Goal: Transaction & Acquisition: Purchase product/service

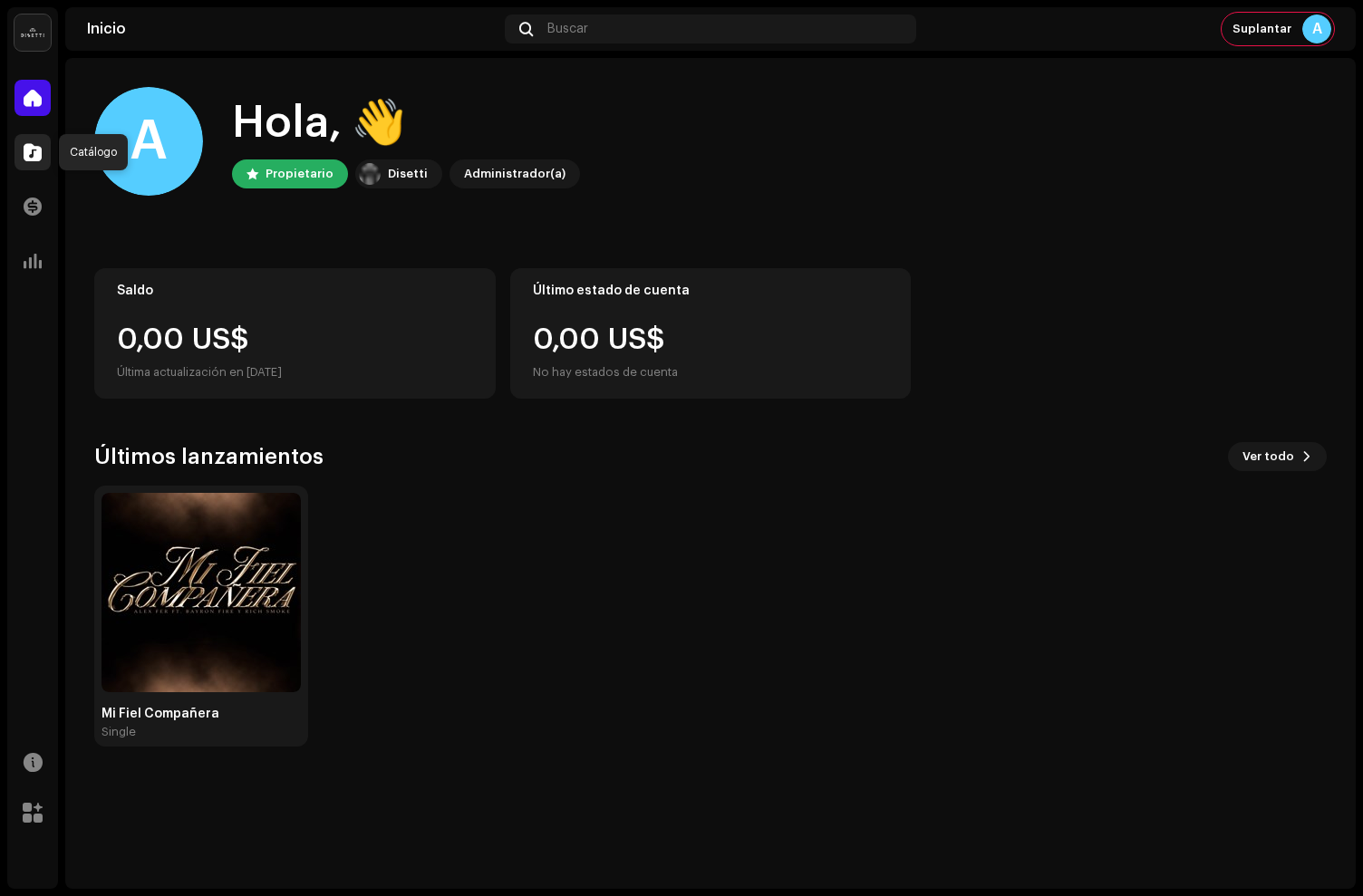
click at [37, 155] on span at bounding box center [33, 152] width 18 height 15
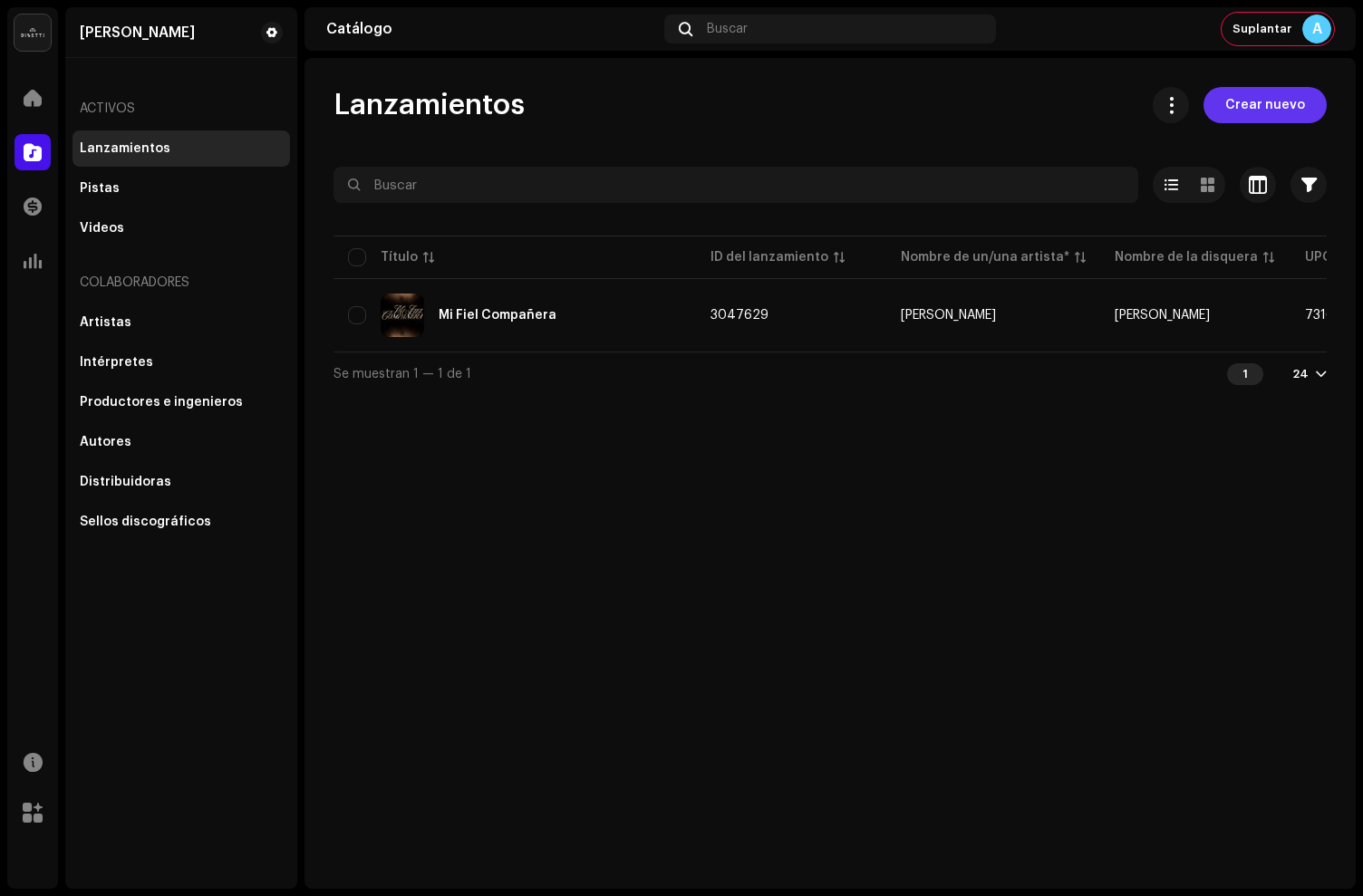
click at [1265, 103] on span "Crear nuevo" at bounding box center [1265, 105] width 80 height 36
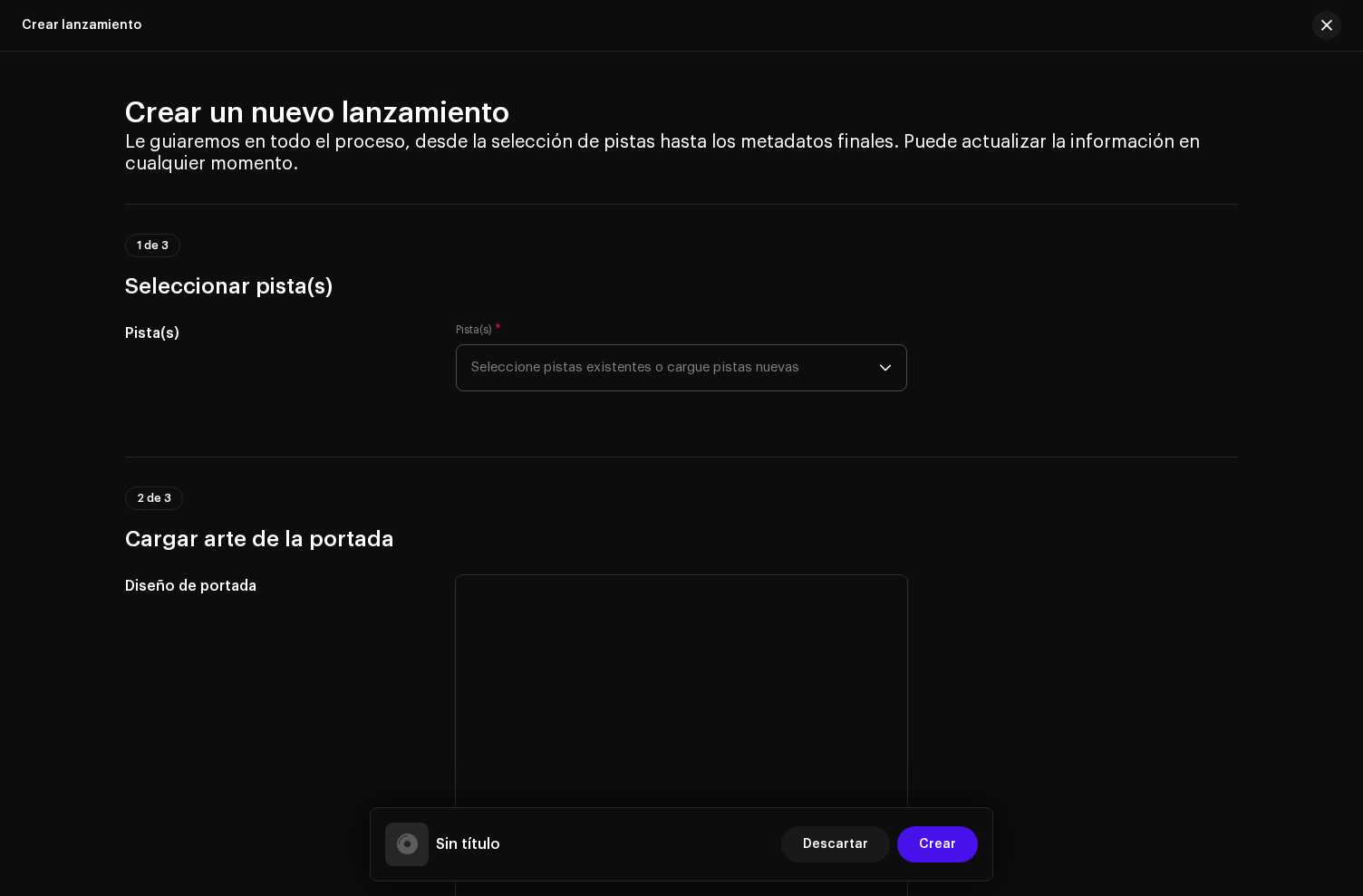
click at [661, 369] on span "Seleccione pistas existentes o cargue pistas nuevas" at bounding box center [676, 368] width 408 height 45
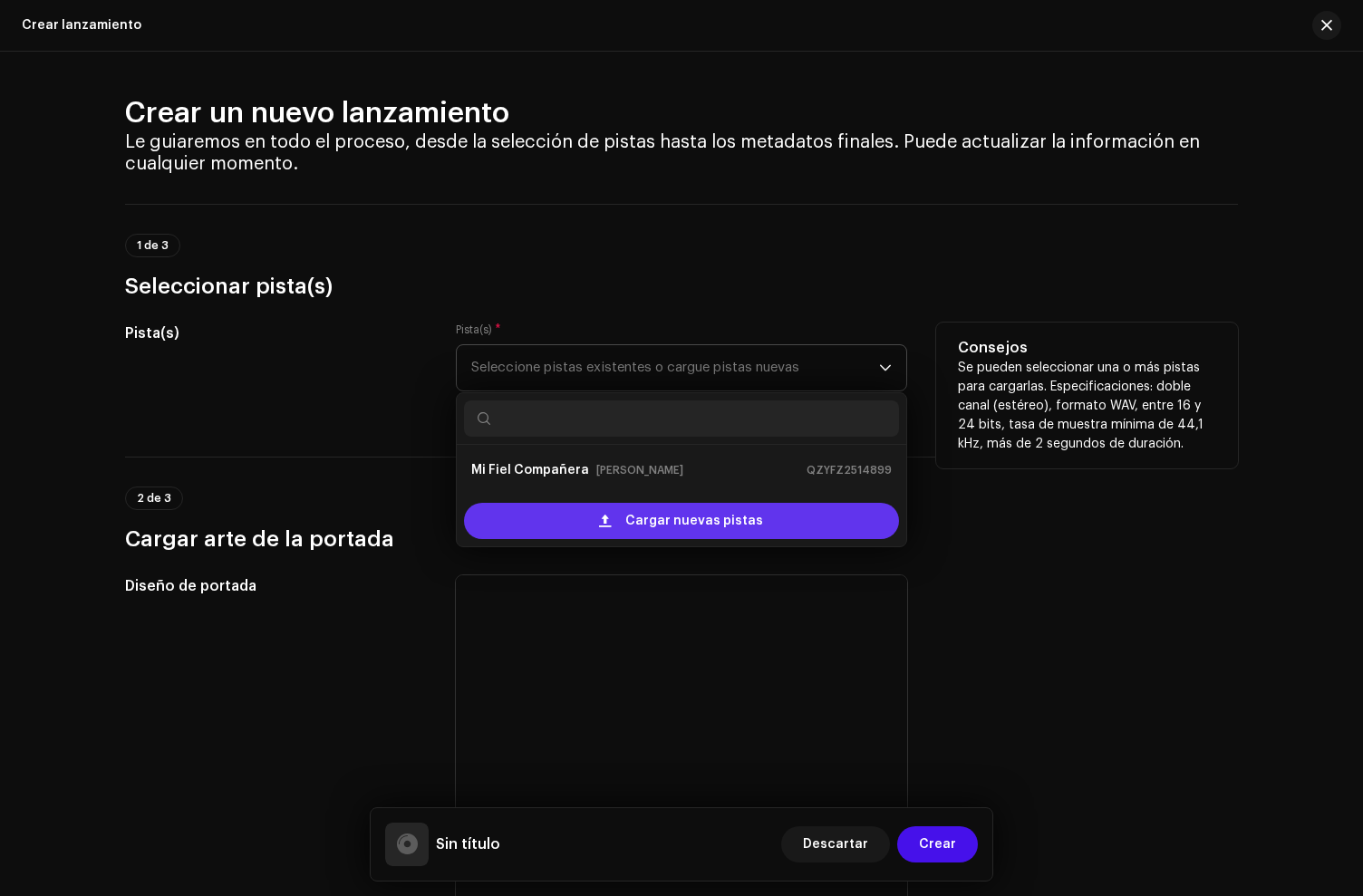
click at [673, 519] on span "Cargar nuevas pistas" at bounding box center [695, 521] width 138 height 36
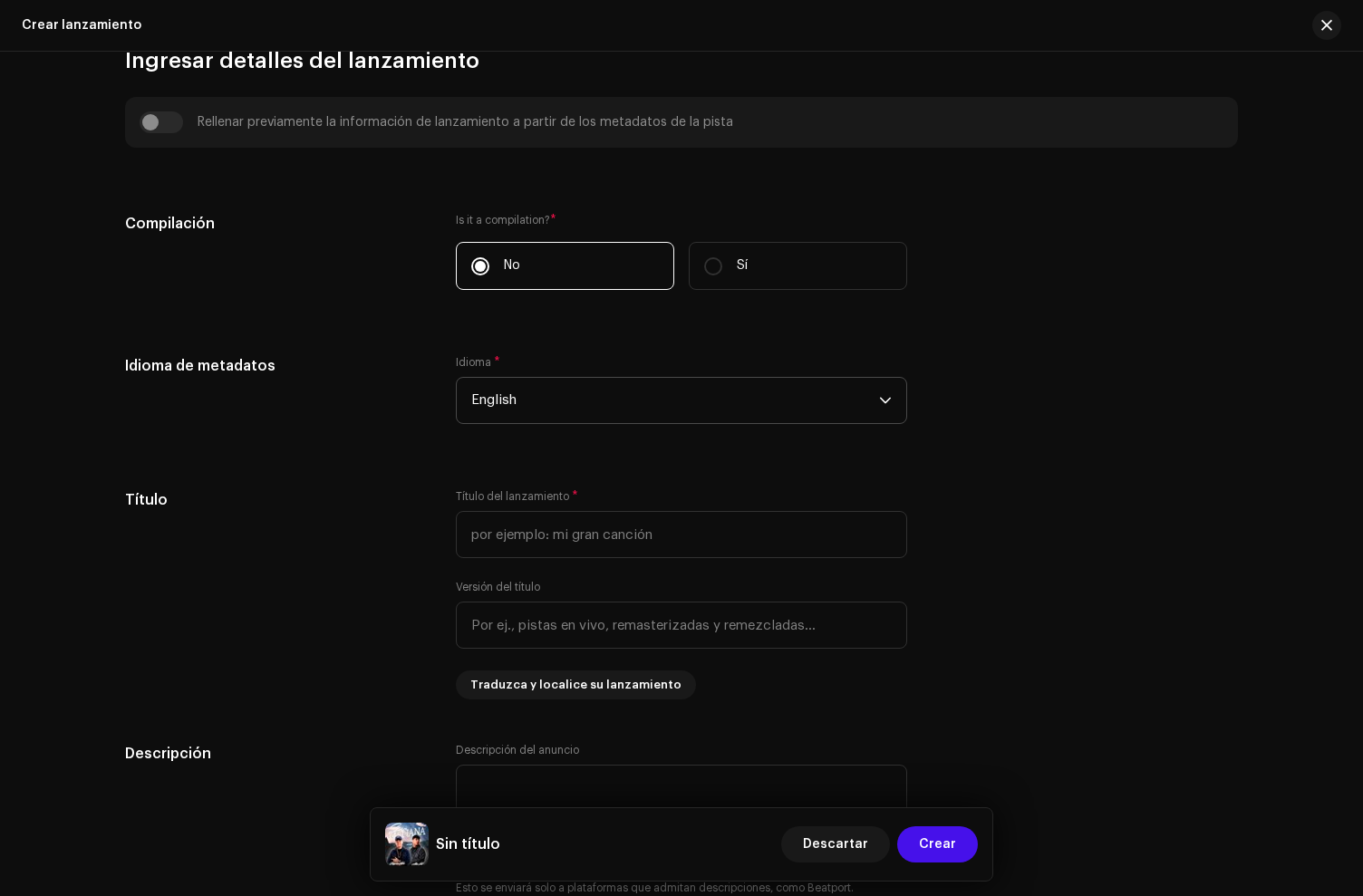
click at [514, 400] on span "English" at bounding box center [676, 401] width 408 height 45
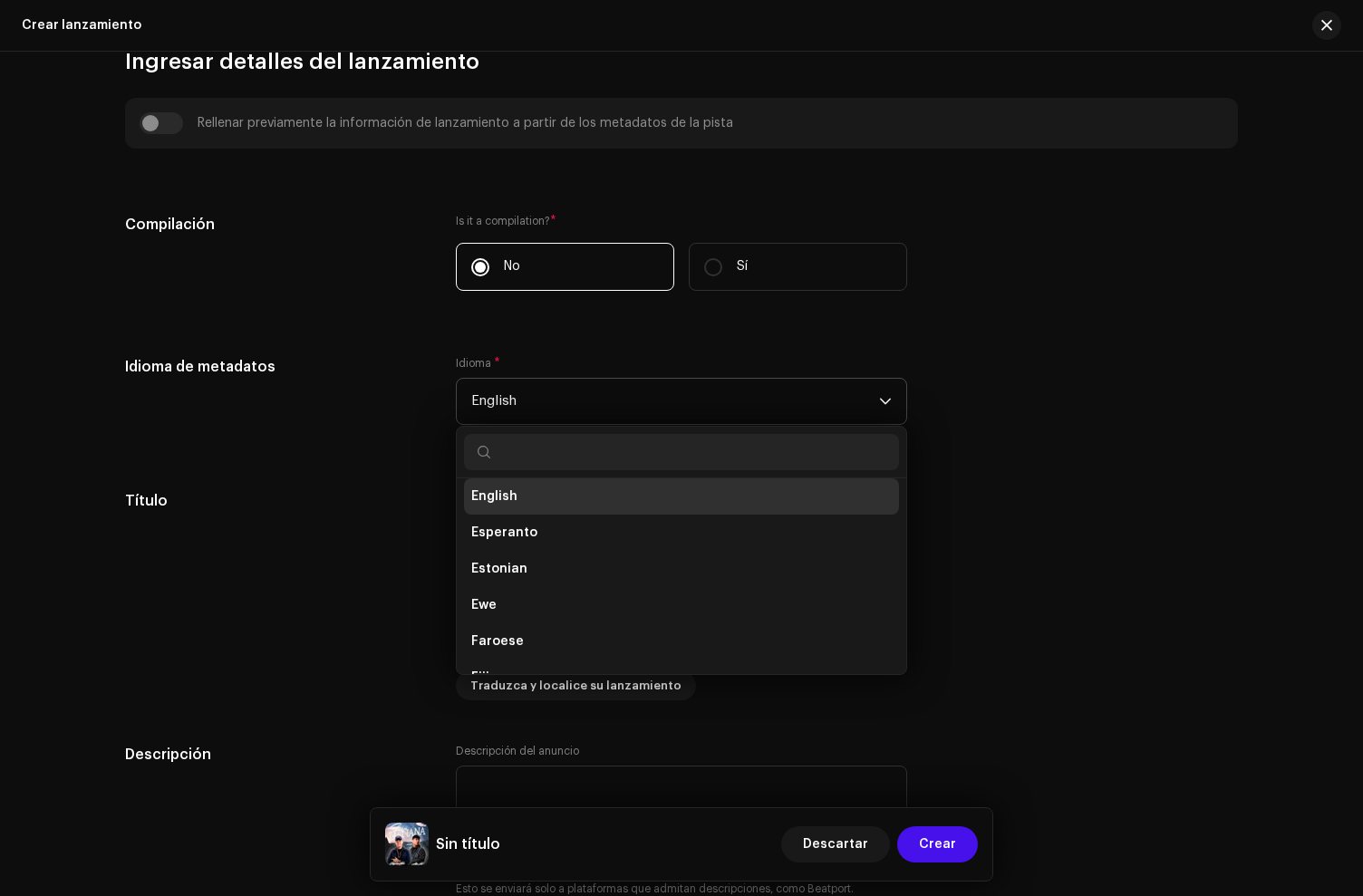
type input "s"
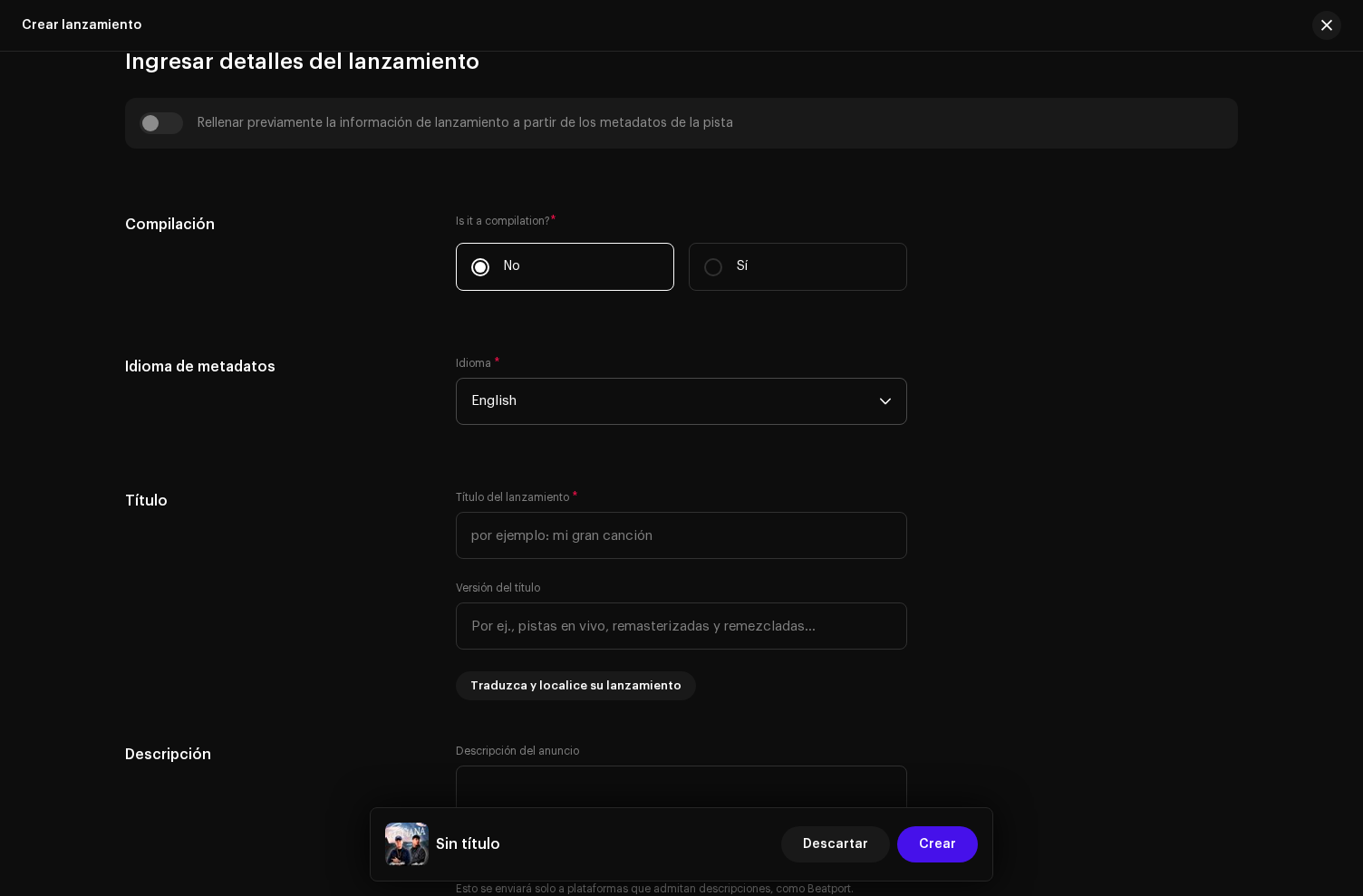
type input "p"
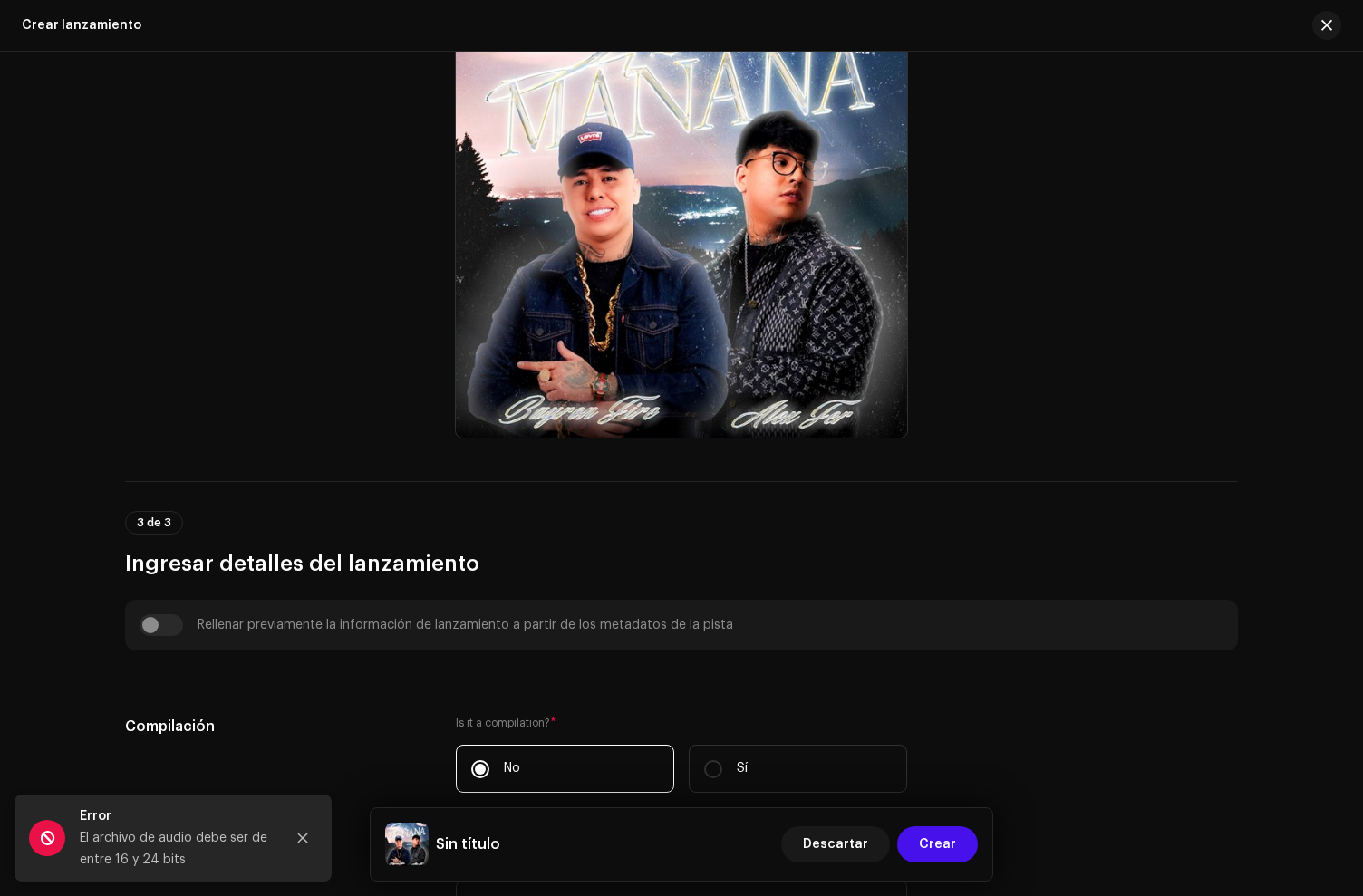
scroll to position [0, 0]
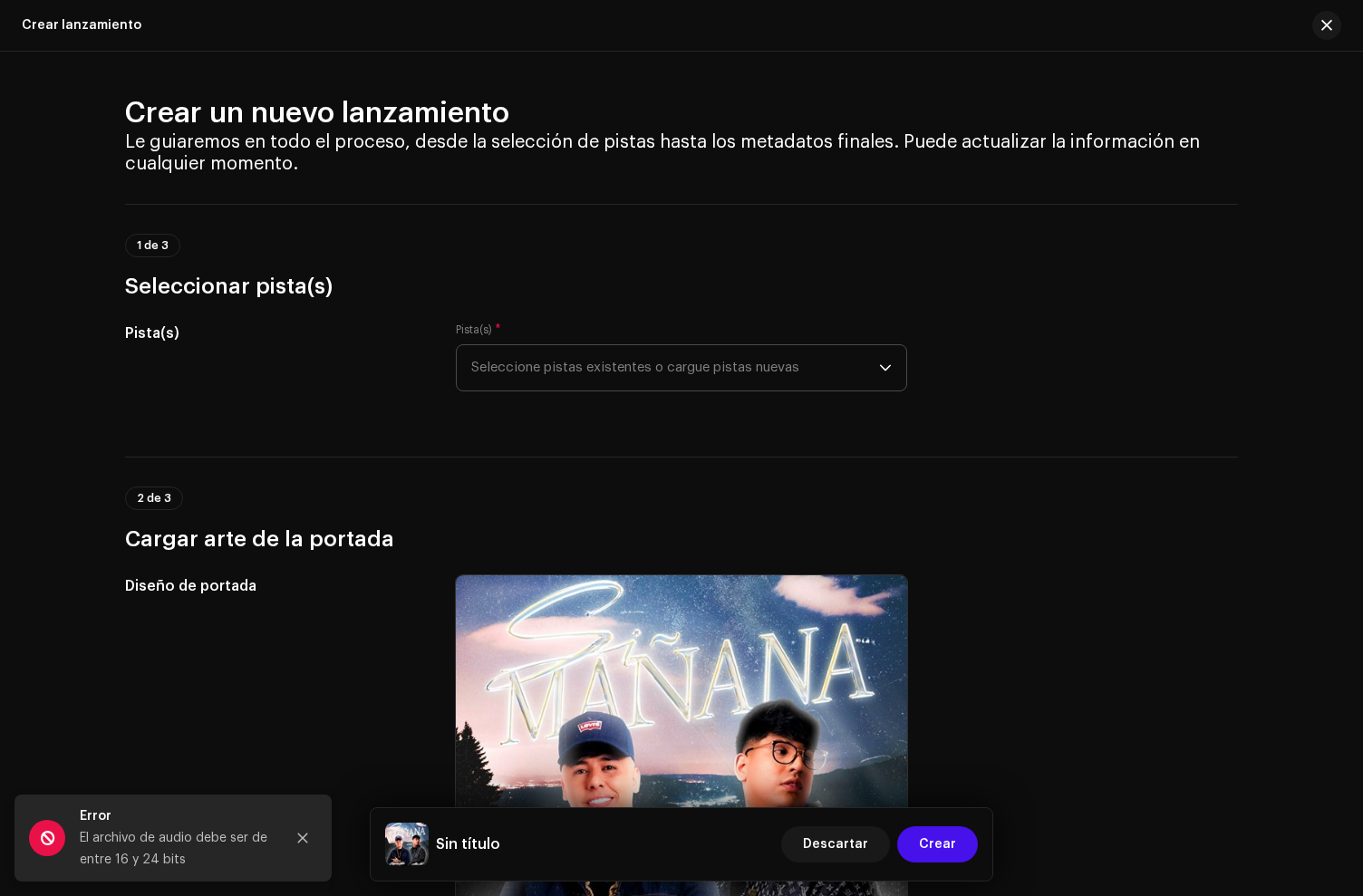
click at [286, 816] on div "Error El archivo de audio debe ser de entre 16 y 24 bits" at bounding box center [173, 838] width 317 height 87
click at [304, 833] on icon "Close" at bounding box center [303, 838] width 13 height 13
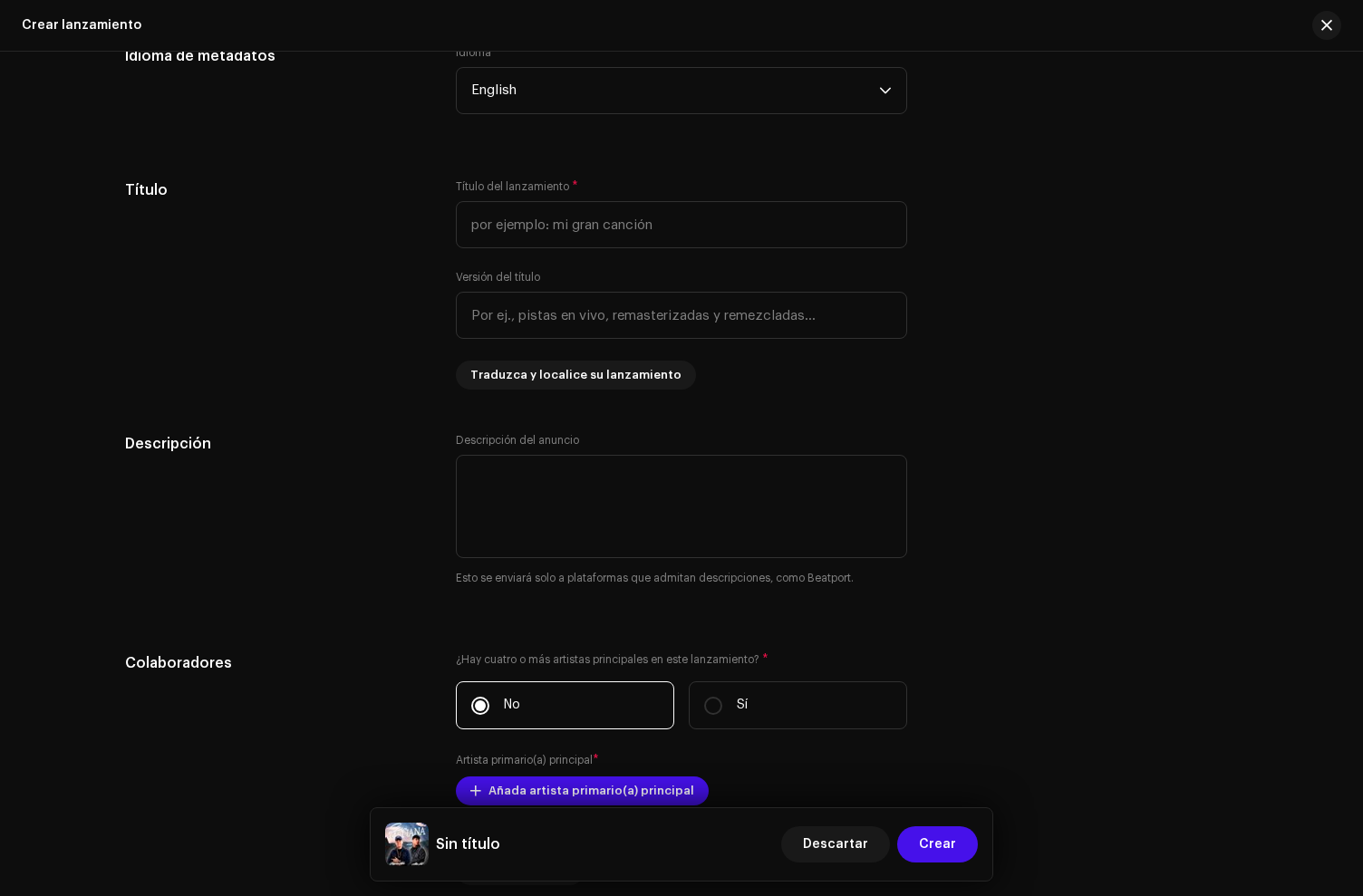
scroll to position [1562, 0]
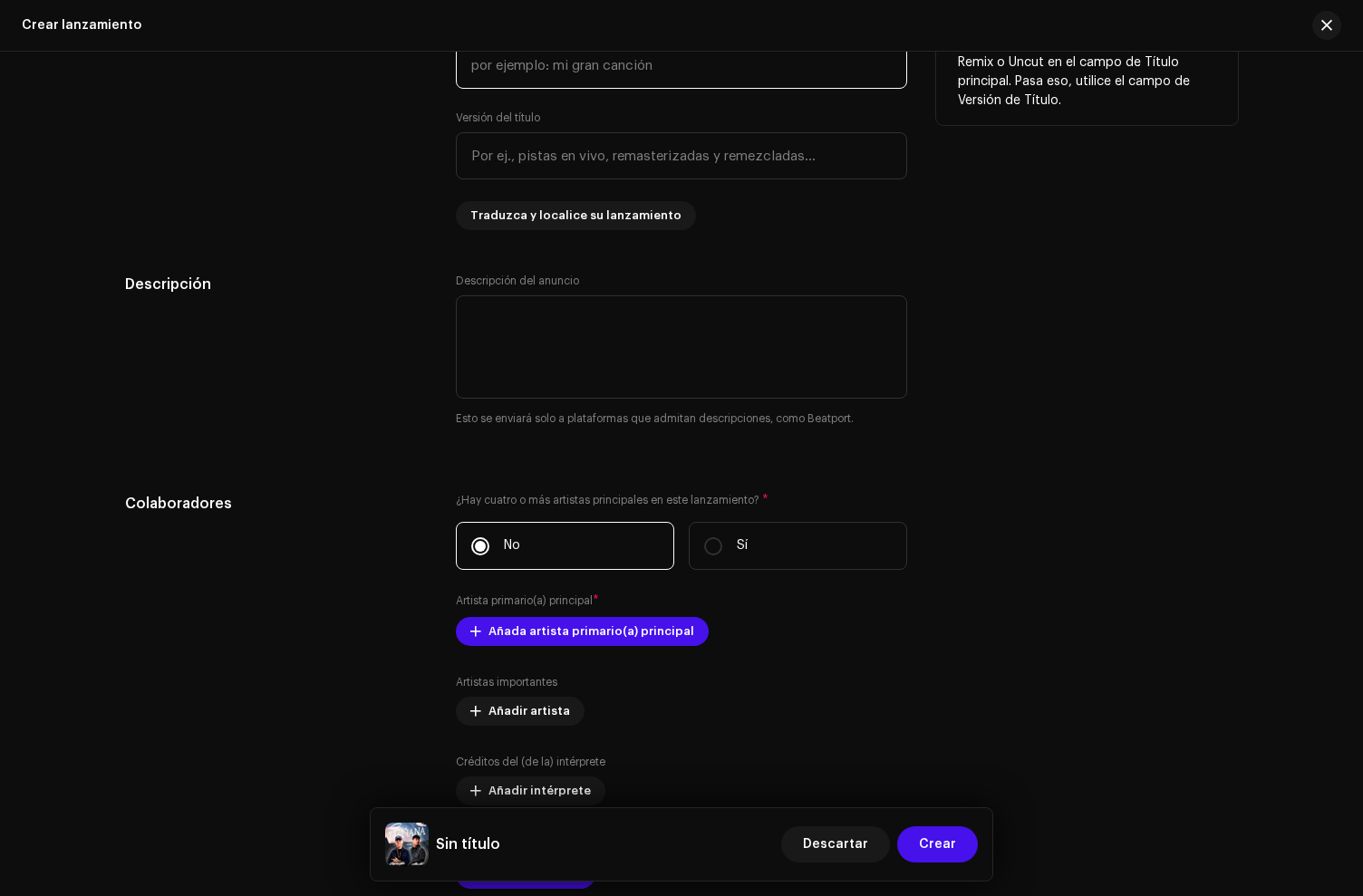
click at [514, 69] on input "text" at bounding box center [682, 65] width 452 height 47
type input "Si Mañana"
click at [307, 229] on div "Título" at bounding box center [276, 125] width 302 height 210
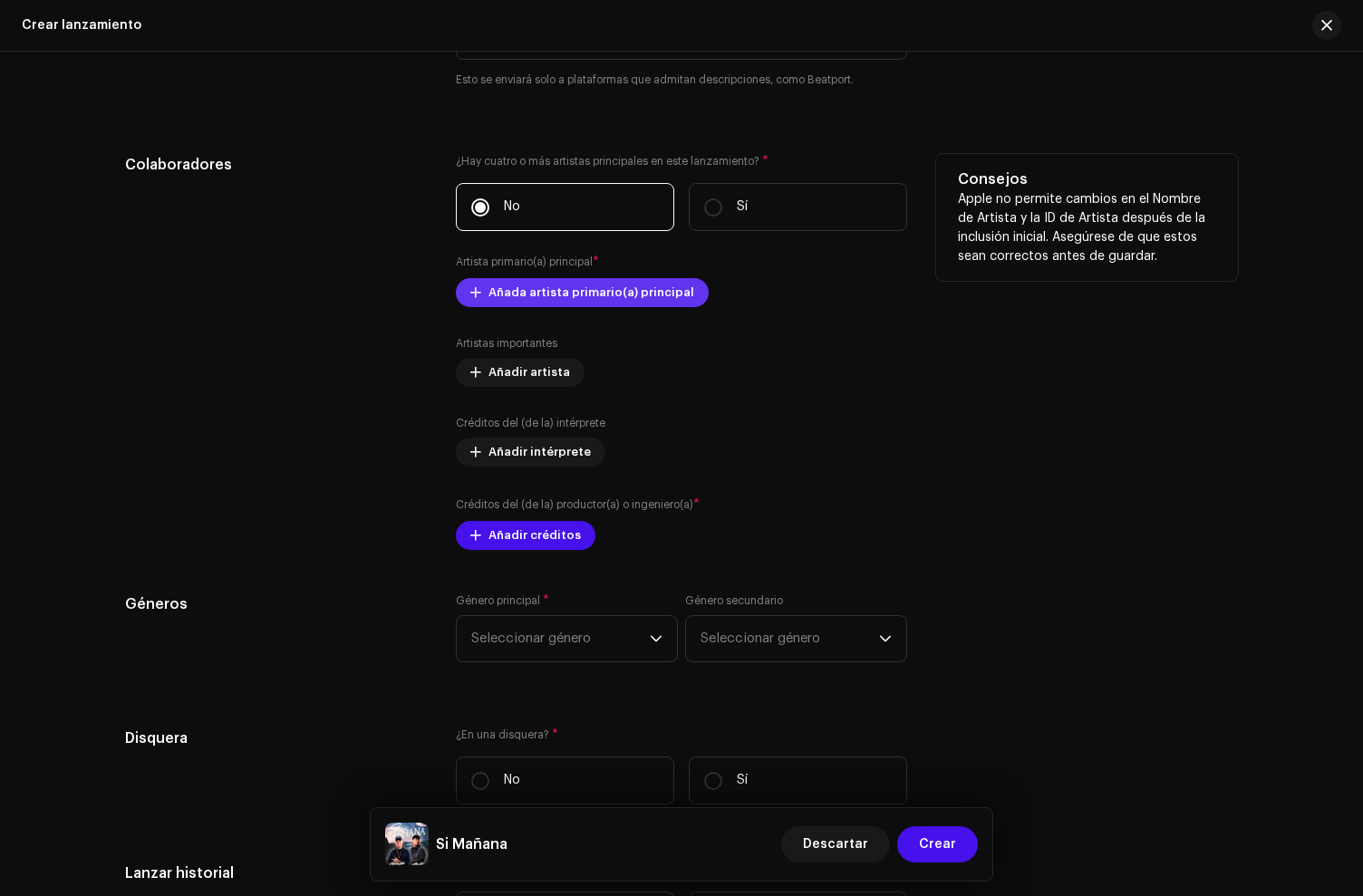
click at [590, 294] on span "Añada artista primario(a) principal" at bounding box center [591, 293] width 206 height 36
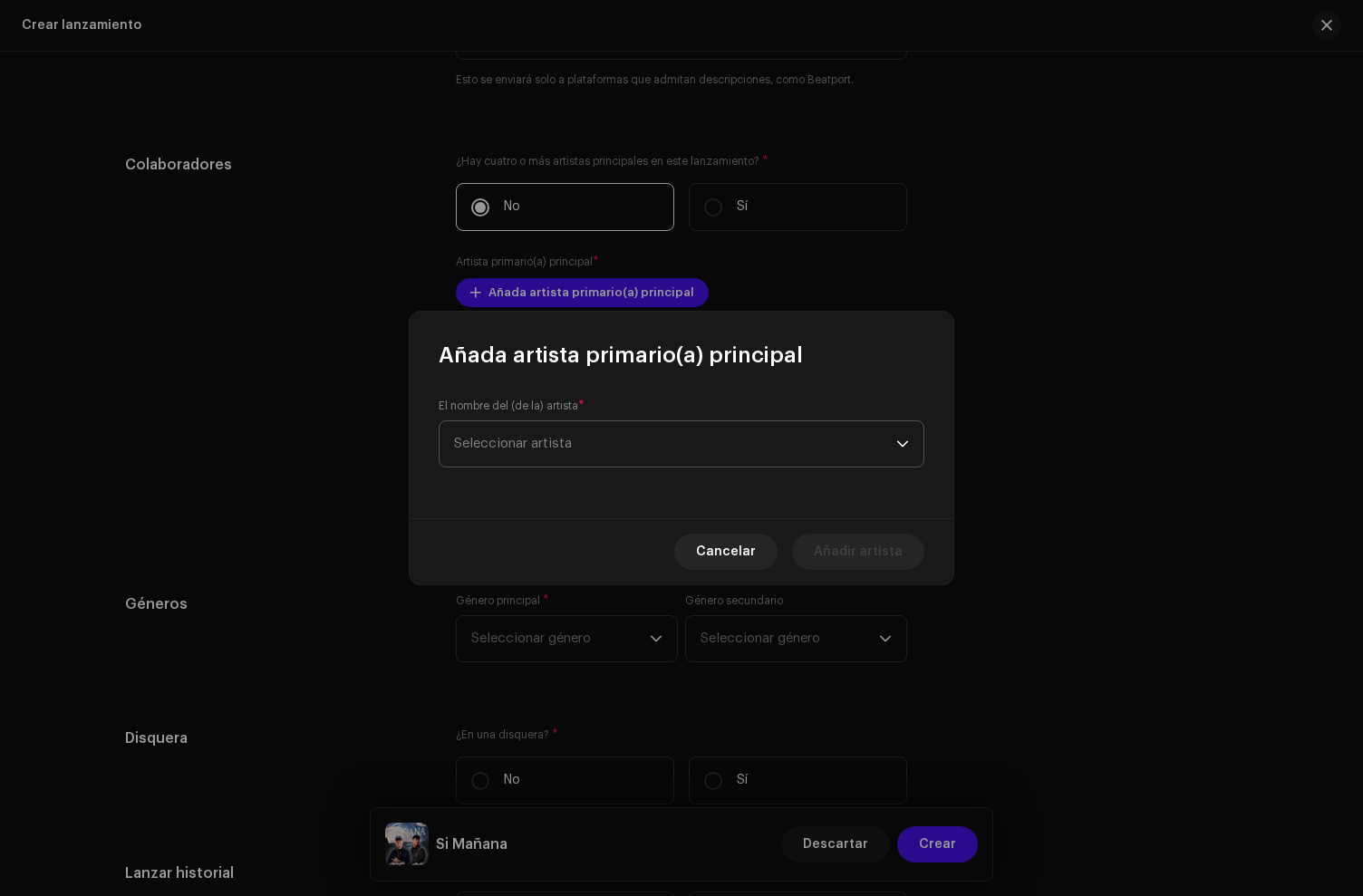
click at [539, 428] on span "Seleccionar artista" at bounding box center [676, 444] width 443 height 45
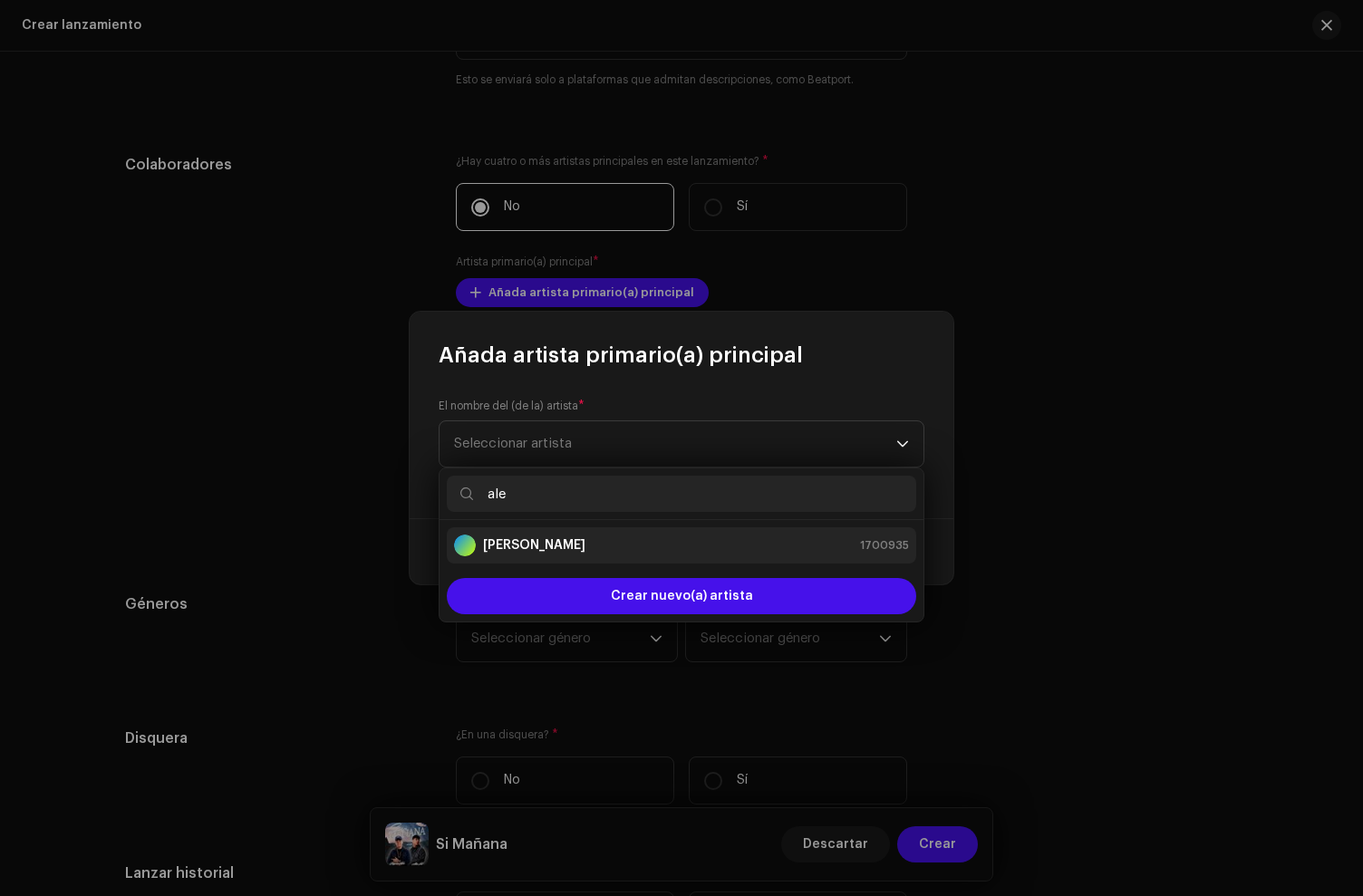
type input "ale"
click at [519, 557] on div "[PERSON_NAME]" at bounding box center [520, 546] width 131 height 22
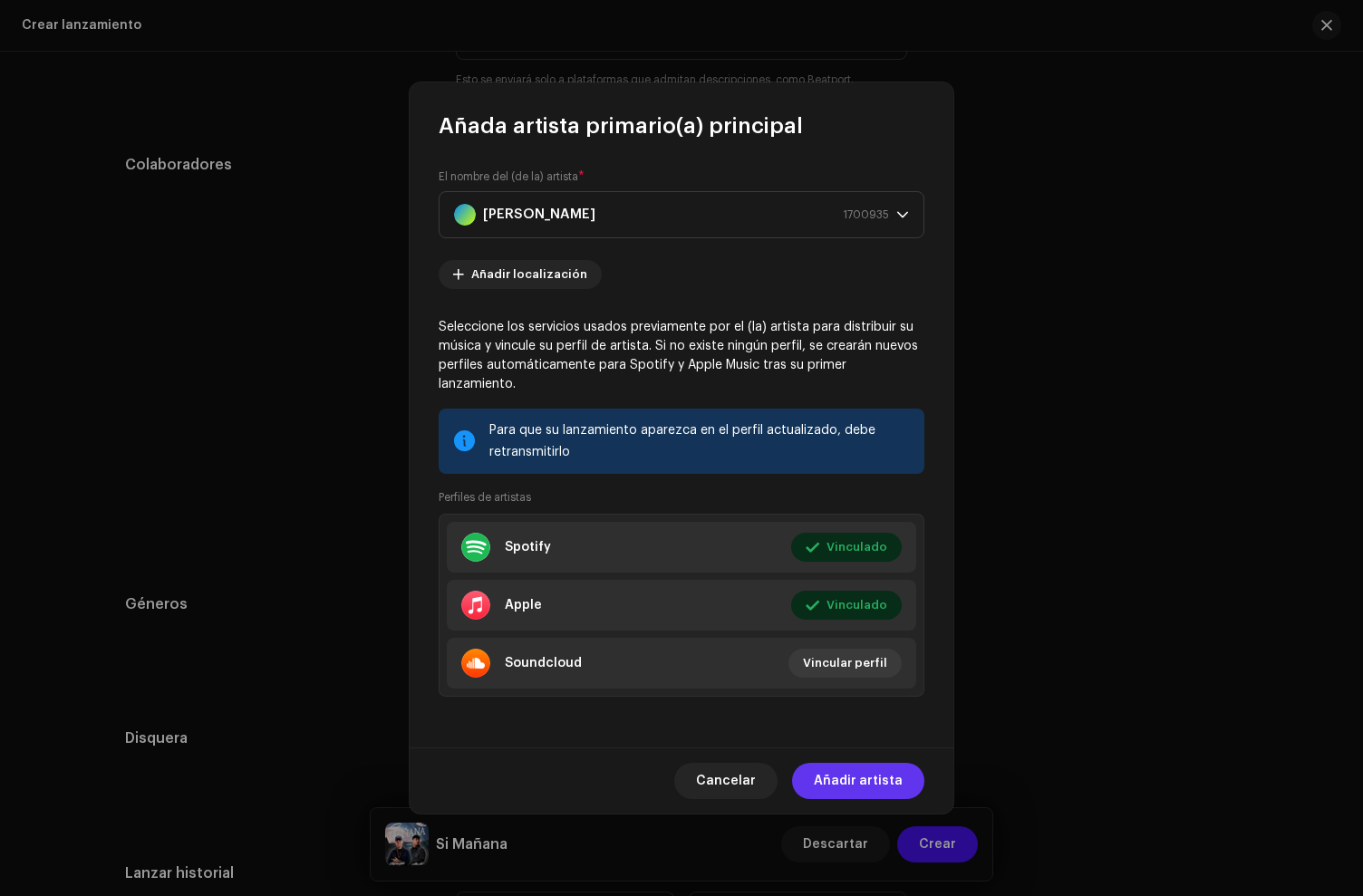
drag, startPoint x: 875, startPoint y: 774, endPoint x: 744, endPoint y: 623, distance: 199.9
click at [874, 774] on span "Añadir artista" at bounding box center [858, 781] width 89 height 36
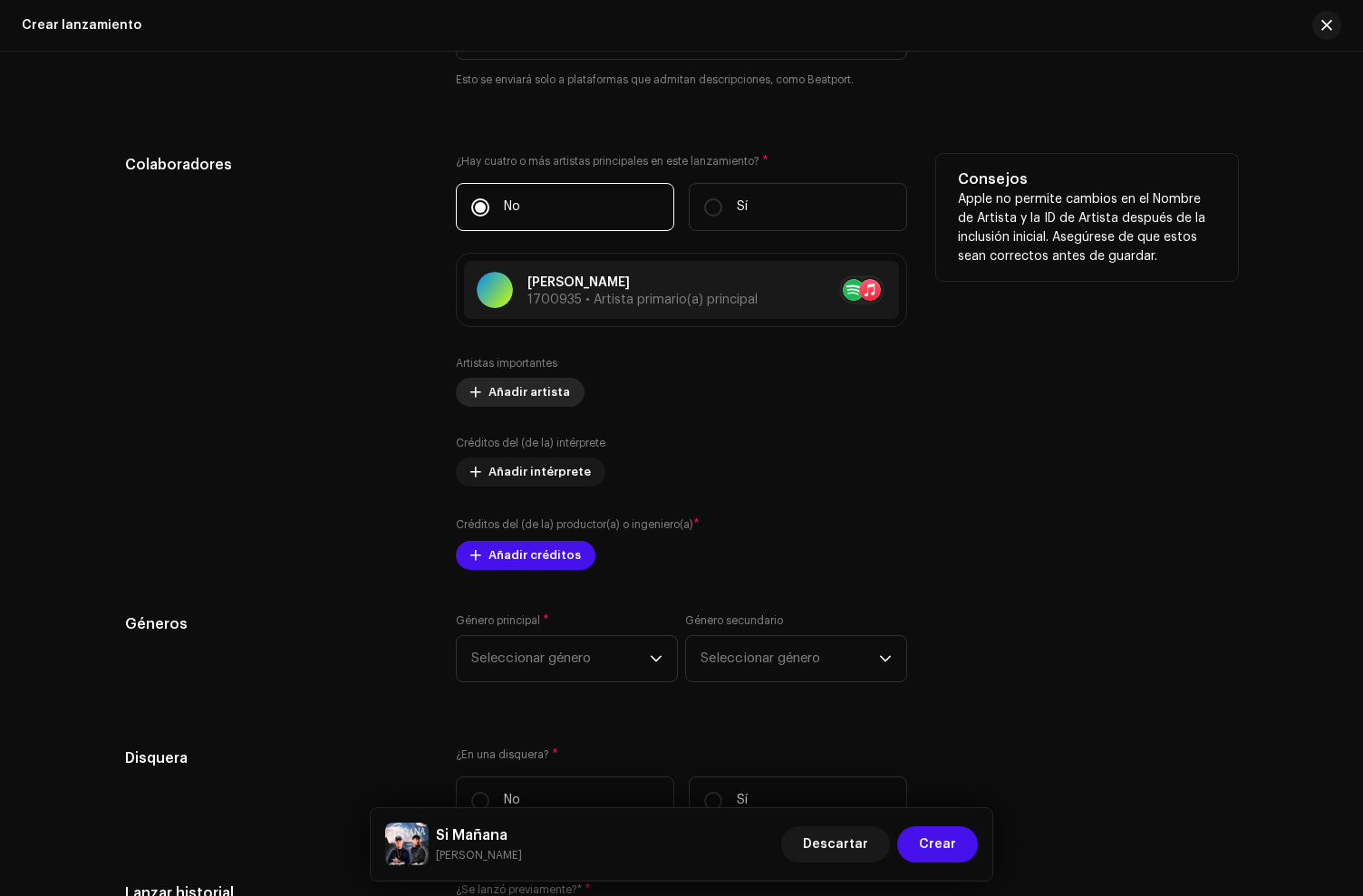
click at [522, 393] on span "Añadir artista" at bounding box center [530, 393] width 82 height 36
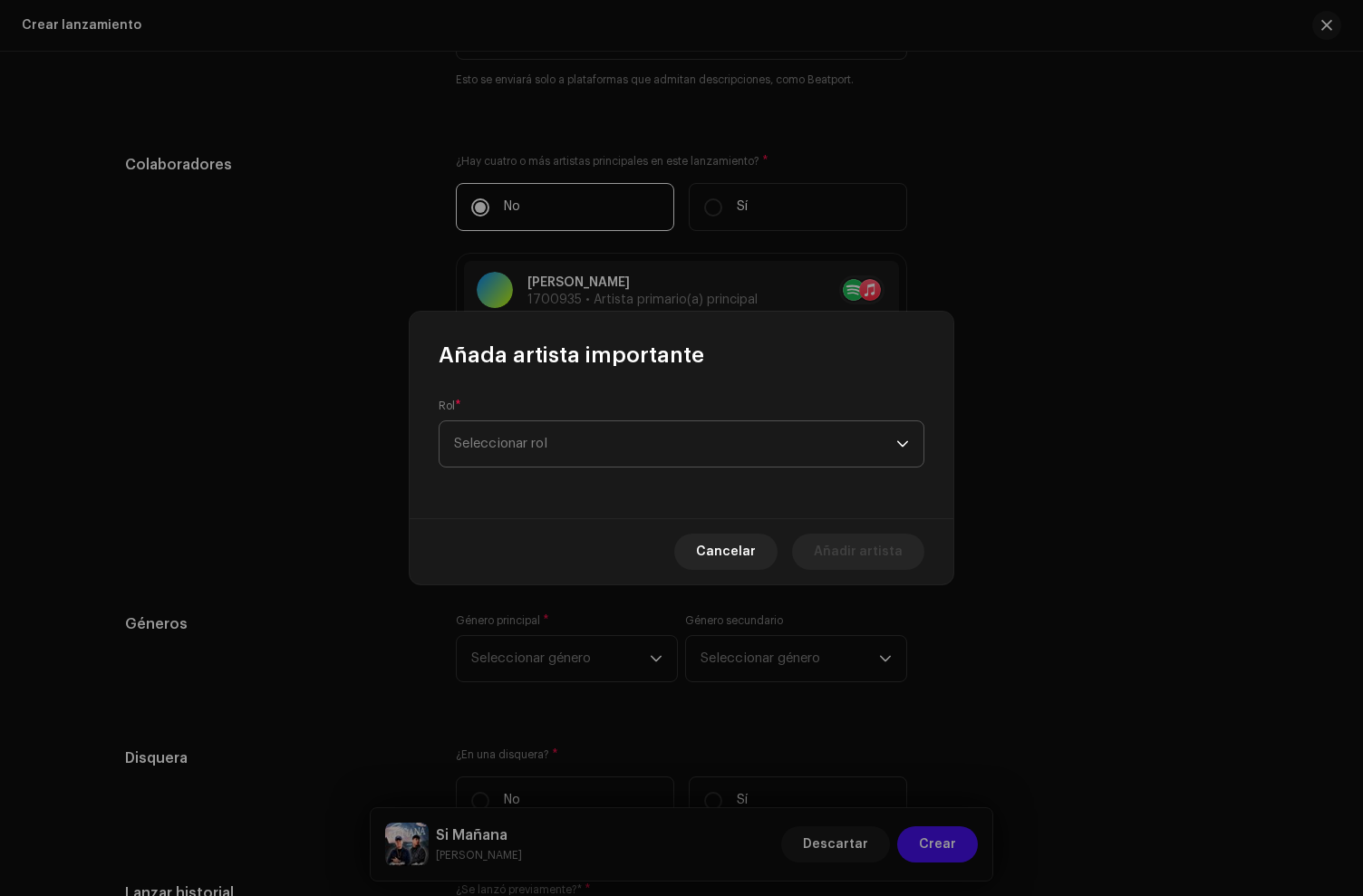
click at [541, 438] on span "Seleccionar rol" at bounding box center [676, 444] width 443 height 45
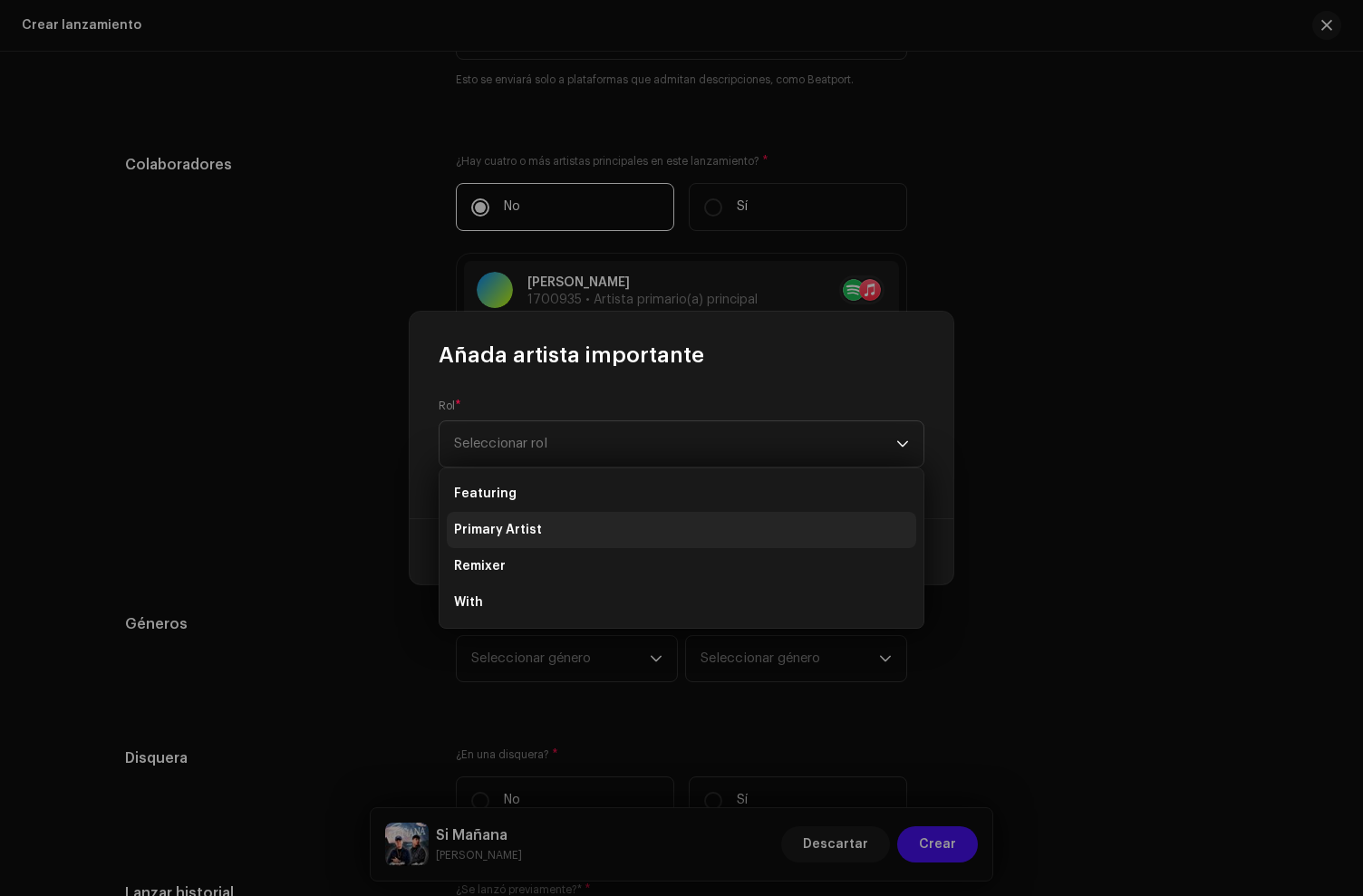
drag, startPoint x: 492, startPoint y: 534, endPoint x: 504, endPoint y: 522, distance: 17.0
click at [492, 534] on span "Primary Artist" at bounding box center [498, 531] width 88 height 18
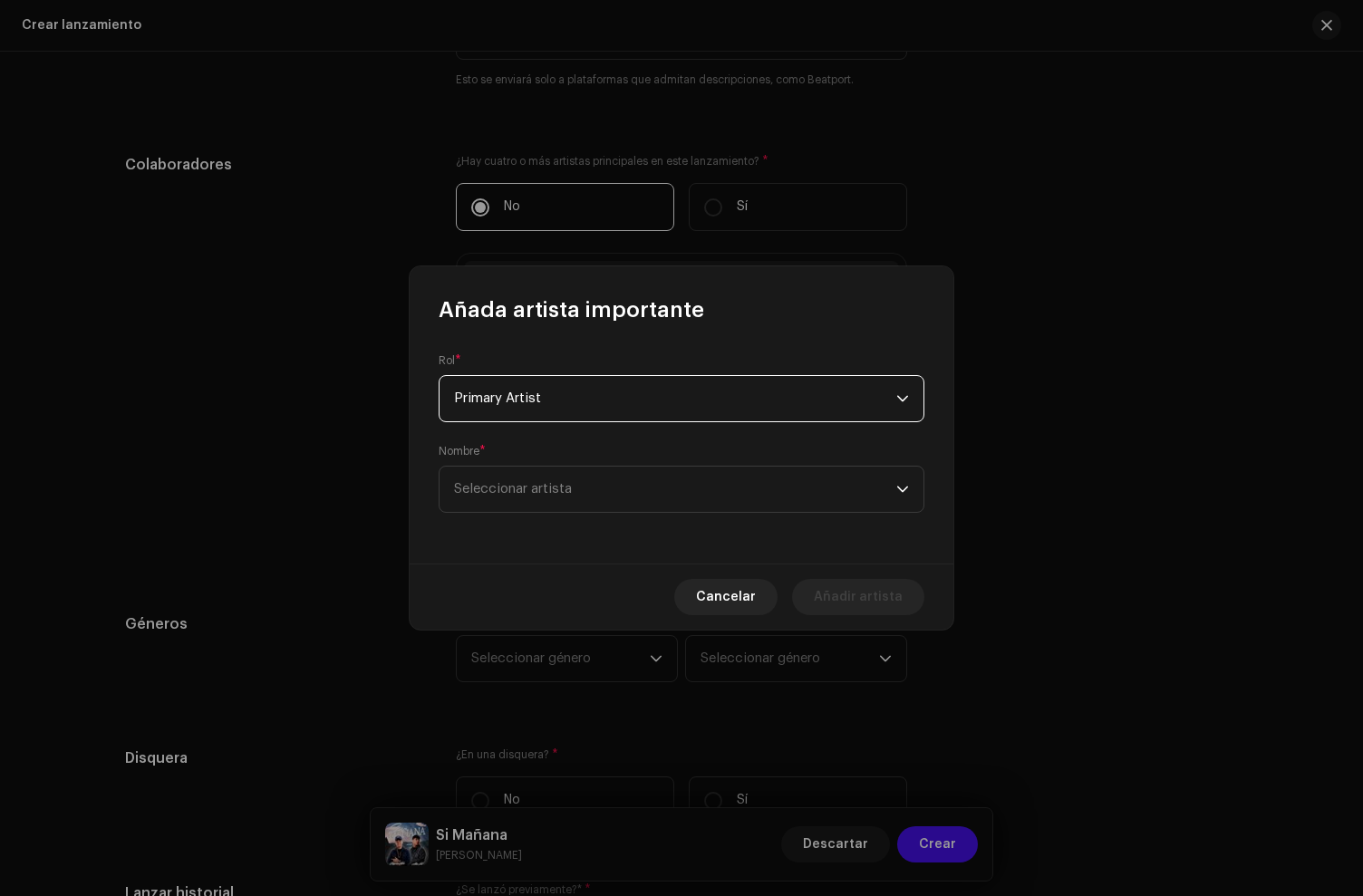
click at [539, 459] on div "Nombre * Seleccionar artista" at bounding box center [682, 479] width 486 height 69
click at [536, 477] on span "Seleccionar artista" at bounding box center [676, 490] width 443 height 45
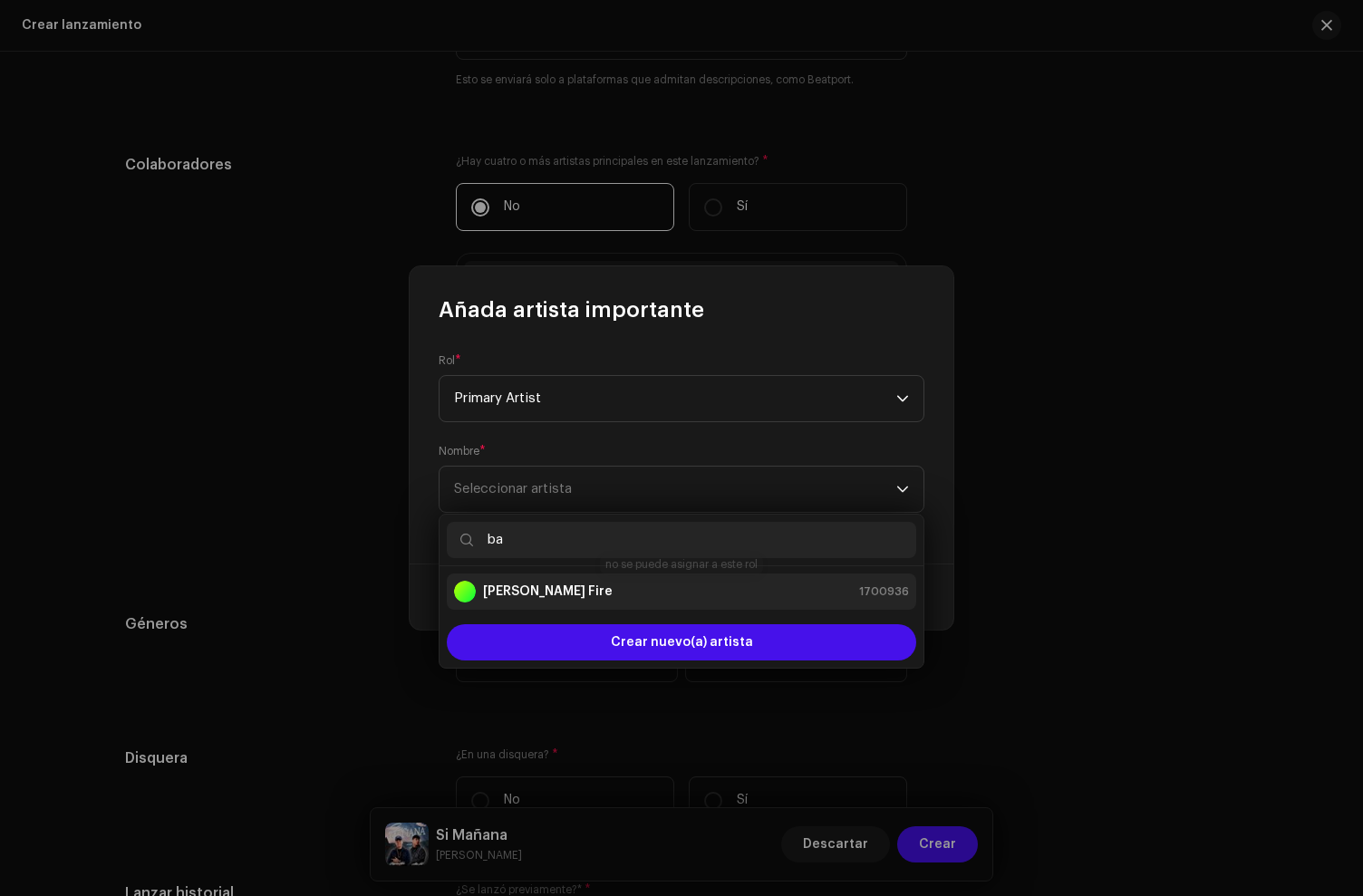
type input "ba"
click at [570, 595] on div "[PERSON_NAME] Fire 1700936" at bounding box center [682, 592] width 455 height 22
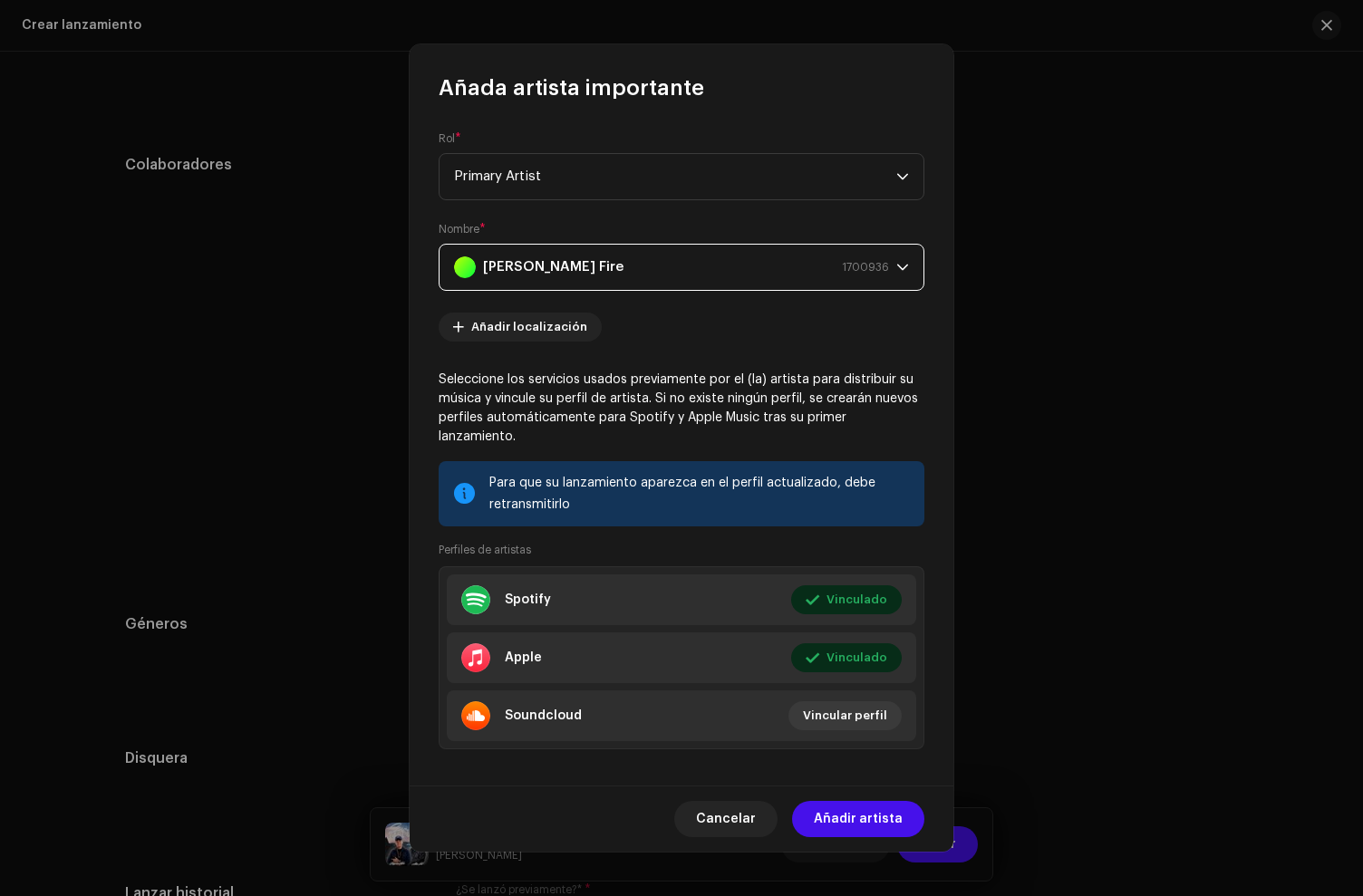
click at [889, 829] on span "Añadir artista" at bounding box center [858, 819] width 89 height 36
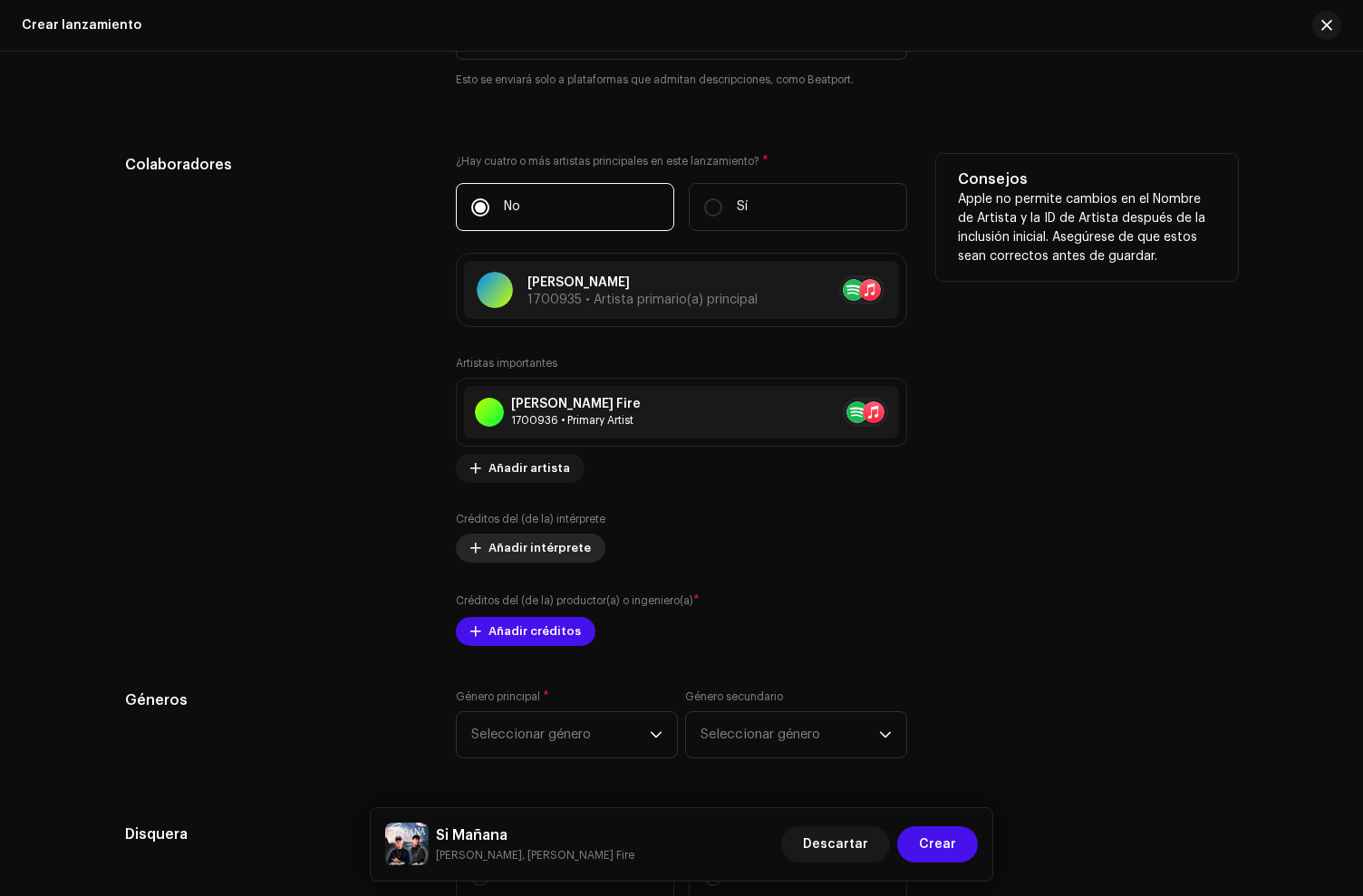
click at [517, 552] on span "Añadir intérprete" at bounding box center [540, 549] width 102 height 36
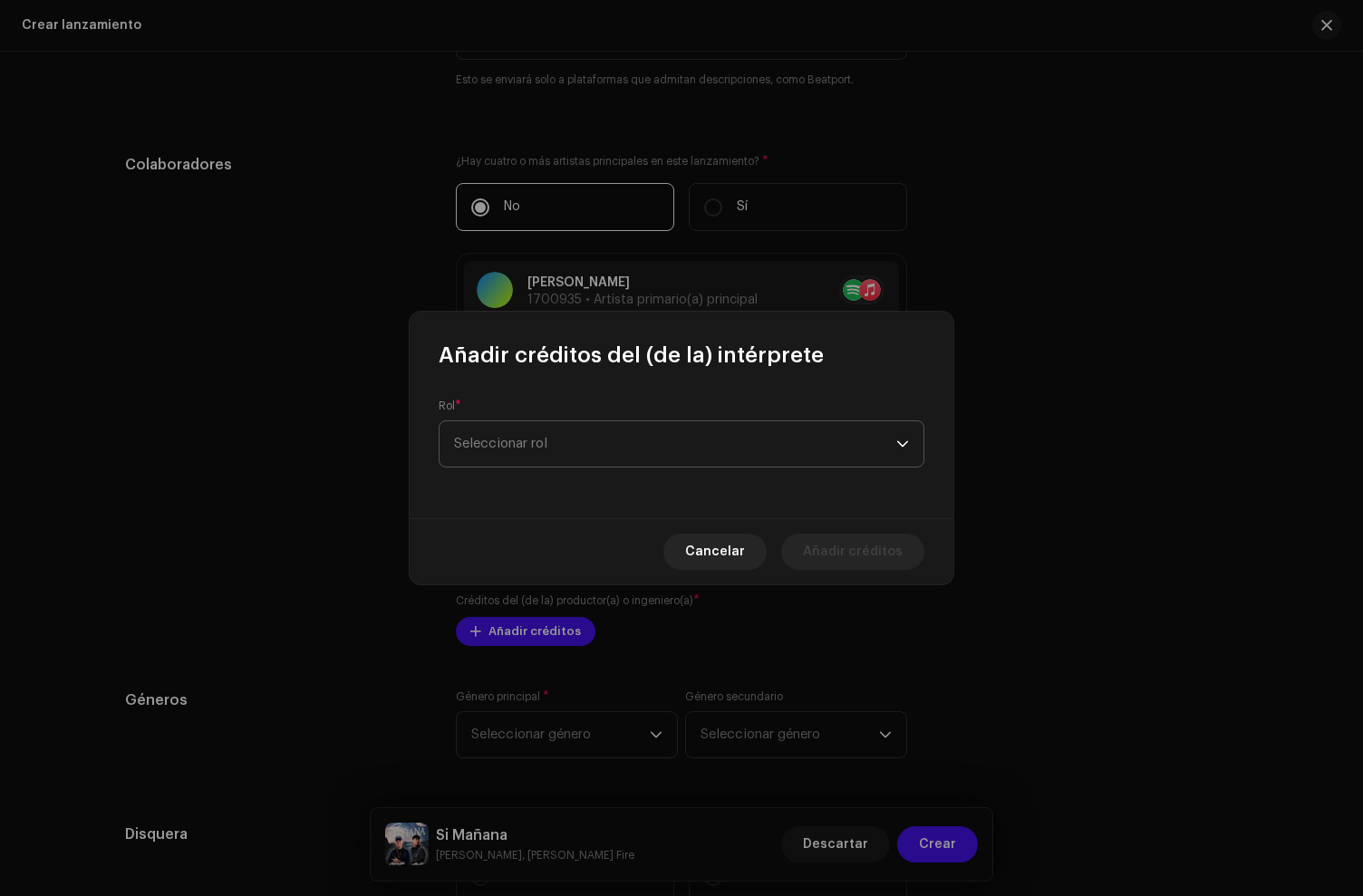
click at [548, 463] on span "Seleccionar rol" at bounding box center [676, 444] width 443 height 45
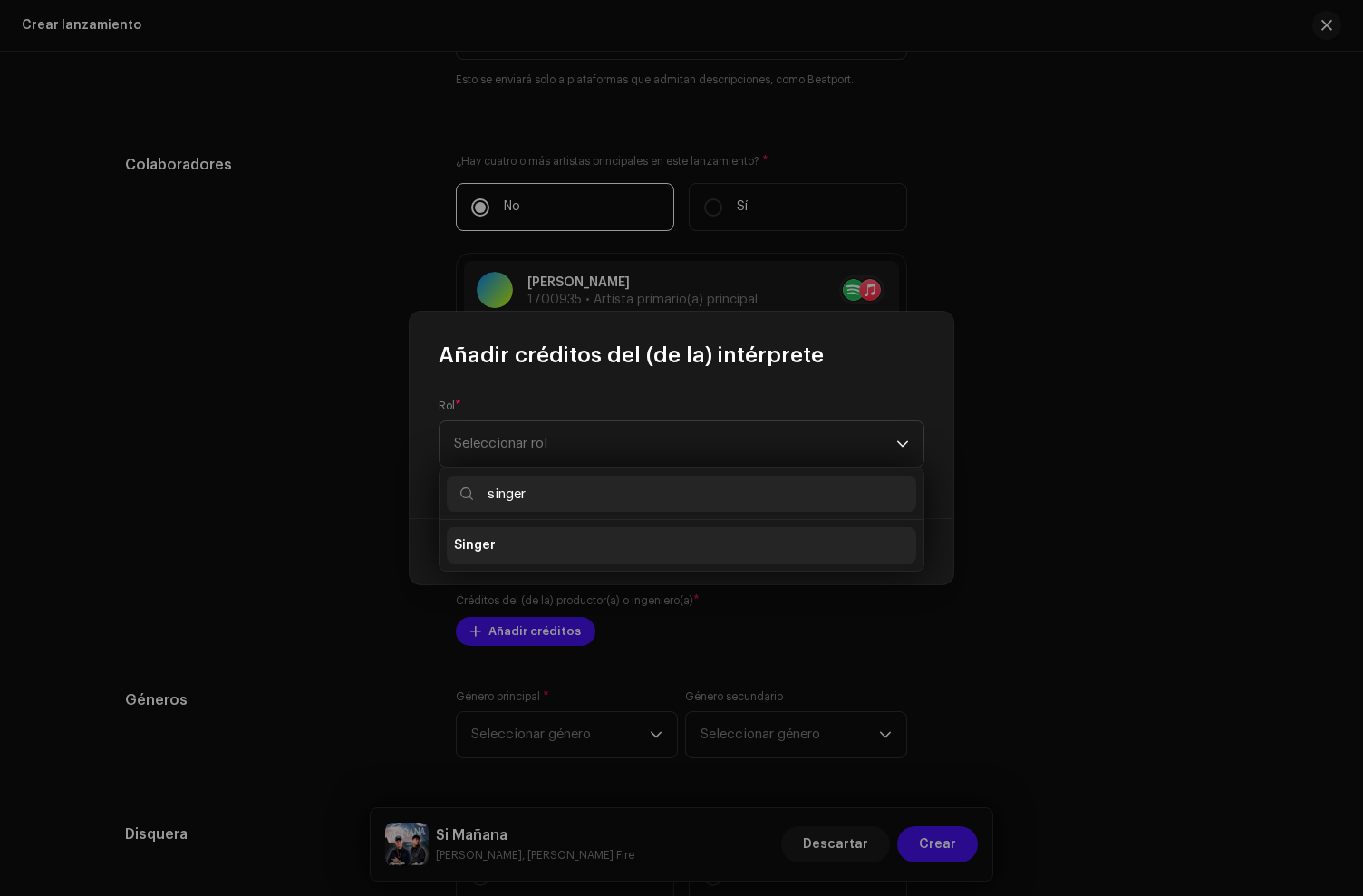
type input "singer"
click at [606, 541] on li "Singer" at bounding box center [682, 546] width 470 height 36
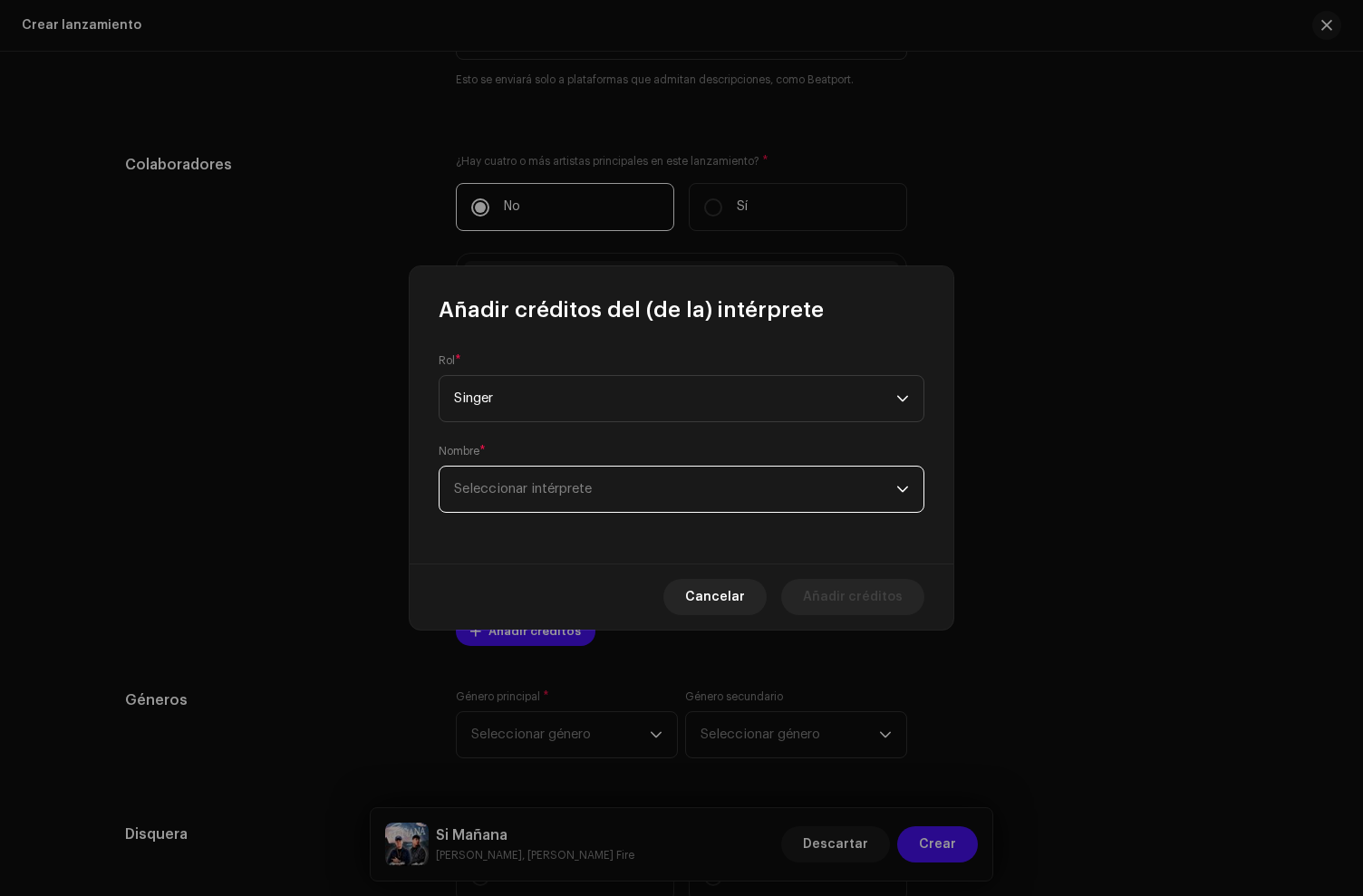
click at [567, 495] on span "Seleccionar intérprete" at bounding box center [523, 489] width 138 height 14
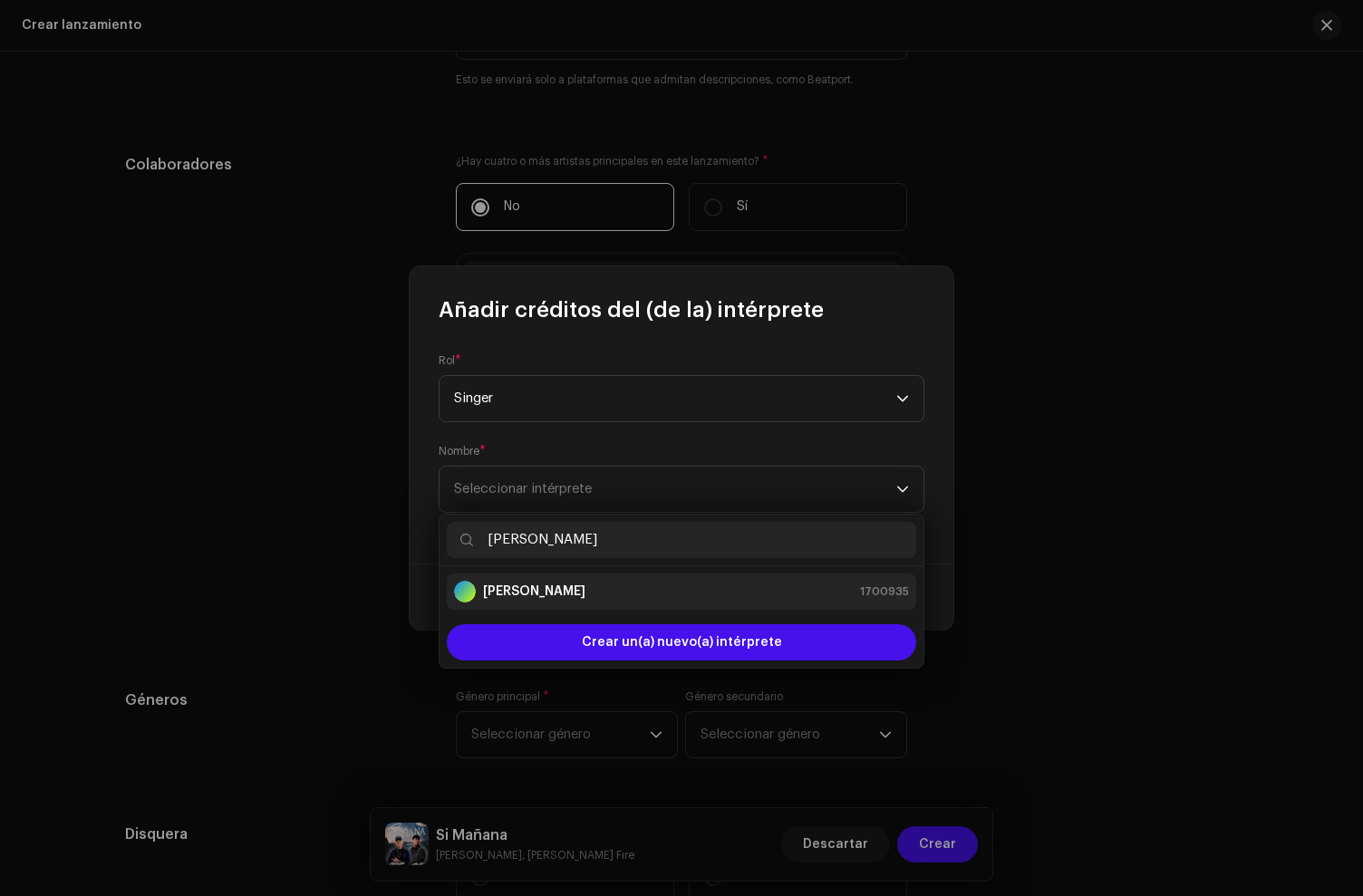
type input "[PERSON_NAME]"
click at [657, 599] on div "[PERSON_NAME] 1700935" at bounding box center [682, 592] width 455 height 22
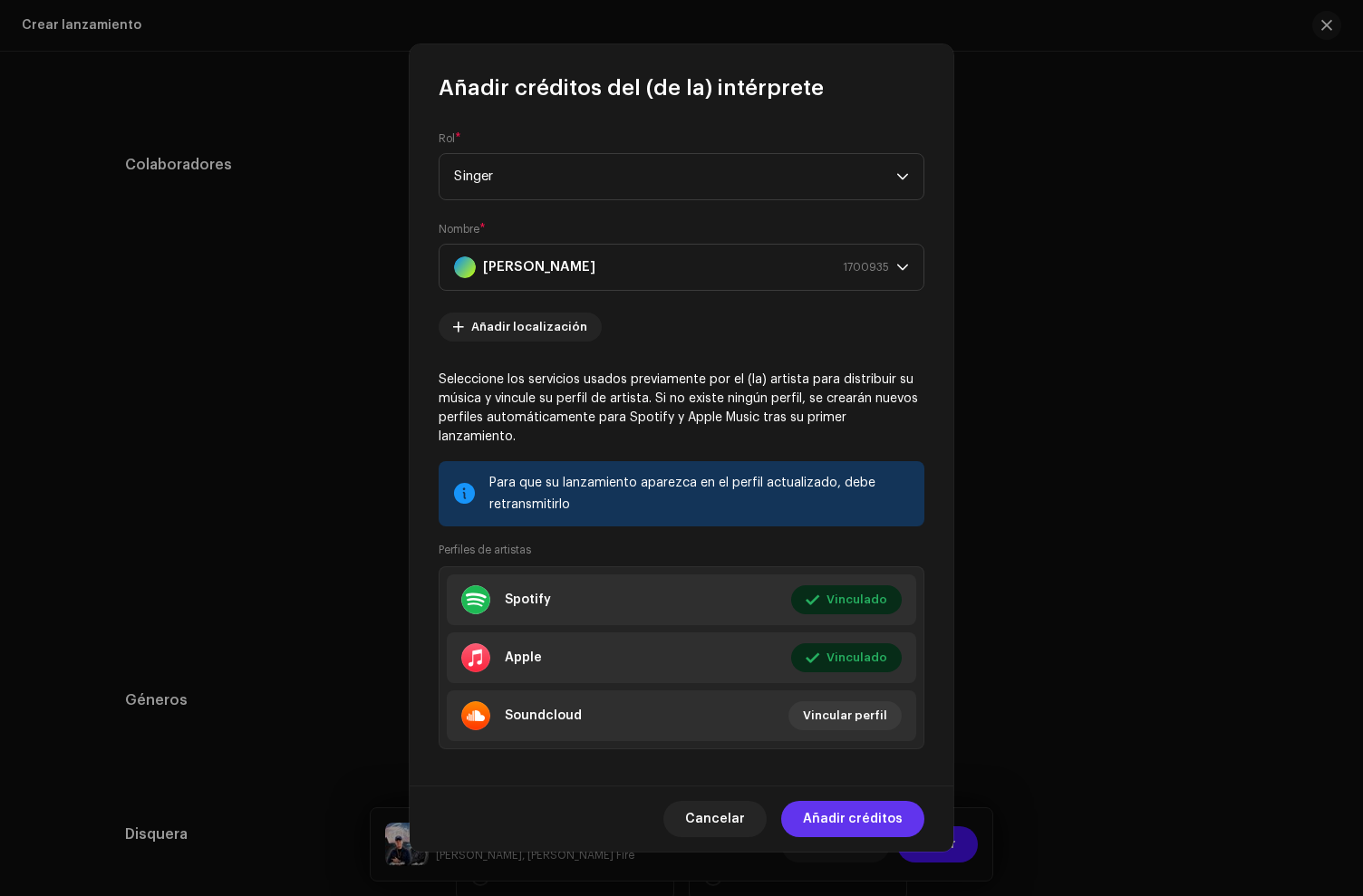
click at [862, 816] on span "Añadir créditos" at bounding box center [852, 819] width 100 height 36
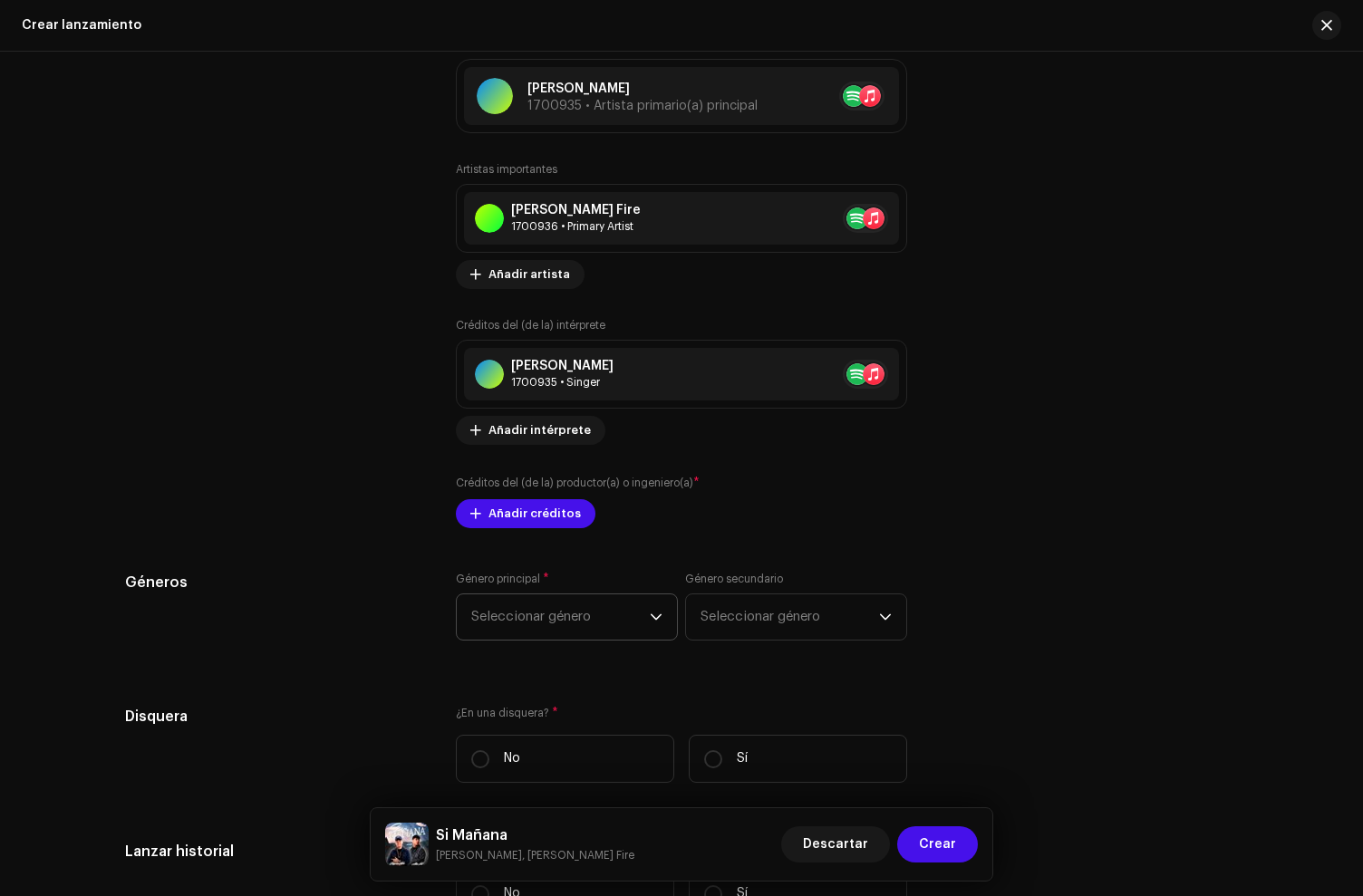
scroll to position [2117, 0]
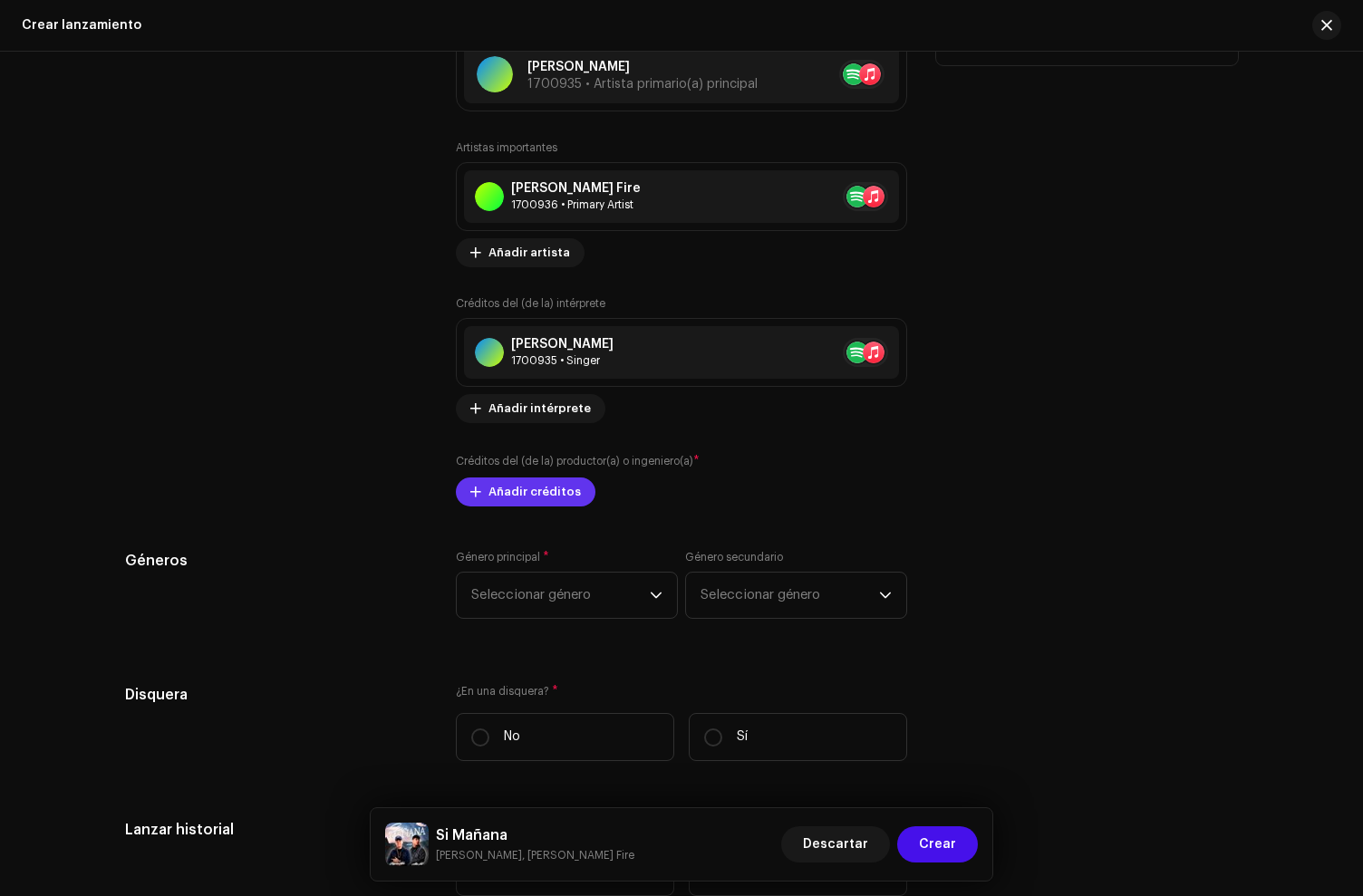
click at [510, 497] on span "Añadir créditos" at bounding box center [535, 492] width 92 height 36
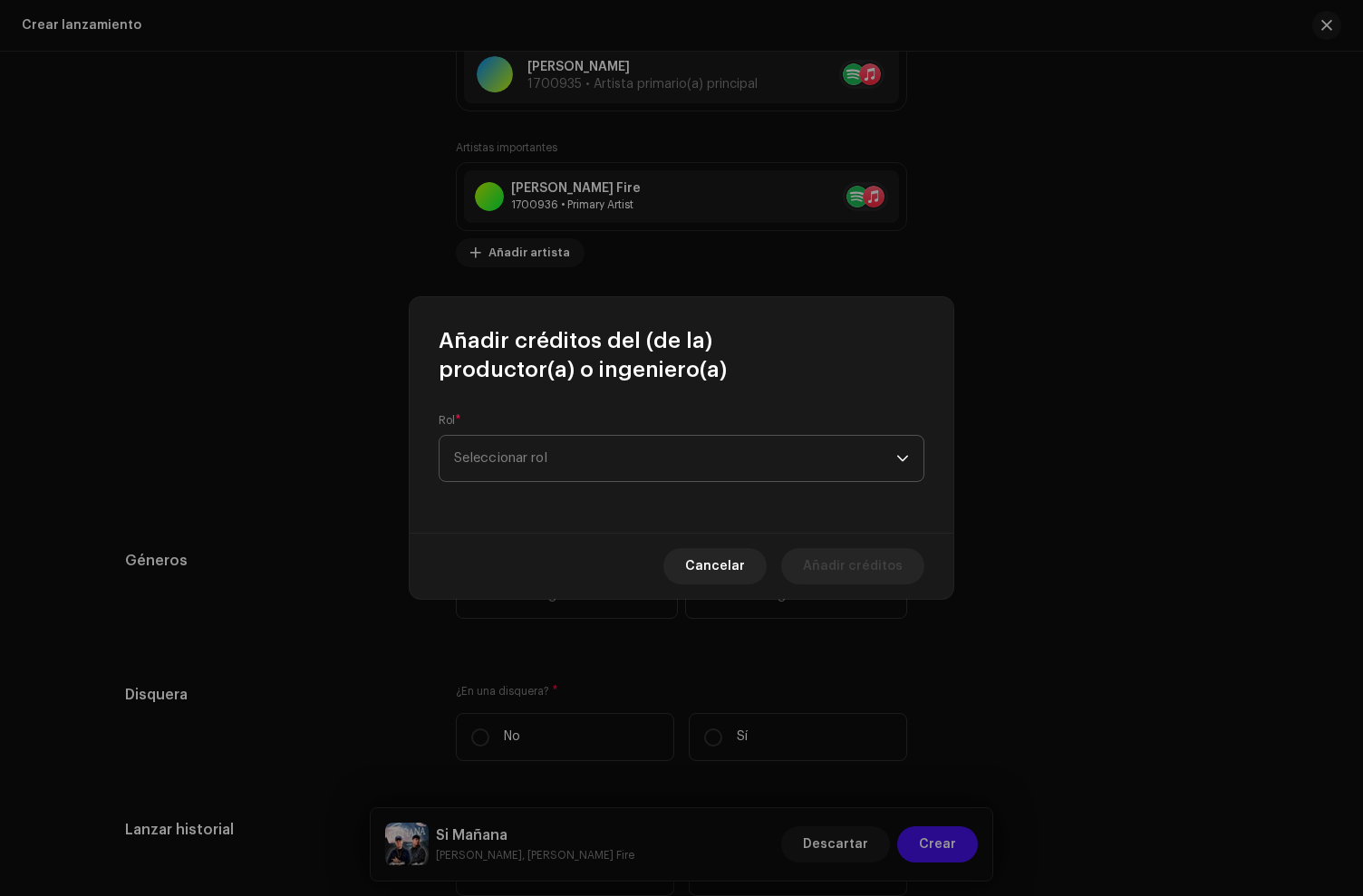
click at [517, 473] on span "Seleccionar rol" at bounding box center [676, 459] width 443 height 45
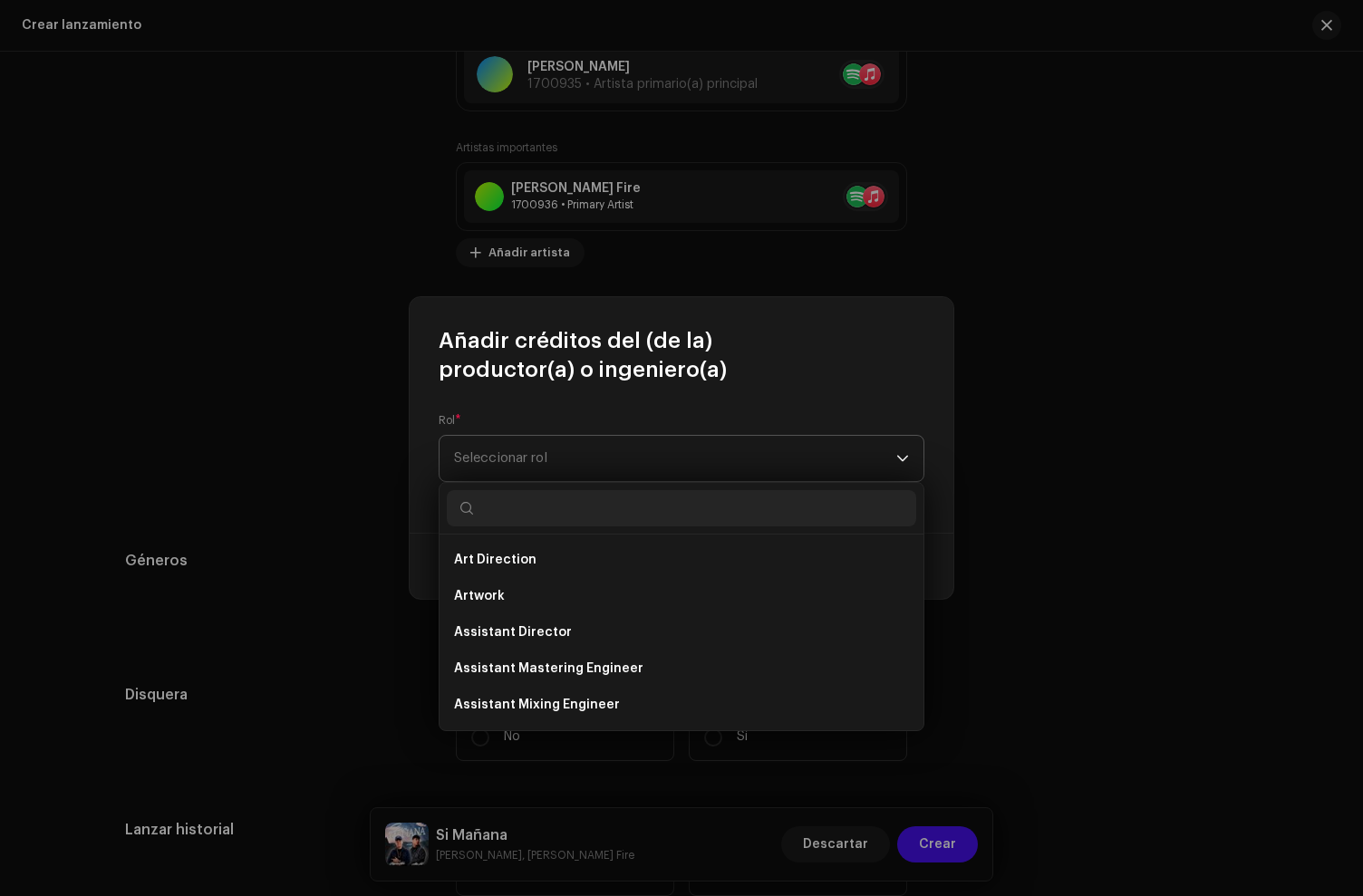
type input "s"
type input "pro"
click at [524, 699] on li "Producer" at bounding box center [682, 706] width 470 height 36
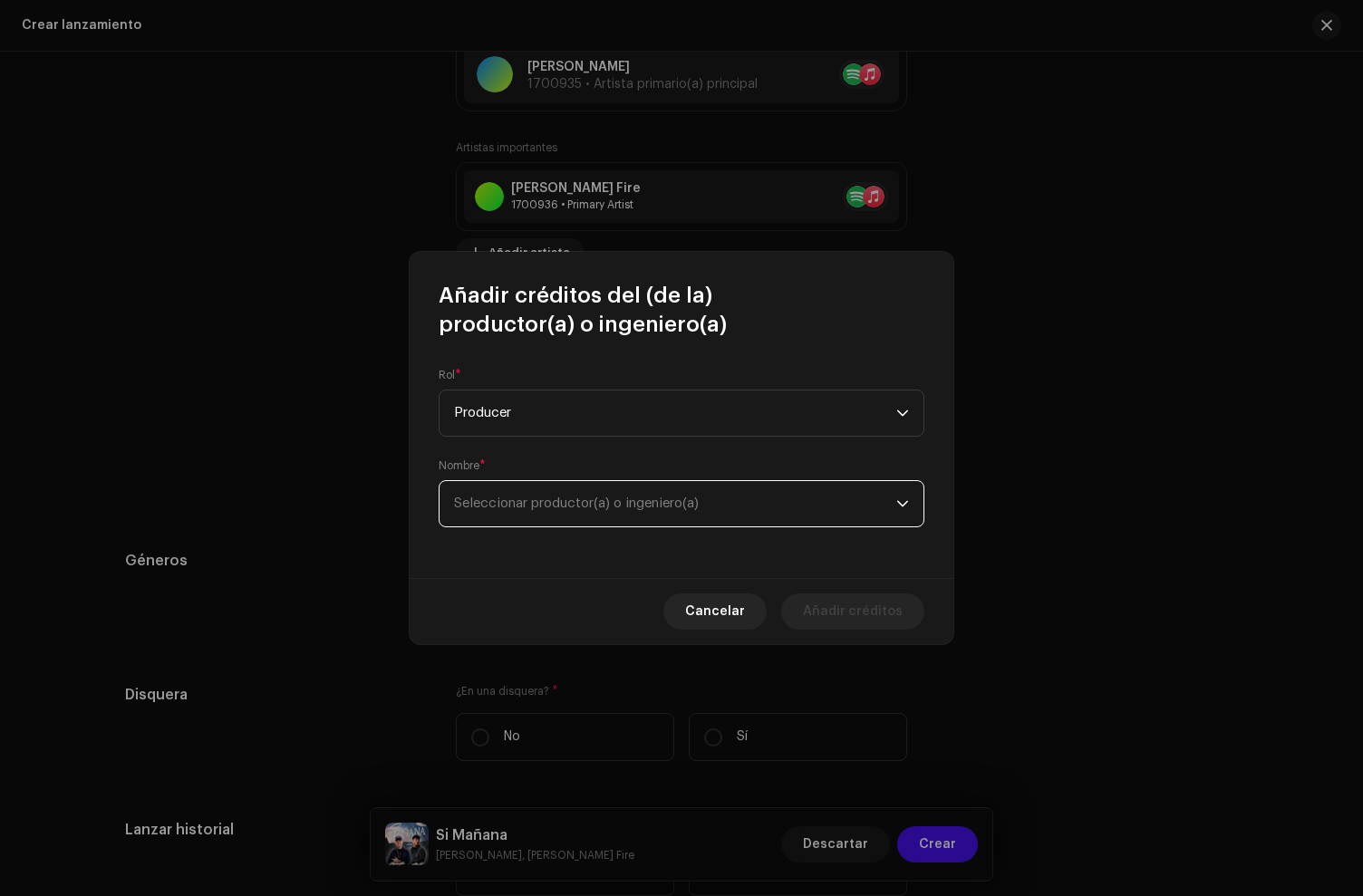
click at [537, 495] on span "Seleccionar productor(a) o ingeniero(a)" at bounding box center [676, 504] width 443 height 45
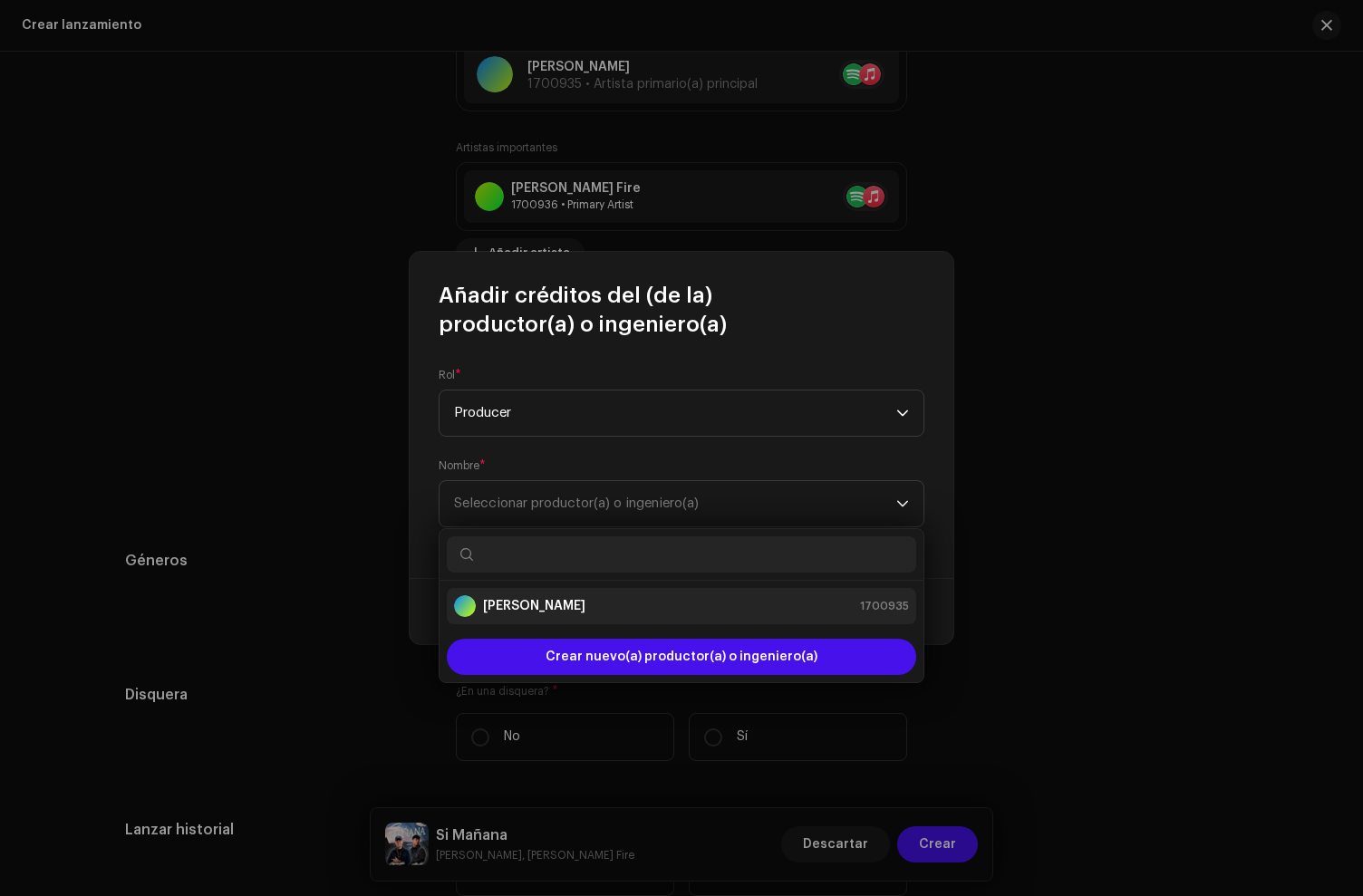
click at [536, 614] on div "[PERSON_NAME] 1700935" at bounding box center [682, 607] width 455 height 22
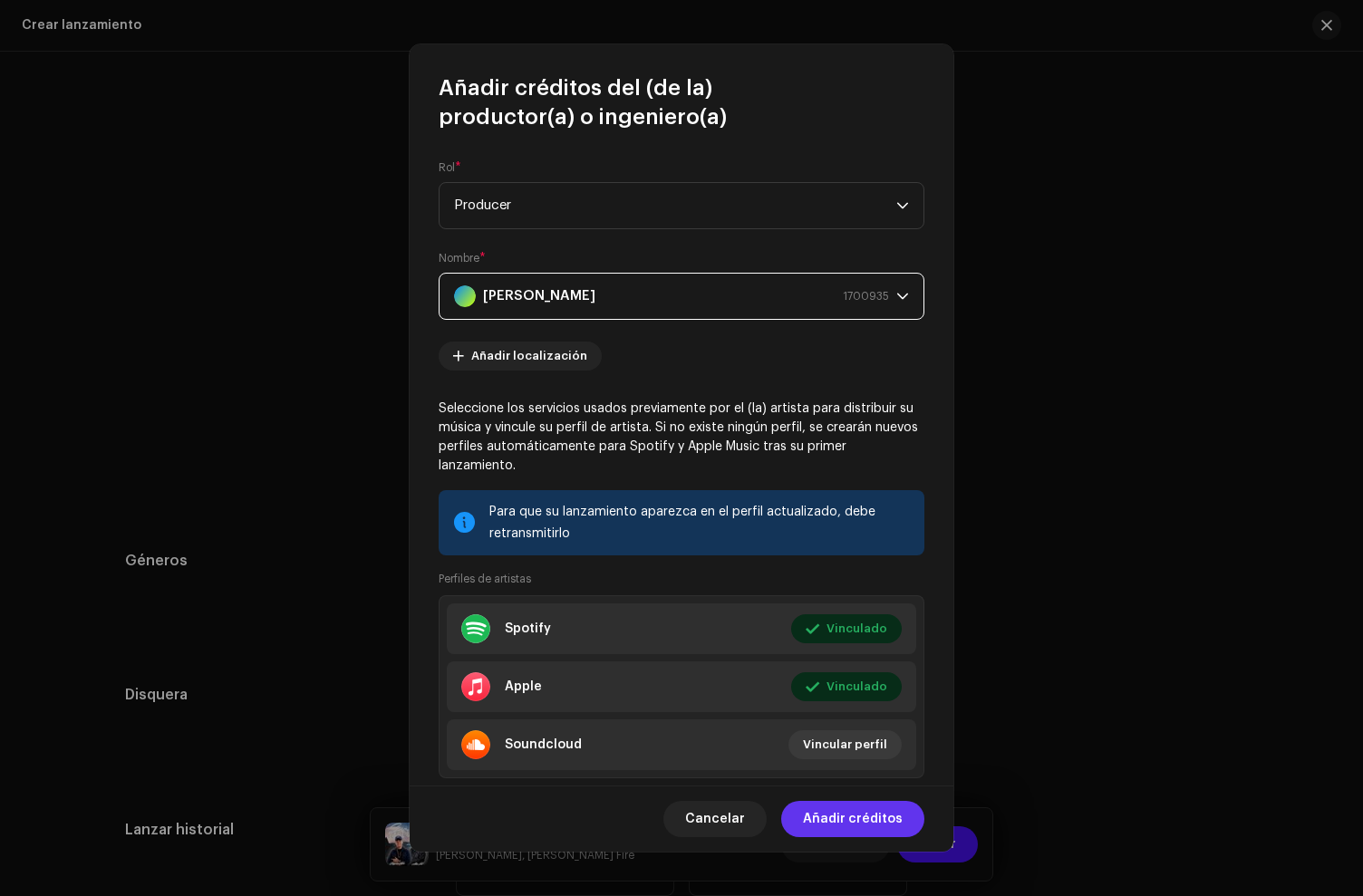
click at [884, 822] on span "Añadir créditos" at bounding box center [852, 819] width 100 height 36
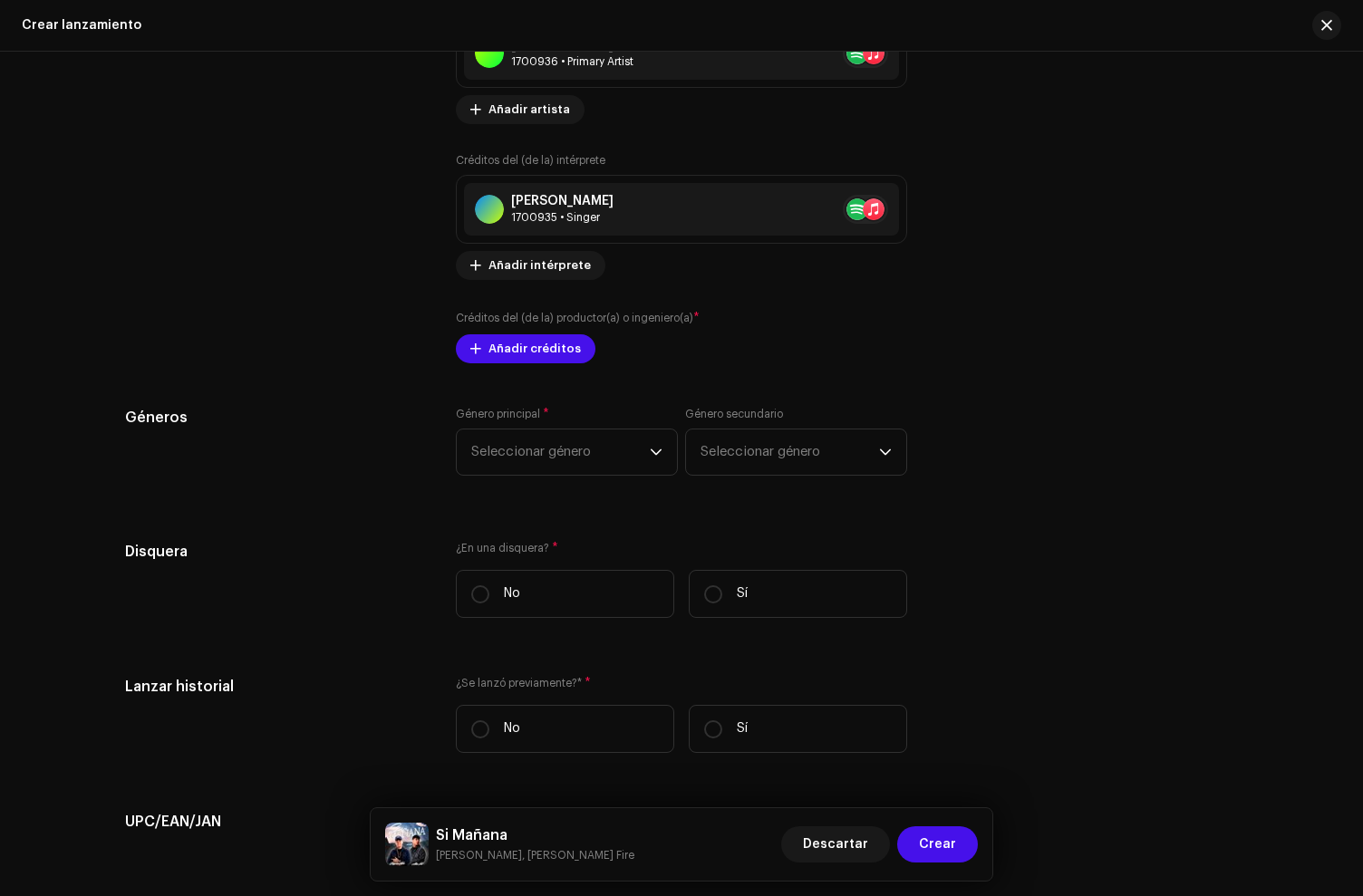
scroll to position [2284, 0]
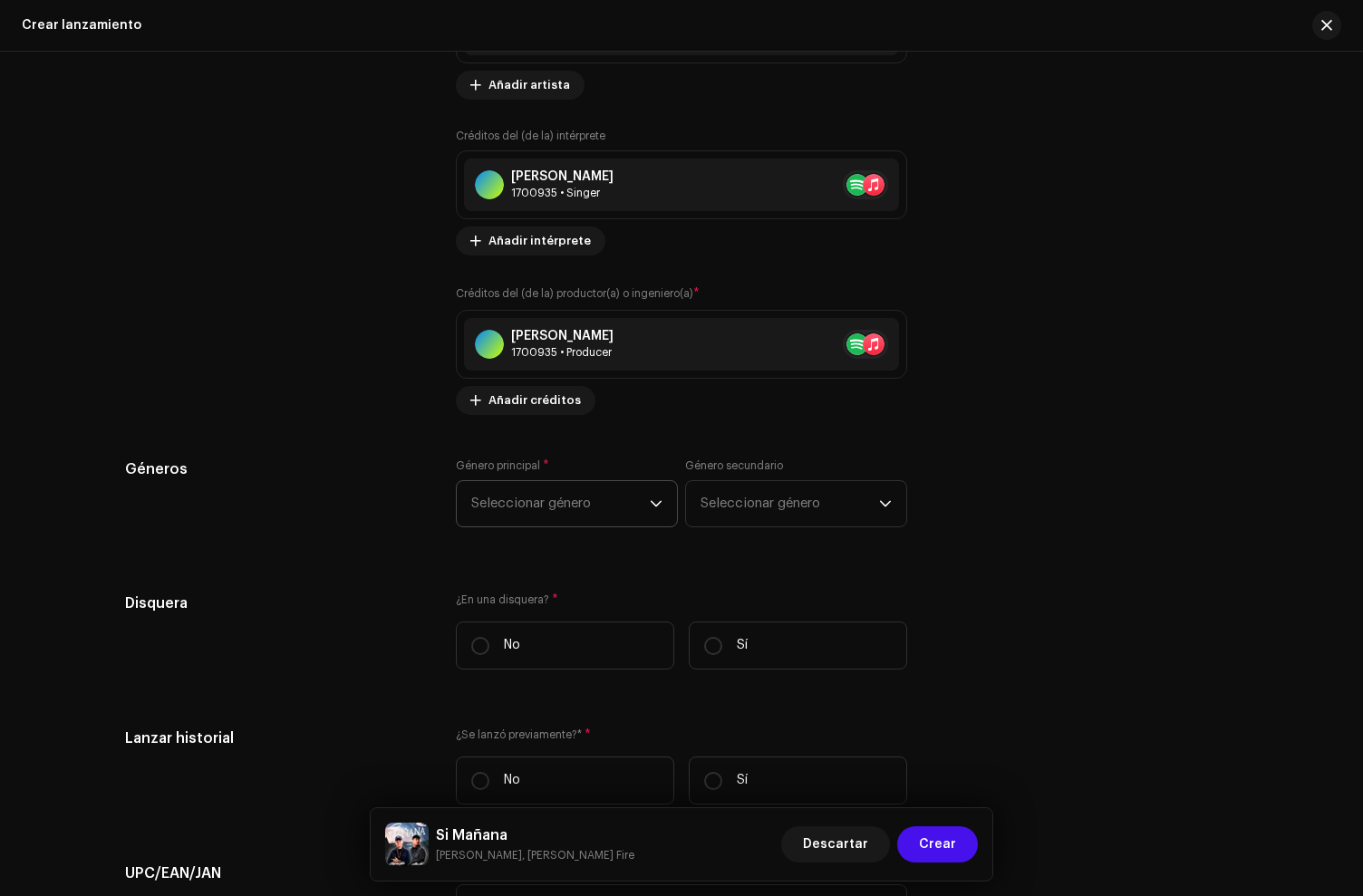
click at [533, 517] on span "Seleccionar género" at bounding box center [560, 504] width 179 height 45
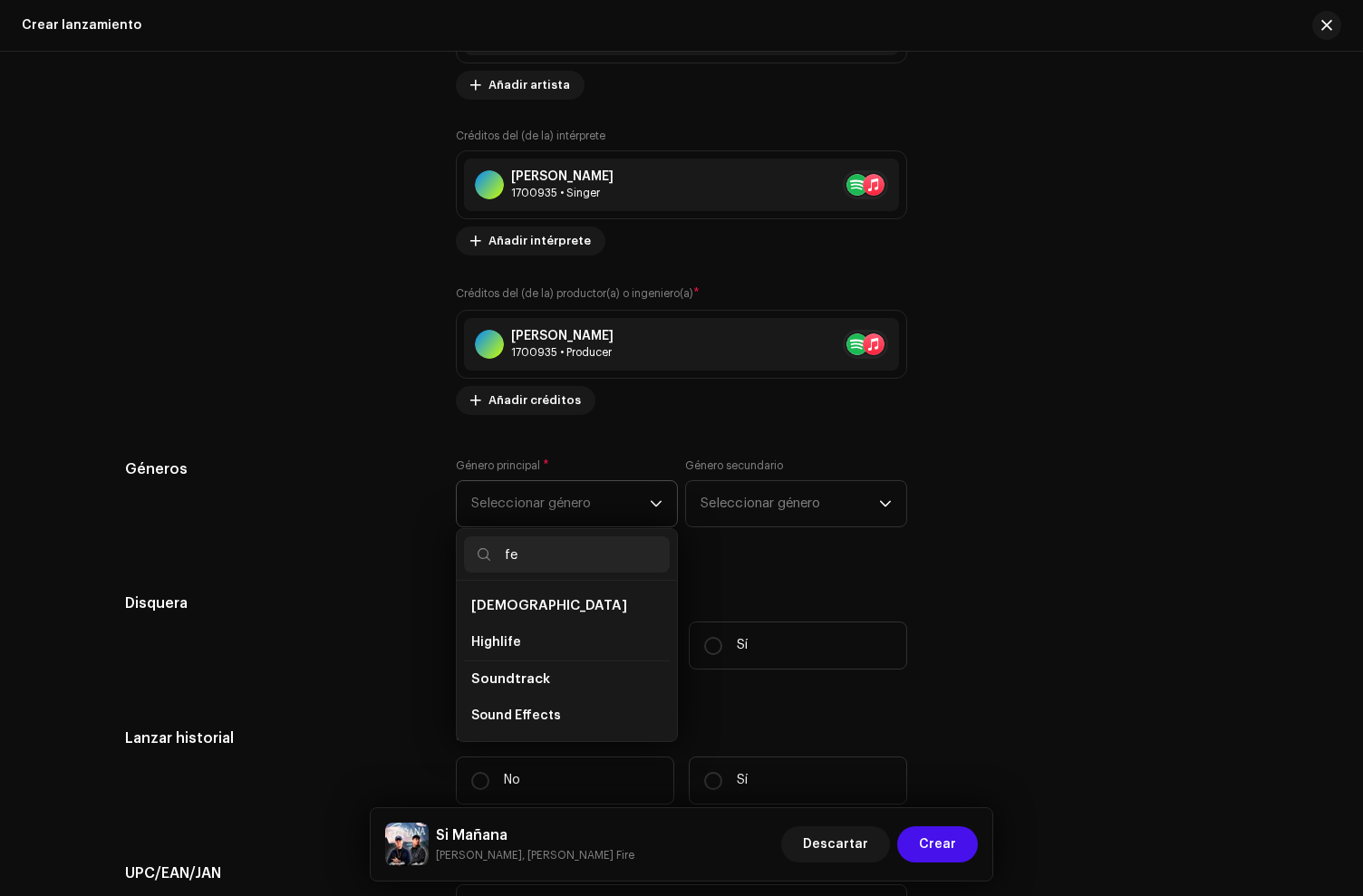
type input "f"
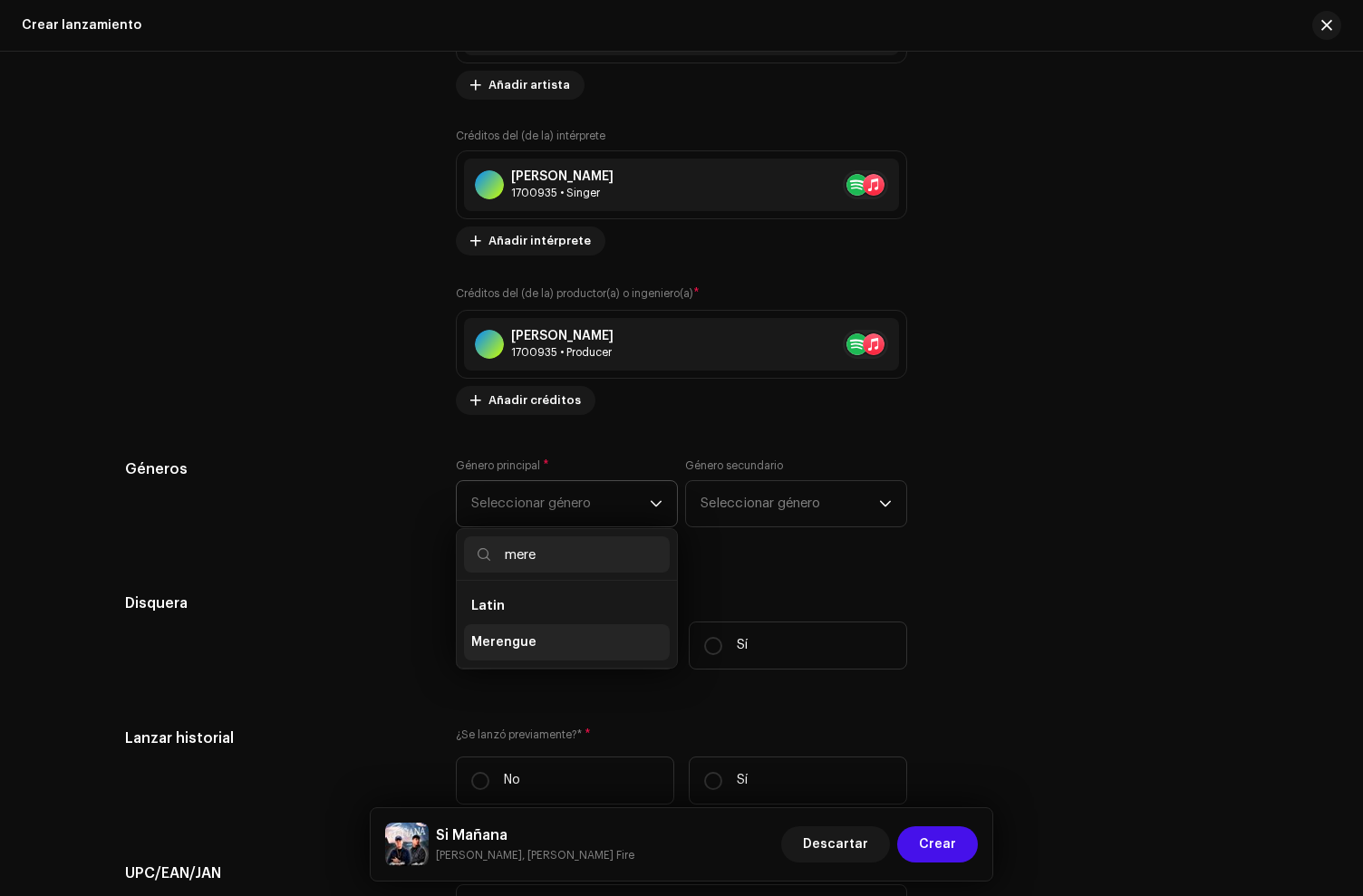
type input "mere"
drag, startPoint x: 521, startPoint y: 646, endPoint x: 569, endPoint y: 628, distance: 51.3
click at [523, 647] on span "Merengue" at bounding box center [504, 643] width 65 height 18
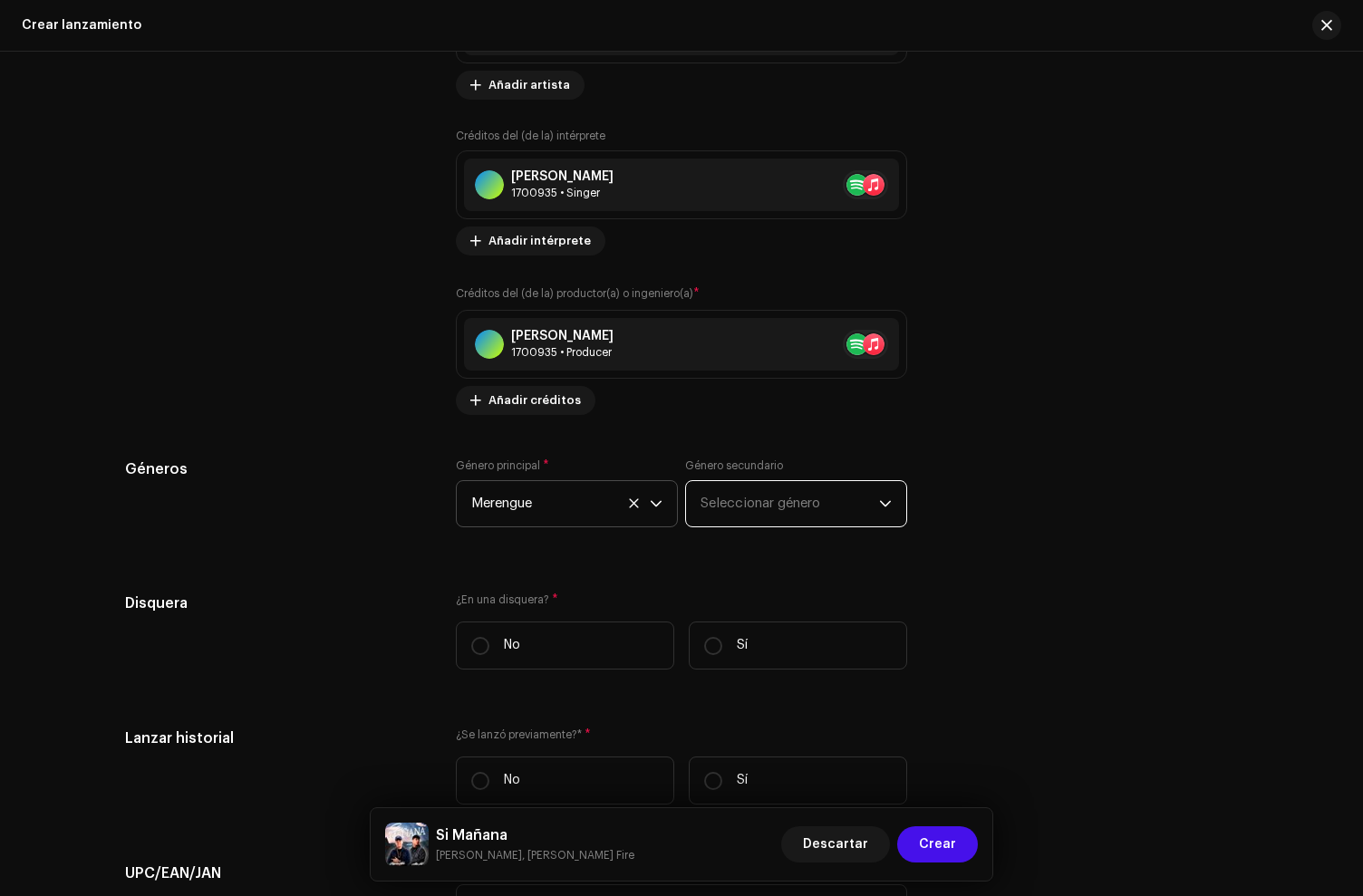
click at [759, 511] on span "Seleccionar género" at bounding box center [790, 504] width 179 height 45
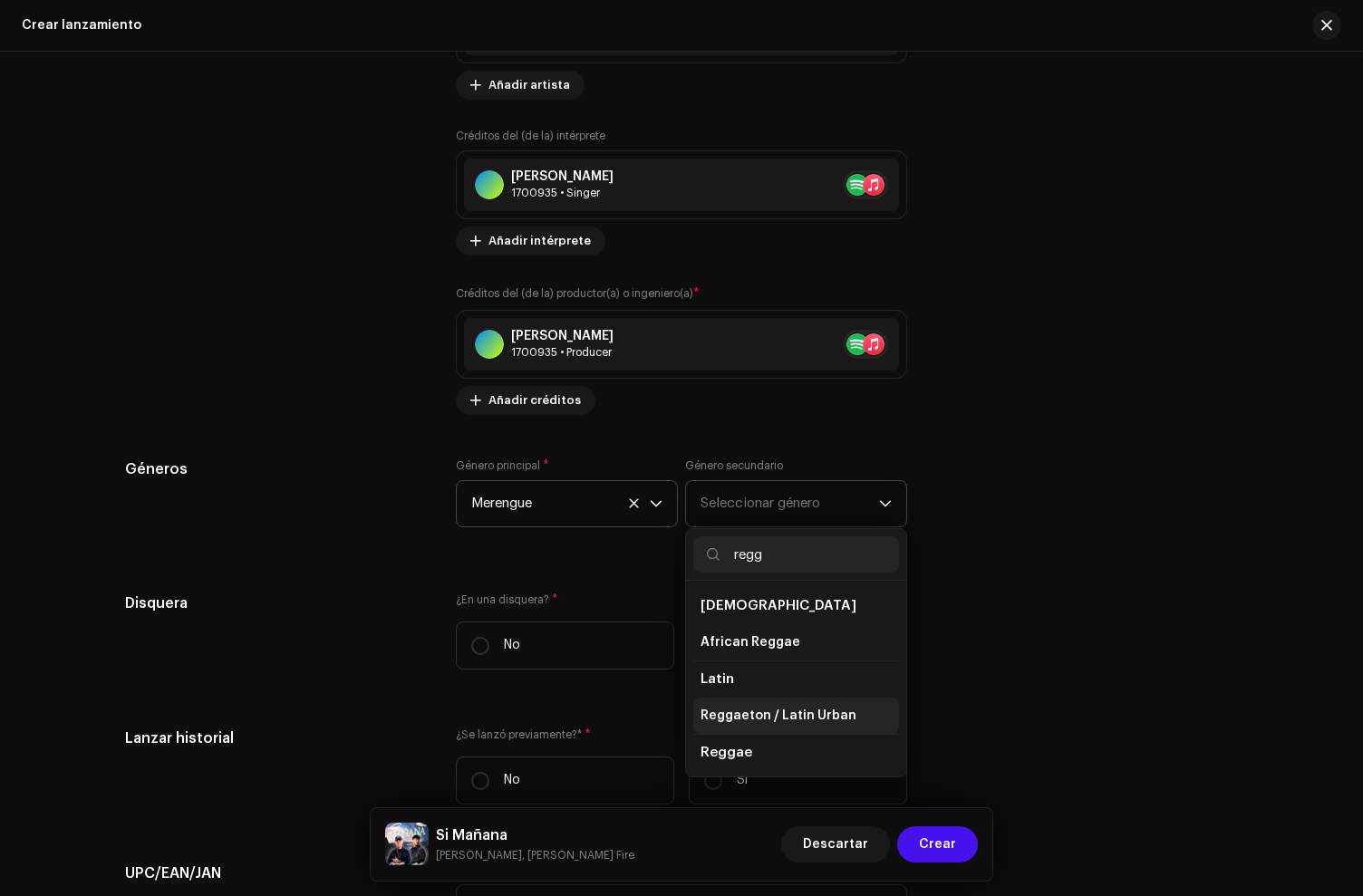
type input "regg"
click at [768, 715] on span "Reggaeton / Latin Urban" at bounding box center [779, 716] width 156 height 18
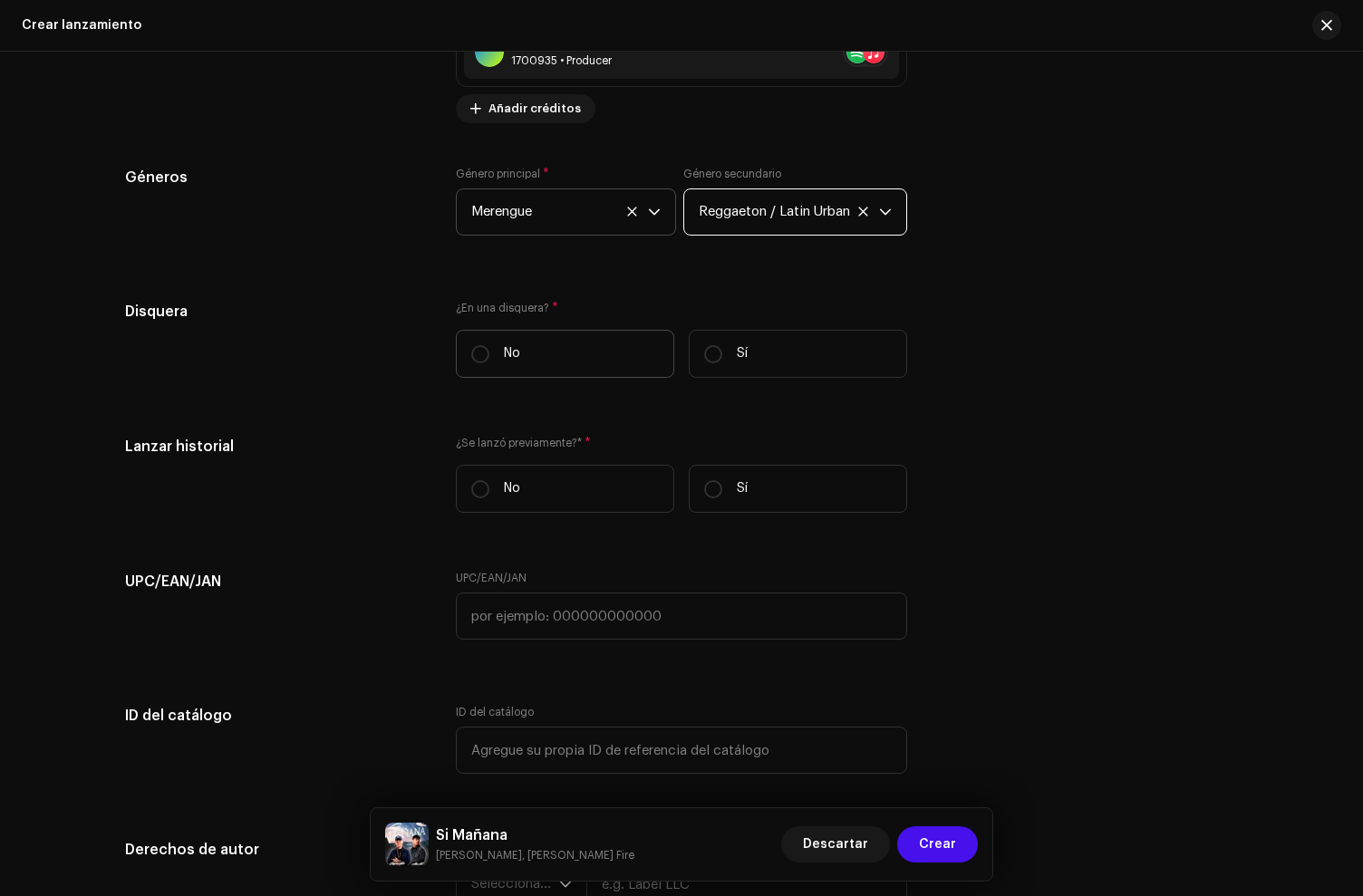
scroll to position [2576, 0]
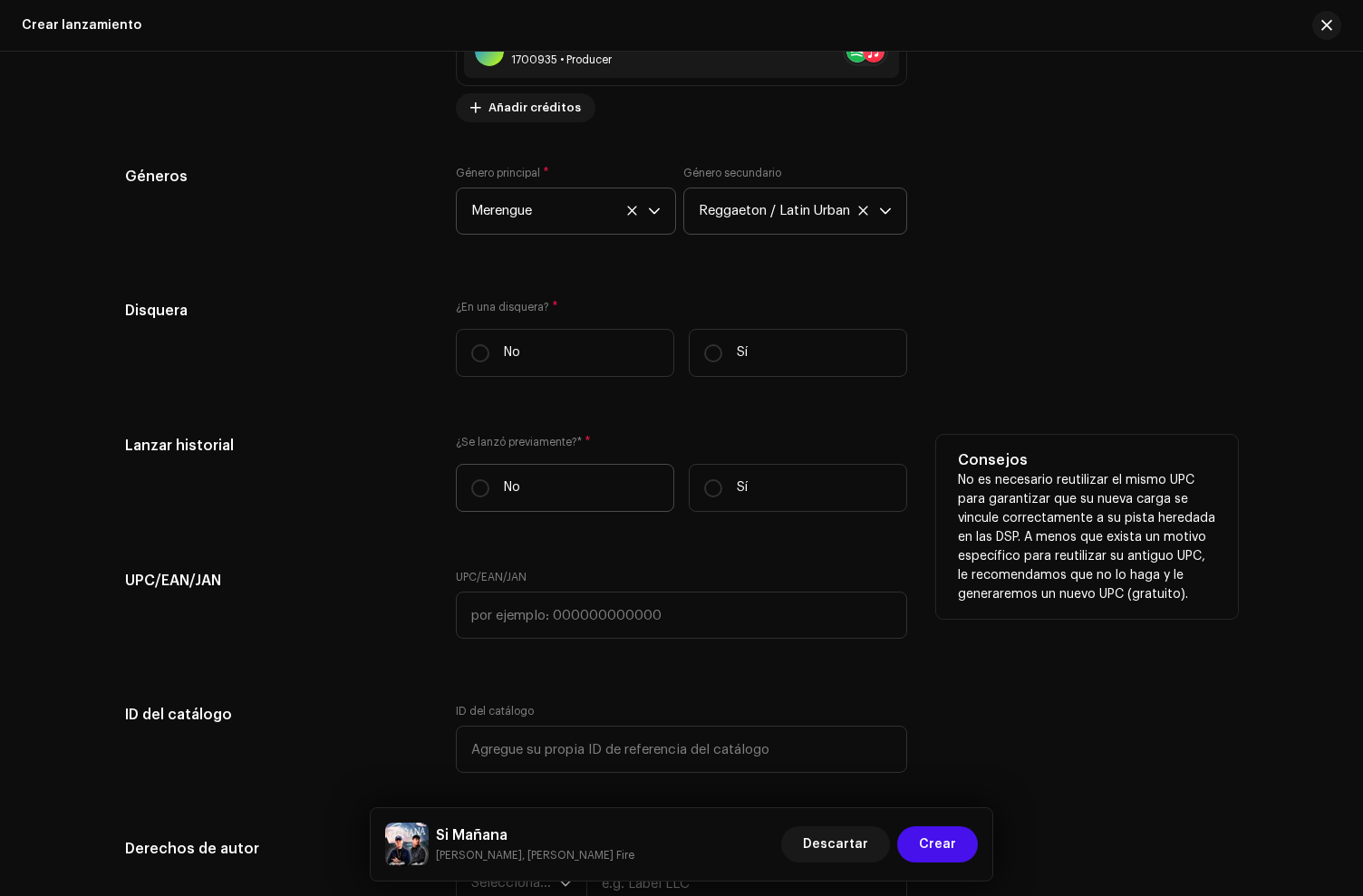
drag, startPoint x: 610, startPoint y: 367, endPoint x: 593, endPoint y: 471, distance: 105.4
click at [610, 368] on label "No" at bounding box center [565, 353] width 219 height 48
click at [490, 363] on input "No" at bounding box center [481, 354] width 18 height 18
radio input "true"
click at [815, 498] on label "Sí" at bounding box center [798, 488] width 219 height 48
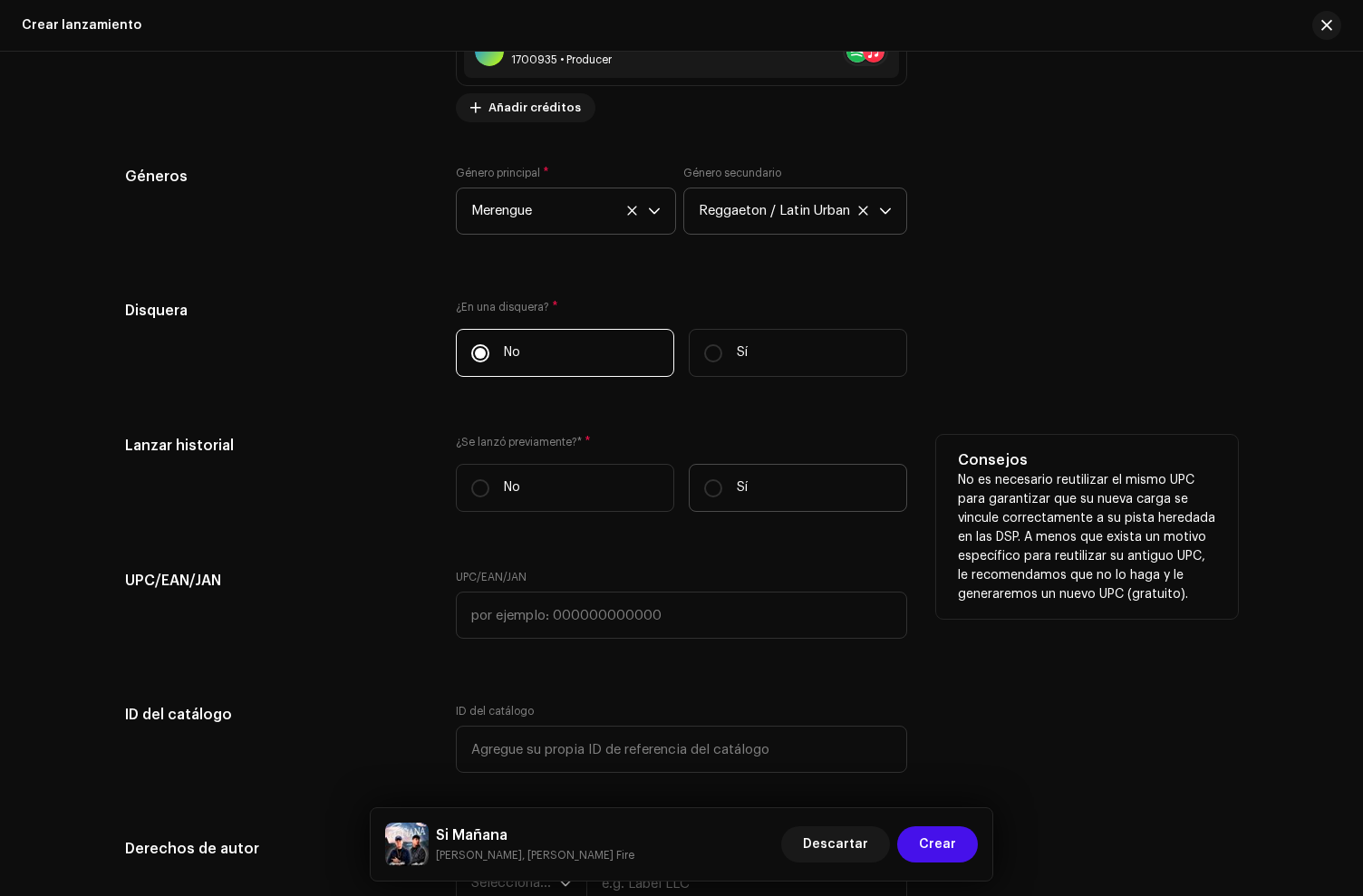
click at [723, 498] on input "Sí" at bounding box center [714, 489] width 18 height 18
radio input "true"
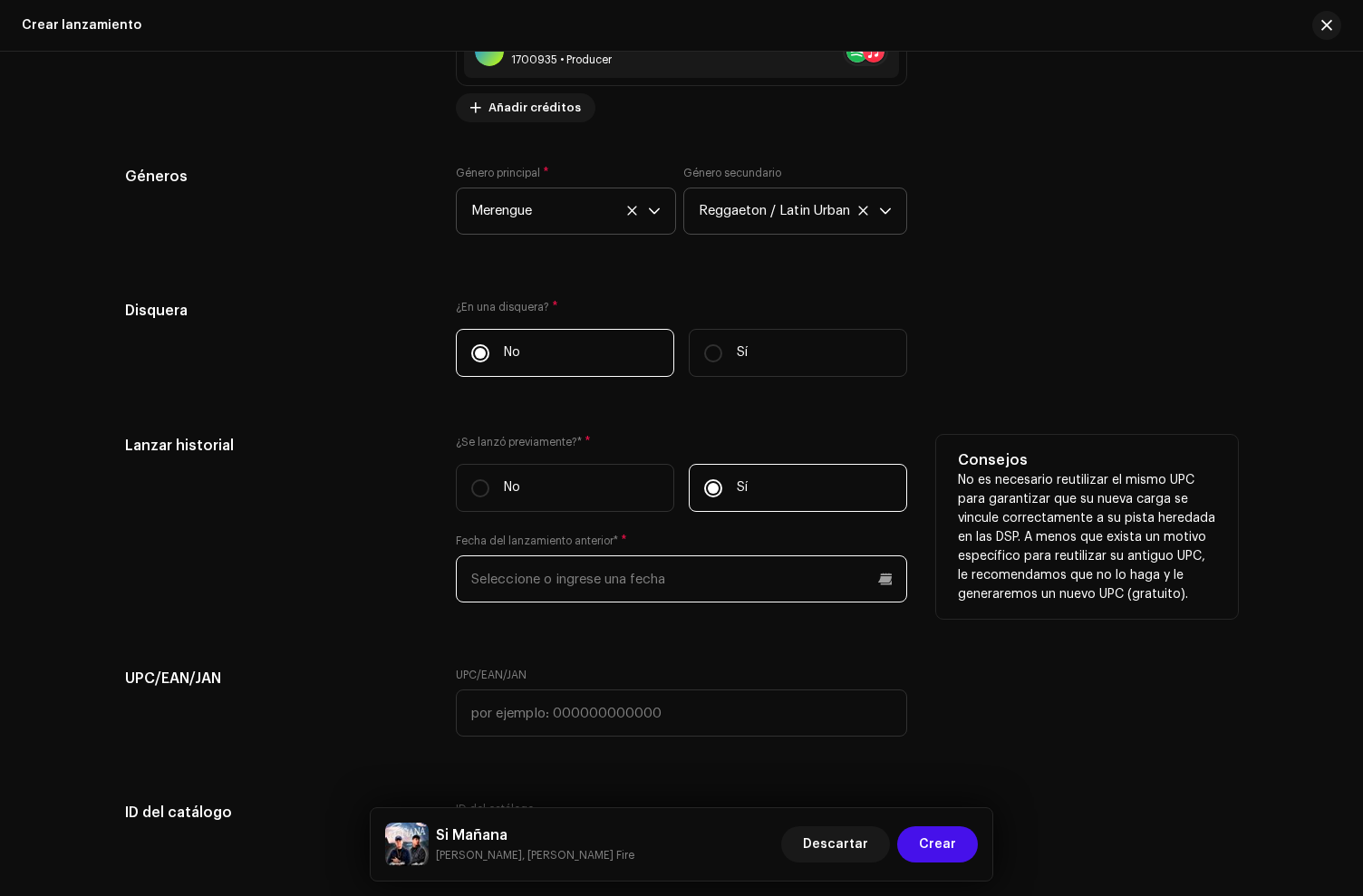
click at [556, 584] on input "text" at bounding box center [682, 579] width 452 height 47
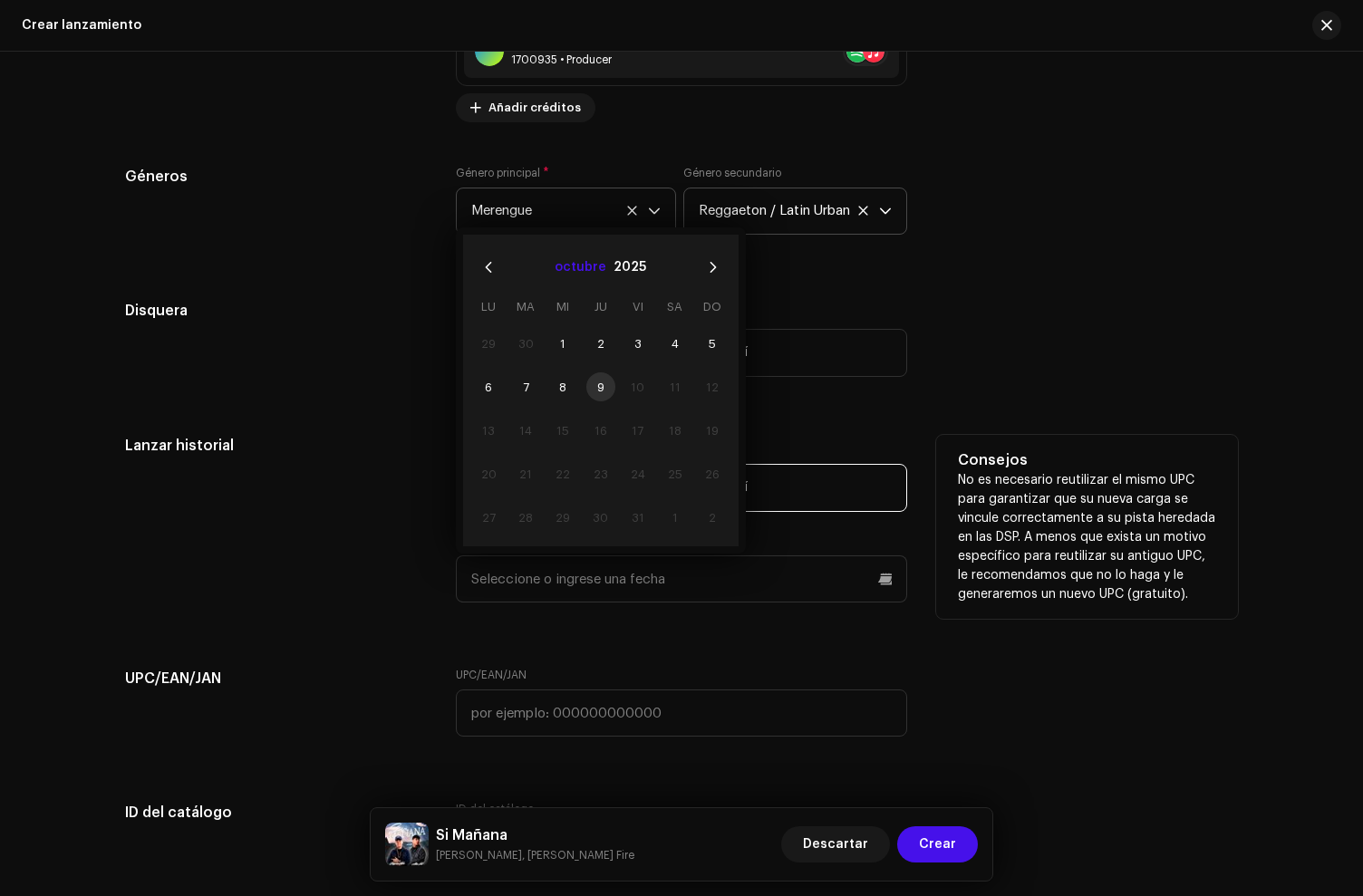
click at [590, 269] on button "octubre" at bounding box center [580, 268] width 52 height 29
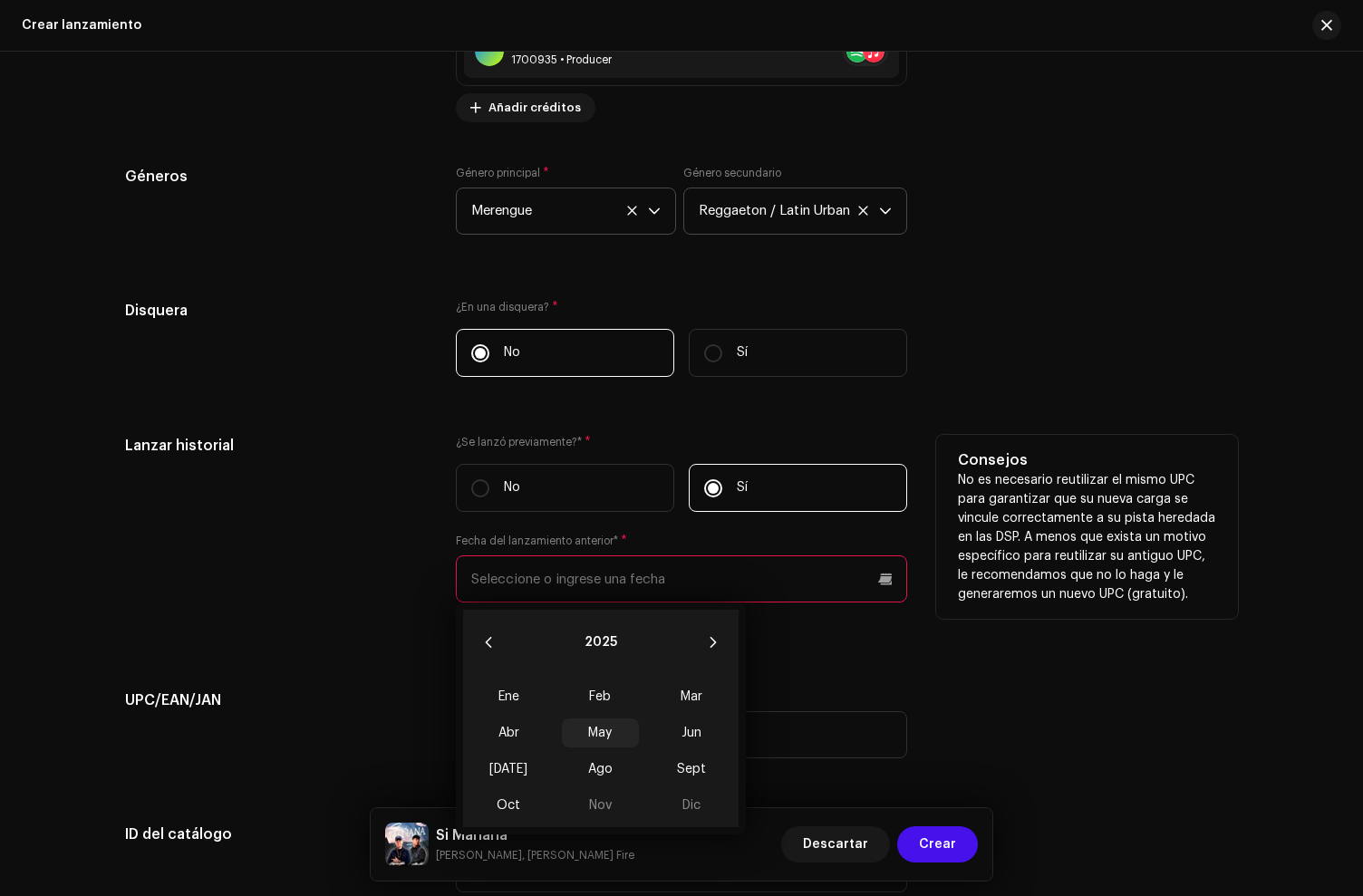
click at [617, 735] on span "May" at bounding box center [600, 734] width 77 height 29
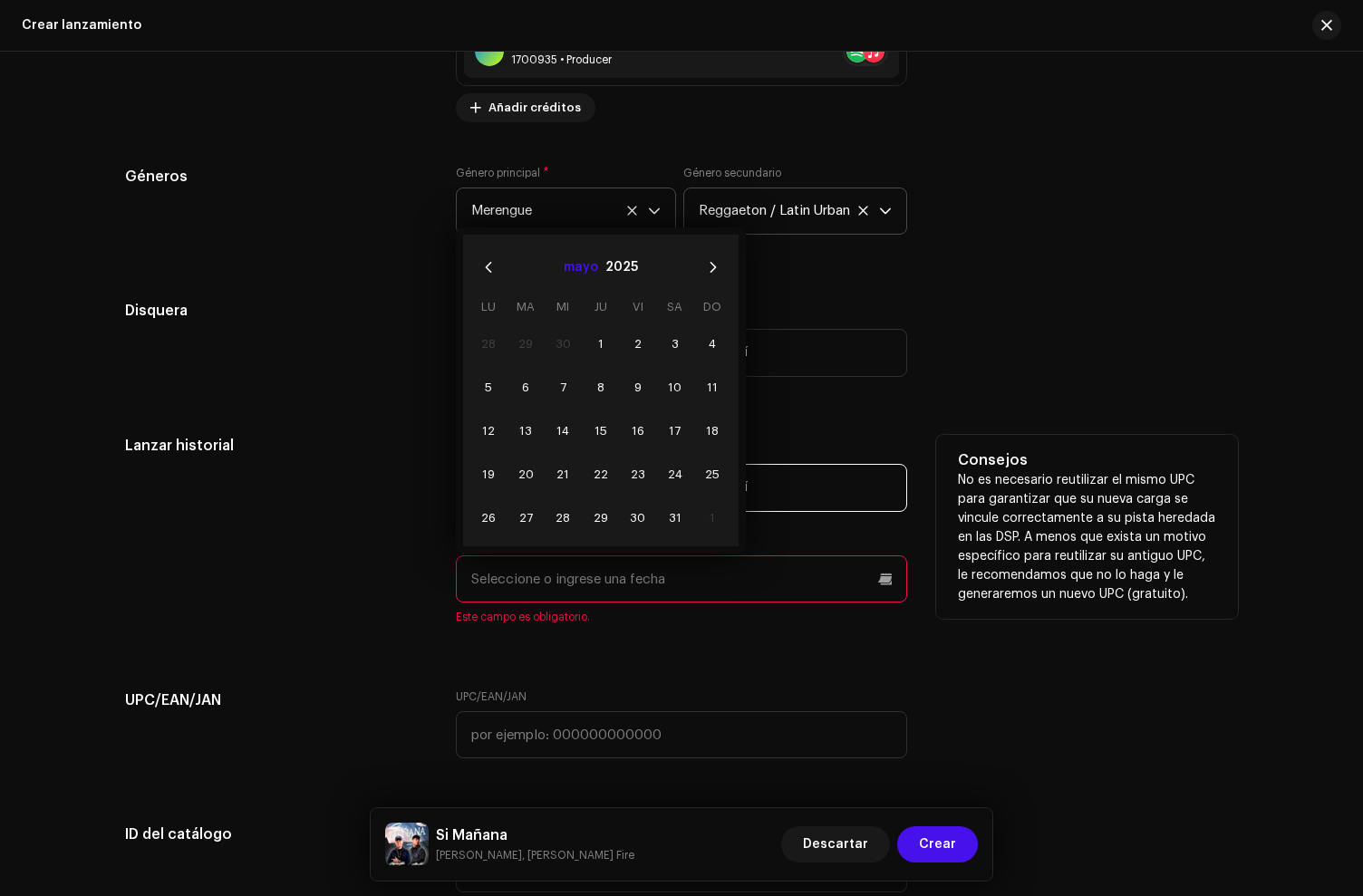
click at [585, 266] on button "mayo" at bounding box center [581, 268] width 34 height 29
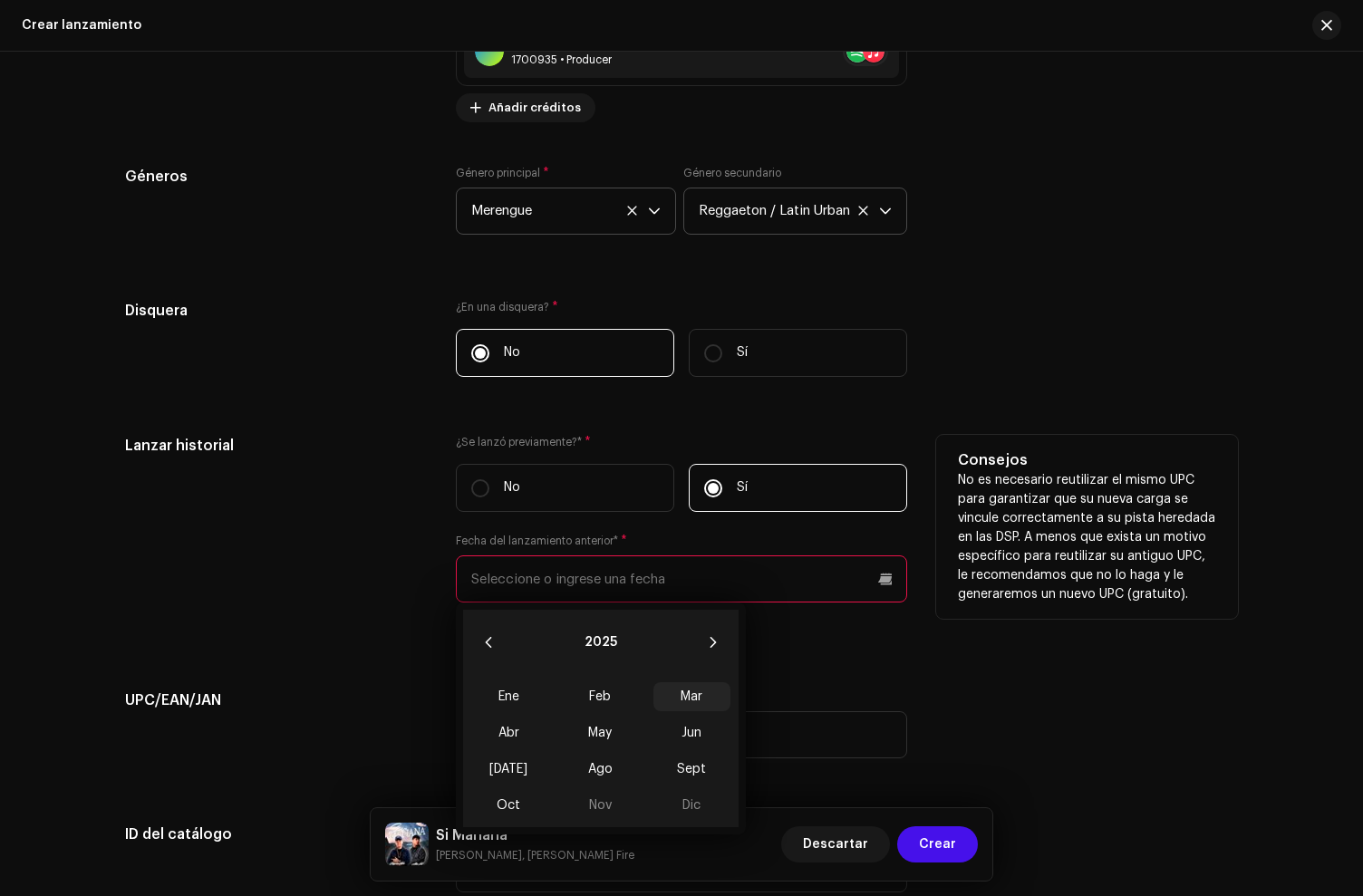
click at [692, 707] on span "Mar" at bounding box center [692, 697] width 77 height 29
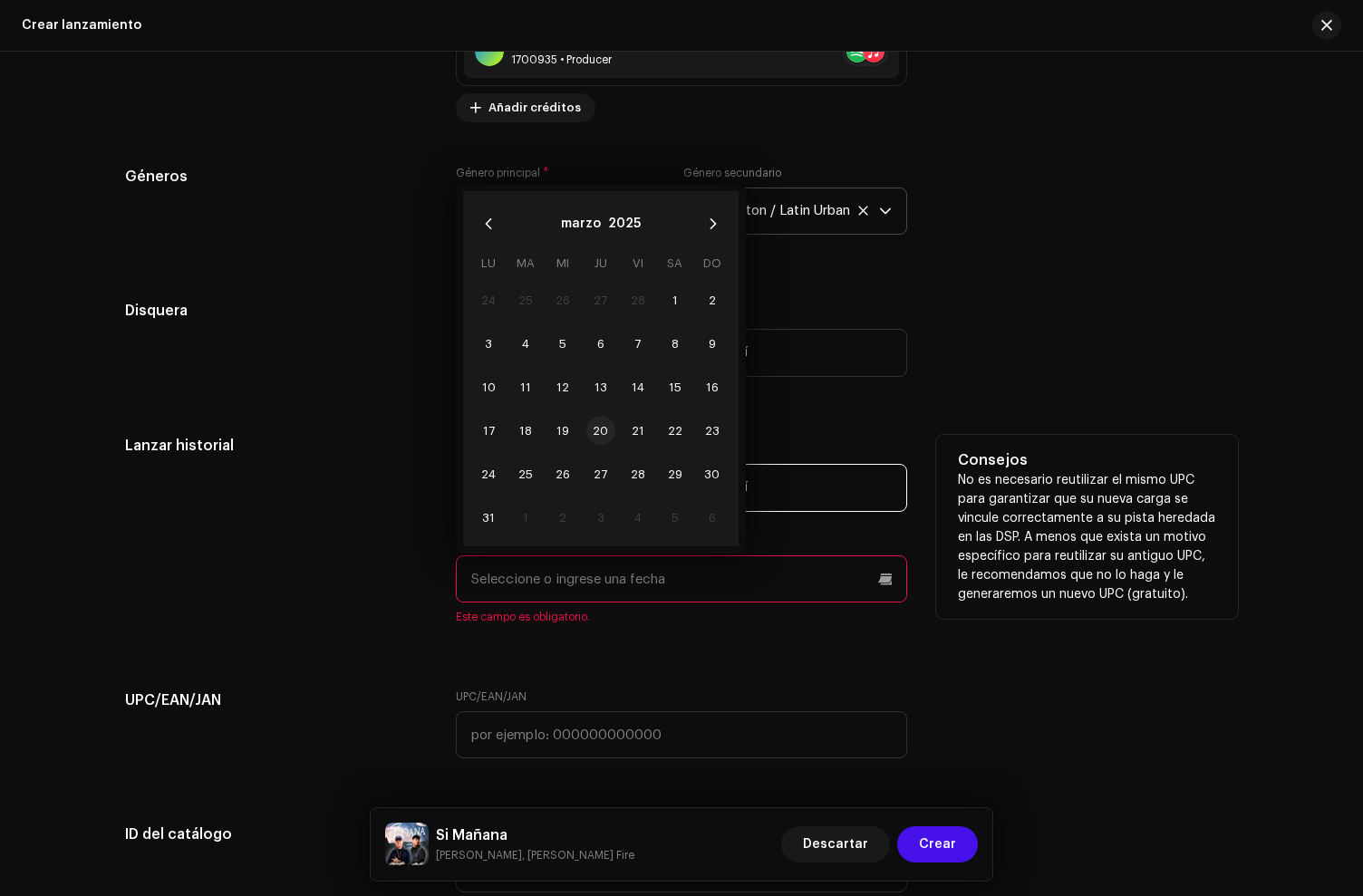
click at [592, 436] on span "20" at bounding box center [601, 431] width 29 height 29
type input "[DATE]"
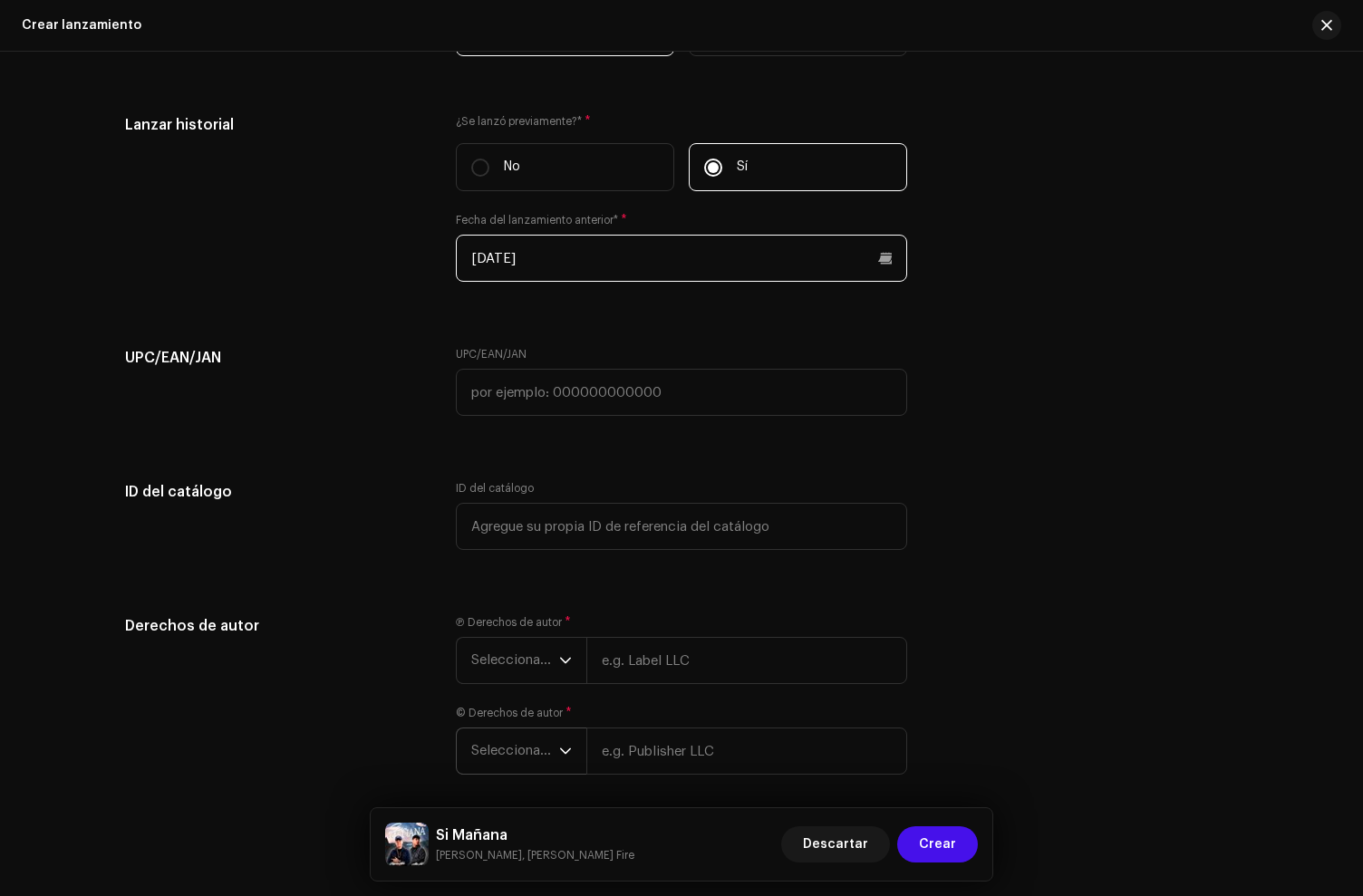
scroll to position [2978, 0]
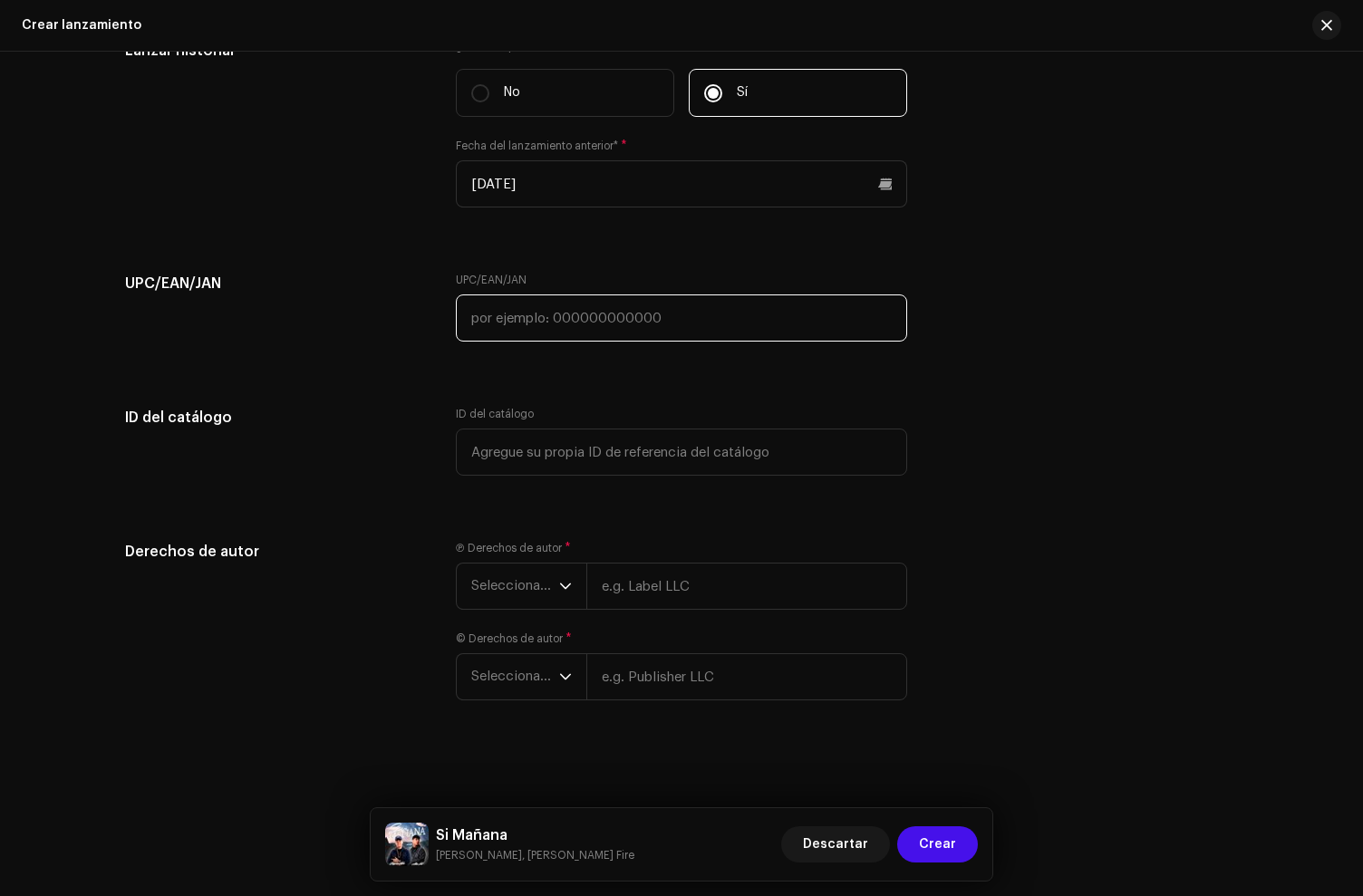
click at [577, 329] on input "text" at bounding box center [682, 318] width 452 height 47
paste input "790522965290"
type input "790522965290"
click at [554, 595] on span "Seleccionar año" at bounding box center [515, 587] width 88 height 45
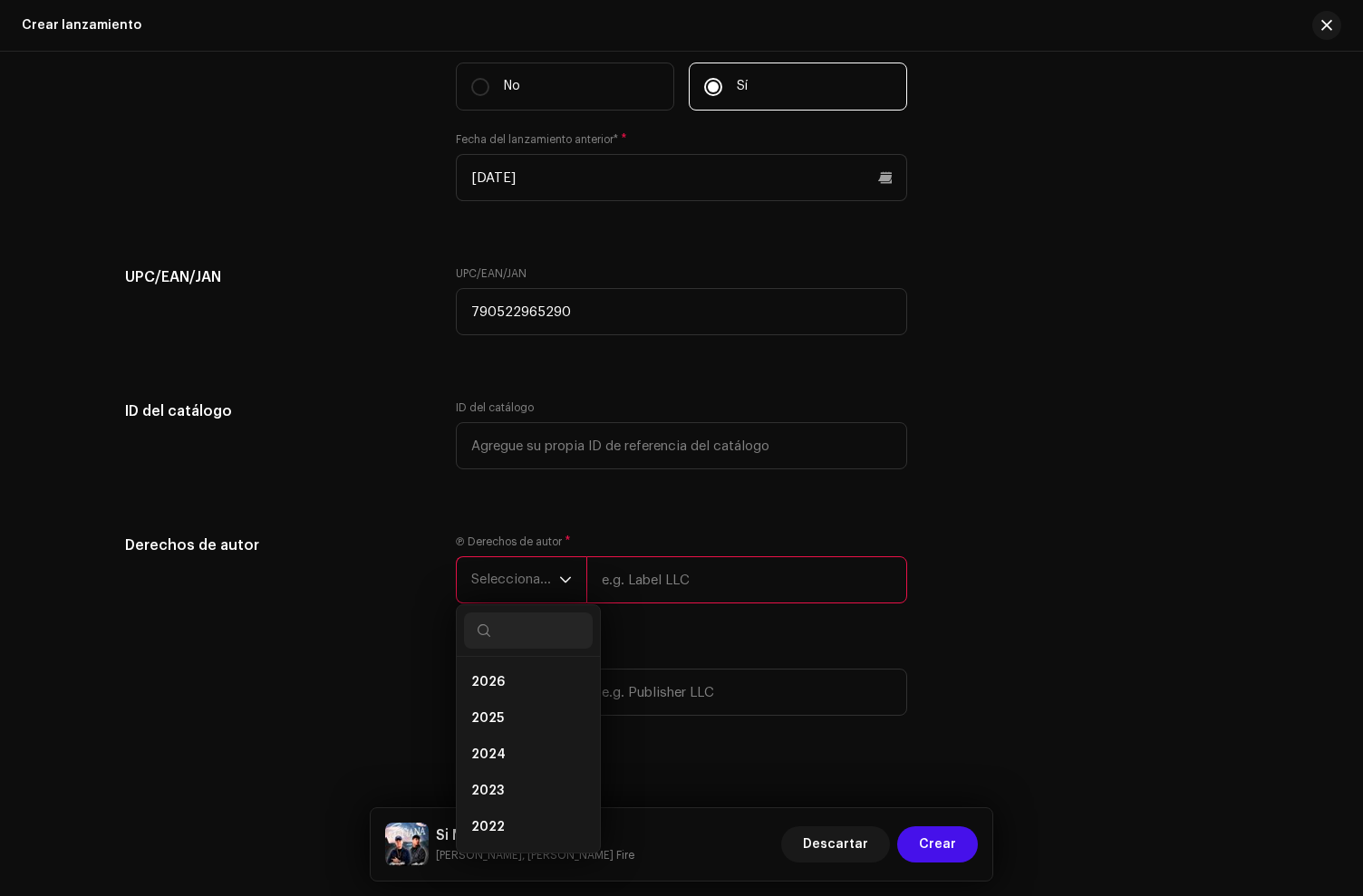
scroll to position [2981, 0]
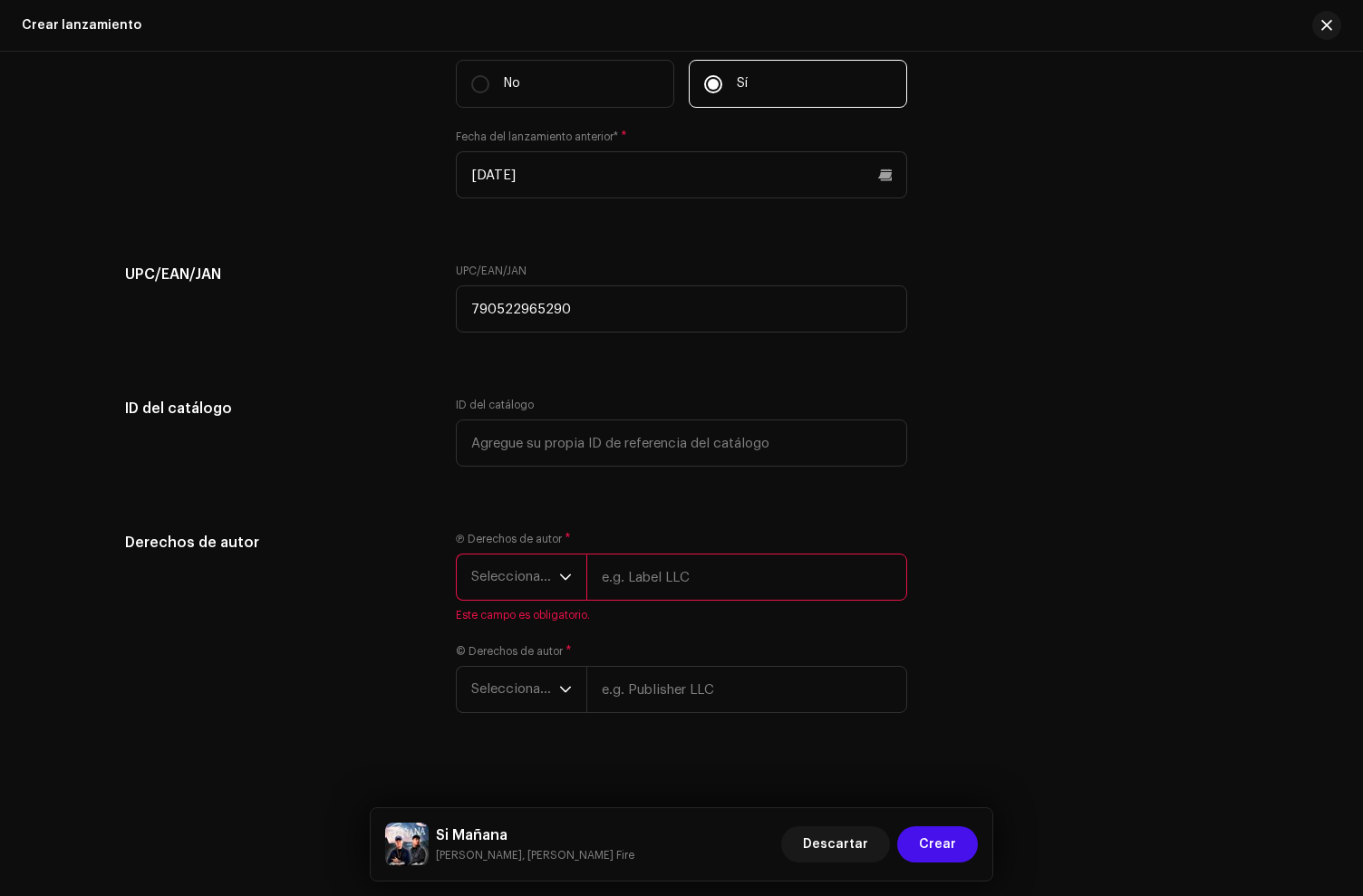
click at [514, 583] on span "Seleccionar año" at bounding box center [515, 578] width 88 height 45
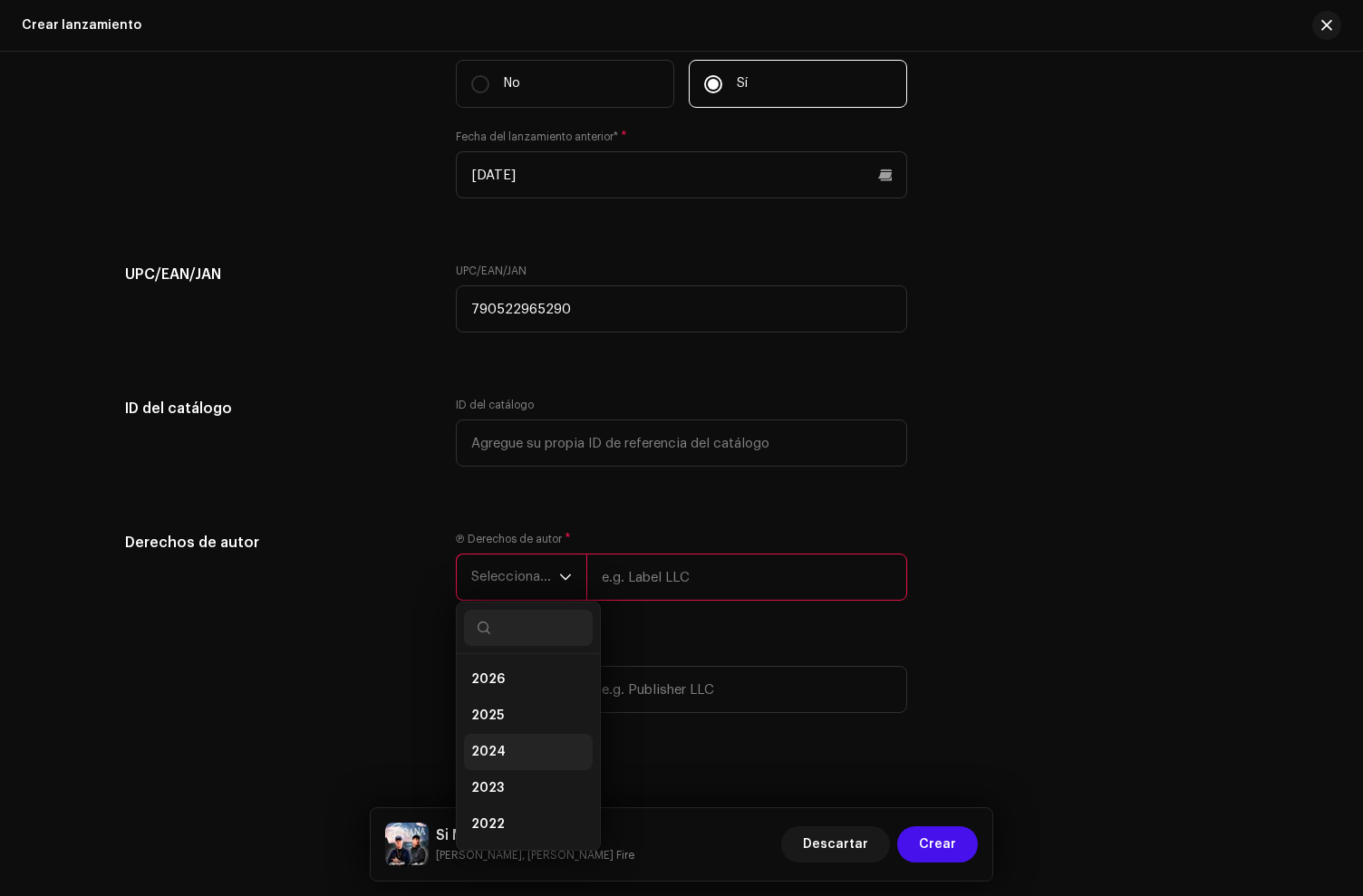
drag, startPoint x: 494, startPoint y: 721, endPoint x: 507, endPoint y: 721, distance: 13.0
click at [495, 721] on span "2025" at bounding box center [488, 716] width 33 height 18
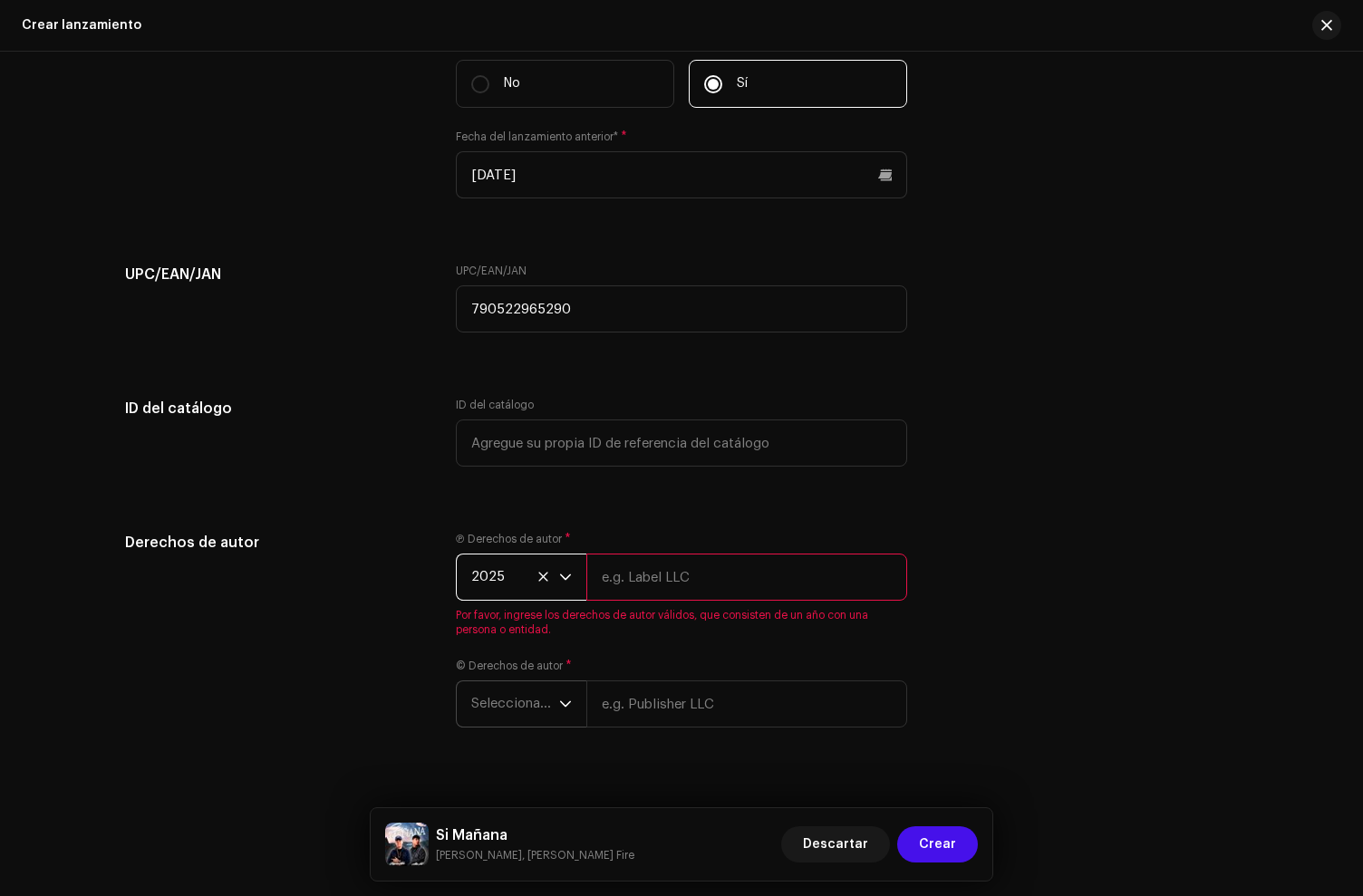
click at [511, 712] on span "Seleccionar año" at bounding box center [515, 705] width 88 height 45
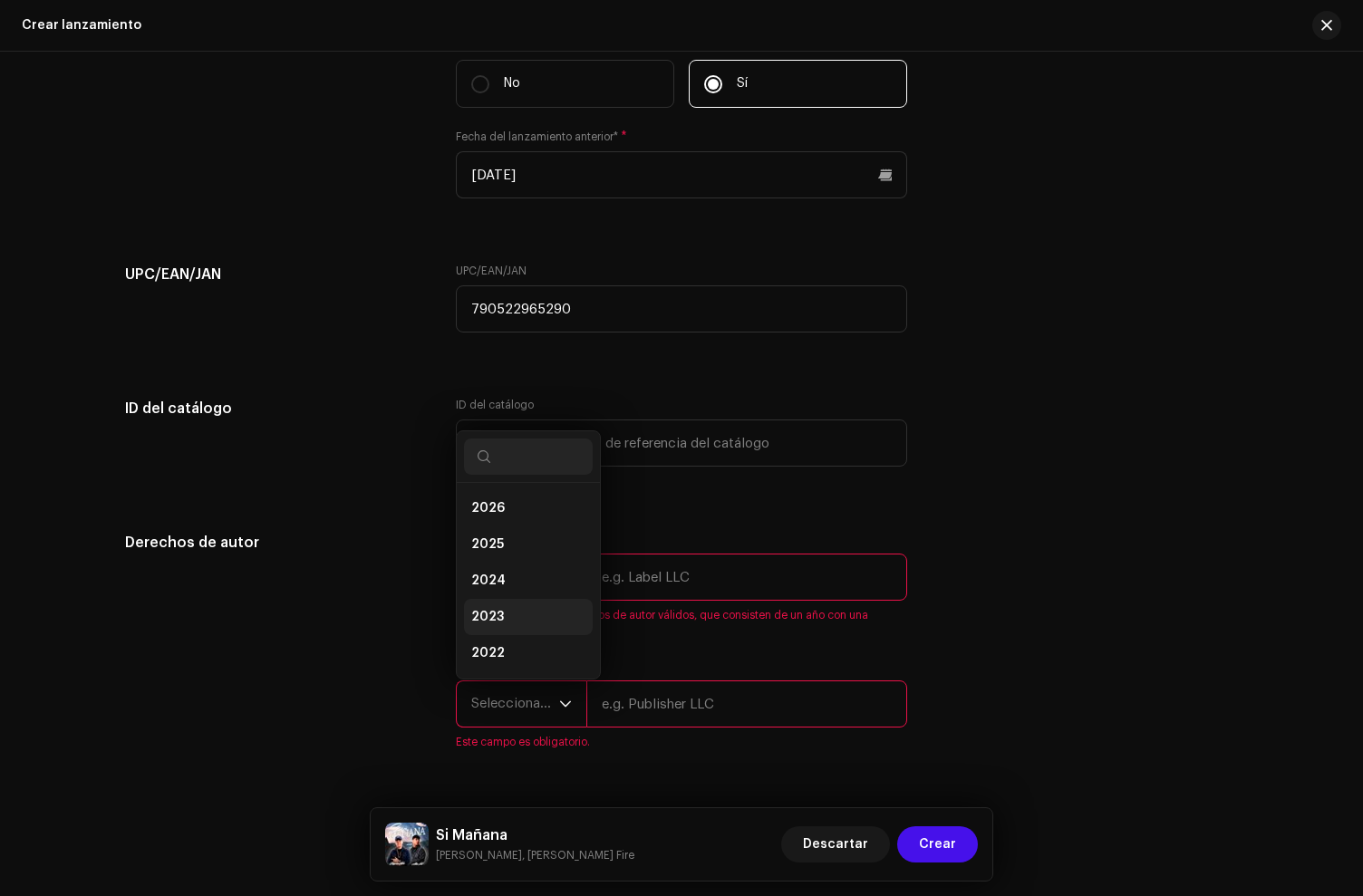
scroll to position [29, 0]
click at [507, 529] on li "2025" at bounding box center [529, 516] width 129 height 36
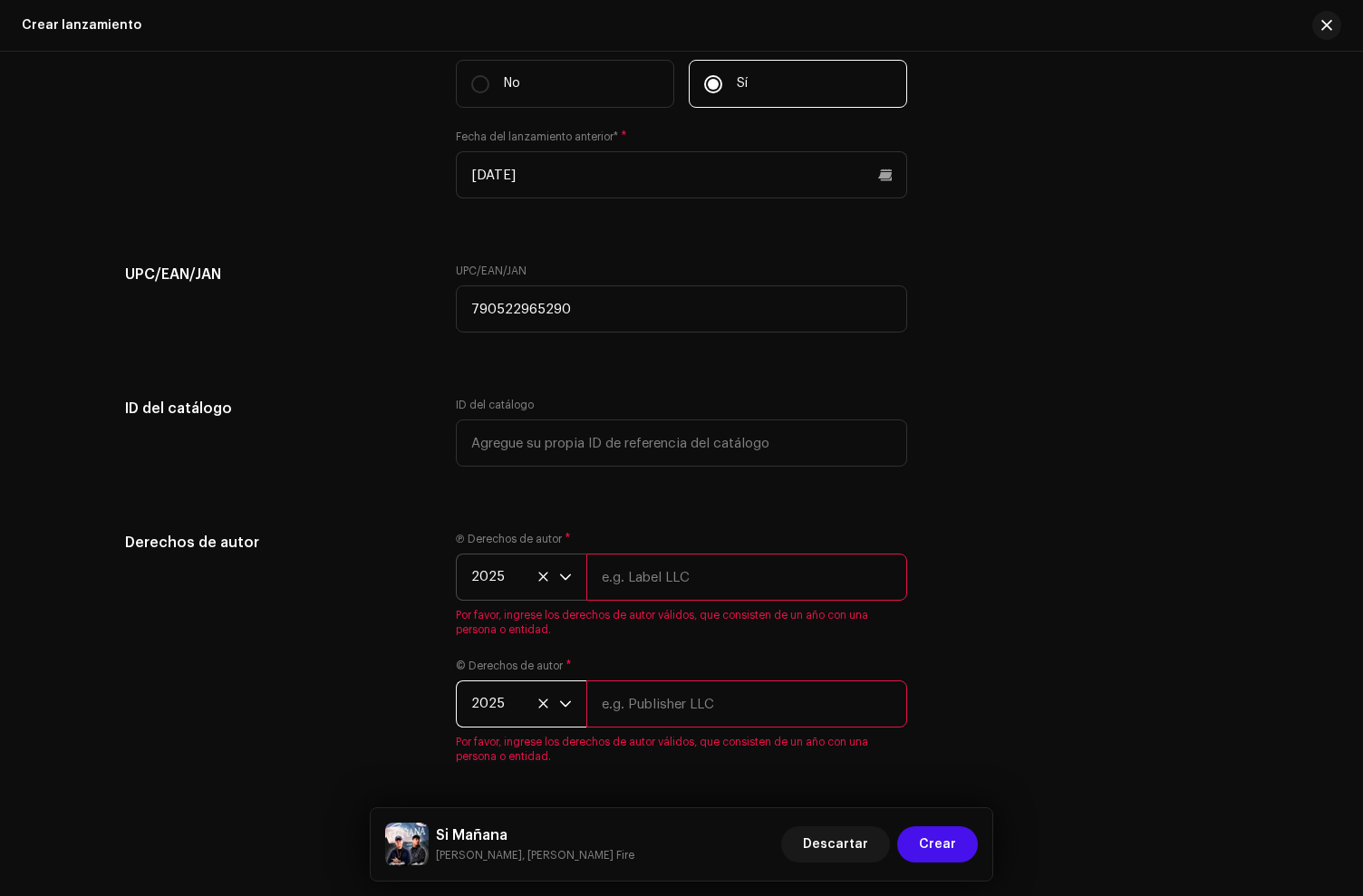
click at [686, 576] on input "text" at bounding box center [747, 578] width 321 height 47
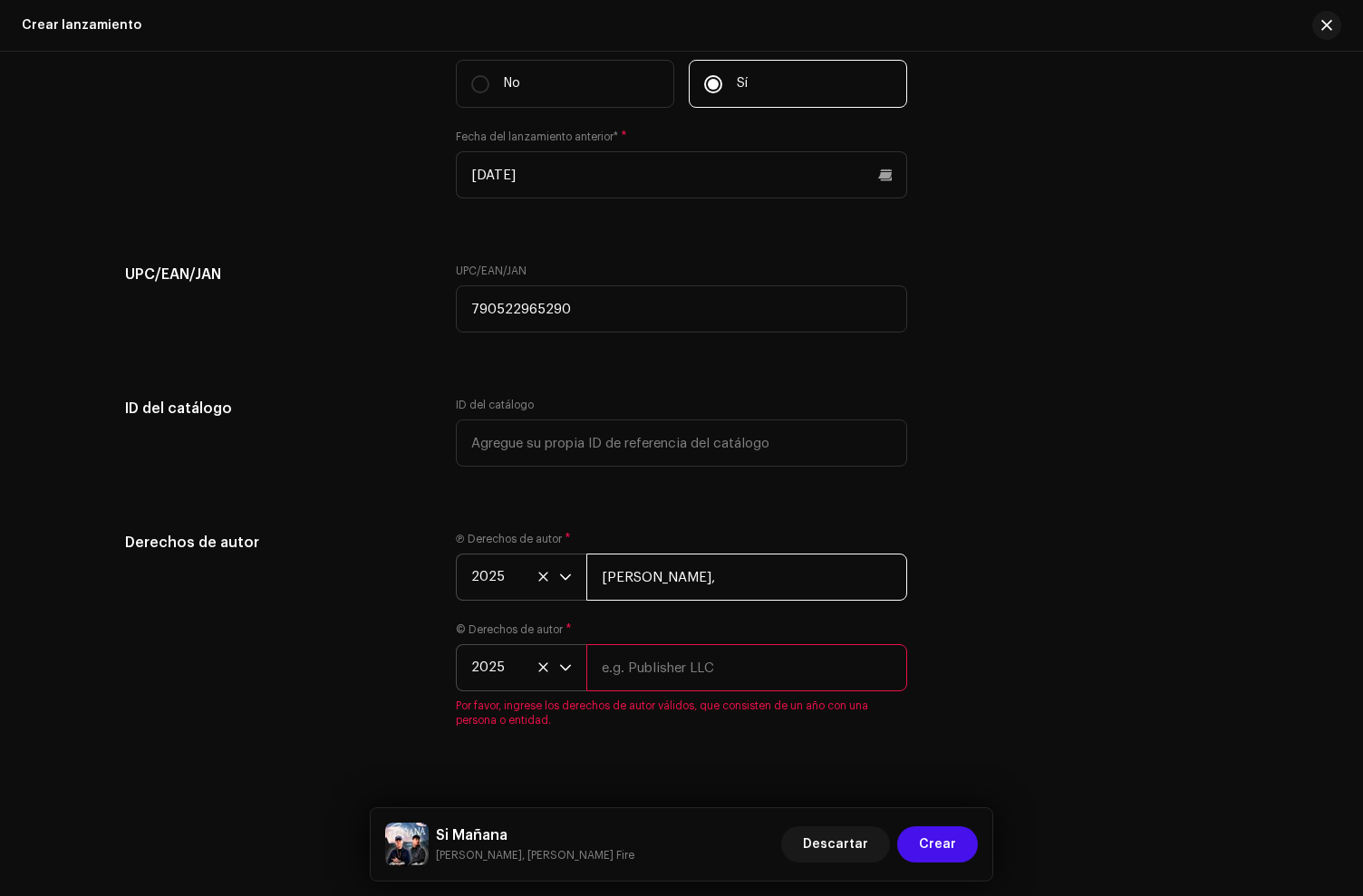
paste input "under exclusive license to Disetti Music LLC"
click at [707, 579] on input "[PERSON_NAME], under exclusive license to [PERSON_NAME] Music LLC" at bounding box center [747, 578] width 321 height 47
click at [706, 580] on input "[PERSON_NAME], under exclusive license to [PERSON_NAME] Music LLC" at bounding box center [747, 578] width 321 height 47
click at [704, 580] on input "[PERSON_NAME], under exclusive license to [PERSON_NAME] Music LLC" at bounding box center [747, 578] width 321 height 47
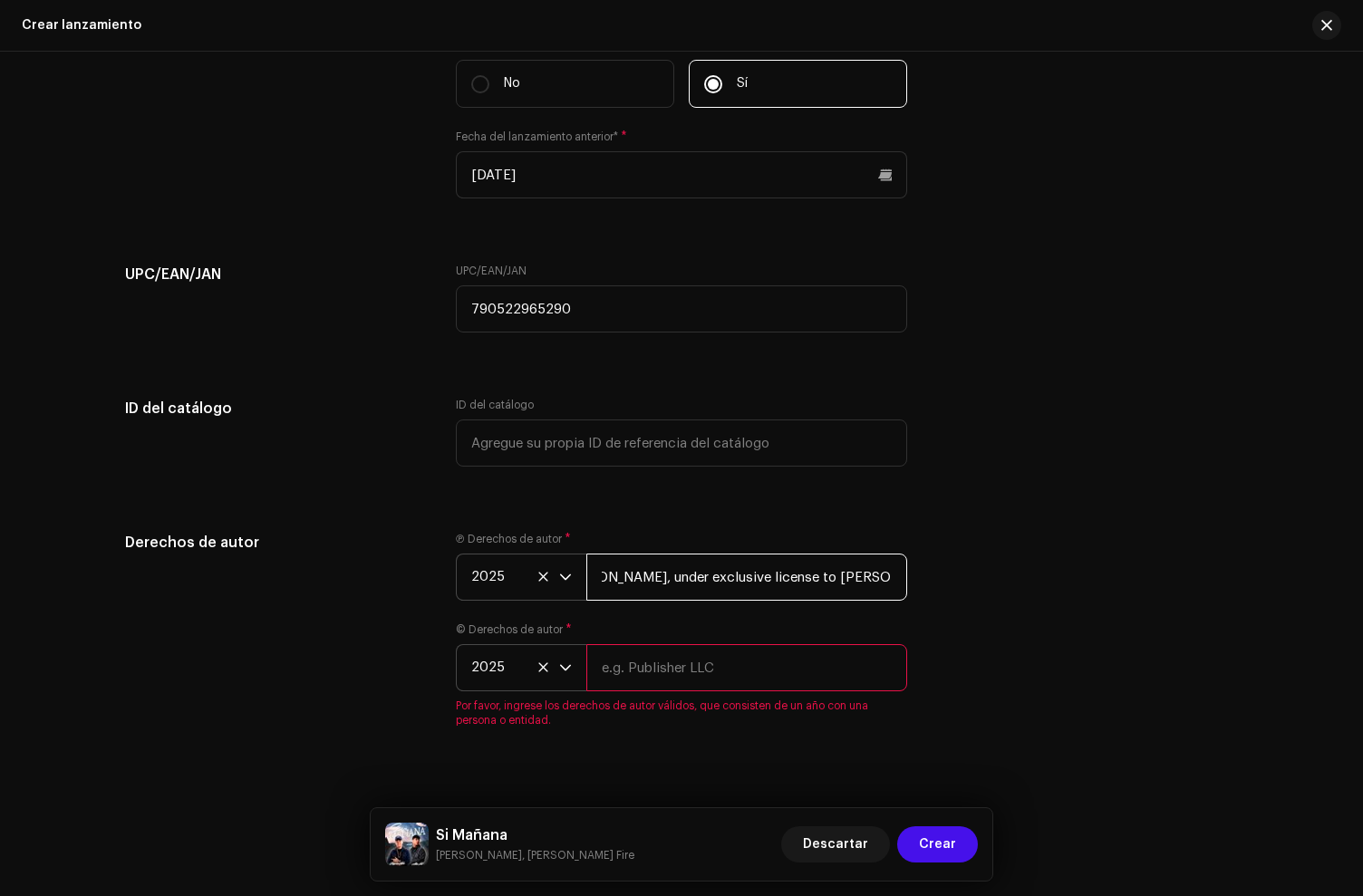
click at [704, 580] on input "[PERSON_NAME], under exclusive license to [PERSON_NAME] Music LLC" at bounding box center [747, 578] width 321 height 47
click at [689, 584] on input "[PERSON_NAME], under exclusive license to [PERSON_NAME] Music LLC" at bounding box center [747, 578] width 321 height 47
click at [688, 584] on input "[PERSON_NAME], under exclusive license to [PERSON_NAME] Music LLC" at bounding box center [747, 578] width 321 height 47
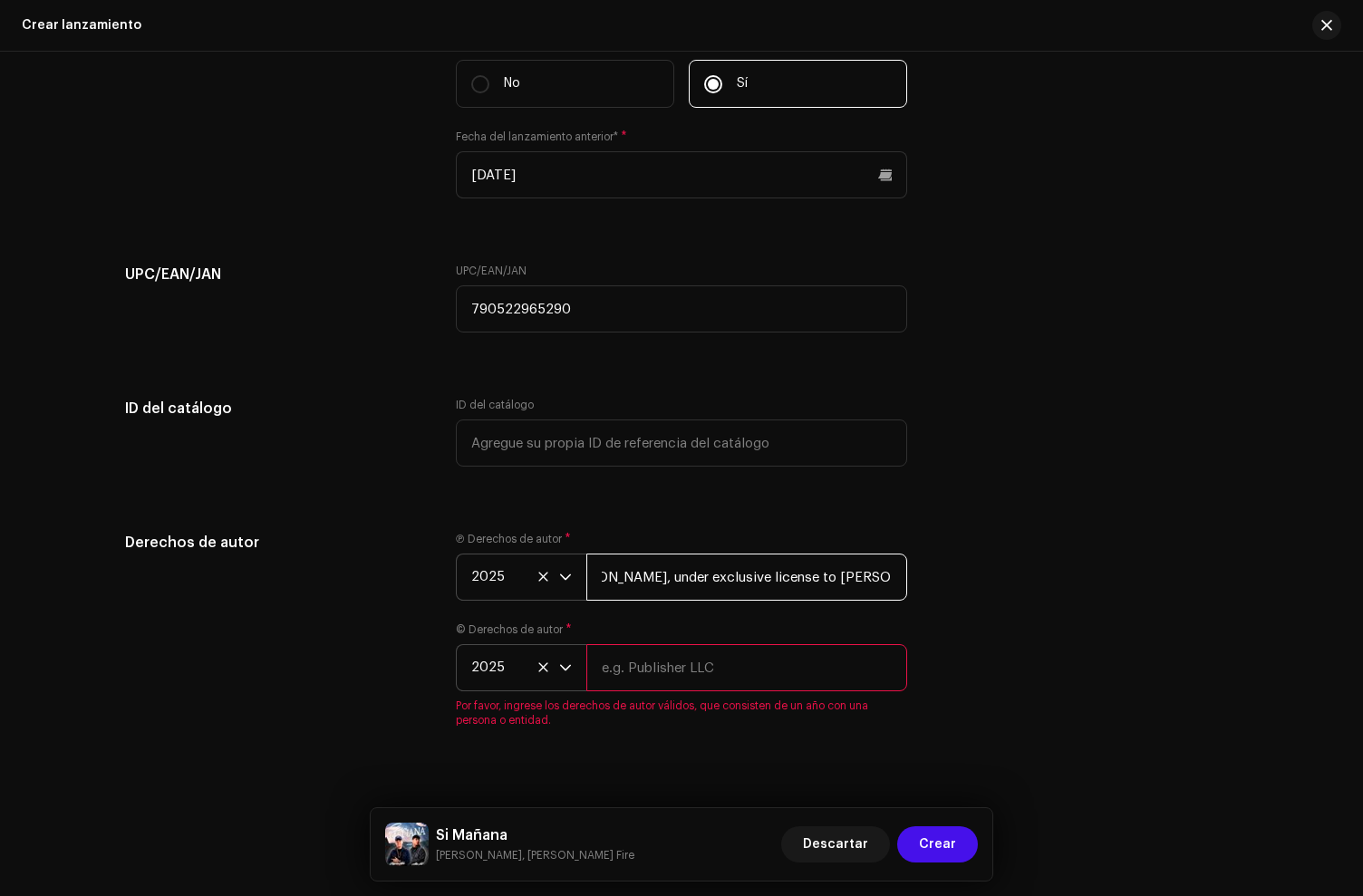
type input "[PERSON_NAME], under exclusive license to [PERSON_NAME] Music LLC"
click at [636, 676] on input "text" at bounding box center [747, 668] width 321 height 47
paste input "[PERSON_NAME], under exclusive license to [PERSON_NAME] Music LLC"
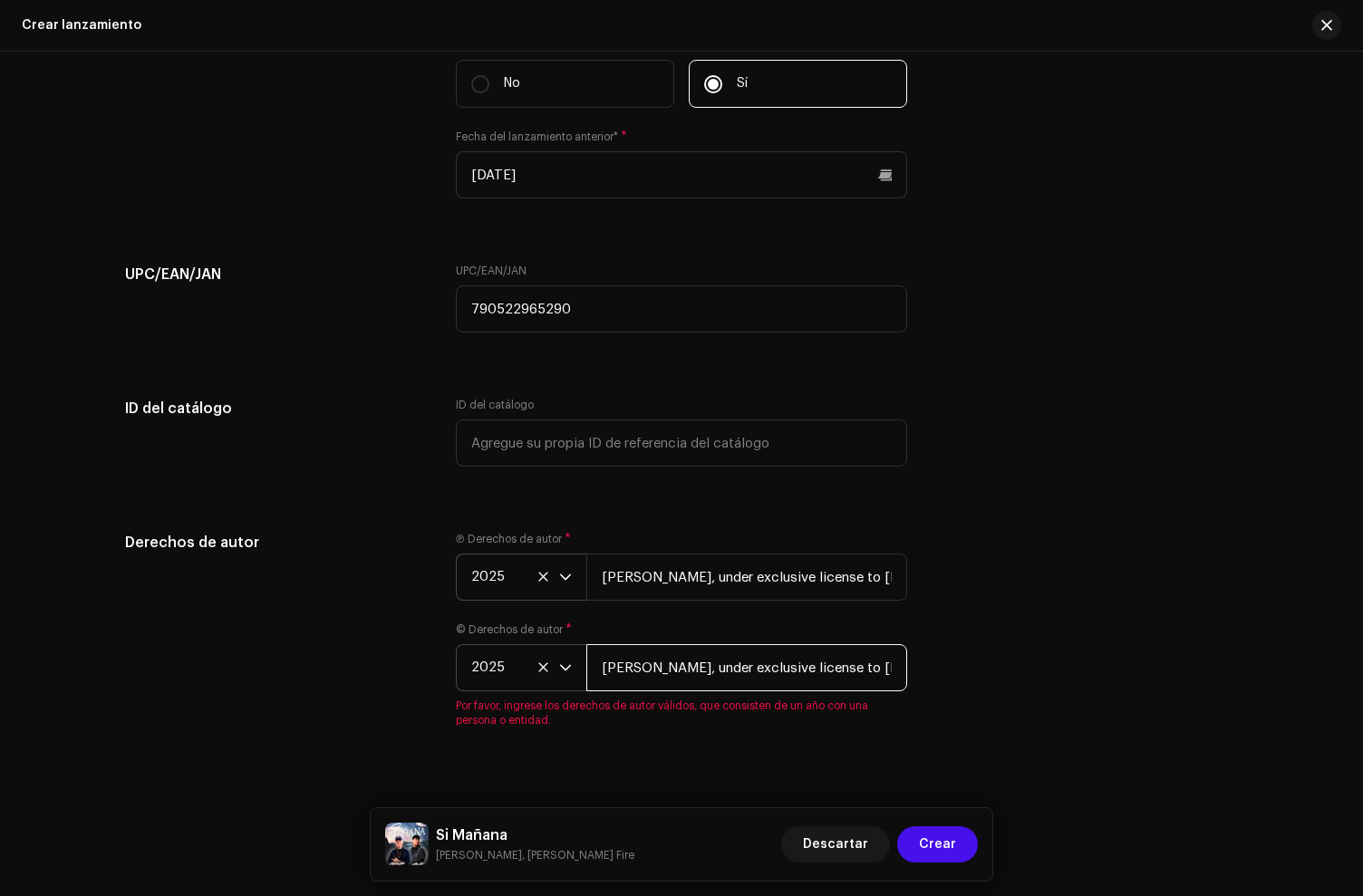
scroll to position [0, 44]
type input "[PERSON_NAME], under exclusive license to [PERSON_NAME] Music LLC"
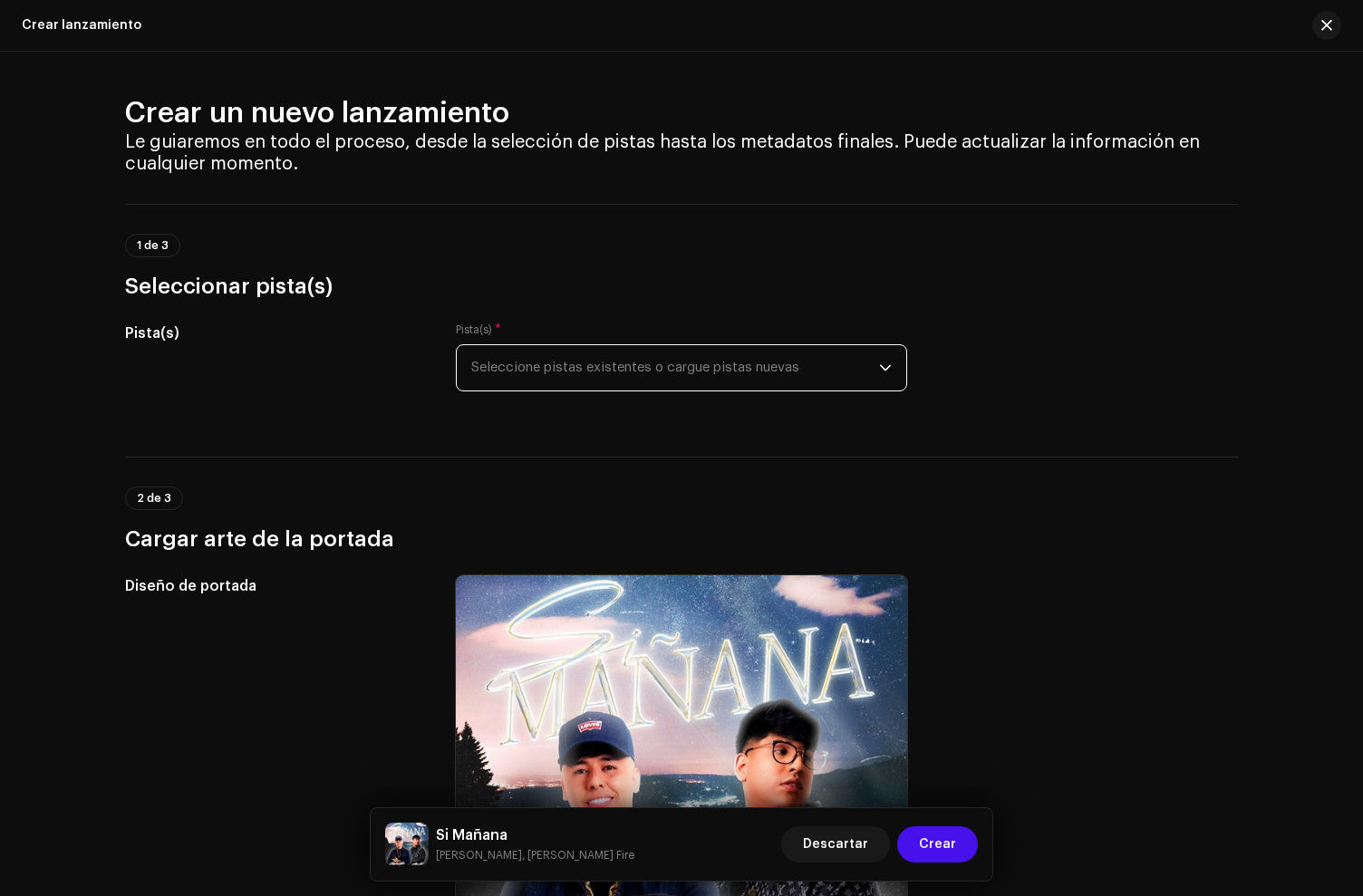
click at [517, 382] on span "Seleccione pistas existentes o cargue pistas nuevas" at bounding box center [676, 368] width 408 height 45
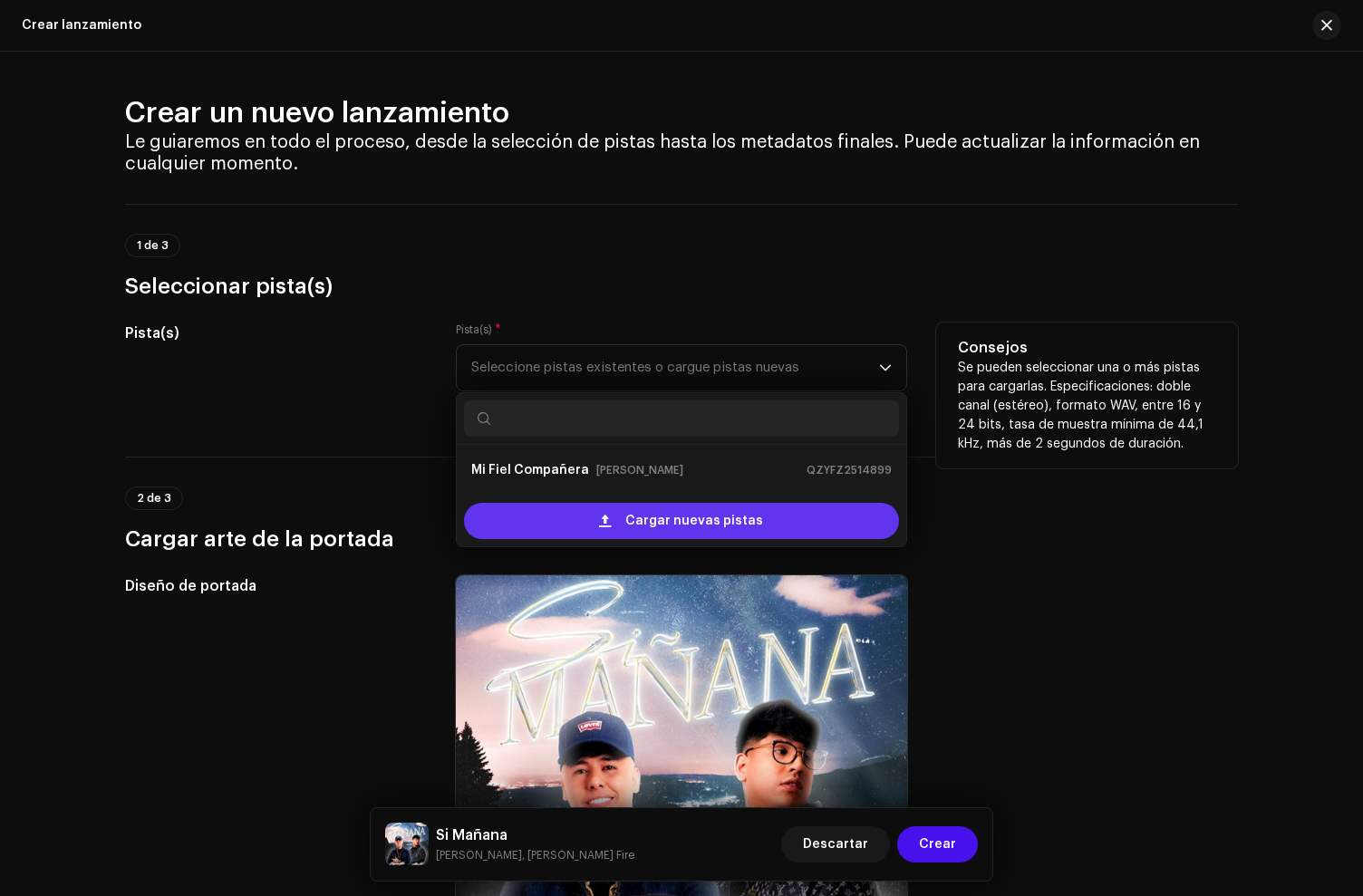
click at [572, 524] on div "Cargar nuevas pistas" at bounding box center [682, 521] width 435 height 36
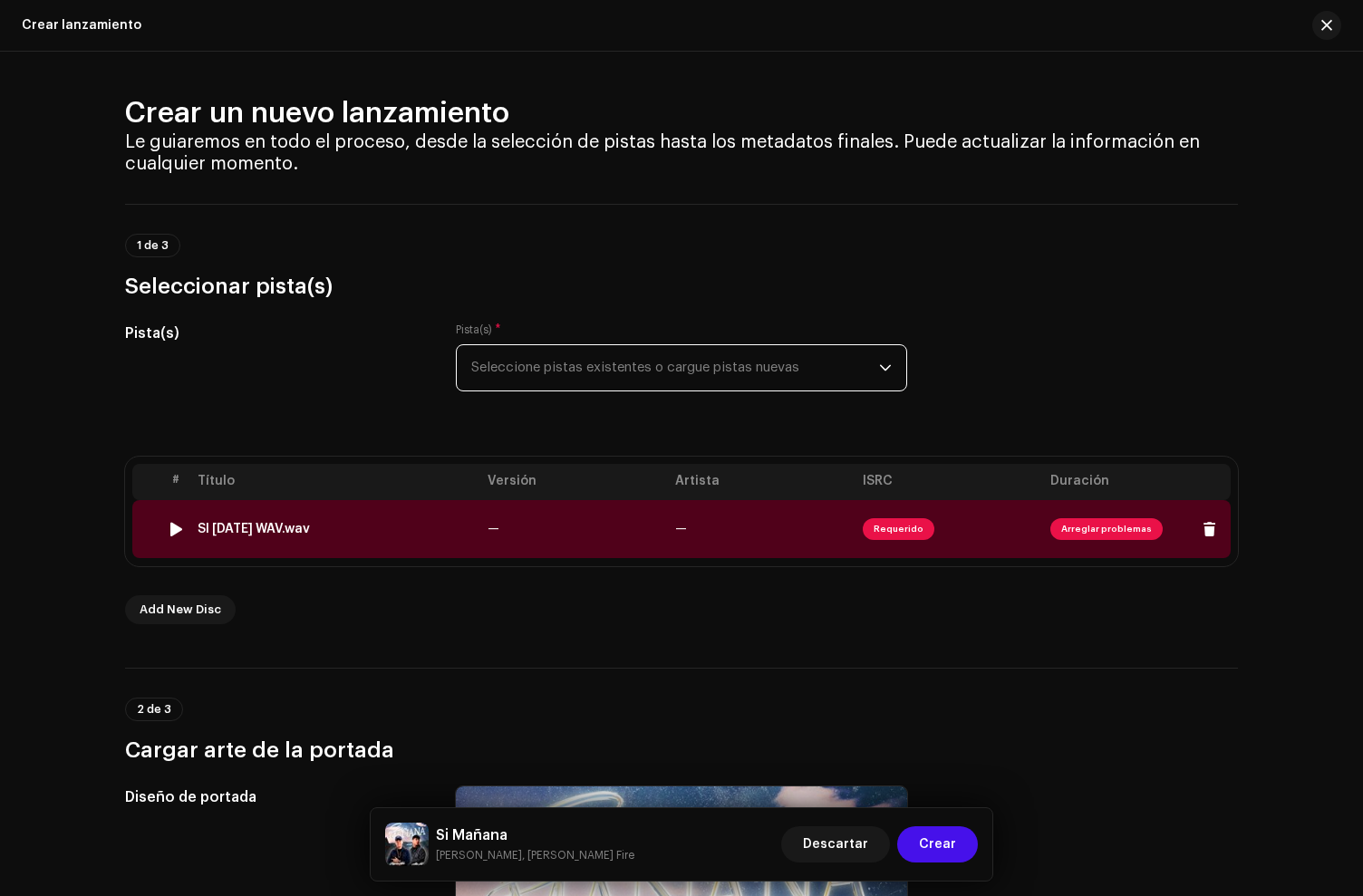
click at [434, 557] on td "SI [DATE] WAV.wav" at bounding box center [336, 530] width 290 height 58
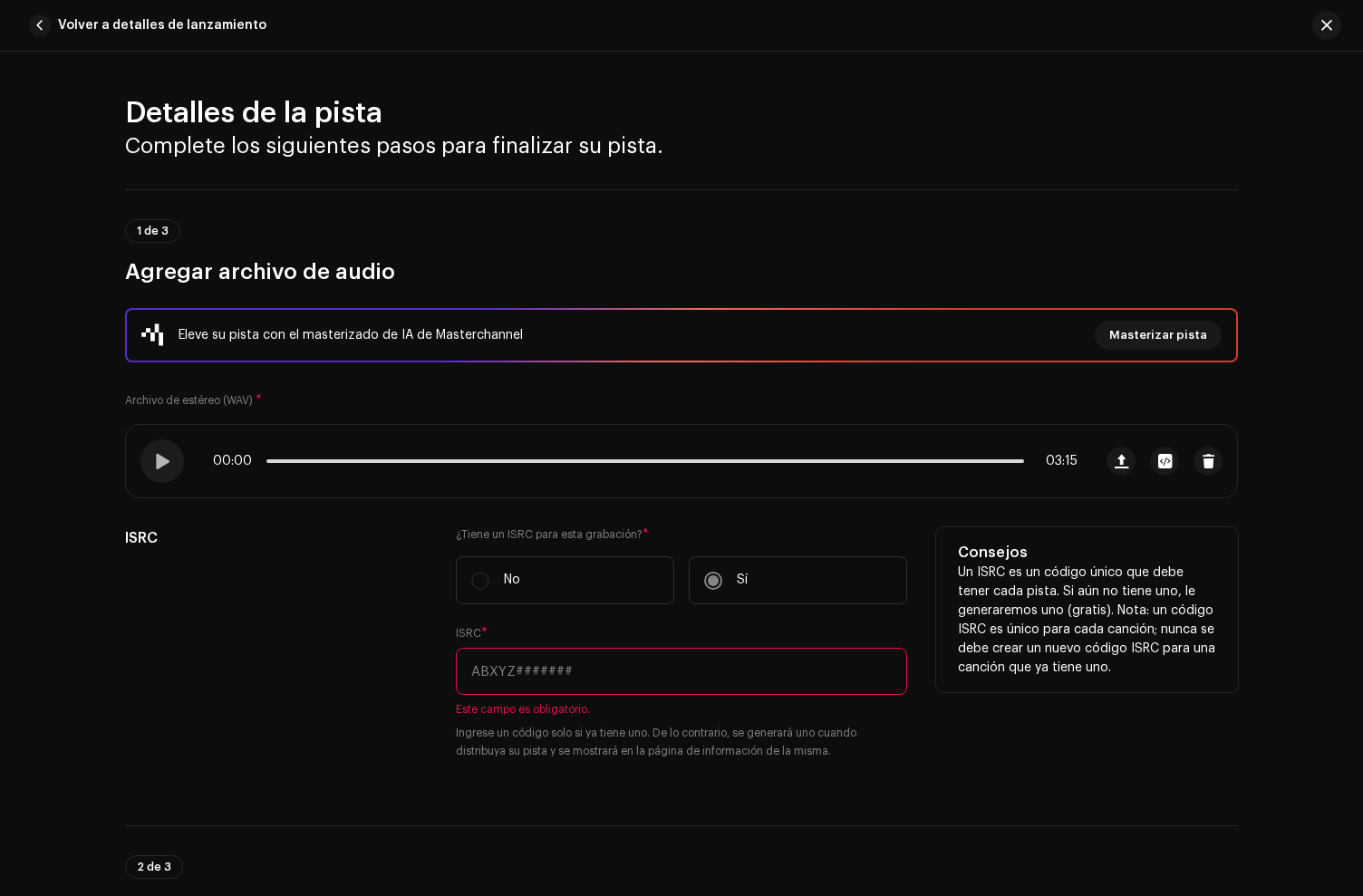
click at [527, 659] on input "text" at bounding box center [682, 672] width 452 height 47
click at [518, 682] on input "text" at bounding box center [682, 672] width 452 height 47
paste input "QZGLS2591027"
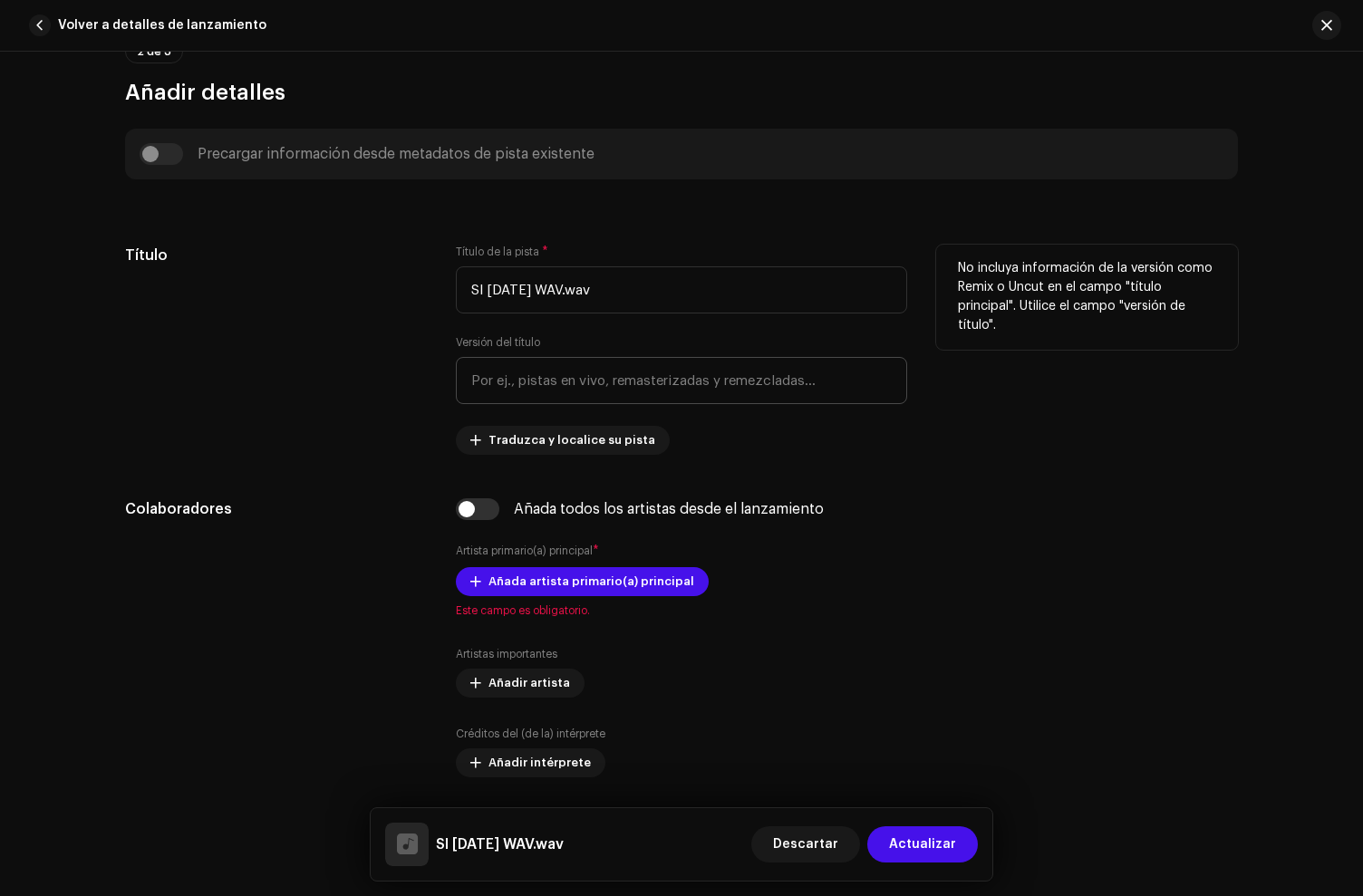
scroll to position [794, 0]
type input "QZGLS2591027"
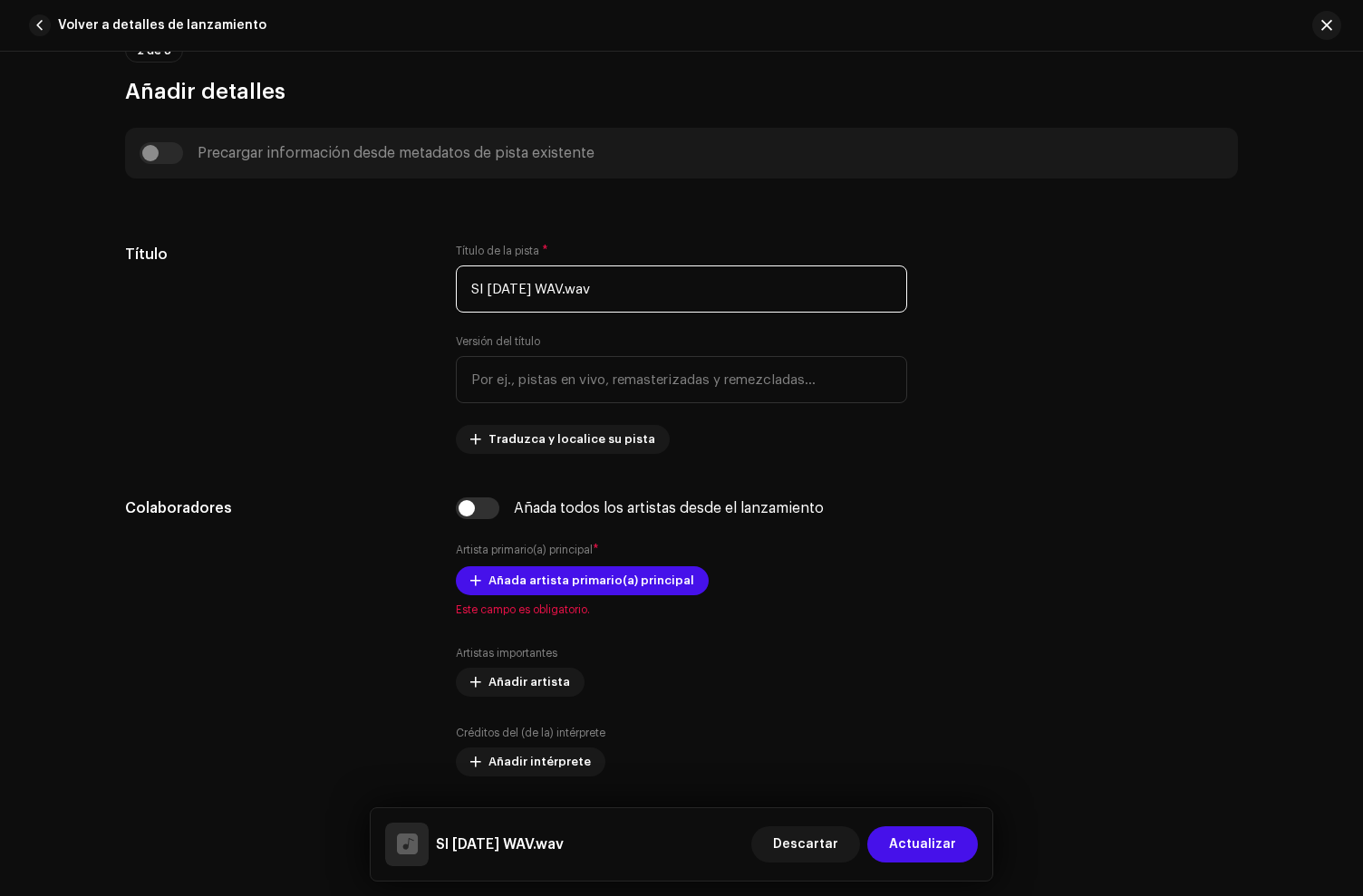
drag, startPoint x: 206, startPoint y: 257, endPoint x: 147, endPoint y: 244, distance: 60.4
click at [191, 253] on div "Título Título de la pista * SI [DATE] WAV.wav Versión del título Traduzca y loc…" at bounding box center [681, 349] width 1113 height 210
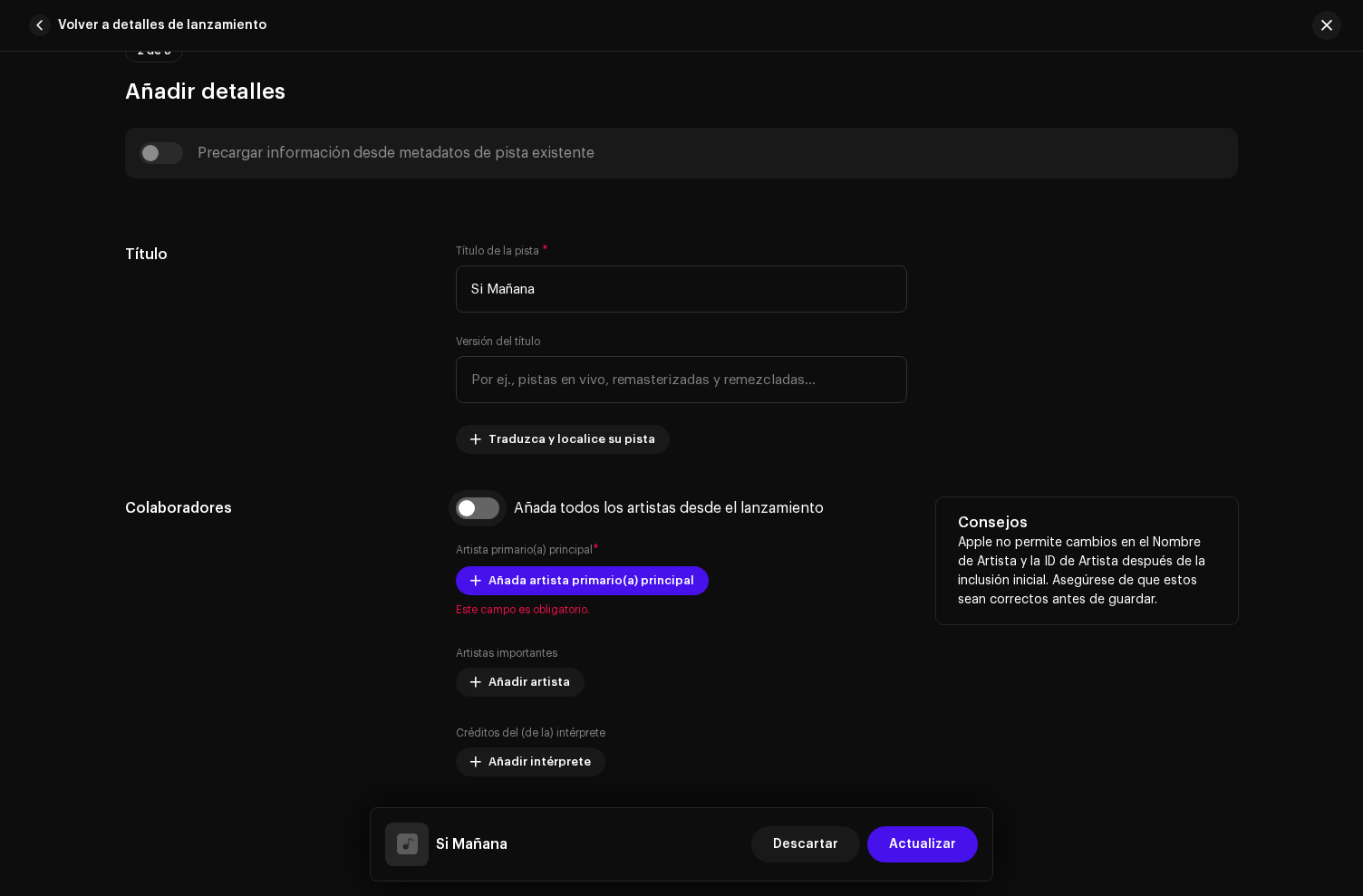
type input "Si Mañana"
drag, startPoint x: 463, startPoint y: 508, endPoint x: 496, endPoint y: 509, distance: 33.0
click at [465, 509] on input "checkbox" at bounding box center [478, 509] width 44 height 22
checkbox input "true"
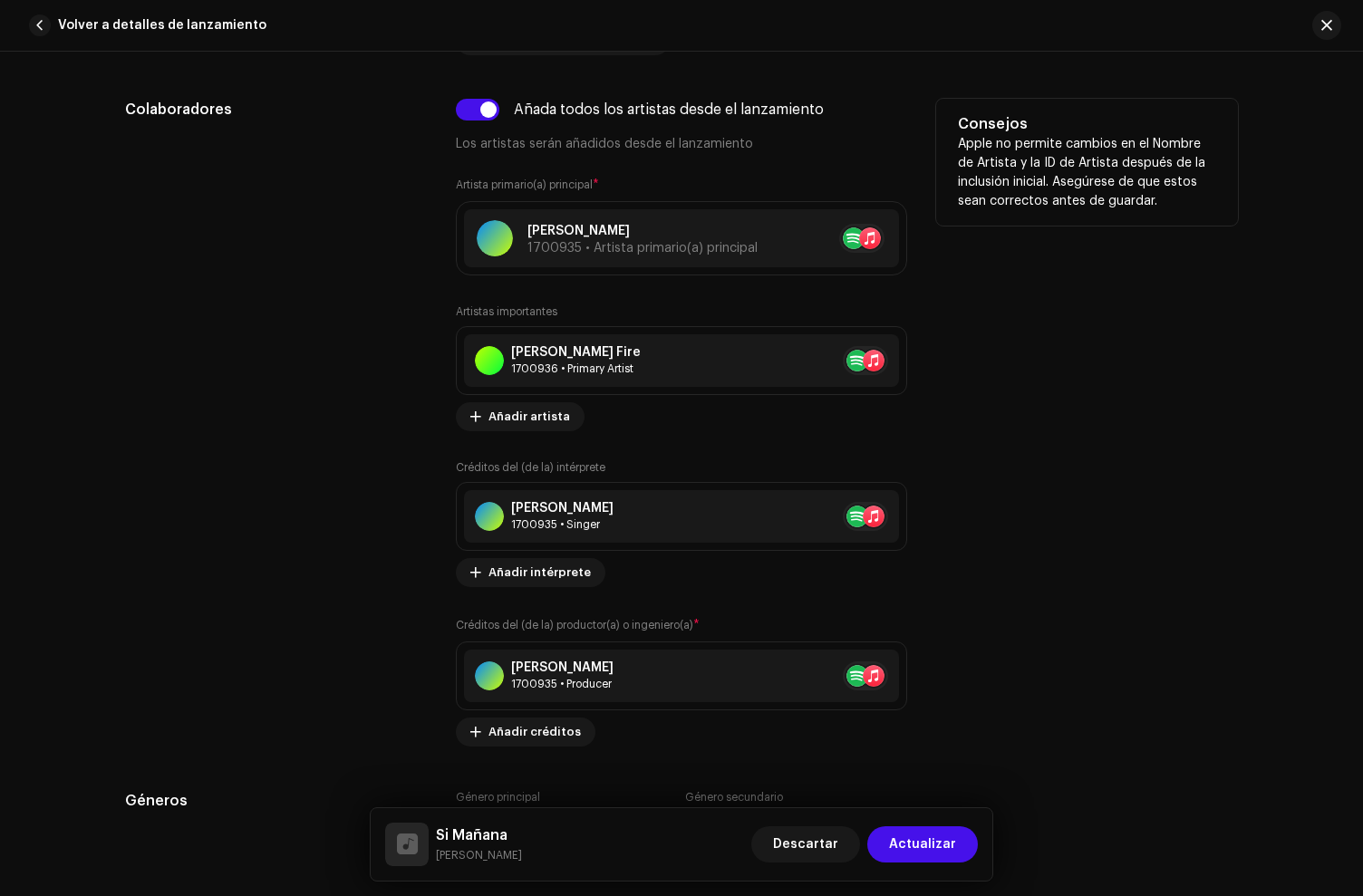
scroll to position [1425, 0]
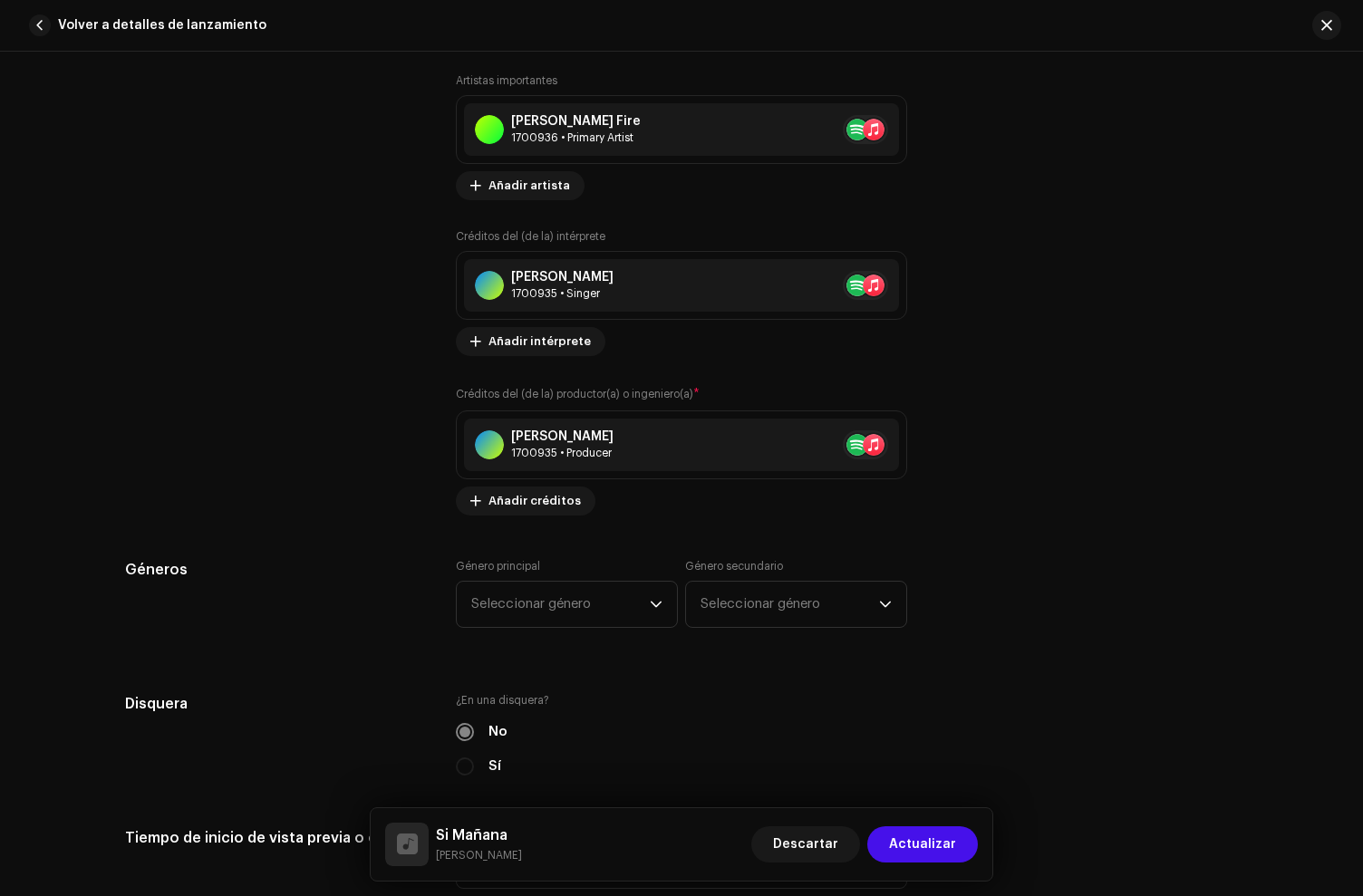
click at [586, 645] on div "Género principal Seleccionar género Género secundario Seleccionar género" at bounding box center [682, 605] width 452 height 91
click at [588, 635] on div "Género principal Seleccionar género Género secundario Seleccionar género" at bounding box center [682, 605] width 452 height 91
click at [569, 627] on span "Seleccionar género" at bounding box center [560, 605] width 179 height 45
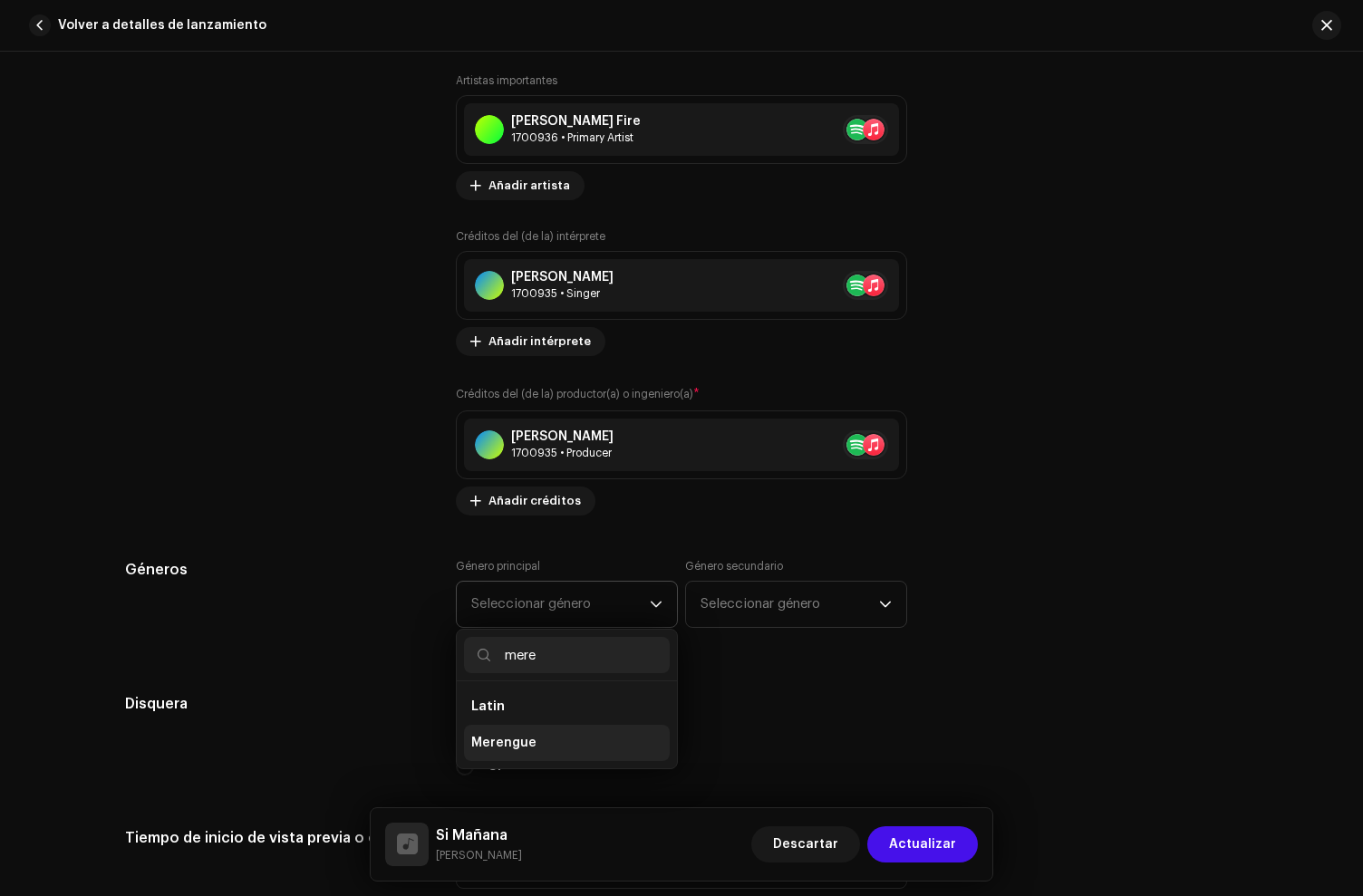
type input "mere"
click at [526, 750] on span "Merengue" at bounding box center [504, 743] width 65 height 18
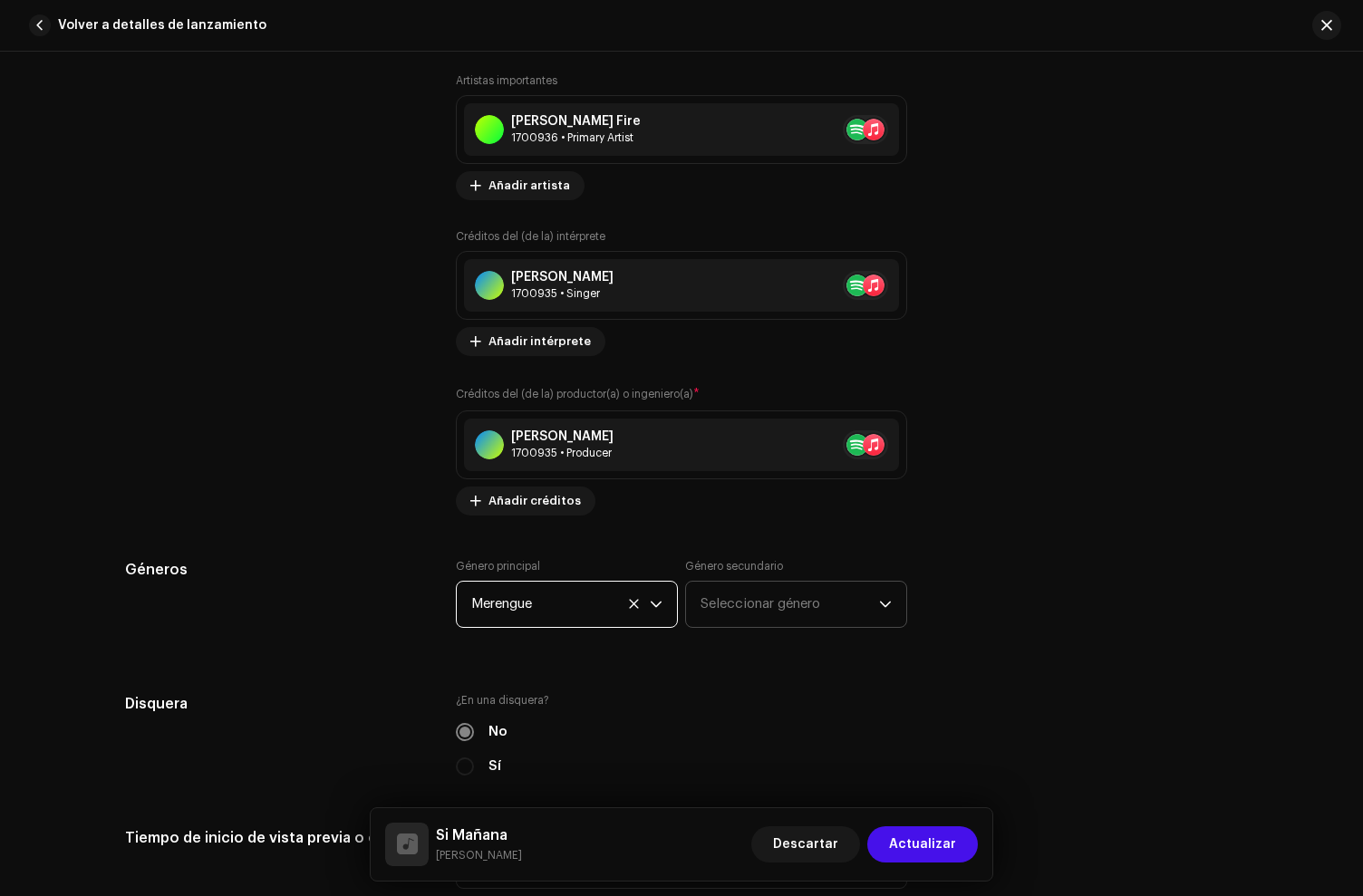
click at [738, 625] on span "Seleccionar género" at bounding box center [790, 605] width 179 height 45
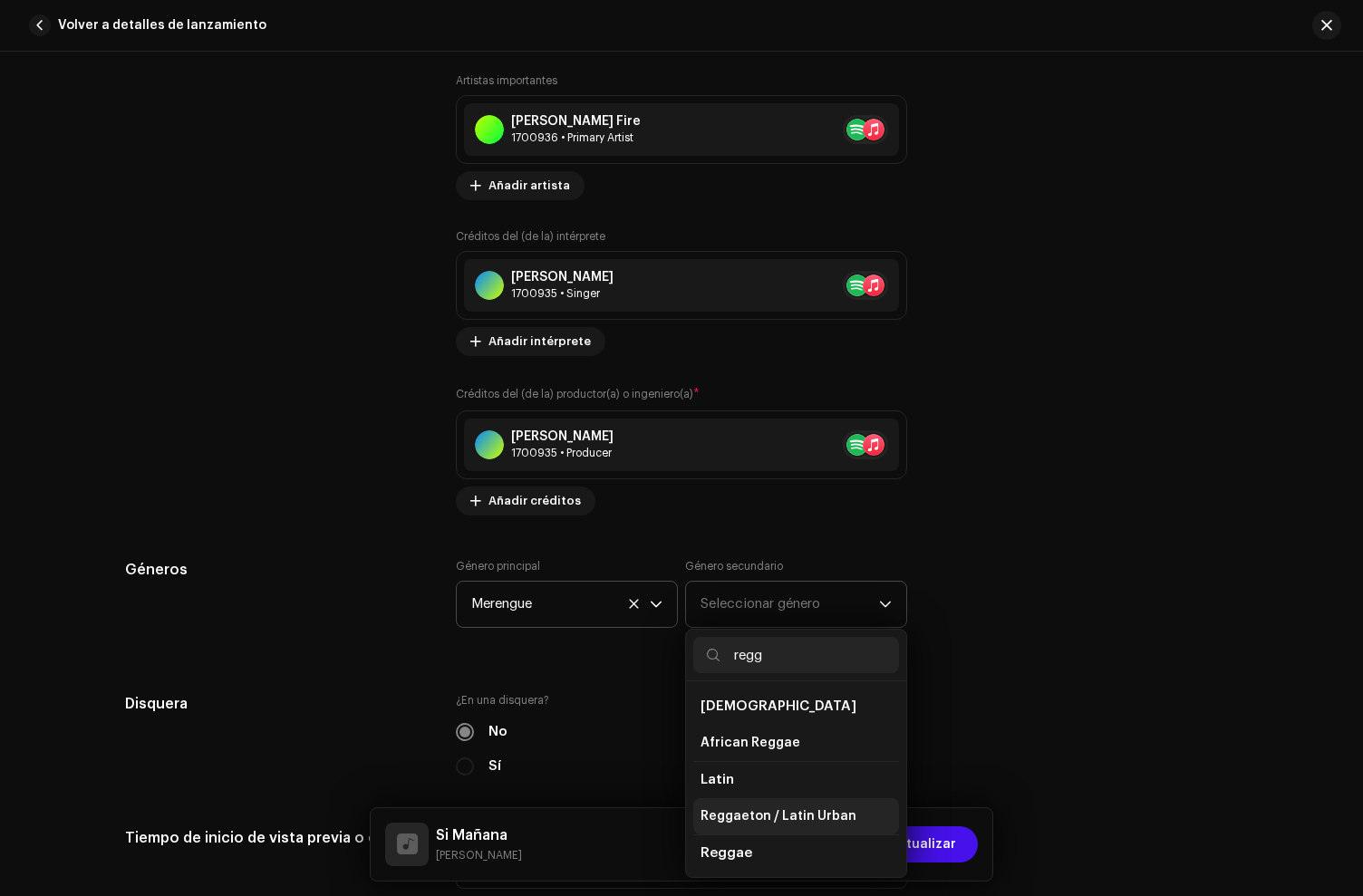
type input "regg"
click at [749, 816] on span "Reggaeton / Latin Urban" at bounding box center [779, 816] width 156 height 18
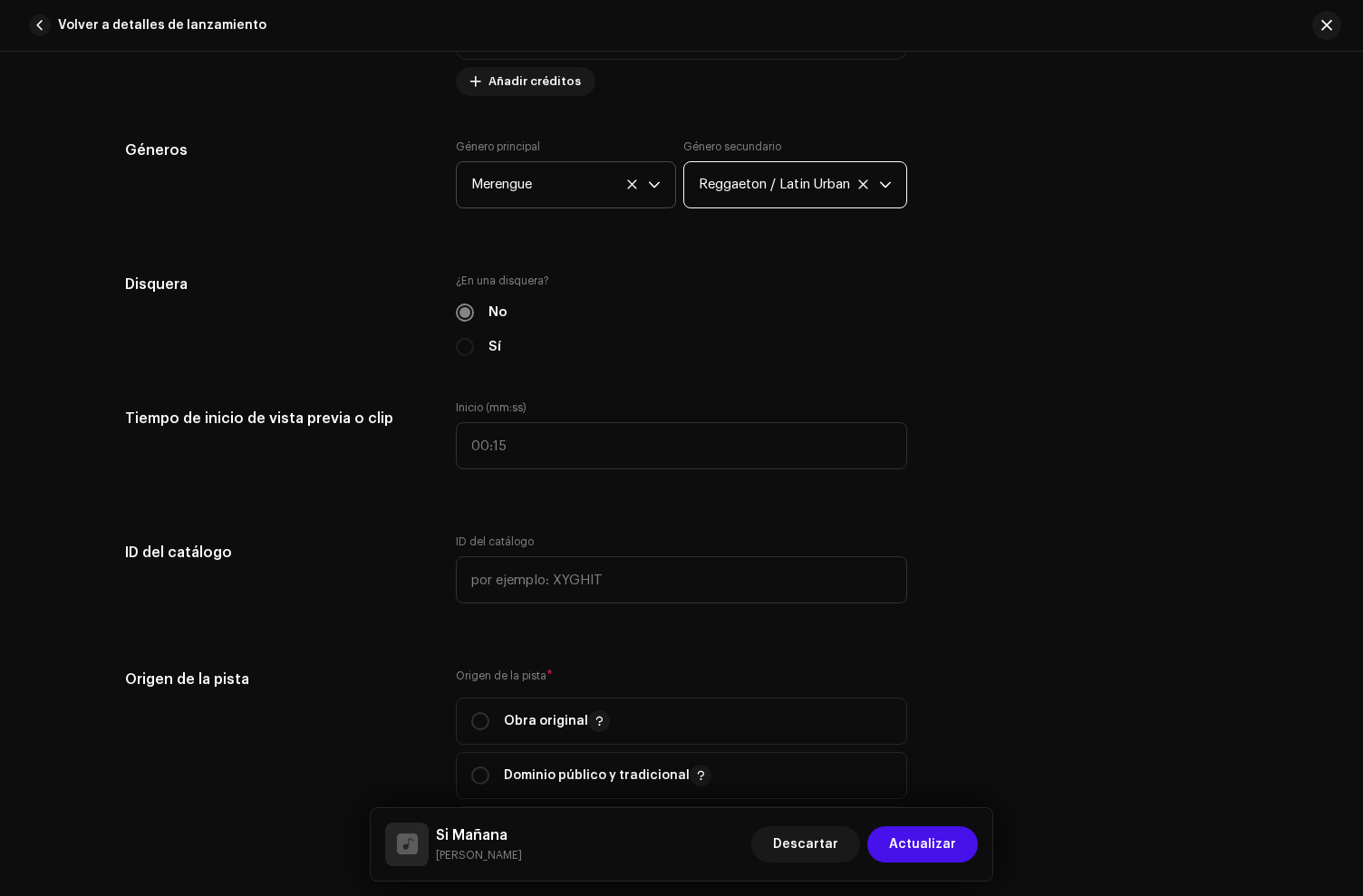
scroll to position [1973, 0]
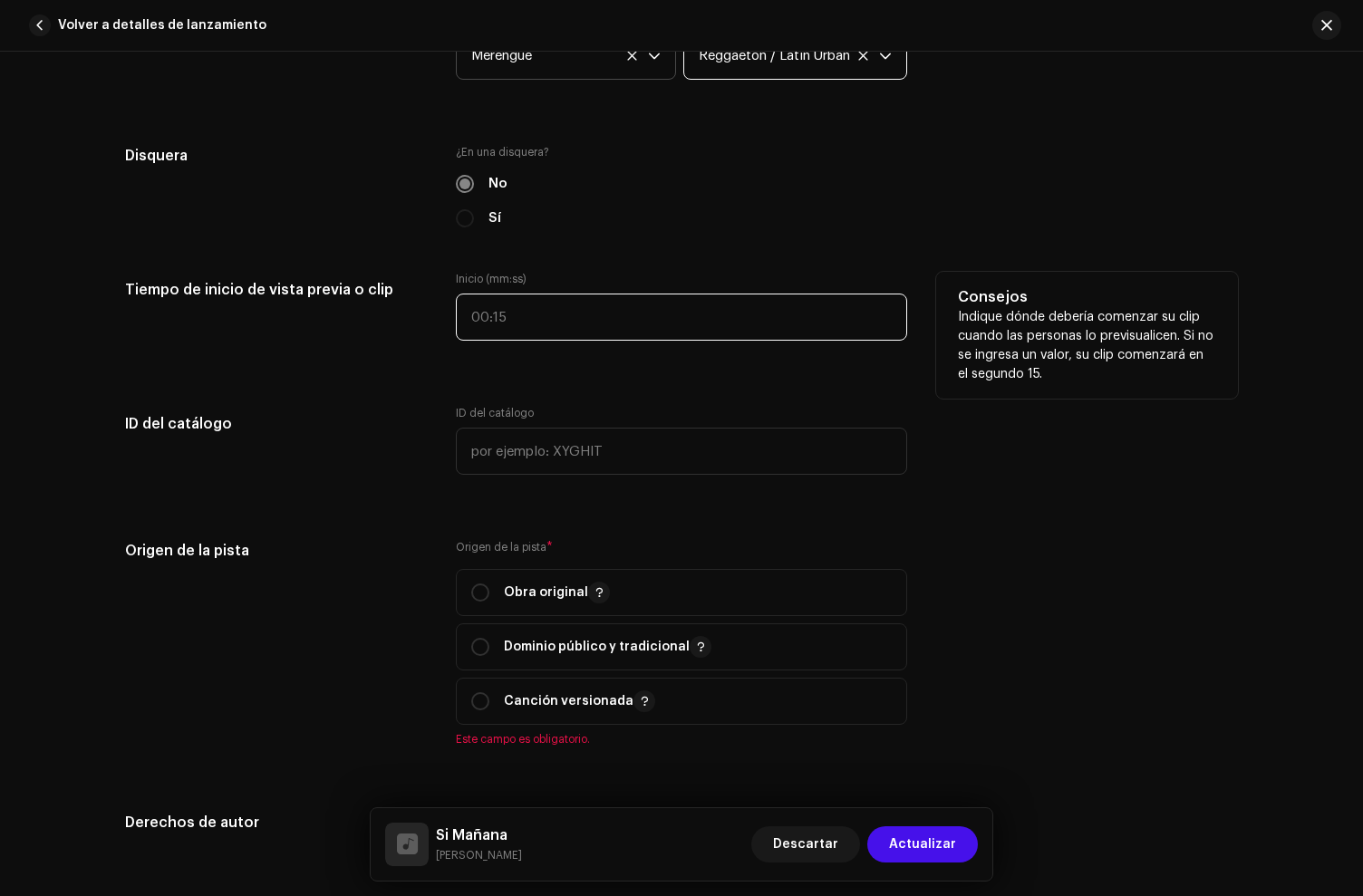
type input ":"
click at [482, 331] on input ":" at bounding box center [682, 317] width 452 height 47
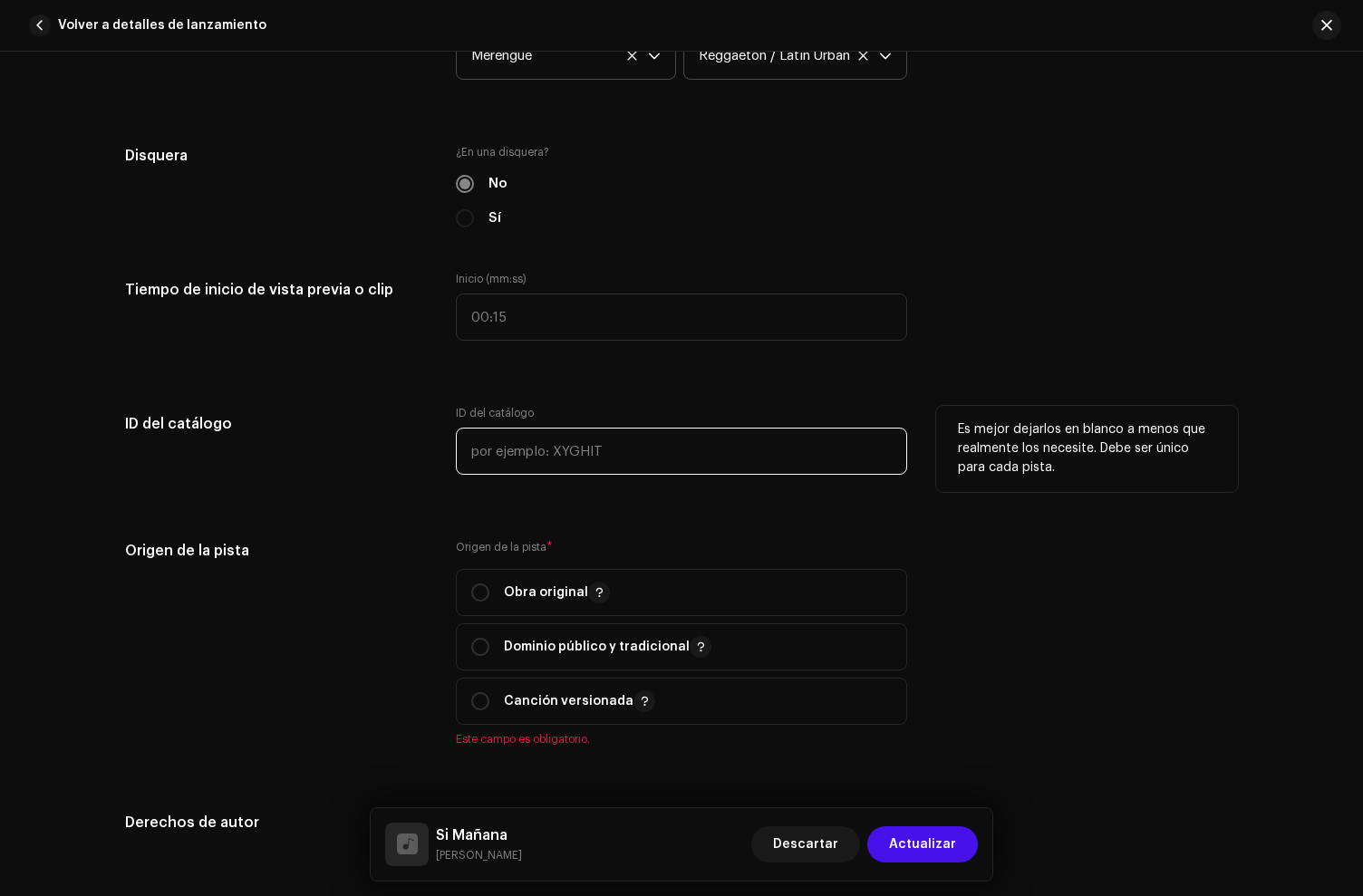
click at [560, 464] on input "text" at bounding box center [682, 452] width 452 height 47
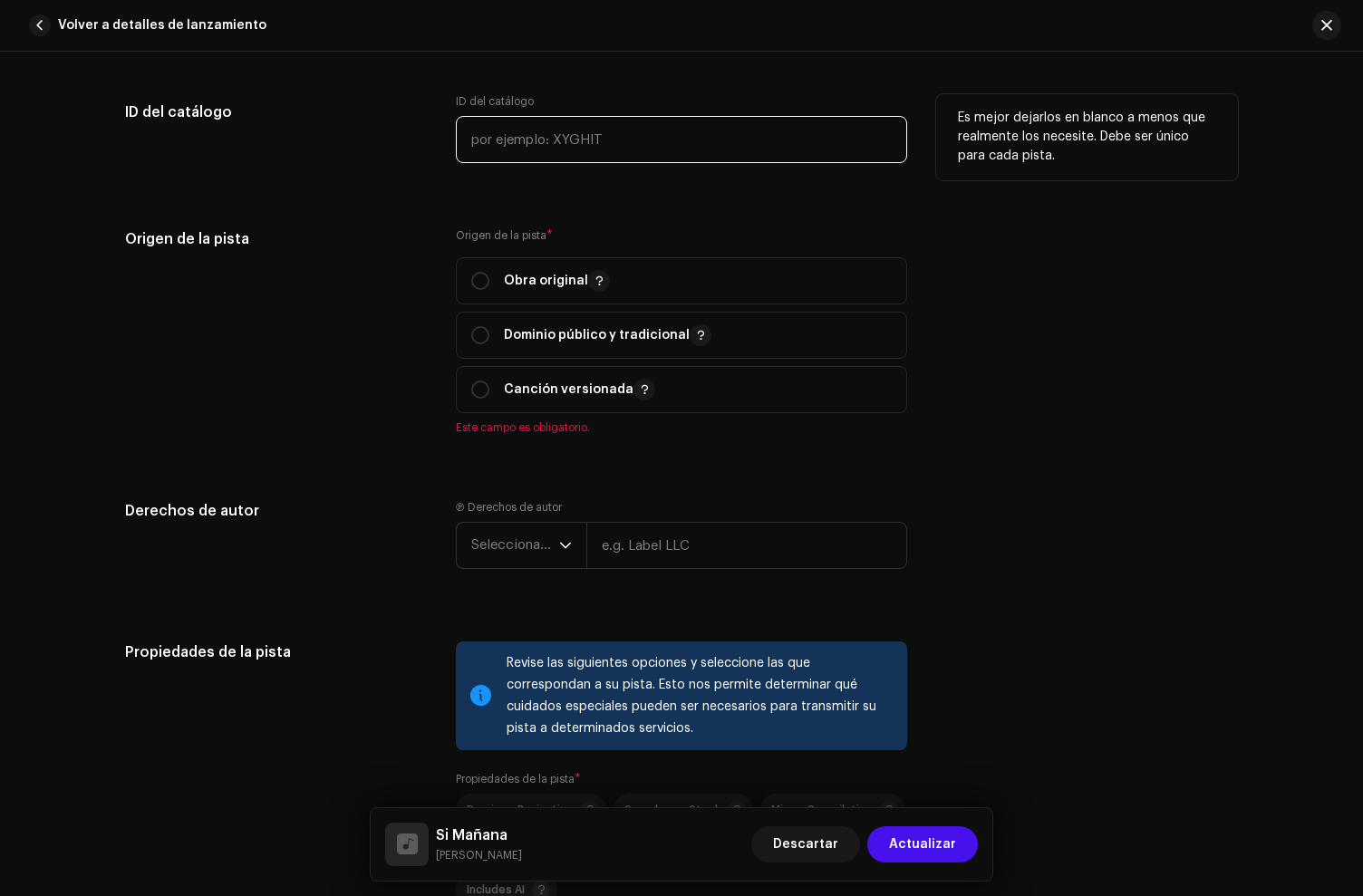
scroll to position [2321, 0]
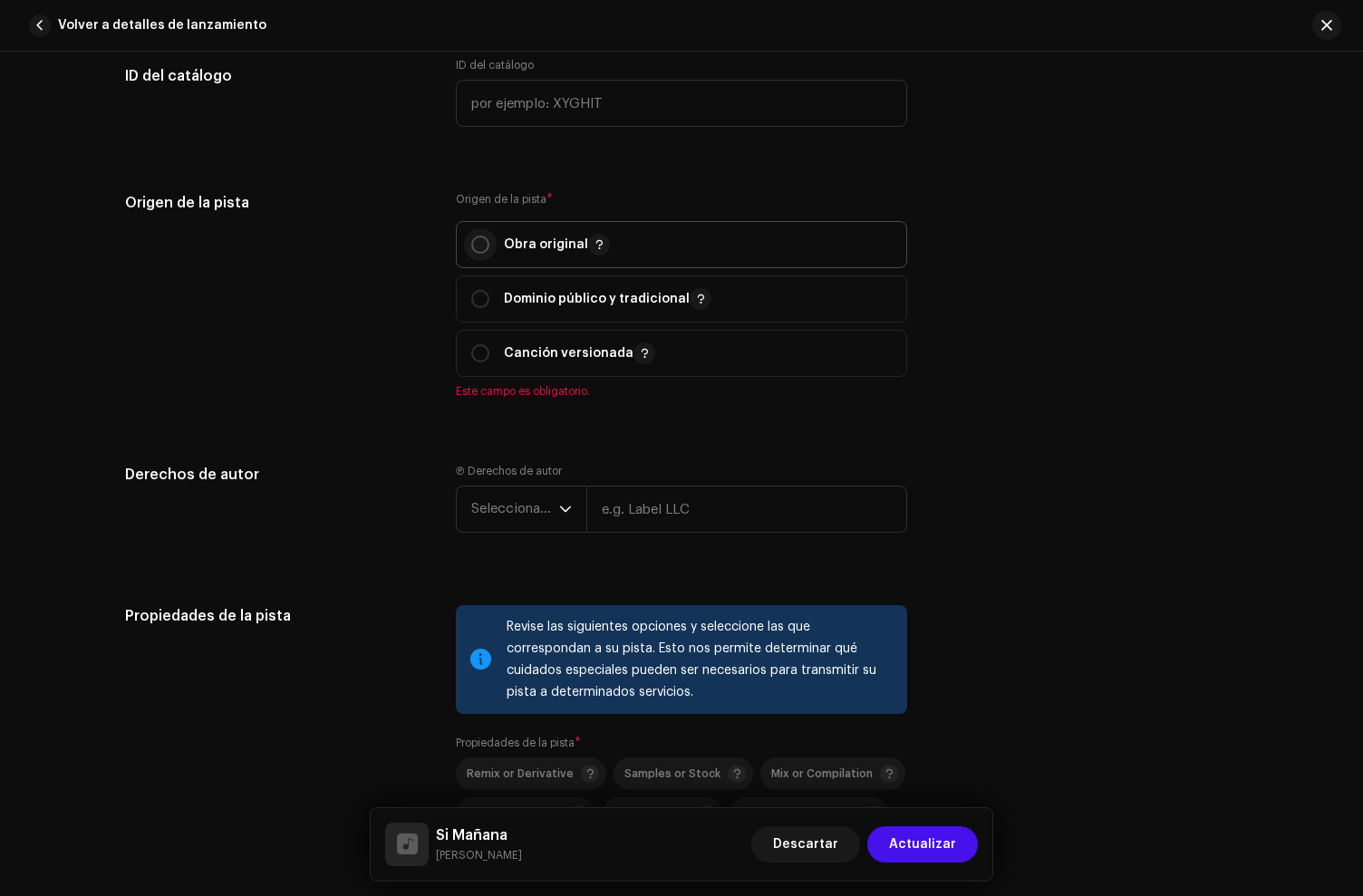
click at [478, 254] on input "radio" at bounding box center [481, 245] width 18 height 18
radio input "true"
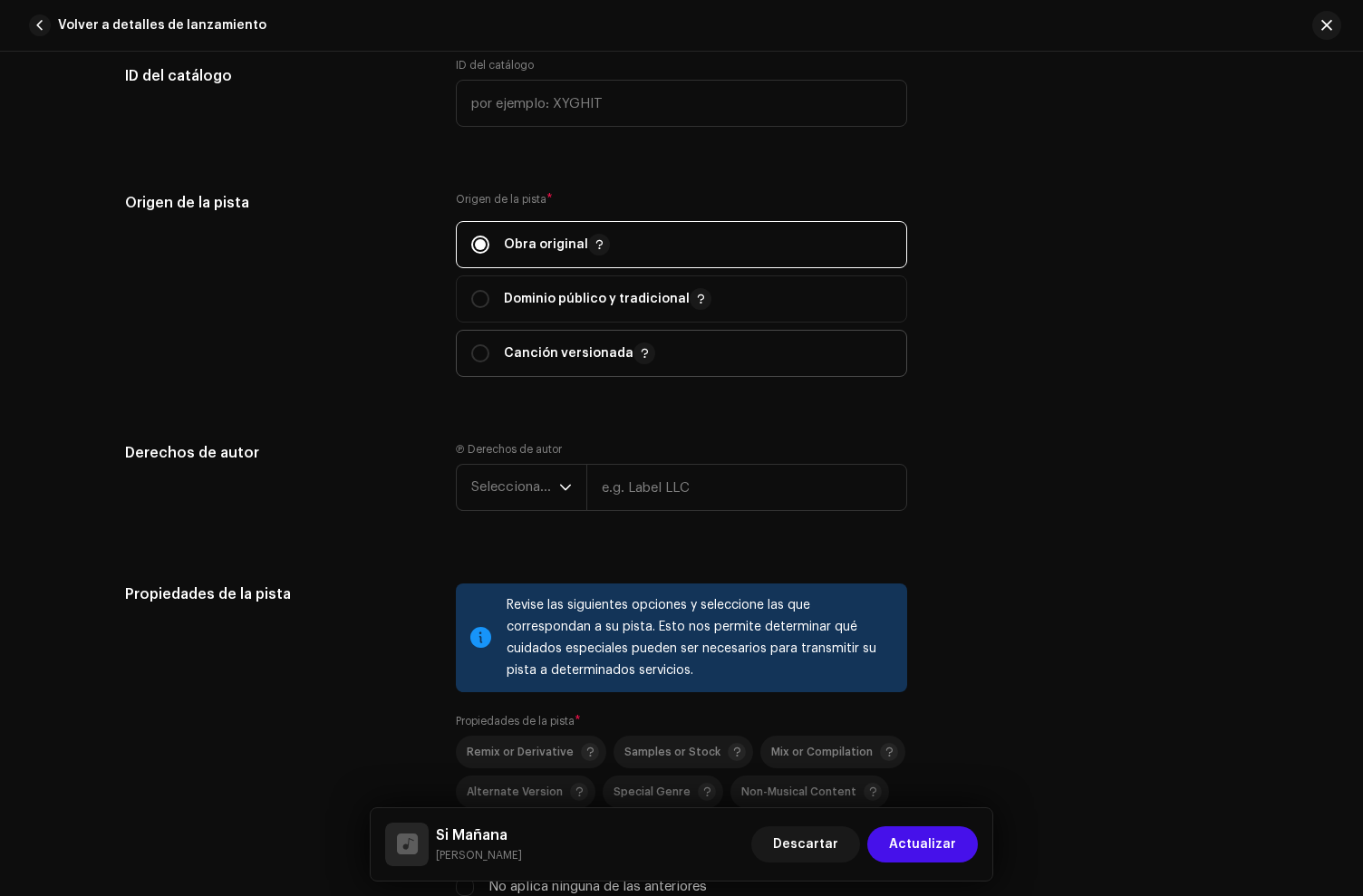
scroll to position [2580, 0]
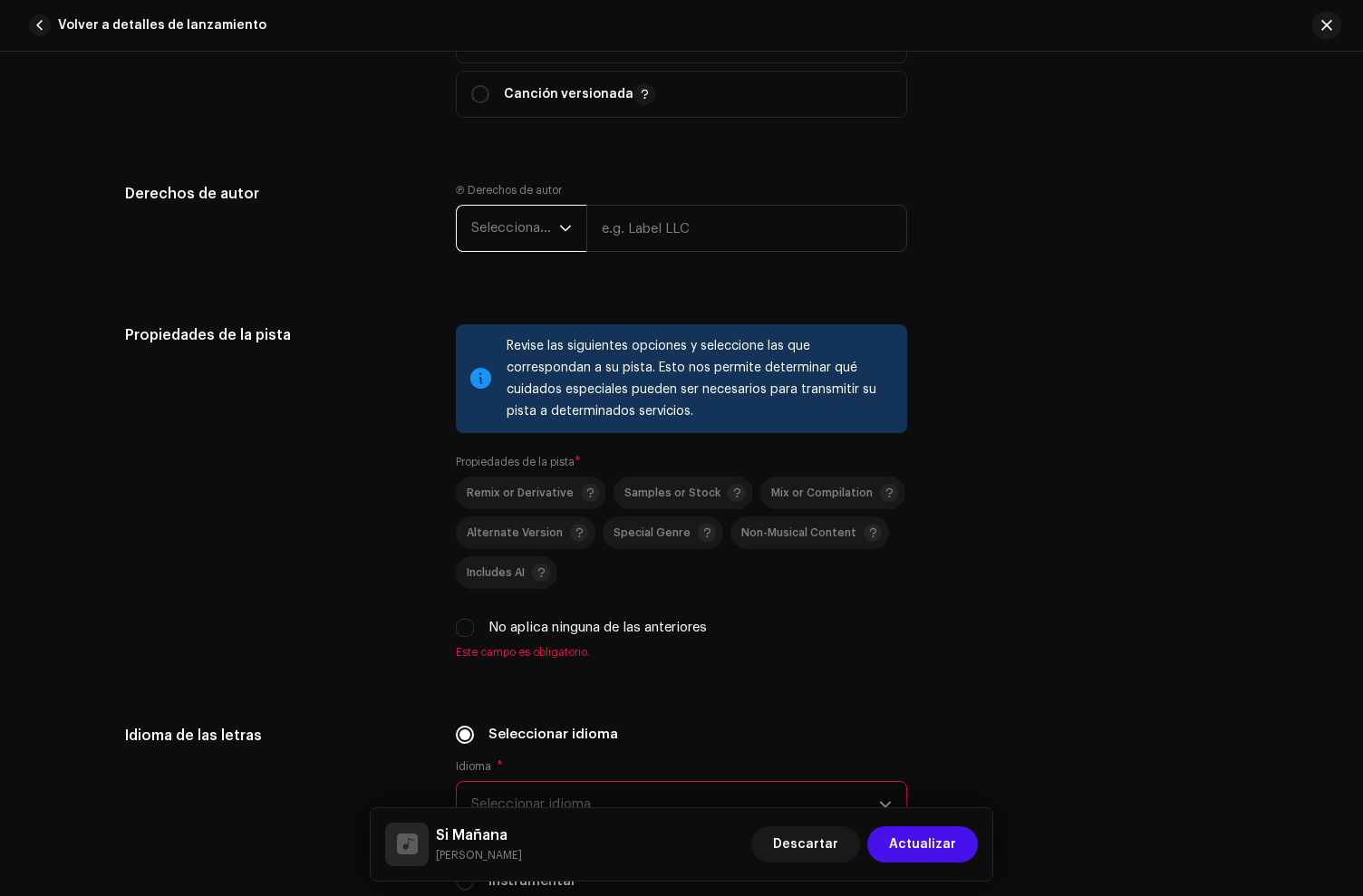
click at [505, 209] on span "Seleccionar año" at bounding box center [515, 229] width 88 height 45
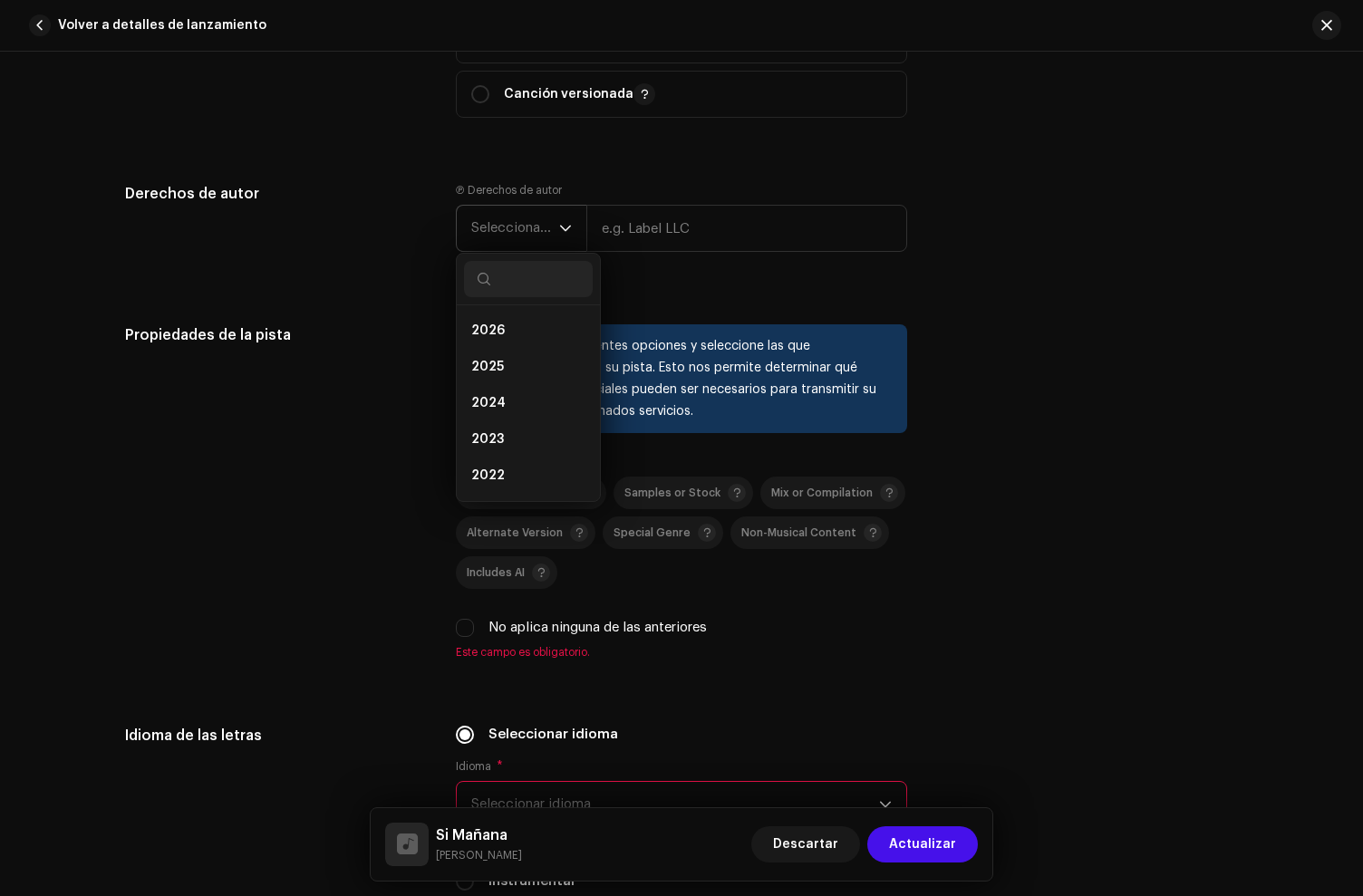
click at [508, 227] on span "Seleccionar año" at bounding box center [515, 229] width 88 height 45
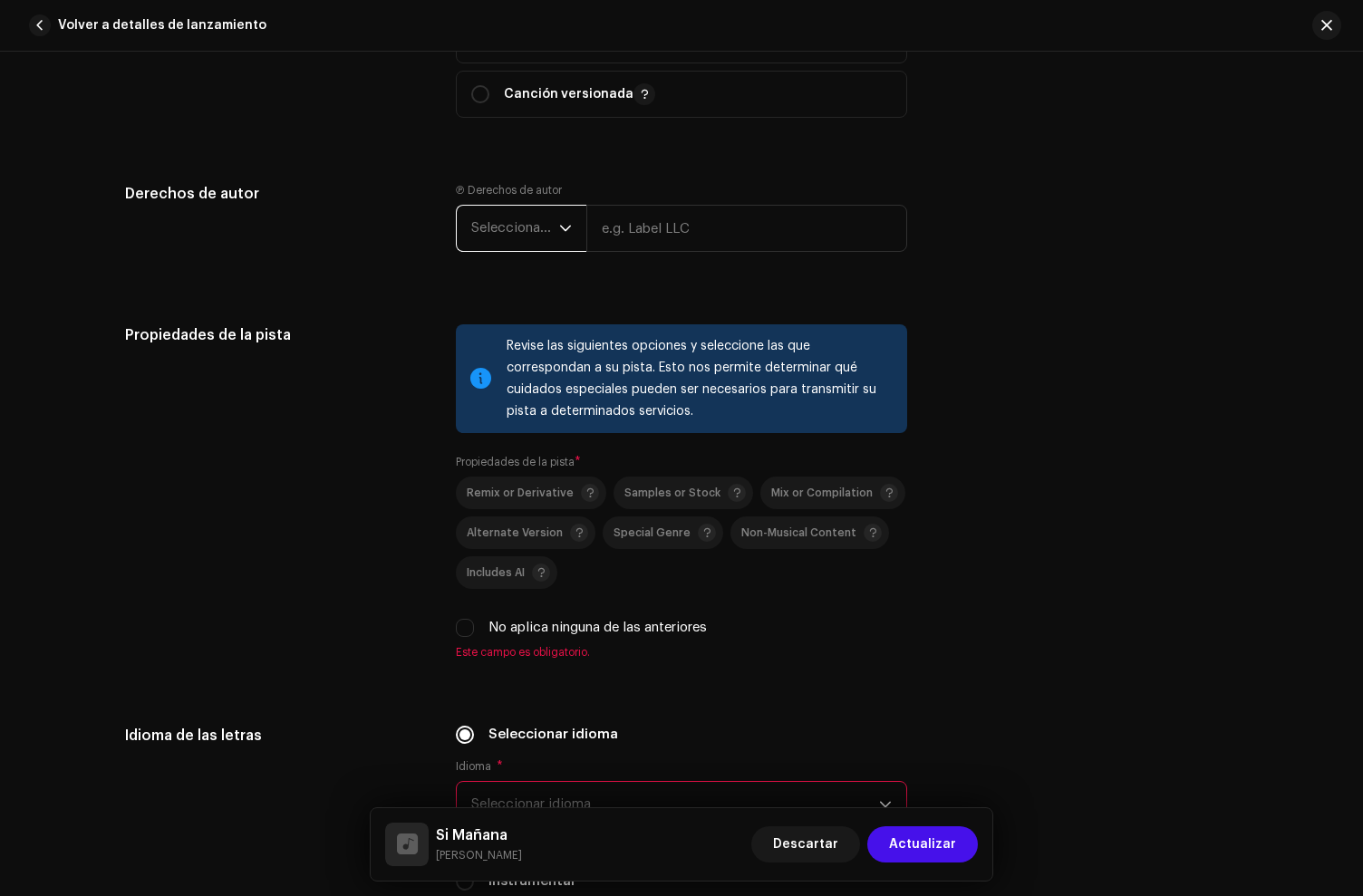
click at [508, 227] on span "Seleccionar año" at bounding box center [515, 229] width 88 height 45
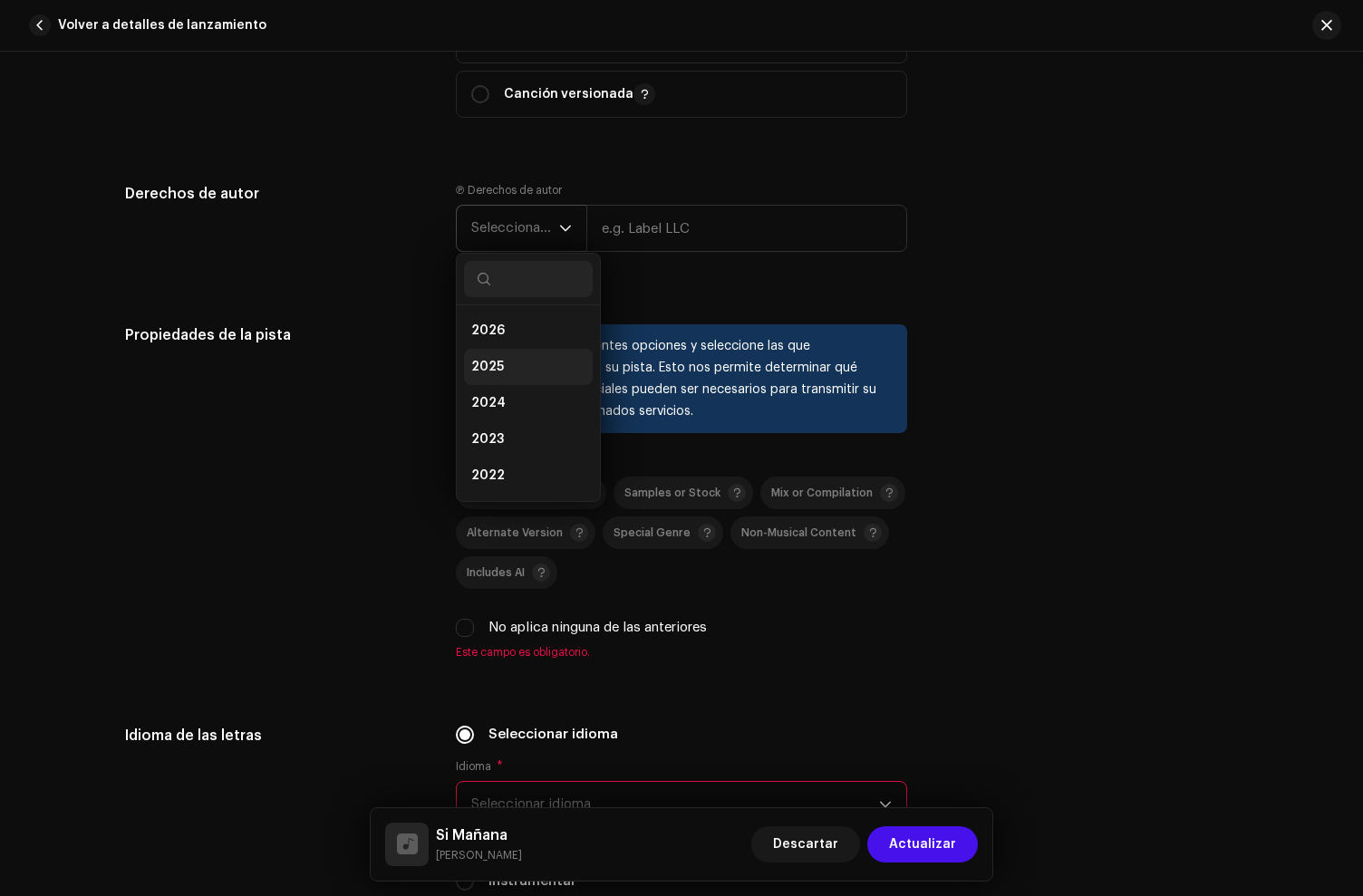
click at [509, 363] on li "2025" at bounding box center [529, 367] width 129 height 36
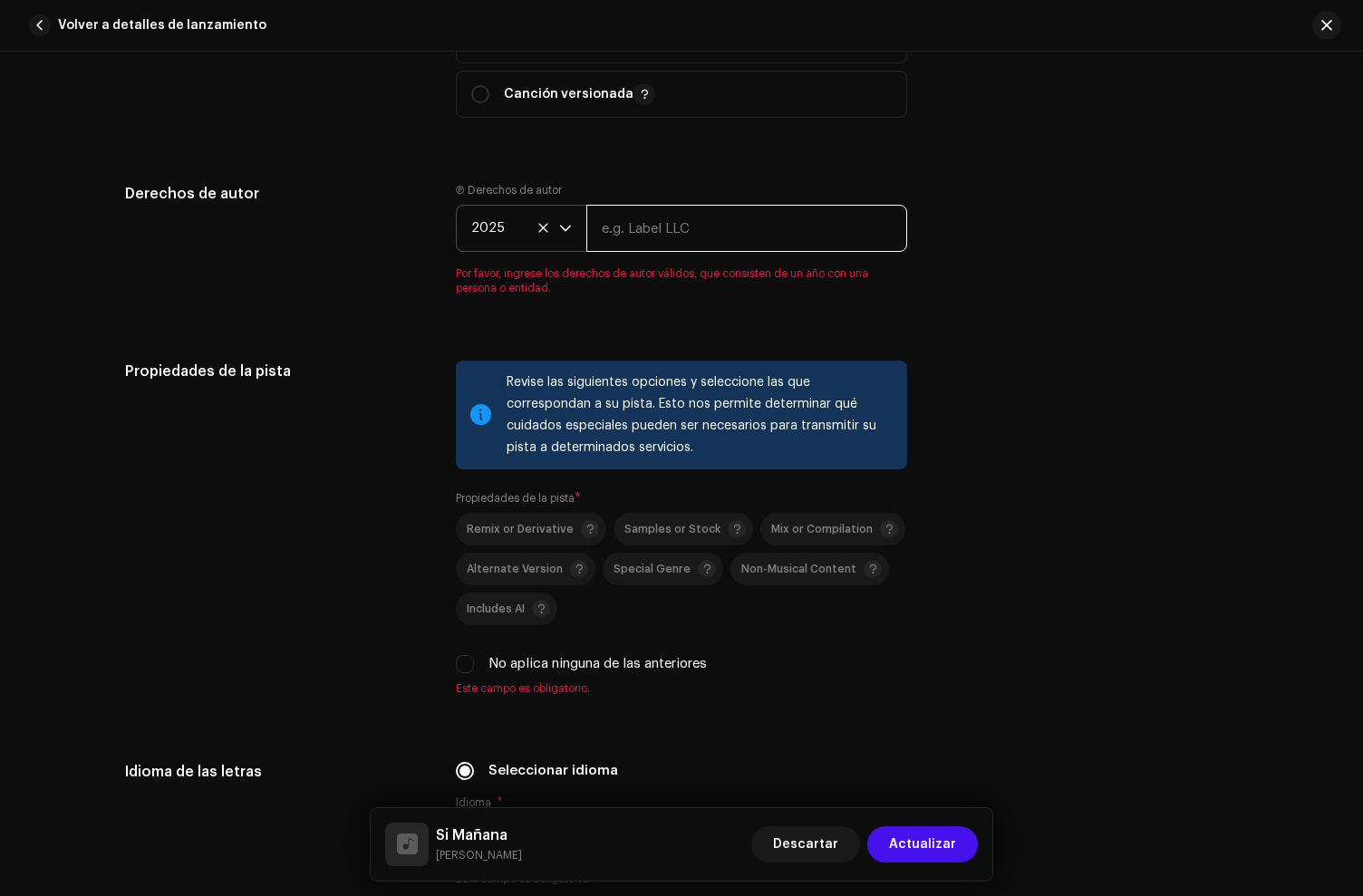
drag, startPoint x: 724, startPoint y: 248, endPoint x: 0, endPoint y: 107, distance: 737.6
click at [723, 243] on input "text" at bounding box center [747, 229] width 321 height 47
click at [722, 229] on input "text" at bounding box center [747, 229] width 321 height 47
type input "[PERSON_NAME]"
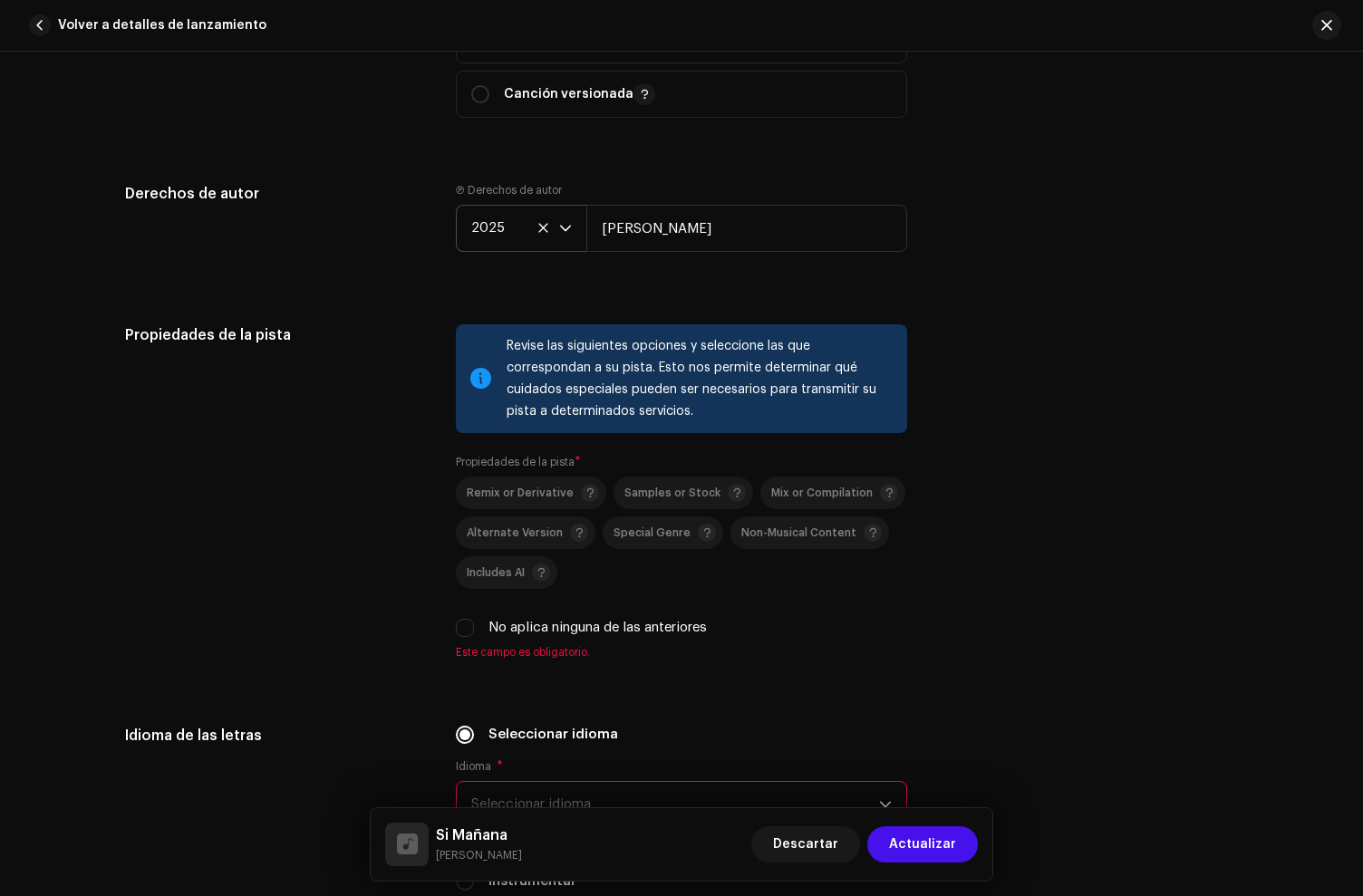
drag, startPoint x: 970, startPoint y: 266, endPoint x: 793, endPoint y: 419, distance: 234.0
click at [971, 271] on div "Derechos de autor Ⓟ Derechos de autor 2025 [PERSON_NAME]" at bounding box center [681, 232] width 1113 height 98
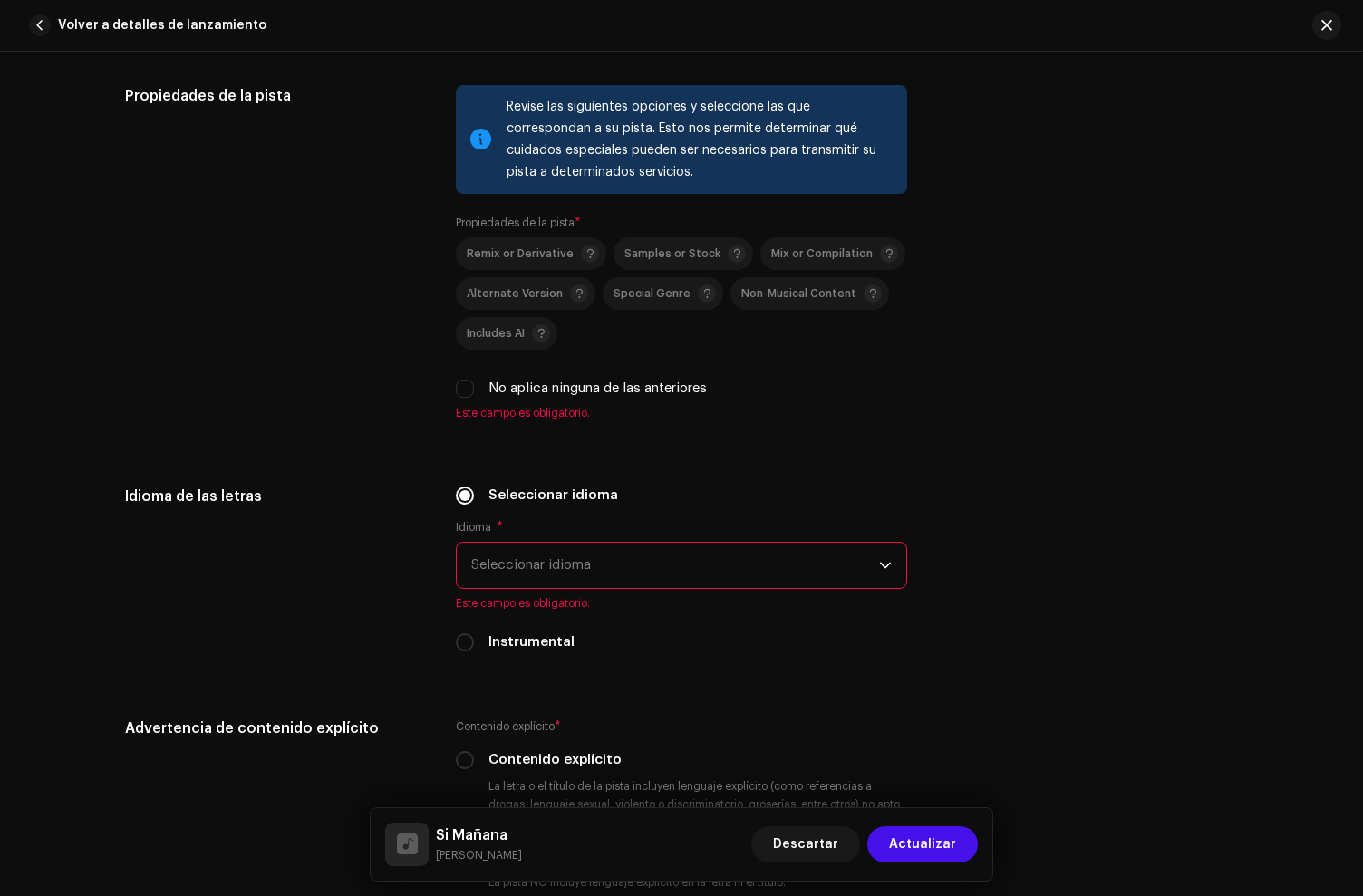
drag, startPoint x: 457, startPoint y: 393, endPoint x: 619, endPoint y: 626, distance: 283.8
click at [457, 392] on input "No aplica ninguna de las anteriores" at bounding box center [465, 389] width 18 height 18
checkbox input "true"
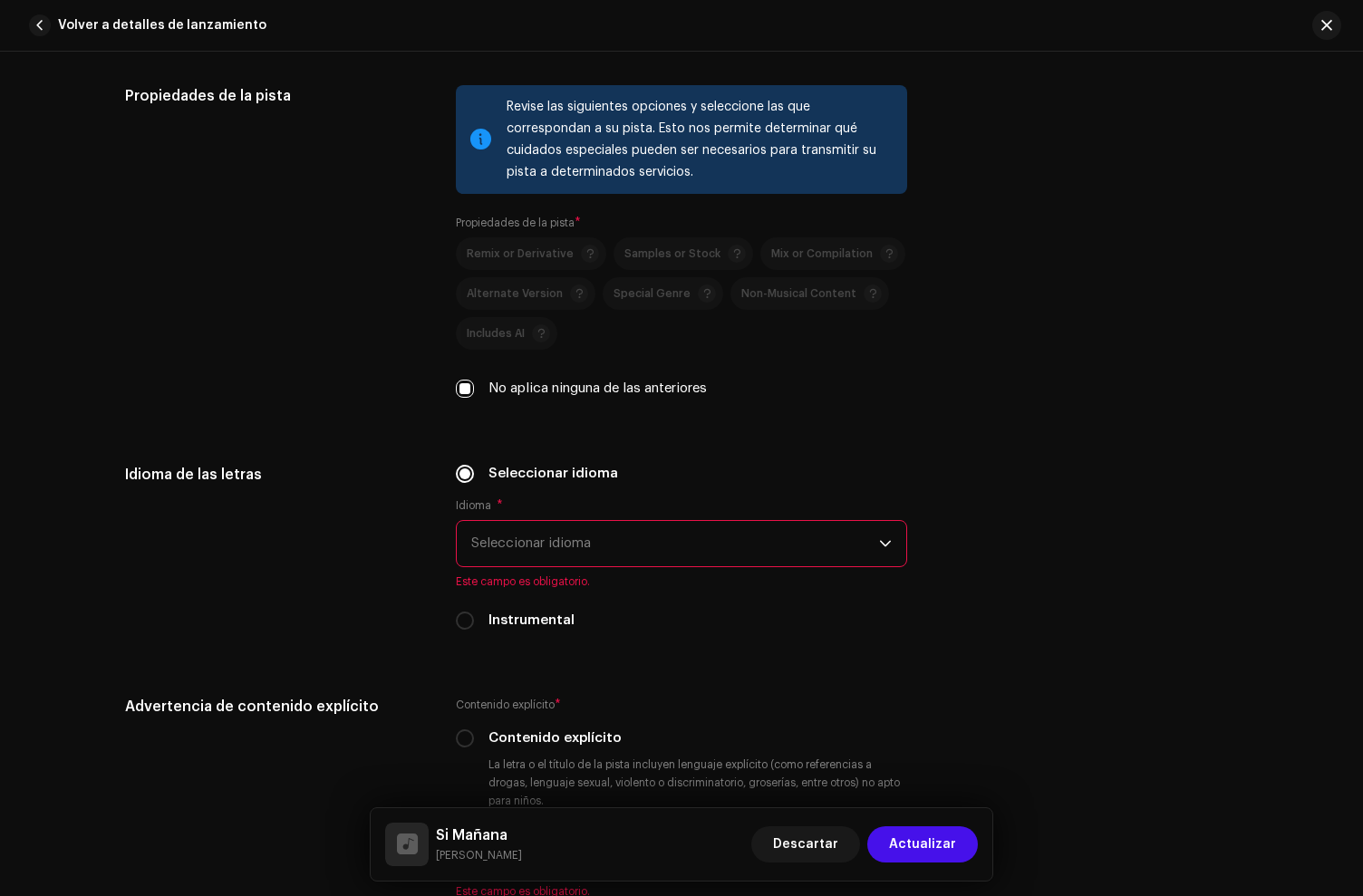
click at [580, 556] on span "Seleccionar idioma" at bounding box center [676, 544] width 408 height 45
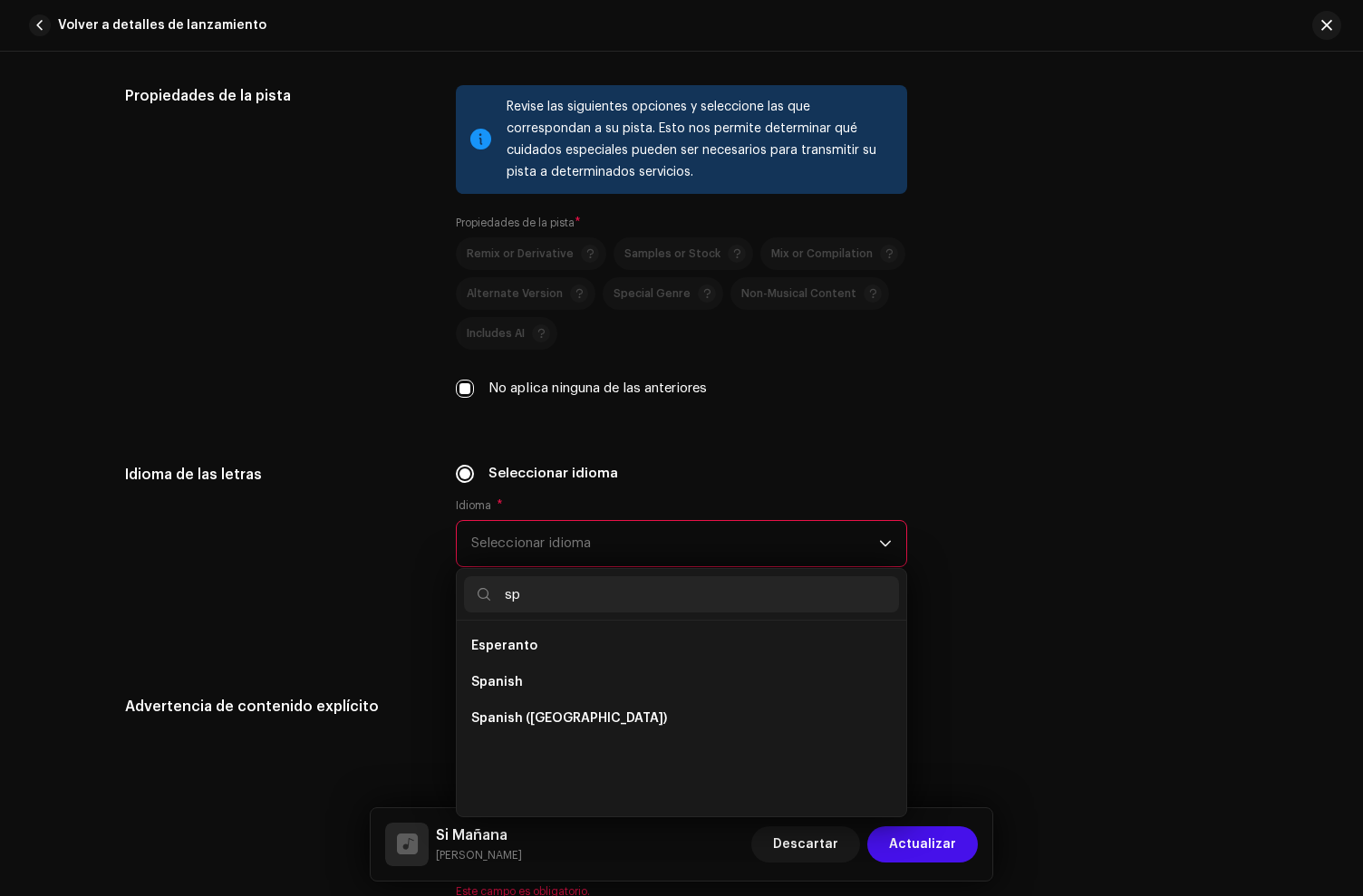
scroll to position [0, 0]
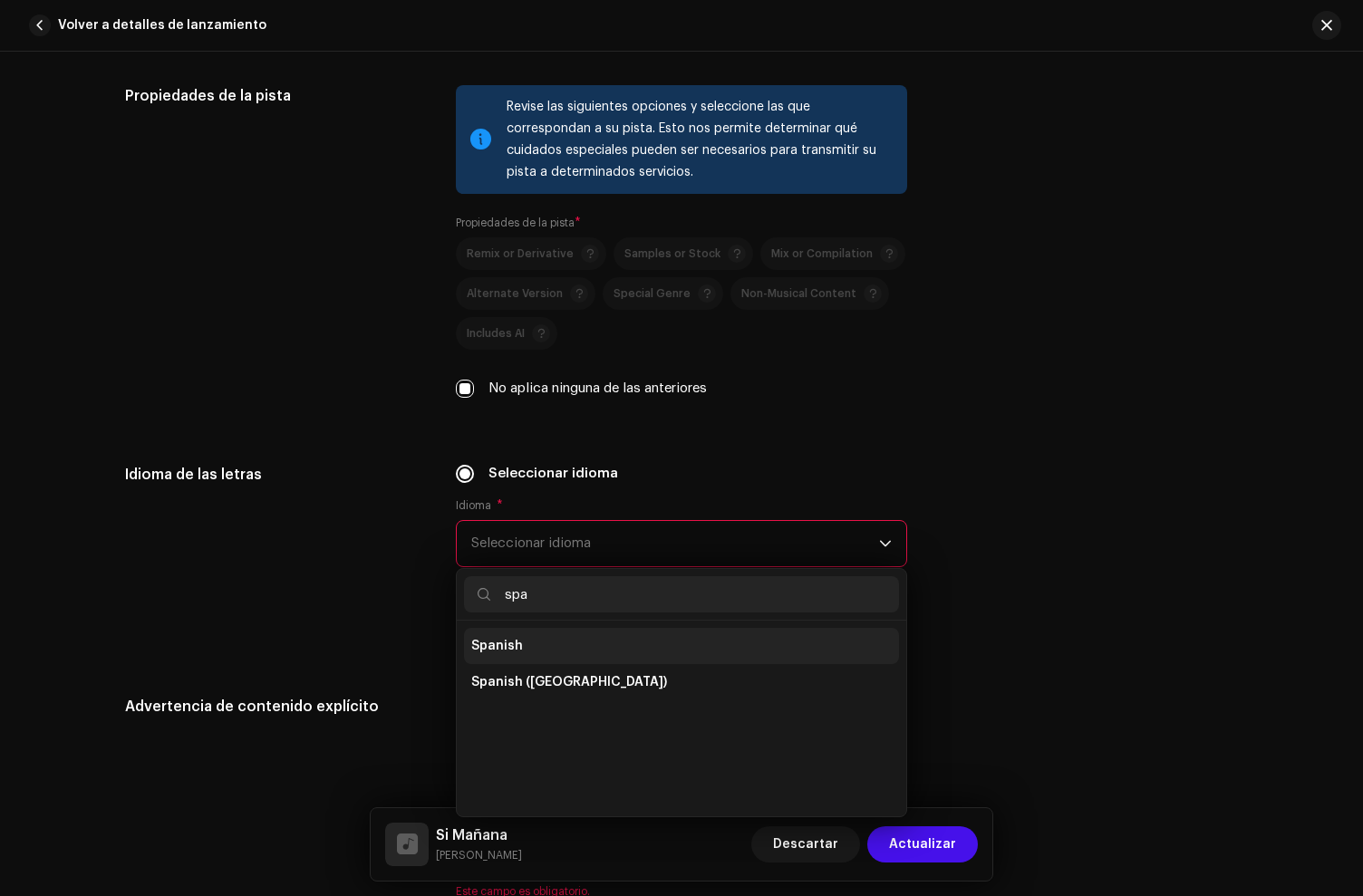
type input "spa"
drag, startPoint x: 554, startPoint y: 635, endPoint x: 570, endPoint y: 638, distance: 16.3
click at [556, 636] on li "Spanish" at bounding box center [682, 647] width 435 height 36
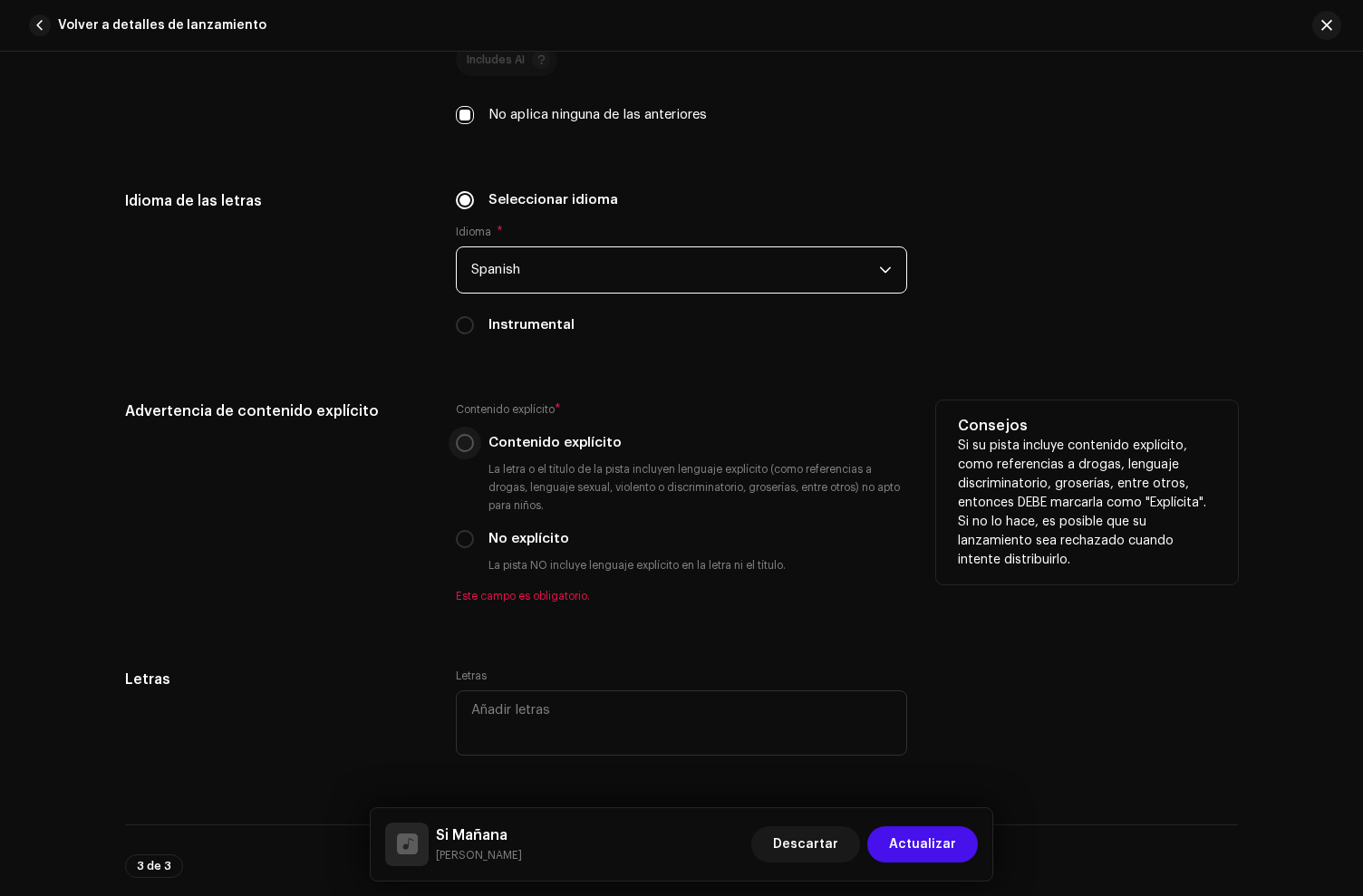
scroll to position [3104, 0]
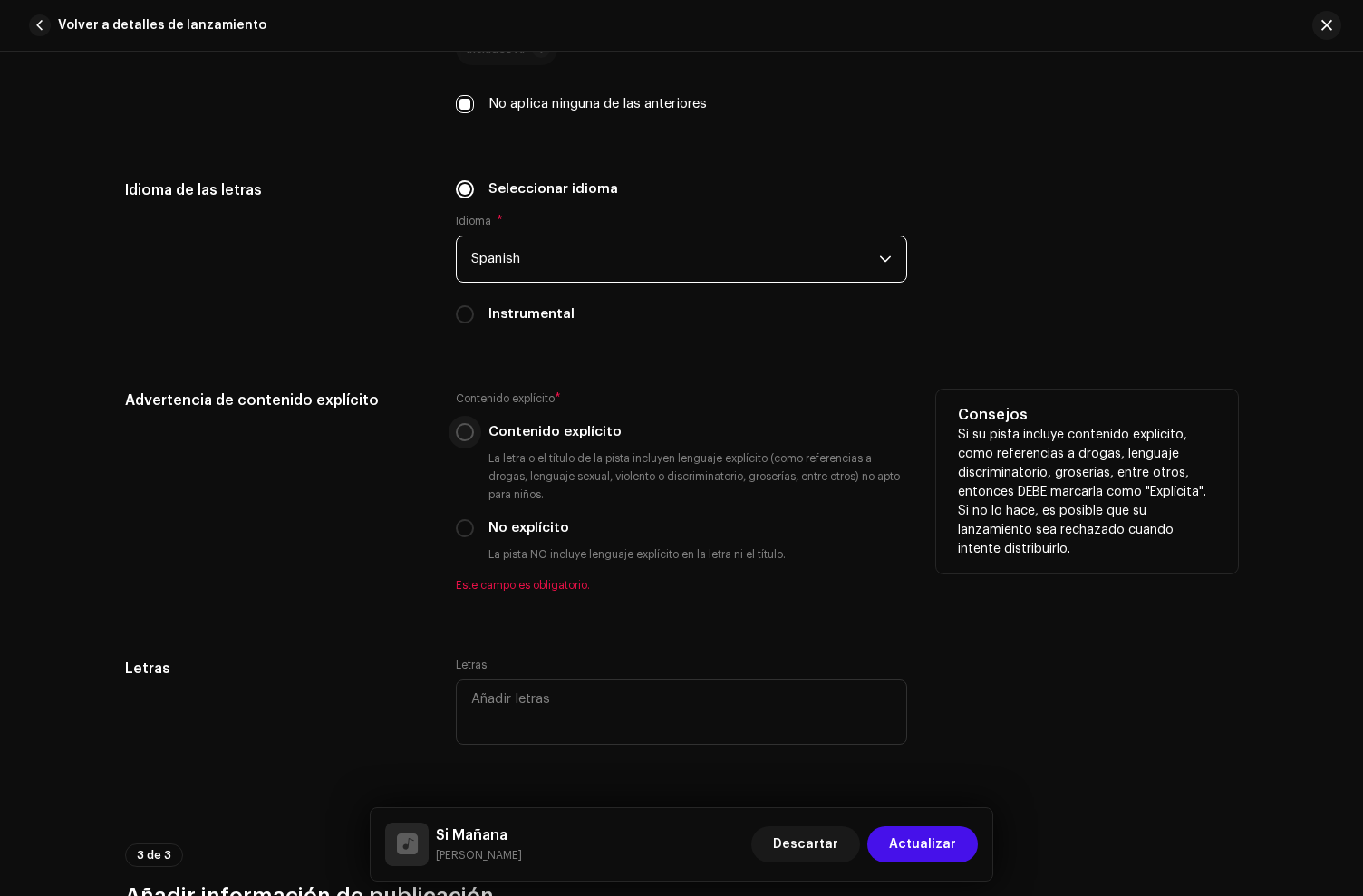
click at [465, 433] on input "Contenido explícito" at bounding box center [465, 433] width 18 height 18
radio input "true"
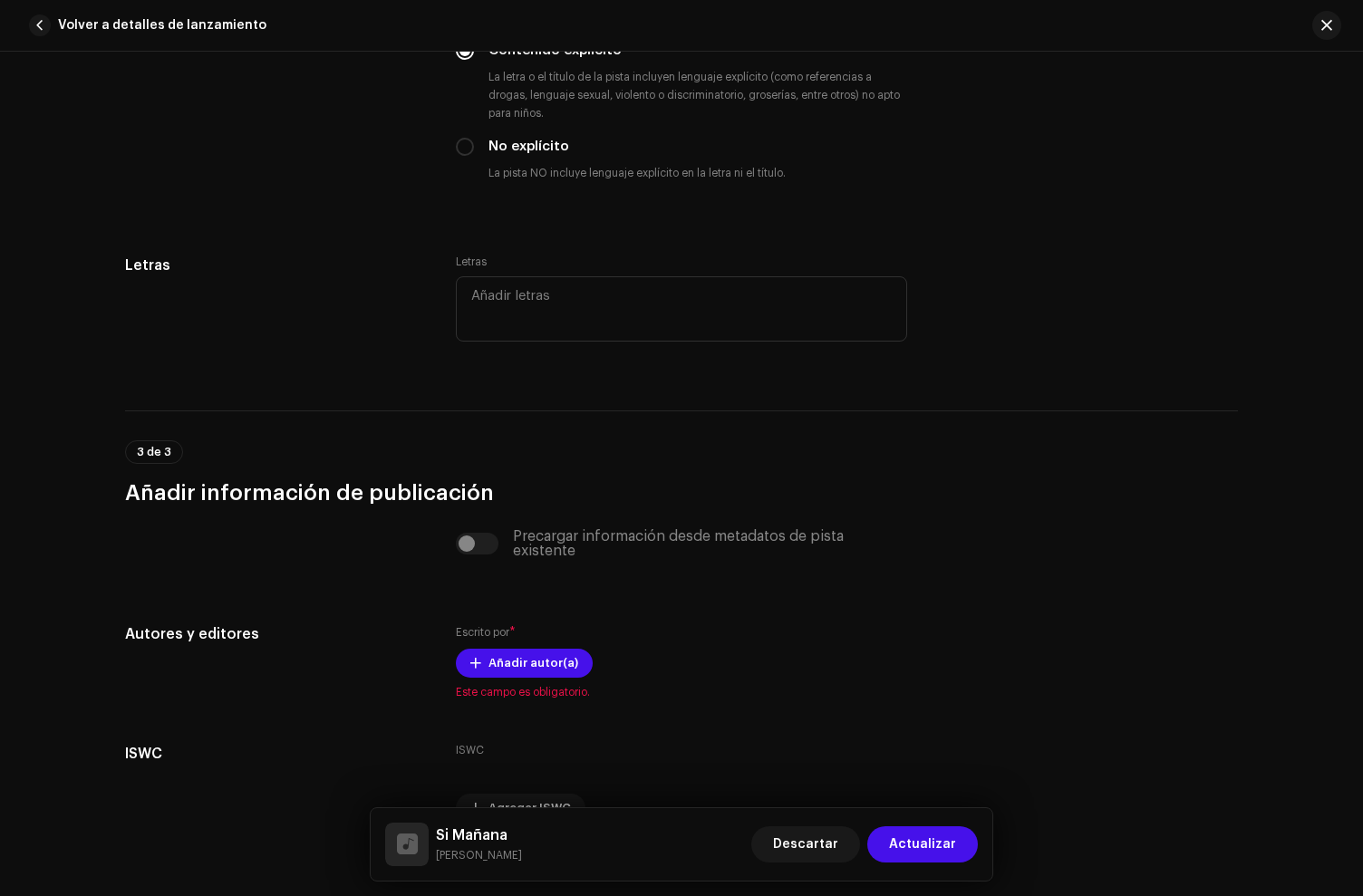
scroll to position [3513, 0]
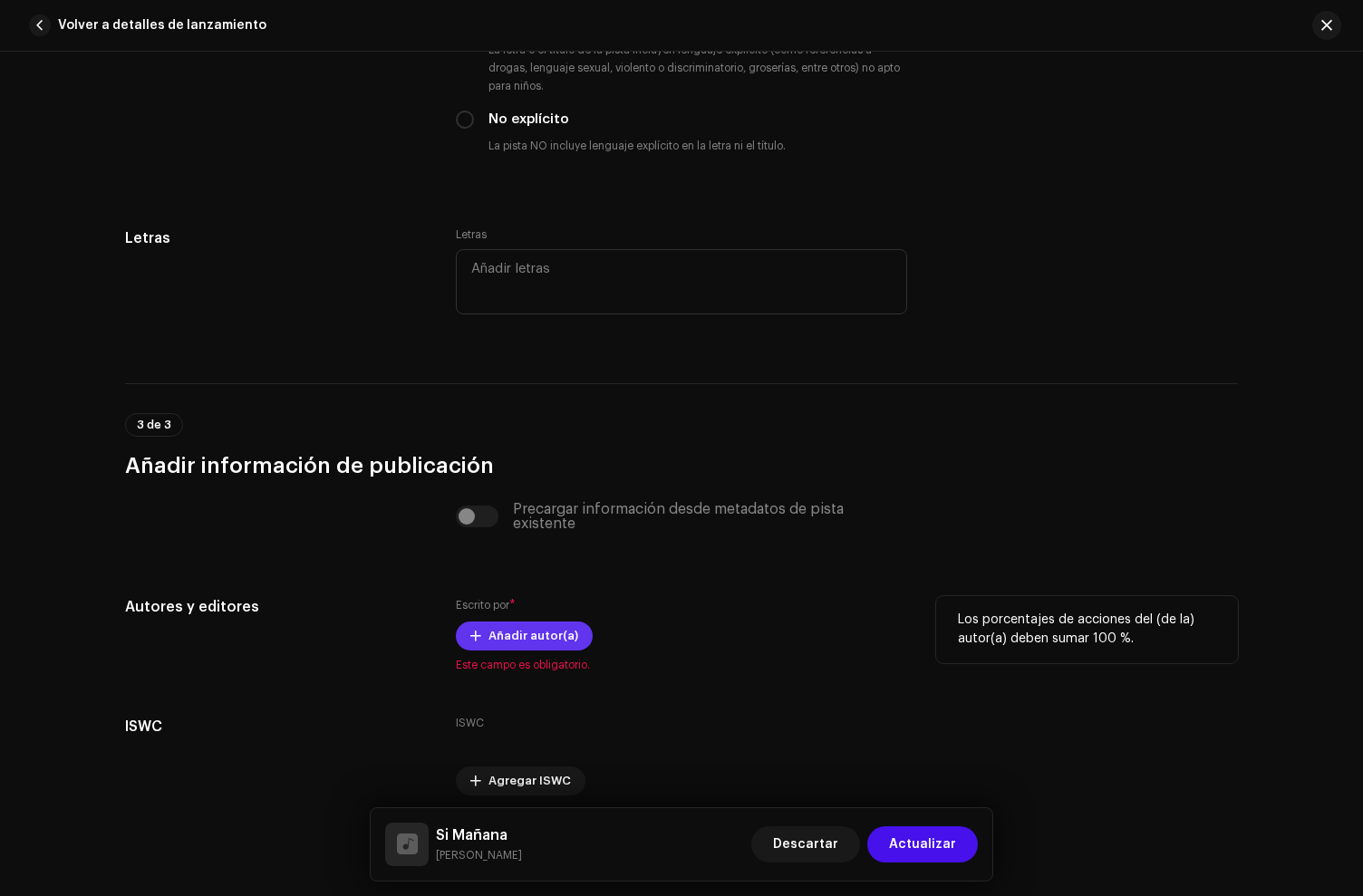
click at [531, 626] on div "Escrito por * Añadir autor(a) Este campo es obligatorio." at bounding box center [682, 635] width 452 height 76
click at [525, 638] on span "Añadir autor(a)" at bounding box center [533, 637] width 90 height 36
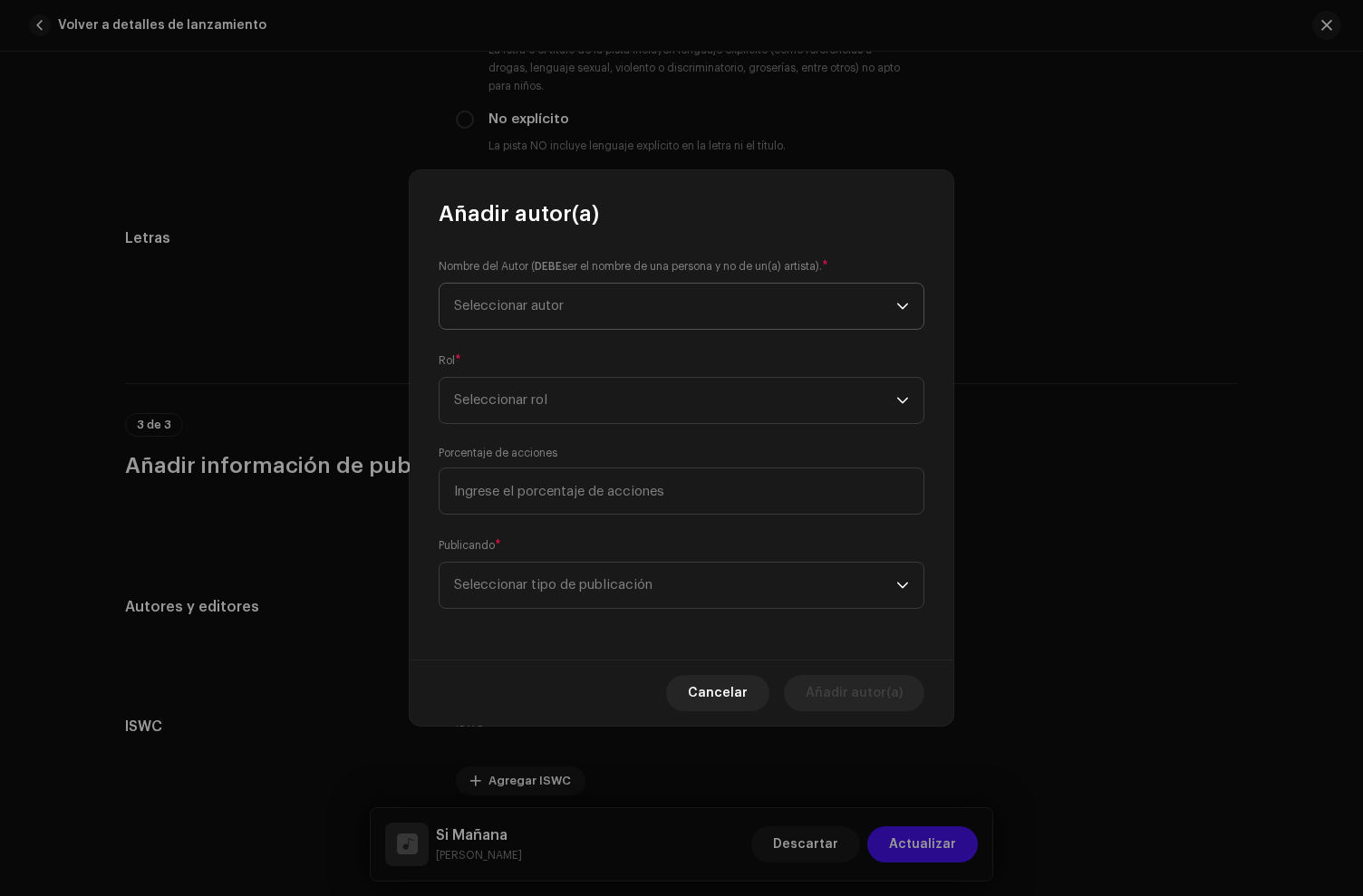
click at [511, 320] on span "Seleccionar autor" at bounding box center [676, 307] width 443 height 45
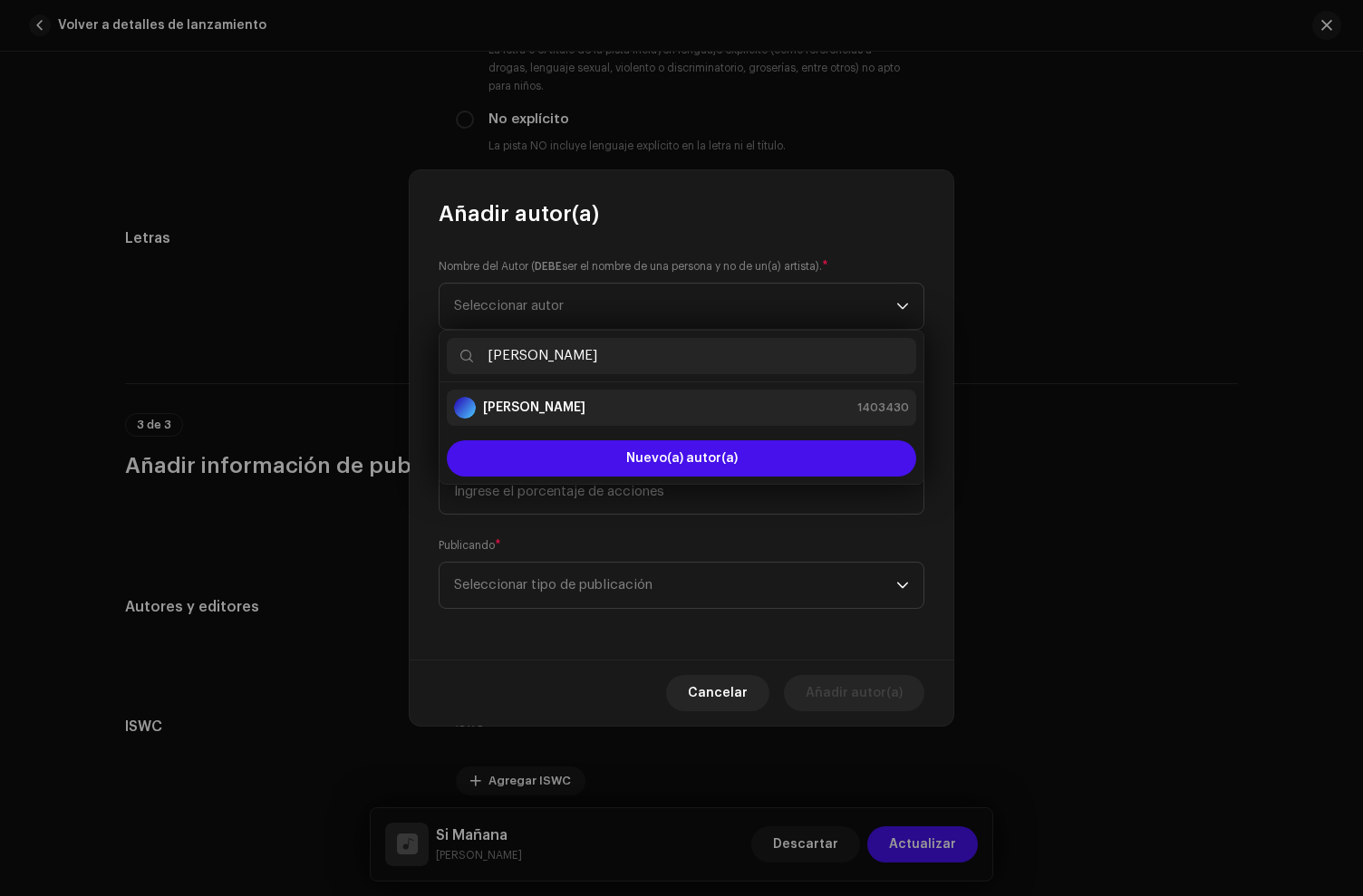
type input "[PERSON_NAME]"
click at [528, 397] on div "[PERSON_NAME]" at bounding box center [520, 408] width 131 height 22
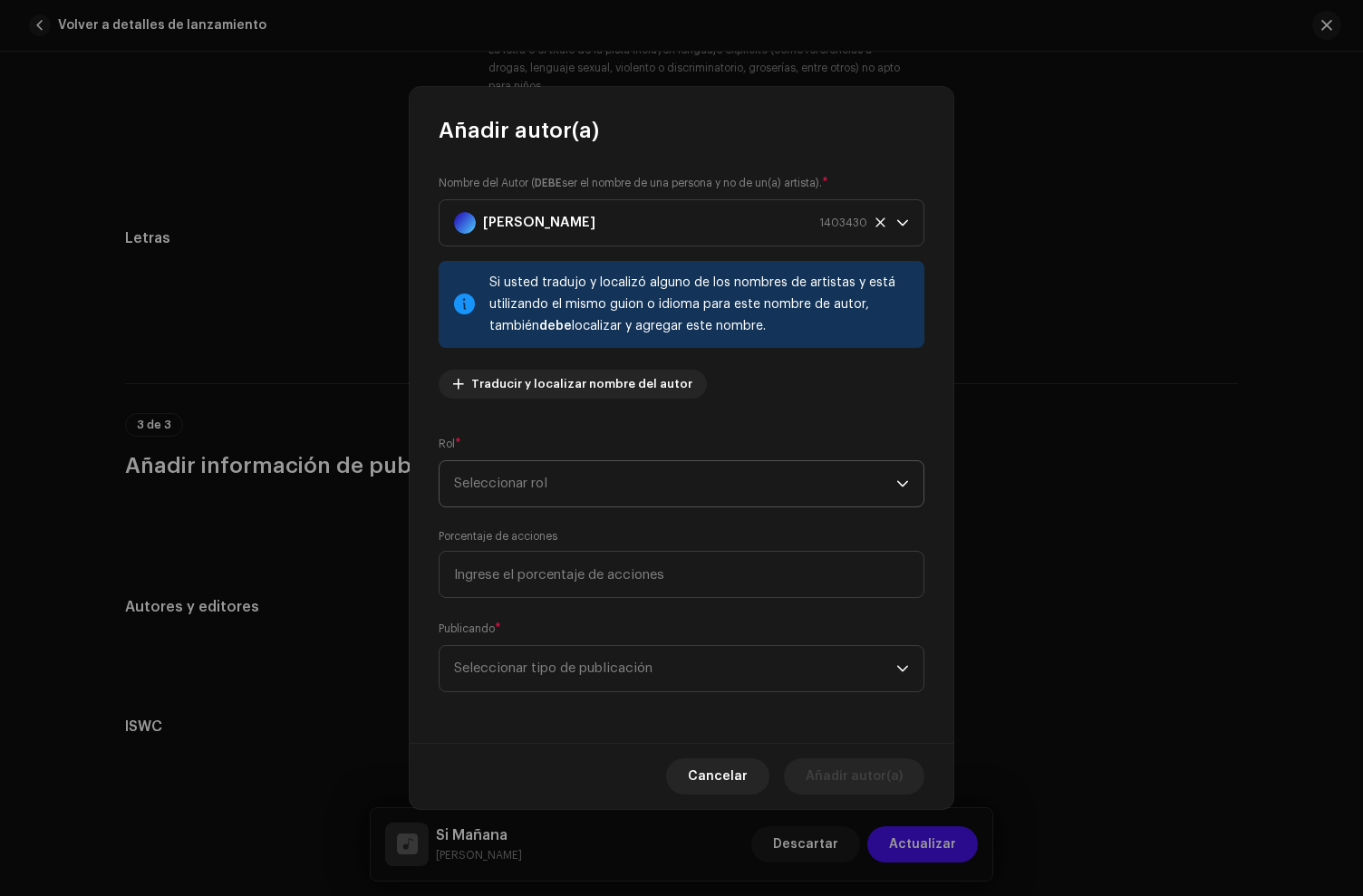
click at [539, 472] on span "Seleccionar rol" at bounding box center [676, 484] width 443 height 45
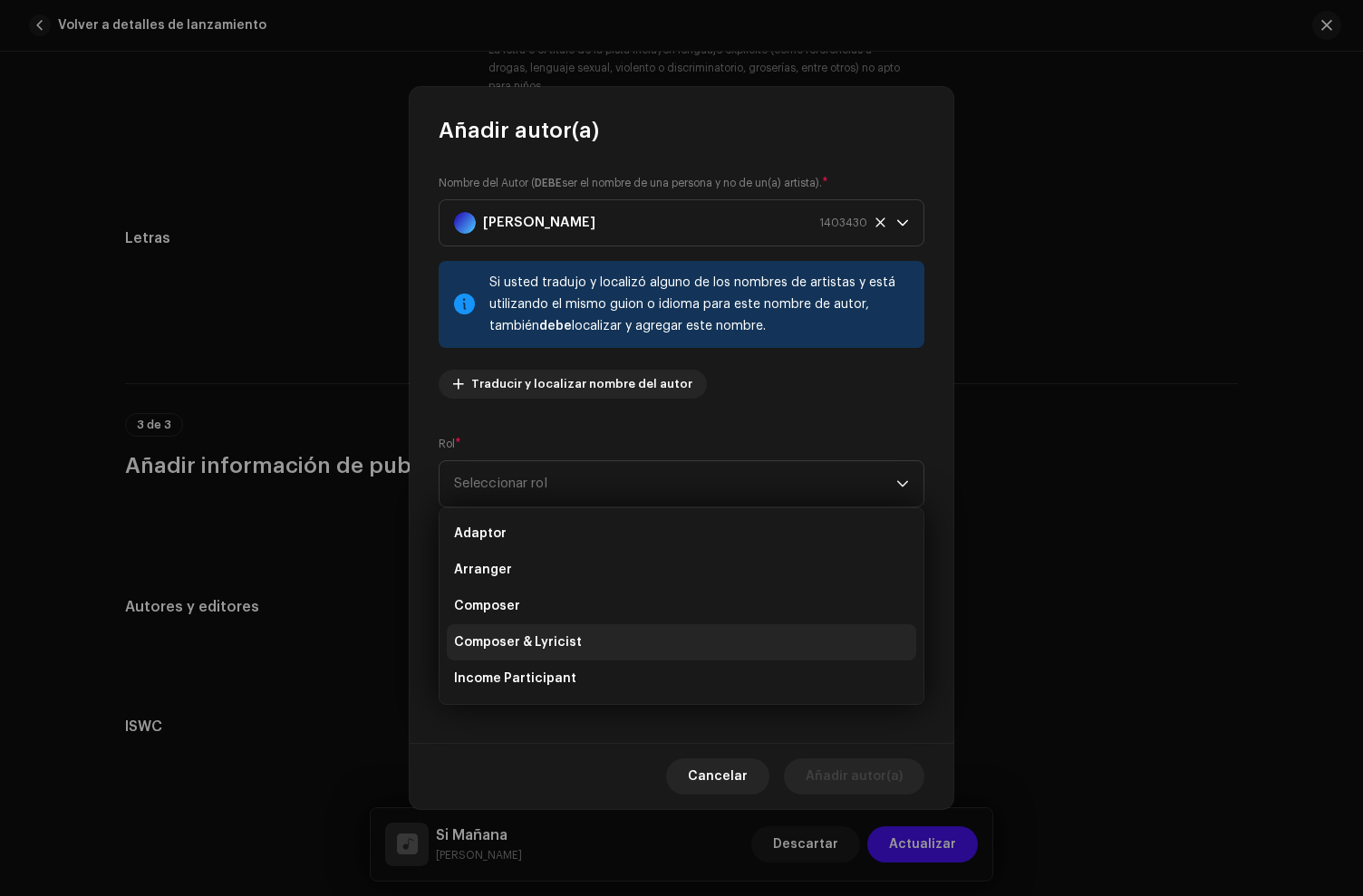
click at [530, 651] on li "Composer & Lyricist" at bounding box center [682, 643] width 470 height 36
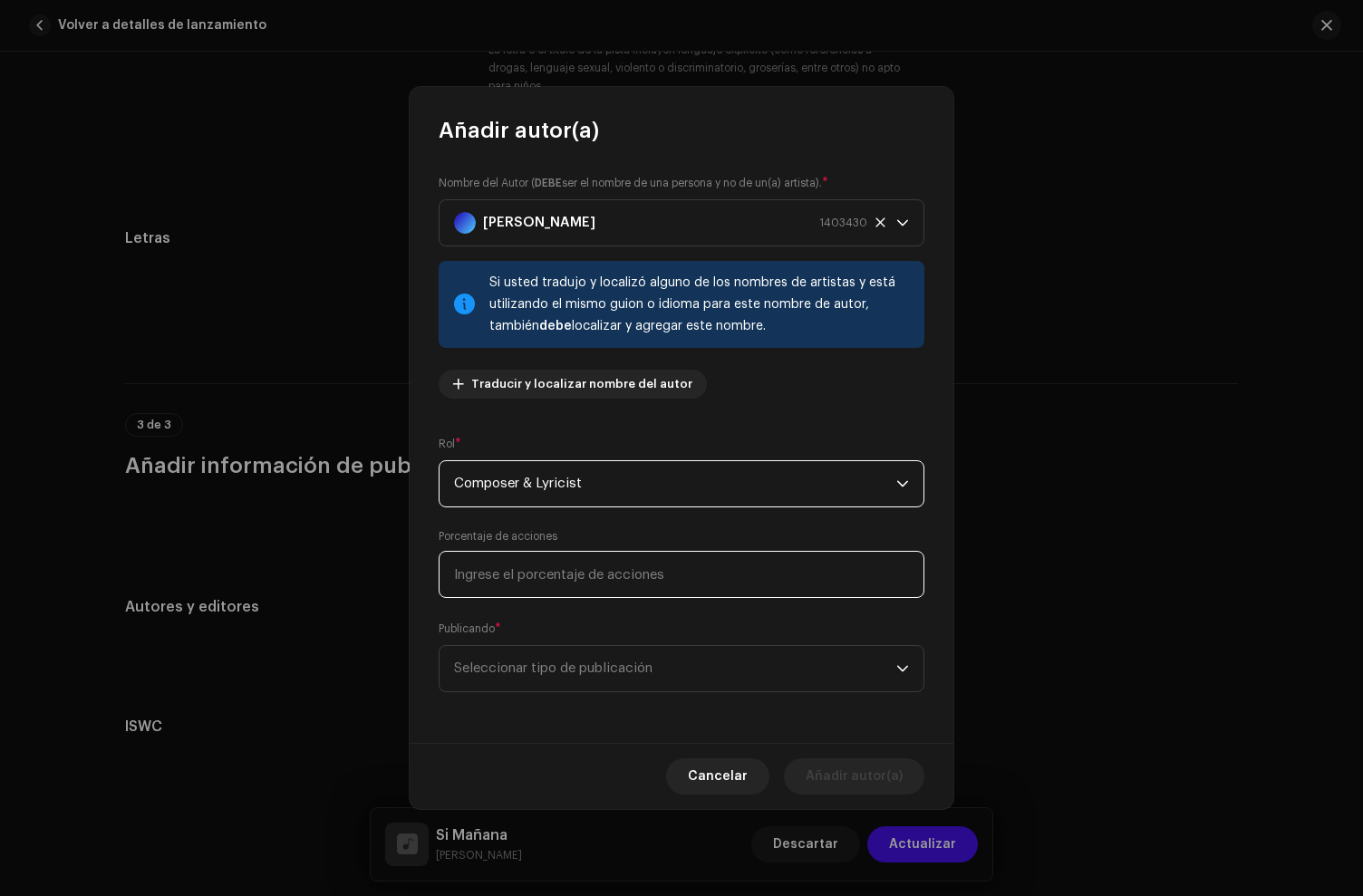
click at [541, 576] on input at bounding box center [682, 575] width 486 height 47
type input "50,00"
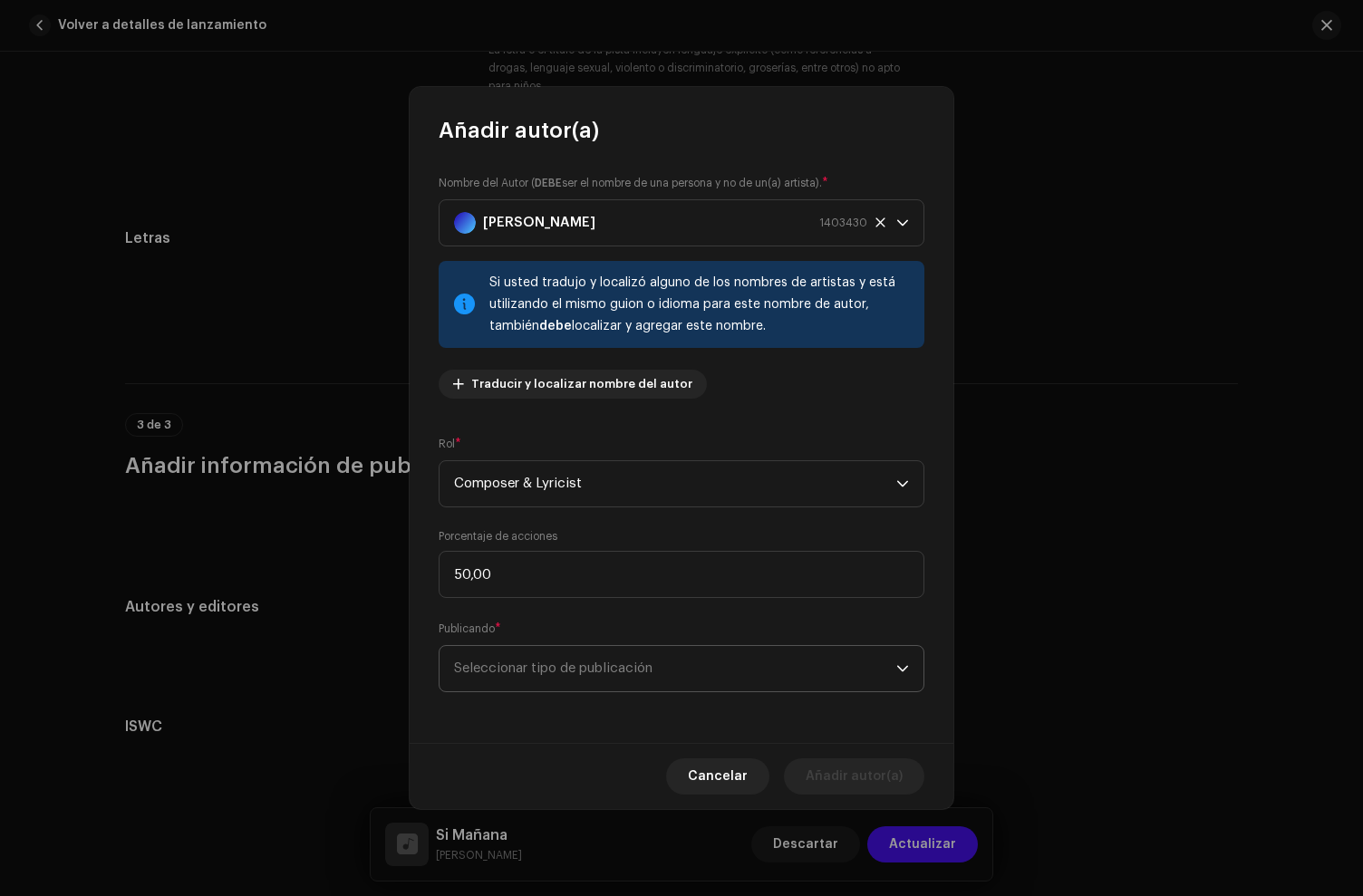
drag, startPoint x: 556, startPoint y: 654, endPoint x: 560, endPoint y: 686, distance: 32.2
click at [558, 657] on span "Seleccionar tipo de publicación" at bounding box center [676, 669] width 443 height 45
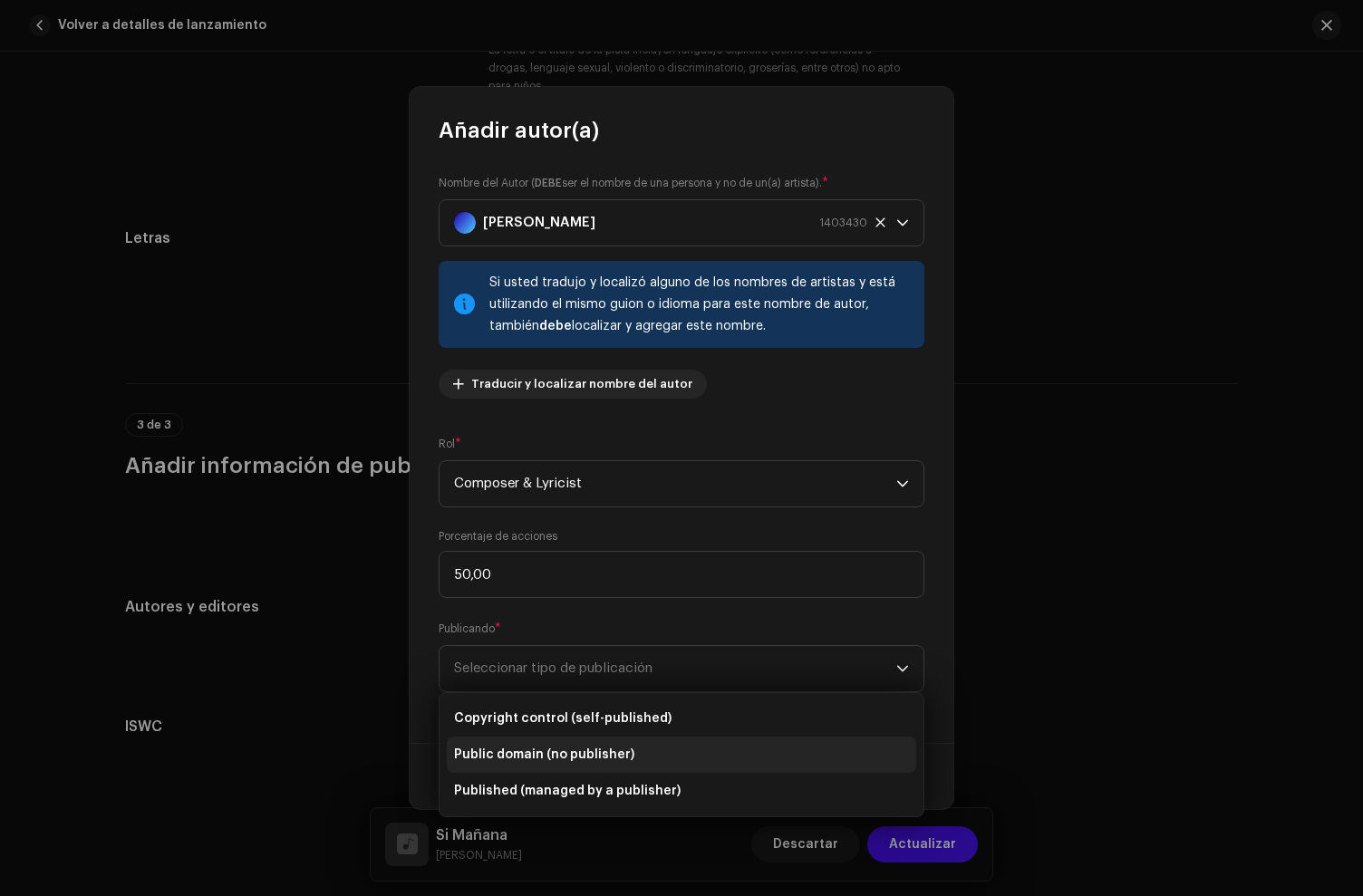
drag, startPoint x: 558, startPoint y: 718, endPoint x: 758, endPoint y: 750, distance: 202.5
click at [559, 718] on span "Copyright control (self-published)" at bounding box center [563, 719] width 218 height 18
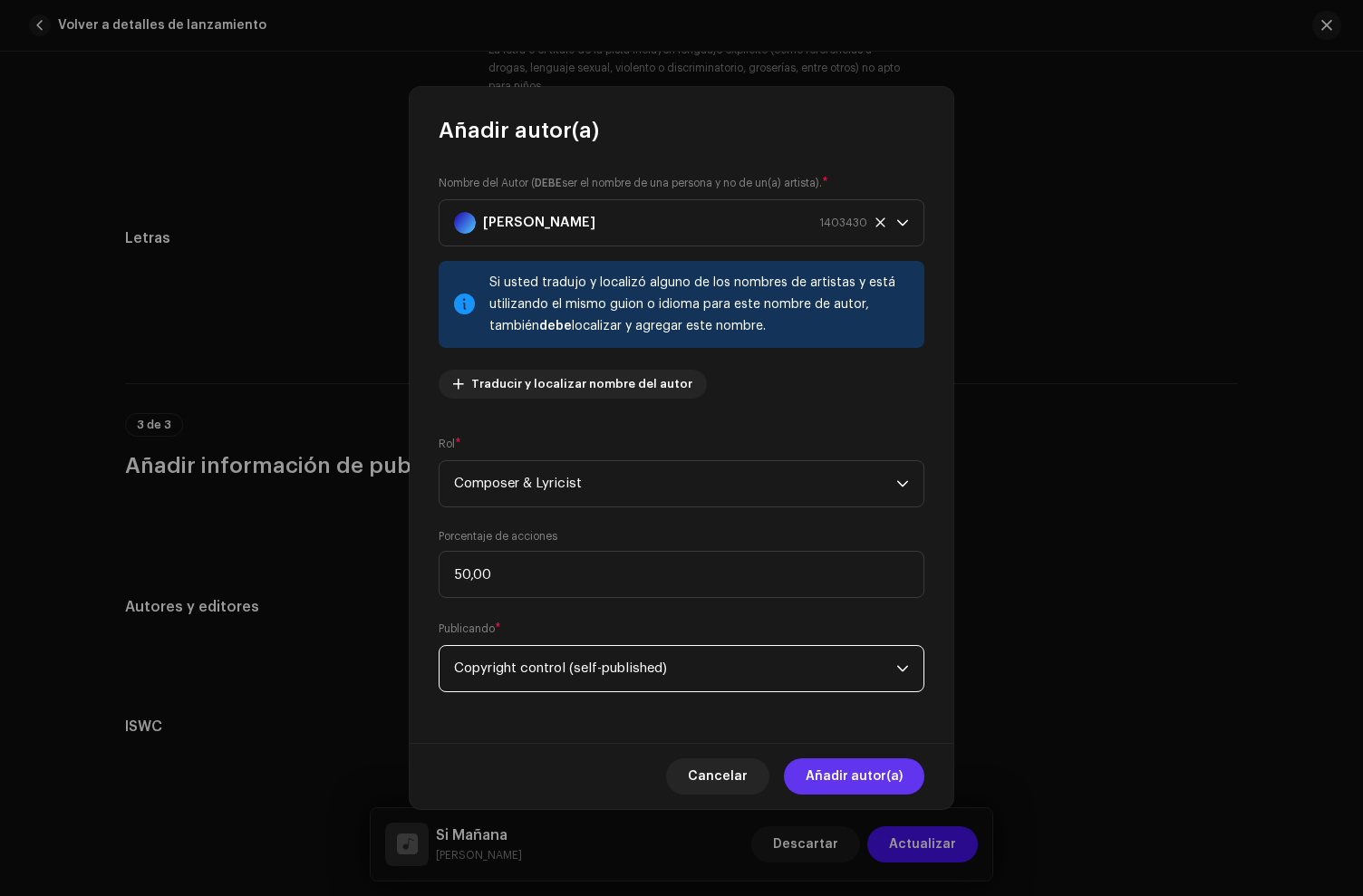
click at [861, 778] on span "Añadir autor(a)" at bounding box center [853, 776] width 97 height 36
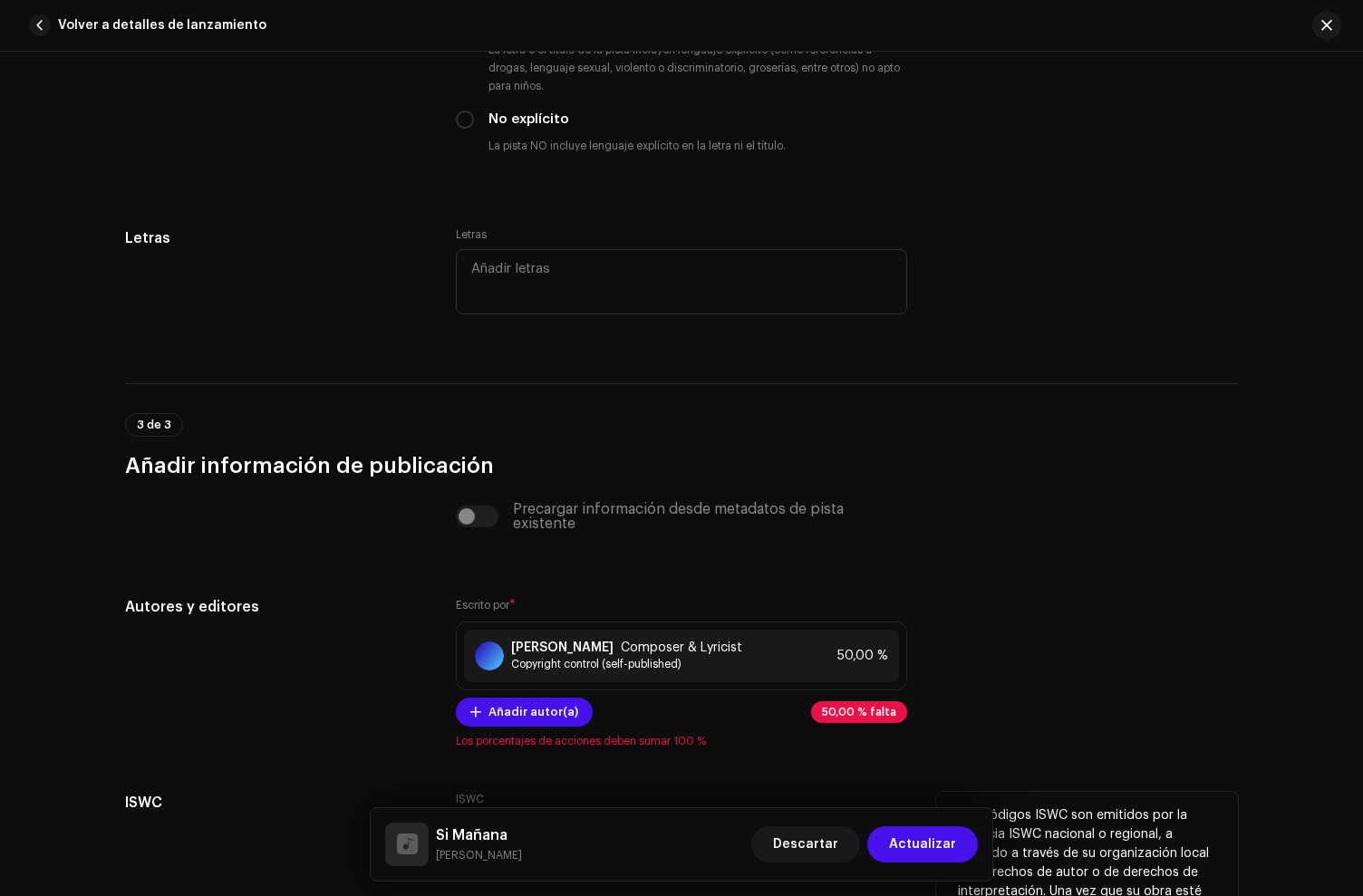
scroll to position [3667, 0]
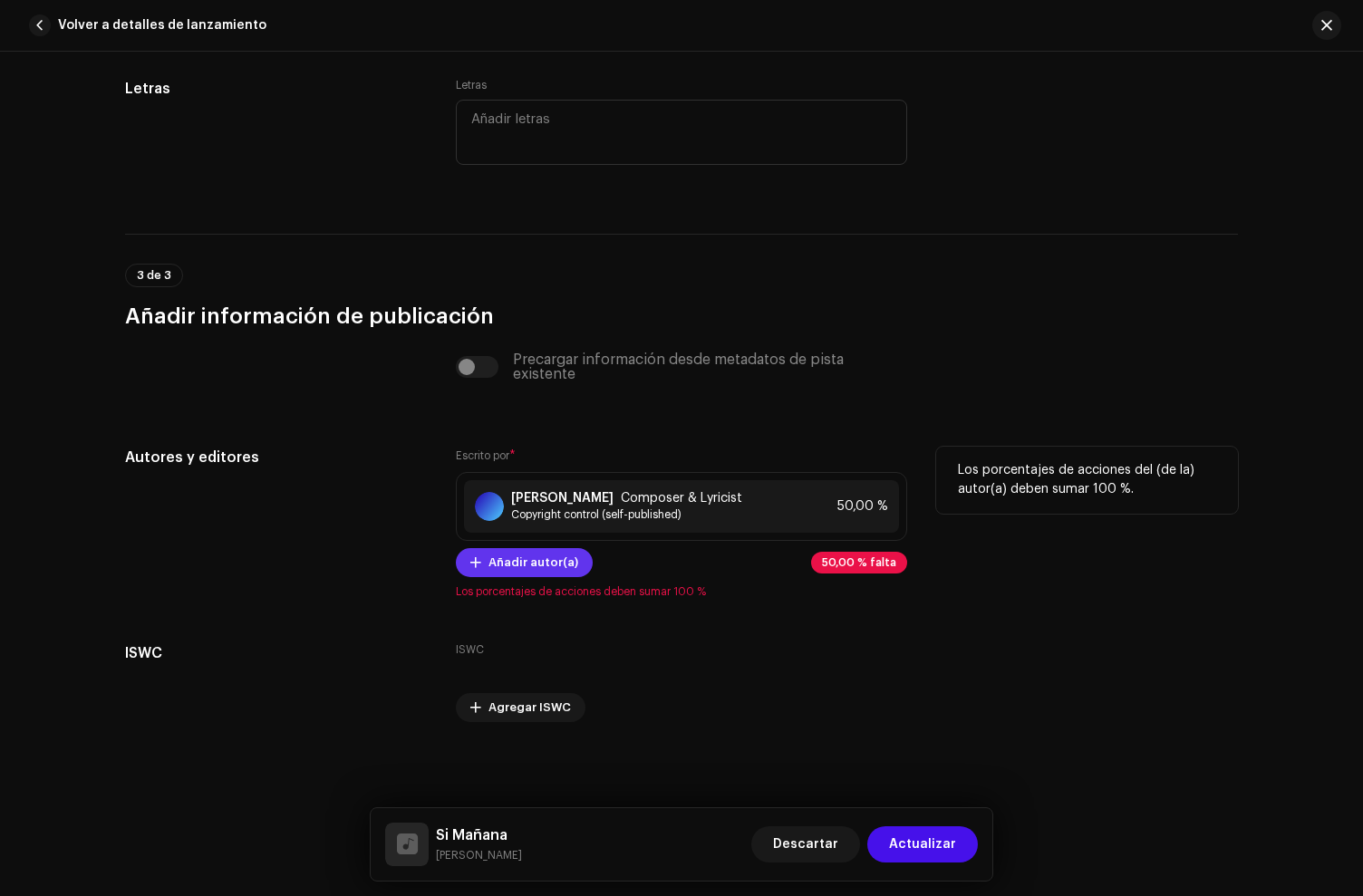
click at [527, 556] on span "Añadir autor(a)" at bounding box center [533, 563] width 90 height 36
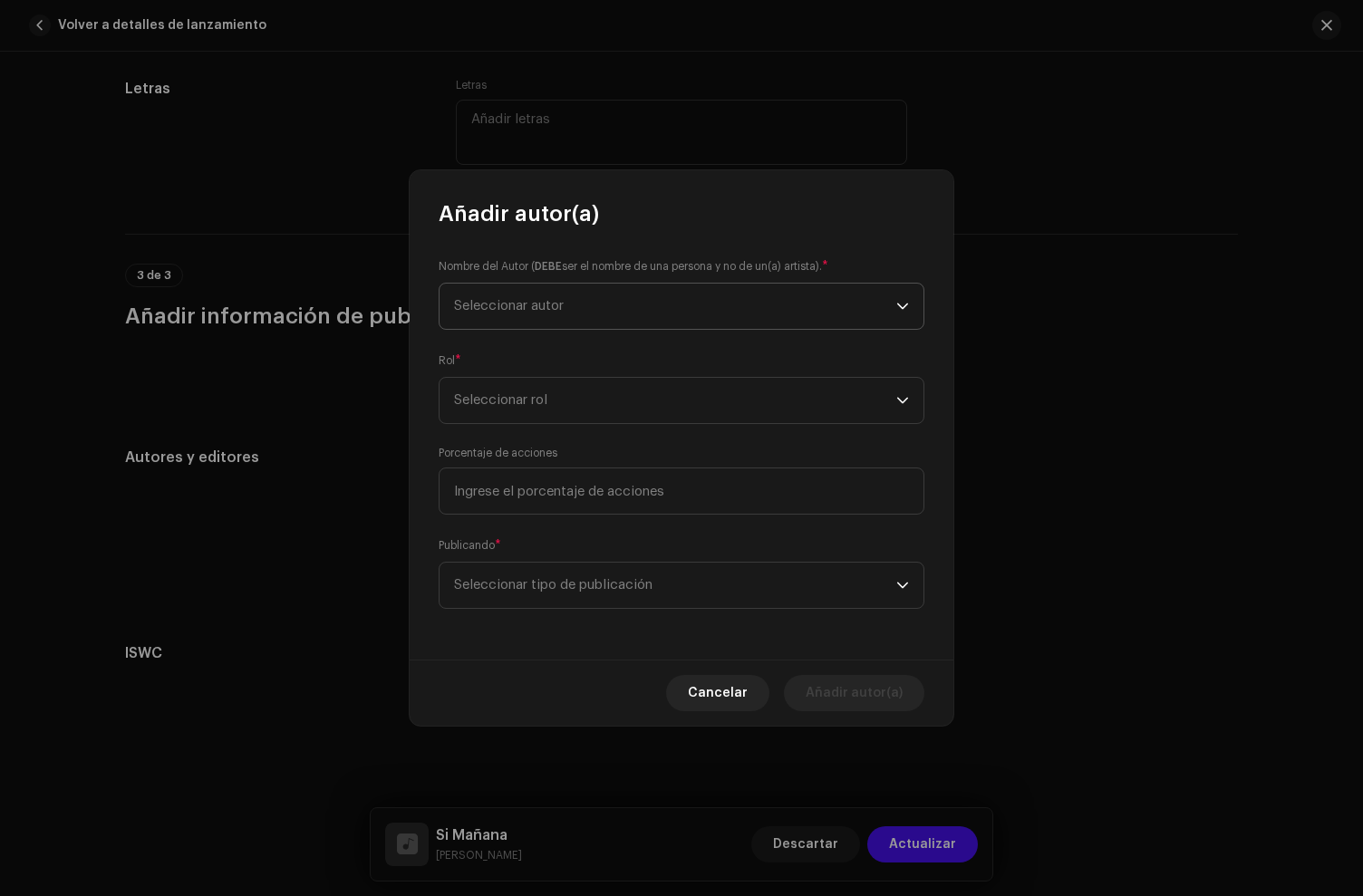
click at [478, 324] on span "Seleccionar autor" at bounding box center [676, 307] width 443 height 45
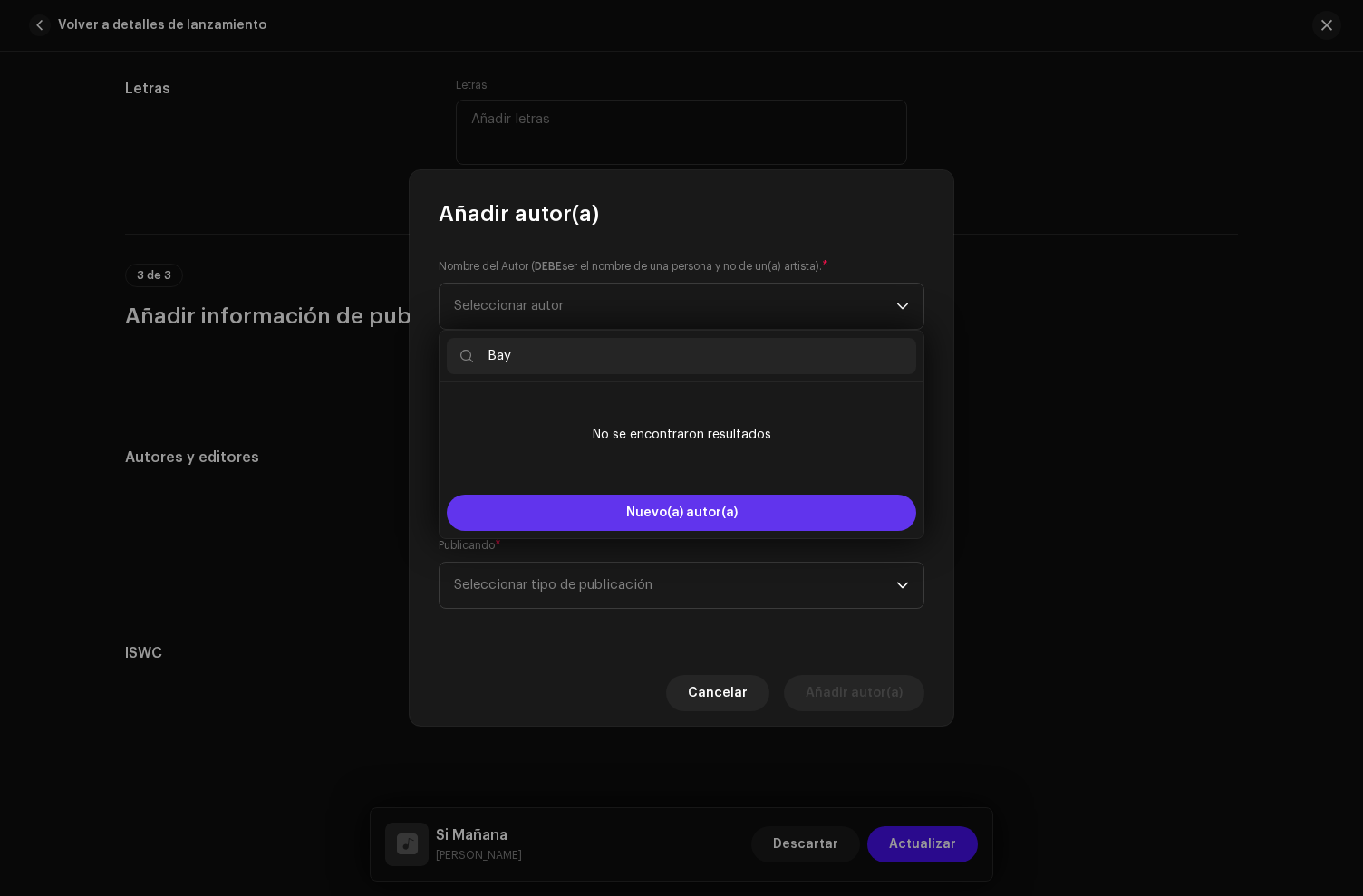
type input "Bay"
click at [593, 506] on button "Nuevo(a) autor(a)" at bounding box center [682, 513] width 470 height 36
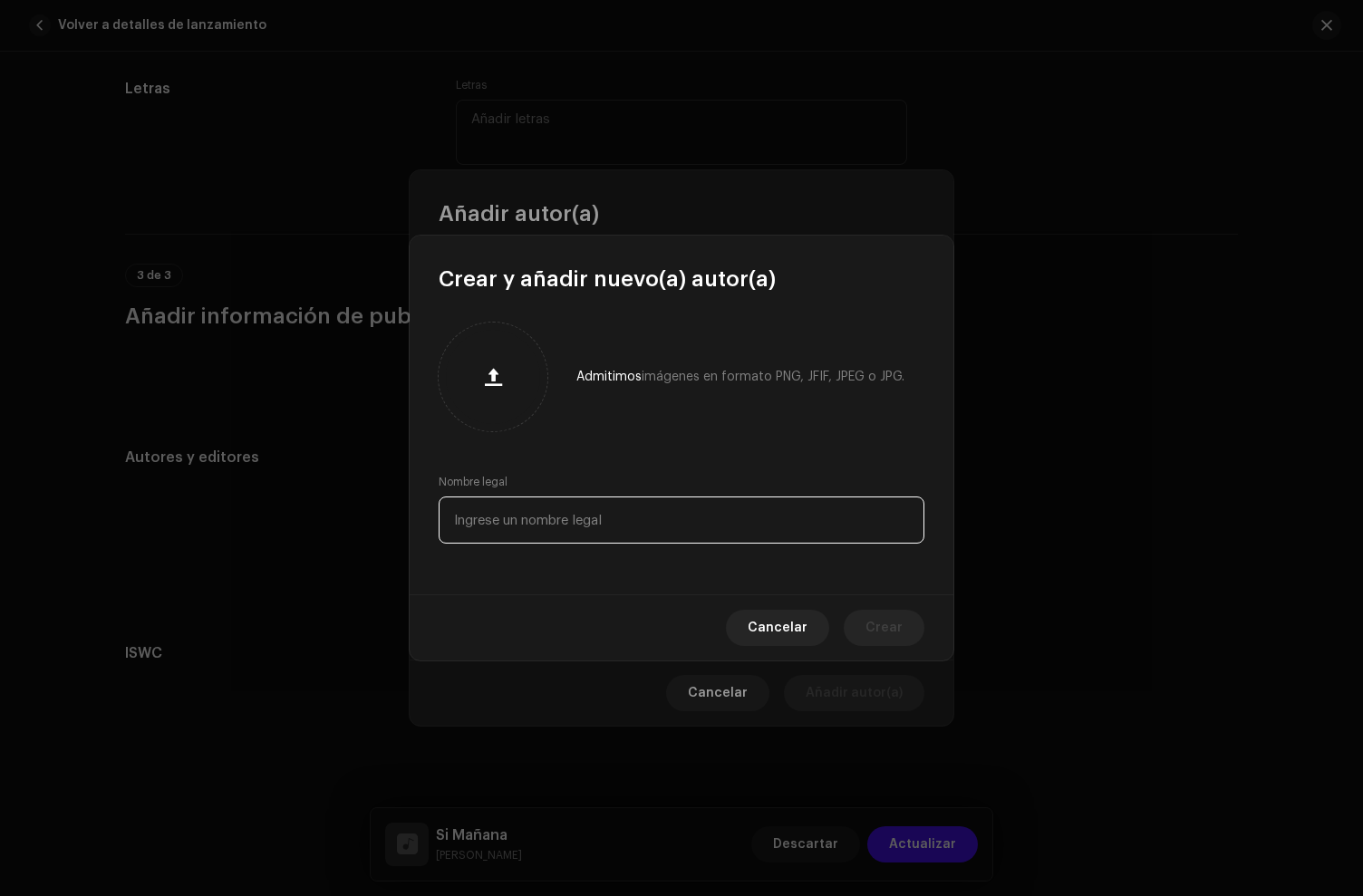
click at [534, 532] on input "text" at bounding box center [682, 521] width 486 height 47
type input "[PERSON_NAME]"
click at [902, 637] on button "Crear" at bounding box center [883, 628] width 81 height 36
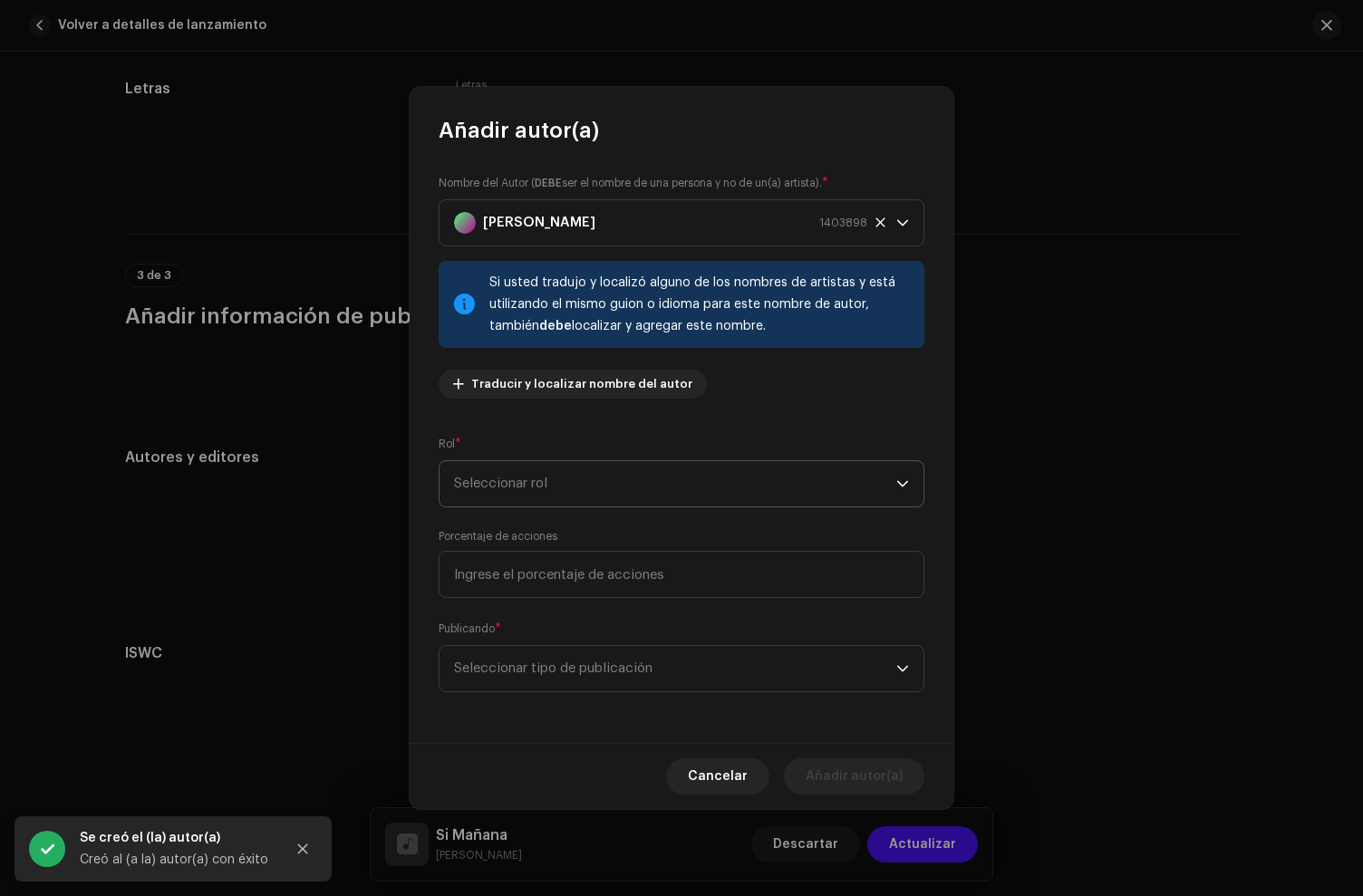
click at [498, 495] on span "Seleccionar rol" at bounding box center [676, 484] width 443 height 45
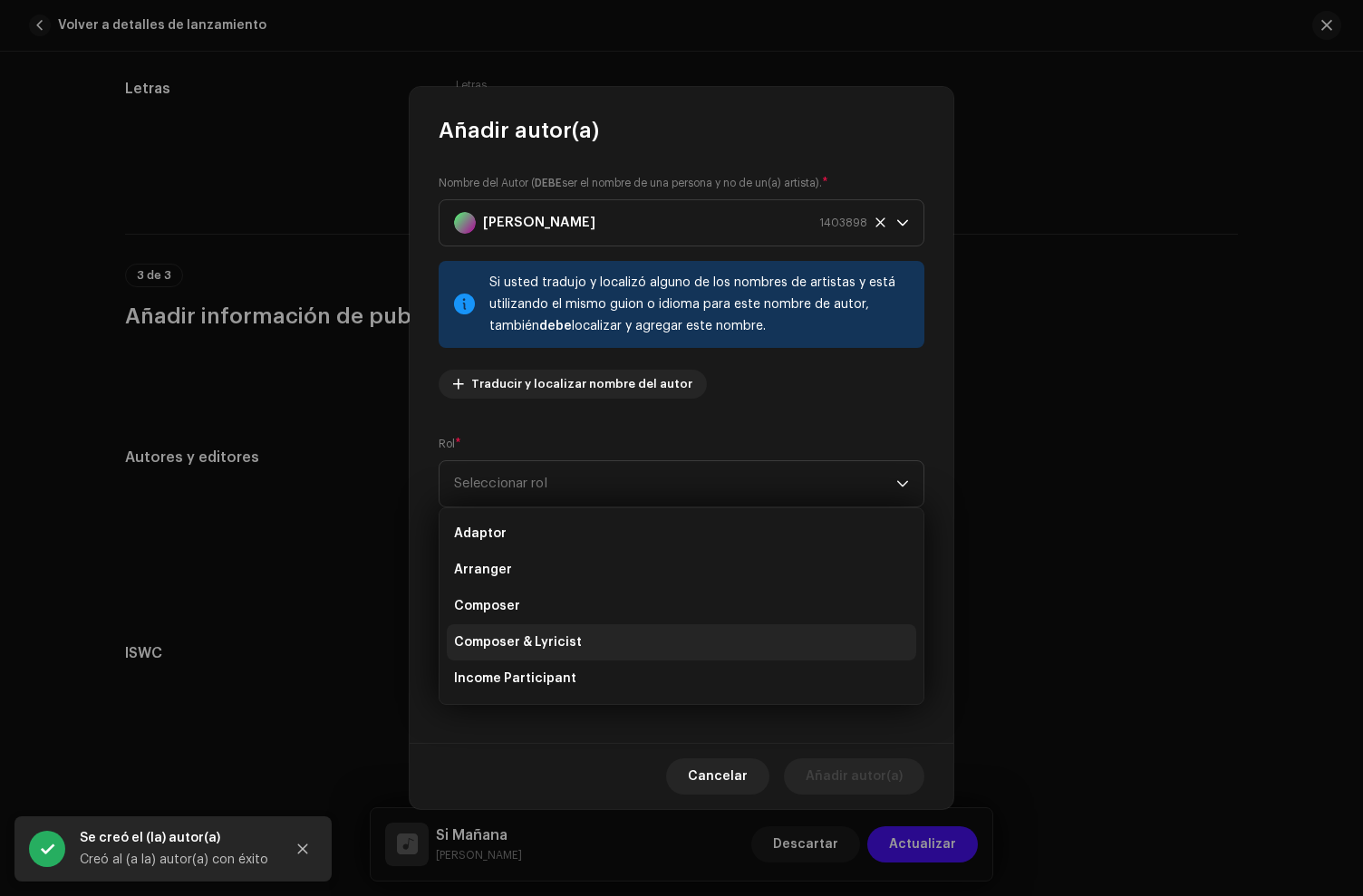
click at [521, 640] on span "Composer & Lyricist" at bounding box center [518, 643] width 128 height 18
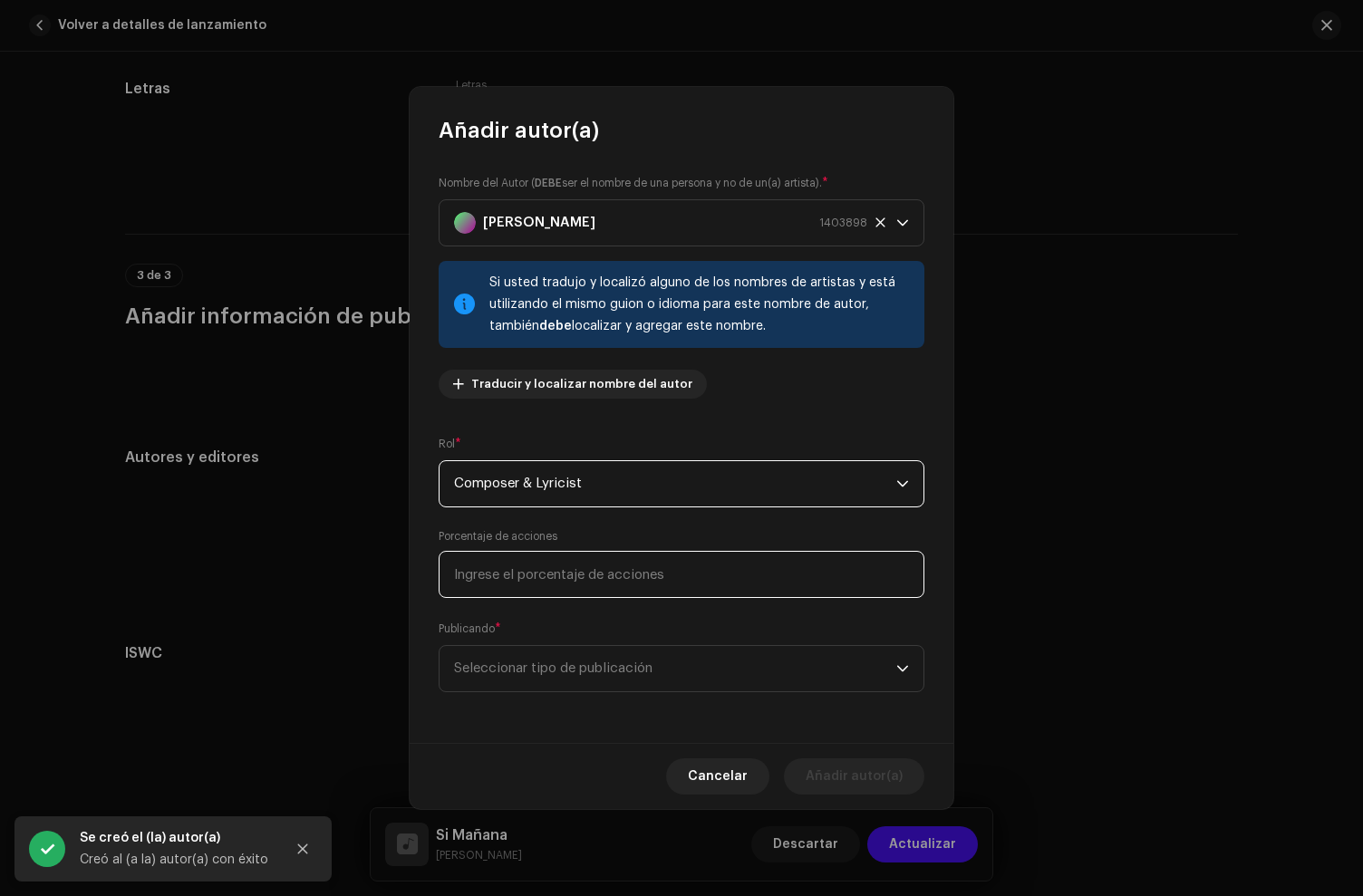
click at [528, 579] on input at bounding box center [682, 575] width 486 height 47
type input "50,00"
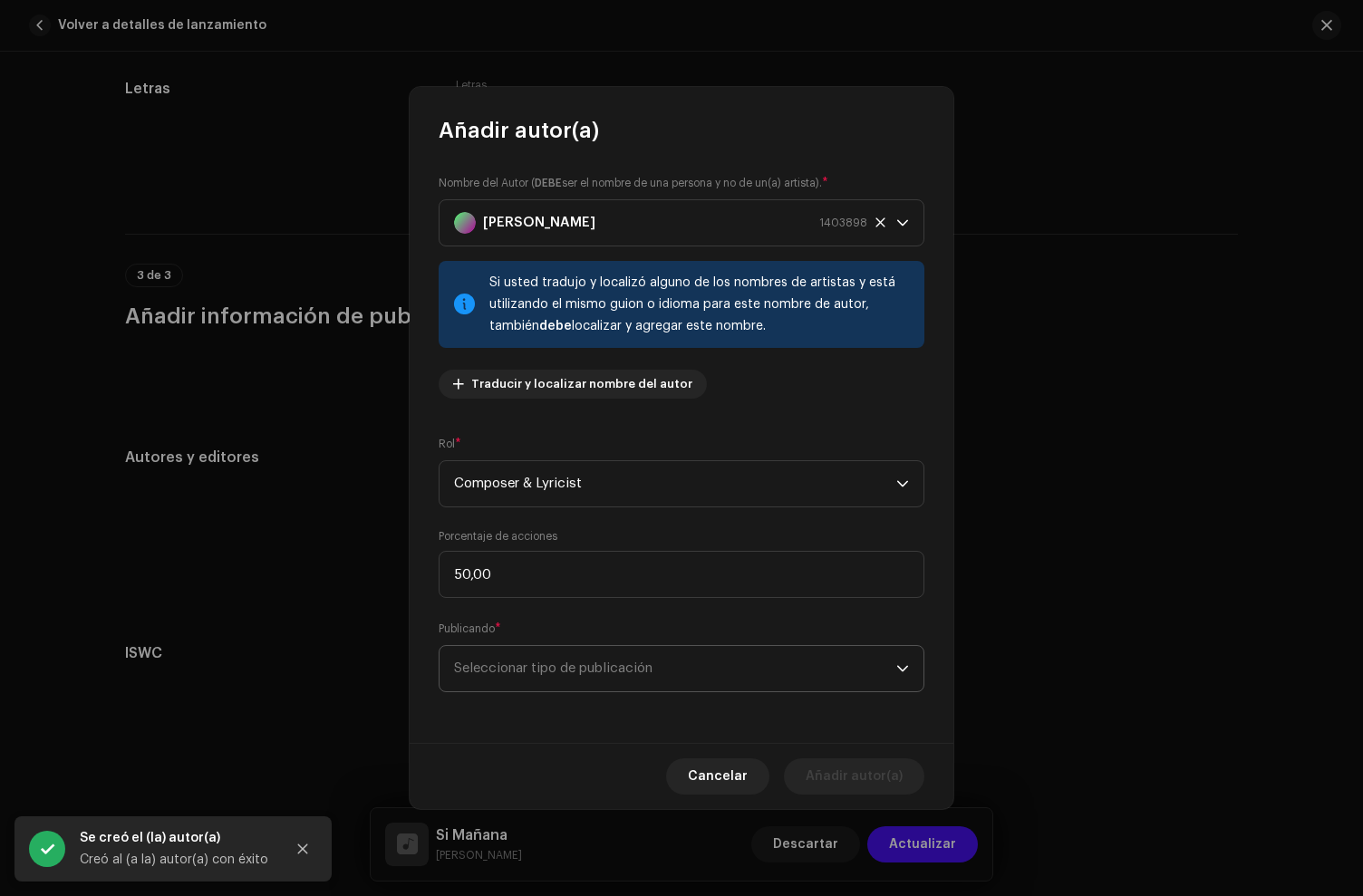
click at [549, 673] on span "Seleccionar tipo de publicación" at bounding box center [676, 669] width 443 height 45
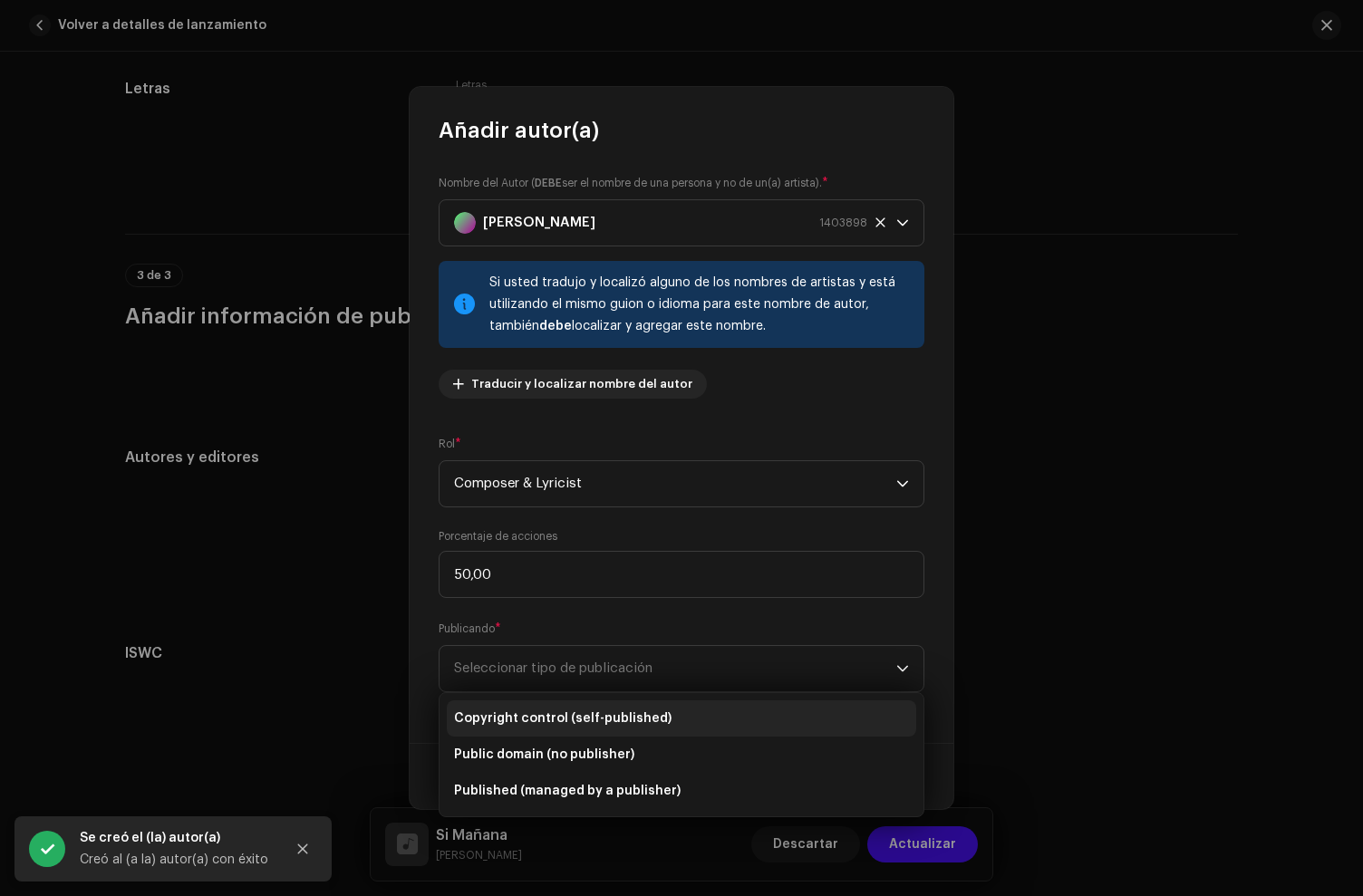
click at [570, 726] on span "Copyright control (self-published)" at bounding box center [563, 719] width 218 height 18
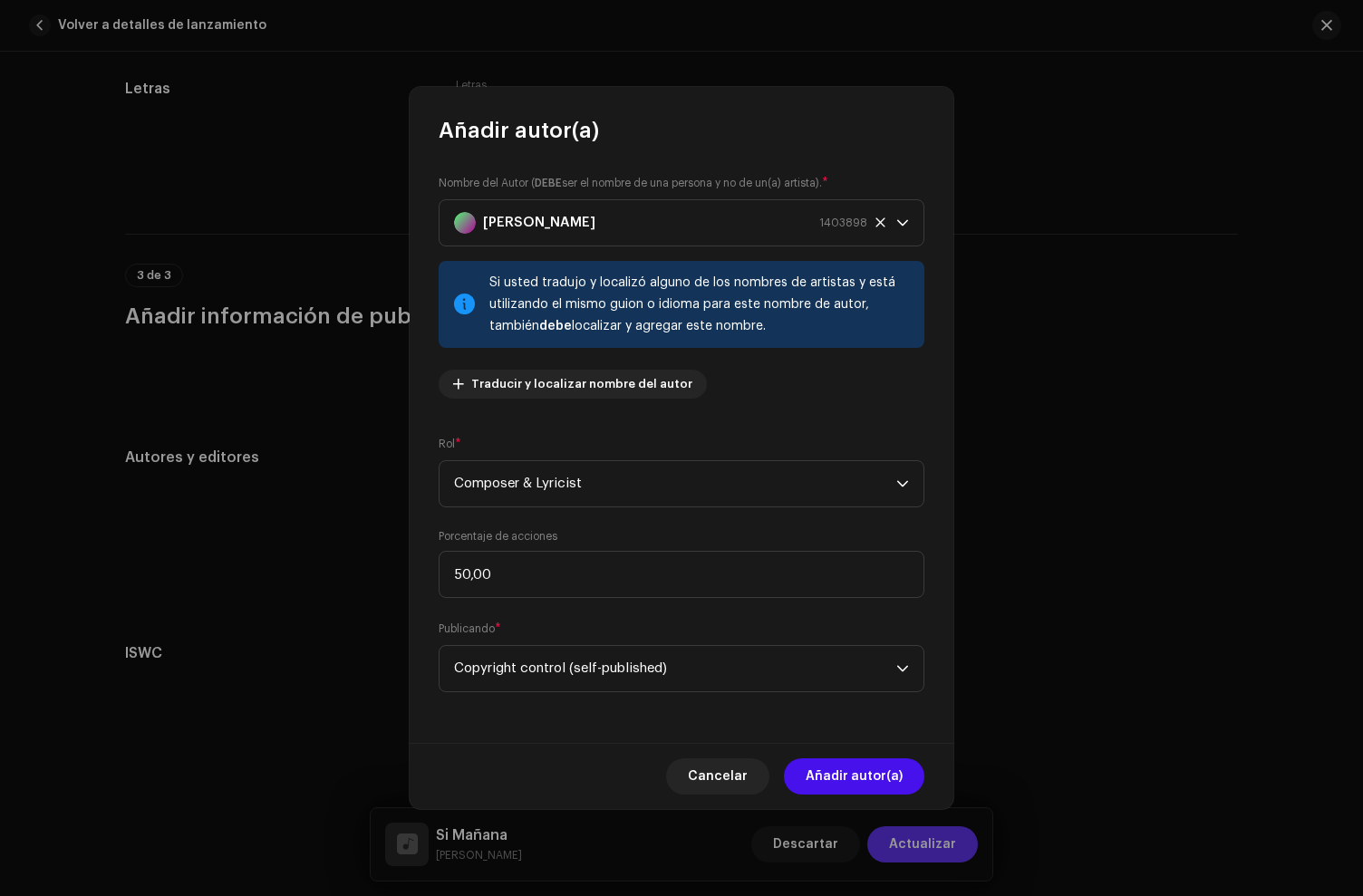
drag, startPoint x: 887, startPoint y: 775, endPoint x: 948, endPoint y: 836, distance: 86.3
click at [888, 775] on span "Añadir autor(a)" at bounding box center [853, 776] width 97 height 36
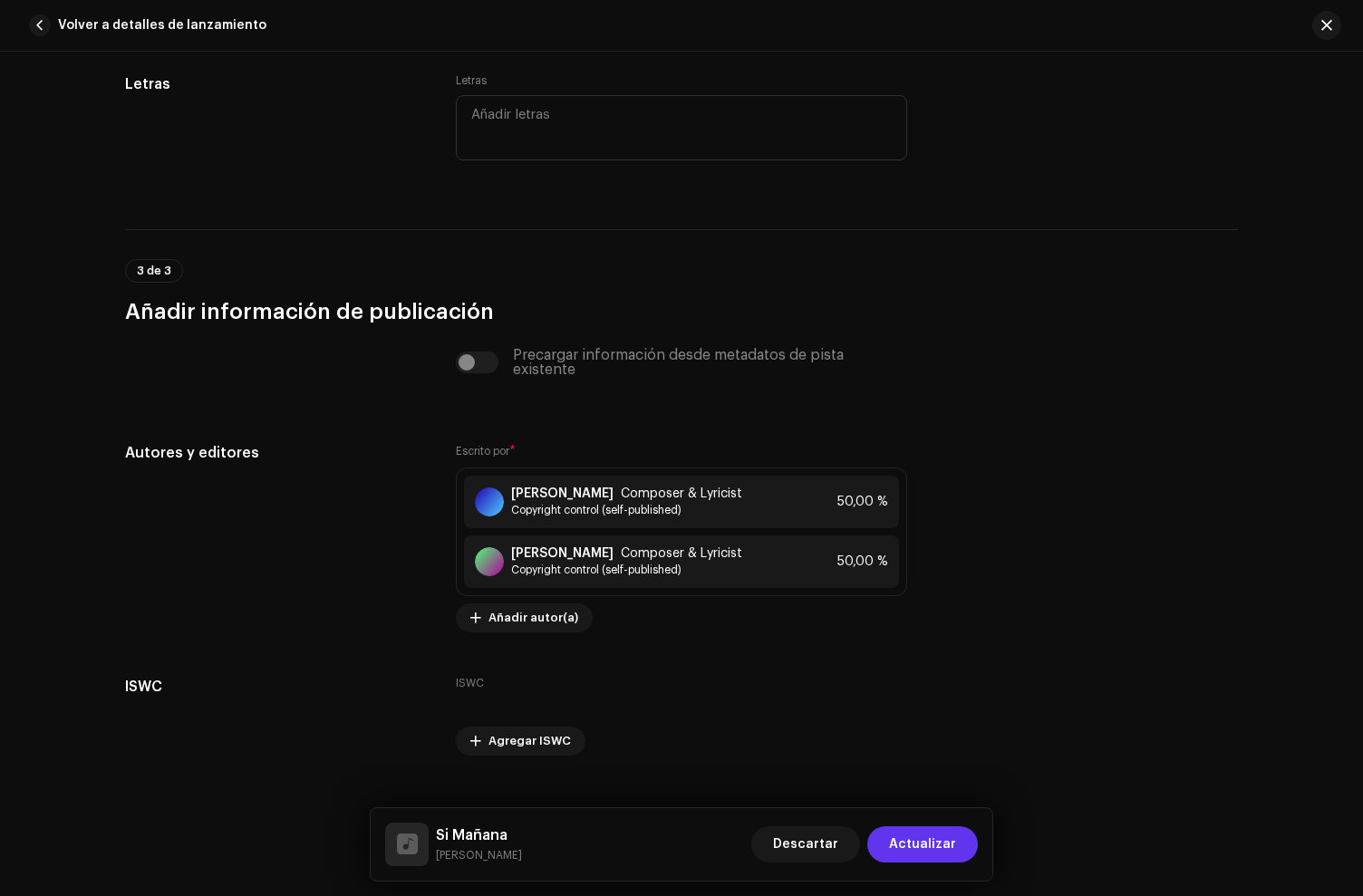
click at [945, 836] on span "Actualizar" at bounding box center [922, 844] width 67 height 36
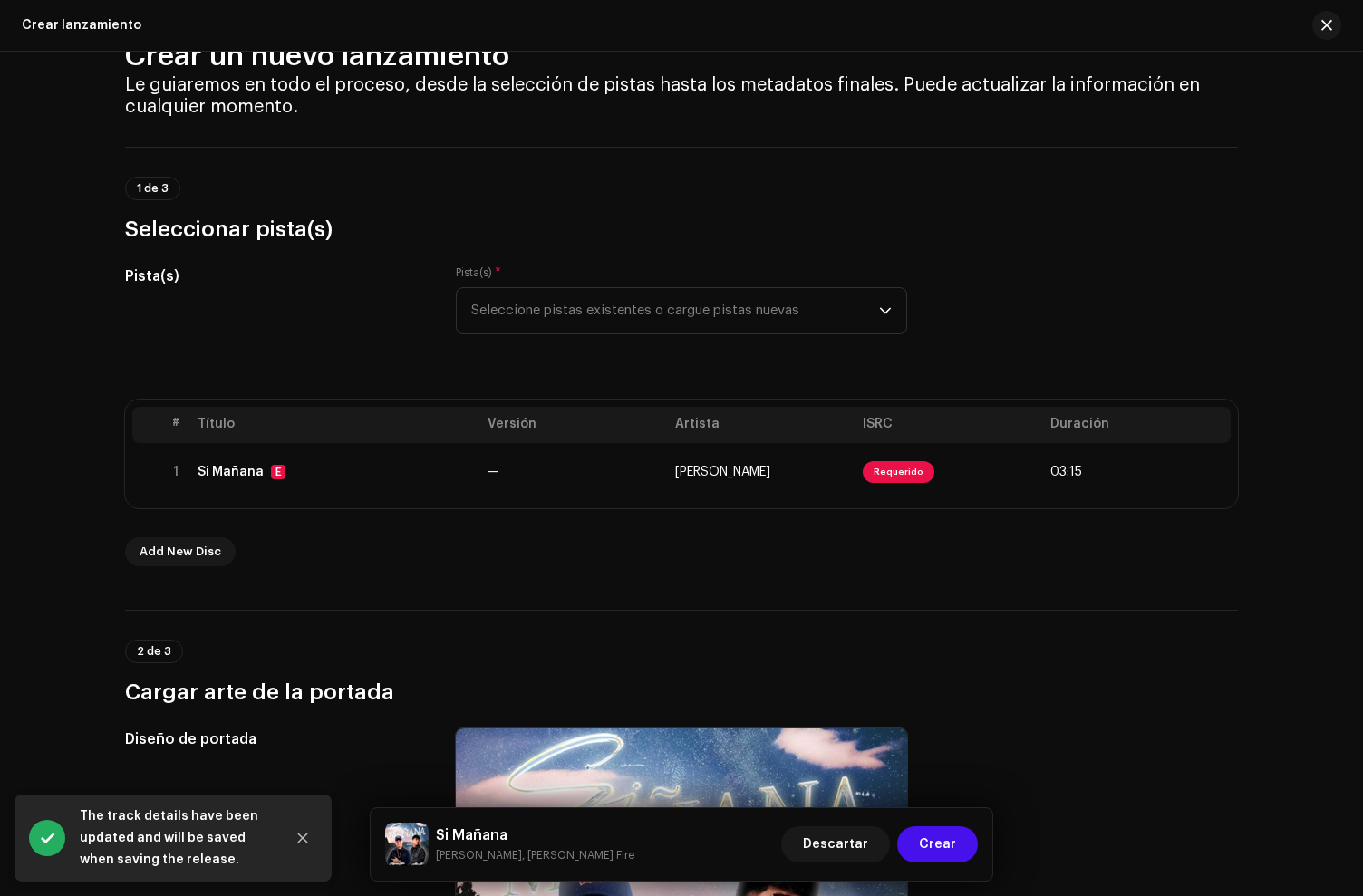
scroll to position [80, 0]
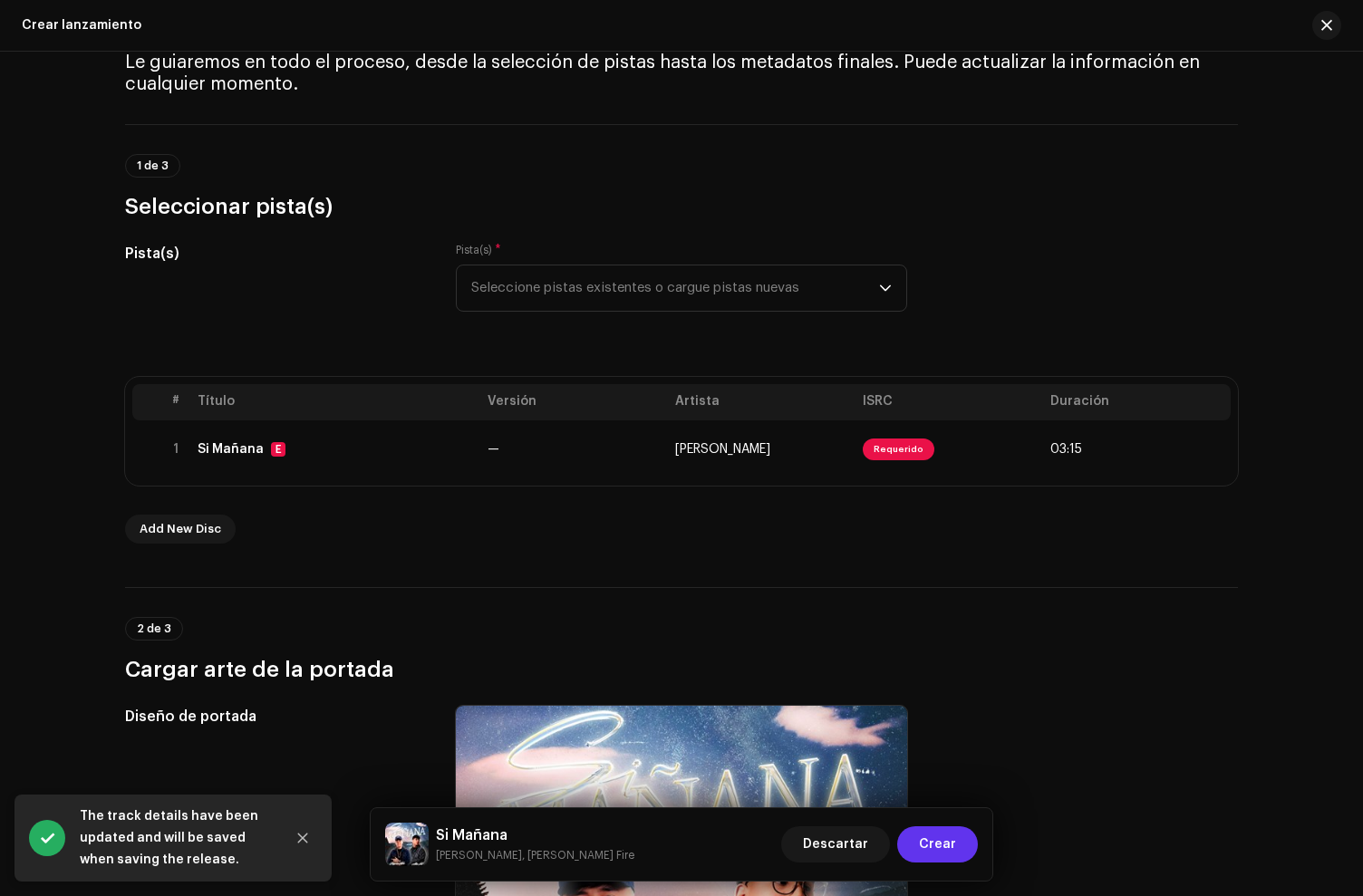
click at [953, 847] on span "Crear" at bounding box center [937, 844] width 37 height 36
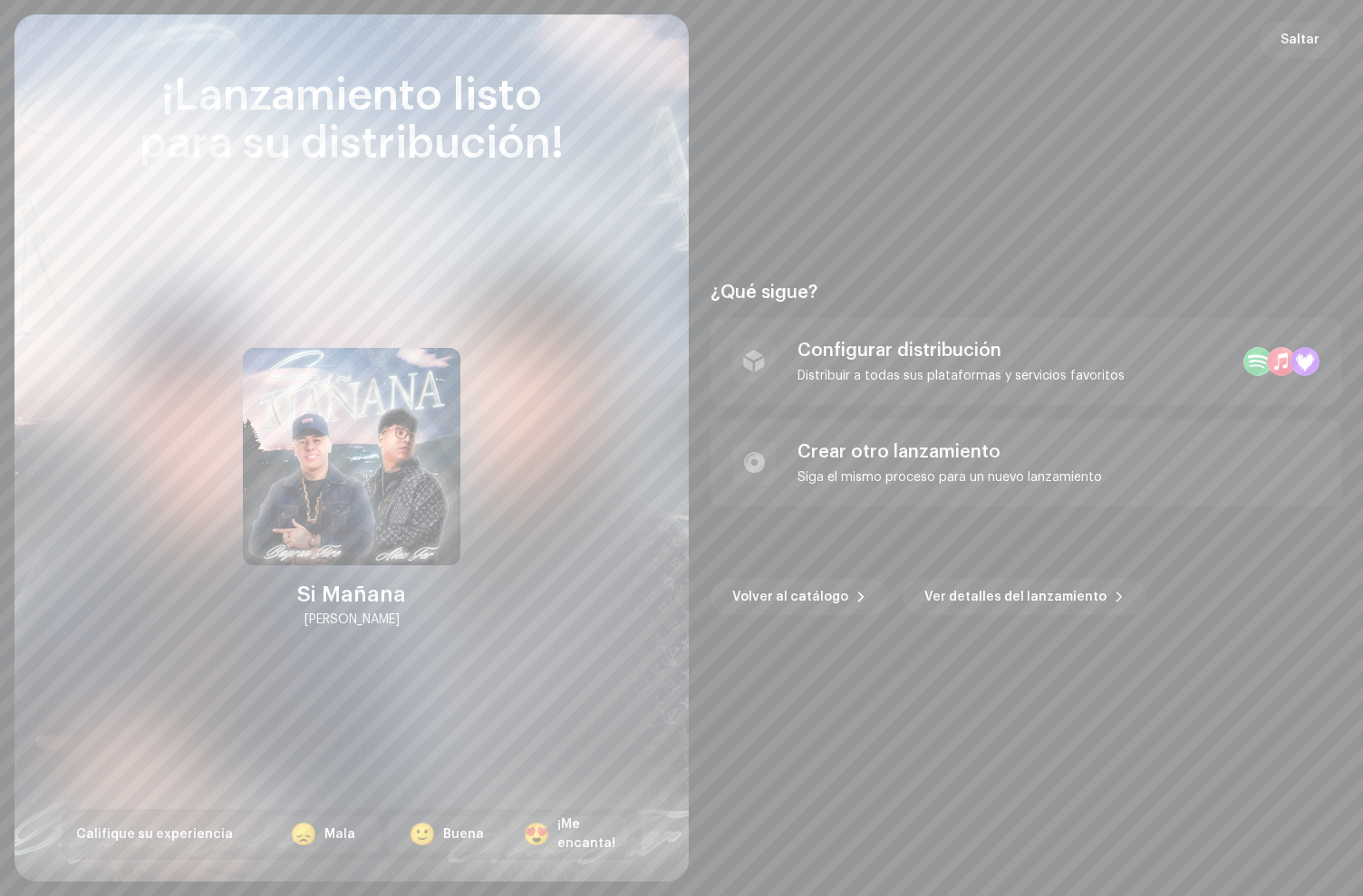
drag, startPoint x: 1117, startPoint y: 153, endPoint x: 1258, endPoint y: 28, distance: 188.4
click at [1151, 115] on div "¿Qué sigue? Configurar distribución Distribuir a todas sus plataformas y servic…" at bounding box center [1027, 448] width 631 height 823
click at [1286, 36] on span "Saltar" at bounding box center [1300, 40] width 39 height 36
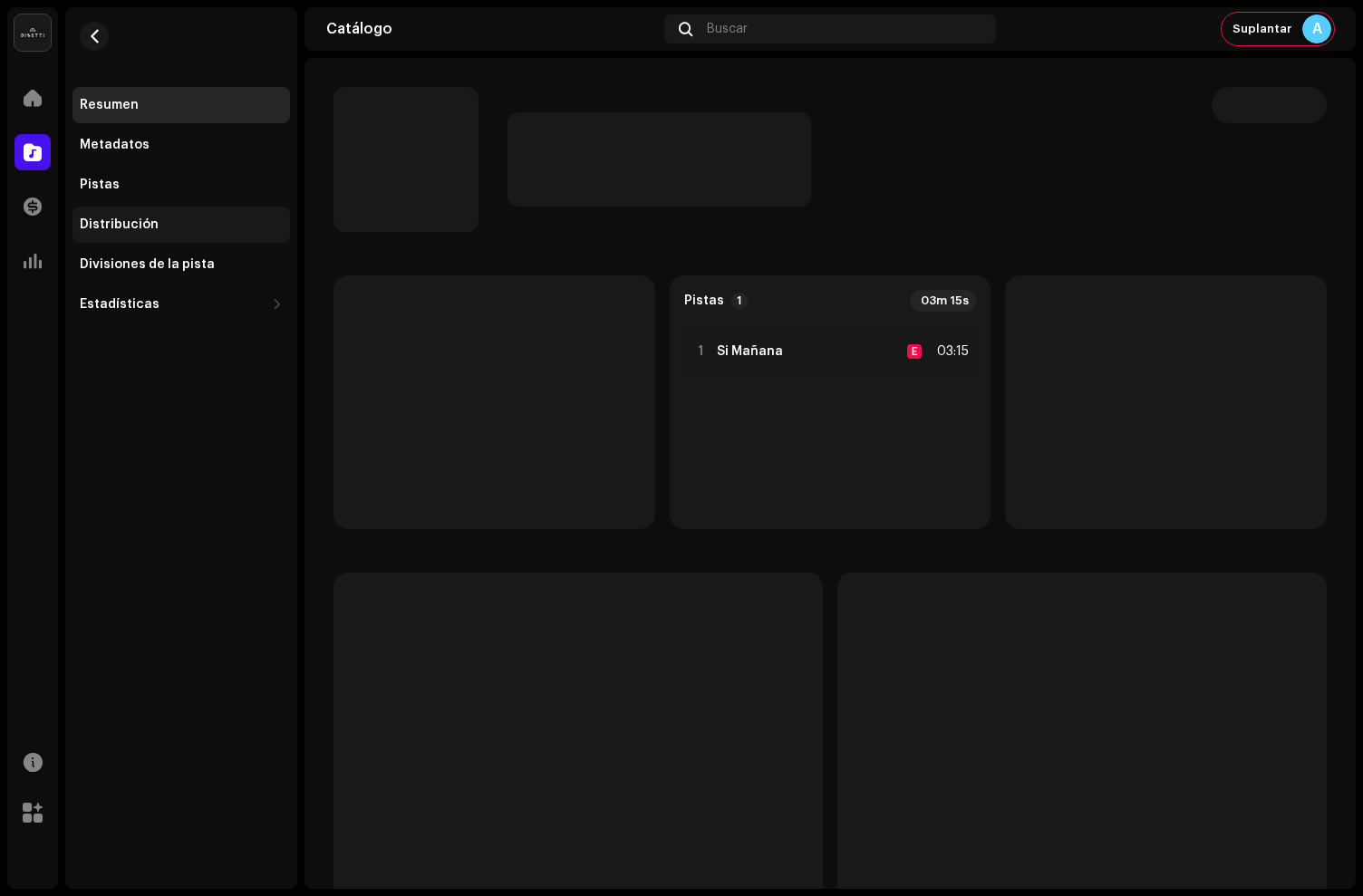
click at [144, 221] on div "Distribución" at bounding box center [119, 225] width 79 height 15
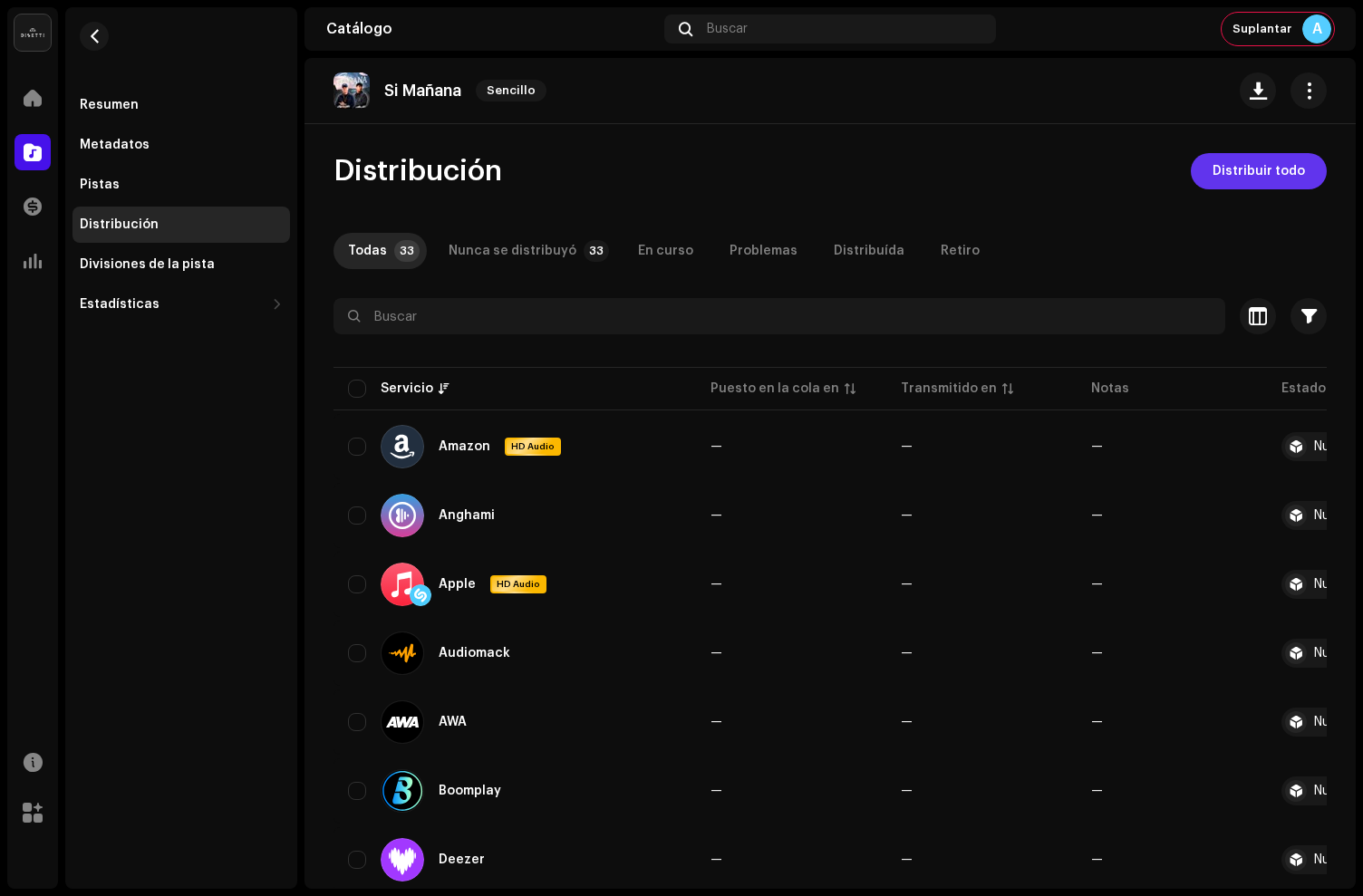
click at [1311, 182] on div "Distribuir todo" at bounding box center [1259, 171] width 136 height 36
click at [1293, 180] on span "Distribuir todo" at bounding box center [1259, 171] width 92 height 36
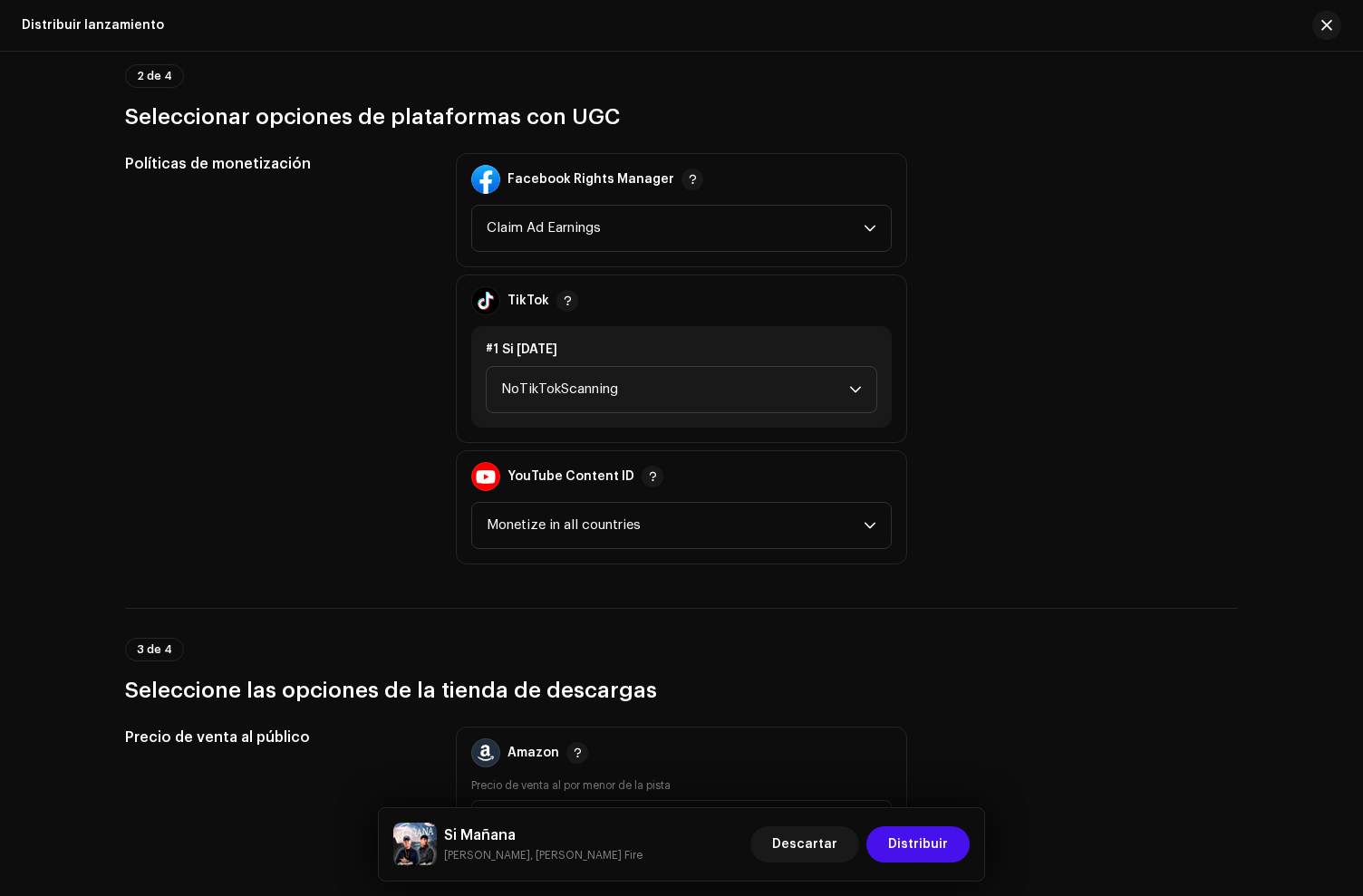
scroll to position [2244, 0]
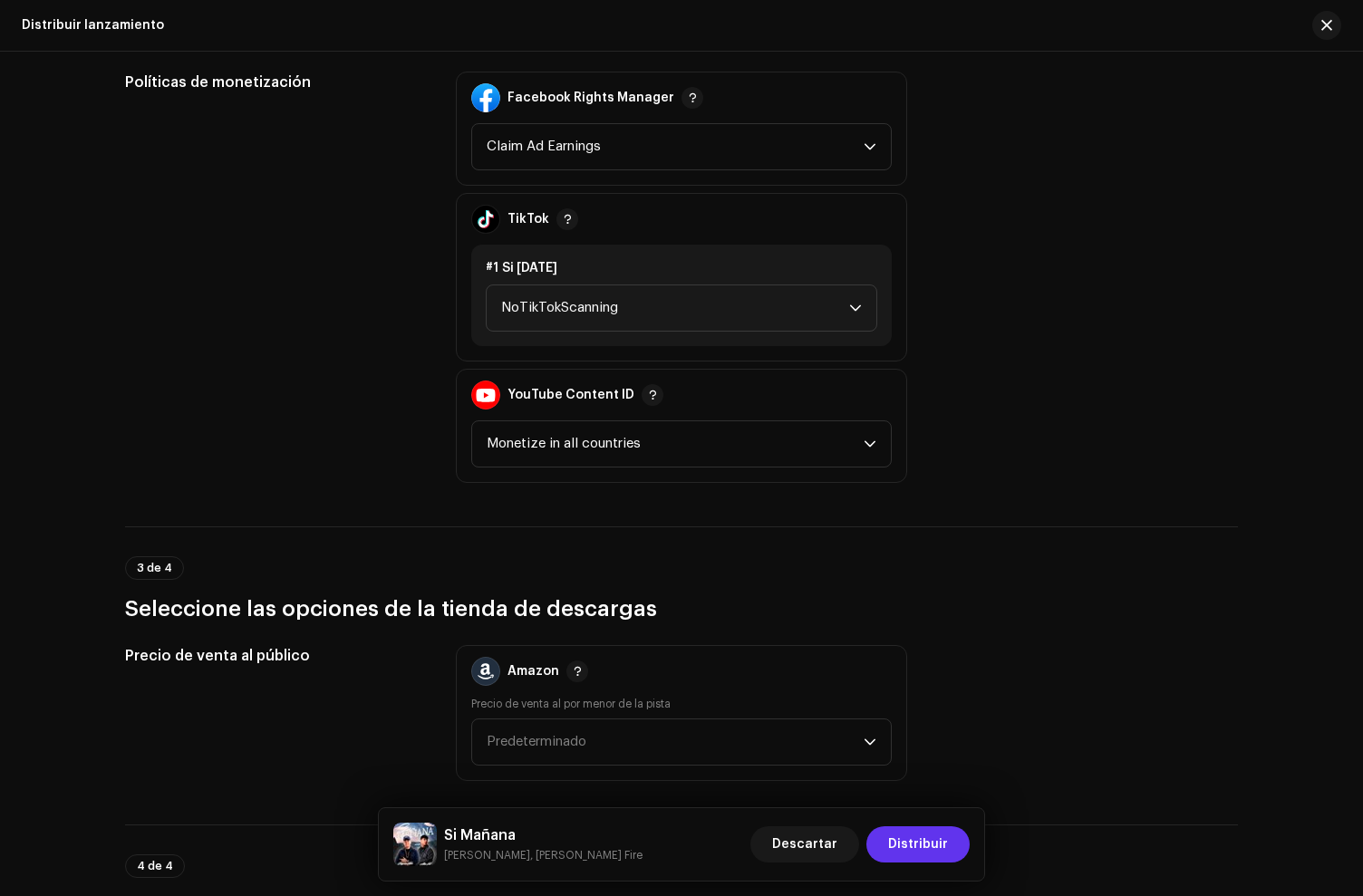
click at [930, 830] on span "Distribuir" at bounding box center [918, 844] width 60 height 36
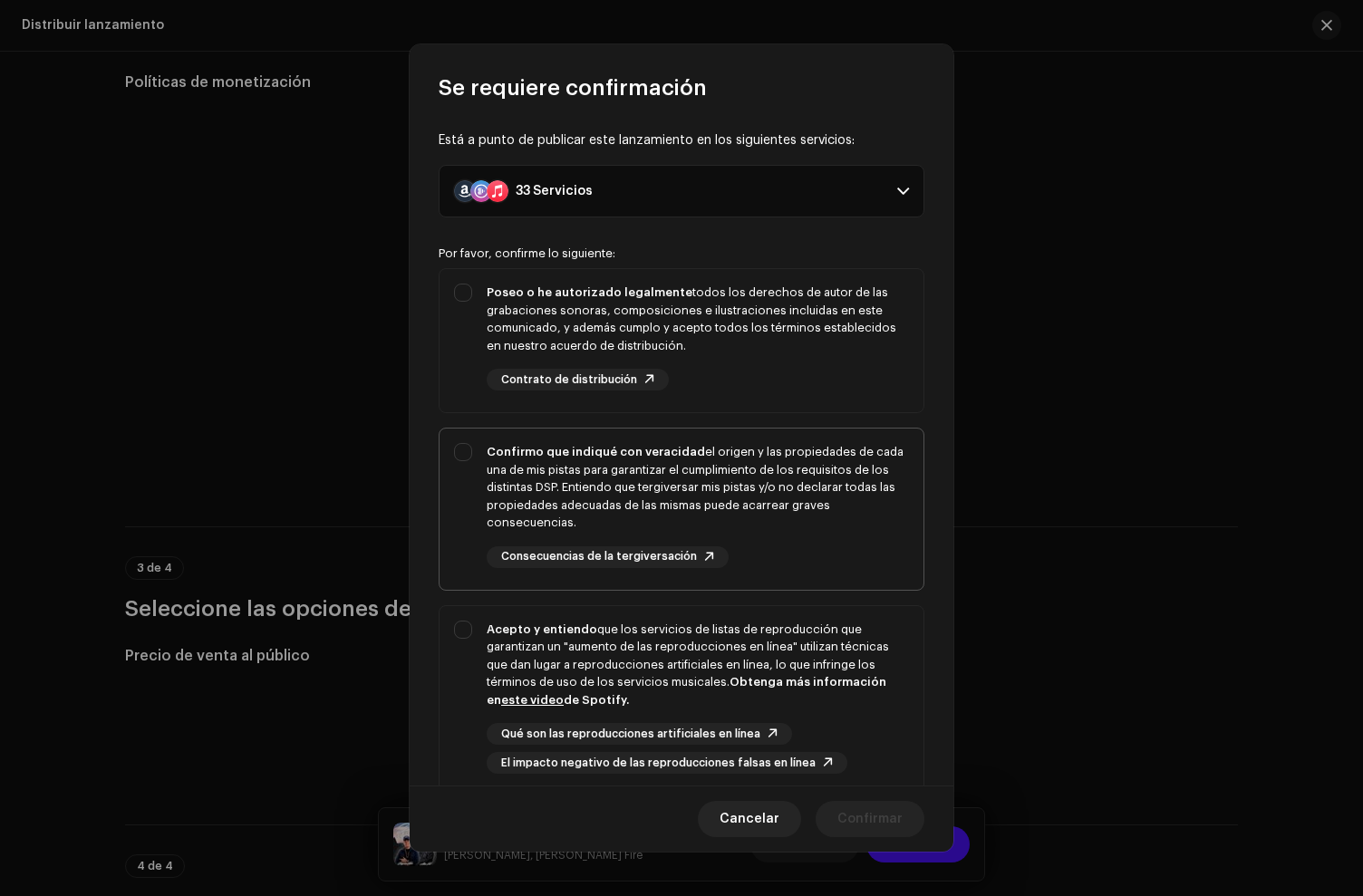
drag, startPoint x: 785, startPoint y: 339, endPoint x: 781, endPoint y: 461, distance: 122.1
click at [784, 346] on div "Poseo o he autorizado legalmente todos los derechos de autor de las grabaciones…" at bounding box center [698, 319] width 423 height 71
checkbox input "true"
drag, startPoint x: 781, startPoint y: 461, endPoint x: 782, endPoint y: 702, distance: 241.0
click at [778, 477] on div "Confirmo que indiqué con veracidad el origen y las propiedades de cada una de m…" at bounding box center [698, 488] width 423 height 89
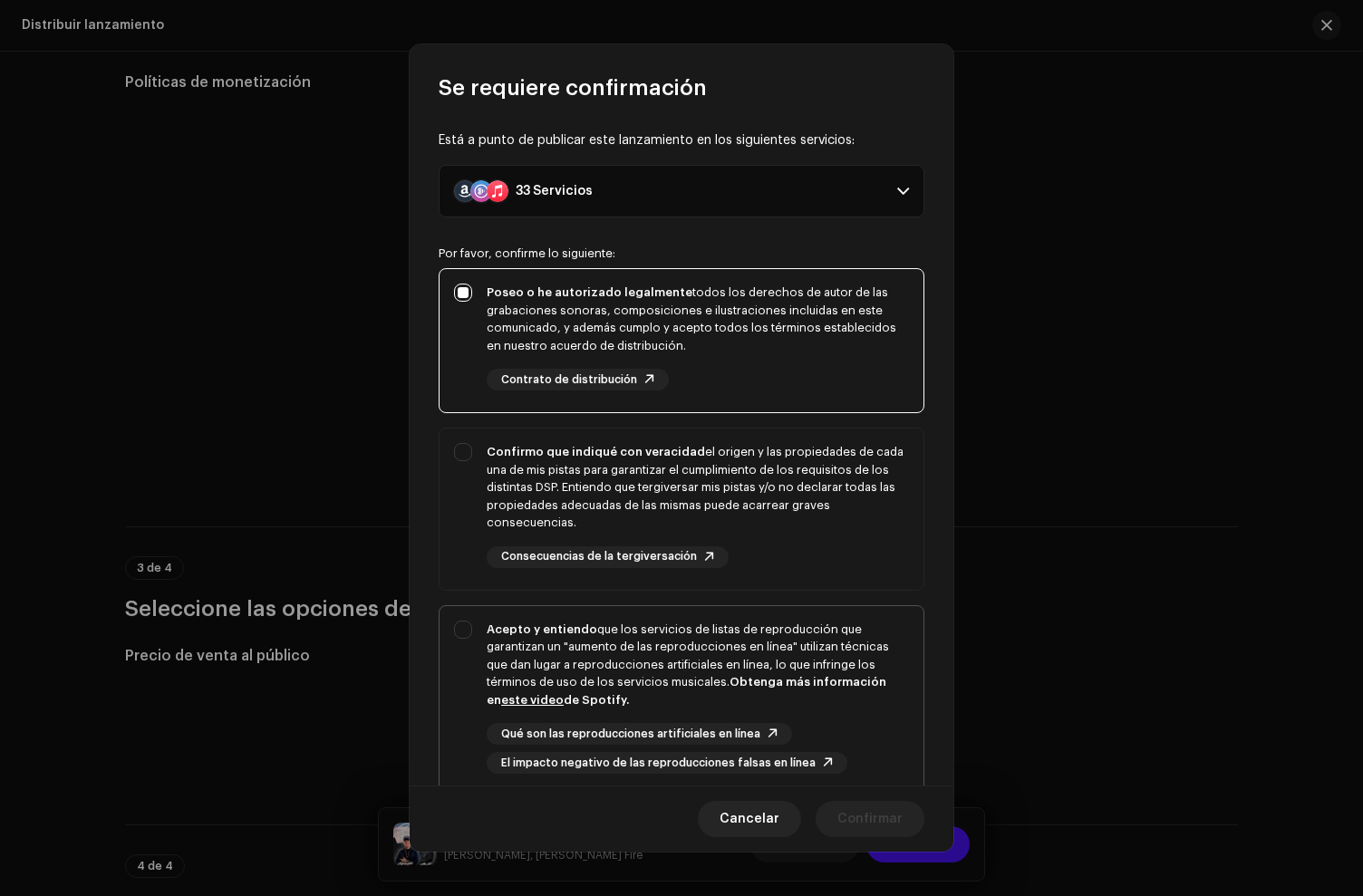
checkbox input "true"
drag, startPoint x: 782, startPoint y: 700, endPoint x: 793, endPoint y: 681, distance: 22.0
click at [784, 695] on div "Acepto y entiendo que los servicios de listas de reproducción que garantizan un…" at bounding box center [698, 666] width 423 height 89
checkbox input "true"
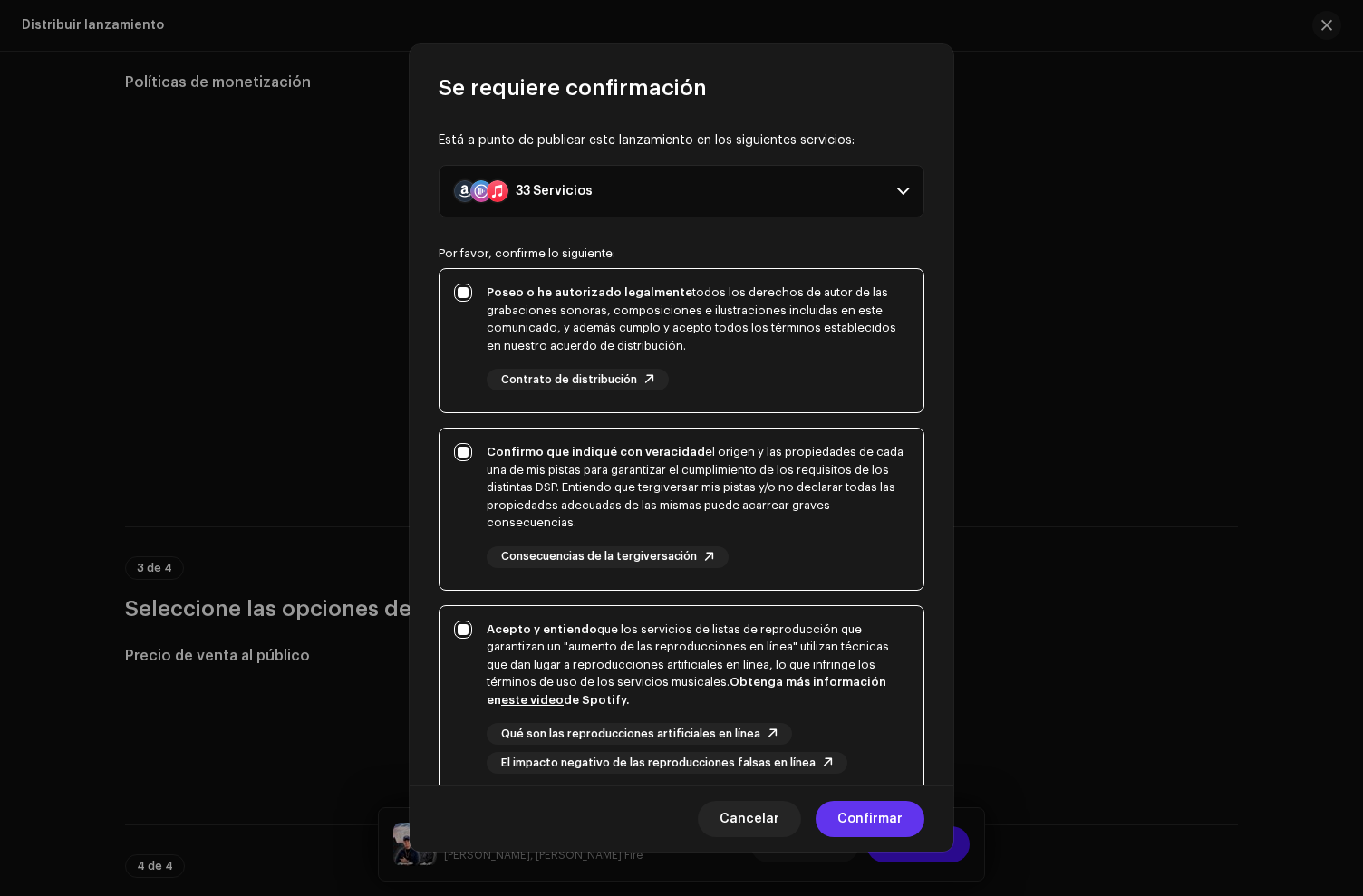
scroll to position [157, 0]
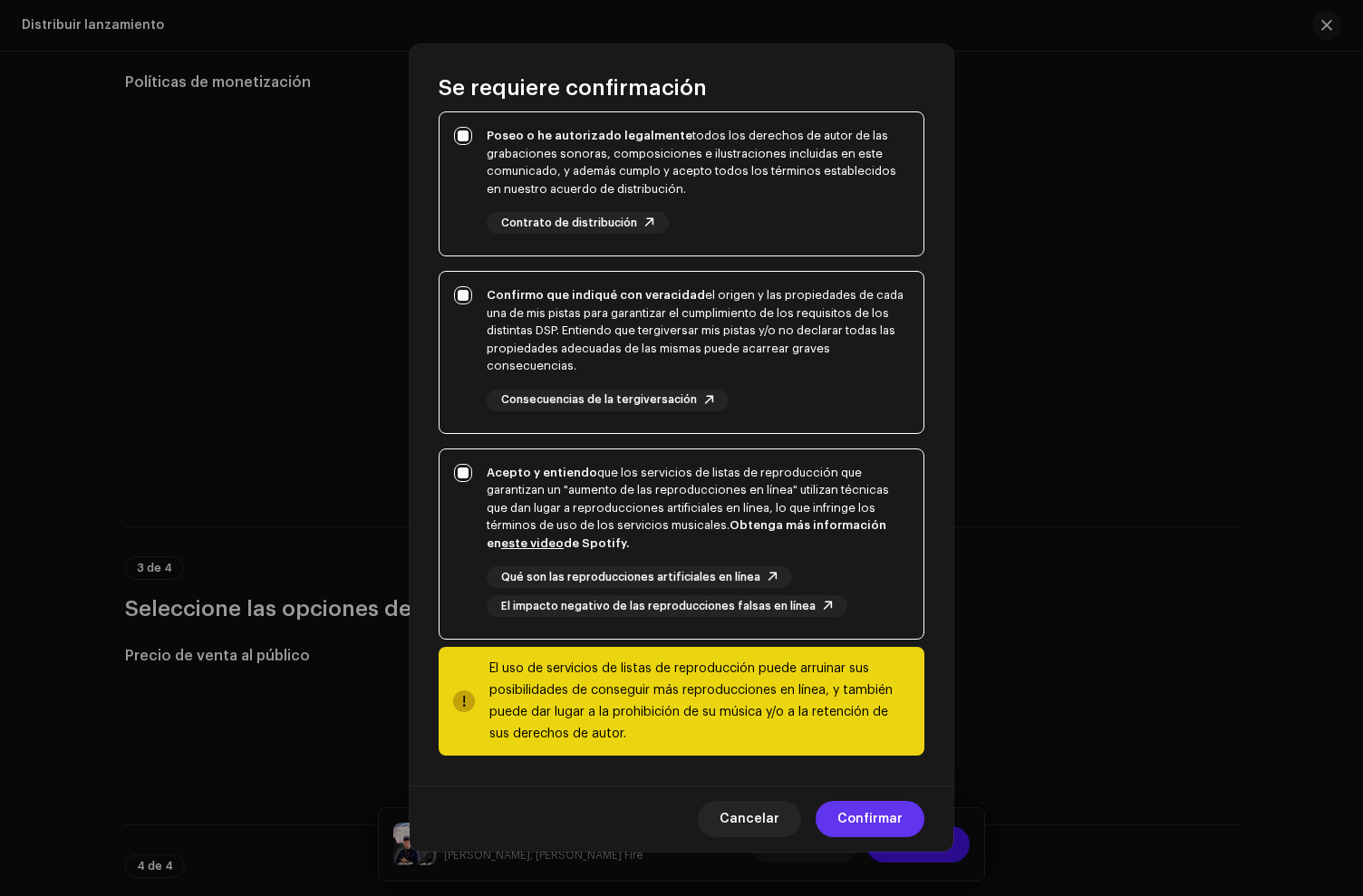
click at [884, 825] on span "Confirmar" at bounding box center [870, 819] width 65 height 36
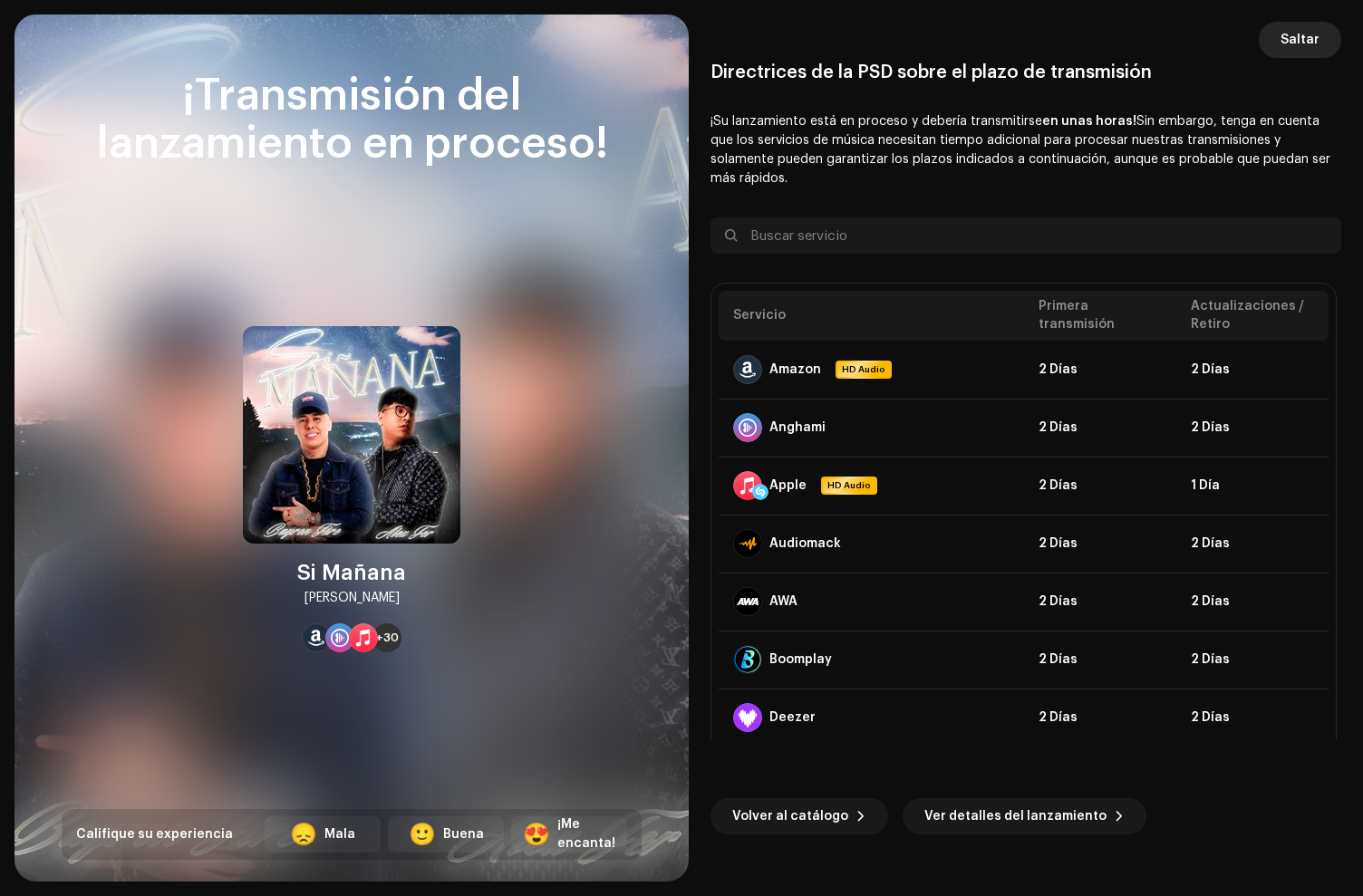
click at [1297, 43] on span "Saltar" at bounding box center [1300, 40] width 39 height 36
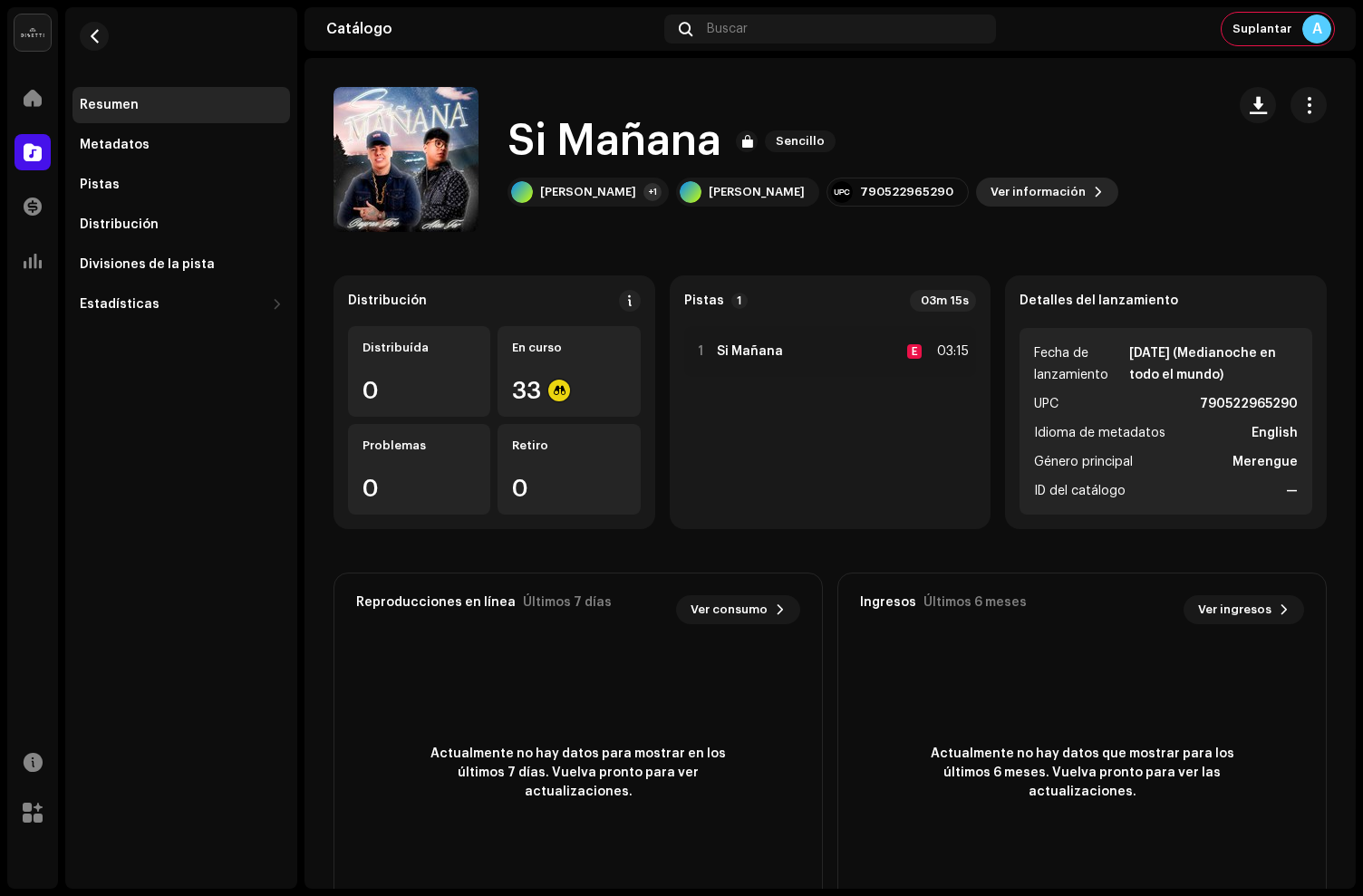
click at [990, 192] on span "Ver información" at bounding box center [1037, 192] width 95 height 36
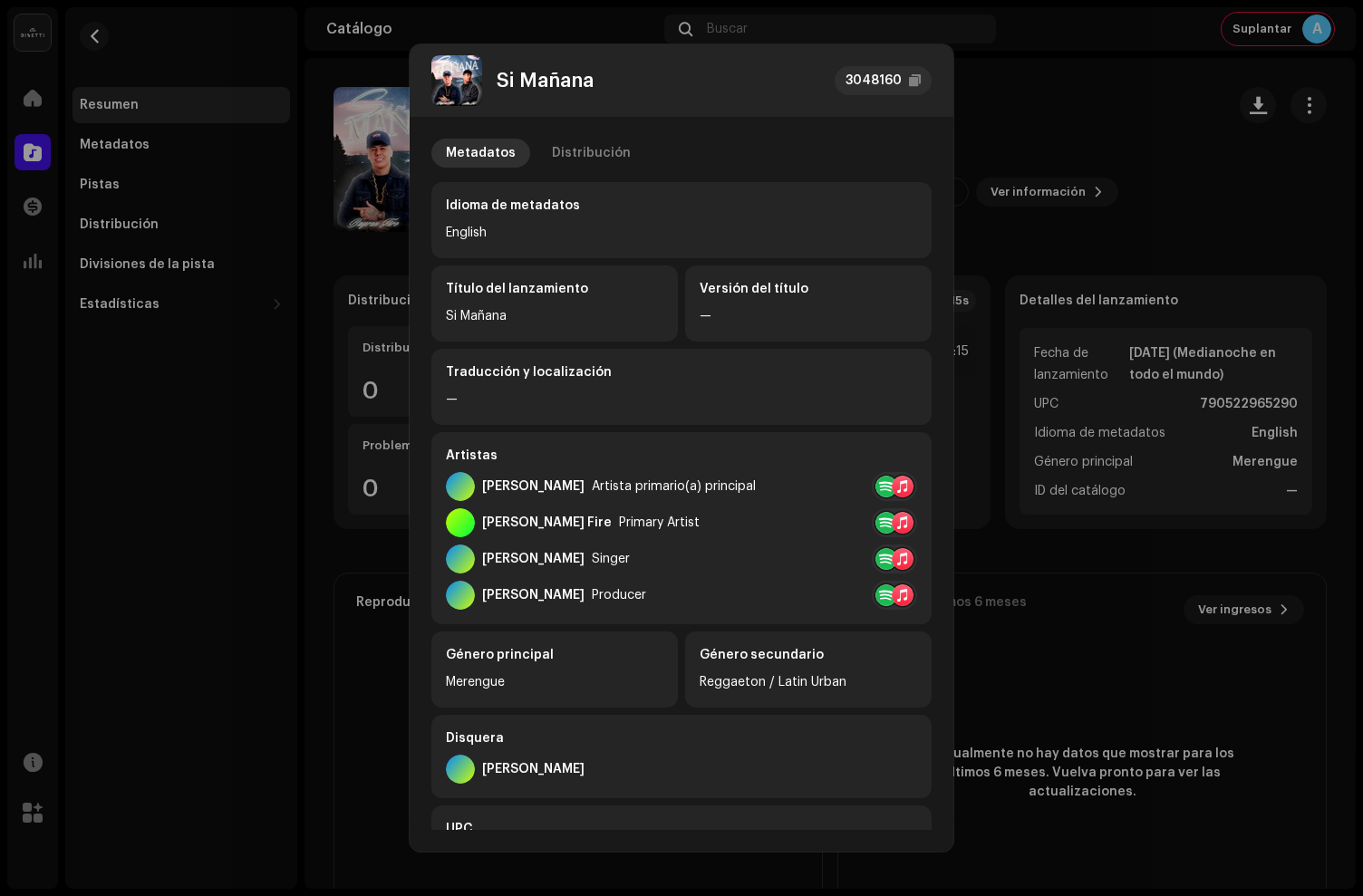
scroll to position [263, 0]
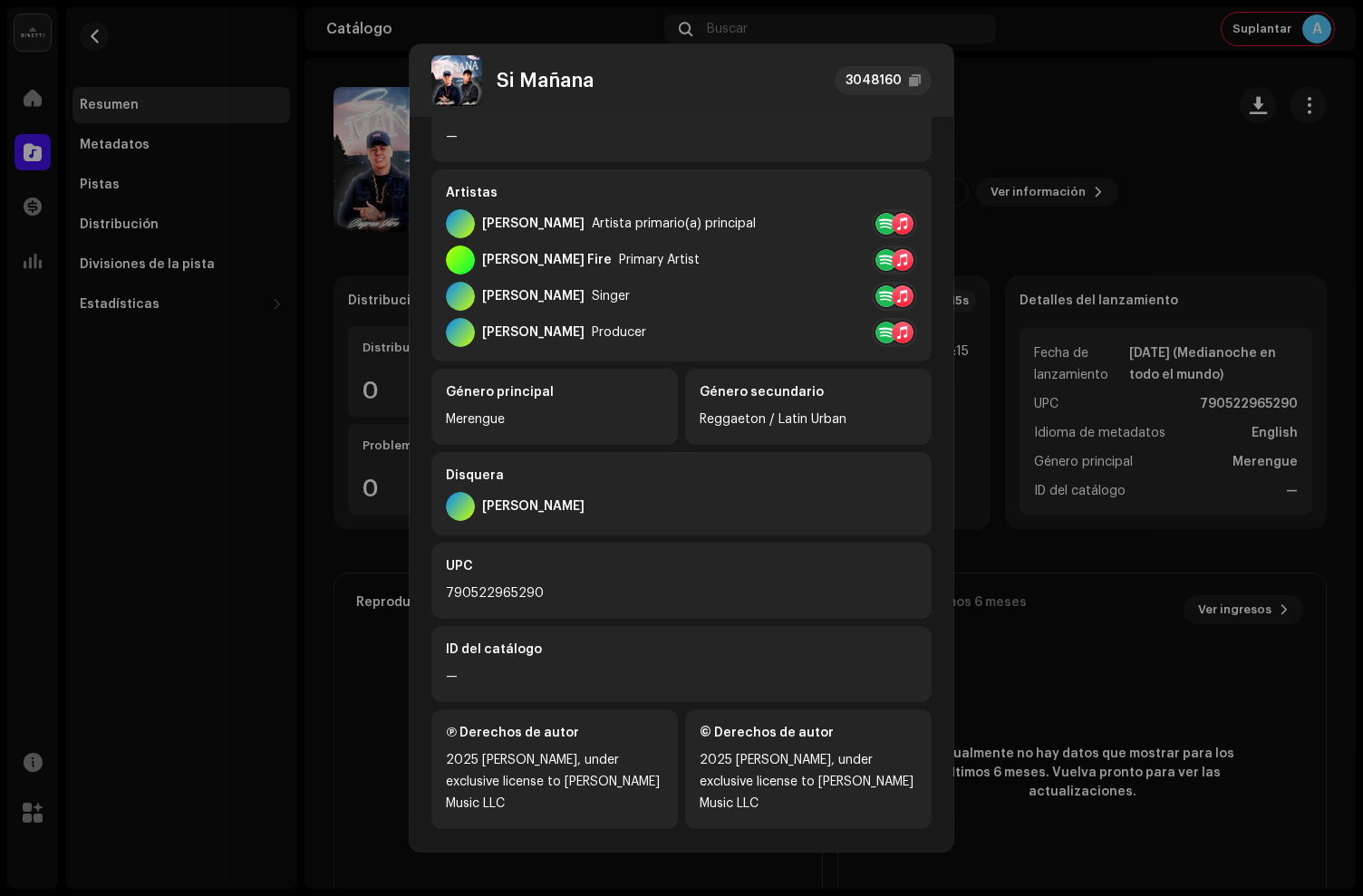
drag, startPoint x: 592, startPoint y: 777, endPoint x: 481, endPoint y: 764, distance: 111.8
click at [481, 764] on div "2025 [PERSON_NAME], under exclusive license to [PERSON_NAME] Music LLC" at bounding box center [555, 782] width 218 height 65
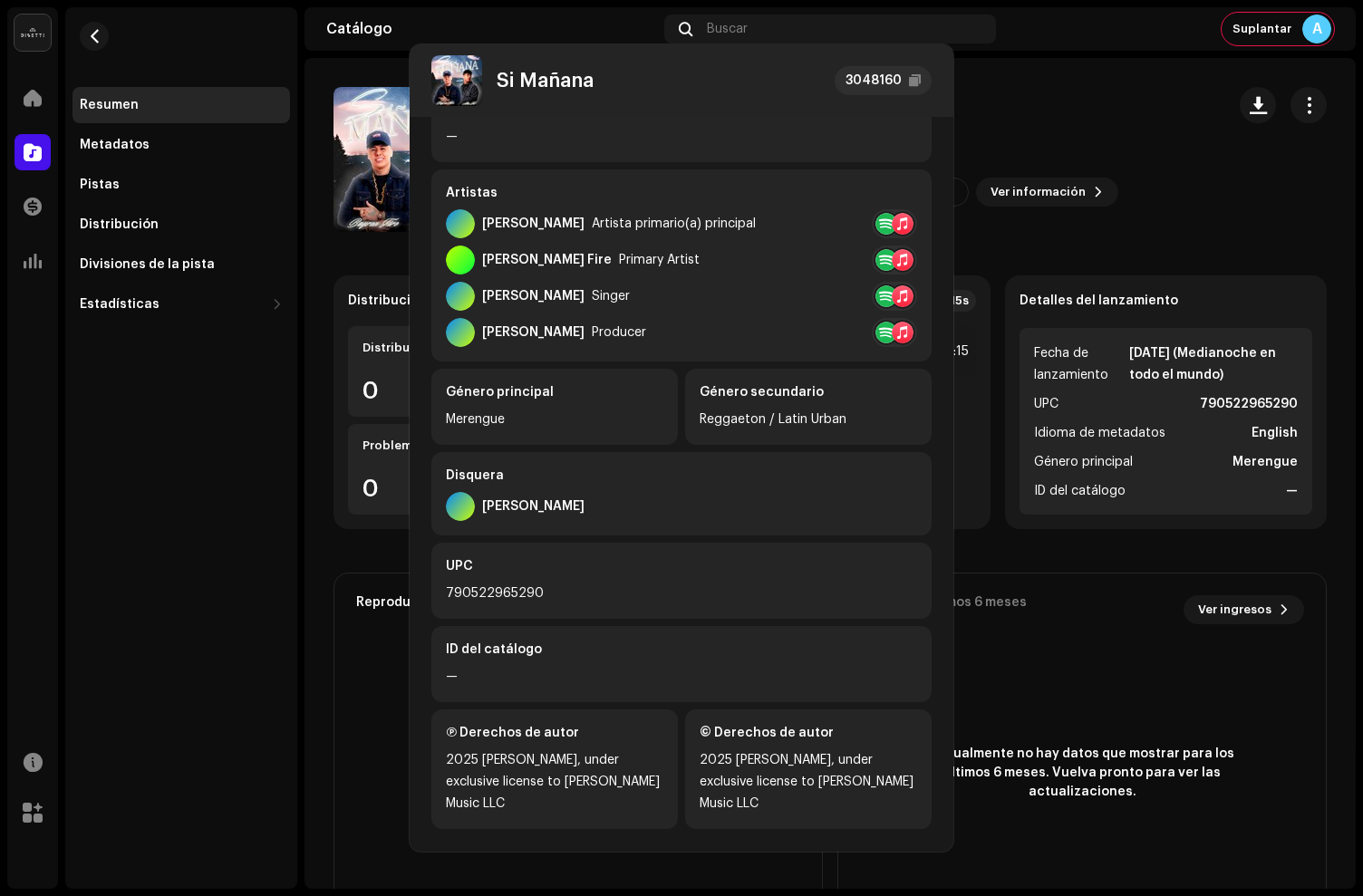
drag, startPoint x: 1163, startPoint y: 127, endPoint x: 1163, endPoint y: 110, distance: 17.0
click at [1165, 129] on div "Si [DATE] 3048160 Metadatos Distribución Idioma de metadatos English Título del…" at bounding box center [681, 448] width 1363 height 896
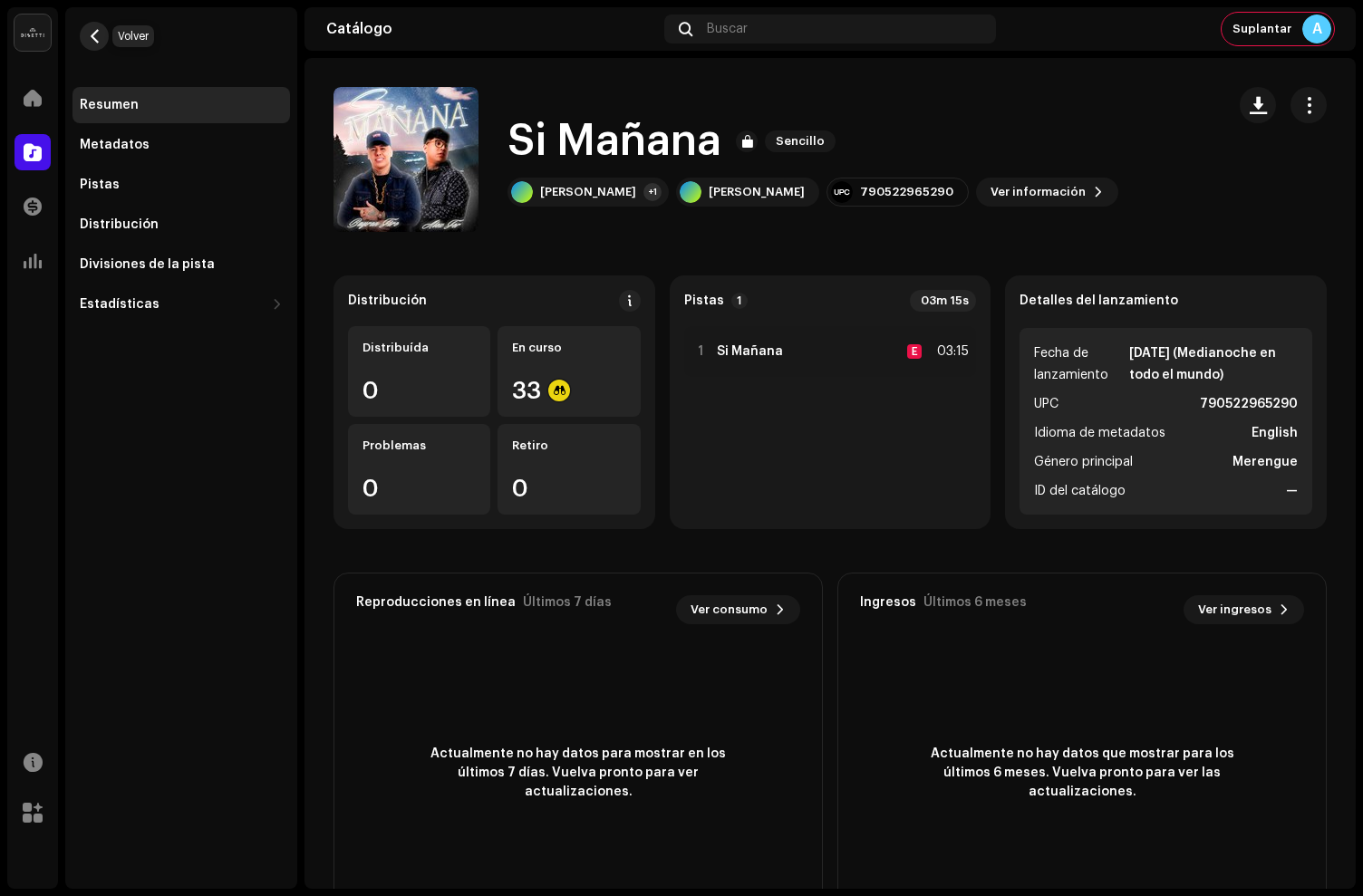
click at [95, 39] on span "button" at bounding box center [94, 36] width 14 height 15
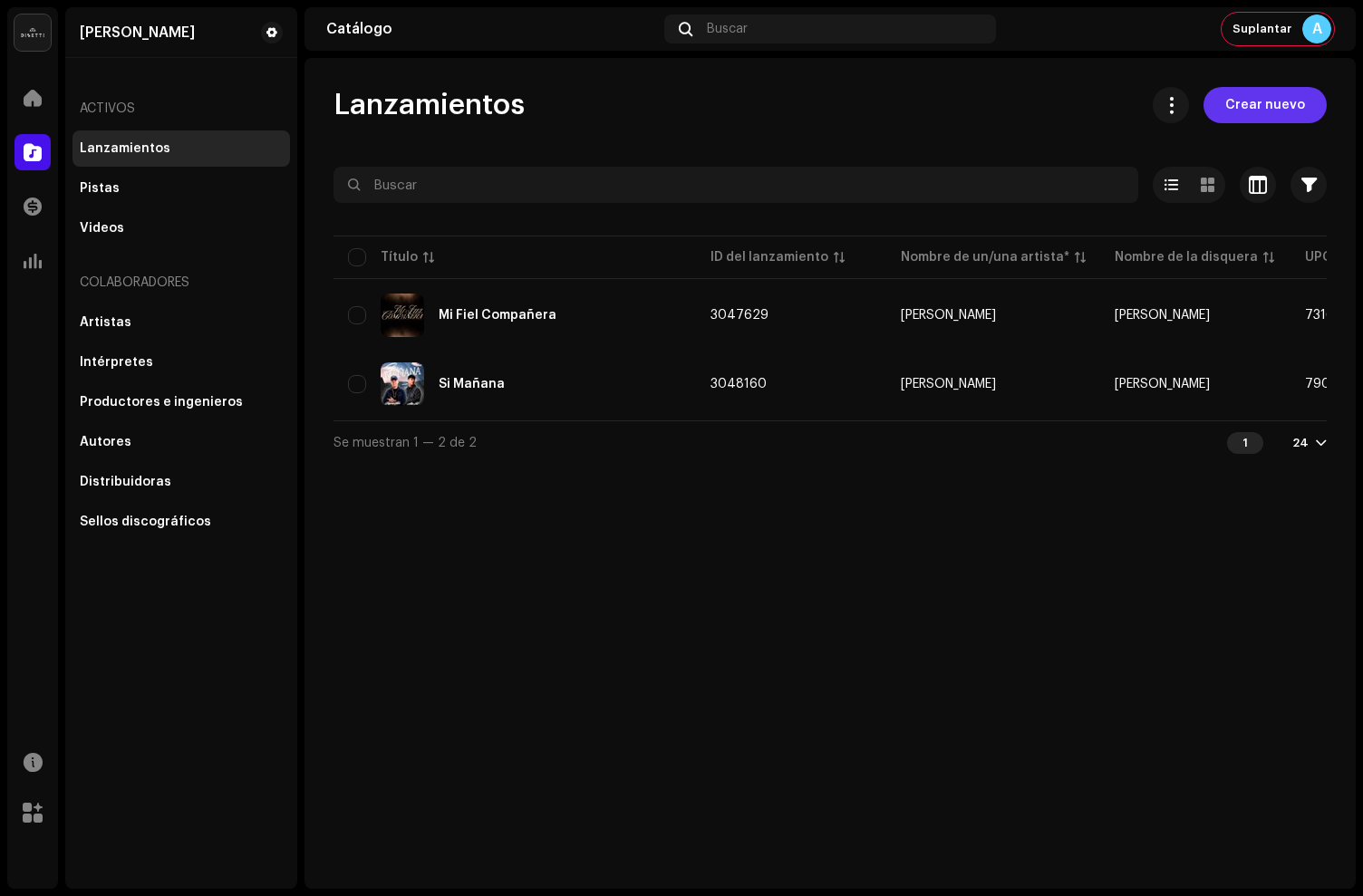
click at [1294, 97] on span "Crear nuevo" at bounding box center [1265, 105] width 80 height 36
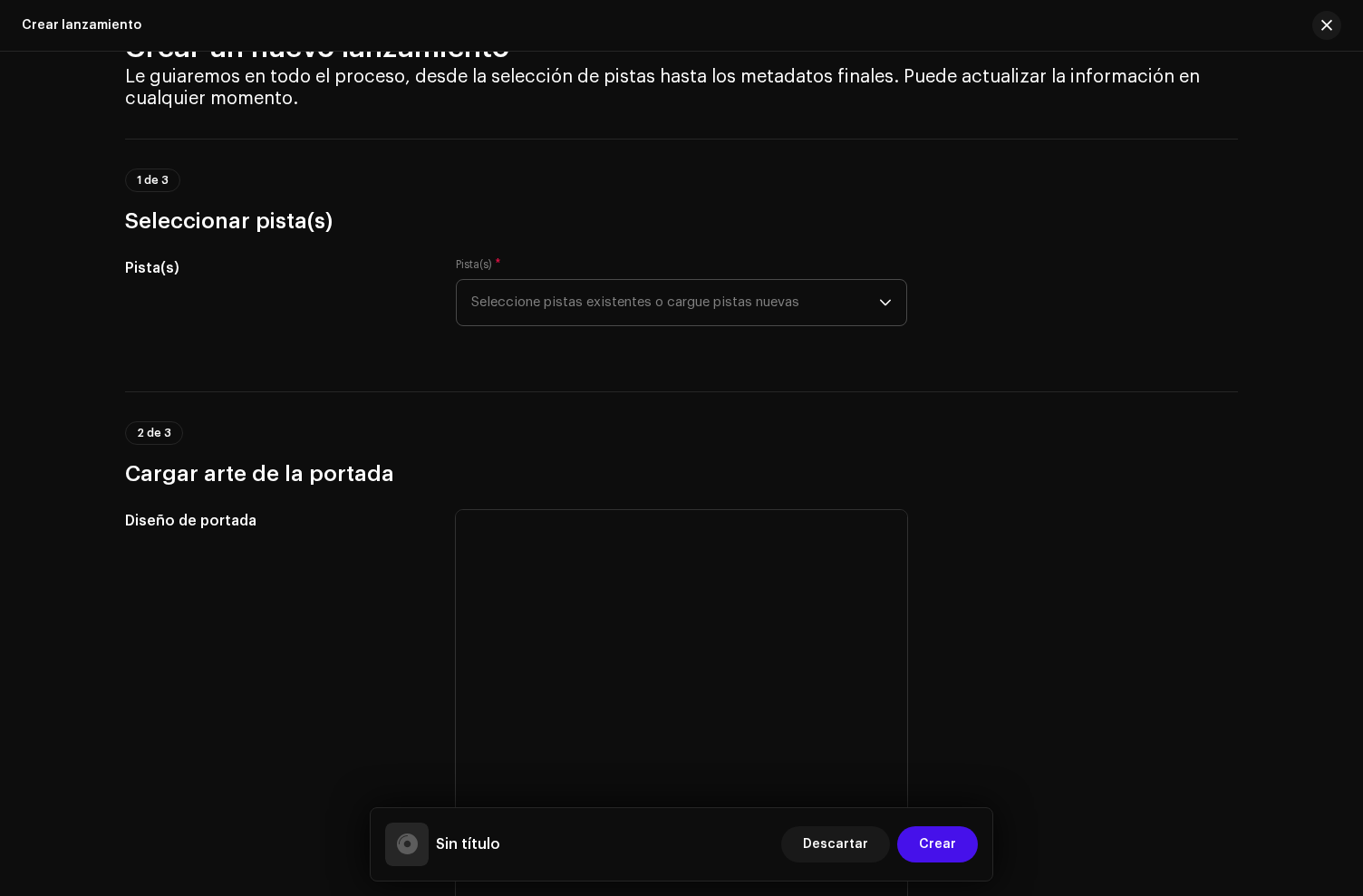
scroll to position [63, 0]
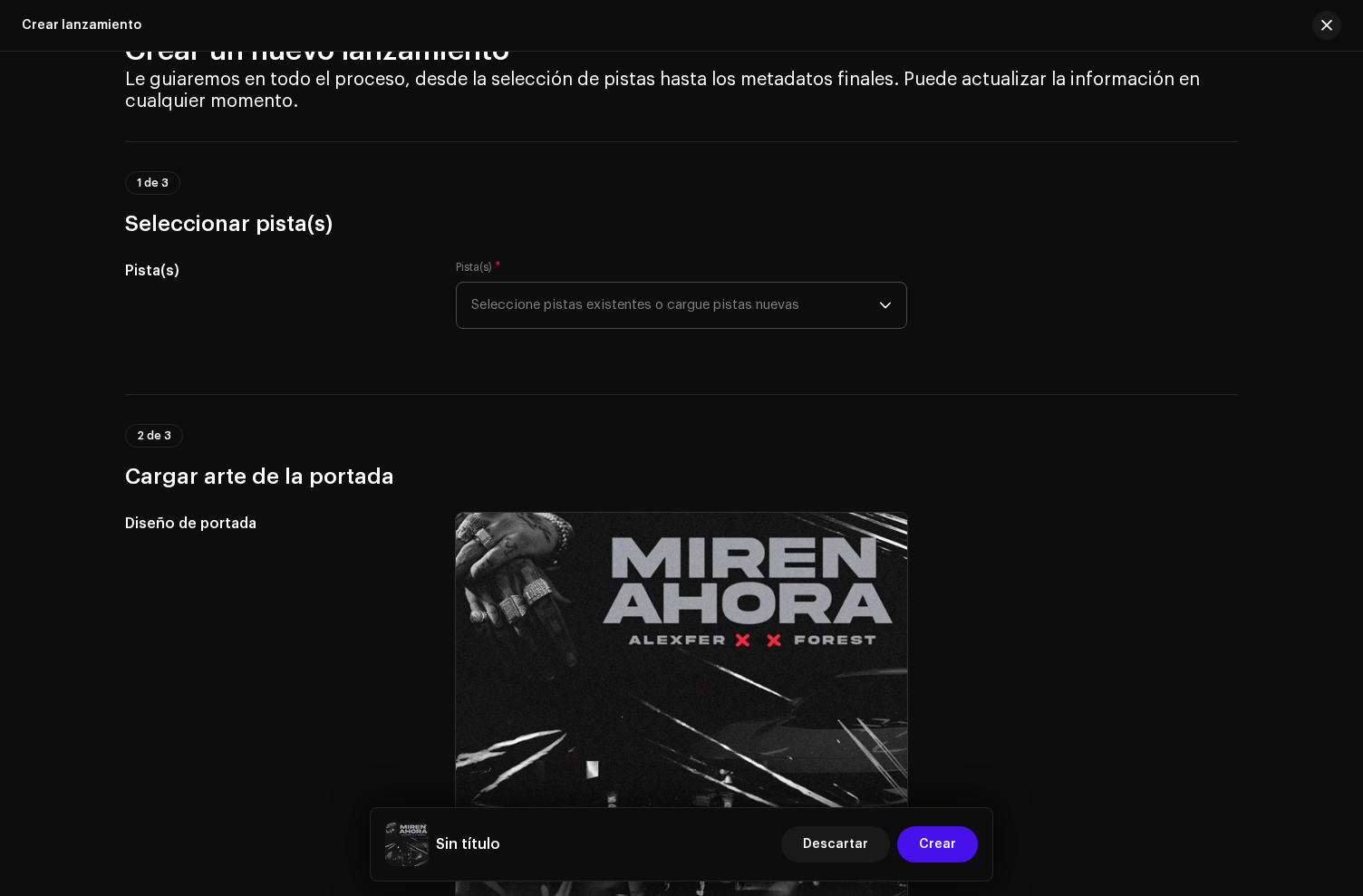
click at [616, 321] on span "Seleccione pistas existentes o cargue pistas nuevas" at bounding box center [676, 306] width 408 height 45
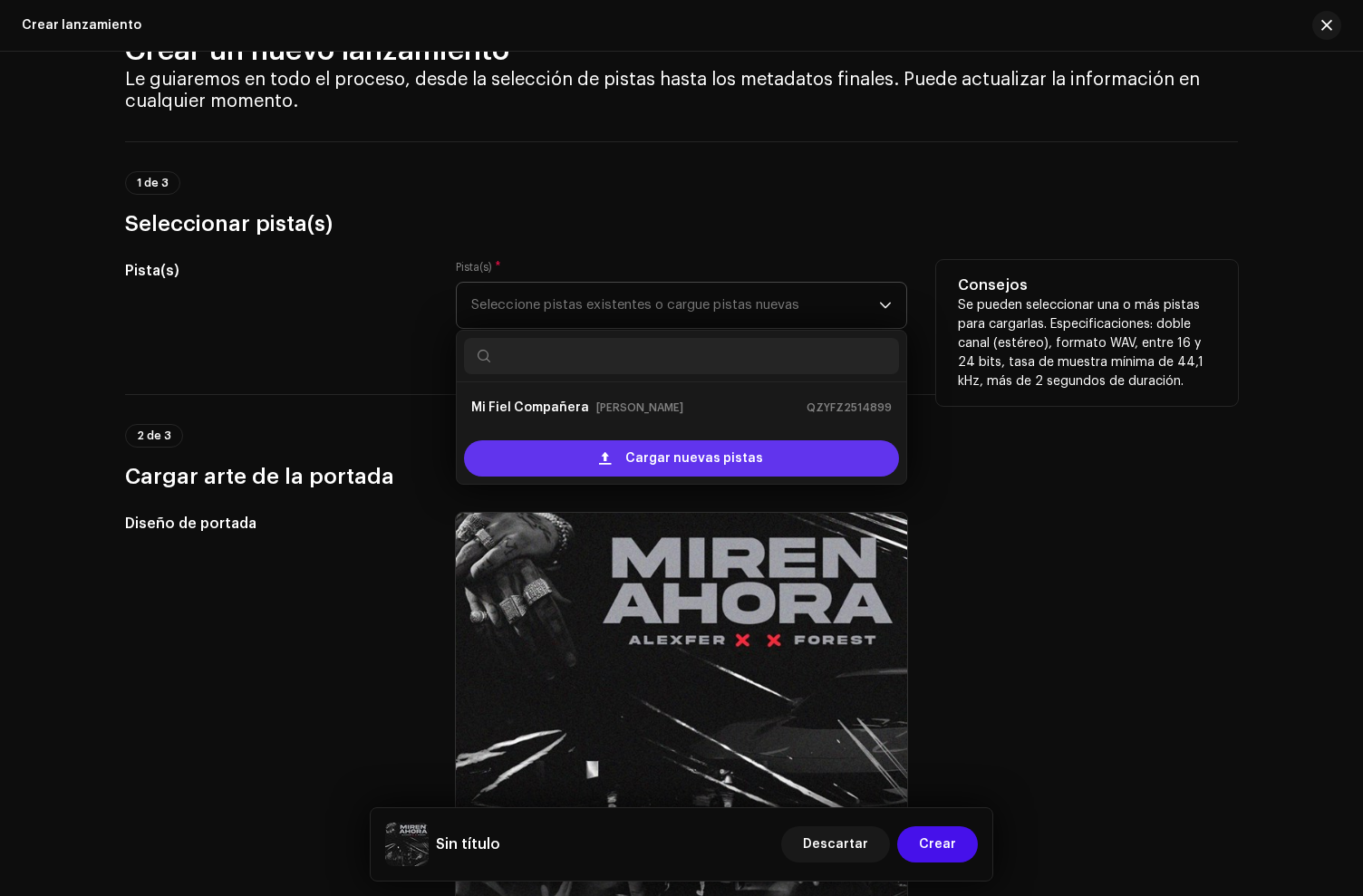
click at [657, 463] on span "Cargar nuevas pistas" at bounding box center [695, 459] width 138 height 36
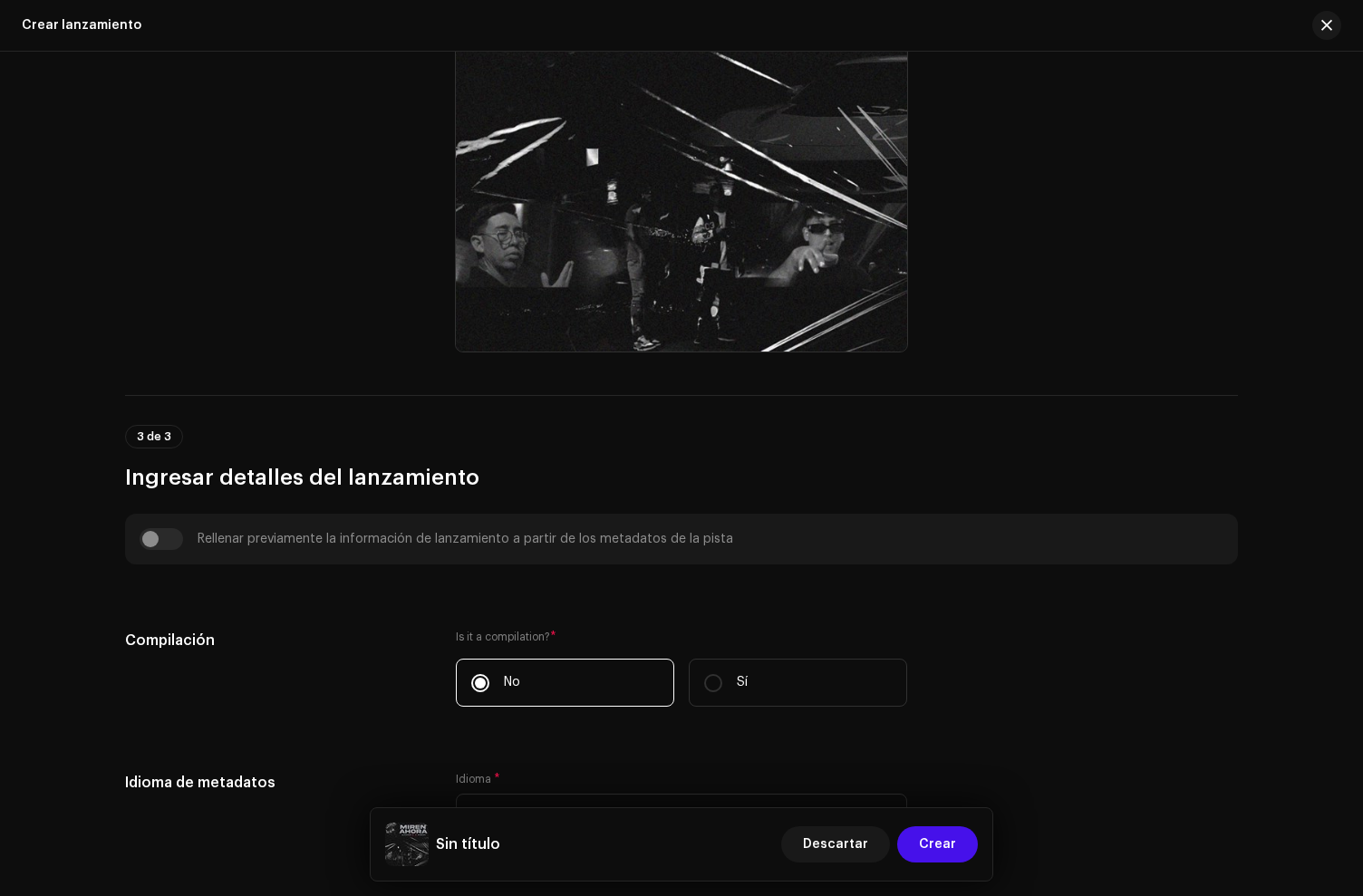
scroll to position [1053, 0]
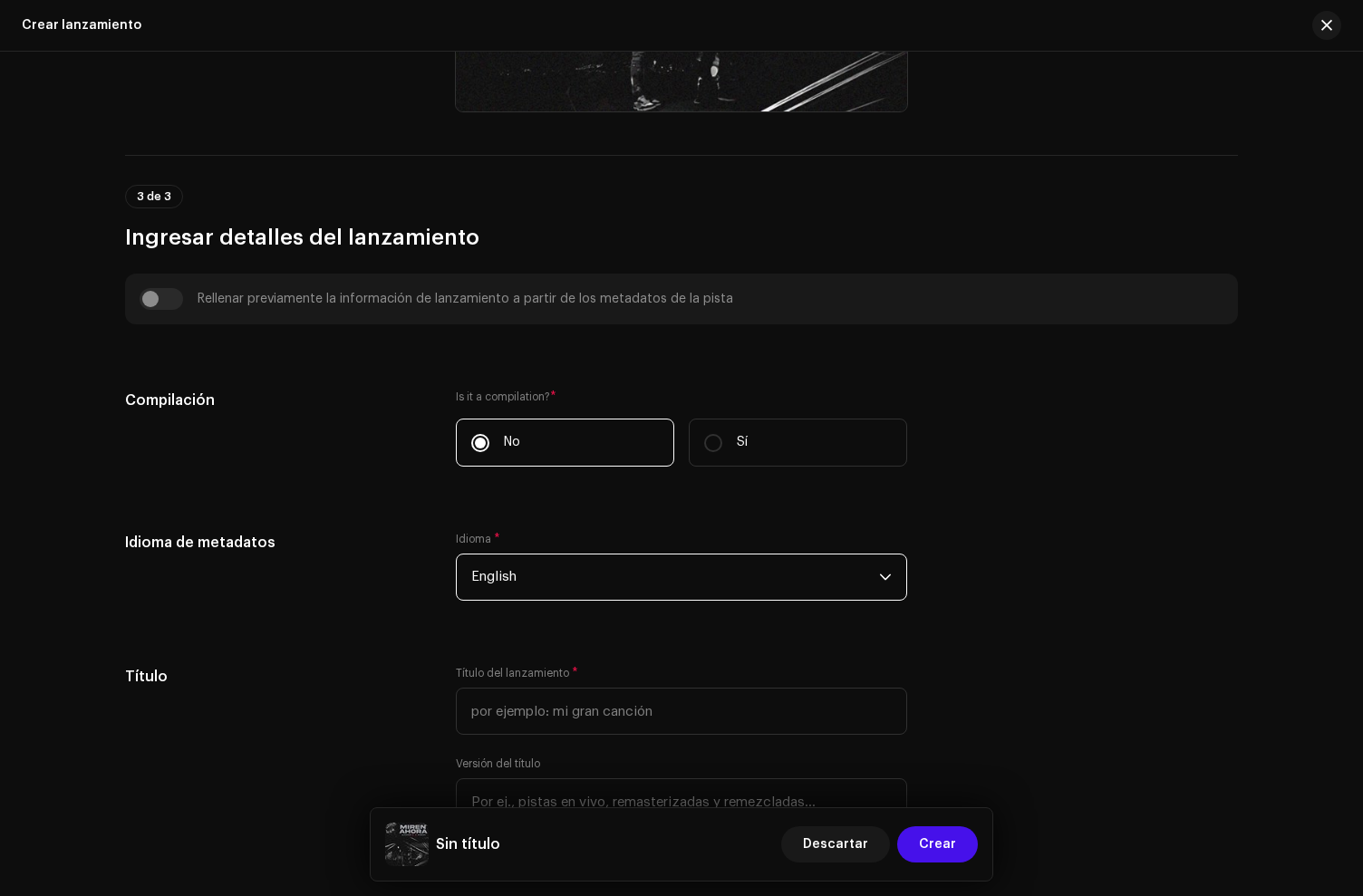
click at [542, 588] on span "English" at bounding box center [676, 578] width 408 height 45
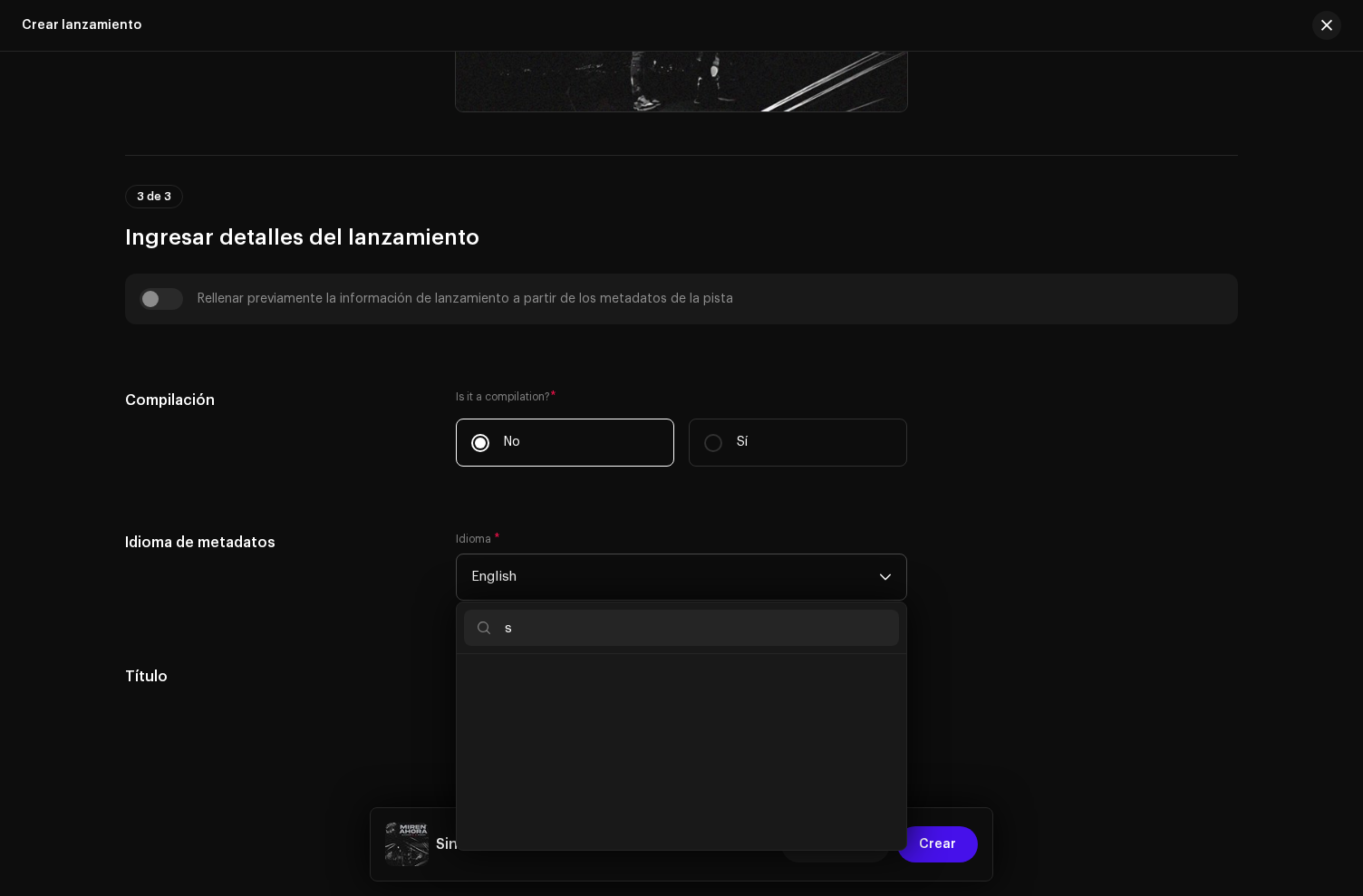
scroll to position [7, 0]
type input "spa"
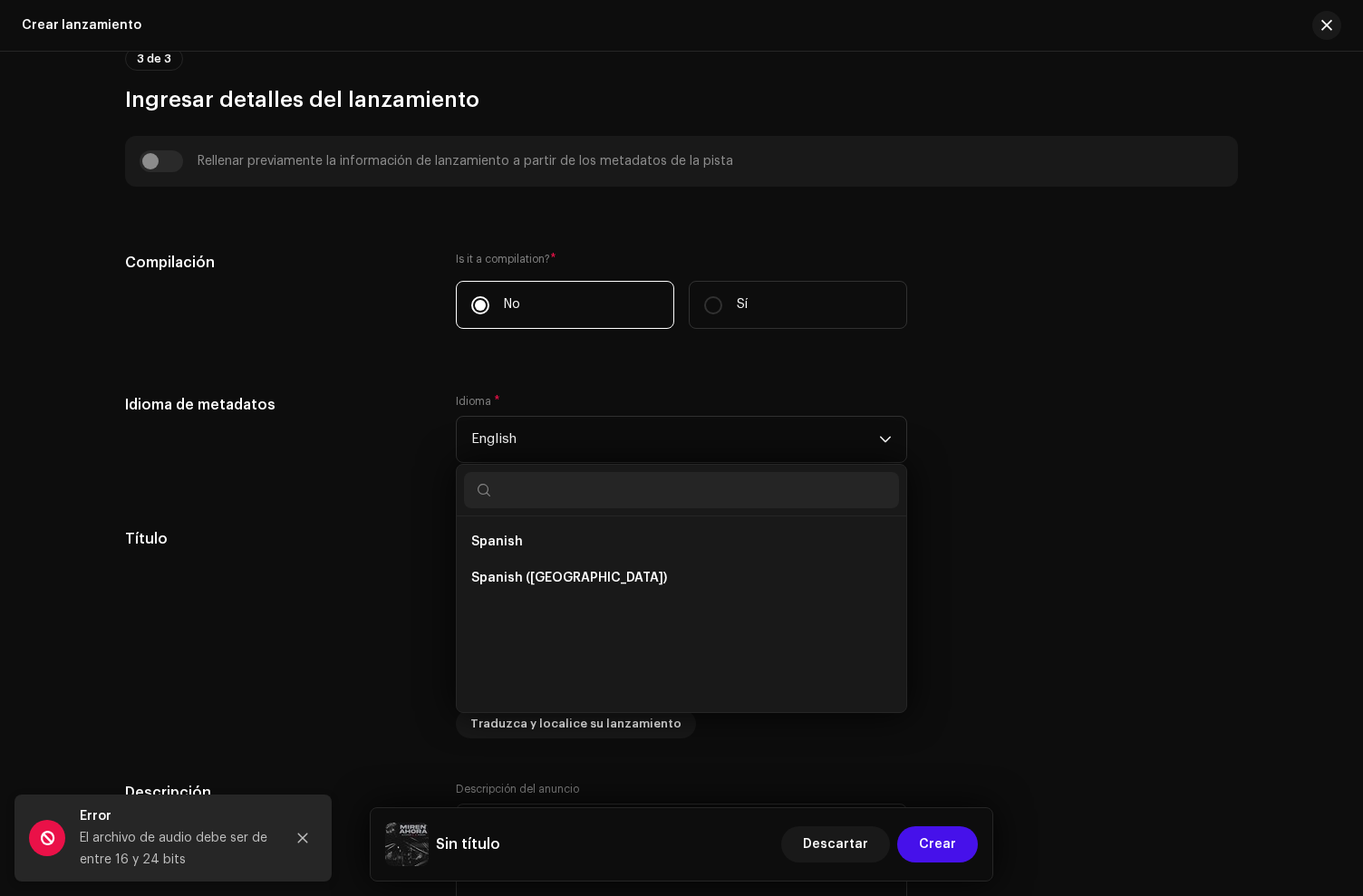
scroll to position [915, 0]
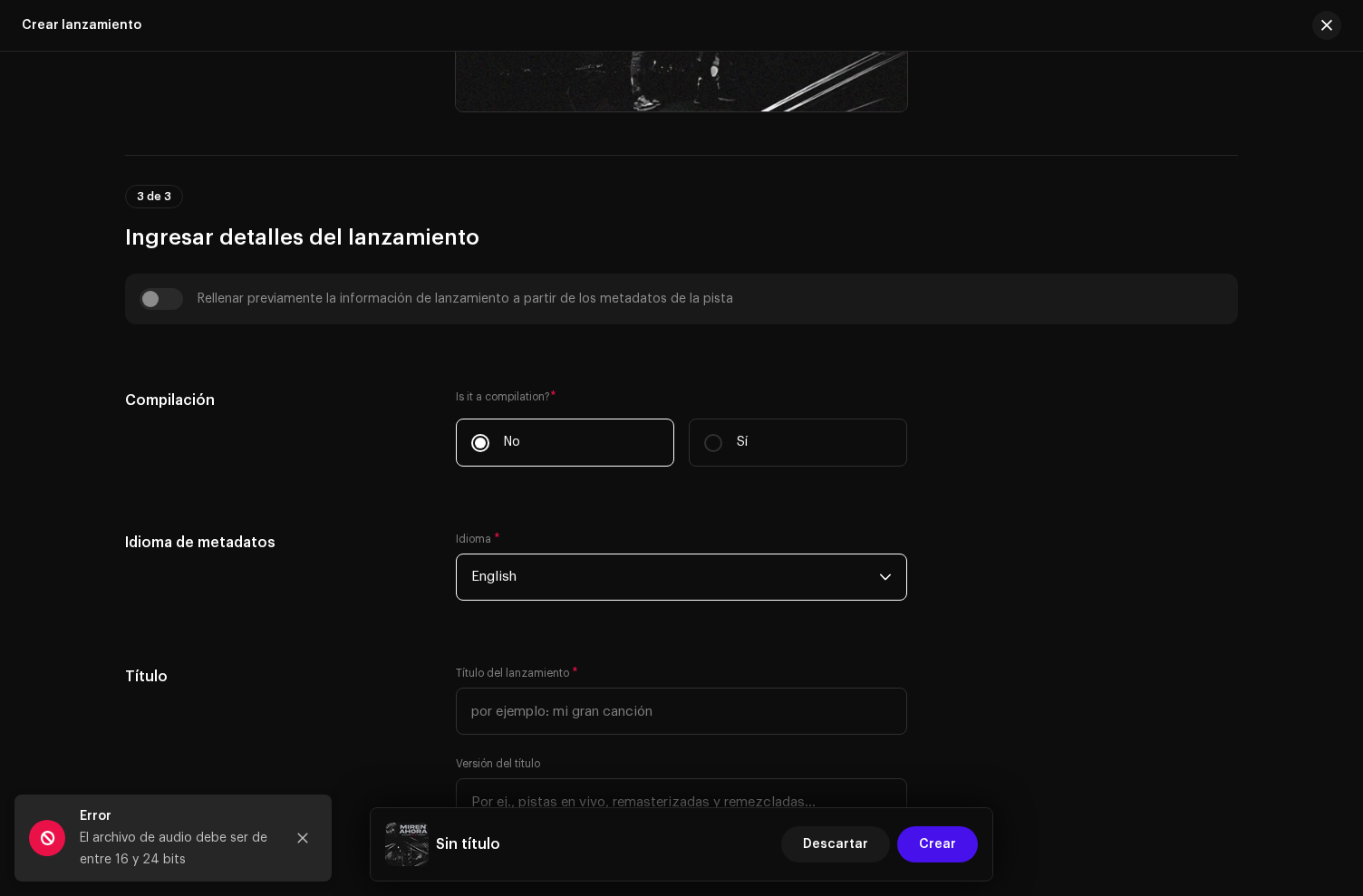
click at [511, 593] on span "English" at bounding box center [676, 578] width 408 height 45
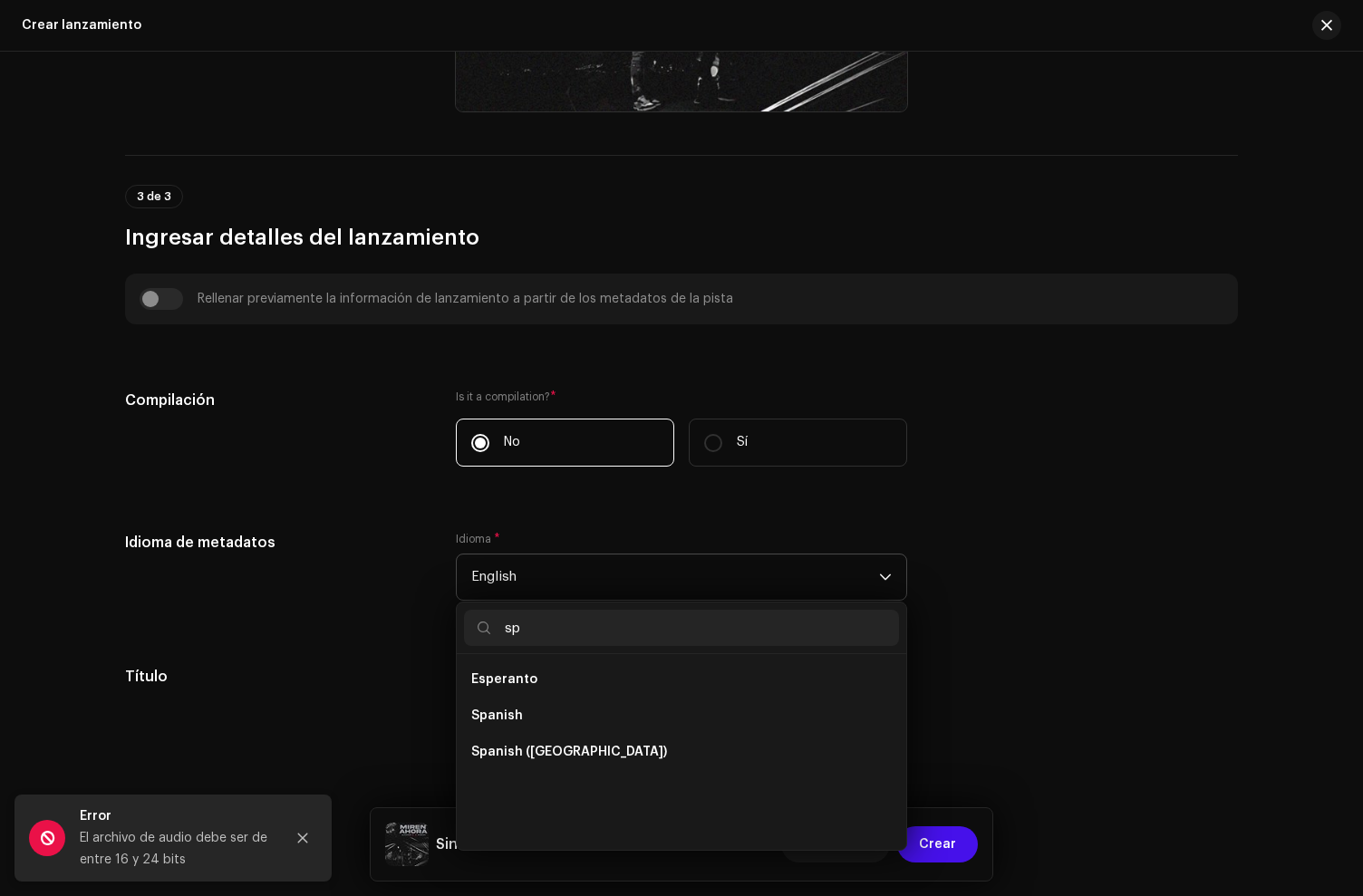
scroll to position [0, 0]
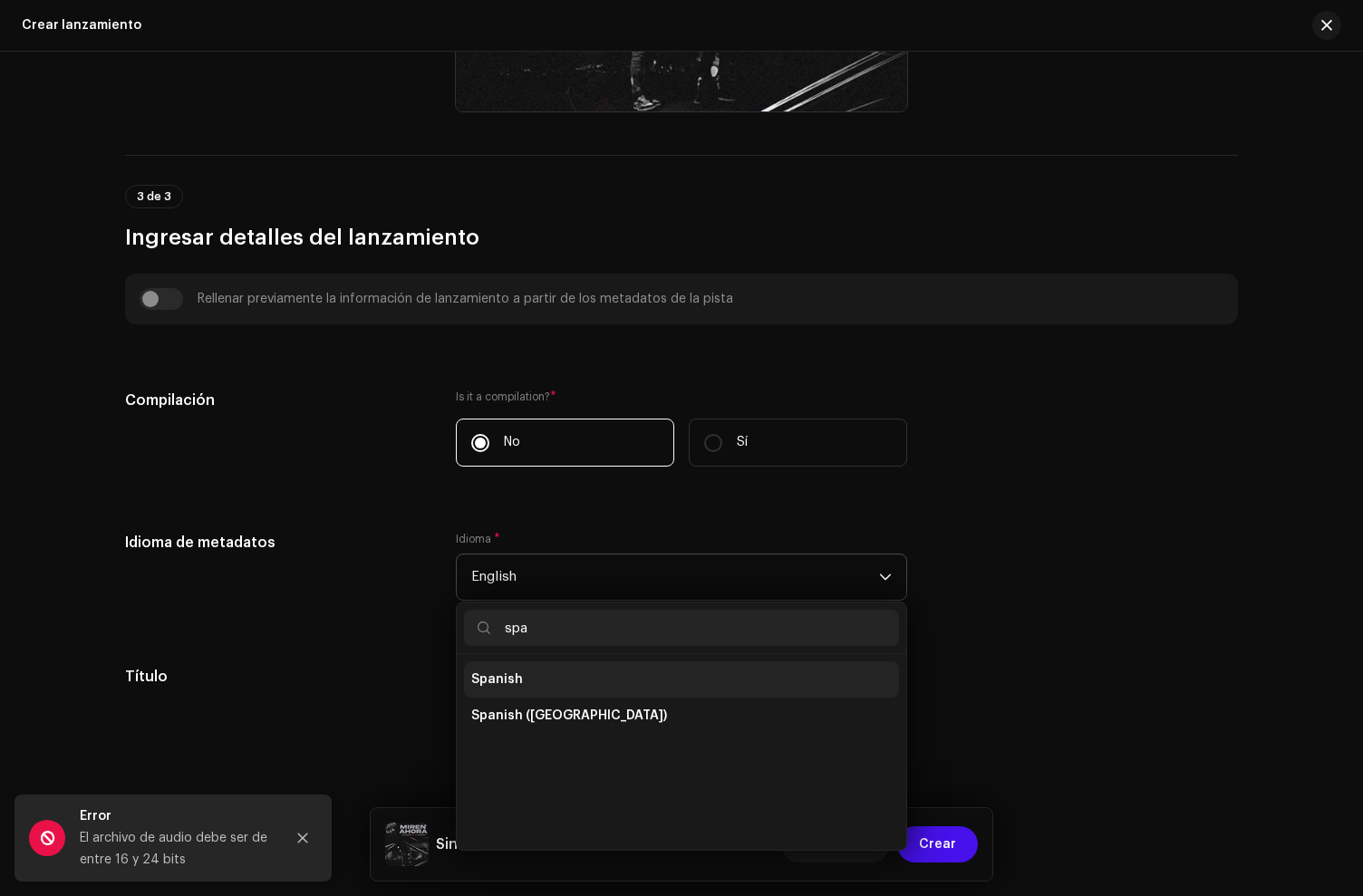
type input "spa"
click at [547, 670] on li "Spanish" at bounding box center [682, 680] width 435 height 36
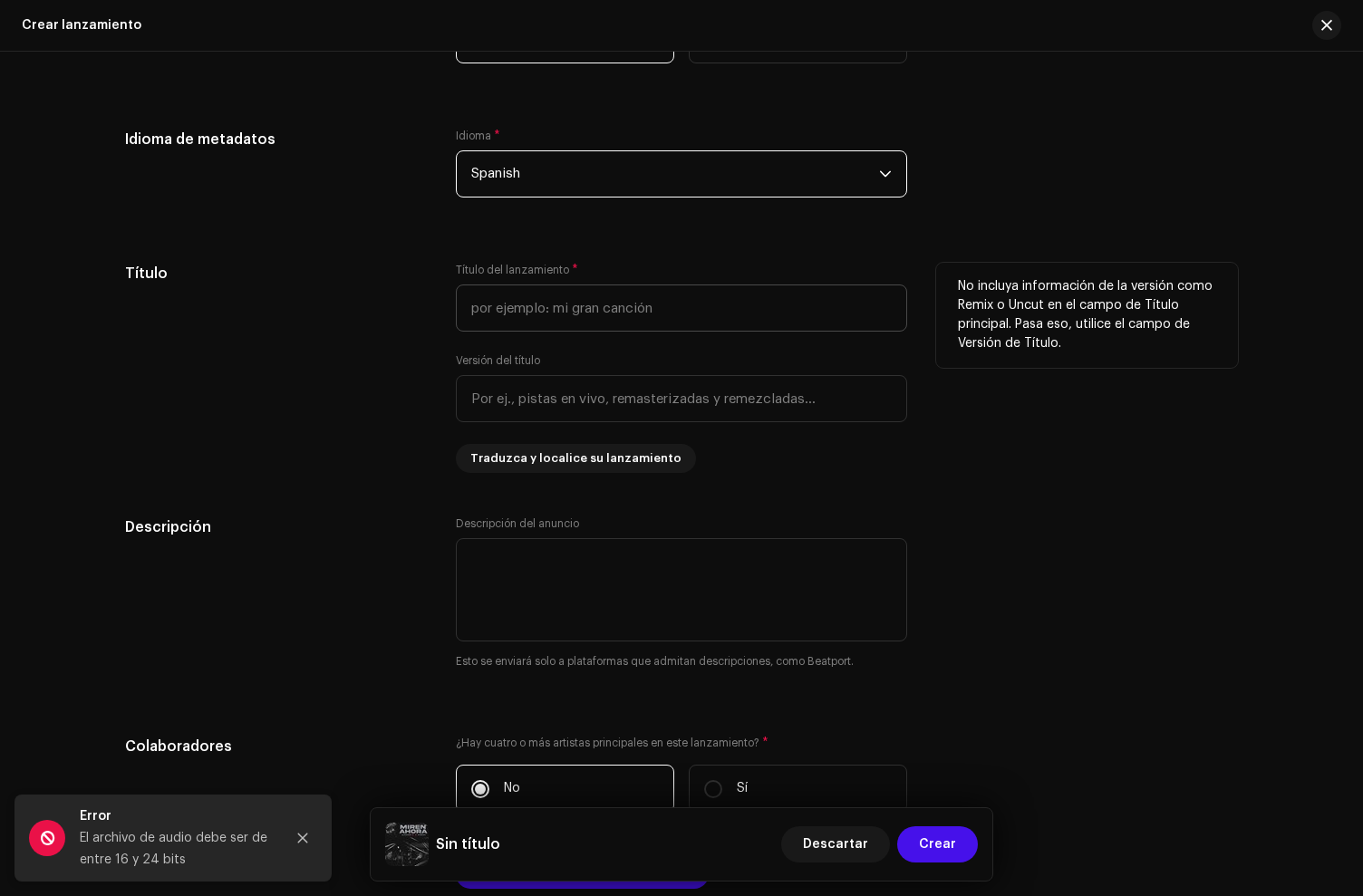
scroll to position [1327, 0]
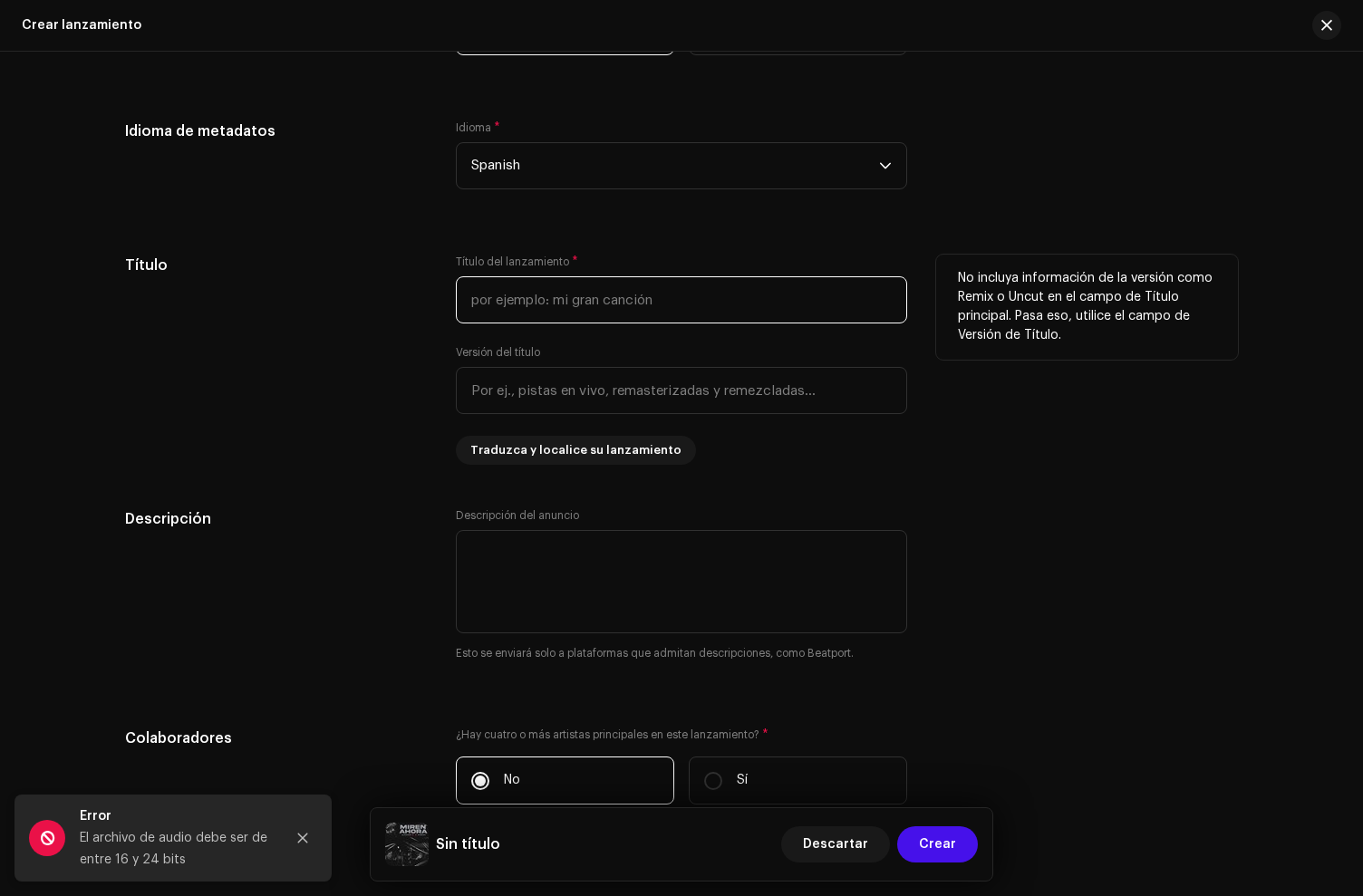
click at [506, 317] on input "text" at bounding box center [682, 300] width 452 height 47
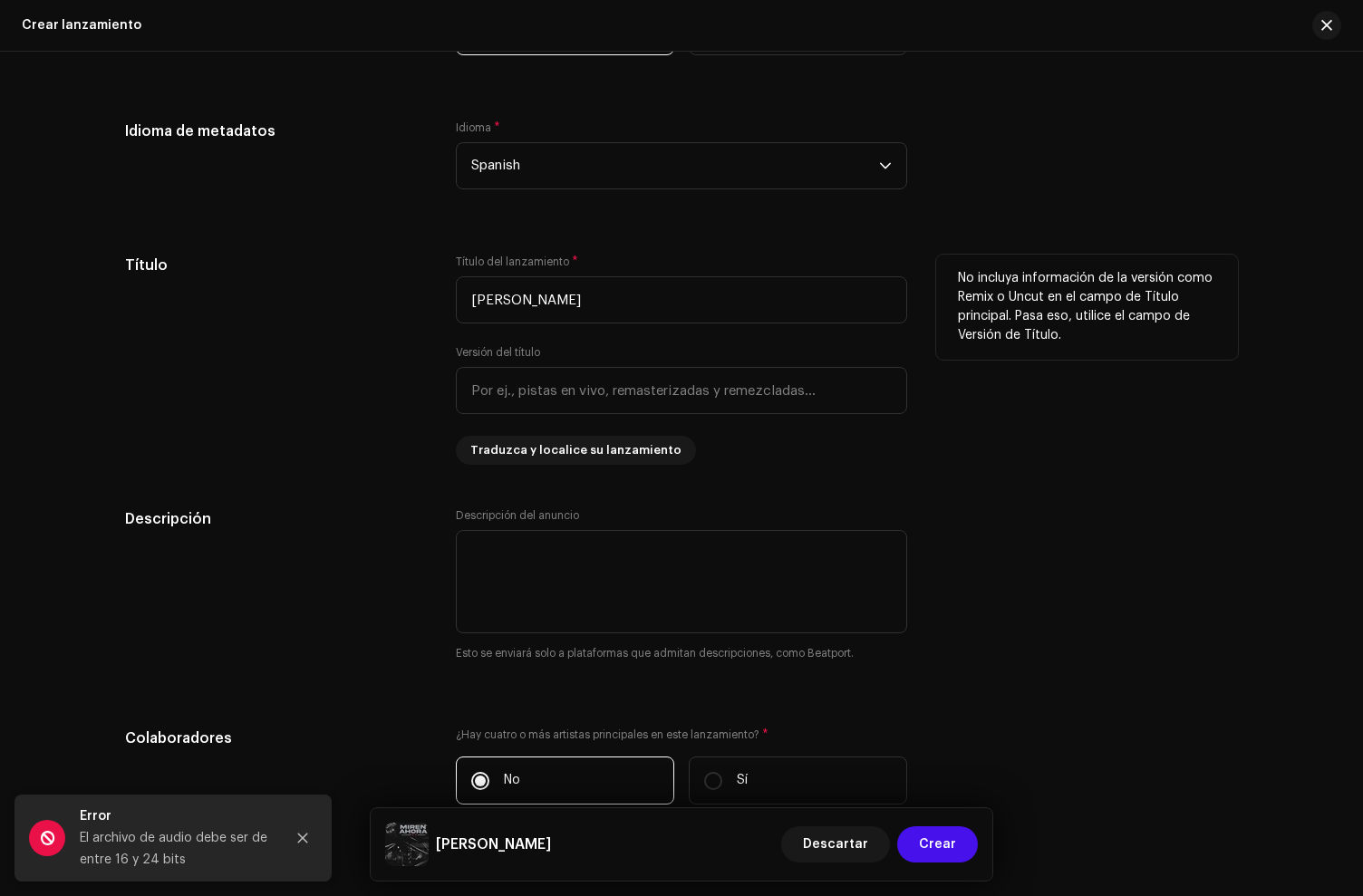
click at [258, 453] on div "Título" at bounding box center [276, 360] width 302 height 210
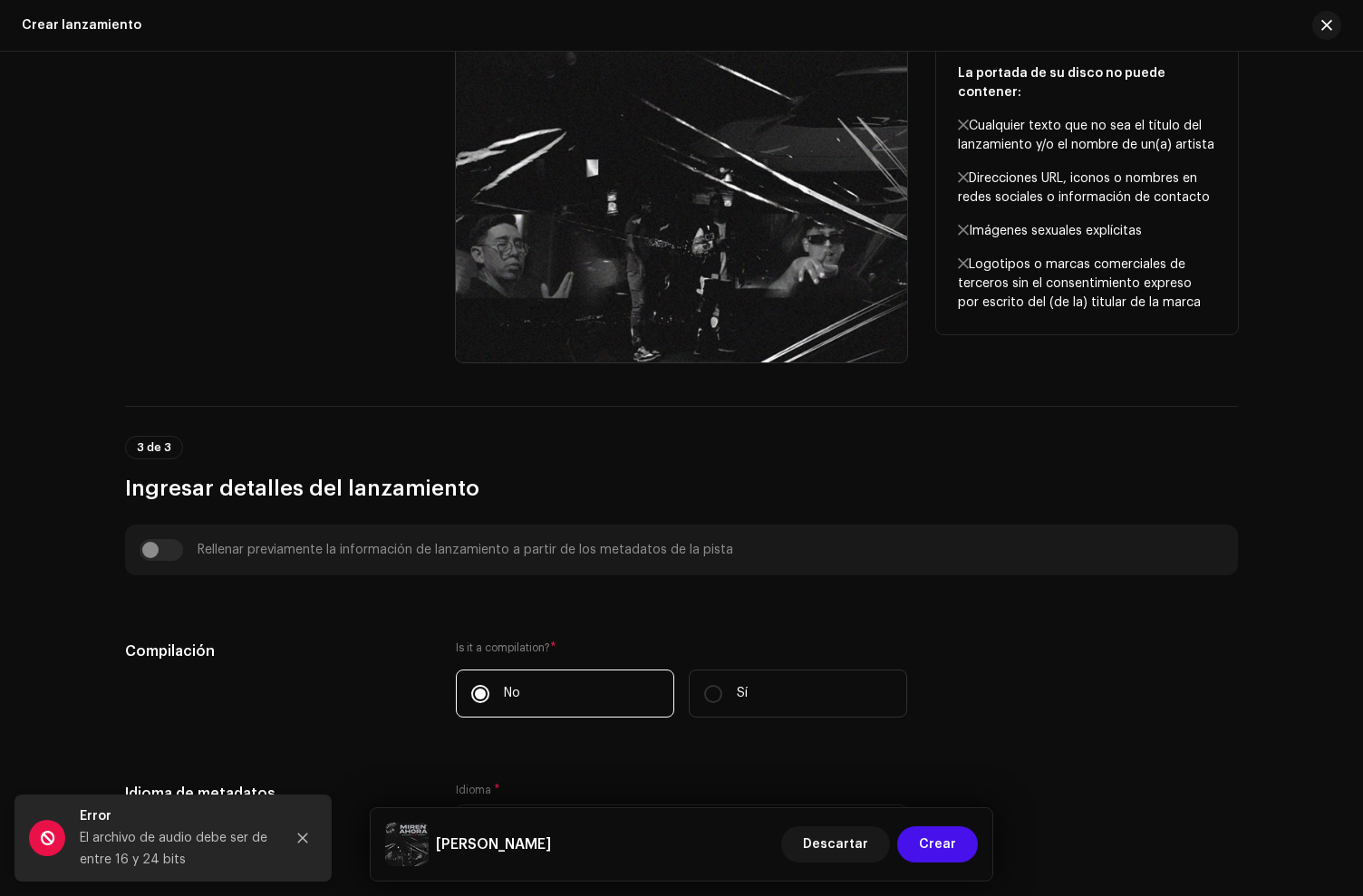
scroll to position [950, 0]
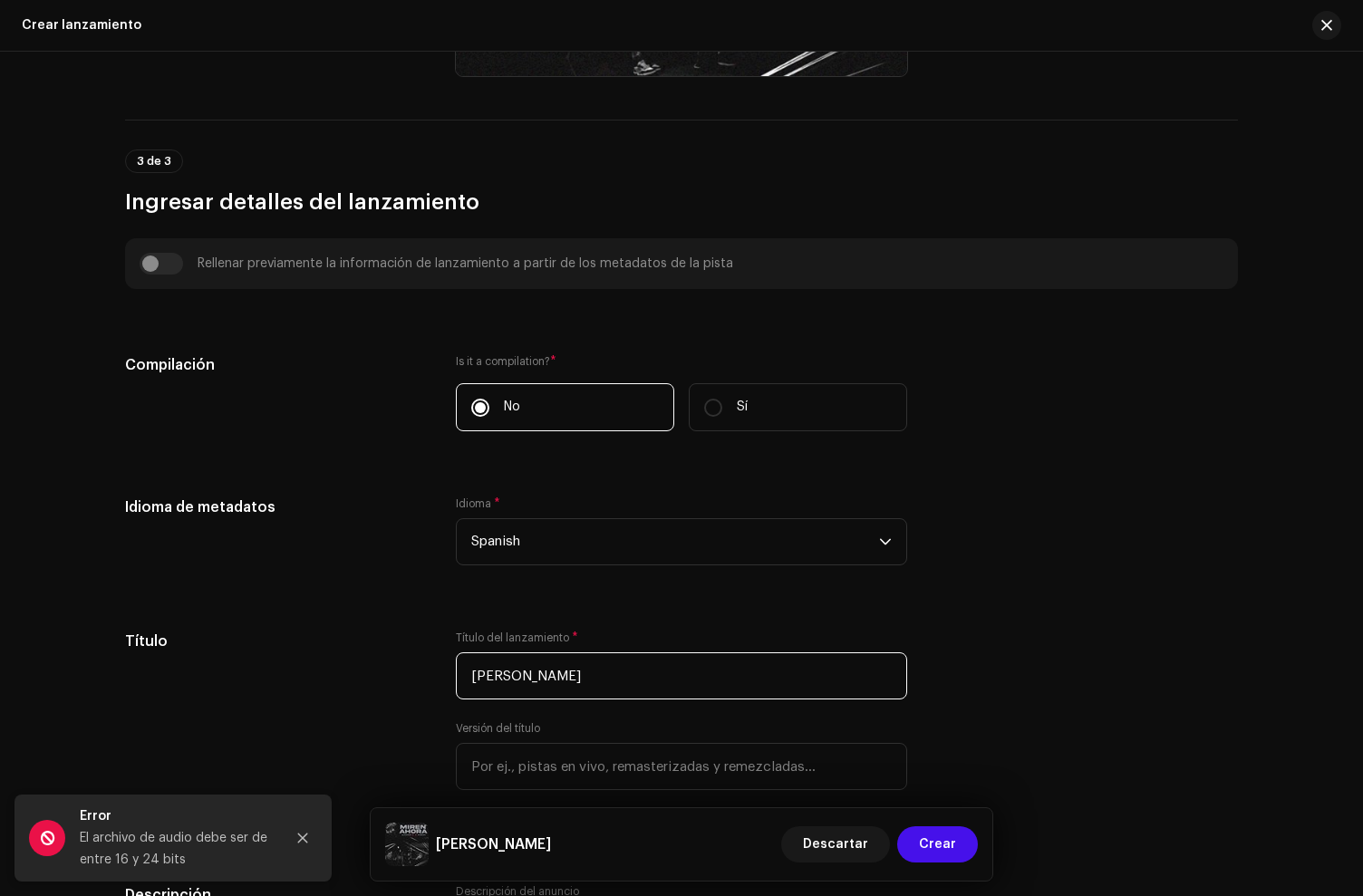
drag, startPoint x: 597, startPoint y: 685, endPoint x: 311, endPoint y: 611, distance: 295.4
type input "[PERSON_NAME]"
drag, startPoint x: 165, startPoint y: 492, endPoint x: 169, endPoint y: 509, distance: 17.5
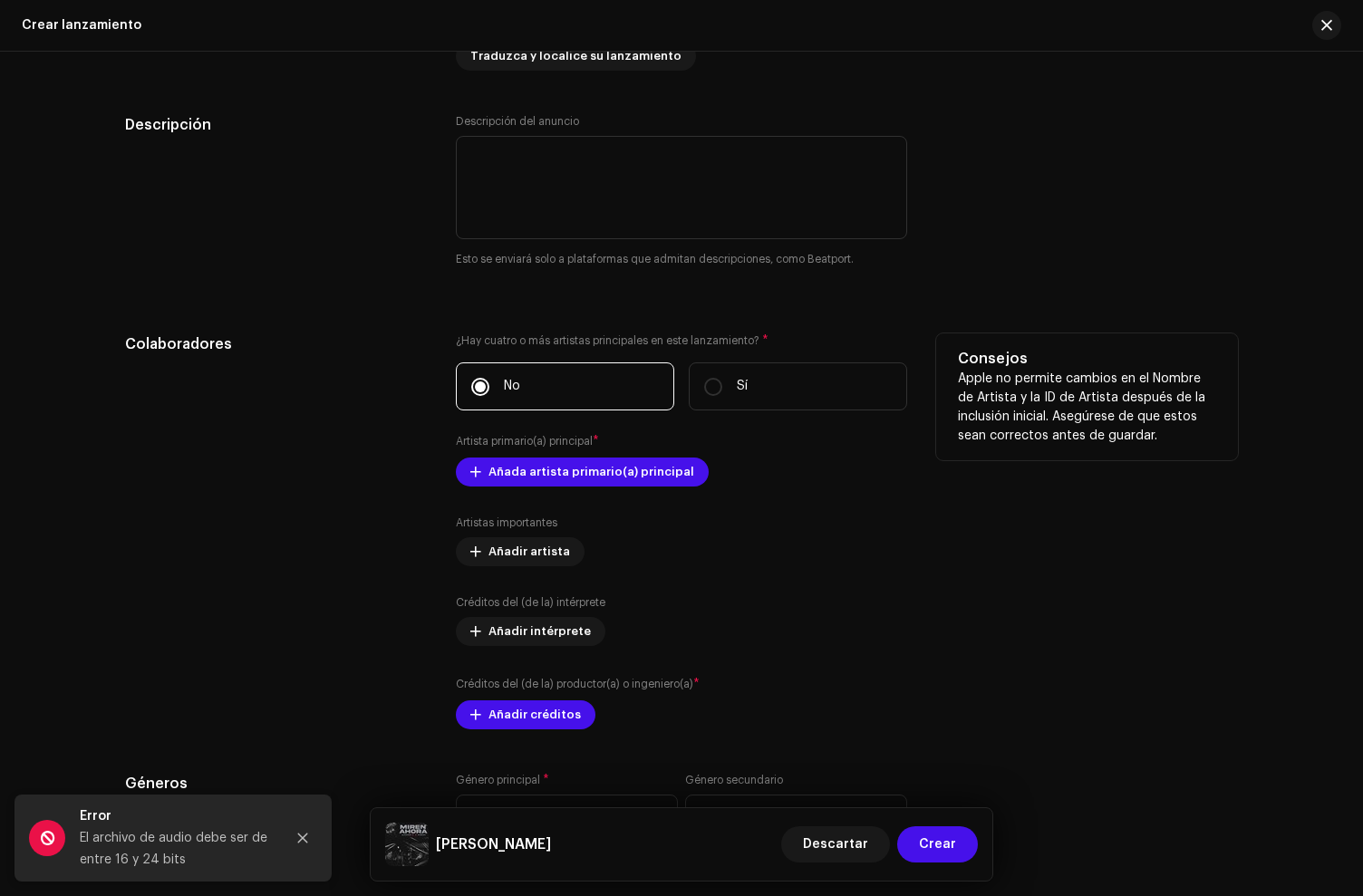
scroll to position [1730, 0]
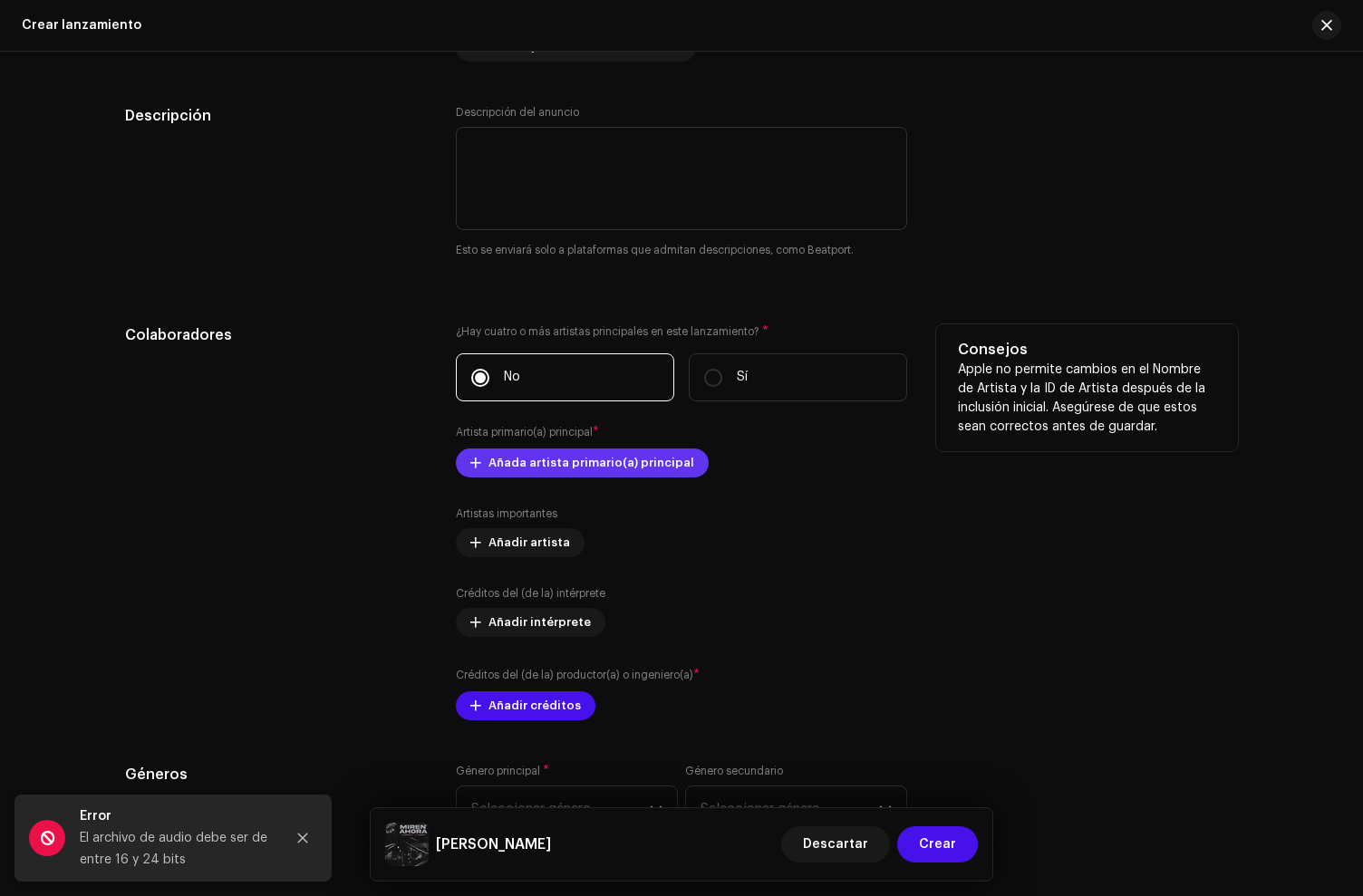
click at [526, 483] on div "¿Hay cuatro o más artistas principales en este lanzamiento? * No Sí Artista pri…" at bounding box center [682, 522] width 452 height 396
click at [521, 478] on span "Añada artista primario(a) principal" at bounding box center [591, 463] width 206 height 36
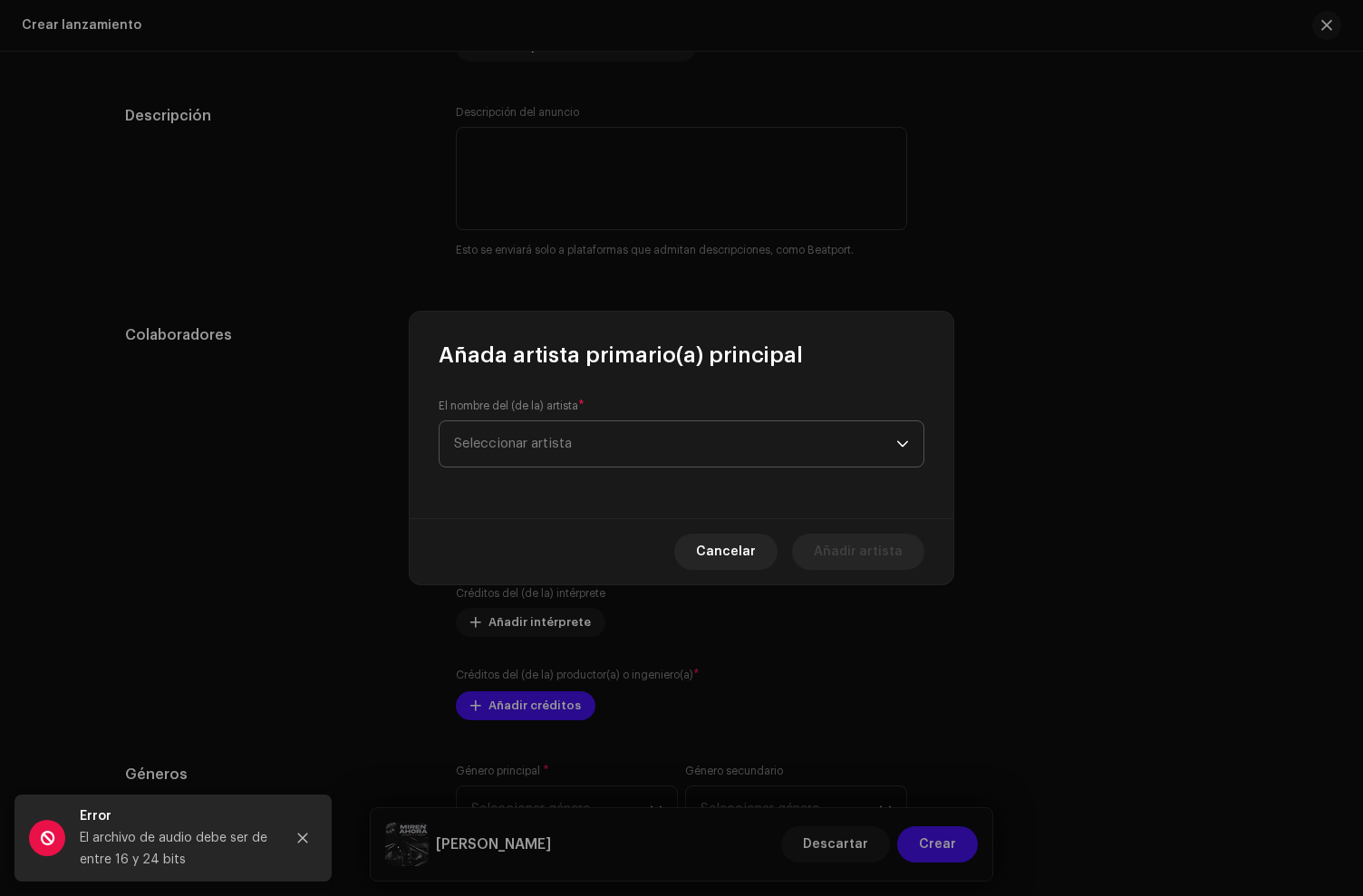
click at [525, 455] on span "Seleccionar artista" at bounding box center [676, 444] width 443 height 45
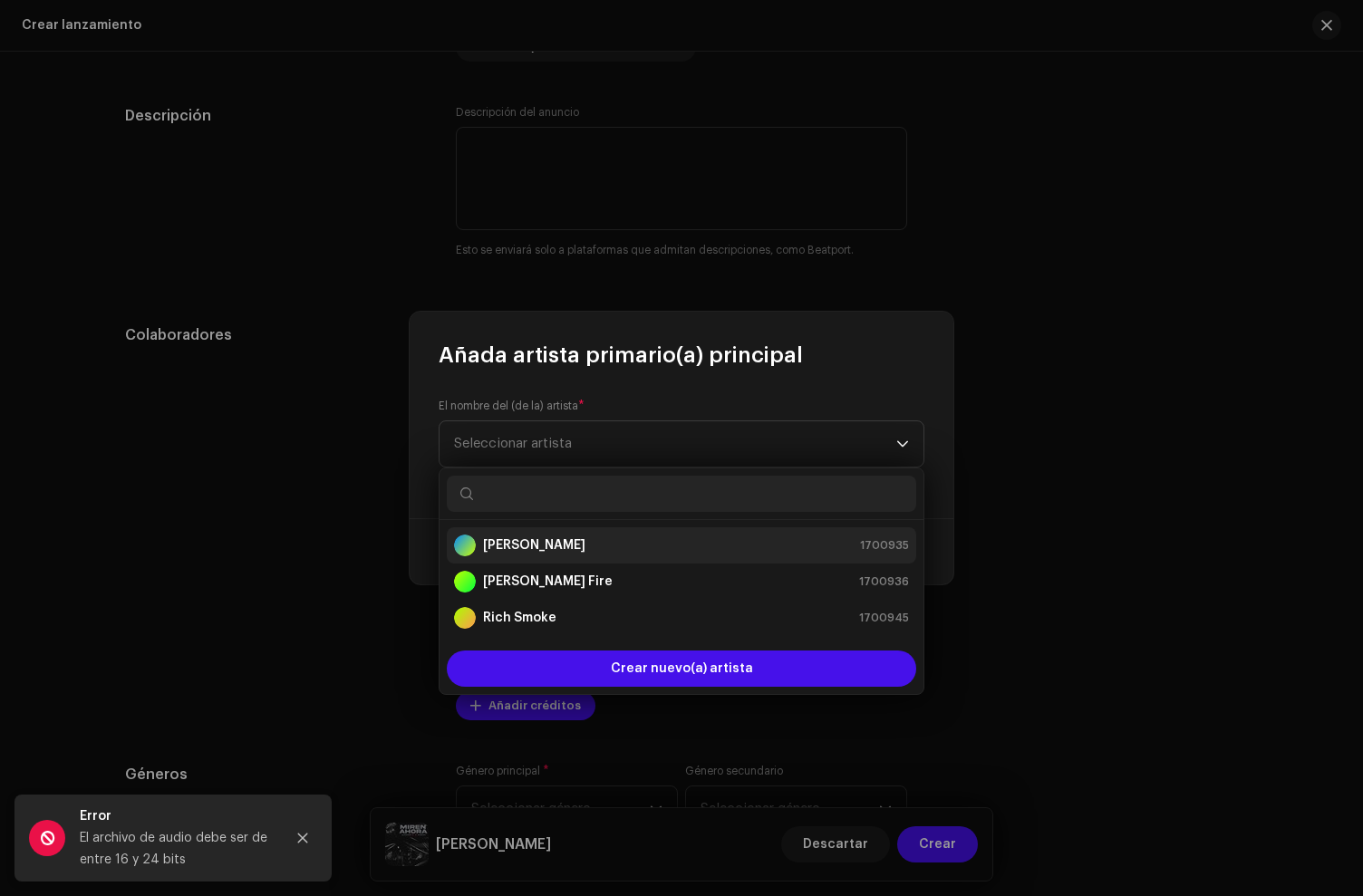
click at [531, 542] on strong "[PERSON_NAME]" at bounding box center [534, 546] width 102 height 18
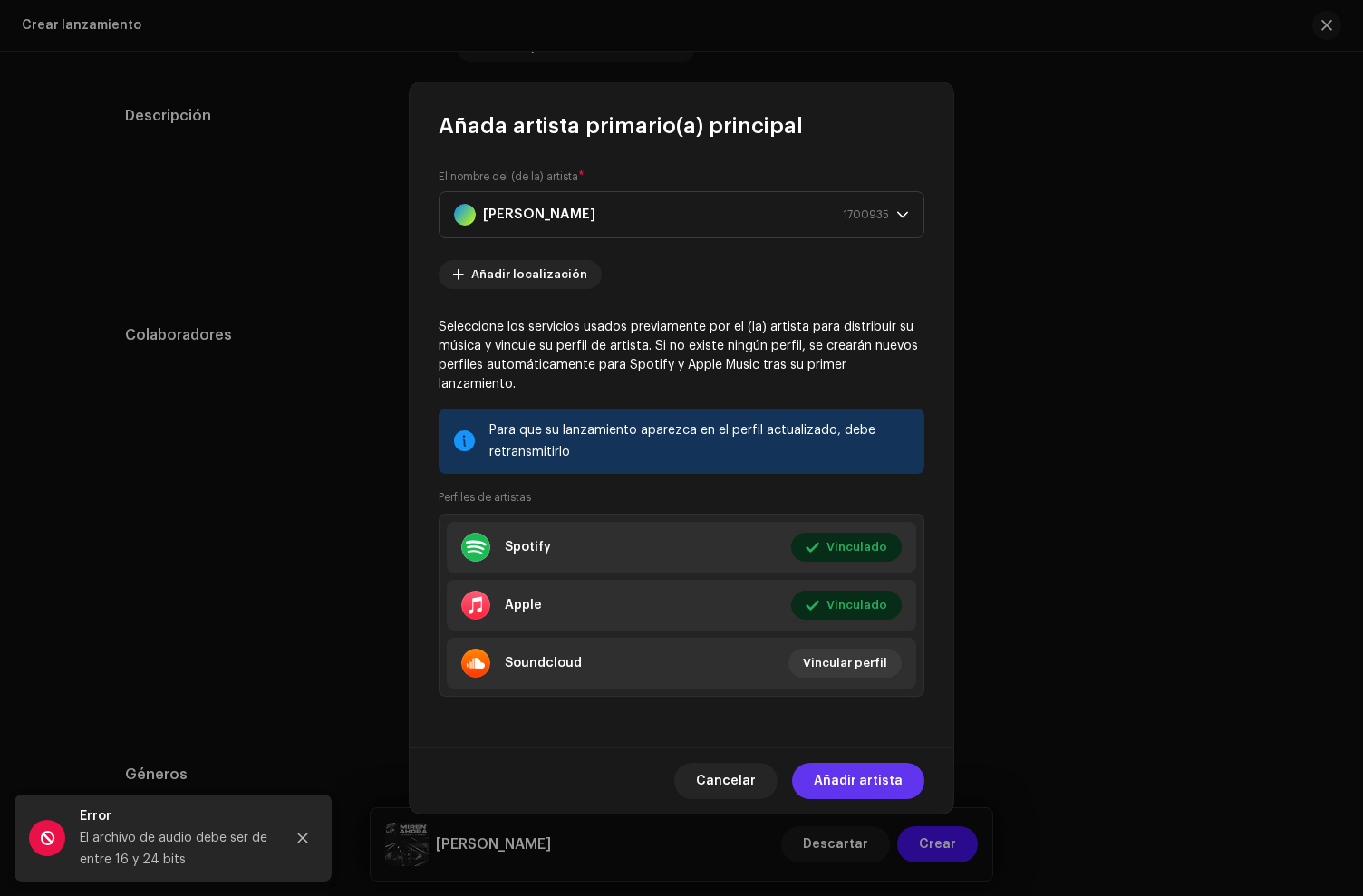
click at [875, 764] on span "Añadir artista" at bounding box center [858, 781] width 89 height 36
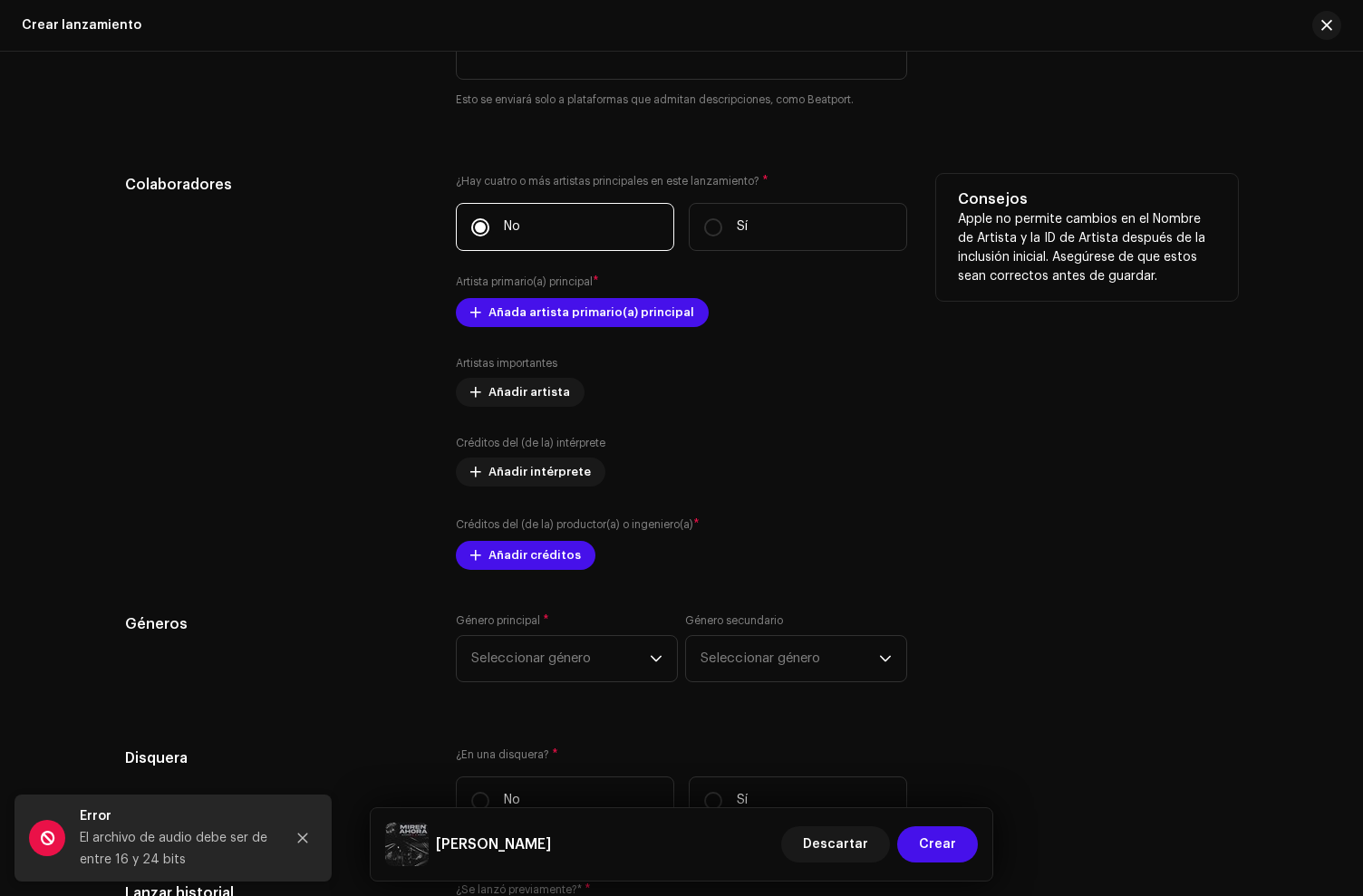
scroll to position [1894, 0]
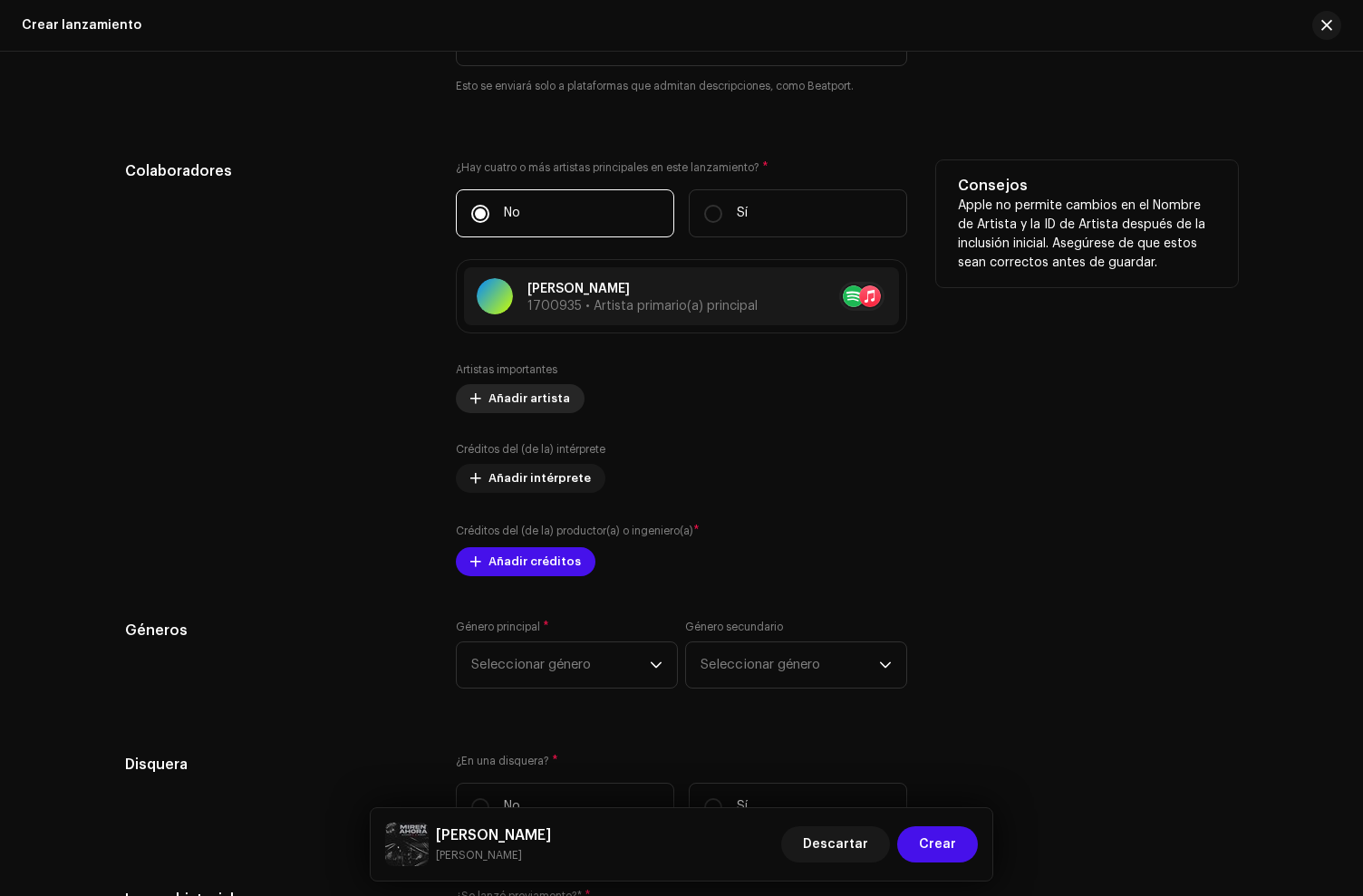
click at [511, 401] on span "Añadir artista" at bounding box center [530, 399] width 82 height 36
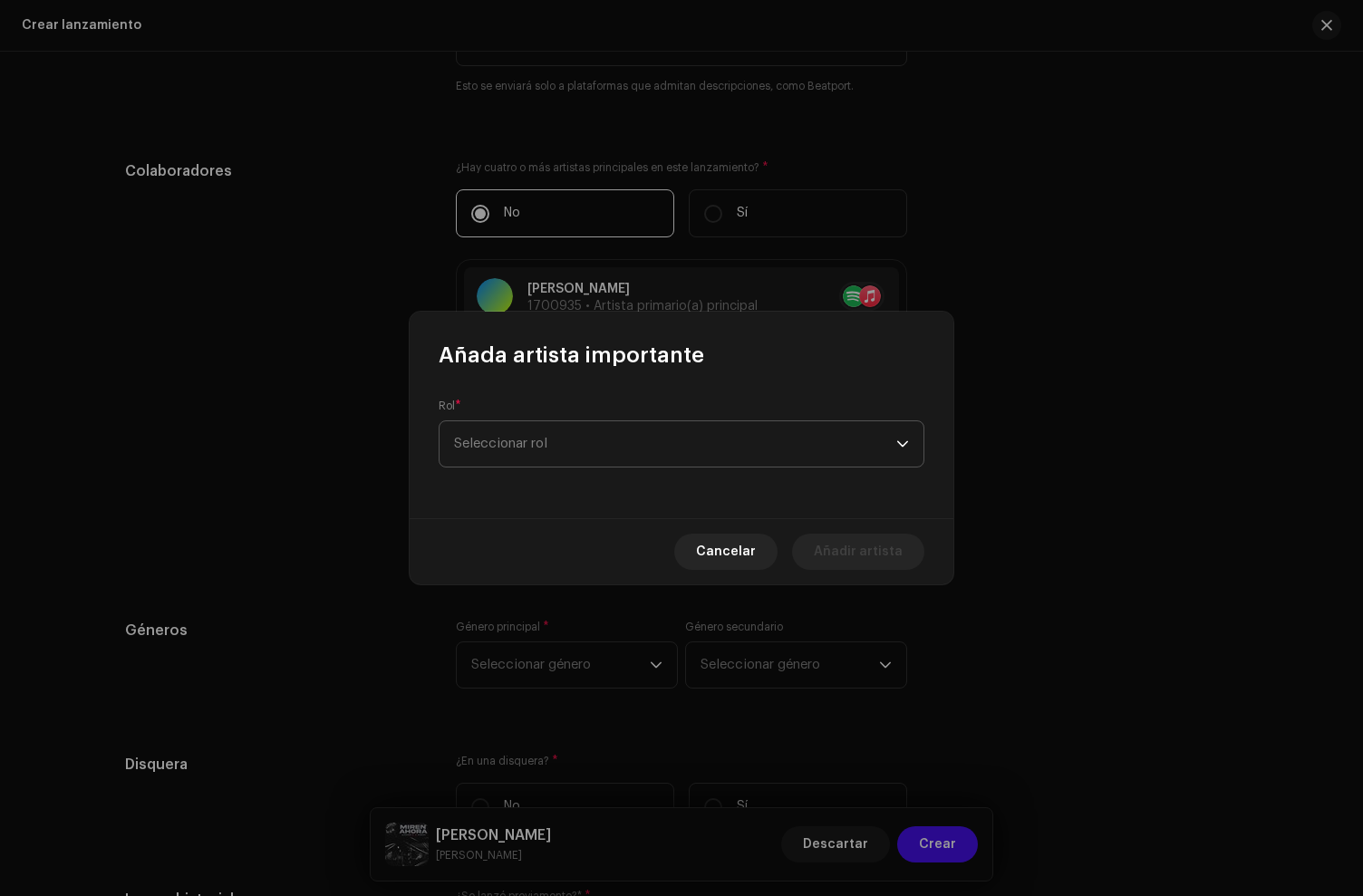
click at [497, 434] on span "Seleccionar rol" at bounding box center [676, 444] width 443 height 45
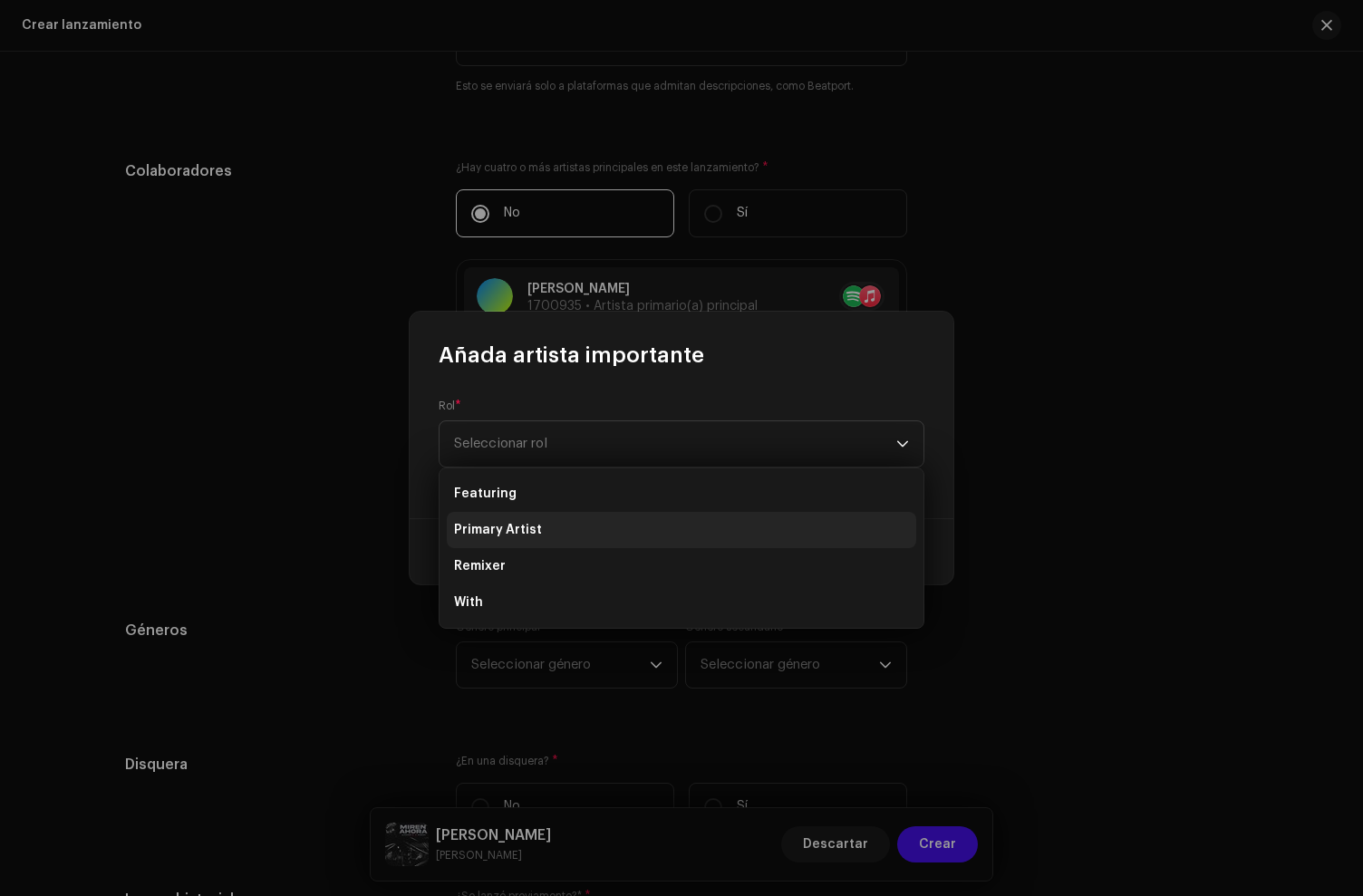
click at [520, 527] on span "Primary Artist" at bounding box center [498, 531] width 88 height 18
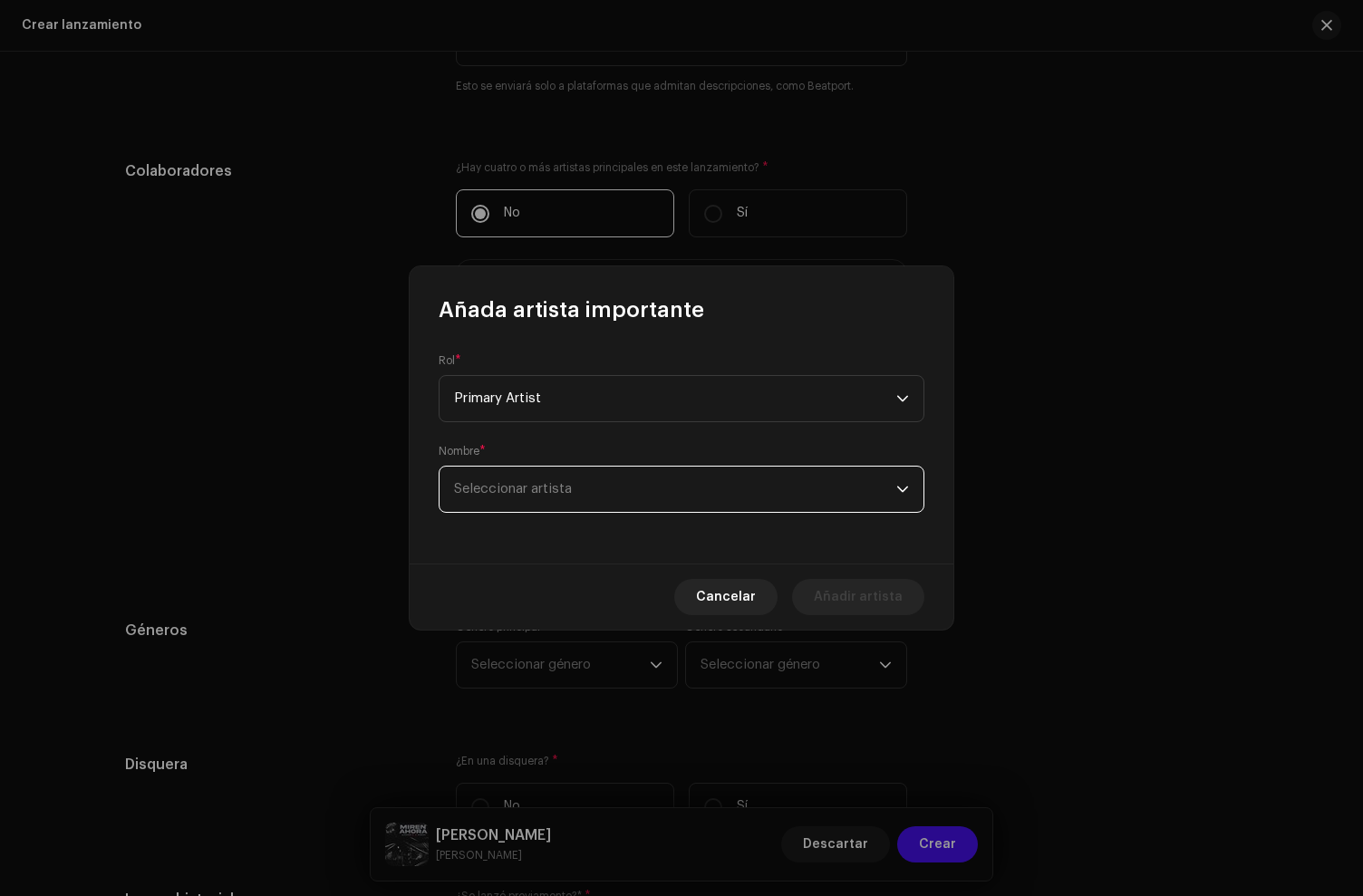
click at [507, 482] on span "Seleccionar artista" at bounding box center [676, 490] width 443 height 45
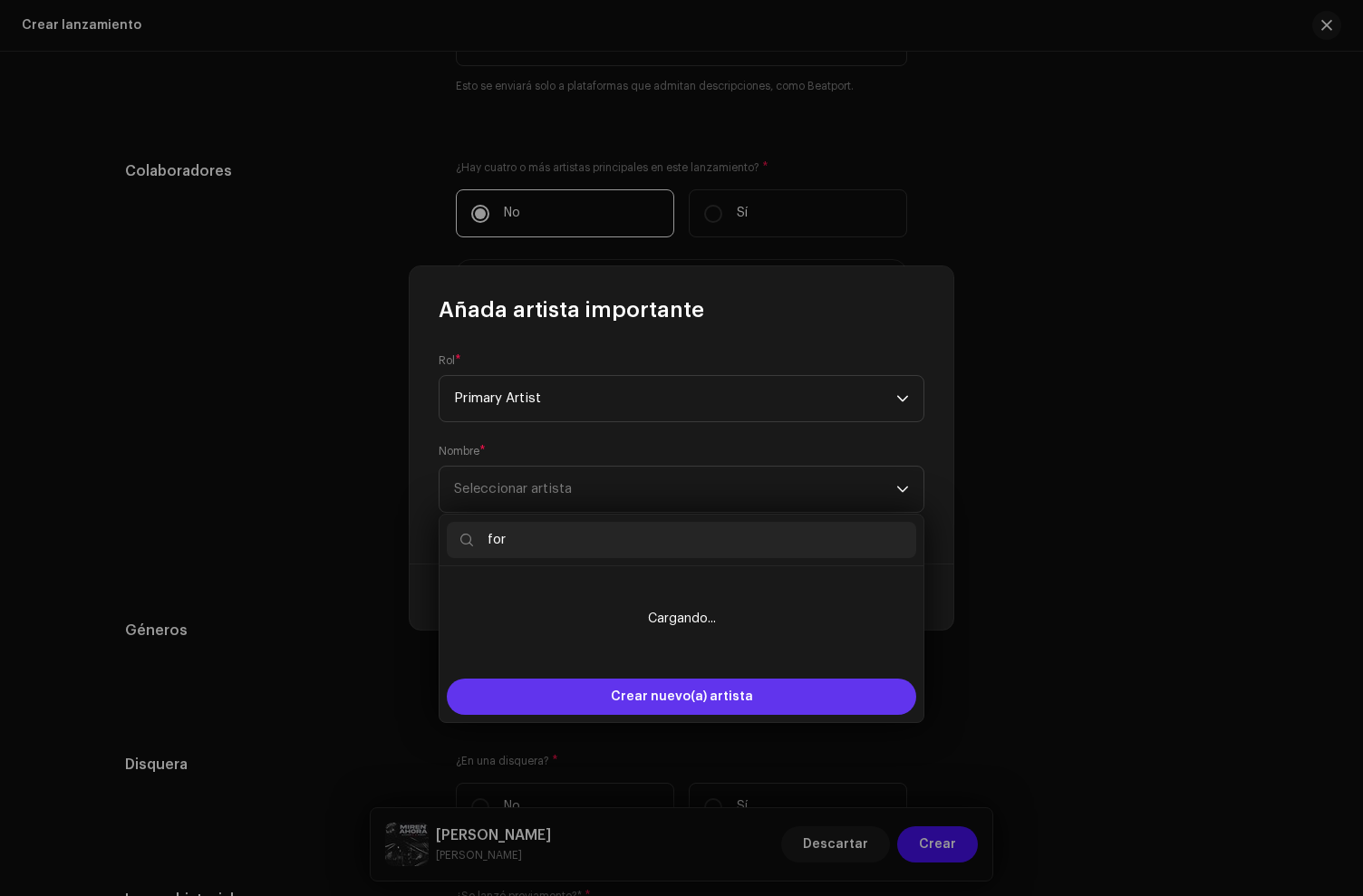
type input "for"
click at [608, 697] on div "Crear nuevo(a) artista" at bounding box center [682, 697] width 470 height 36
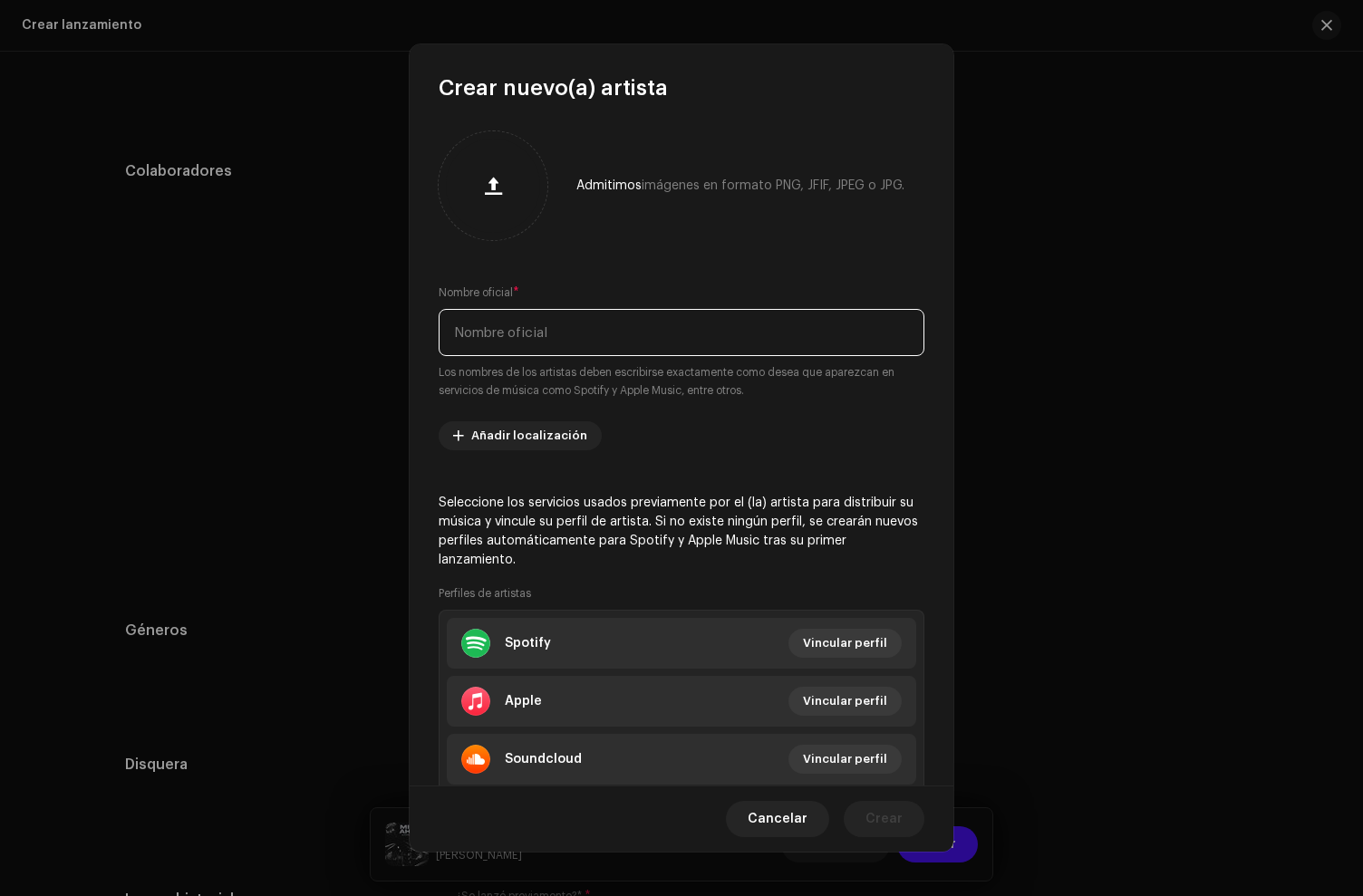
click at [545, 332] on input "text" at bounding box center [682, 333] width 486 height 47
type input "Forest"
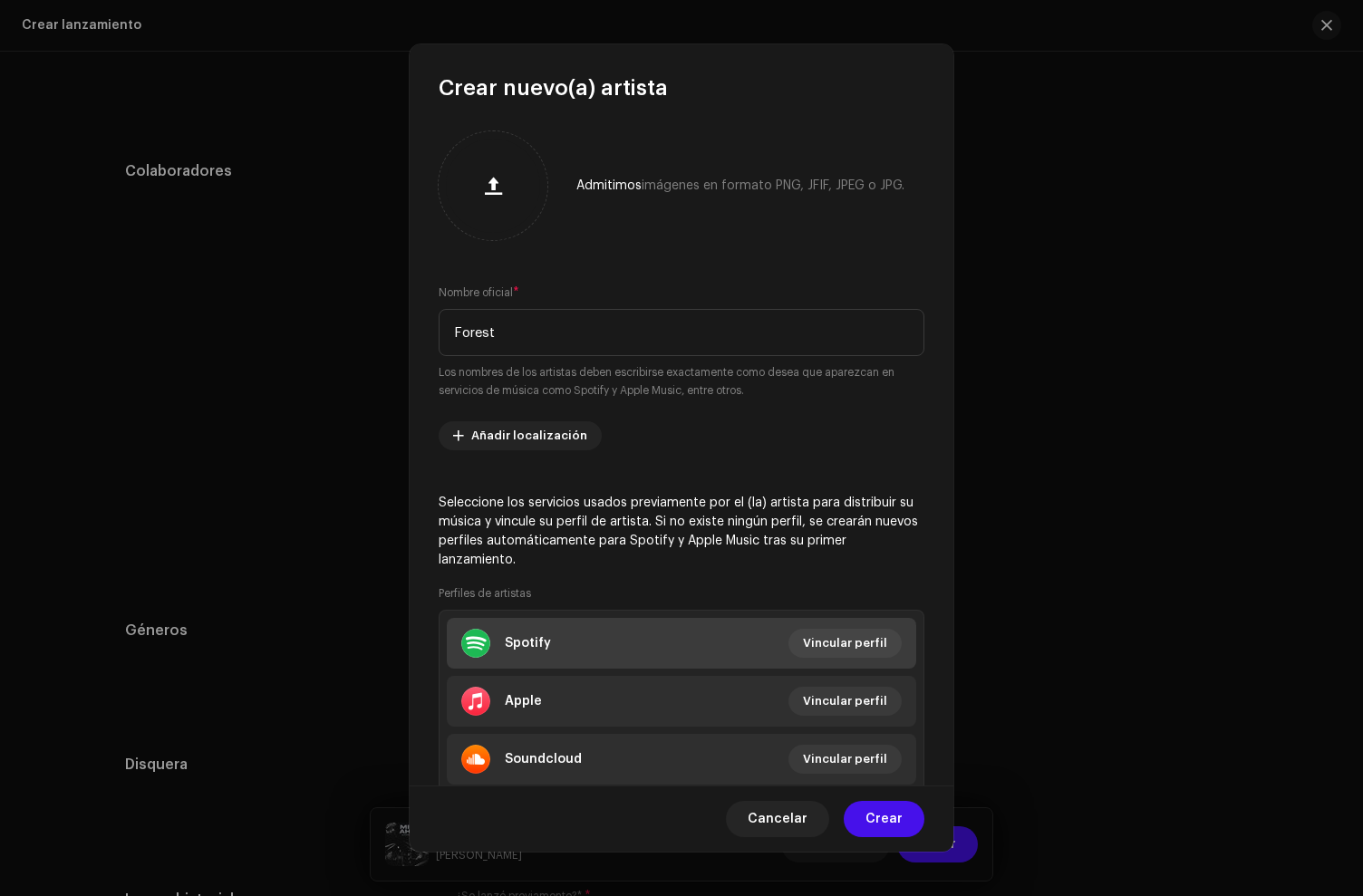
click at [540, 649] on div "Spotify" at bounding box center [528, 644] width 46 height 15
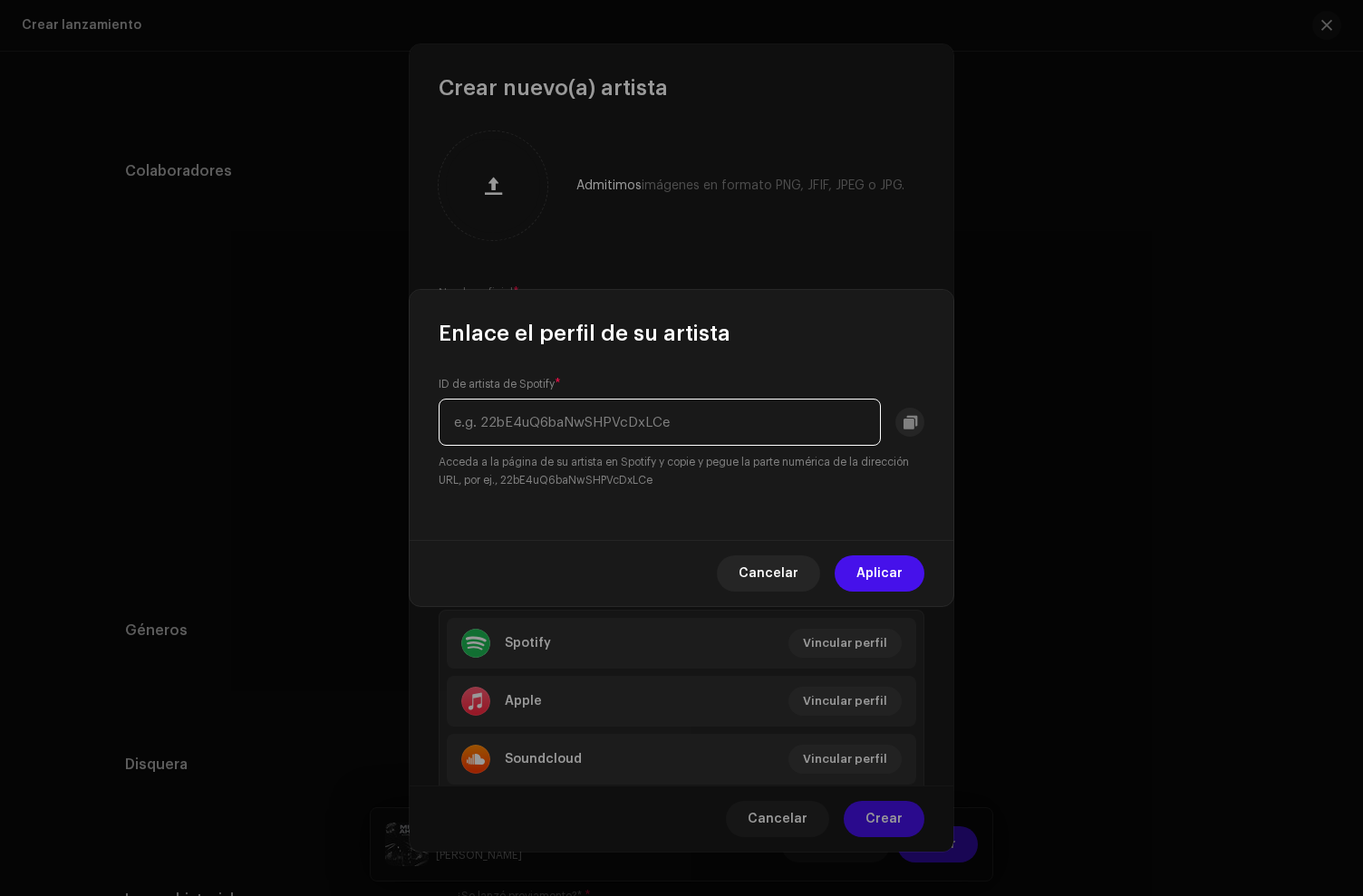
click at [522, 437] on input "text" at bounding box center [660, 423] width 443 height 47
paste input "[URL][DOMAIN_NAME]"
drag, startPoint x: 495, startPoint y: 423, endPoint x: 298, endPoint y: 401, distance: 198.2
click at [298, 401] on div "Enlace el perfil de su artista ID de artista de Spotify * [URL][DOMAIN_NAME] Ac…" at bounding box center [681, 448] width 1363 height 896
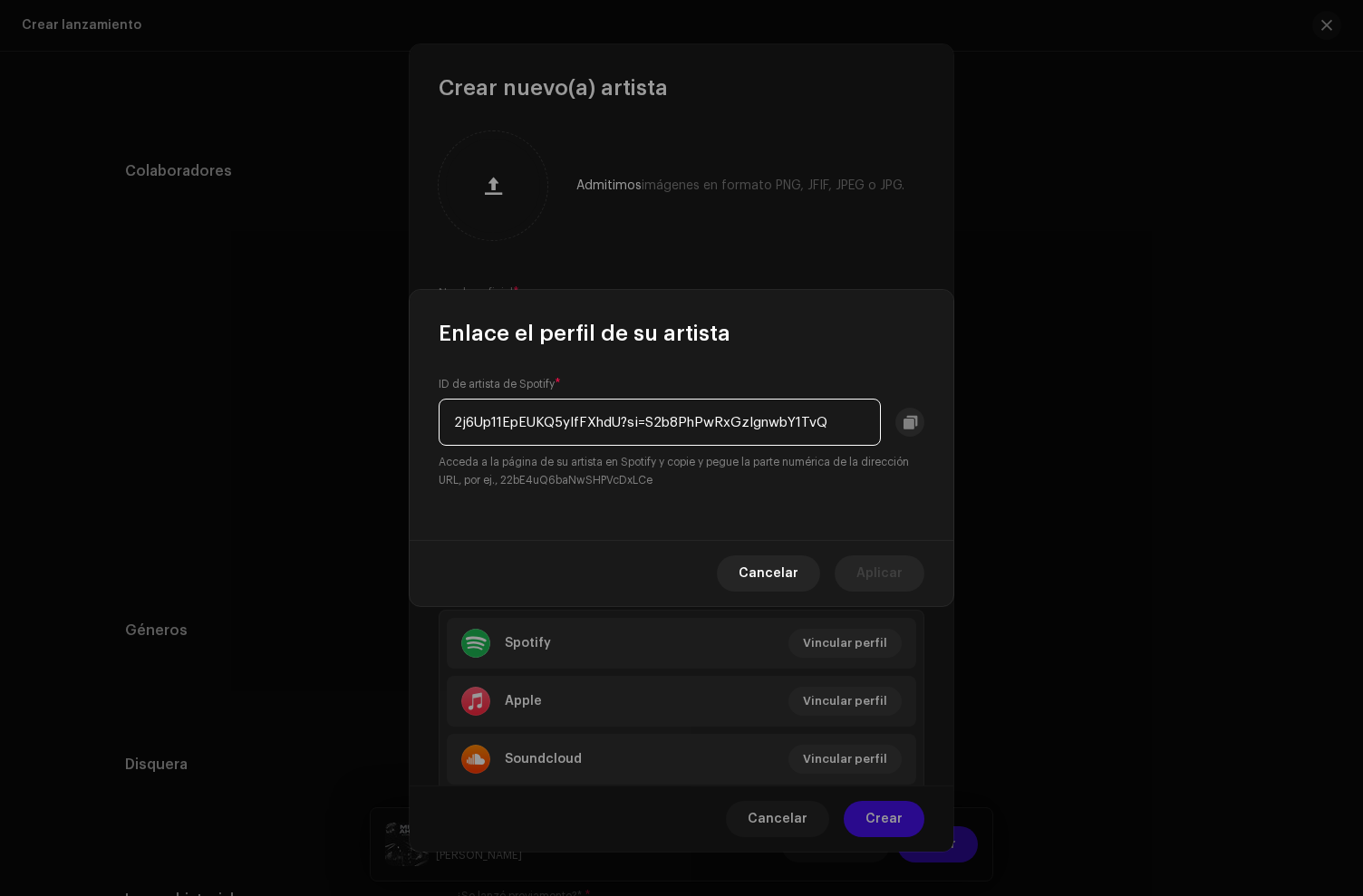
drag, startPoint x: 623, startPoint y: 425, endPoint x: 1312, endPoint y: 438, distance: 689.1
click at [1312, 438] on div "Enlace el perfil de su artista ID de artista de Spotify * 2j6Up11EpEUKQ5yIfFXhd…" at bounding box center [681, 448] width 1363 height 896
type input "2j6Up11EpEUKQ5yIfFXhdU"
click at [896, 567] on span "Aplicar" at bounding box center [879, 574] width 46 height 36
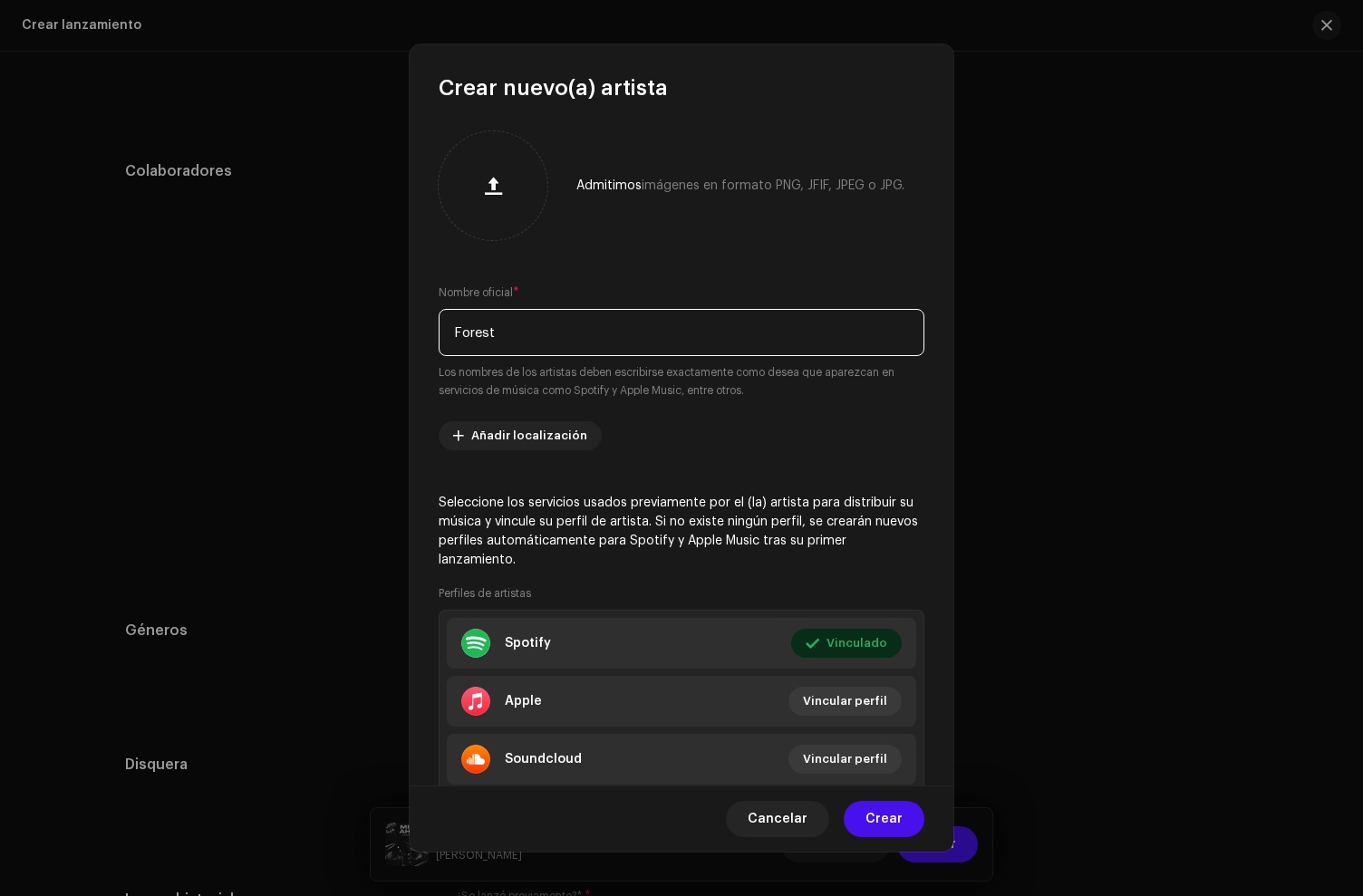
click at [490, 338] on input "Forest" at bounding box center [682, 333] width 486 height 47
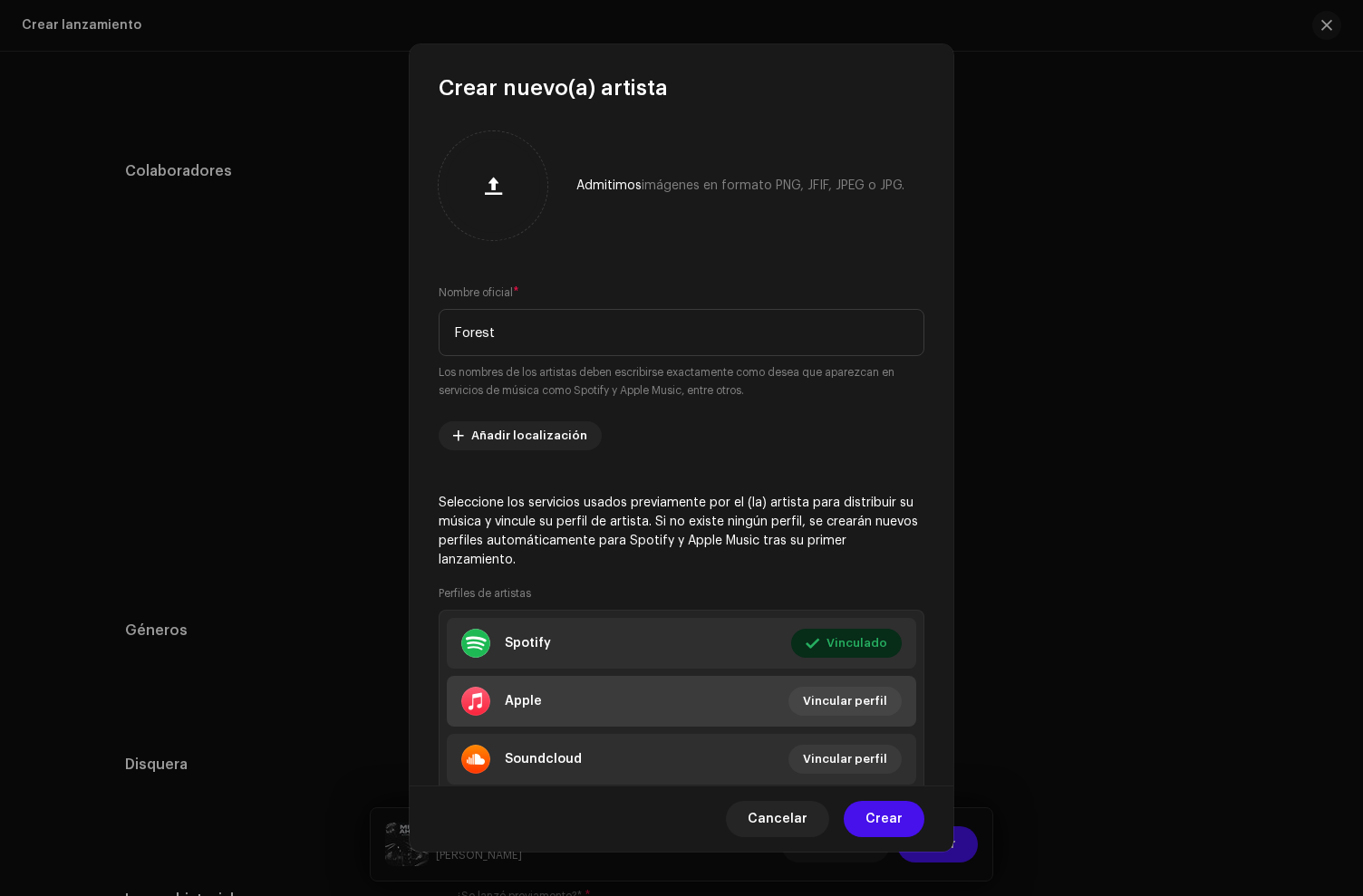
click at [644, 714] on li "Apple Vincular perfil" at bounding box center [682, 702] width 470 height 51
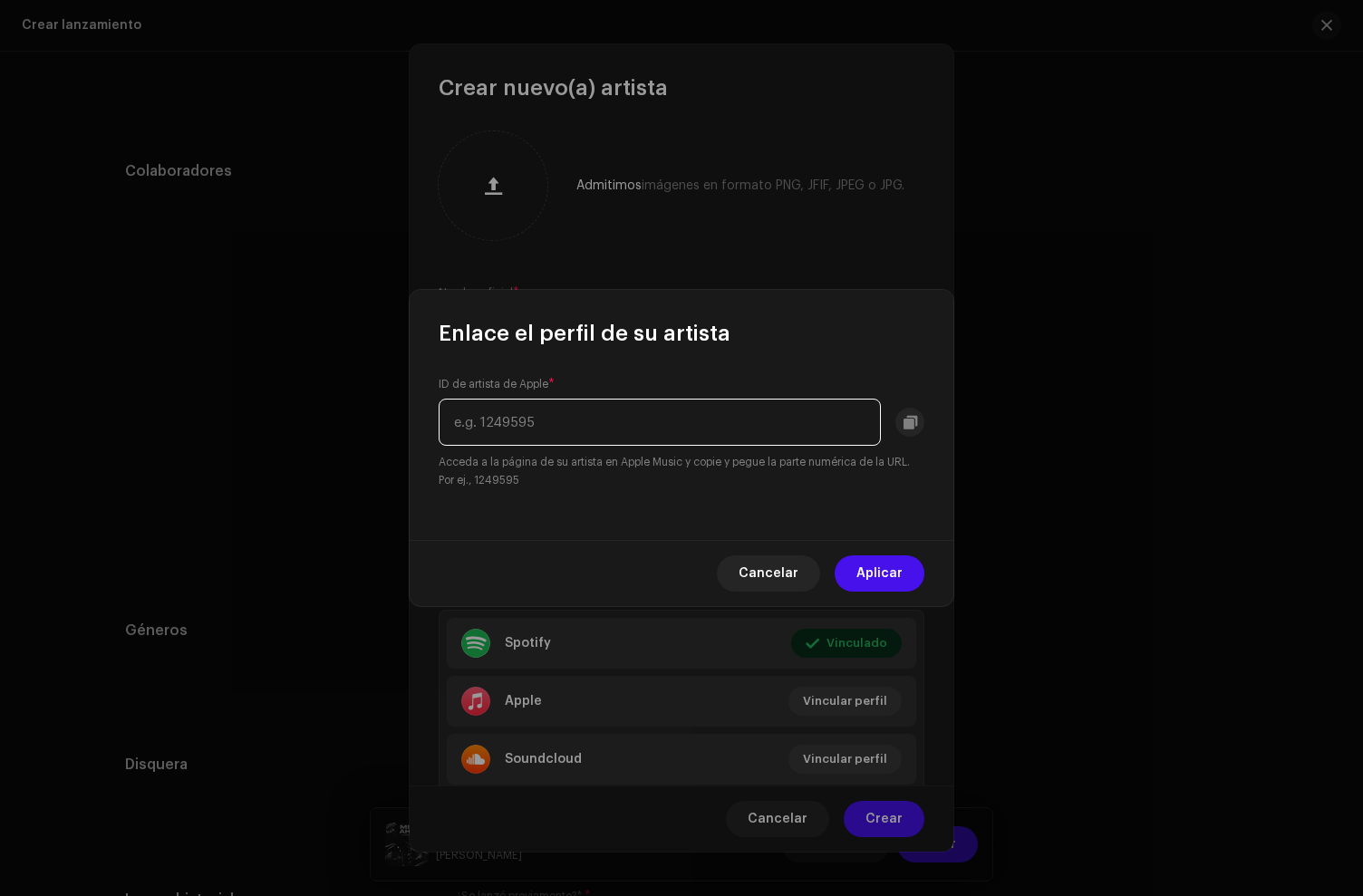
click at [541, 432] on input "text" at bounding box center [660, 423] width 443 height 47
paste input "3087451"
type input "3087451"
click at [867, 570] on span "Aplicar" at bounding box center [879, 574] width 46 height 36
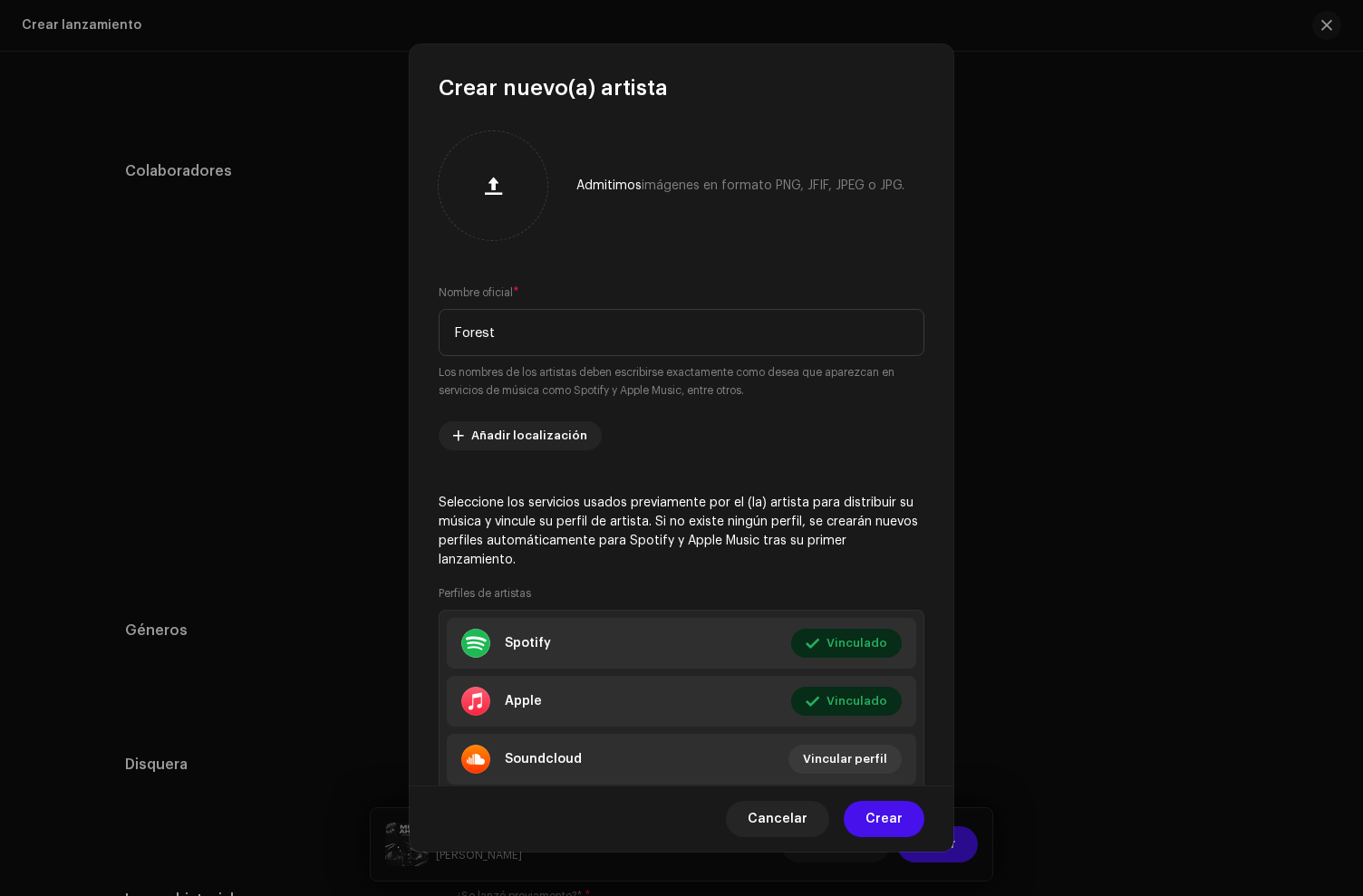
drag, startPoint x: 888, startPoint y: 815, endPoint x: 886, endPoint y: 803, distance: 12.2
click at [888, 814] on span "Crear" at bounding box center [883, 819] width 37 height 36
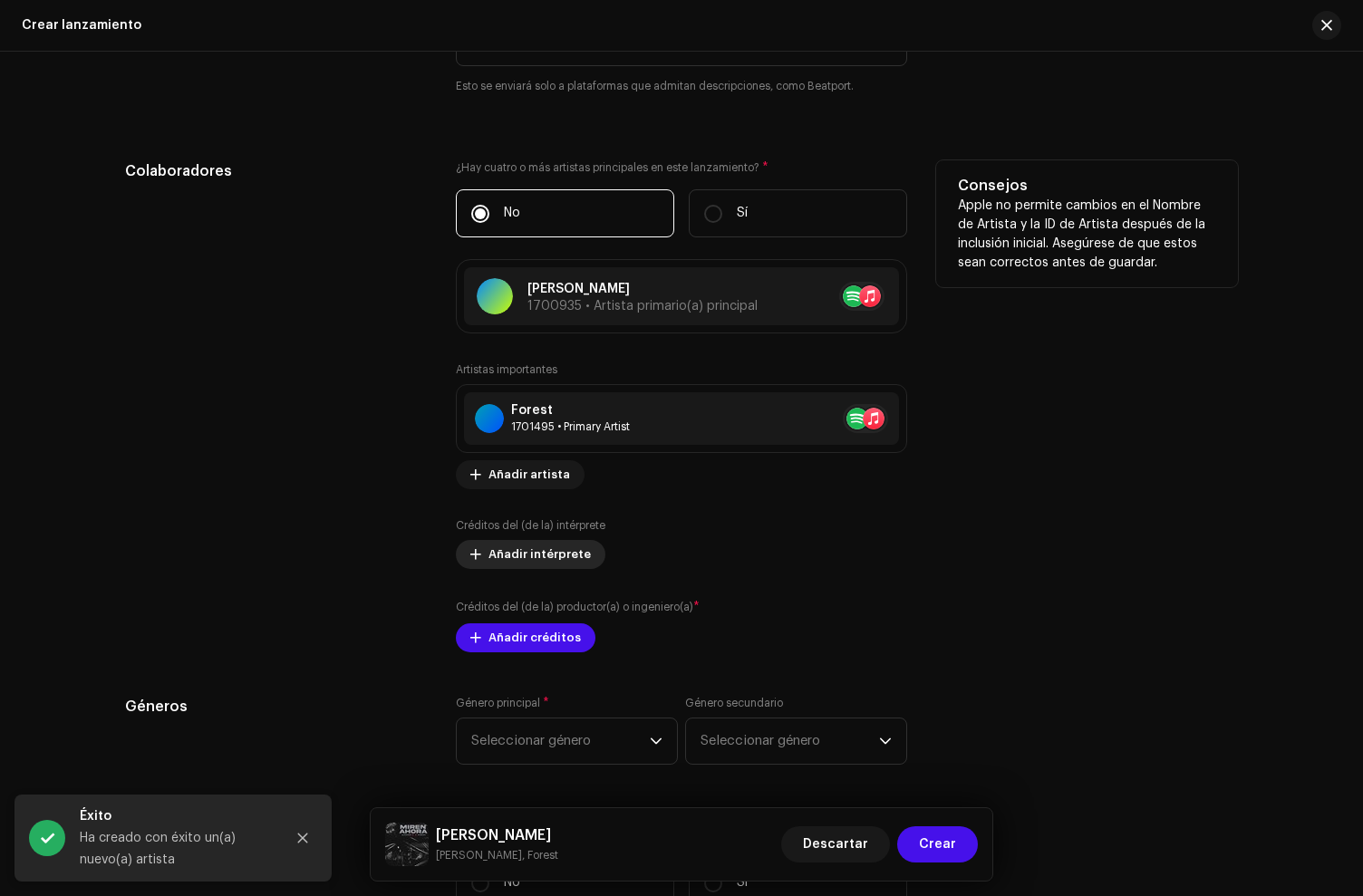
click at [495, 547] on span "Añadir intérprete" at bounding box center [540, 555] width 102 height 36
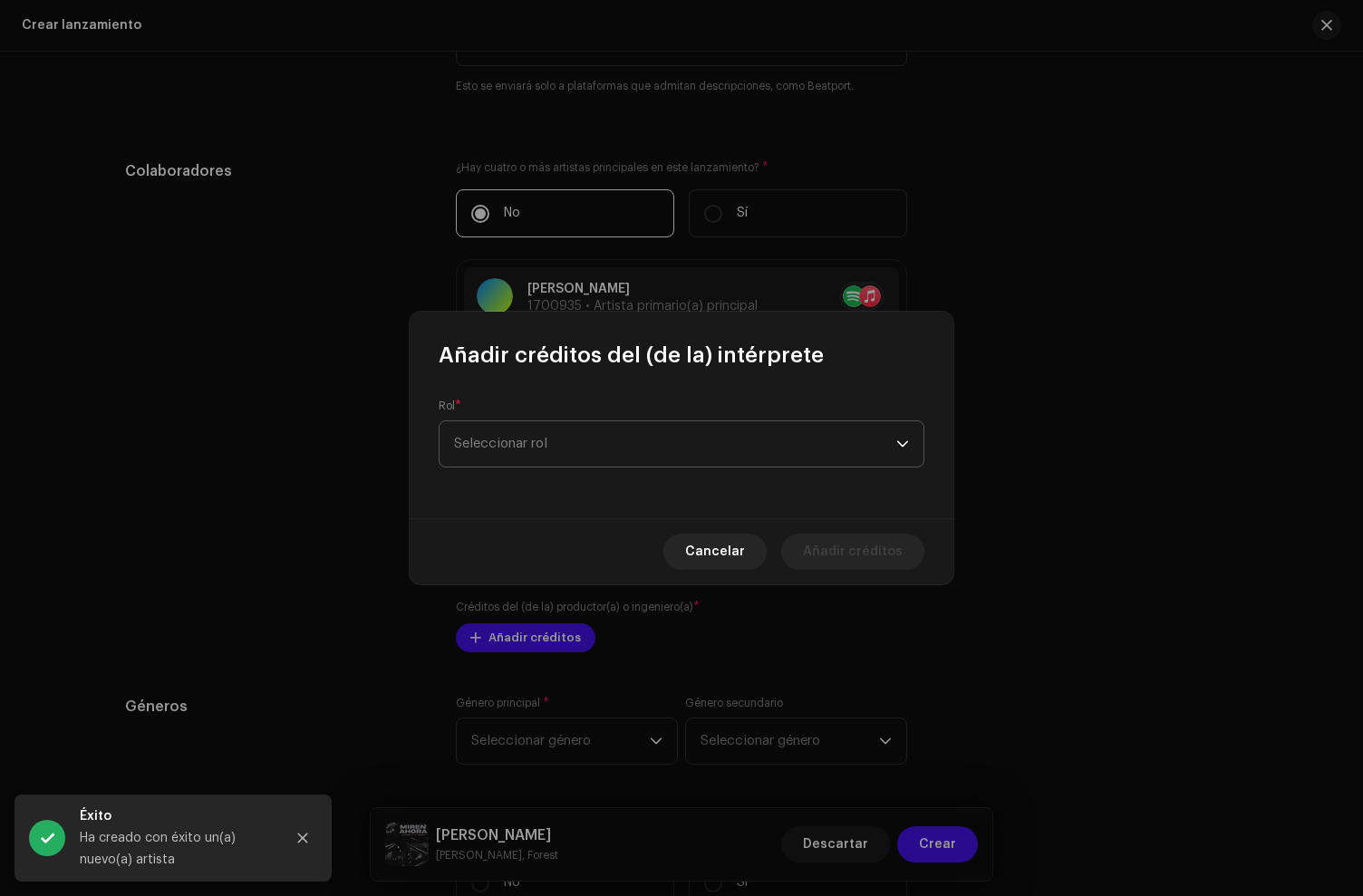
click at [540, 443] on span "Seleccionar rol" at bounding box center [676, 444] width 443 height 45
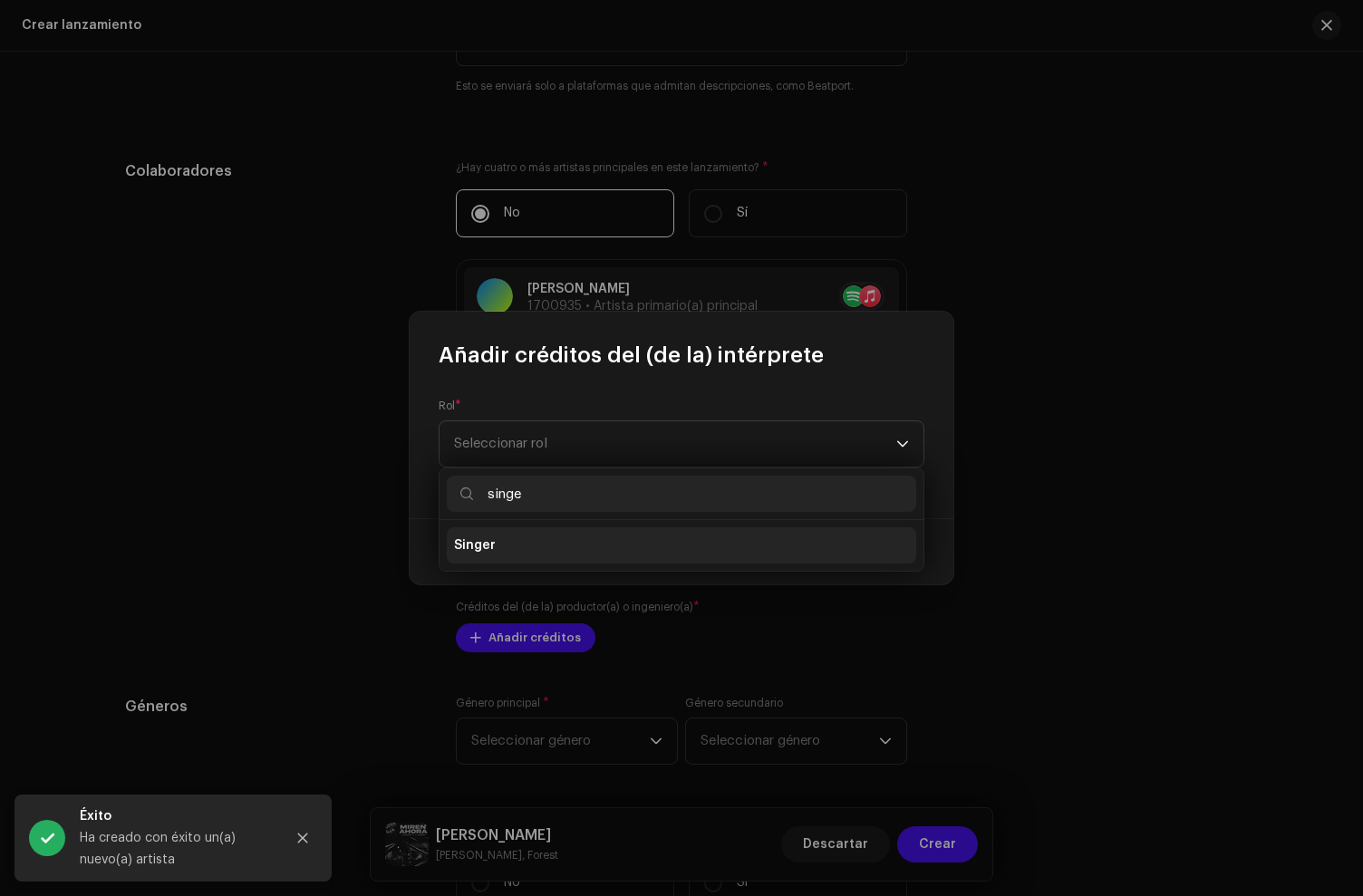
type input "singe"
click at [538, 551] on li "Singer" at bounding box center [682, 546] width 470 height 36
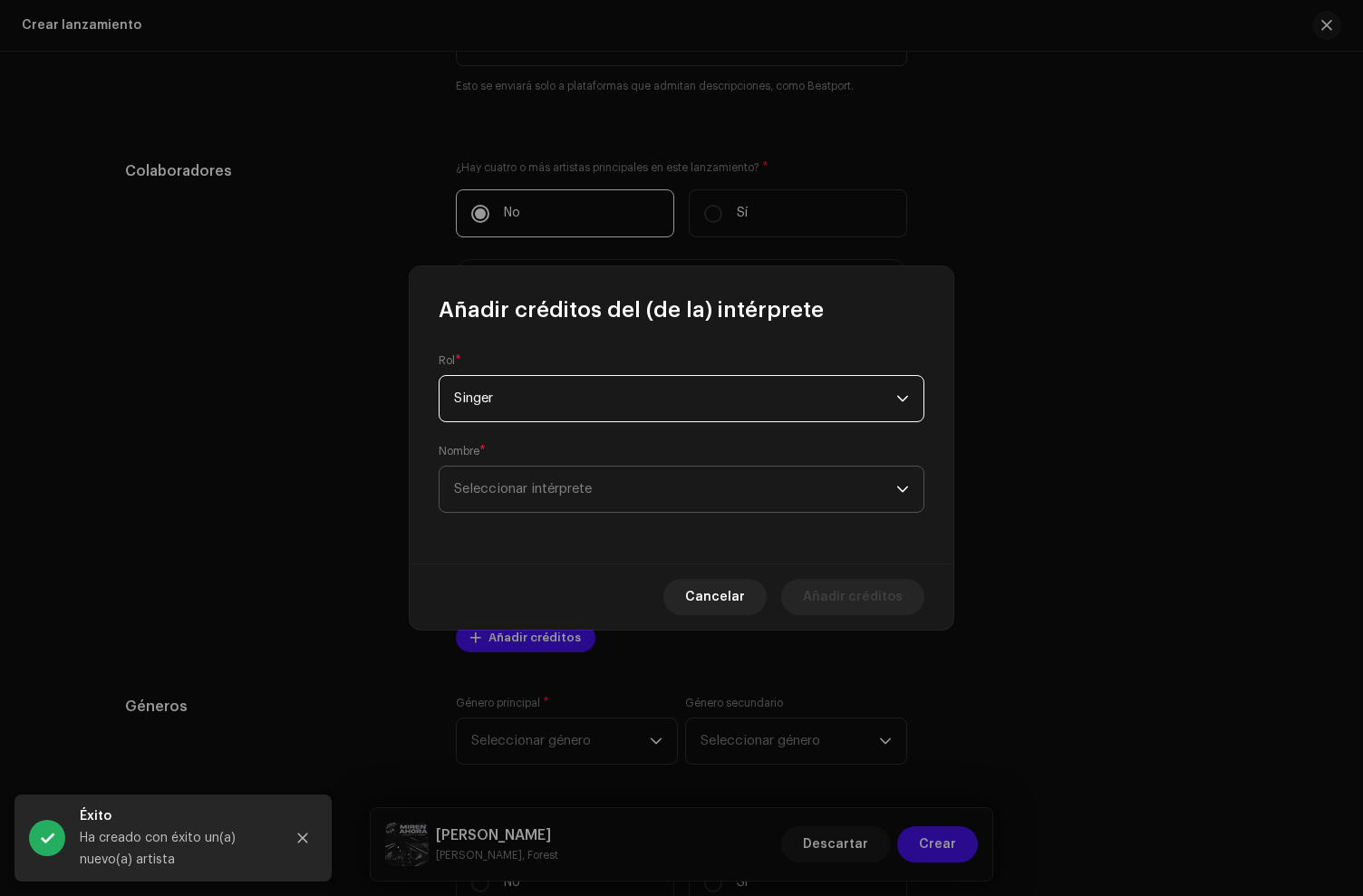
click at [545, 492] on span "Seleccionar intérprete" at bounding box center [523, 489] width 138 height 14
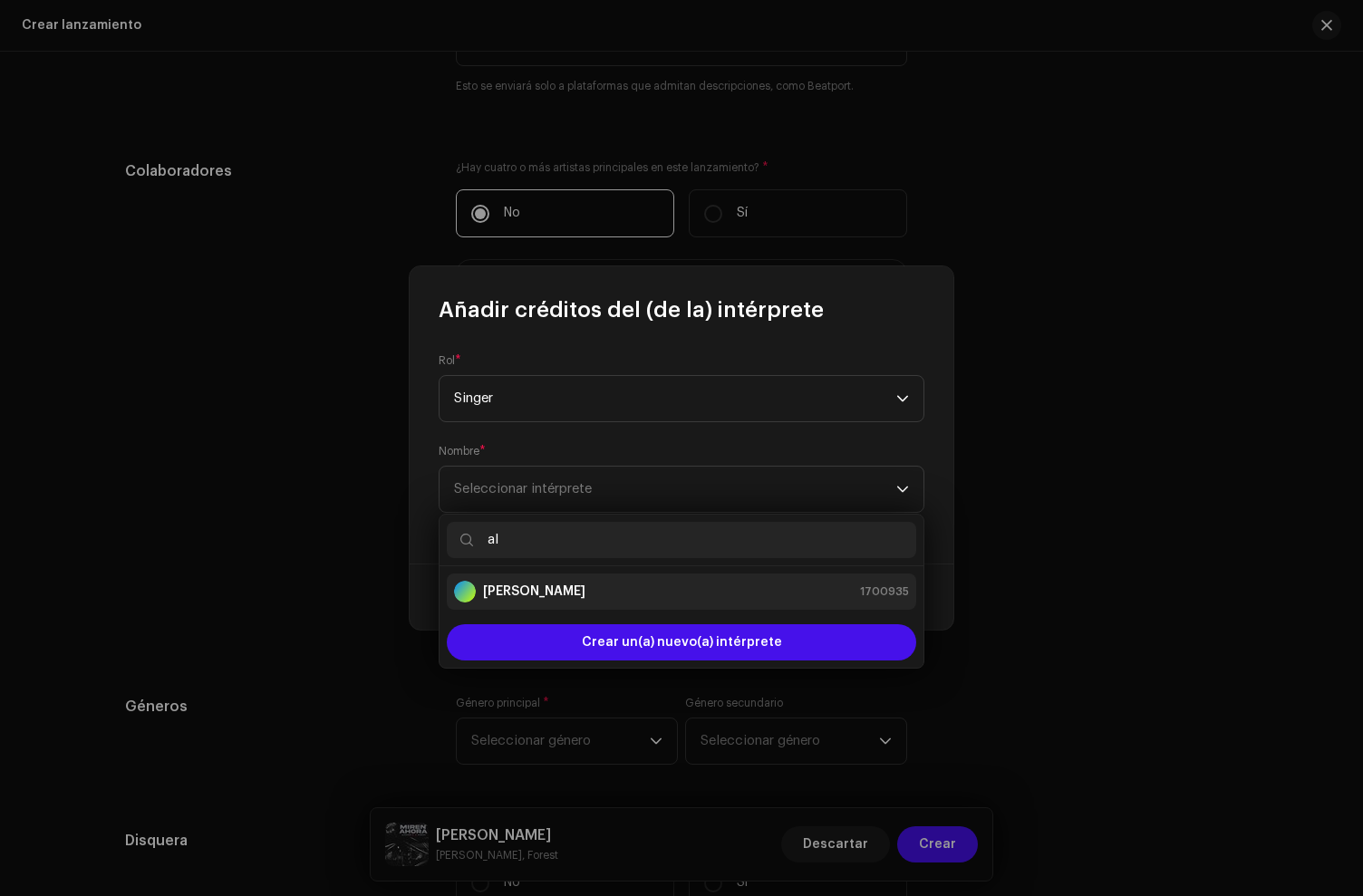
type input "al"
click at [545, 577] on li "[PERSON_NAME] 1700935" at bounding box center [682, 592] width 470 height 36
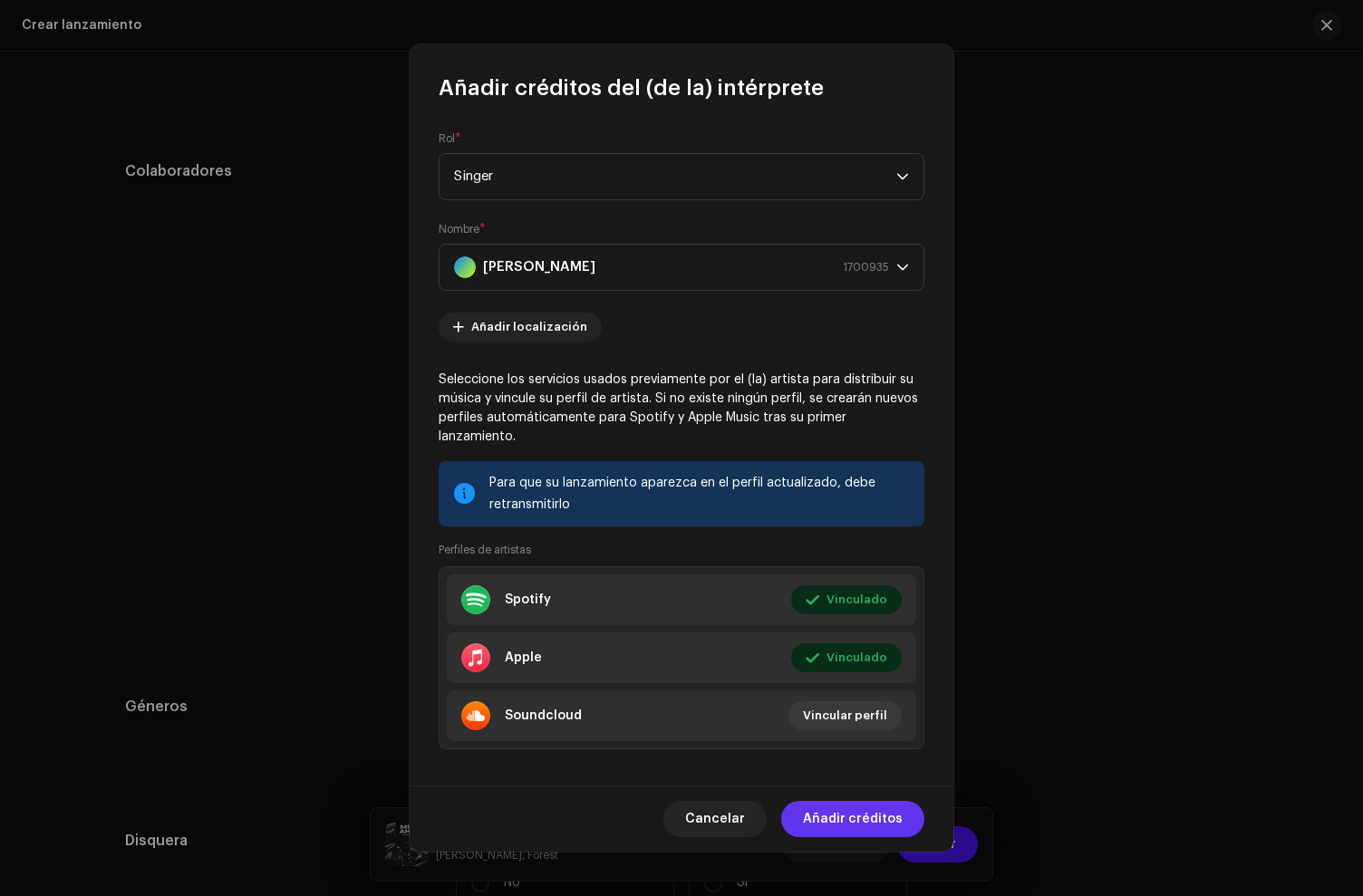
click at [871, 825] on span "Añadir créditos" at bounding box center [852, 819] width 100 height 36
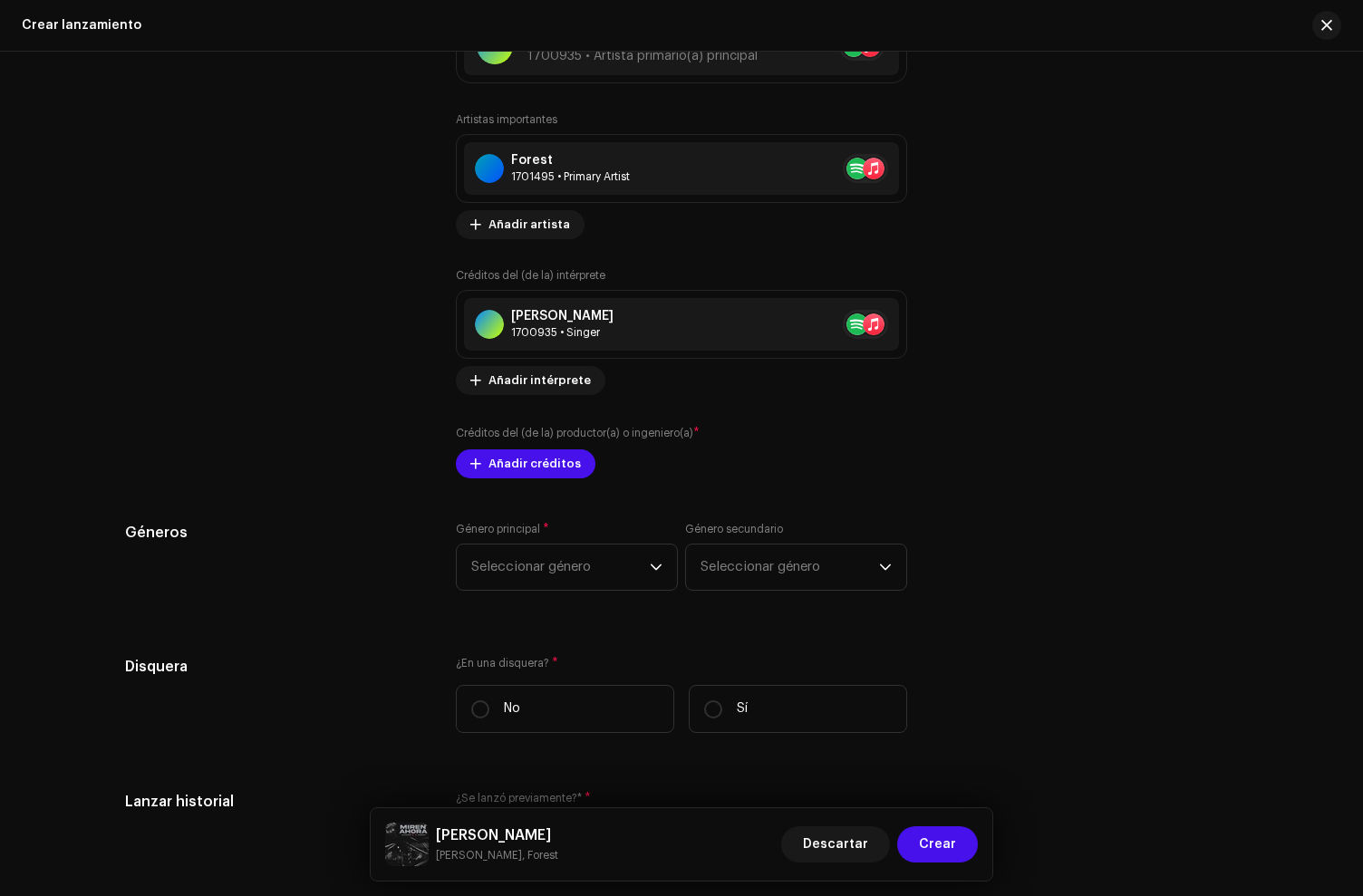
scroll to position [2147, 0]
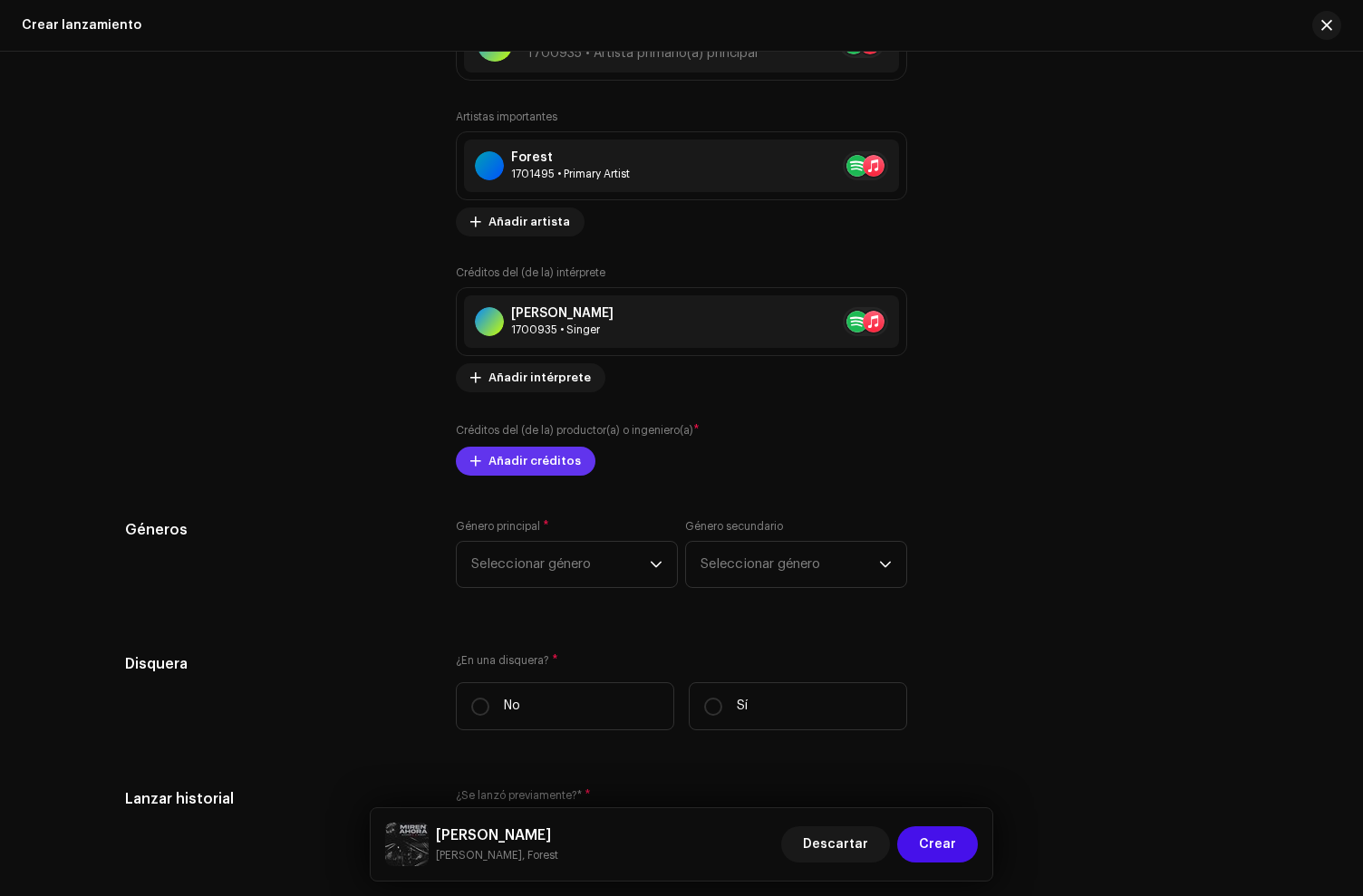
click at [508, 453] on span "Añadir créditos" at bounding box center [535, 462] width 92 height 36
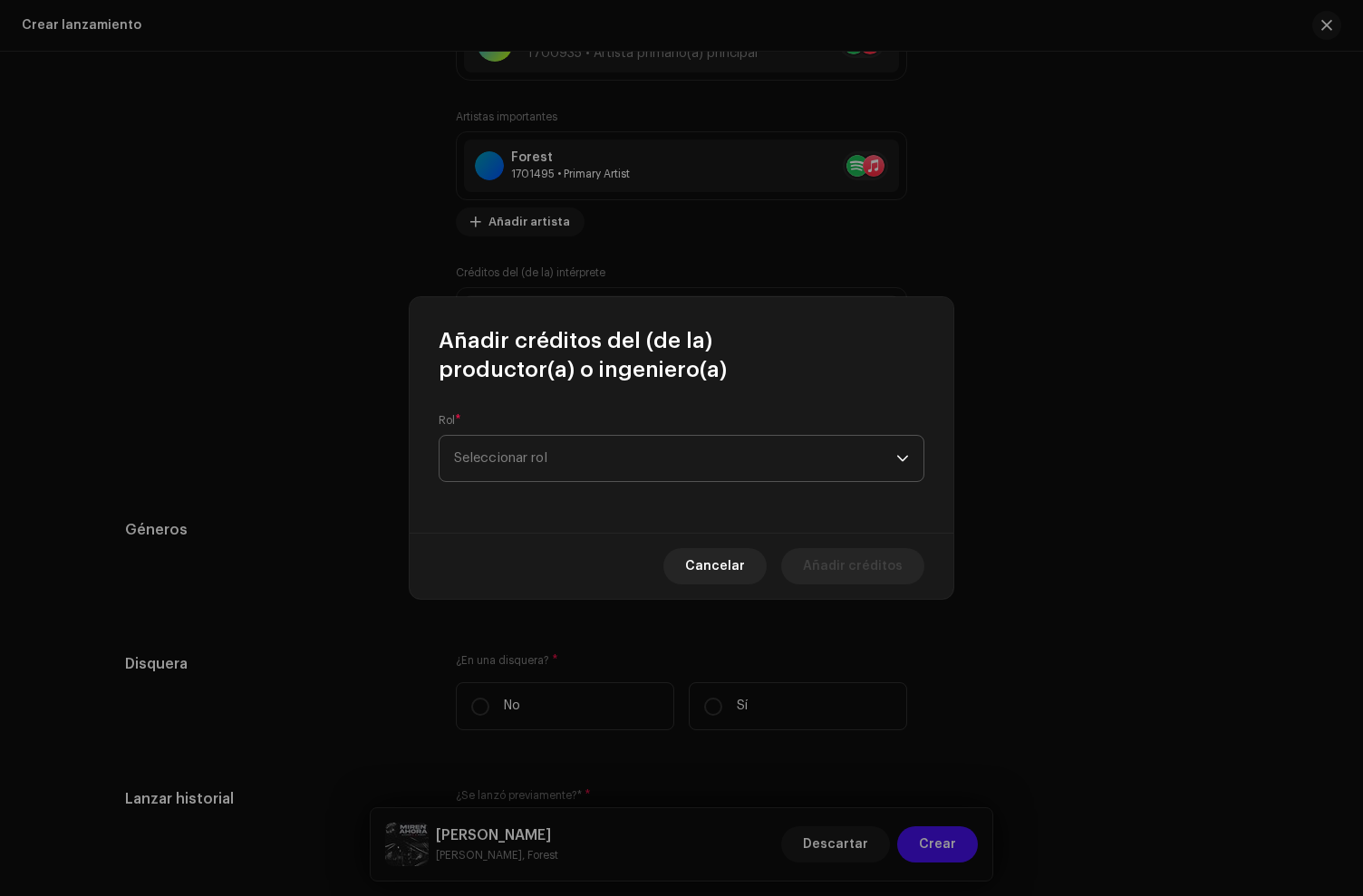
click at [526, 474] on span "Seleccionar rol" at bounding box center [676, 459] width 443 height 45
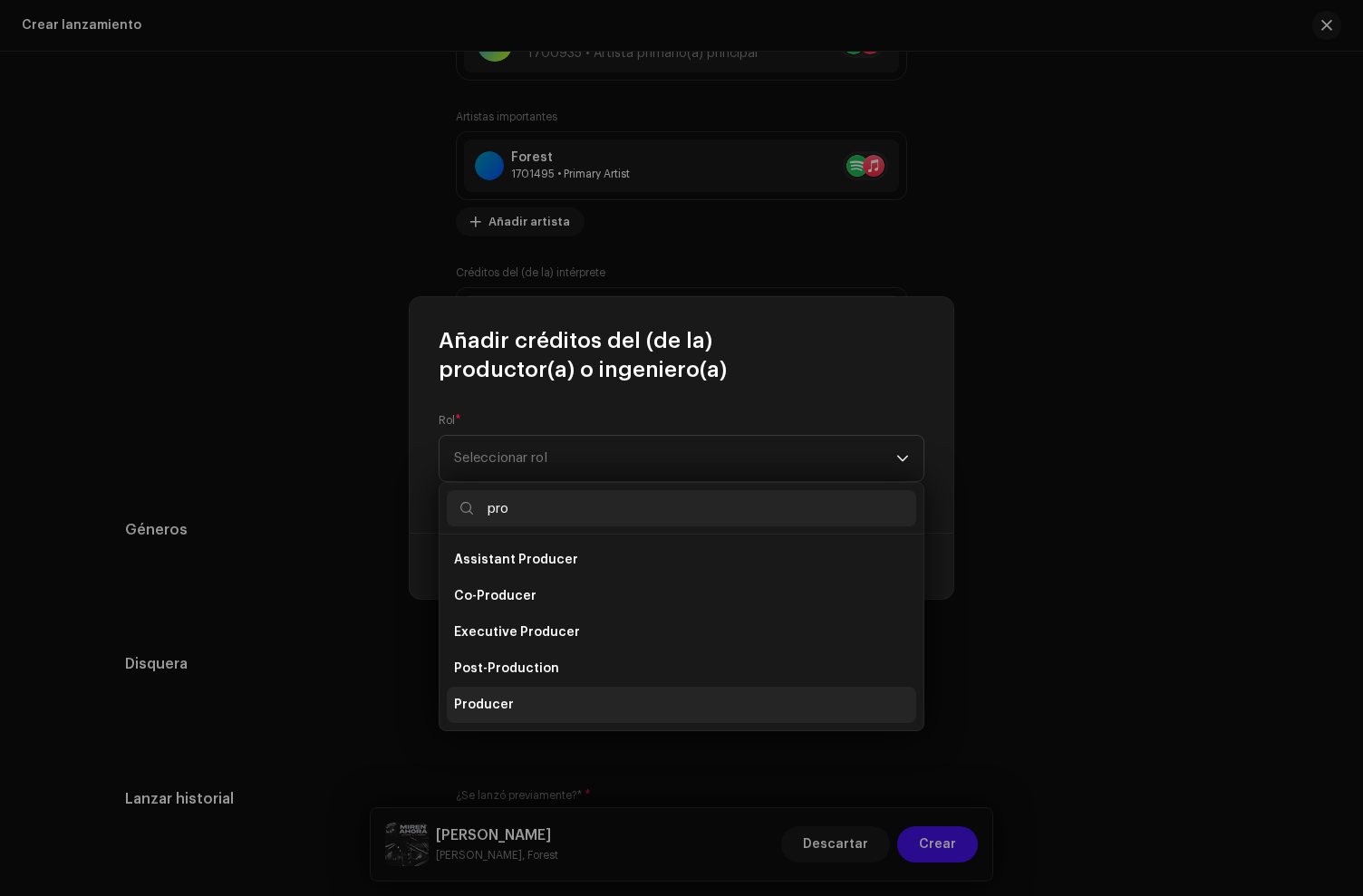
type input "pro"
drag, startPoint x: 529, startPoint y: 696, endPoint x: 1252, endPoint y: 696, distance: 723.0
click at [529, 696] on li "Producer" at bounding box center [682, 706] width 470 height 36
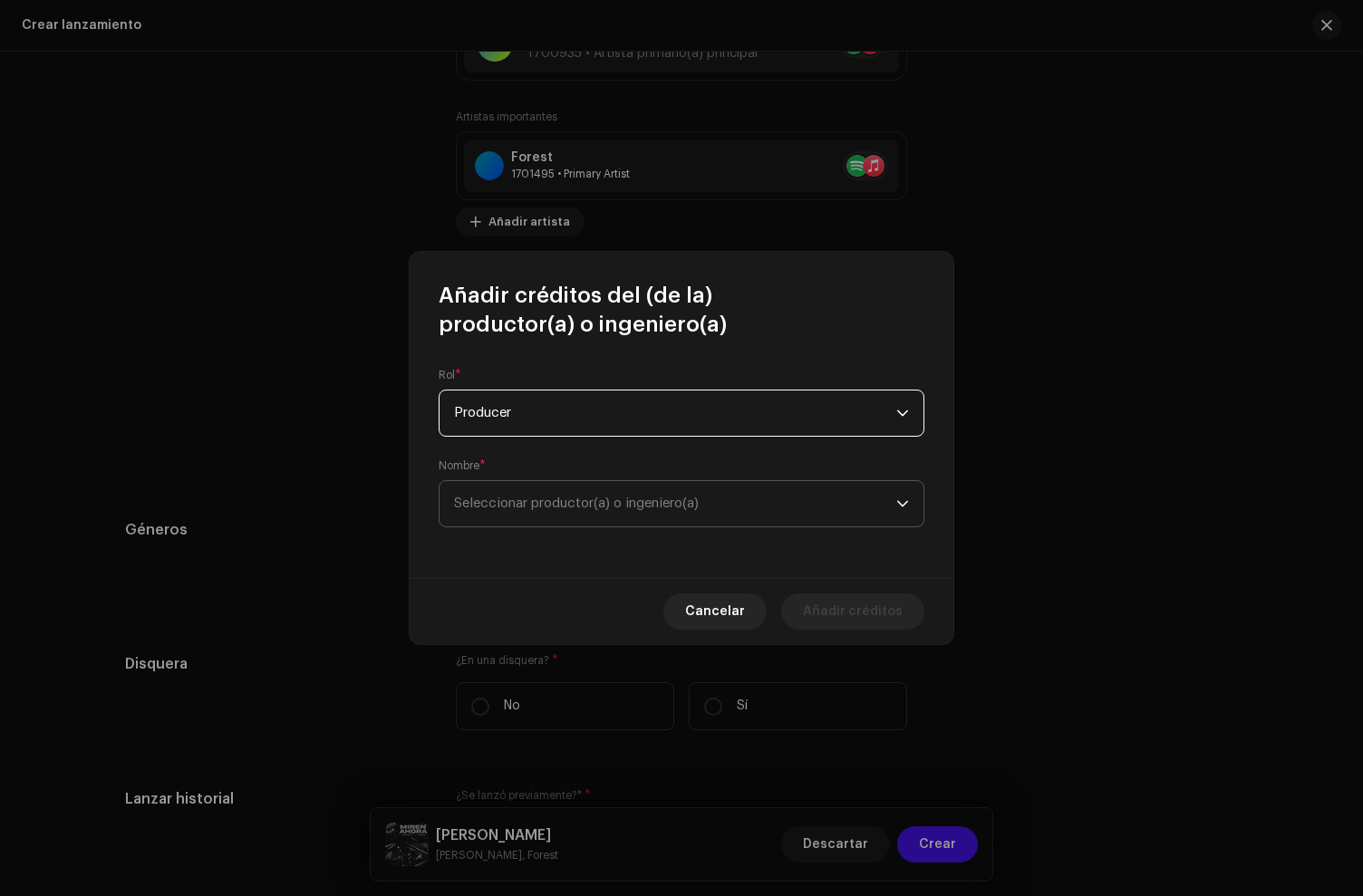
click at [599, 492] on span "Seleccionar productor(a) o ingeniero(a)" at bounding box center [676, 504] width 443 height 45
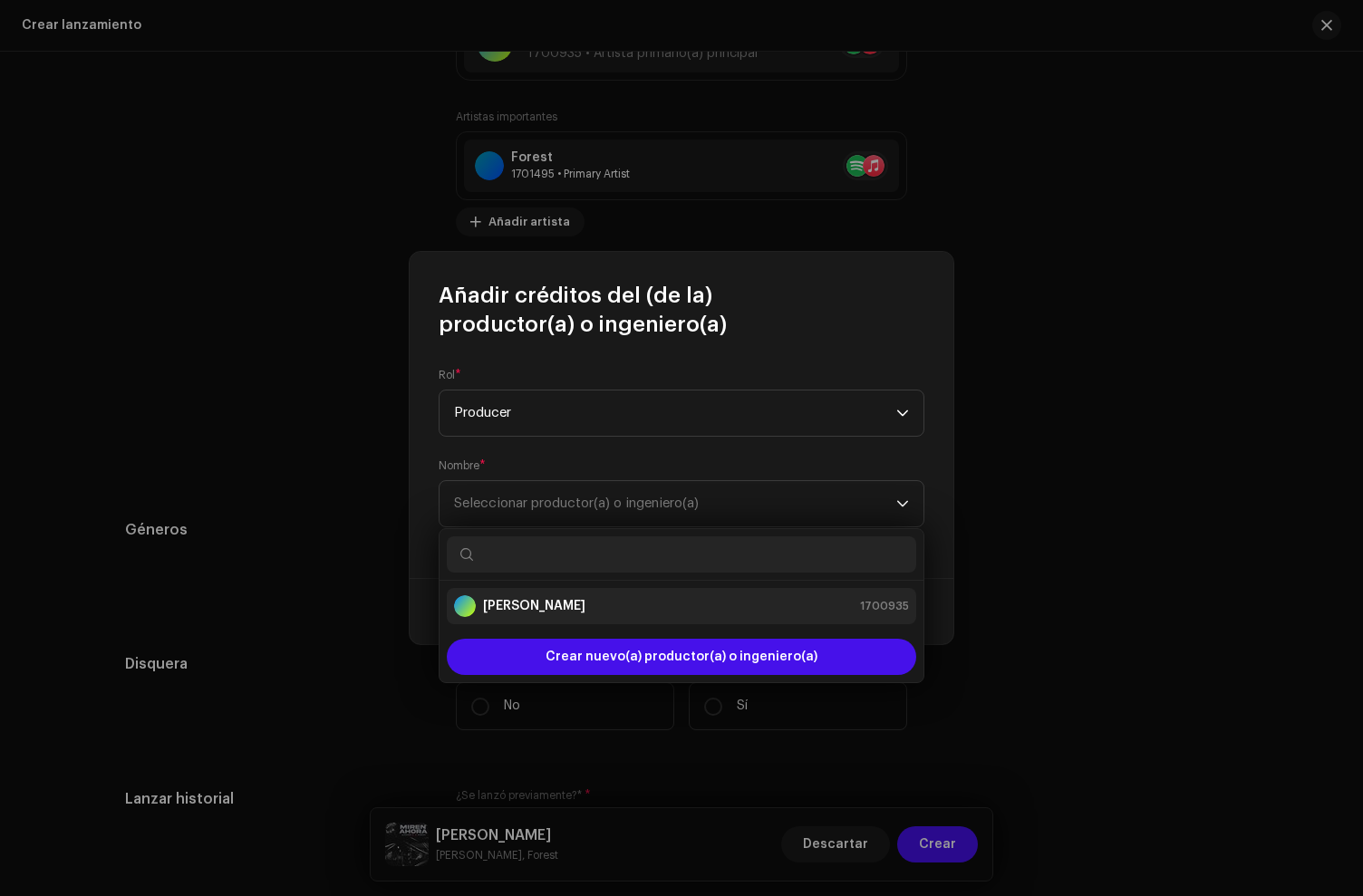
click at [508, 604] on strong "[PERSON_NAME]" at bounding box center [534, 607] width 102 height 18
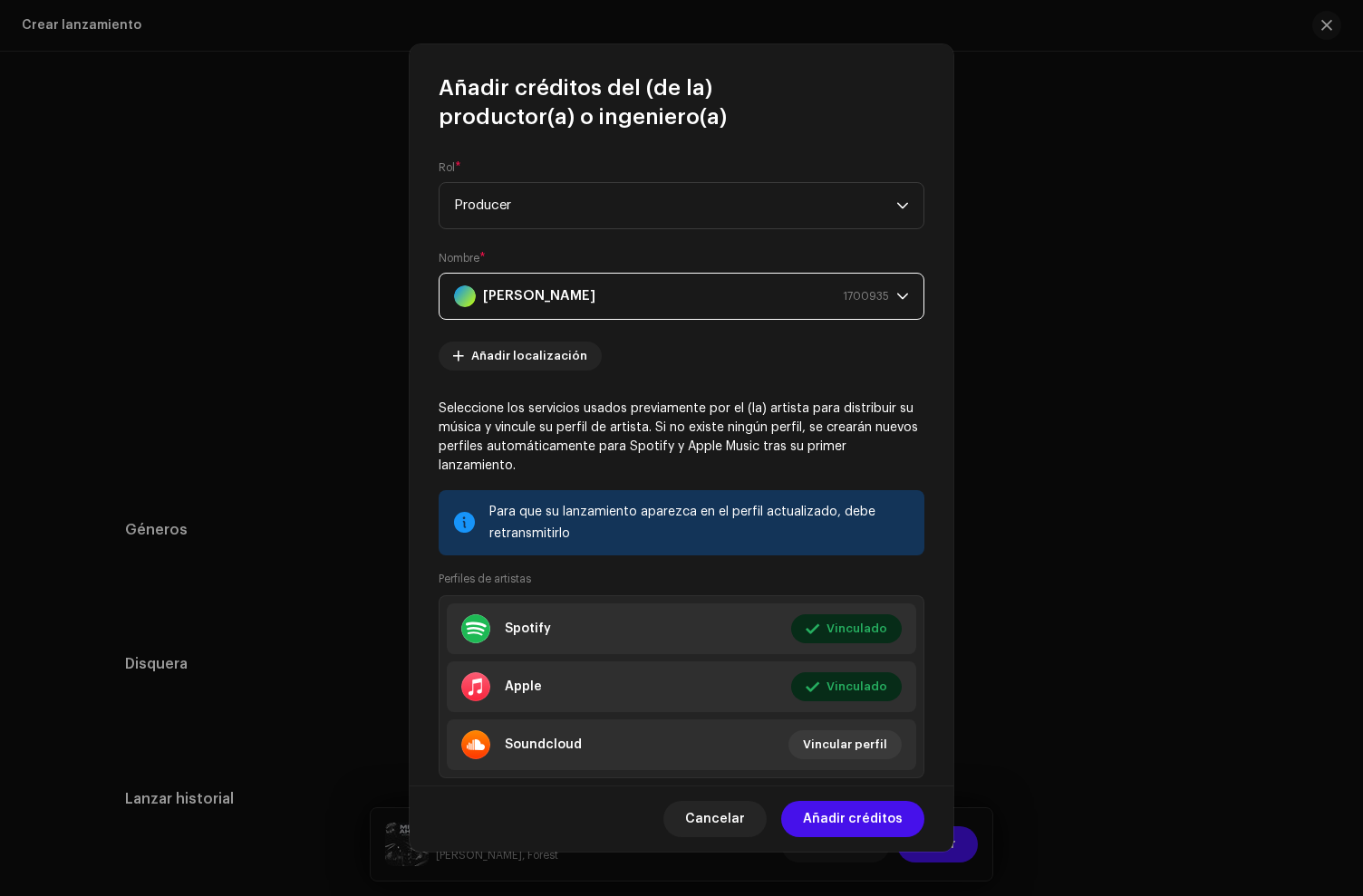
drag, startPoint x: 871, startPoint y: 814, endPoint x: 840, endPoint y: 706, distance: 112.4
click at [871, 813] on span "Añadir créditos" at bounding box center [852, 819] width 100 height 36
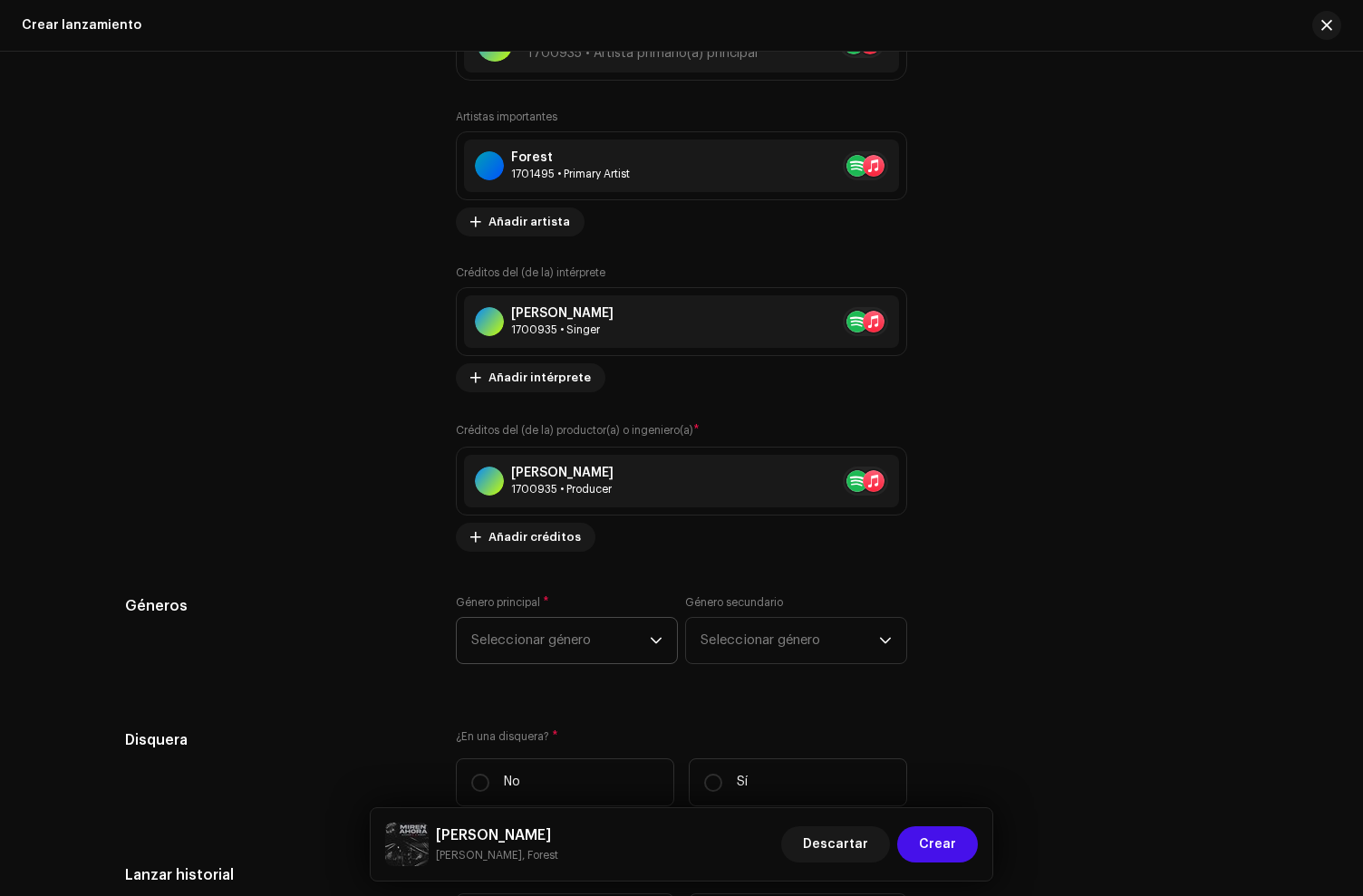
click at [498, 645] on span "Seleccionar género" at bounding box center [560, 641] width 179 height 45
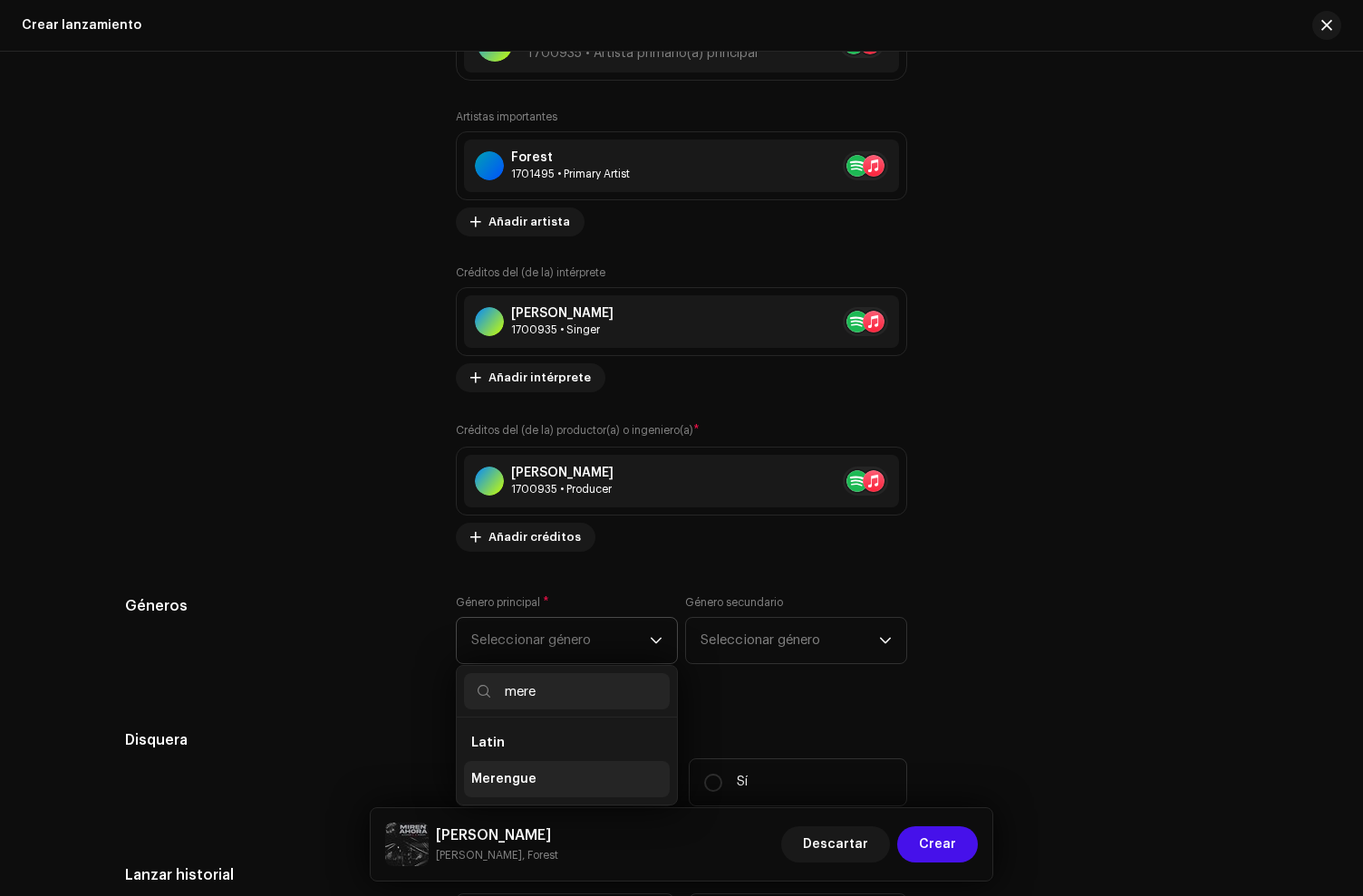
type input "mere"
drag, startPoint x: 548, startPoint y: 781, endPoint x: 802, endPoint y: 687, distance: 270.8
click at [548, 781] on li "Merengue" at bounding box center [567, 779] width 206 height 36
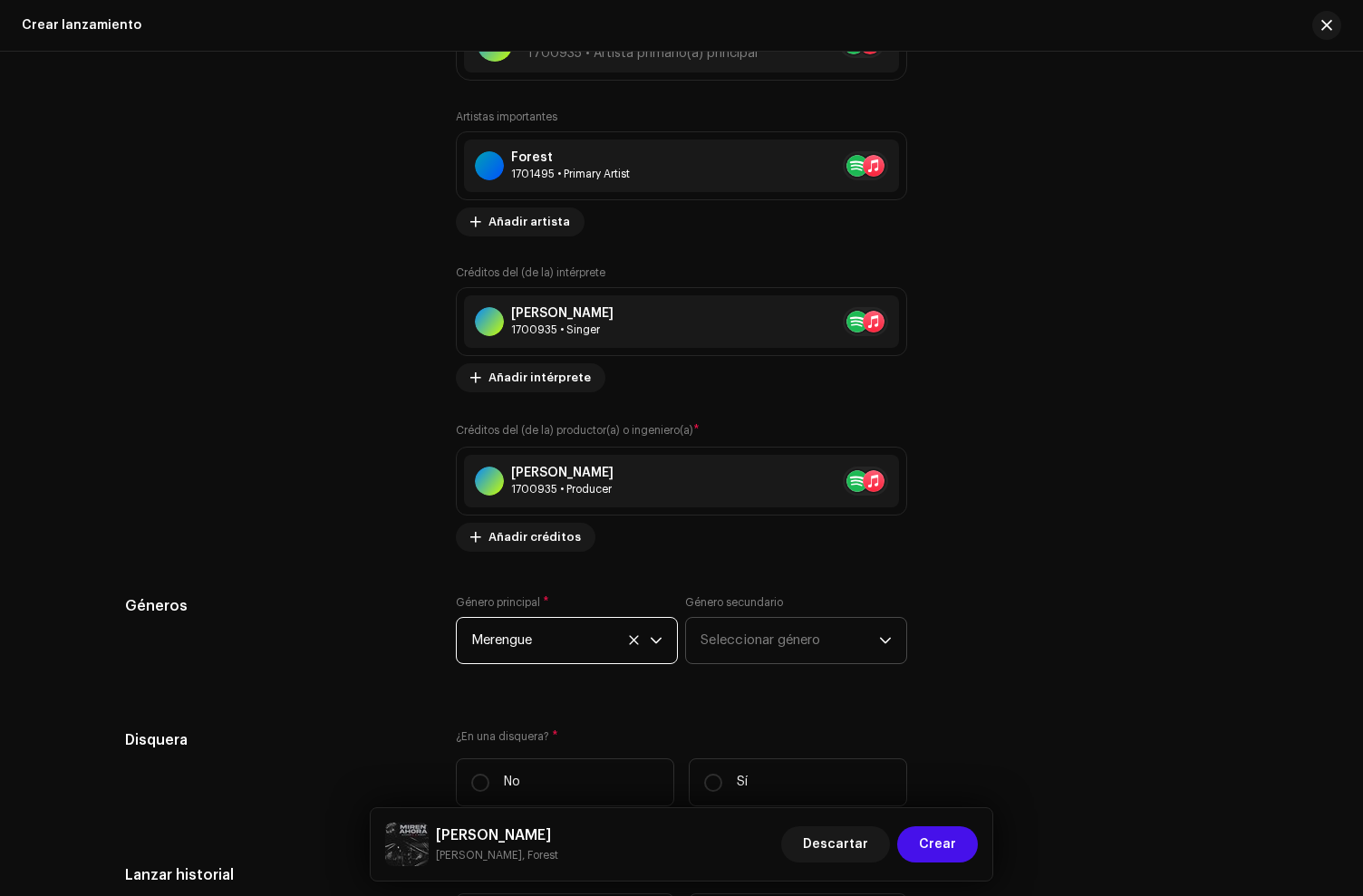
click at [788, 655] on span "Seleccionar género" at bounding box center [790, 641] width 179 height 45
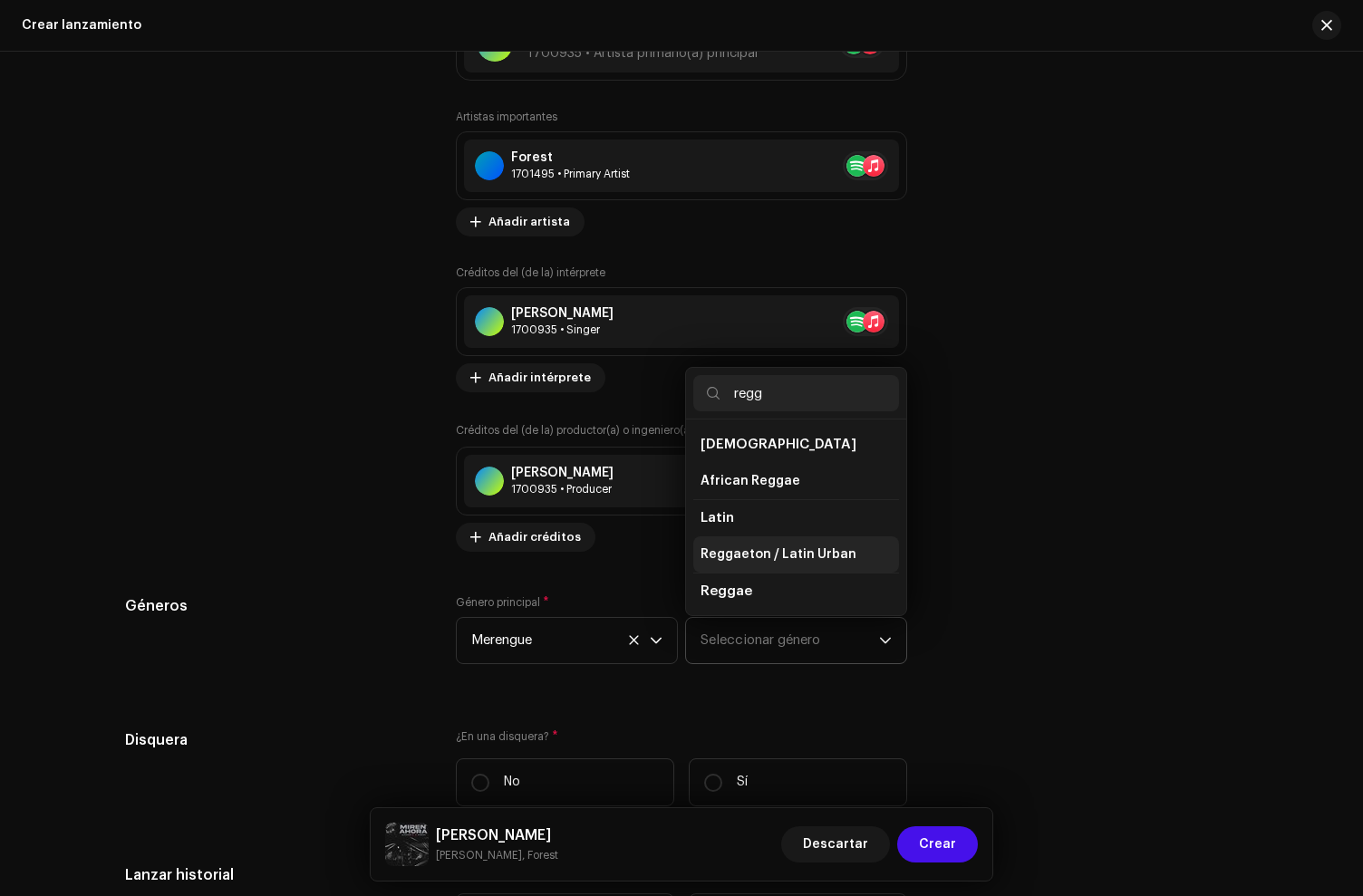
type input "regg"
click at [751, 560] on span "Reggaeton / Latin Urban" at bounding box center [779, 555] width 156 height 18
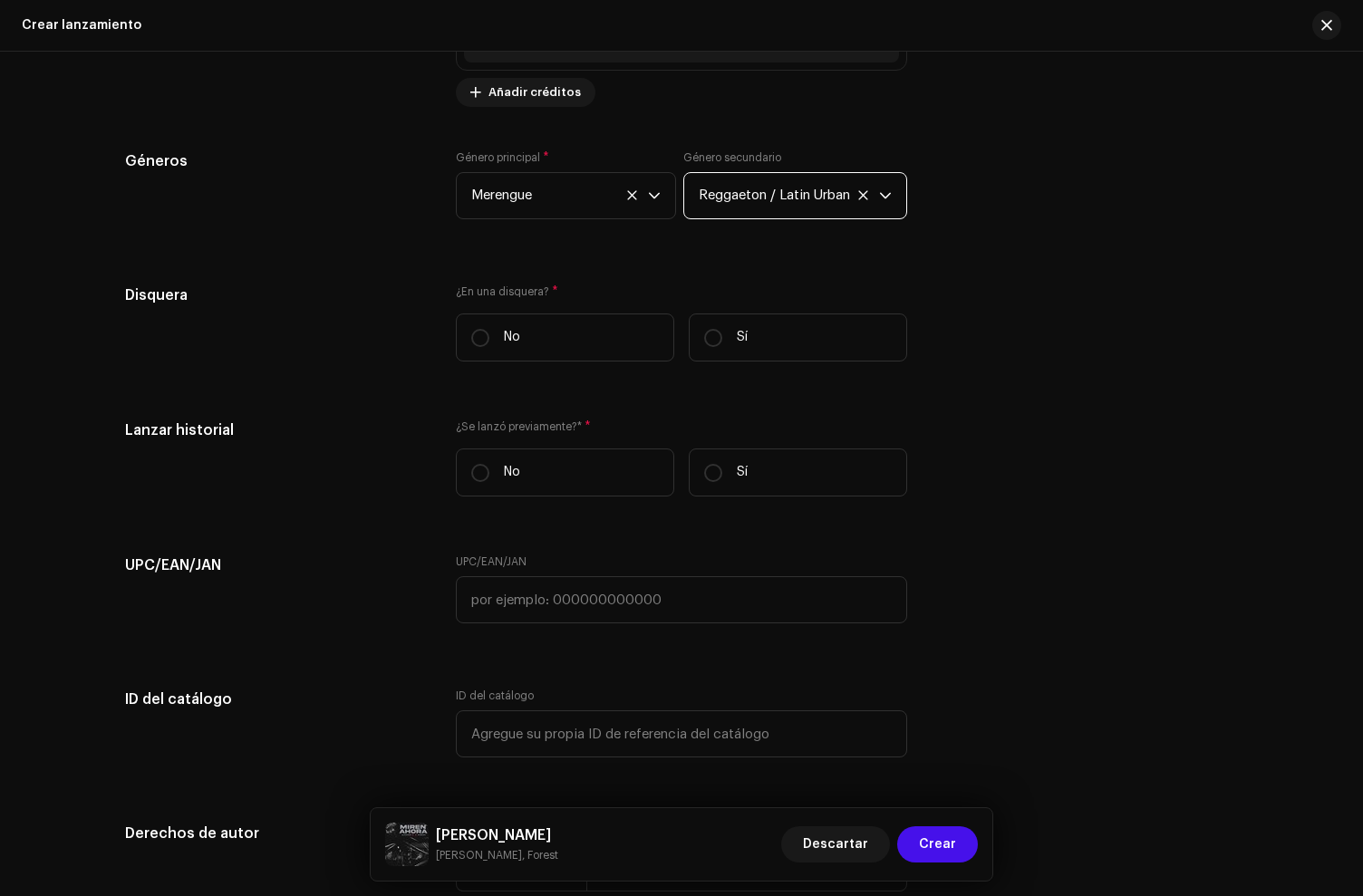
scroll to position [2616, 0]
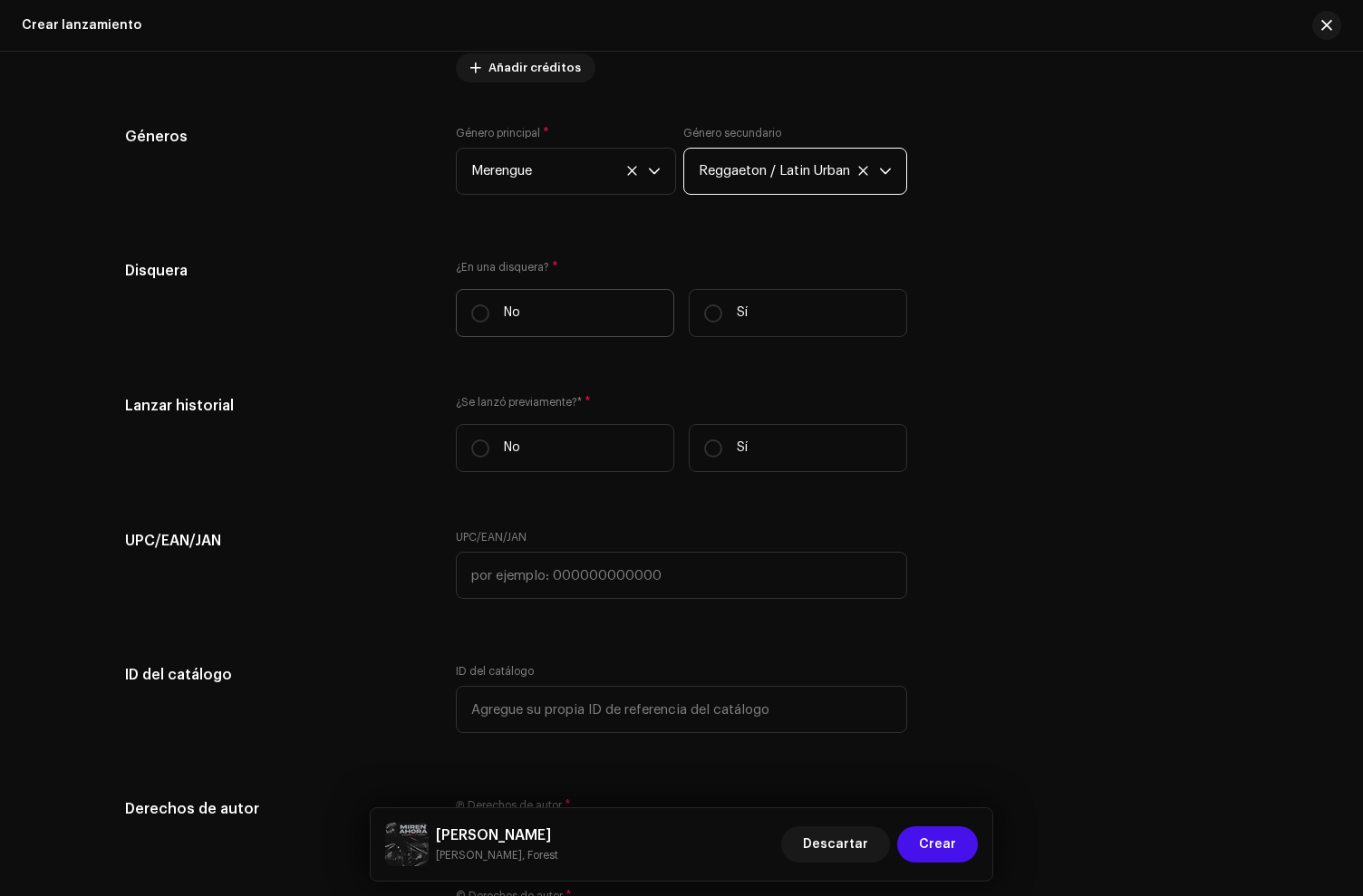
click at [582, 318] on label "No" at bounding box center [565, 313] width 219 height 48
click at [490, 318] on input "No" at bounding box center [481, 314] width 18 height 18
radio input "true"
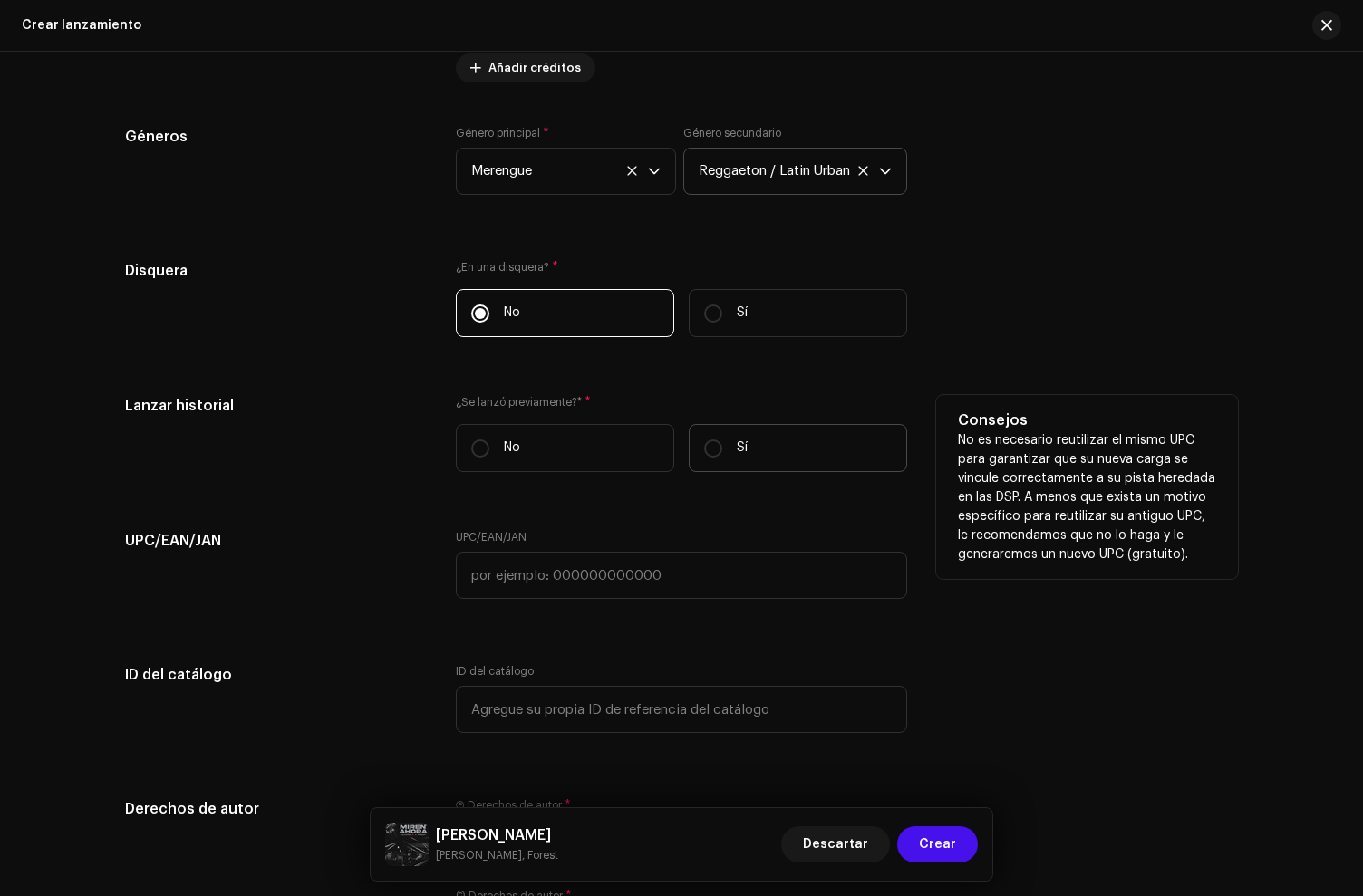
click at [755, 466] on label "Sí" at bounding box center [798, 448] width 219 height 48
click at [723, 458] on input "Sí" at bounding box center [714, 449] width 18 height 18
radio input "true"
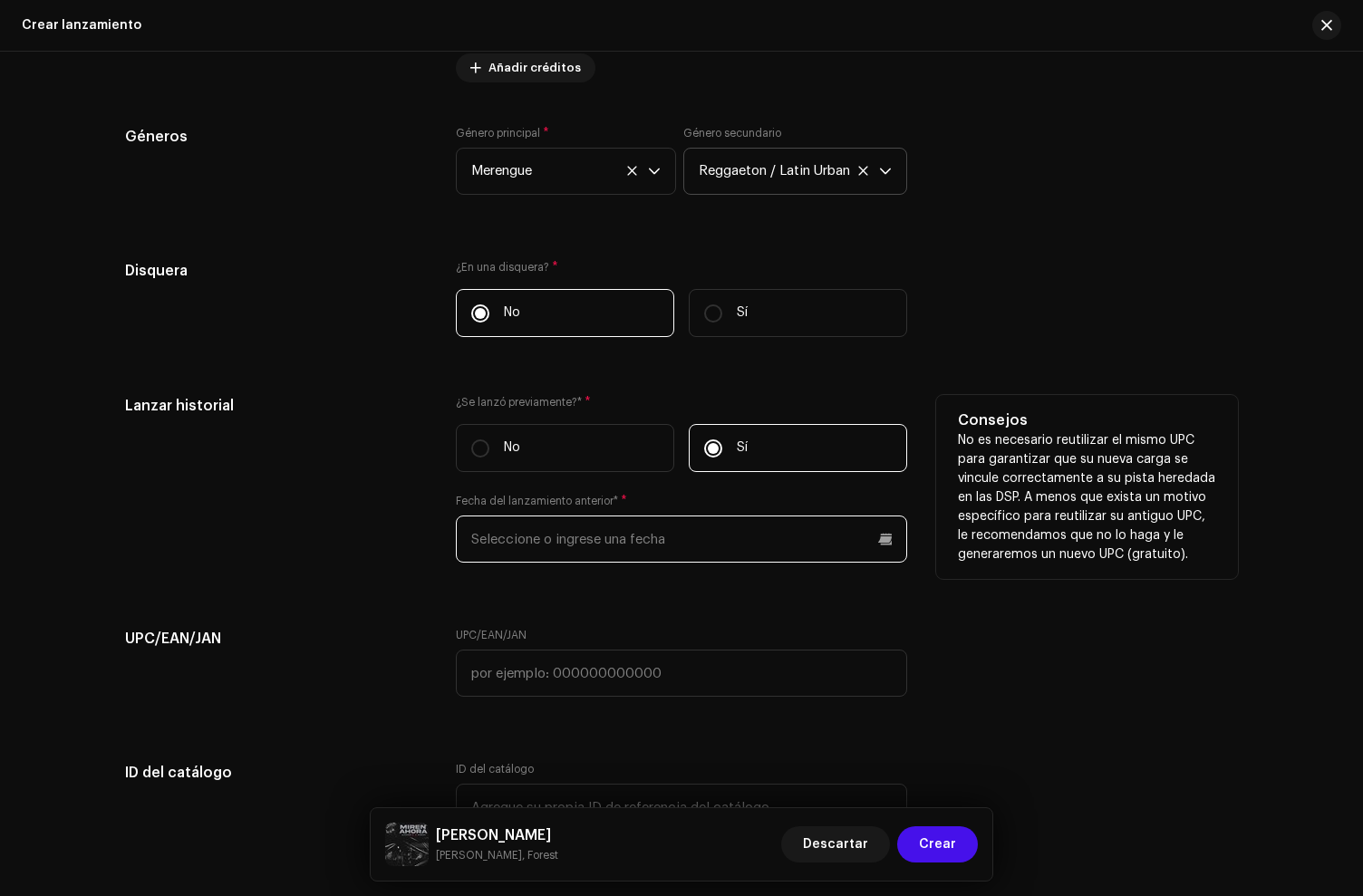
click at [574, 547] on input "text" at bounding box center [682, 540] width 452 height 47
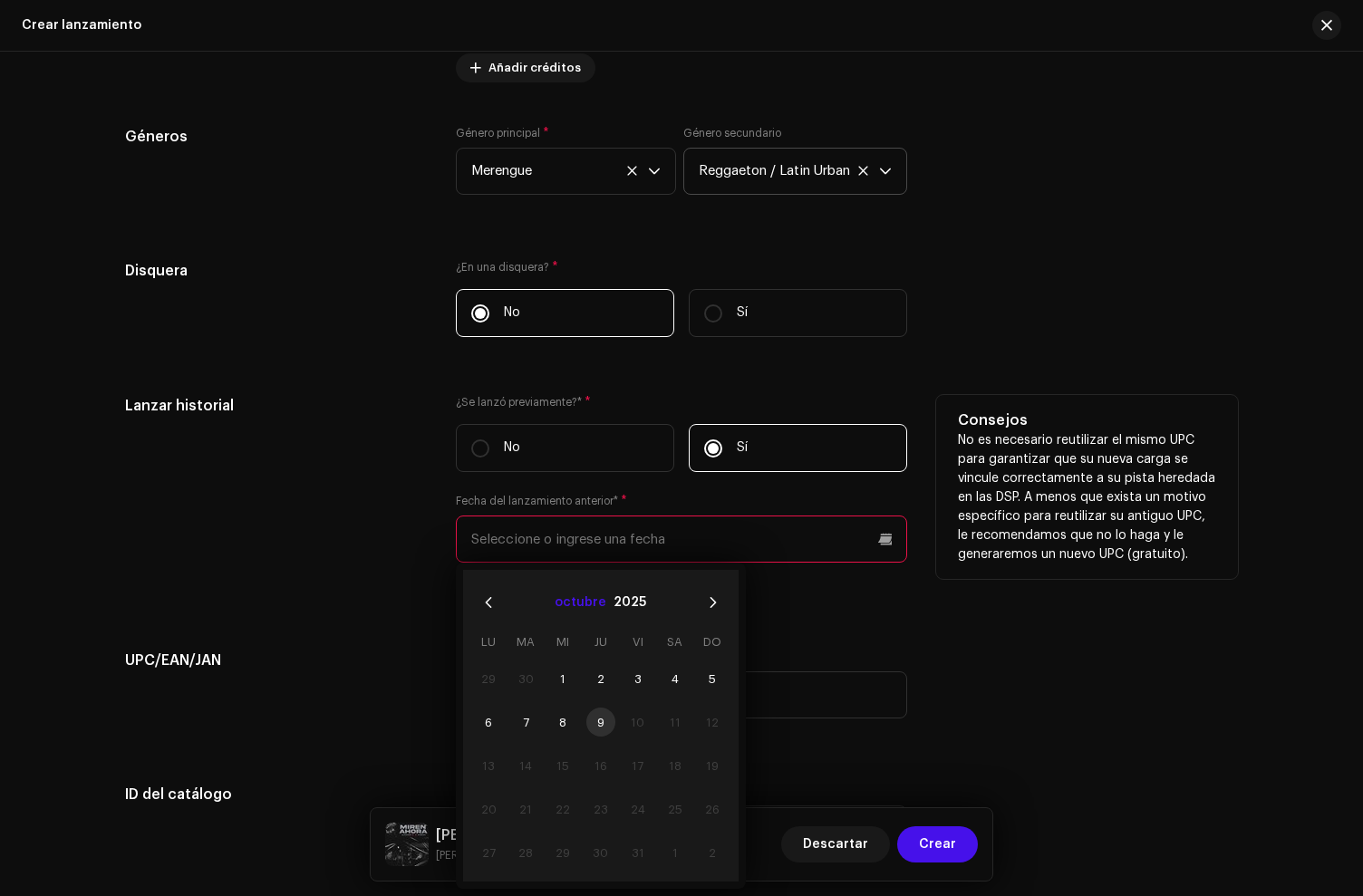
click at [574, 609] on button "octubre" at bounding box center [580, 603] width 52 height 29
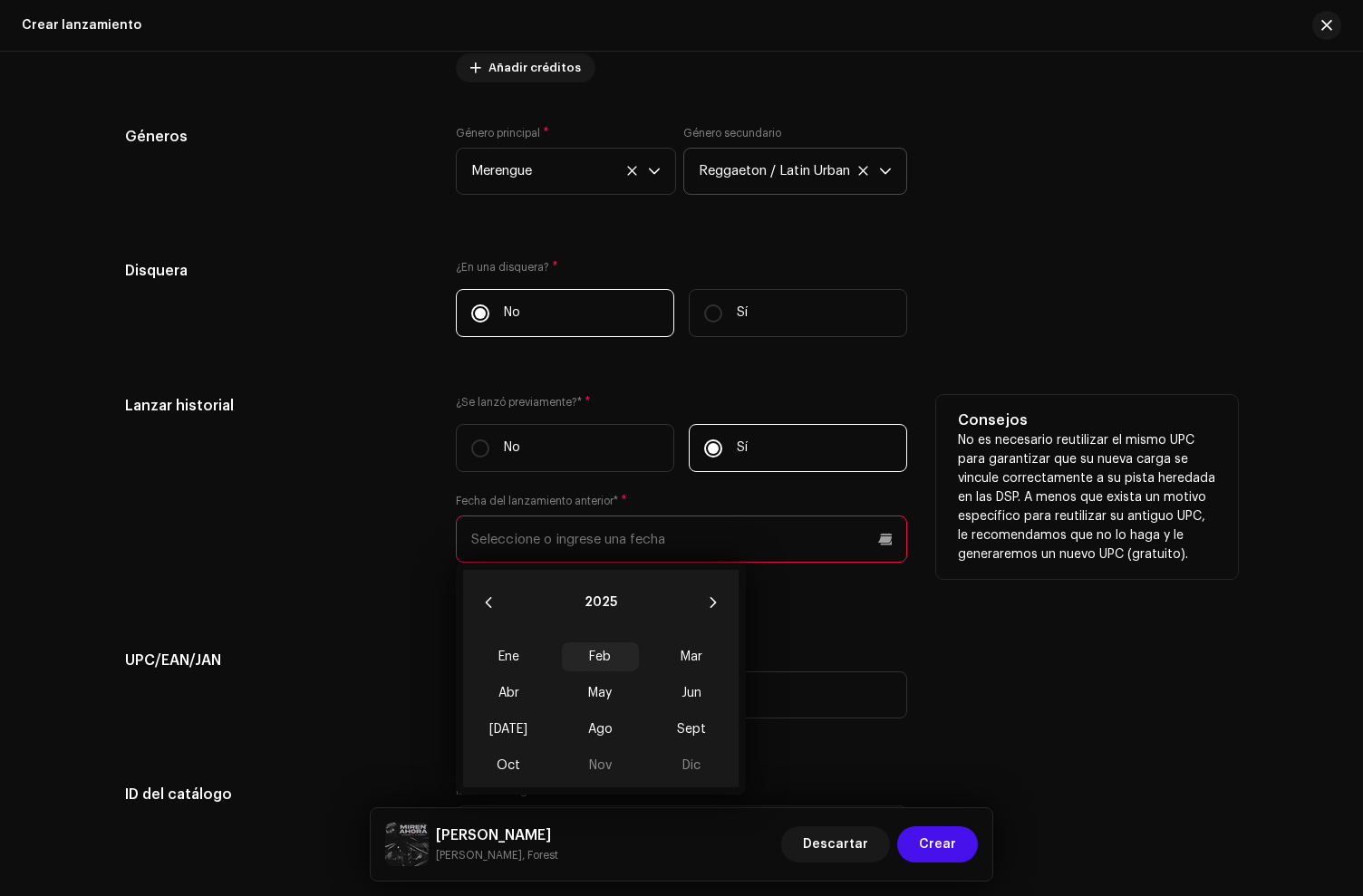
click at [599, 664] on span "Feb" at bounding box center [600, 657] width 77 height 29
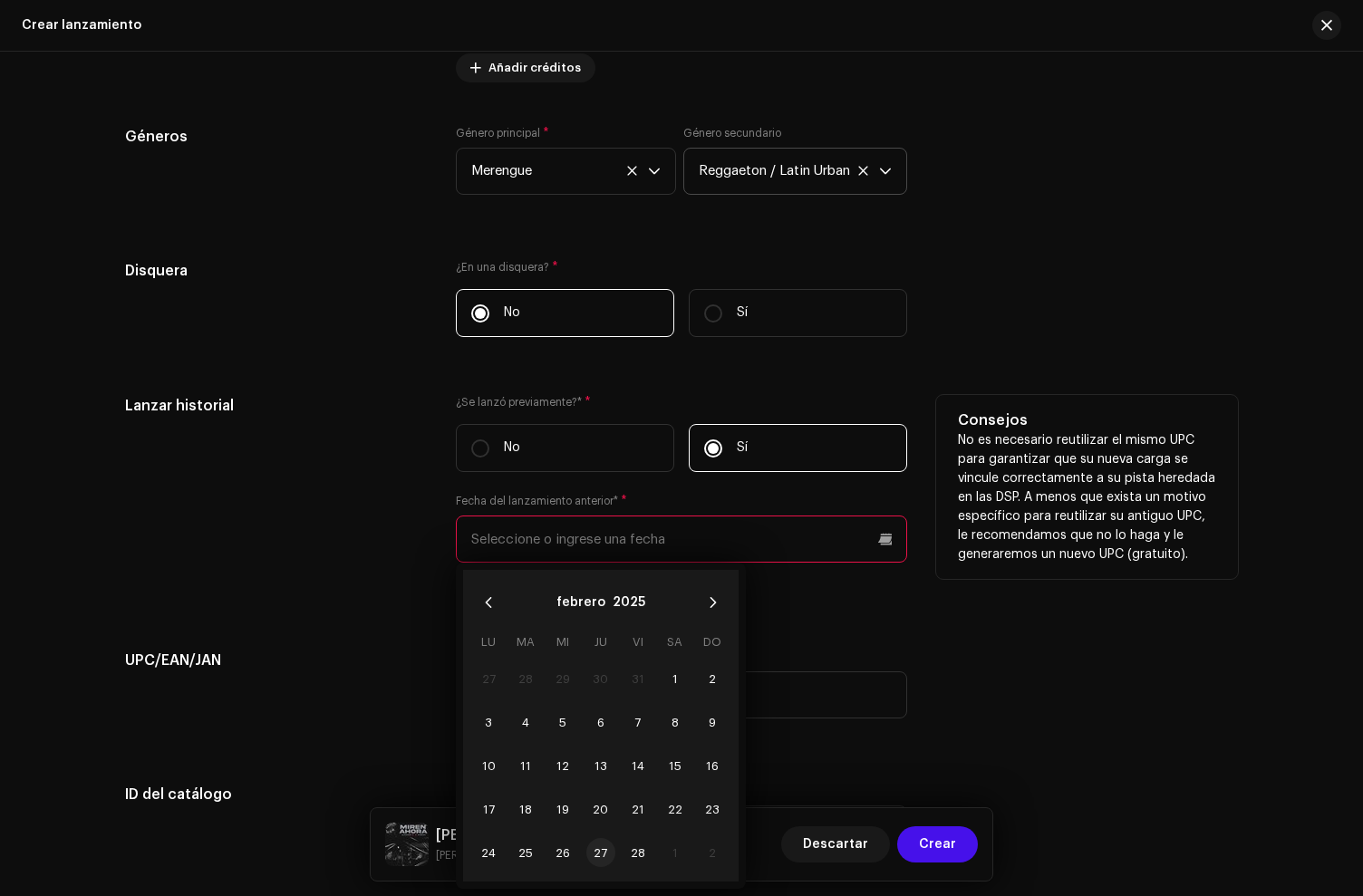
click at [600, 859] on span "27" at bounding box center [601, 852] width 29 height 29
type input "[DATE]"
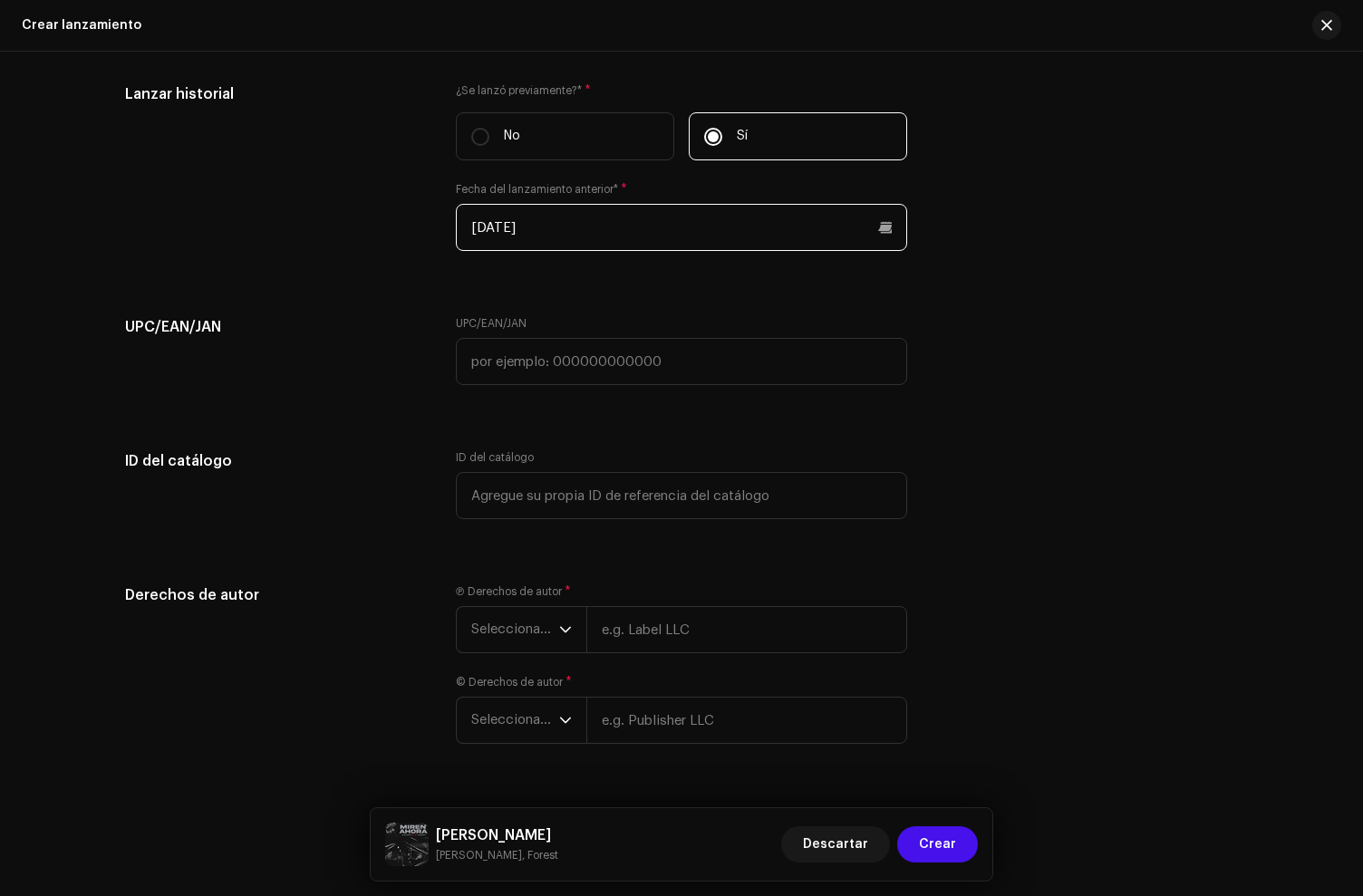
scroll to position [2978, 0]
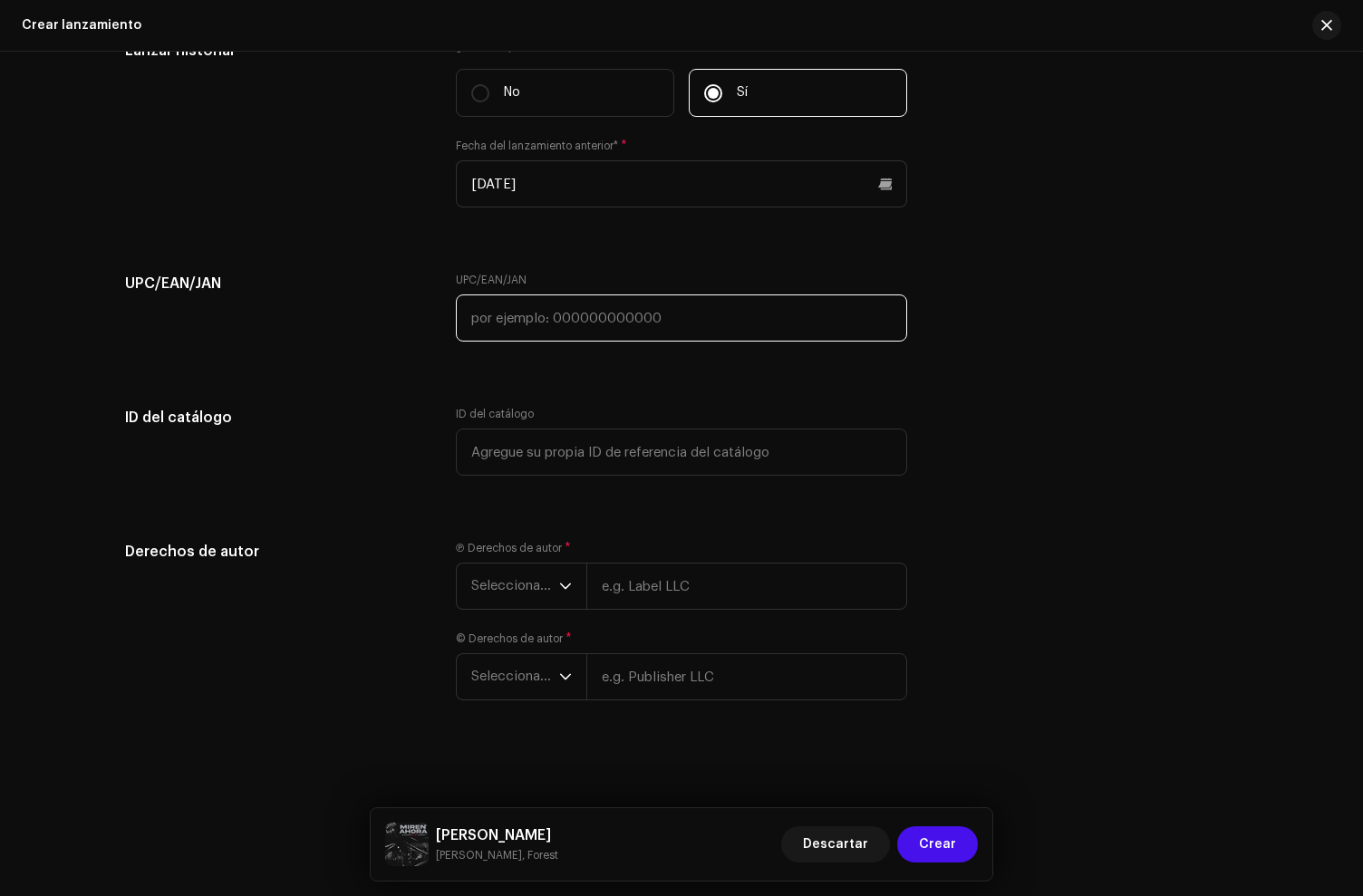
click at [550, 326] on input "text" at bounding box center [682, 318] width 452 height 47
click at [529, 322] on input "text" at bounding box center [682, 318] width 452 height 47
paste input "790522778388"
type input "790522778388"
click at [540, 604] on span "Seleccionar año" at bounding box center [515, 587] width 88 height 45
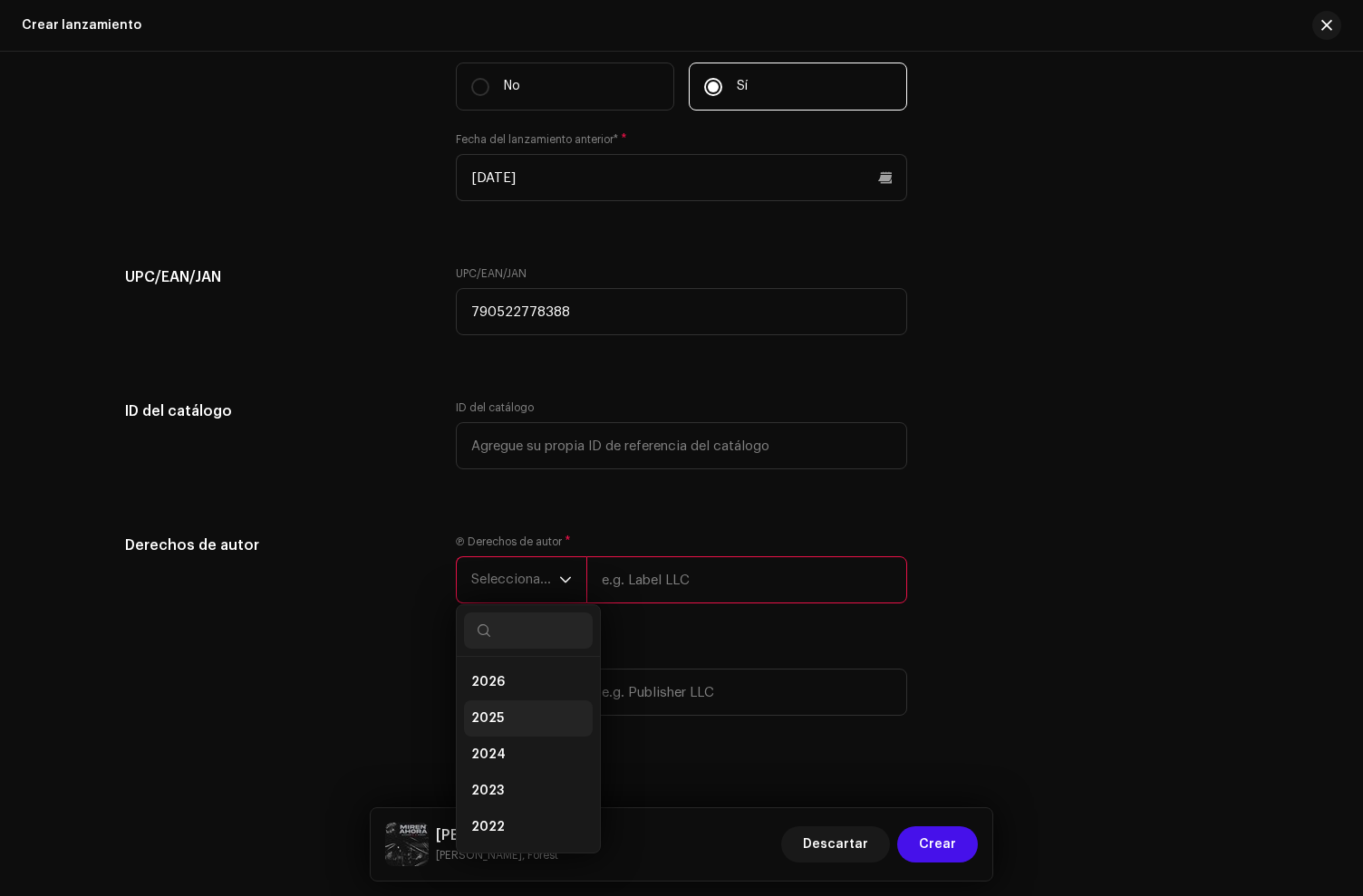
click at [501, 725] on li "2025" at bounding box center [529, 719] width 129 height 36
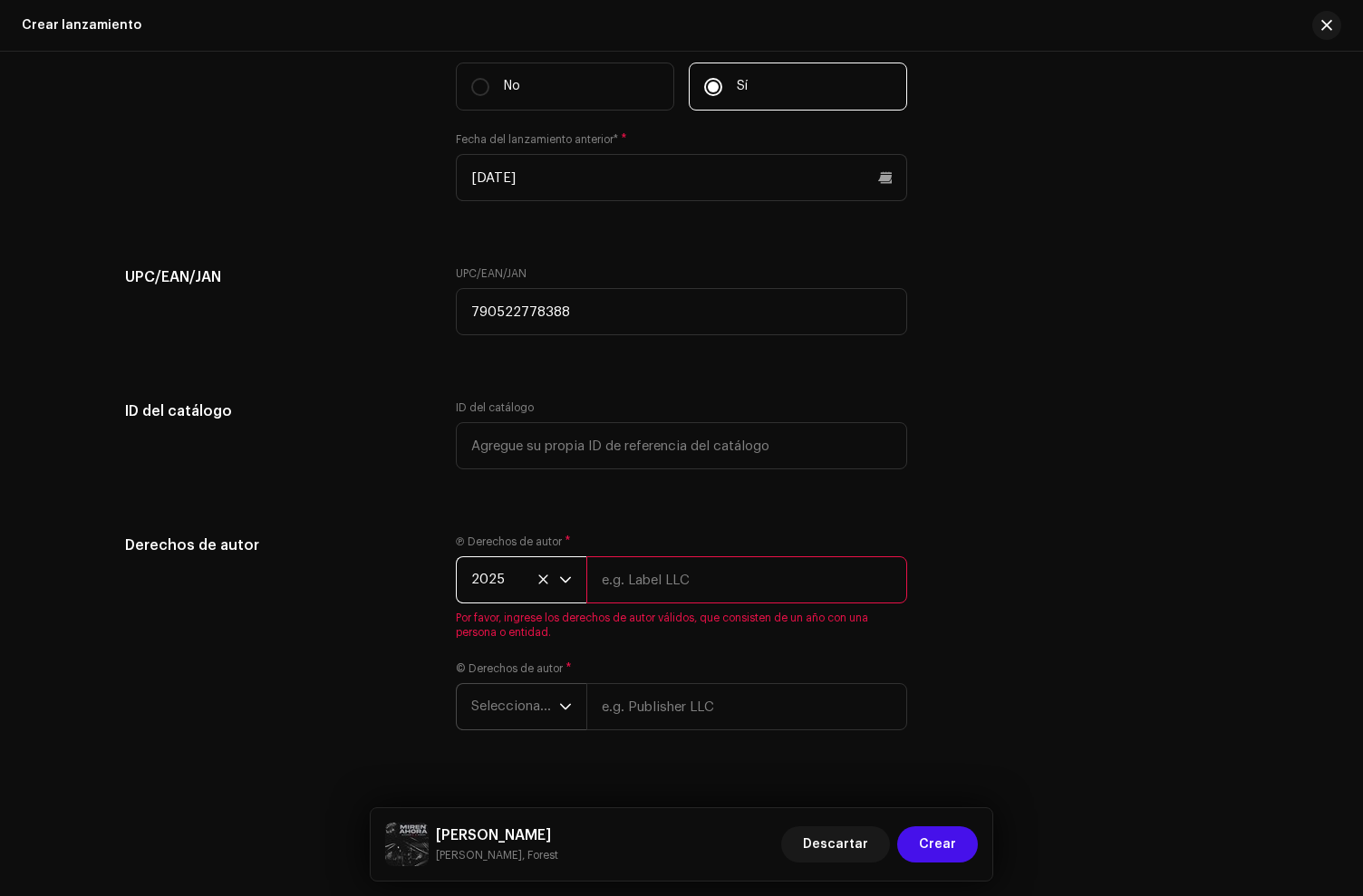
click at [529, 709] on span "Seleccionar año" at bounding box center [515, 707] width 88 height 45
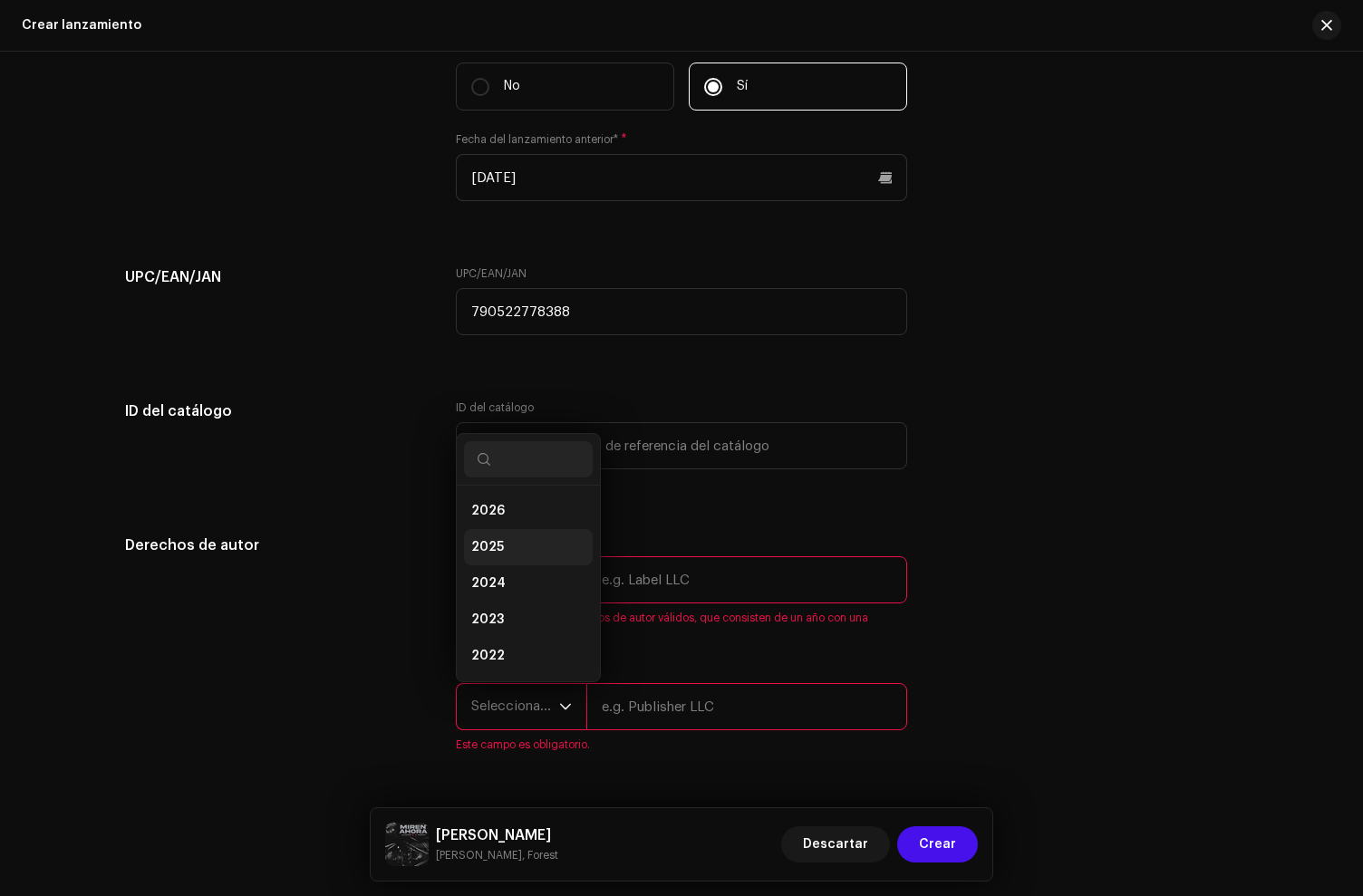
click at [490, 546] on span "2025" at bounding box center [488, 548] width 33 height 18
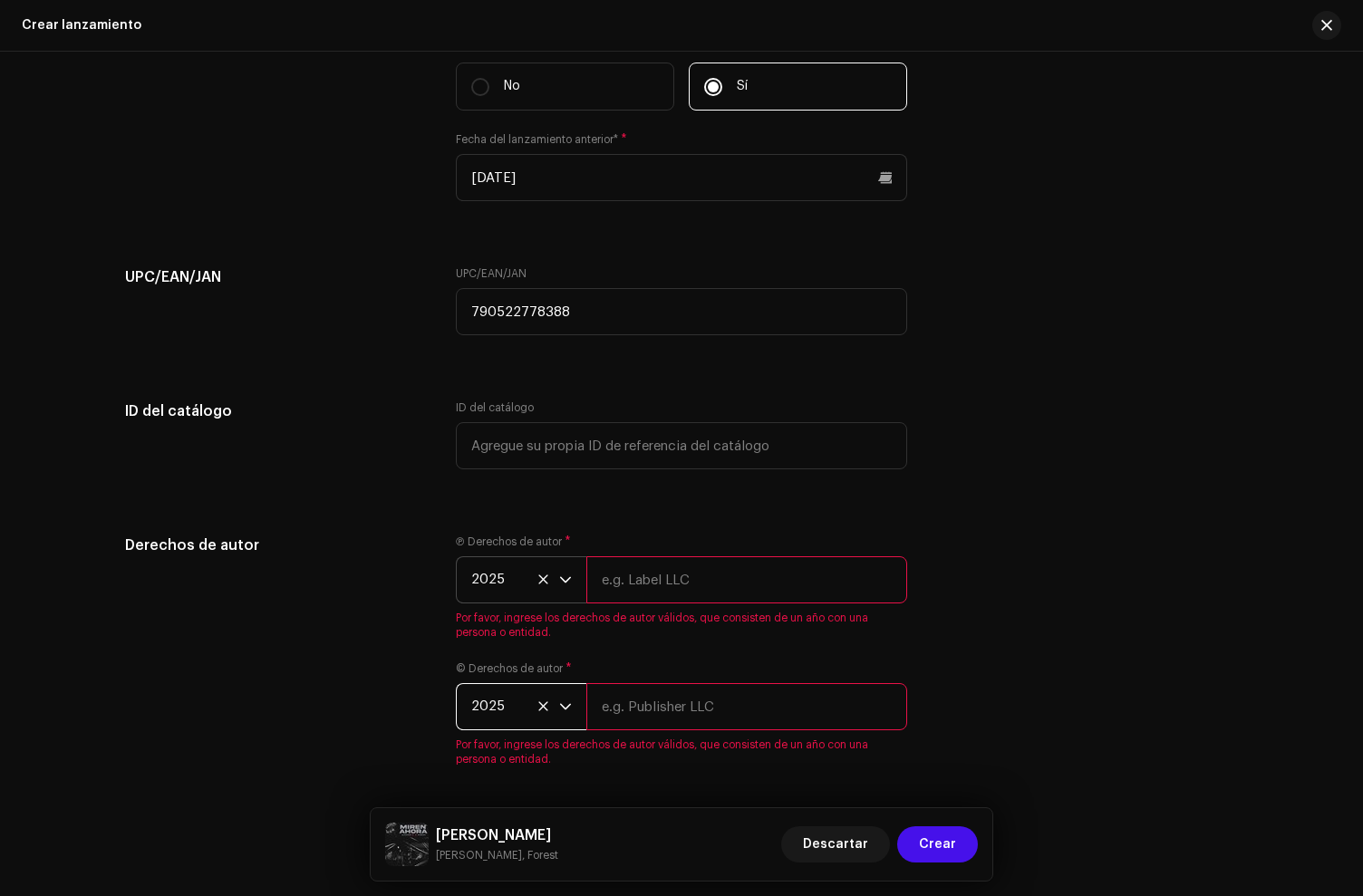
click at [707, 599] on input "text" at bounding box center [747, 580] width 321 height 47
click at [665, 599] on input "text" at bounding box center [747, 580] width 321 height 47
type input "A"
click at [625, 589] on input "text" at bounding box center [747, 580] width 321 height 47
paste input "[PERSON_NAME], under exclusive license to [PERSON_NAME] Music LLC"
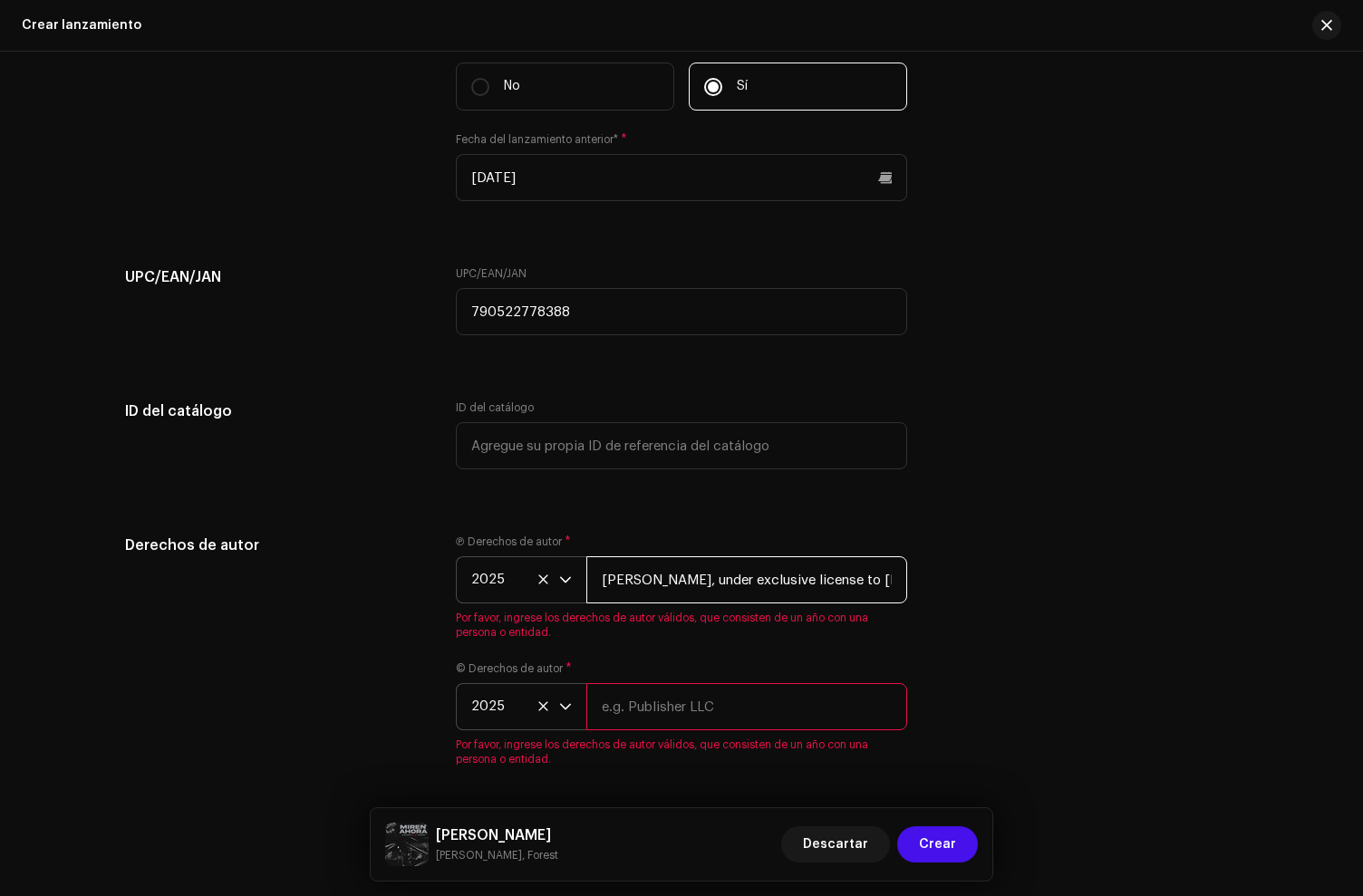
scroll to position [0, 44]
type input "[PERSON_NAME], under exclusive license to [PERSON_NAME] Music LLC"
click at [647, 719] on div "© Derechos de autor * 2025 Por favor, ingrese los derechos de autor válidos, qu…" at bounding box center [682, 715] width 452 height 105
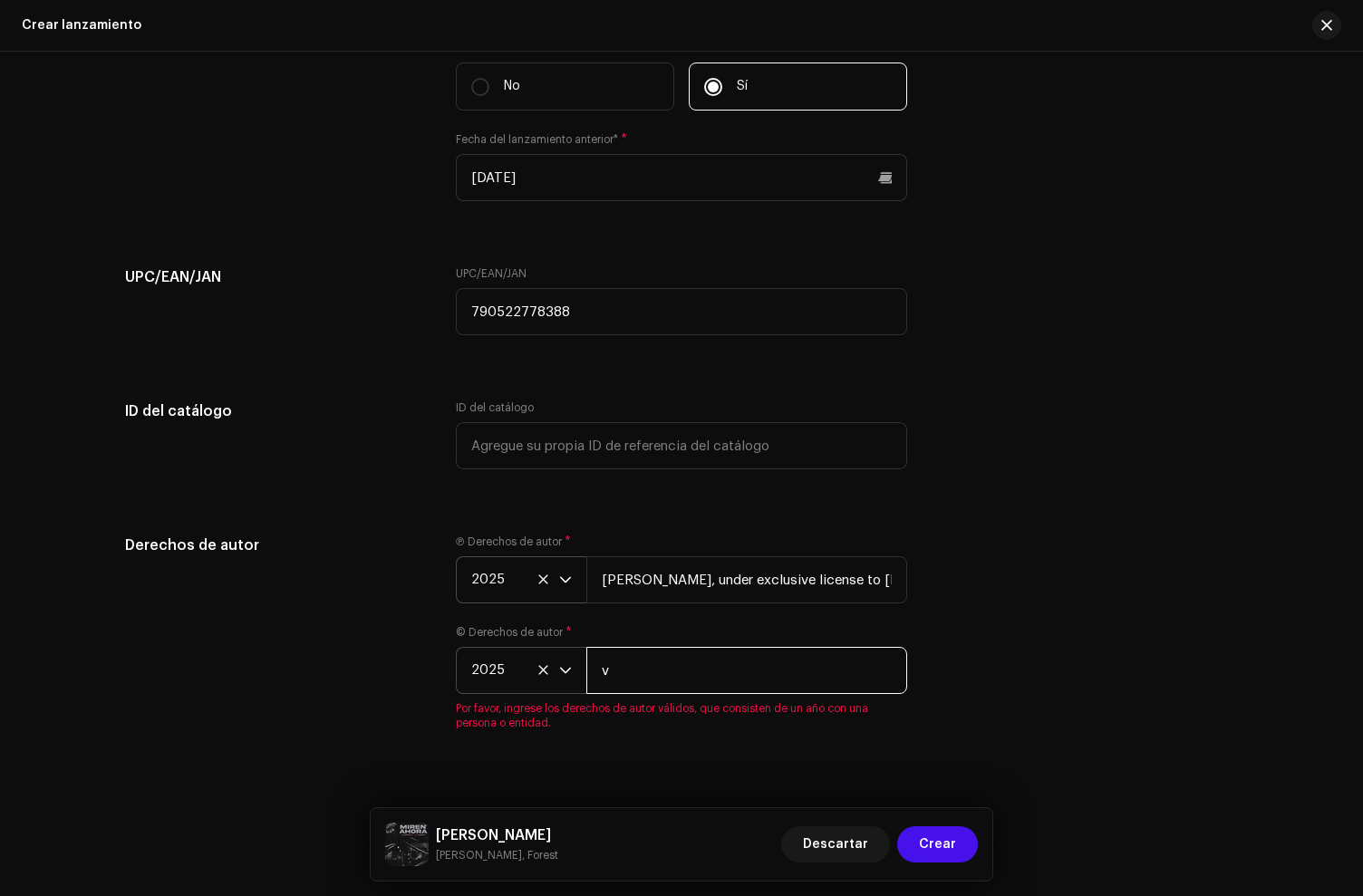
type input "v"
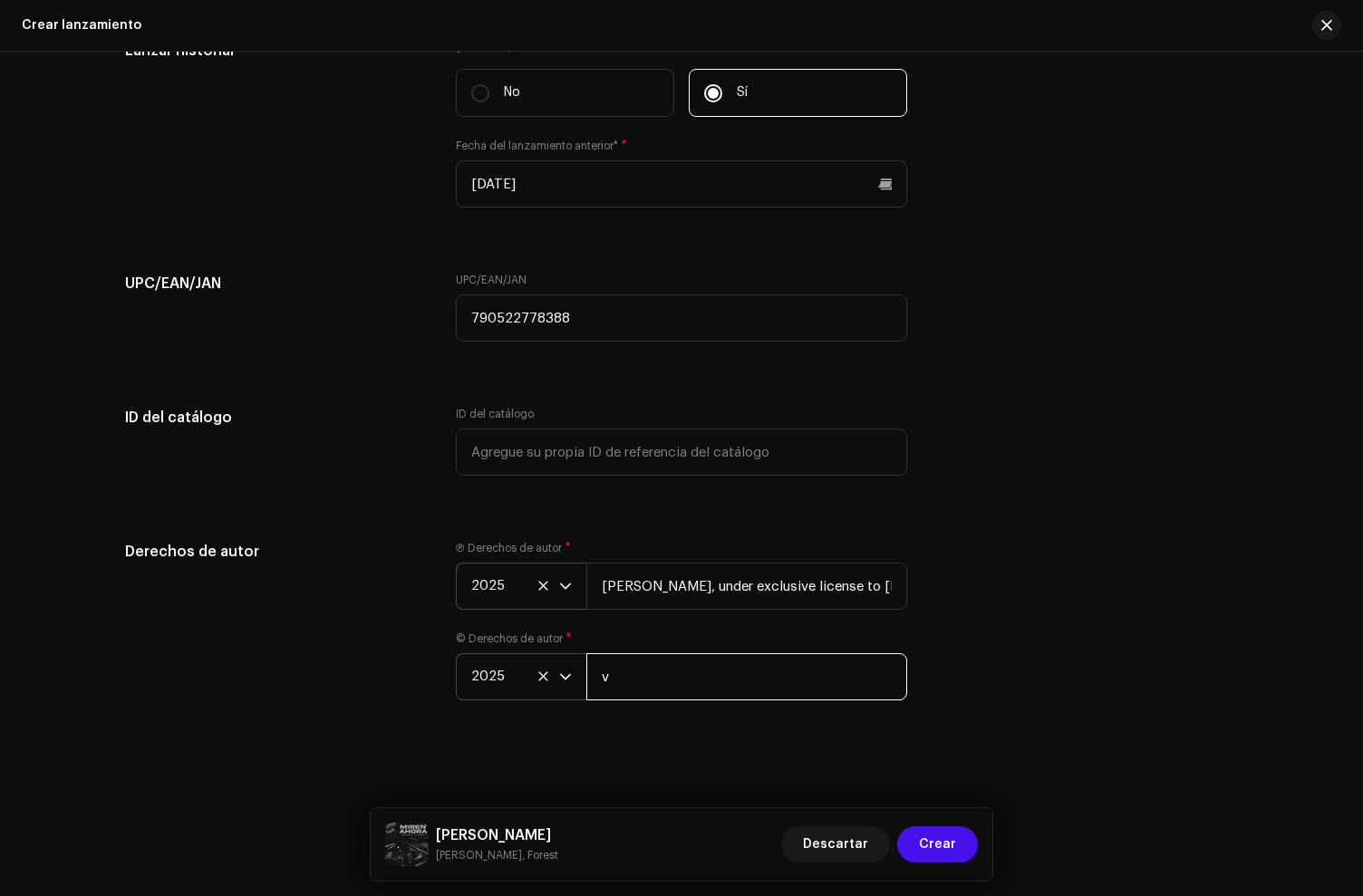
drag, startPoint x: 635, startPoint y: 669, endPoint x: 590, endPoint y: 667, distance: 45.0
click at [590, 667] on input "v" at bounding box center [747, 677] width 321 height 47
click at [637, 682] on input "v" at bounding box center [747, 677] width 321 height 47
paste input "[PERSON_NAME], under exclusive license to [PERSON_NAME] Music LLC"
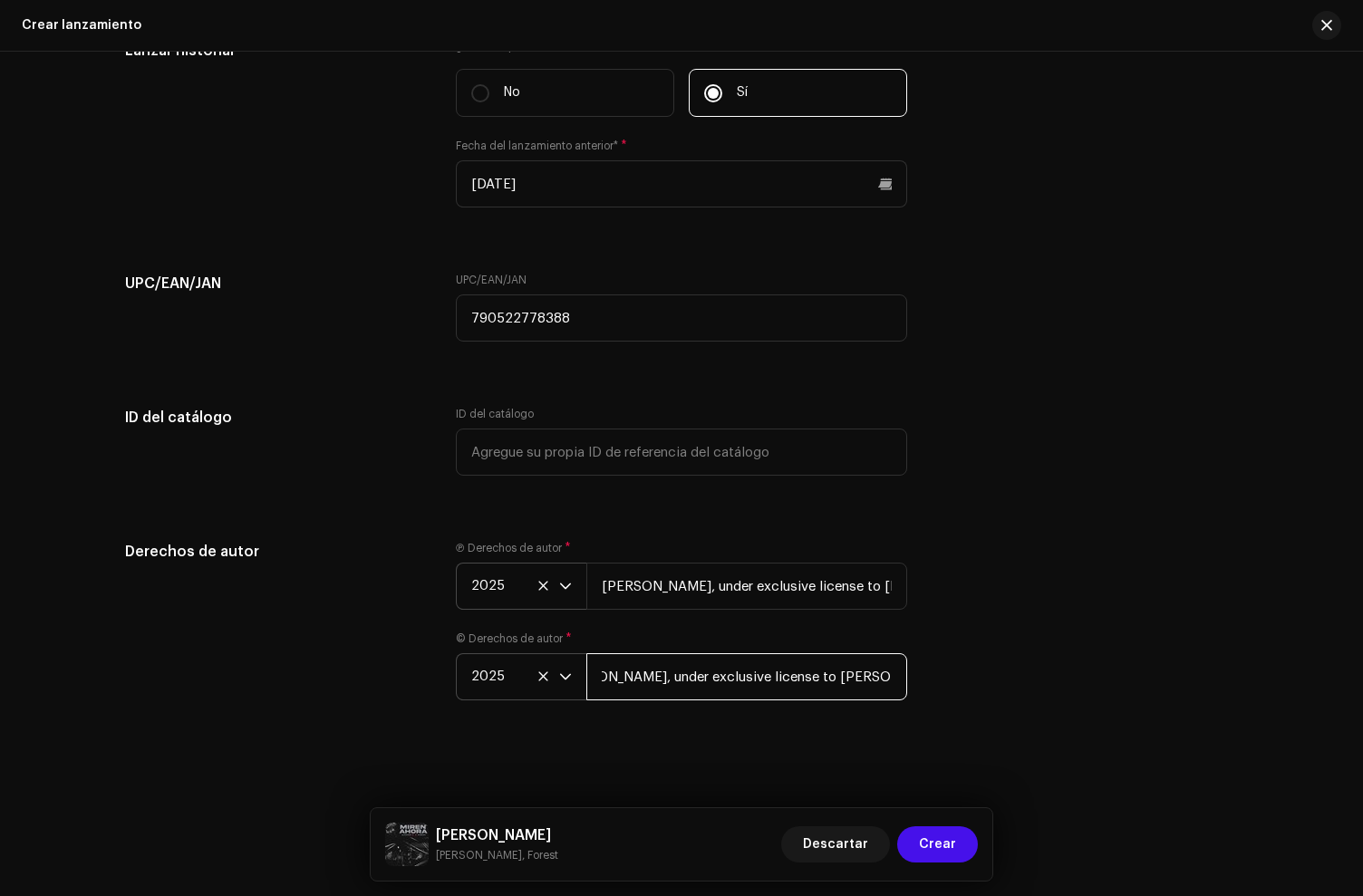
type input "[PERSON_NAME], under exclusive license to [PERSON_NAME] Music LLC"
click at [731, 541] on div "Ⓟ Derechos de autor * 2025 [PERSON_NAME], under exclusive license to [PERSON_NA…" at bounding box center [682, 576] width 452 height 69
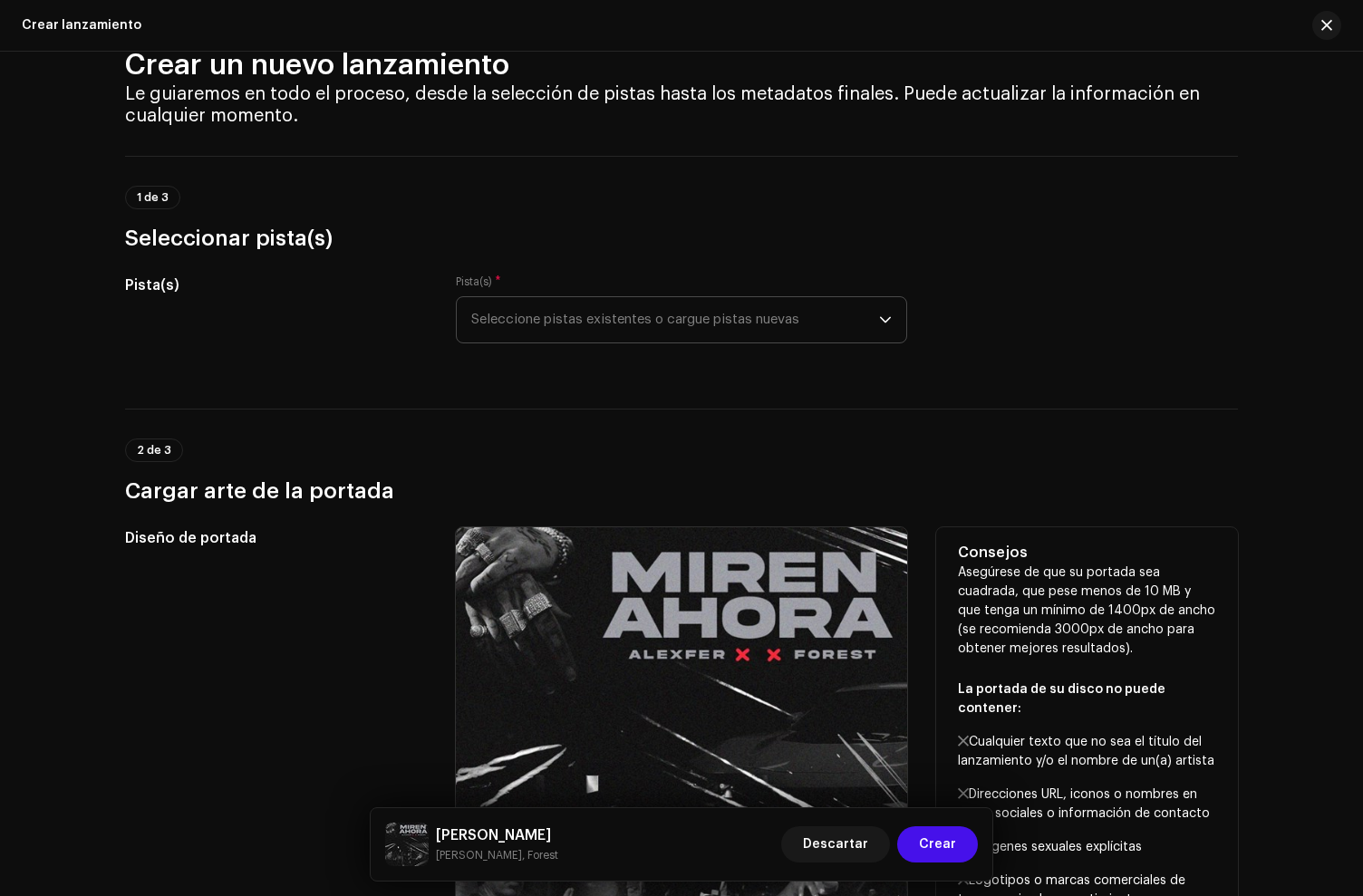
scroll to position [0, 0]
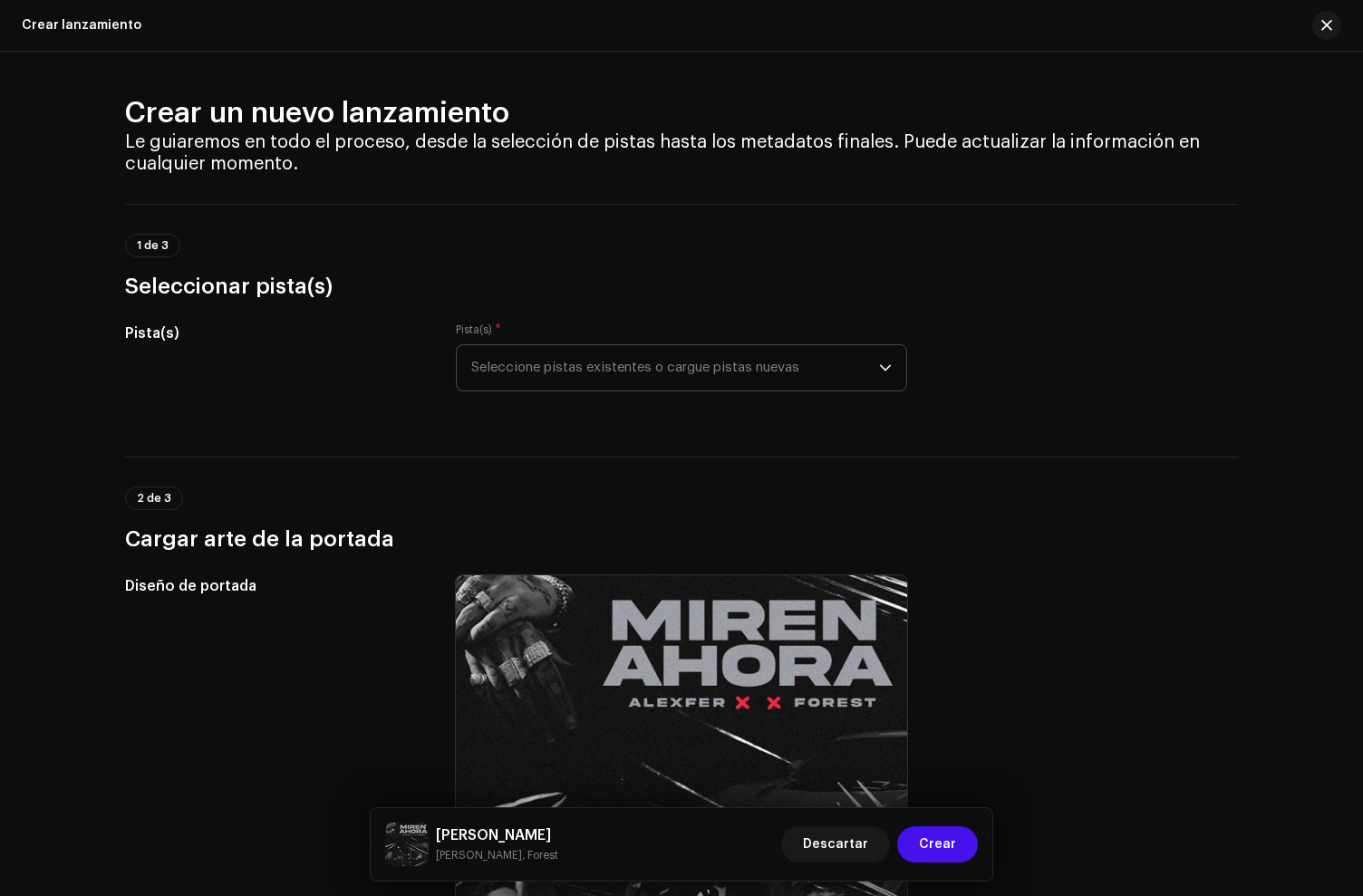
click at [539, 358] on span "Seleccione pistas existentes o cargue pistas nuevas" at bounding box center [676, 368] width 408 height 45
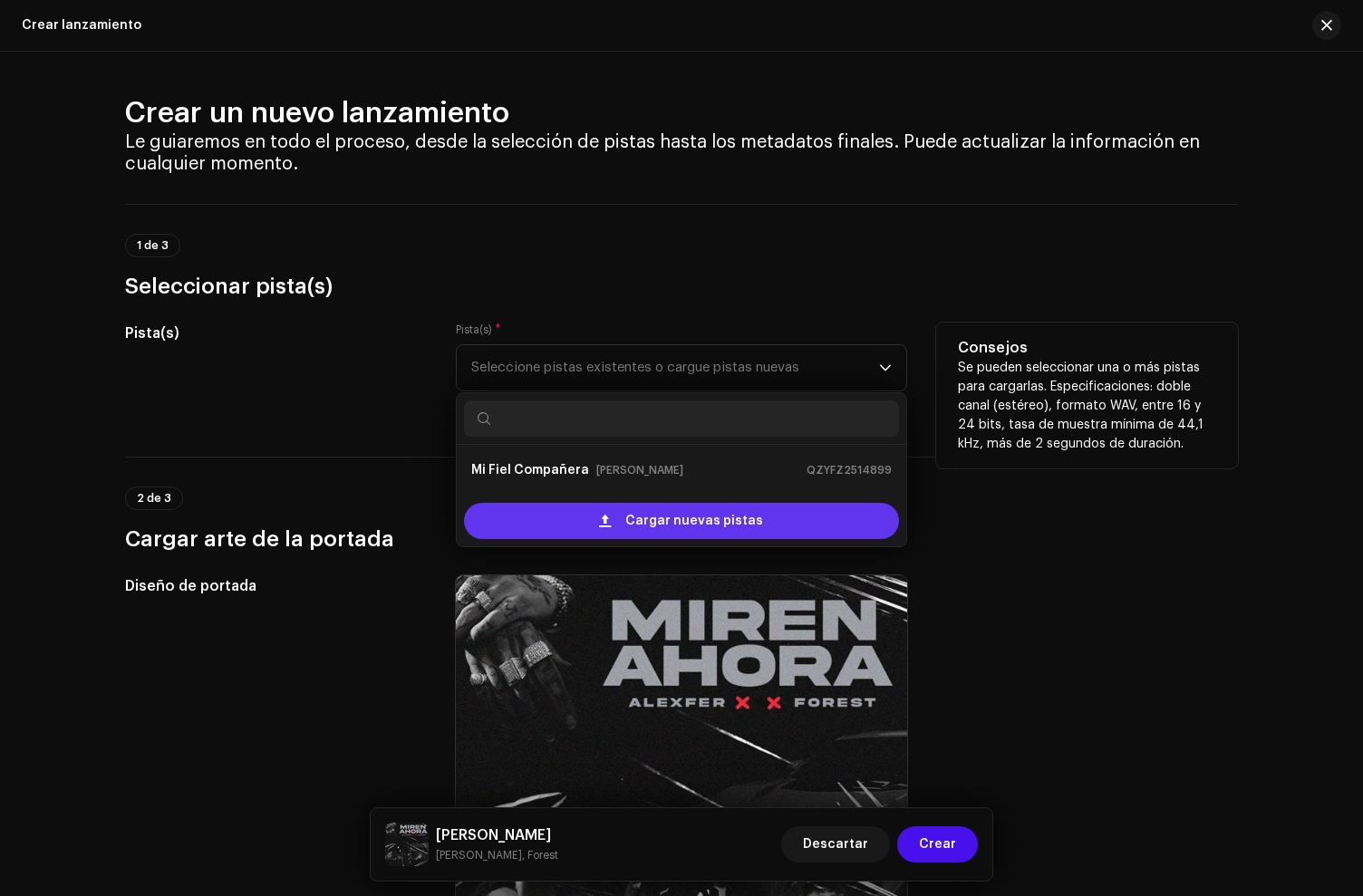
click at [546, 532] on div "Cargar nuevas pistas" at bounding box center [682, 521] width 435 height 36
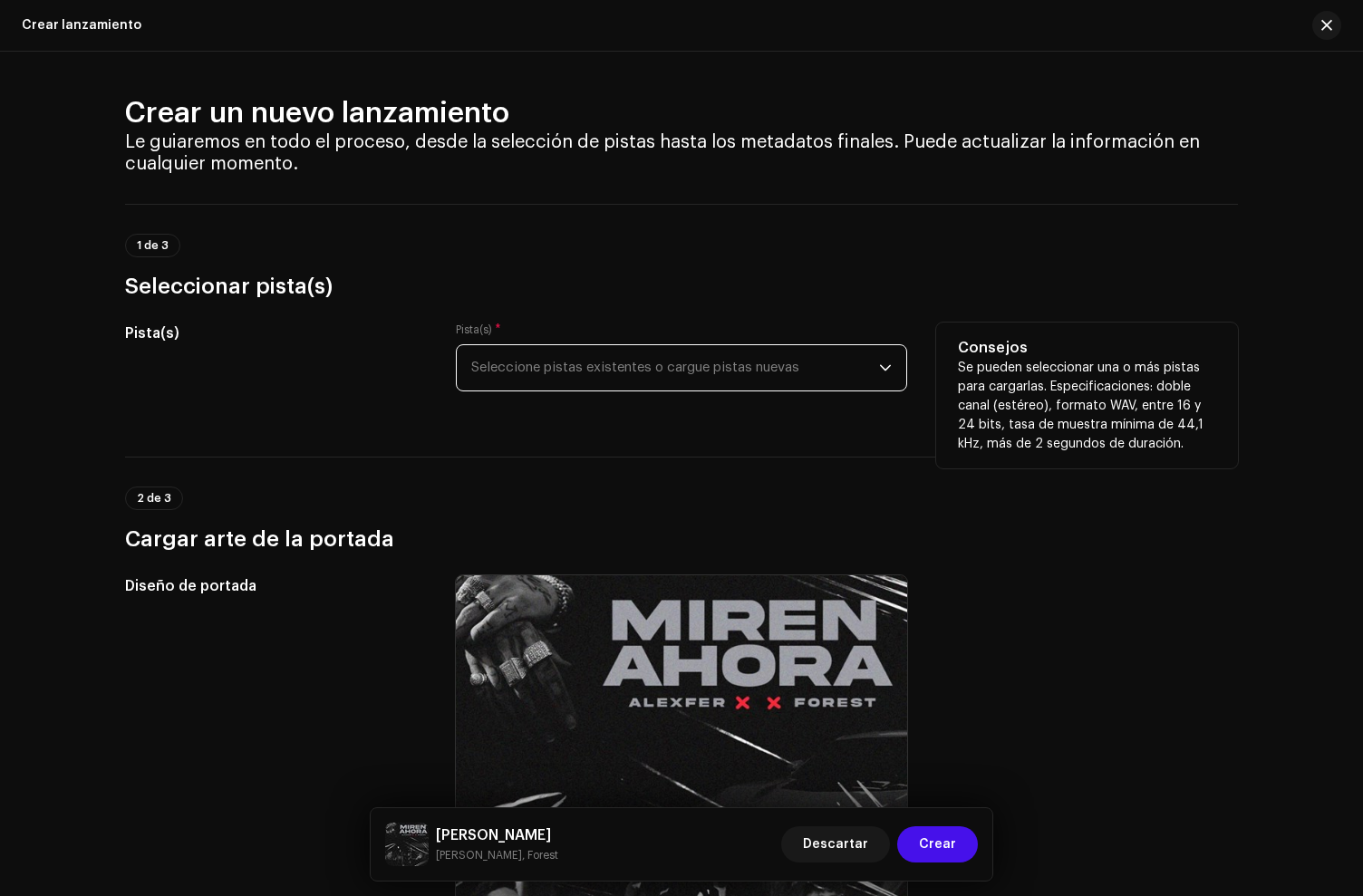
click at [601, 373] on span "Seleccione pistas existentes o cargue pistas nuevas" at bounding box center [676, 368] width 408 height 45
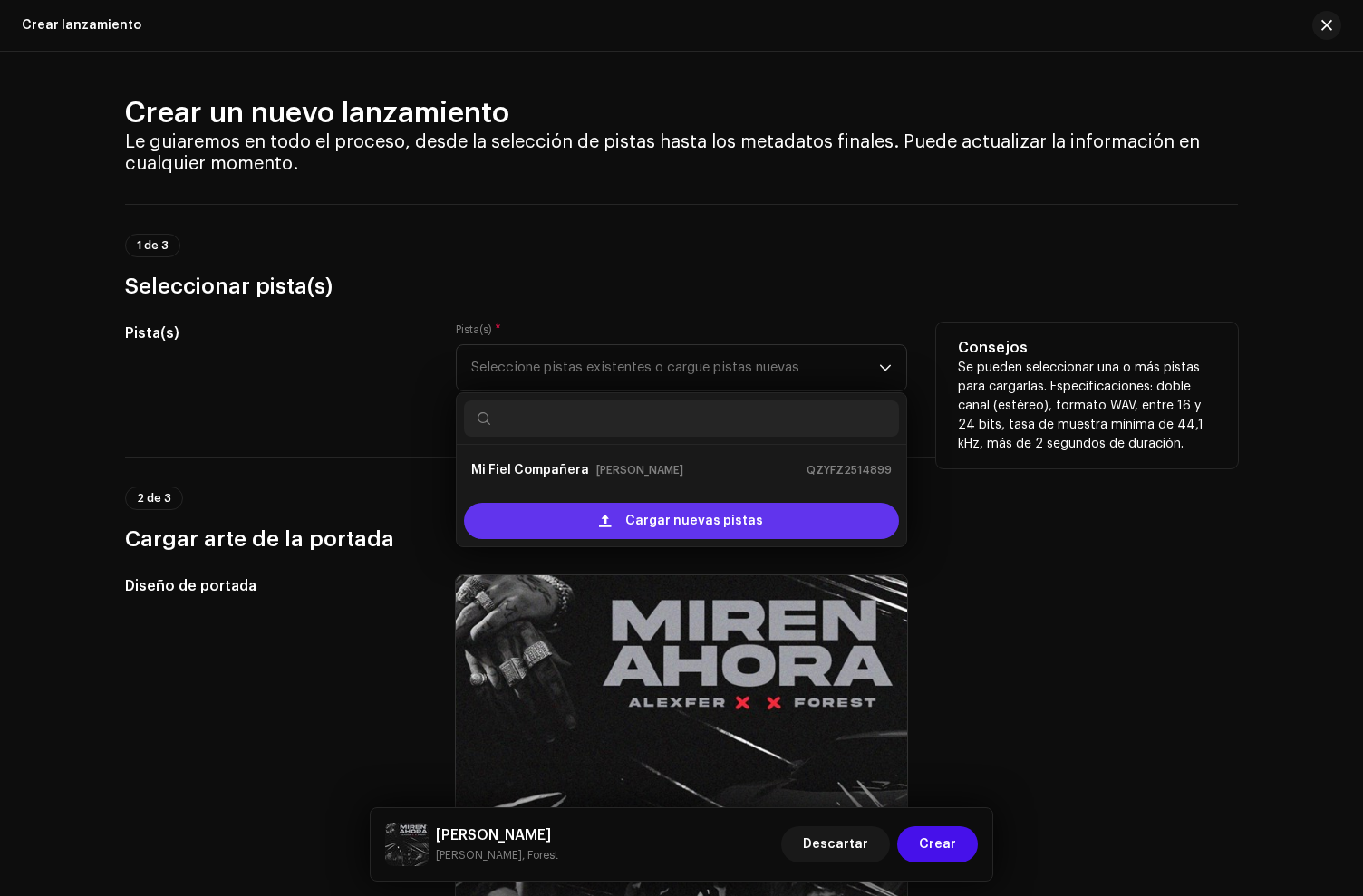
click at [609, 522] on span at bounding box center [605, 521] width 12 height 15
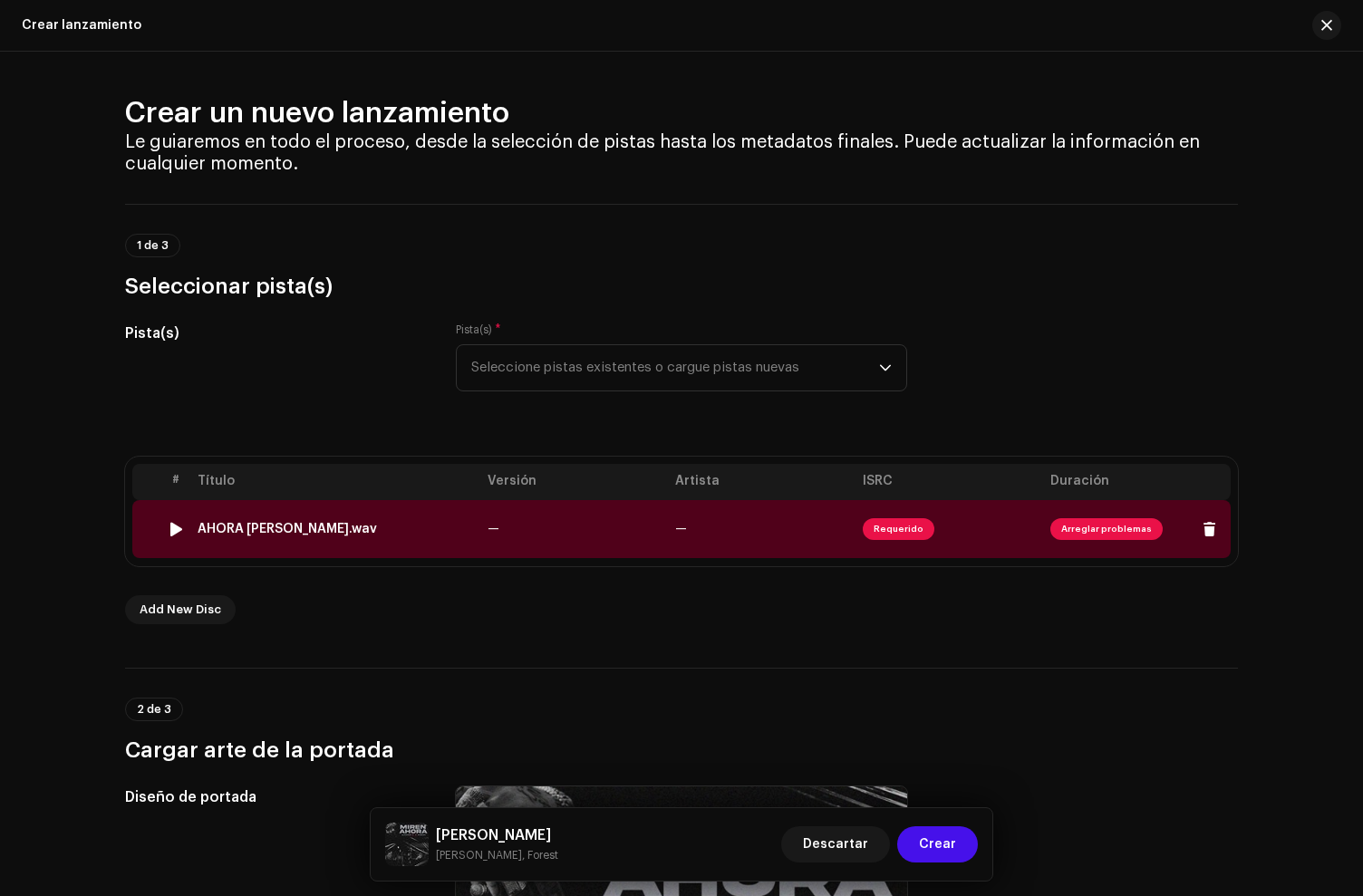
click at [364, 546] on td "AHORA [PERSON_NAME].wav" at bounding box center [336, 530] width 290 height 58
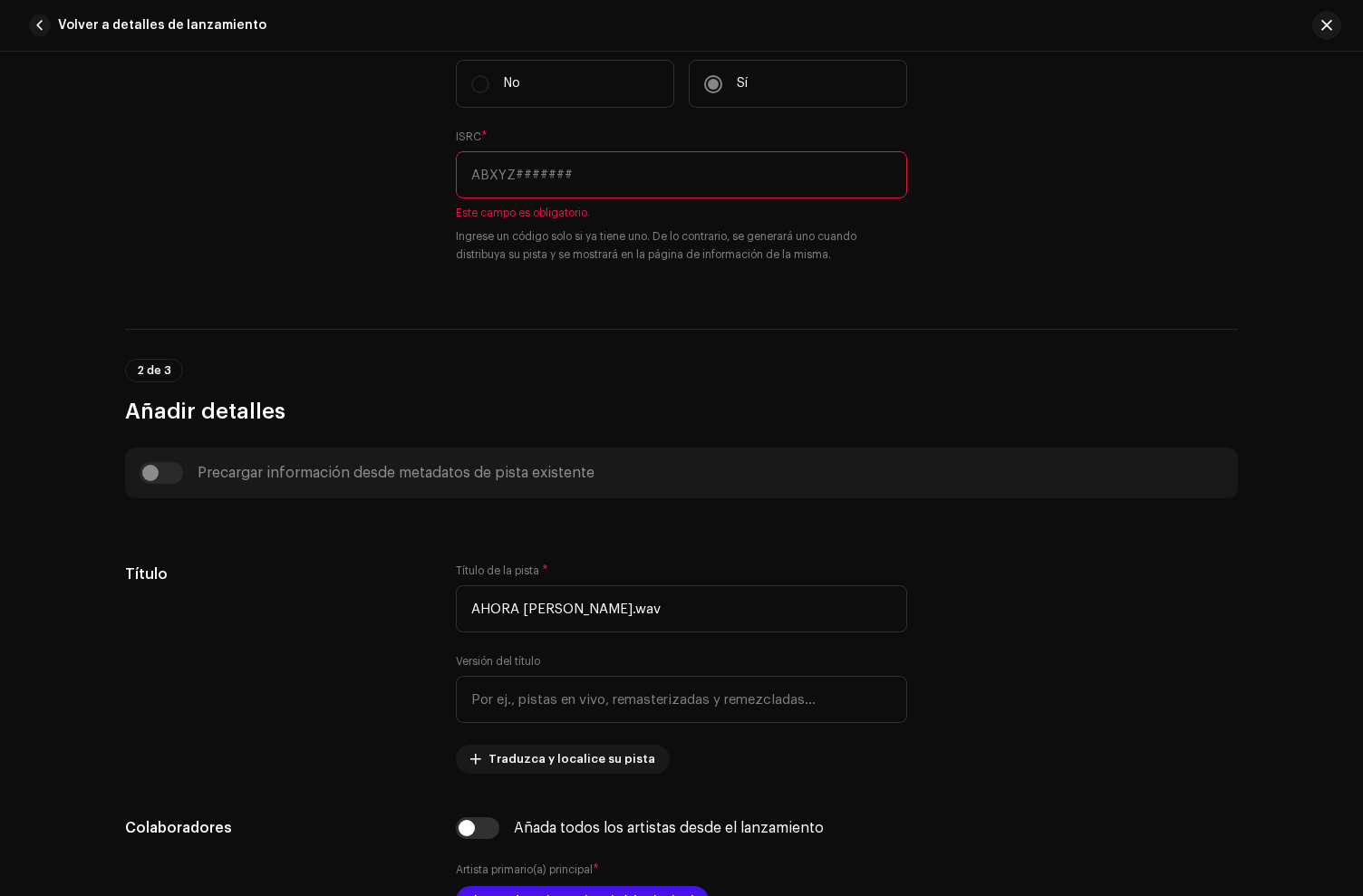
scroll to position [584, 0]
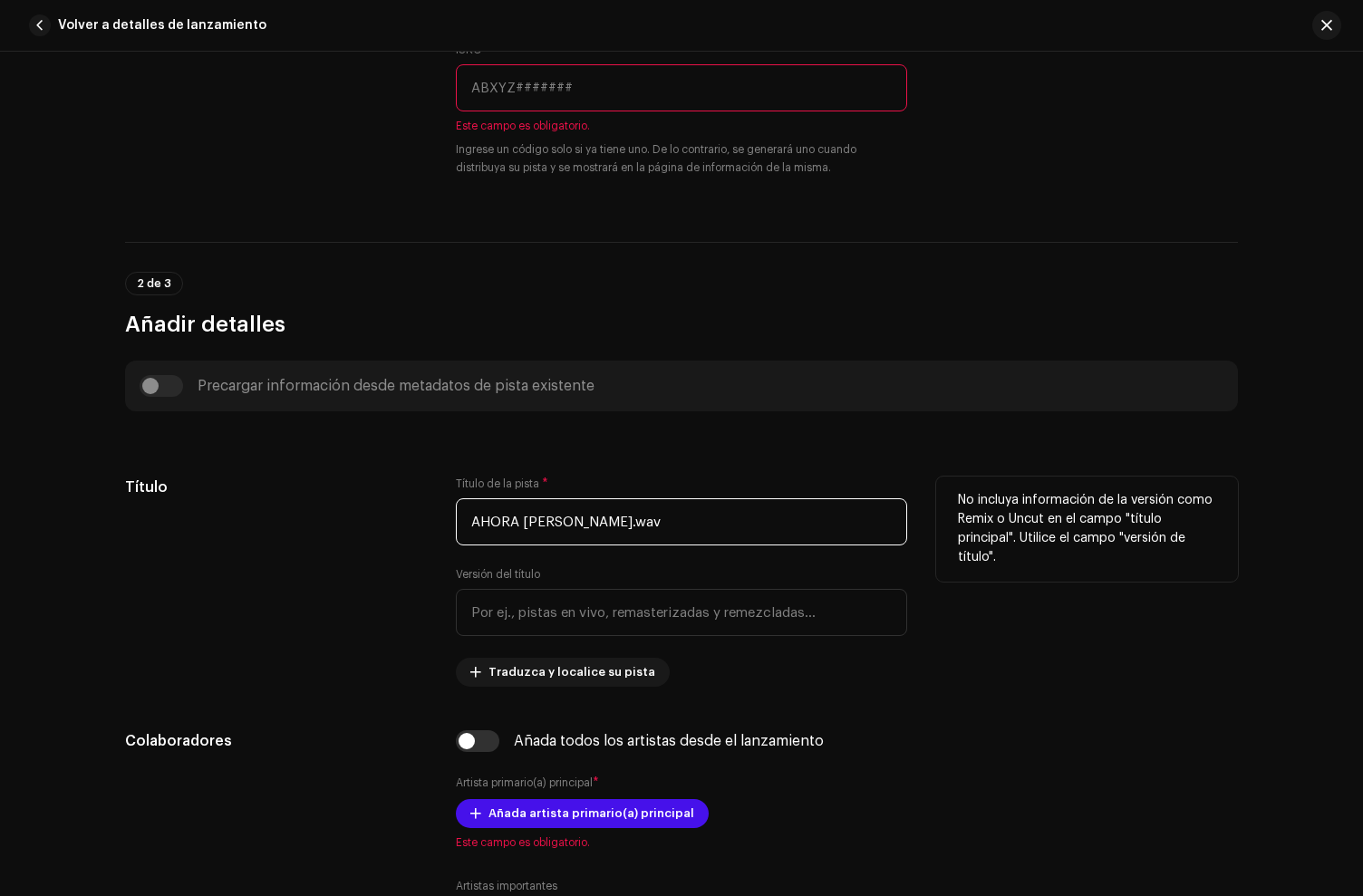
drag, startPoint x: 720, startPoint y: 537, endPoint x: 285, endPoint y: 504, distance: 436.2
click at [285, 504] on div "Título Título de la pista * AHORA [PERSON_NAME].wav Versión del título Traduzca…" at bounding box center [681, 582] width 1113 height 210
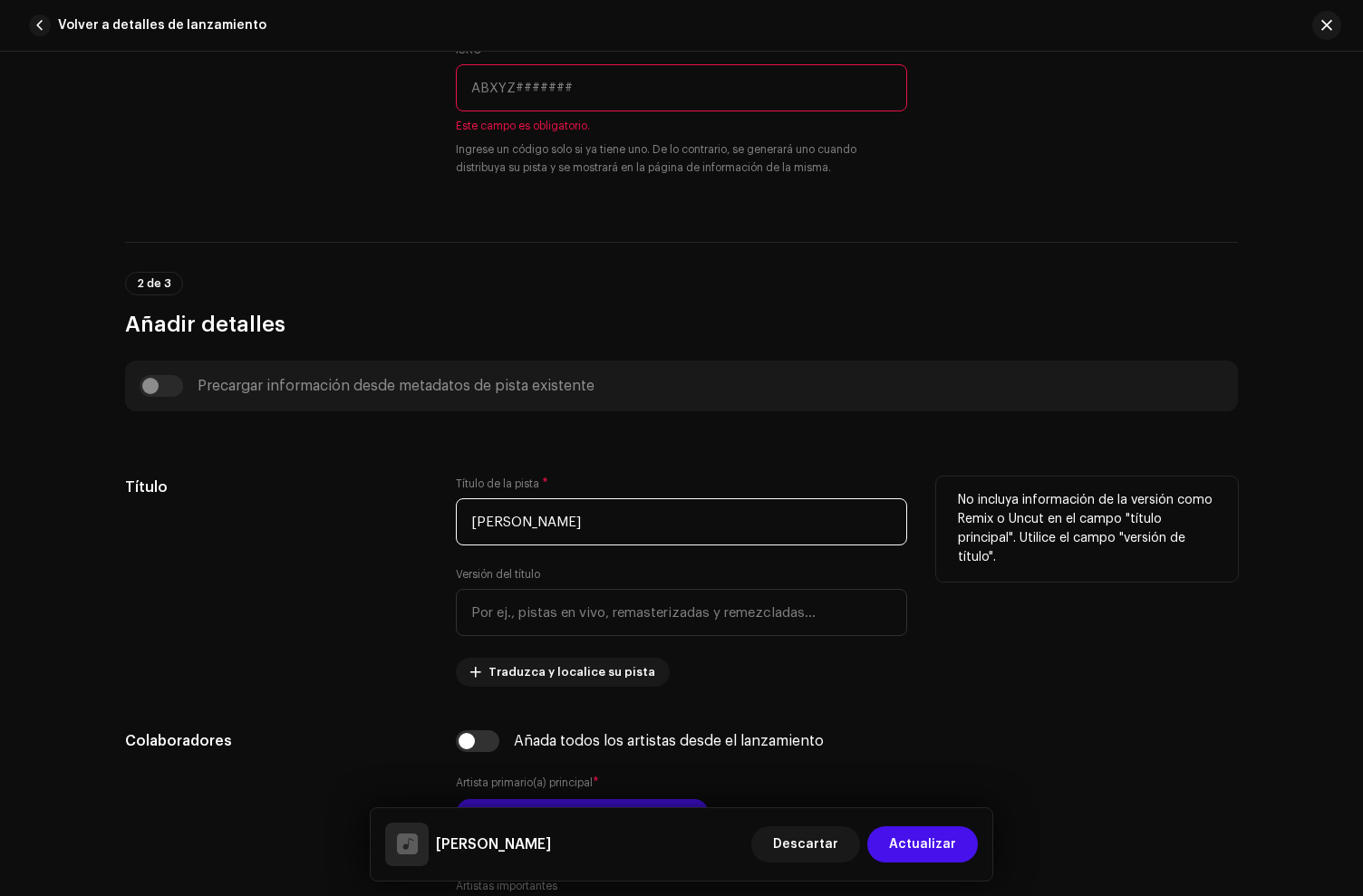
type input "[PERSON_NAME]"
drag, startPoint x: 161, startPoint y: 531, endPoint x: 411, endPoint y: 622, distance: 266.0
click at [159, 539] on div "Título" at bounding box center [276, 582] width 302 height 210
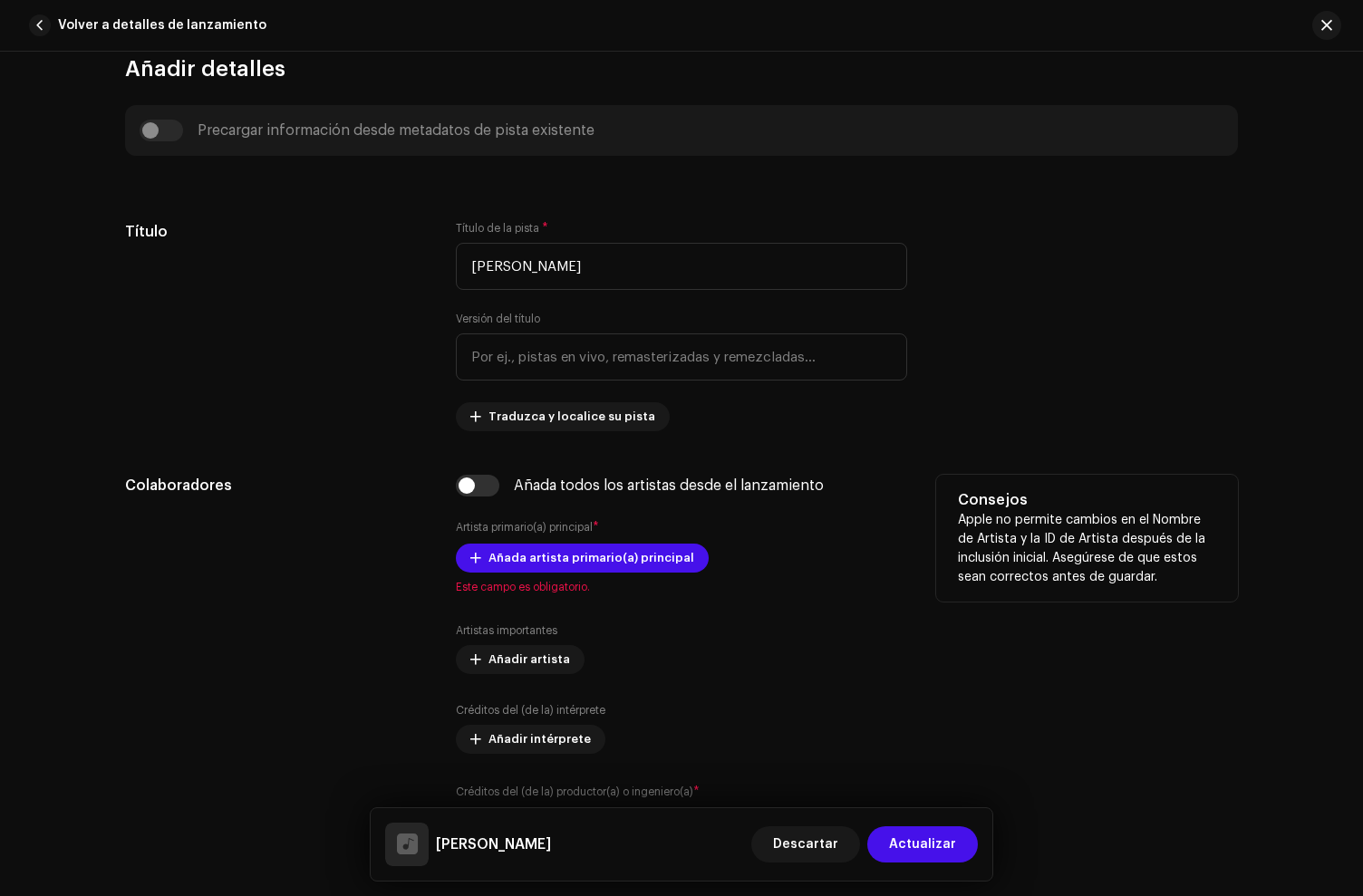
scroll to position [870, 0]
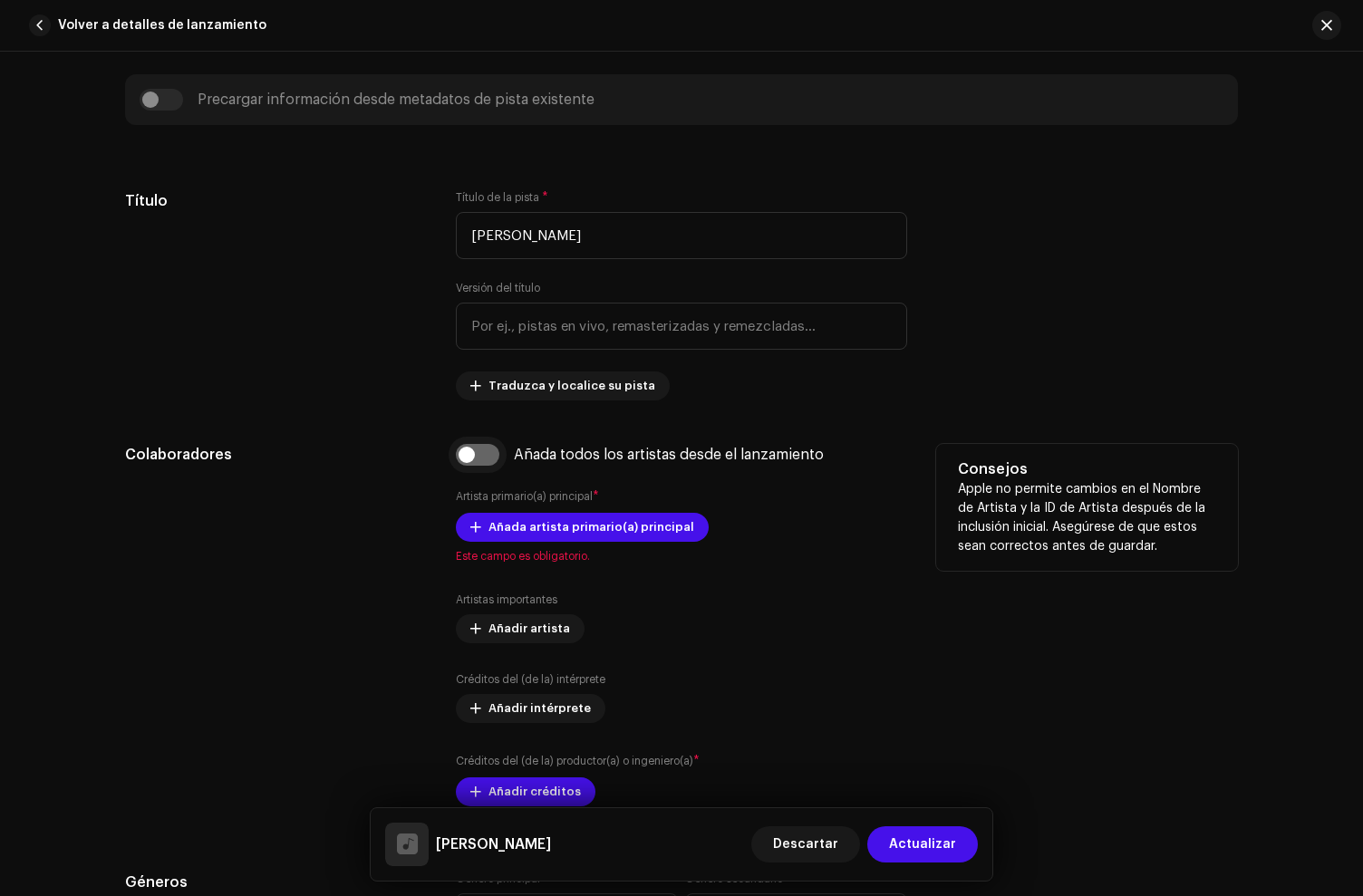
drag, startPoint x: 474, startPoint y: 472, endPoint x: 475, endPoint y: 461, distance: 11.0
click at [475, 470] on div "Añada todos los artistas desde el lanzamiento Artista primario(a) principal * A…" at bounding box center [682, 637] width 452 height 385
drag, startPoint x: 475, startPoint y: 461, endPoint x: 502, endPoint y: 479, distance: 32.4
click at [476, 461] on input "checkbox" at bounding box center [478, 455] width 44 height 22
checkbox input "true"
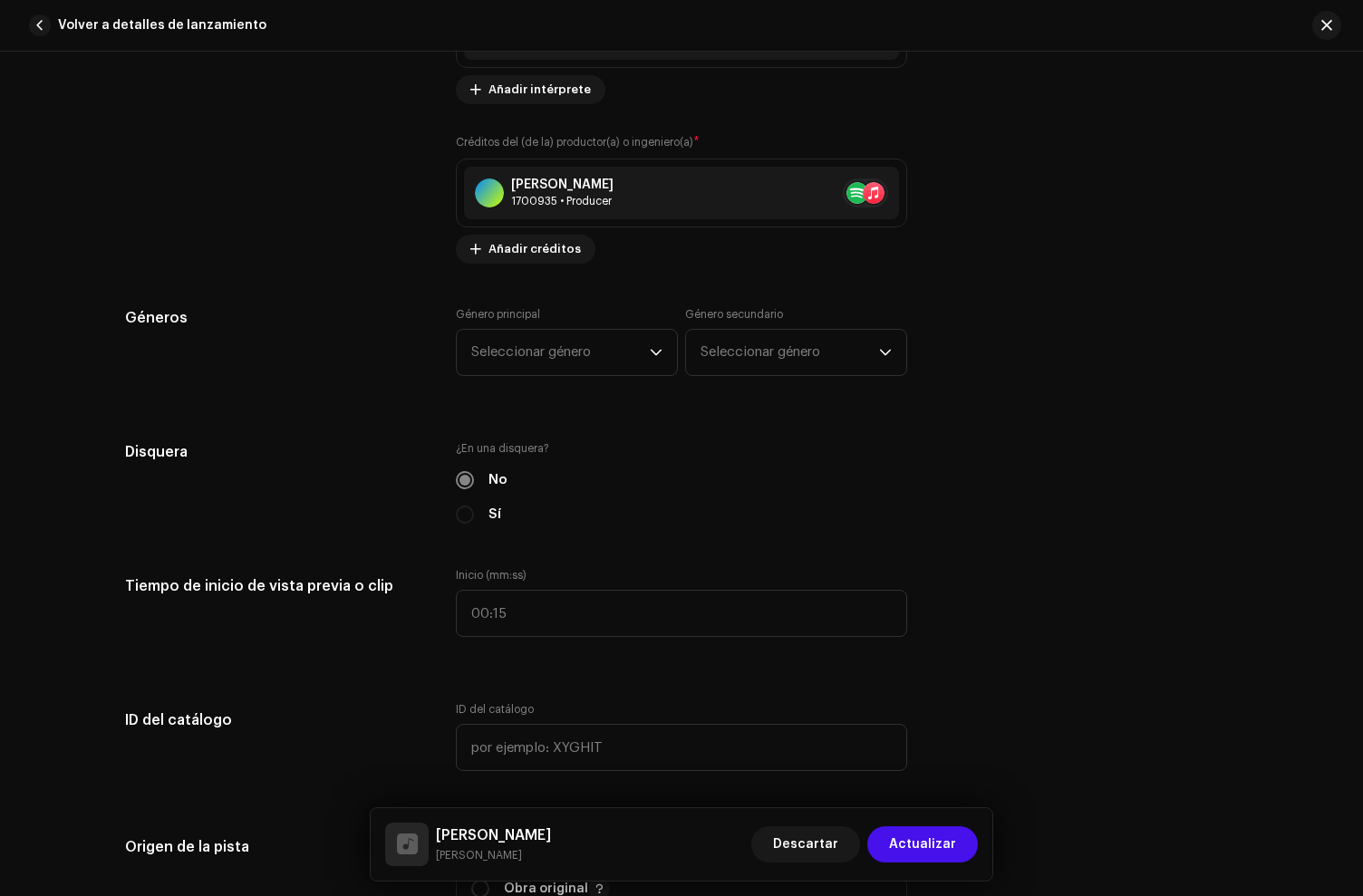
scroll to position [1650, 0]
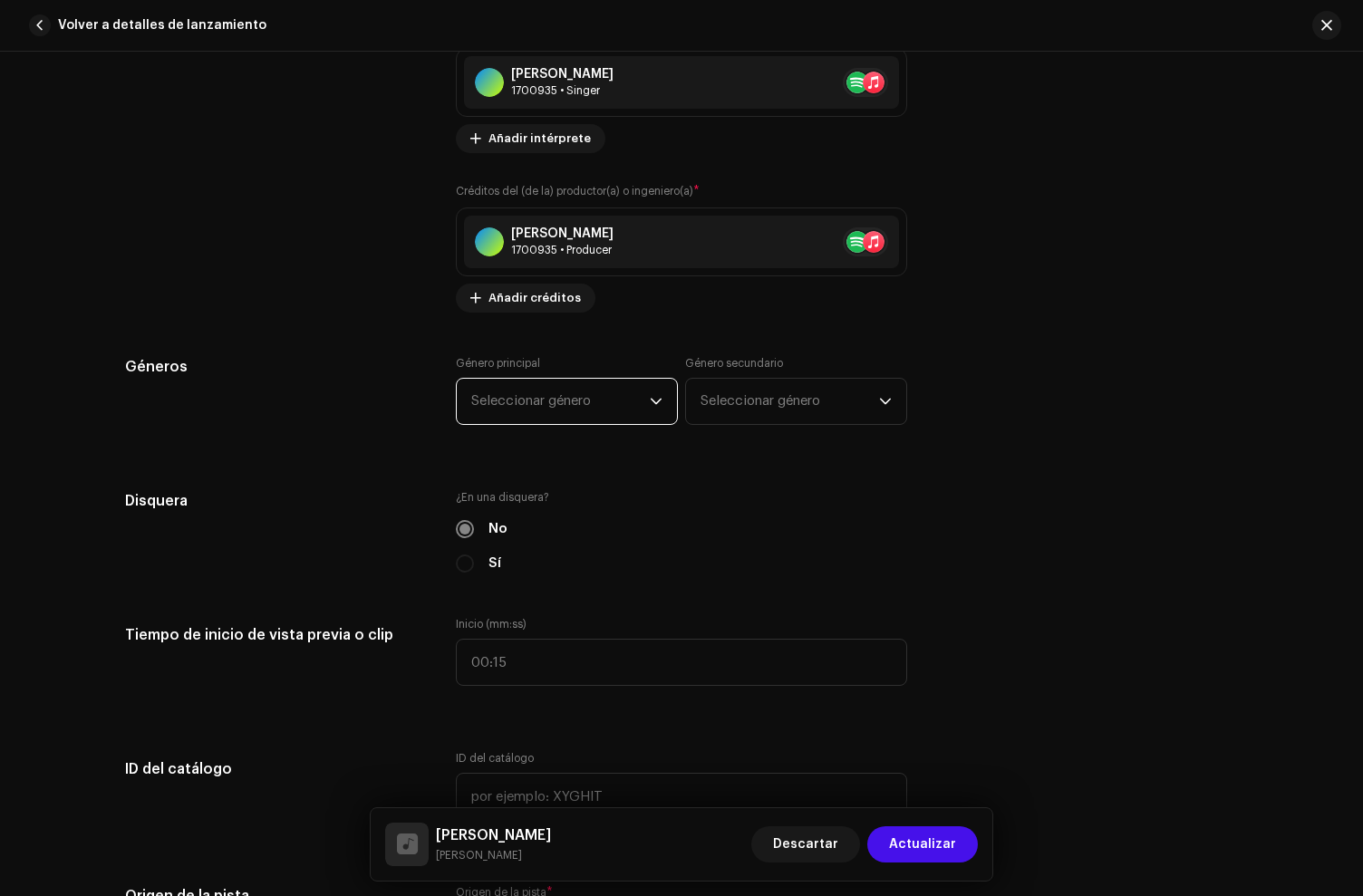
click at [524, 404] on span "Seleccionar género" at bounding box center [560, 402] width 179 height 45
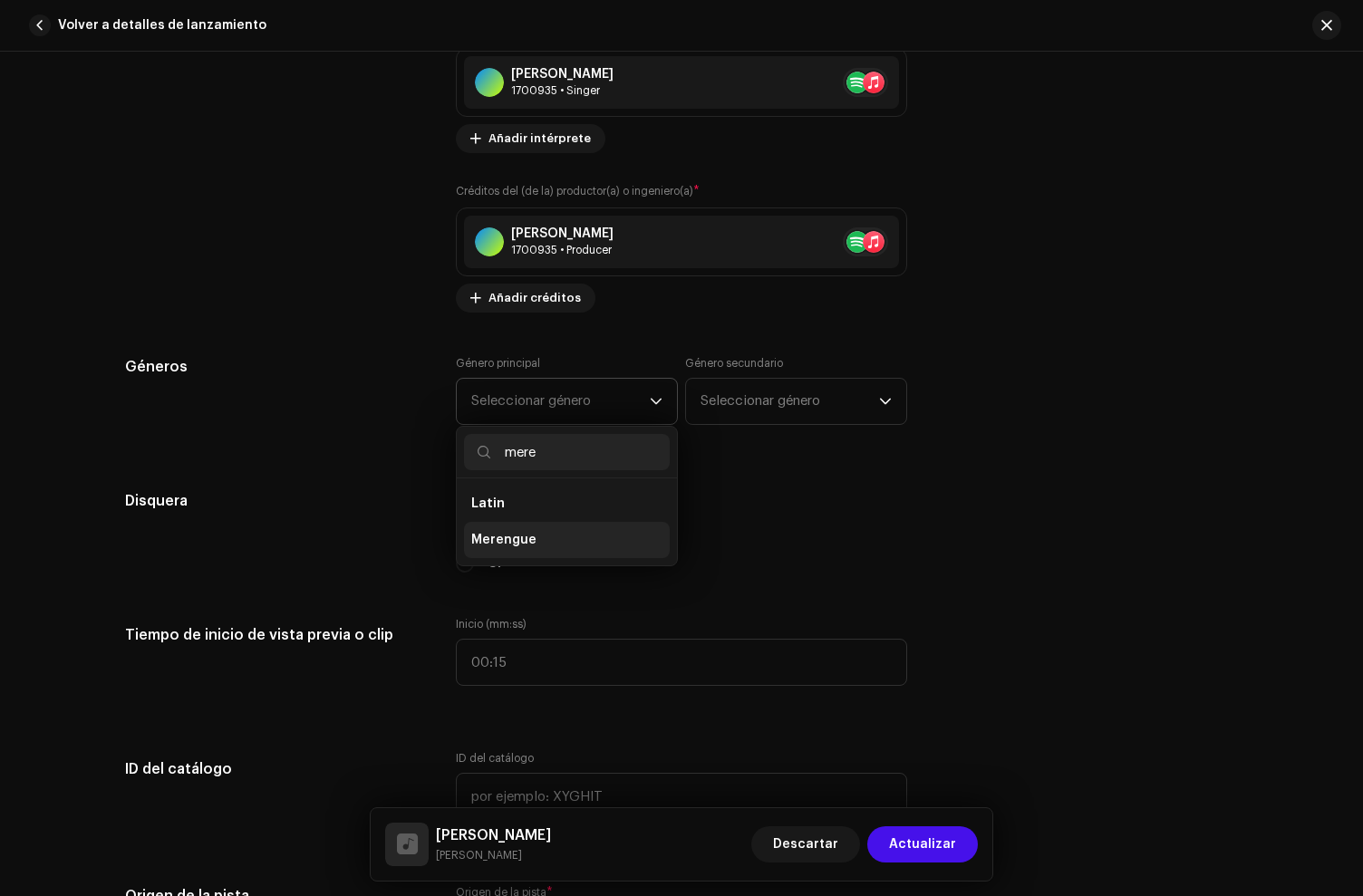
type input "mere"
drag, startPoint x: 505, startPoint y: 534, endPoint x: 585, endPoint y: 502, distance: 86.2
click at [510, 535] on span "Merengue" at bounding box center [504, 541] width 65 height 18
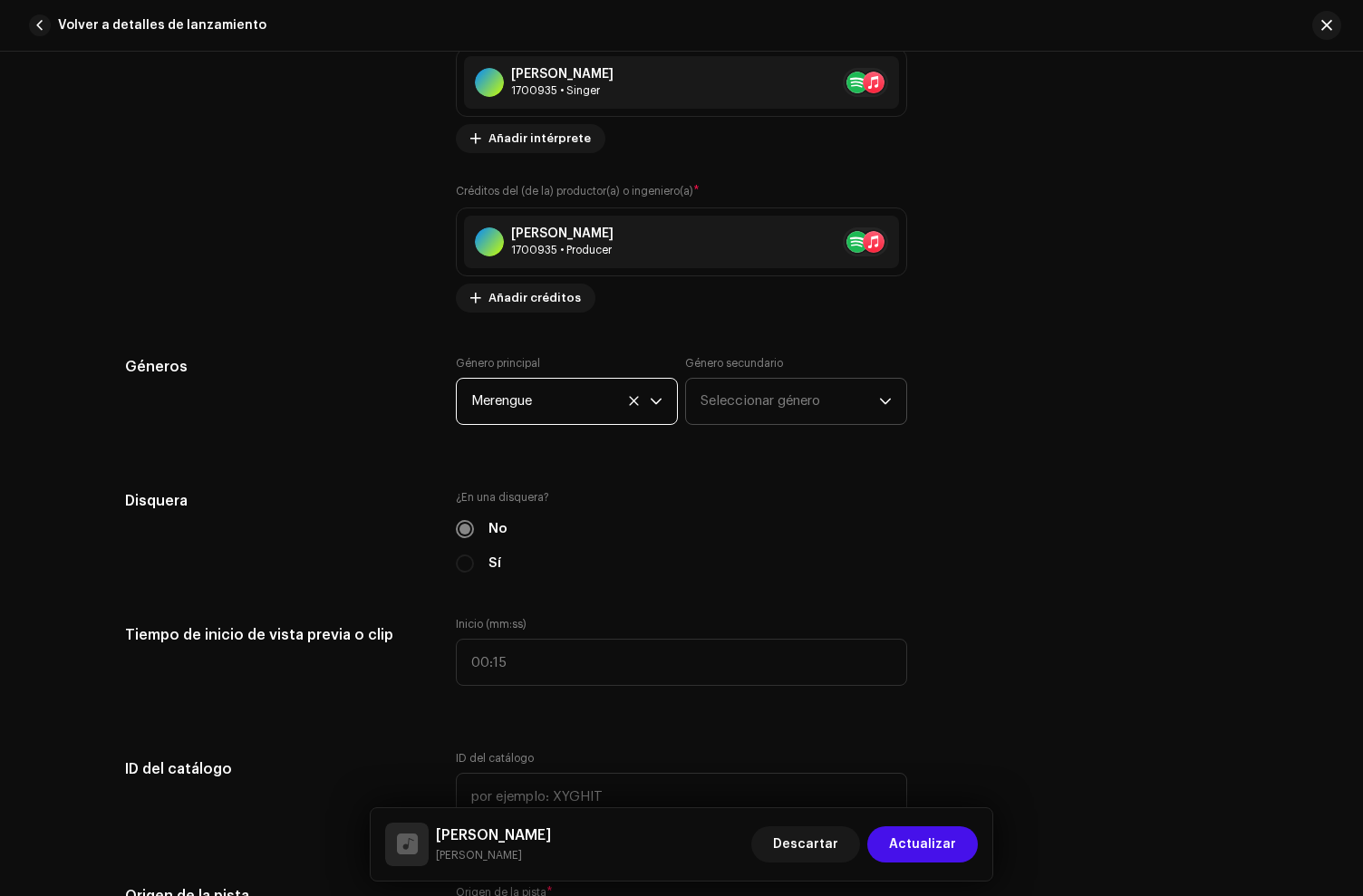
drag, startPoint x: 795, startPoint y: 376, endPoint x: 777, endPoint y: 397, distance: 27.7
click at [791, 381] on div "Género secundario Seleccionar género" at bounding box center [796, 391] width 222 height 69
click at [777, 397] on span "Seleccionar género" at bounding box center [790, 402] width 179 height 45
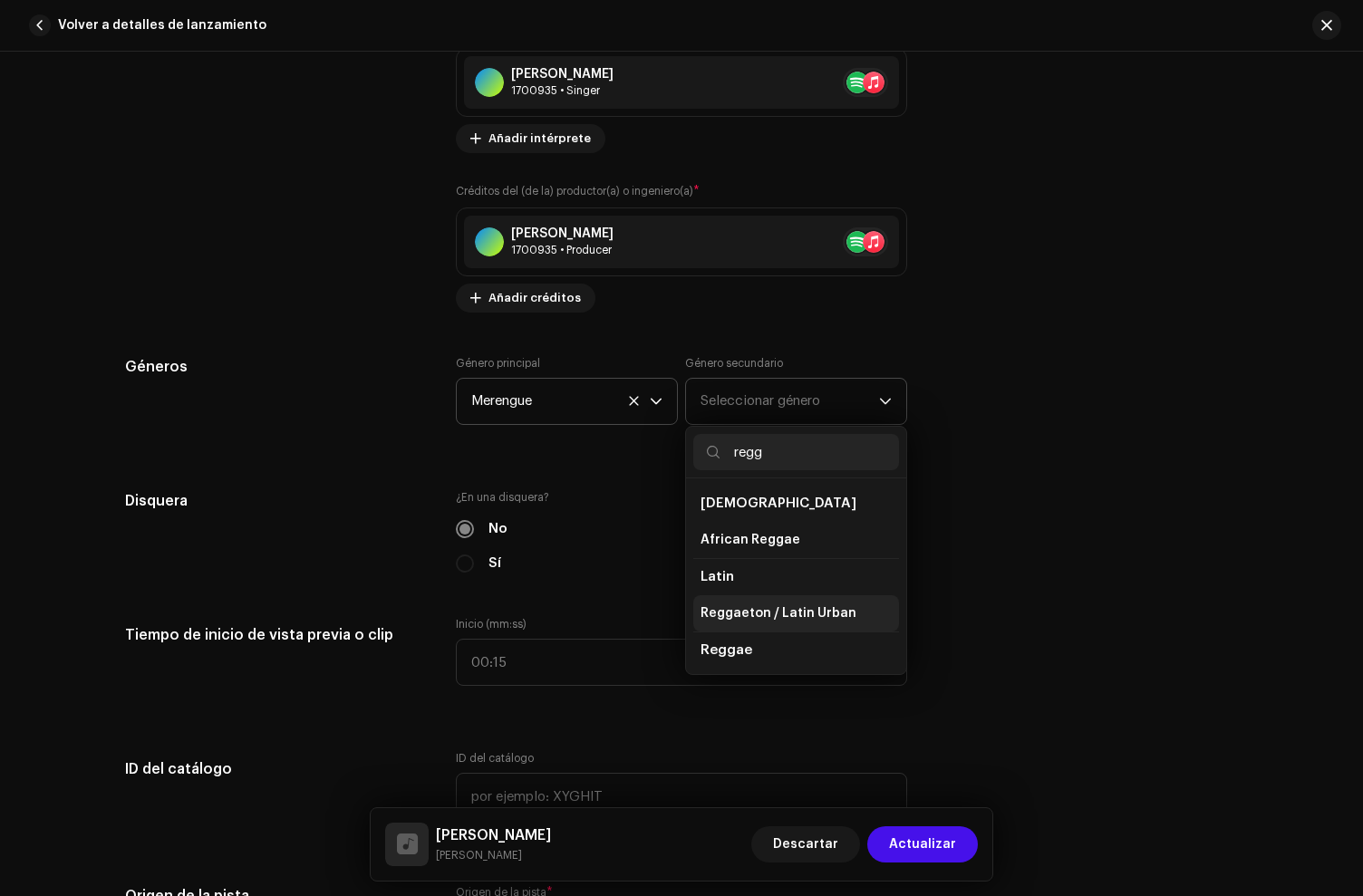
type input "regg"
drag, startPoint x: 770, startPoint y: 615, endPoint x: 762, endPoint y: 599, distance: 17.9
click at [770, 615] on span "Reggaeton / Latin Urban" at bounding box center [779, 614] width 156 height 18
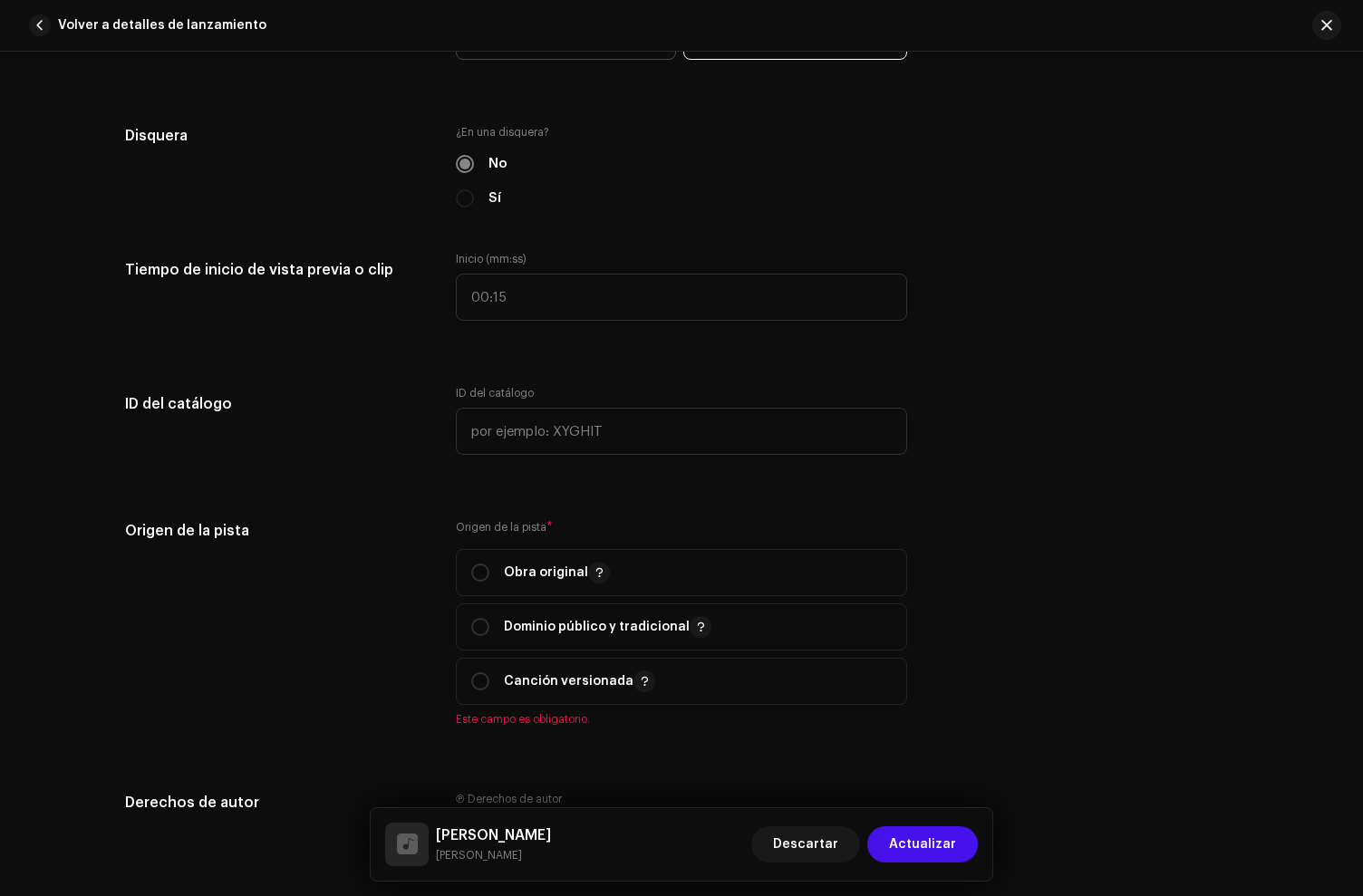
scroll to position [2157, 0]
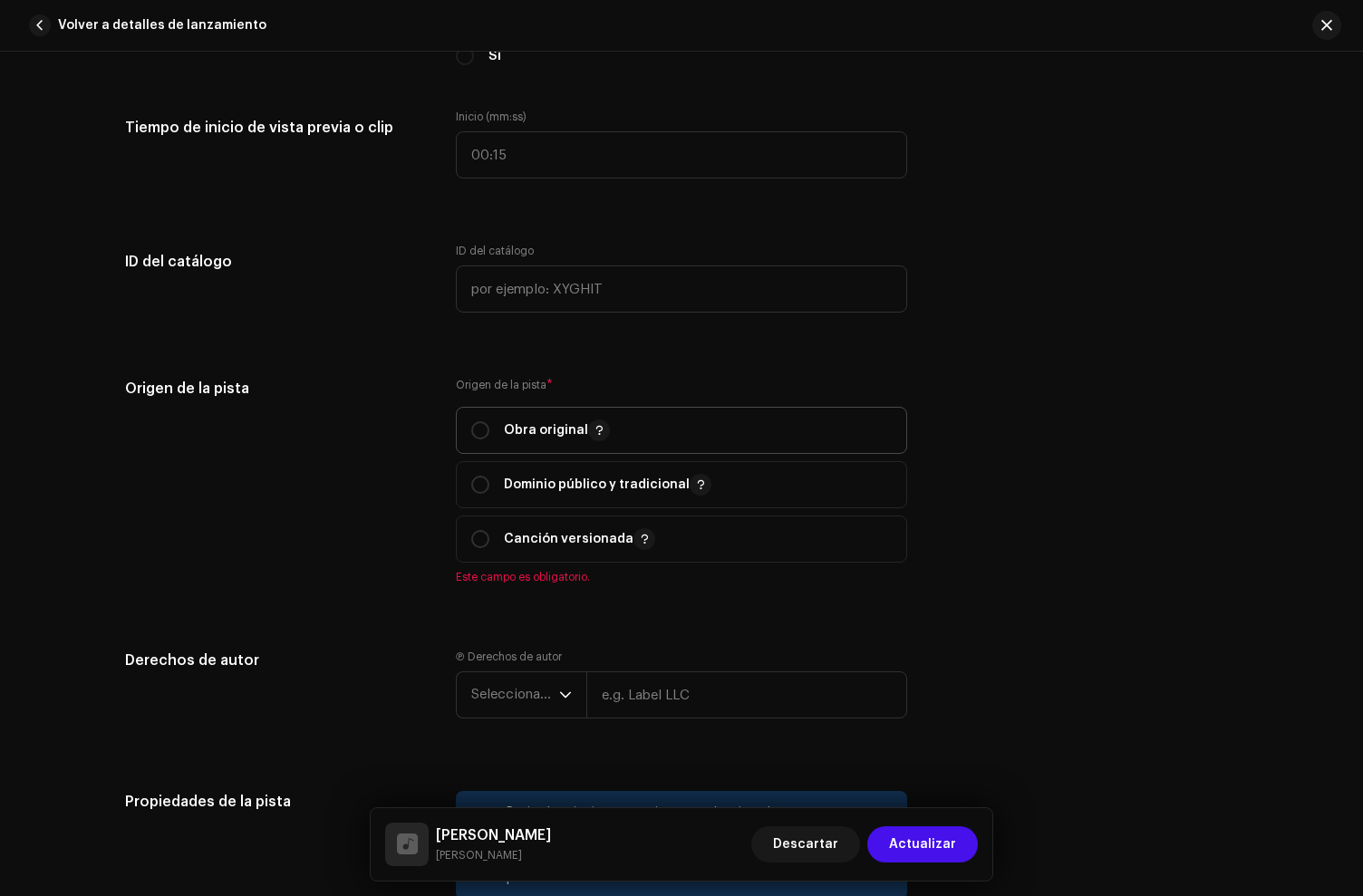
click at [495, 429] on div "Obra original" at bounding box center [540, 431] width 139 height 22
radio input "true"
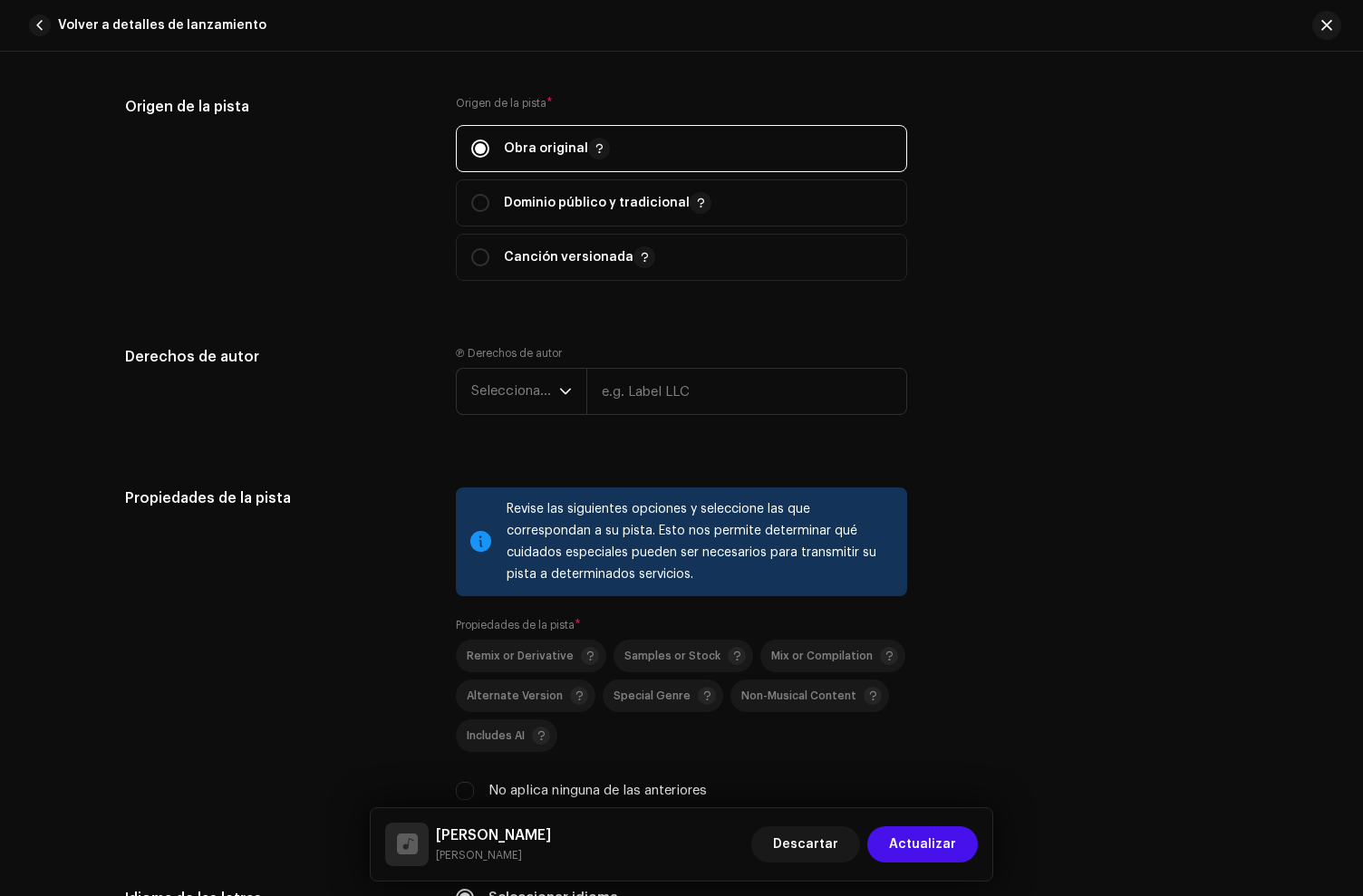
scroll to position [2494, 0]
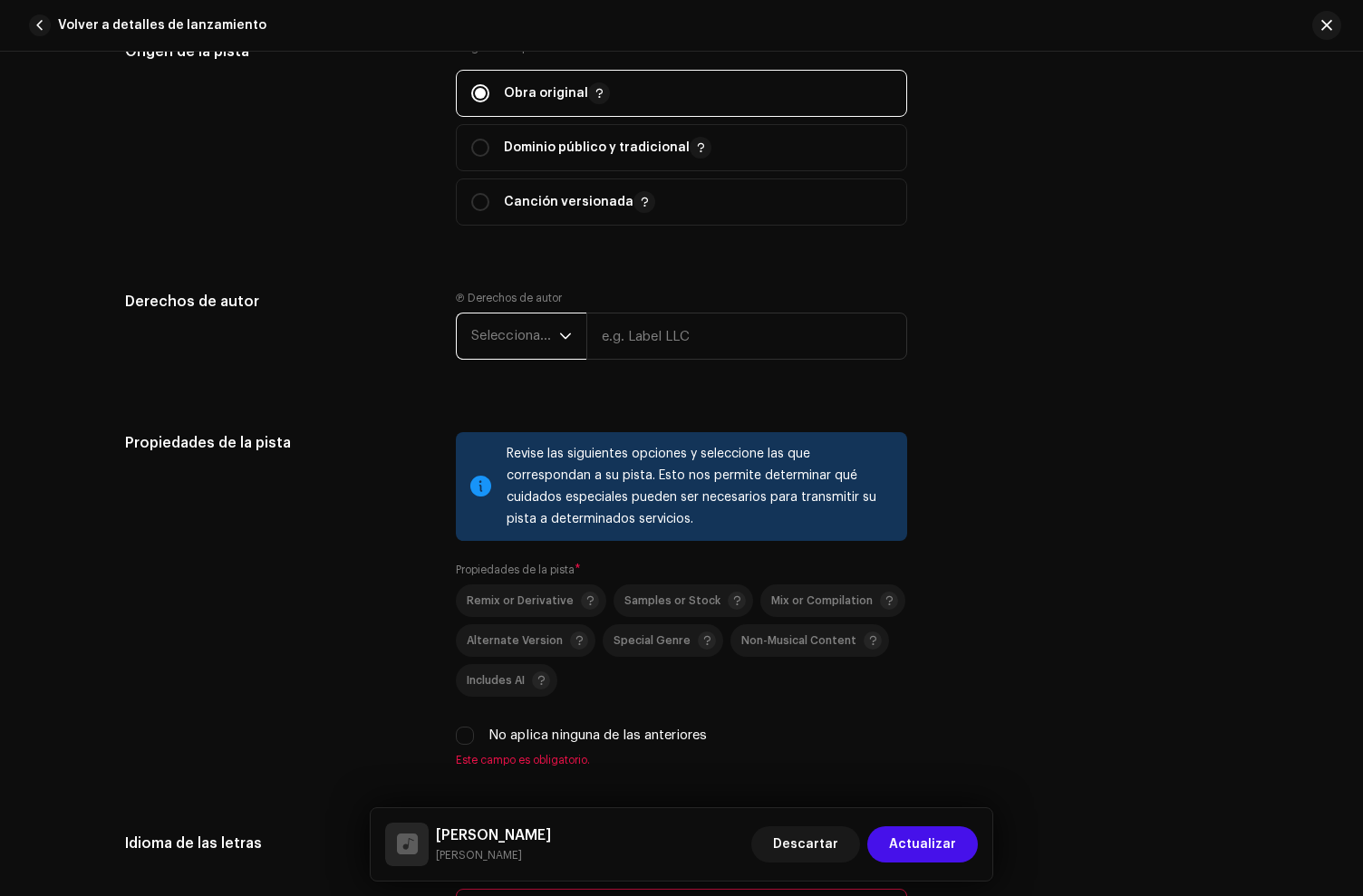
click at [508, 338] on span "Seleccionar año" at bounding box center [515, 336] width 88 height 45
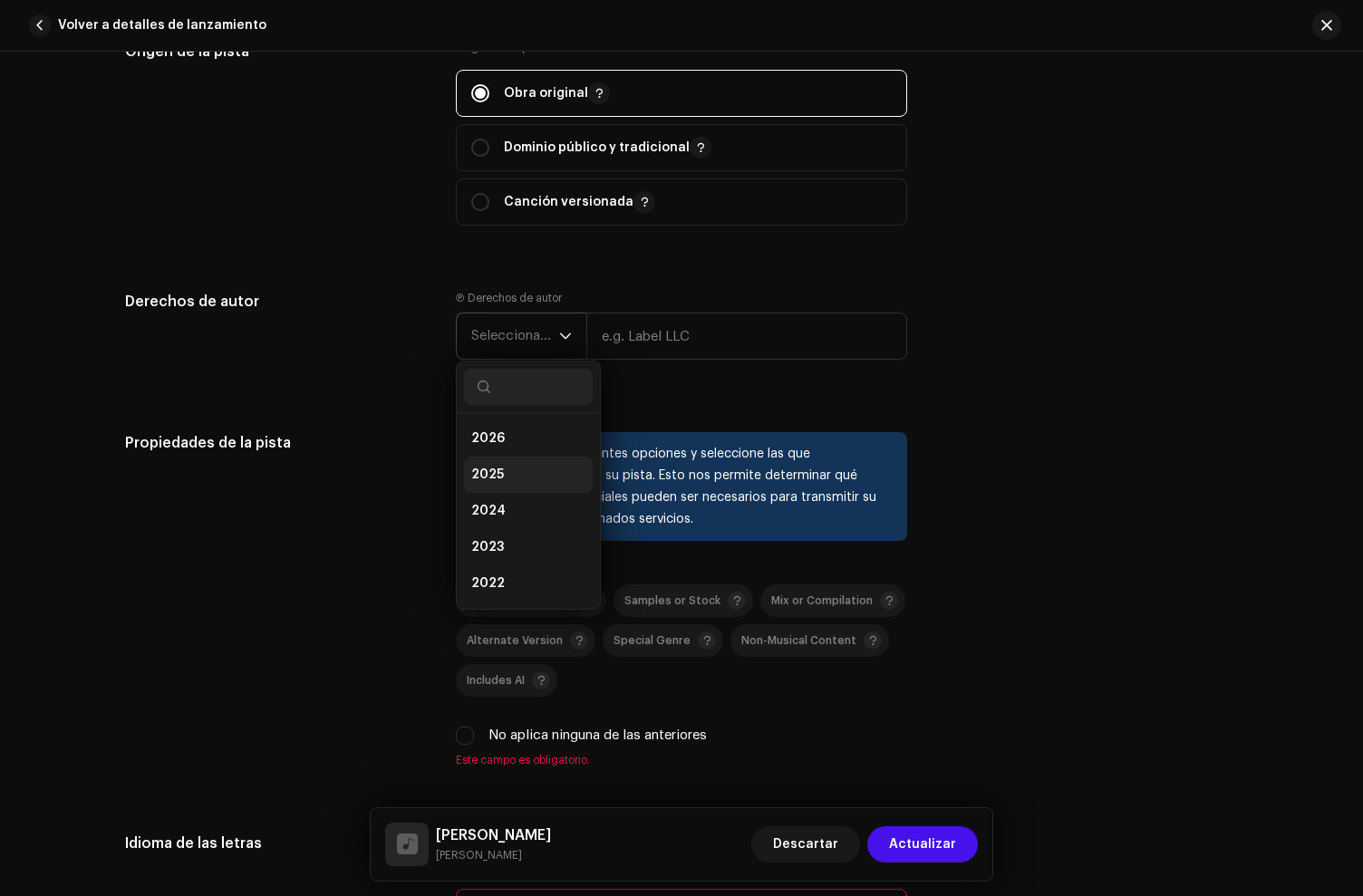
click at [510, 484] on li "2025" at bounding box center [529, 475] width 129 height 36
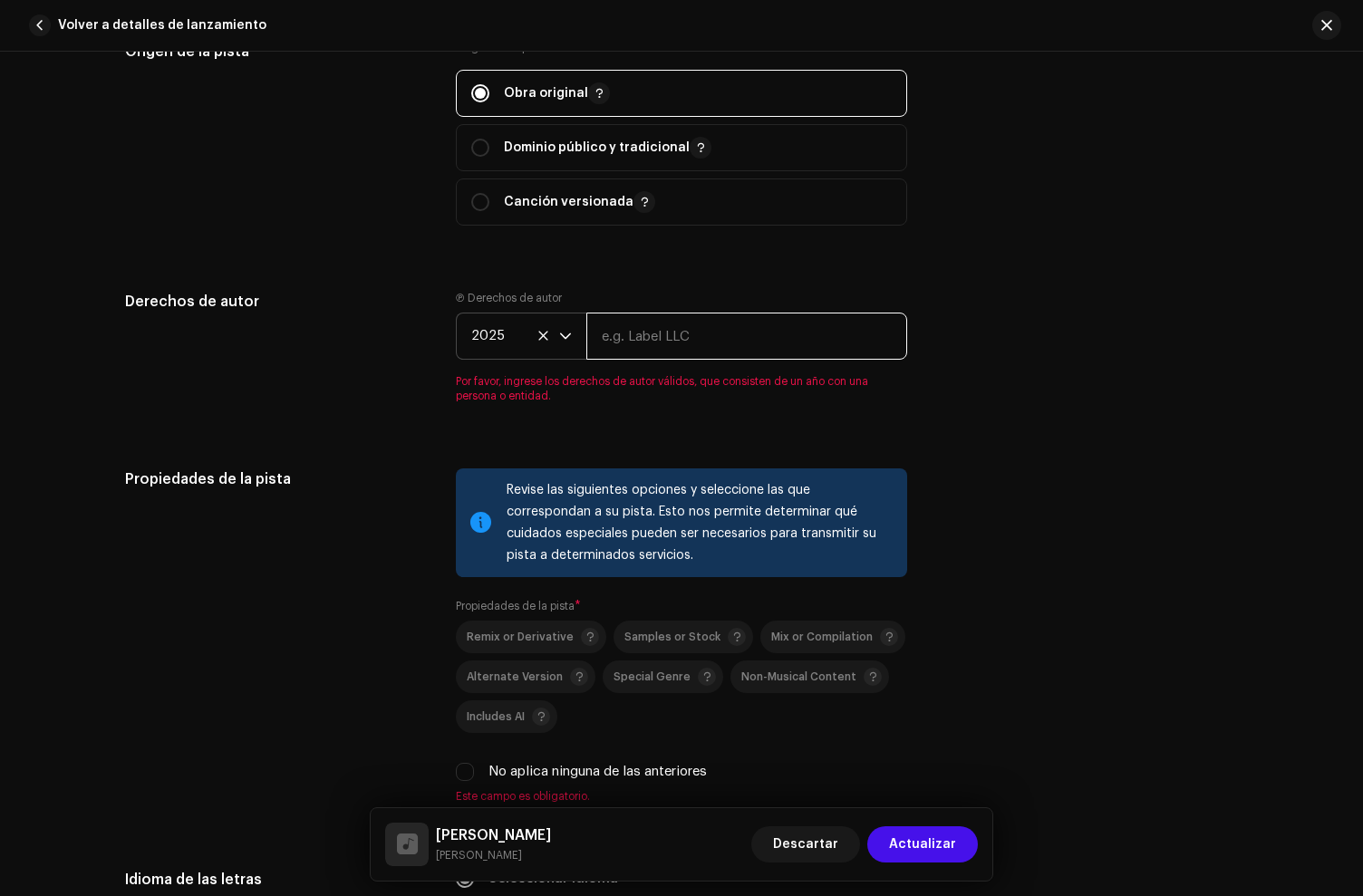
click at [655, 344] on input "text" at bounding box center [747, 336] width 321 height 47
paste input "[PERSON_NAME], under exclusive license to [PERSON_NAME] Music LLC"
drag, startPoint x: 603, startPoint y: 345, endPoint x: 1226, endPoint y: 384, distance: 624.2
click at [1226, 384] on div "Derechos de autor Ⓟ Derechos de autor 2025 [PERSON_NAME], under exclusive licen…" at bounding box center [681, 358] width 1113 height 134
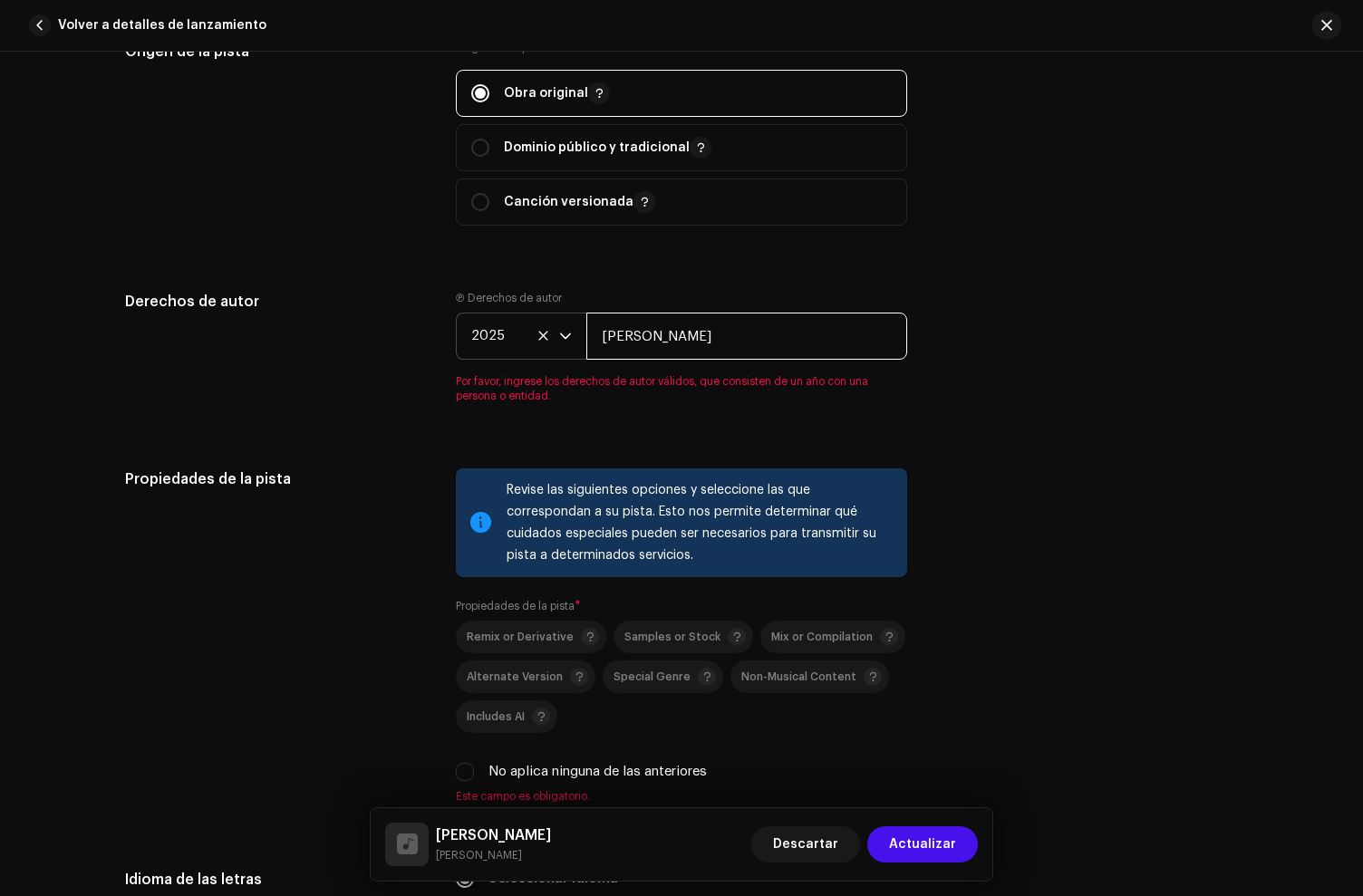
scroll to position [0, 0]
type input "[PERSON_NAME]"
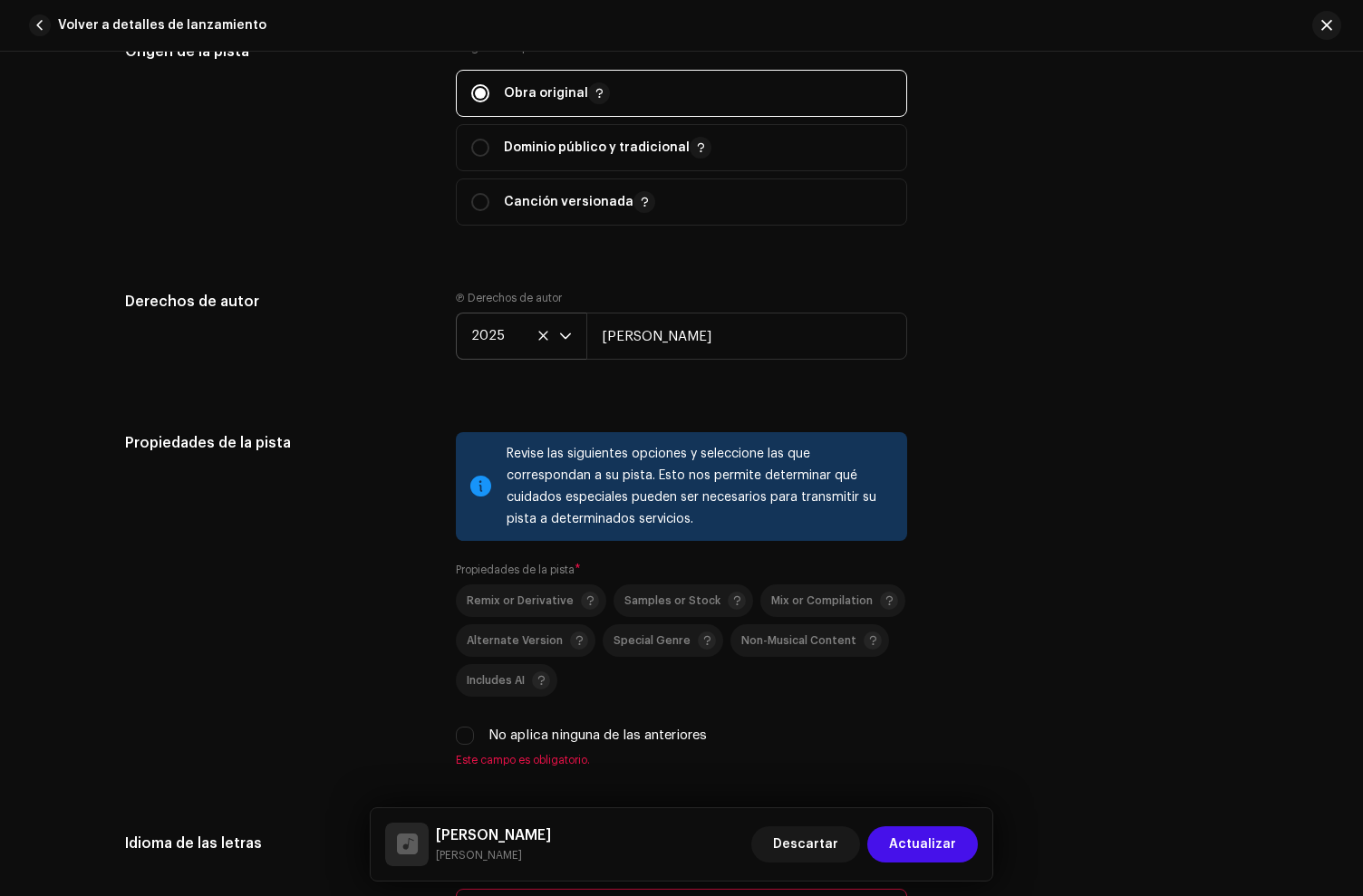
drag, startPoint x: 1236, startPoint y: 355, endPoint x: 967, endPoint y: 365, distance: 269.2
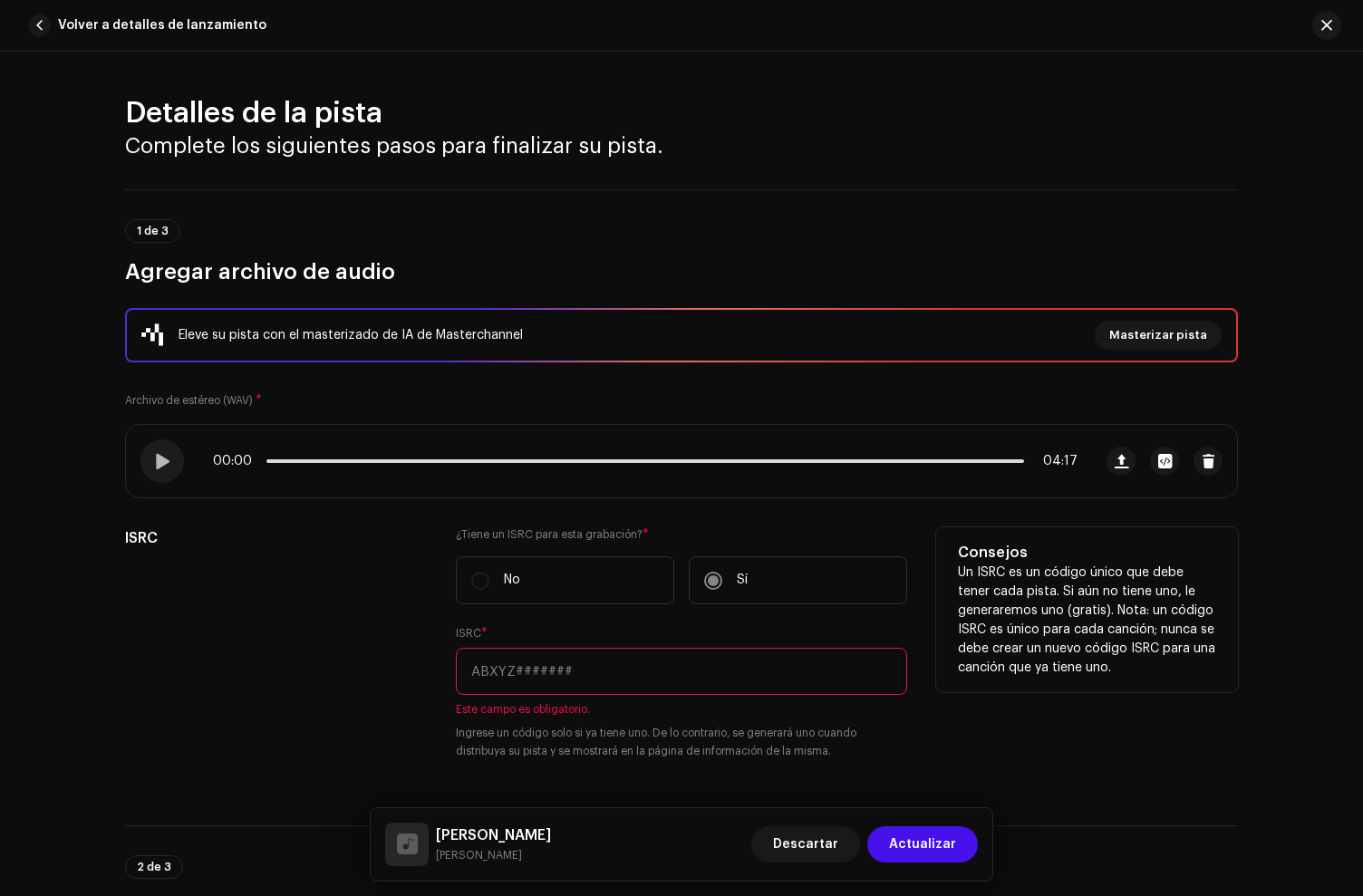
drag, startPoint x: 559, startPoint y: 641, endPoint x: 554, endPoint y: 655, distance: 14.9
click at [557, 645] on div "ISRC * Este campo es obligatorio. Ingrese un código solo si ya tiene uno. De lo…" at bounding box center [682, 694] width 452 height 134
click at [552, 657] on input "text" at bounding box center [682, 672] width 452 height 47
paste input "QZGLS2564178"
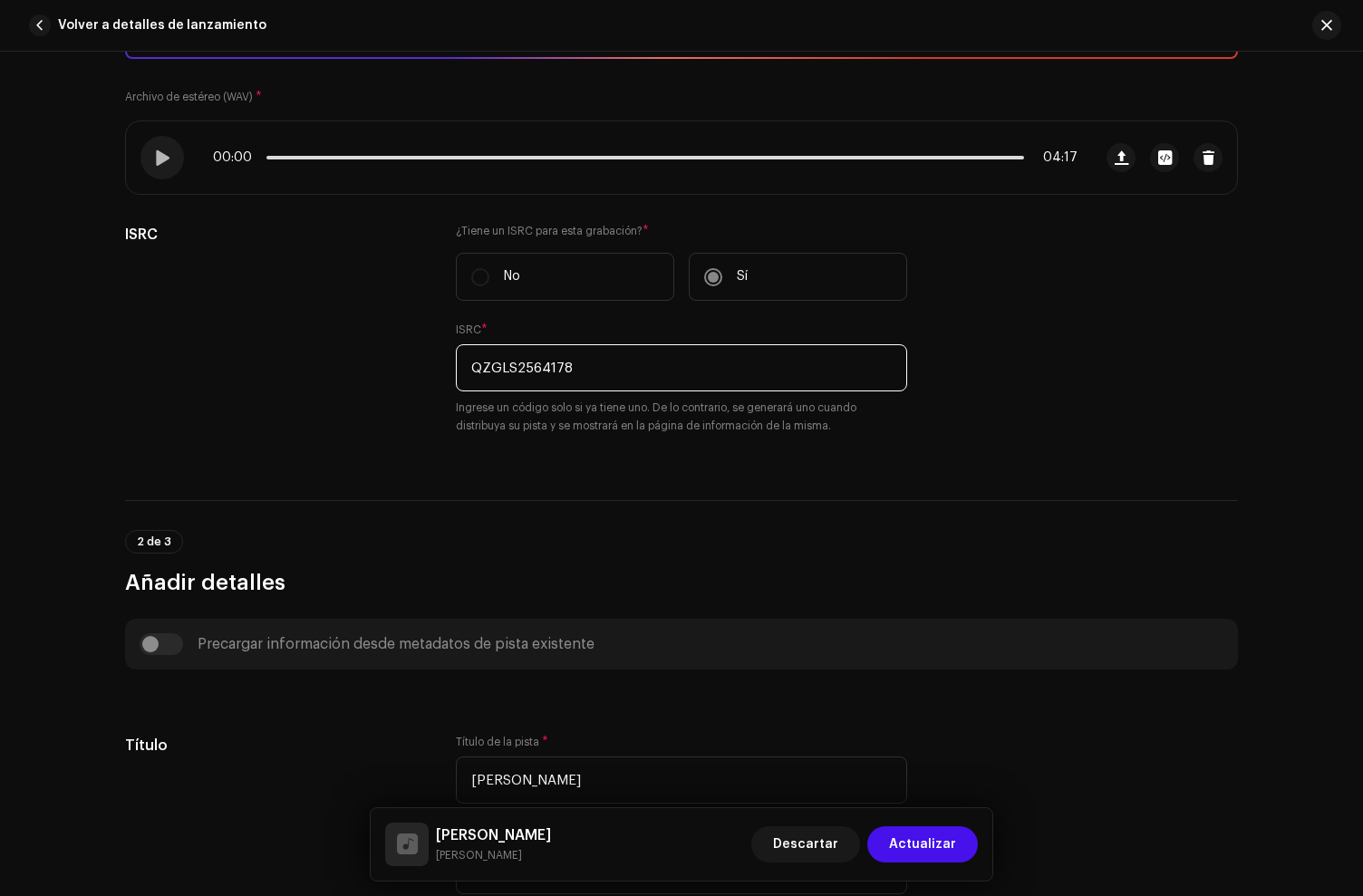
scroll to position [326, 0]
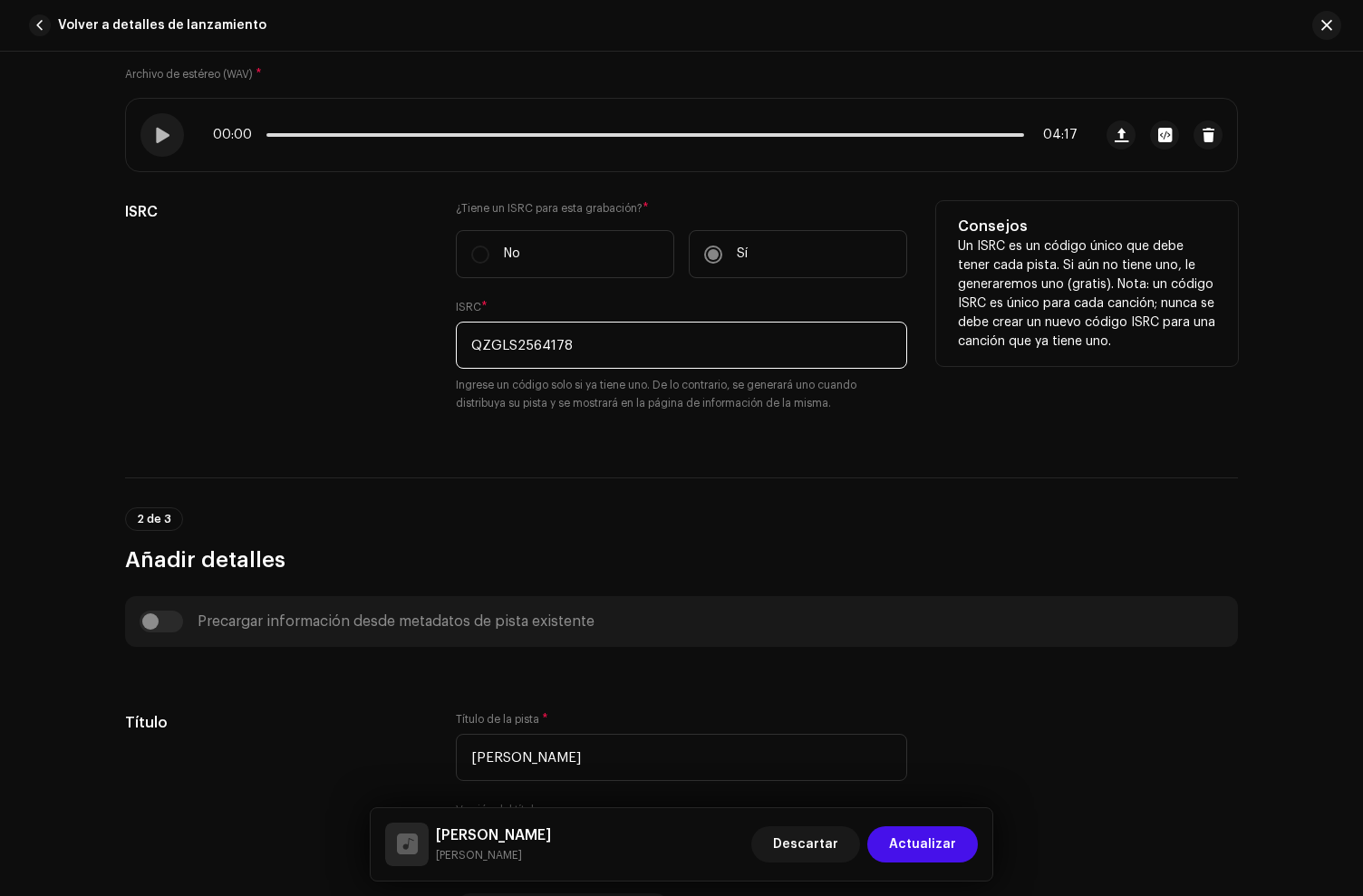
type input "QZGLS2564178"
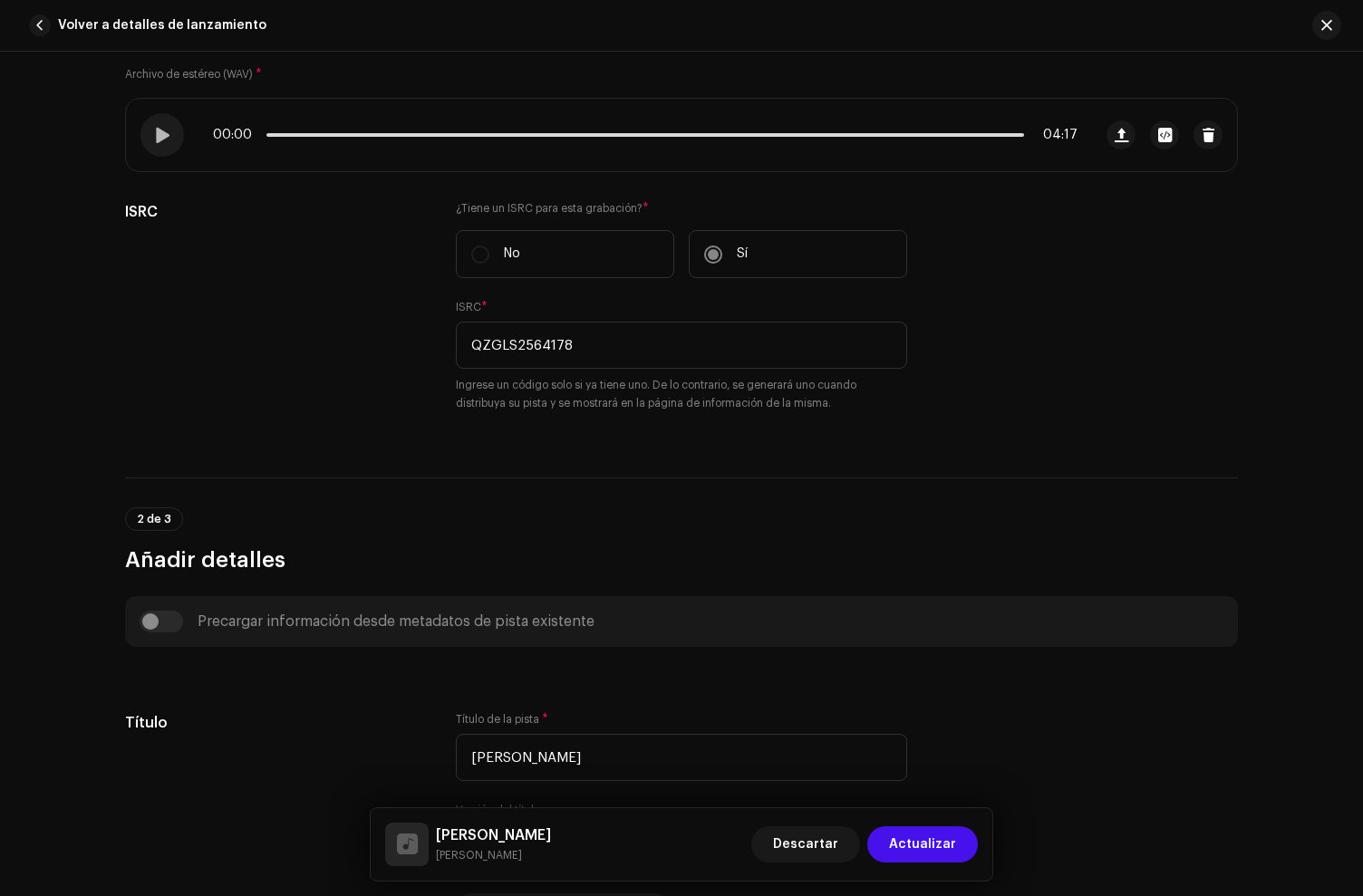
drag, startPoint x: 510, startPoint y: 300, endPoint x: 623, endPoint y: 68, distance: 258.1
click at [510, 300] on div "ISRC * QZGLS2564178 Ingrese un código solo si ya tiene uno. De lo contrario, se…" at bounding box center [682, 356] width 452 height 112
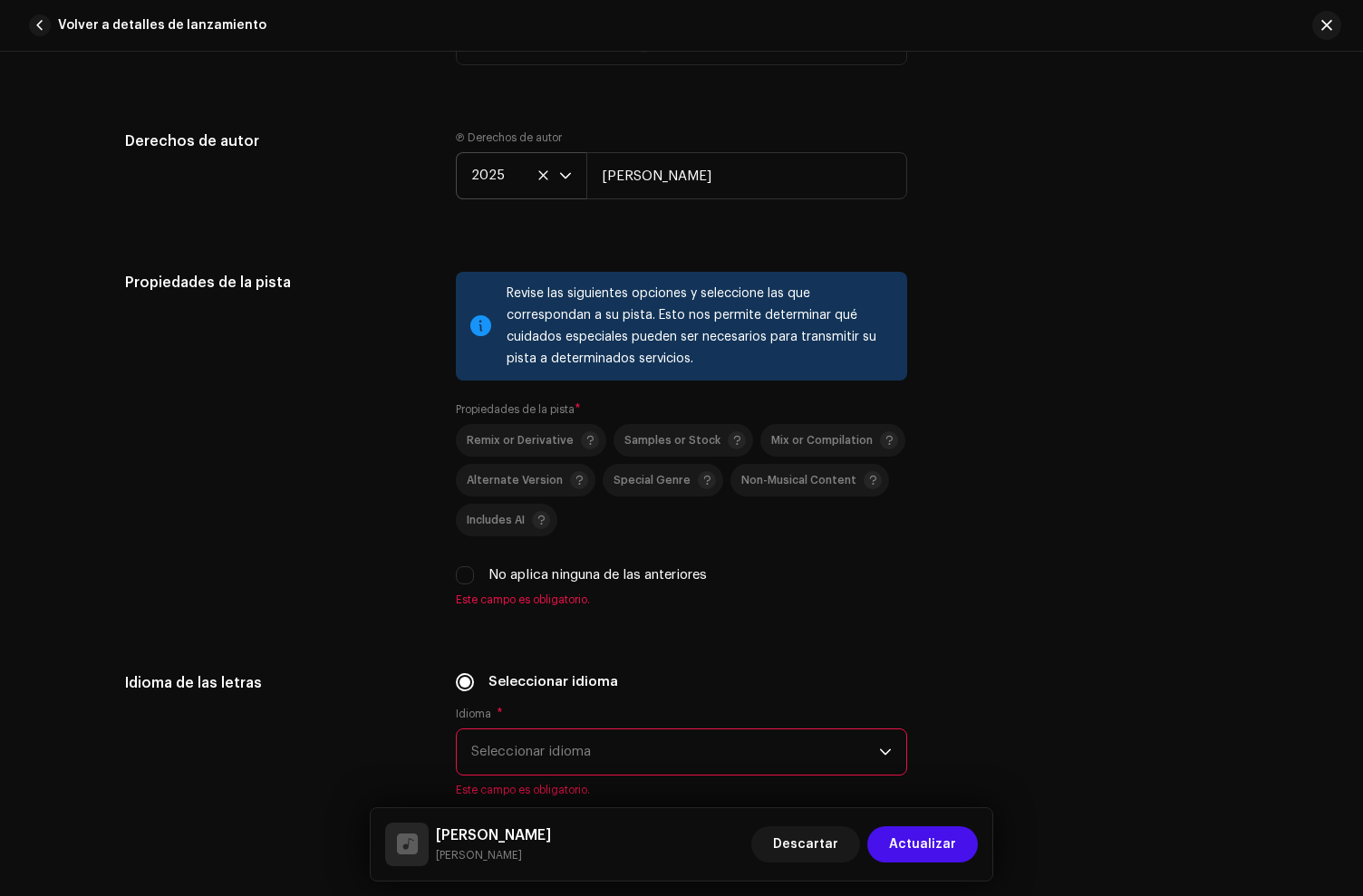
scroll to position [2635, 0]
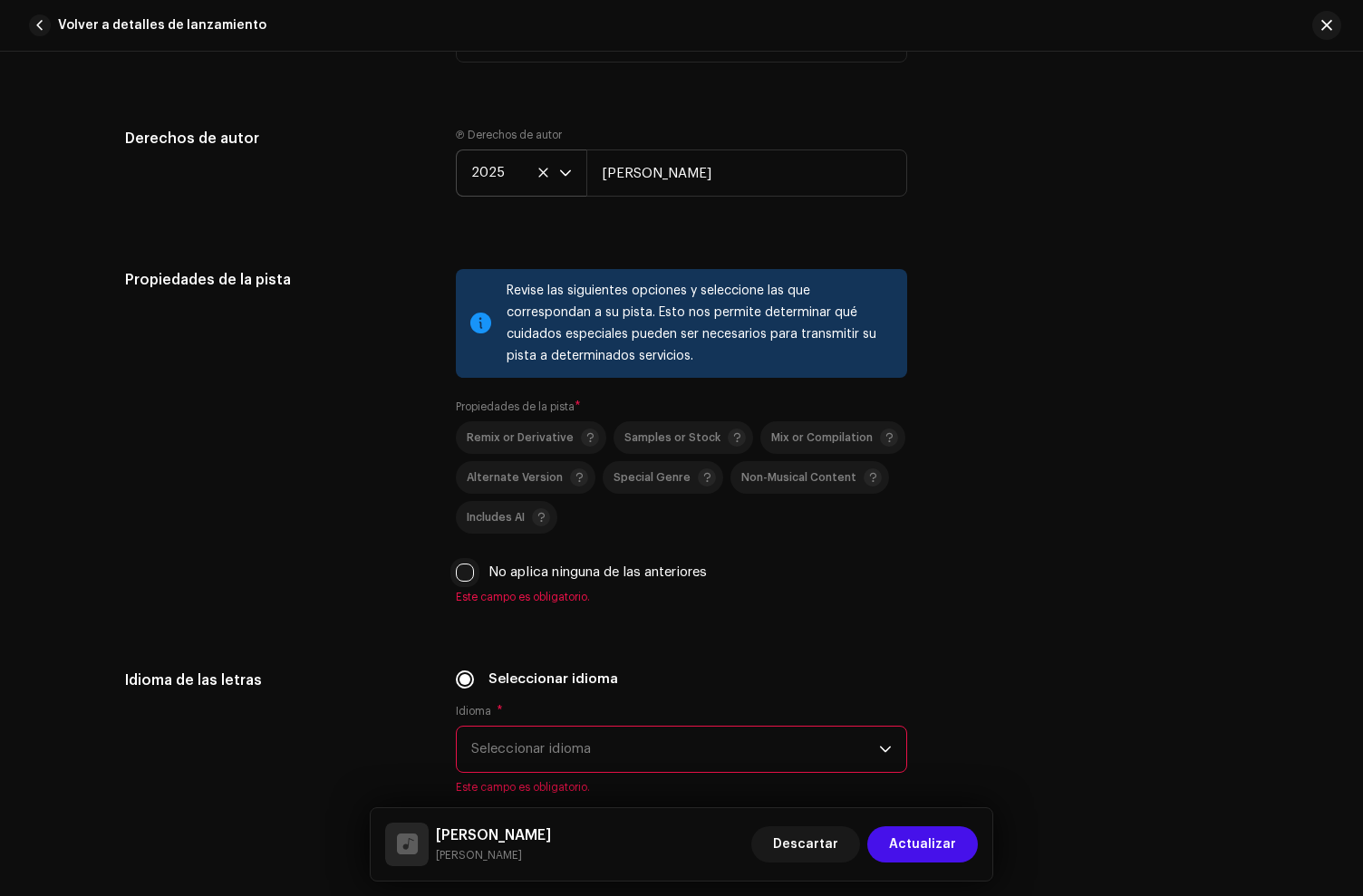
click at [465, 571] on input "No aplica ninguna de las anteriores" at bounding box center [465, 573] width 18 height 18
checkbox input "true"
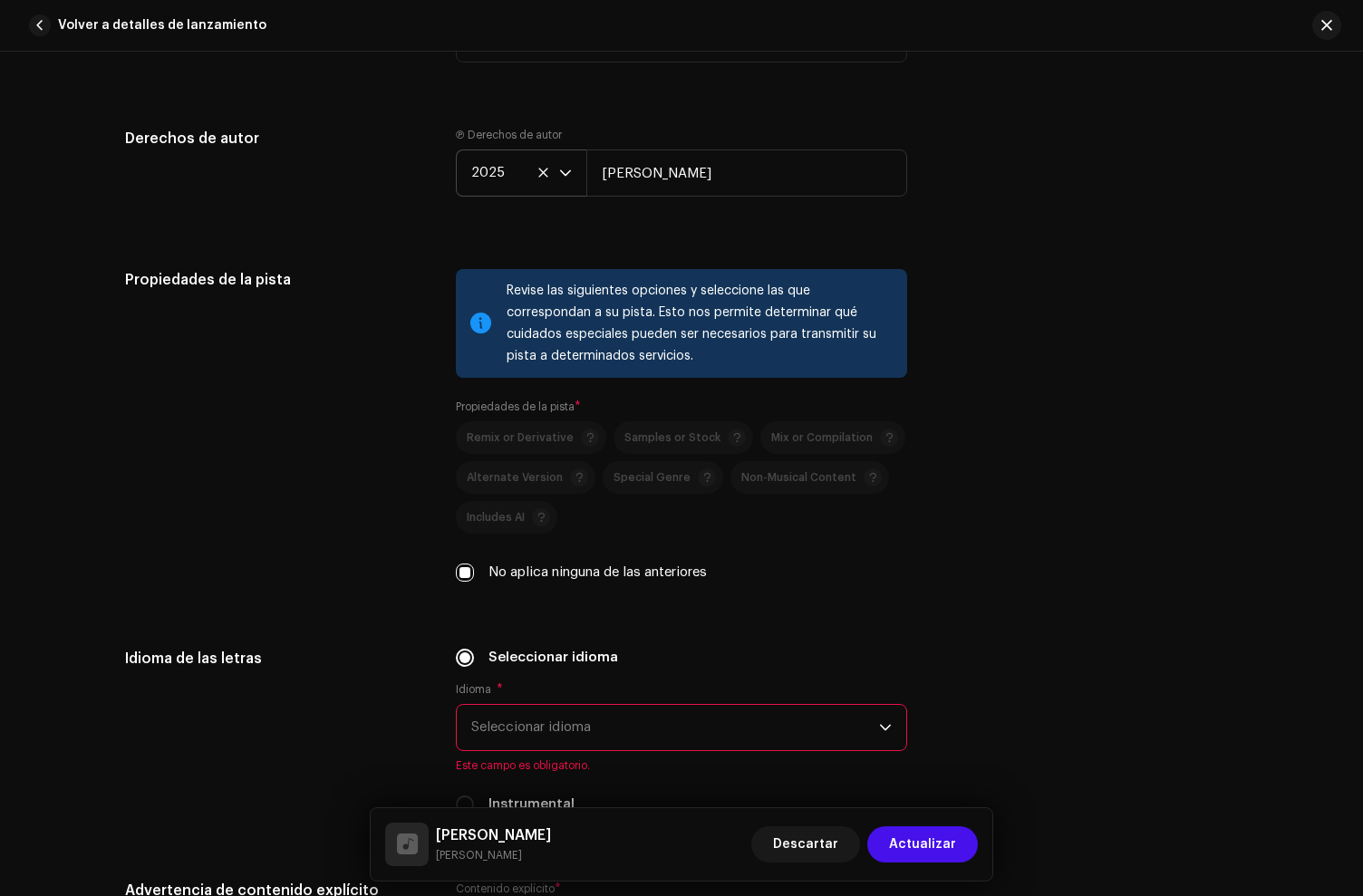
click at [567, 729] on span "Seleccionar idioma" at bounding box center [676, 728] width 408 height 45
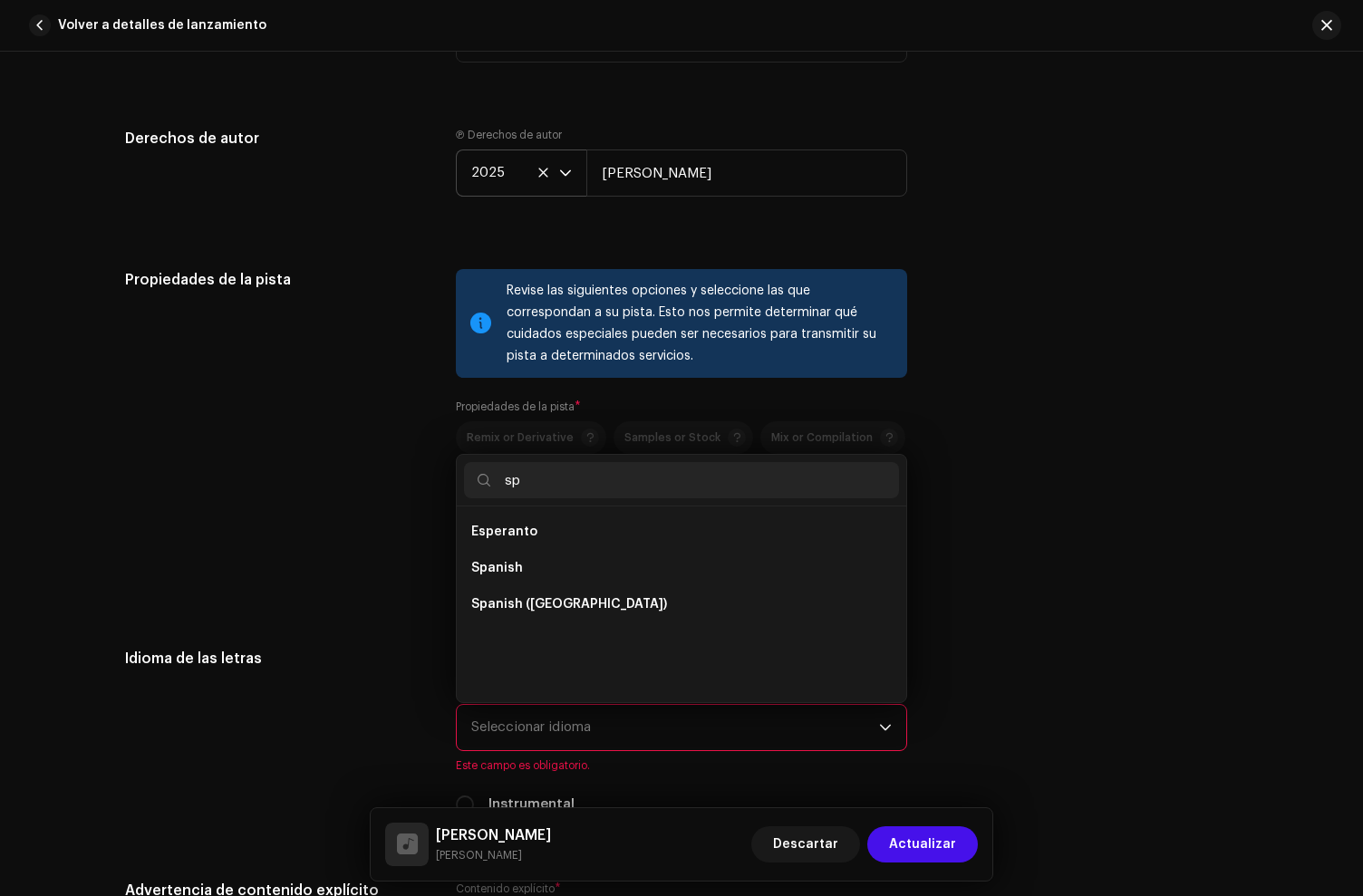
scroll to position [0, 0]
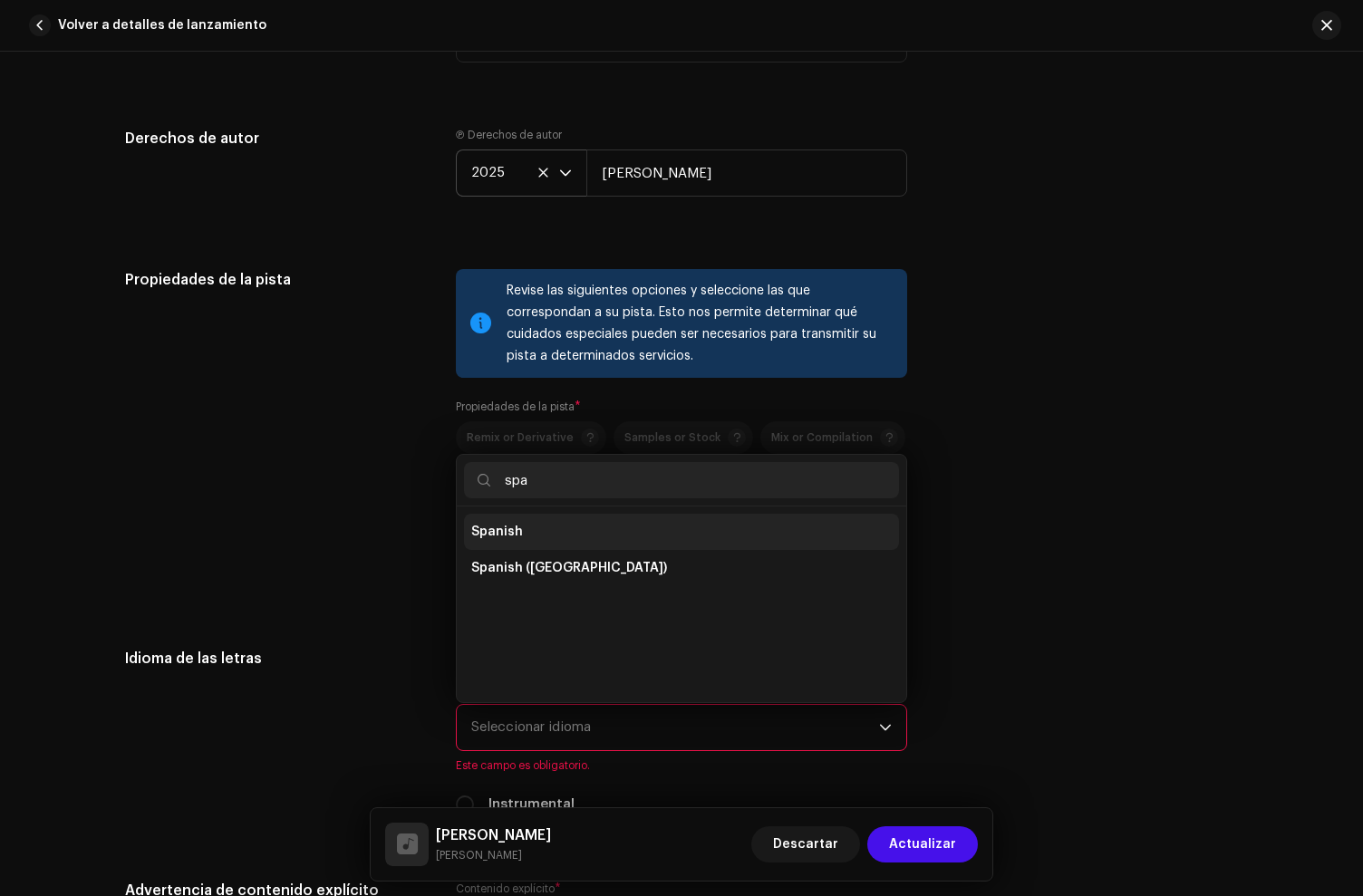
type input "spa"
click at [511, 541] on span "Spanish" at bounding box center [497, 532] width 52 height 18
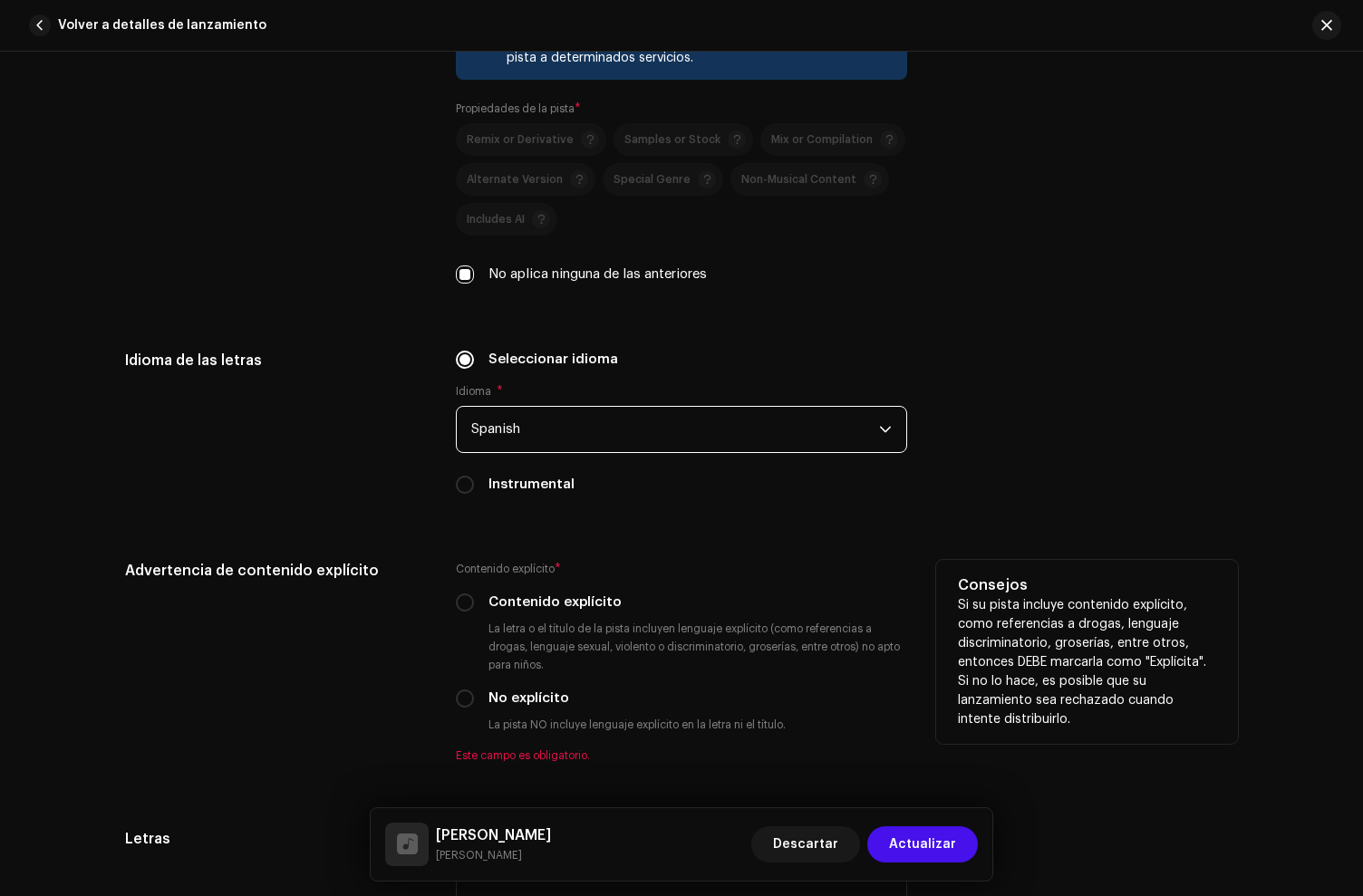
scroll to position [2936, 0]
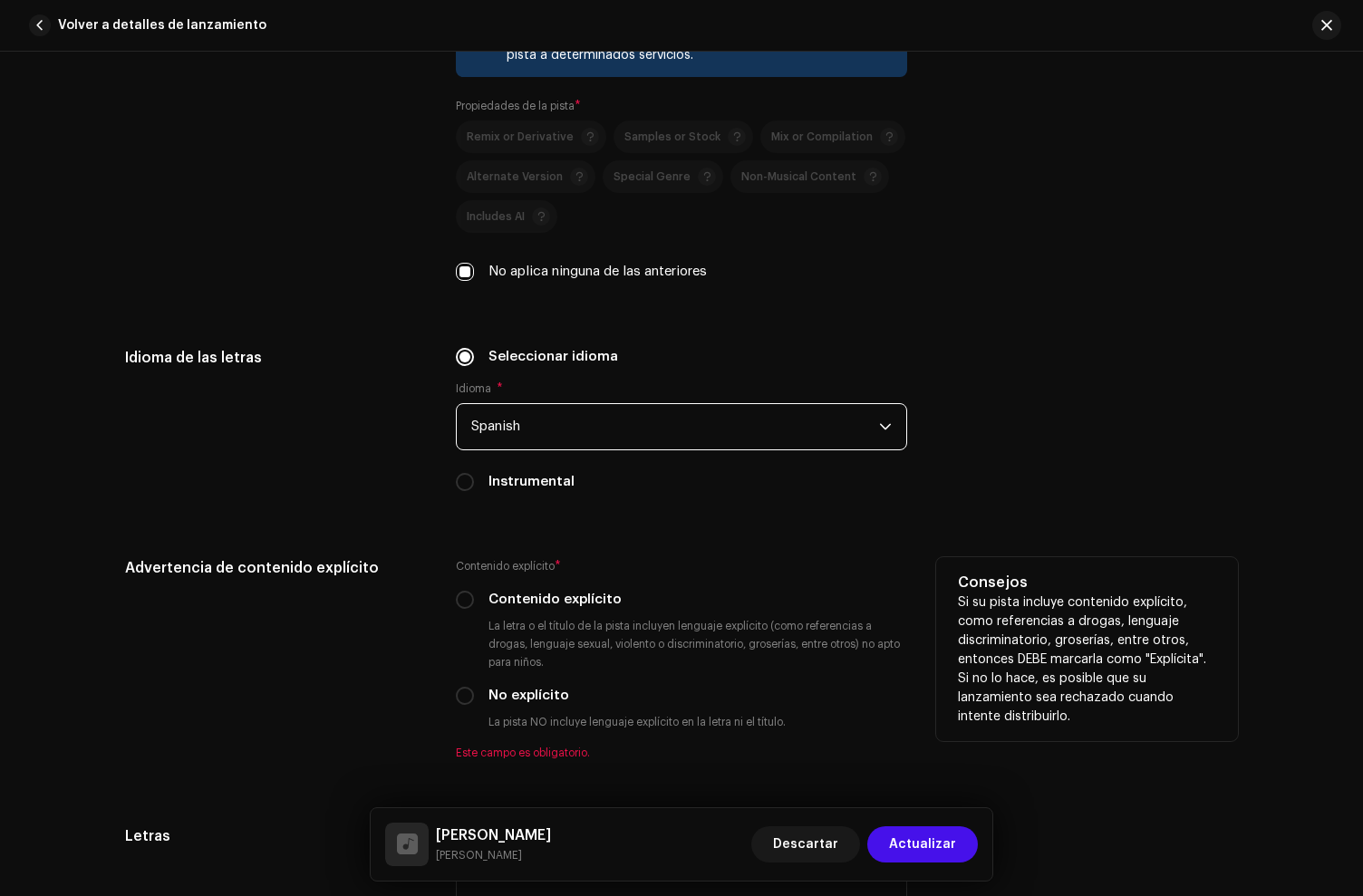
drag, startPoint x: 465, startPoint y: 603, endPoint x: 498, endPoint y: 600, distance: 33.1
click at [470, 602] on p-radiobutton at bounding box center [465, 600] width 18 height 18
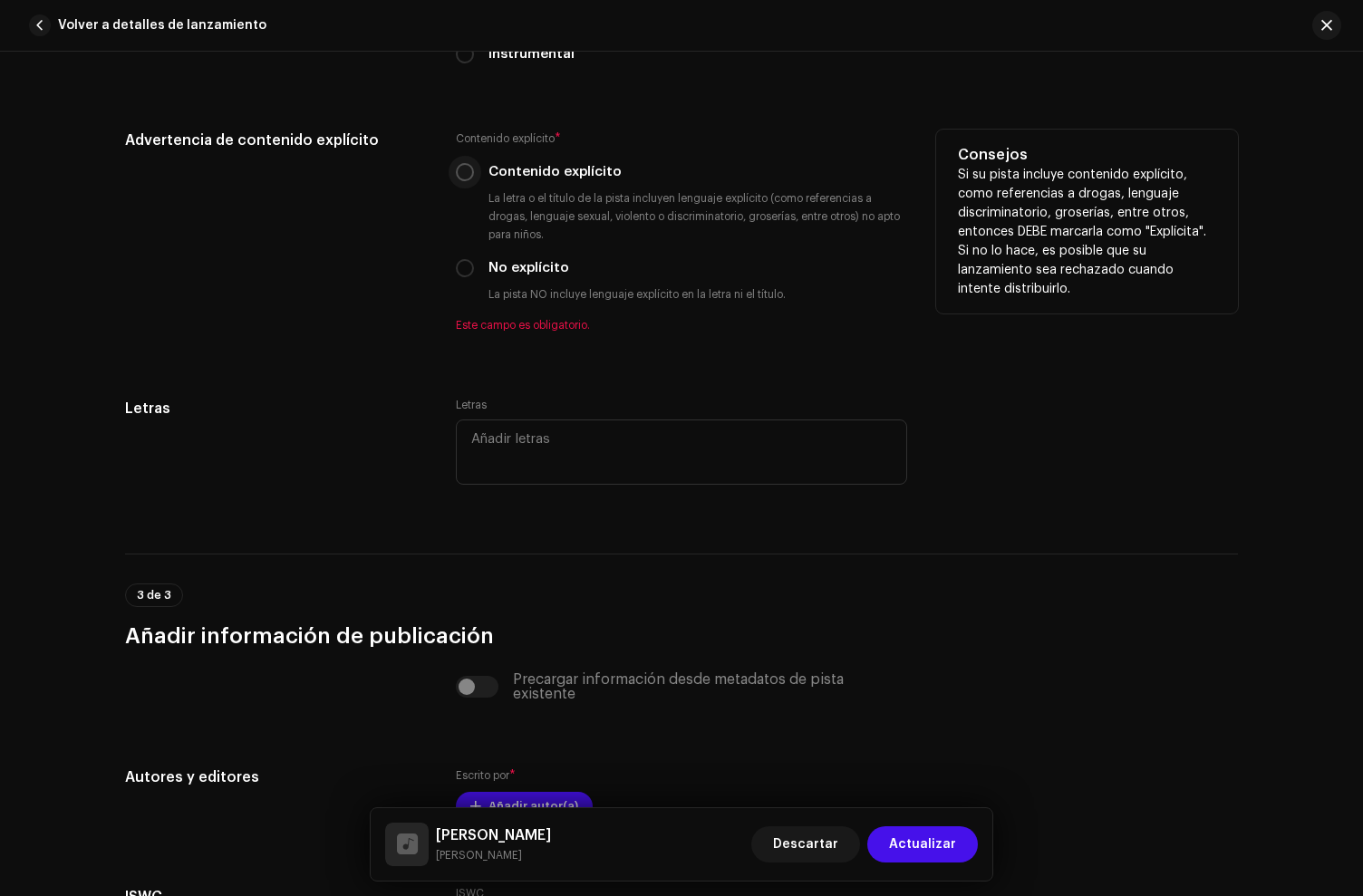
click at [459, 177] on input "Contenido explícito" at bounding box center [465, 172] width 18 height 18
radio input "true"
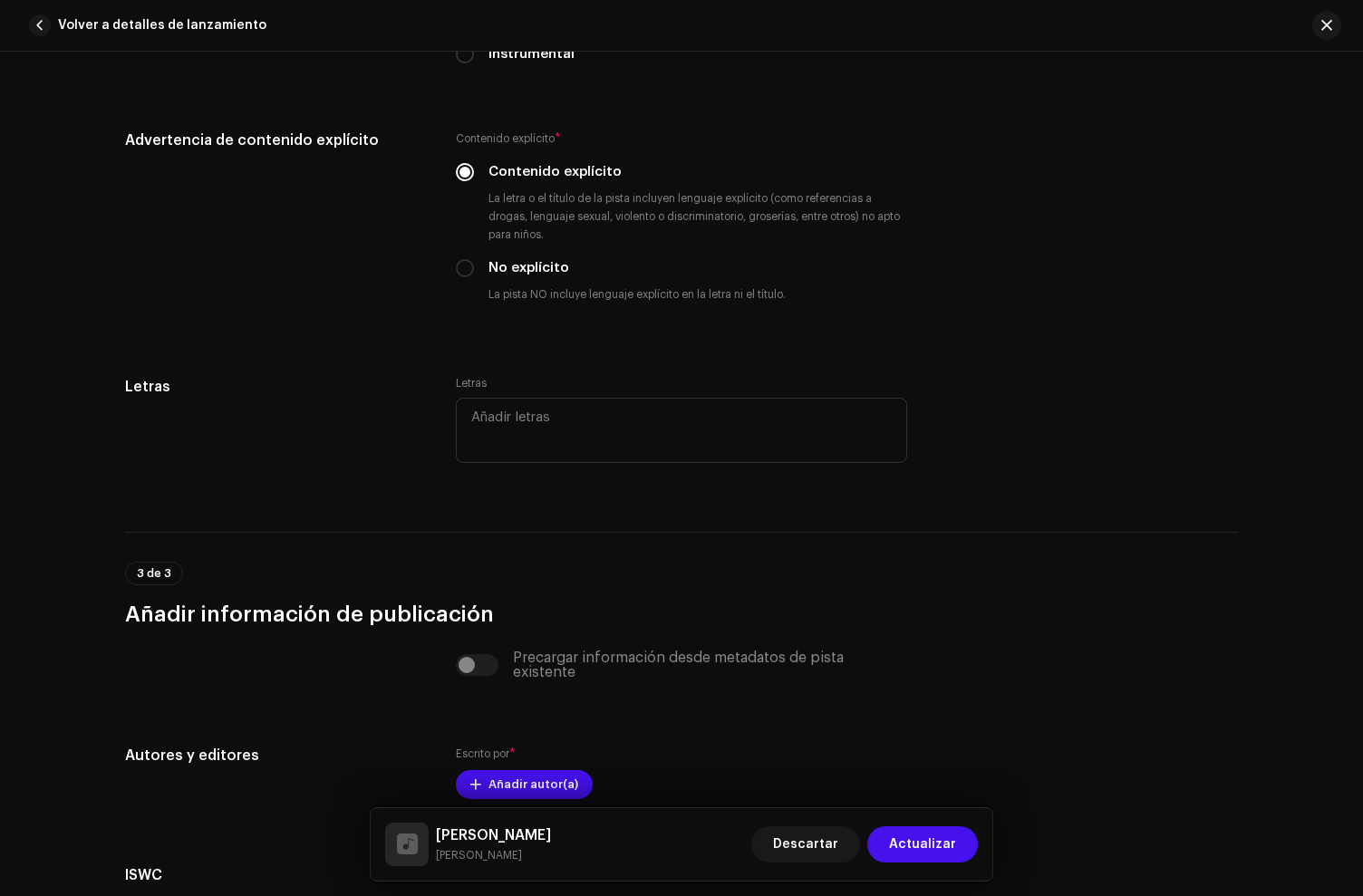
scroll to position [3591, 0]
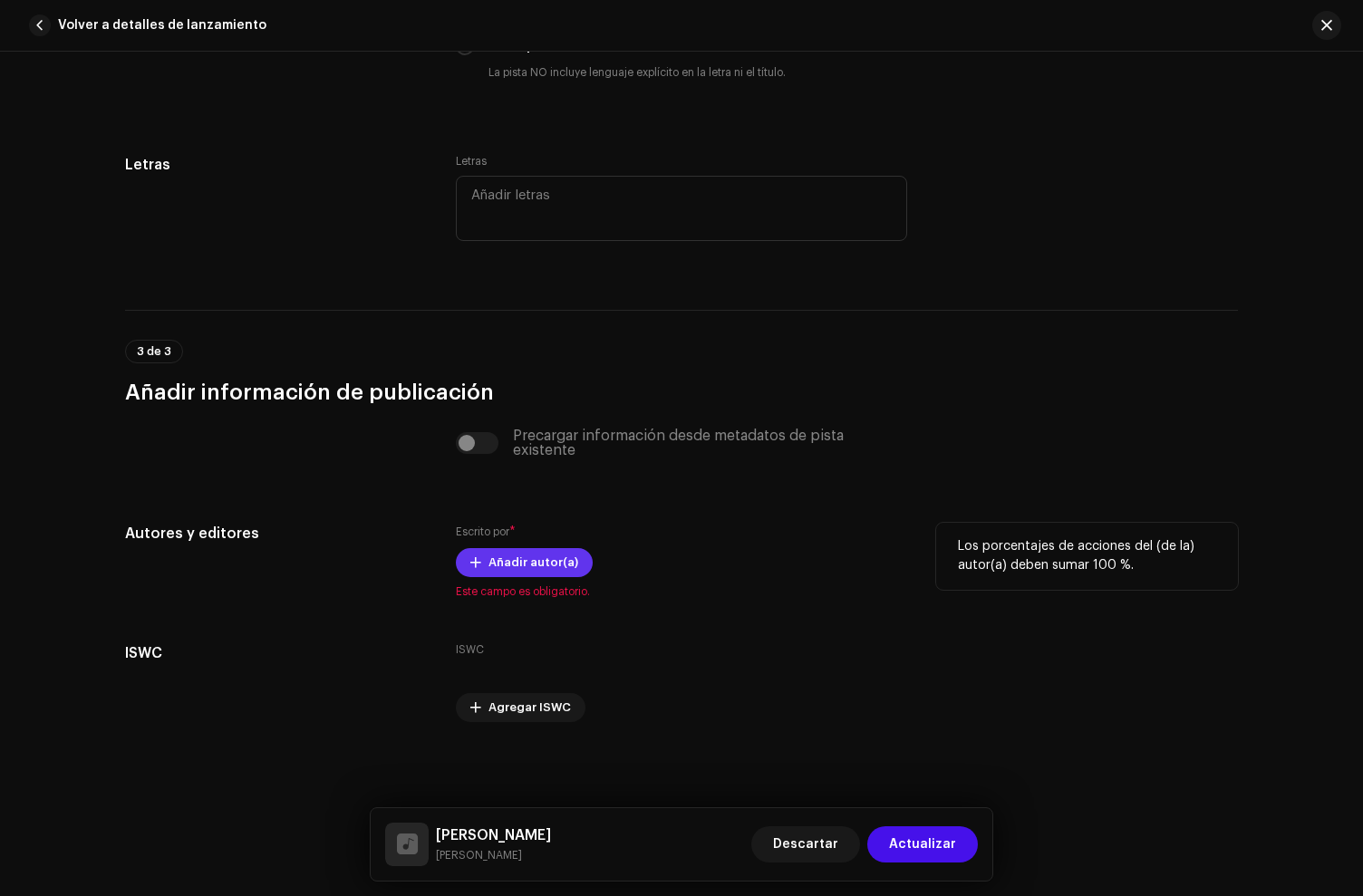
click at [526, 561] on span "Añadir autor(a)" at bounding box center [533, 563] width 90 height 36
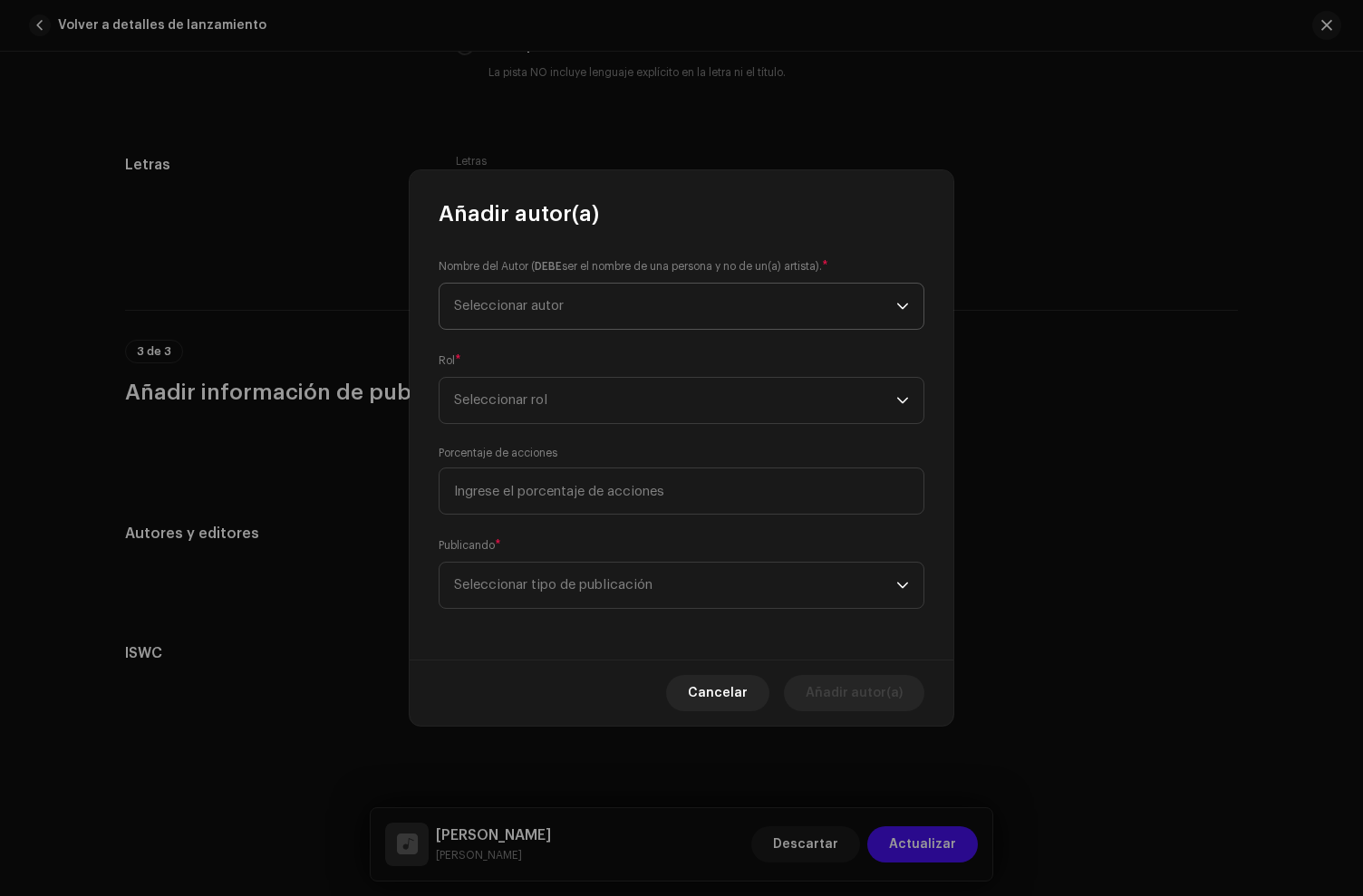
click at [523, 313] on span "Seleccionar autor" at bounding box center [676, 307] width 443 height 45
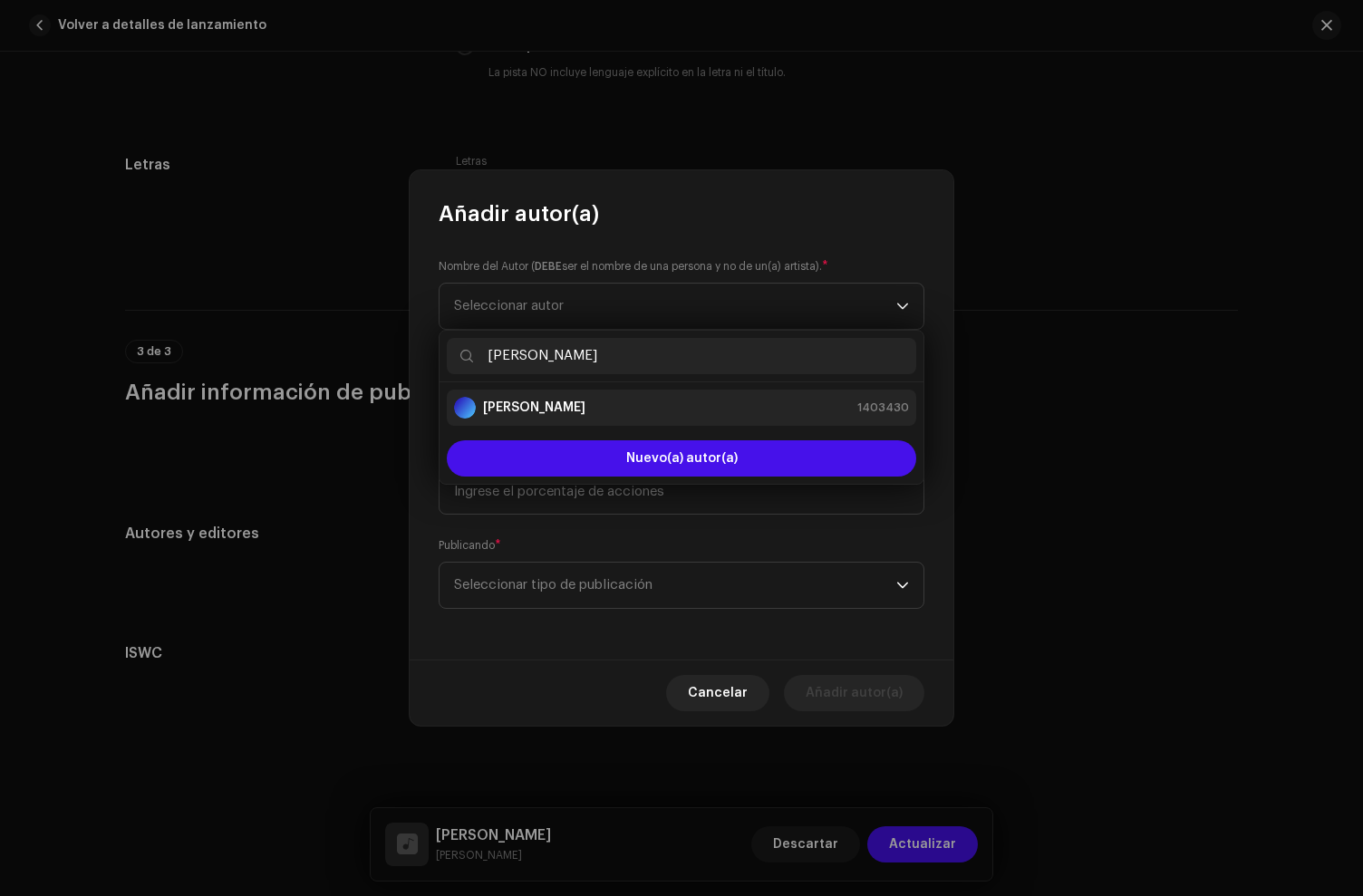
type input "[PERSON_NAME]"
click at [533, 411] on strong "[PERSON_NAME]" at bounding box center [534, 408] width 102 height 18
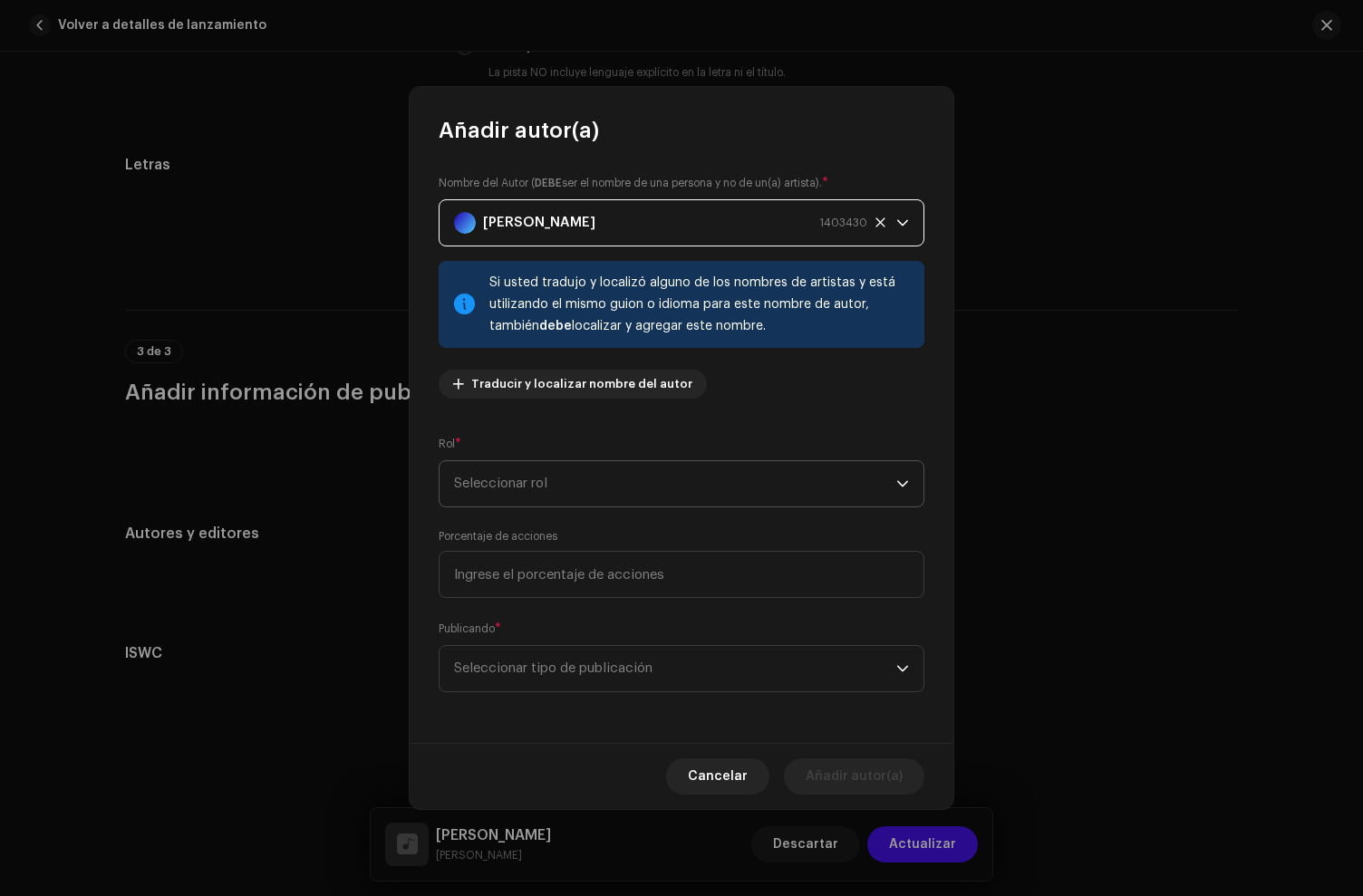
click at [528, 500] on span "Seleccionar rol" at bounding box center [676, 484] width 443 height 45
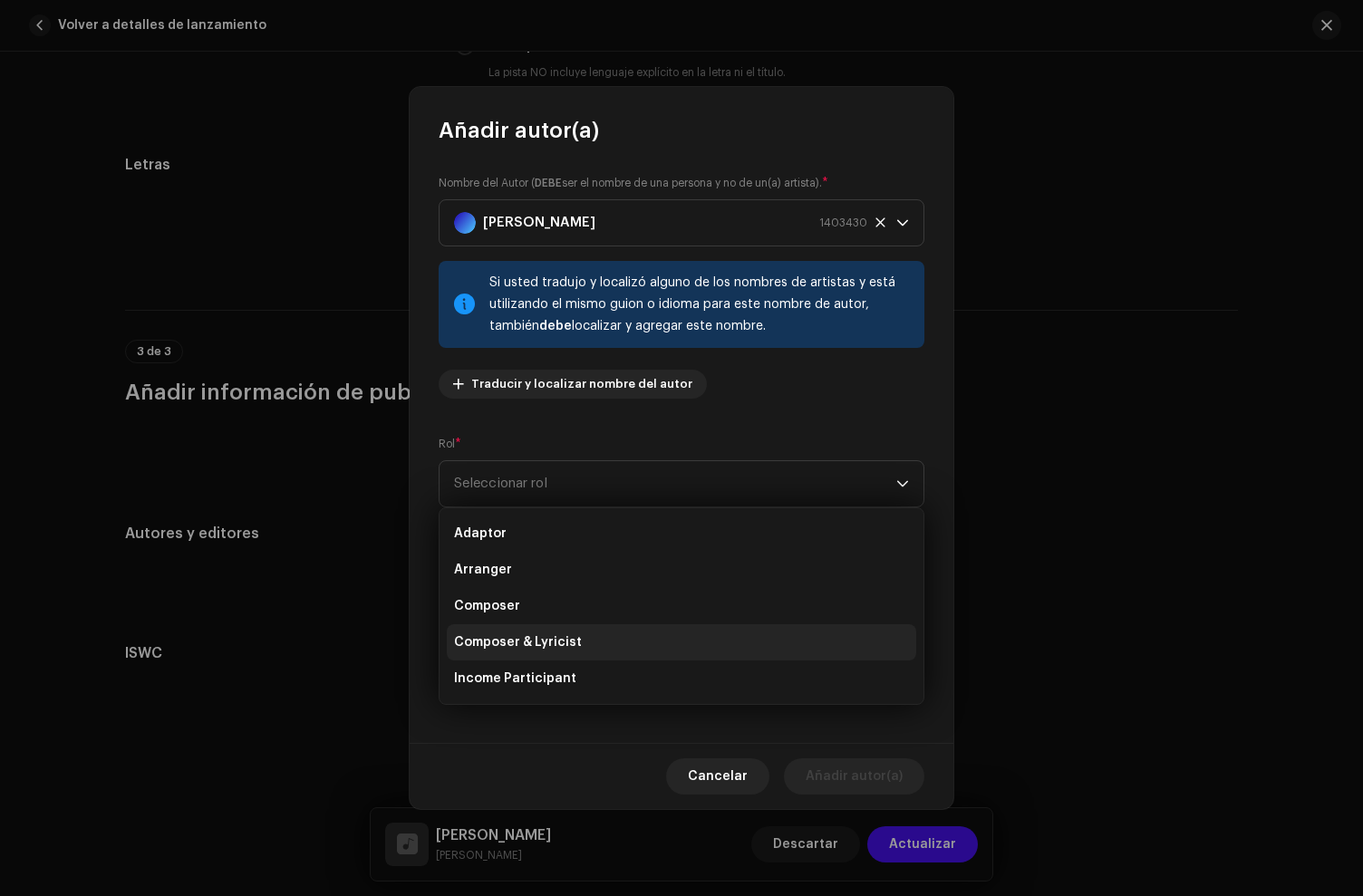
click at [554, 639] on span "Composer & Lyricist" at bounding box center [518, 643] width 128 height 18
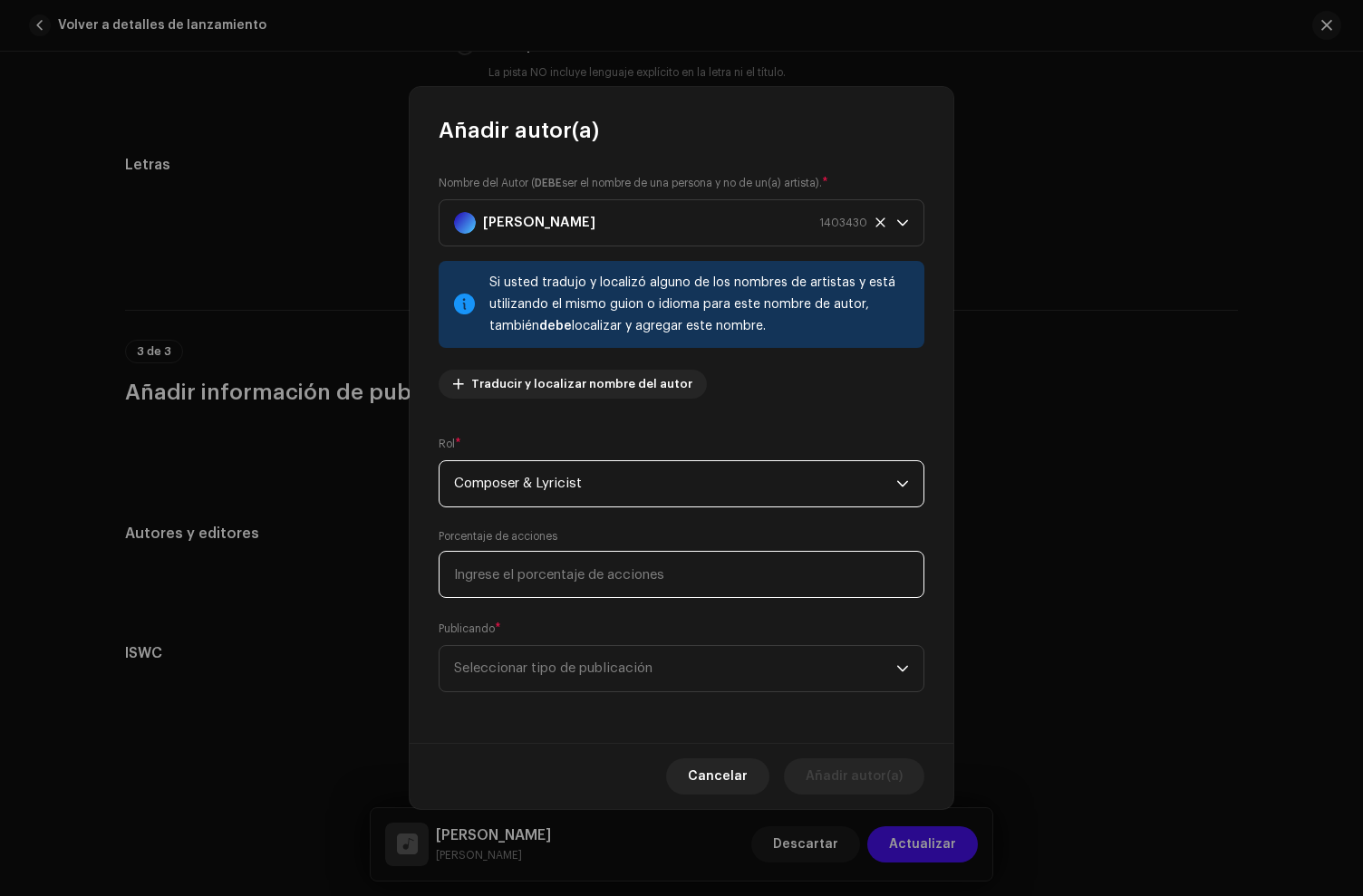
click at [550, 571] on input at bounding box center [682, 575] width 486 height 47
type input "100,00"
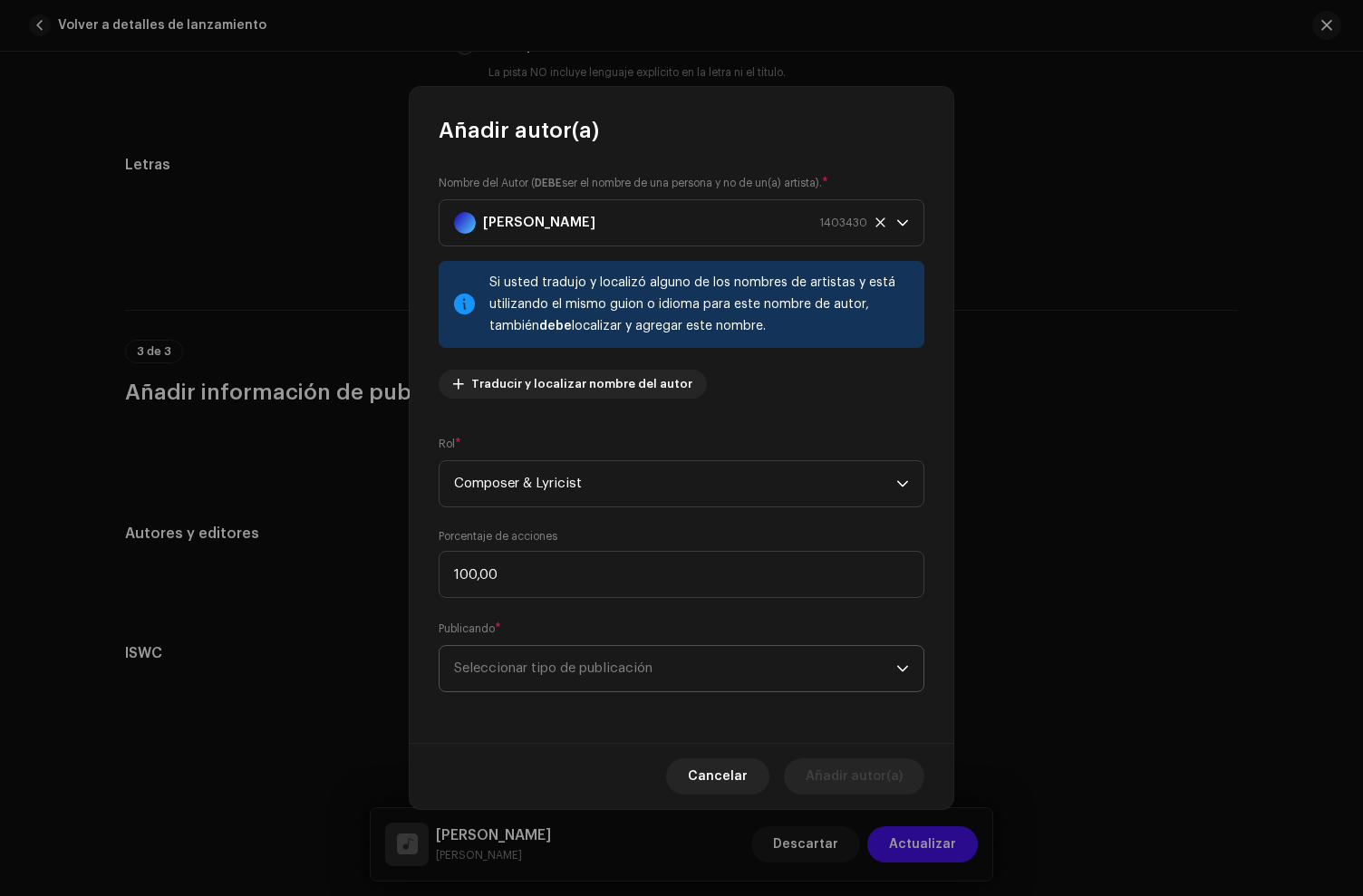
click at [597, 677] on span "Seleccionar tipo de publicación" at bounding box center [676, 669] width 443 height 45
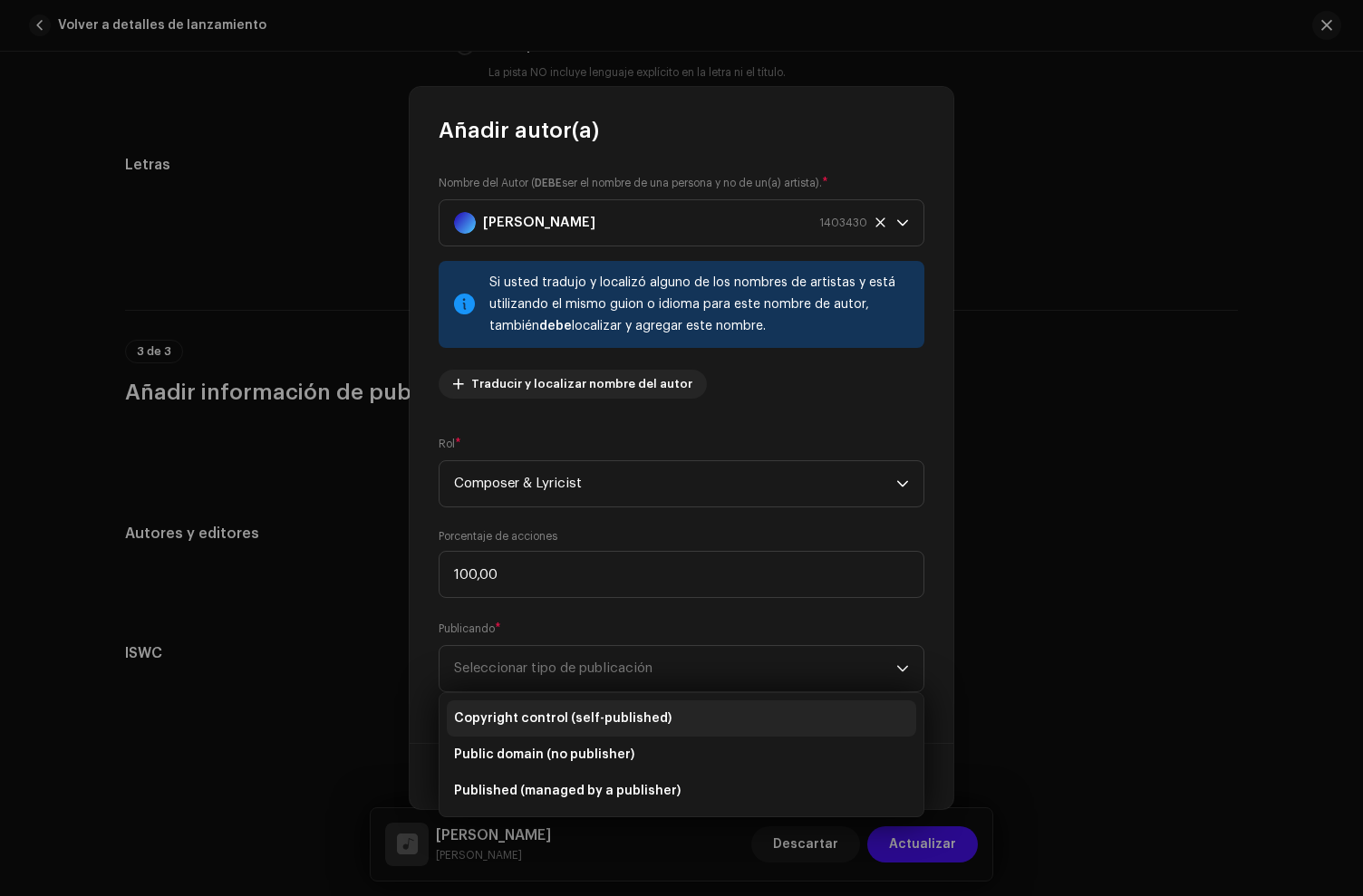
drag, startPoint x: 574, startPoint y: 716, endPoint x: 932, endPoint y: 806, distance: 369.1
click at [576, 717] on span "Copyright control (self-published)" at bounding box center [563, 719] width 218 height 18
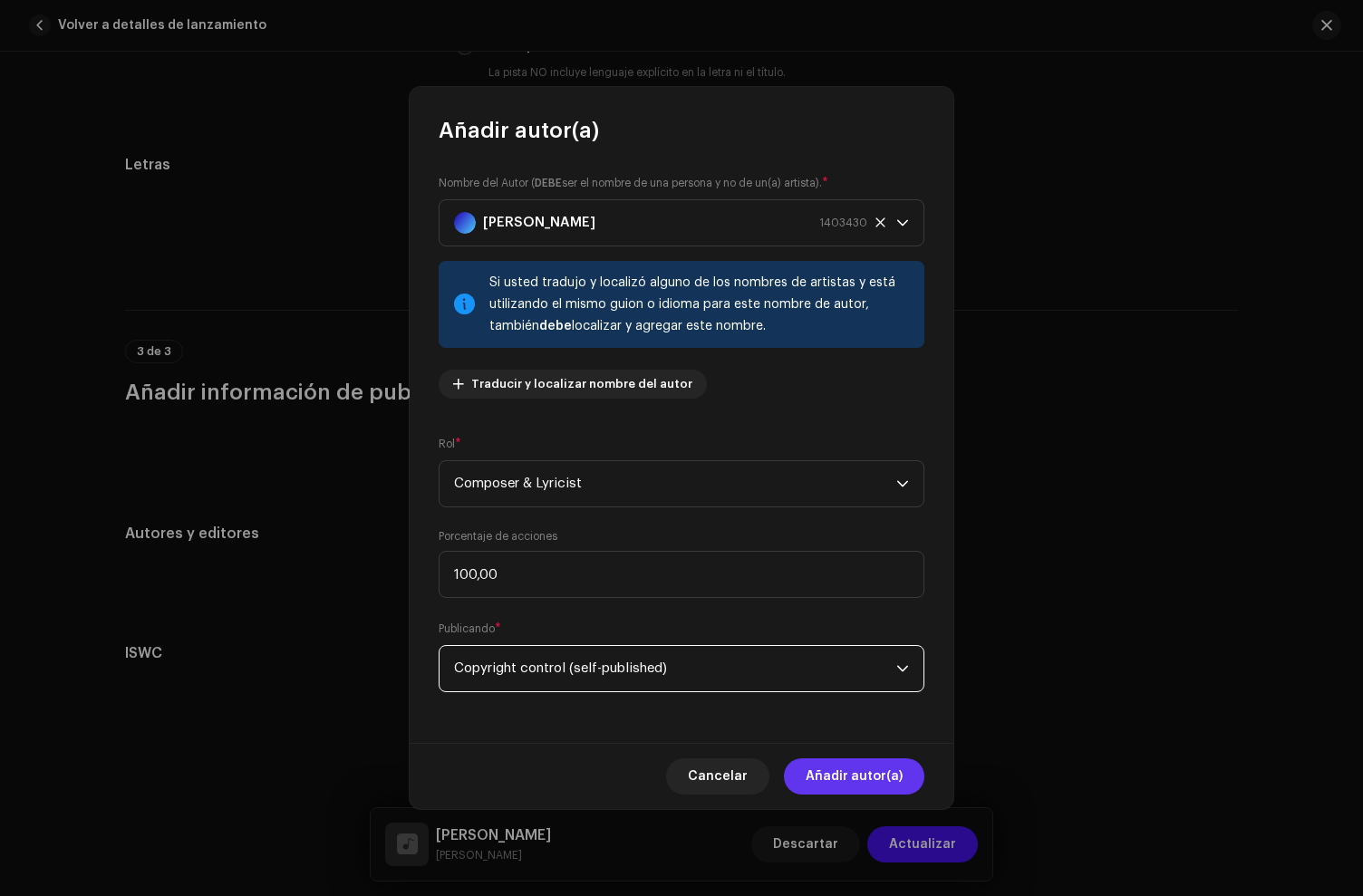
click at [881, 775] on span "Añadir autor(a)" at bounding box center [853, 776] width 97 height 36
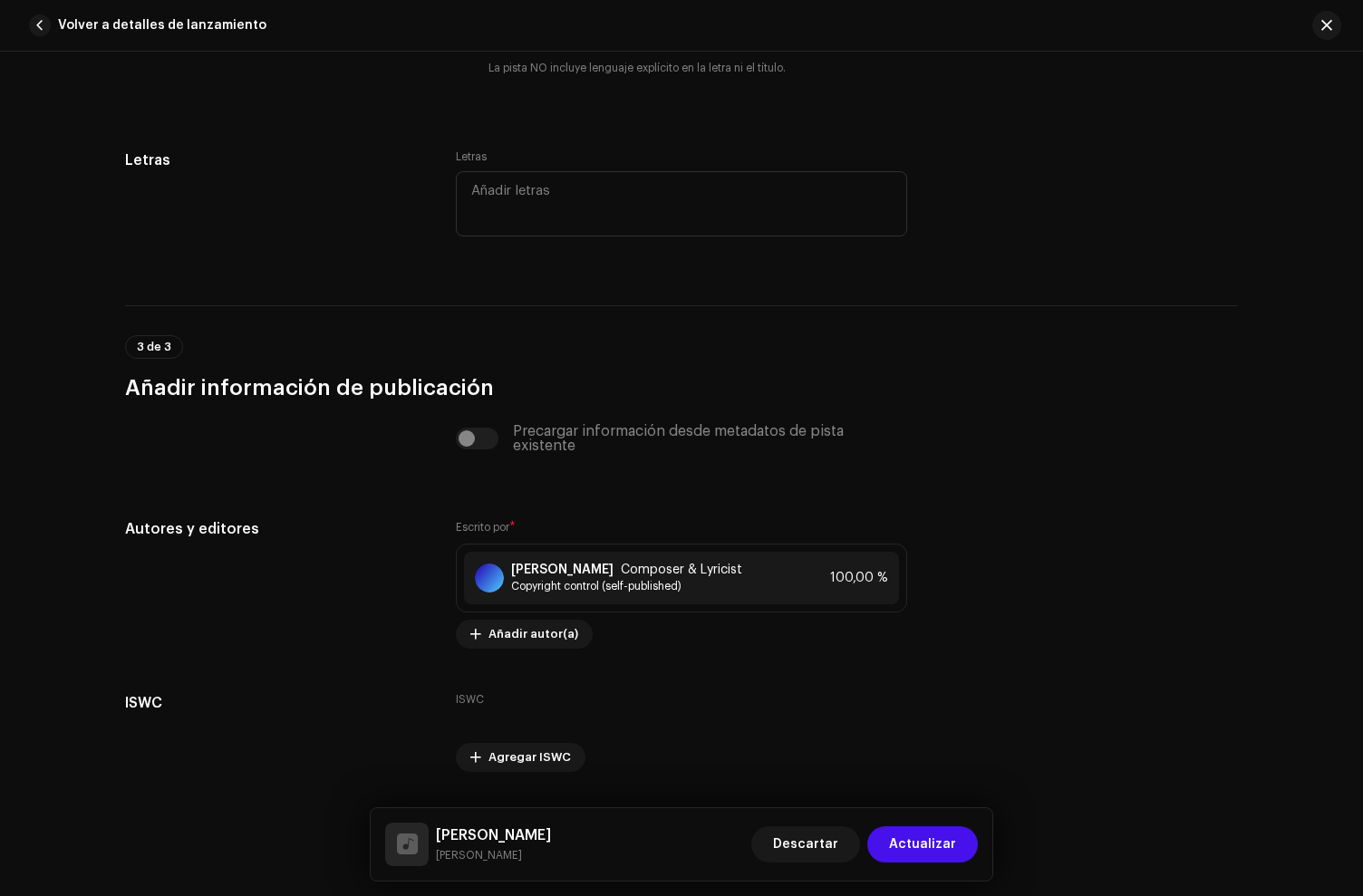
click at [930, 835] on span "Actualizar" at bounding box center [922, 844] width 67 height 36
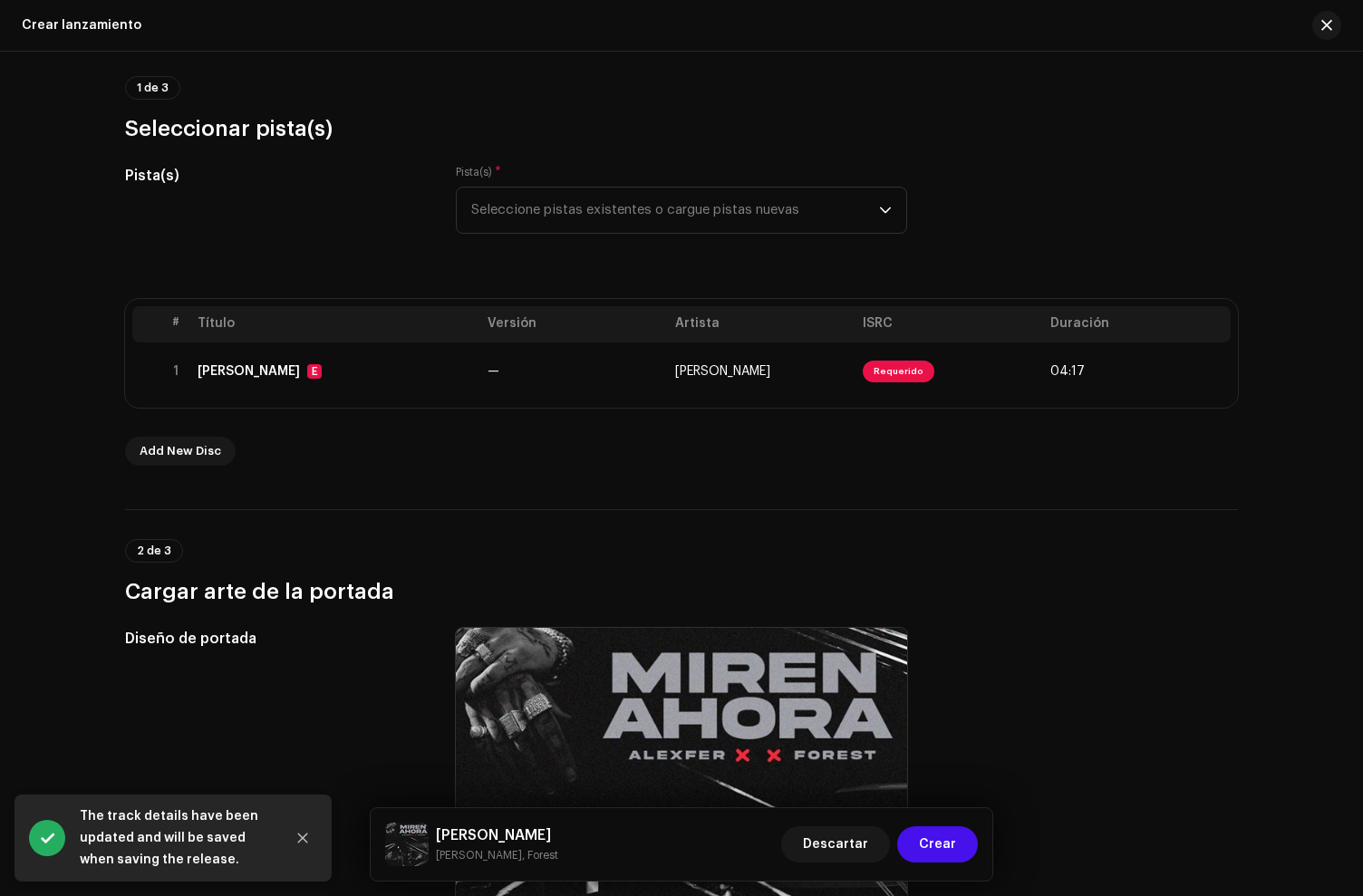
scroll to position [170, 0]
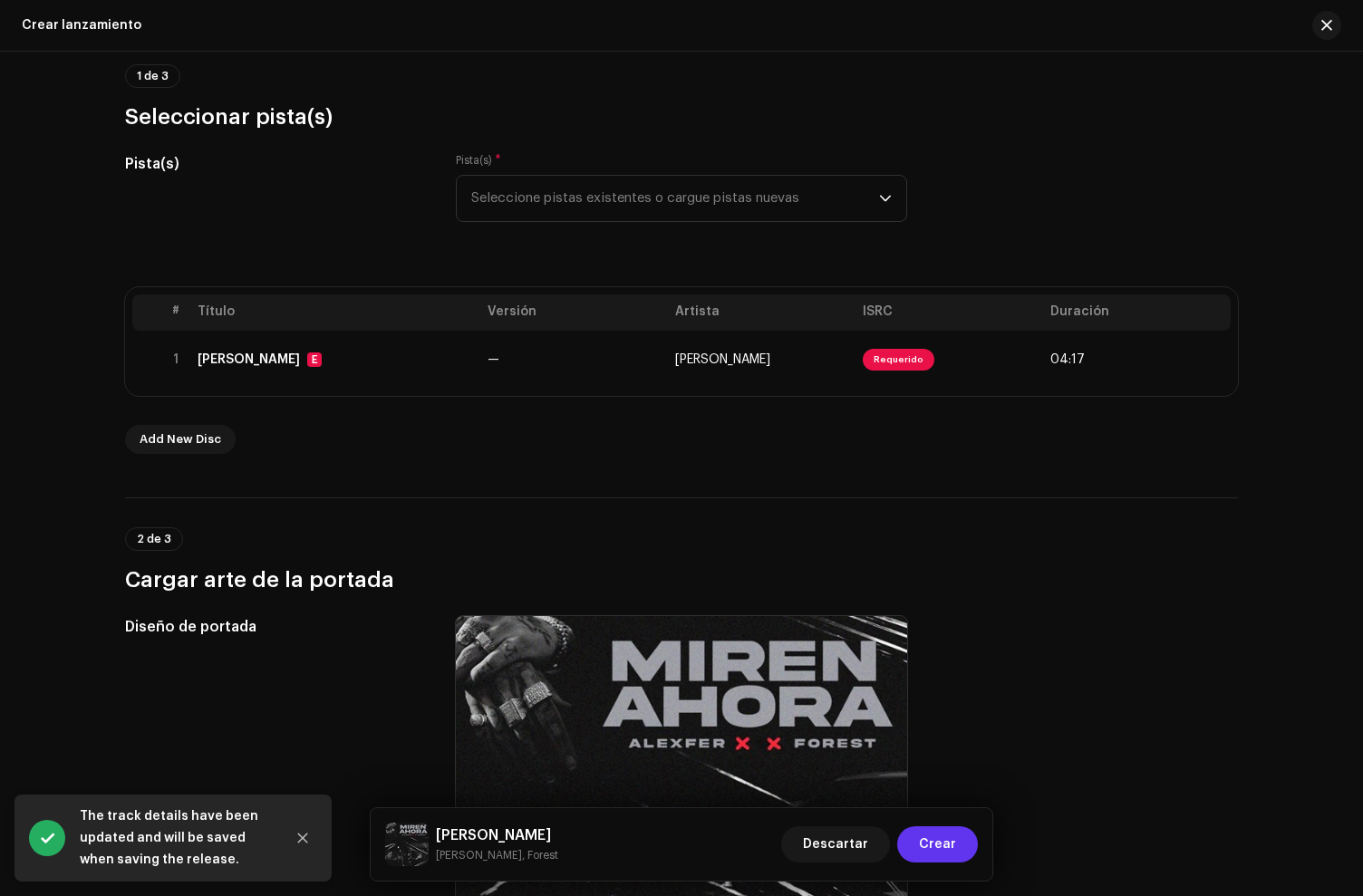
click at [941, 838] on span "Crear" at bounding box center [937, 844] width 37 height 36
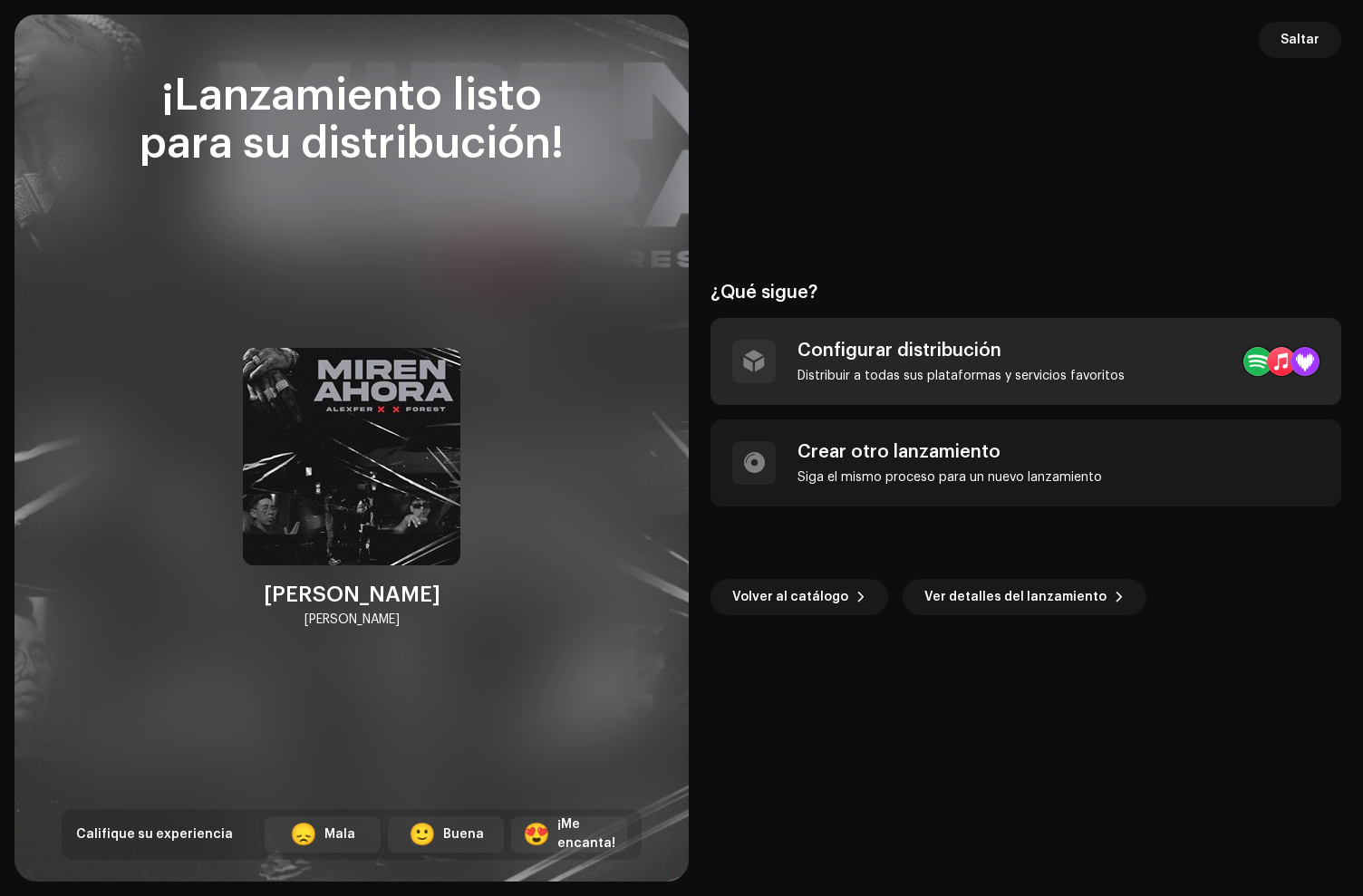
click at [957, 350] on div "Configurar distribución" at bounding box center [960, 351] width 327 height 22
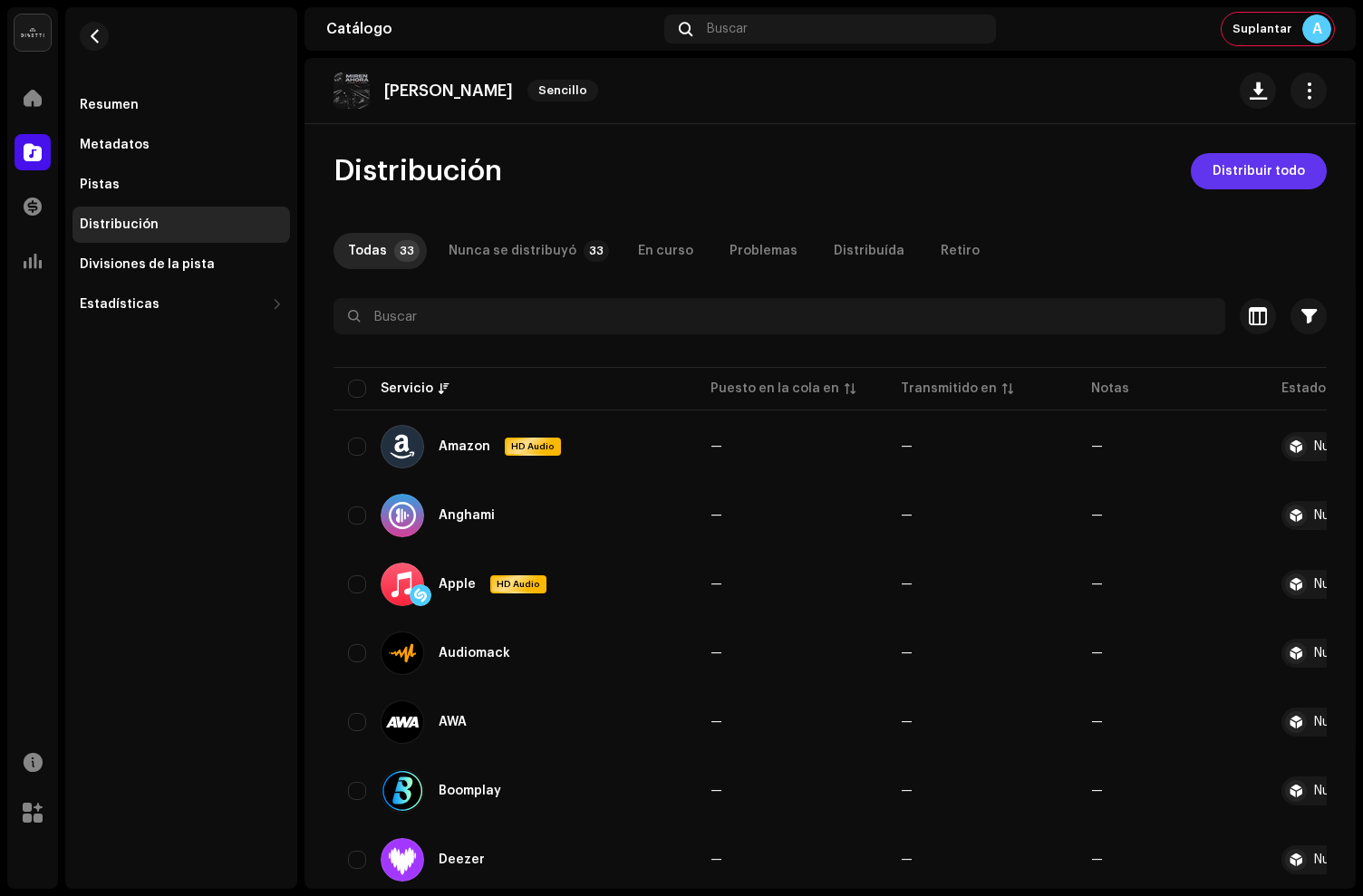
click at [1257, 175] on span "Distribuir todo" at bounding box center [1259, 171] width 92 height 36
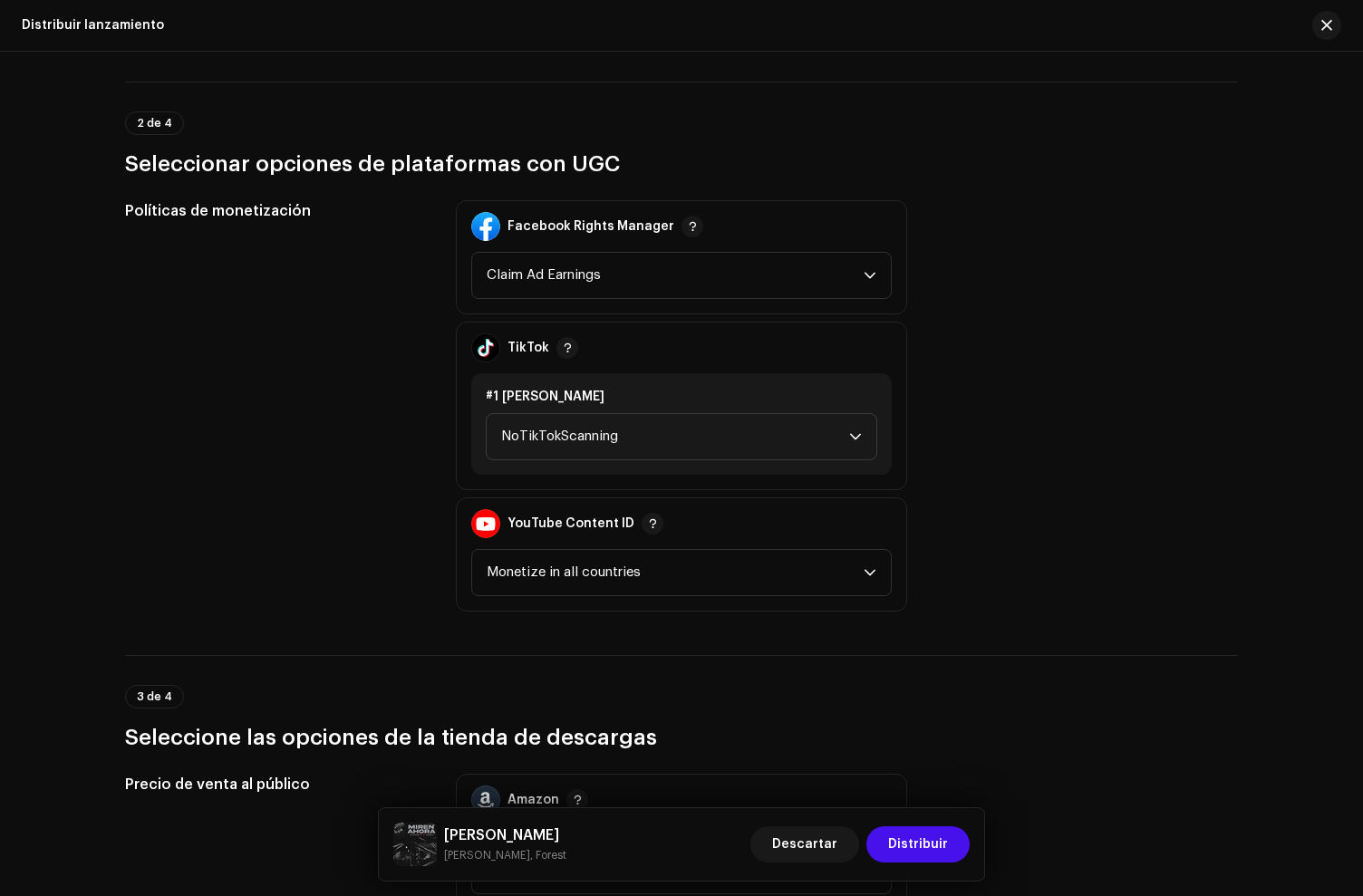
scroll to position [2119, 0]
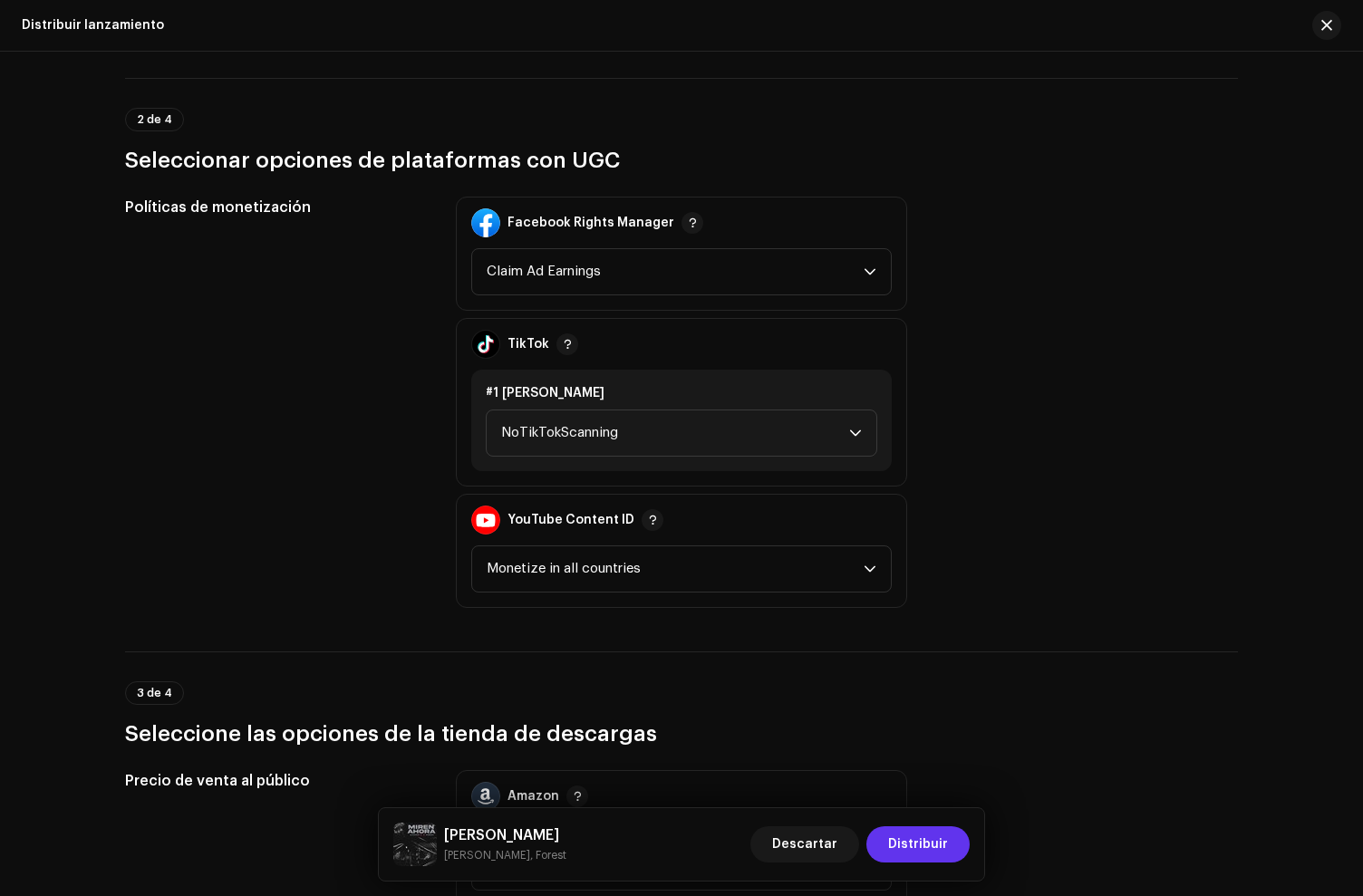
click at [926, 850] on span "Distribuir" at bounding box center [918, 844] width 60 height 36
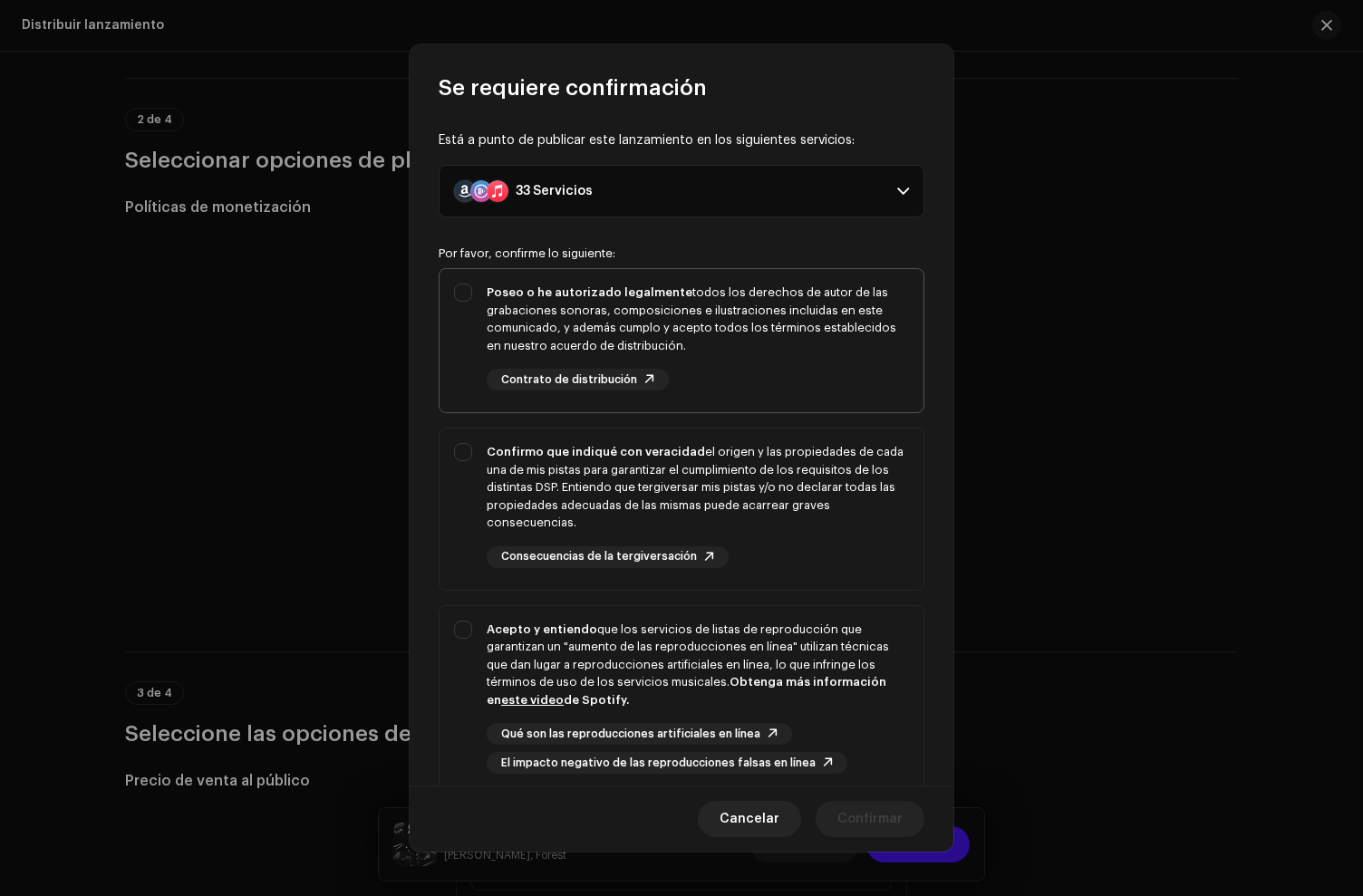
drag, startPoint x: 758, startPoint y: 375, endPoint x: 761, endPoint y: 391, distance: 16.3
click at [758, 376] on div "Poseo o he autorizado legalmente todos los derechos de autor de las grabaciones…" at bounding box center [698, 337] width 423 height 107
checkbox input "true"
drag, startPoint x: 773, startPoint y: 475, endPoint x: 774, endPoint y: 701, distance: 226.0
click at [773, 478] on div "Confirmo que indiqué con veracidad el origen y las propiedades de cada una de m…" at bounding box center [698, 488] width 423 height 89
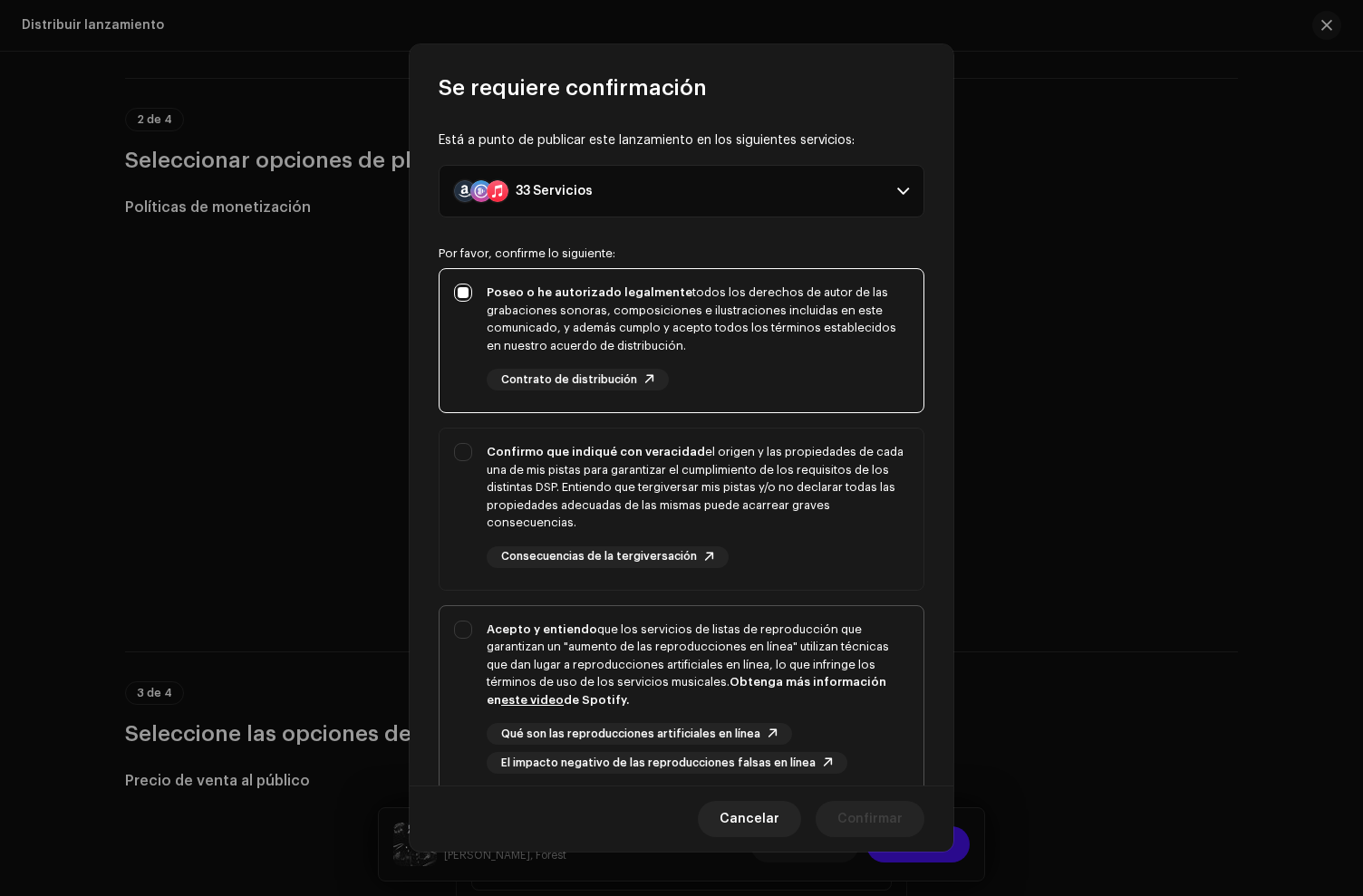
checkbox input "true"
drag, startPoint x: 774, startPoint y: 701, endPoint x: 847, endPoint y: 613, distance: 114.3
click at [776, 697] on div "Acepto y entiendo que los servicios de listas de reproducción que garantizan un…" at bounding box center [698, 666] width 423 height 89
checkbox input "true"
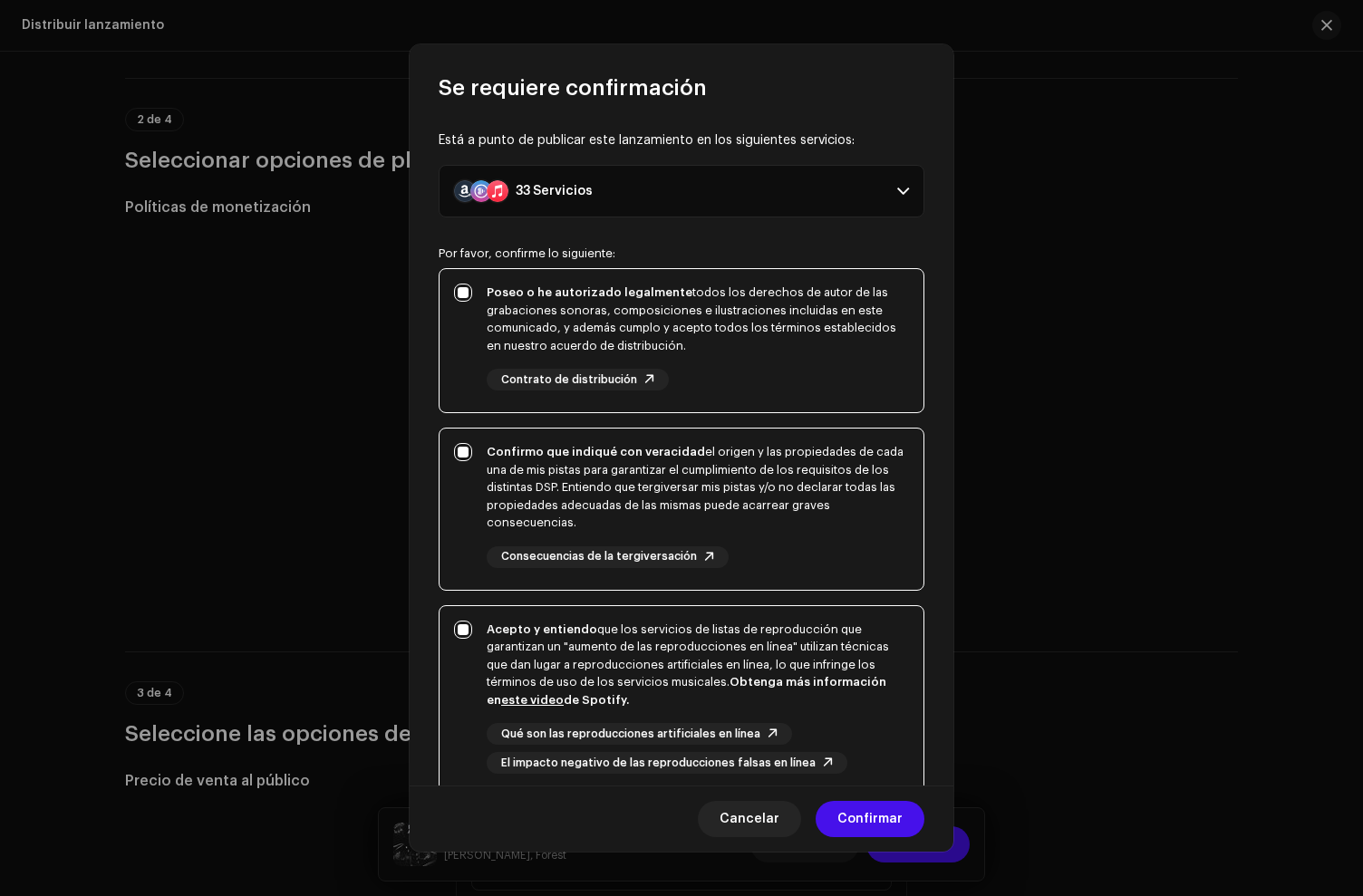
scroll to position [157, 0]
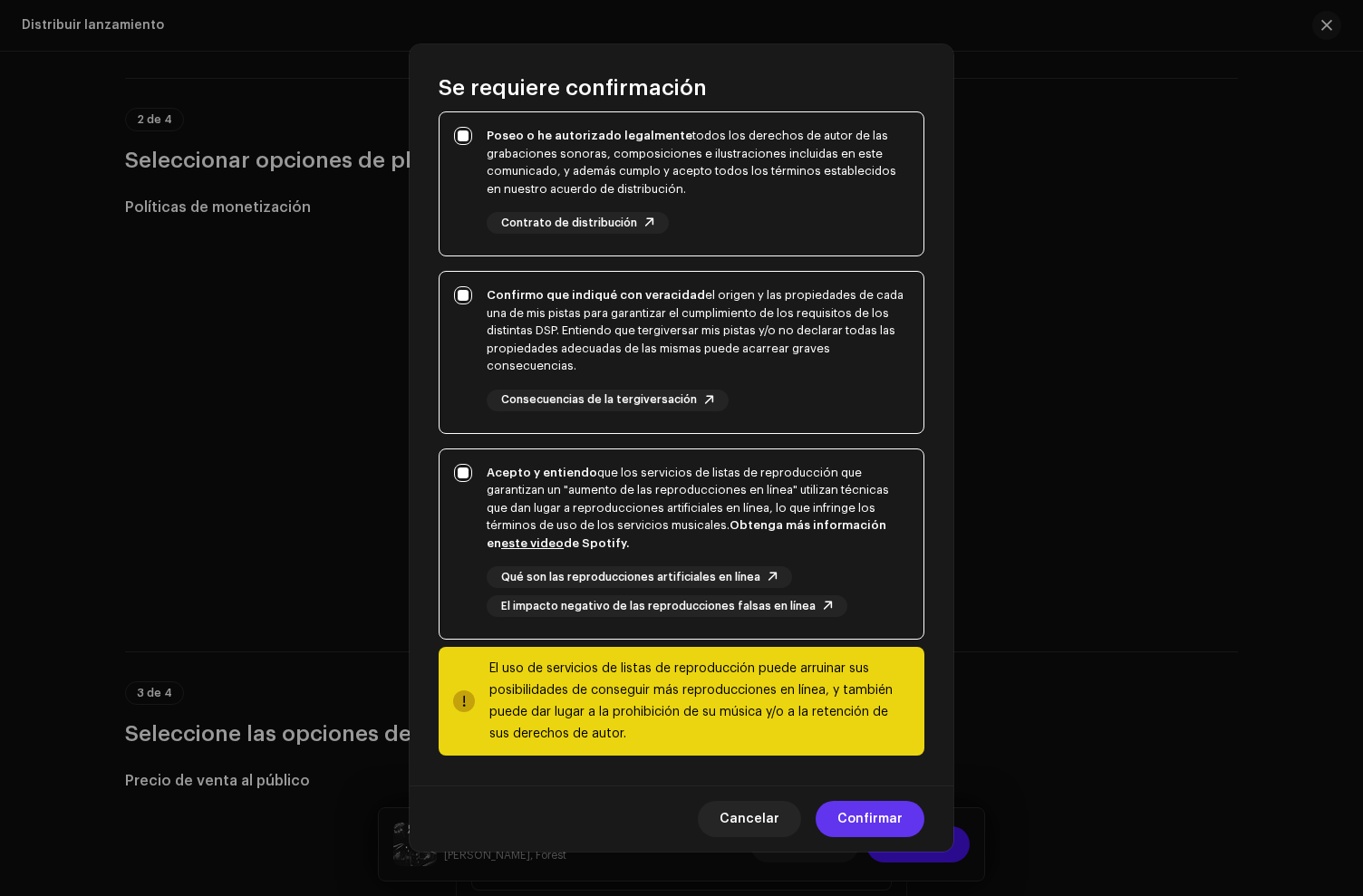
click at [894, 813] on span "Confirmar" at bounding box center [870, 819] width 65 height 36
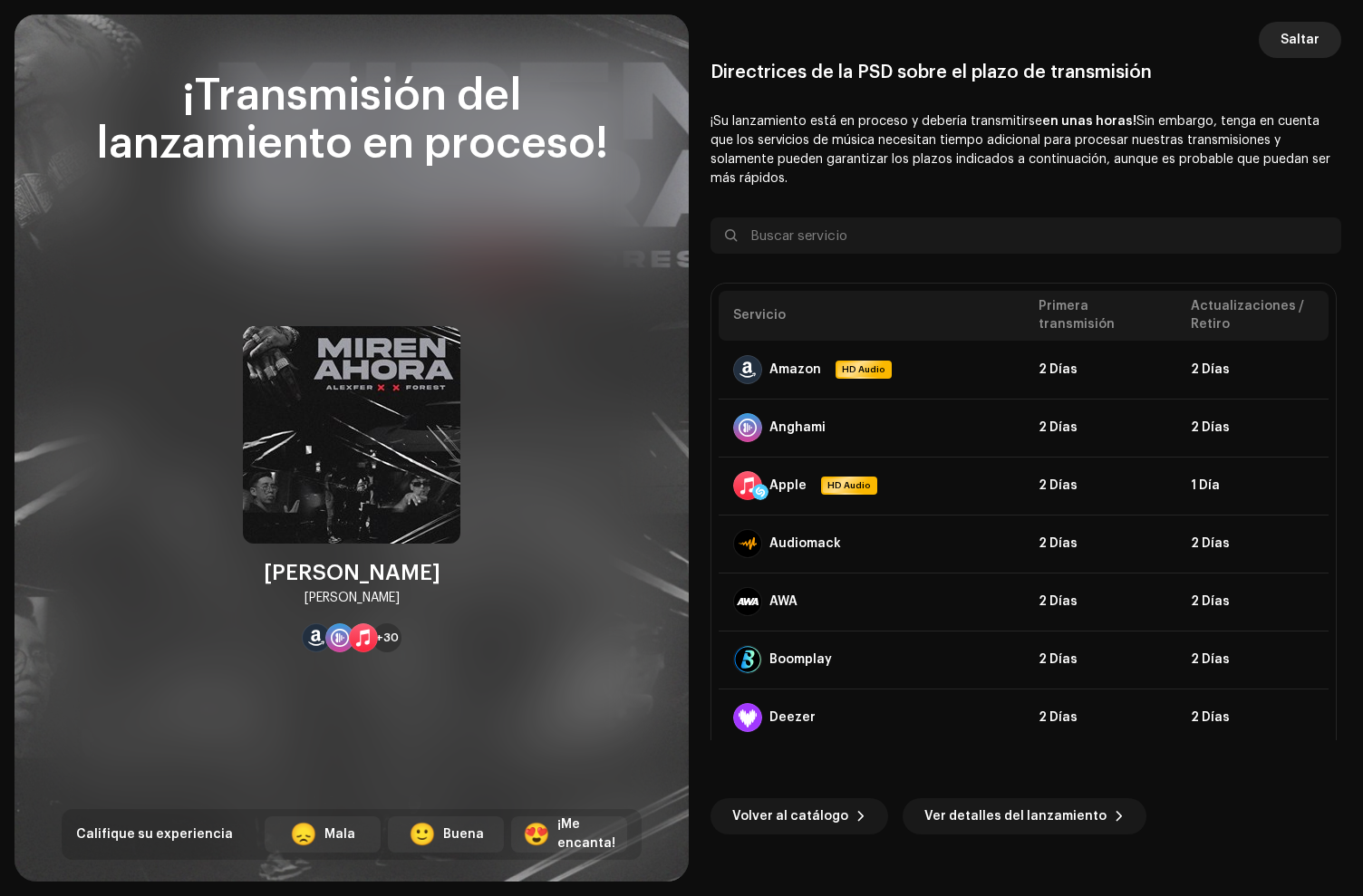
click at [1300, 47] on span "Saltar" at bounding box center [1300, 40] width 39 height 36
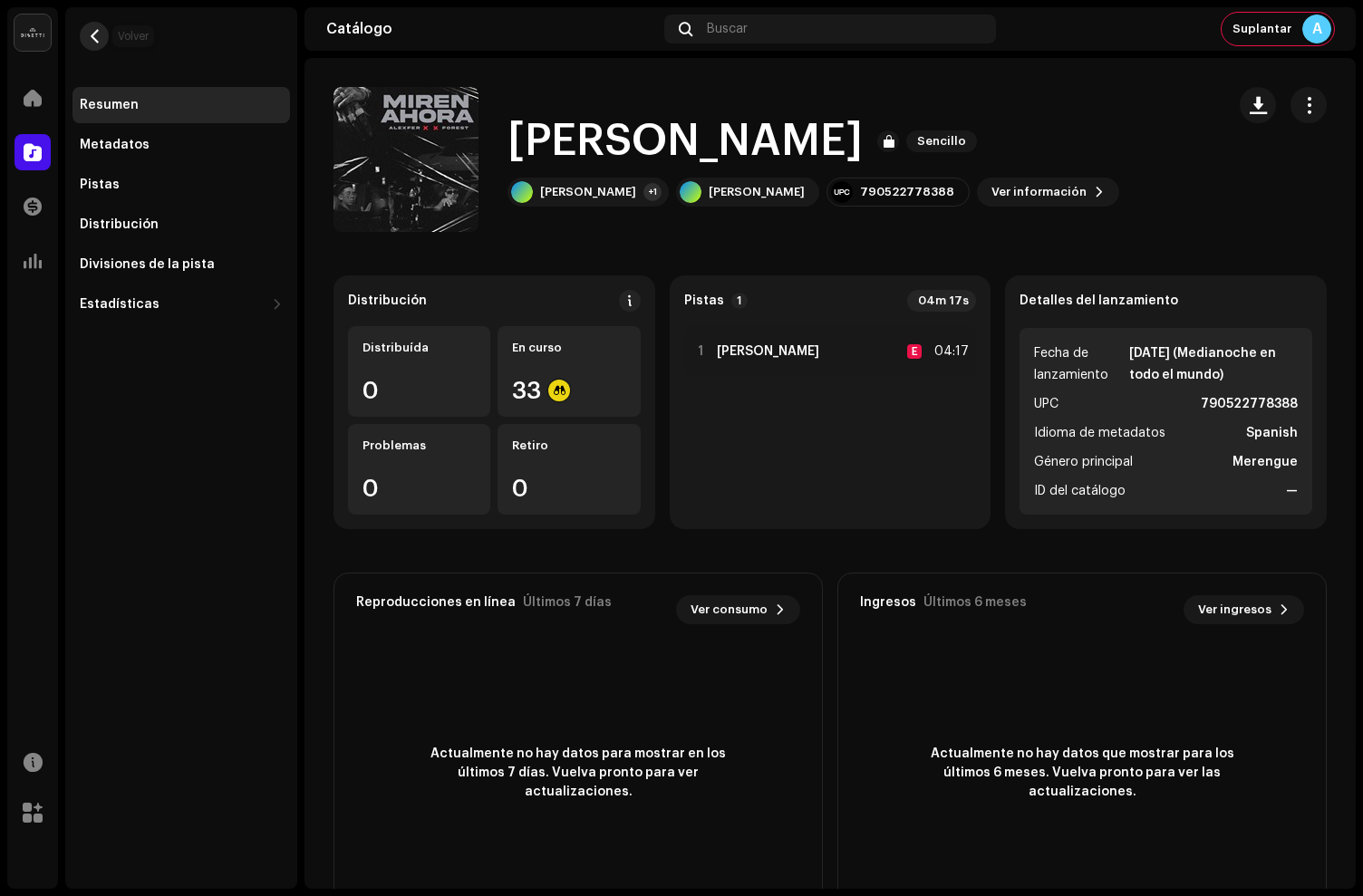
click at [101, 38] on span "button" at bounding box center [94, 36] width 14 height 15
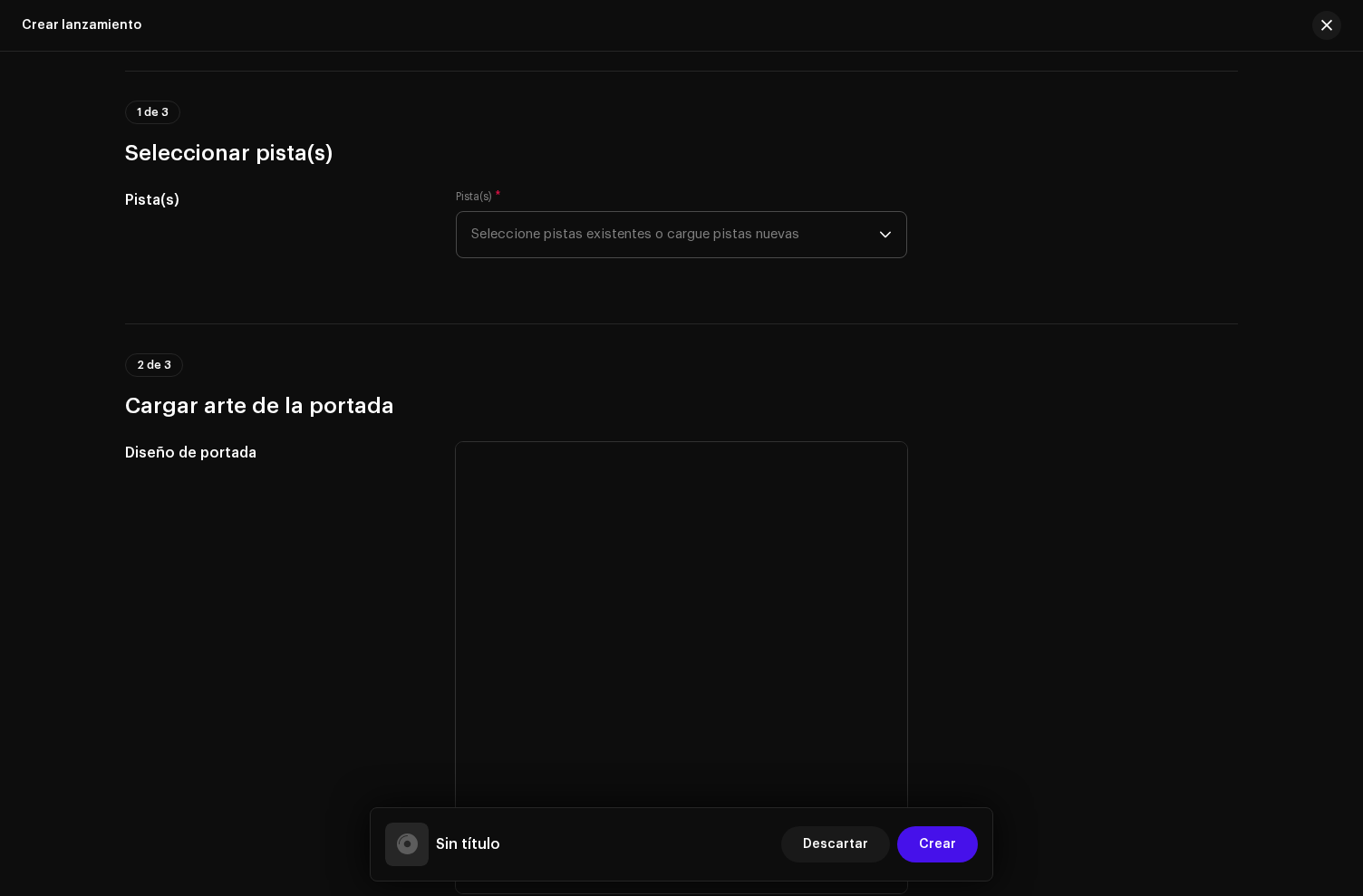
scroll to position [103, 0]
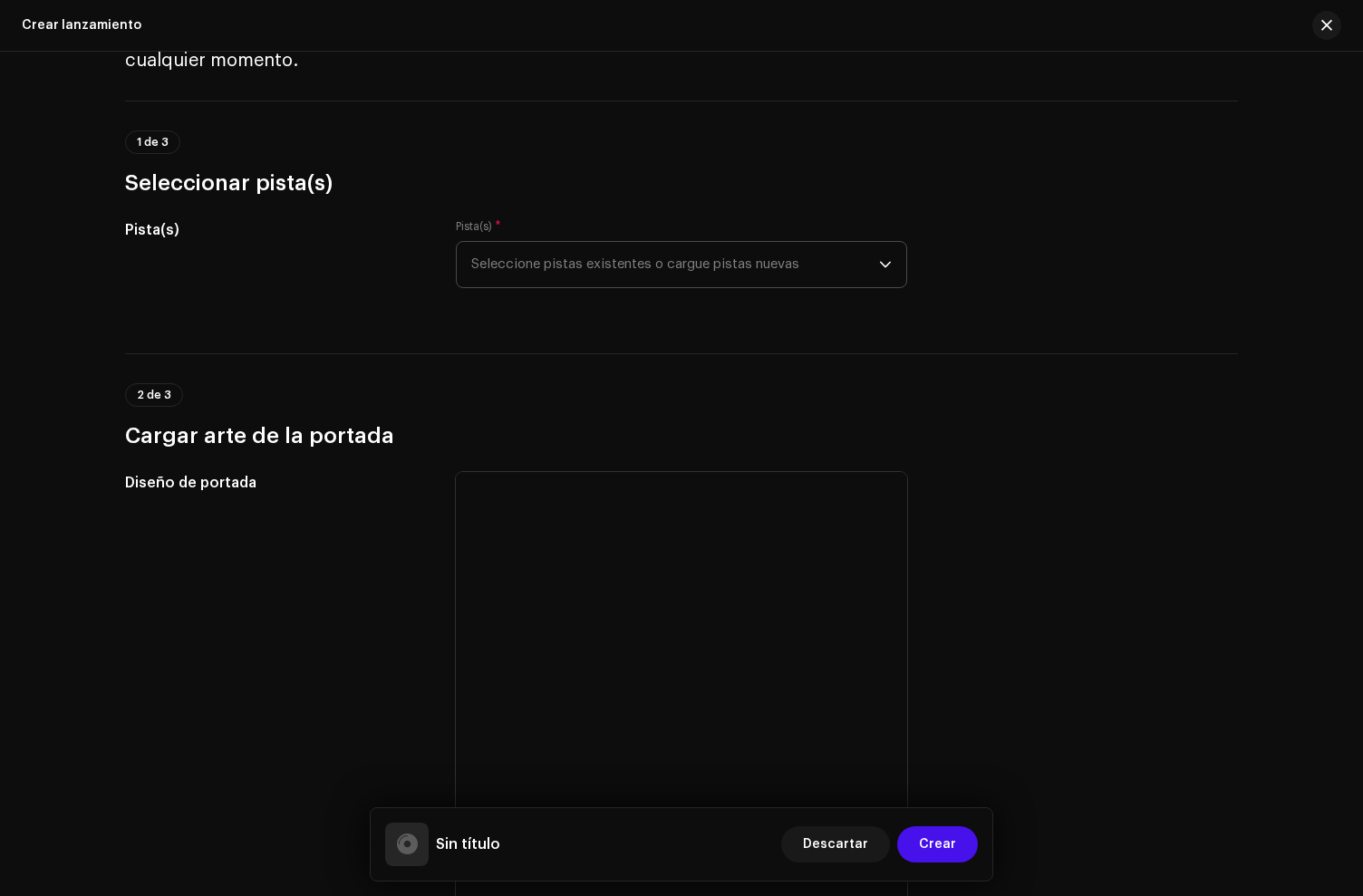
click at [650, 261] on span "Seleccione pistas existentes o cargue pistas nuevas" at bounding box center [676, 265] width 408 height 45
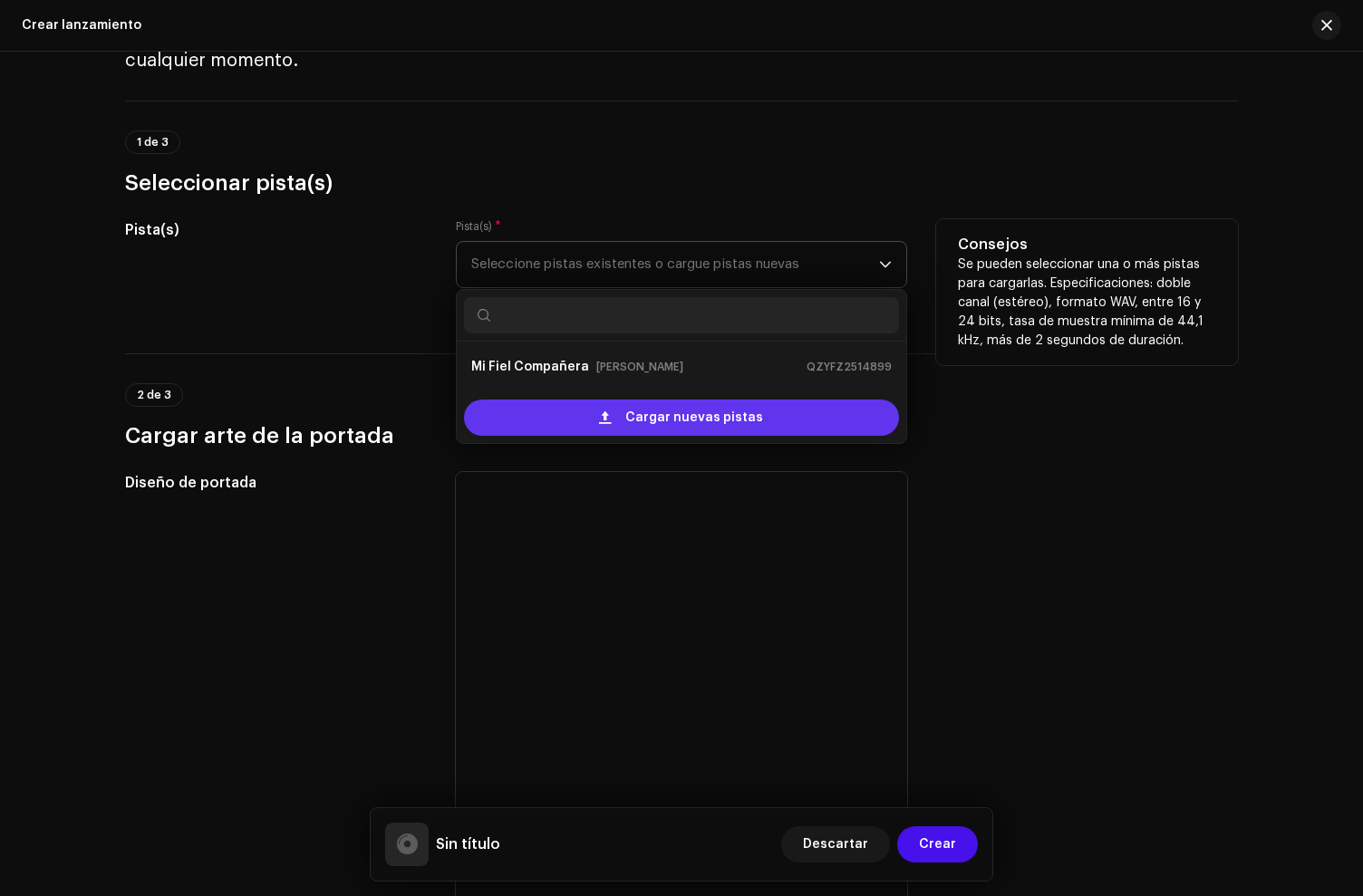
click at [667, 414] on span "Cargar nuevas pistas" at bounding box center [695, 418] width 138 height 36
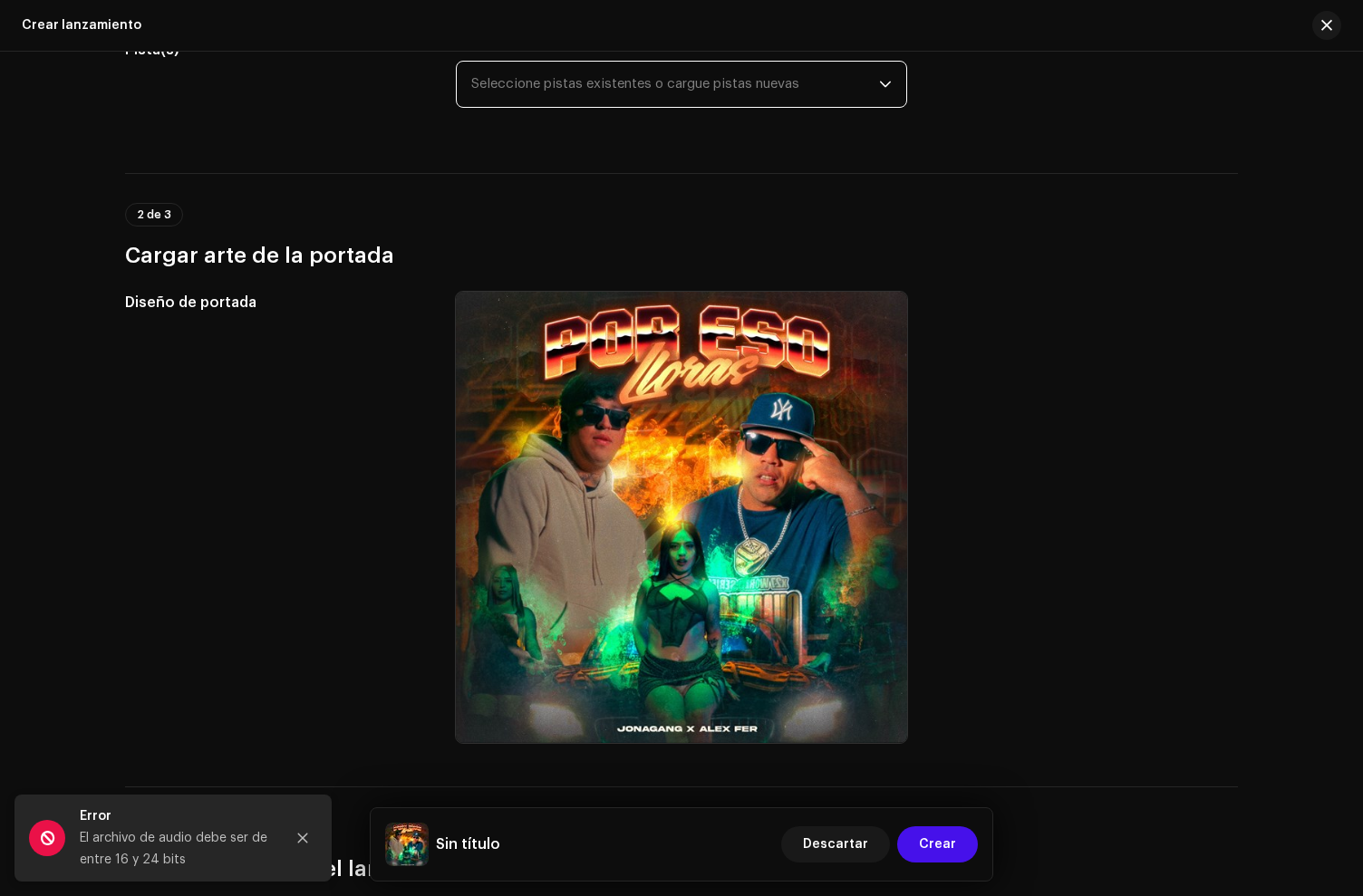
scroll to position [877, 0]
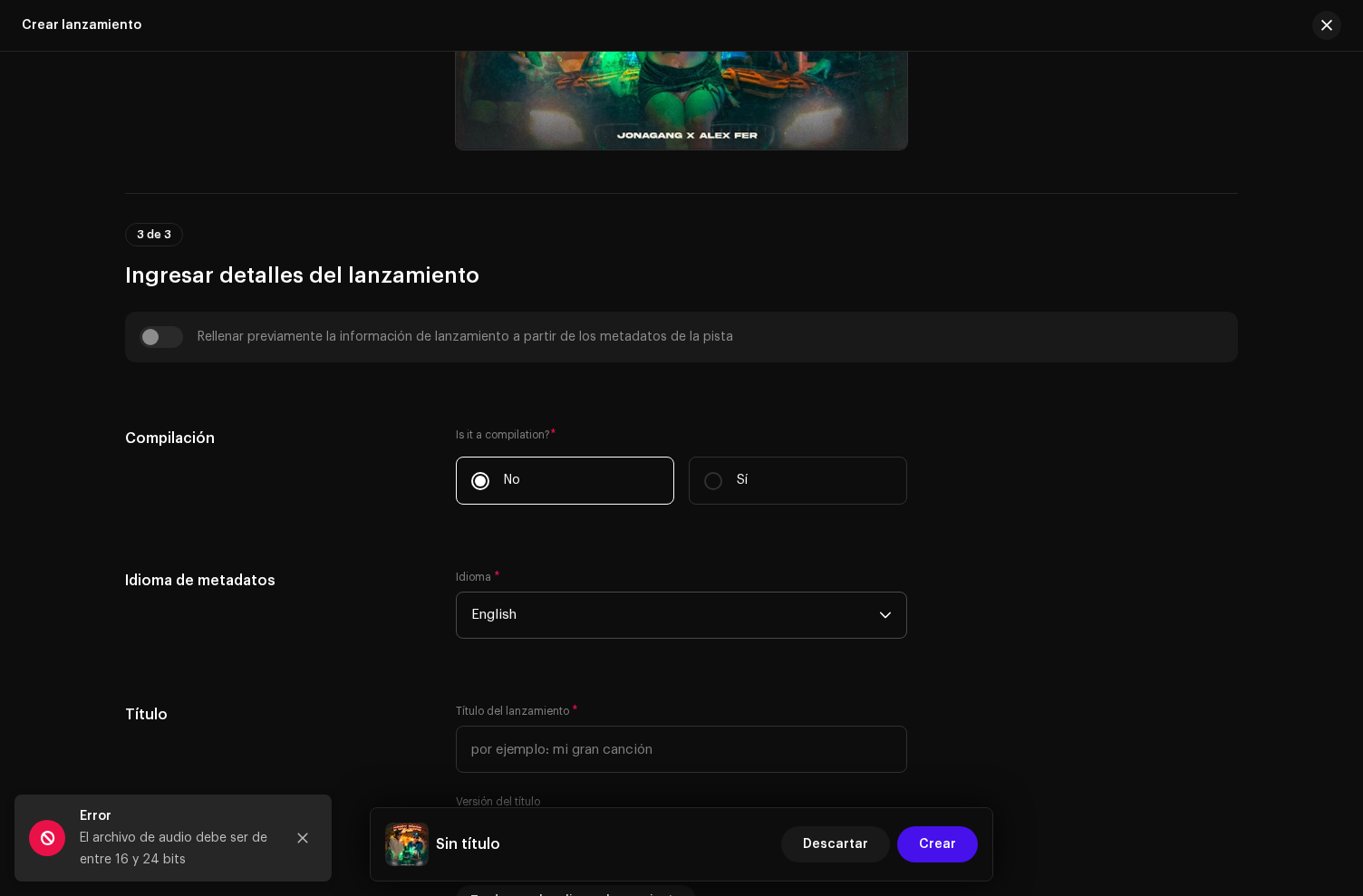
click at [583, 635] on span "English" at bounding box center [676, 616] width 408 height 45
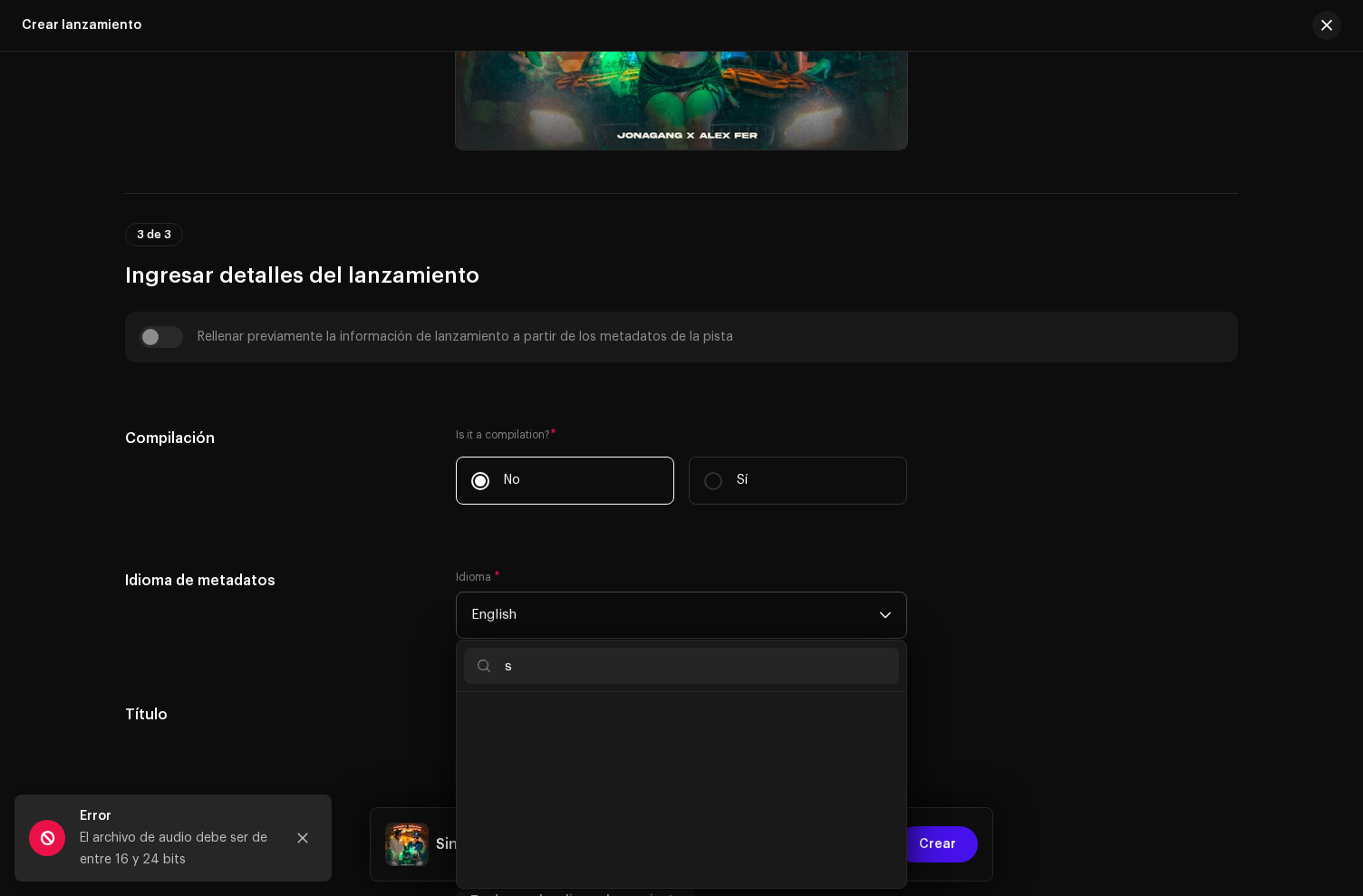
scroll to position [0, 0]
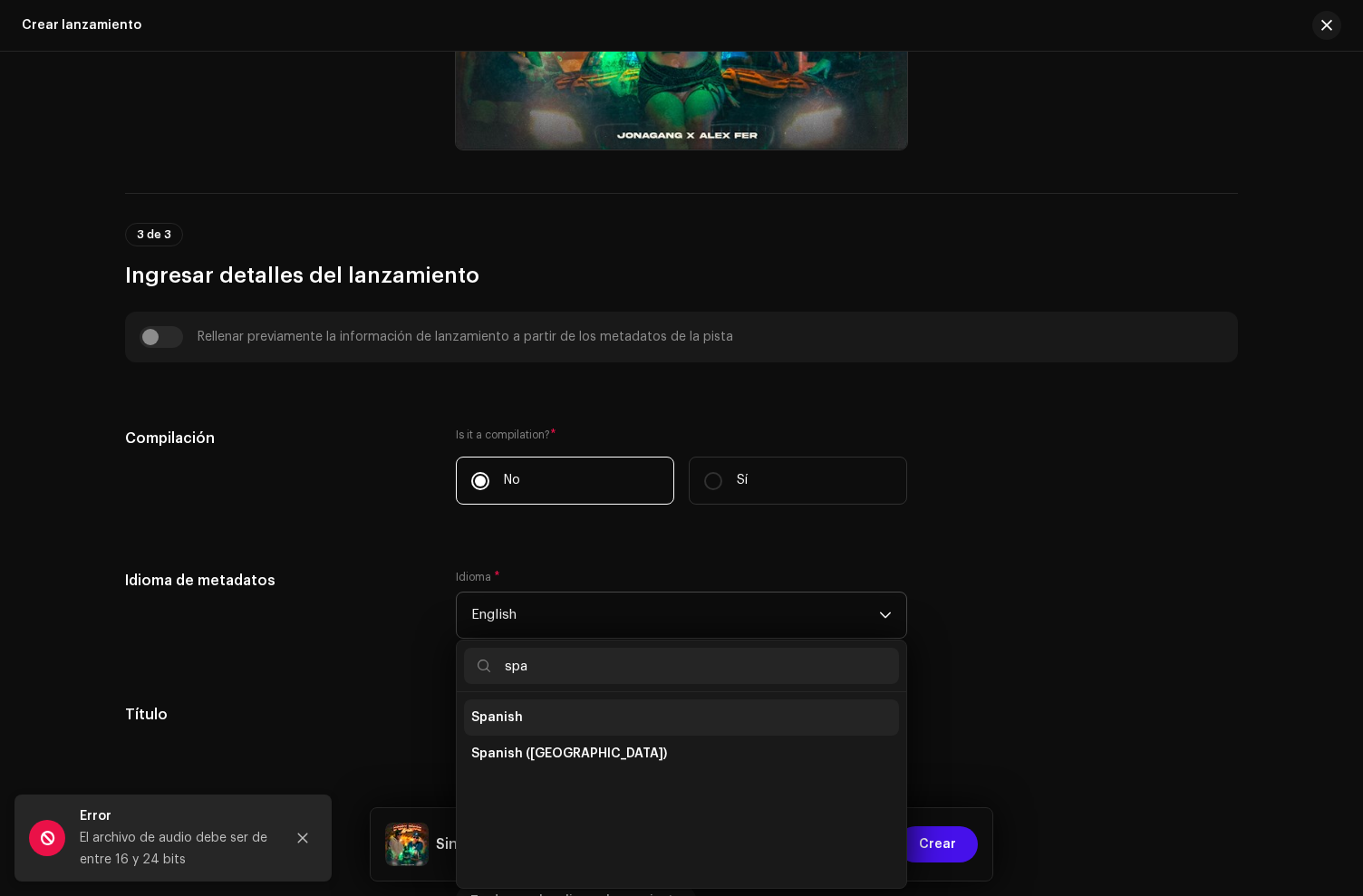
type input "spa"
click at [615, 725] on li "Spanish" at bounding box center [682, 718] width 435 height 36
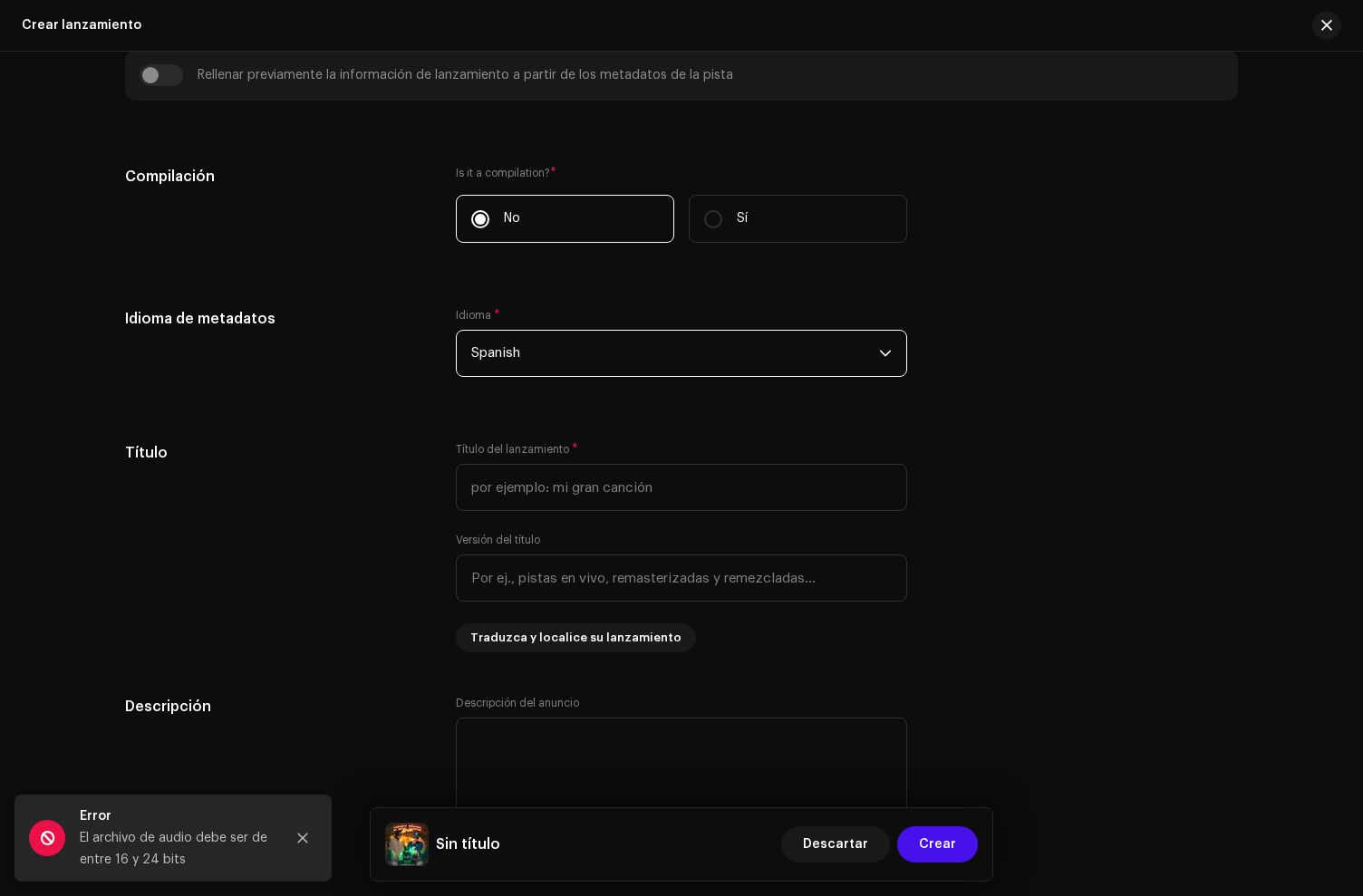
scroll to position [1174, 0]
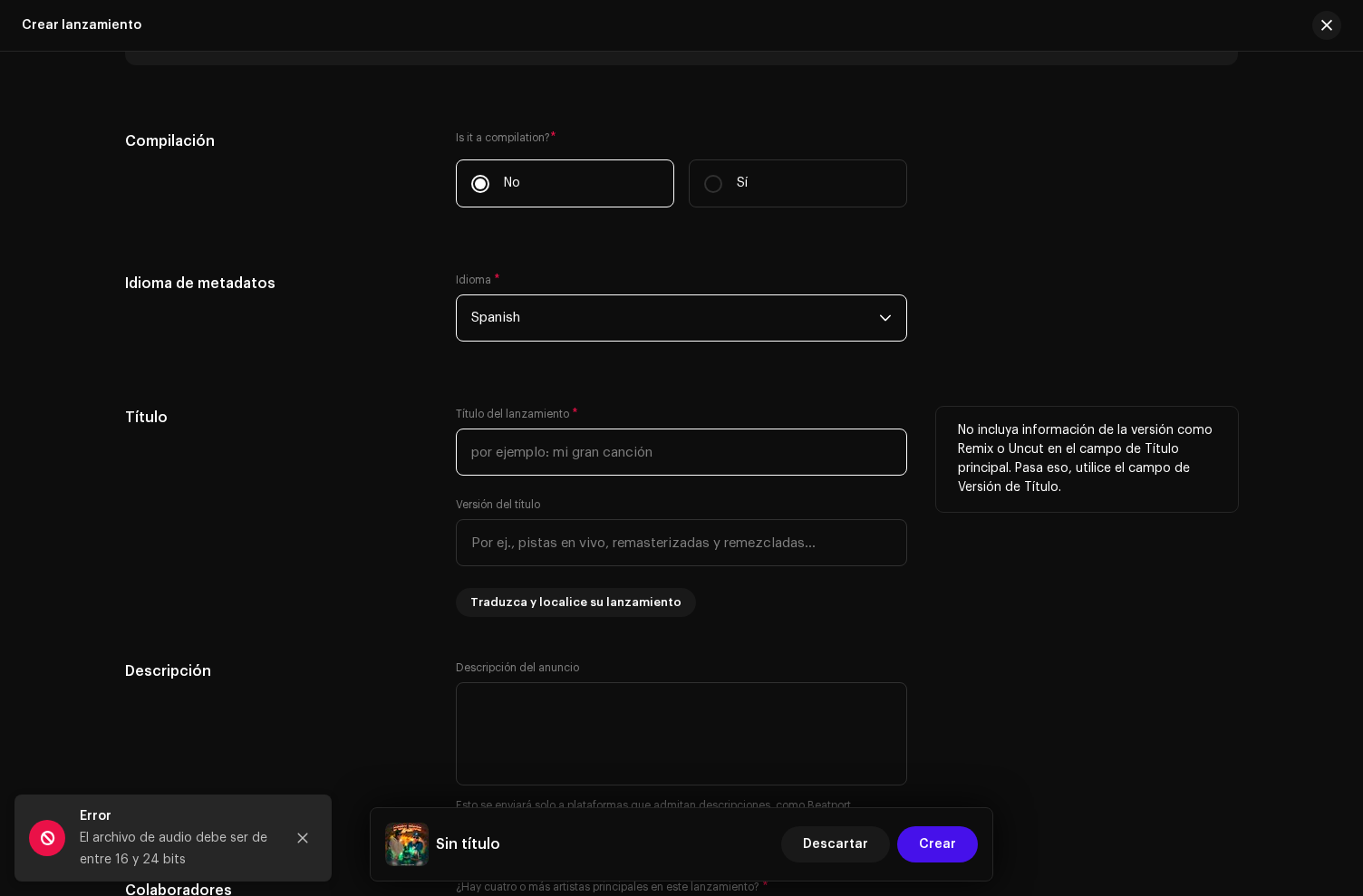
click at [507, 454] on input "text" at bounding box center [682, 453] width 452 height 47
type input "Por Eso Lloras"
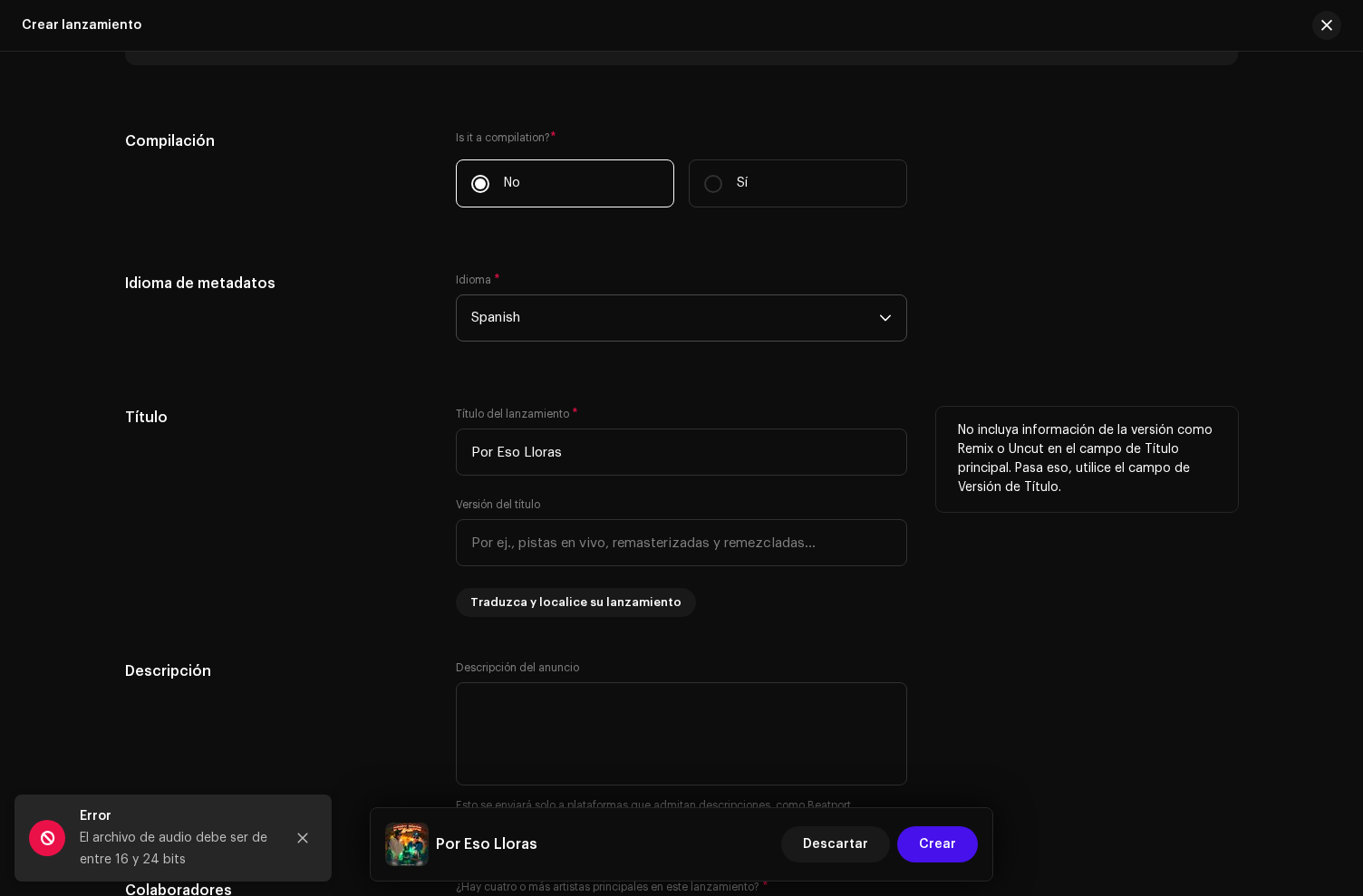
click at [291, 455] on div "Título" at bounding box center [276, 512] width 302 height 210
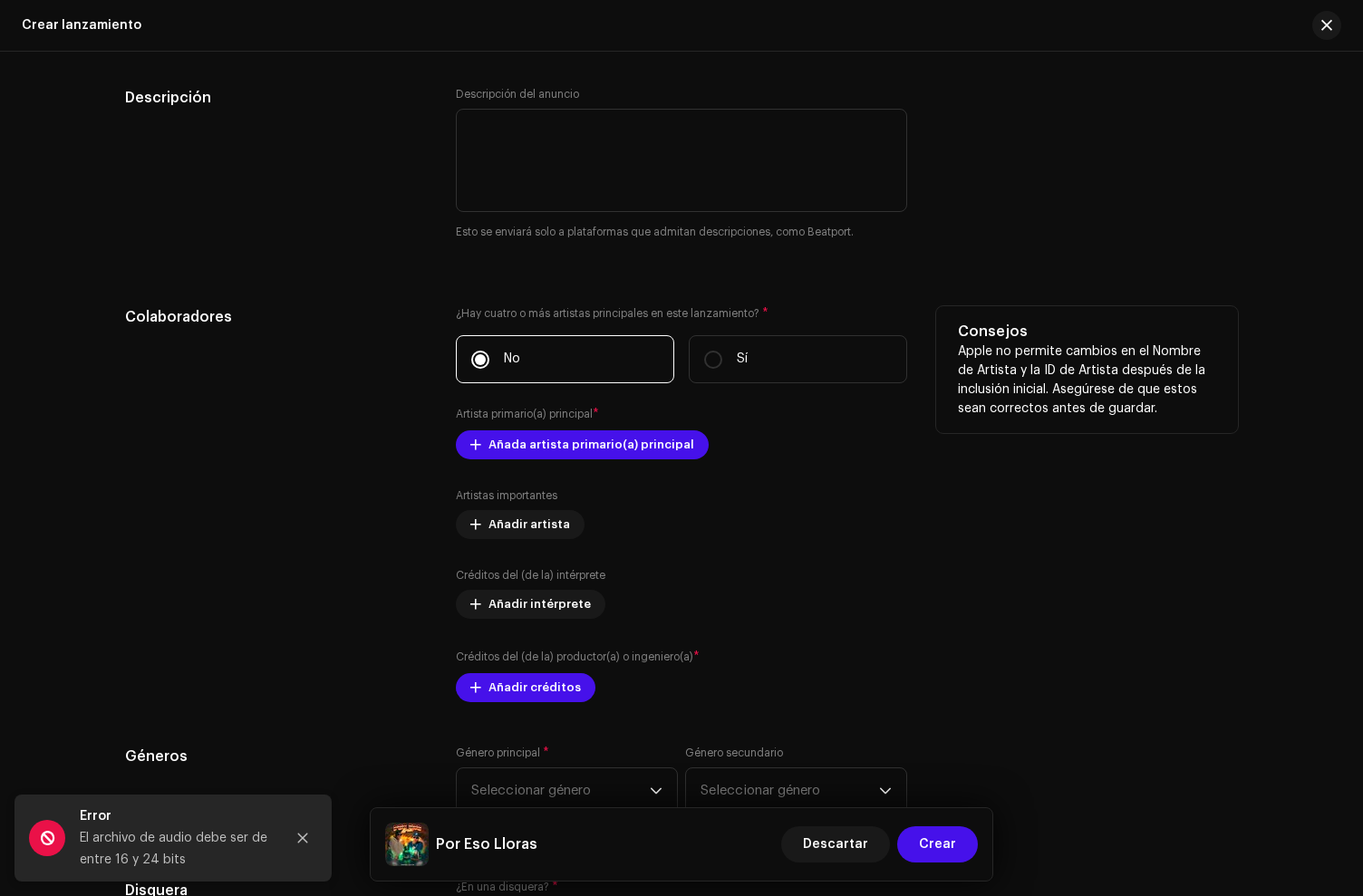
scroll to position [1773, 0]
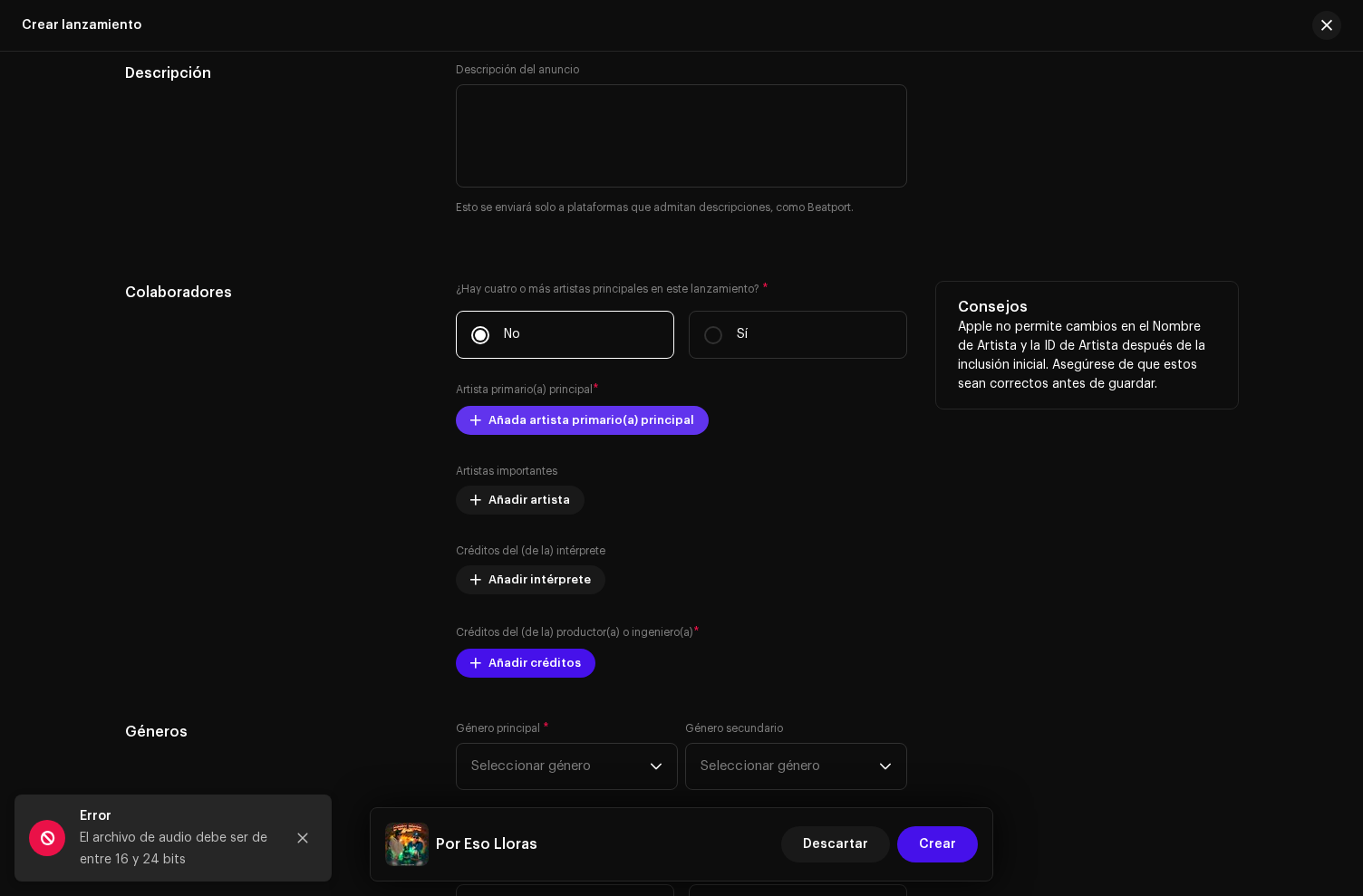
click at [513, 415] on span "Añada artista primario(a) principal" at bounding box center [591, 421] width 206 height 36
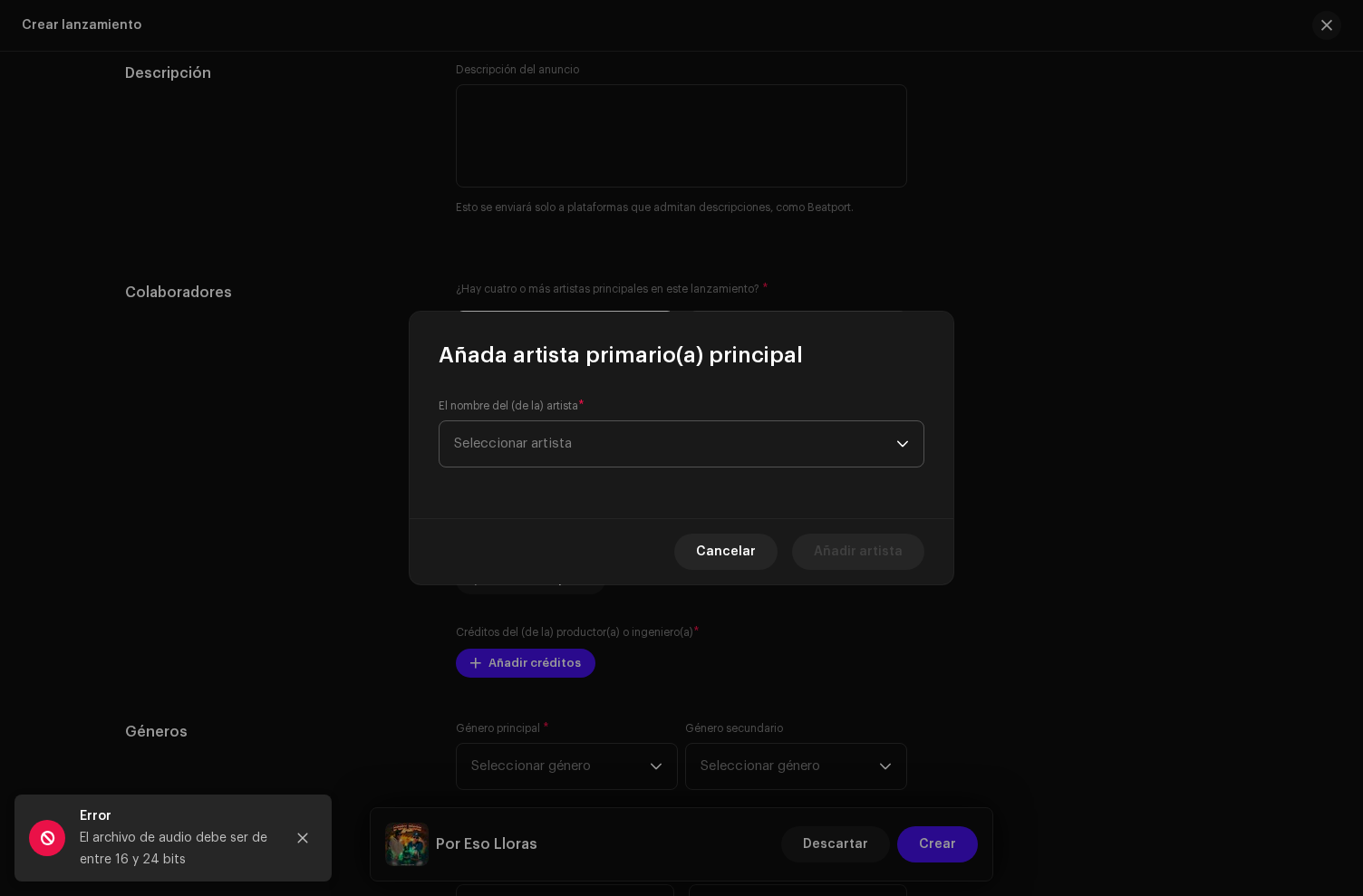
click at [539, 431] on span "Seleccionar artista" at bounding box center [676, 444] width 443 height 45
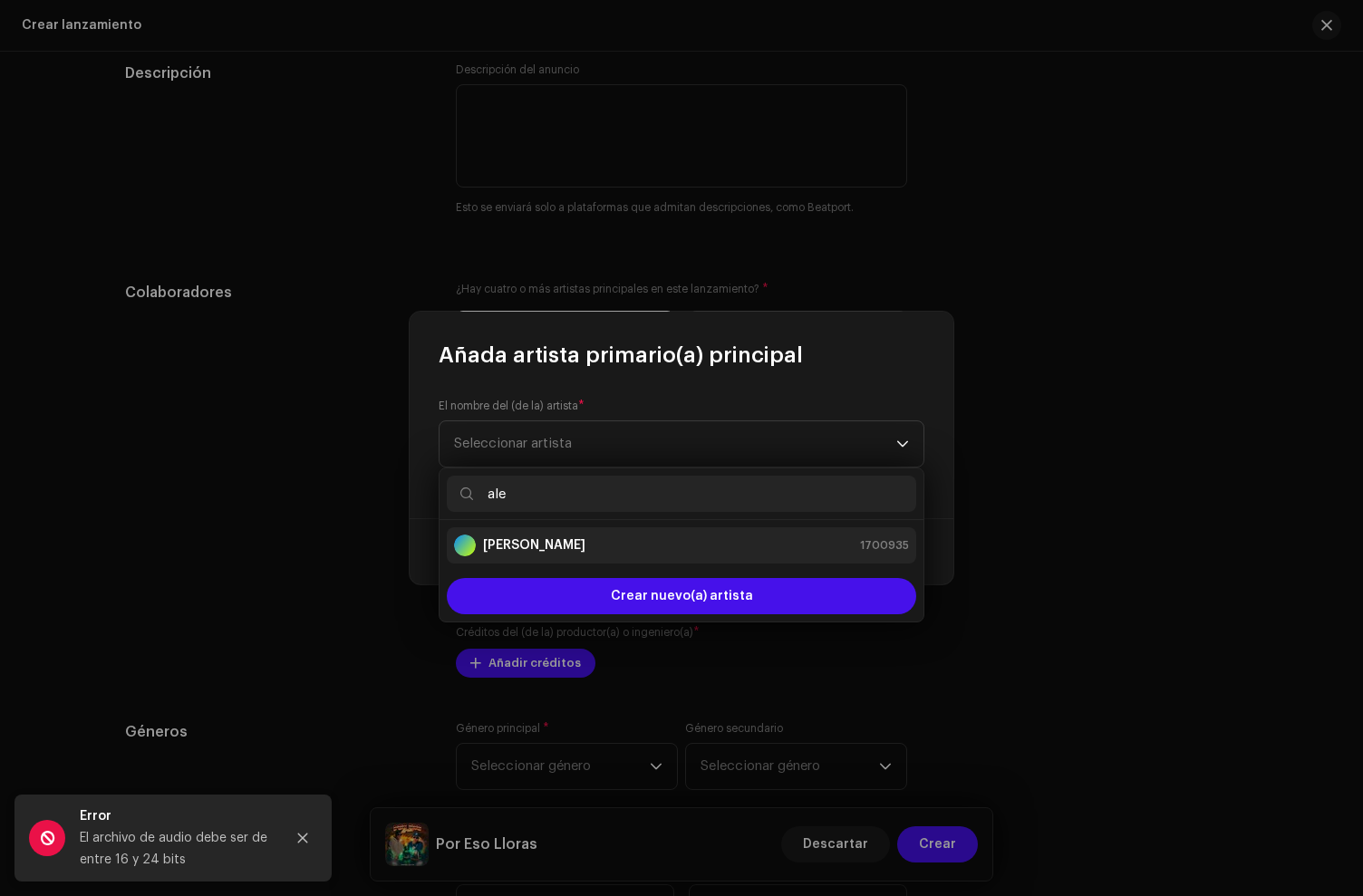
type input "ale"
click at [522, 531] on li "[PERSON_NAME] 1700935" at bounding box center [682, 546] width 470 height 36
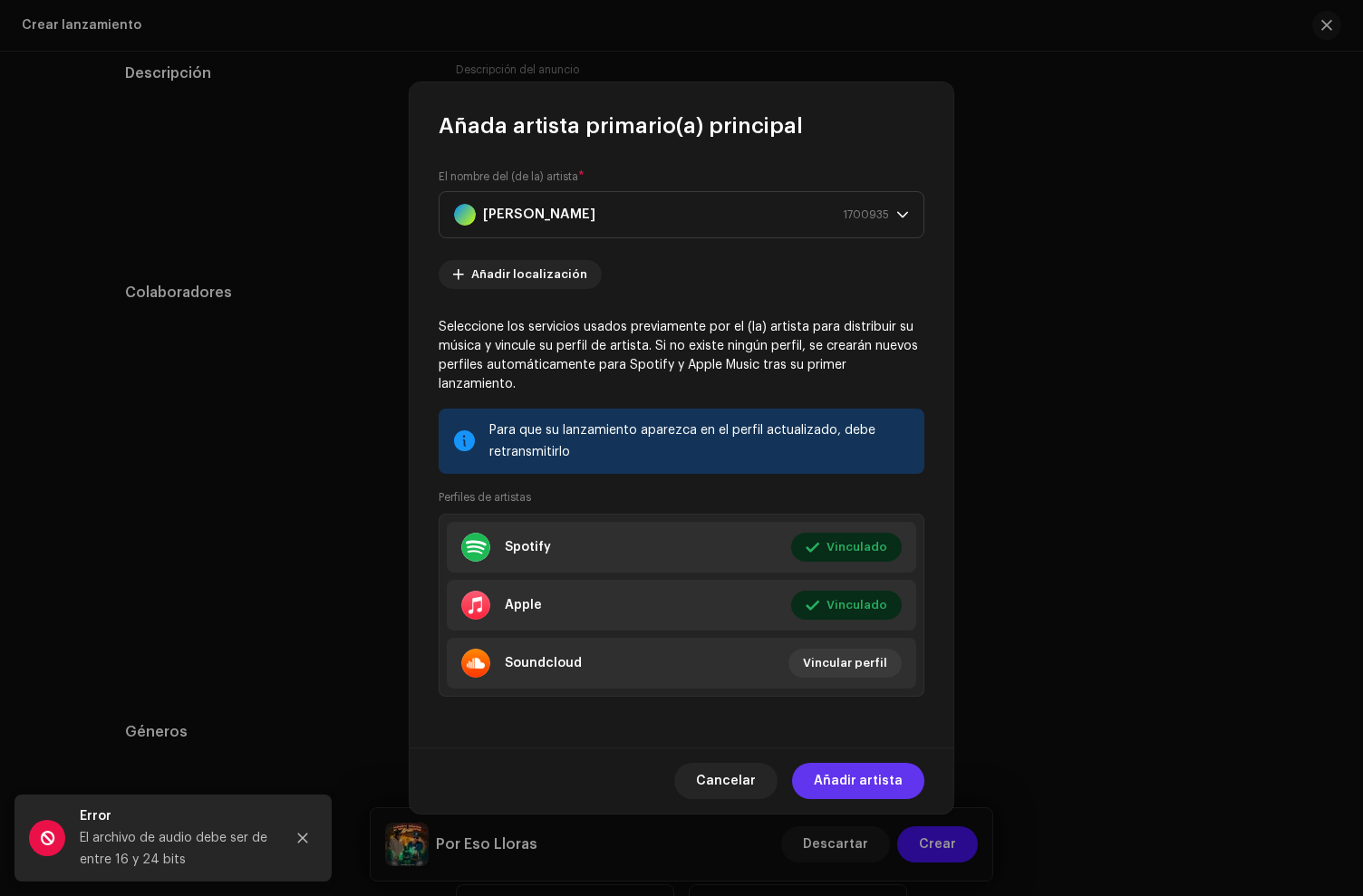
click at [893, 777] on span "Añadir artista" at bounding box center [858, 781] width 89 height 36
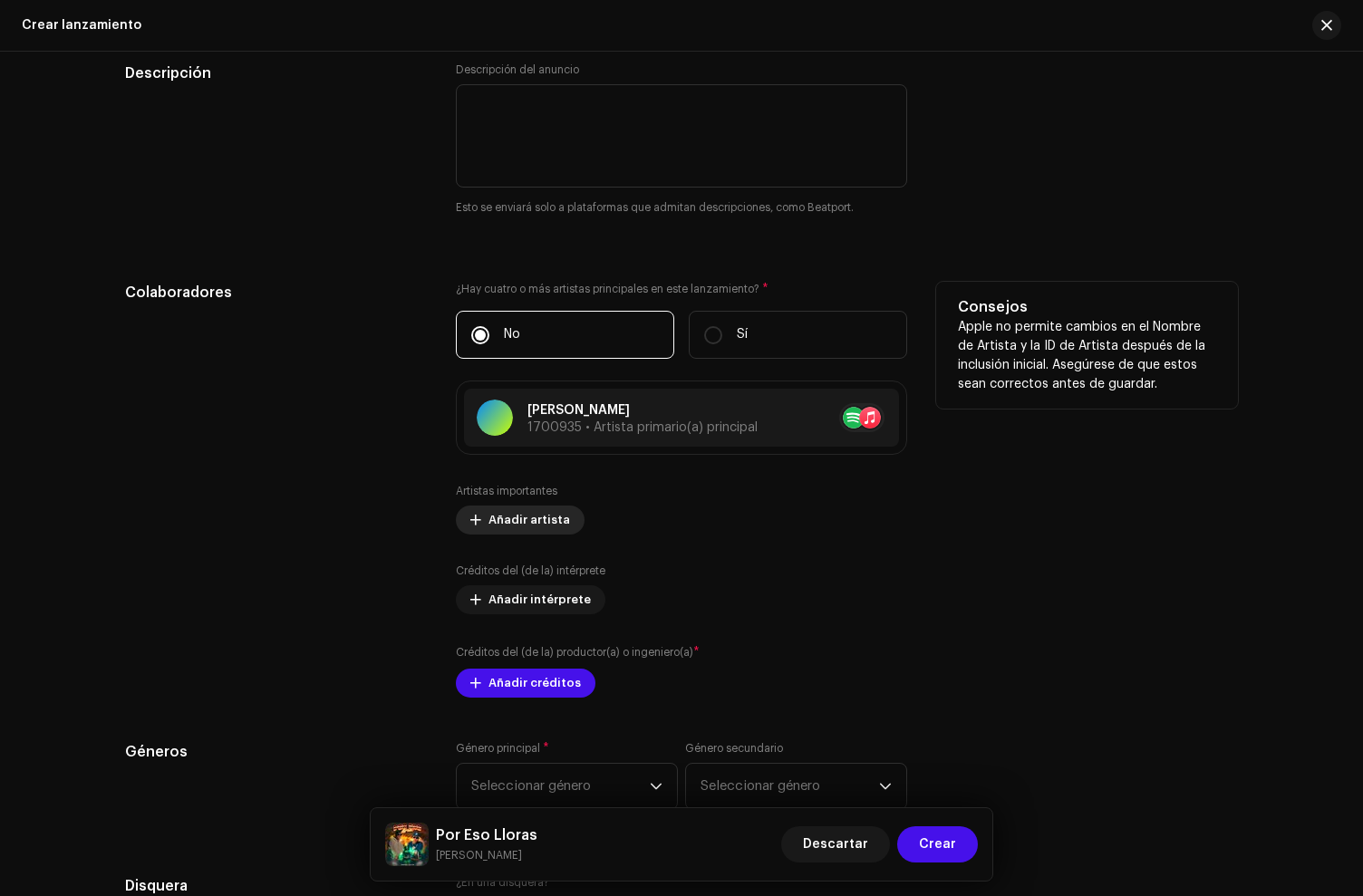
click at [492, 519] on span "Añadir artista" at bounding box center [530, 521] width 82 height 36
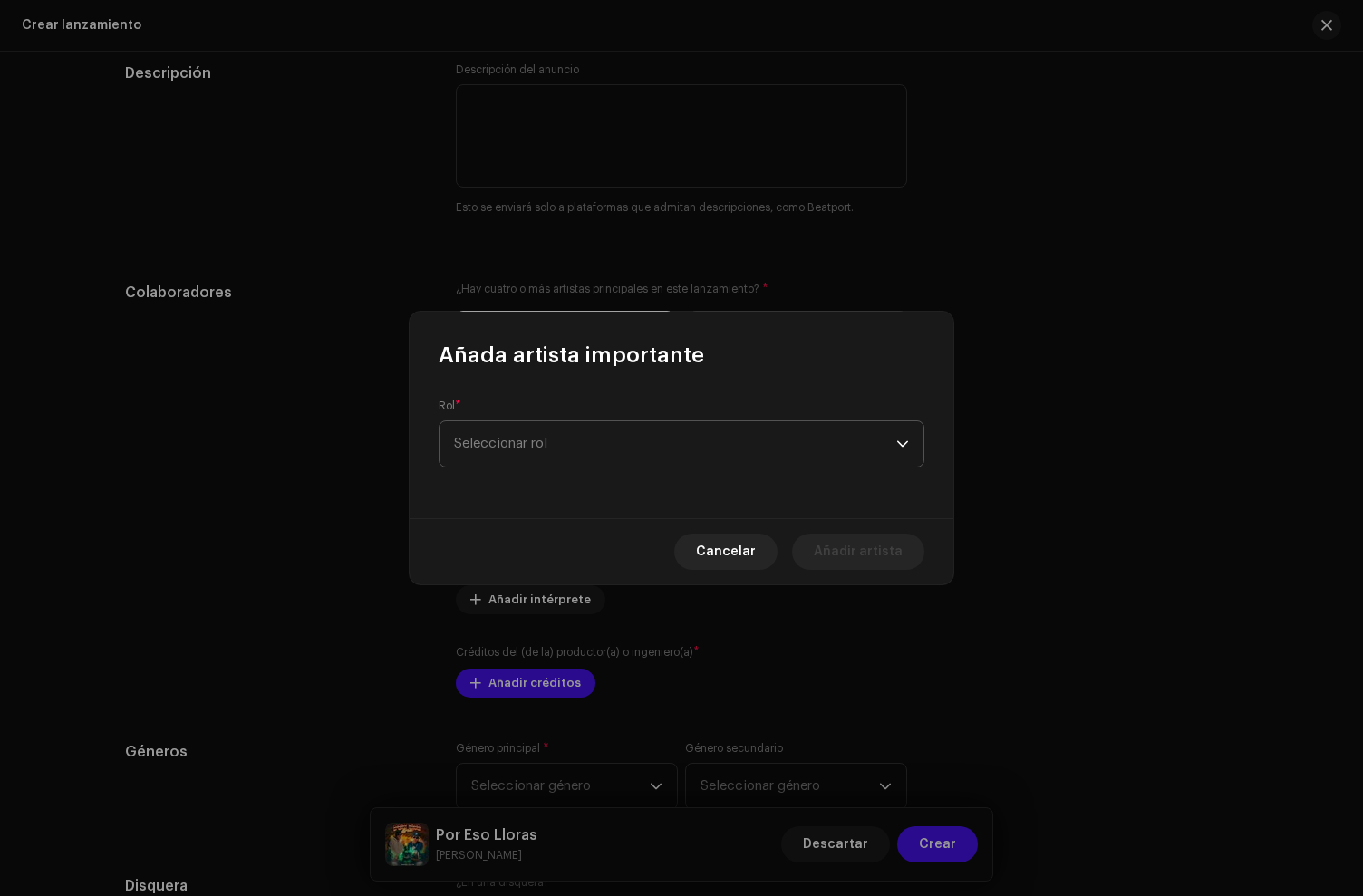
click at [541, 453] on span "Seleccionar rol" at bounding box center [676, 444] width 443 height 45
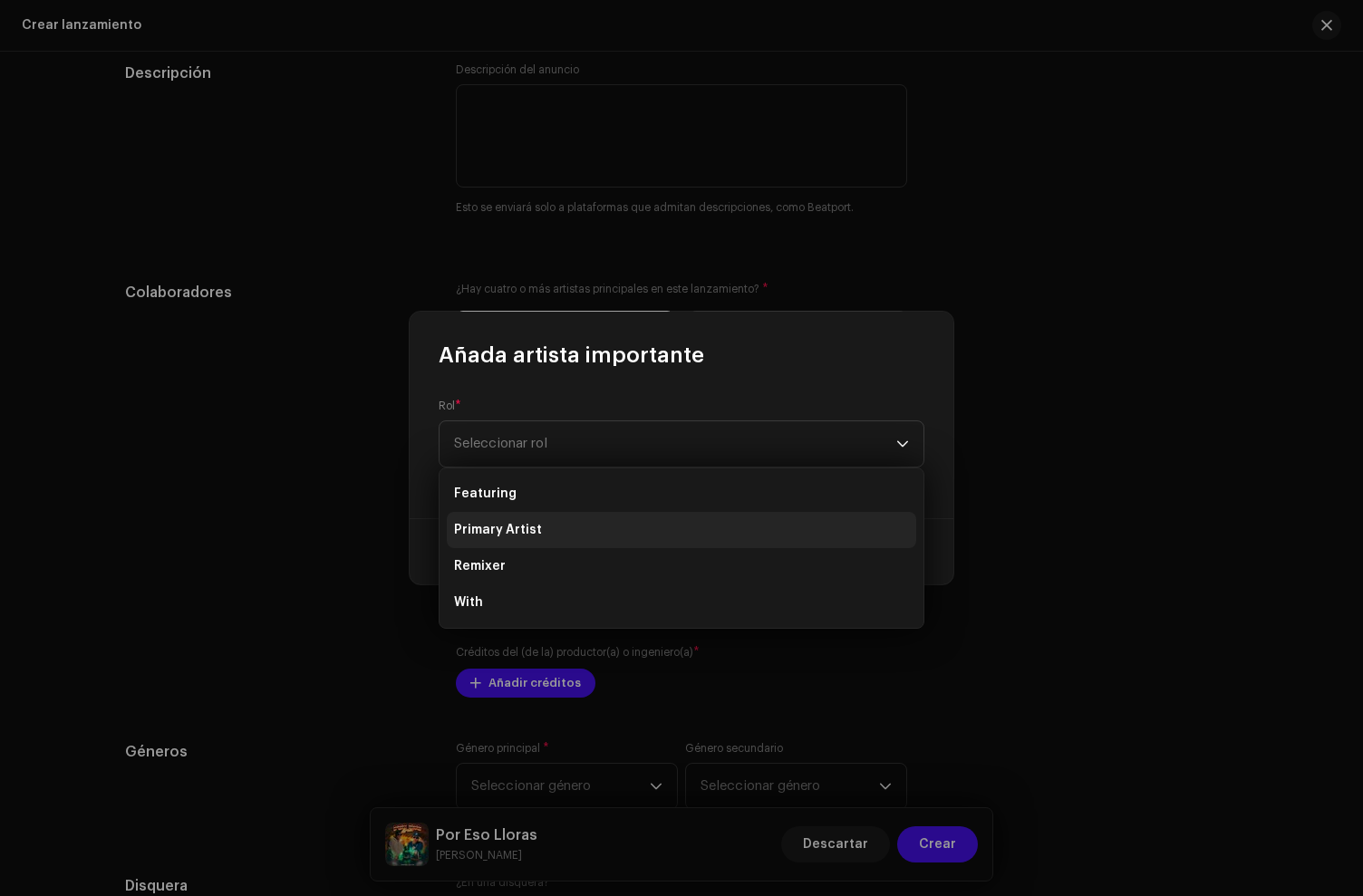
click at [522, 522] on span "Primary Artist" at bounding box center [498, 531] width 88 height 18
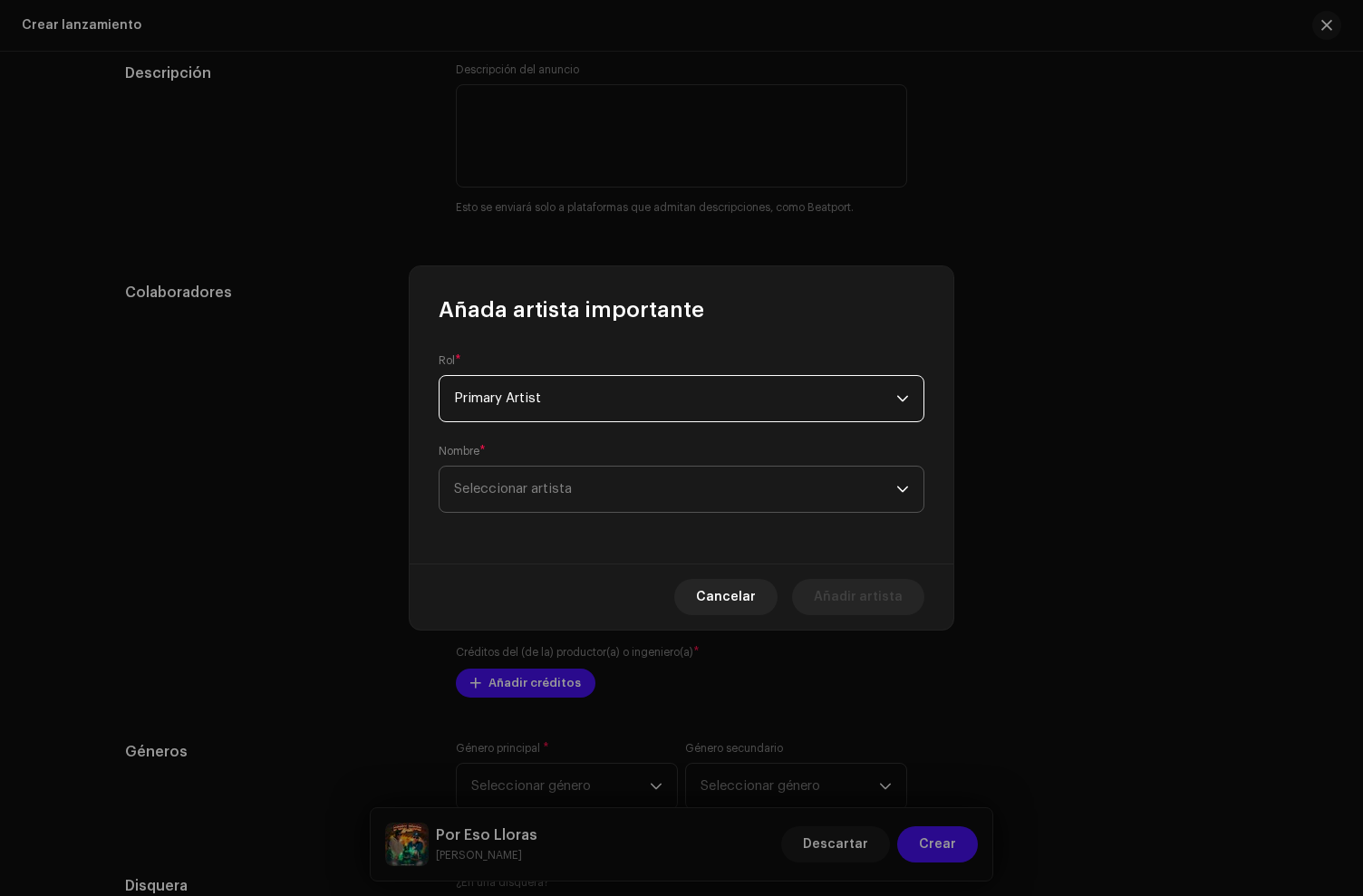
click at [539, 490] on span "Seleccionar artista" at bounding box center [513, 489] width 118 height 14
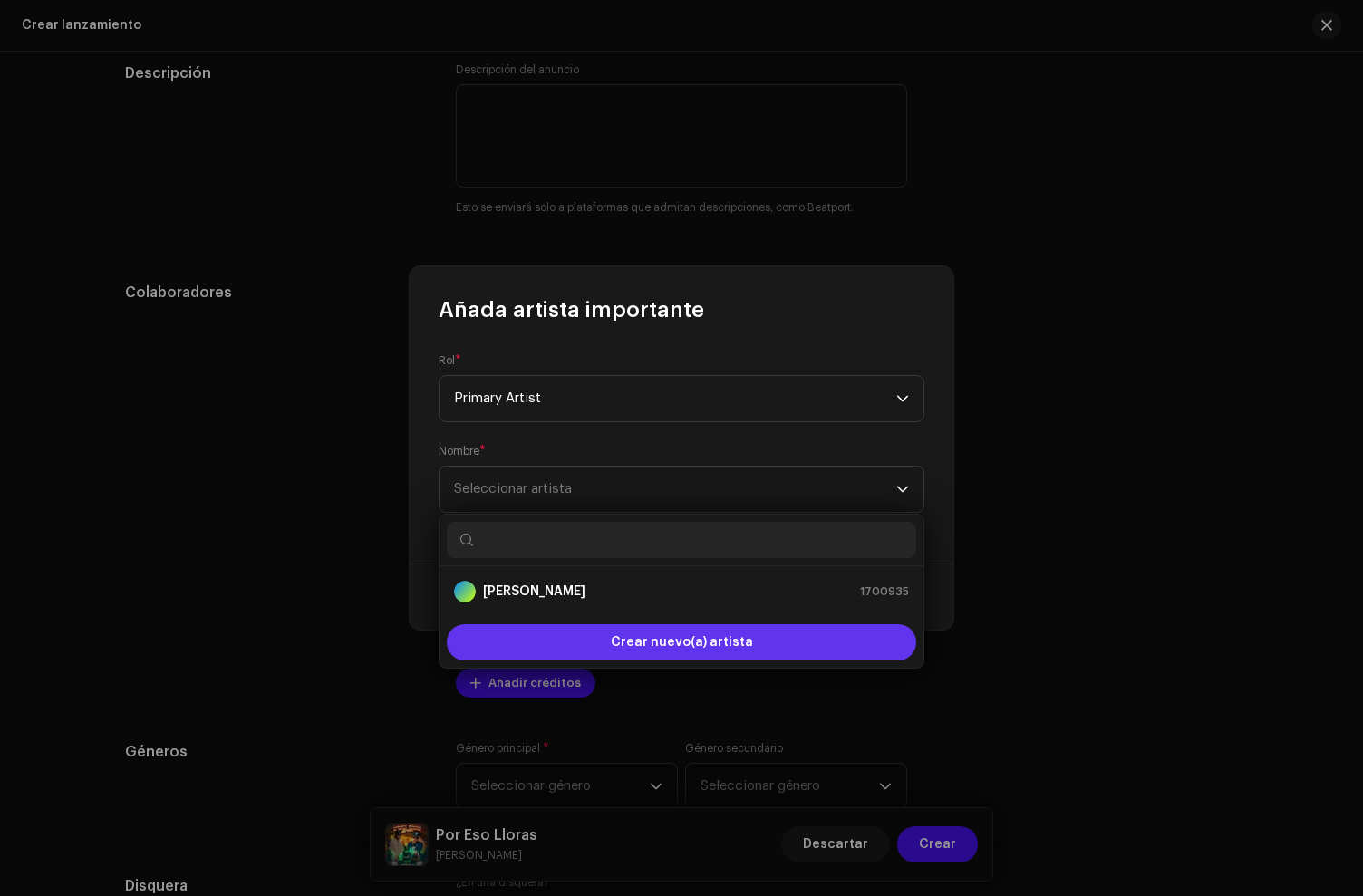
click at [559, 655] on div "Crear nuevo(a) artista" at bounding box center [682, 643] width 470 height 36
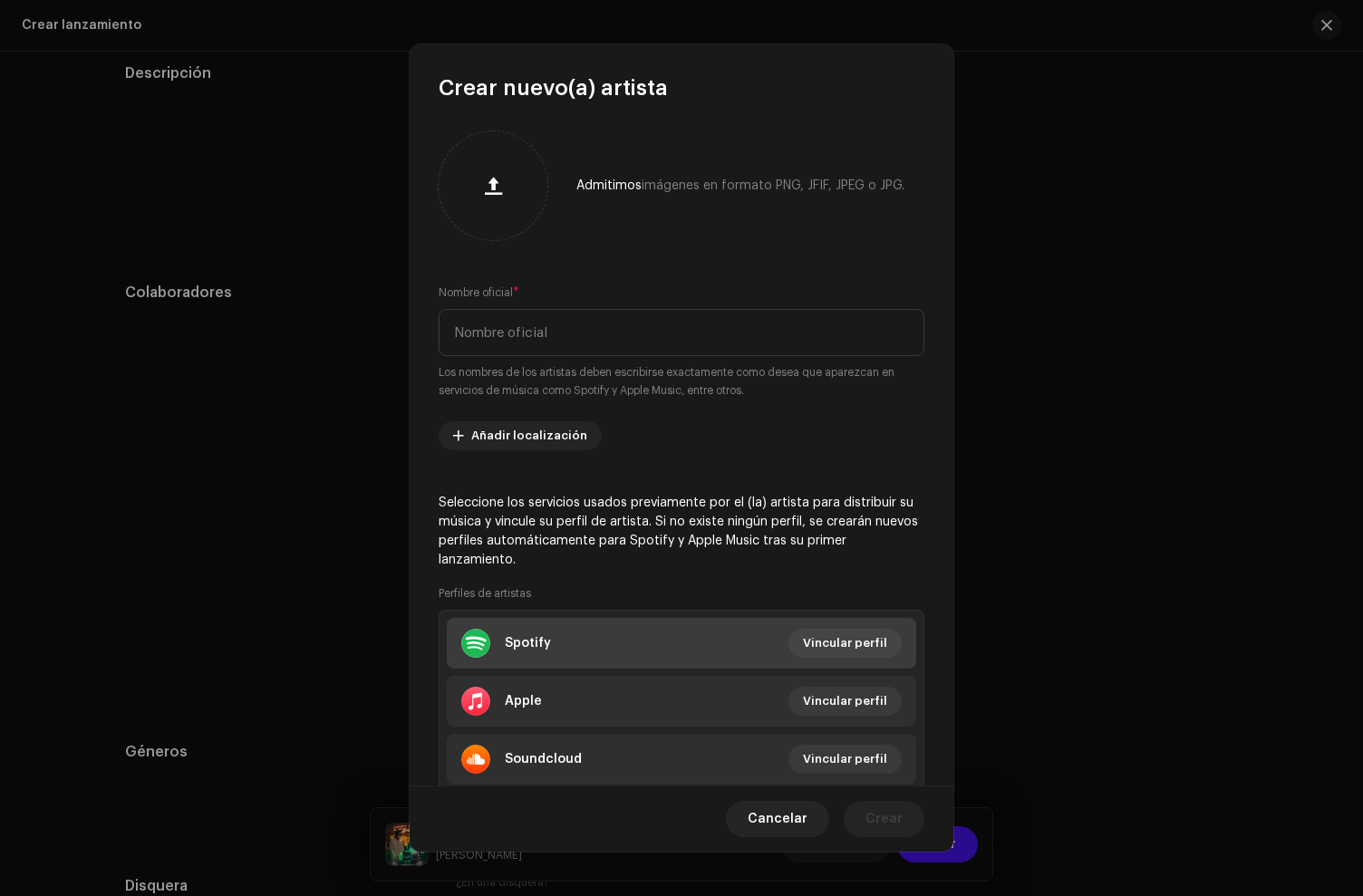
click at [570, 650] on li "Spotify Vincular perfil" at bounding box center [682, 644] width 470 height 51
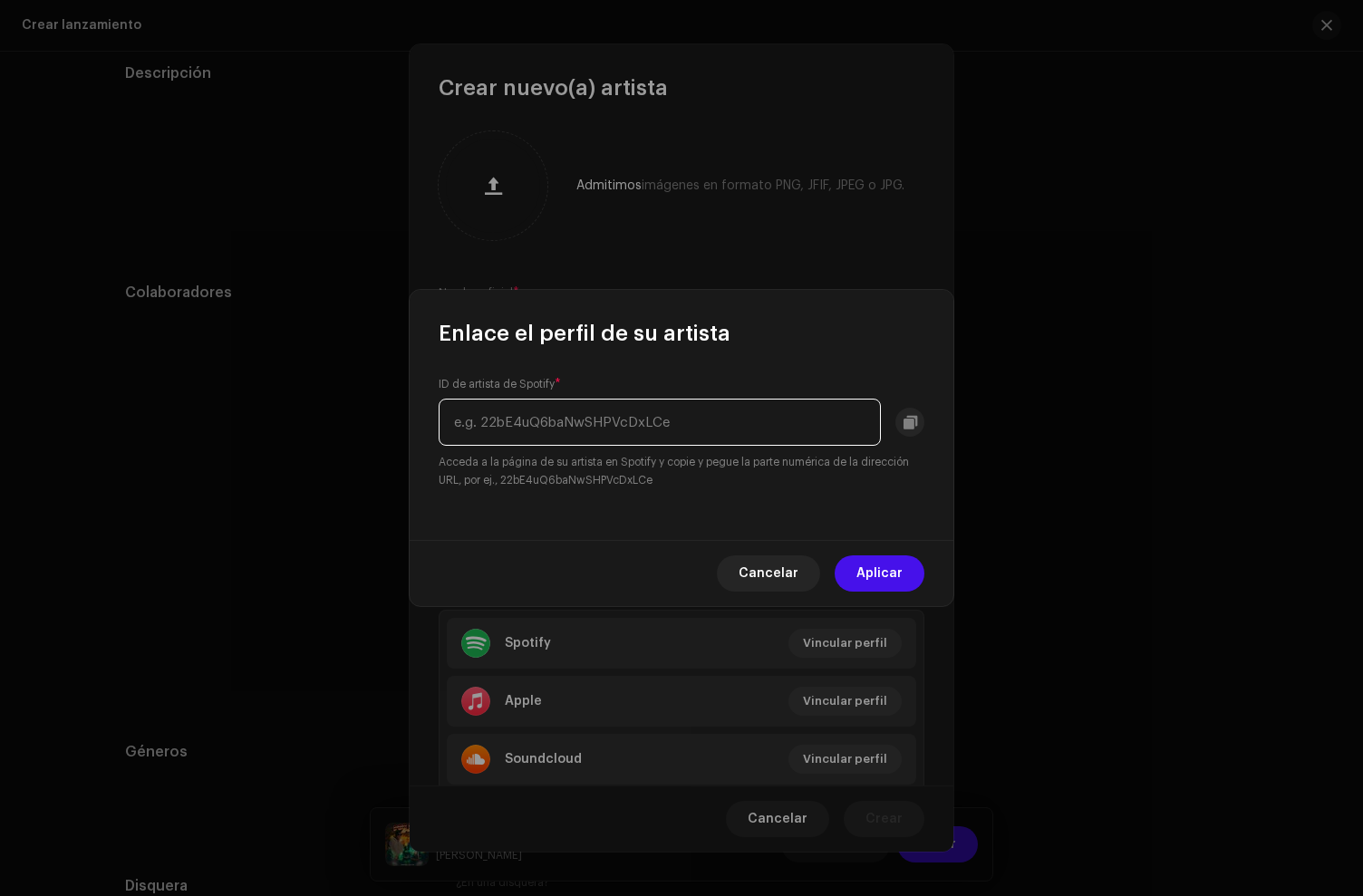
click at [557, 408] on input "text" at bounding box center [660, 423] width 443 height 47
paste input "[URL][DOMAIN_NAME]"
drag, startPoint x: 442, startPoint y: 425, endPoint x: 97, endPoint y: 383, distance: 347.5
click at [94, 383] on div "Enlace el perfil de su artista ID de artista de Spotify * [URL][DOMAIN_NAME] Ac…" at bounding box center [681, 448] width 1363 height 896
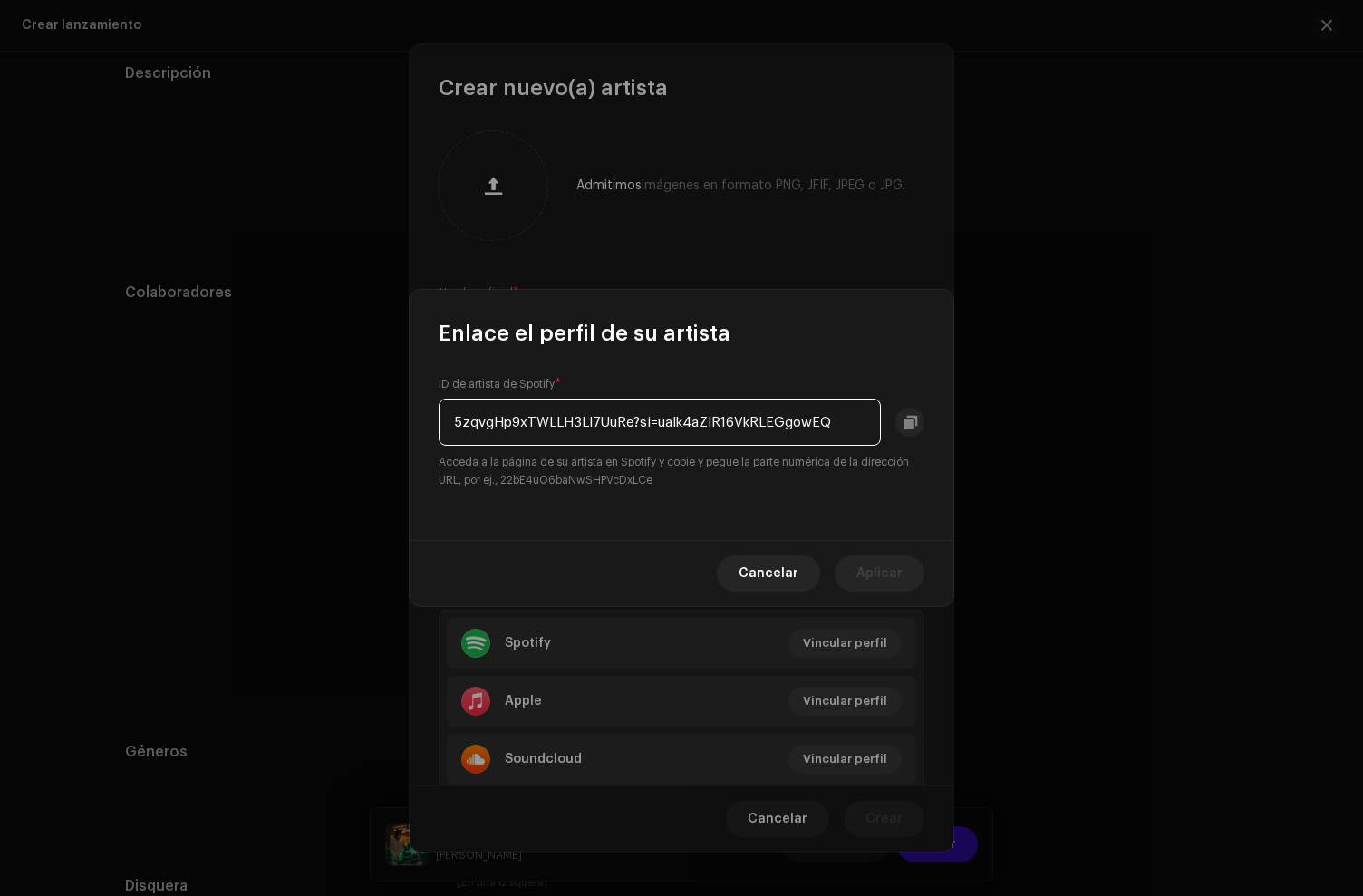
drag, startPoint x: 658, startPoint y: 427, endPoint x: 1229, endPoint y: 454, distance: 571.6
click at [1229, 454] on div "Enlace el perfil de su artista ID de artista de Spotify * 5zqvgHp9xTWLLH3Ll7UuR…" at bounding box center [681, 448] width 1363 height 896
type input "5zqvgHp9xTWLLH3Ll7UuRe"
click at [870, 570] on span "Aplicar" at bounding box center [879, 574] width 46 height 36
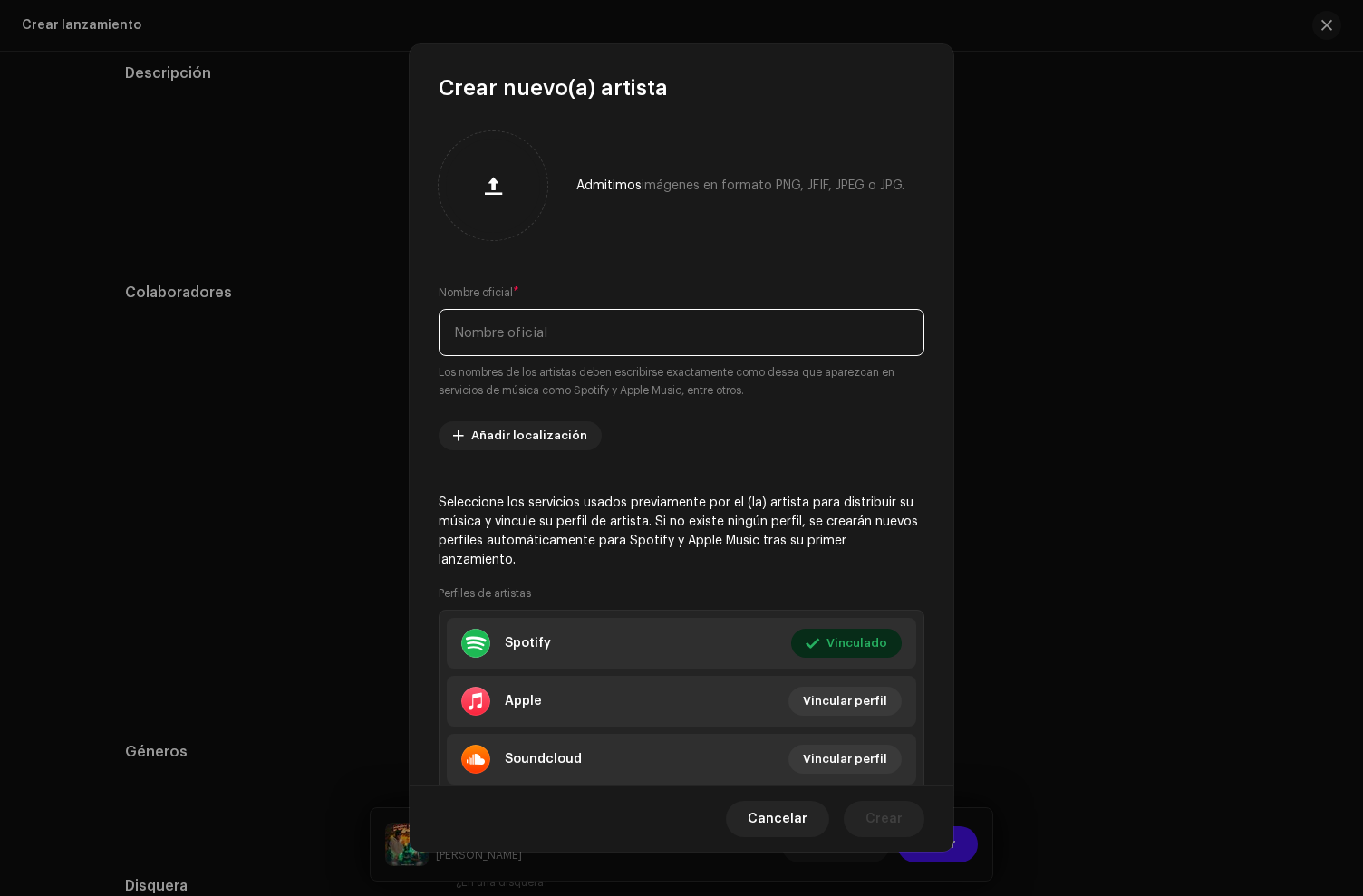
drag, startPoint x: 567, startPoint y: 340, endPoint x: 554, endPoint y: 336, distance: 13.6
click at [560, 339] on input "text" at bounding box center [682, 333] width 486 height 47
click at [482, 334] on input "Jonagang" at bounding box center [682, 333] width 486 height 47
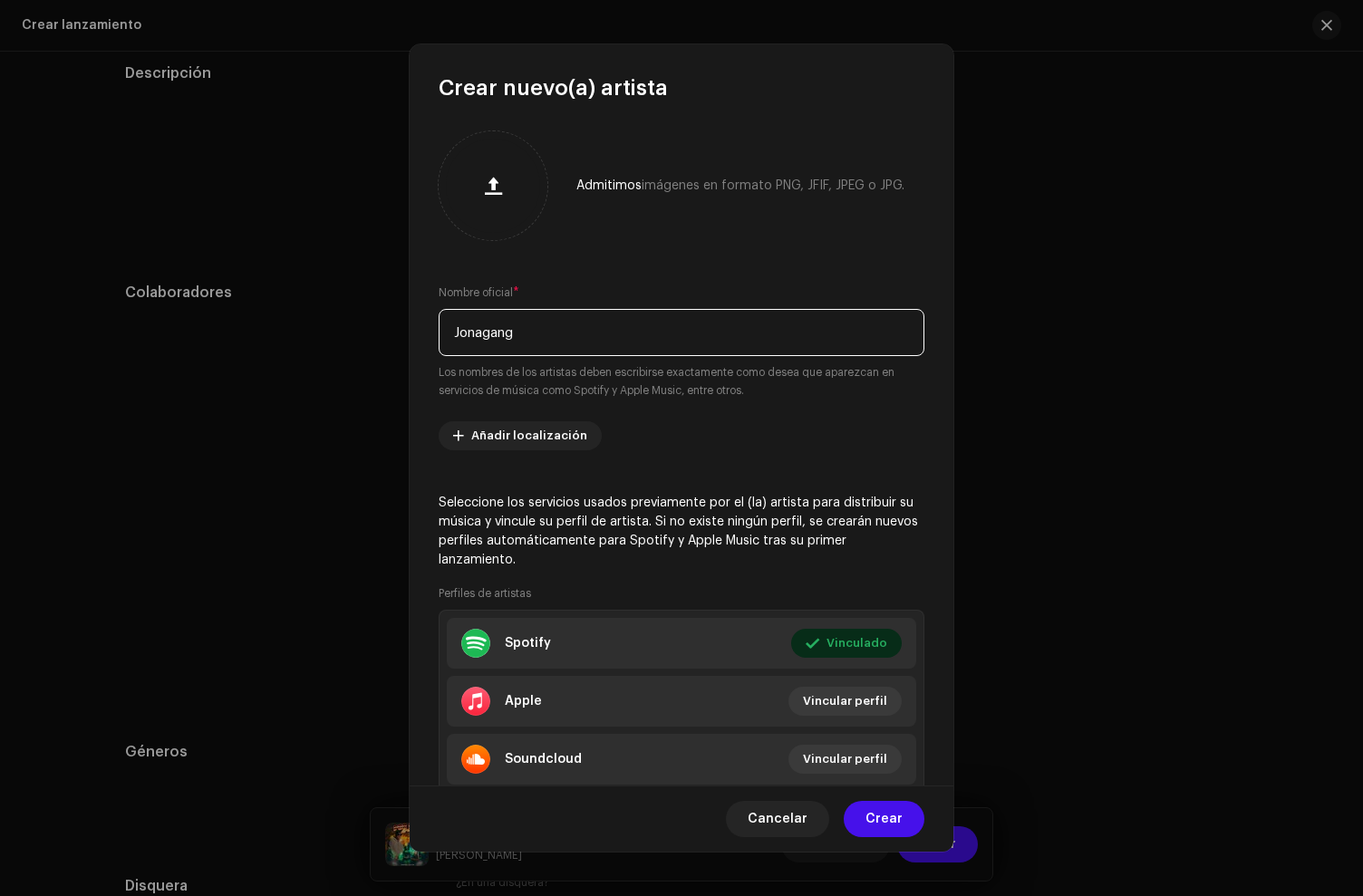
type input "Jonagang"
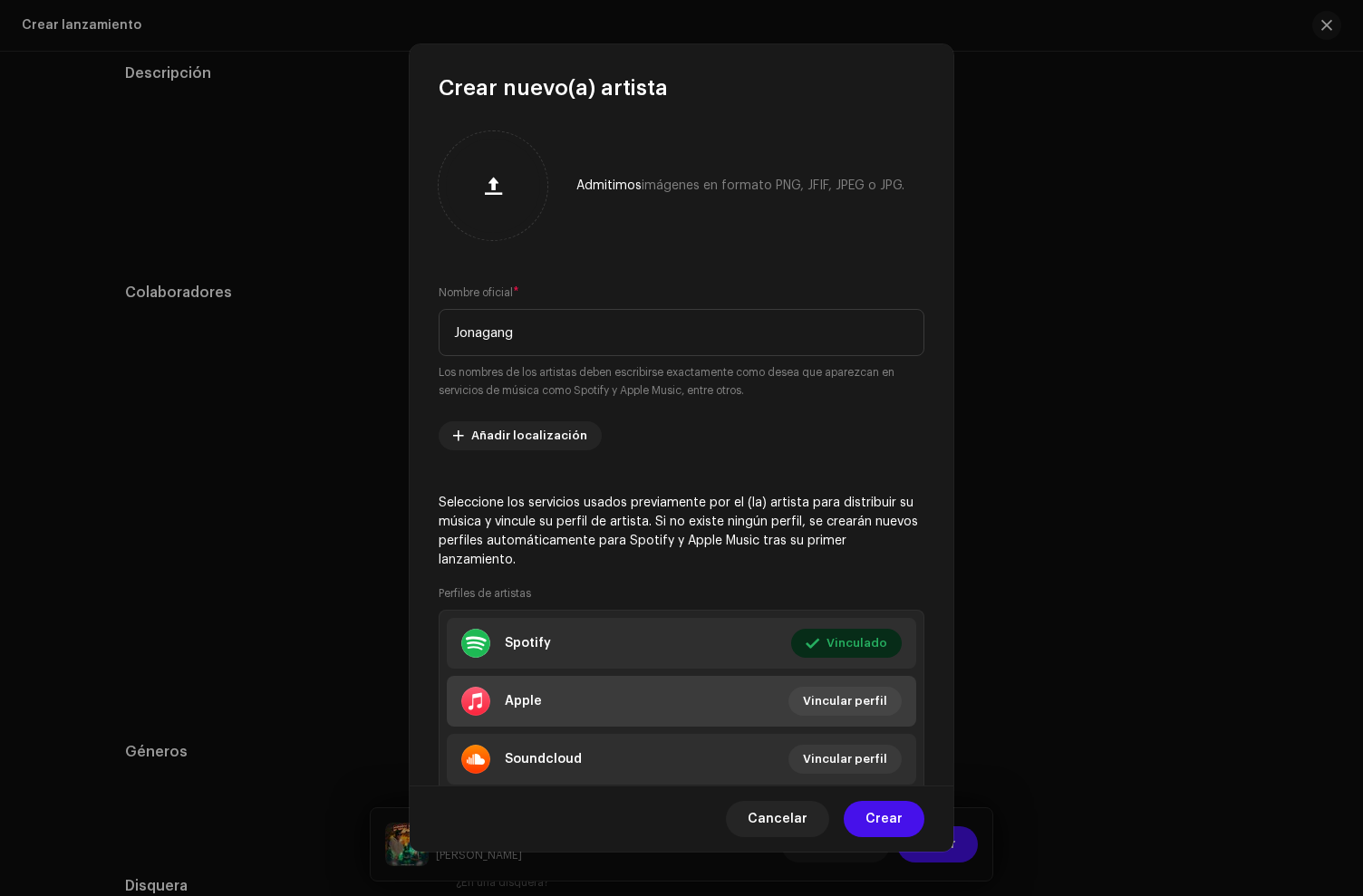
click at [558, 704] on li "Apple Vincular perfil" at bounding box center [682, 702] width 470 height 51
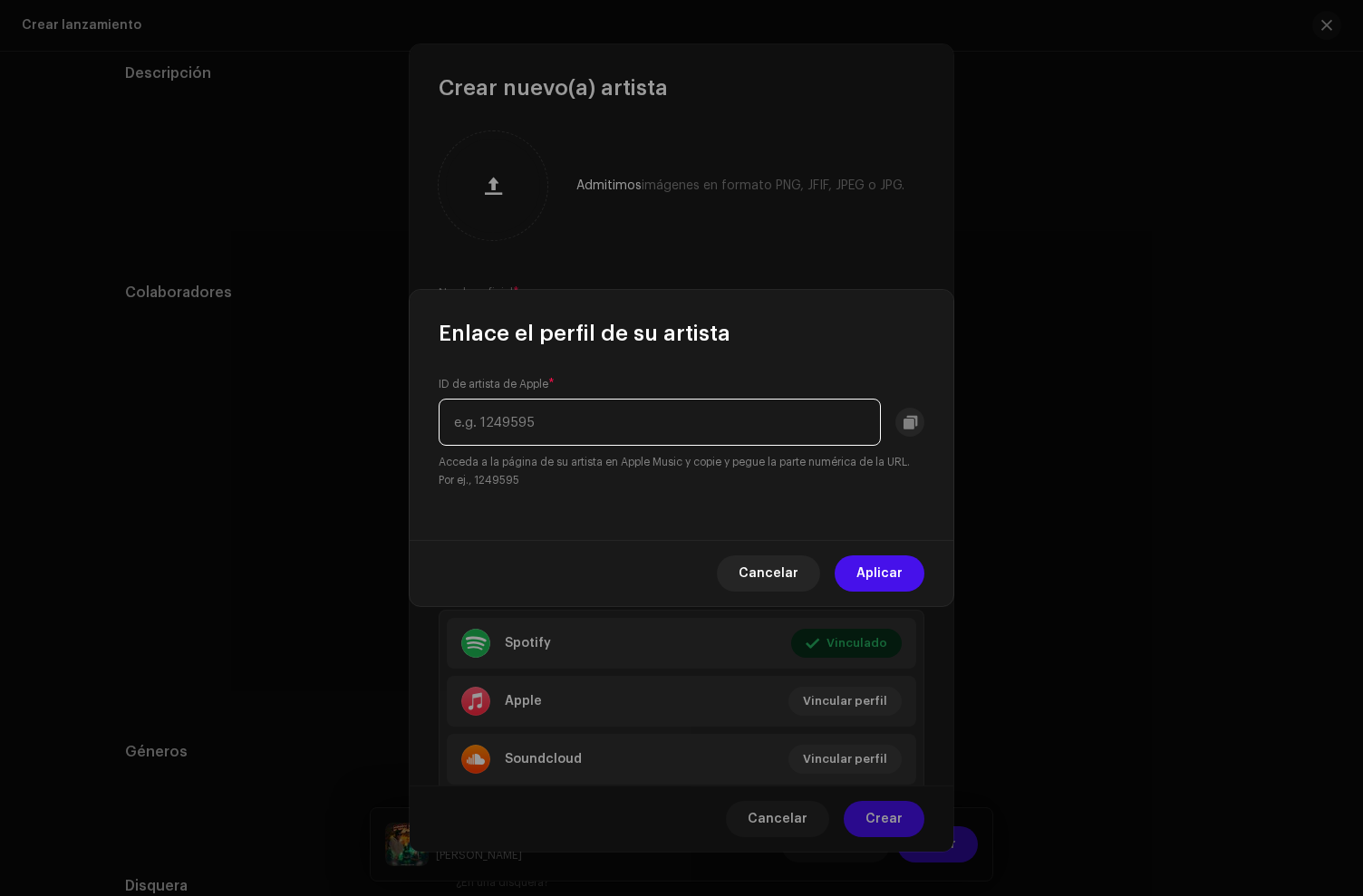
click at [540, 424] on input "text" at bounding box center [660, 423] width 443 height 47
paste input "1630752628"
type input "1630752628"
click at [901, 572] on span "Aplicar" at bounding box center [879, 574] width 46 height 36
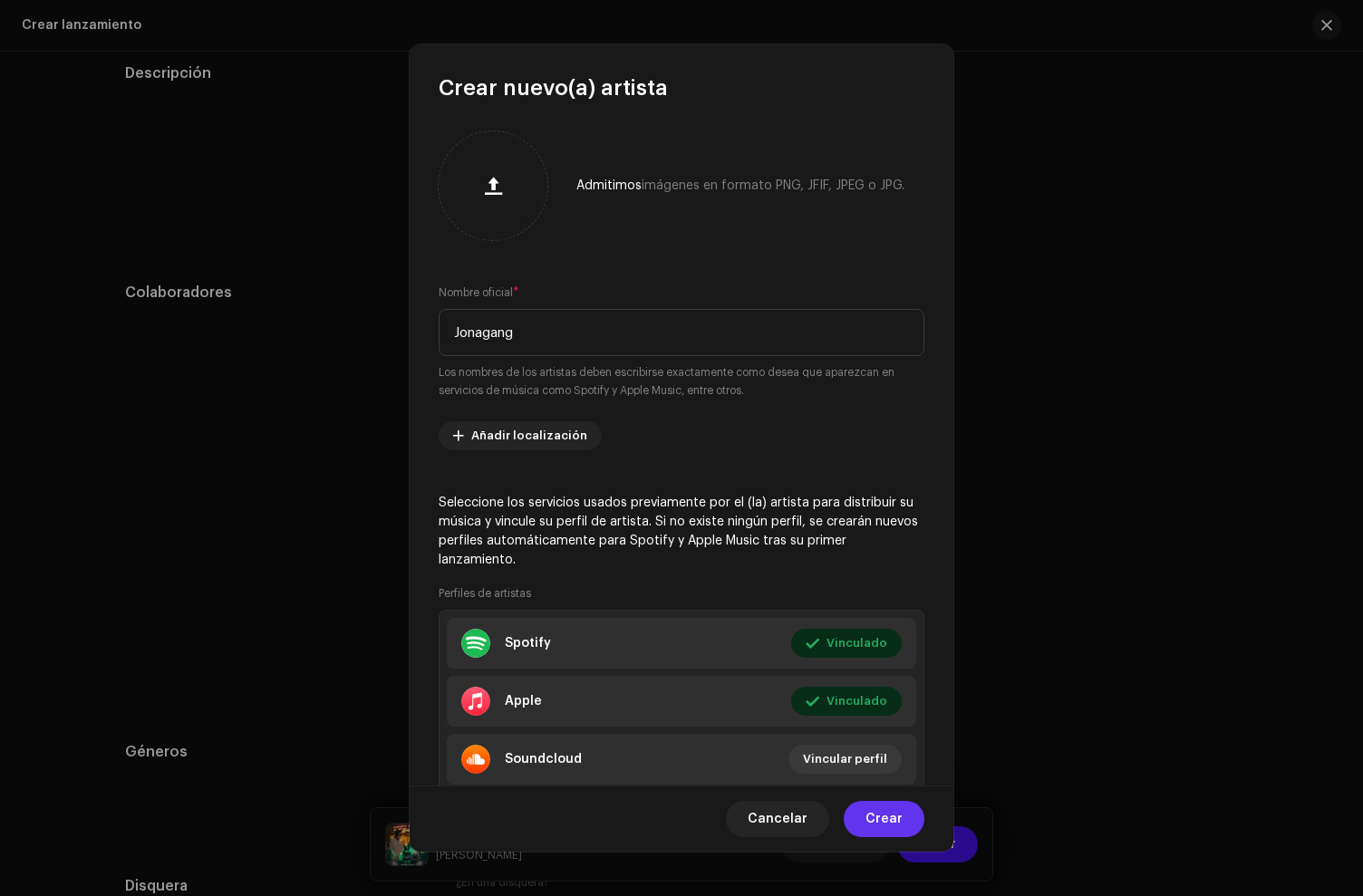
click at [887, 822] on span "Crear" at bounding box center [883, 819] width 37 height 36
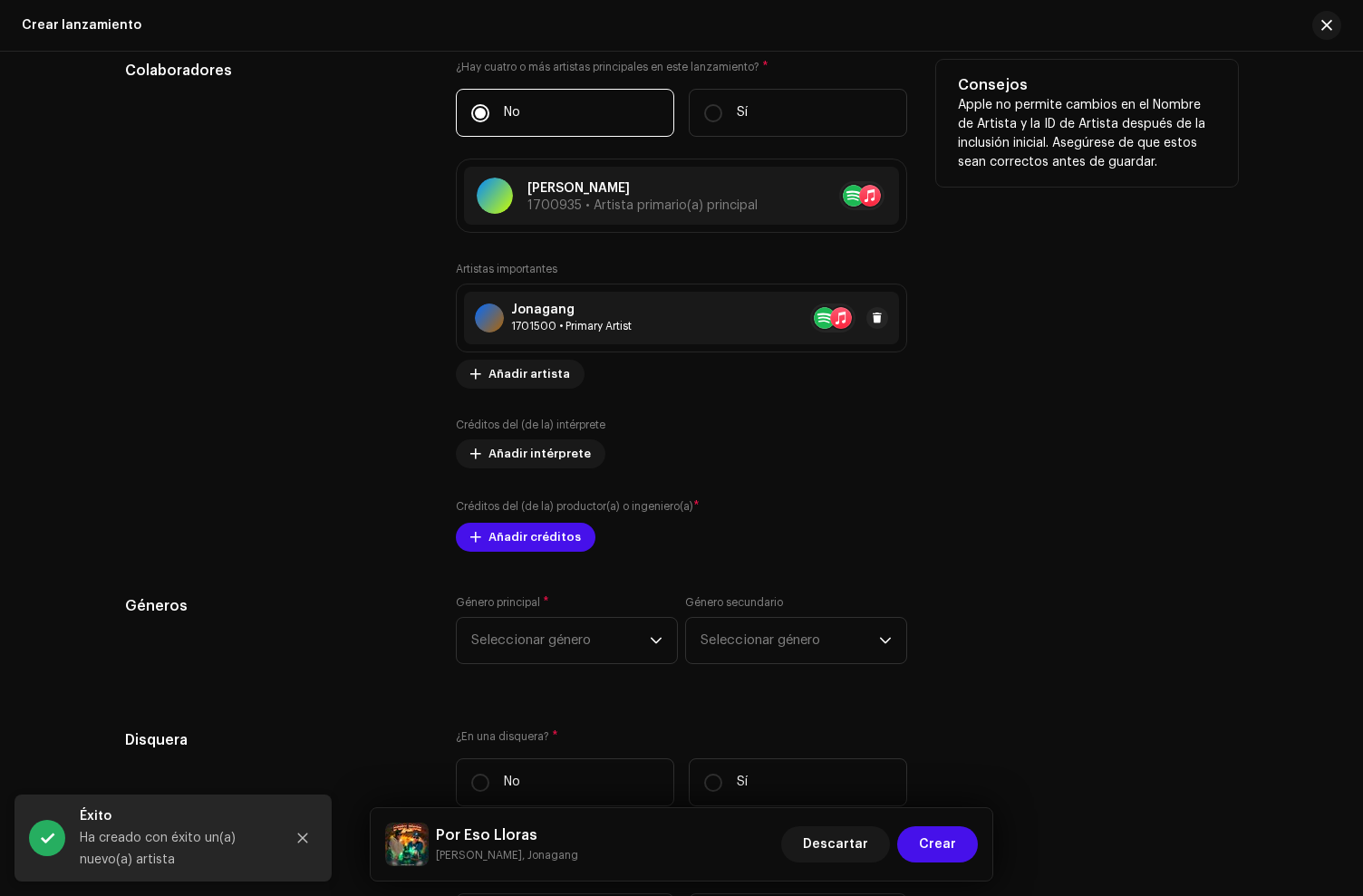
scroll to position [2048, 0]
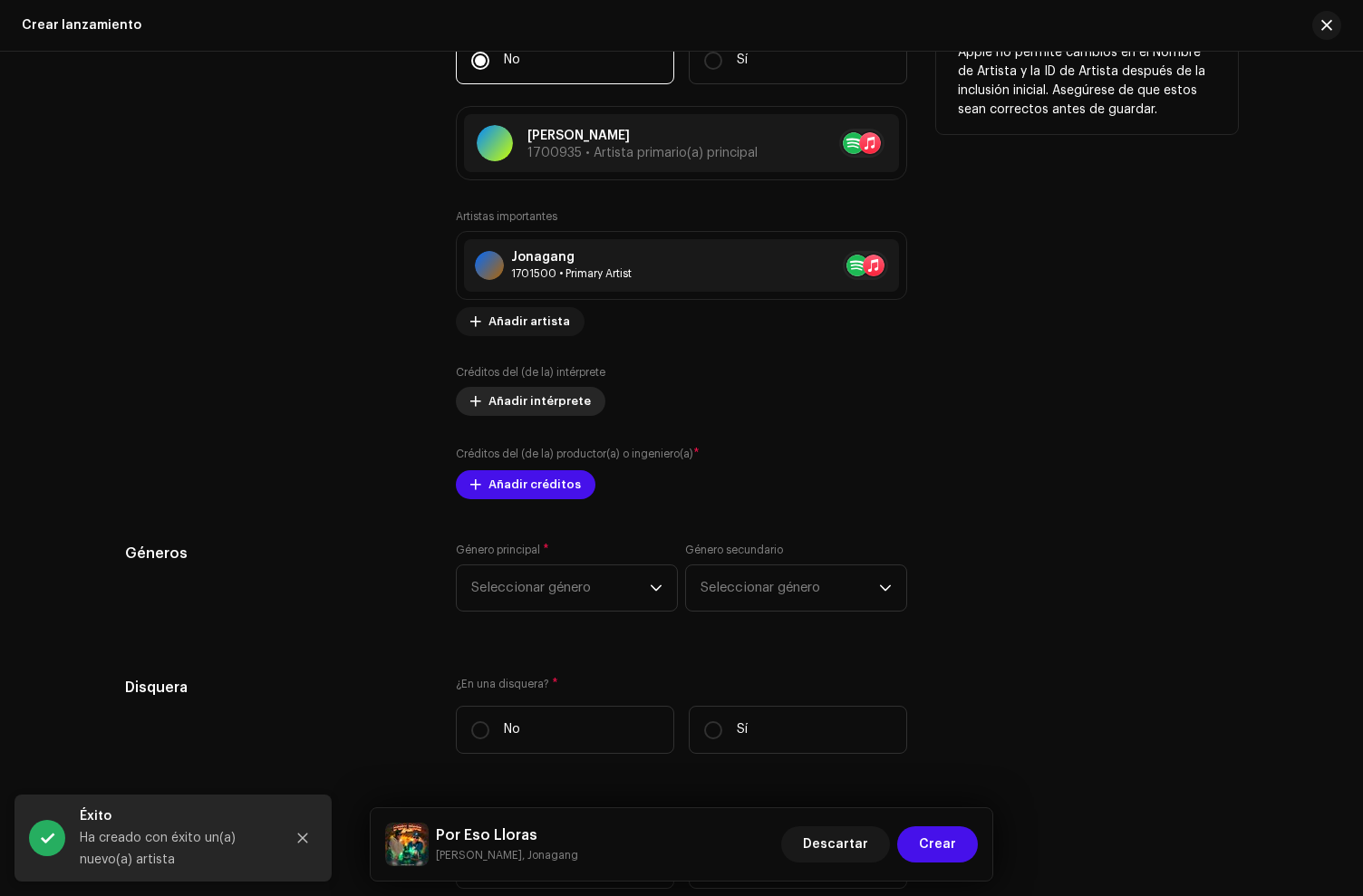
click at [508, 401] on span "Añadir intérprete" at bounding box center [540, 402] width 102 height 36
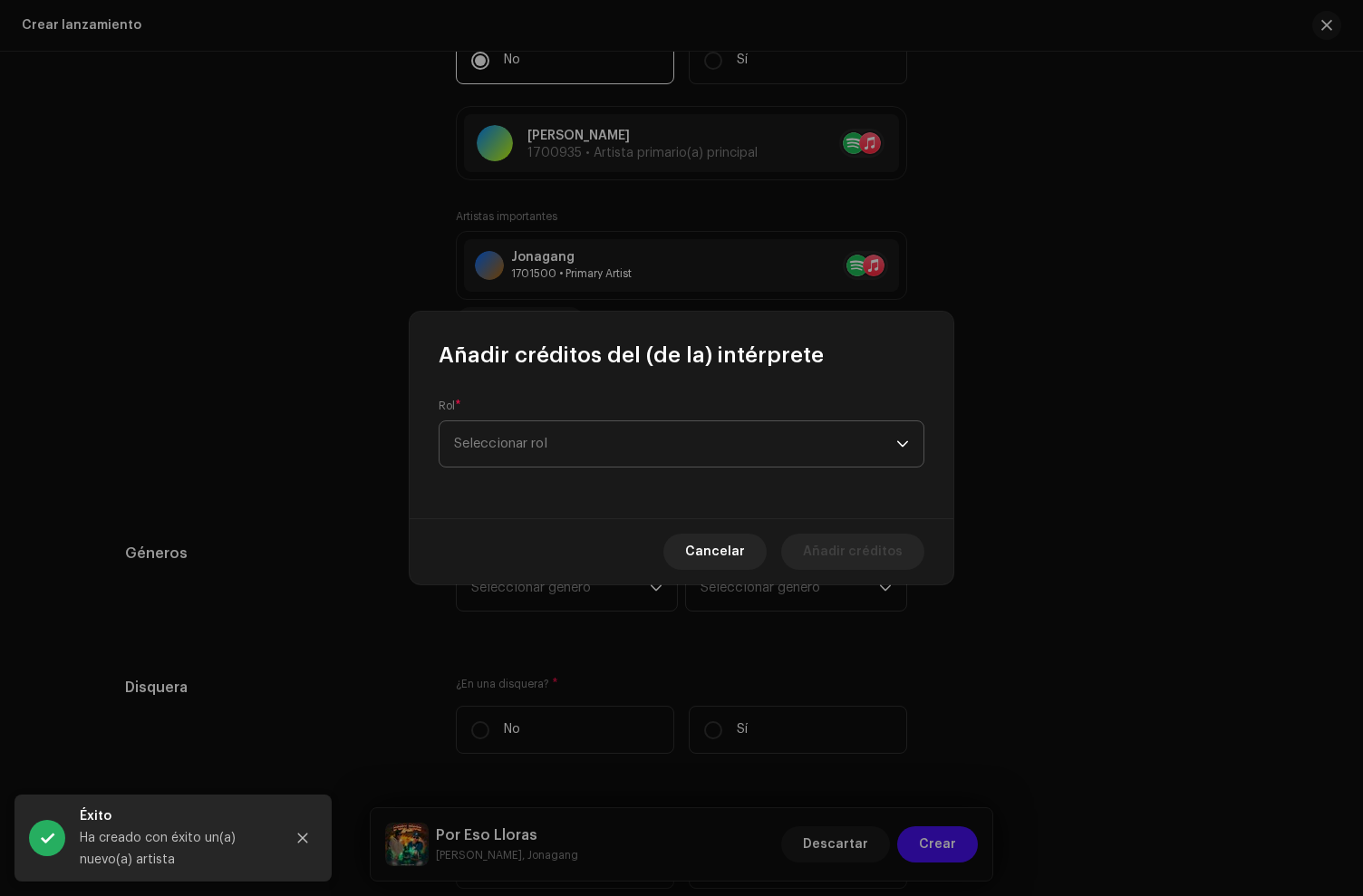
click at [516, 445] on span "Seleccionar rol" at bounding box center [676, 444] width 443 height 45
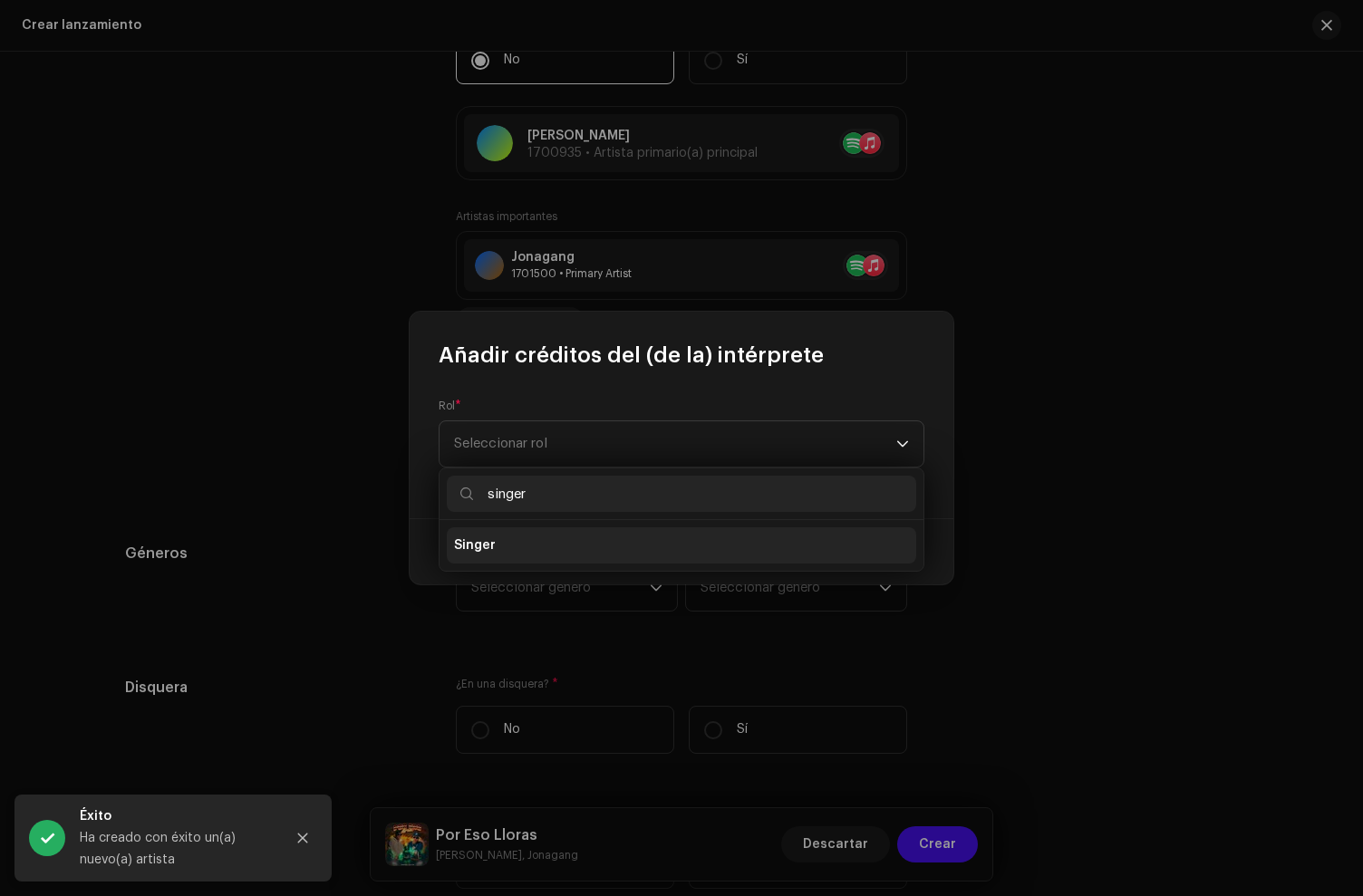
type input "singer"
click at [510, 533] on li "Singer" at bounding box center [682, 546] width 470 height 36
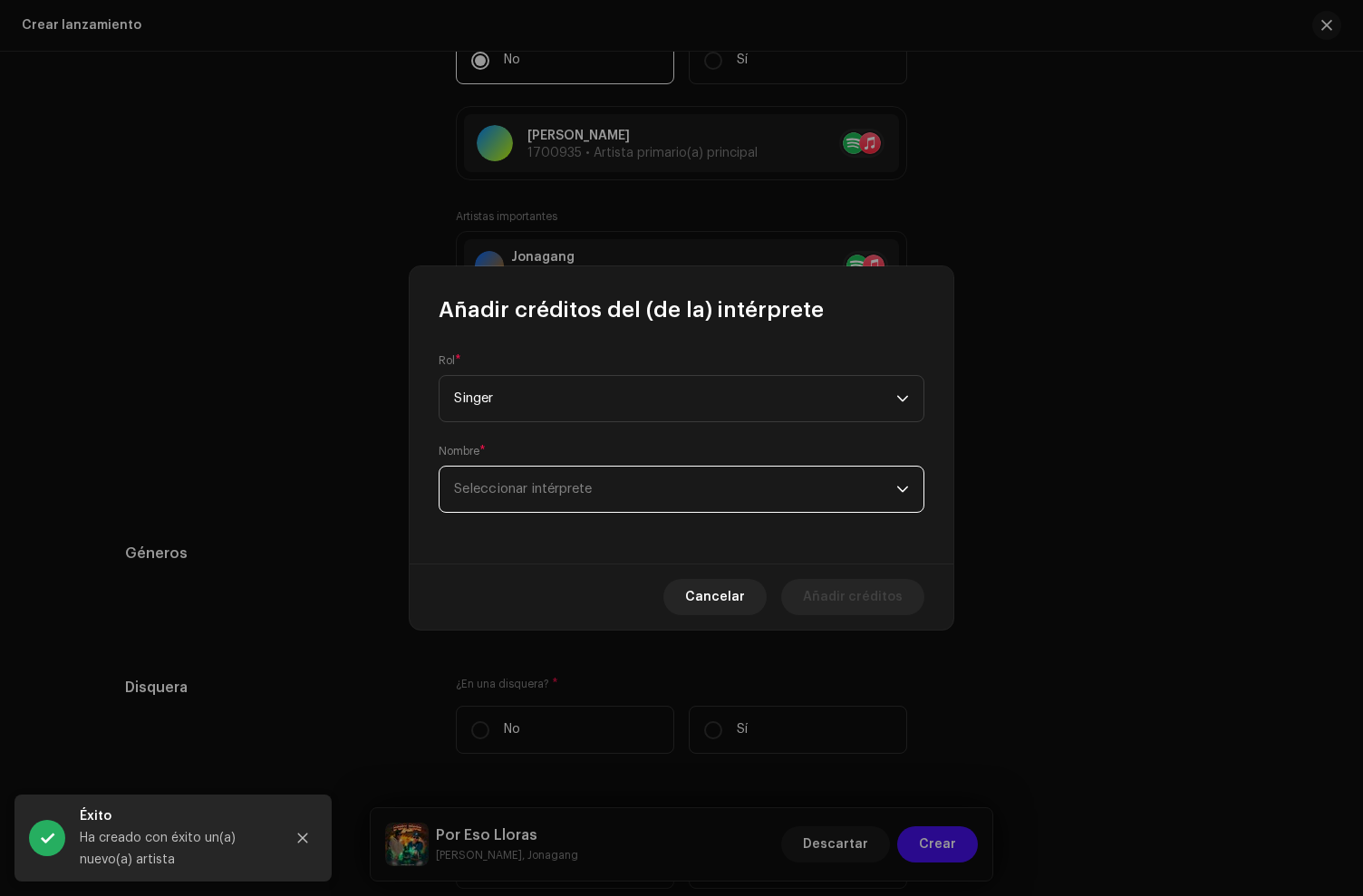
click at [519, 478] on span "Seleccionar intérprete" at bounding box center [676, 490] width 443 height 45
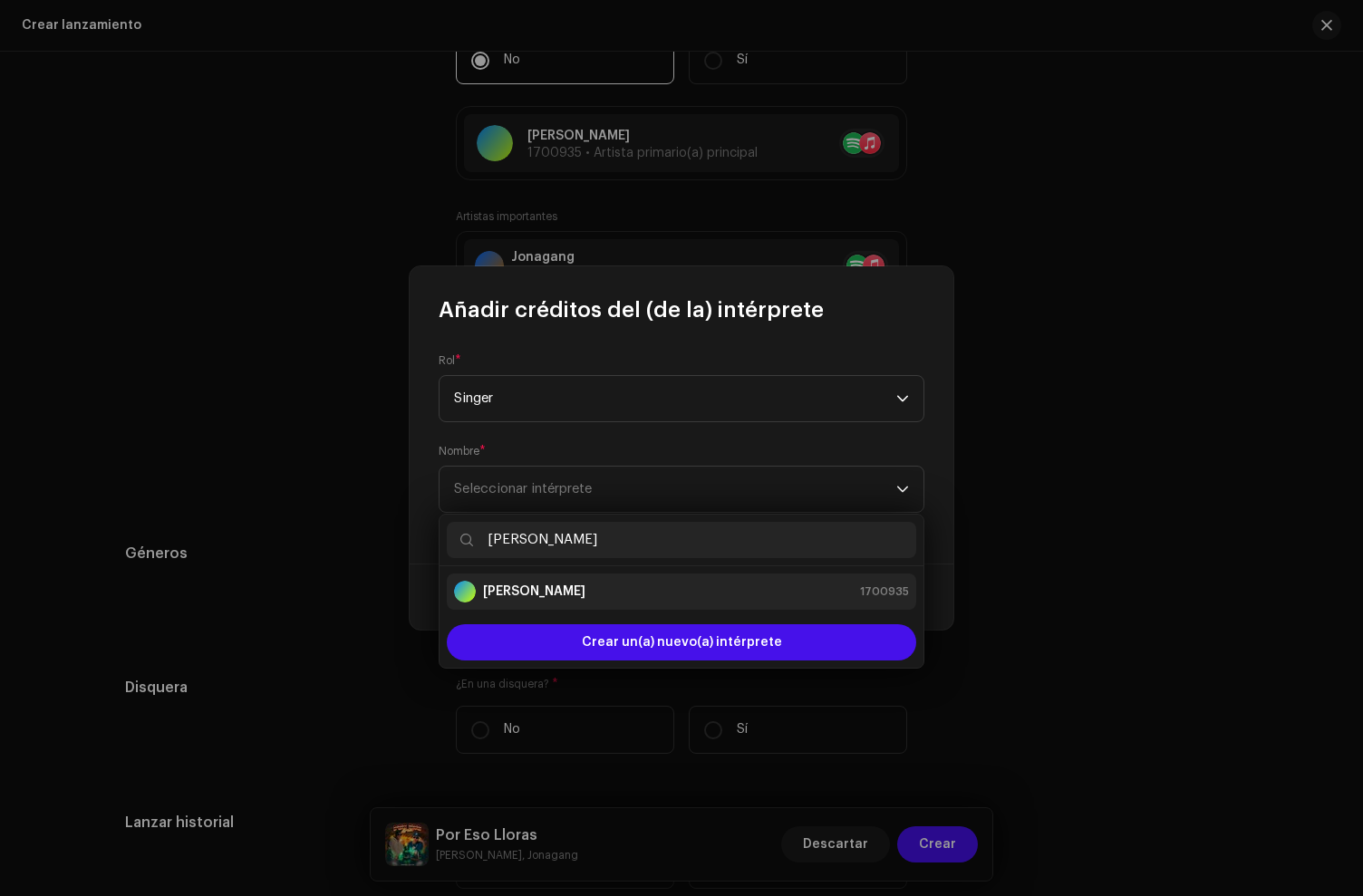
type input "[PERSON_NAME]"
click at [537, 605] on li "[PERSON_NAME] 1700935" at bounding box center [682, 592] width 470 height 36
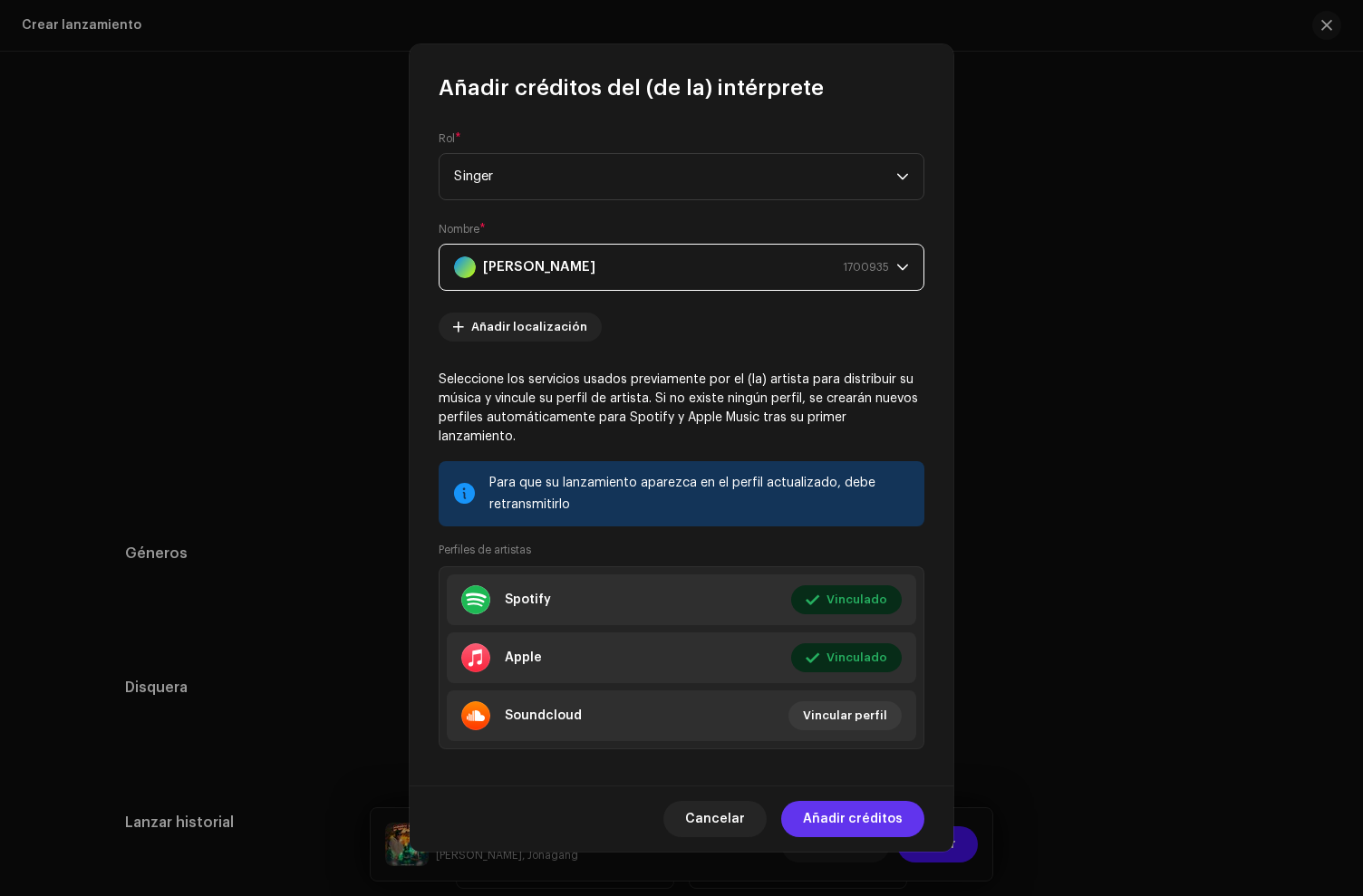
click at [864, 818] on span "Añadir créditos" at bounding box center [852, 819] width 100 height 36
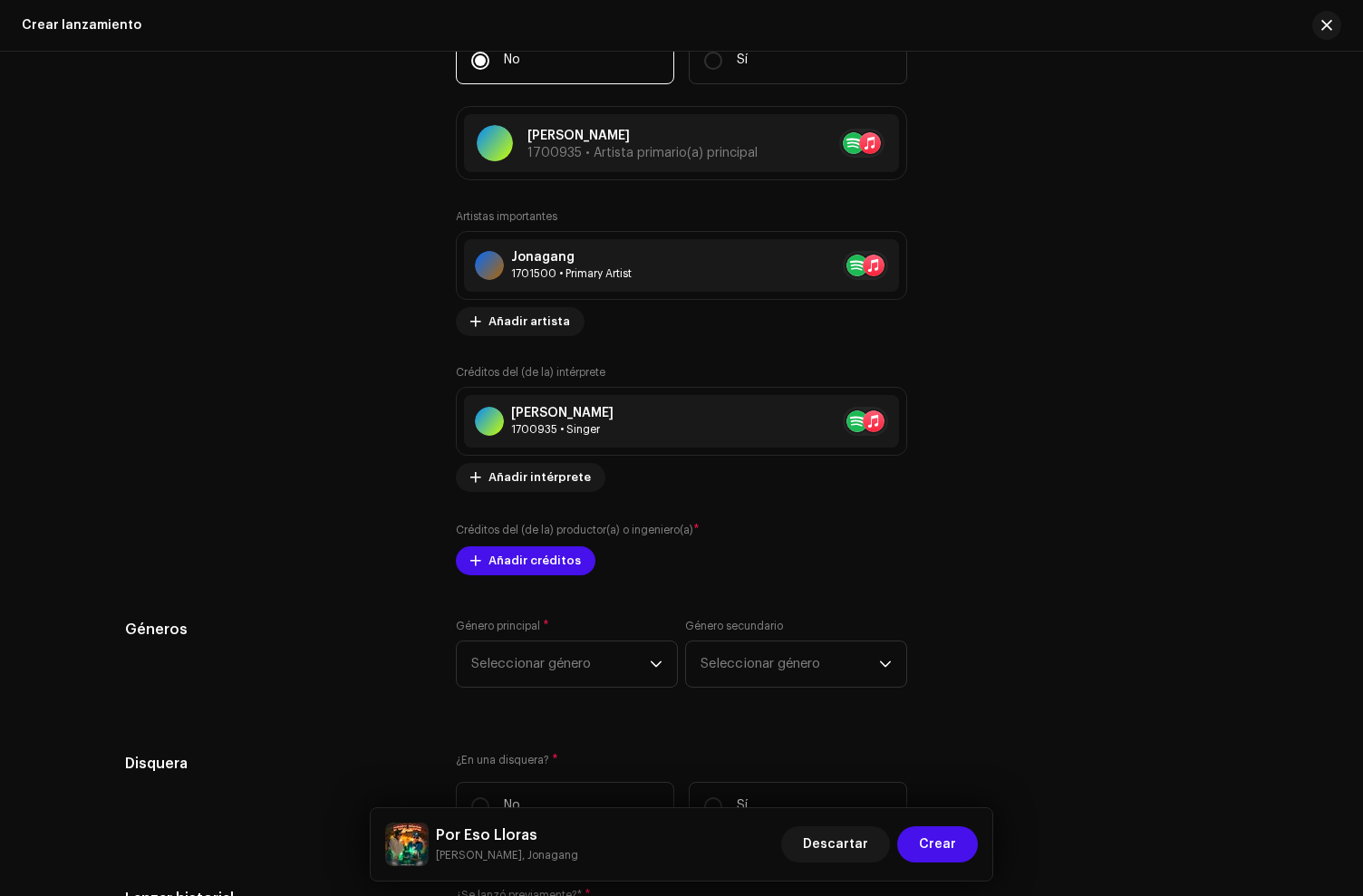
click at [540, 584] on div "Rellenar previamente la información de lanzamiento a partir de los metadatos de…" at bounding box center [681, 307] width 1113 height 2331
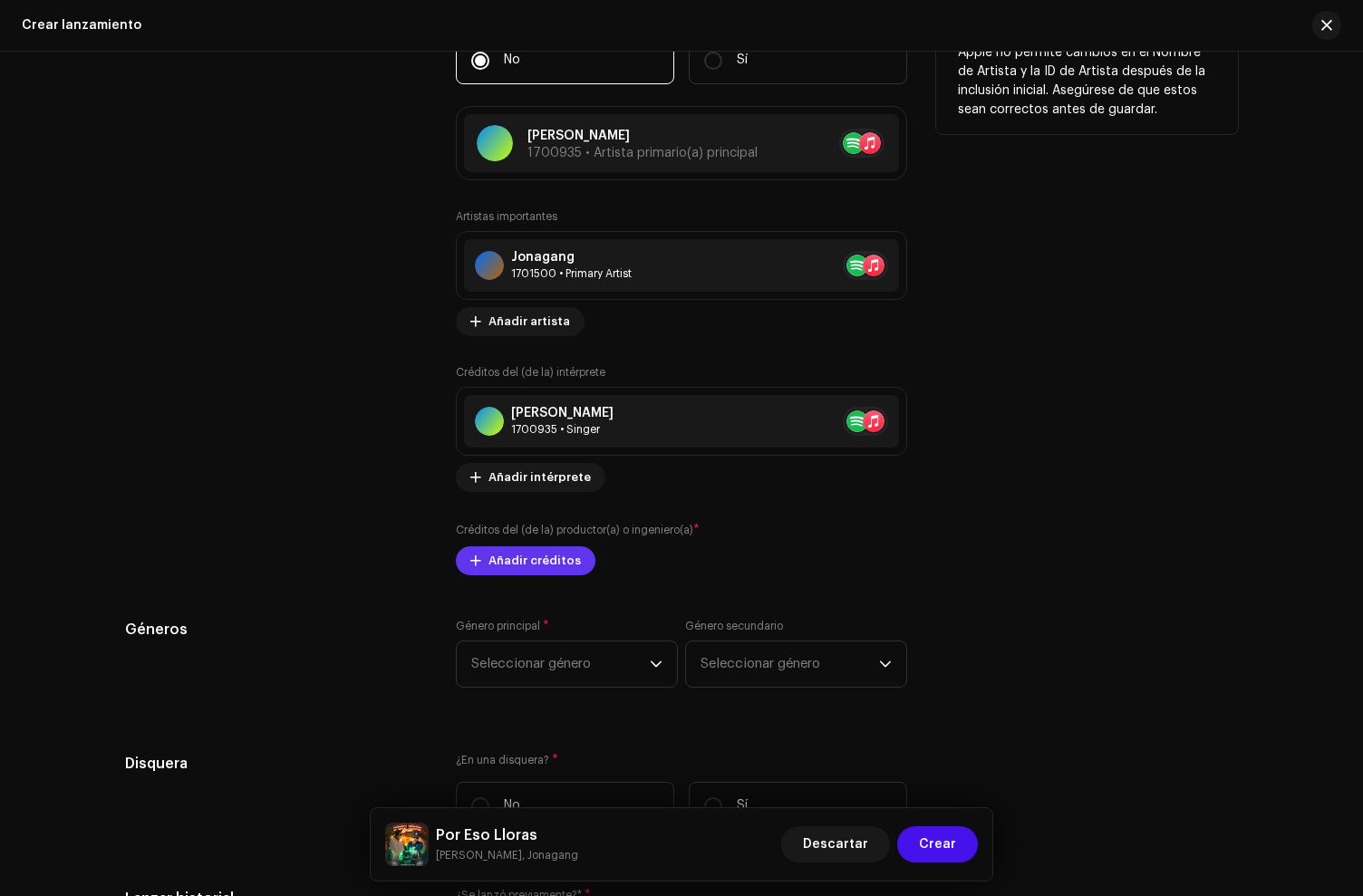
click at [536, 569] on span "Añadir créditos" at bounding box center [535, 561] width 92 height 36
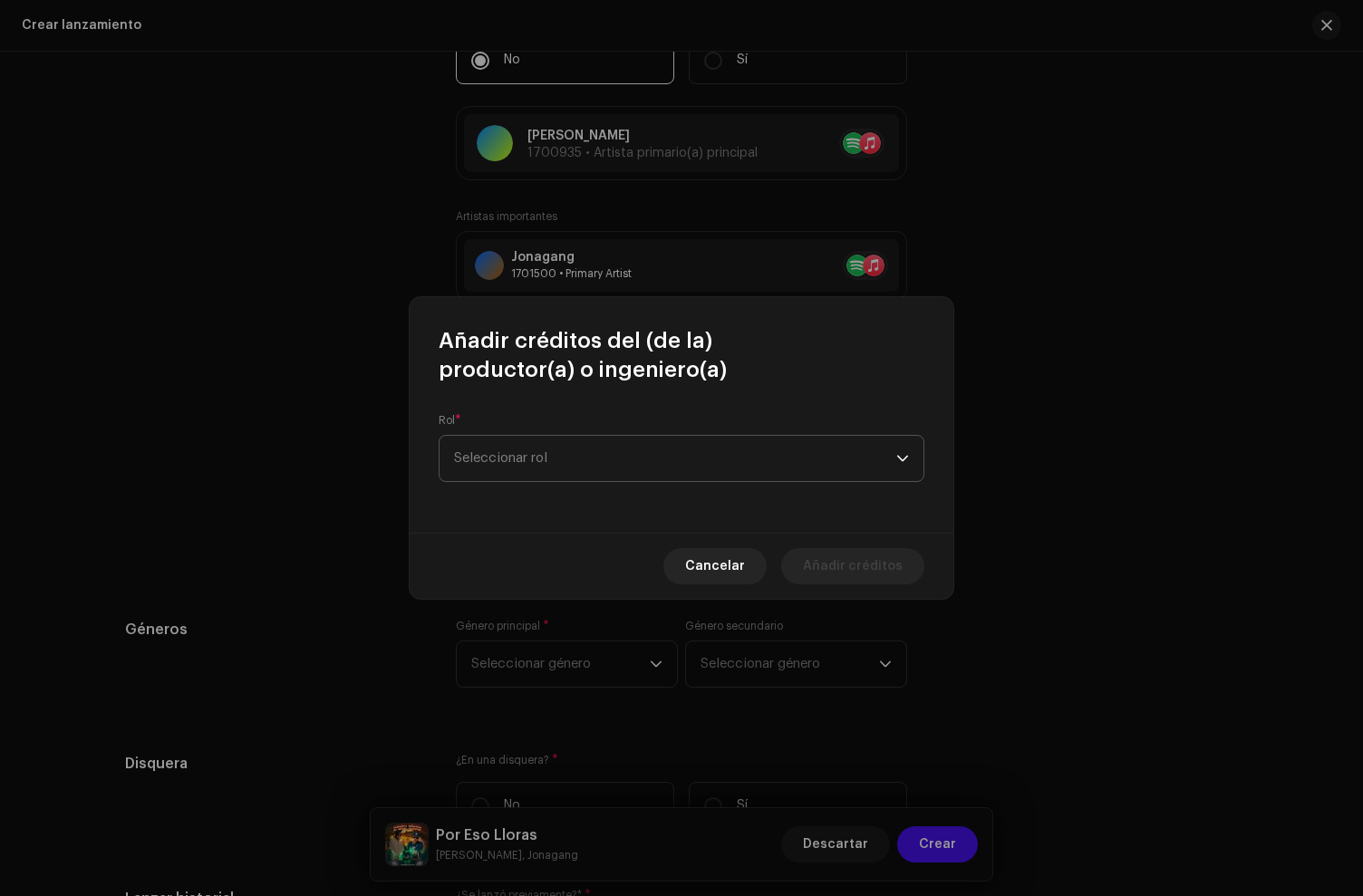
click at [540, 449] on span "Seleccionar rol" at bounding box center [676, 459] width 443 height 45
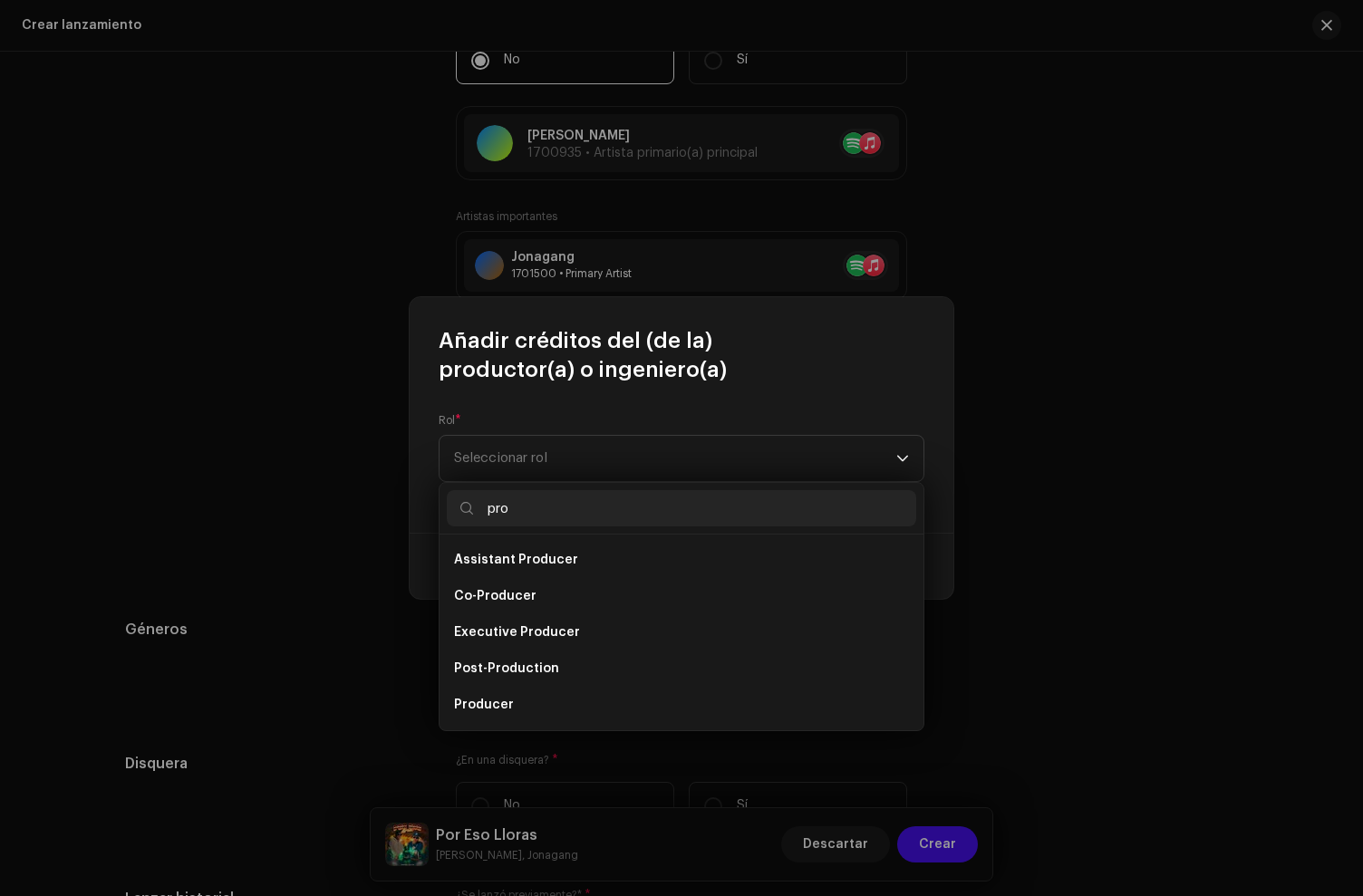
scroll to position [29, 0]
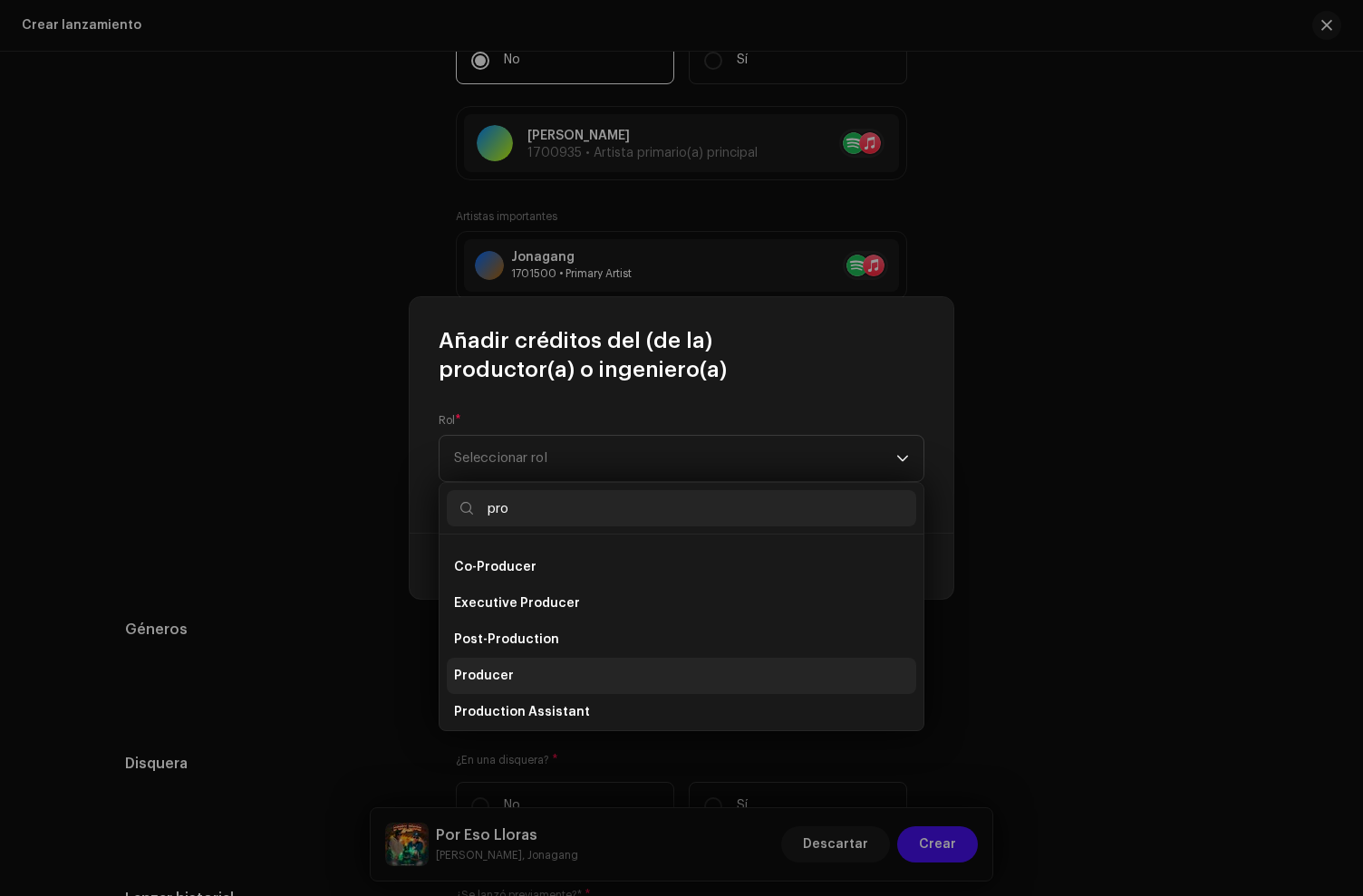
type input "pro"
click at [569, 683] on li "Producer" at bounding box center [682, 677] width 470 height 36
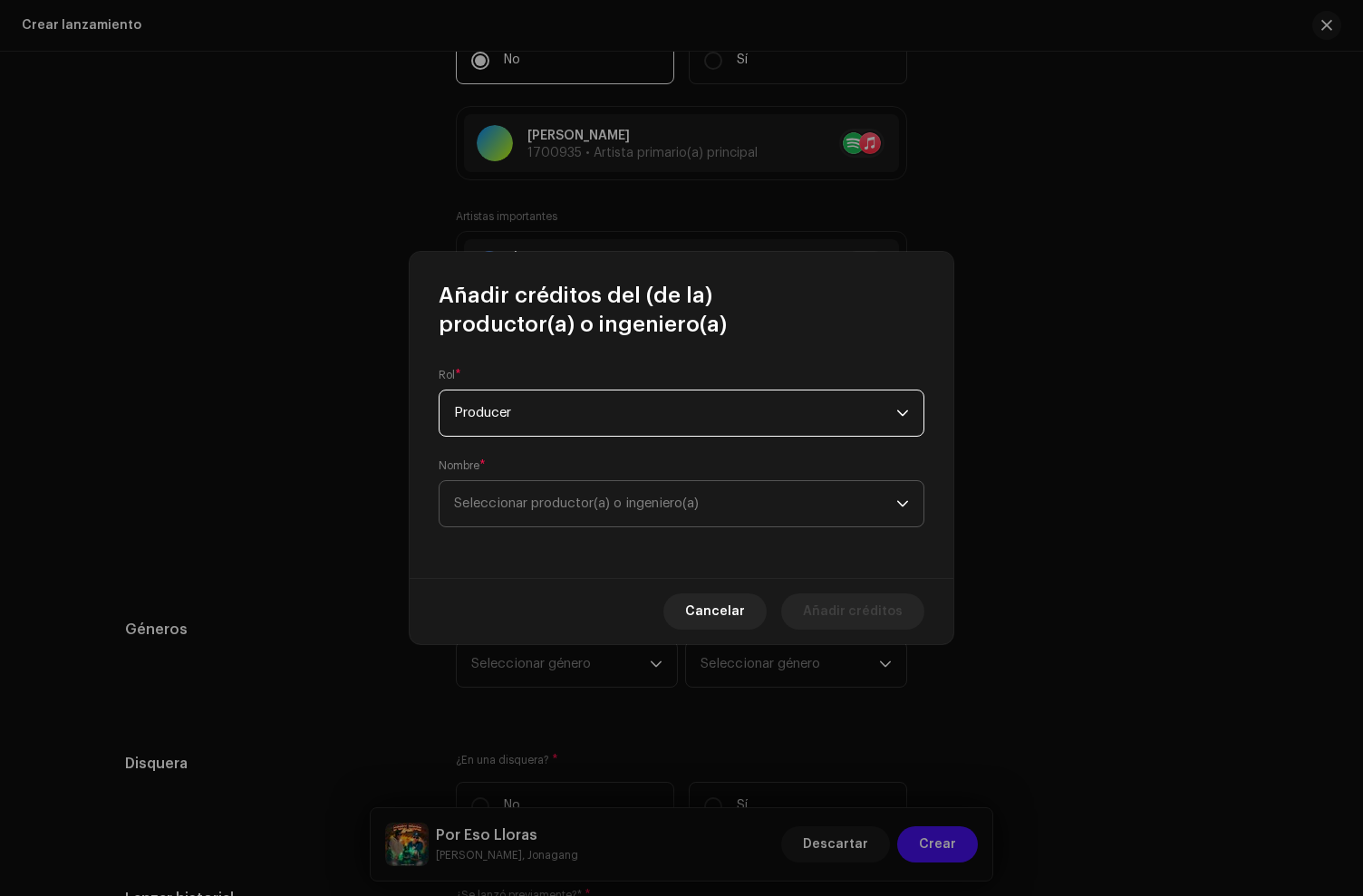
click at [518, 507] on span "Seleccionar productor(a) o ingeniero(a)" at bounding box center [577, 503] width 245 height 14
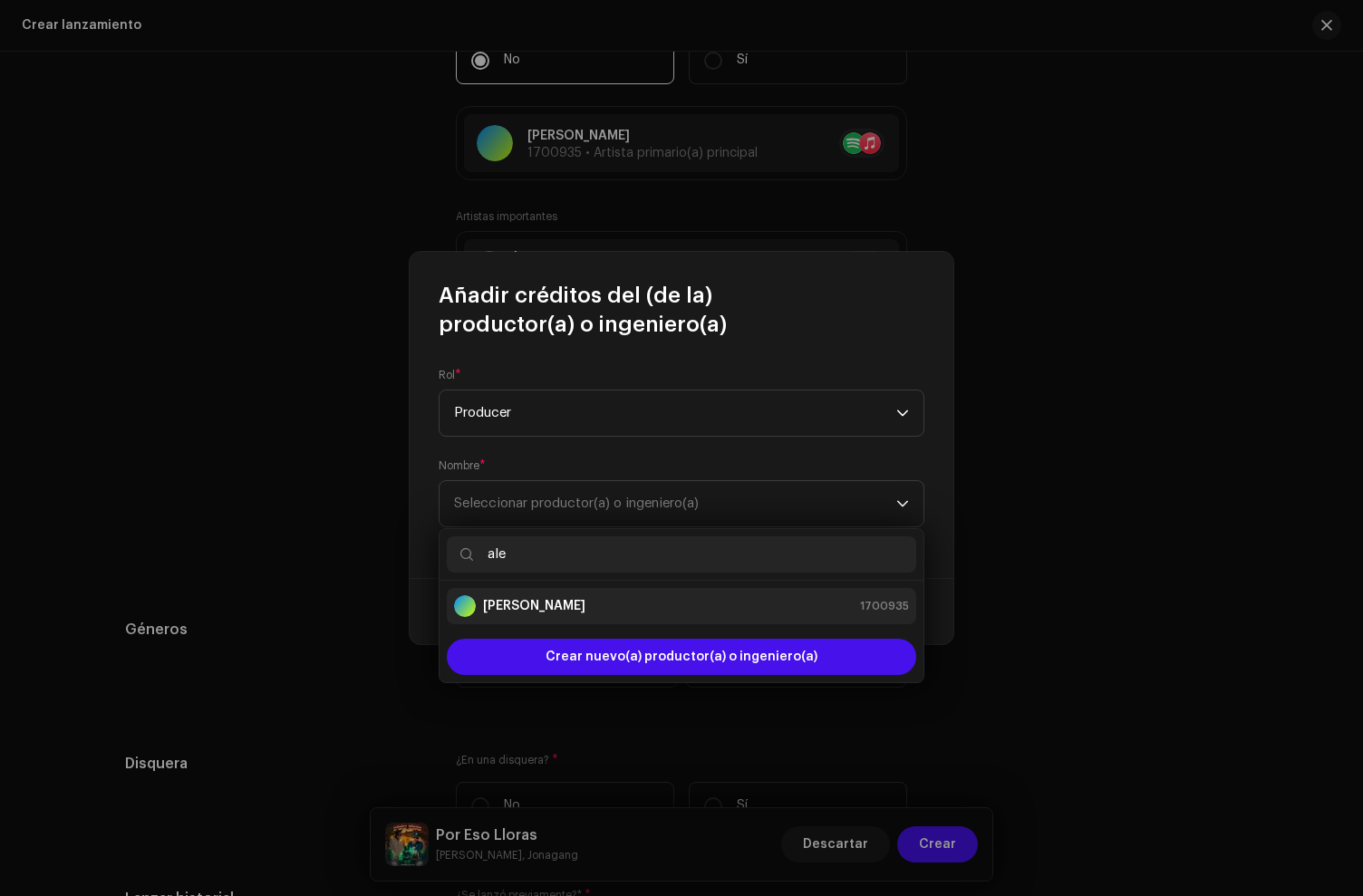
type input "ale"
click at [540, 591] on li "[PERSON_NAME] 1700935" at bounding box center [682, 607] width 470 height 36
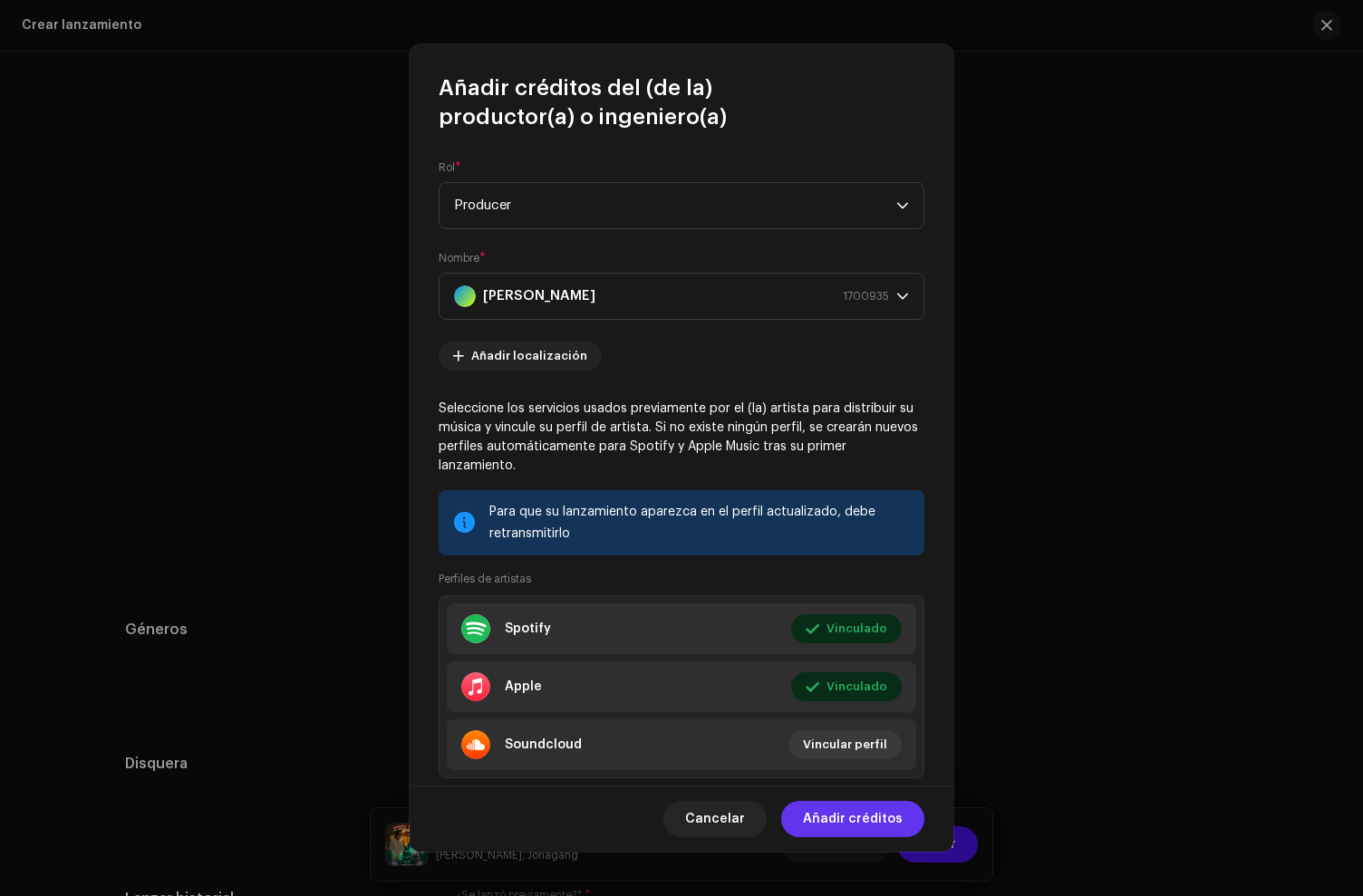
click at [858, 813] on span "Añadir créditos" at bounding box center [852, 819] width 100 height 36
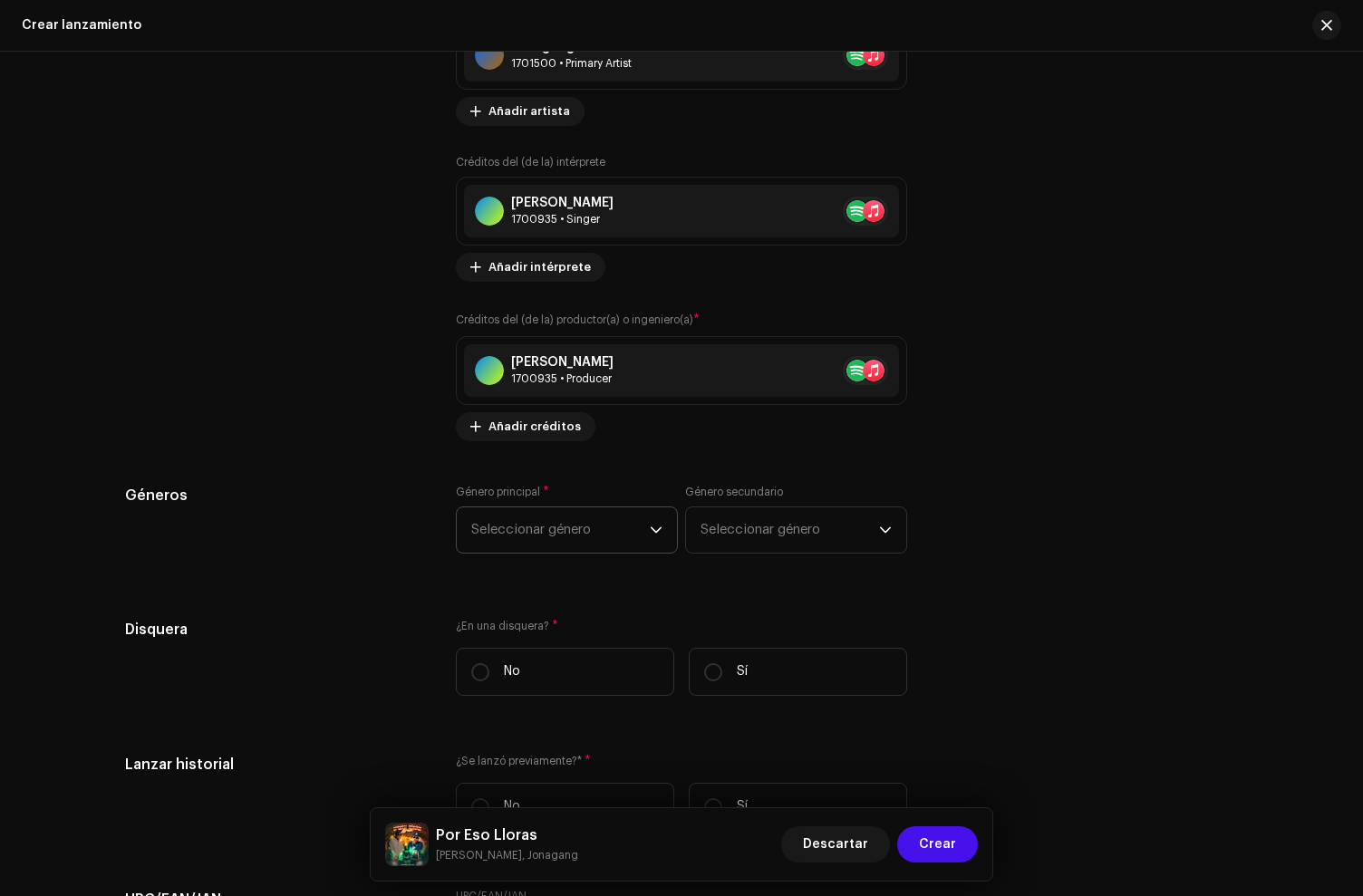
click at [560, 540] on span "Seleccionar género" at bounding box center [560, 531] width 179 height 45
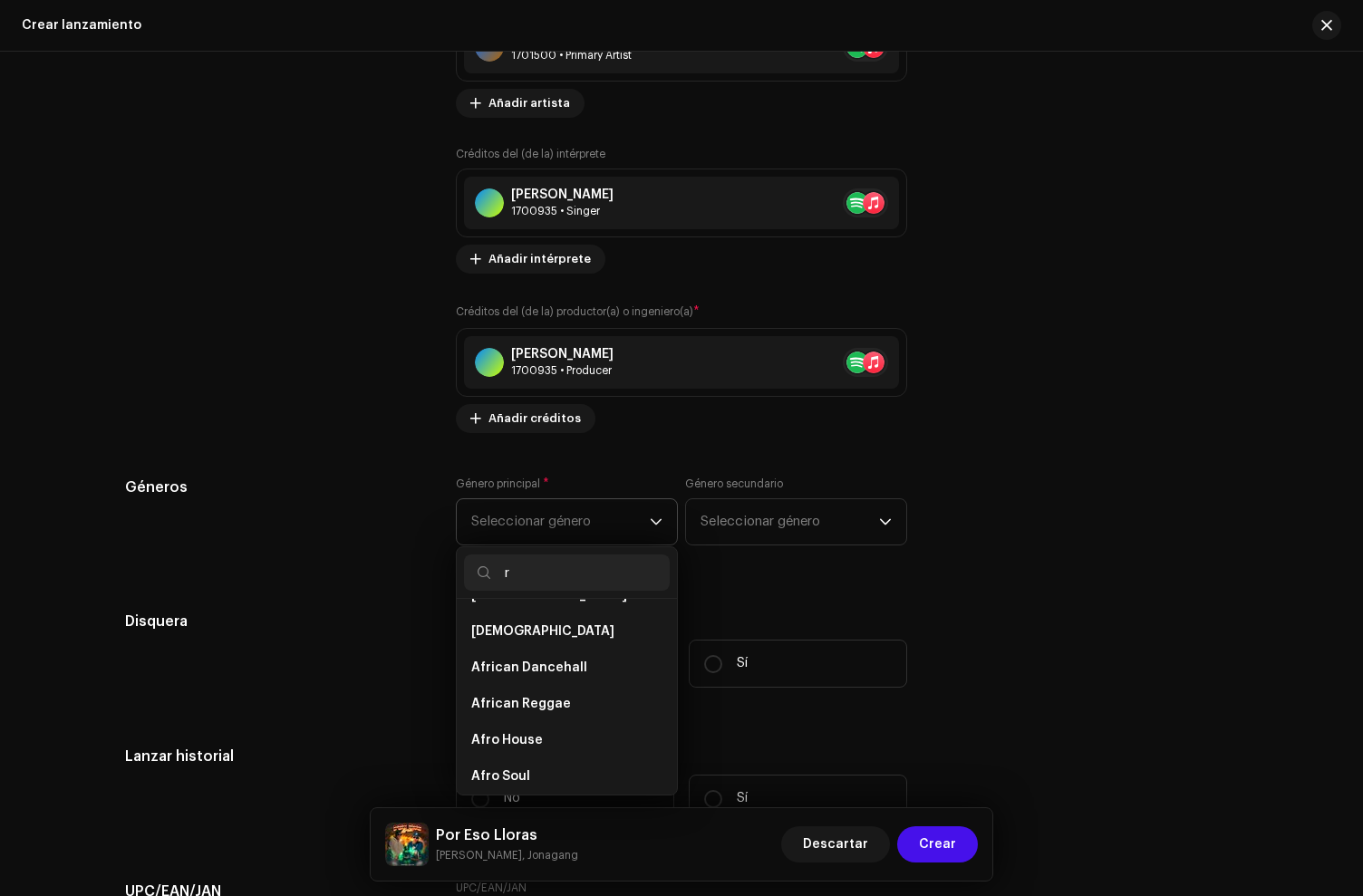
scroll to position [0, 0]
type input "regg"
drag, startPoint x: 576, startPoint y: 737, endPoint x: 390, endPoint y: 463, distance: 331.2
click at [576, 736] on span "Reggaeton / Latin Urban" at bounding box center [550, 735] width 156 height 18
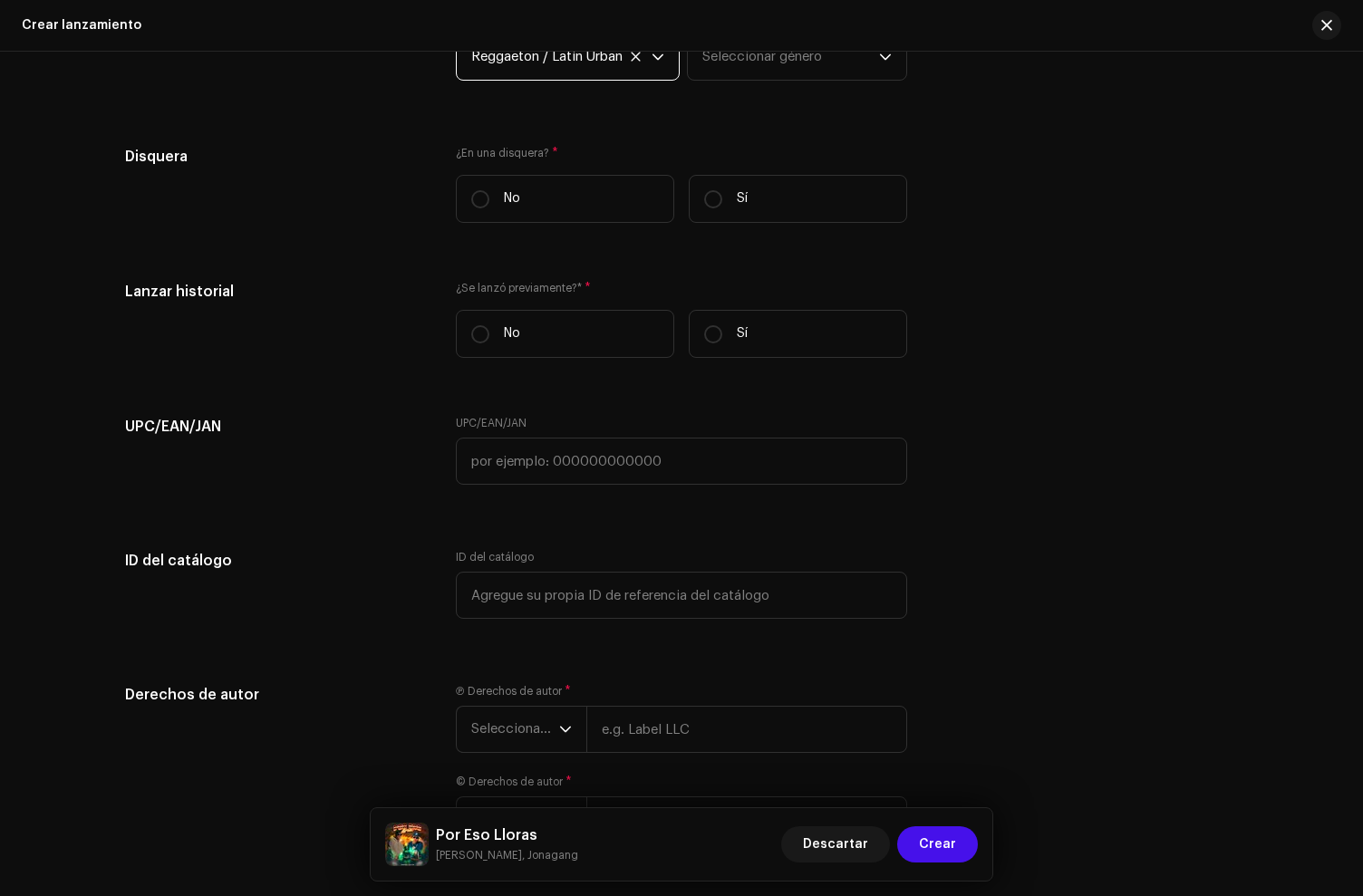
scroll to position [2747, 0]
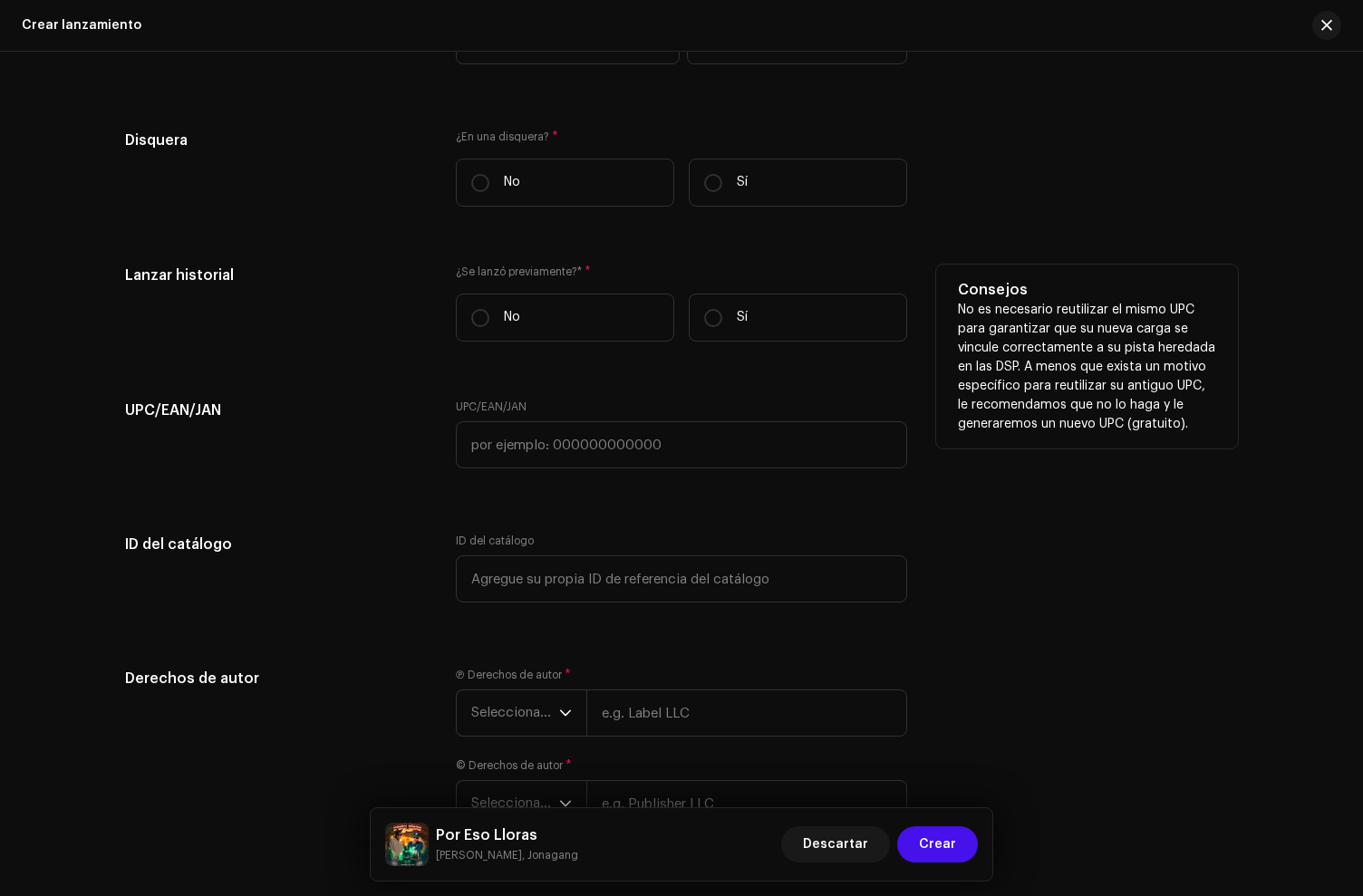
drag, startPoint x: 565, startPoint y: 188, endPoint x: 623, endPoint y: 297, distance: 123.5
click at [565, 188] on label "No" at bounding box center [565, 182] width 219 height 48
click at [490, 188] on input "No" at bounding box center [481, 183] width 18 height 18
radio input "true"
click at [764, 330] on label "Sí" at bounding box center [798, 317] width 219 height 48
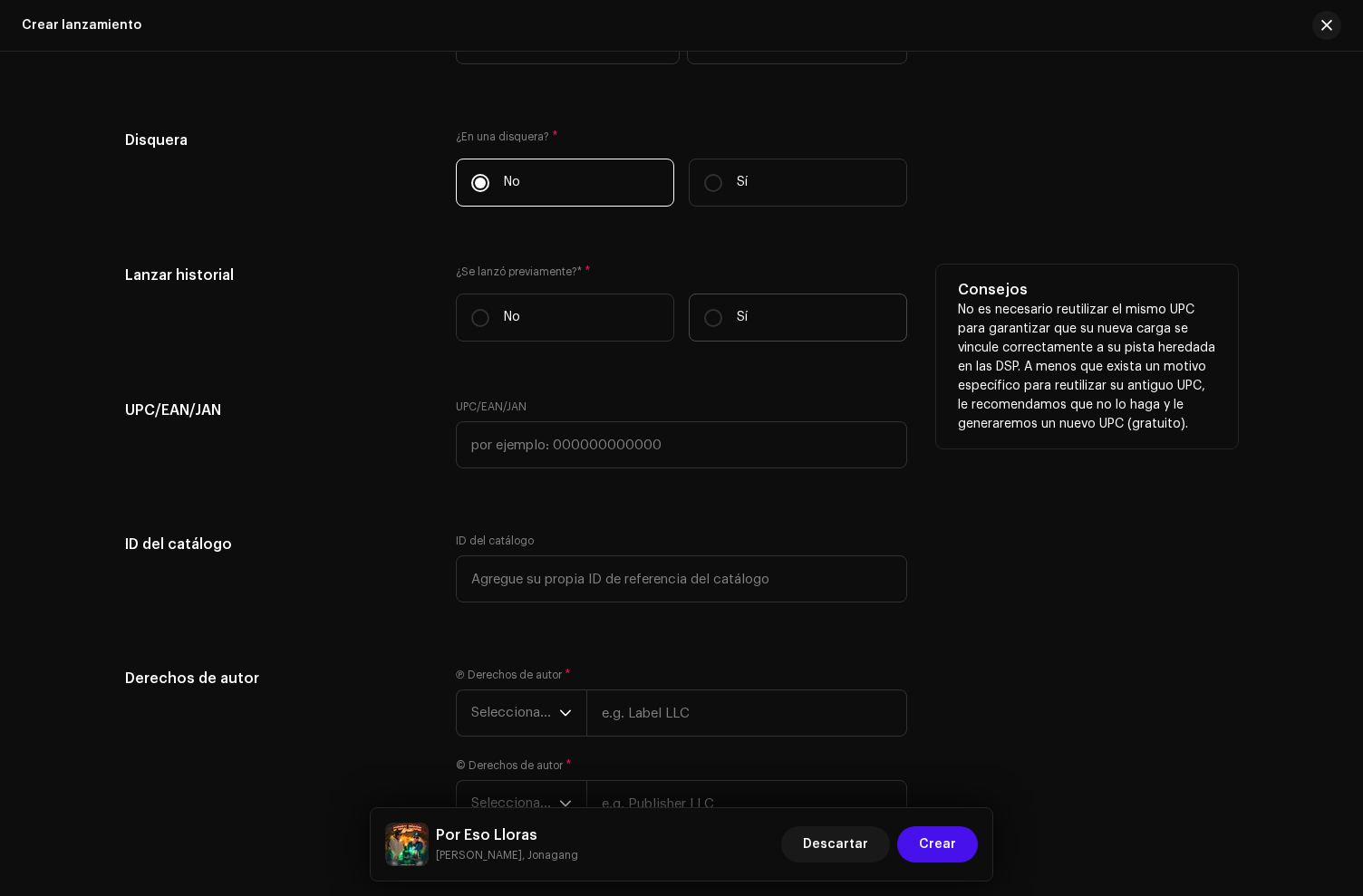
click at [723, 327] on input "Sí" at bounding box center [714, 318] width 18 height 18
radio input "true"
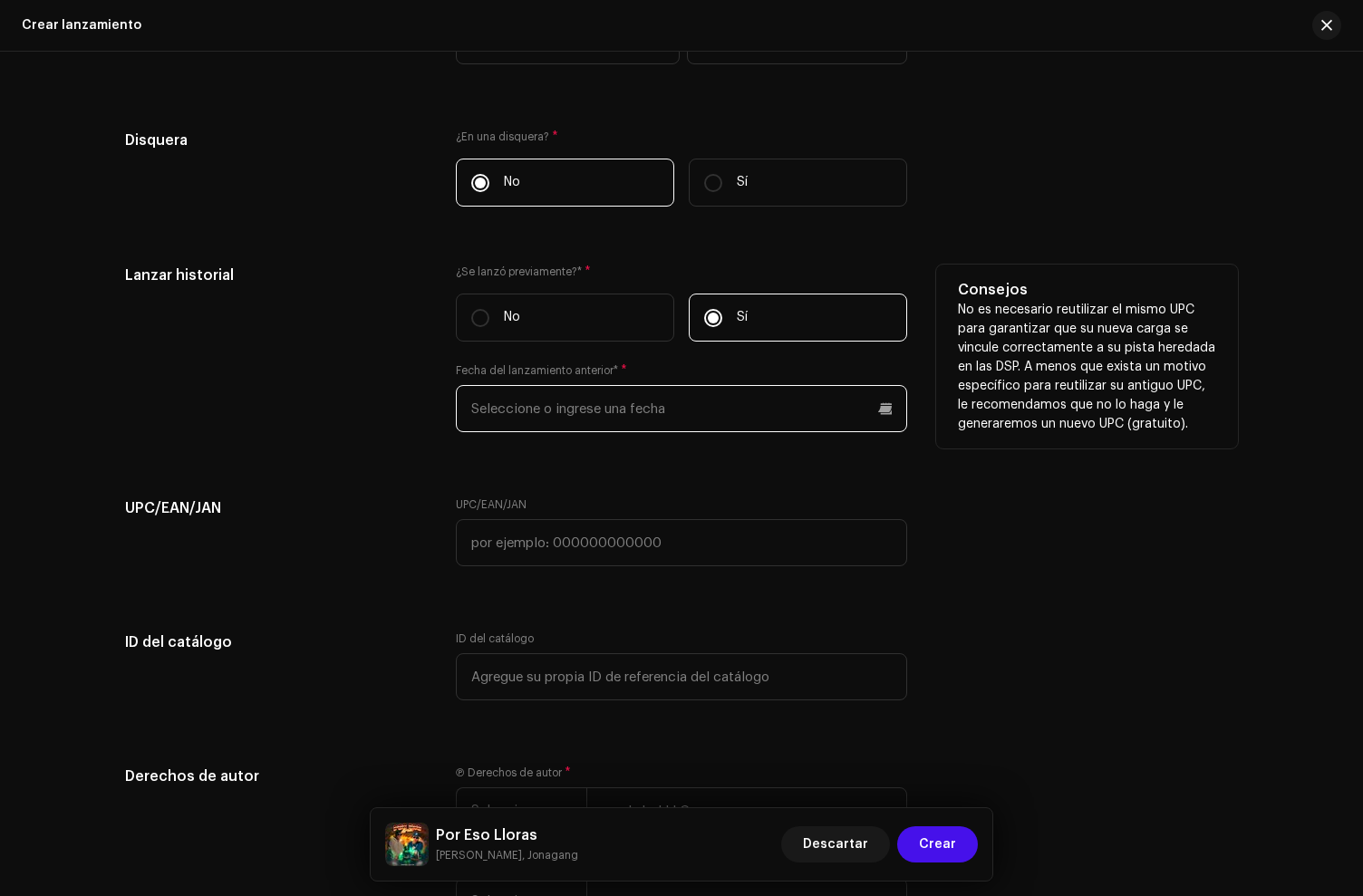
click at [550, 423] on input "text" at bounding box center [682, 409] width 452 height 47
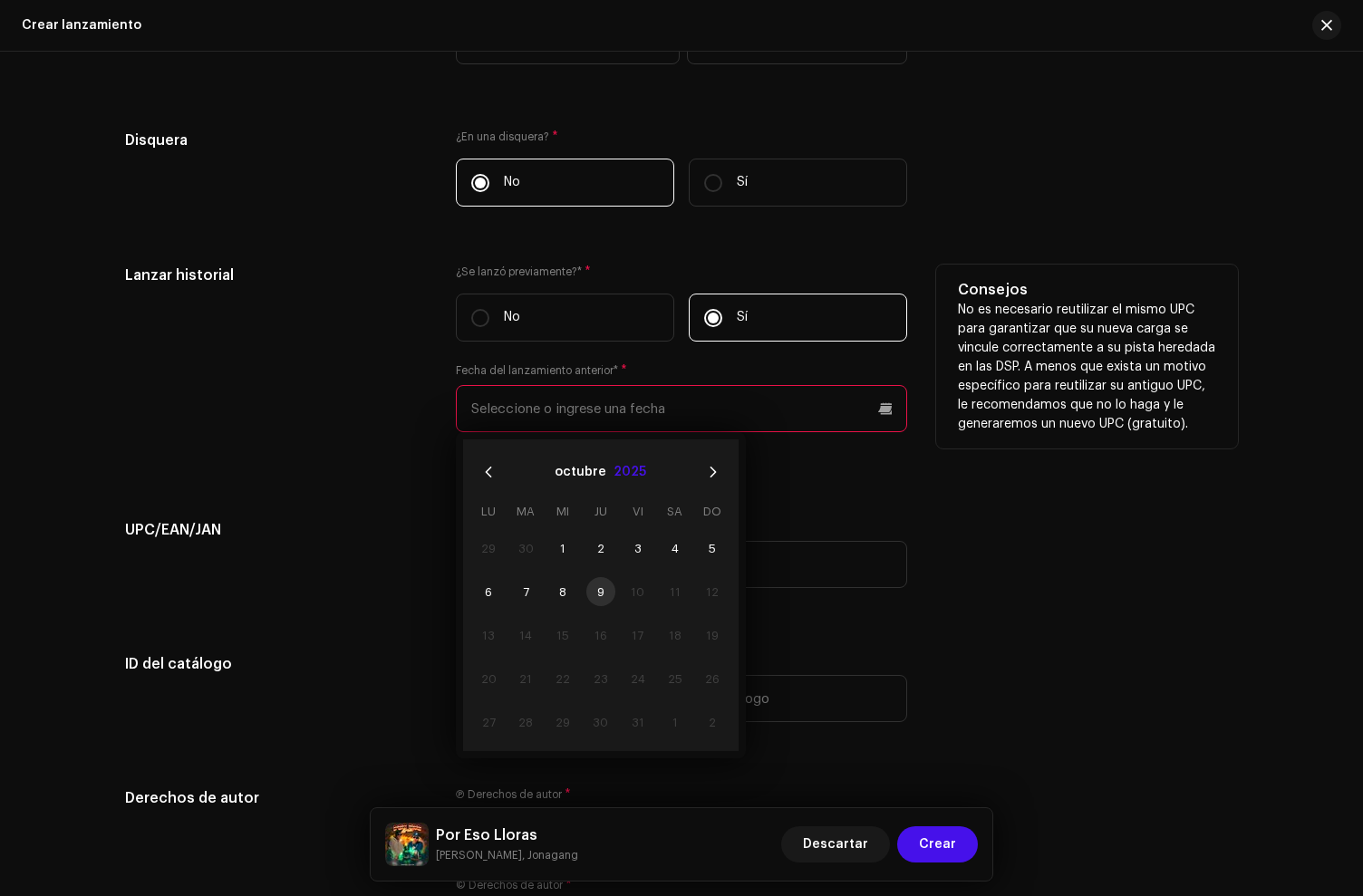
click at [615, 473] on button "2025" at bounding box center [630, 472] width 33 height 29
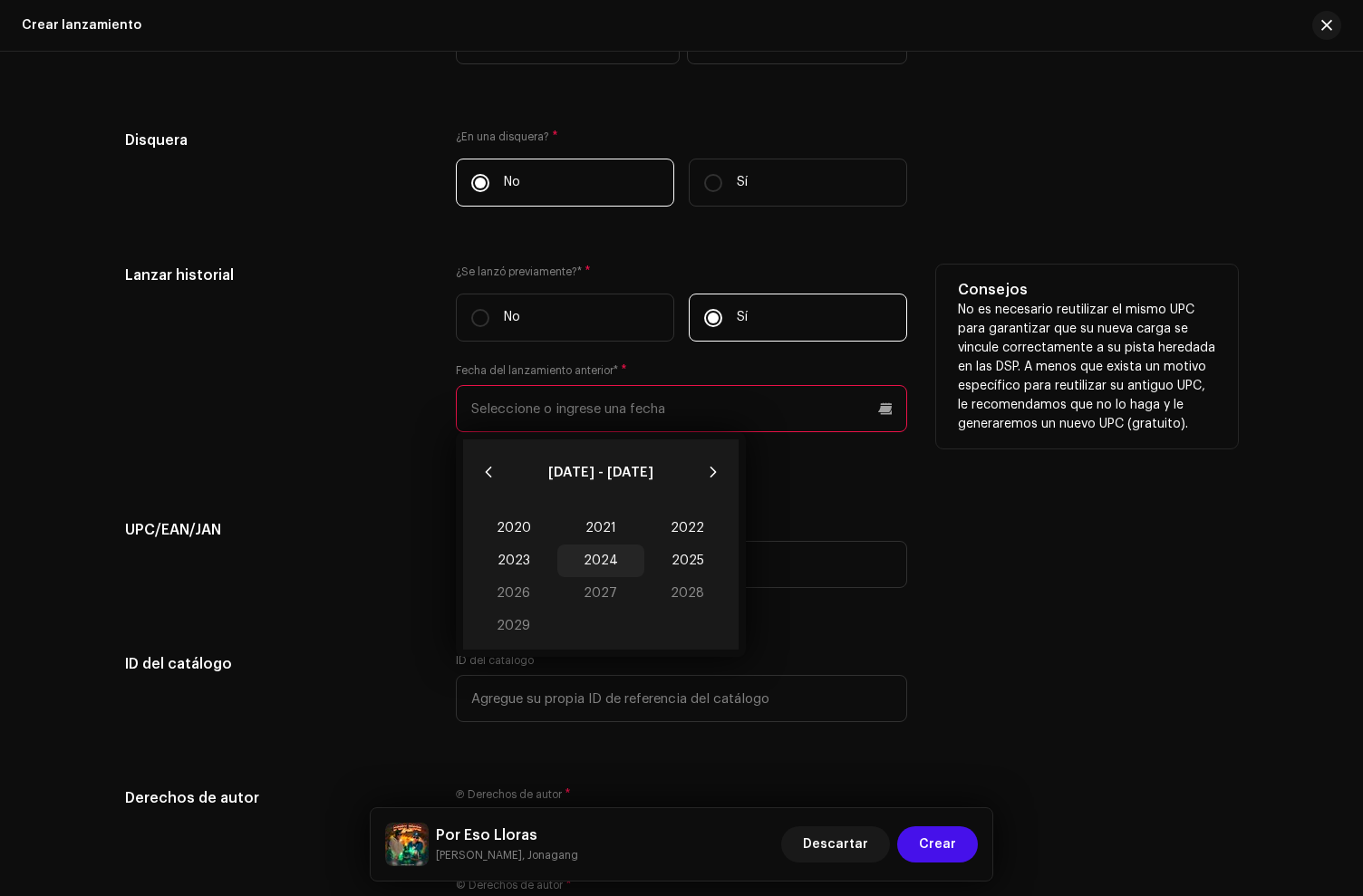
click at [600, 567] on span "2024" at bounding box center [601, 561] width 87 height 33
click at [509, 632] on span "Oct" at bounding box center [509, 636] width 77 height 29
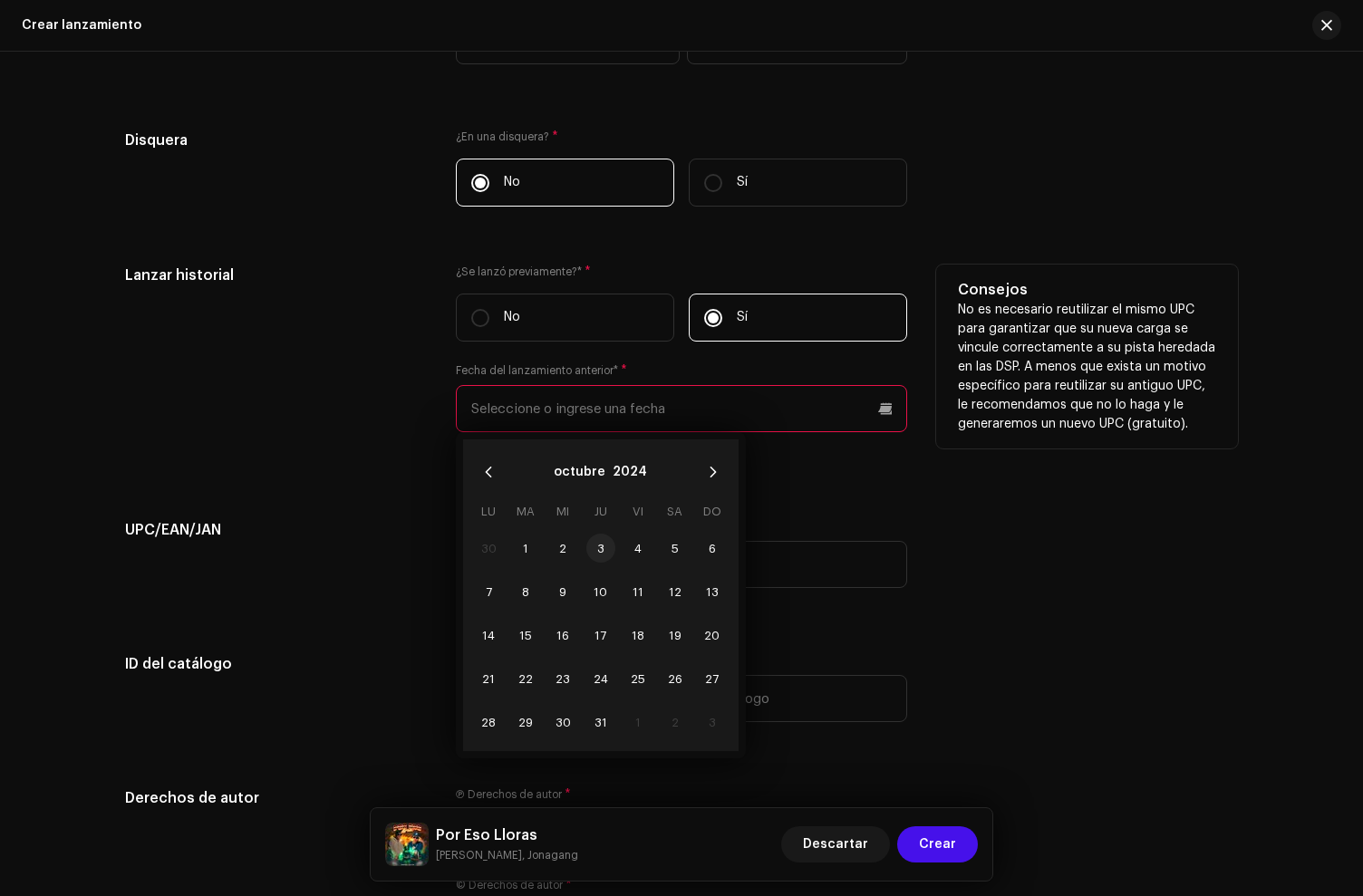
click at [598, 545] on span "3" at bounding box center [601, 549] width 29 height 29
type input "[DATE]"
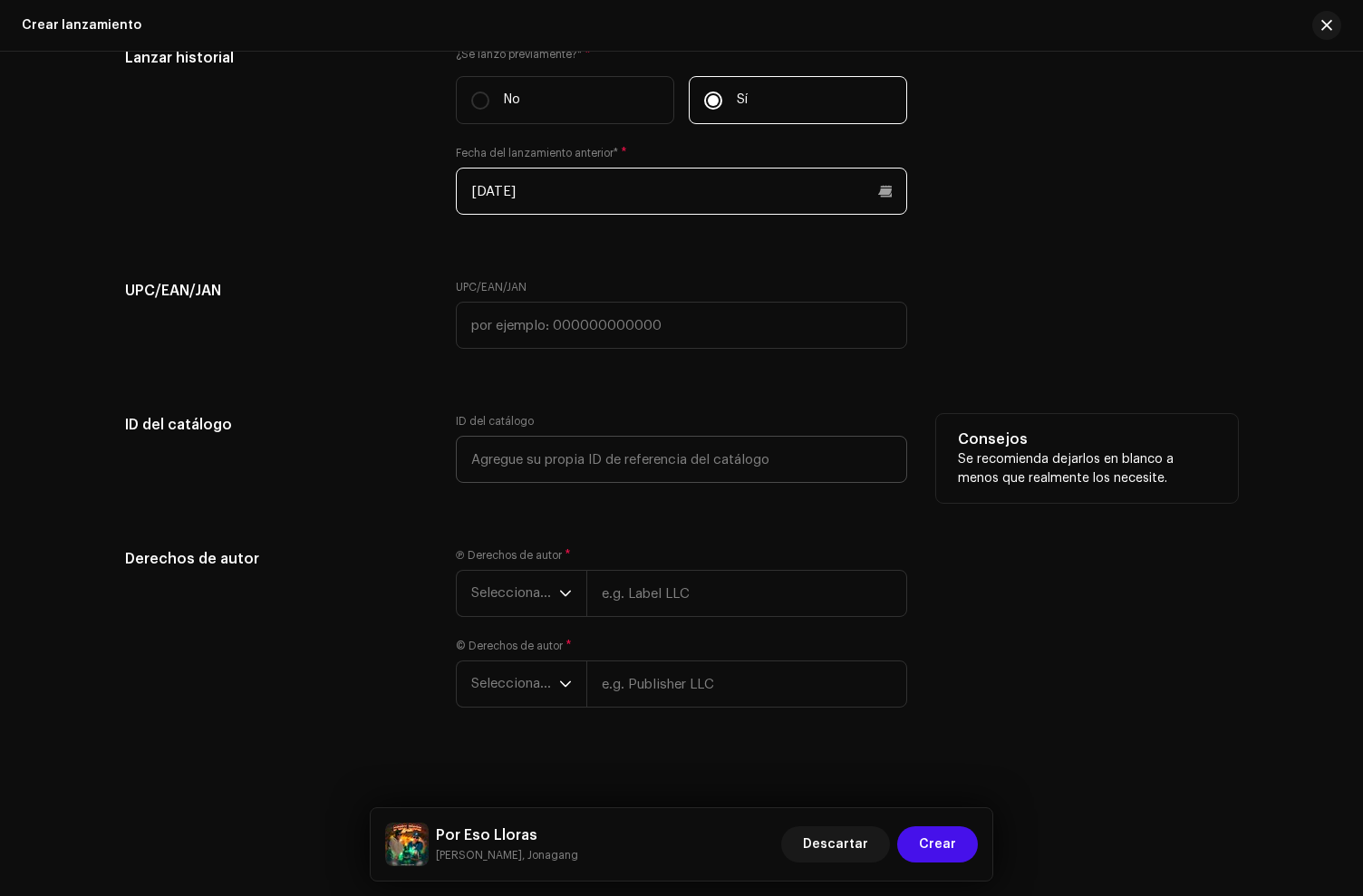
scroll to position [2978, 0]
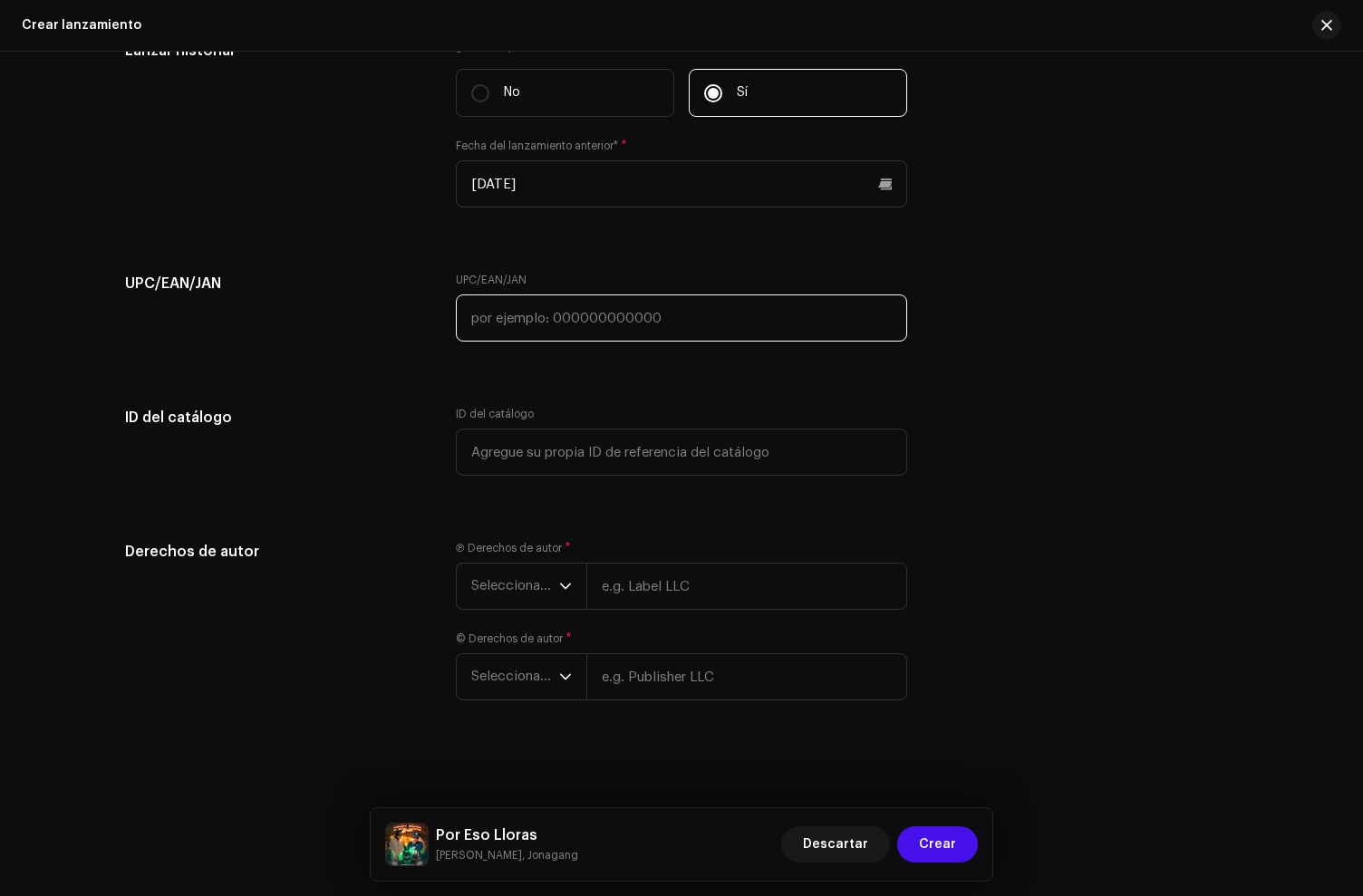
click at [540, 325] on input "text" at bounding box center [682, 318] width 452 height 47
paste input "713913786458"
type input "713913786458"
click at [532, 579] on span "Seleccionar año" at bounding box center [515, 587] width 88 height 45
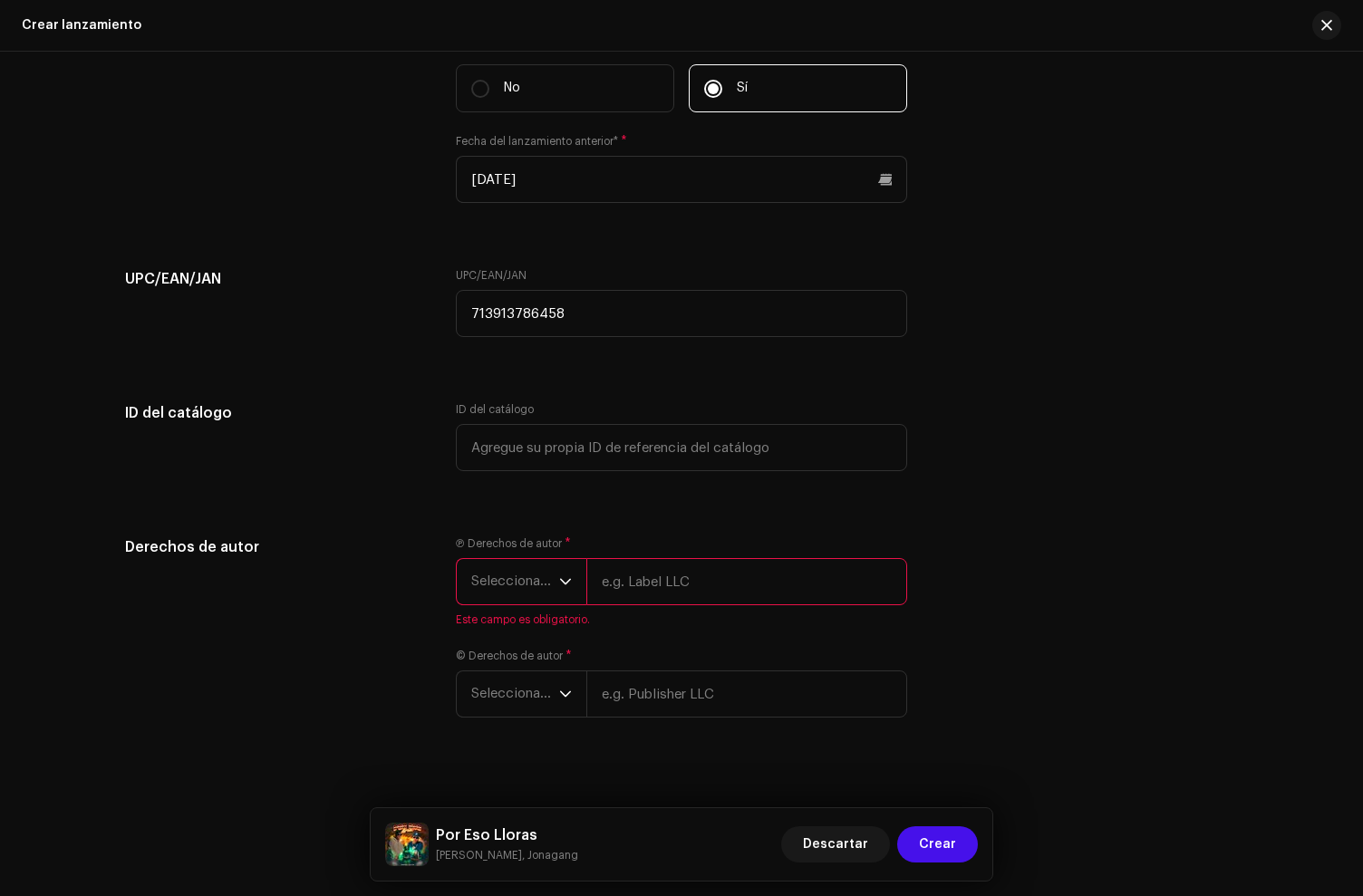
click at [516, 591] on span "Seleccionar año" at bounding box center [515, 582] width 88 height 45
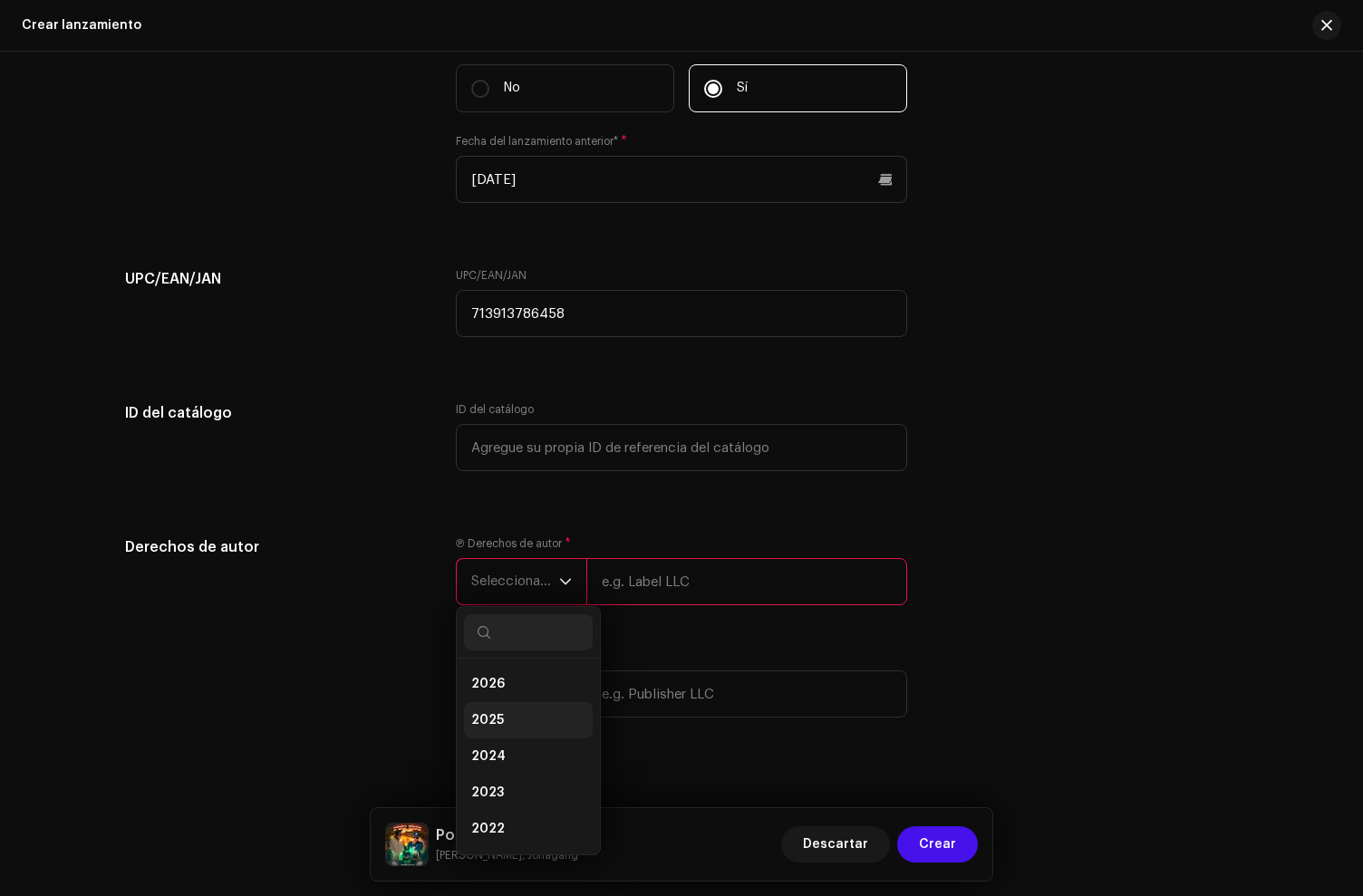
click at [522, 738] on li "2025" at bounding box center [529, 721] width 129 height 36
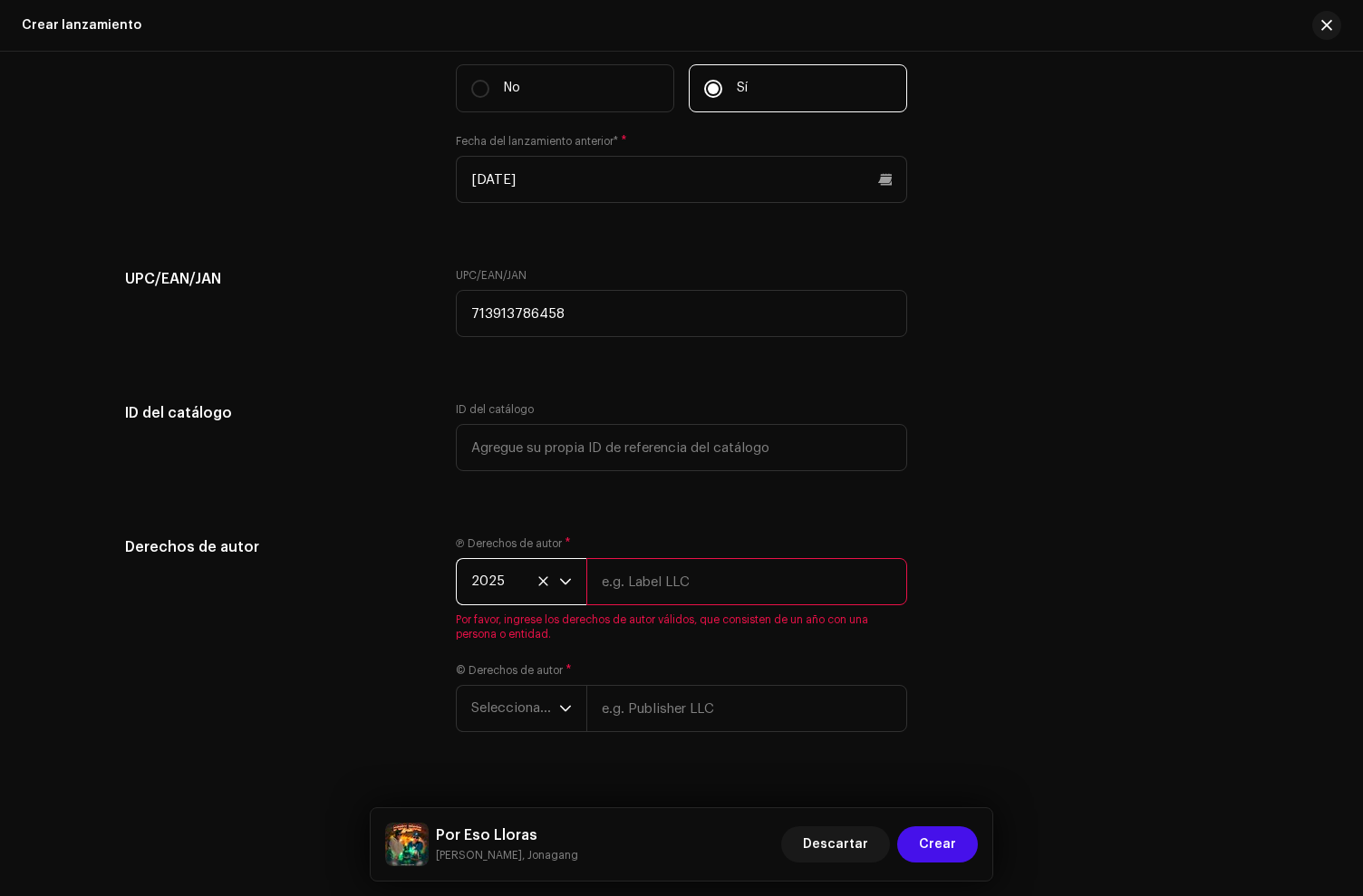
click at [506, 596] on span "2025" at bounding box center [515, 582] width 88 height 45
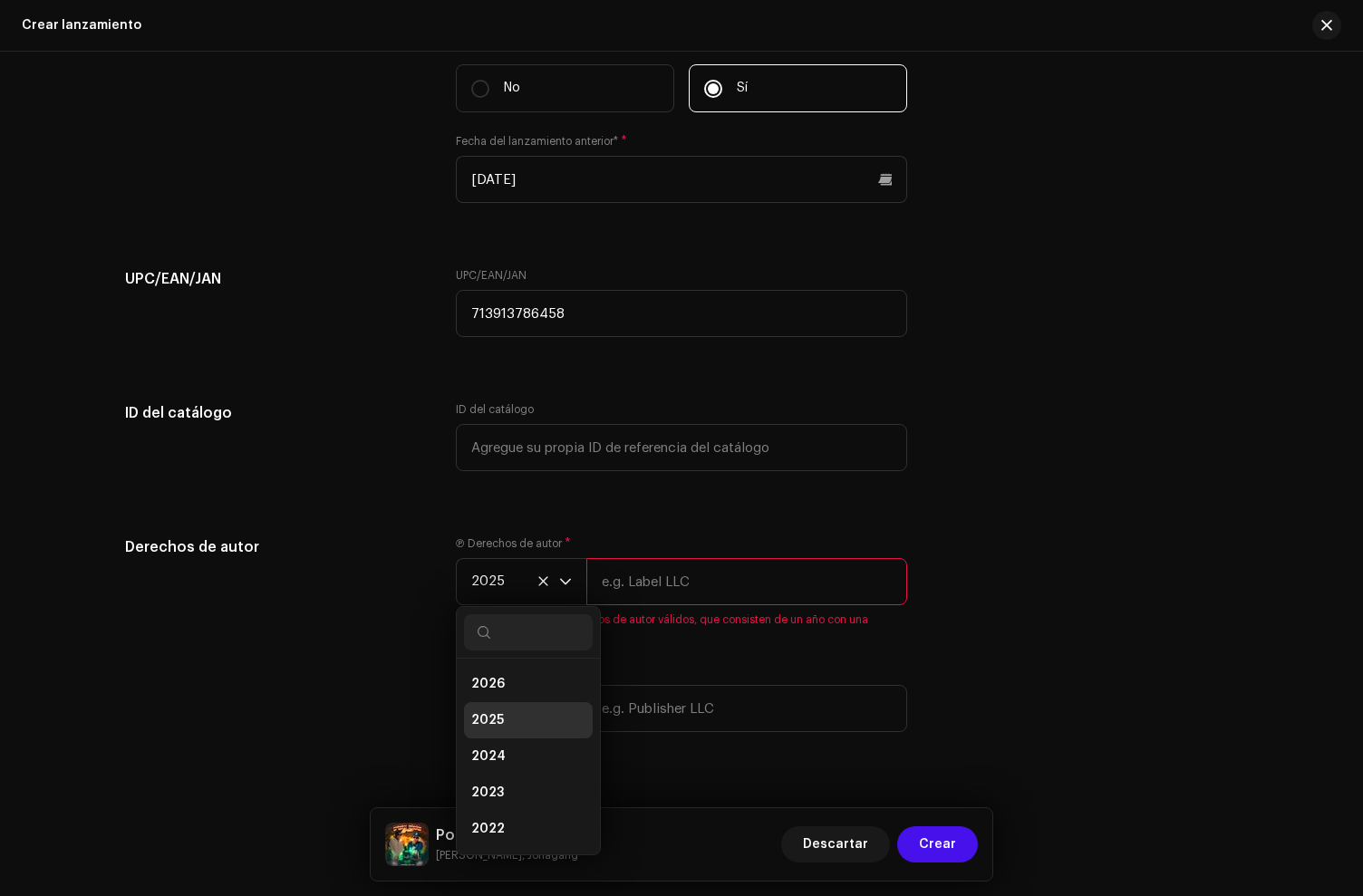
scroll to position [7, 0]
drag, startPoint x: 511, startPoint y: 752, endPoint x: 513, endPoint y: 737, distance: 15.1
click at [511, 752] on li "2024" at bounding box center [529, 749] width 129 height 36
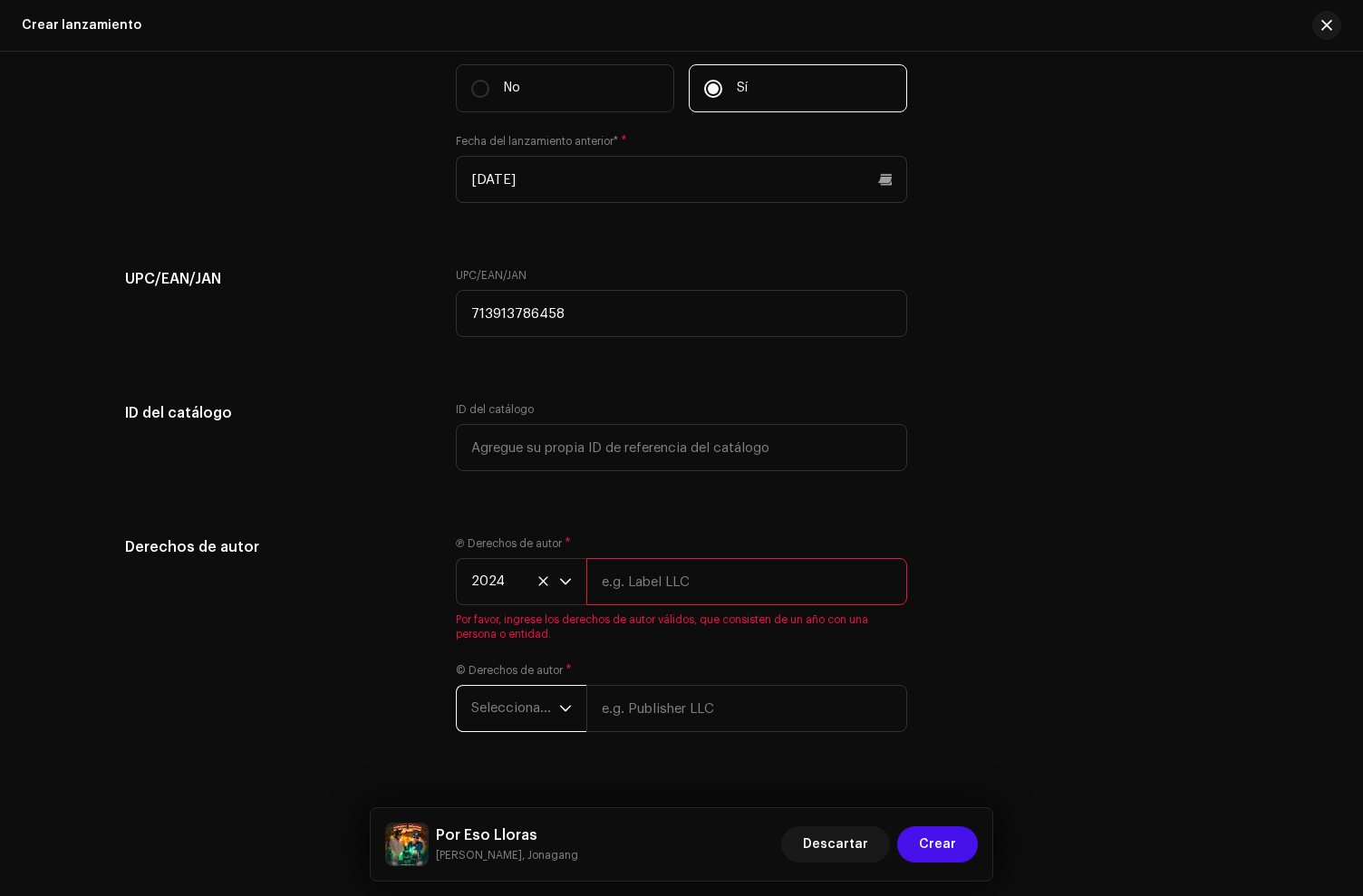
click at [513, 726] on span "Seleccionar año" at bounding box center [515, 709] width 88 height 45
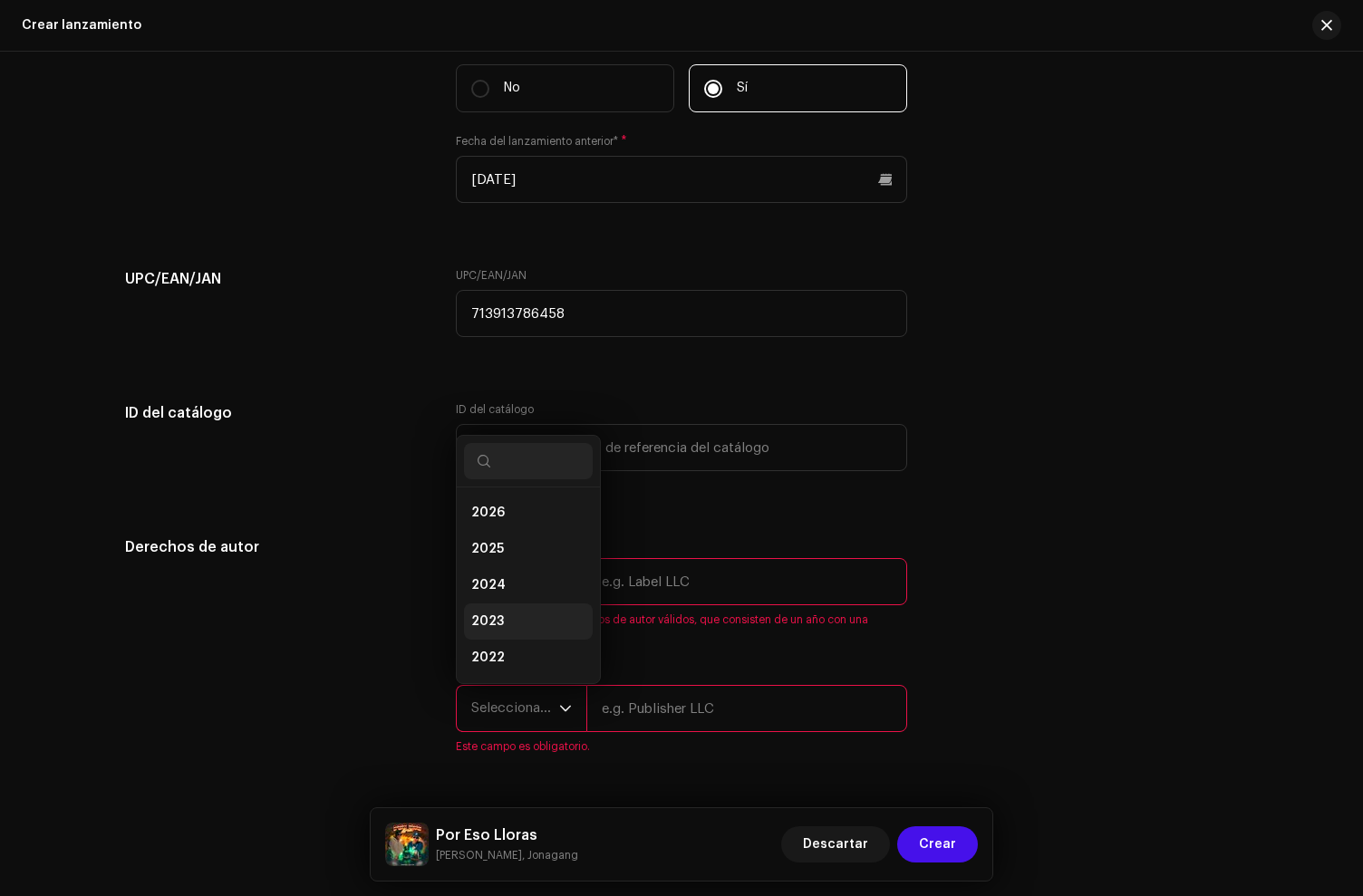
scroll to position [29, 0]
click at [497, 561] on span "2024" at bounding box center [489, 557] width 34 height 18
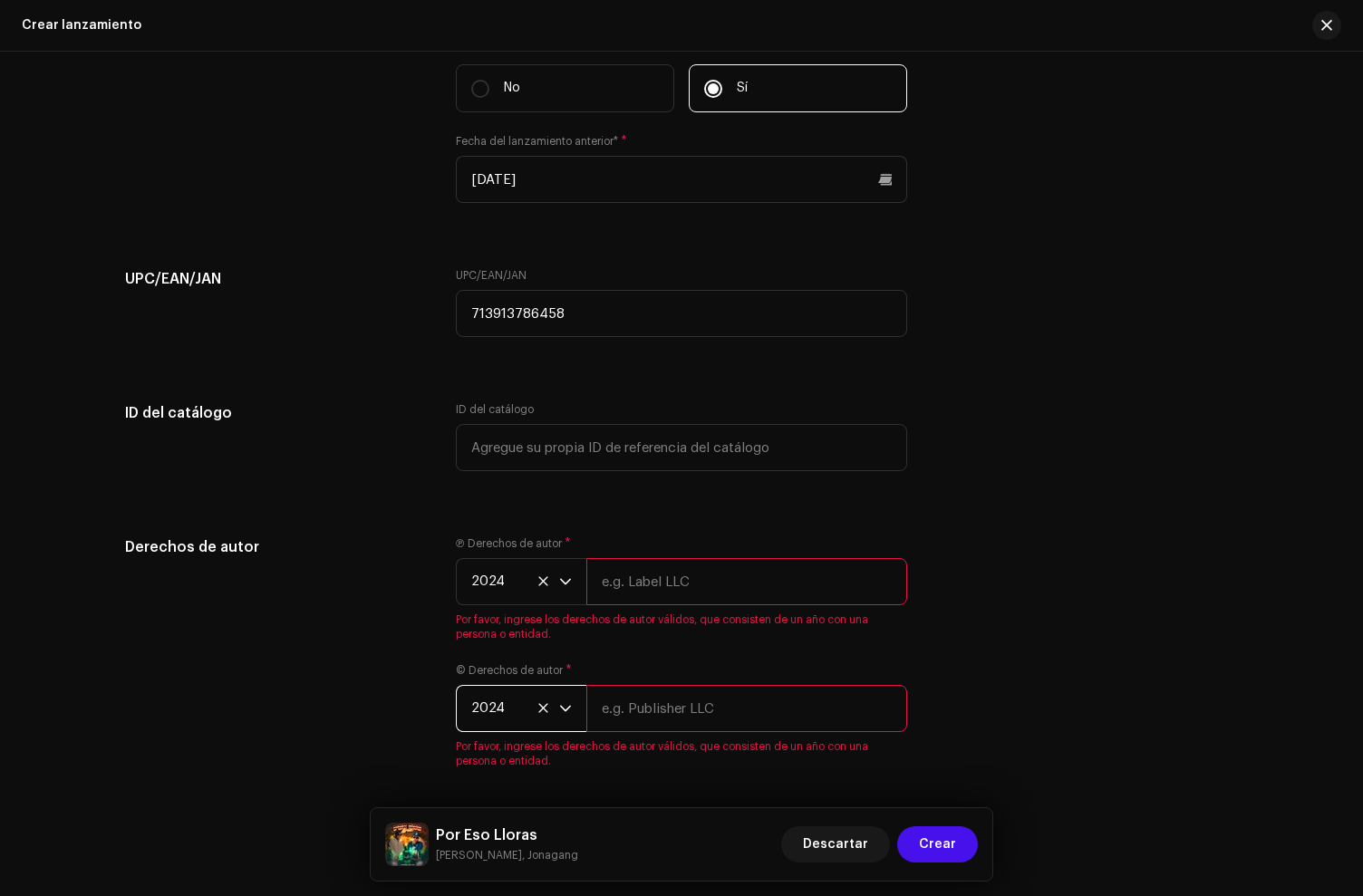
click at [825, 586] on input "text" at bounding box center [747, 582] width 321 height 47
paste input "[PERSON_NAME], under exclusive license to [PERSON_NAME] Music LLC"
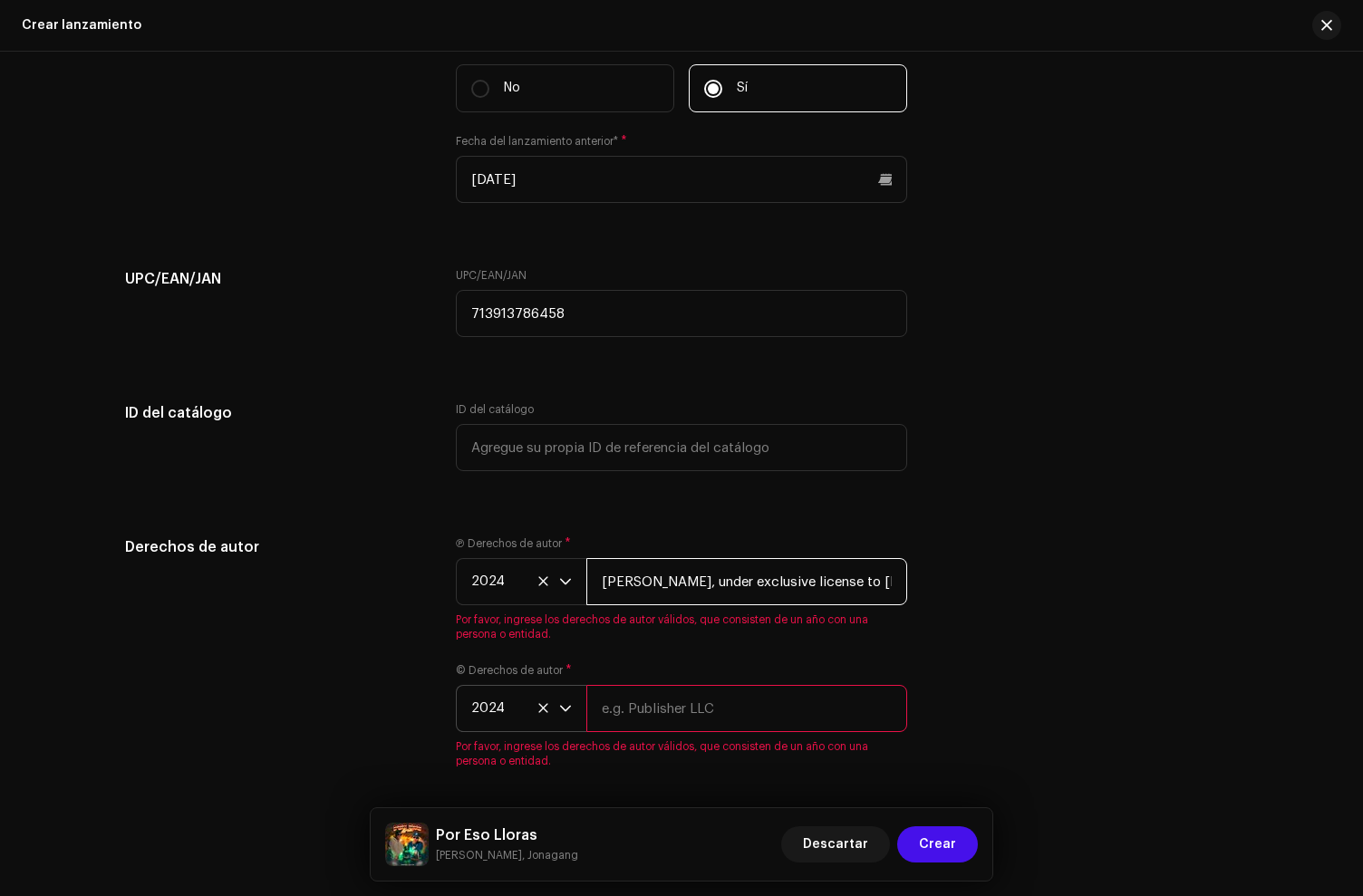
scroll to position [0, 44]
type input "[PERSON_NAME], under exclusive license to [PERSON_NAME] Music LLC"
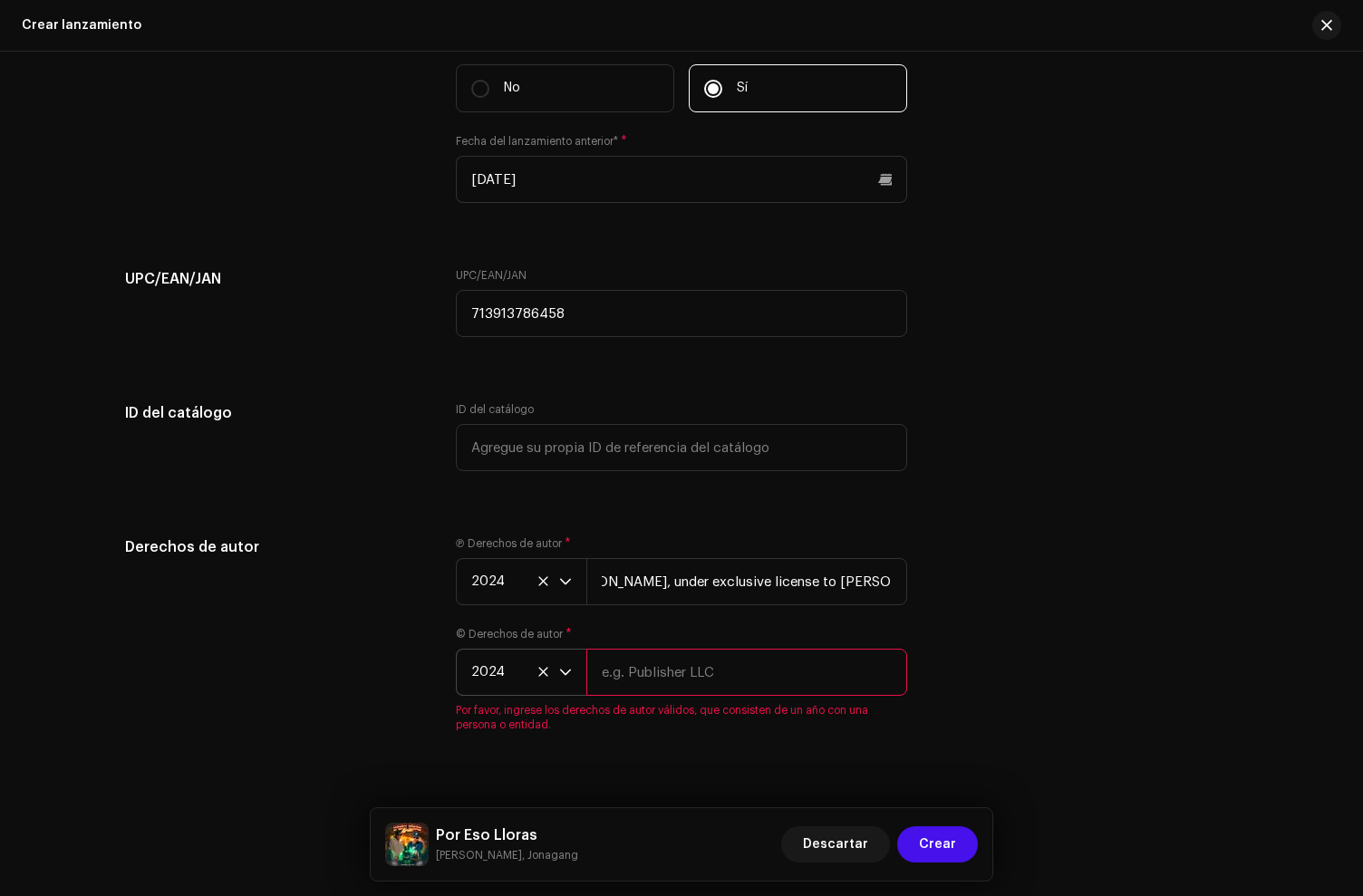
click at [620, 716] on div "© Derechos de autor * 2024 Por favor, ingrese los derechos de autor válidos, qu…" at bounding box center [682, 680] width 452 height 105
paste input "[PERSON_NAME], under exclusive license to [PERSON_NAME] Music LLC"
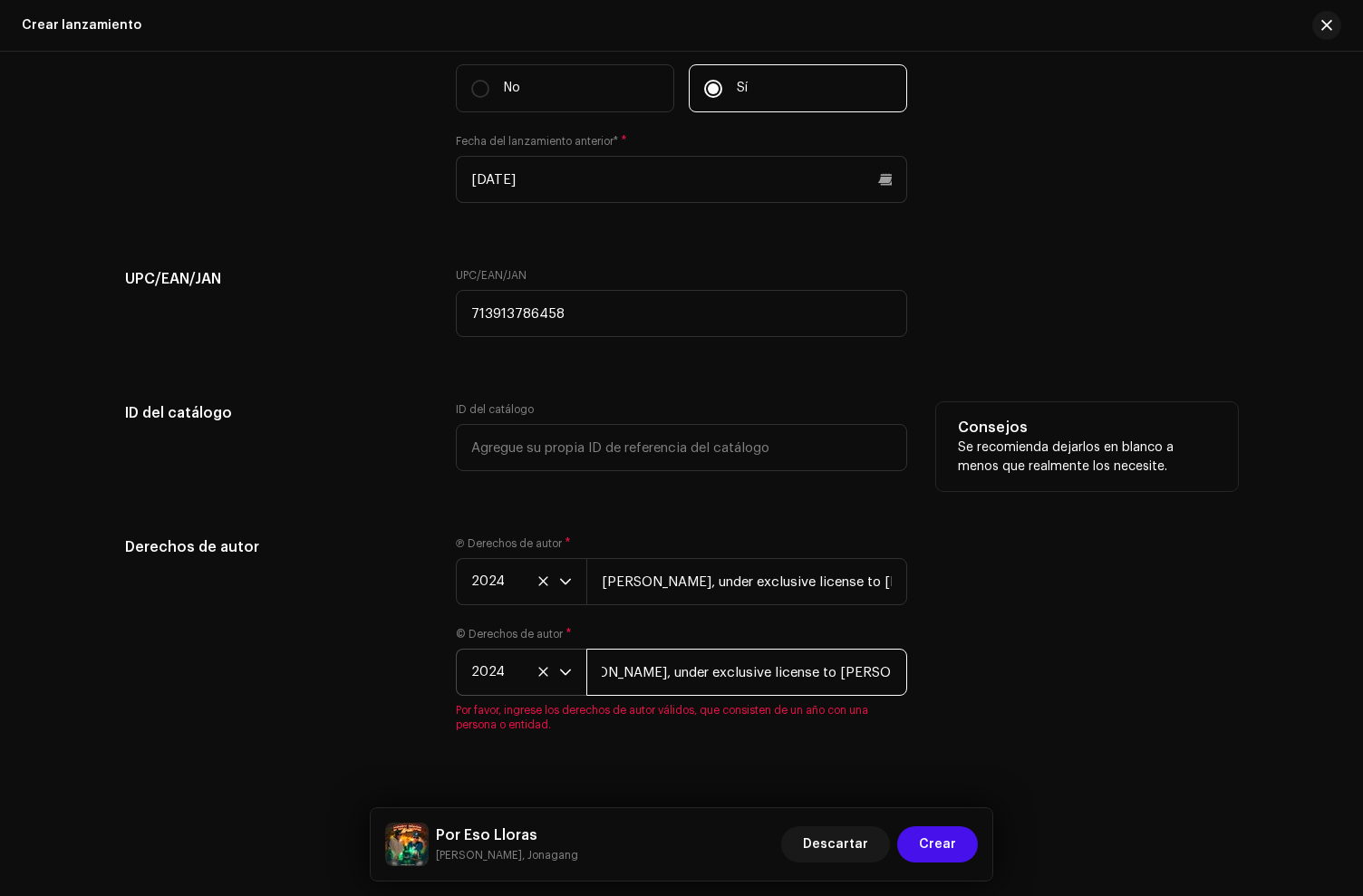
type input "[PERSON_NAME], under exclusive license to [PERSON_NAME] Music LLC"
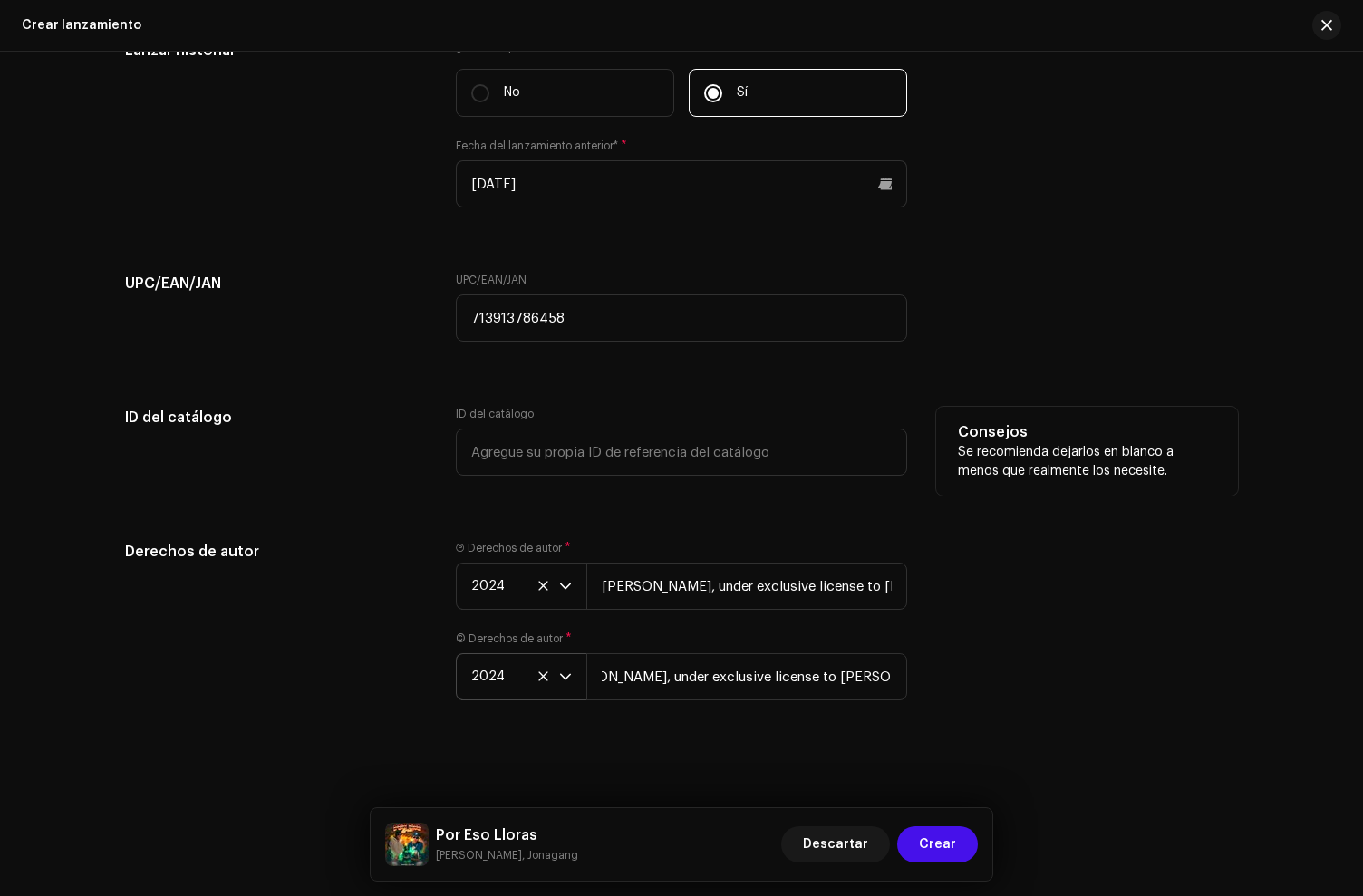
click at [684, 495] on div "ID del catálogo" at bounding box center [682, 453] width 452 height 91
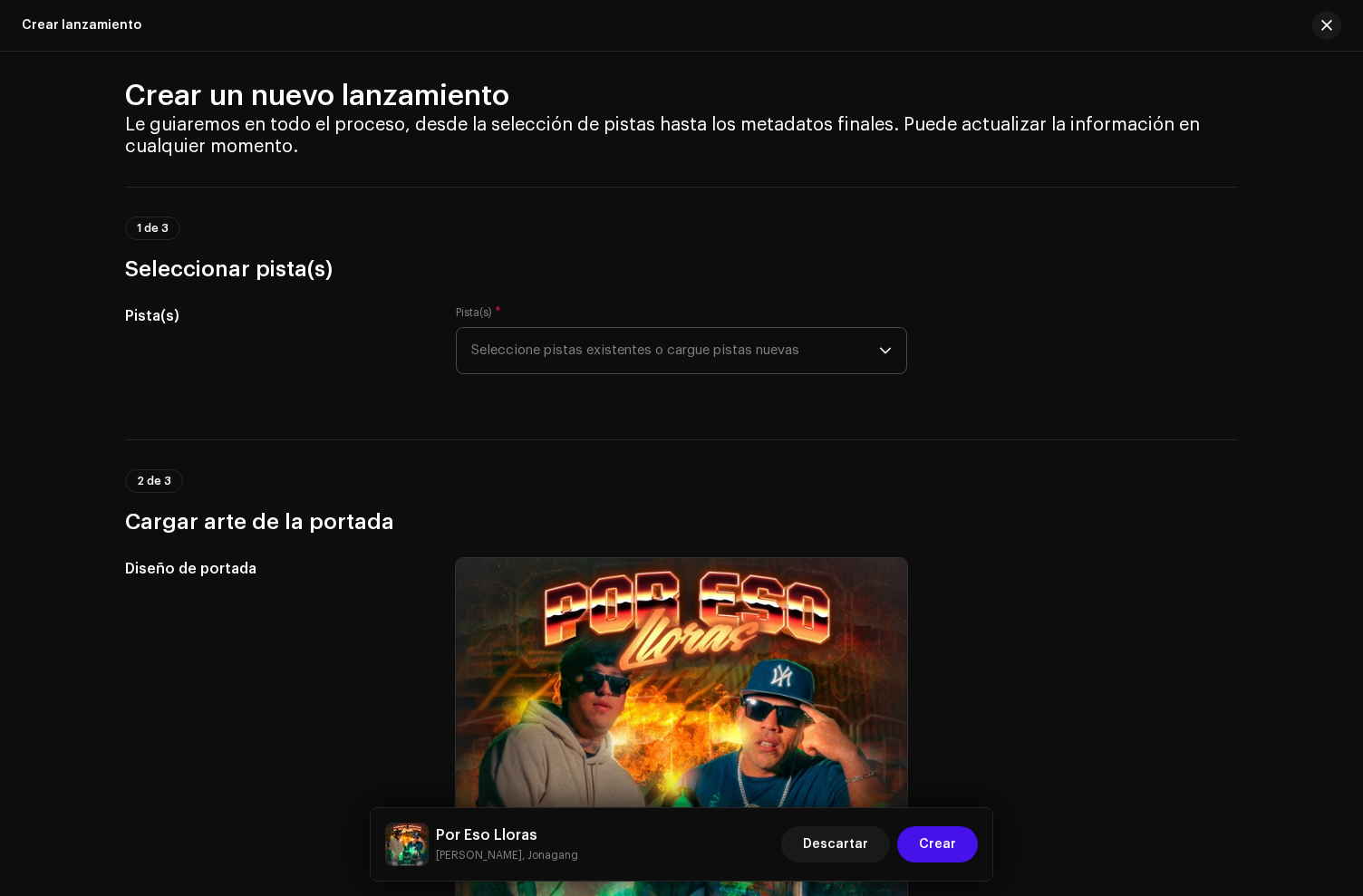
scroll to position [0, 0]
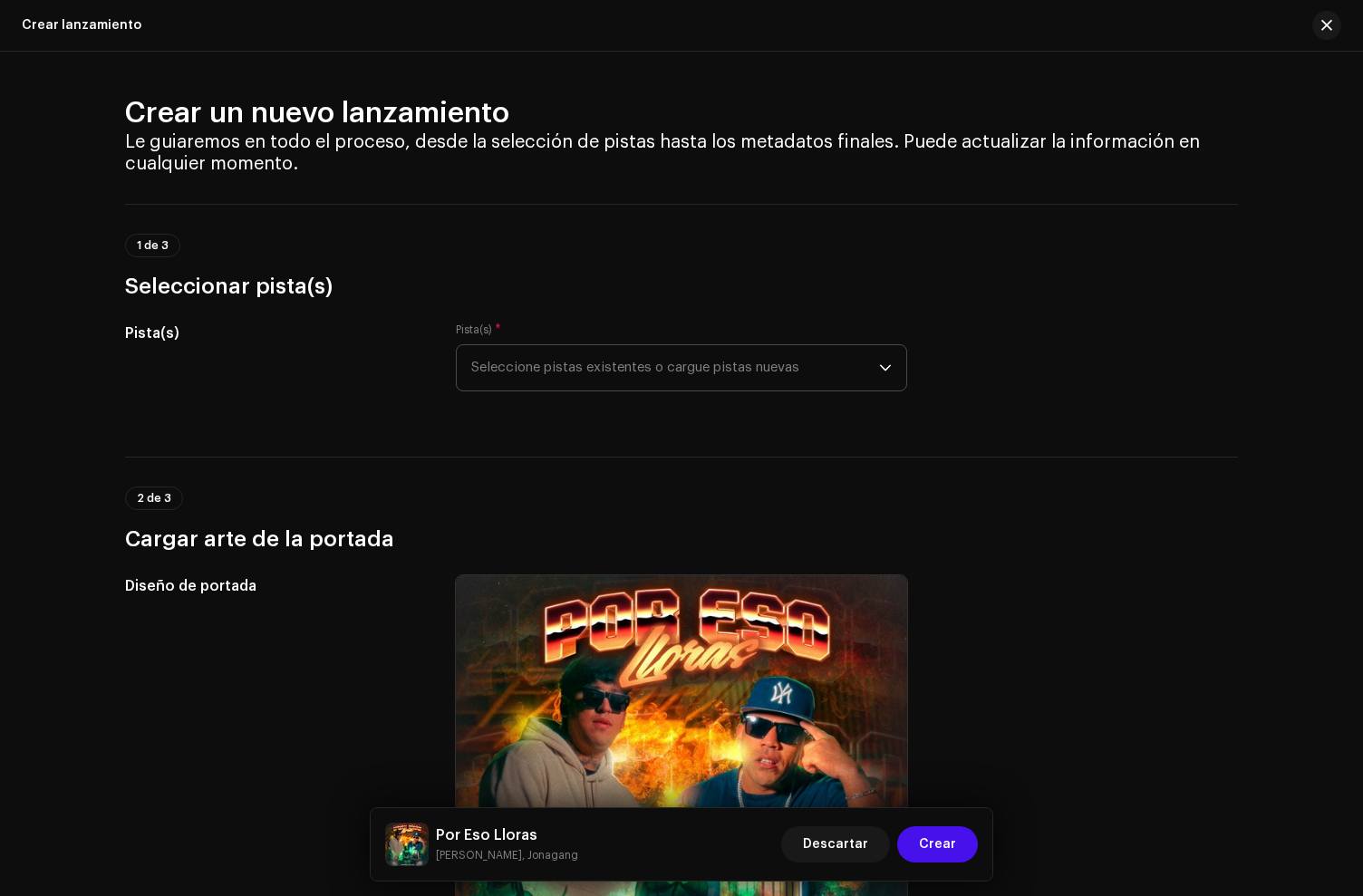
click at [579, 354] on span "Seleccione pistas existentes o cargue pistas nuevas" at bounding box center [676, 368] width 408 height 45
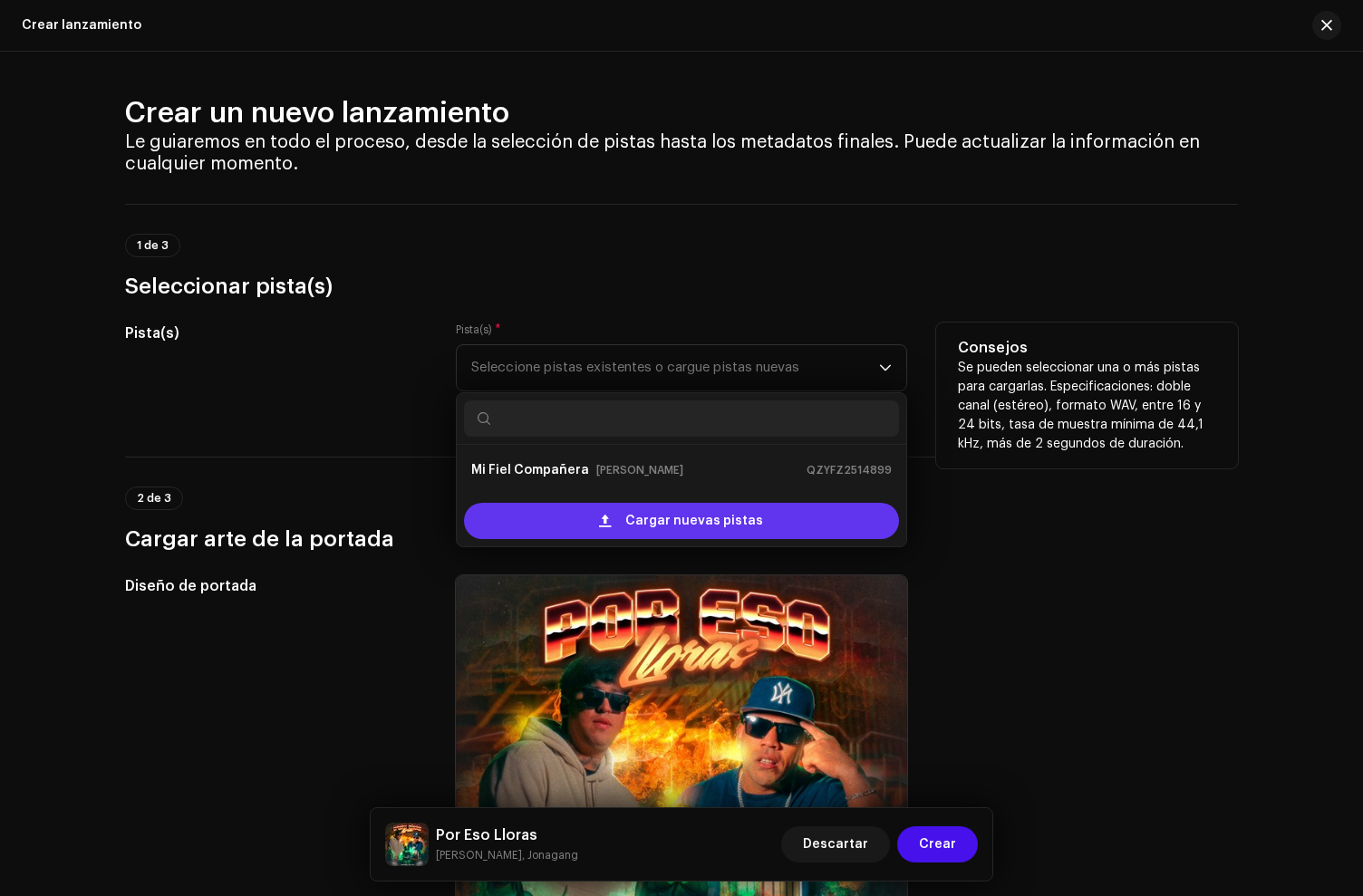
click at [550, 518] on div "Cargar nuevas pistas" at bounding box center [682, 521] width 435 height 36
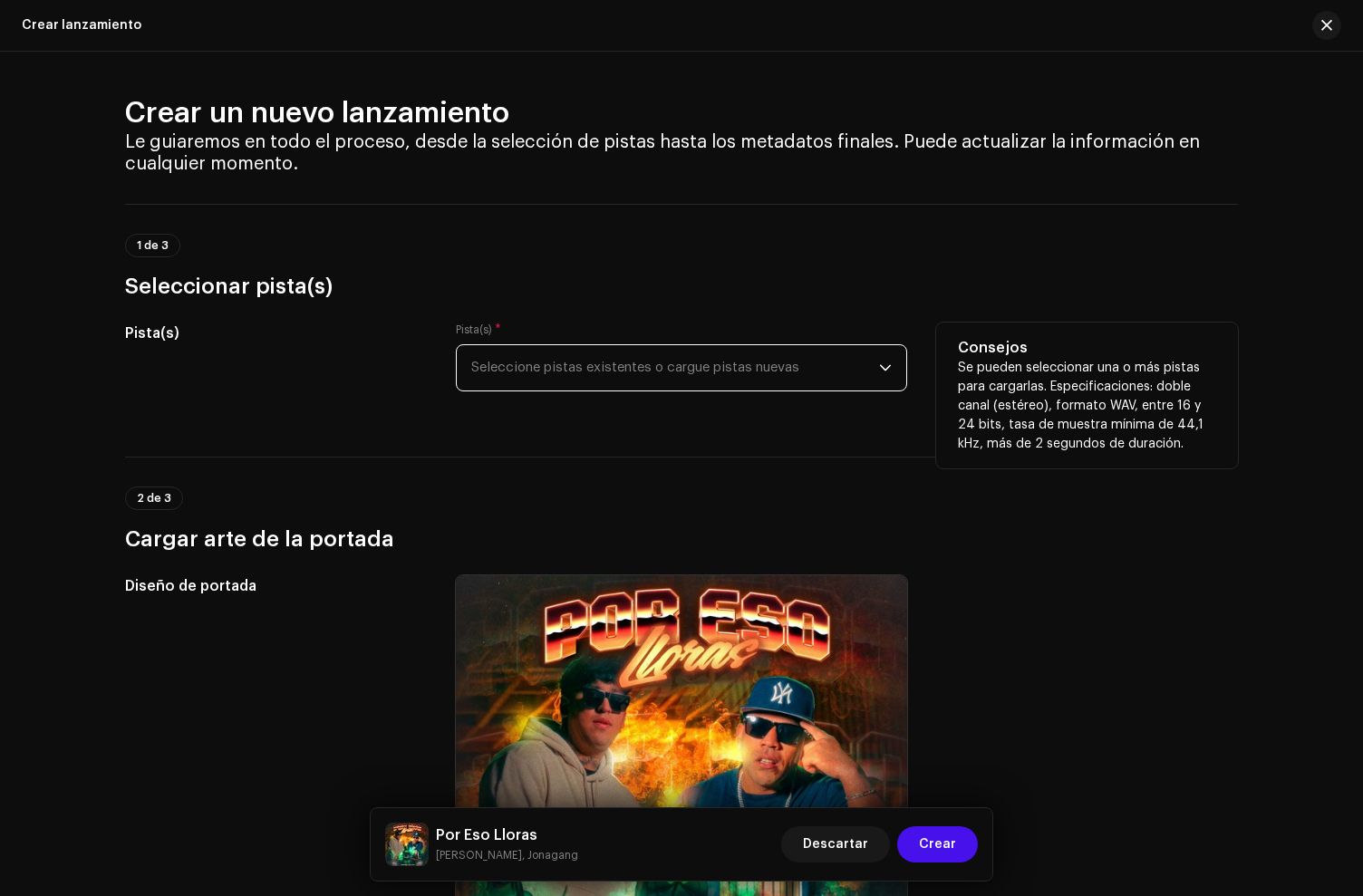
click at [571, 387] on span "Seleccione pistas existentes o cargue pistas nuevas" at bounding box center [676, 368] width 408 height 45
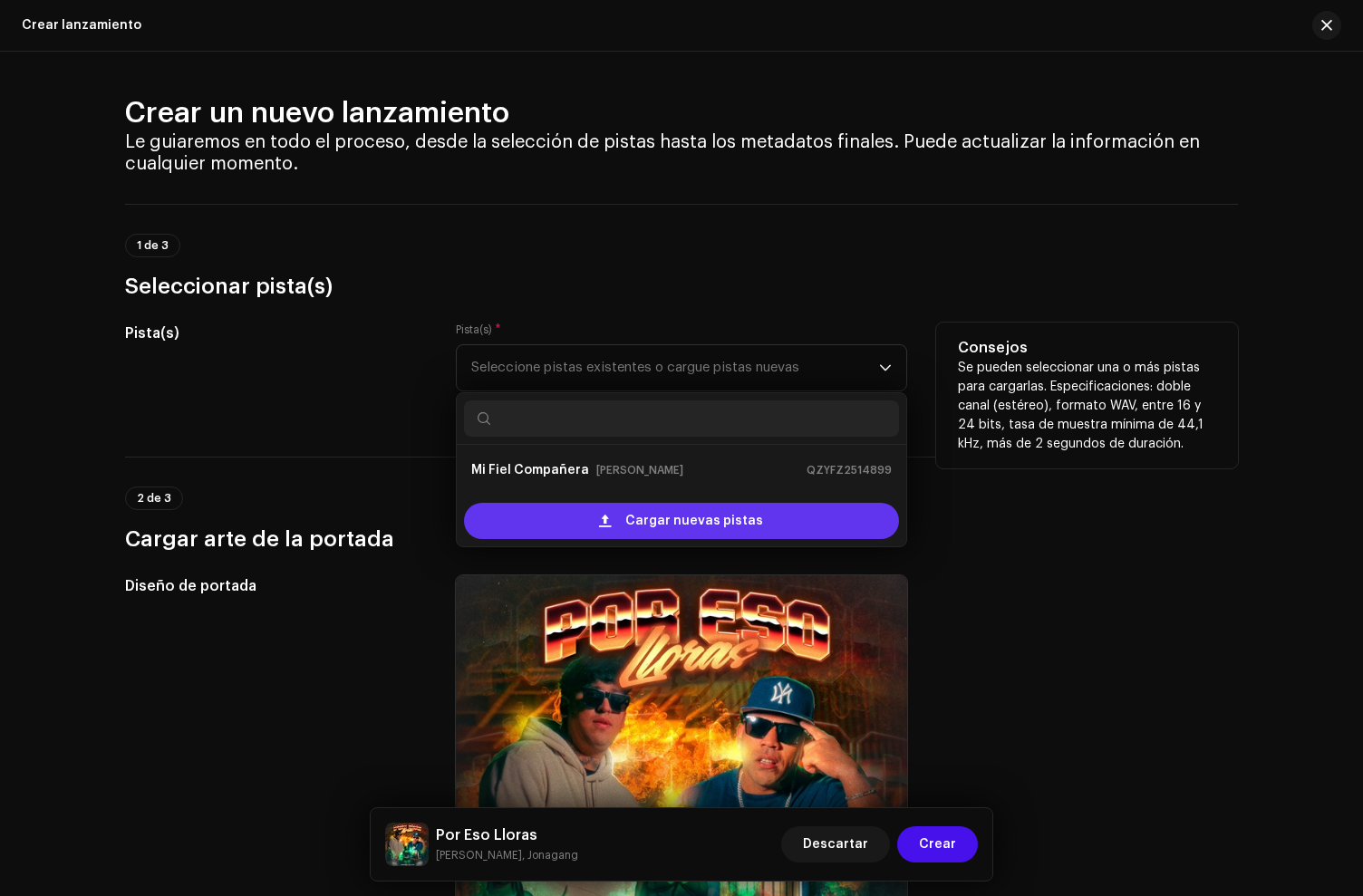
click at [596, 518] on div "Cargar nuevas pistas" at bounding box center [682, 521] width 435 height 36
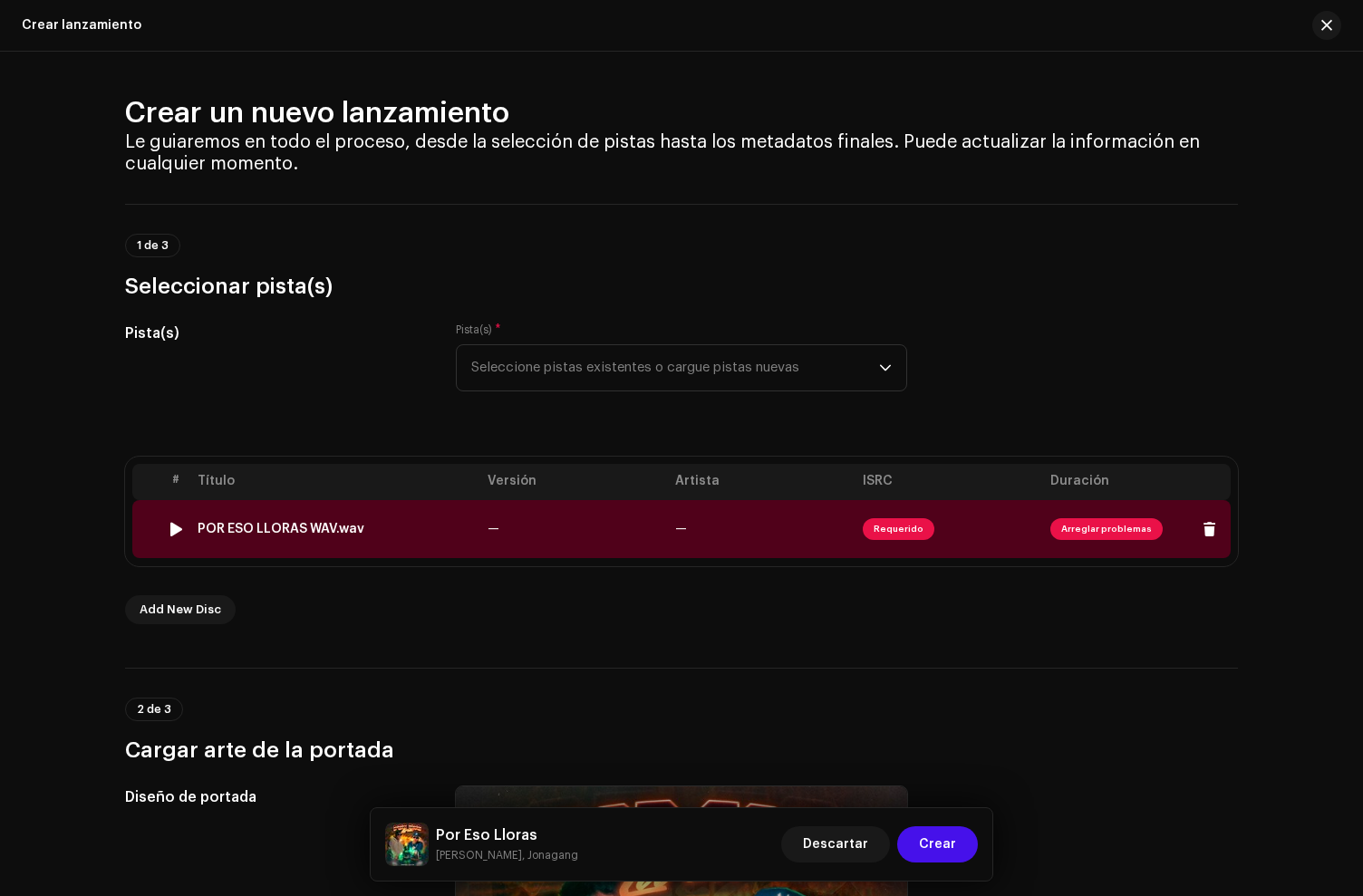
click at [364, 522] on div "POR ESO LLORAS WAV.wav" at bounding box center [336, 530] width 276 height 15
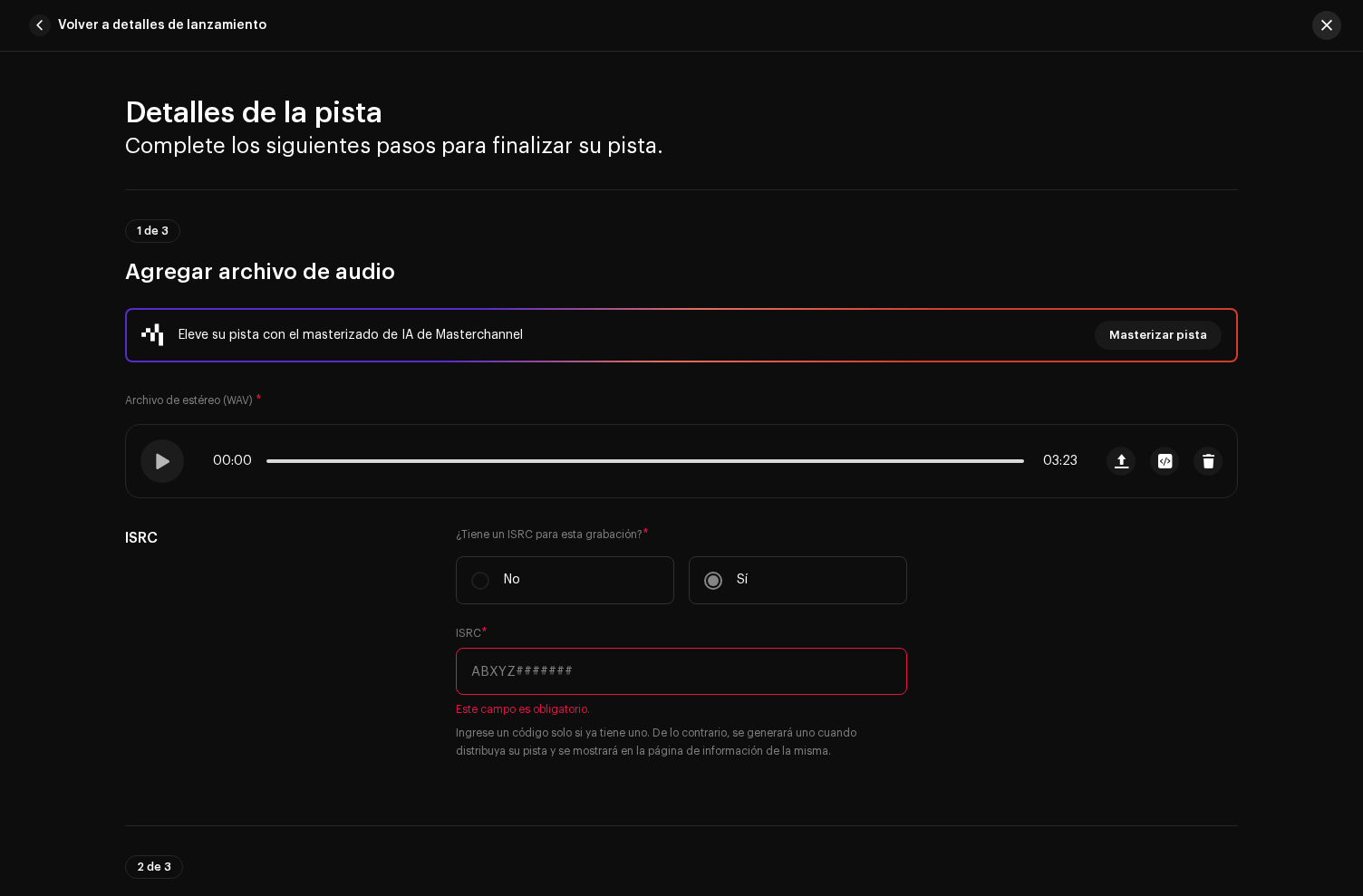
click at [1333, 33] on button "button" at bounding box center [1327, 25] width 29 height 29
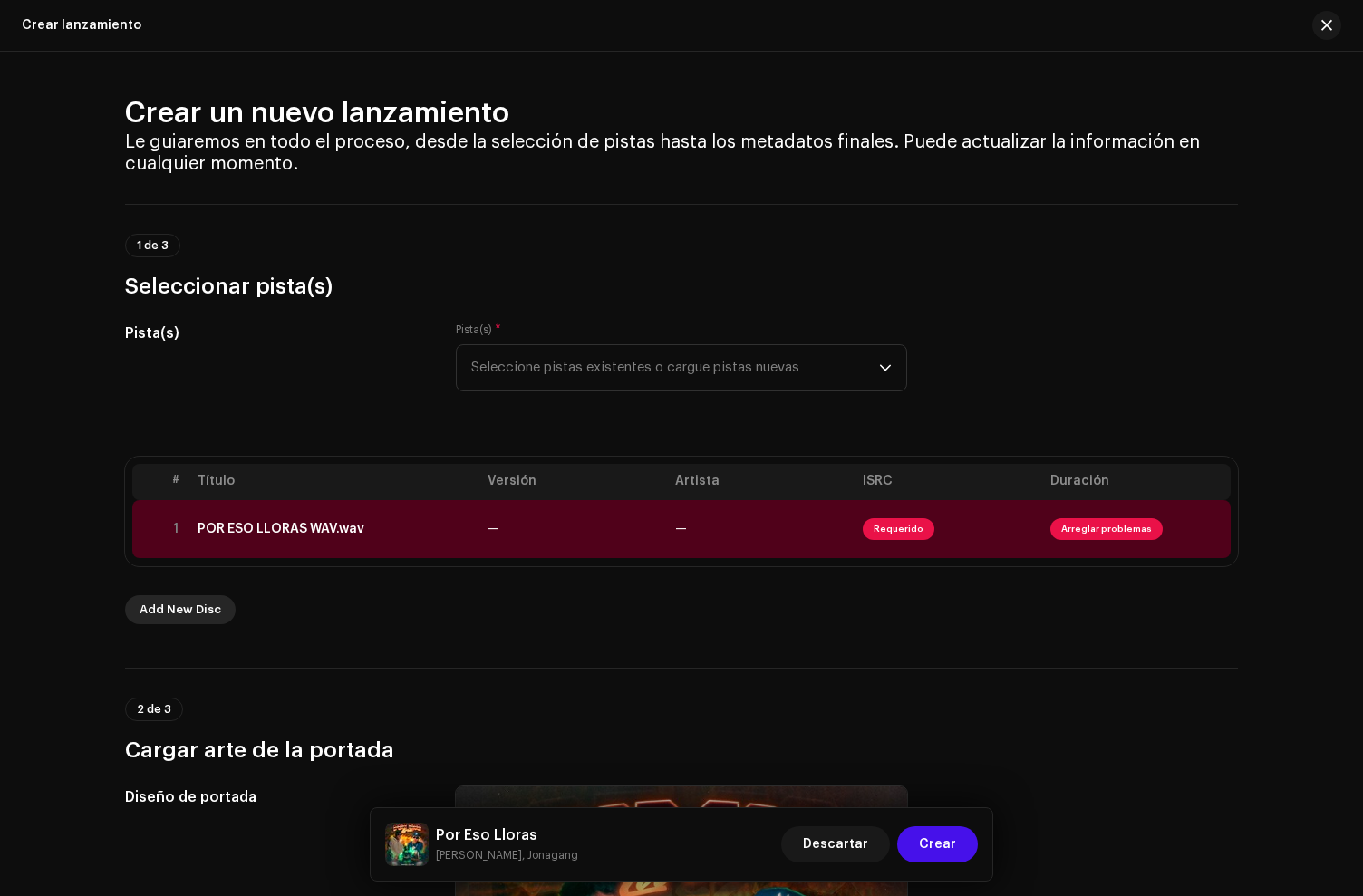
click at [193, 609] on span "Add New Disc" at bounding box center [180, 610] width 82 height 36
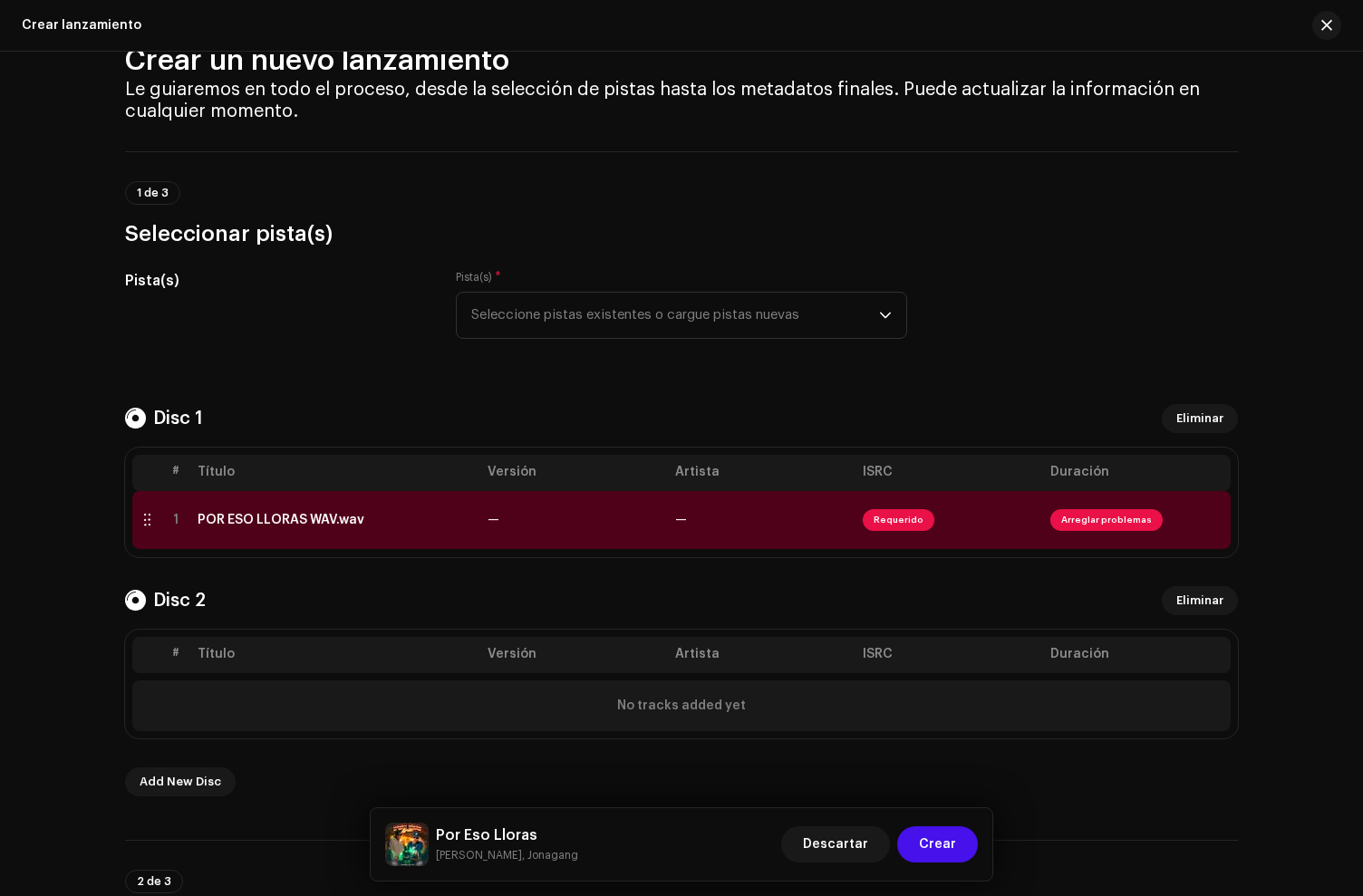
scroll to position [83, 0]
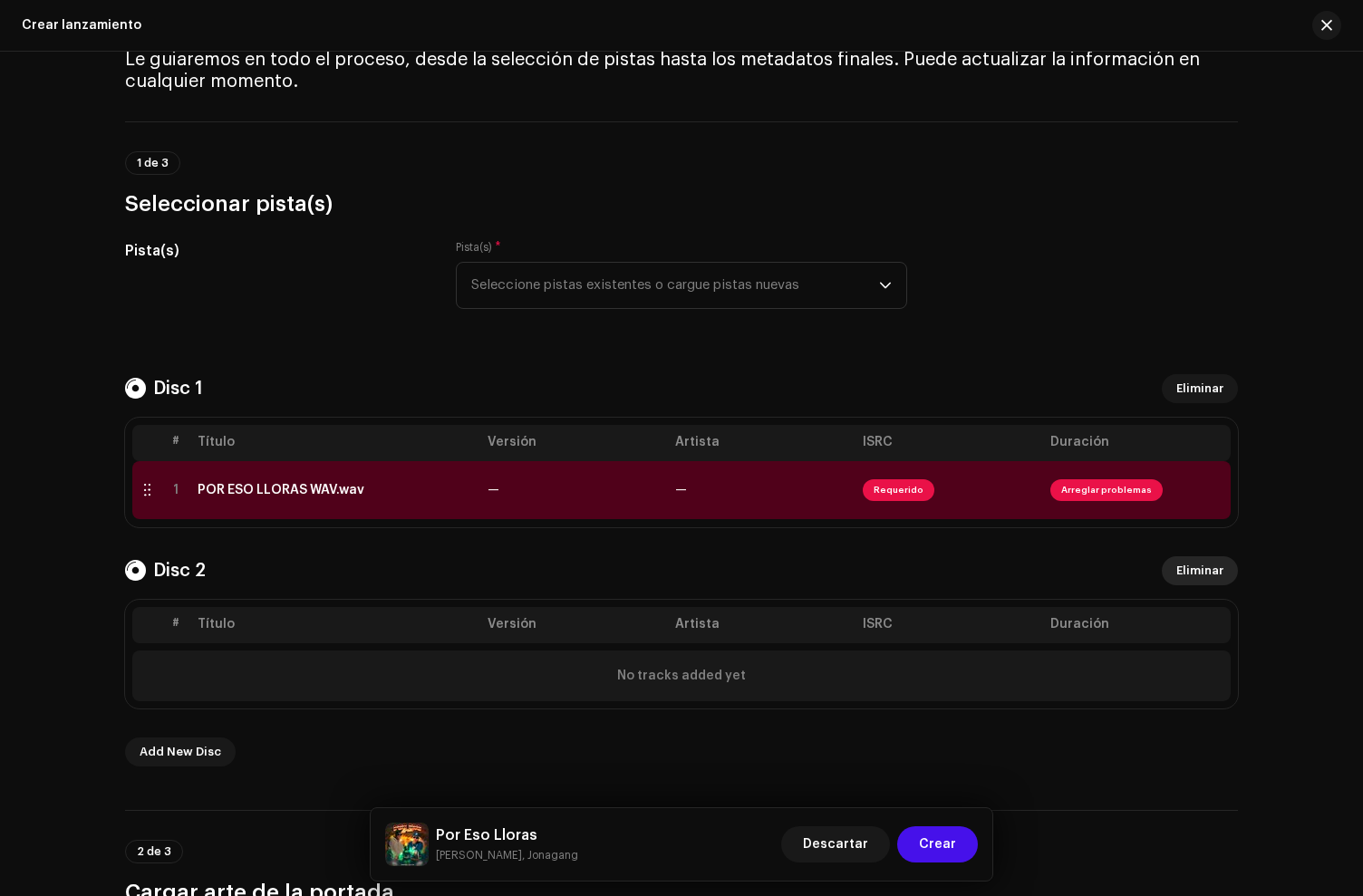
click at [1195, 564] on span "Eliminar" at bounding box center [1200, 571] width 47 height 36
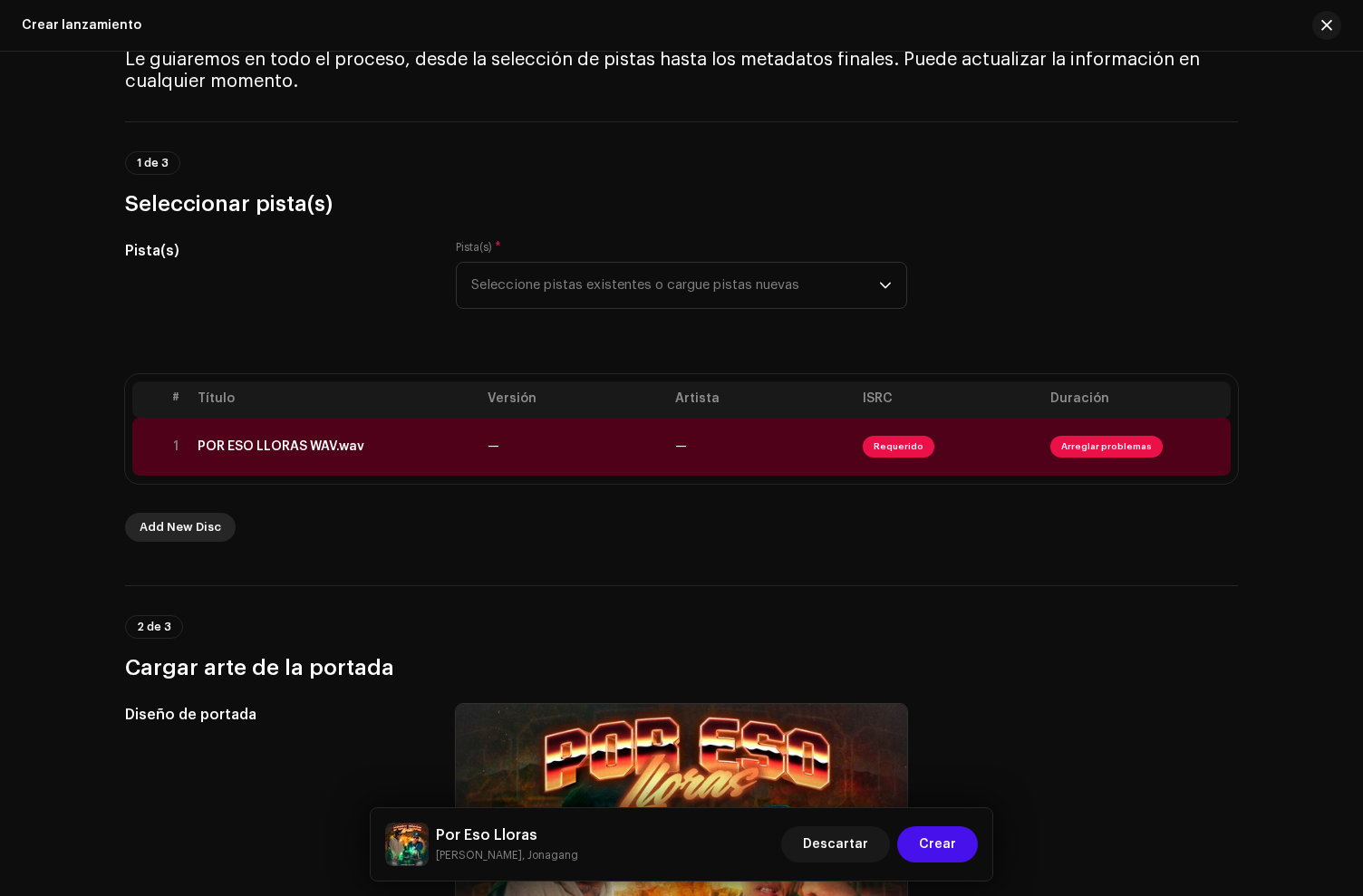
click at [161, 531] on span "Add New Disc" at bounding box center [180, 528] width 82 height 36
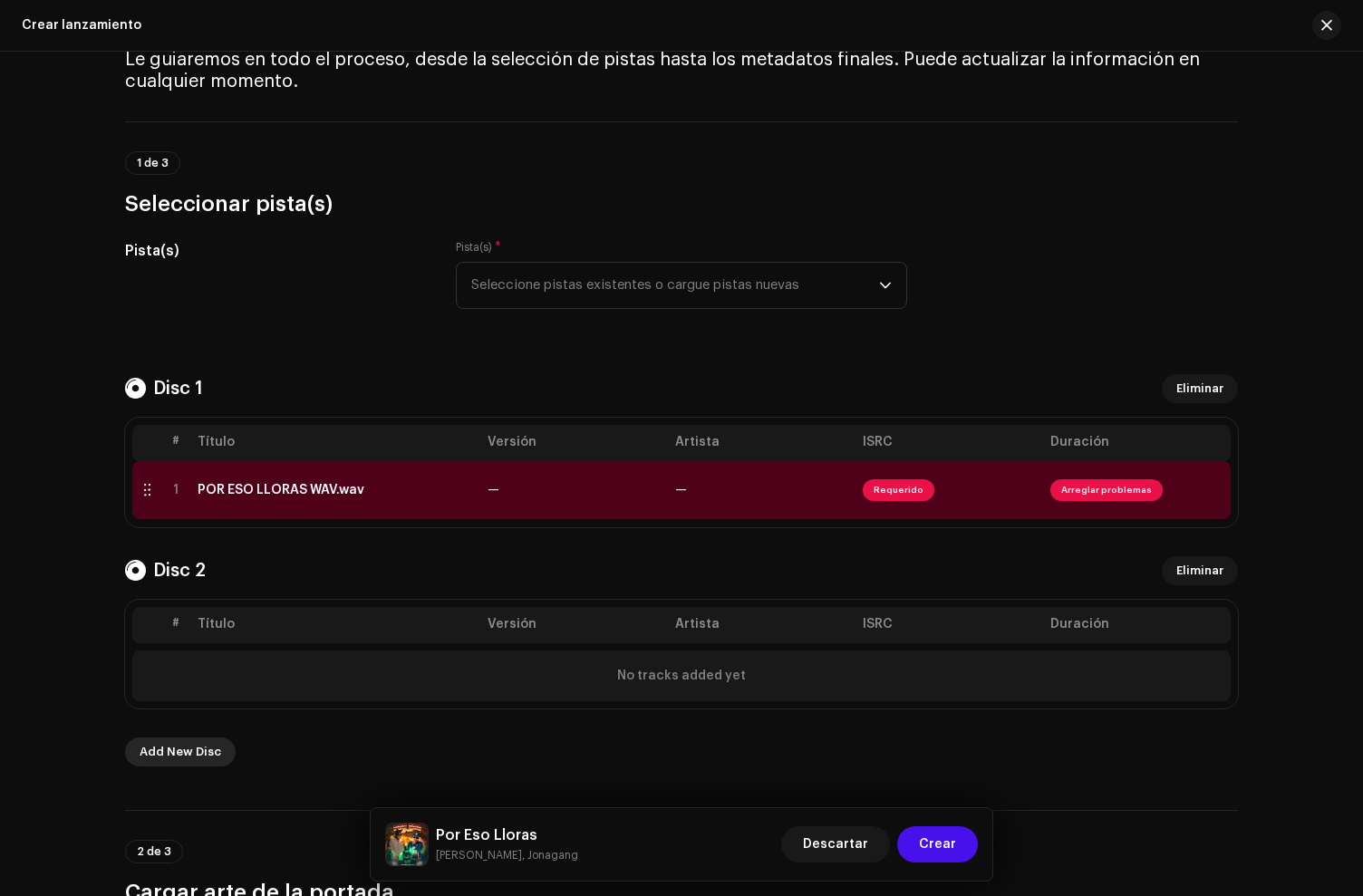
drag, startPoint x: 175, startPoint y: 750, endPoint x: 185, endPoint y: 751, distance: 10.0
click at [185, 751] on span "Add New Disc" at bounding box center [180, 752] width 82 height 36
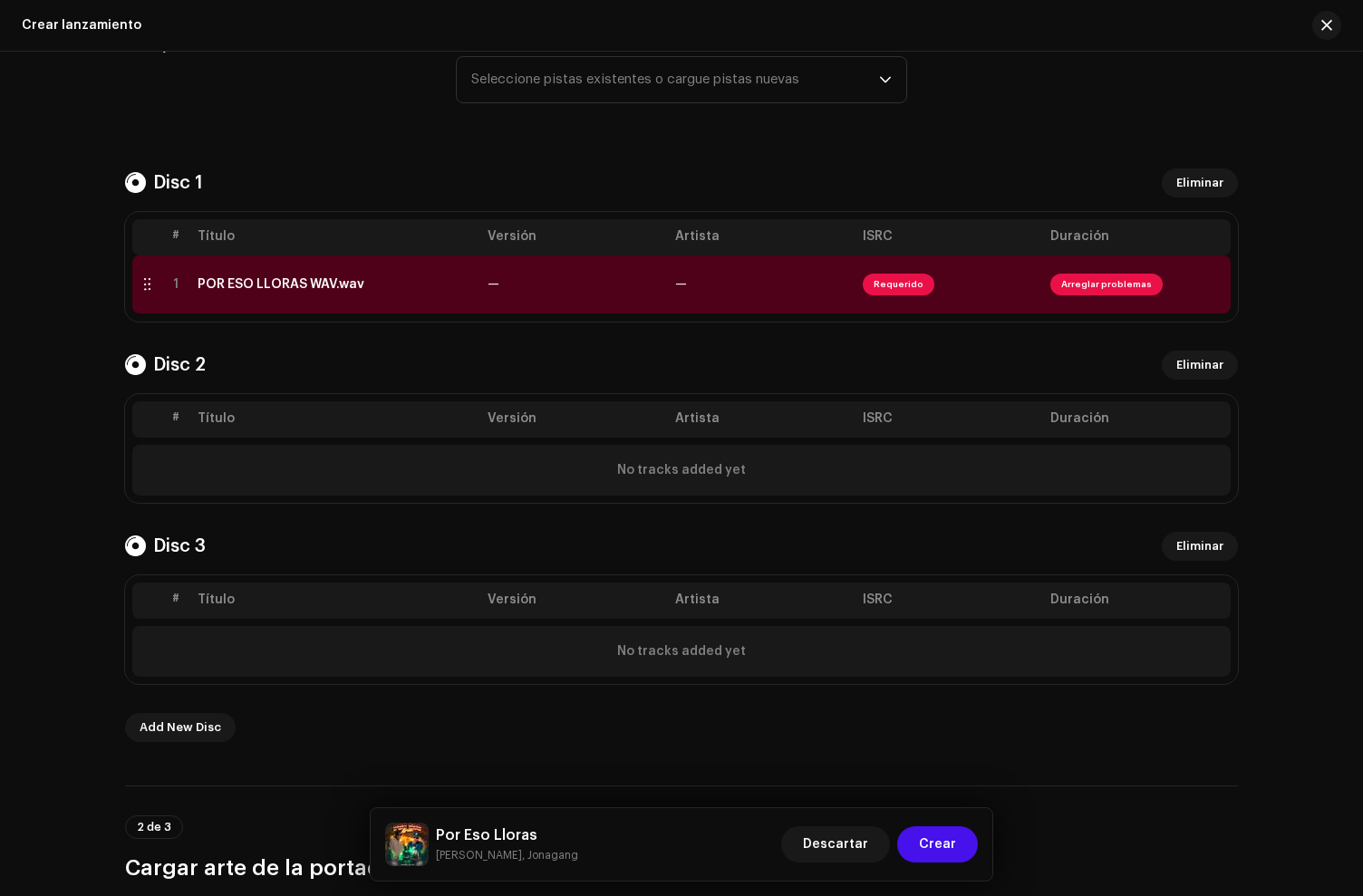
scroll to position [332, 0]
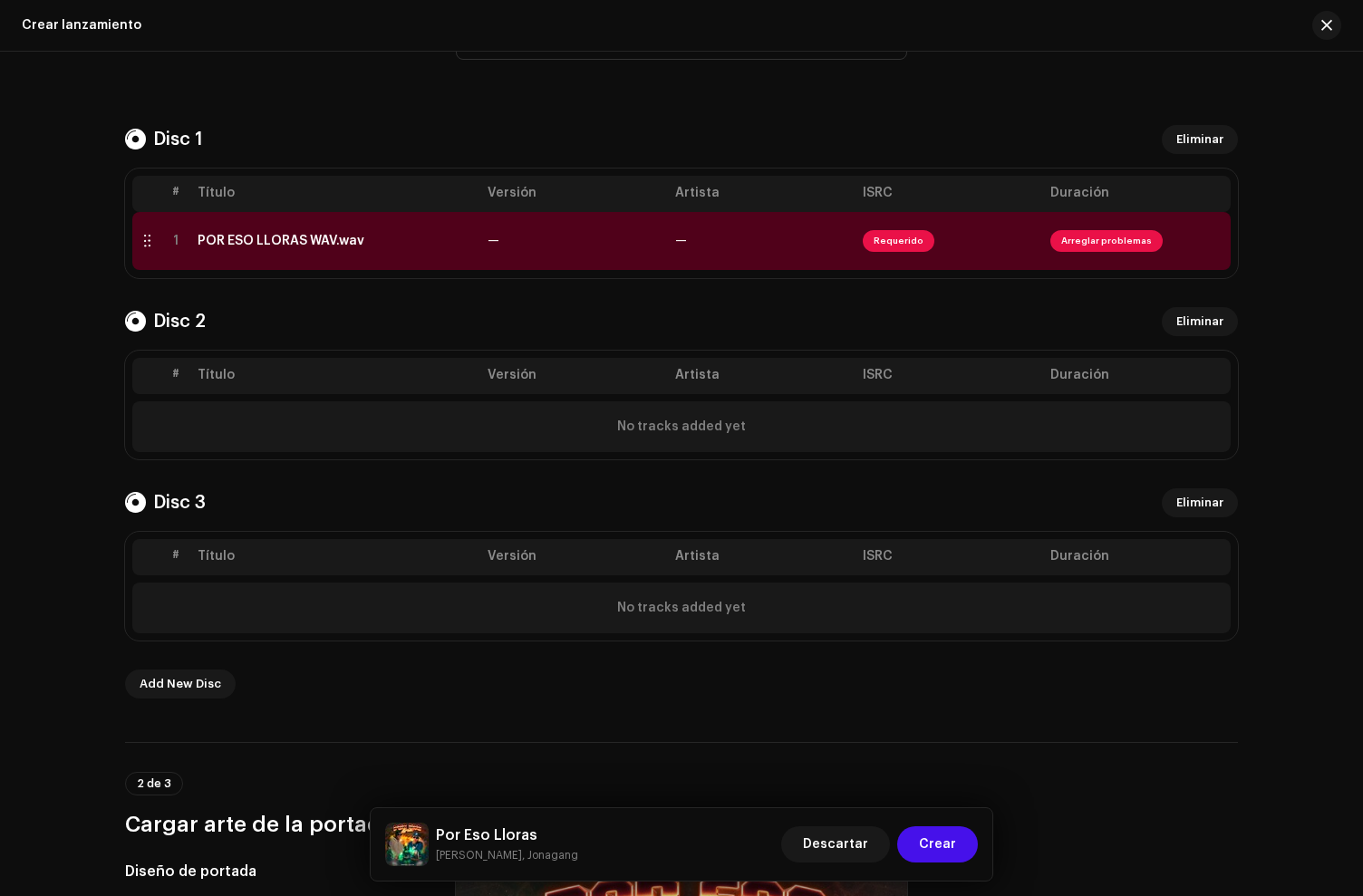
click at [1210, 501] on span "Eliminar" at bounding box center [1200, 503] width 47 height 36
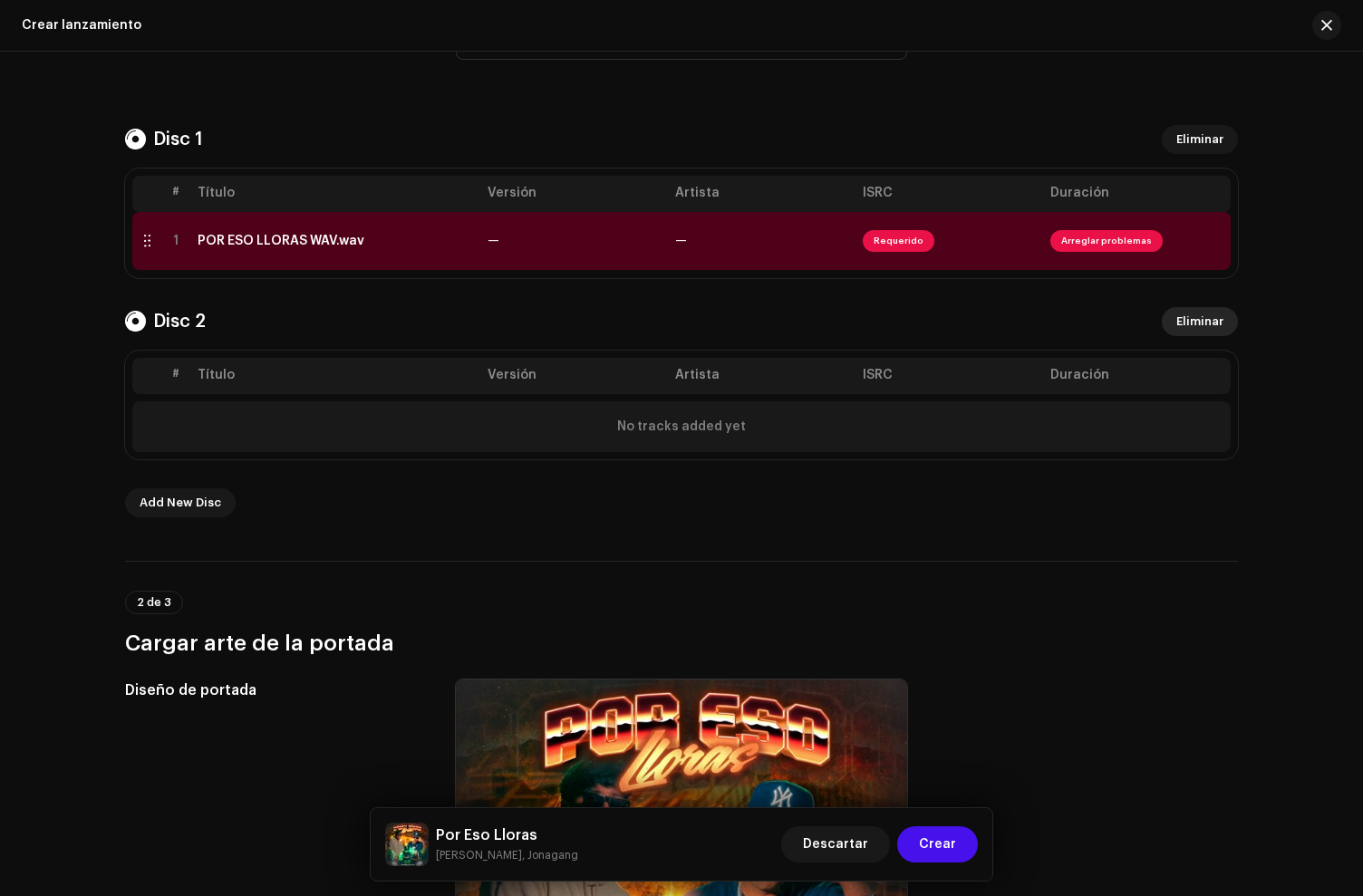
click at [1202, 321] on span "Eliminar" at bounding box center [1200, 322] width 47 height 36
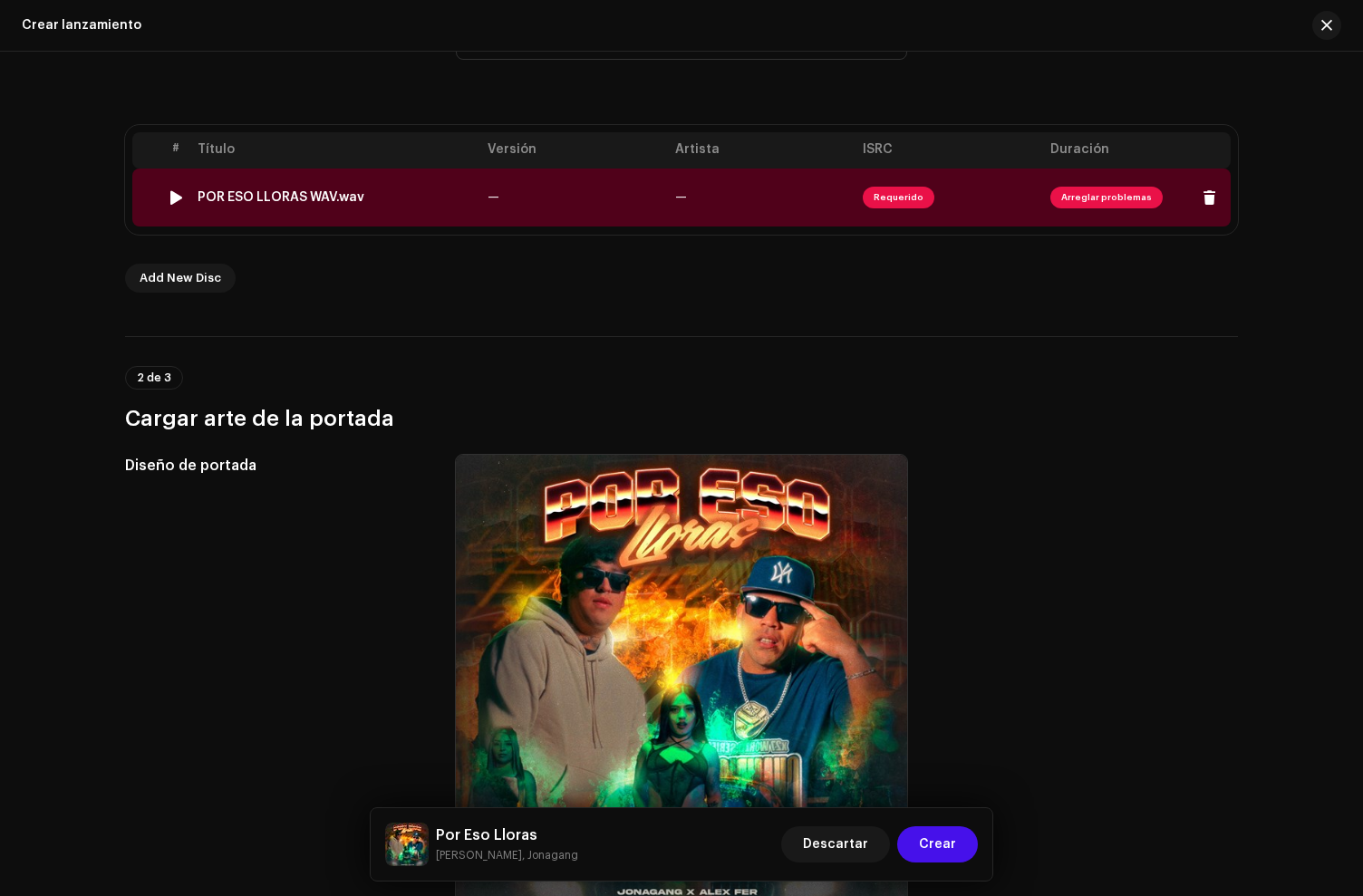
click at [310, 182] on td "POR ESO LLORAS WAV.wav" at bounding box center [336, 198] width 290 height 58
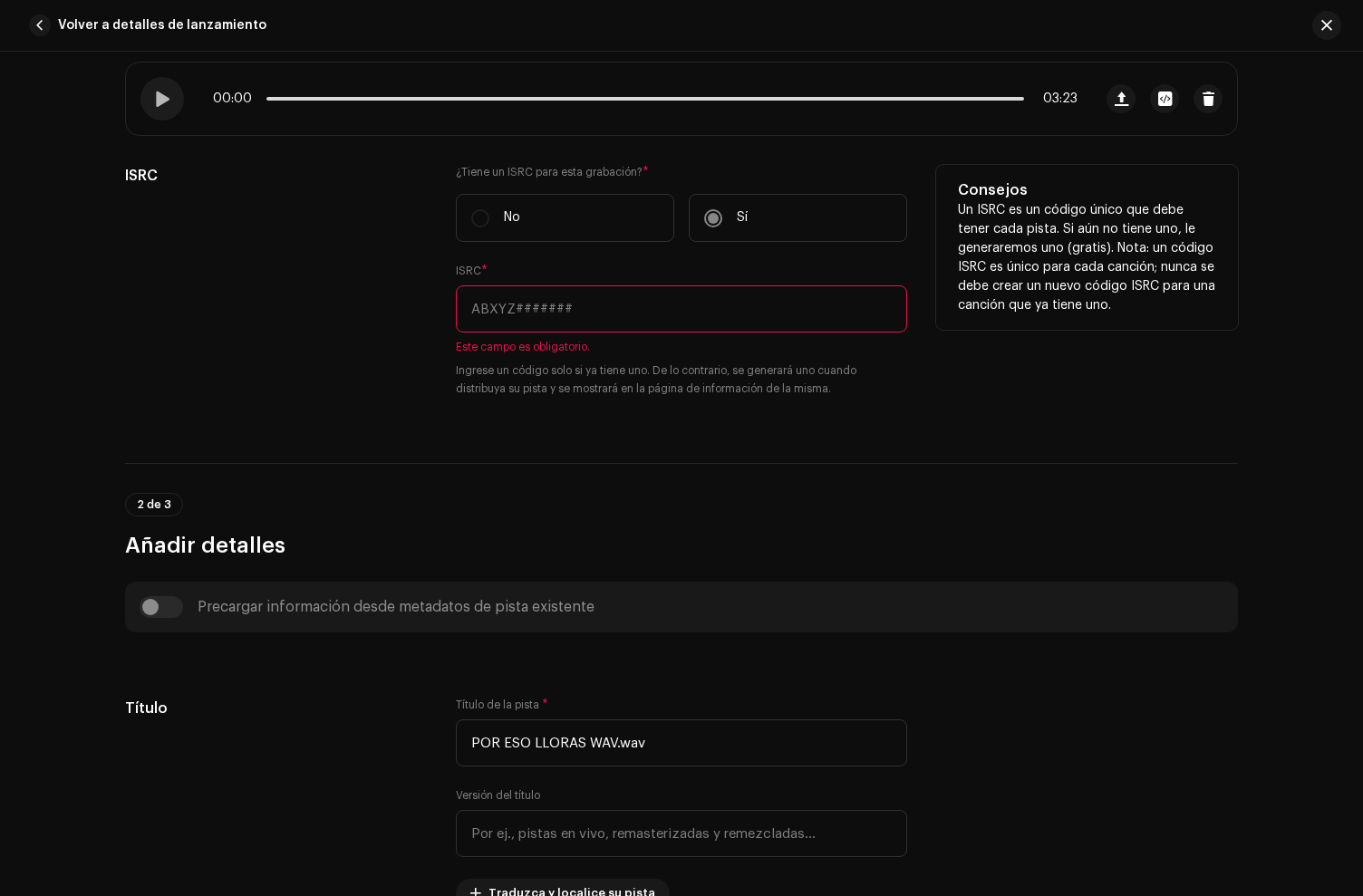
scroll to position [372, 0]
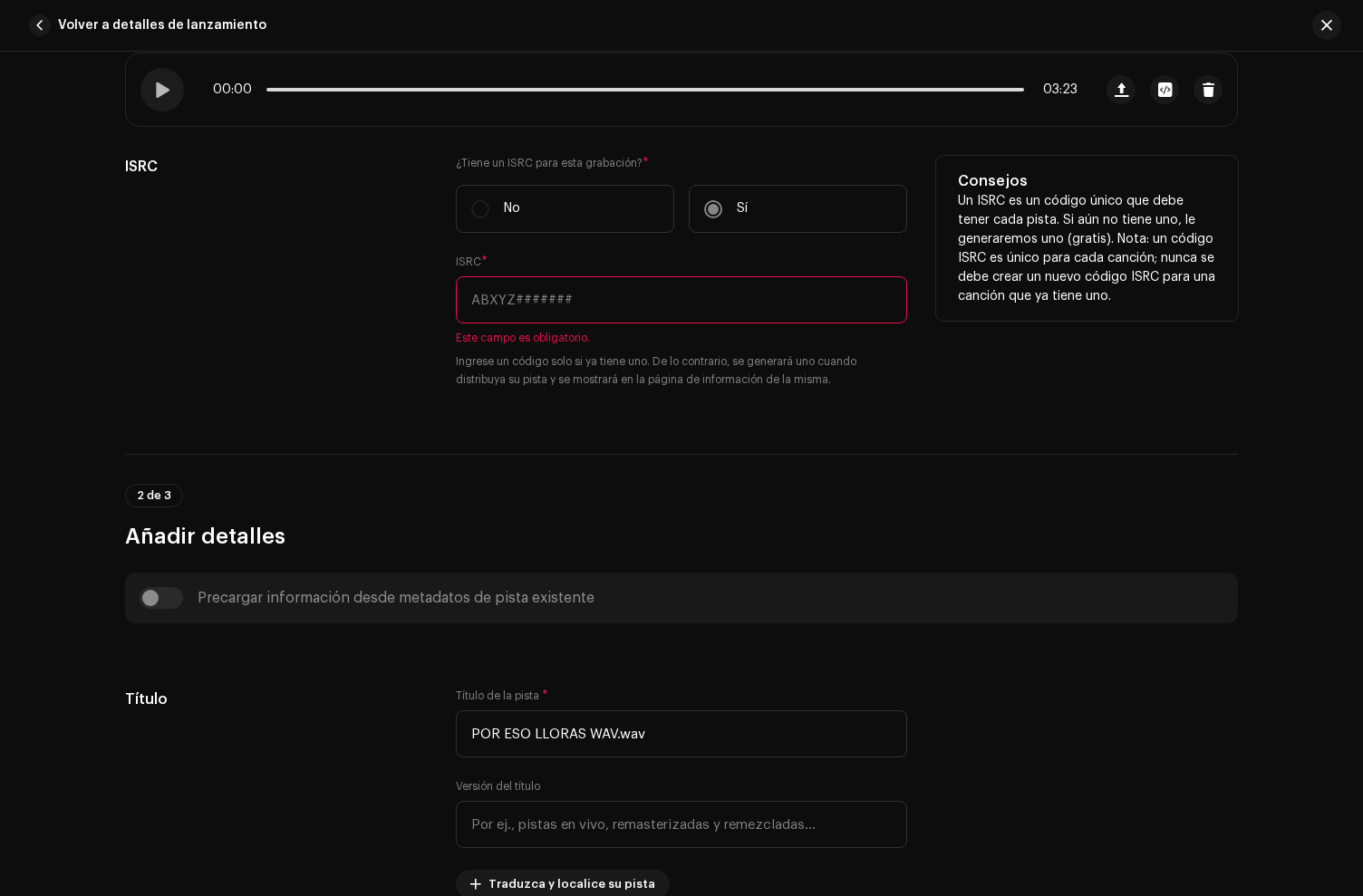
click at [524, 311] on input "text" at bounding box center [682, 300] width 452 height 47
click at [507, 298] on input "text" at bounding box center [682, 300] width 452 height 47
paste input "QZTVM2464790"
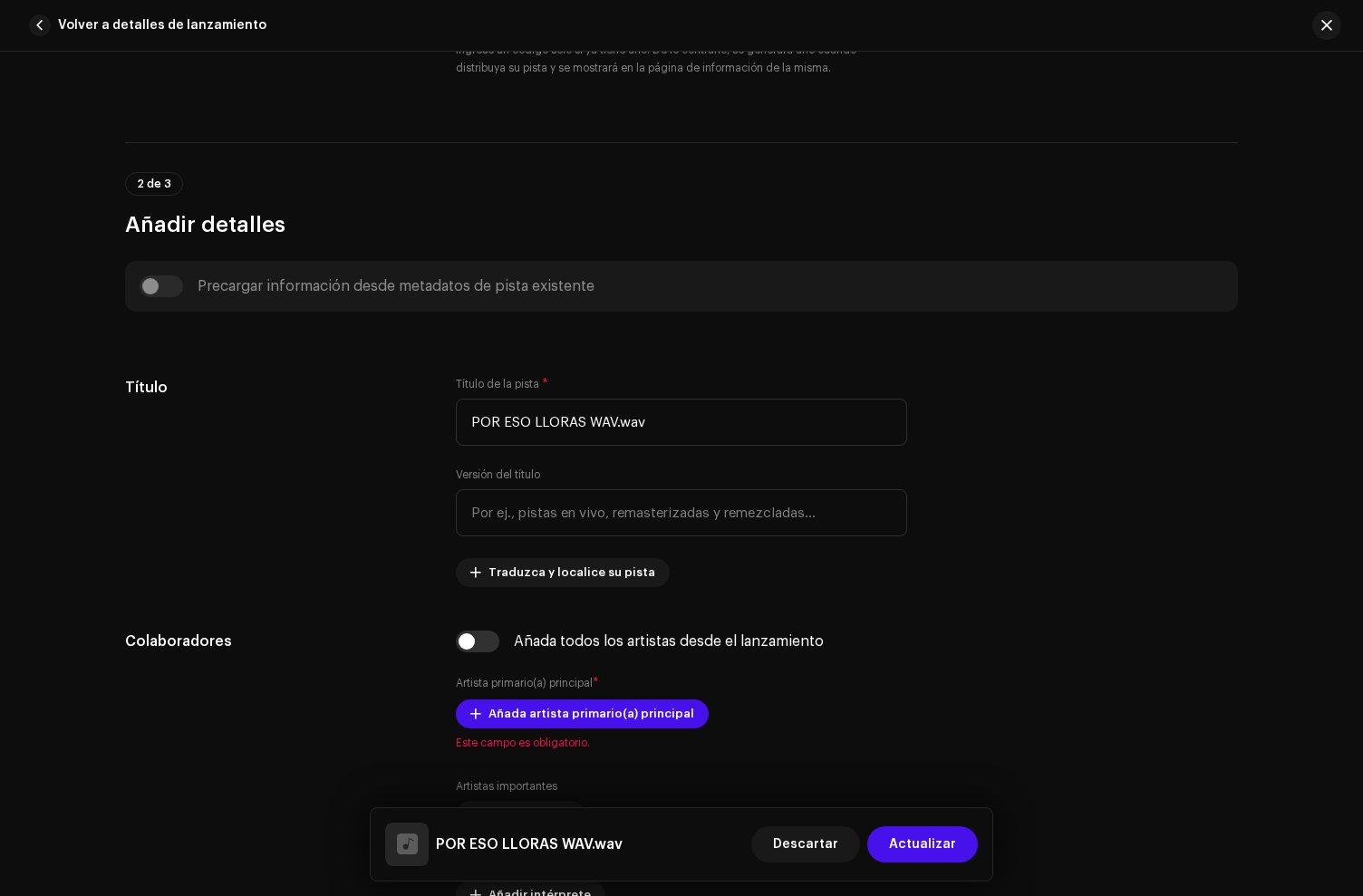
scroll to position [666, 0]
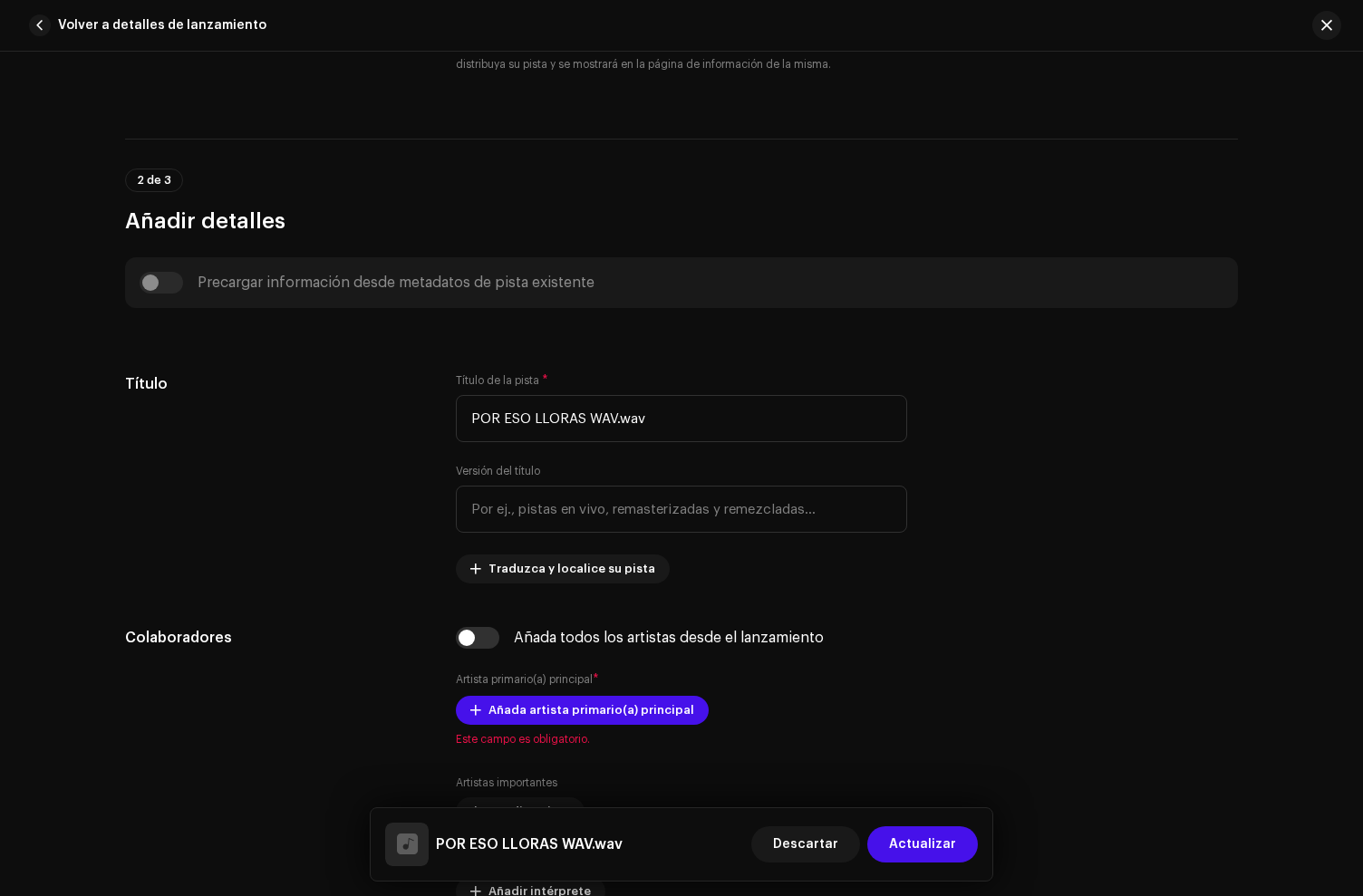
type input "QZTVM2464790"
drag, startPoint x: 762, startPoint y: 392, endPoint x: 762, endPoint y: 413, distance: 21.0
click at [759, 396] on div "Título de la pista * POR ESO LLORAS WAV.wav" at bounding box center [682, 408] width 452 height 69
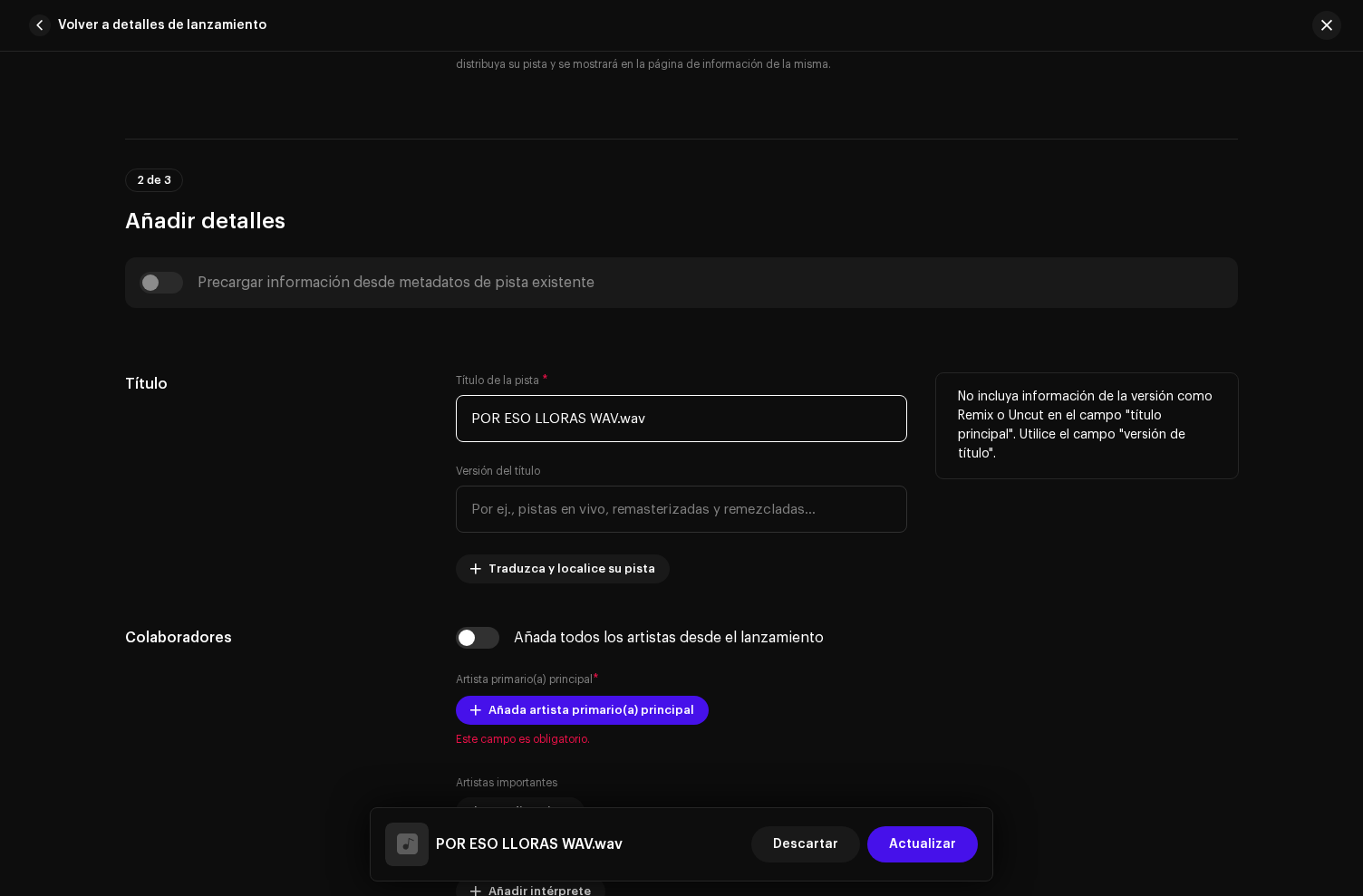
drag, startPoint x: 762, startPoint y: 414, endPoint x: 405, endPoint y: 378, distance: 358.8
click at [405, 378] on div "Título Título de la pista * POR ESO LLORAS WAV.wav Versión del título Traduzca …" at bounding box center [681, 479] width 1113 height 210
type input "Por Eso Lloras"
drag, startPoint x: 321, startPoint y: 424, endPoint x: 399, endPoint y: 466, distance: 88.6
click at [322, 424] on div "Título" at bounding box center [276, 479] width 302 height 210
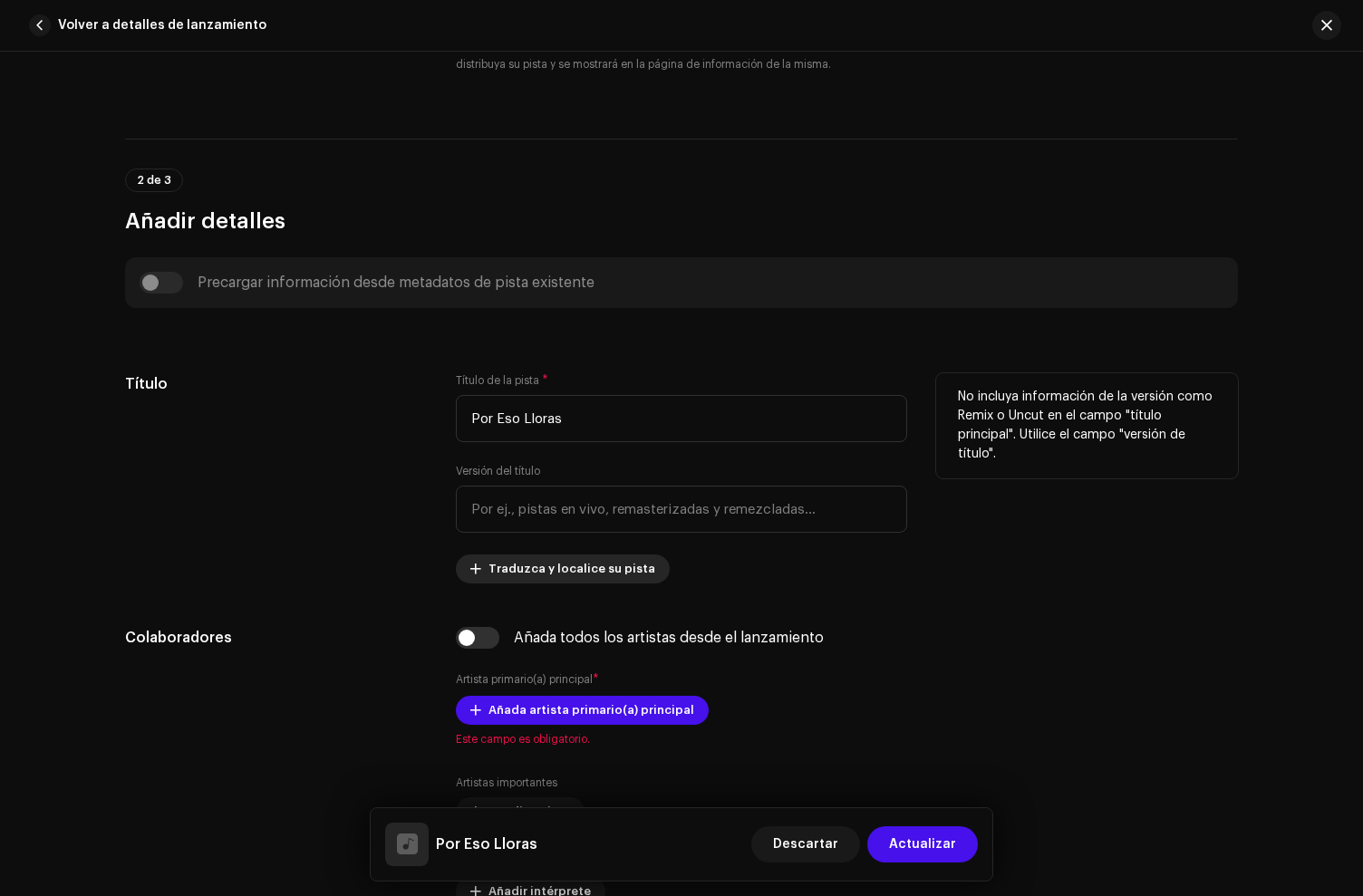
drag, startPoint x: 469, startPoint y: 641, endPoint x: 547, endPoint y: 565, distance: 108.9
click at [470, 640] on input "checkbox" at bounding box center [478, 638] width 44 height 22
checkbox input "true"
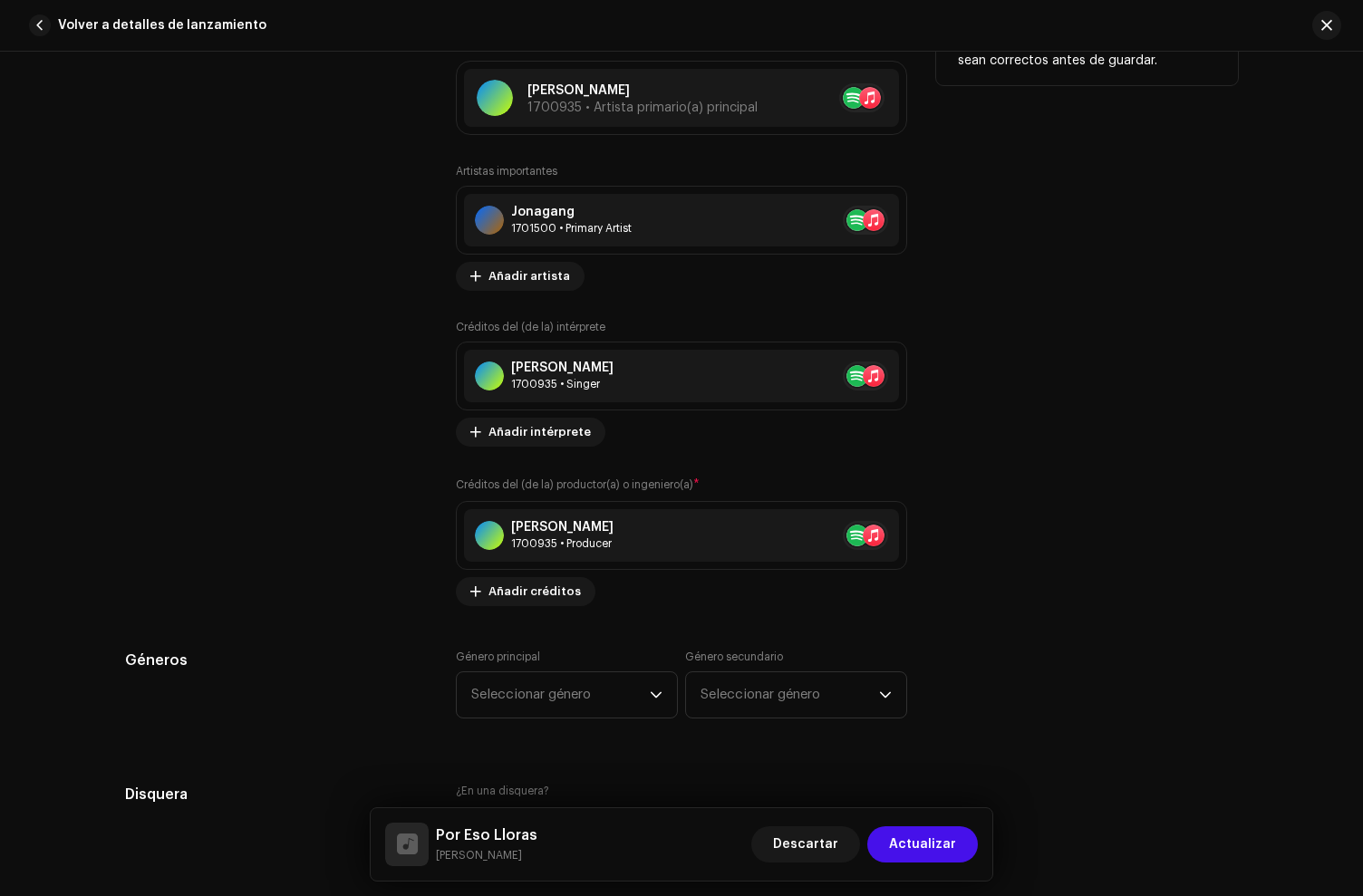
scroll to position [1627, 0]
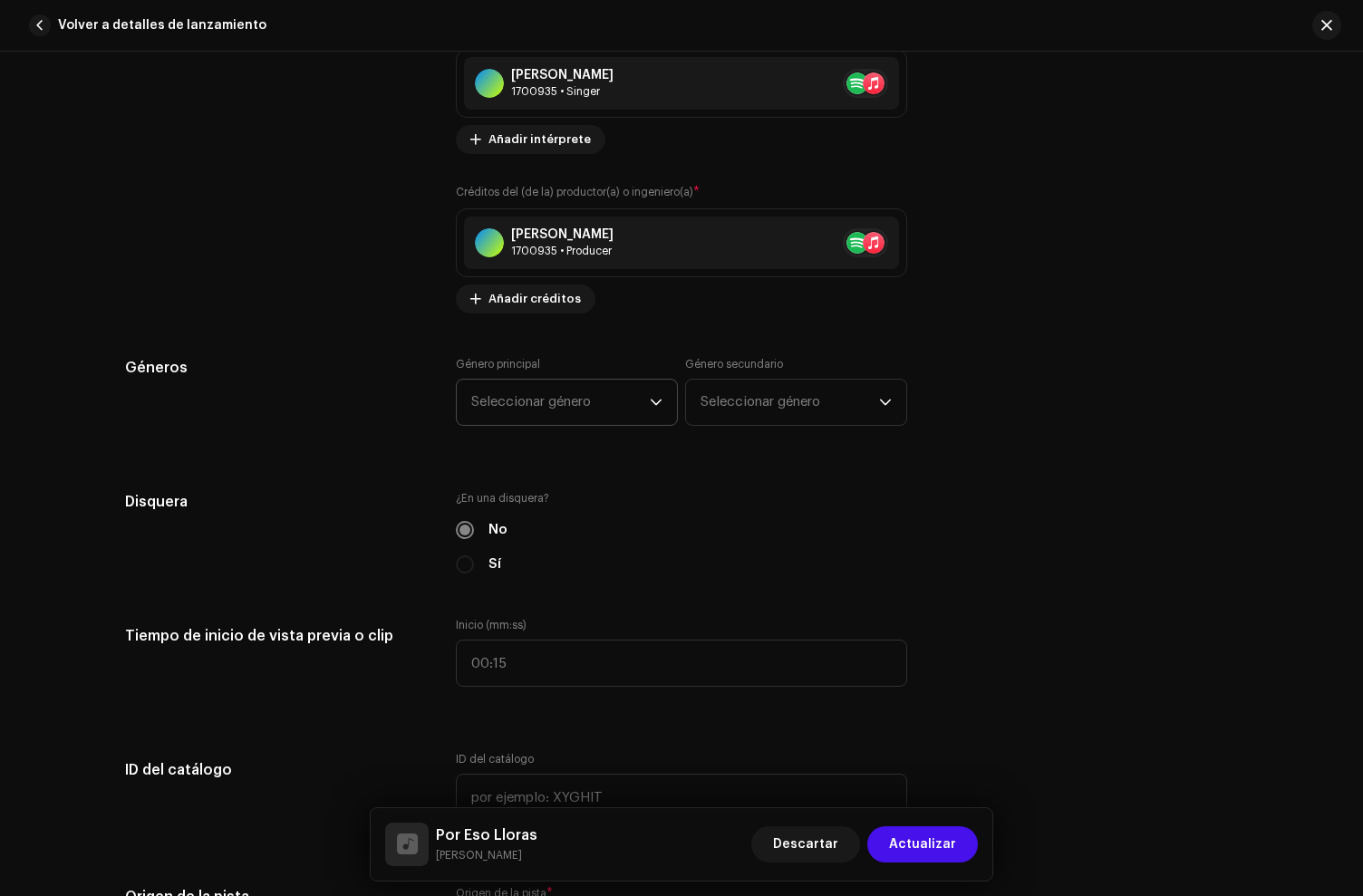
click at [545, 398] on span "Seleccionar género" at bounding box center [560, 403] width 179 height 45
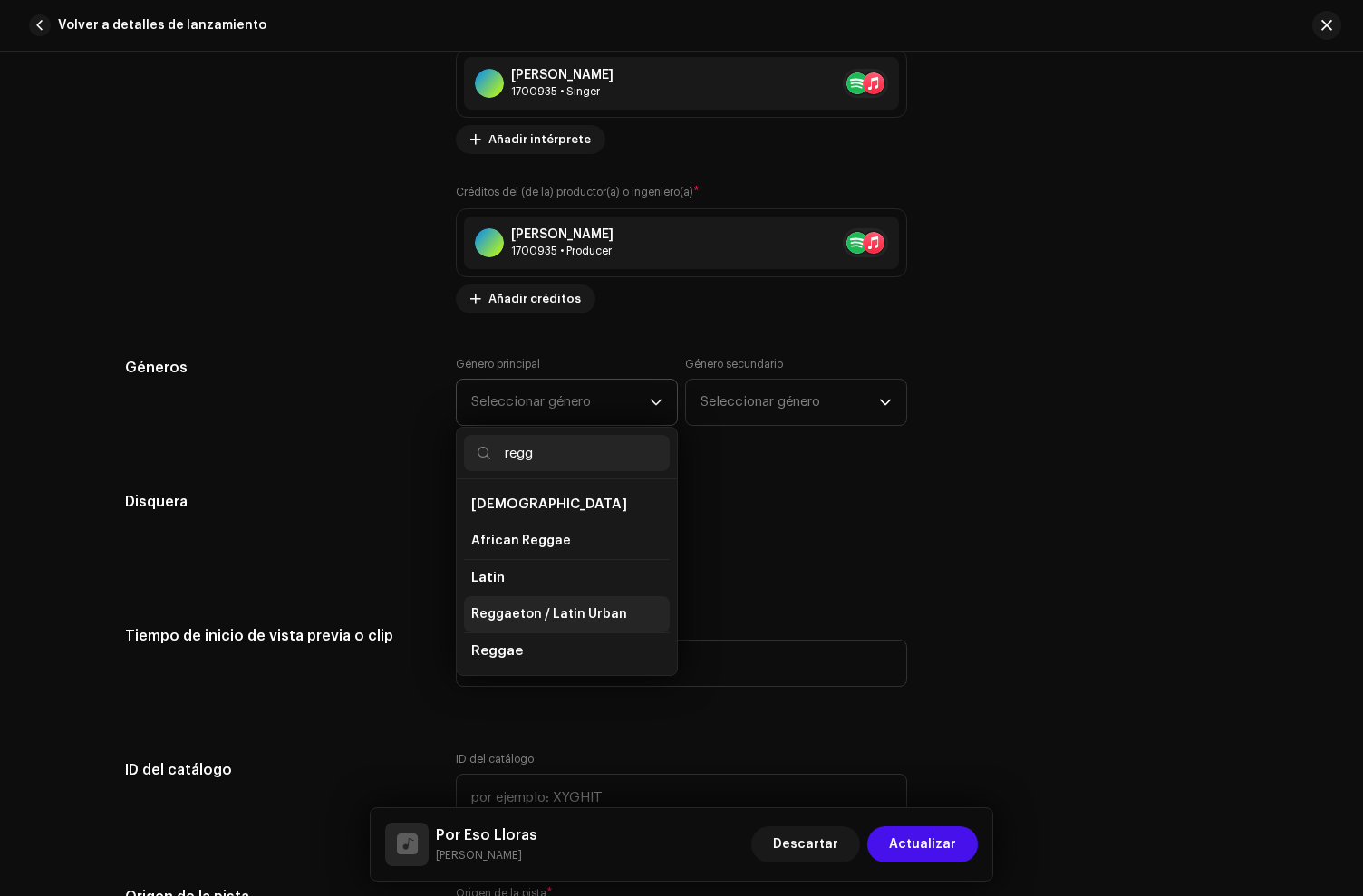
type input "regg"
click at [558, 612] on span "Reggaeton / Latin Urban" at bounding box center [550, 615] width 156 height 18
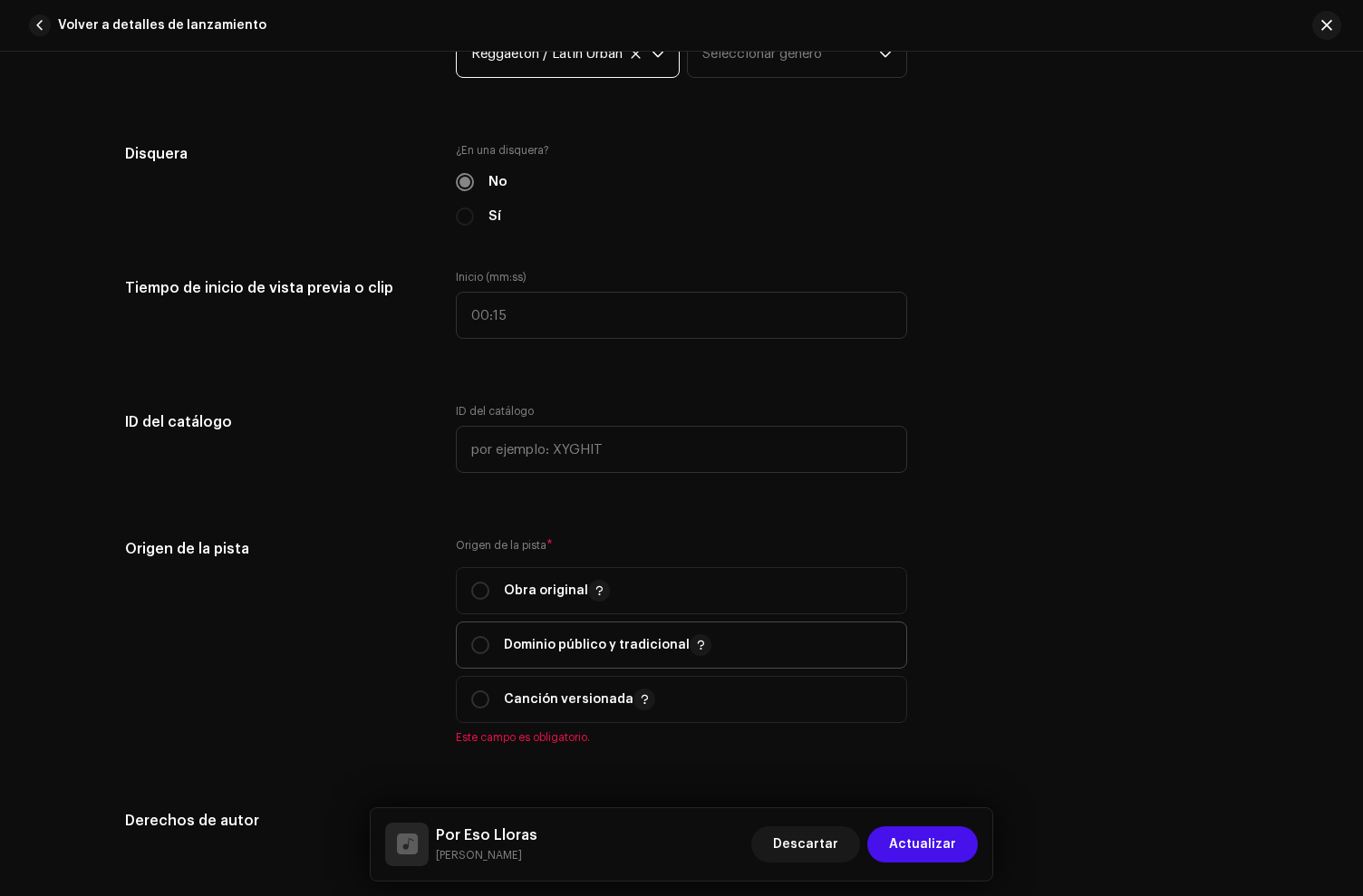
drag, startPoint x: 508, startPoint y: 596, endPoint x: 584, endPoint y: 630, distance: 83.3
click at [508, 596] on p "Obra original" at bounding box center [557, 591] width 106 height 22
radio input "true"
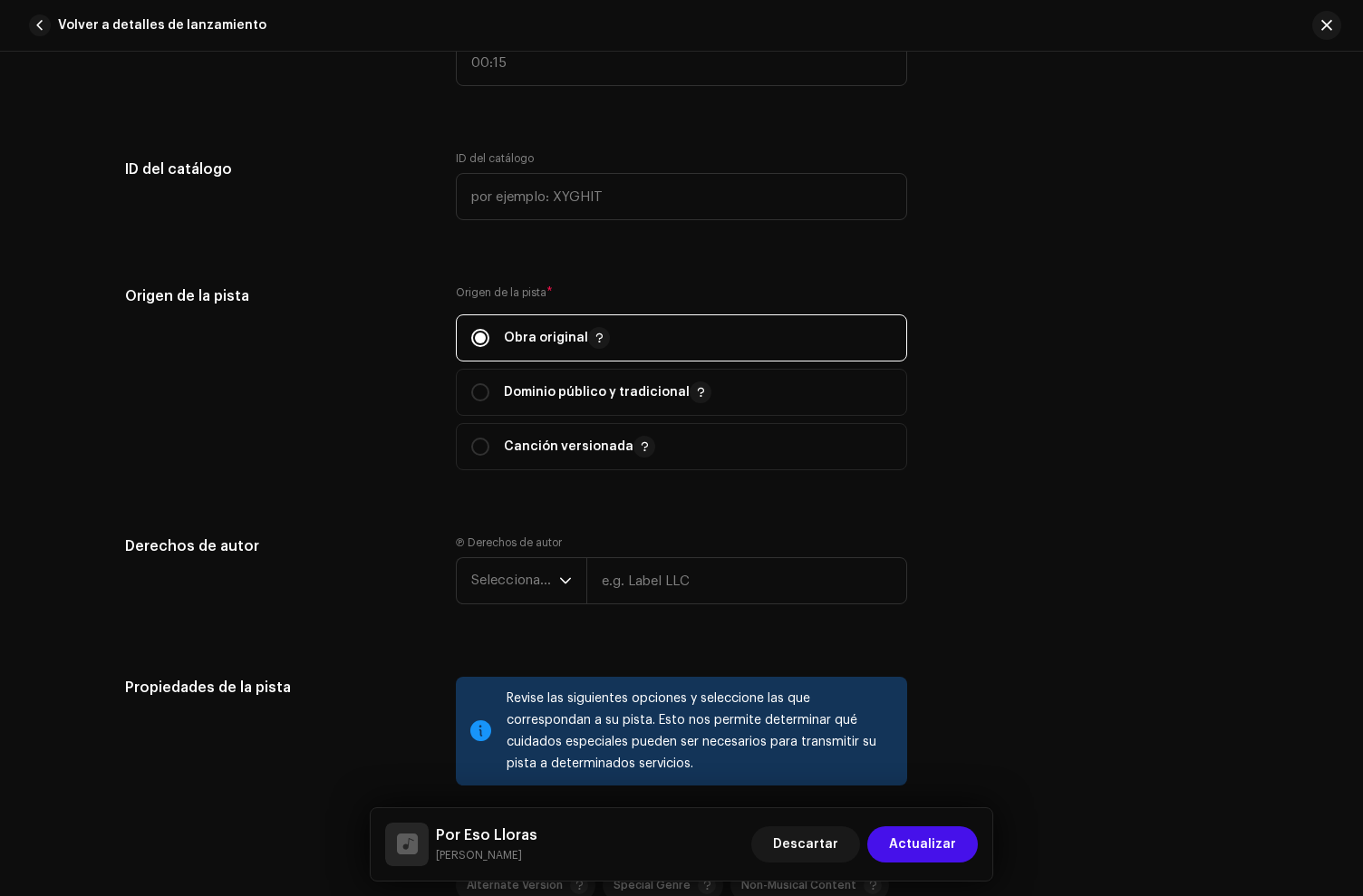
scroll to position [2460, 0]
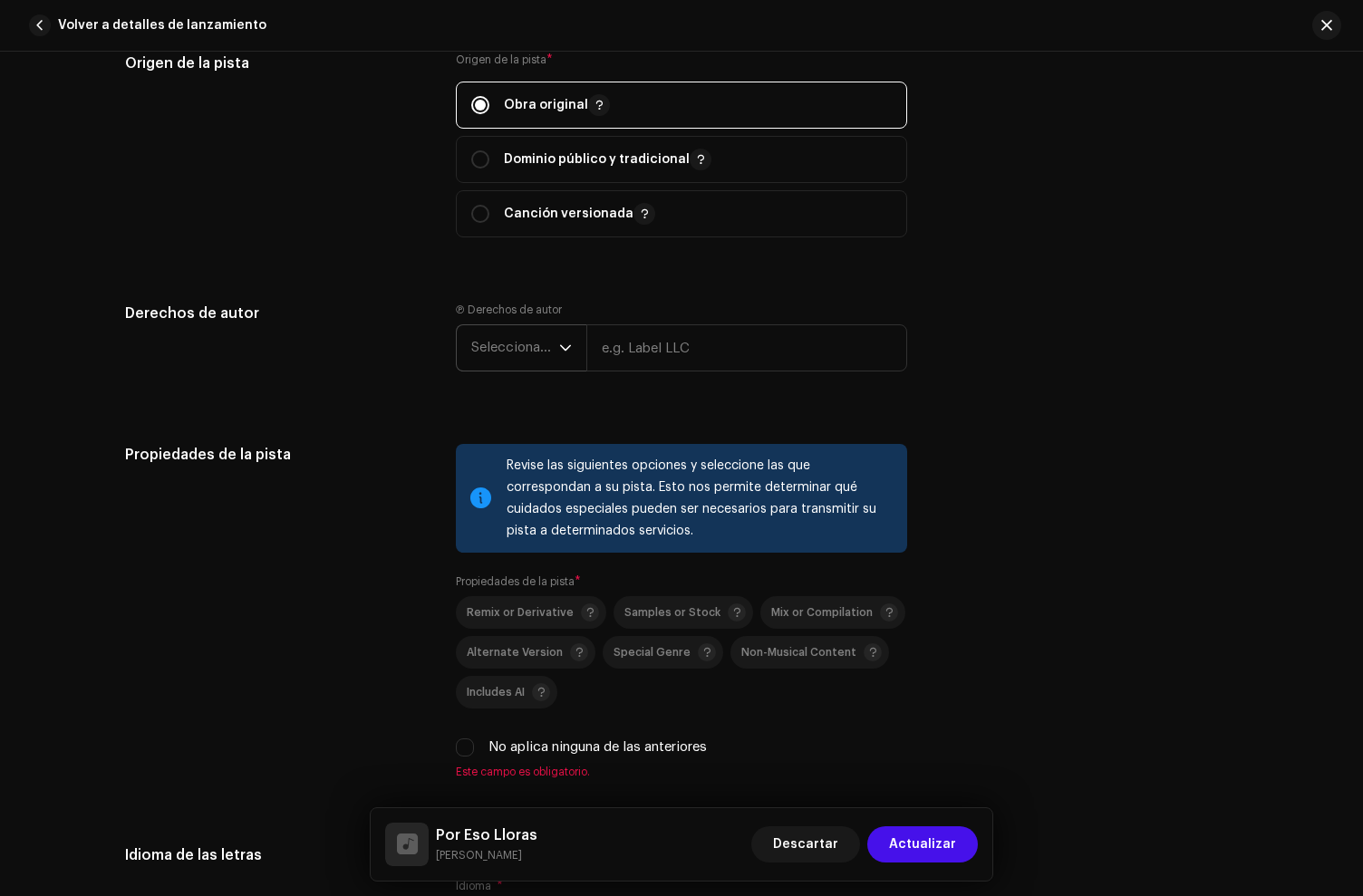
click at [472, 344] on span "Seleccionar año" at bounding box center [515, 348] width 88 height 45
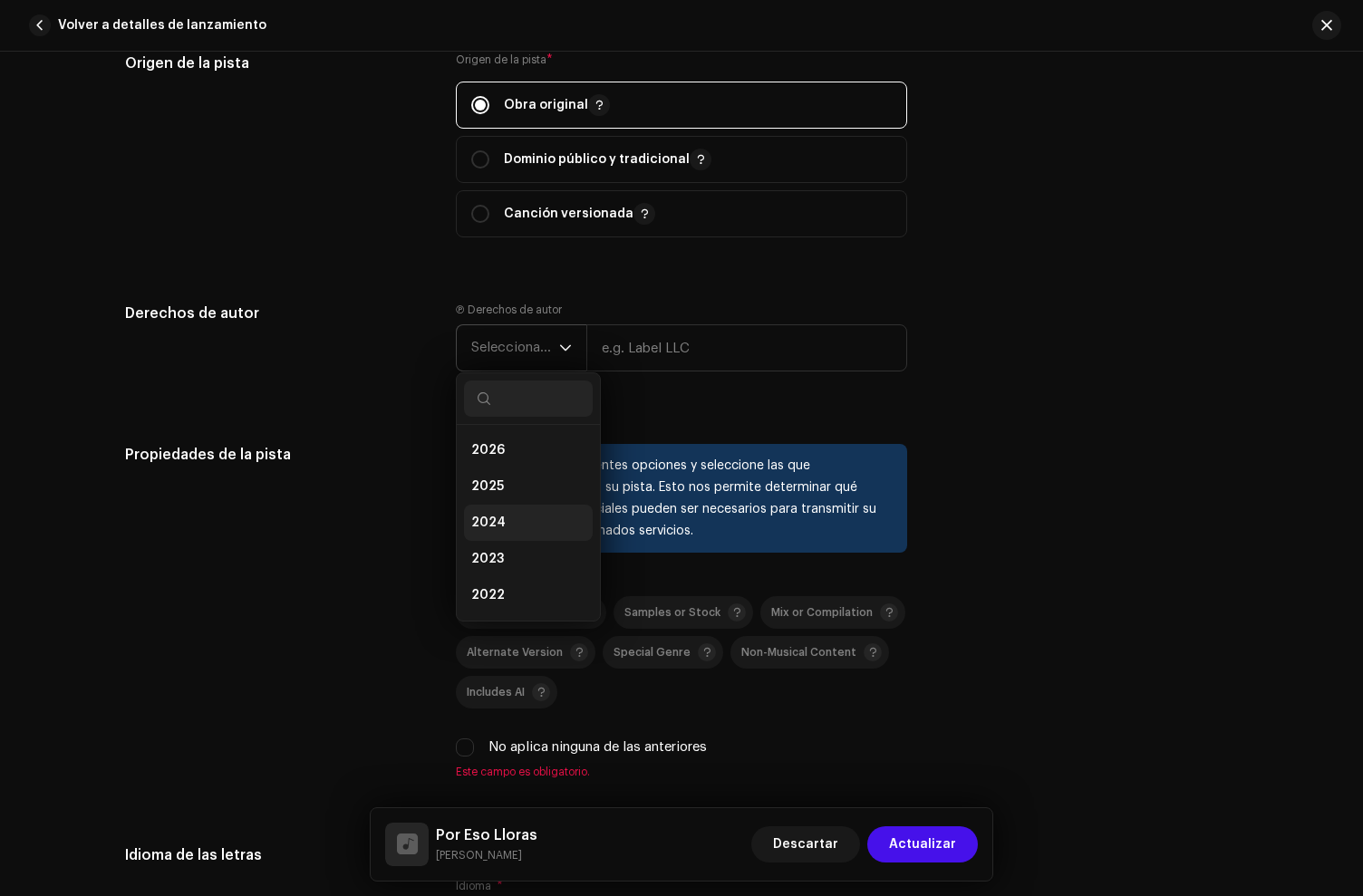
click at [502, 517] on li "2024" at bounding box center [529, 523] width 129 height 36
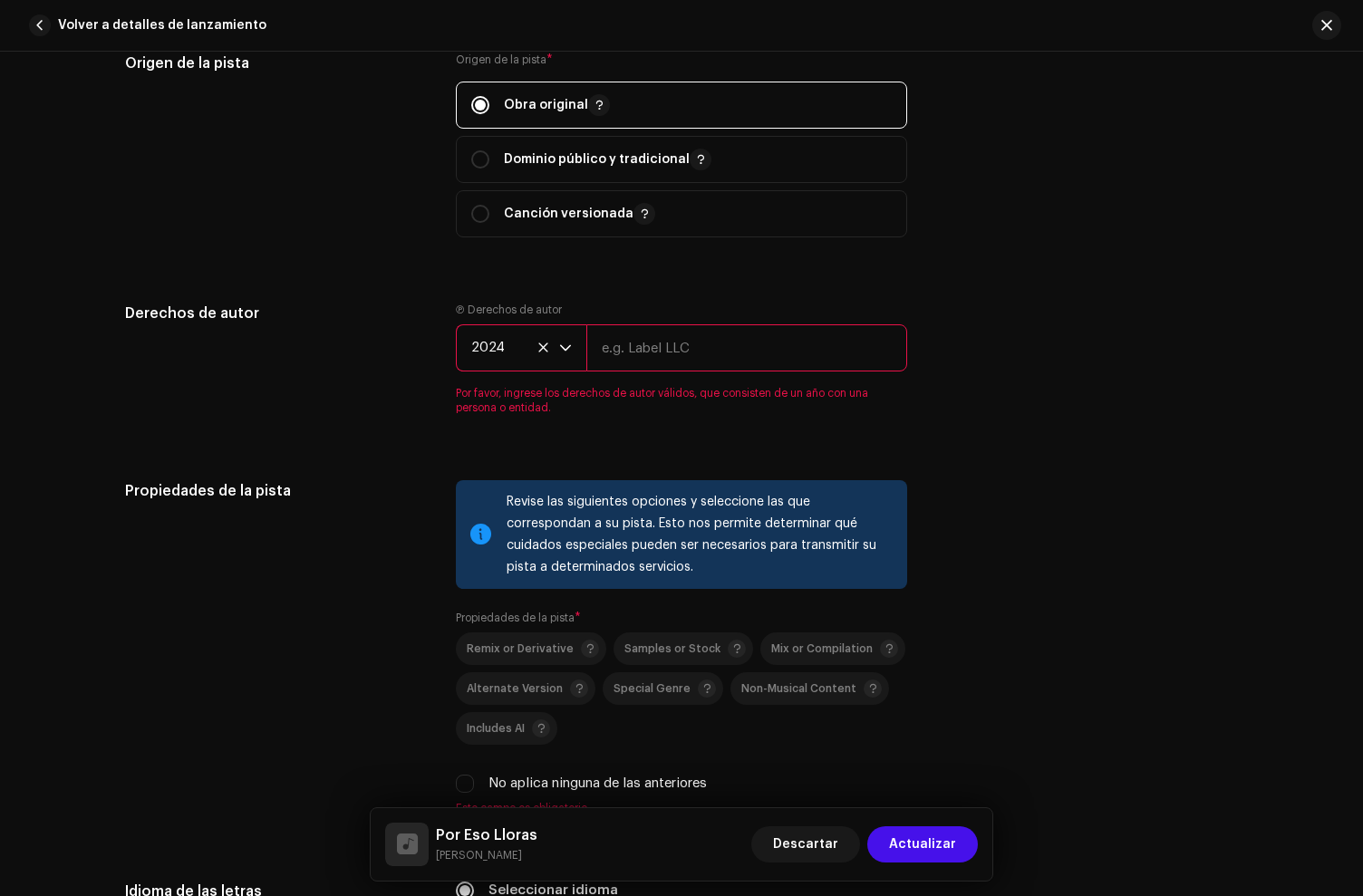
click at [647, 365] on input "text" at bounding box center [747, 348] width 321 height 47
paste input "QZTVM2464790"
type input "QZTVM2464790"
click at [790, 342] on input "text" at bounding box center [747, 348] width 321 height 47
type input "[PERSON_NAME]"
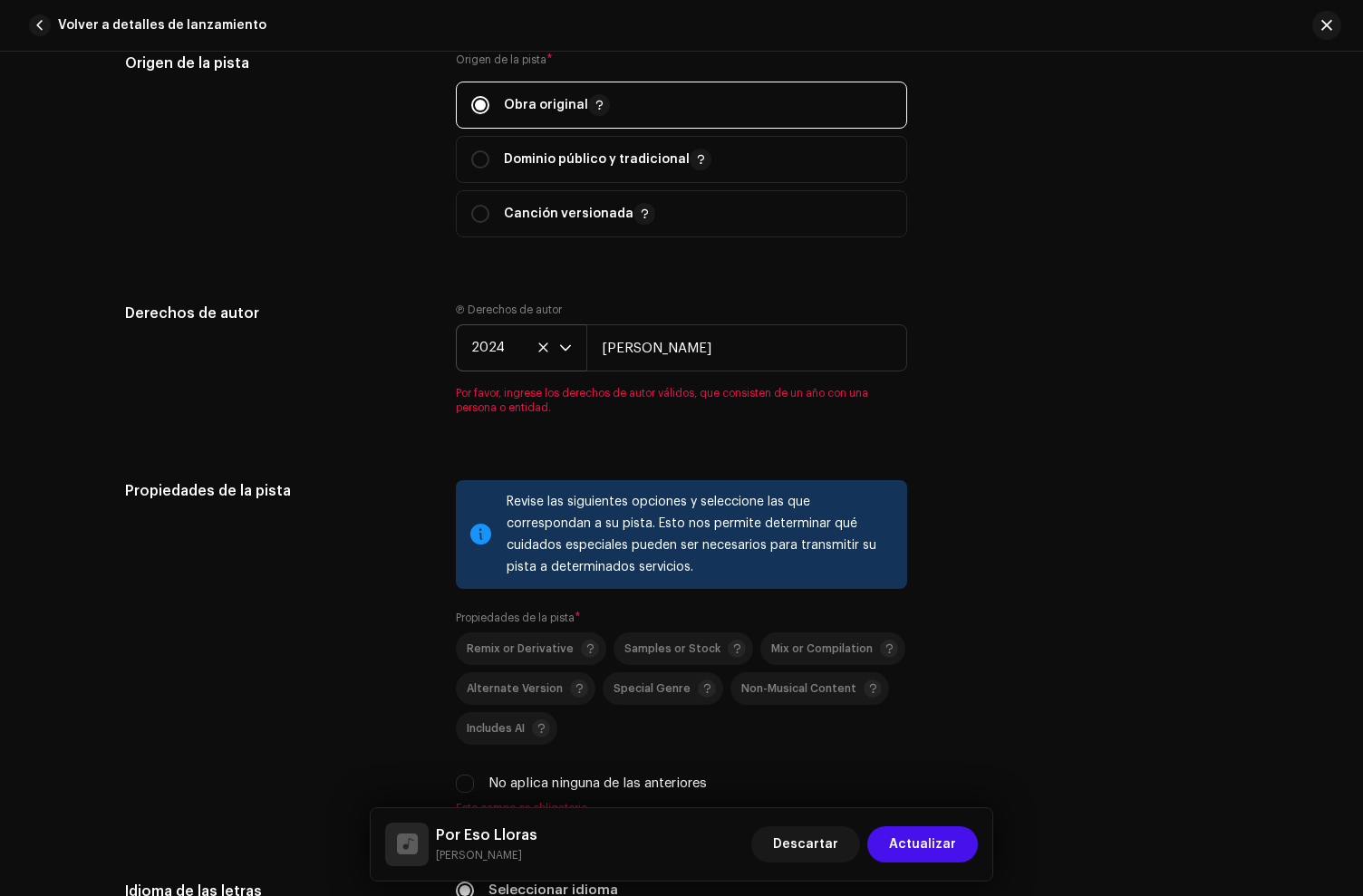
drag, startPoint x: 982, startPoint y: 373, endPoint x: 971, endPoint y: 375, distance: 11.2
click at [982, 375] on div "Derechos de autor Ⓟ Derechos de autor 2024 [PERSON_NAME] Por favor, ingrese los…" at bounding box center [681, 370] width 1113 height 134
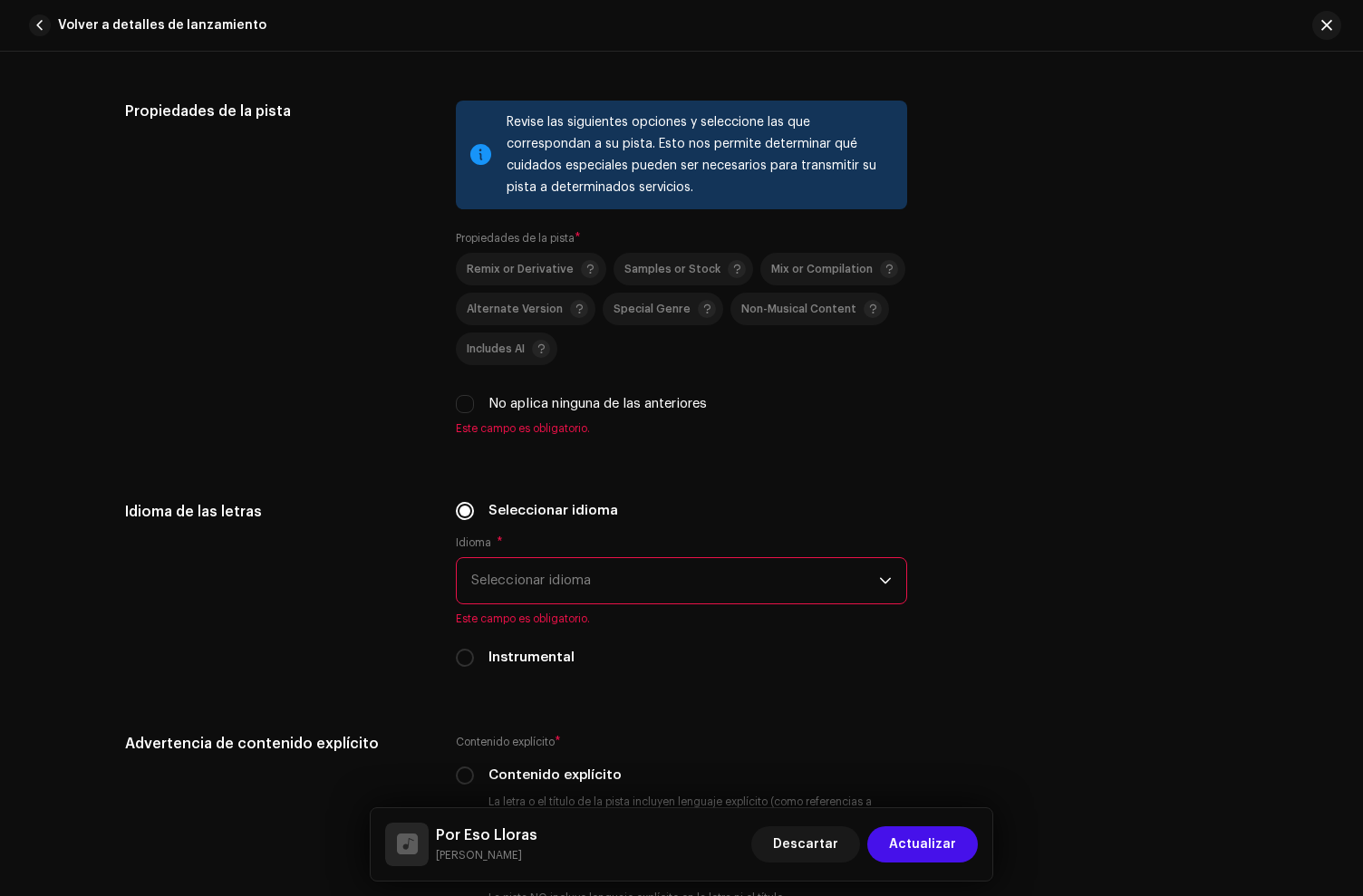
scroll to position [2807, 0]
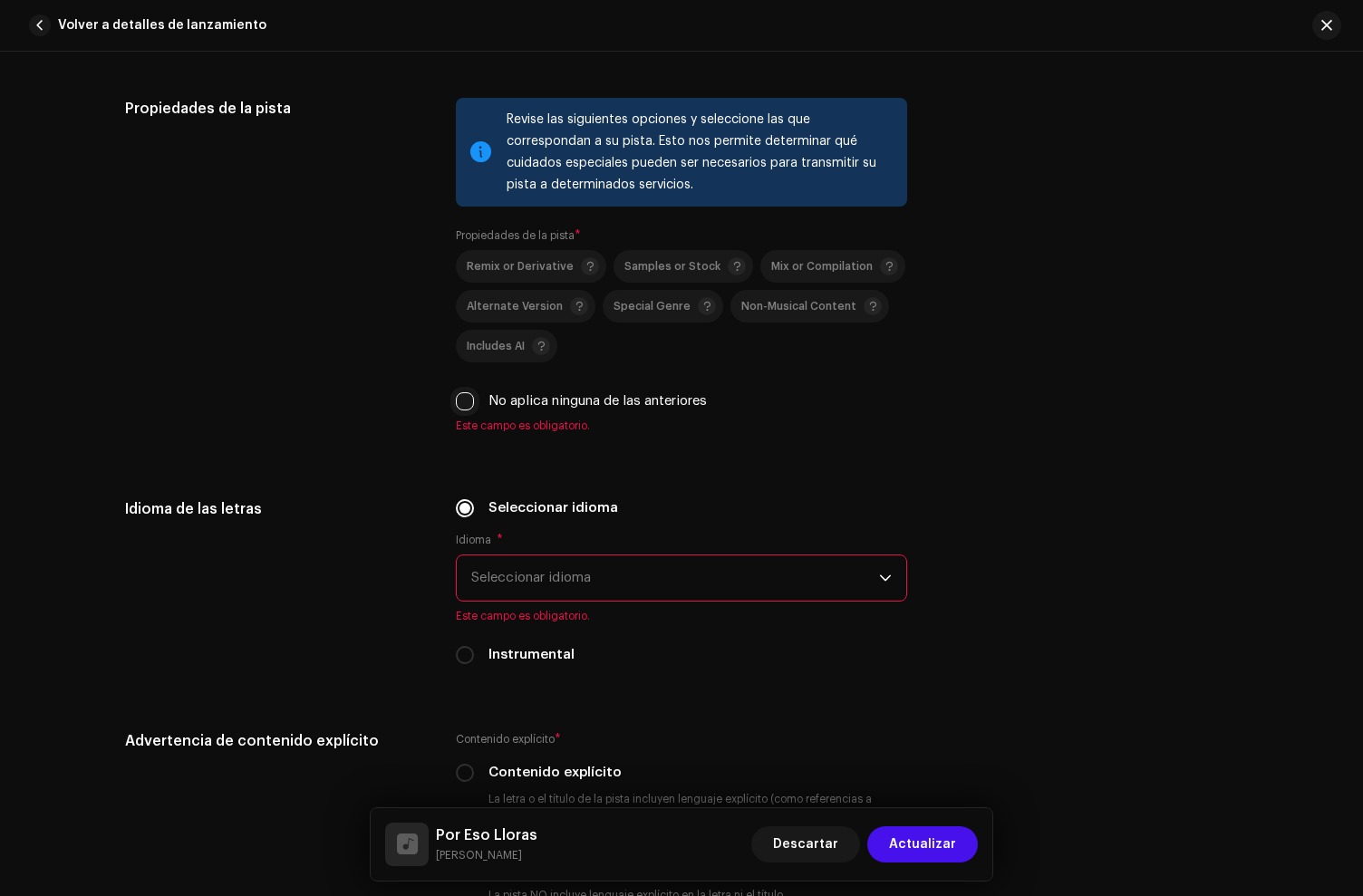
click at [456, 404] on input "No aplica ninguna de las anteriores" at bounding box center [465, 402] width 18 height 18
checkbox input "true"
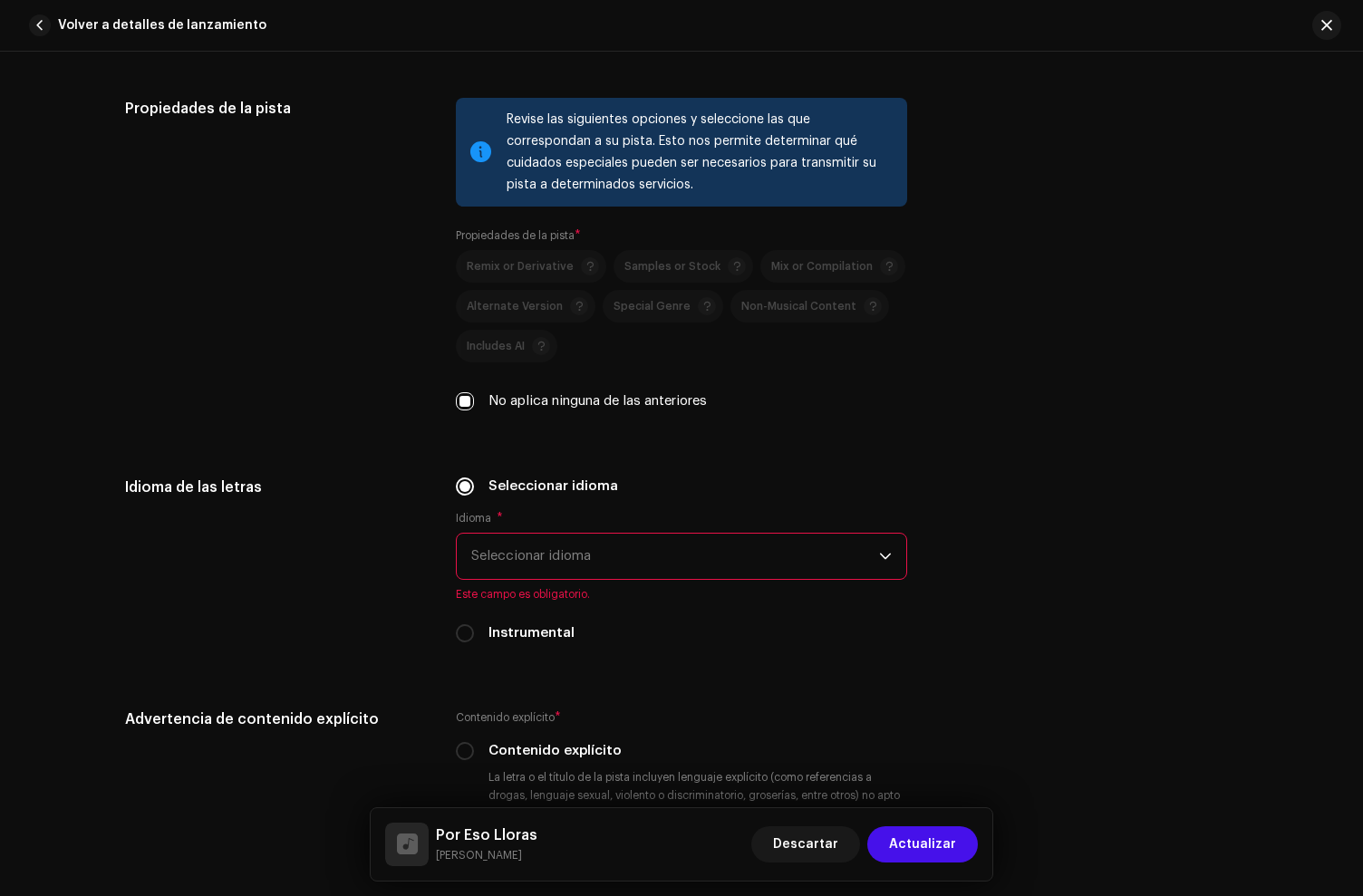
click at [501, 569] on span "Seleccionar idioma" at bounding box center [676, 557] width 408 height 45
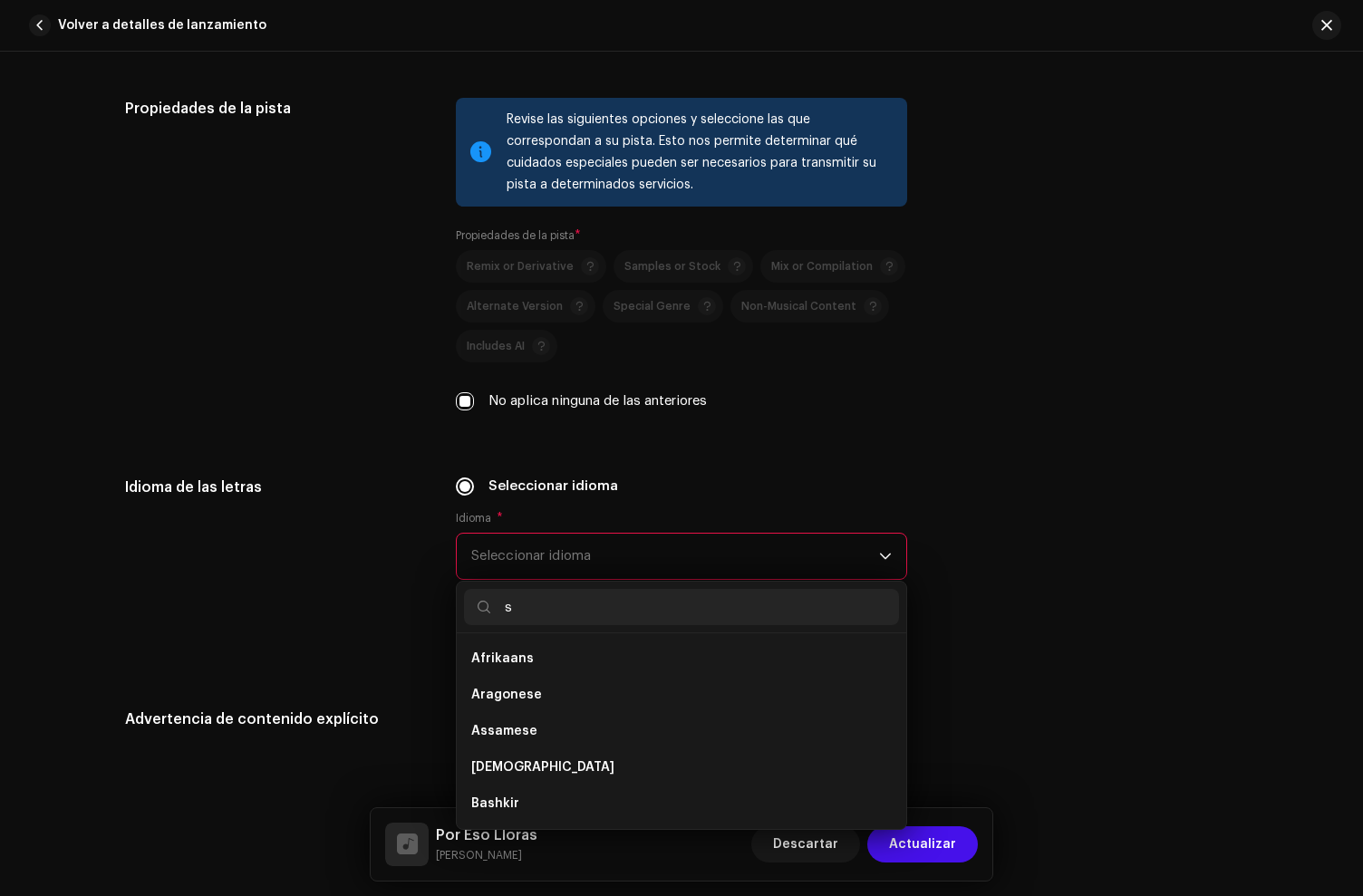
scroll to position [7, 0]
type input "spa"
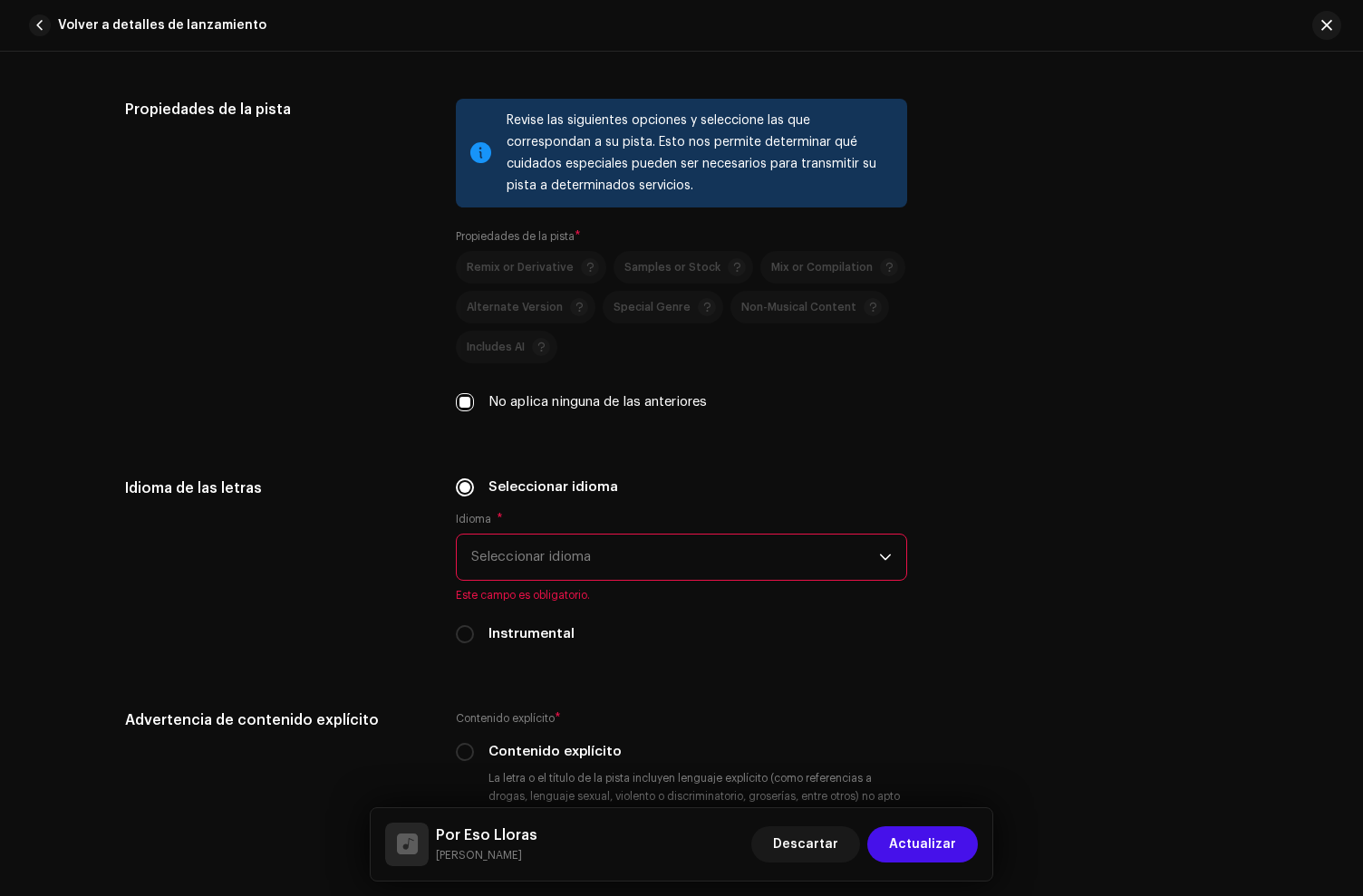
click at [501, 551] on span "Seleccionar idioma" at bounding box center [676, 558] width 408 height 45
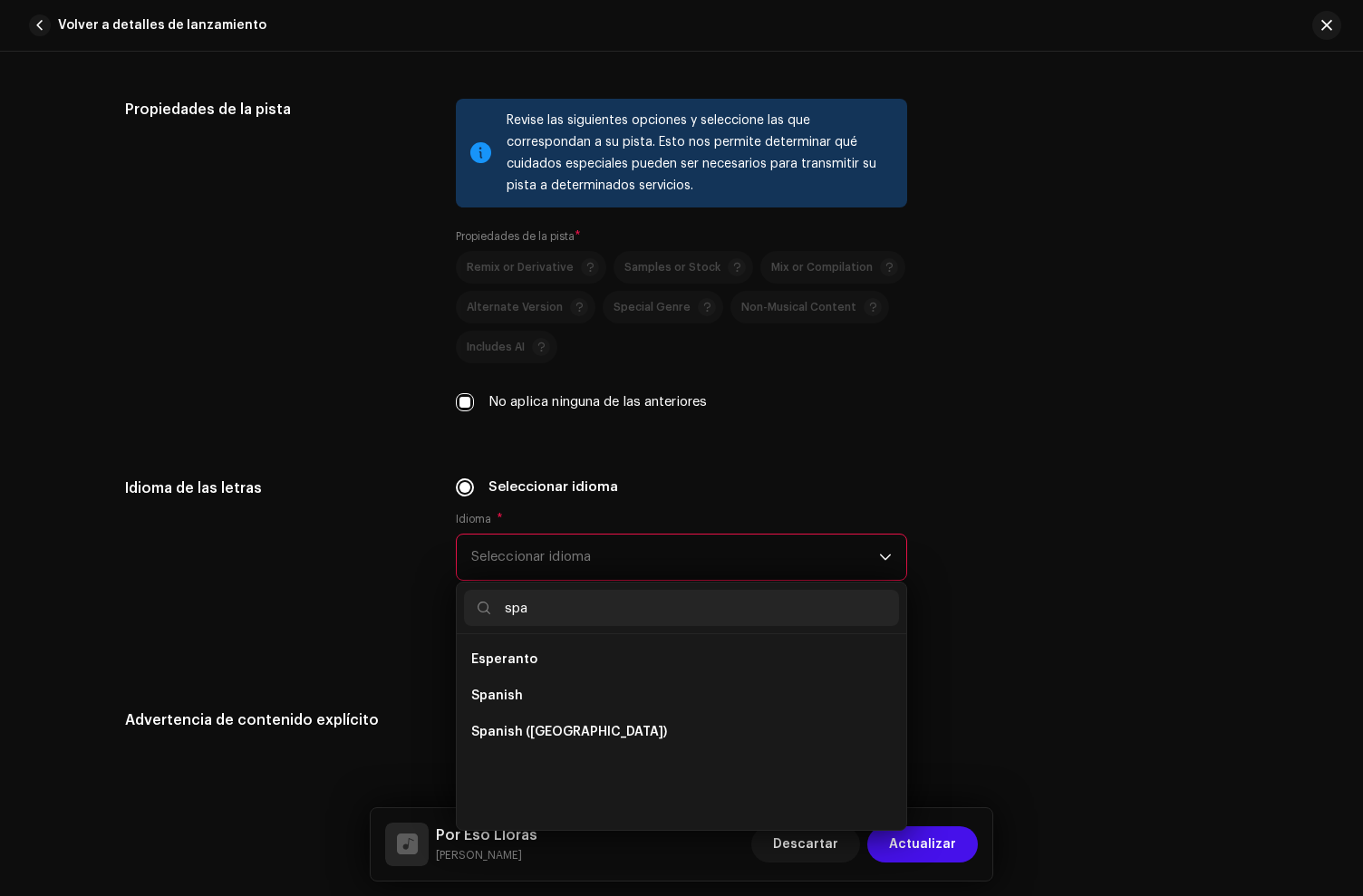
scroll to position [0, 0]
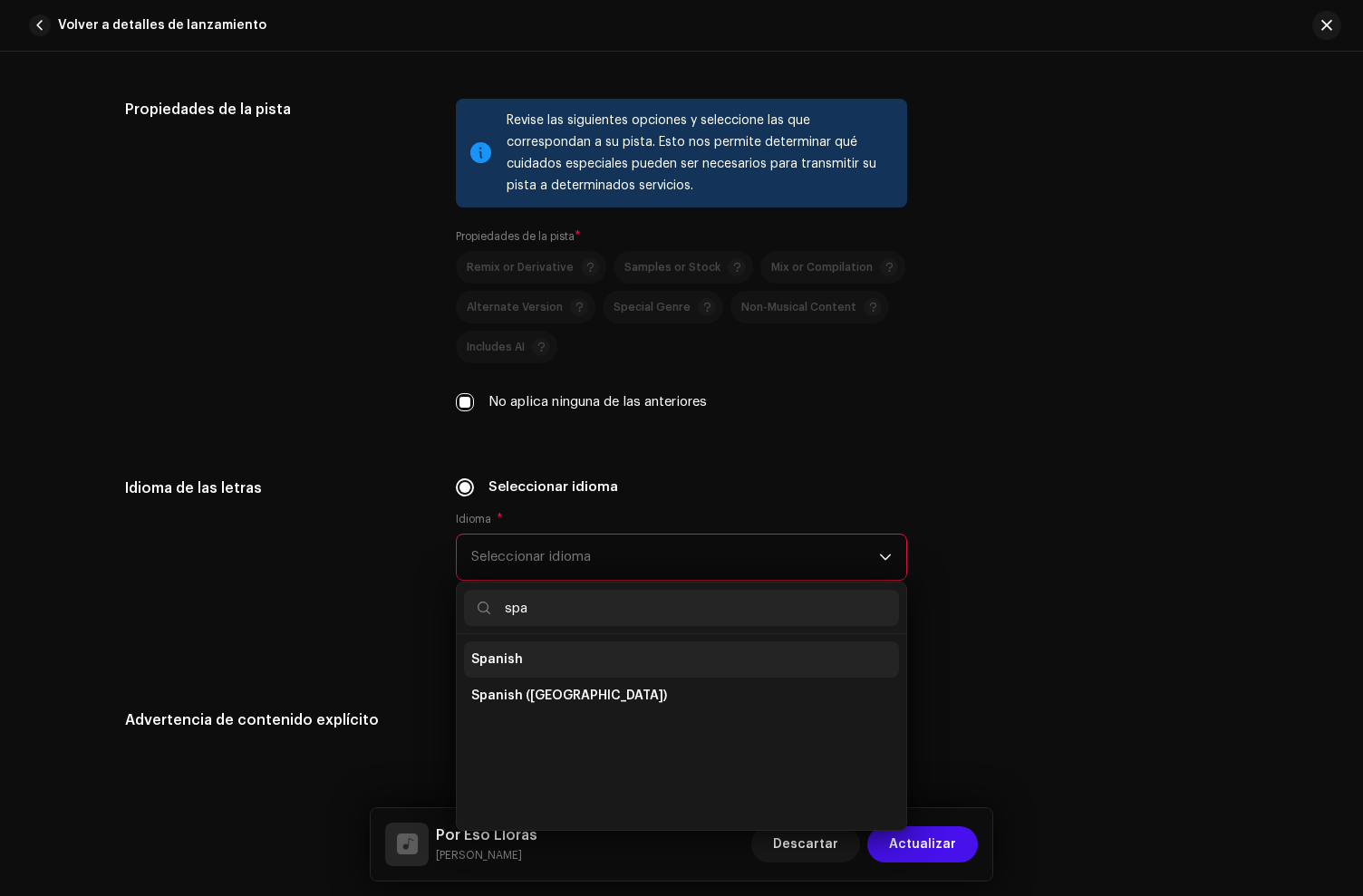
type input "spa"
click at [515, 662] on span "Spanish" at bounding box center [497, 660] width 52 height 18
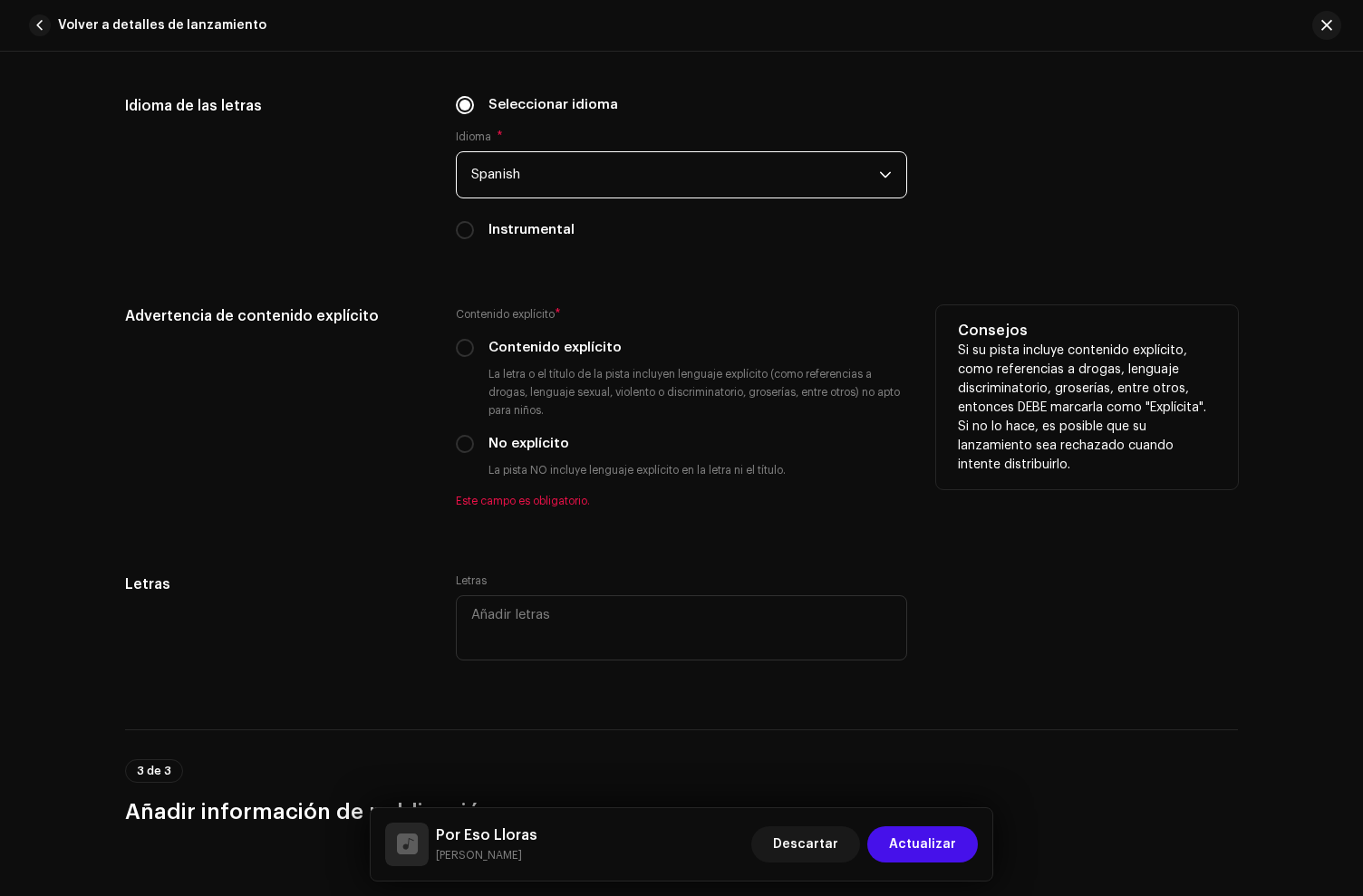
scroll to position [3208, 0]
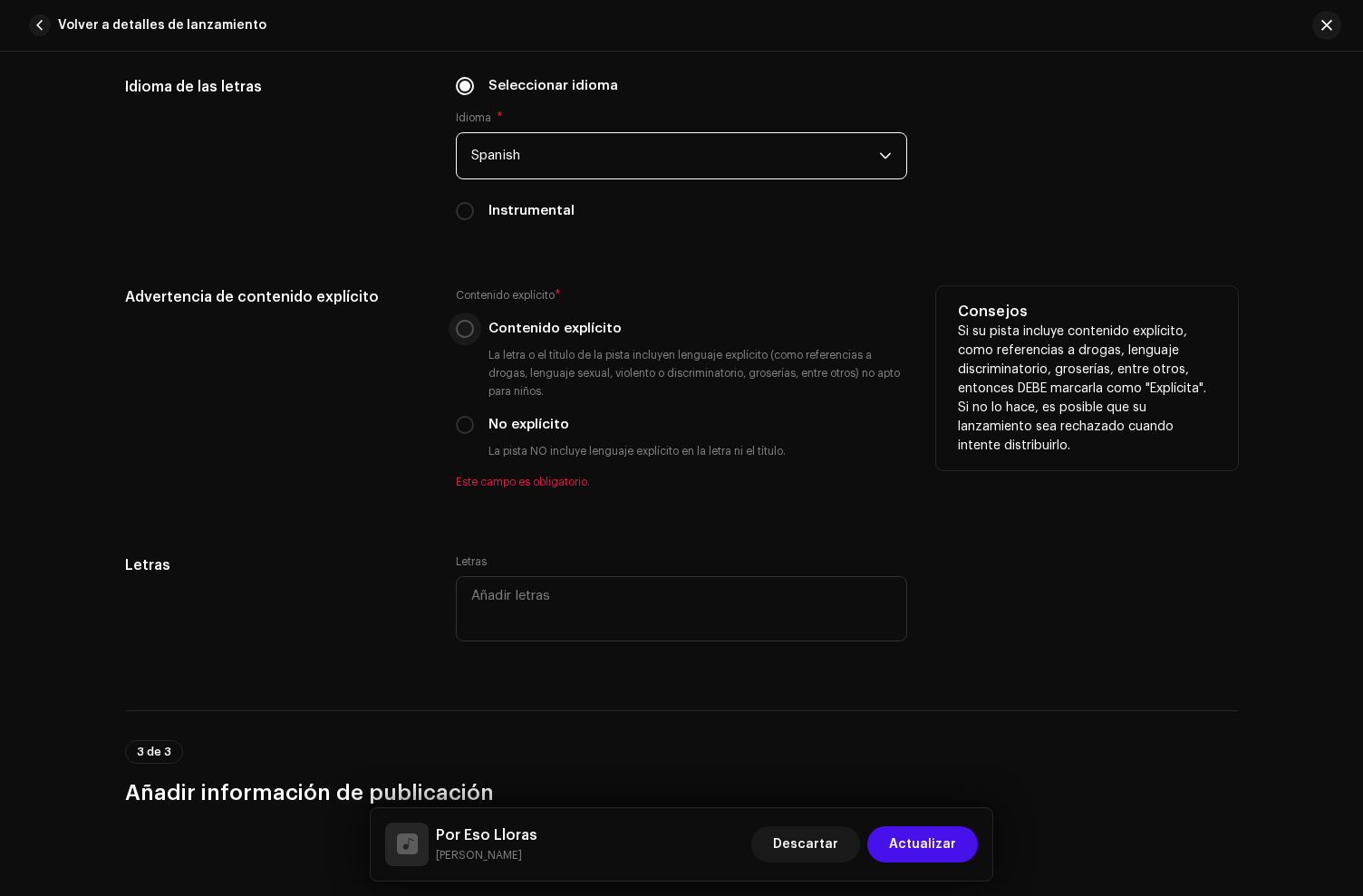
click at [463, 333] on input "Contenido explícito" at bounding box center [465, 329] width 18 height 18
radio input "true"
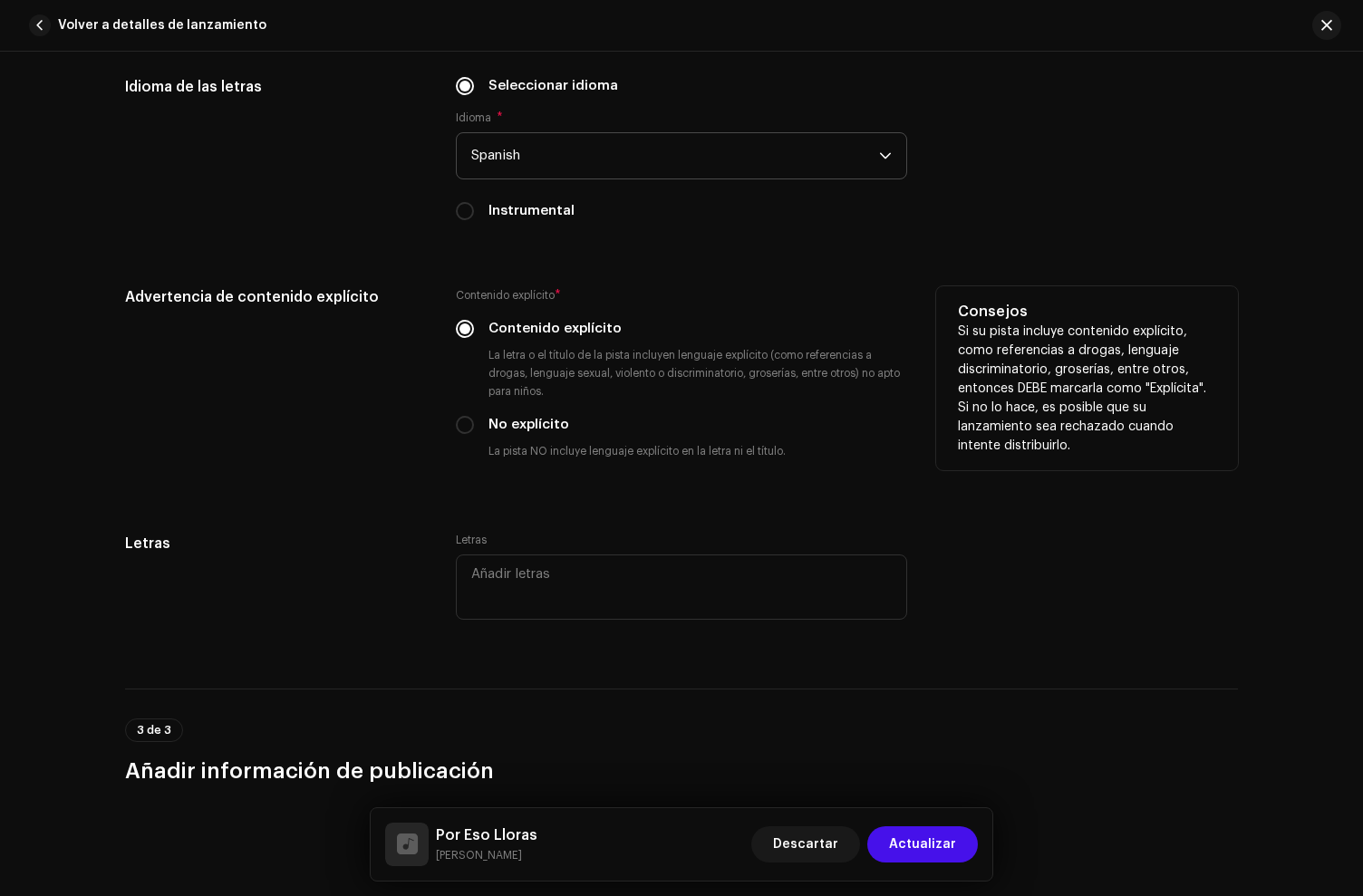
scroll to position [3591, 0]
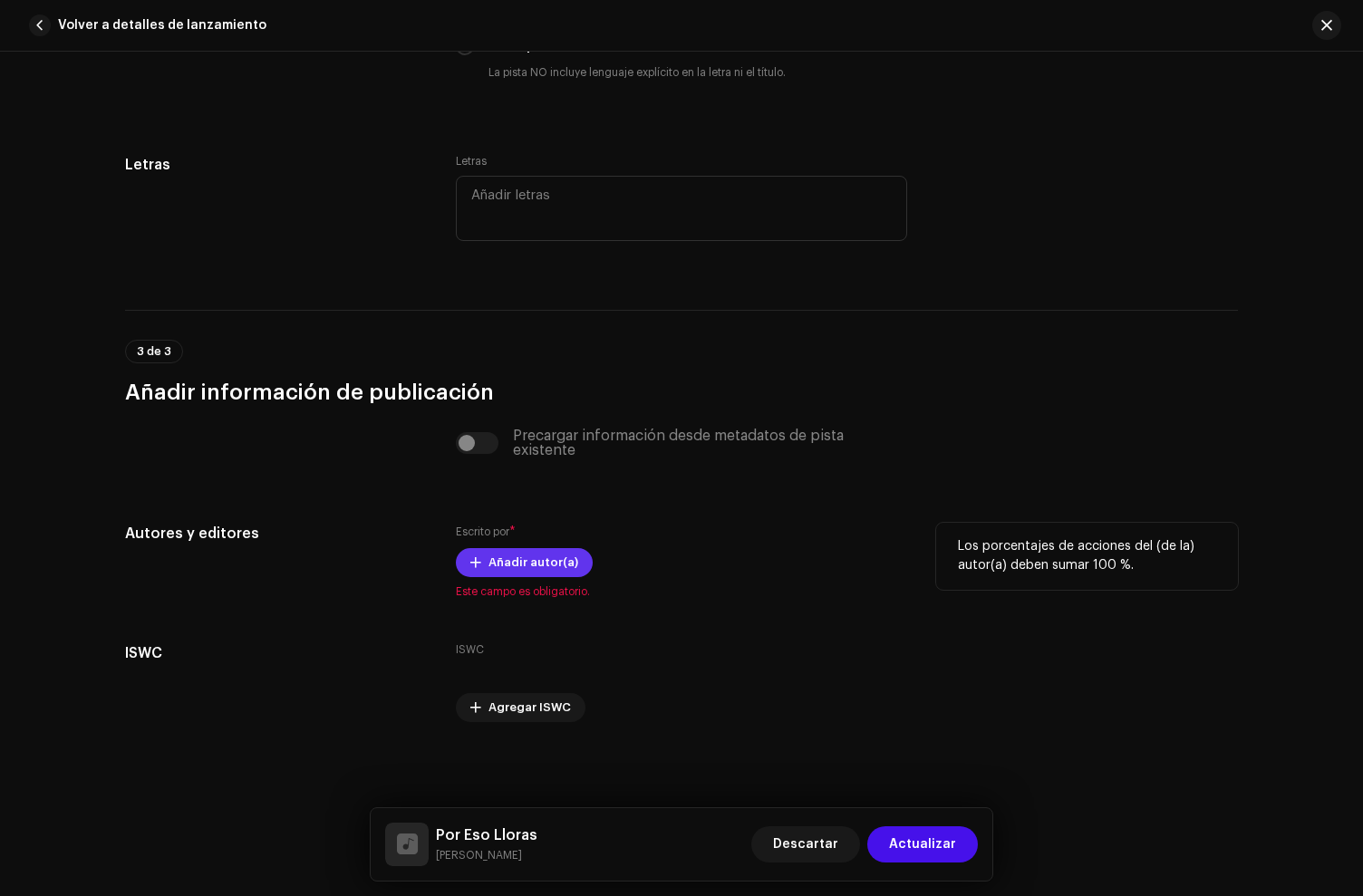
click at [498, 568] on span "Añadir autor(a)" at bounding box center [533, 563] width 90 height 36
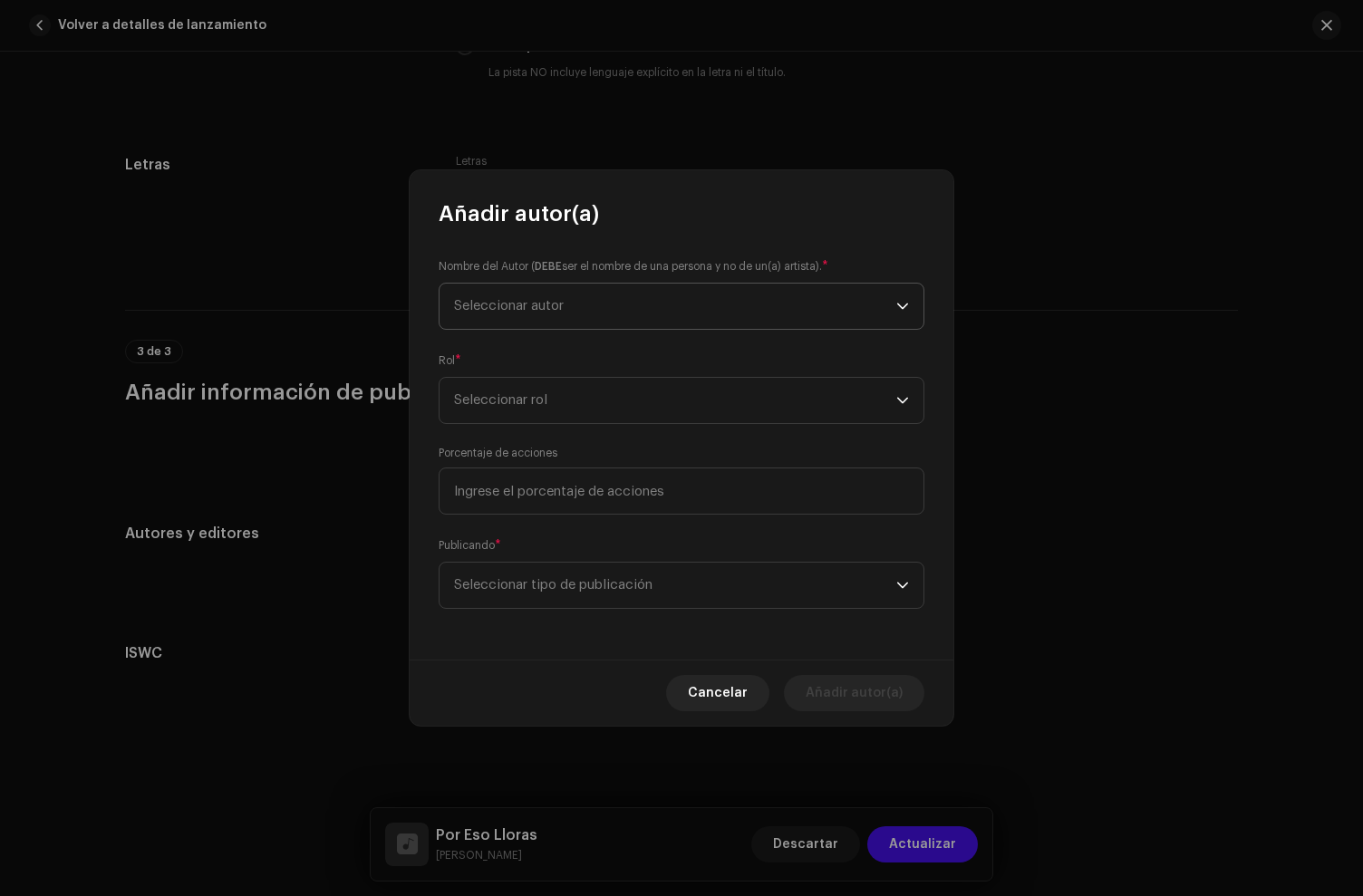
click at [598, 309] on span "Seleccionar autor" at bounding box center [676, 307] width 443 height 45
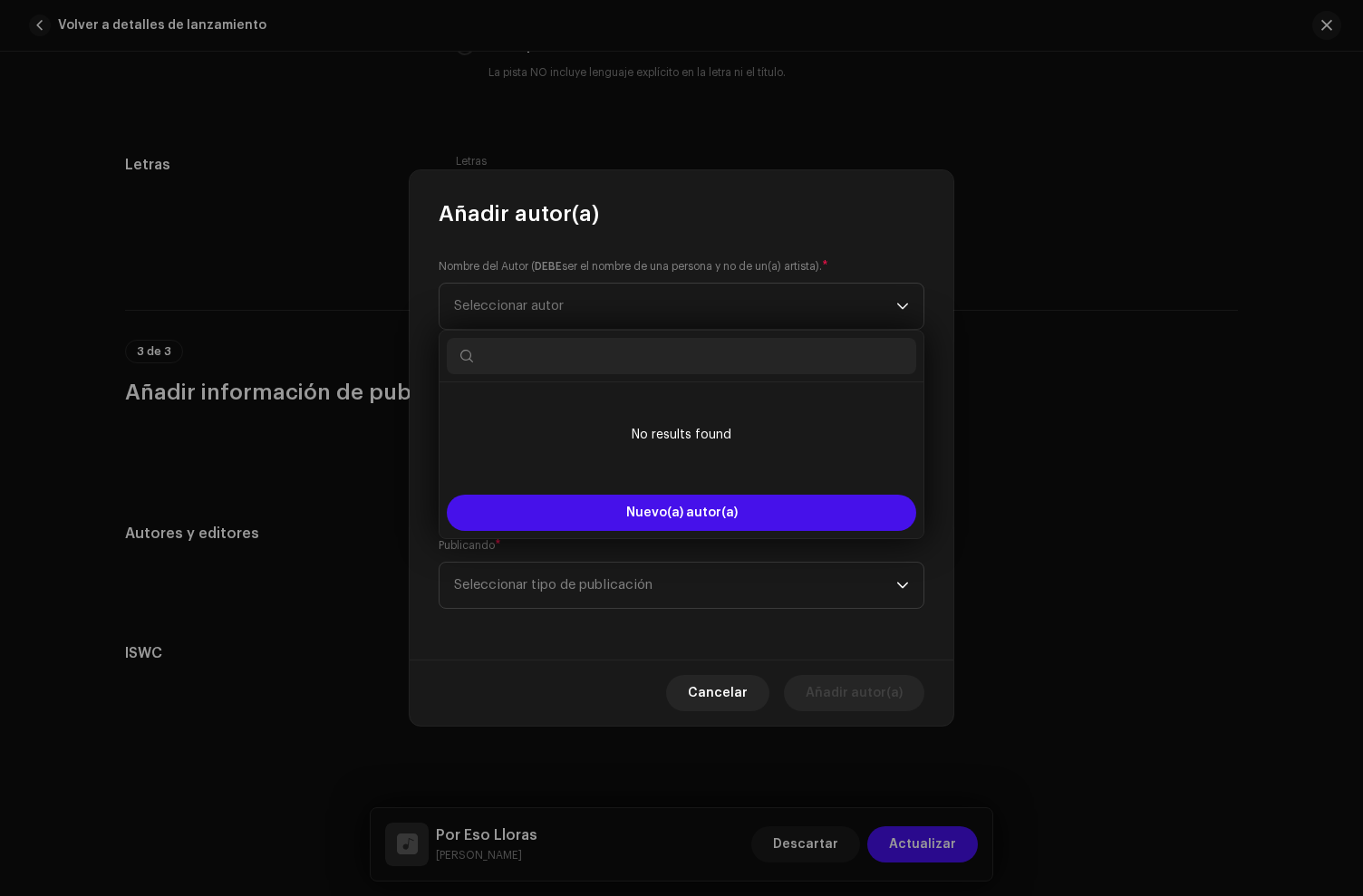
type input "e"
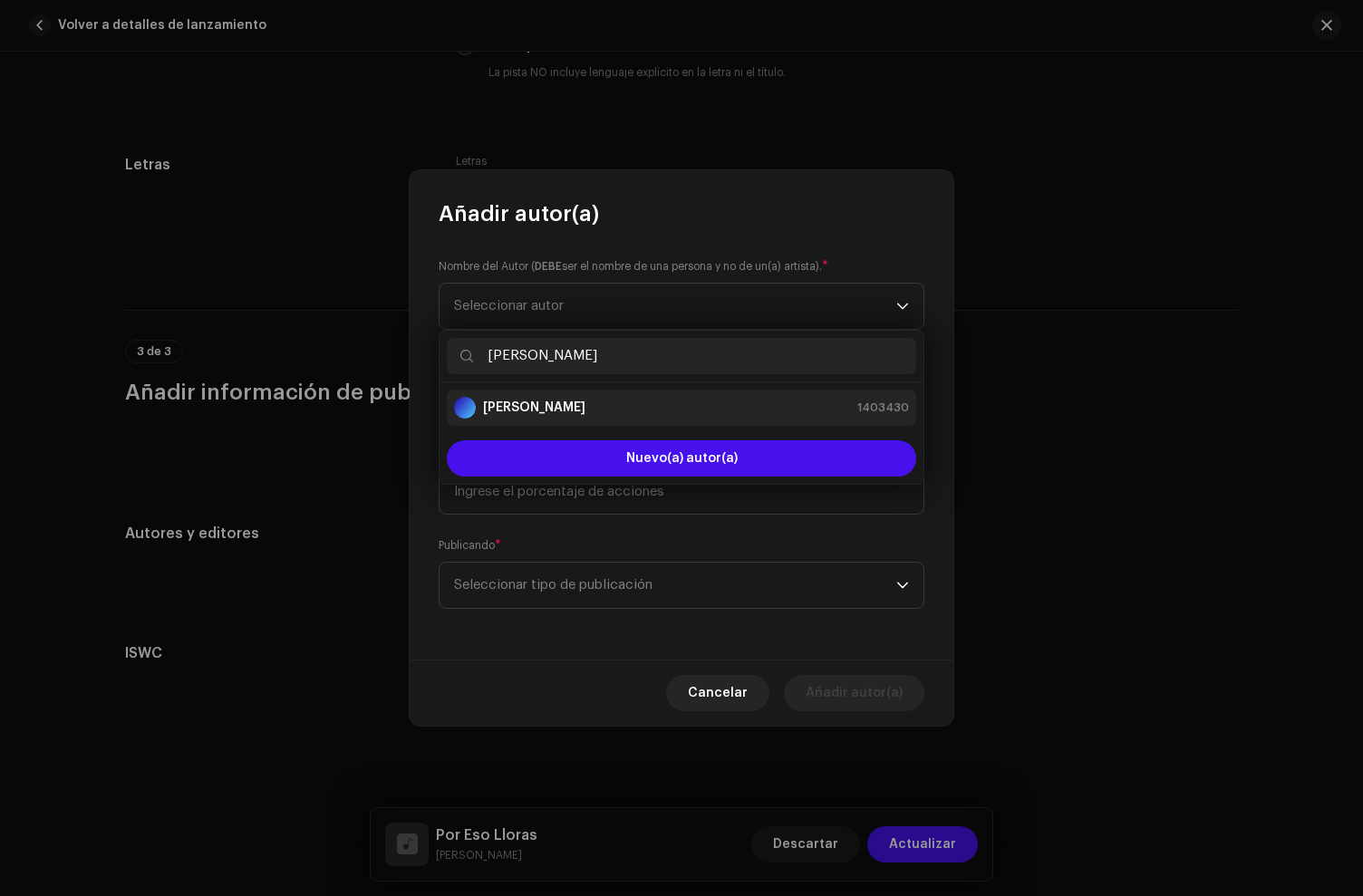
type input "[PERSON_NAME]"
click at [572, 418] on div "[PERSON_NAME]" at bounding box center [520, 408] width 131 height 22
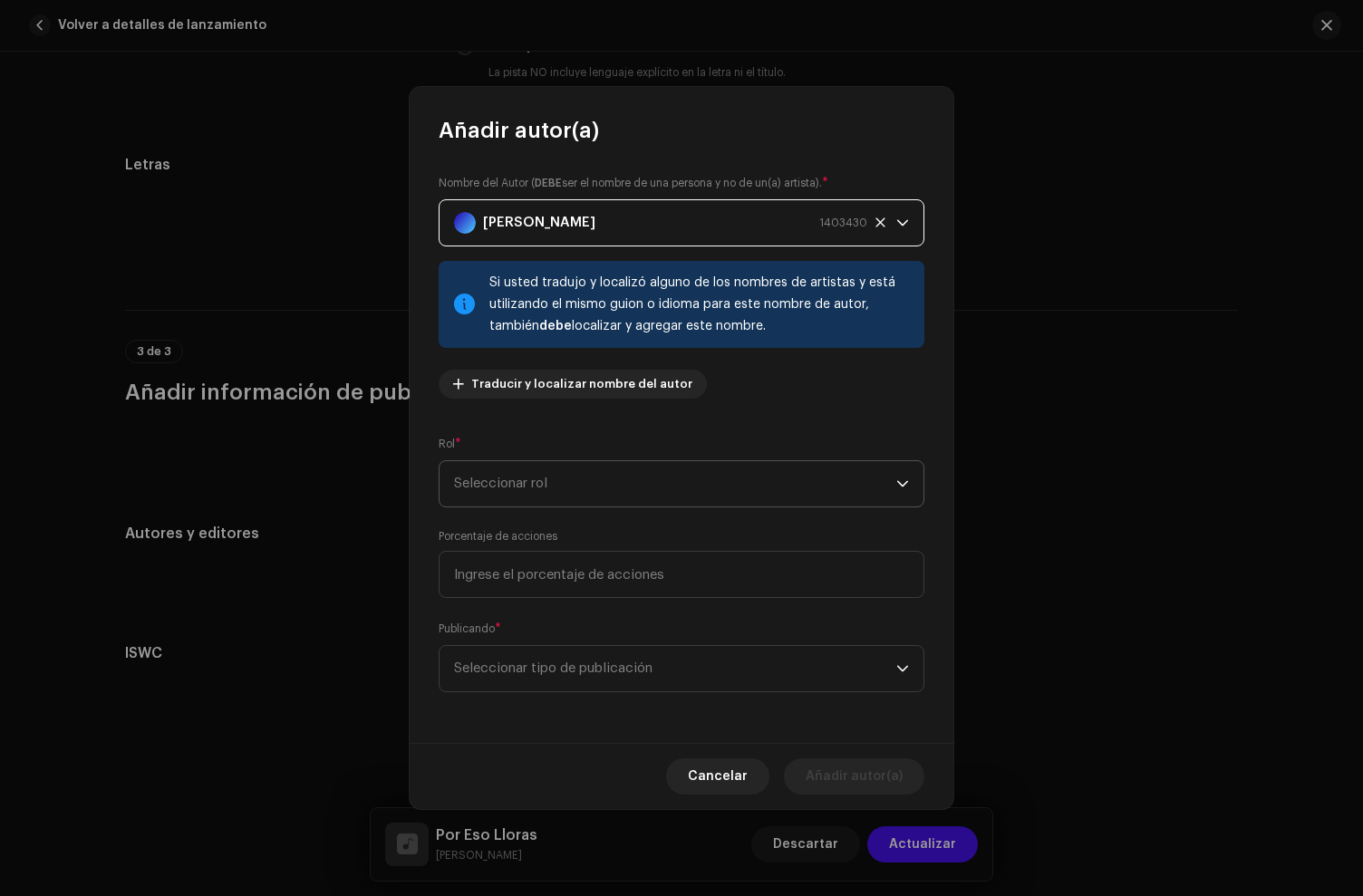
click at [540, 487] on span "Seleccionar rol" at bounding box center [676, 484] width 443 height 45
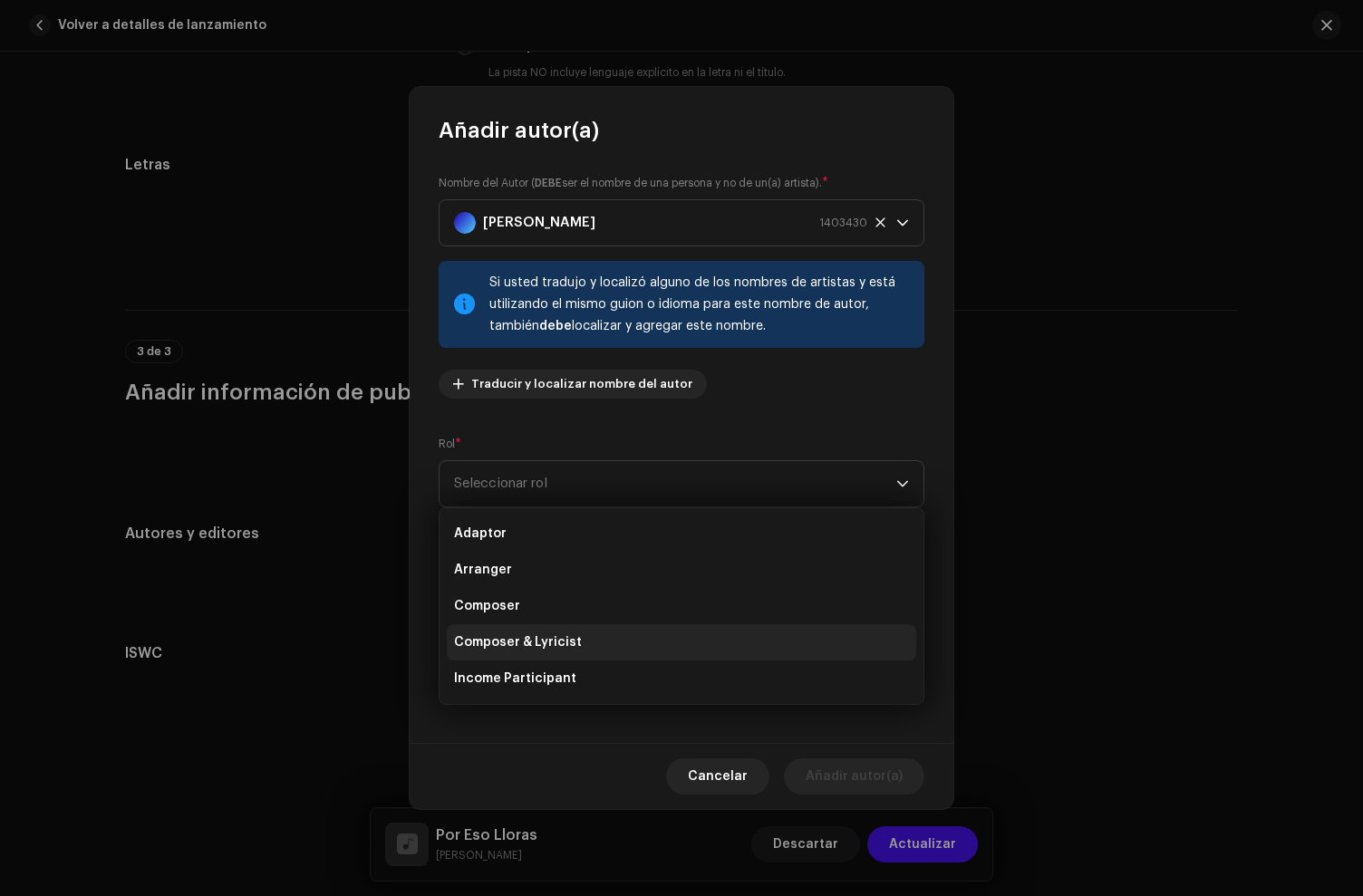
click at [542, 643] on span "Composer & Lyricist" at bounding box center [518, 643] width 128 height 18
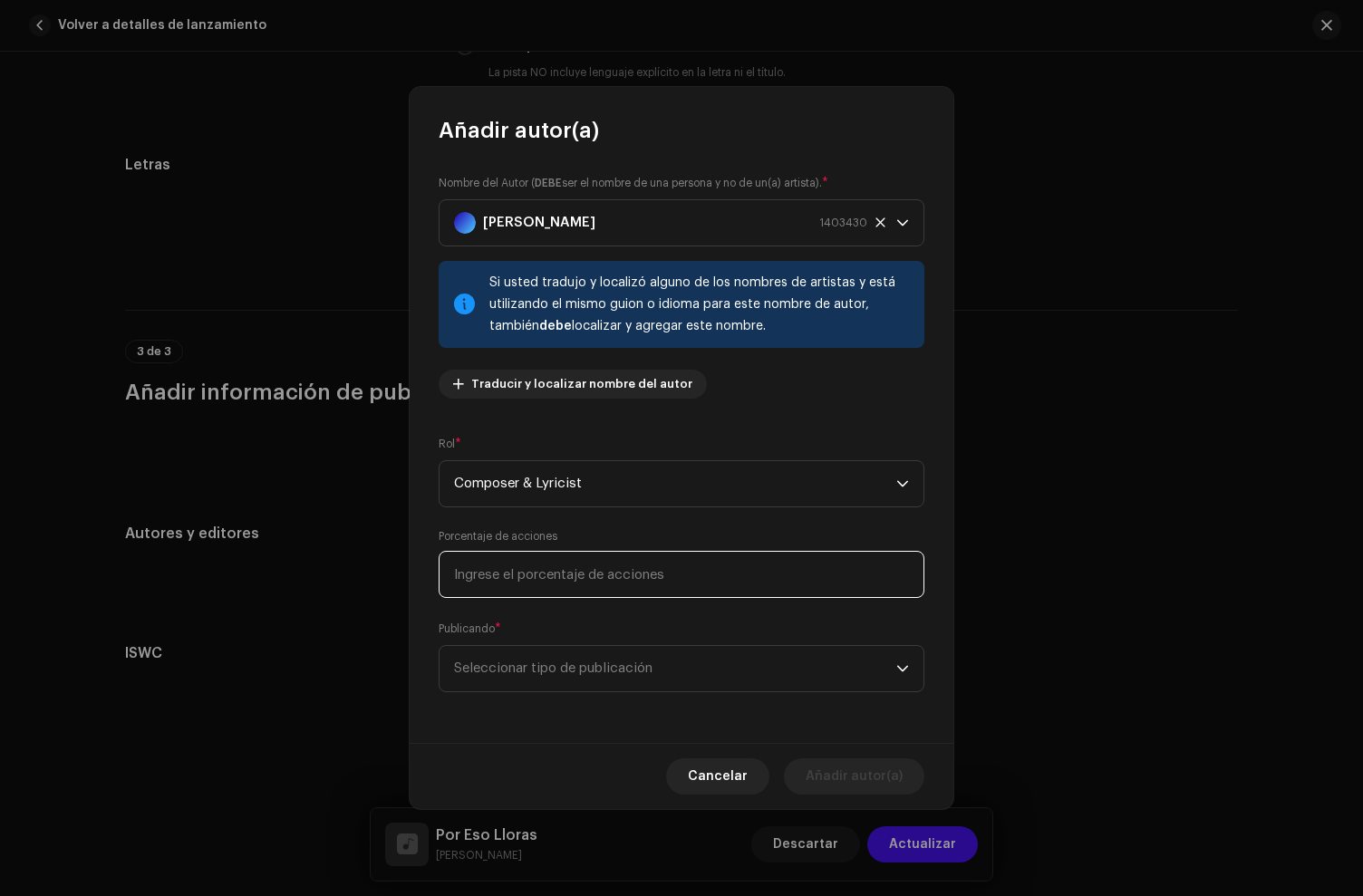
click at [541, 583] on input at bounding box center [682, 575] width 486 height 47
type input "100,00"
click at [585, 668] on span "Seleccionar tipo de publicación" at bounding box center [676, 669] width 443 height 45
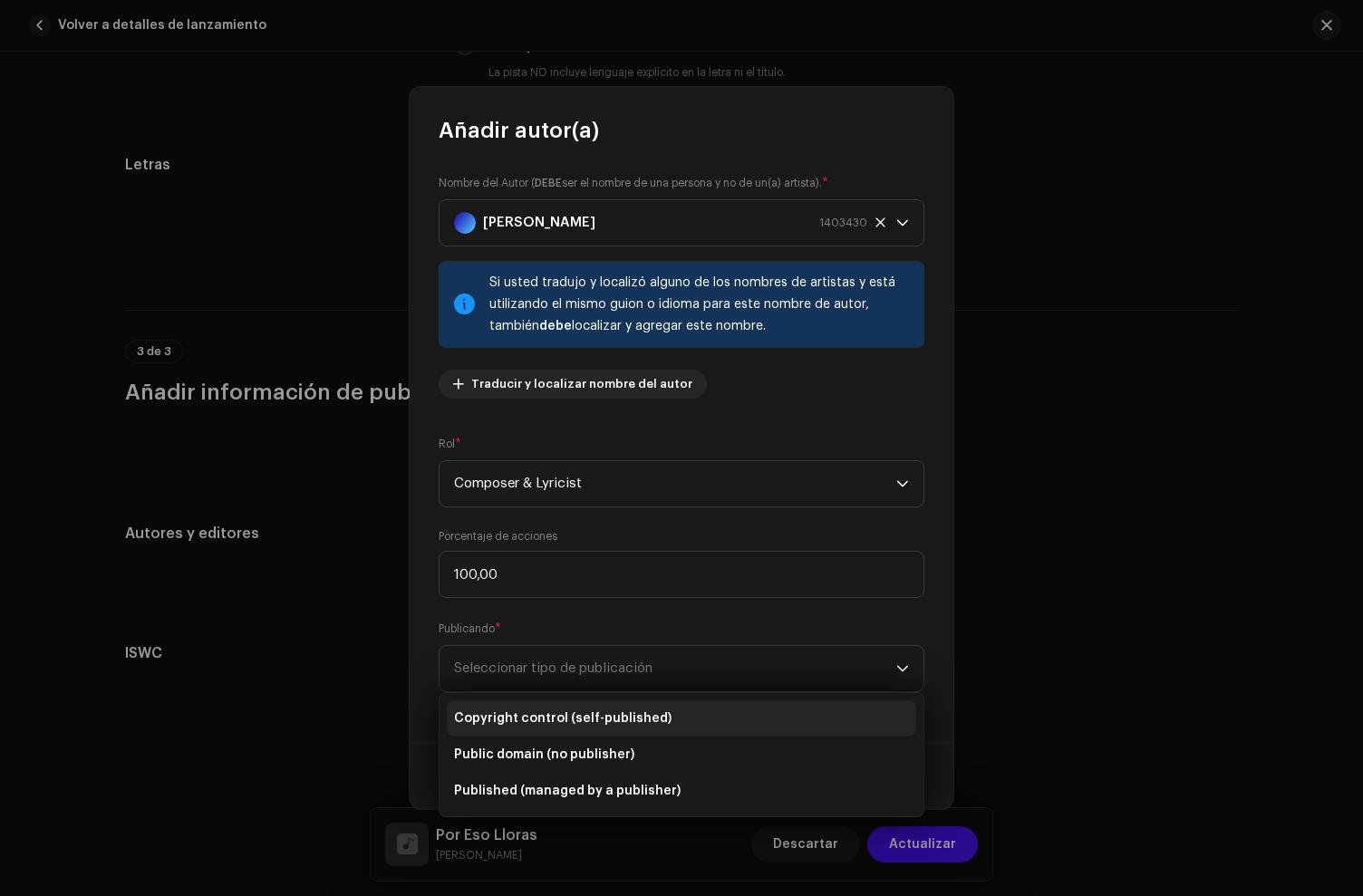
click at [586, 713] on span "Copyright control (self-published)" at bounding box center [563, 719] width 218 height 18
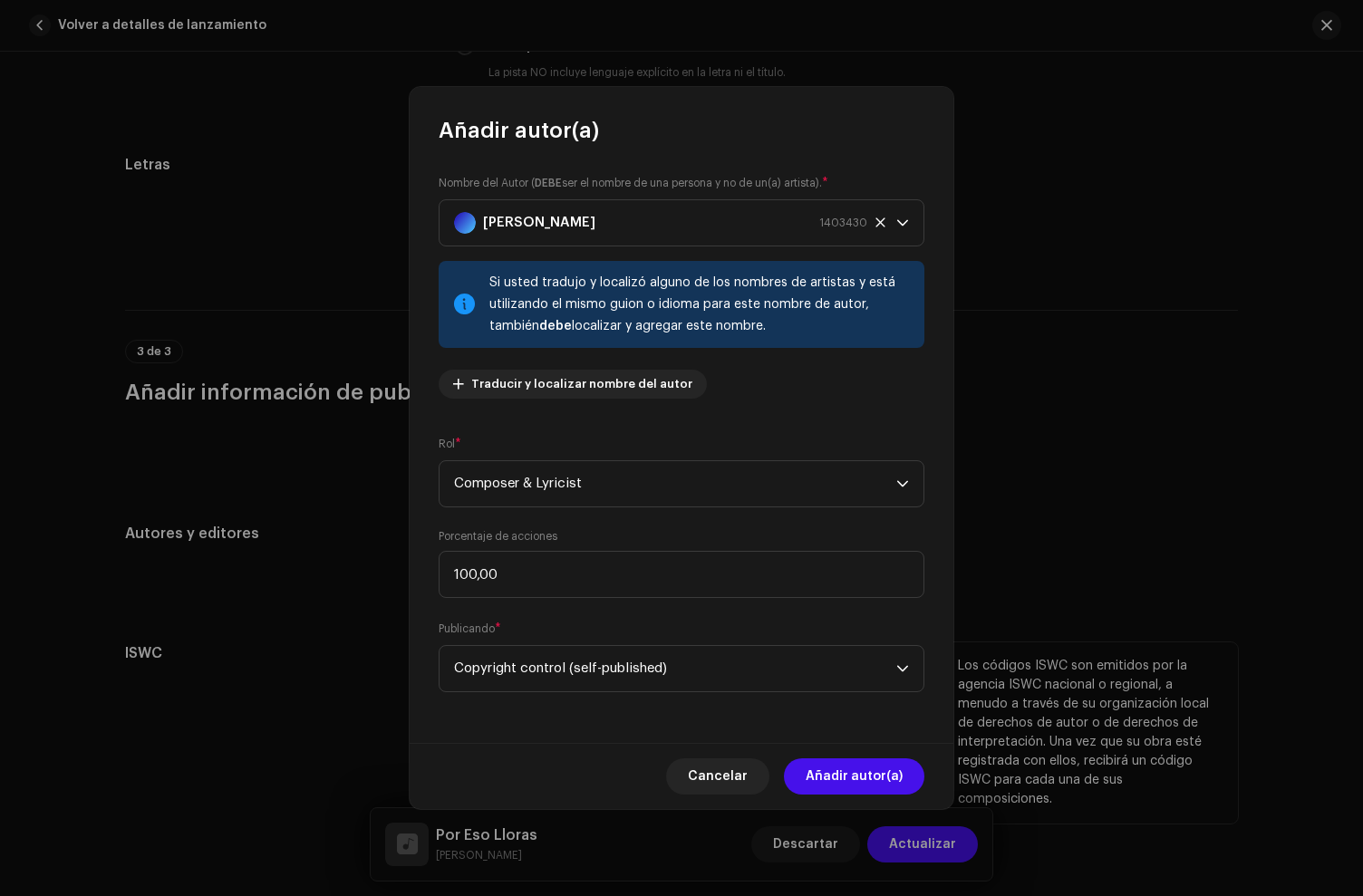
drag, startPoint x: 863, startPoint y: 763, endPoint x: 873, endPoint y: 769, distance: 11.7
click at [863, 763] on span "Añadir autor(a)" at bounding box center [853, 776] width 97 height 36
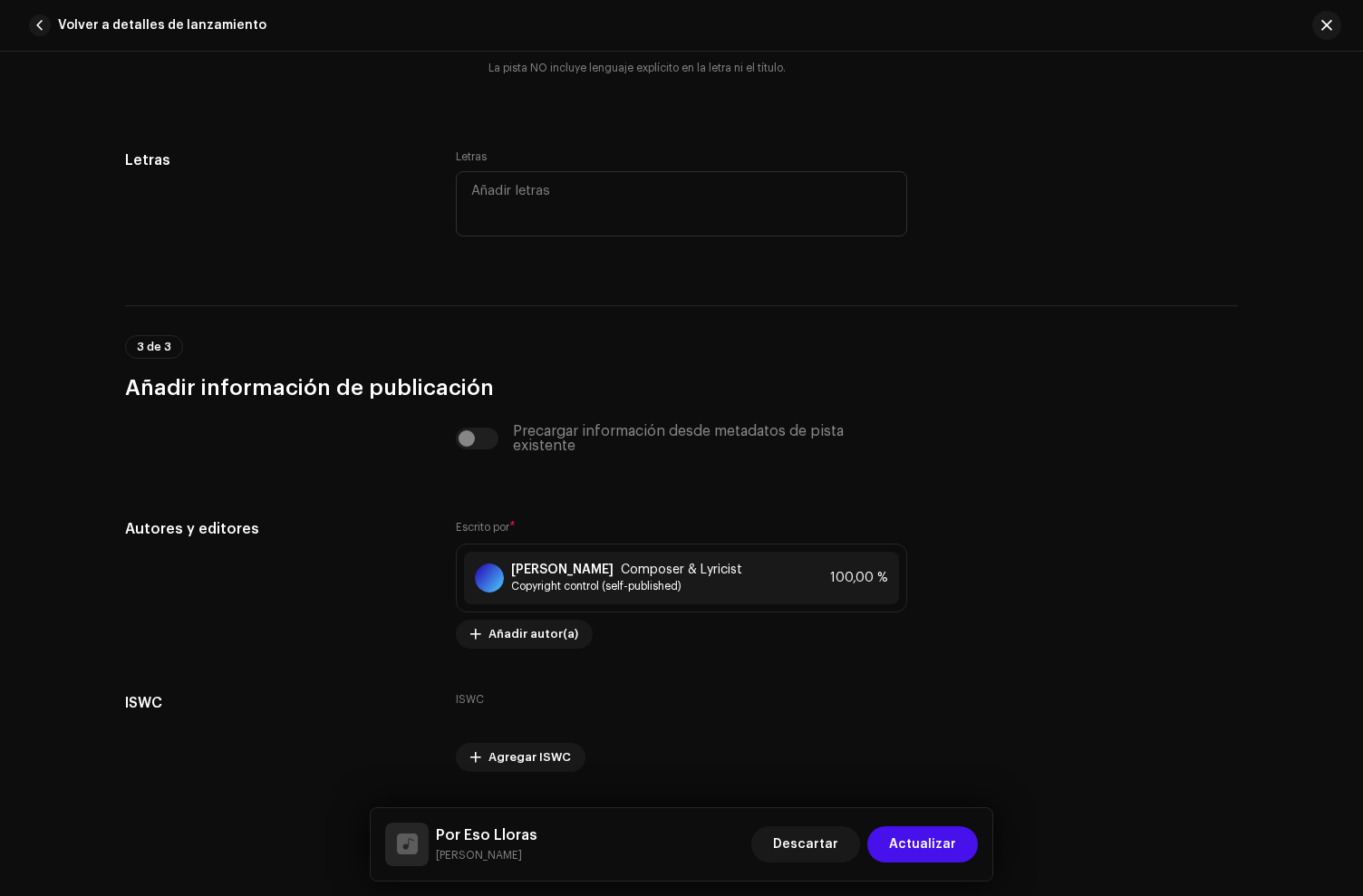
drag, startPoint x: 920, startPoint y: 833, endPoint x: 920, endPoint y: 735, distance: 98.0
click at [919, 830] on span "Actualizar" at bounding box center [922, 844] width 67 height 36
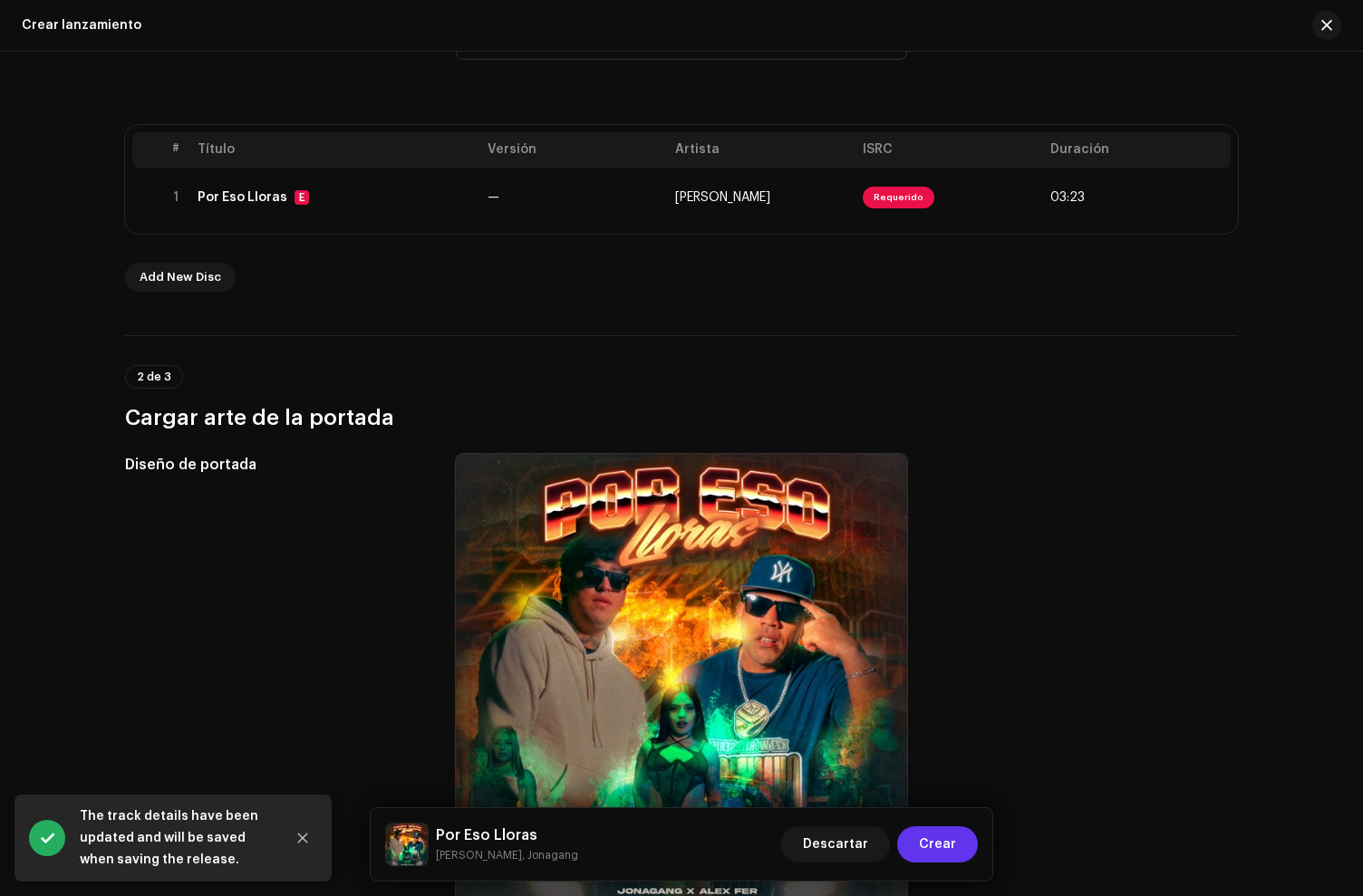
click at [925, 852] on span "Crear" at bounding box center [937, 844] width 37 height 36
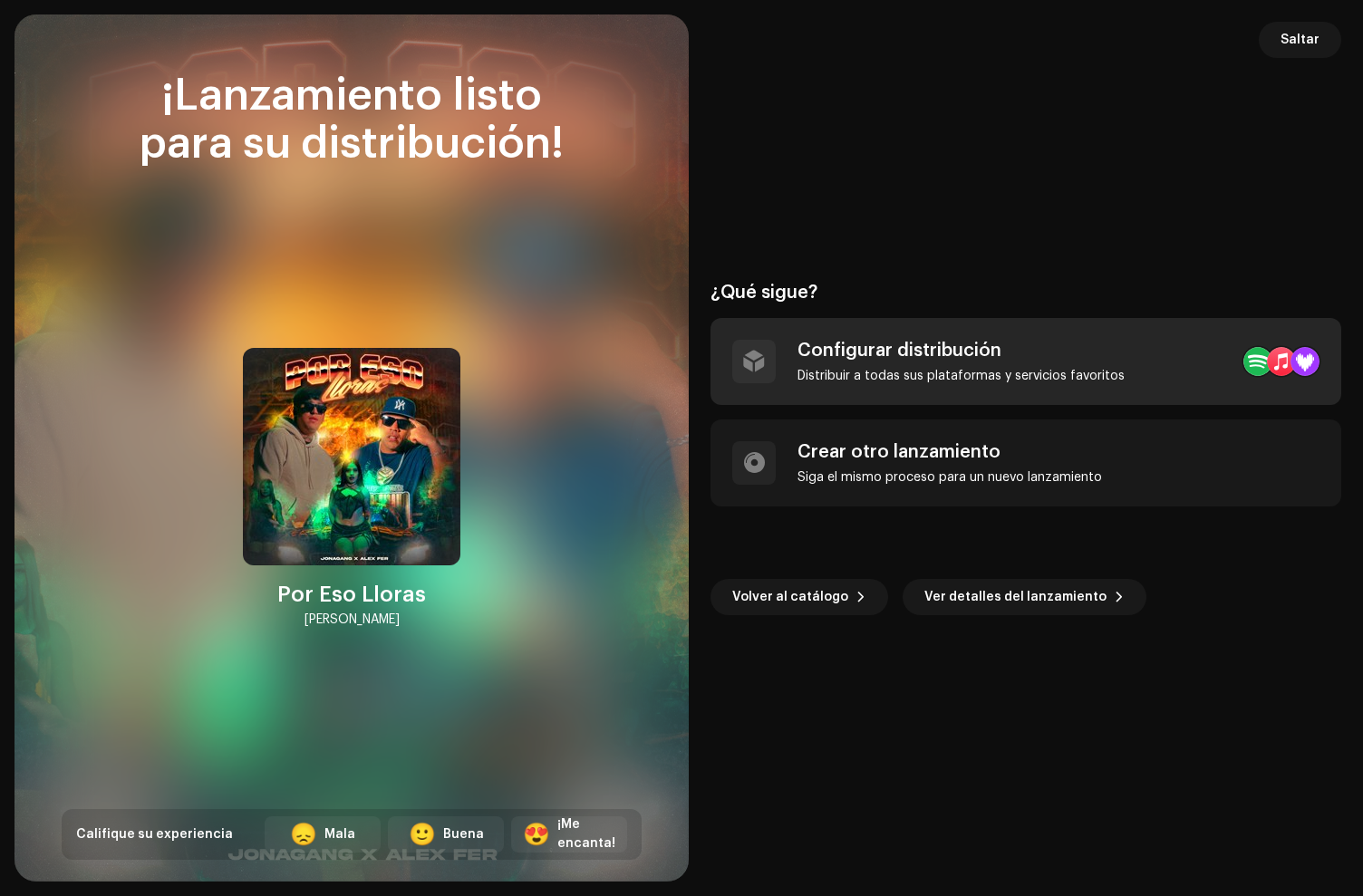
click at [969, 386] on div "Configurar distribución Distribuir a todas sus plataformas y servicios favoritos" at bounding box center [1027, 362] width 631 height 87
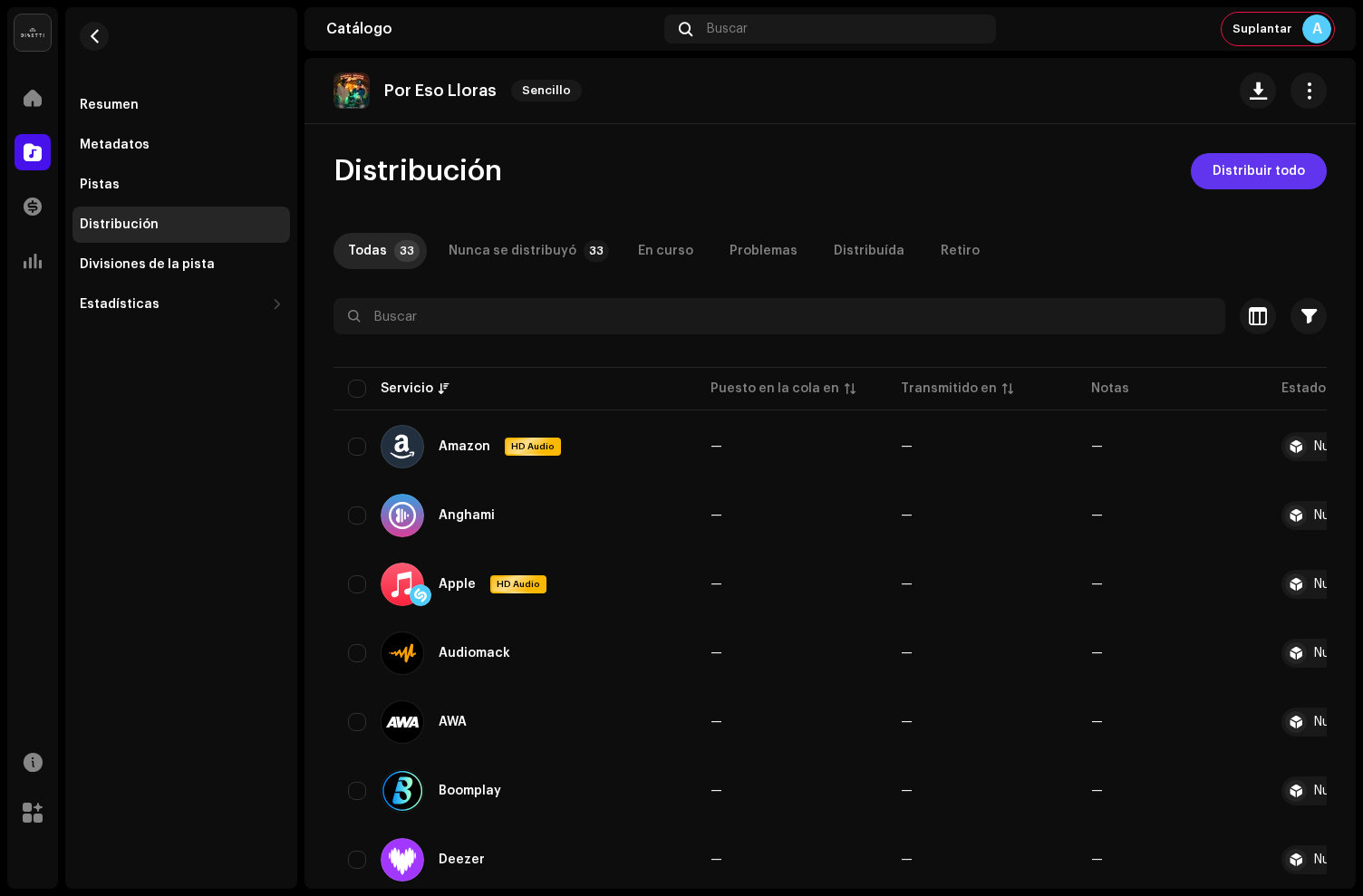
click at [1225, 169] on span "Distribuir todo" at bounding box center [1259, 171] width 92 height 36
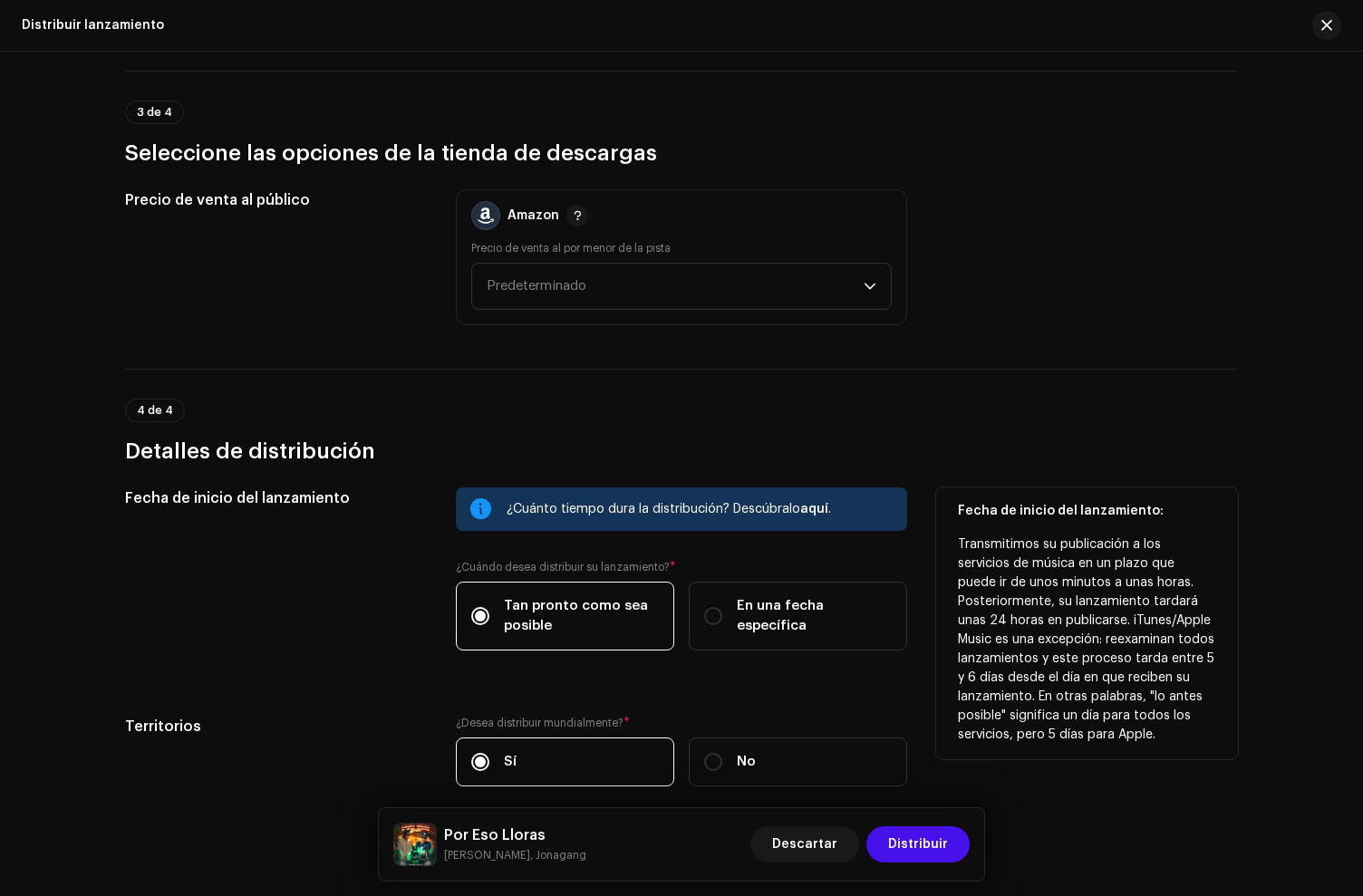
scroll to position [2787, 0]
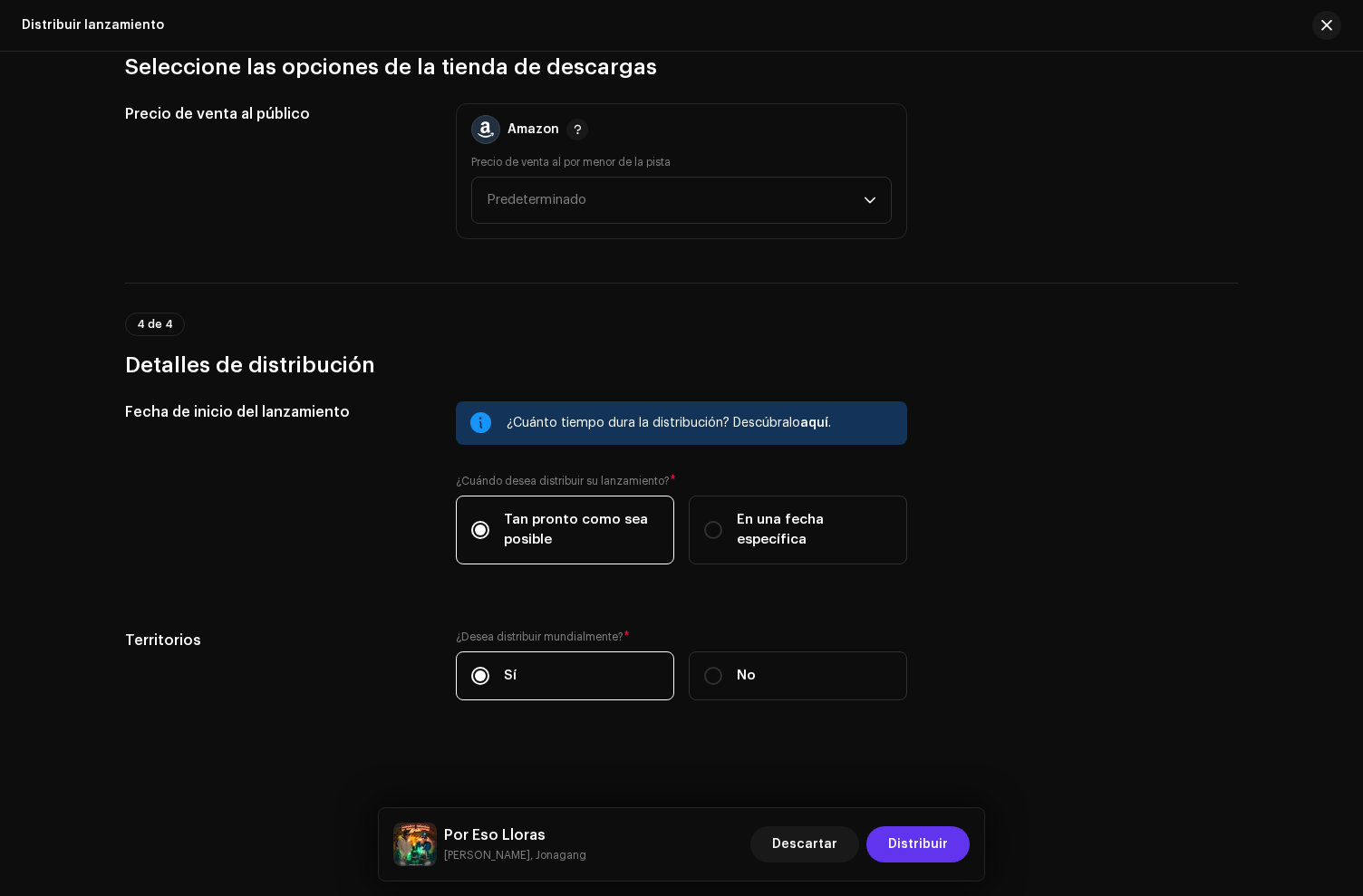
click at [945, 855] on span "Distribuir" at bounding box center [918, 844] width 60 height 36
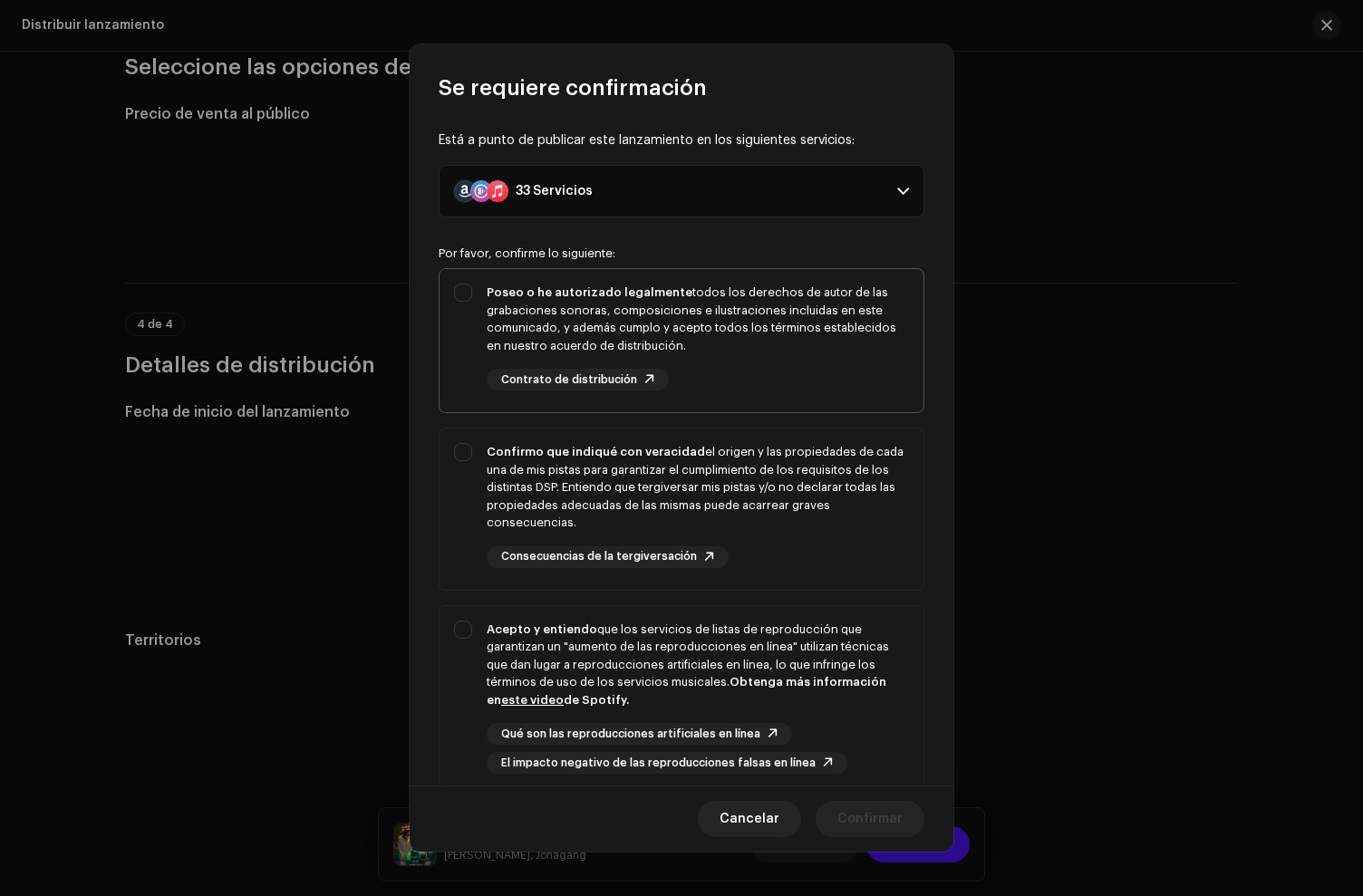
drag, startPoint x: 733, startPoint y: 317, endPoint x: 755, endPoint y: 413, distance: 98.5
click at [733, 318] on div "Poseo o he autorizado legalmente todos los derechos de autor de las grabaciones…" at bounding box center [698, 319] width 423 height 71
checkbox input "true"
click at [757, 434] on div "Confirmo que indiqué con veracidad el origen y las propiedades de cada una de m…" at bounding box center [682, 506] width 484 height 154
checkbox input "true"
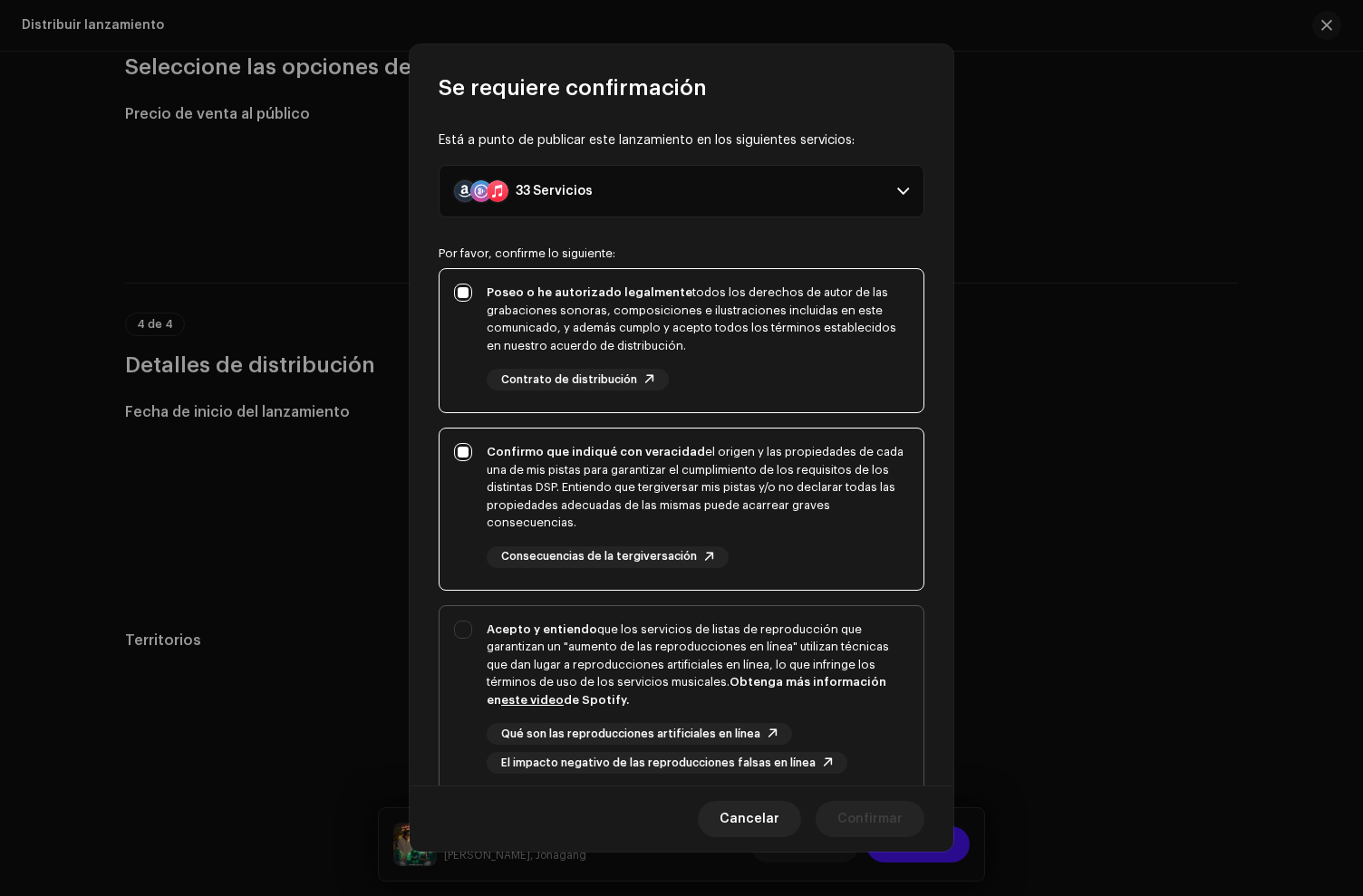
click at [764, 624] on div "Acepto y entiendo que los servicios de listas de reproducción que garantizan un…" at bounding box center [698, 666] width 423 height 89
checkbox input "true"
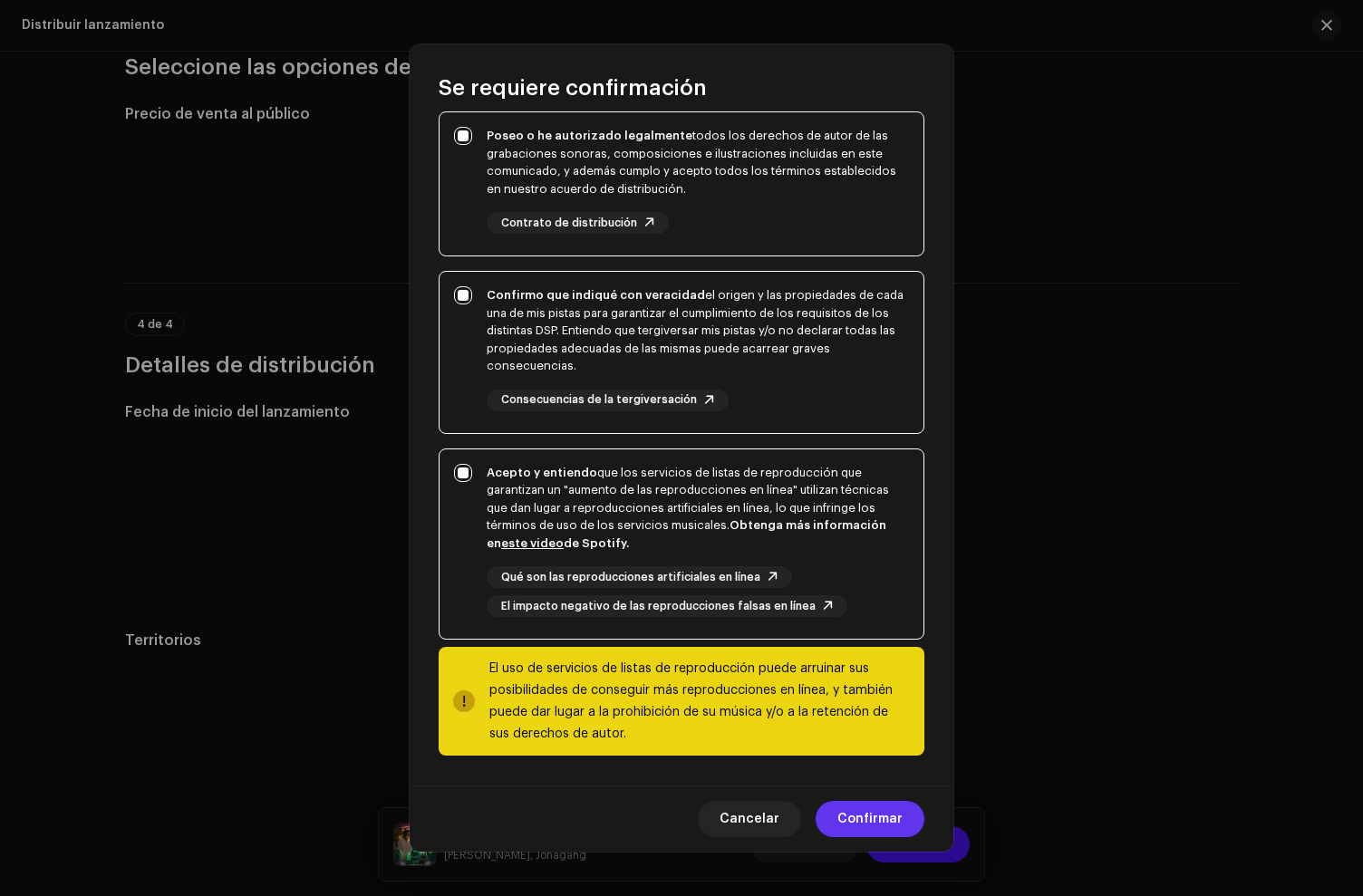
click at [852, 824] on span "Confirmar" at bounding box center [870, 819] width 65 height 36
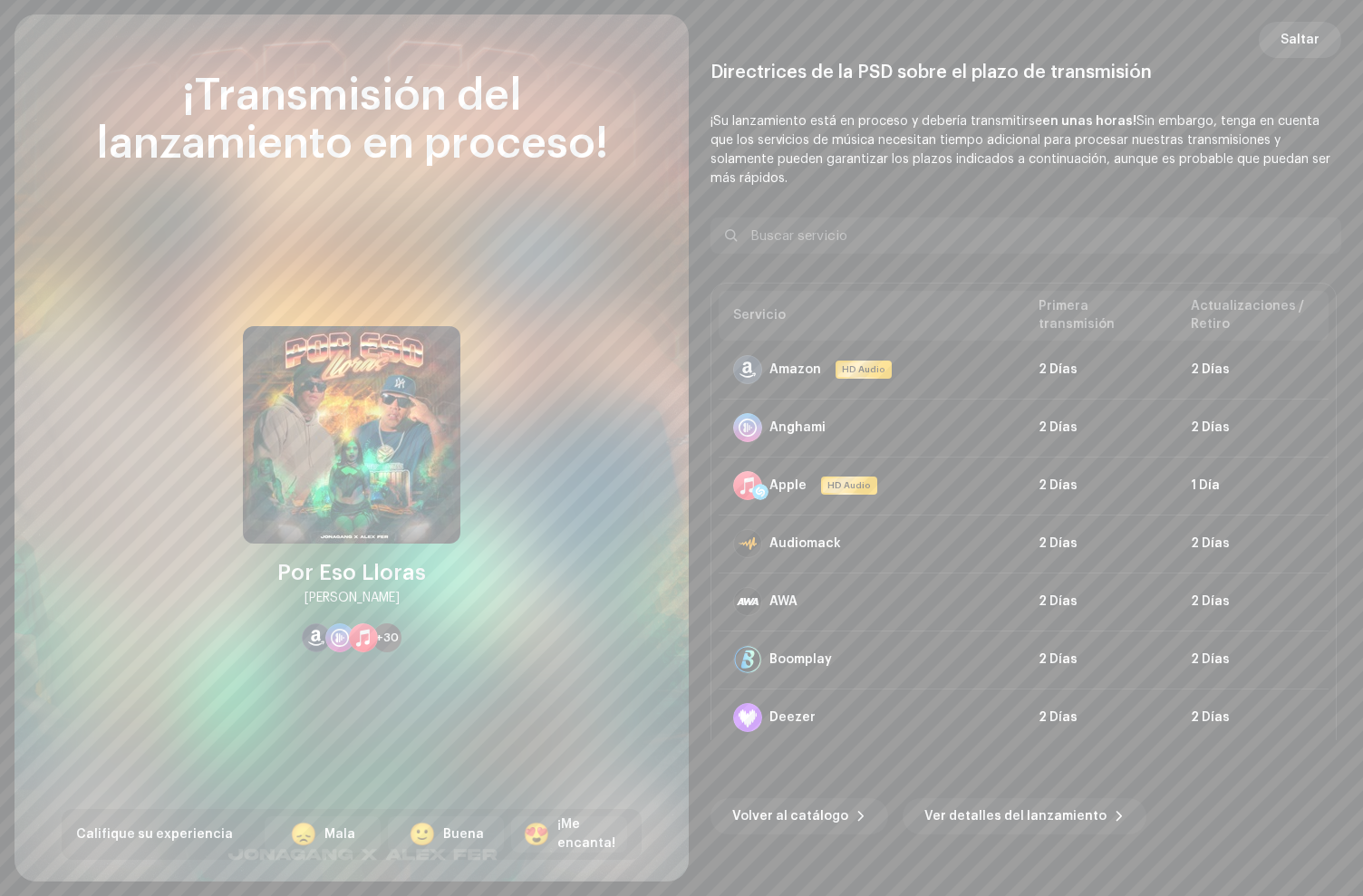
click at [1310, 43] on span "Saltar" at bounding box center [1300, 40] width 39 height 36
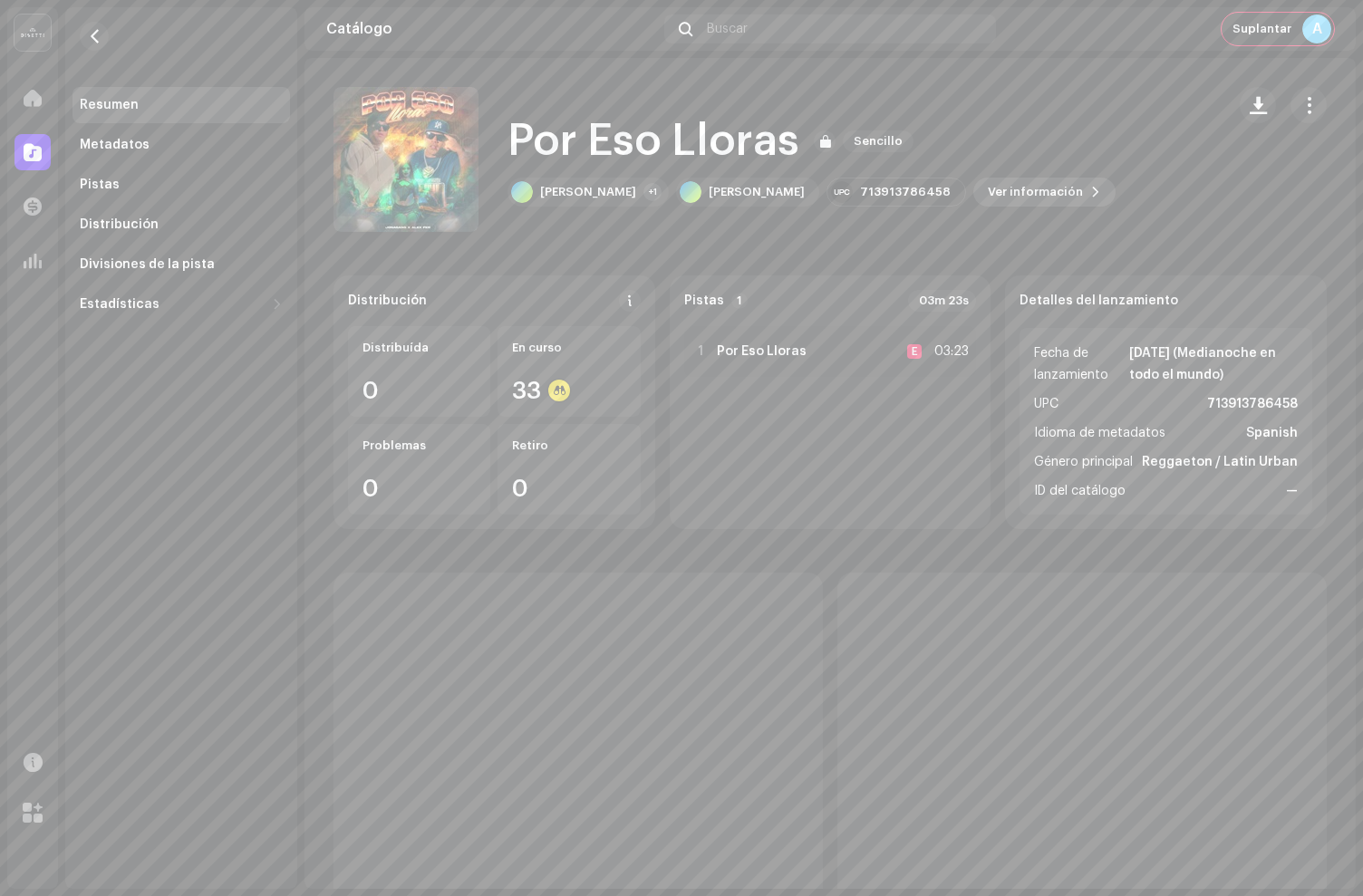
click at [988, 203] on span "Ver información" at bounding box center [1035, 192] width 95 height 36
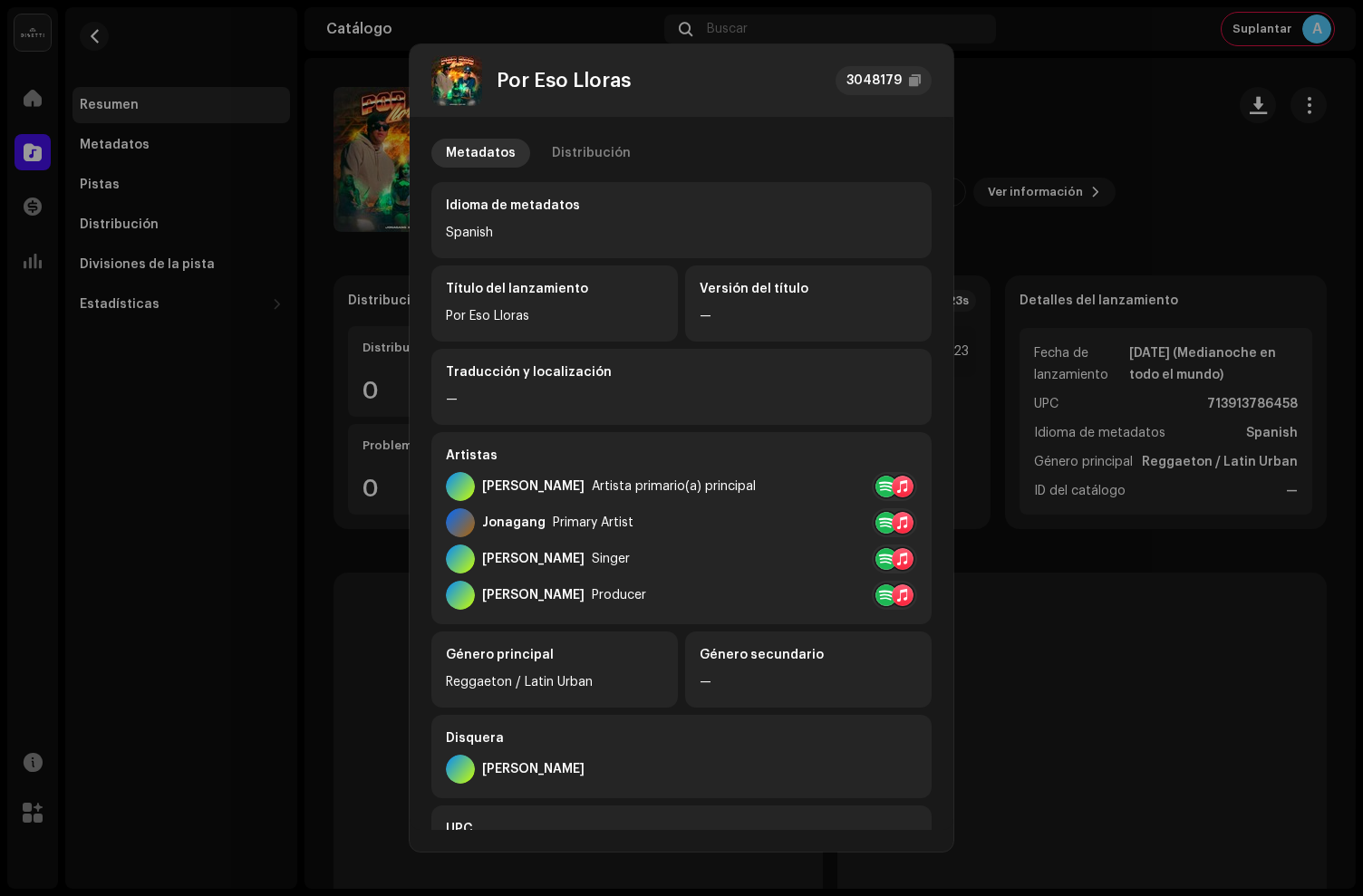
scroll to position [263, 0]
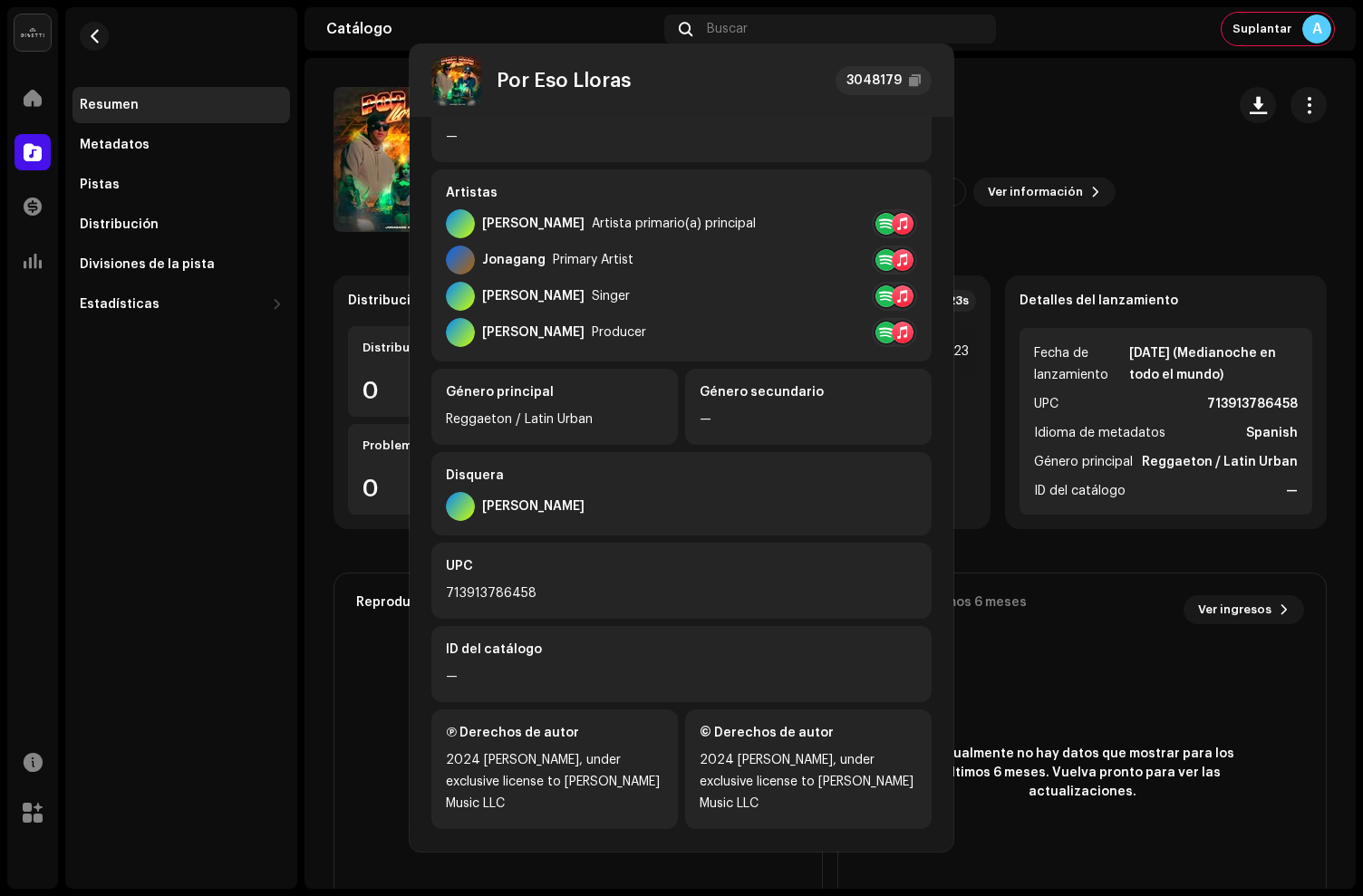
click at [1150, 629] on div "Por Eso Lloras 3048179 Metadatos Distribución Idioma de metadatos Spanish Títul…" at bounding box center [681, 448] width 1363 height 896
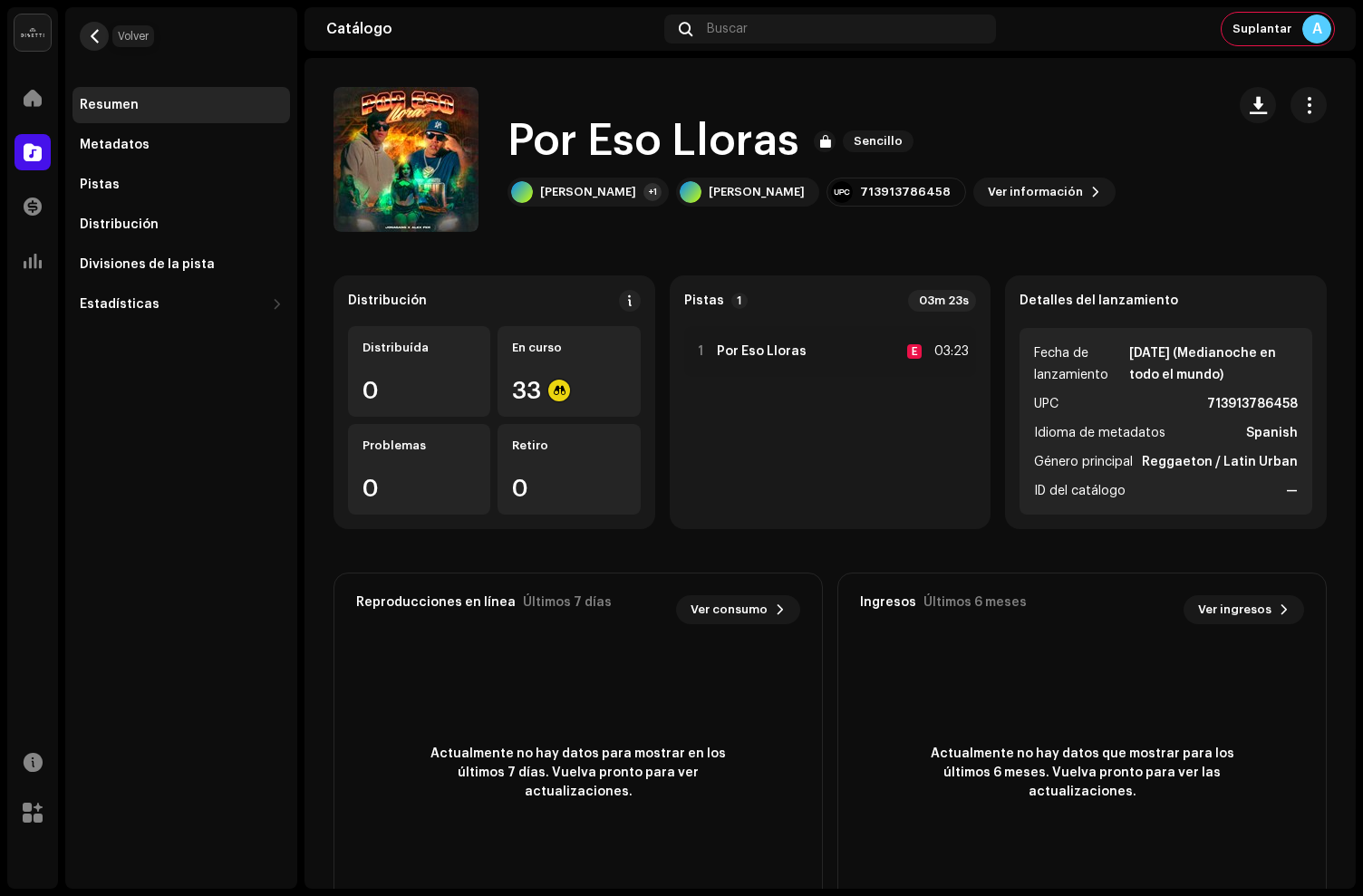
click at [94, 44] on button "button" at bounding box center [94, 36] width 29 height 29
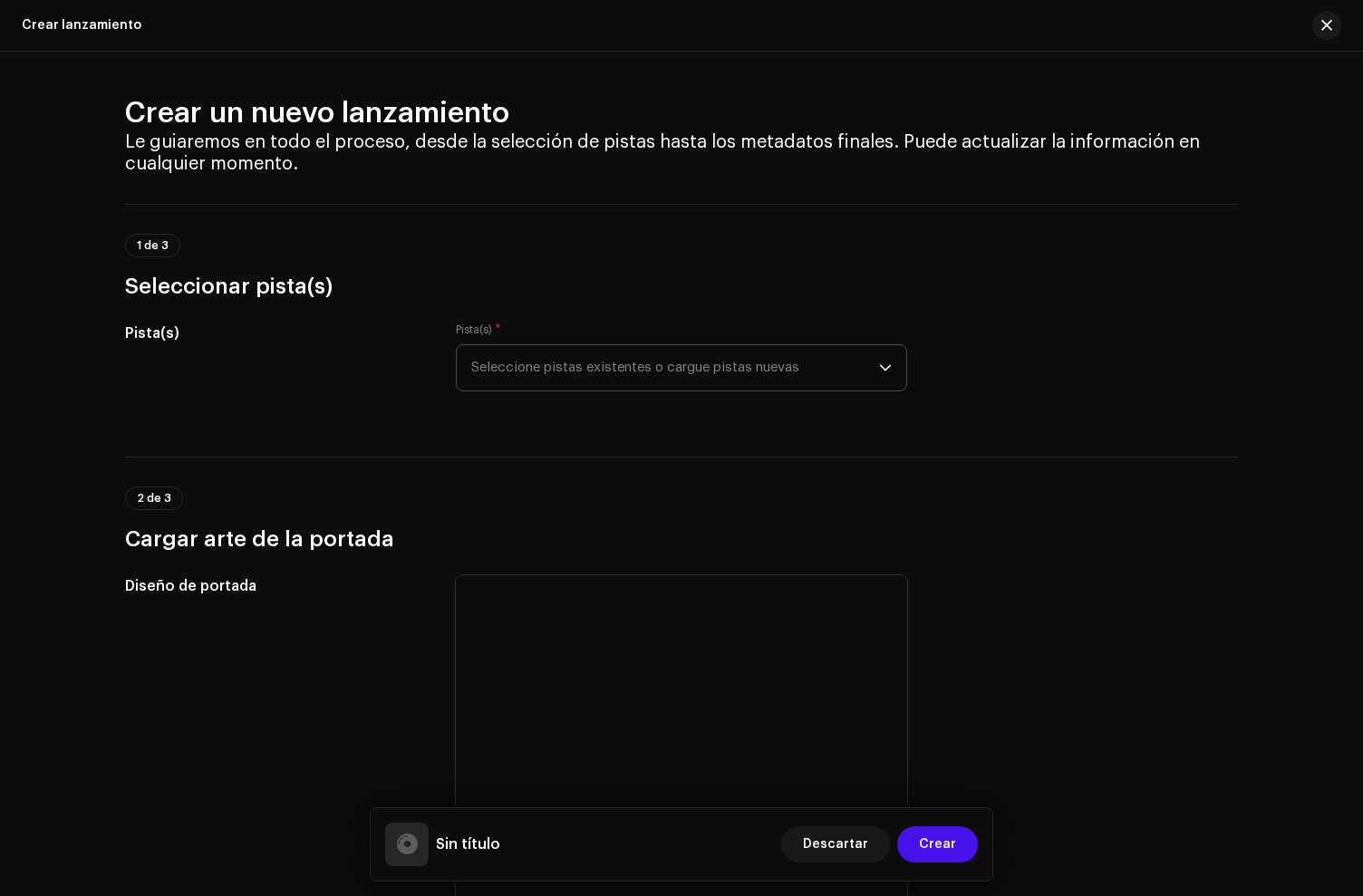
click at [650, 348] on span "Seleccione pistas existentes o cargue pistas nuevas" at bounding box center [676, 368] width 408 height 45
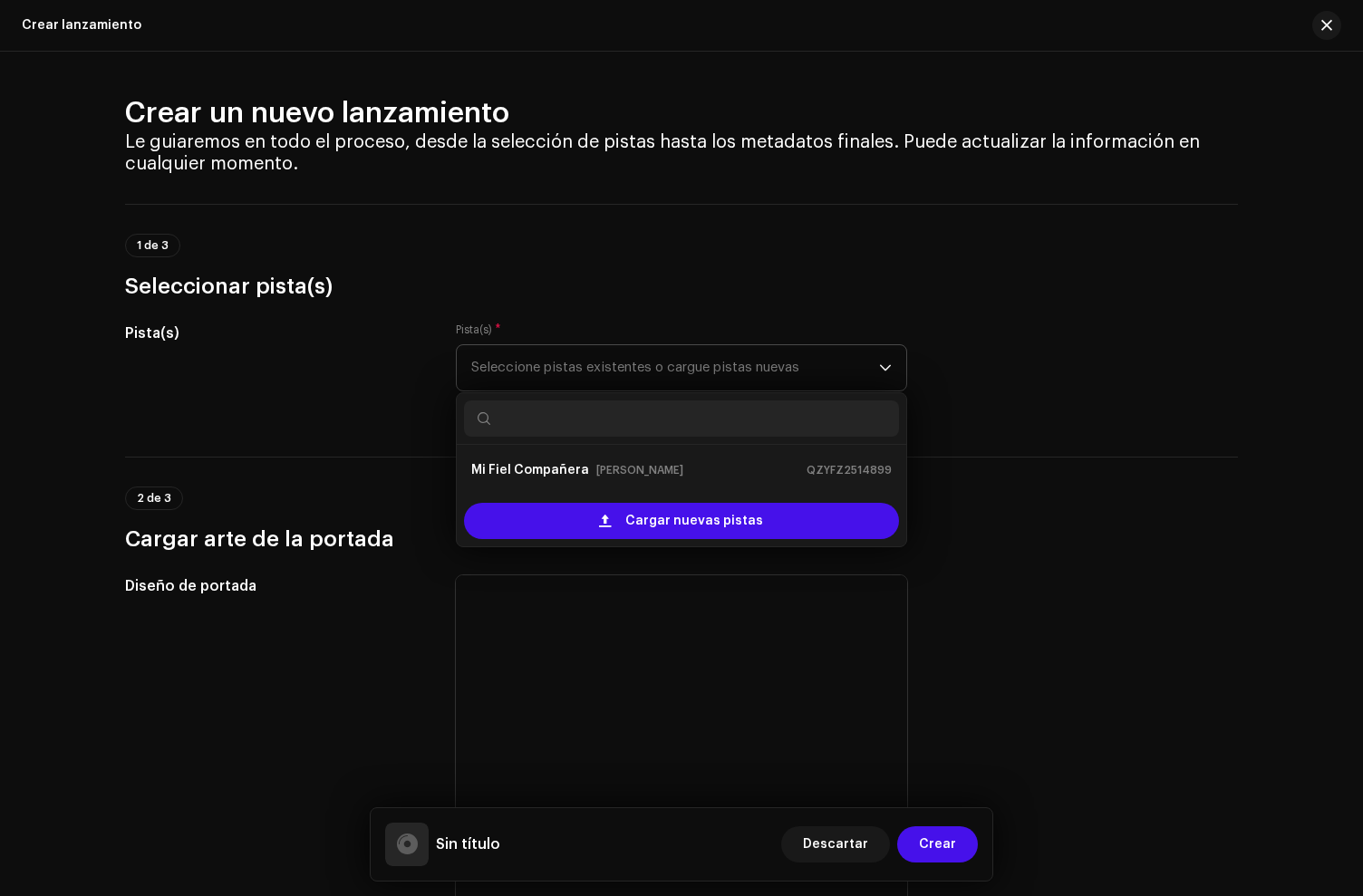
click at [629, 361] on span "Seleccione pistas existentes o cargue pistas nuevas" at bounding box center [676, 368] width 408 height 45
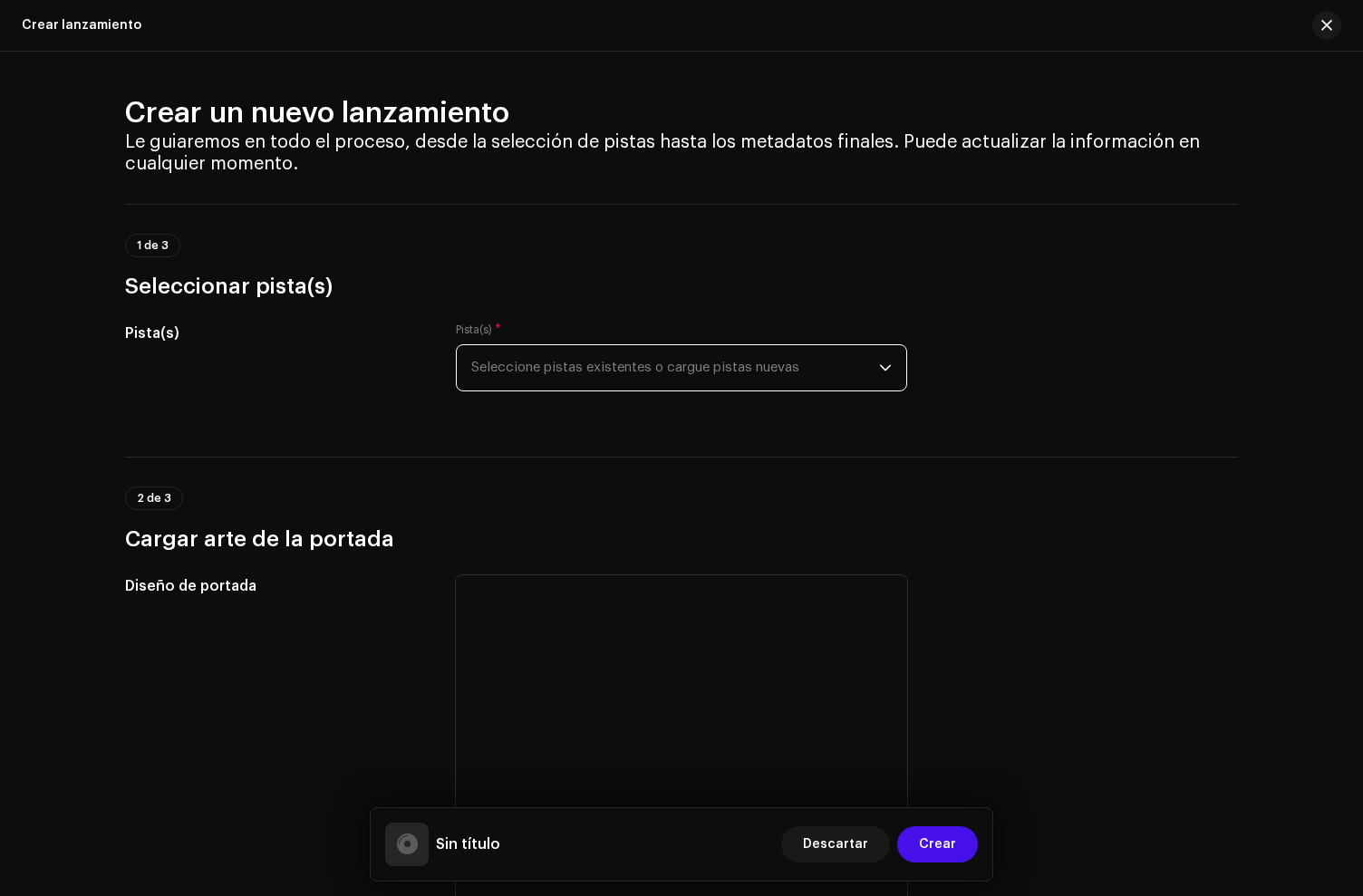
click at [591, 380] on span "Seleccione pistas existentes o cargue pistas nuevas" at bounding box center [676, 368] width 408 height 45
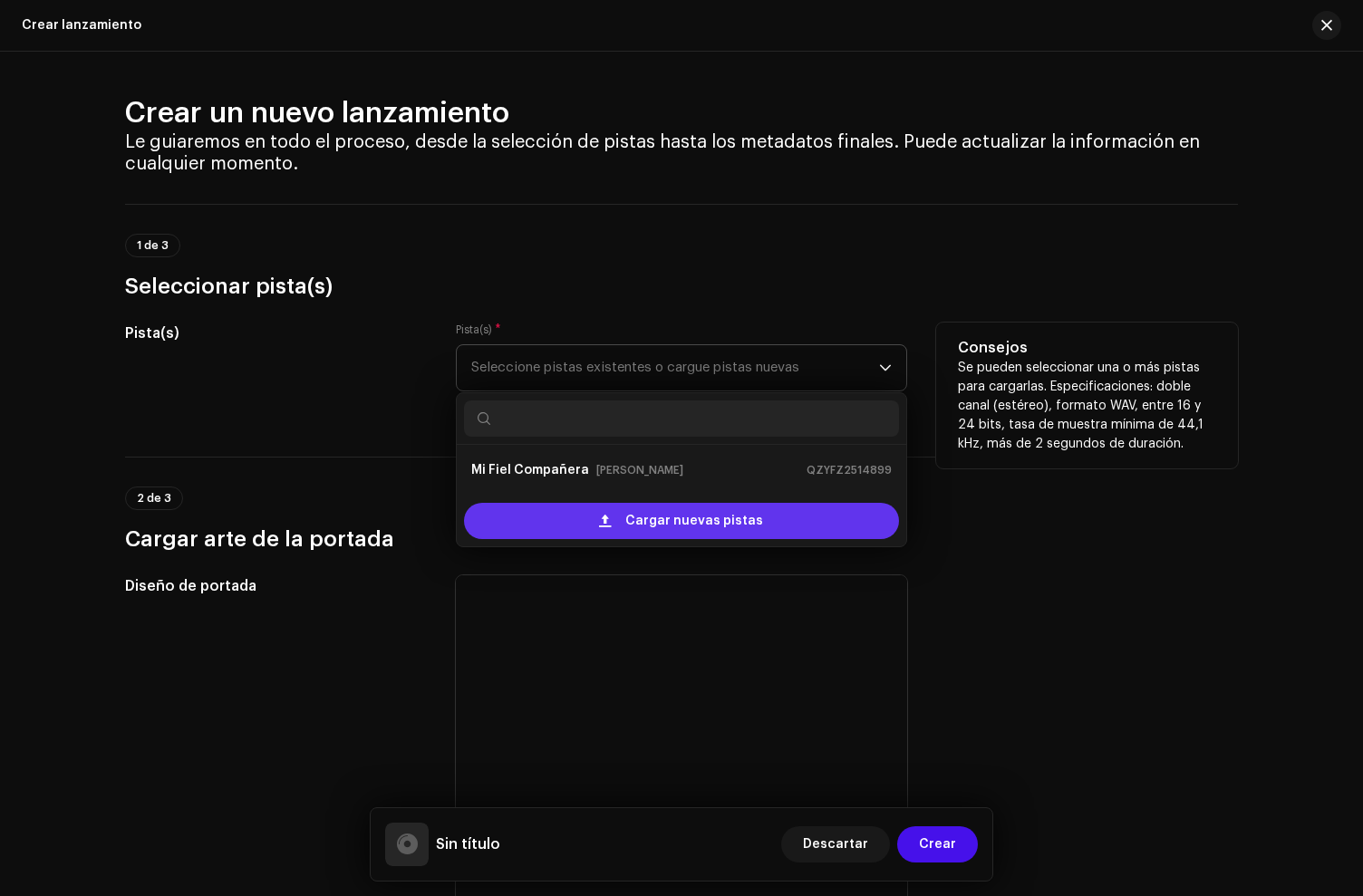
click at [621, 515] on div "Cargar nuevas pistas" at bounding box center [682, 521] width 435 height 36
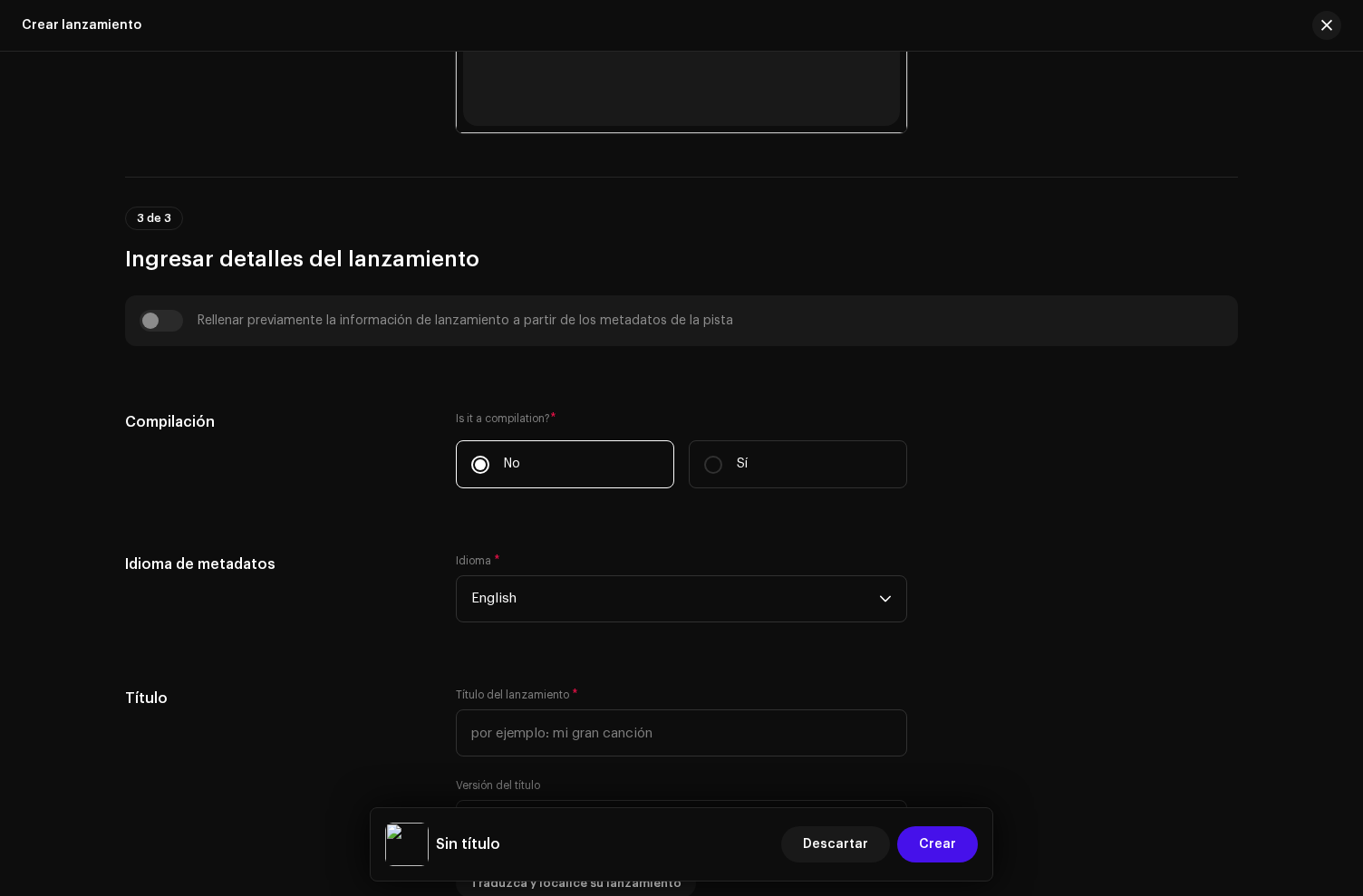
scroll to position [1260, 0]
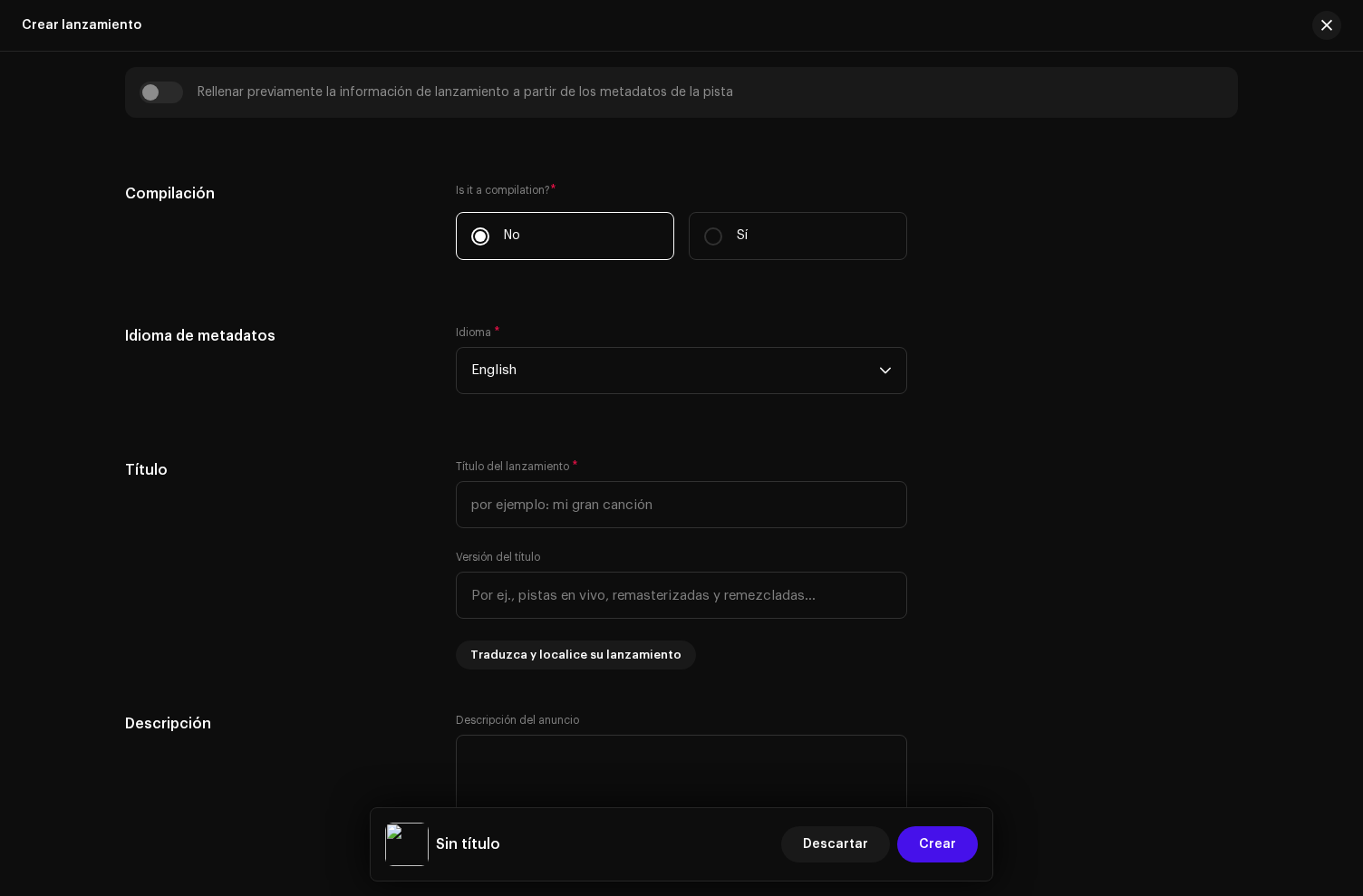
click at [552, 346] on div "Idioma * English" at bounding box center [682, 360] width 452 height 69
click at [545, 354] on span "English" at bounding box center [676, 371] width 408 height 45
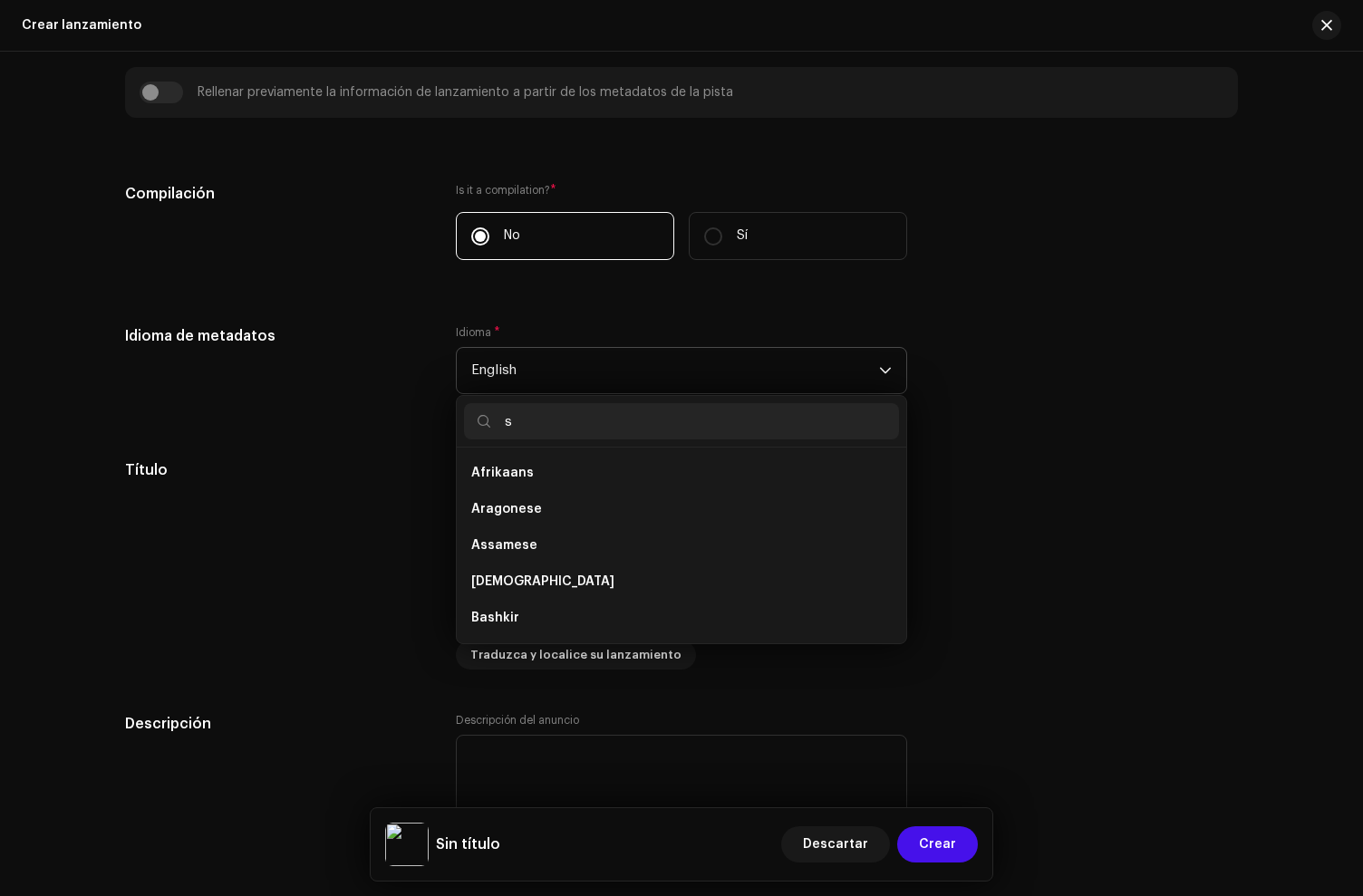
scroll to position [7, 0]
type input "spa"
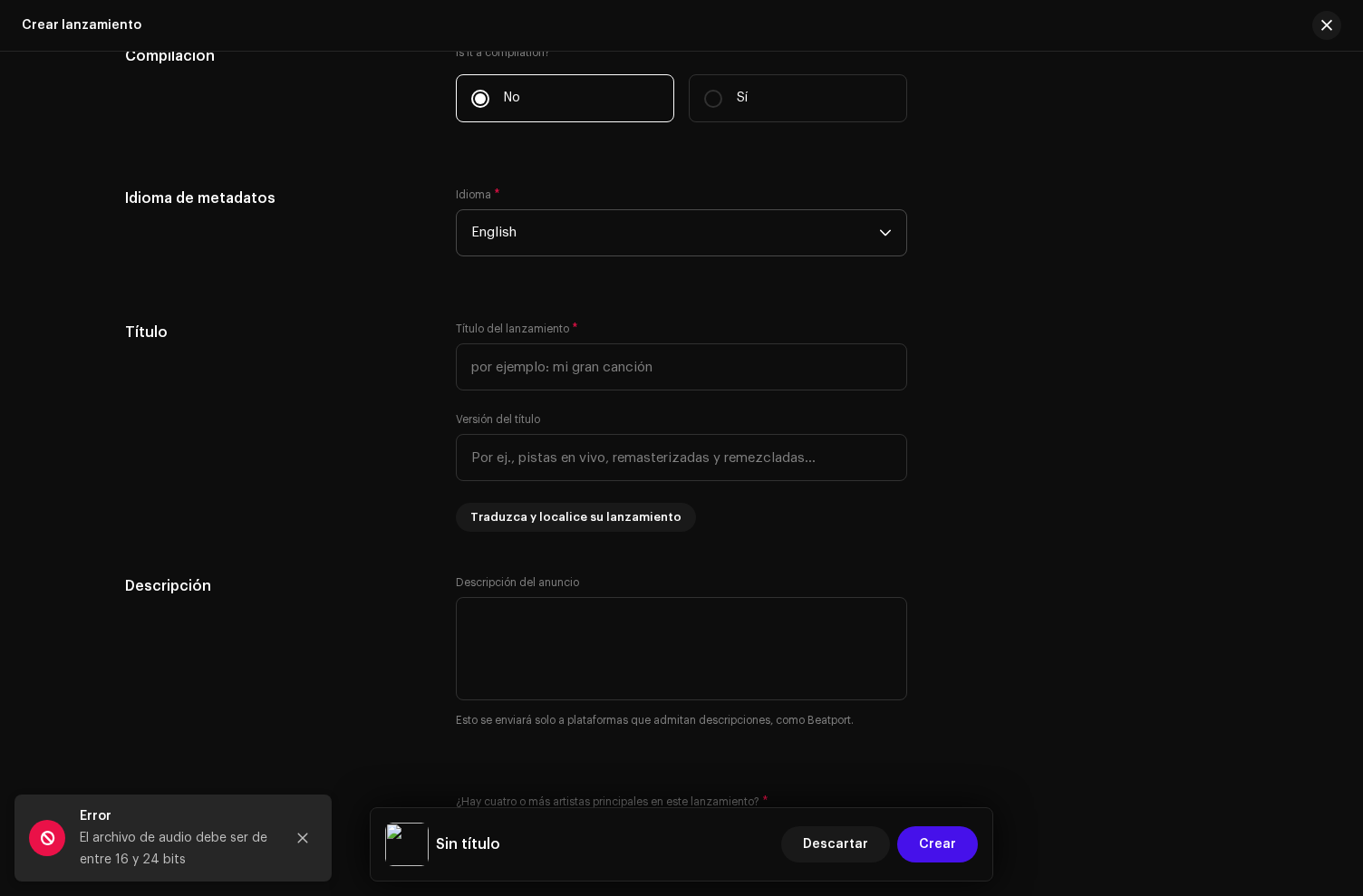
scroll to position [1122, 0]
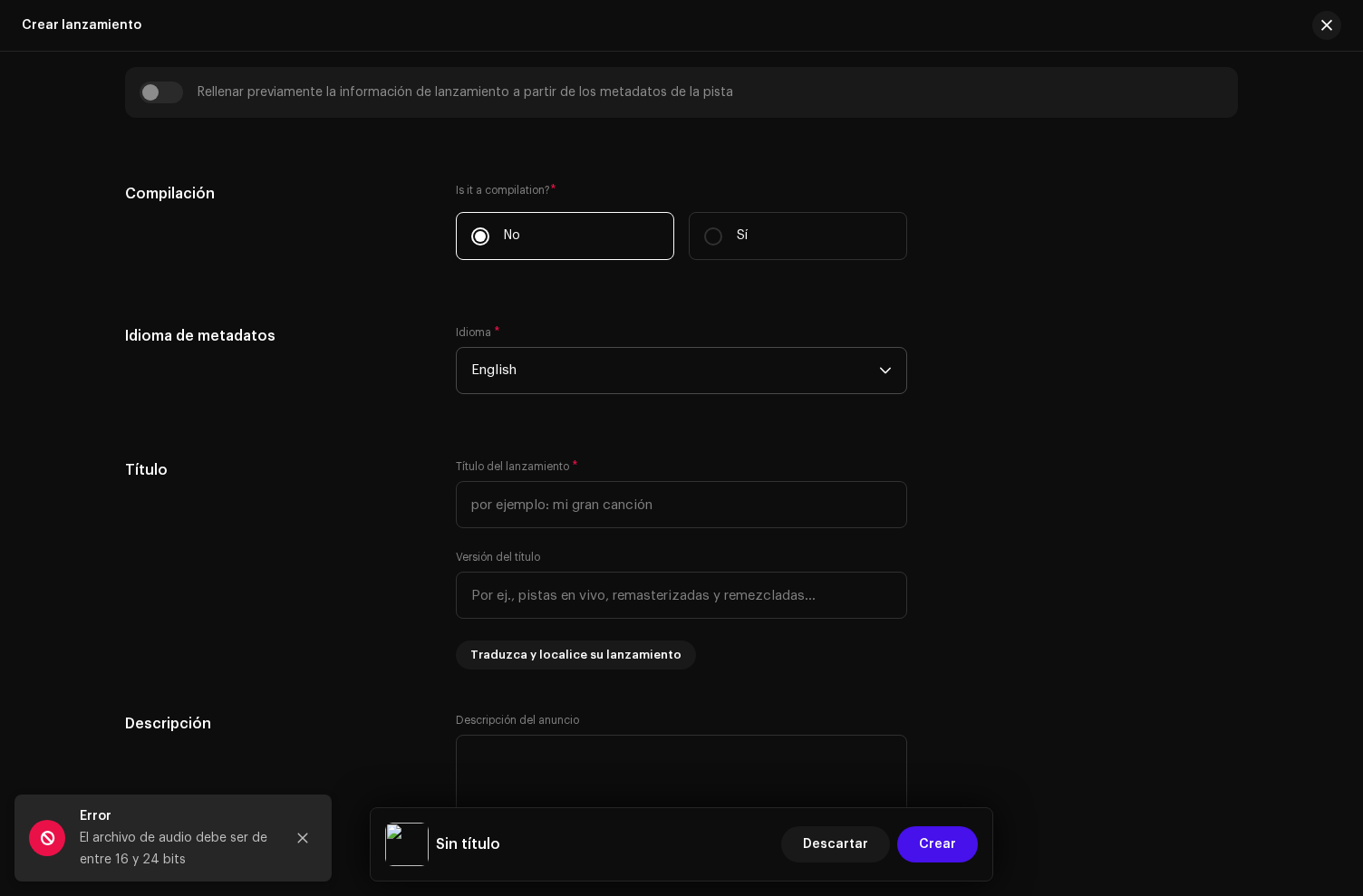
click at [505, 389] on span "English" at bounding box center [676, 371] width 408 height 45
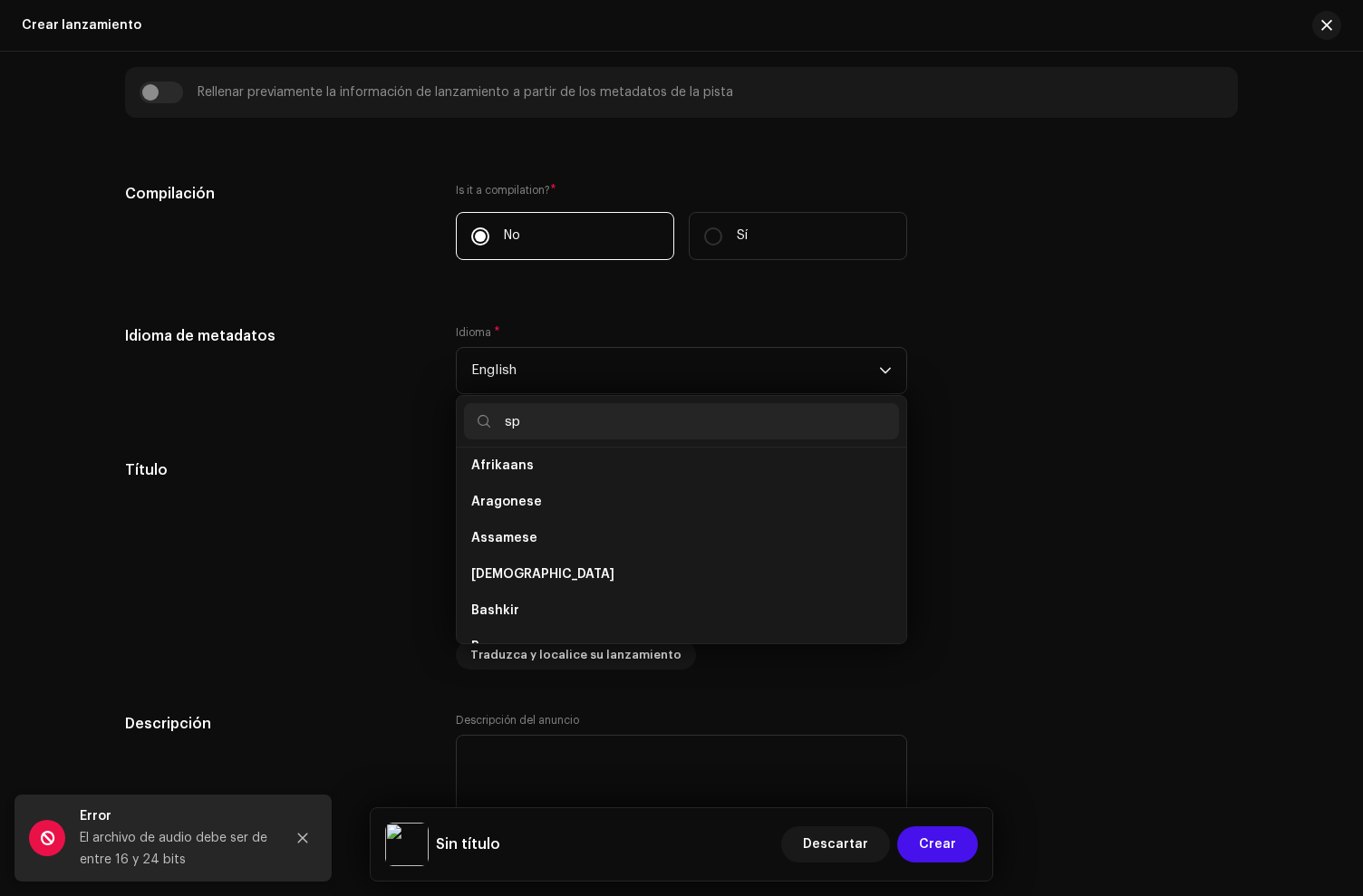
scroll to position [0, 0]
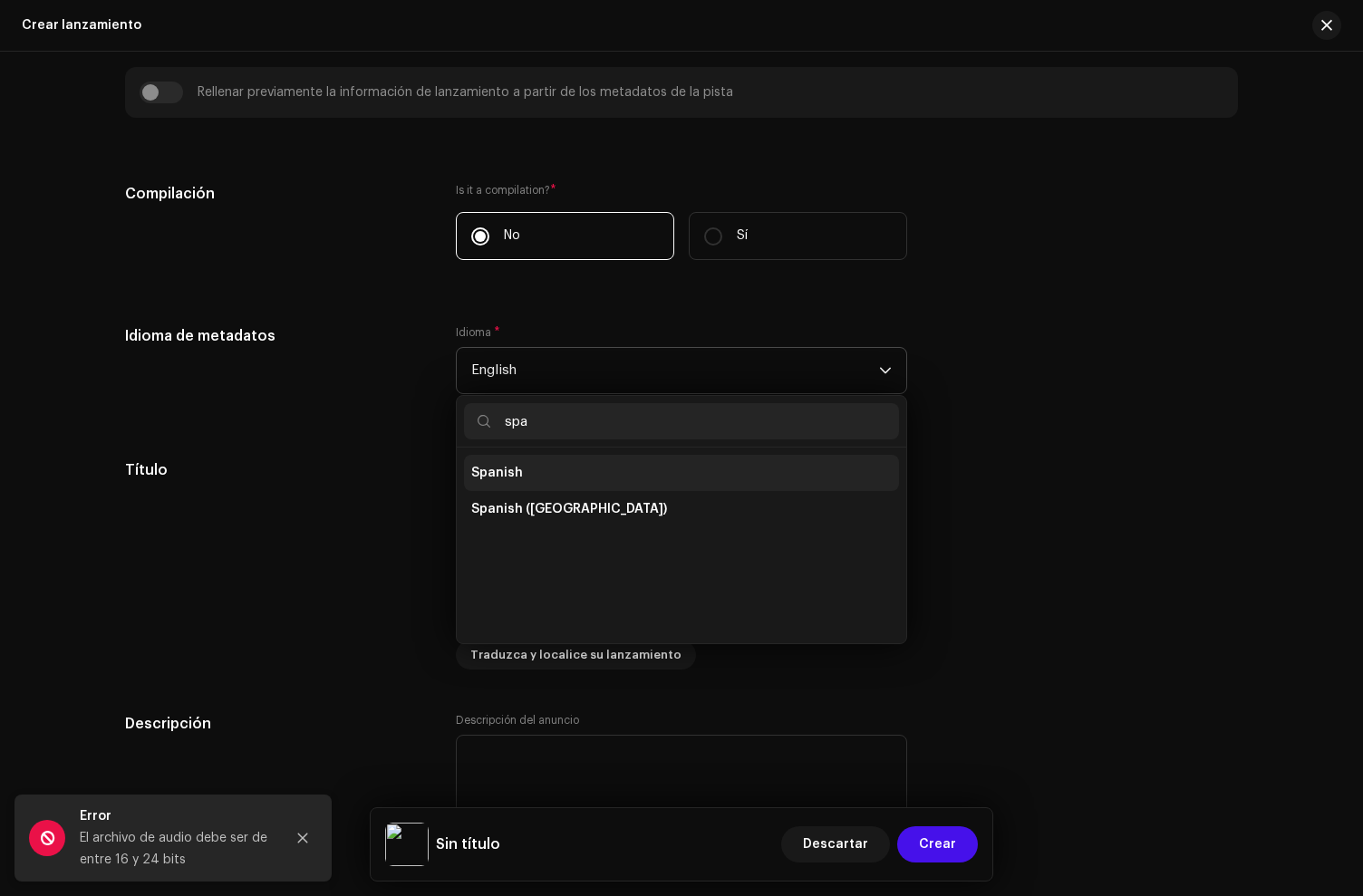
type input "spa"
click at [666, 477] on li "Spanish" at bounding box center [682, 473] width 435 height 36
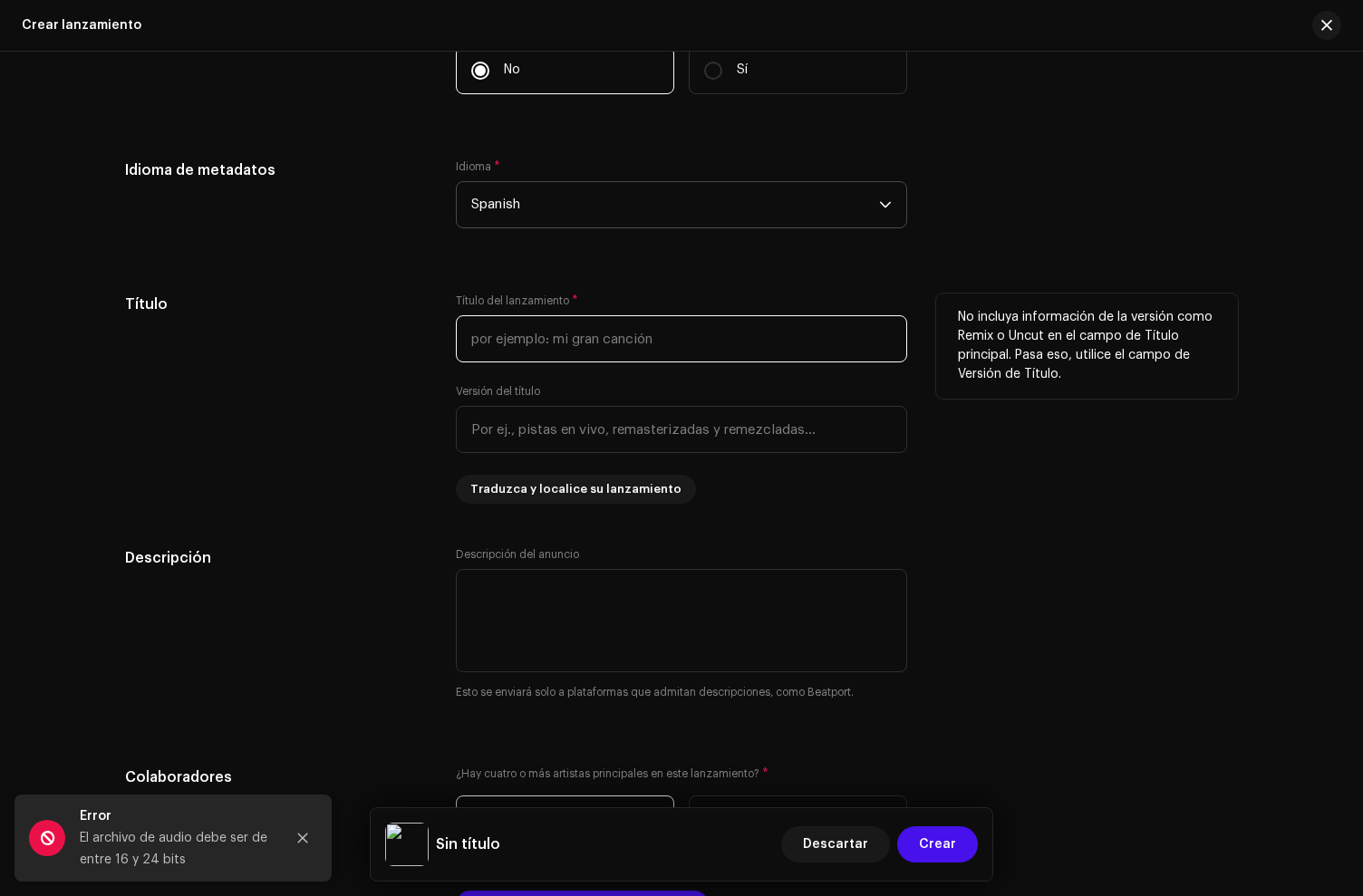
click at [511, 347] on input "text" at bounding box center [682, 339] width 452 height 47
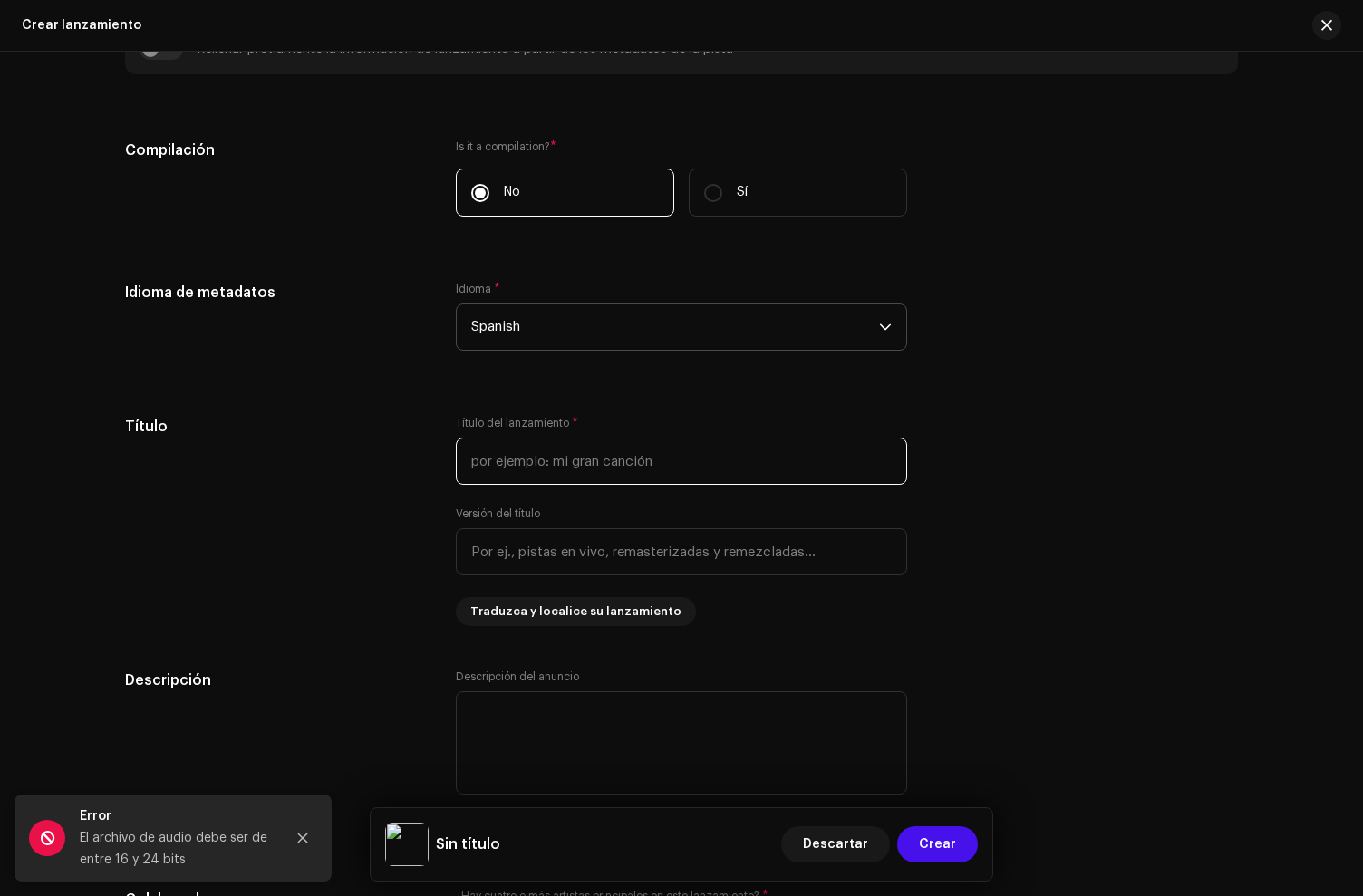
scroll to position [1169, 0]
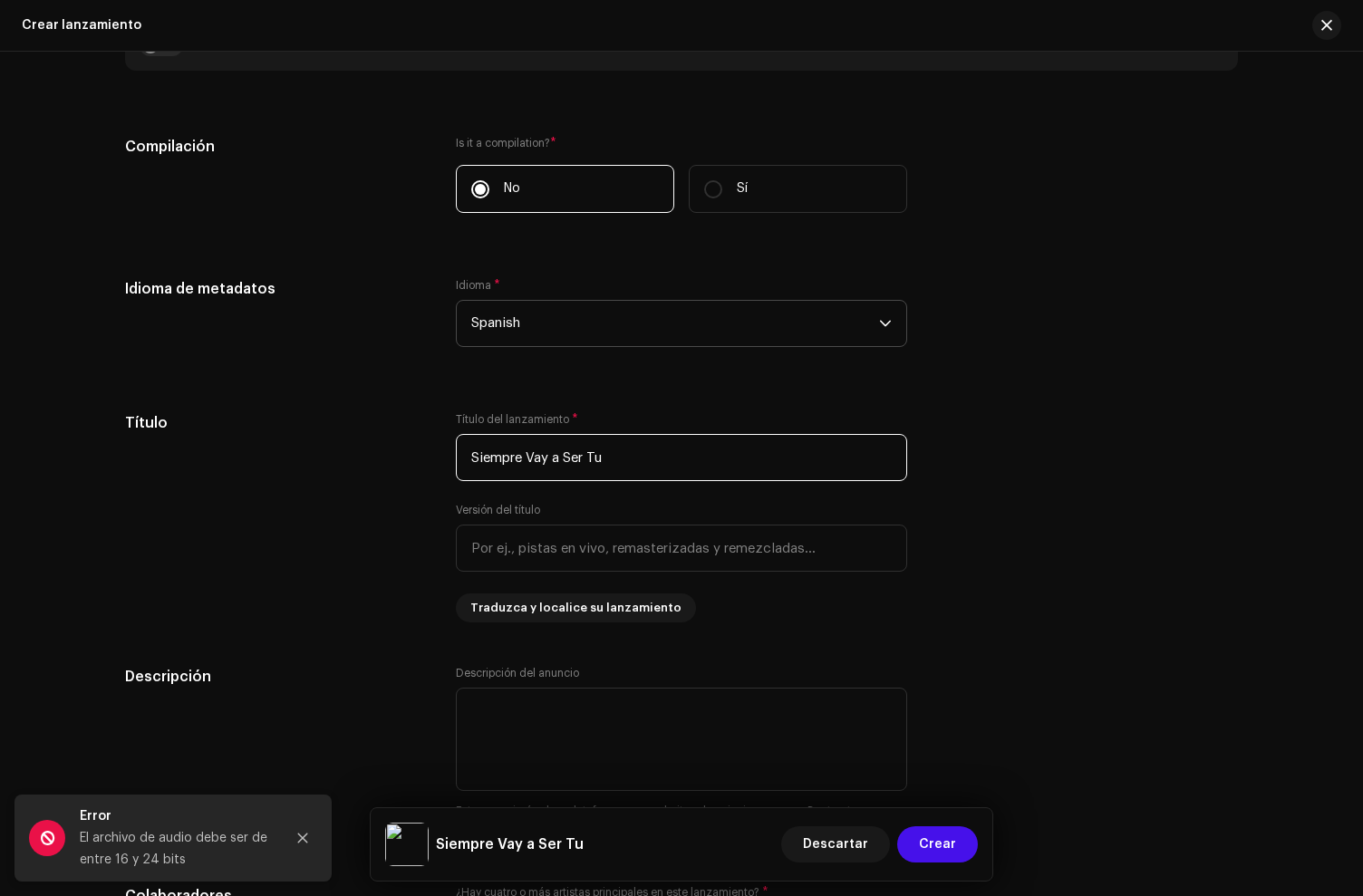
type input "Siempre Vay a Ser Tu"
click at [281, 355] on div "Idioma de metadatos" at bounding box center [276, 324] width 302 height 91
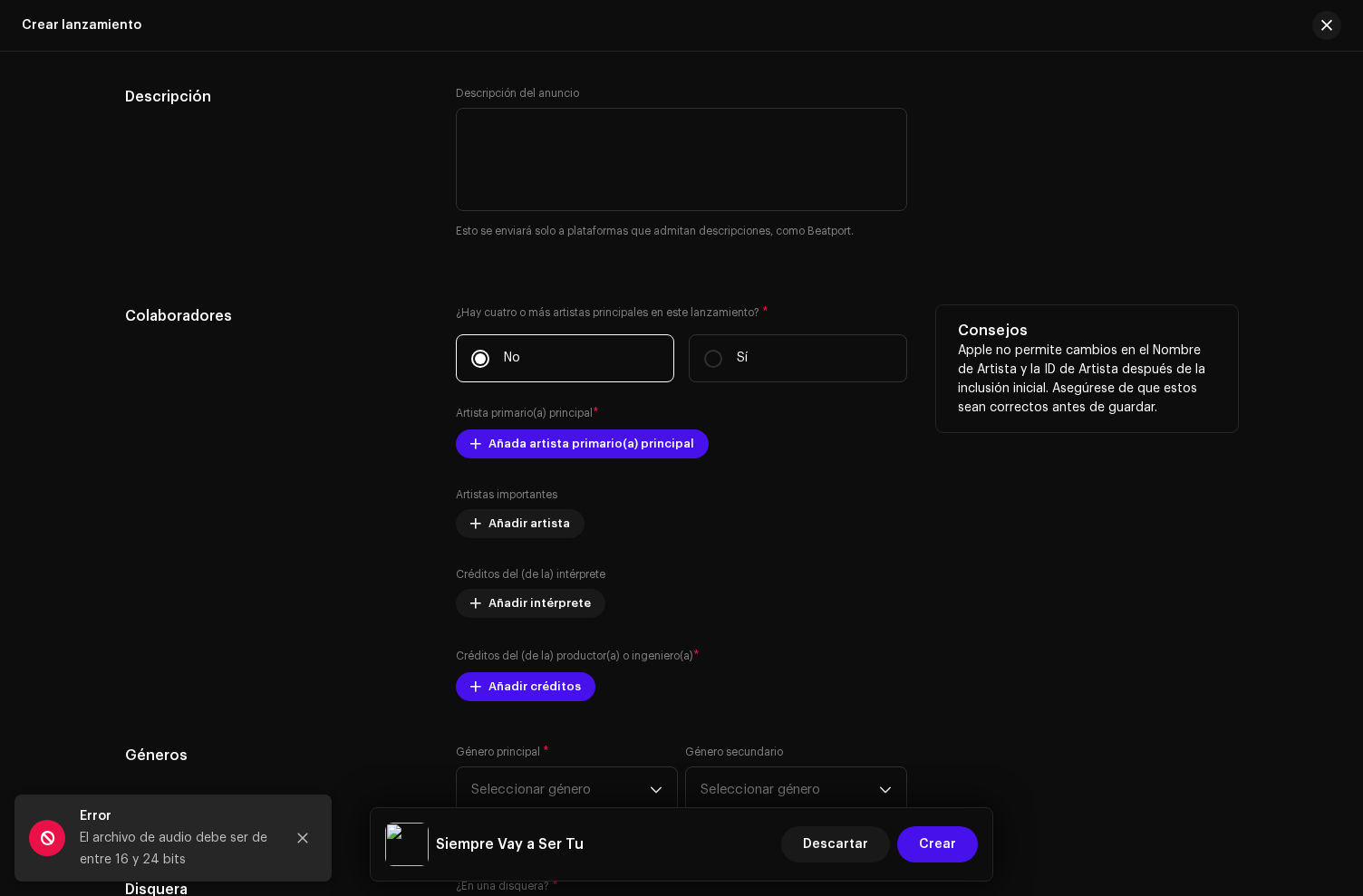
scroll to position [1760, 0]
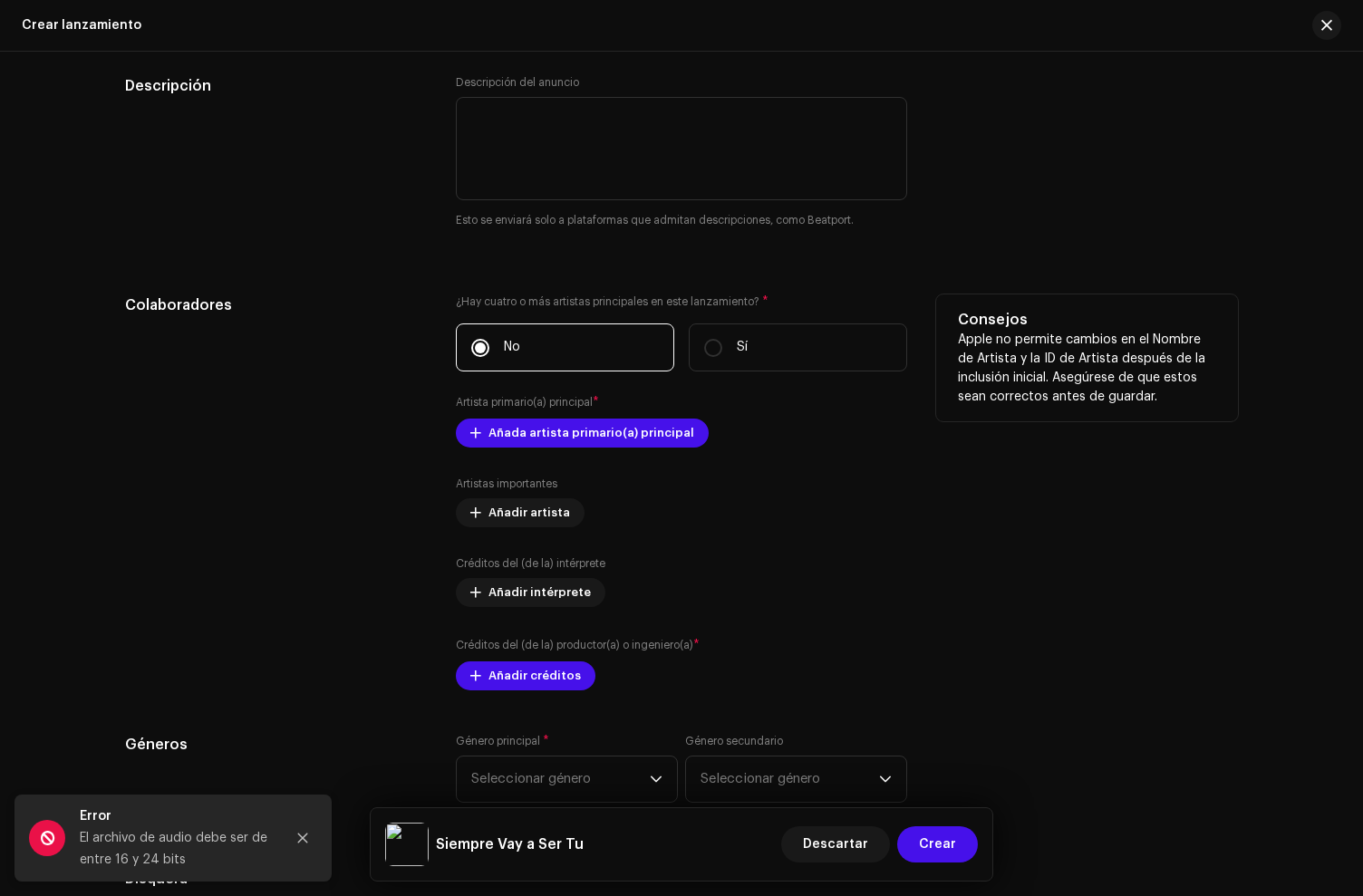
click at [548, 457] on div "¿Hay cuatro o más artistas principales en este lanzamiento? * No Sí Artista pri…" at bounding box center [682, 492] width 452 height 396
click at [532, 431] on span "Añada artista primario(a) principal" at bounding box center [591, 433] width 206 height 36
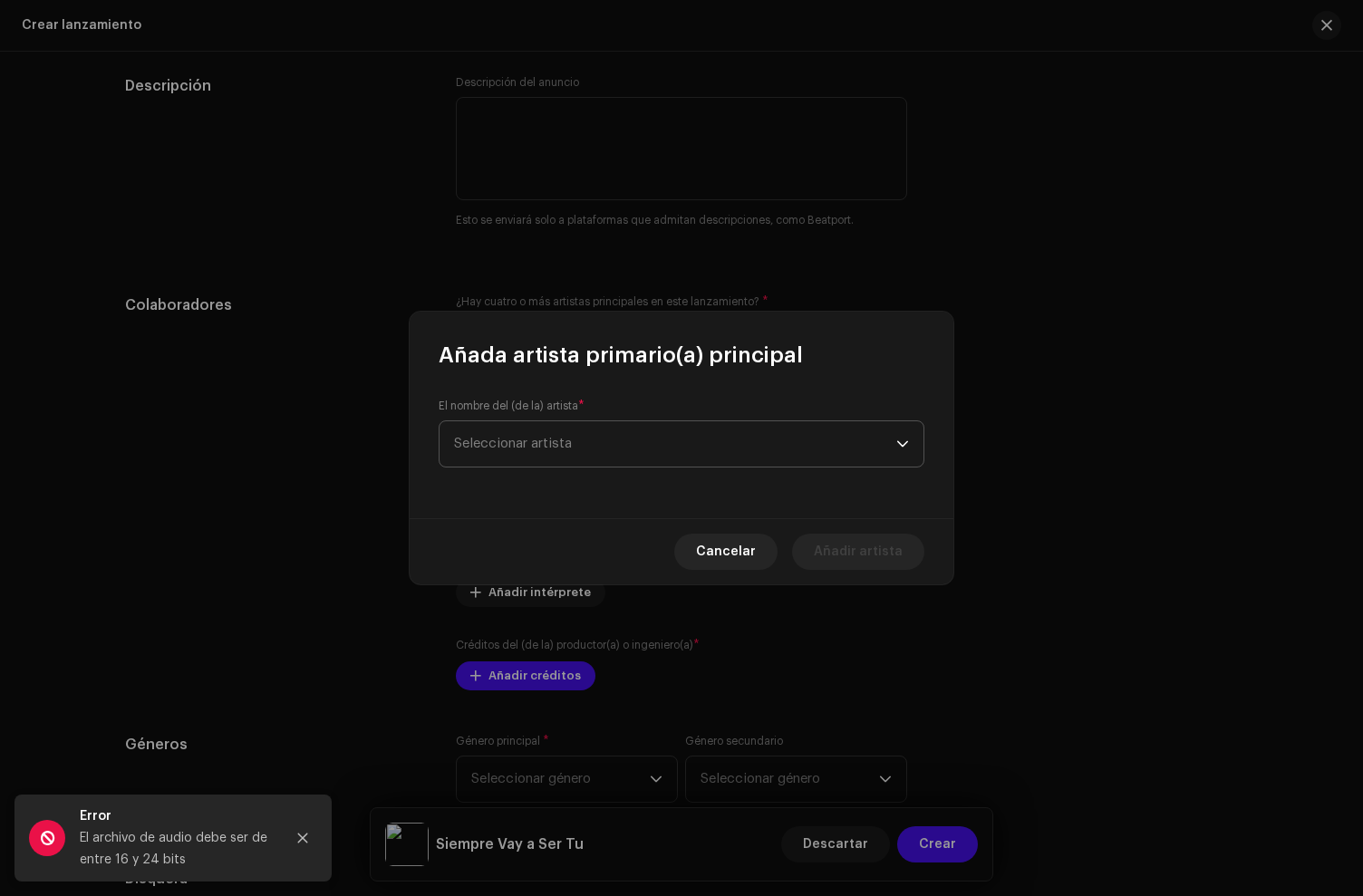
click at [558, 431] on span "Seleccionar artista" at bounding box center [676, 444] width 443 height 45
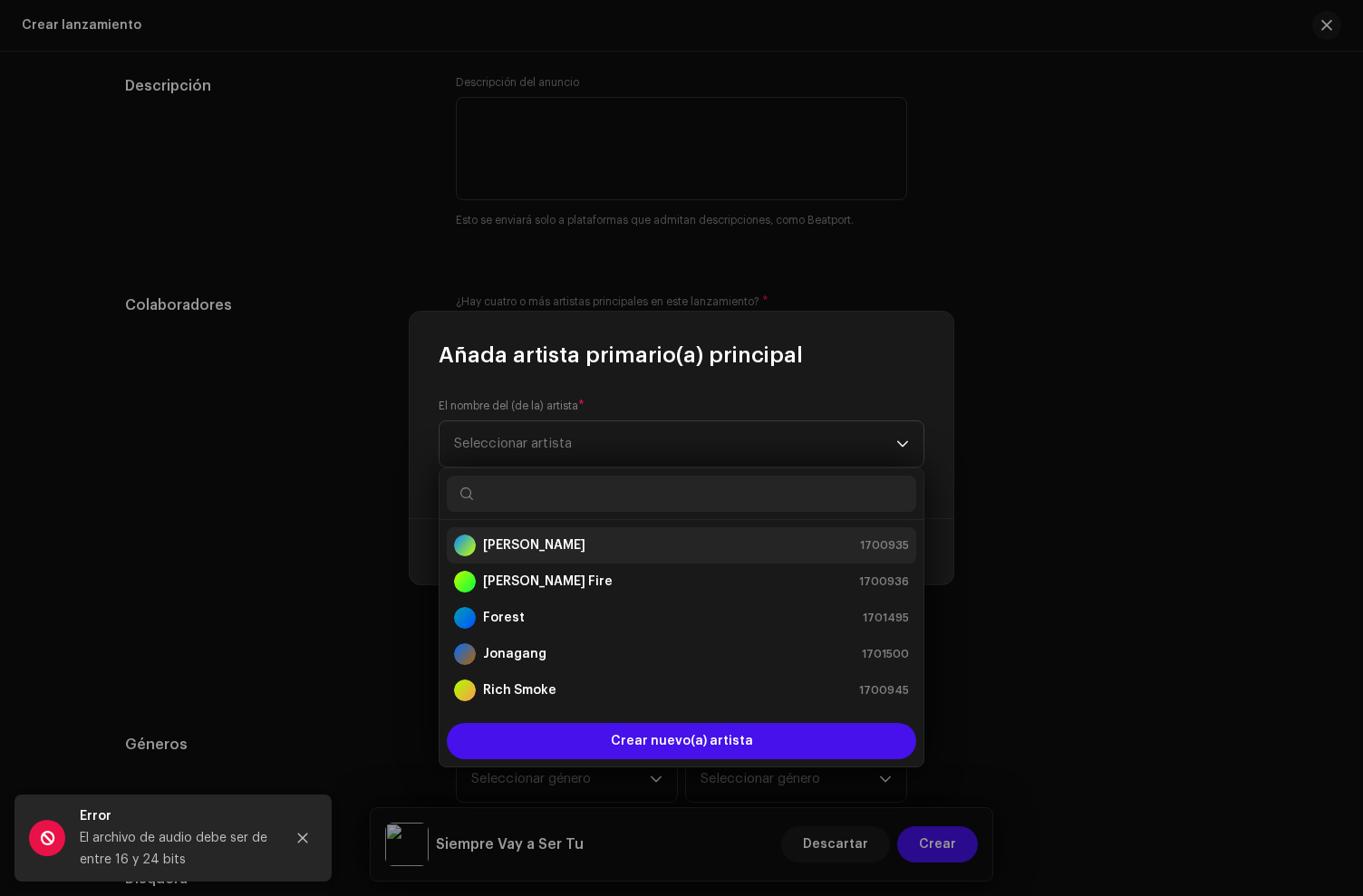
click at [527, 546] on strong "[PERSON_NAME]" at bounding box center [534, 546] width 102 height 18
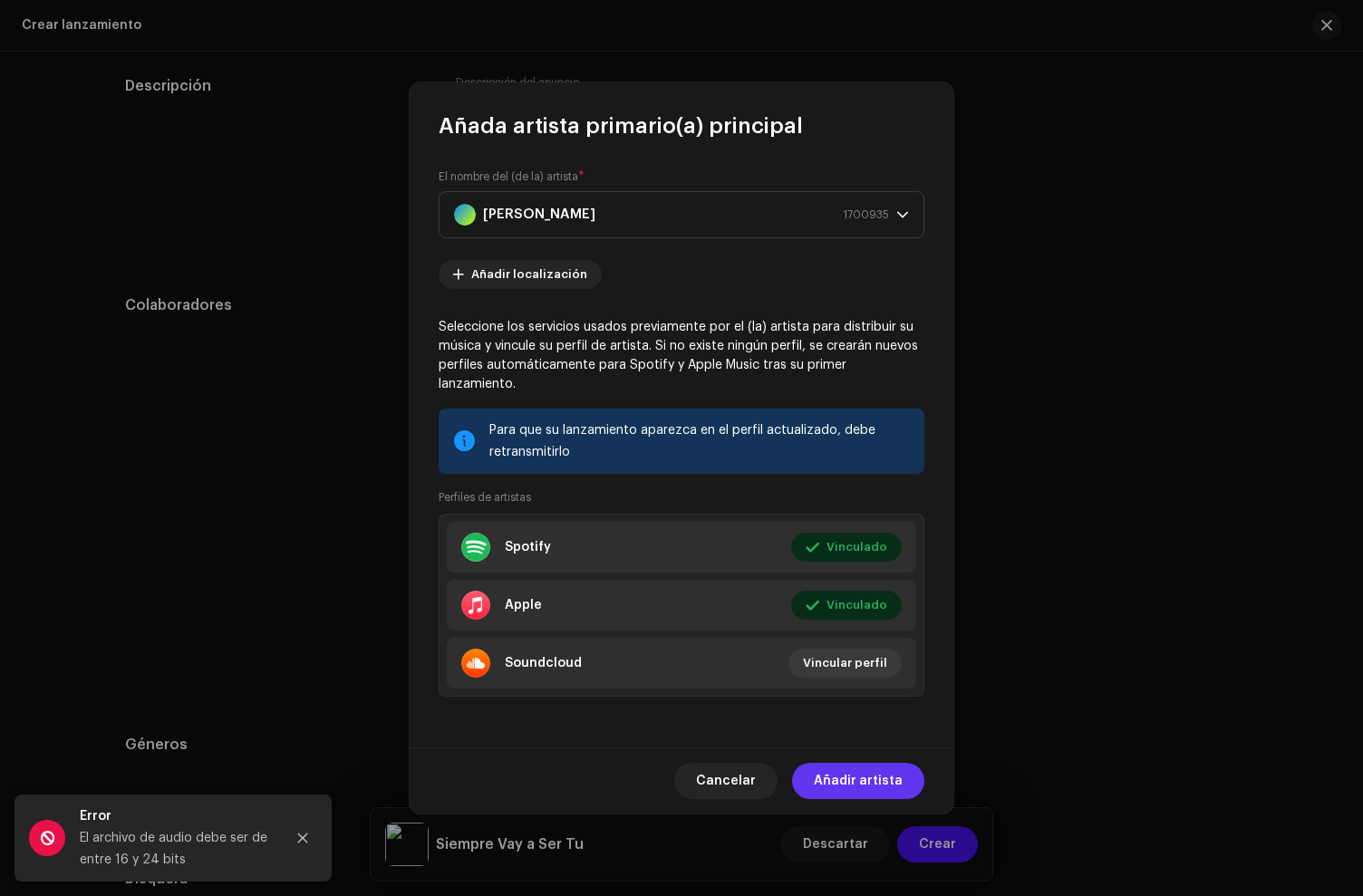
click at [858, 763] on span "Añadir artista" at bounding box center [858, 781] width 89 height 36
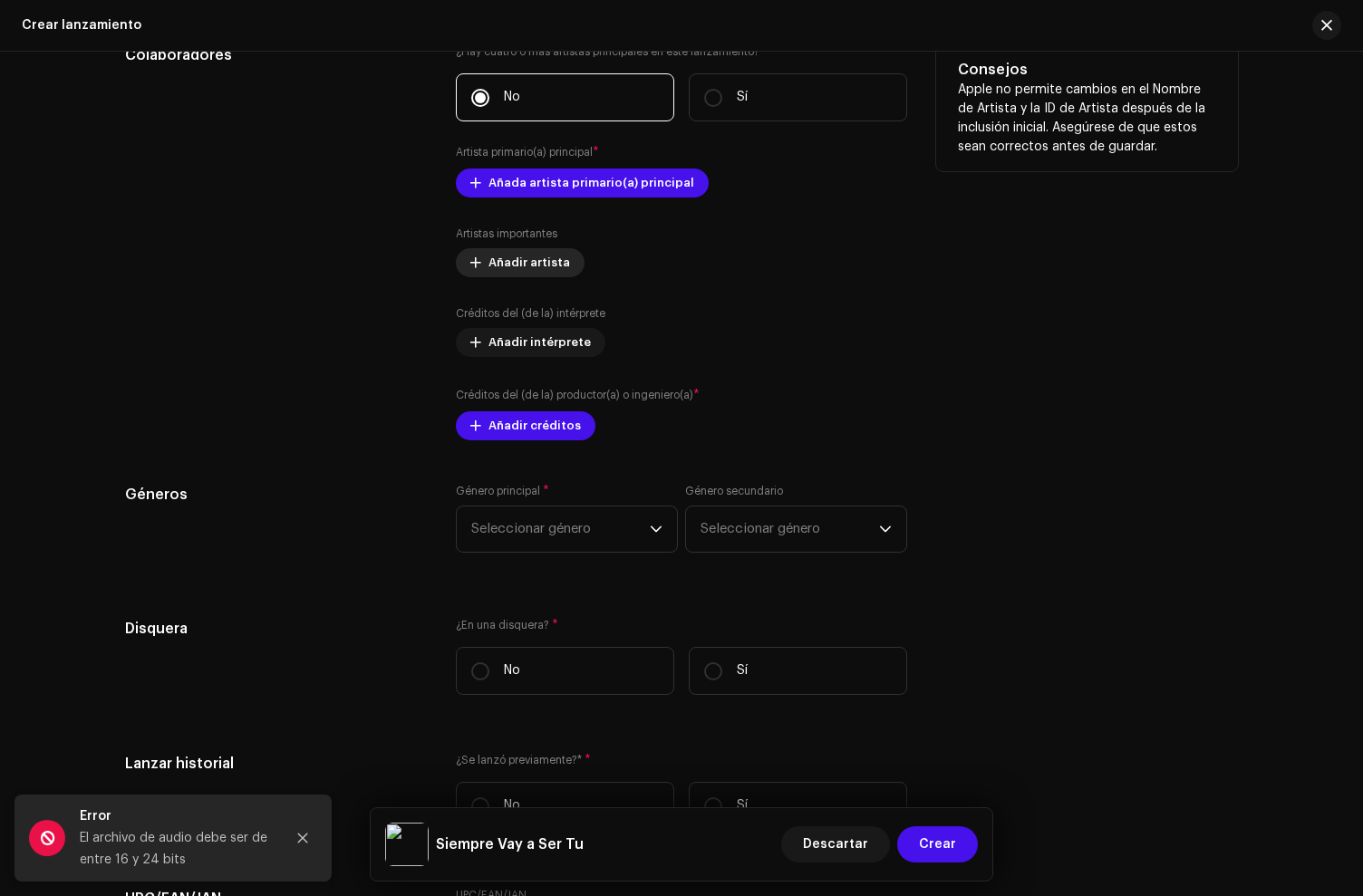
scroll to position [2011, 0]
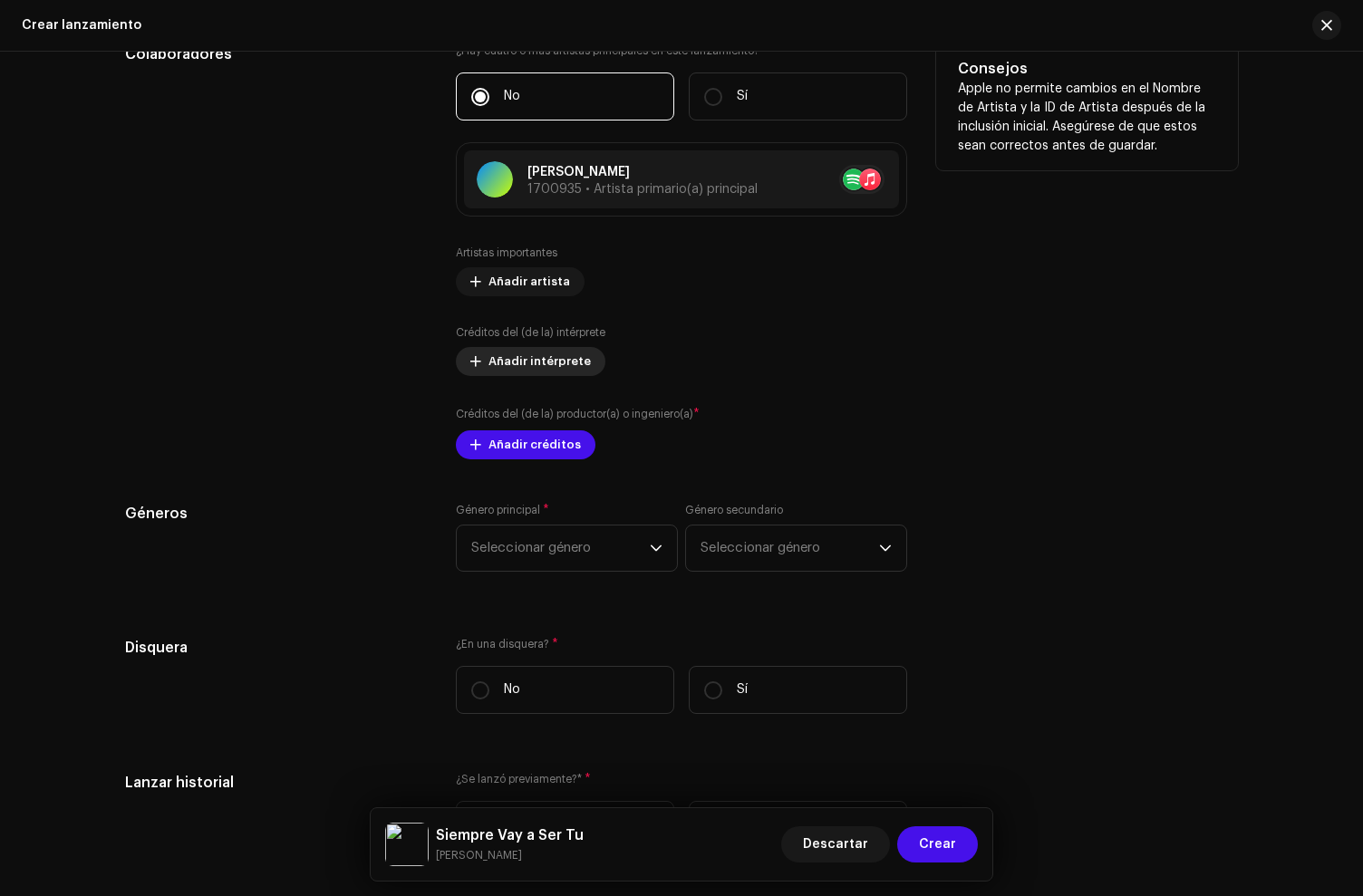
click at [511, 361] on span "Añadir intérprete" at bounding box center [540, 362] width 102 height 36
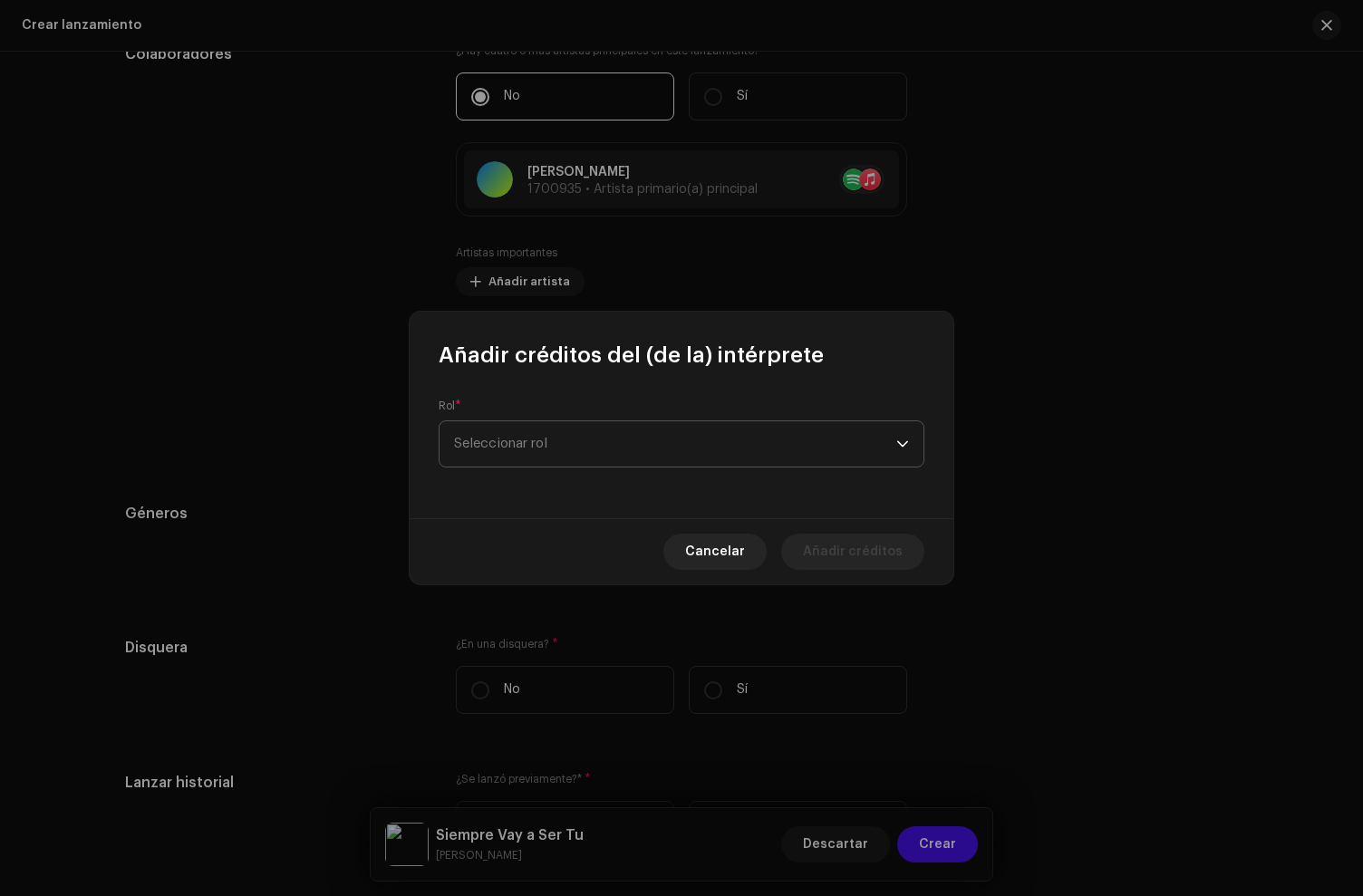
click at [511, 432] on span "Seleccionar rol" at bounding box center [676, 444] width 443 height 45
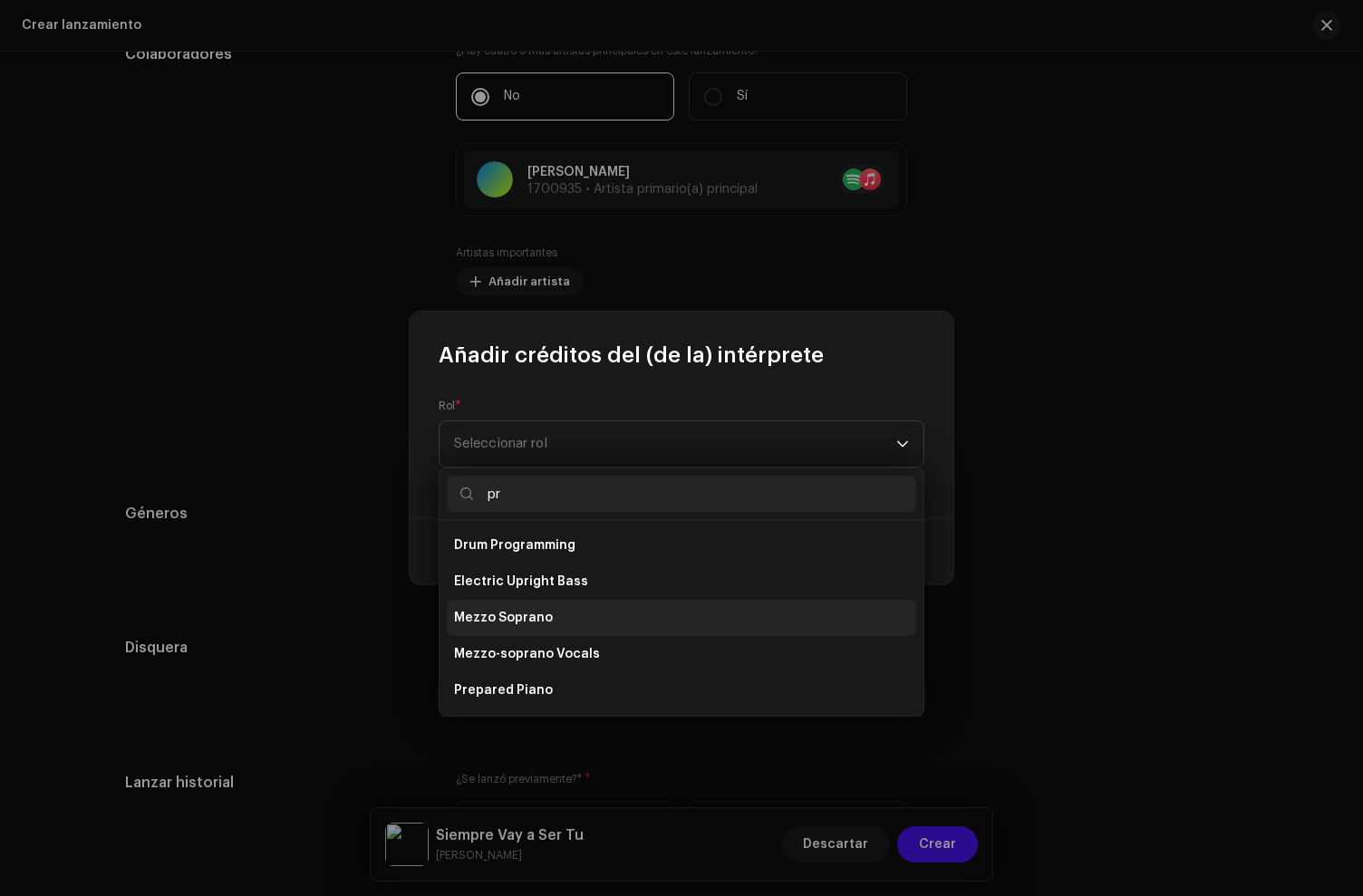
type input "p"
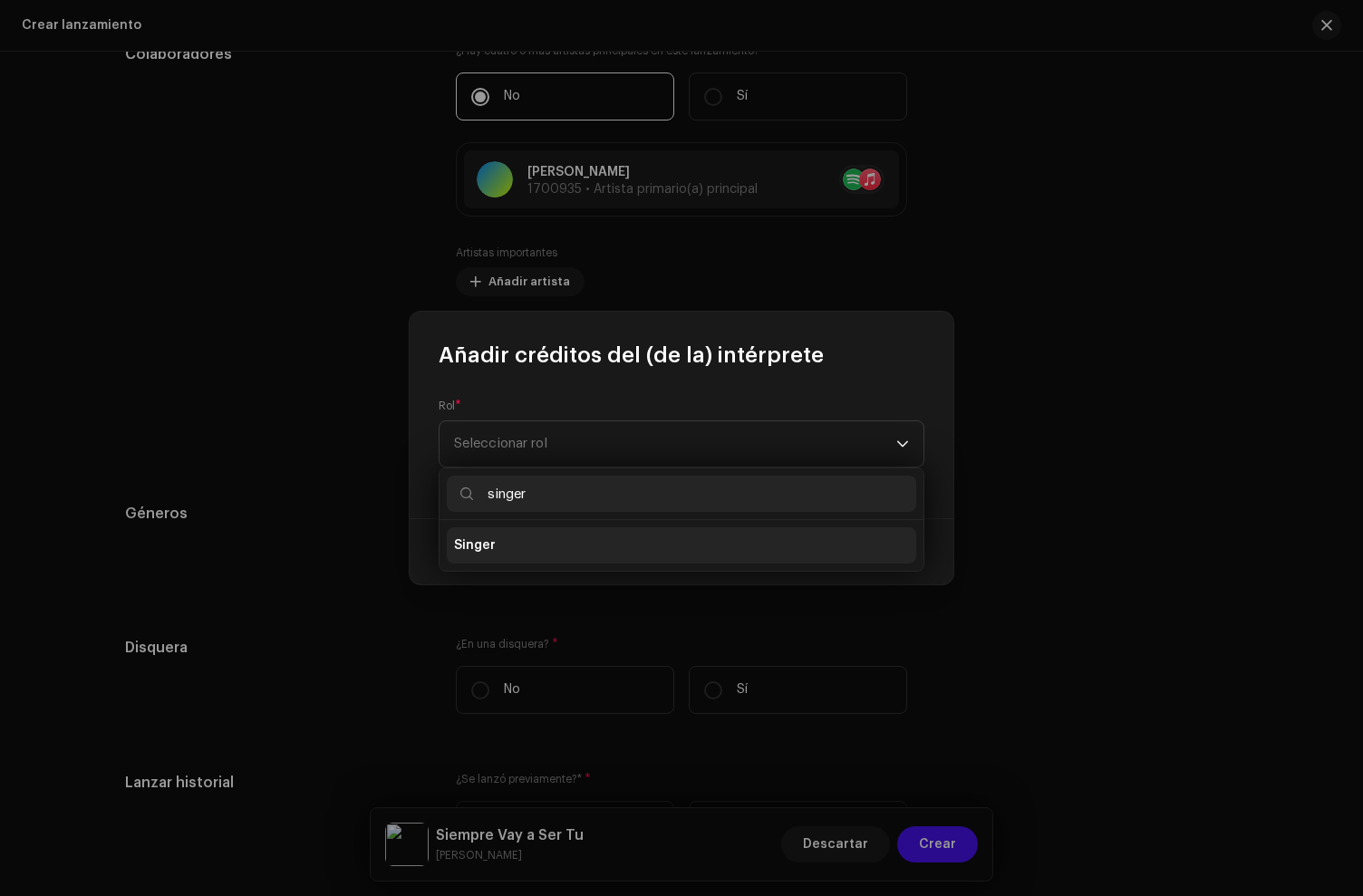
type input "singer"
click at [579, 559] on li "Singer" at bounding box center [682, 546] width 470 height 36
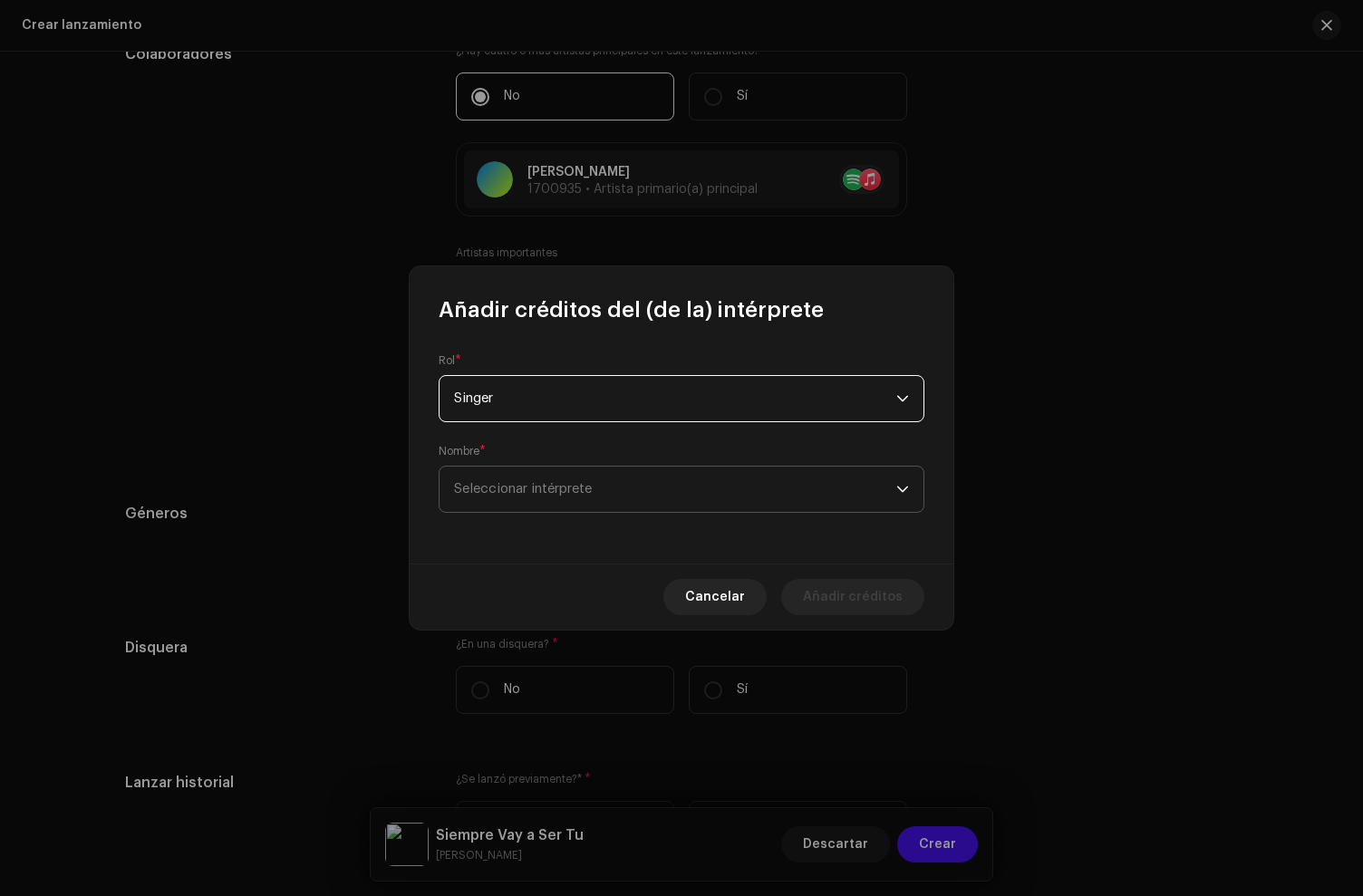
click at [509, 497] on span "Seleccionar intérprete" at bounding box center [676, 490] width 443 height 45
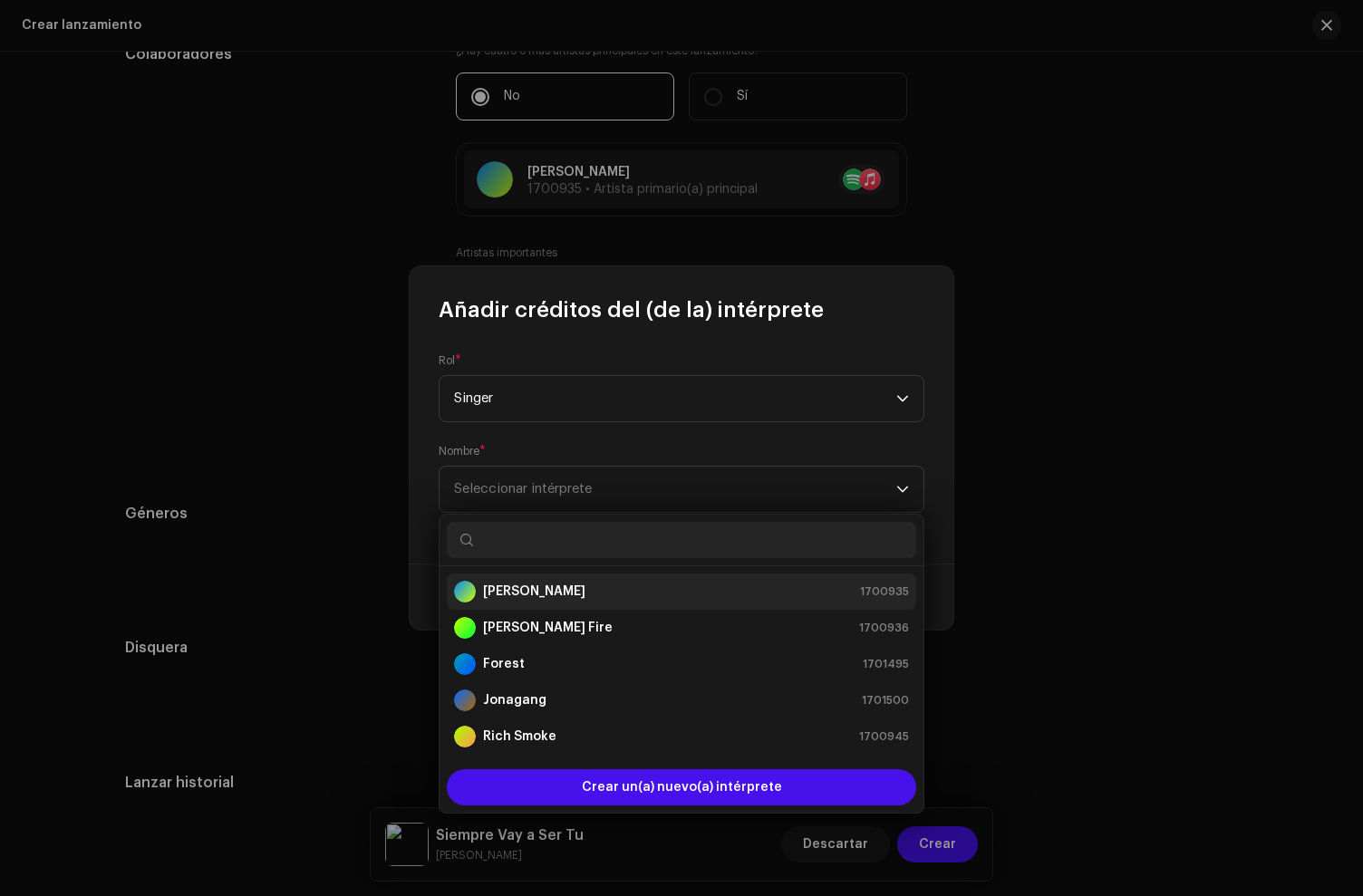
click at [521, 598] on strong "[PERSON_NAME]" at bounding box center [534, 592] width 102 height 18
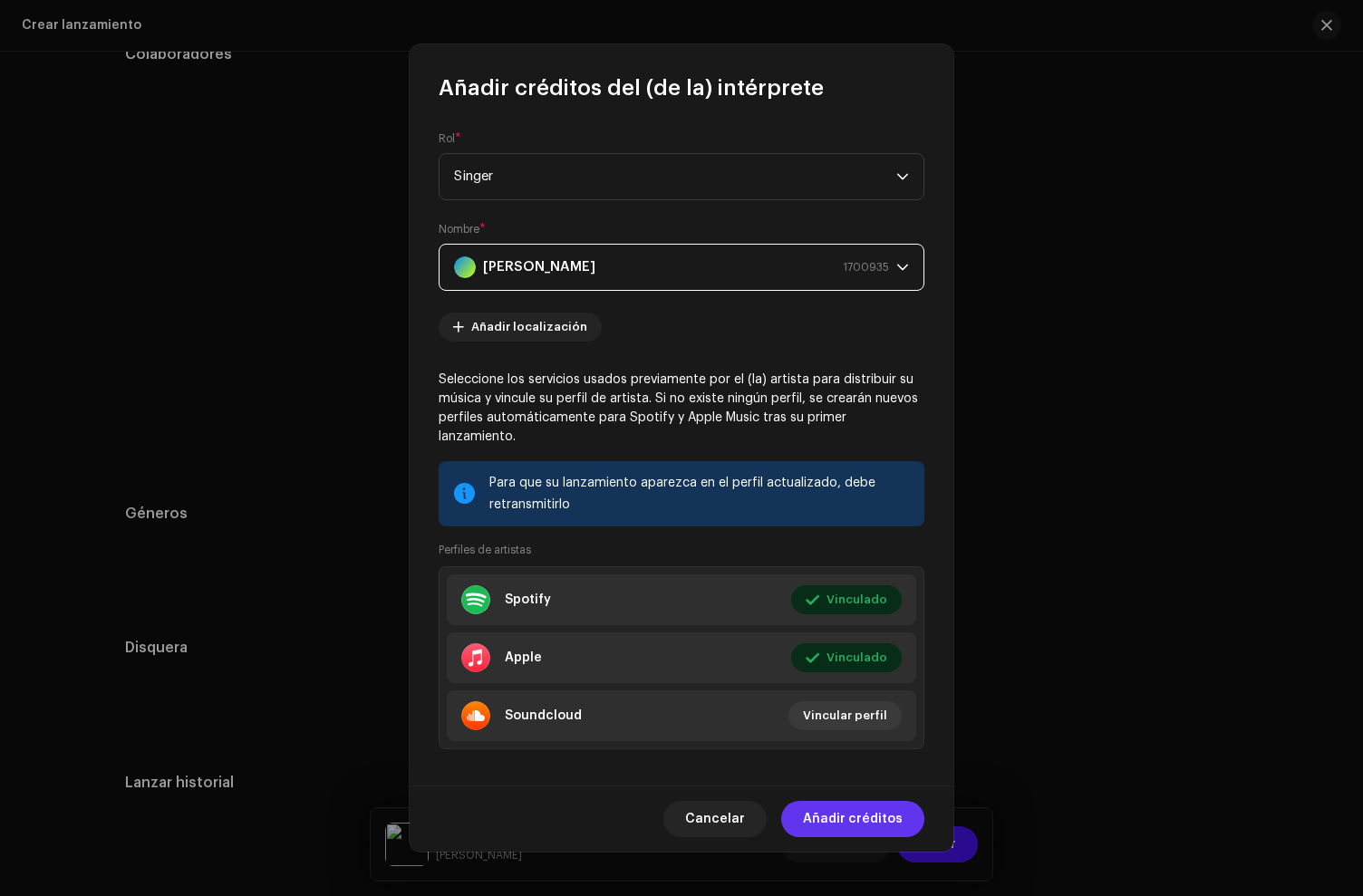
click at [881, 820] on span "Añadir créditos" at bounding box center [852, 819] width 100 height 36
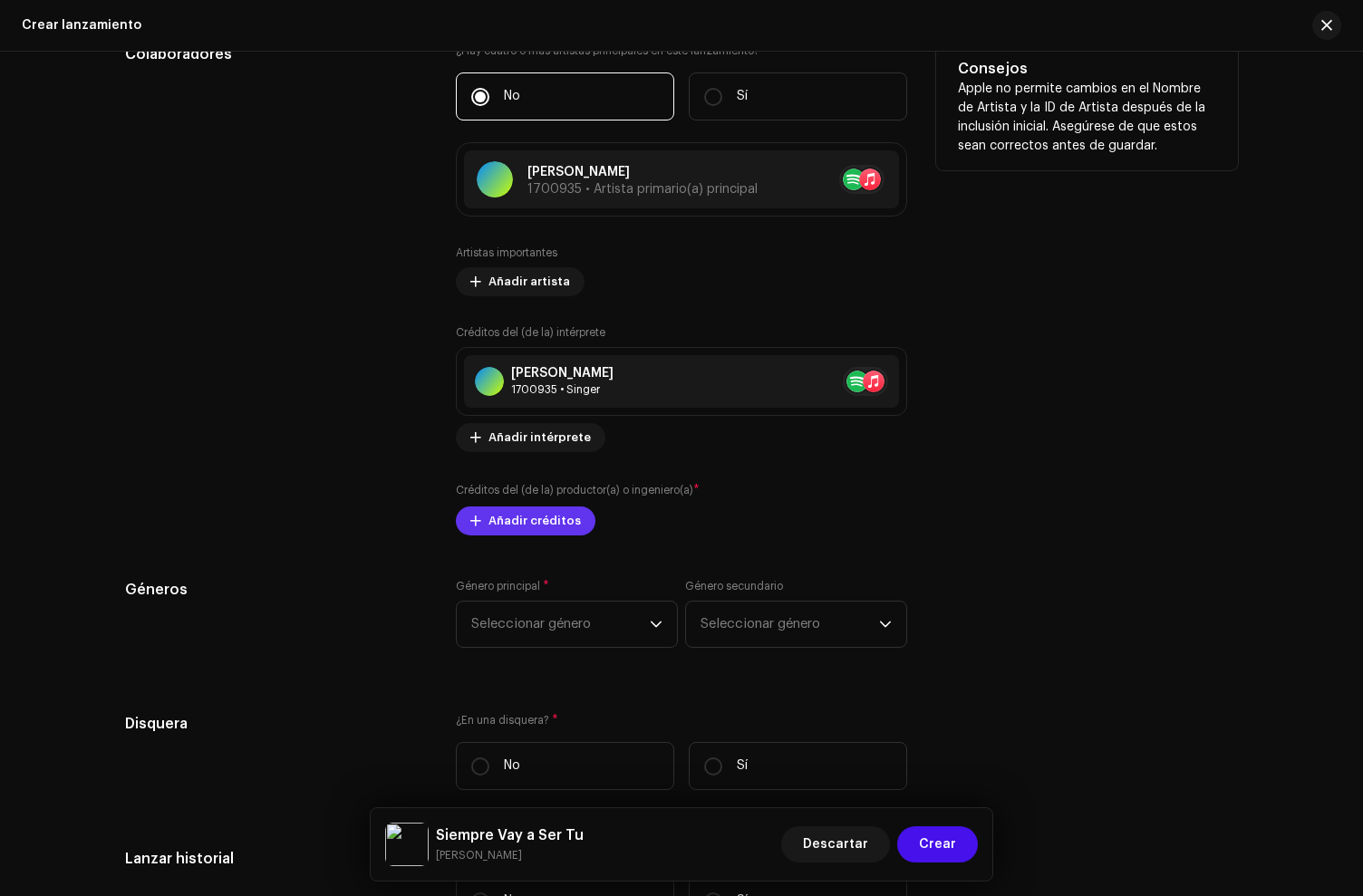
click at [516, 531] on span "Añadir créditos" at bounding box center [535, 521] width 92 height 36
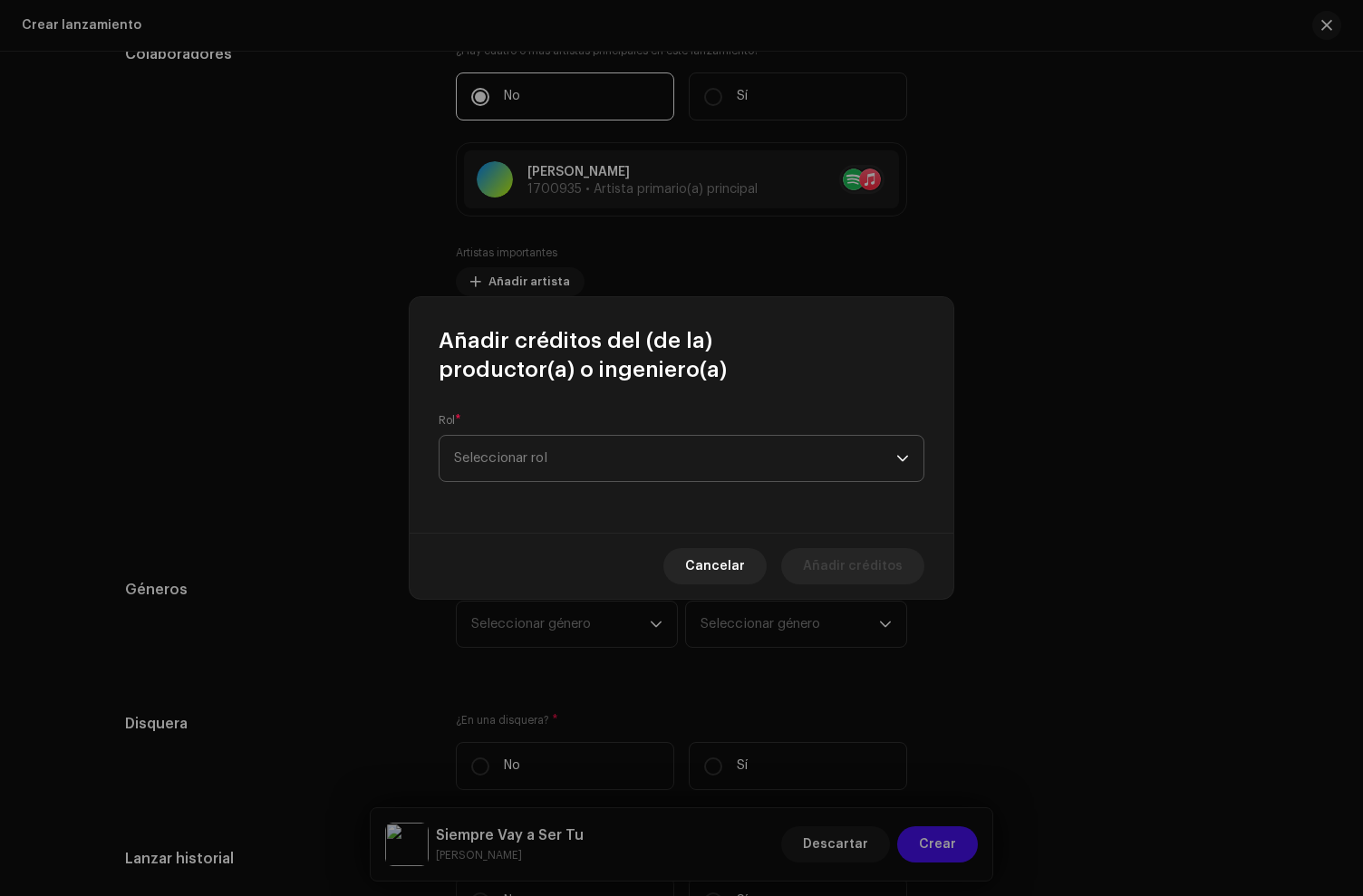
click at [519, 454] on span "Seleccionar rol" at bounding box center [676, 459] width 443 height 45
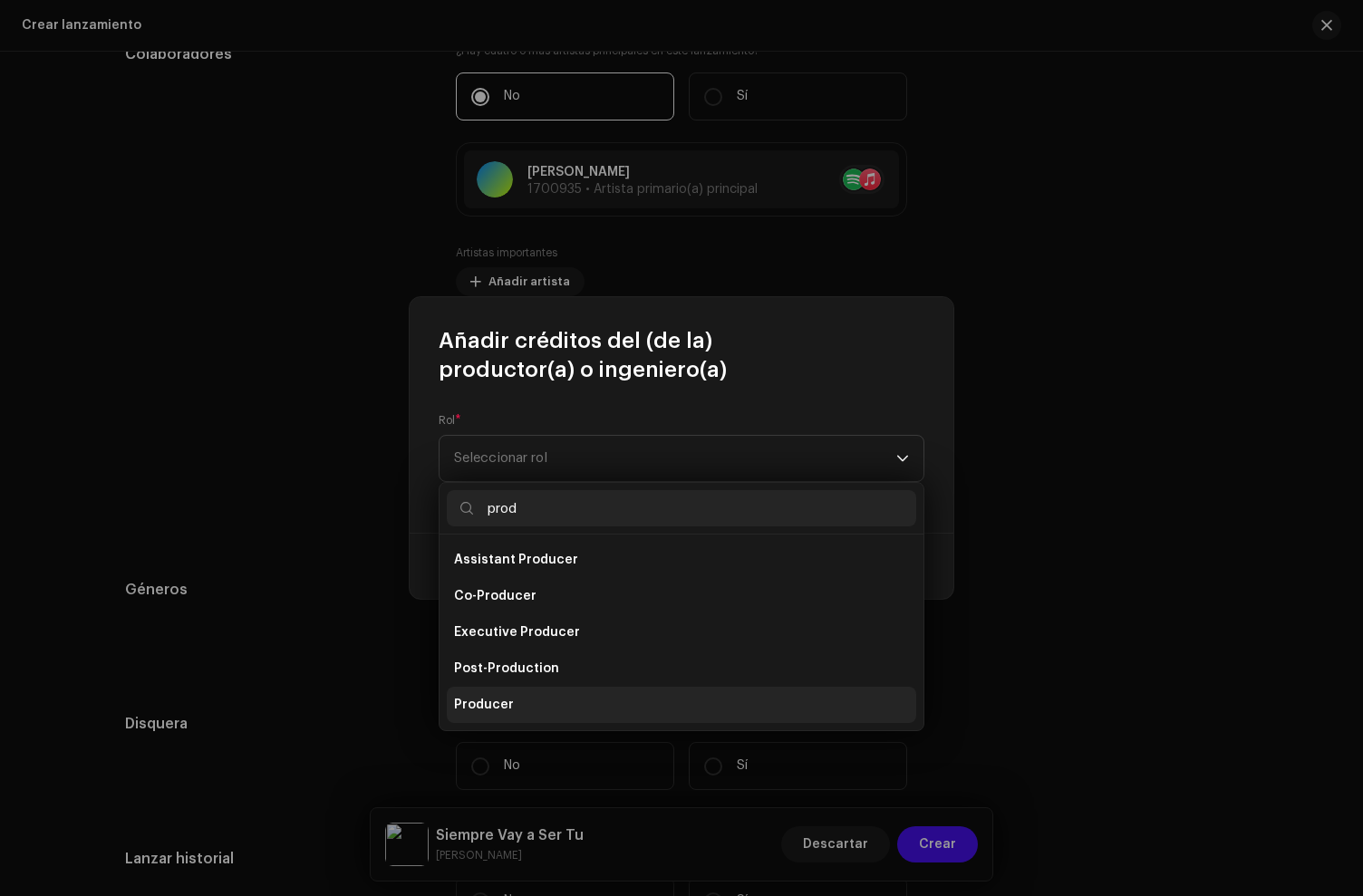
type input "prod"
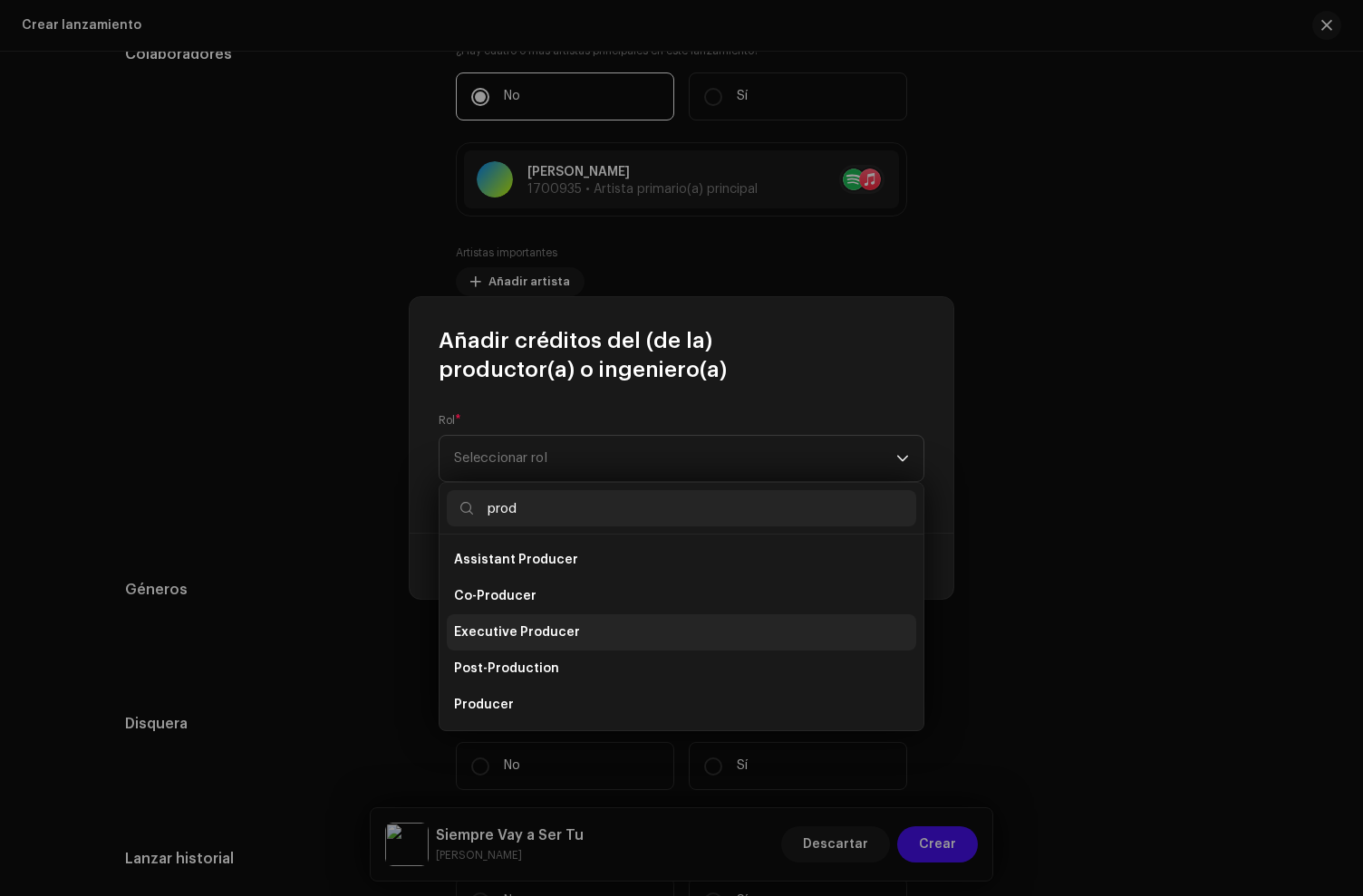
drag, startPoint x: 498, startPoint y: 696, endPoint x: 503, endPoint y: 592, distance: 104.1
click at [498, 695] on li "Producer" at bounding box center [682, 706] width 470 height 36
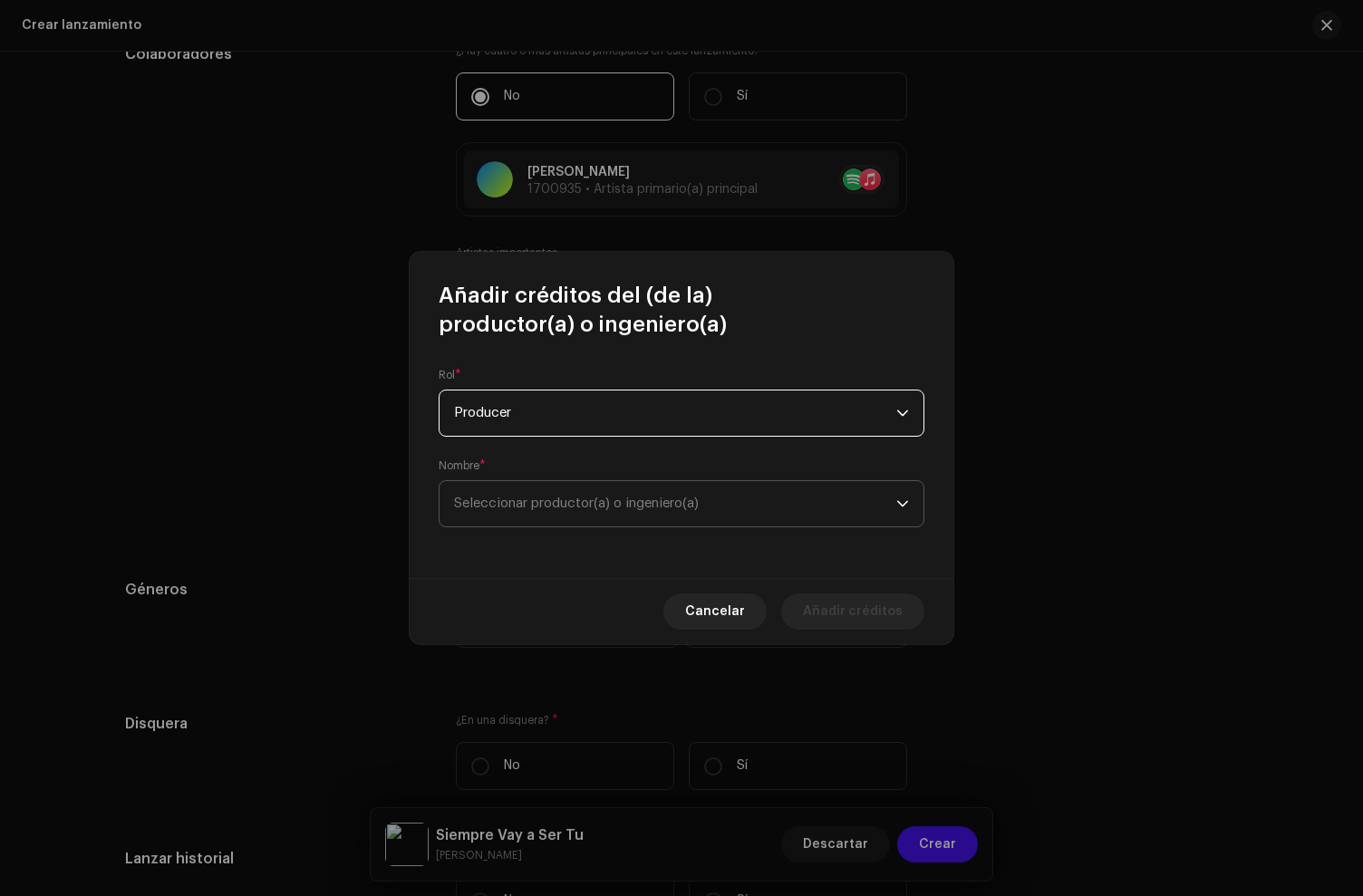
click at [509, 503] on span "Seleccionar productor(a) o ingeniero(a)" at bounding box center [577, 503] width 245 height 14
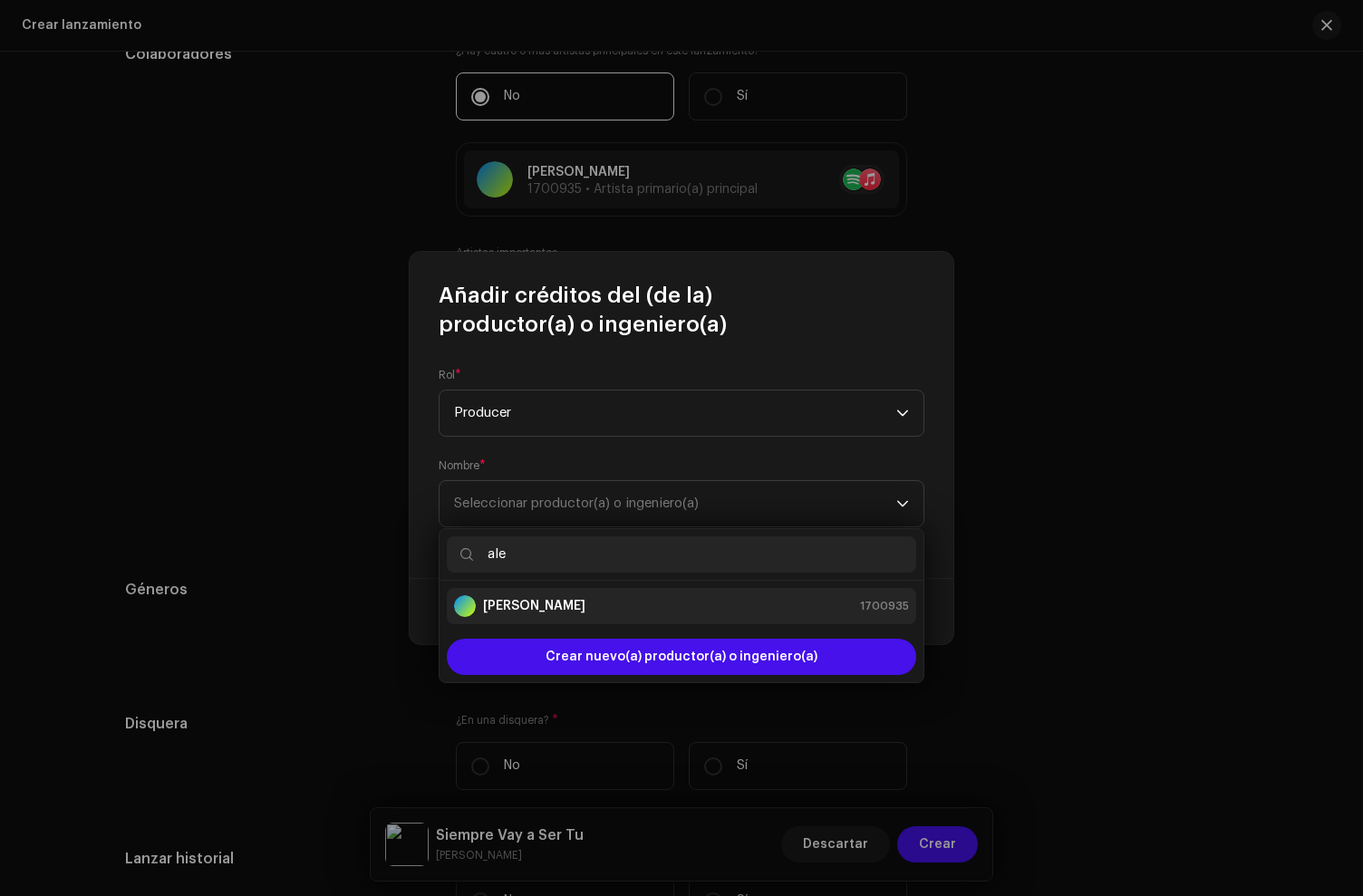
type input "ale"
click at [509, 599] on strong "[PERSON_NAME]" at bounding box center [534, 607] width 102 height 18
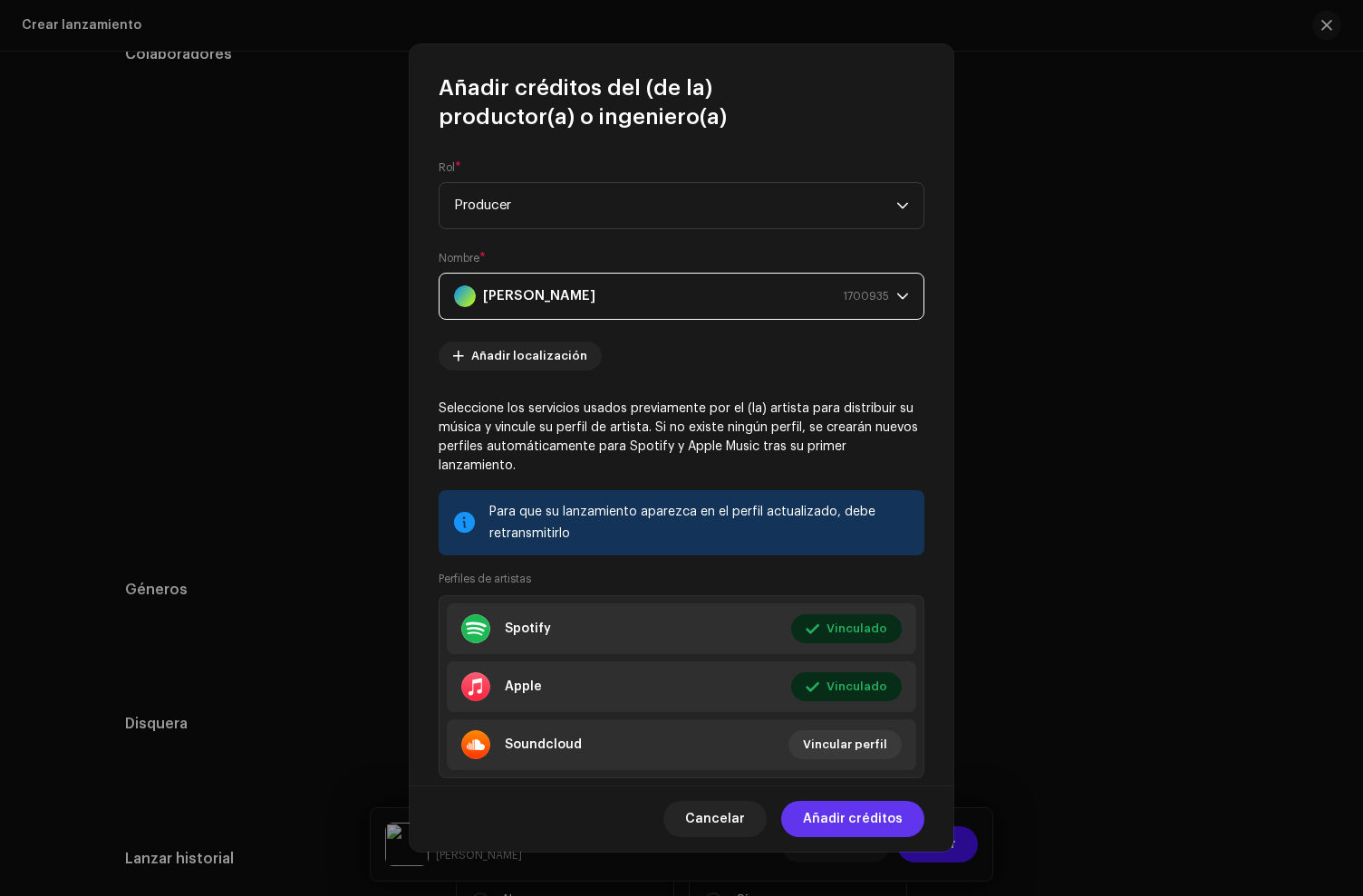
click at [849, 814] on span "Añadir créditos" at bounding box center [852, 819] width 100 height 36
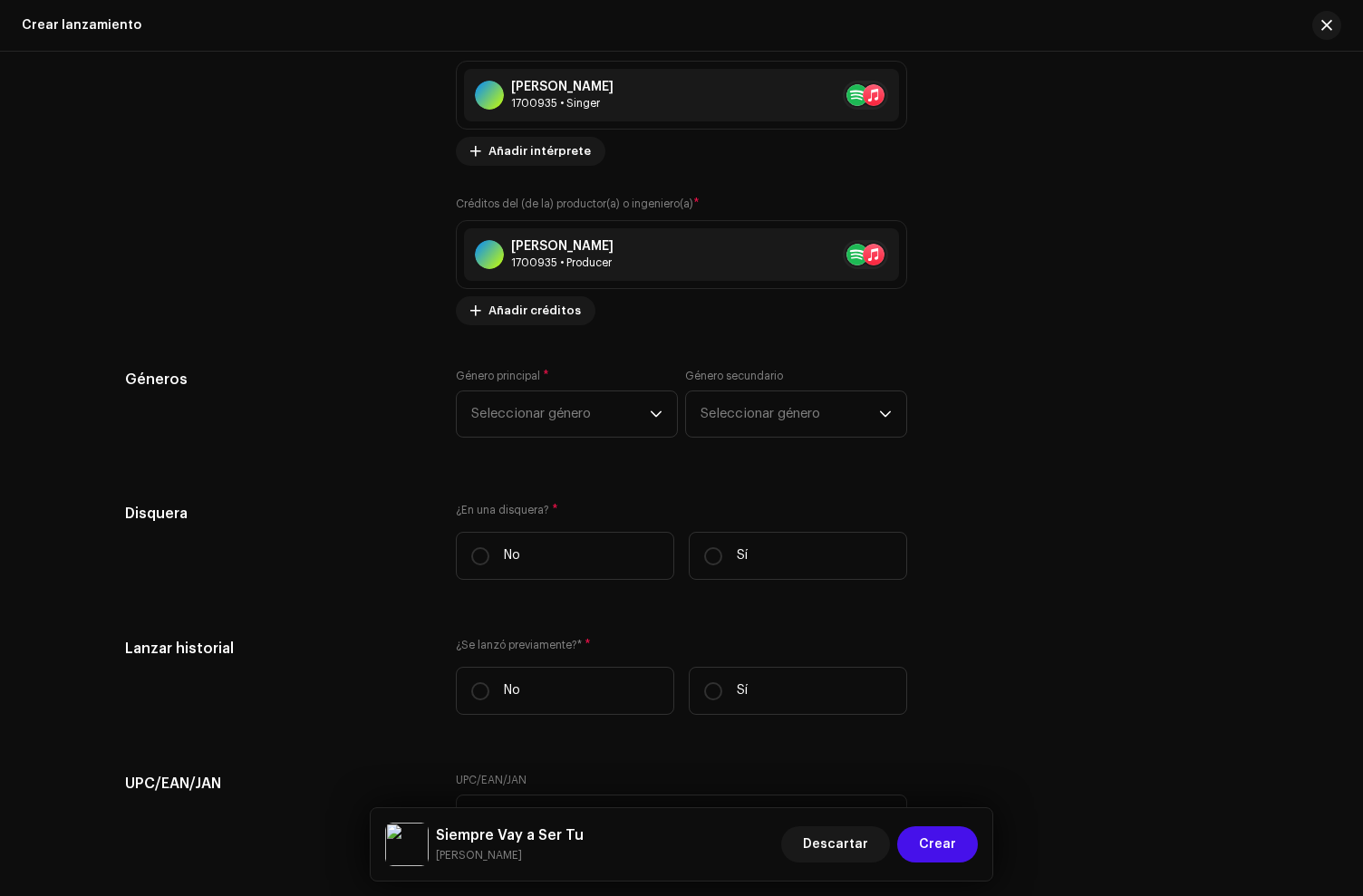
scroll to position [2295, 0]
click at [588, 438] on span "Seleccionar género" at bounding box center [560, 416] width 179 height 45
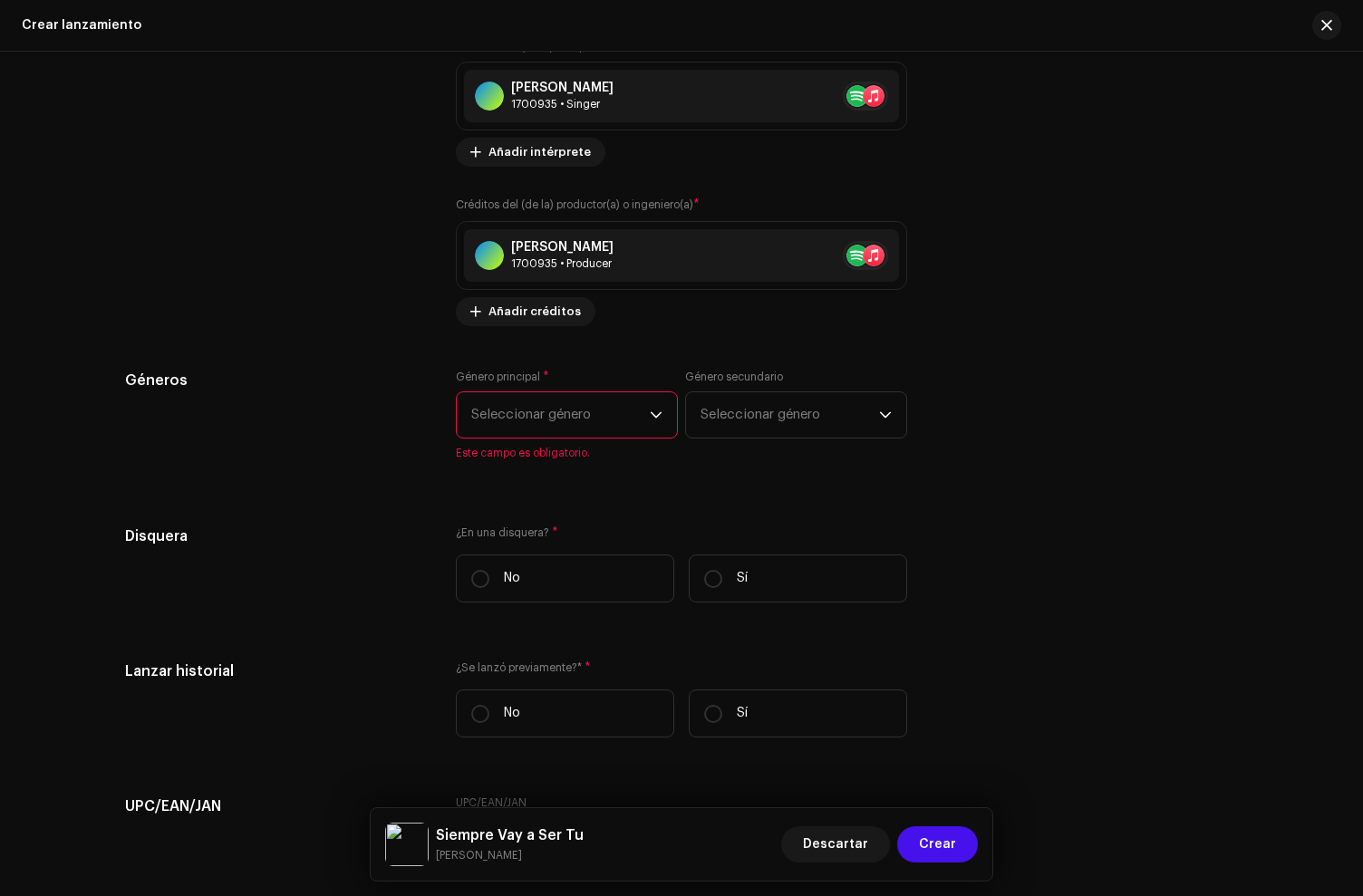
click at [593, 428] on span "Seleccionar género" at bounding box center [560, 415] width 179 height 45
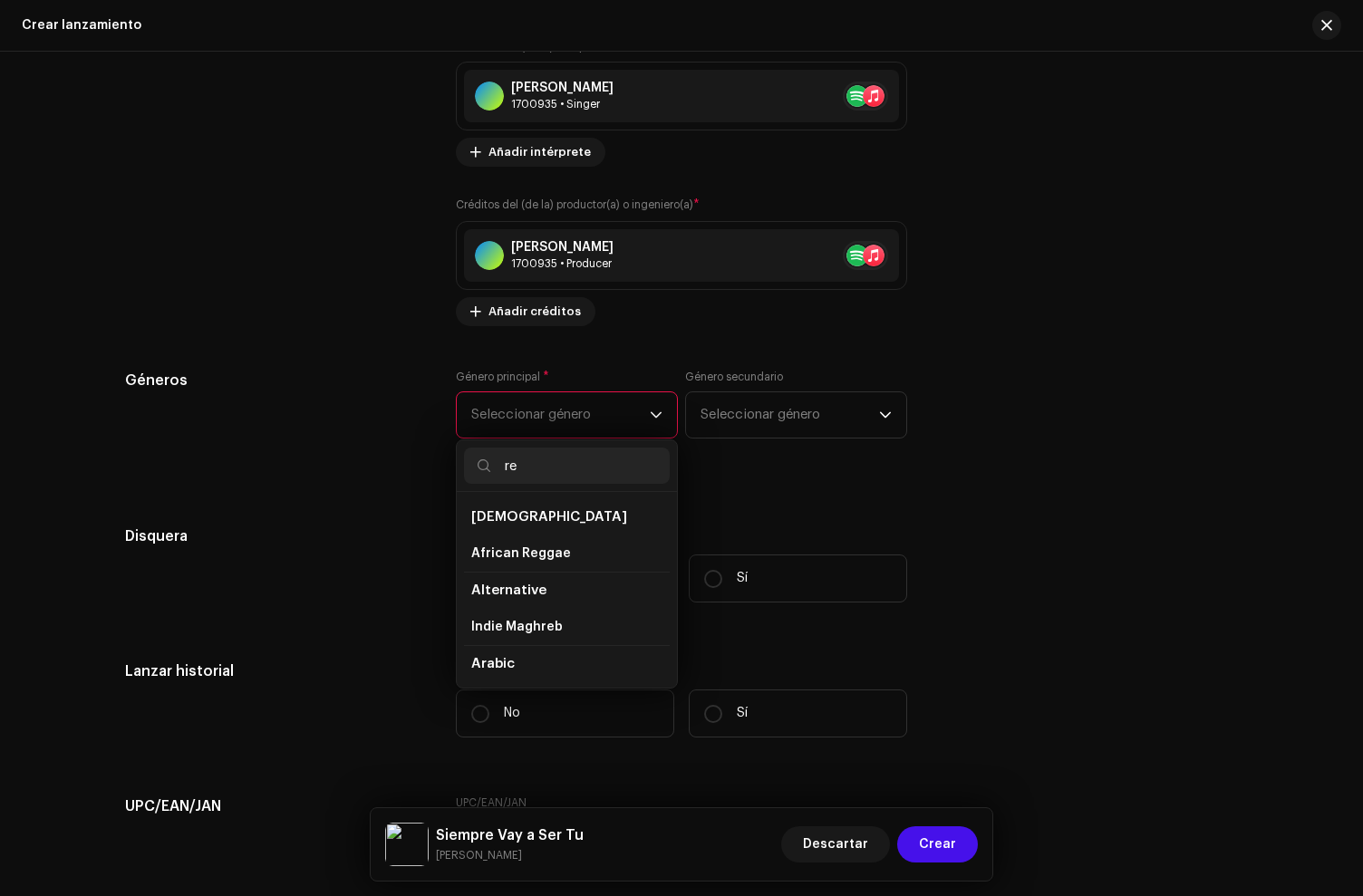
type input "r"
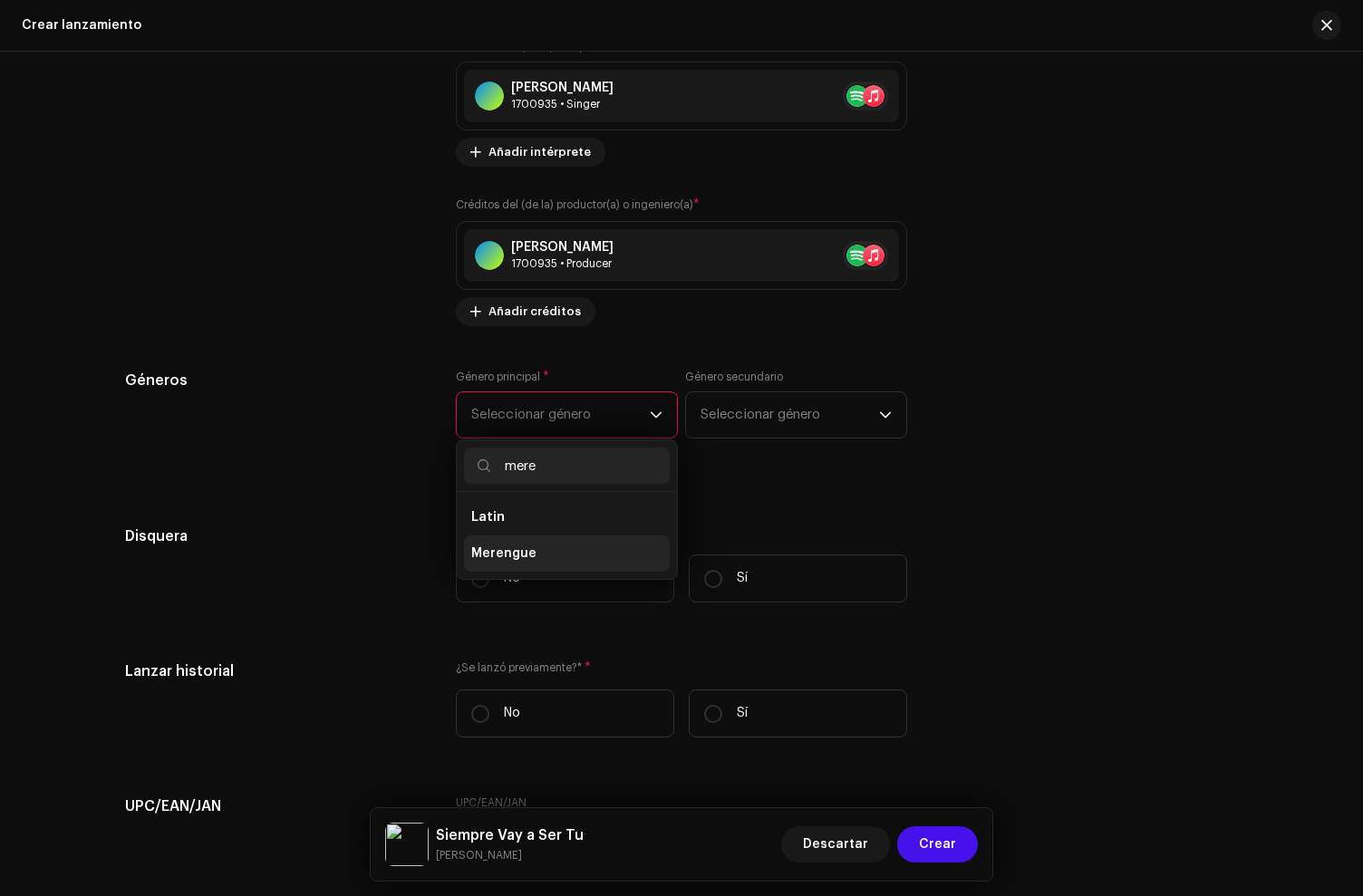
type input "mere"
drag, startPoint x: 540, startPoint y: 560, endPoint x: 669, endPoint y: 466, distance: 159.6
click at [545, 560] on li "Merengue" at bounding box center [567, 554] width 206 height 36
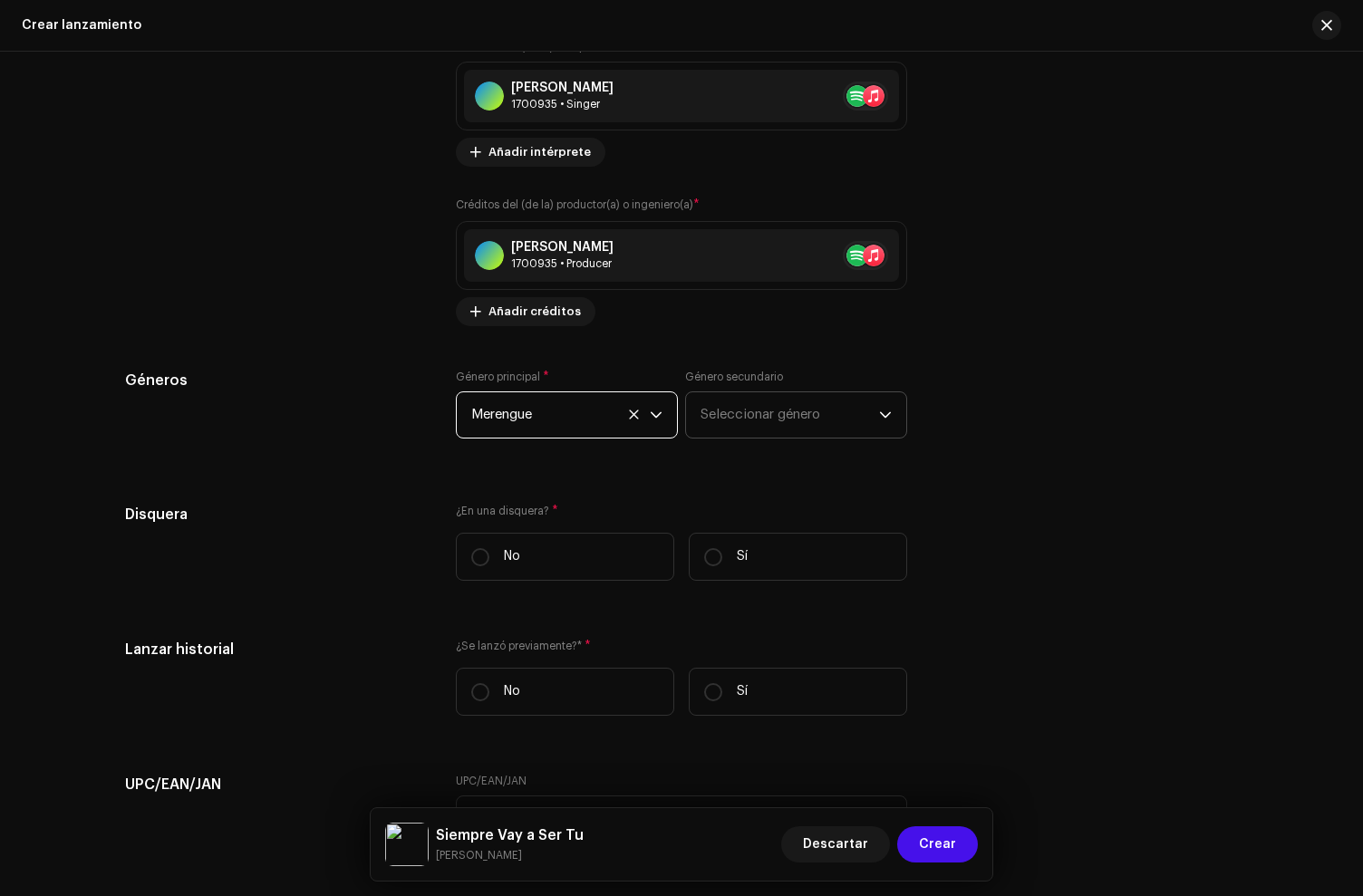
click at [754, 419] on span "Seleccionar género" at bounding box center [790, 415] width 179 height 45
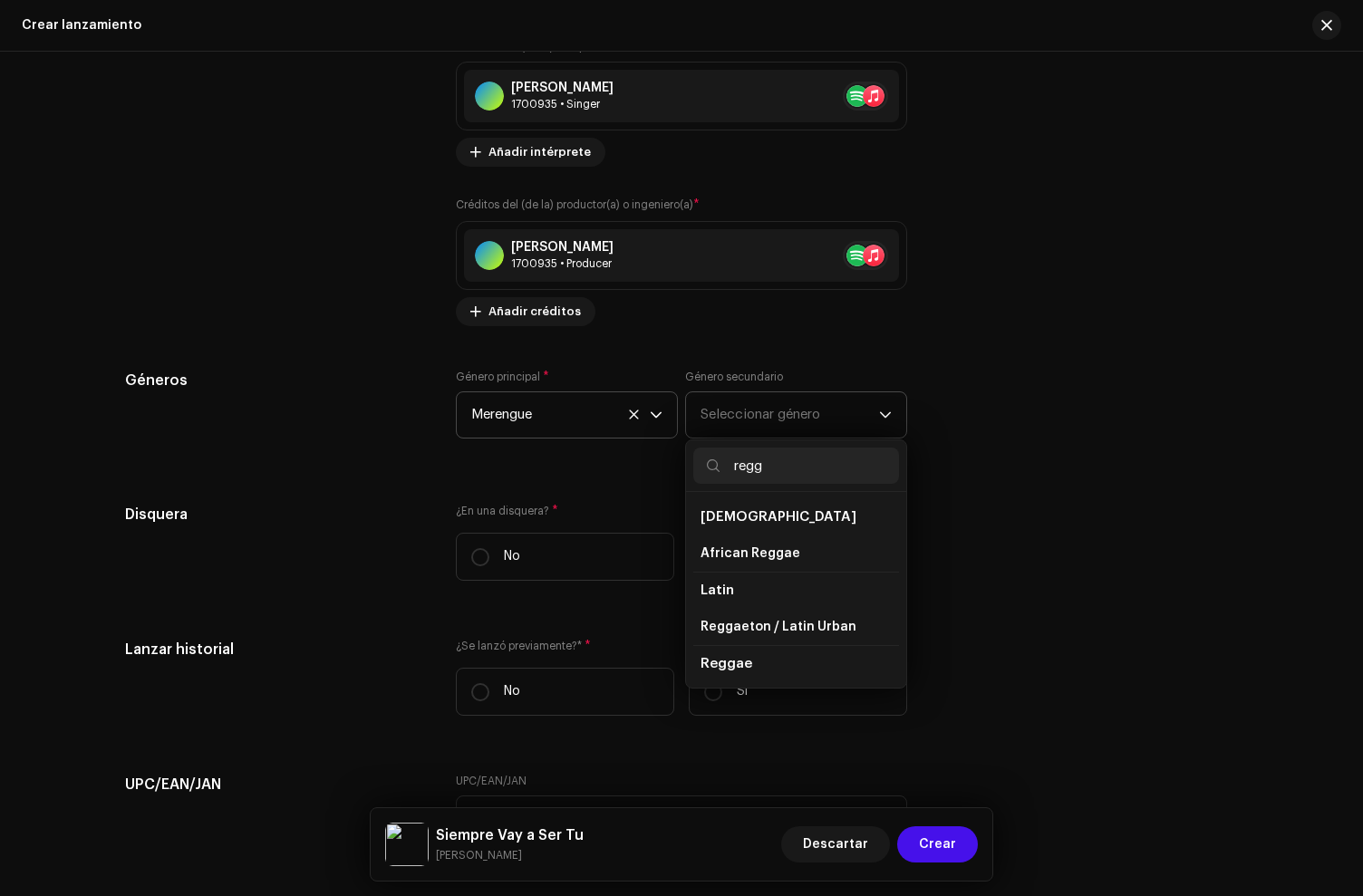
type input "regg"
click at [756, 650] on li "Reggae" at bounding box center [796, 664] width 206 height 37
click at [757, 639] on li "Reggaeton / Latin Urban" at bounding box center [796, 628] width 206 height 36
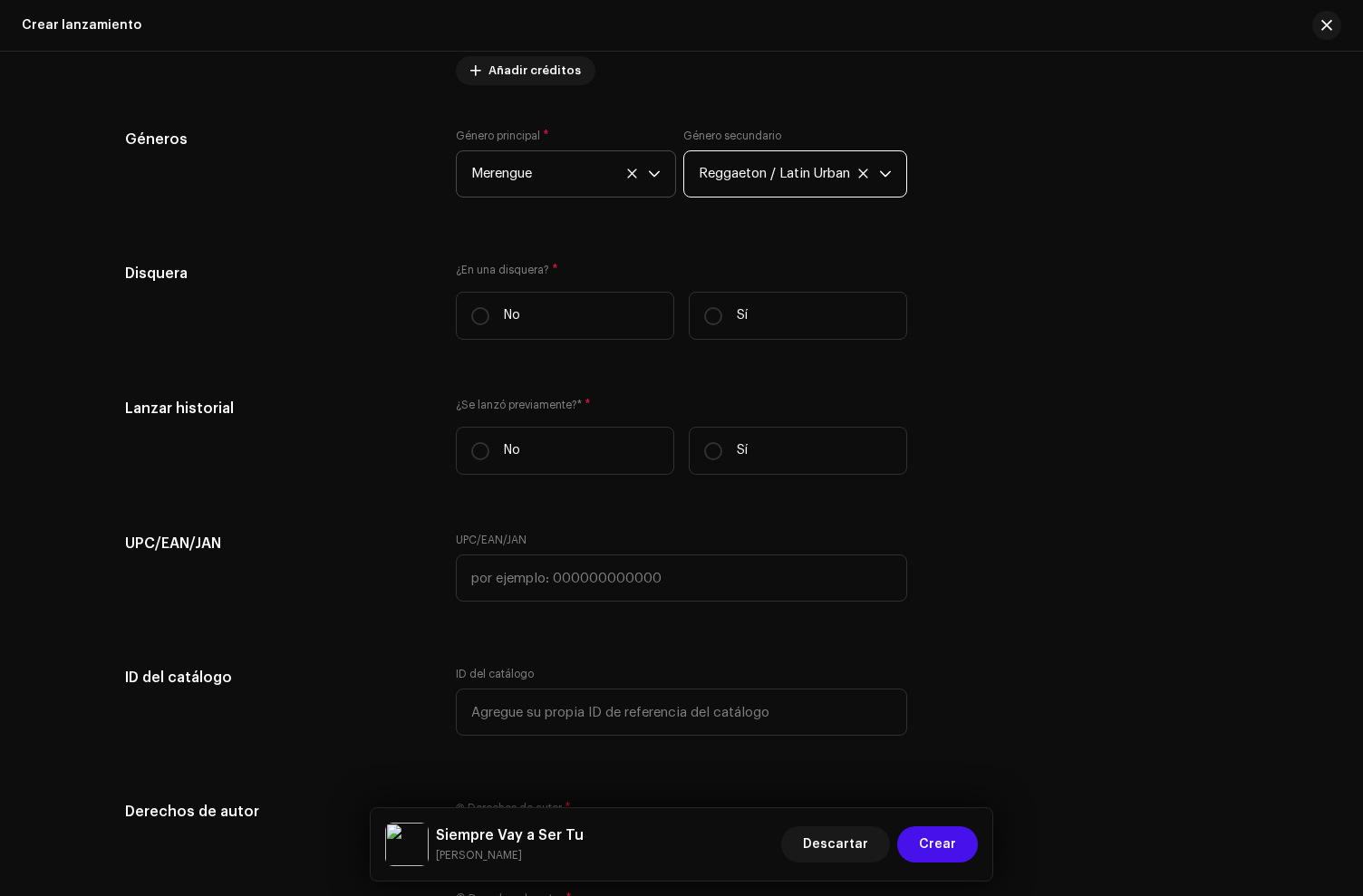
scroll to position [2538, 0]
click at [605, 318] on label "No" at bounding box center [565, 315] width 219 height 48
click at [490, 318] on input "No" at bounding box center [481, 316] width 18 height 18
radio input "true"
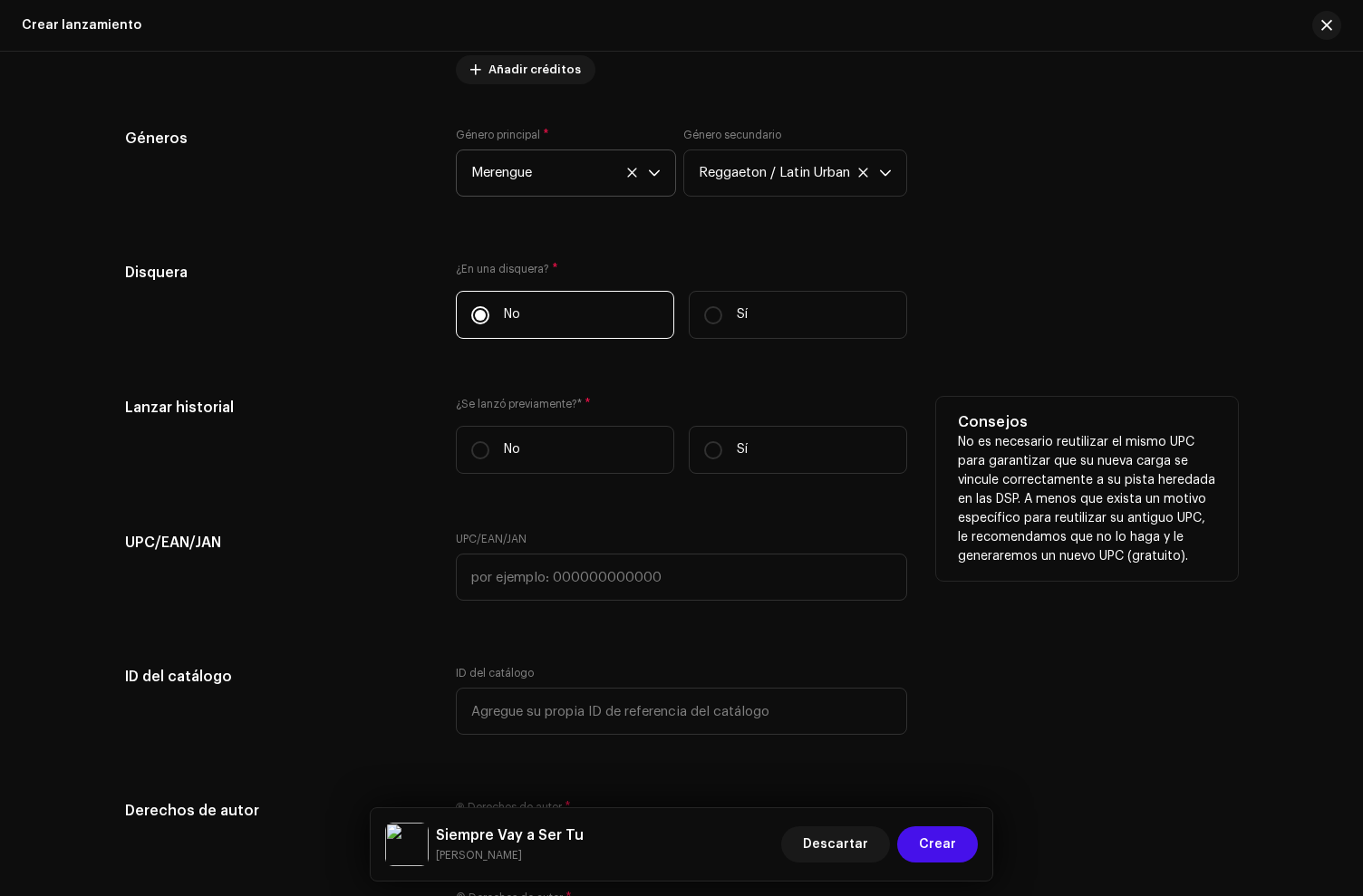
drag, startPoint x: 725, startPoint y: 454, endPoint x: 728, endPoint y: 492, distance: 38.1
click at [725, 454] on label "Sí" at bounding box center [798, 450] width 219 height 48
click at [723, 454] on input "Sí" at bounding box center [714, 451] width 18 height 18
radio input "true"
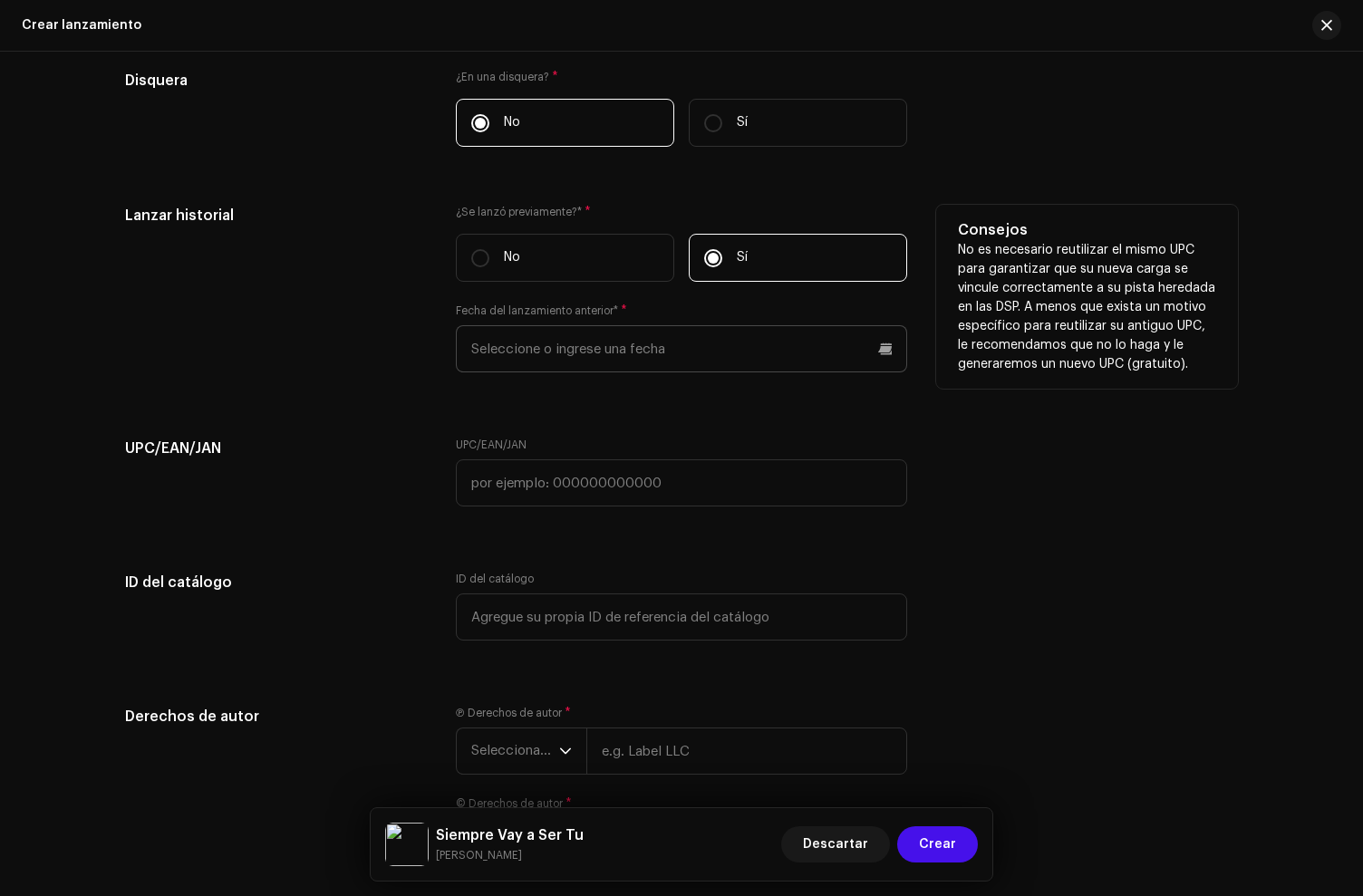
scroll to position [2741, 0]
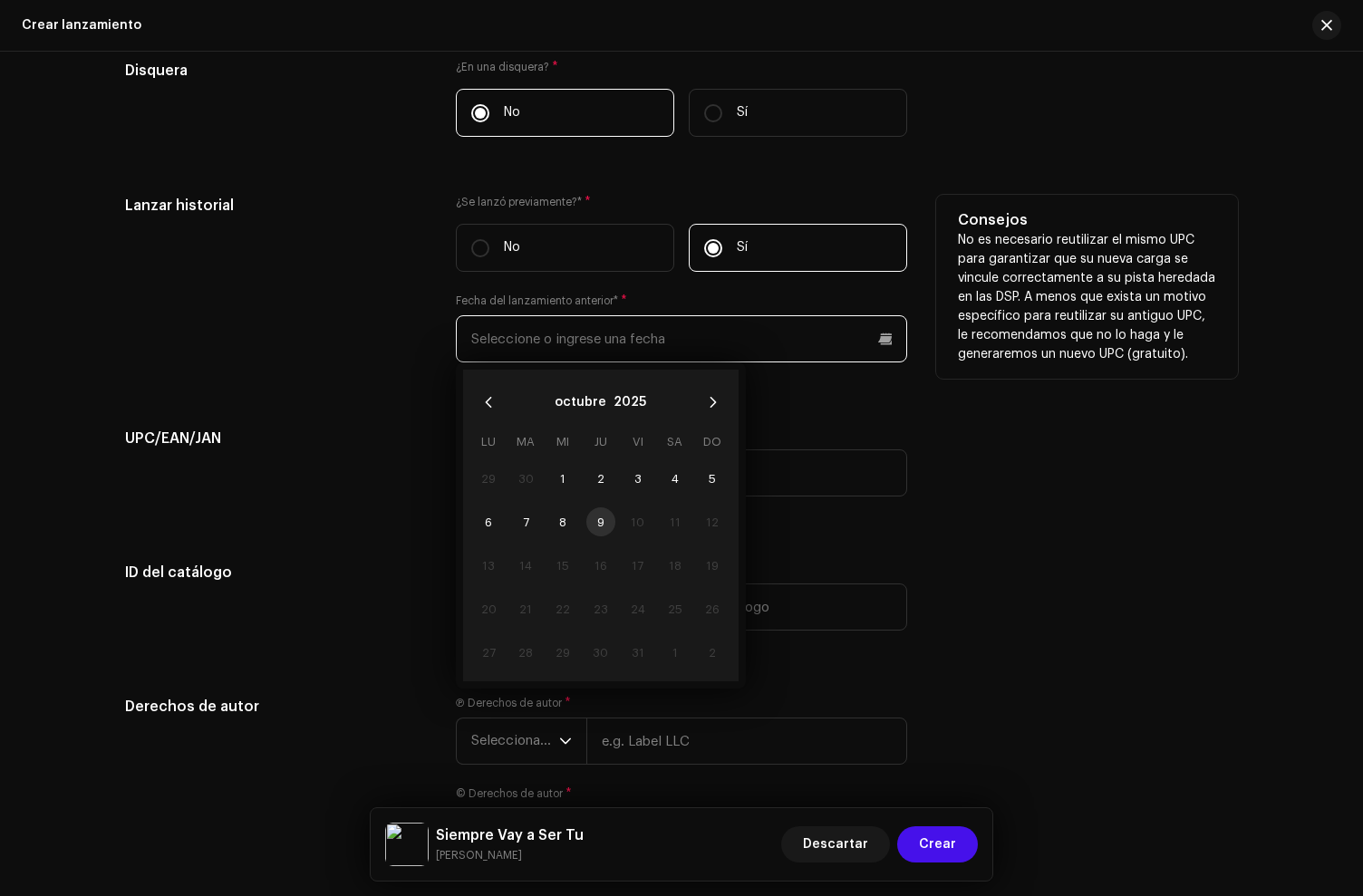
click at [619, 349] on input "text" at bounding box center [682, 339] width 452 height 47
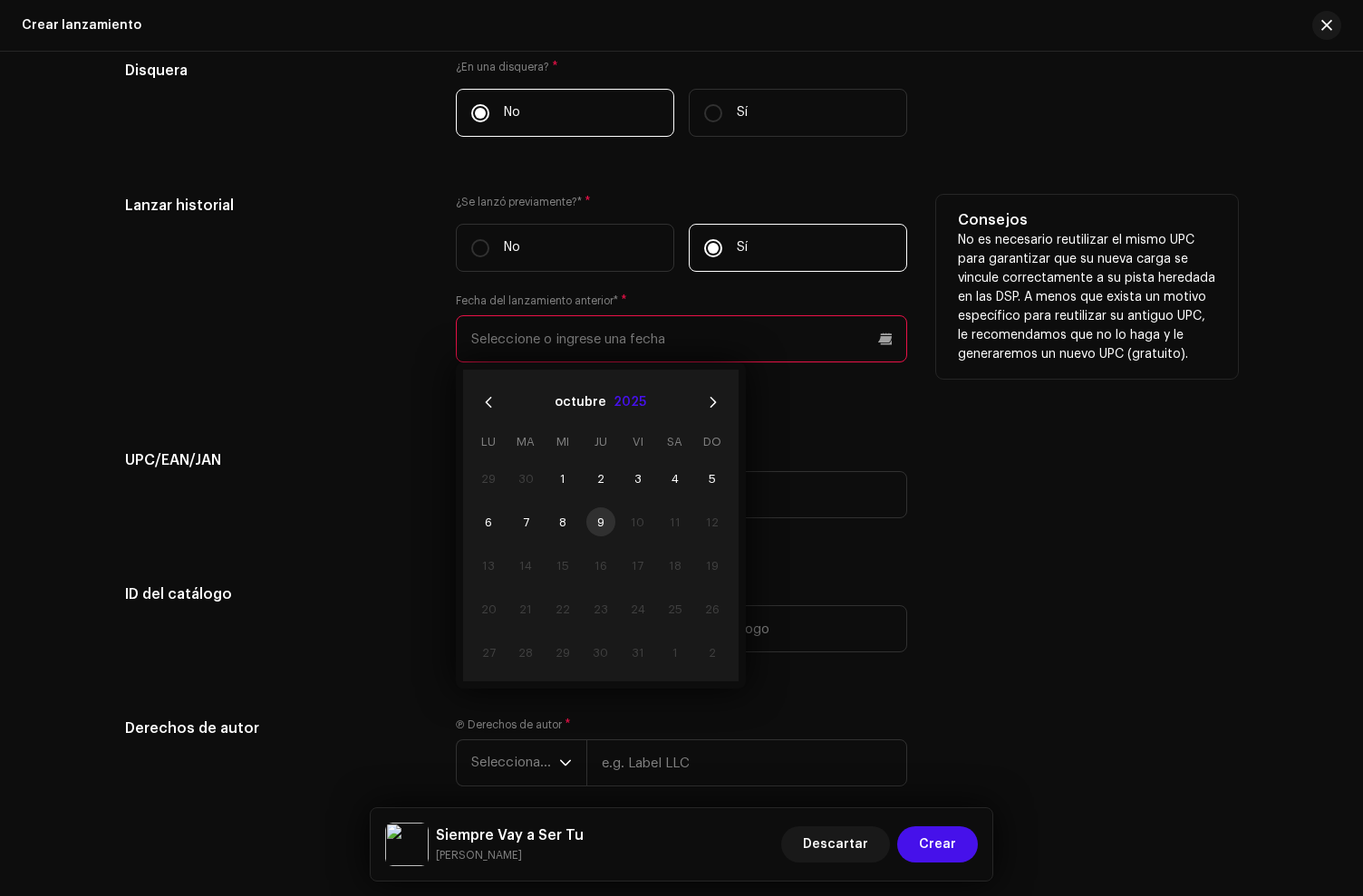
click at [637, 405] on button "2025" at bounding box center [630, 403] width 33 height 29
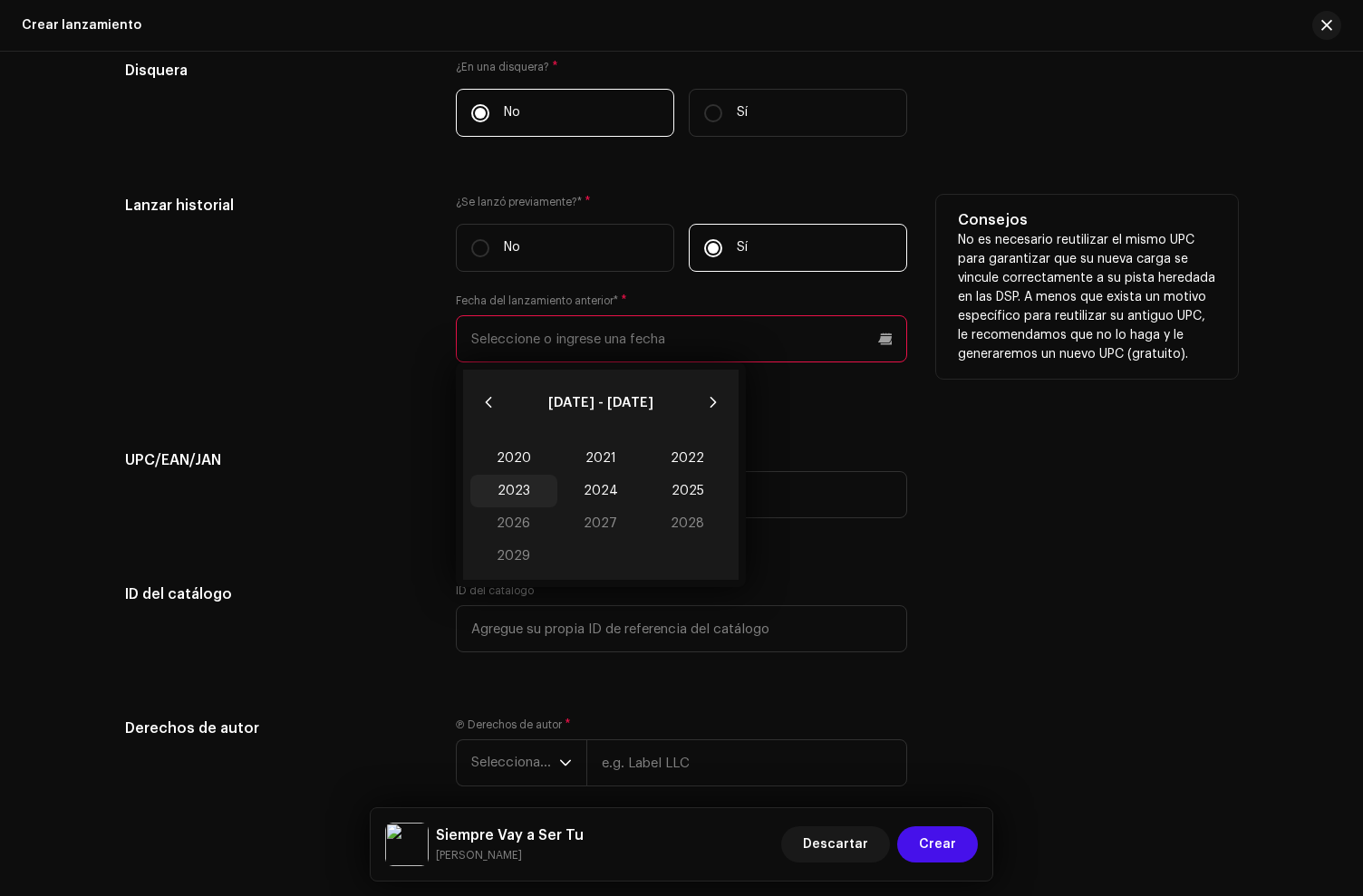
click at [528, 487] on span "2023" at bounding box center [514, 492] width 87 height 33
click at [684, 569] on span "Dic" at bounding box center [692, 566] width 77 height 29
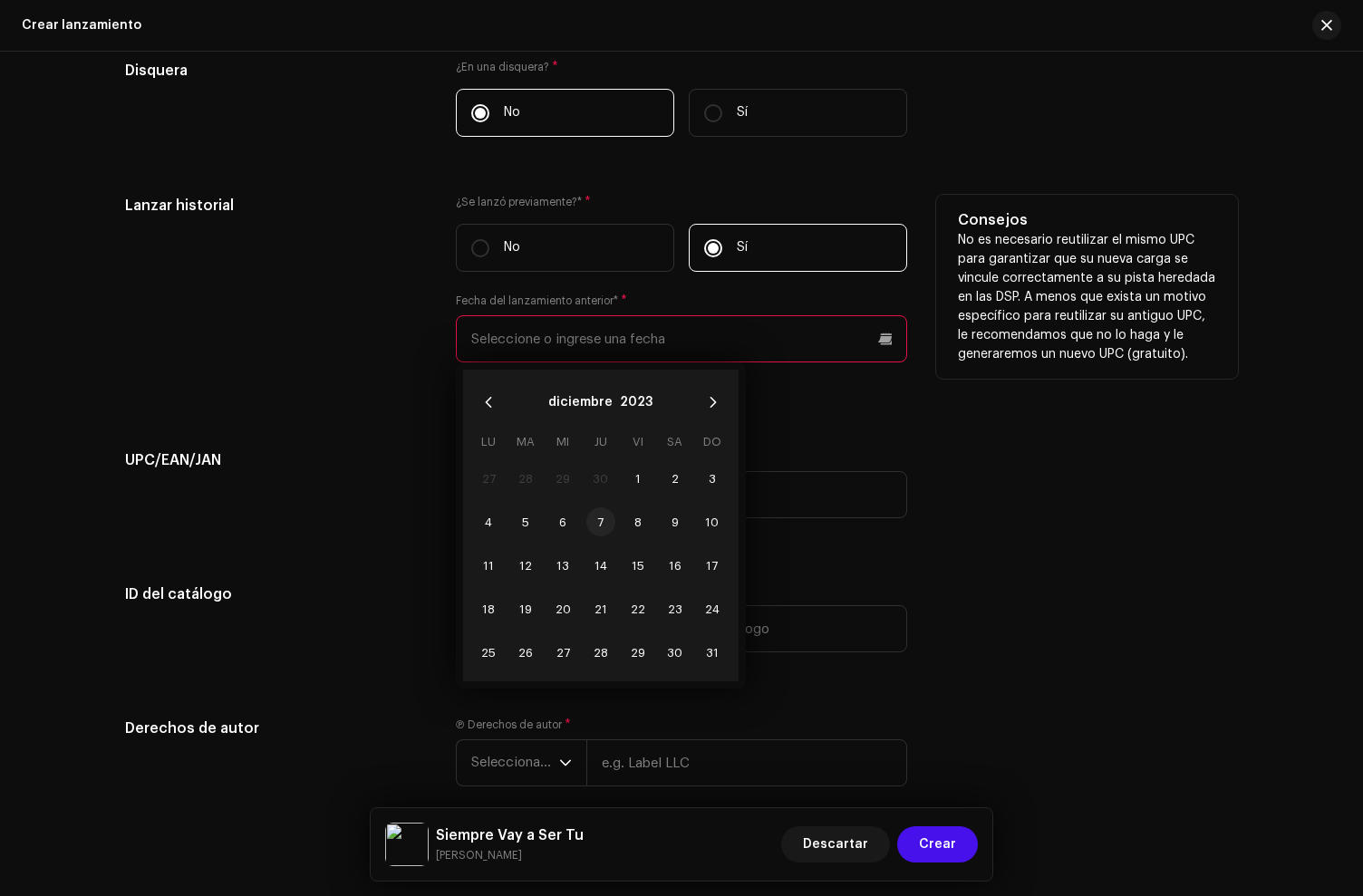
click at [593, 522] on span "7" at bounding box center [601, 522] width 29 height 29
type input "07/12/2023"
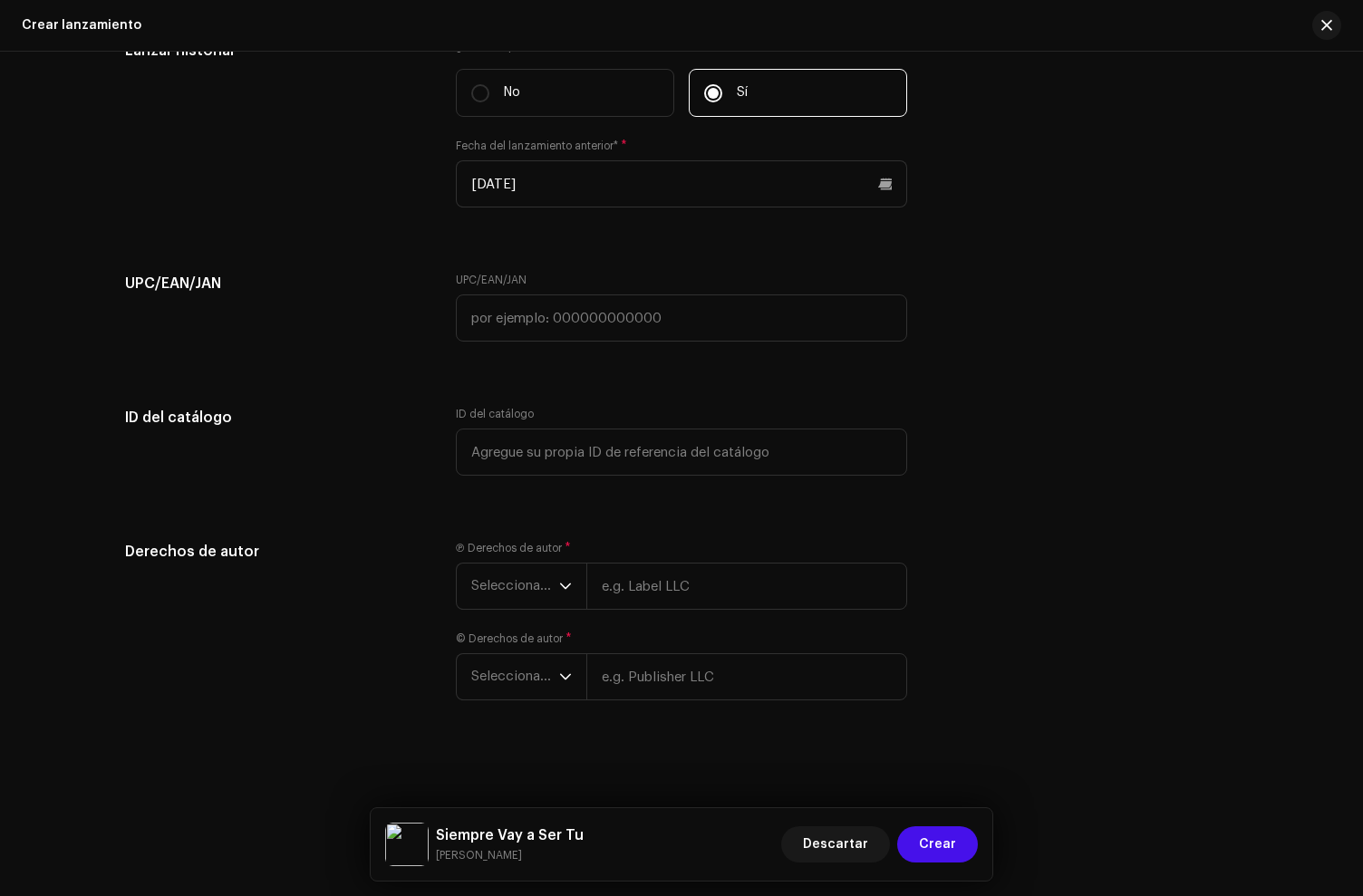
drag, startPoint x: 520, startPoint y: 259, endPoint x: 521, endPoint y: 279, distance: 20.0
click at [524, 297] on input "text" at bounding box center [682, 318] width 452 height 47
click at [542, 319] on input "text" at bounding box center [682, 318] width 452 height 47
paste input "713317503484"
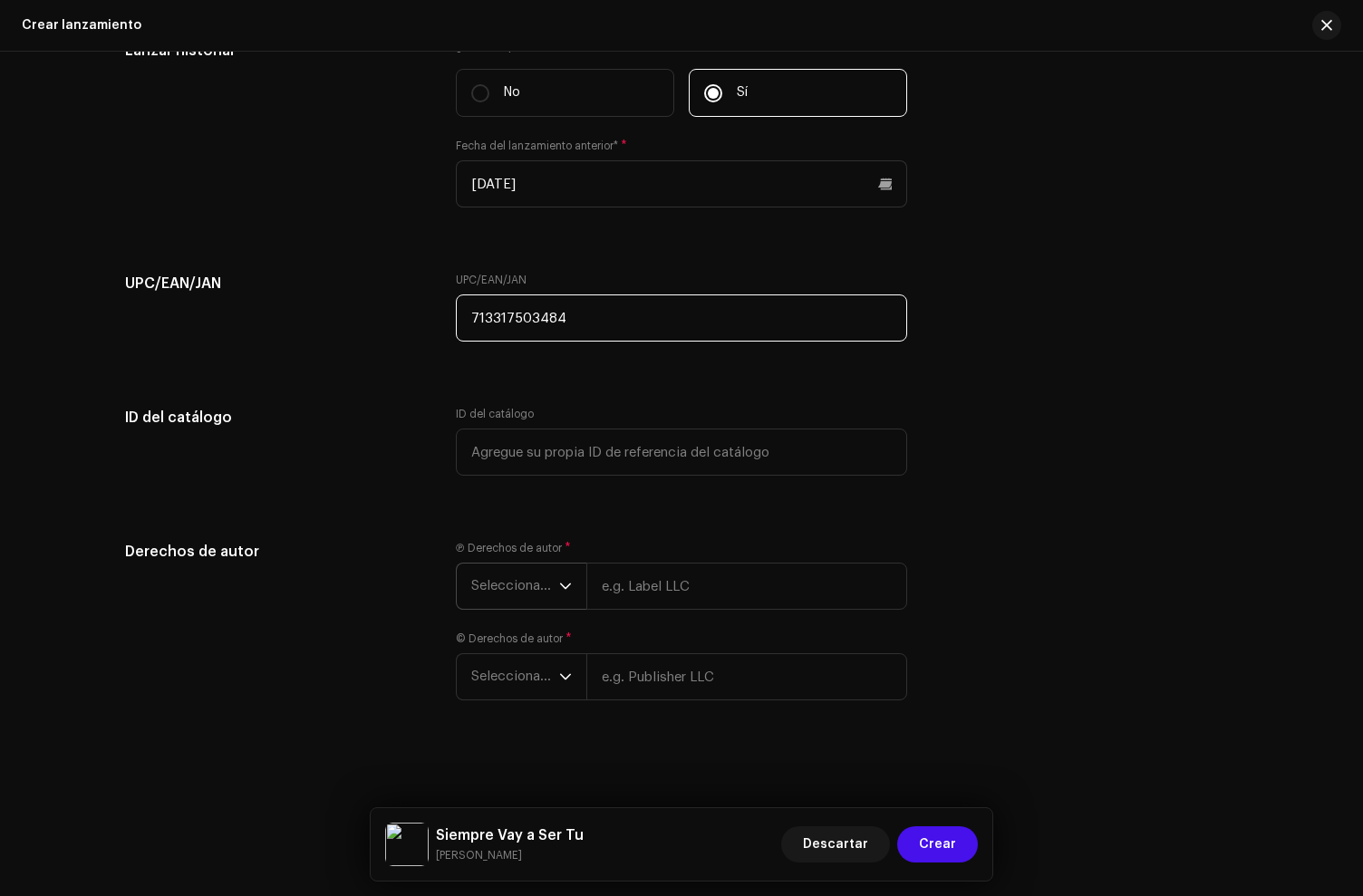
type input "713317503484"
click at [520, 571] on span "Seleccionar año" at bounding box center [515, 587] width 88 height 45
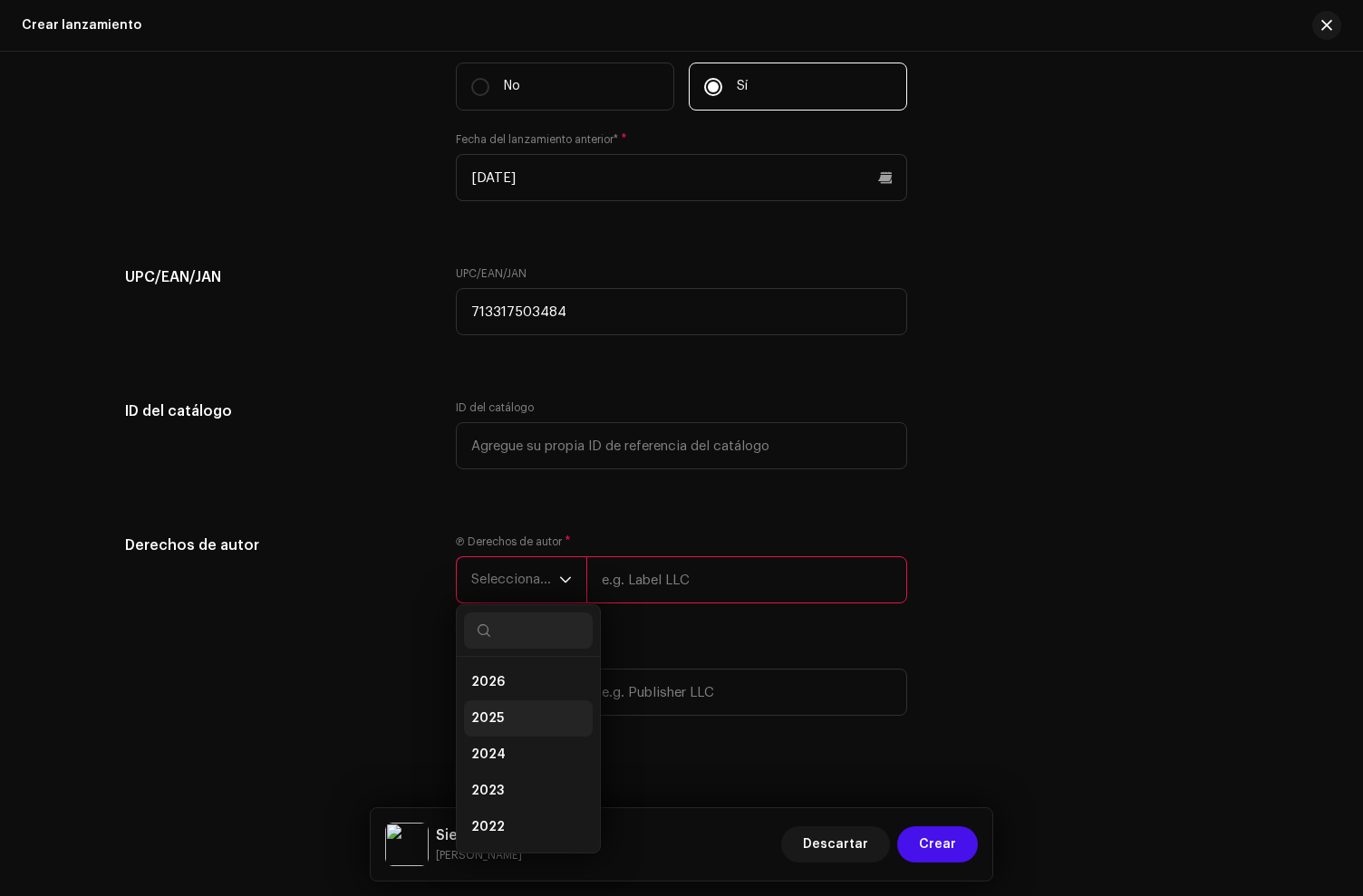
click at [516, 723] on li "2025" at bounding box center [529, 719] width 129 height 36
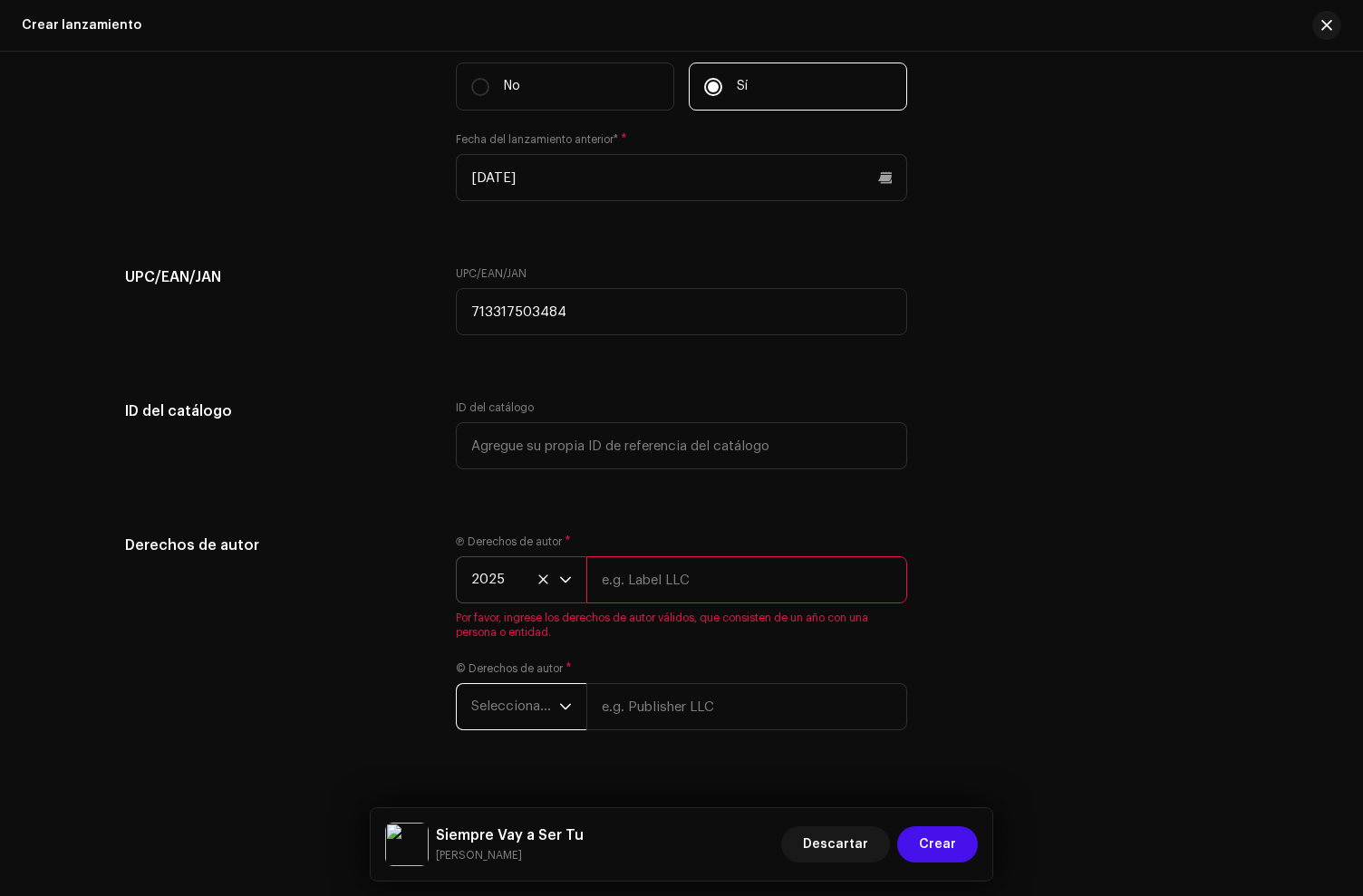
click at [516, 719] on span "Seleccionar año" at bounding box center [515, 707] width 88 height 45
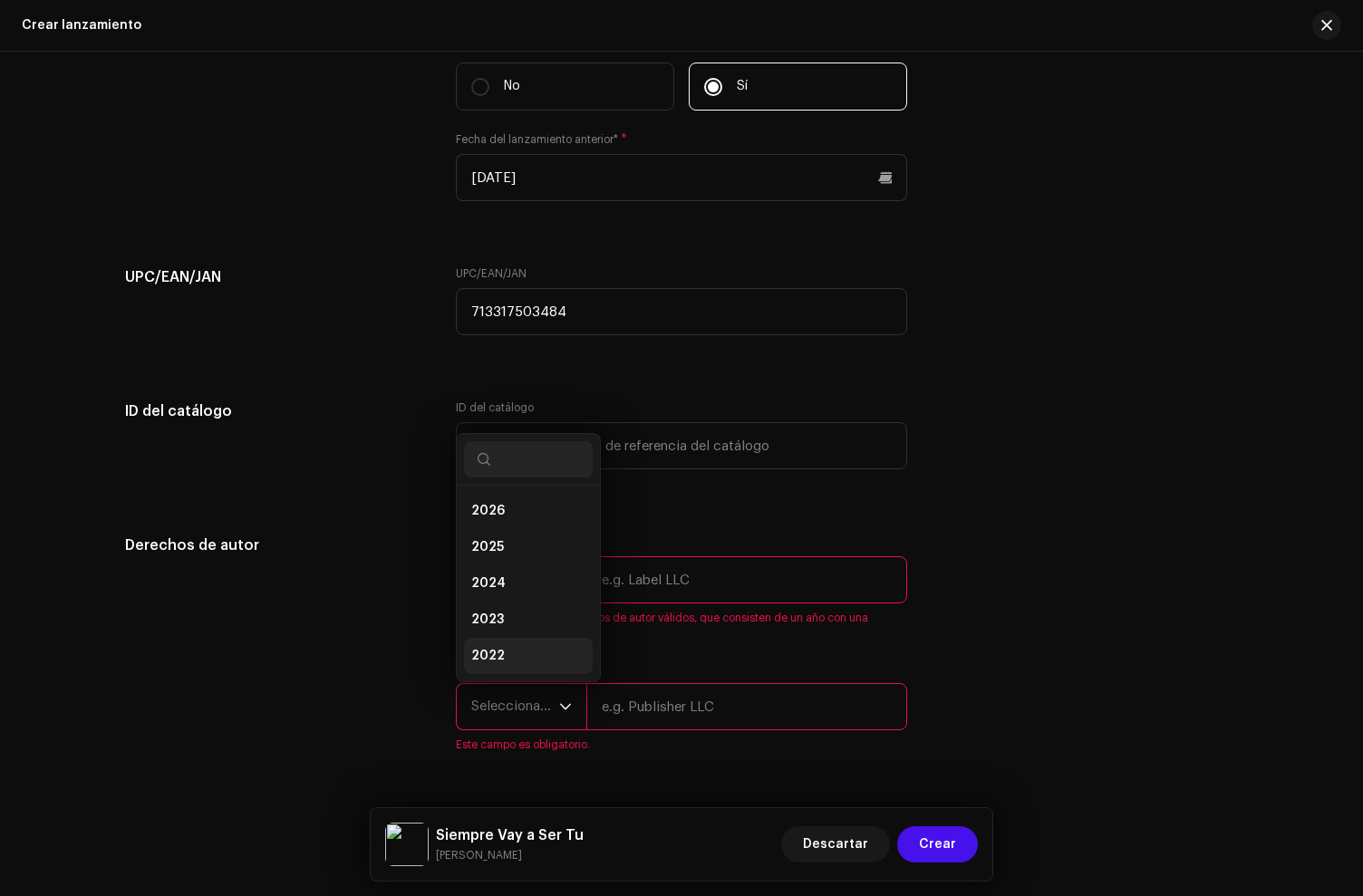
scroll to position [29, 0]
click at [506, 521] on li "2025" at bounding box center [529, 519] width 129 height 36
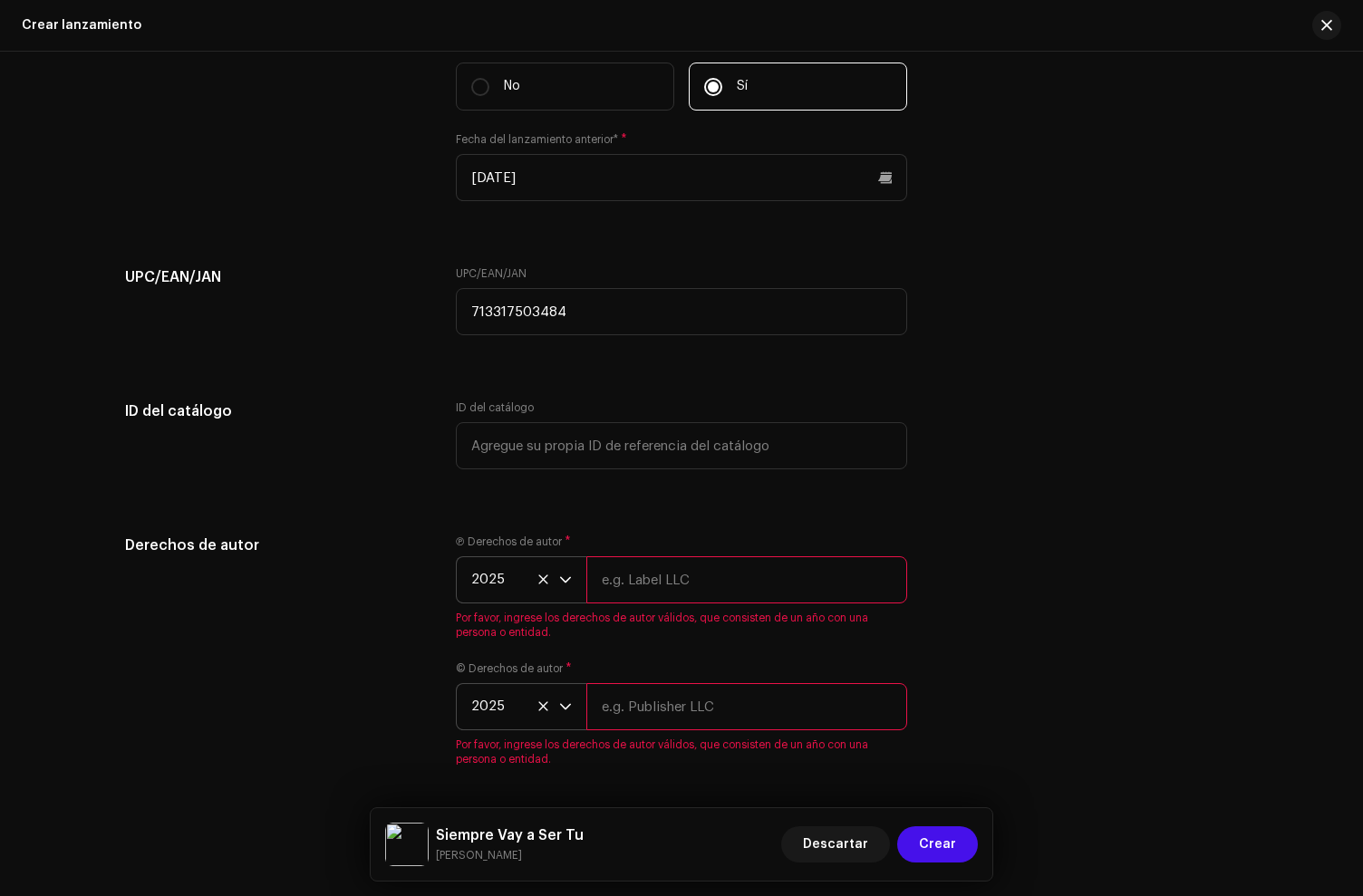
click at [689, 576] on input "text" at bounding box center [747, 580] width 321 height 47
paste input "[PERSON_NAME], under exclusive license to [PERSON_NAME] Music LLC"
type input "[PERSON_NAME], under exclusive license to [PERSON_NAME] Music LLC"
click at [669, 706] on div "© Derechos de autor * 2025 Por favor, ingrese los derechos de autor válidos, qu…" at bounding box center [682, 715] width 452 height 105
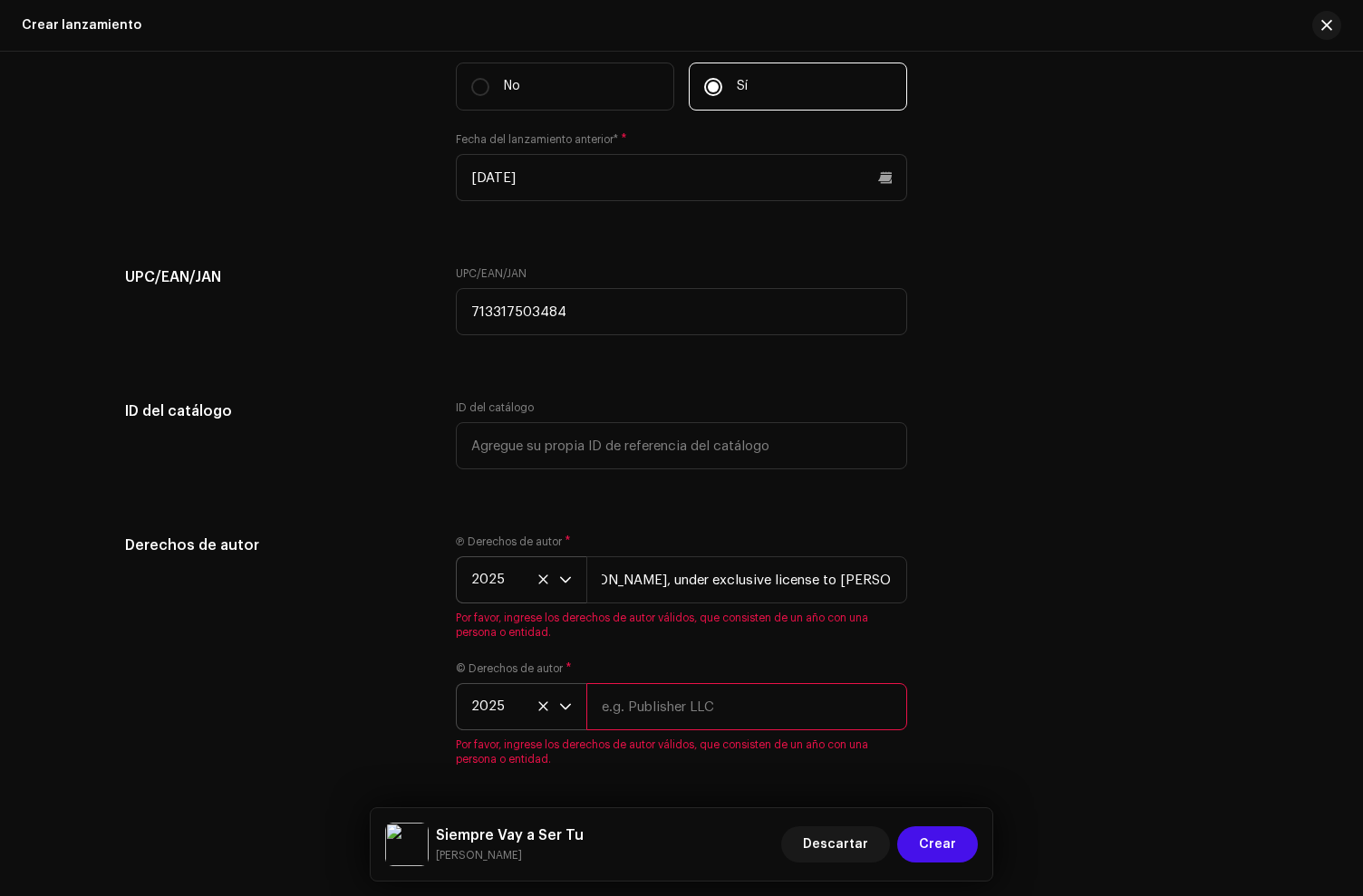
scroll to position [0, 0]
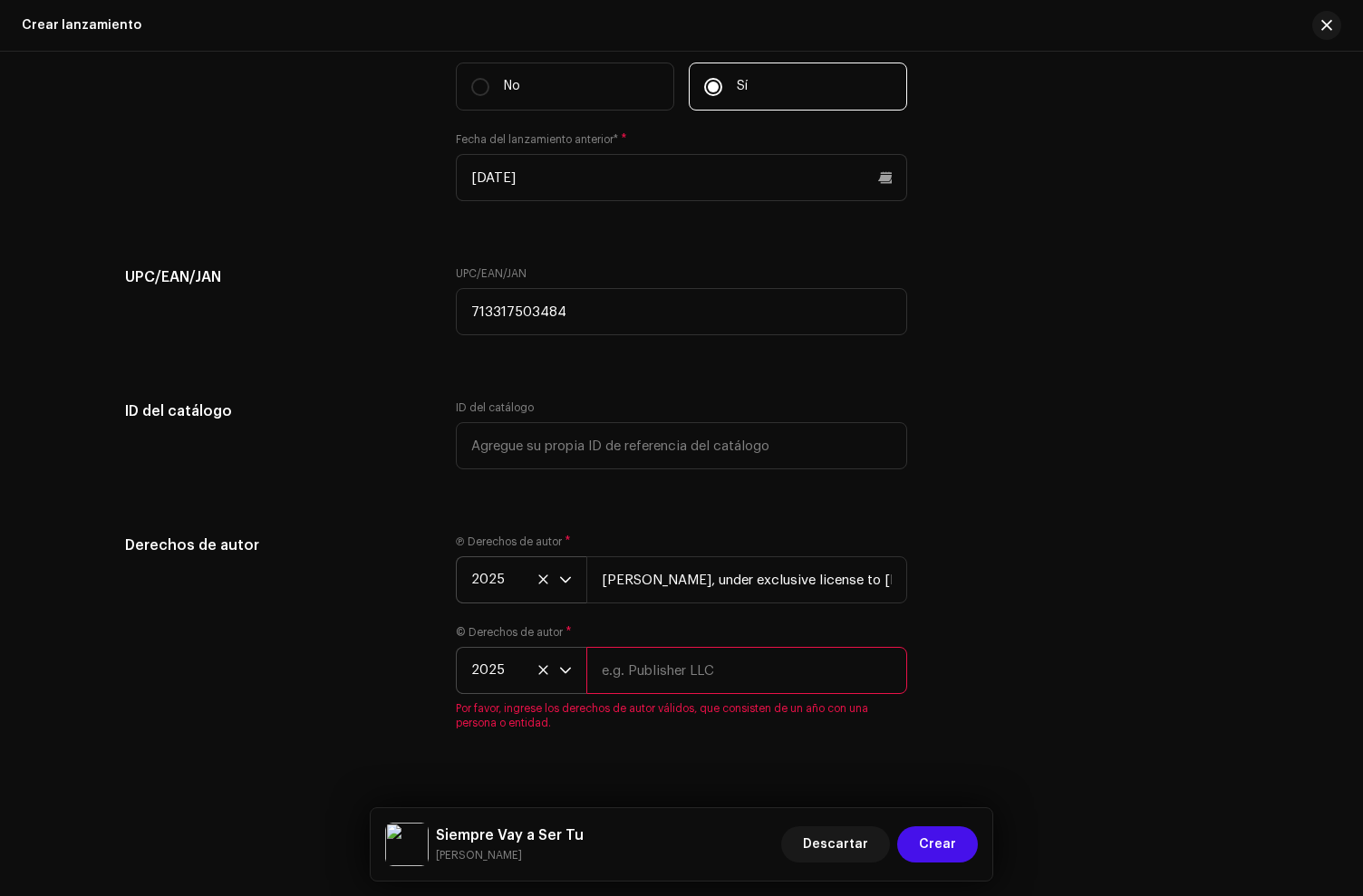
paste input "[PERSON_NAME], under exclusive license to [PERSON_NAME] Music LLC"
type input "[PERSON_NAME], under exclusive license to [PERSON_NAME] Music LLC"
click at [696, 549] on div "Ⓟ Derechos de autor * 2025 [PERSON_NAME], under exclusive license to [PERSON_NA…" at bounding box center [682, 570] width 452 height 69
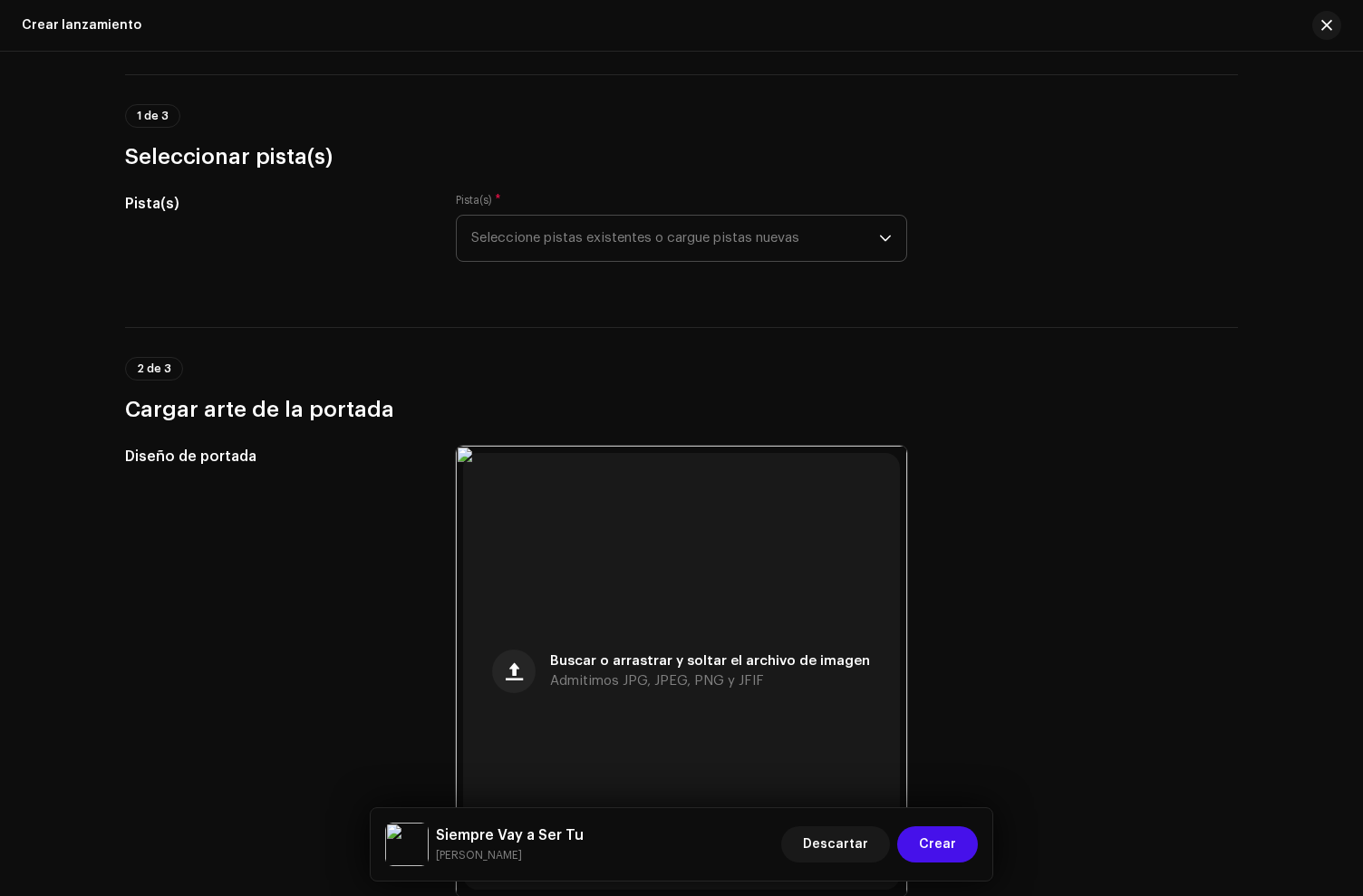
scroll to position [0, 0]
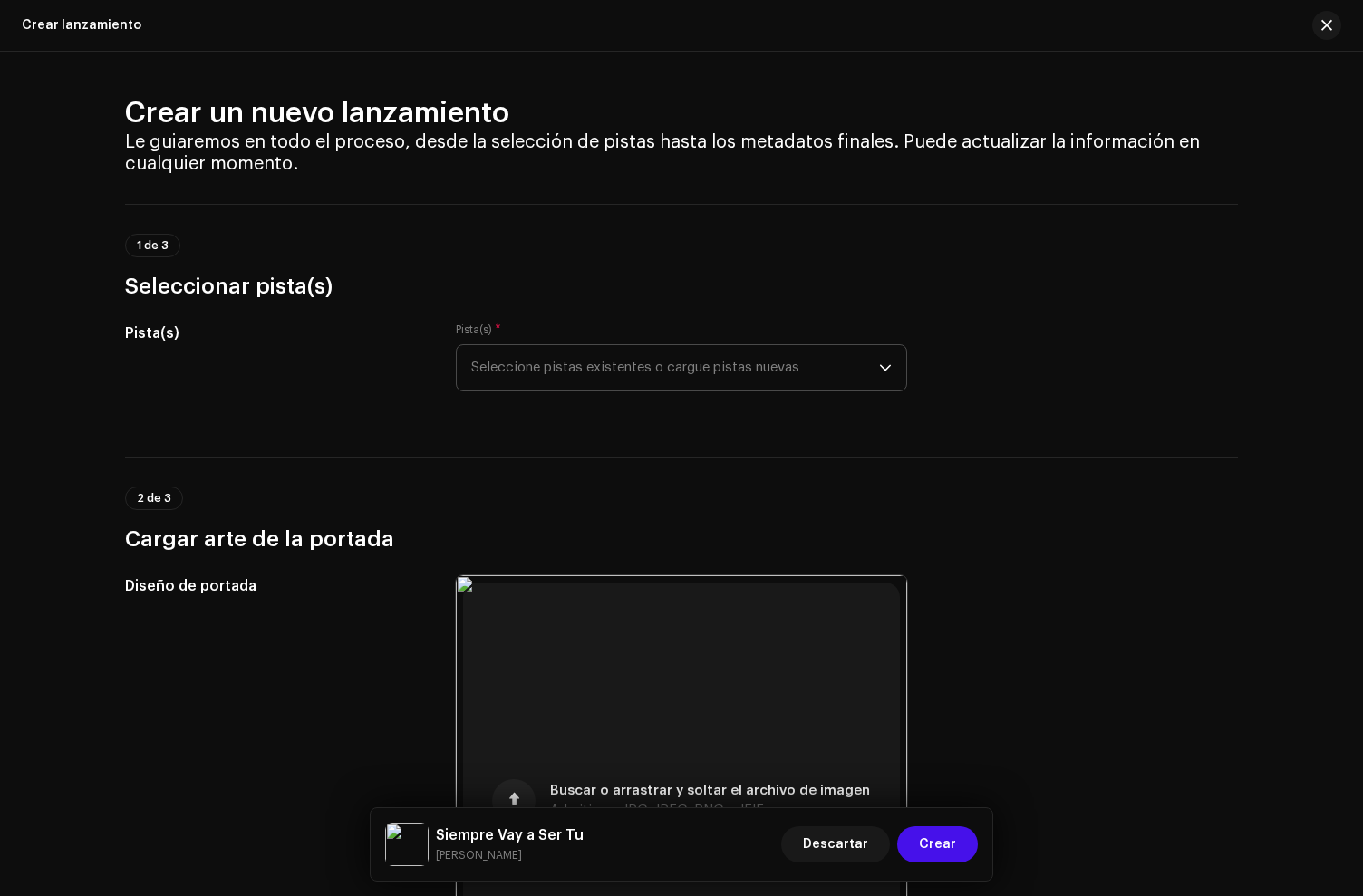
click at [502, 378] on span "Seleccione pistas existentes o cargue pistas nuevas" at bounding box center [676, 368] width 408 height 45
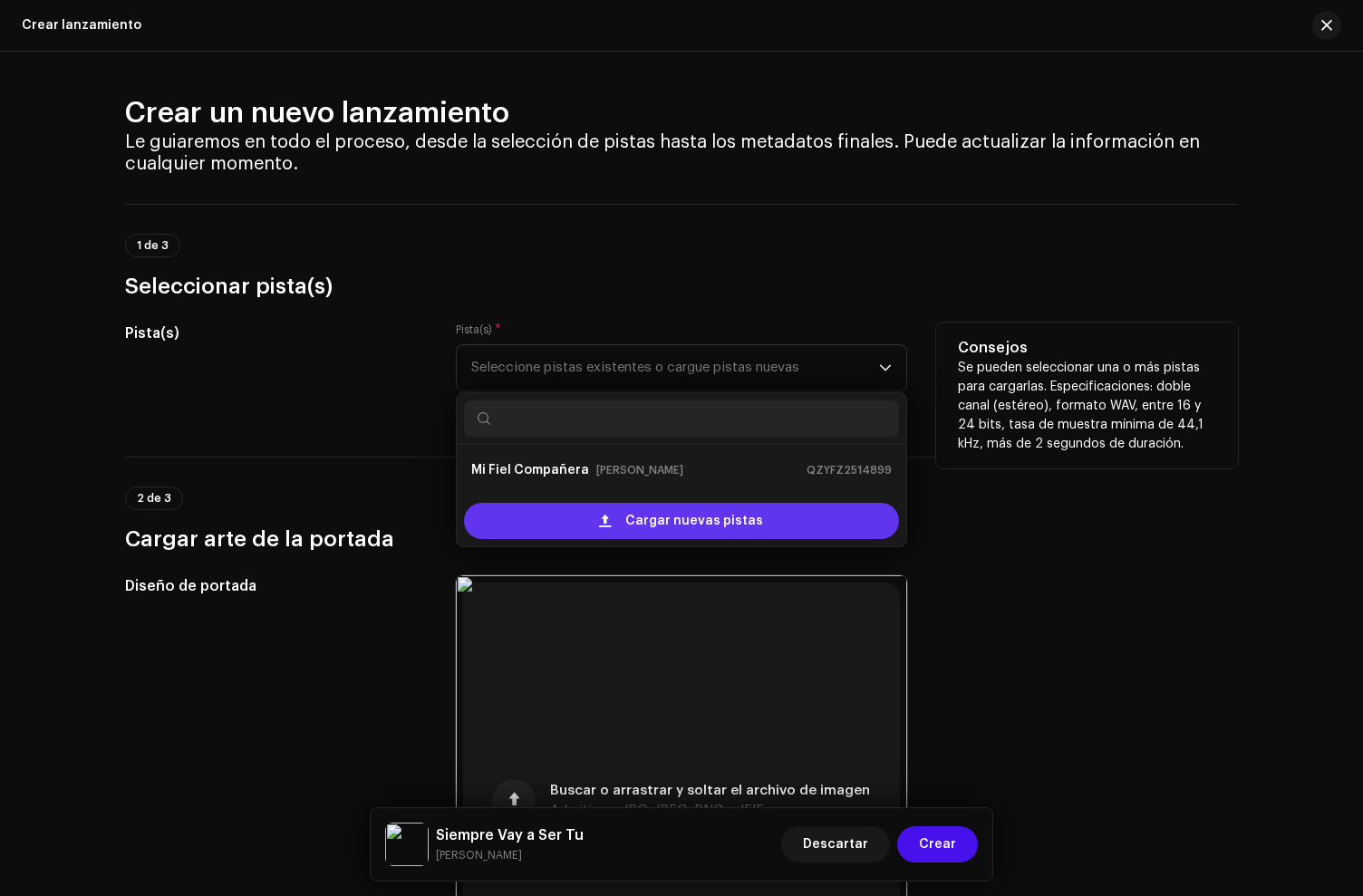
click at [638, 521] on span "Cargar nuevas pistas" at bounding box center [695, 521] width 138 height 36
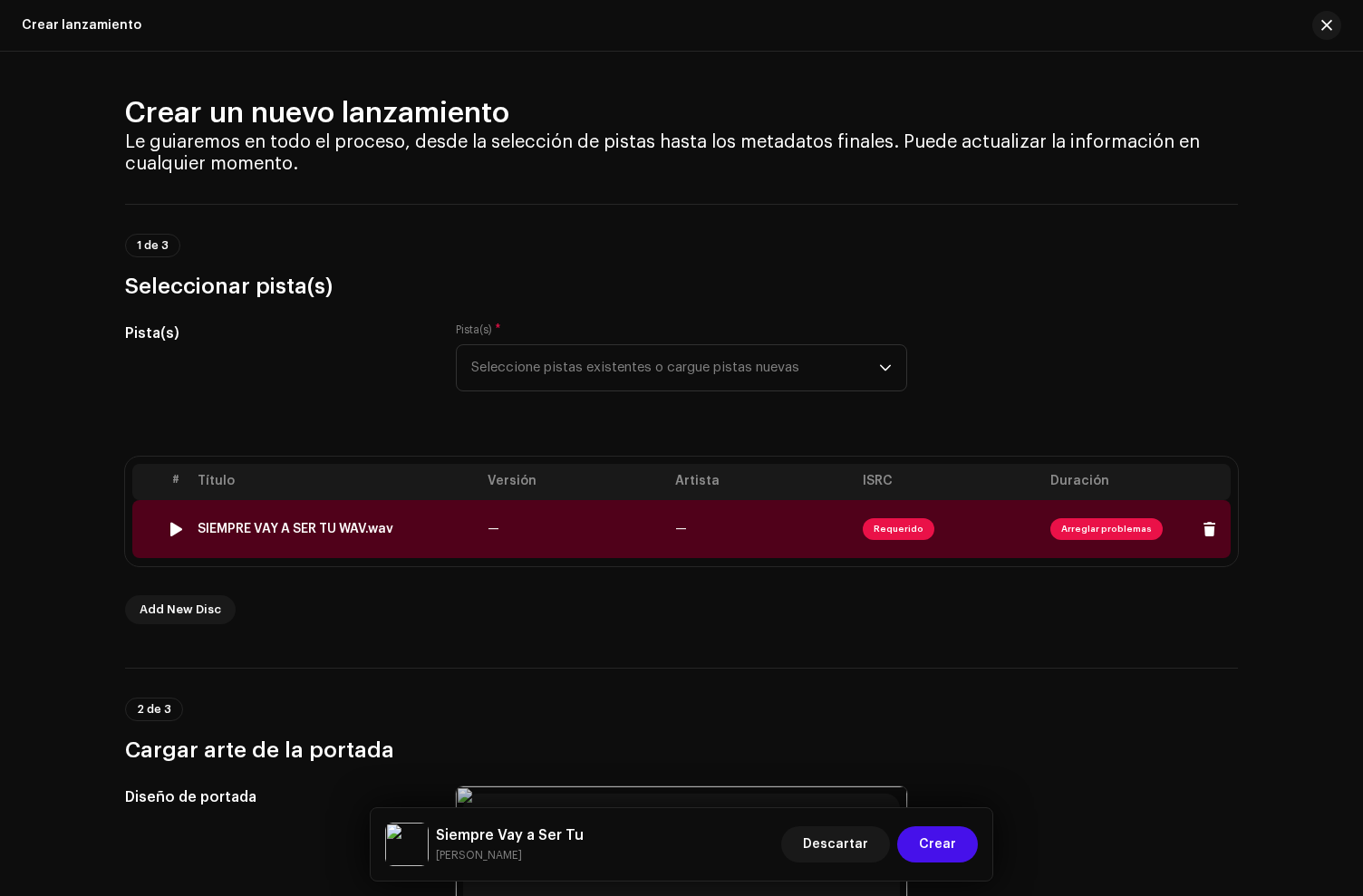
click at [284, 527] on div "SIEMPRE VAY A SER TU WAV.wav" at bounding box center [296, 530] width 196 height 15
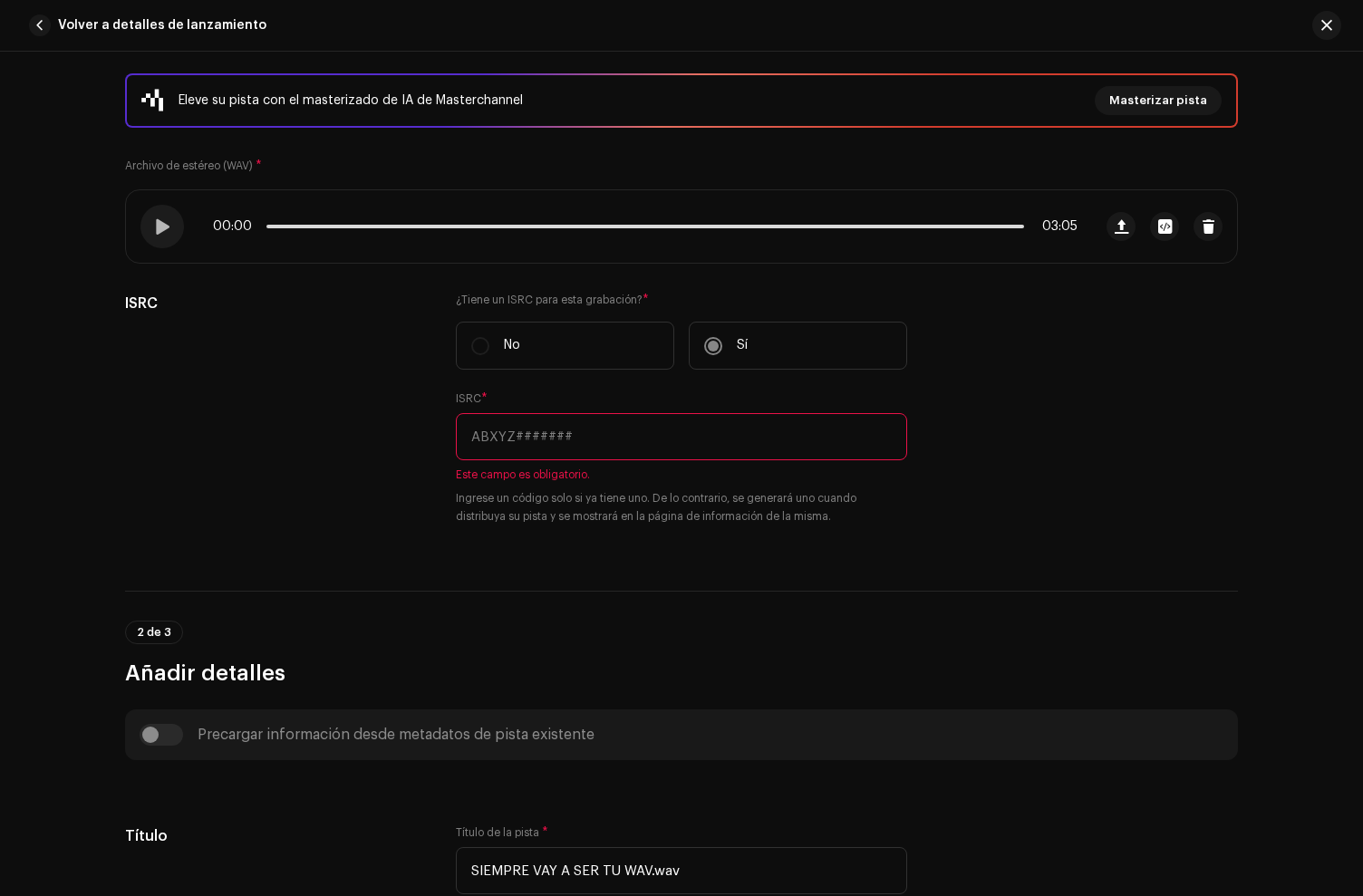
scroll to position [267, 0]
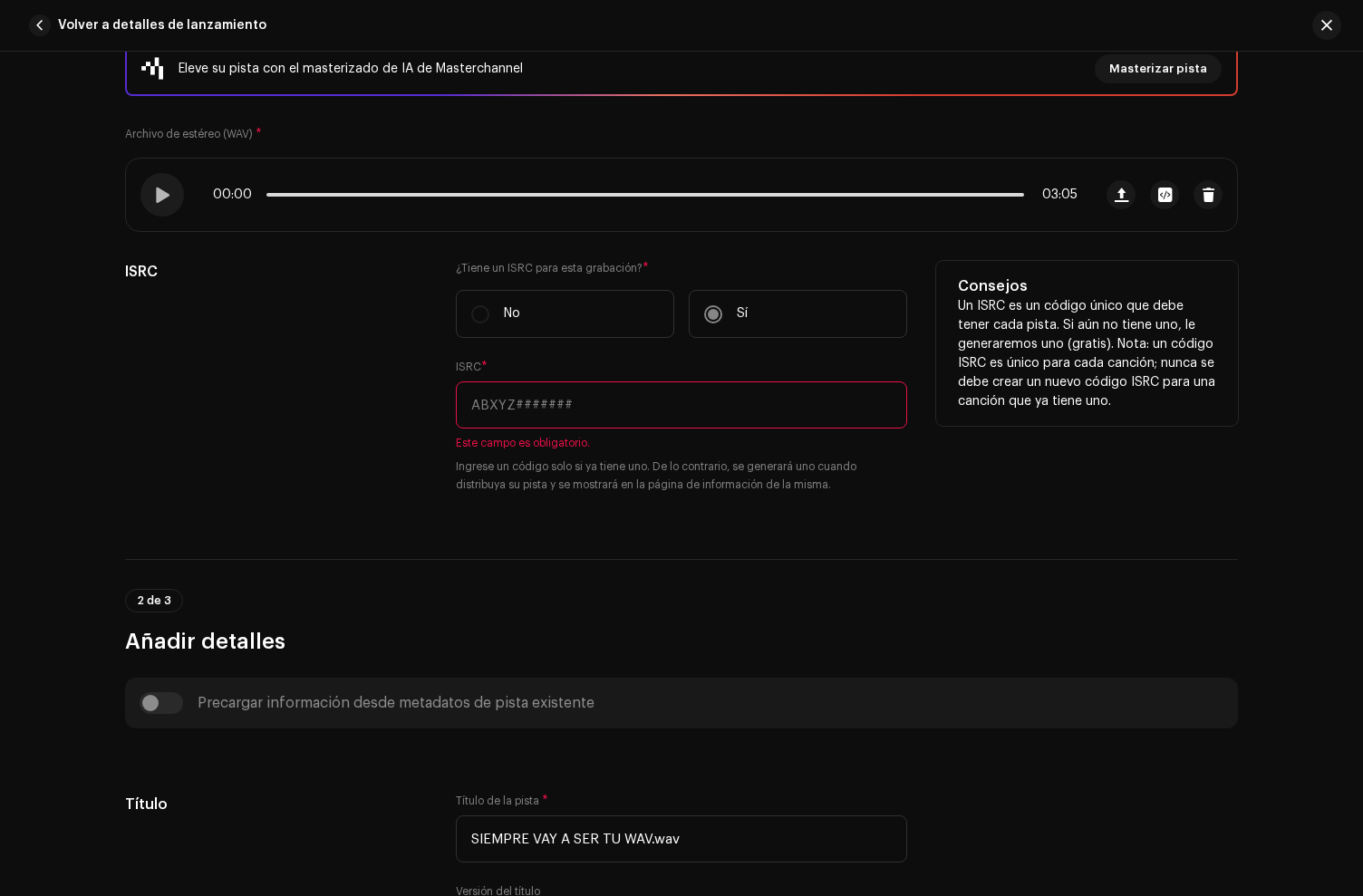
click at [512, 411] on input "text" at bounding box center [682, 405] width 452 height 47
click at [554, 418] on input "text" at bounding box center [682, 405] width 452 height 47
paste input "QZW9L2319759"
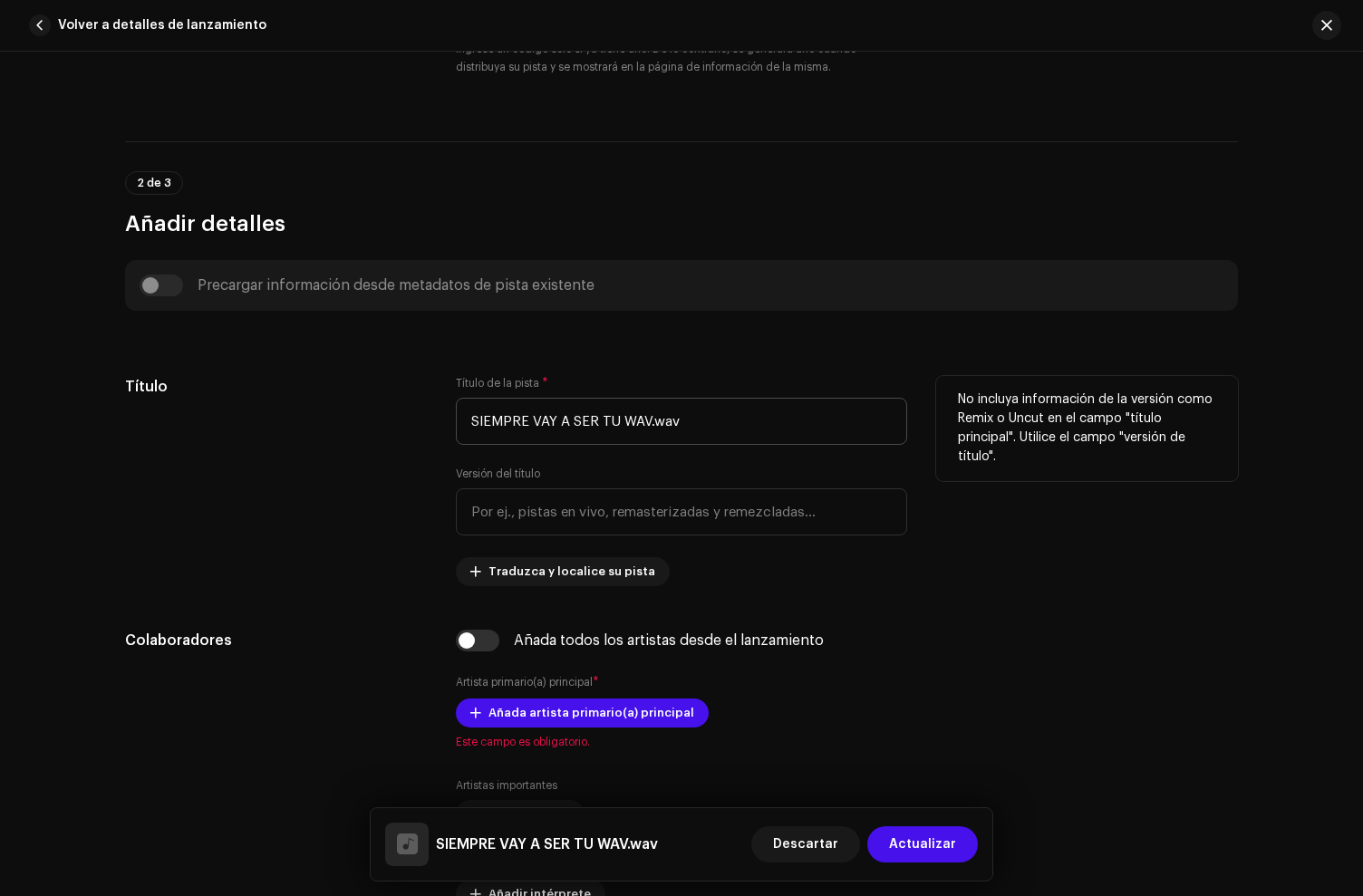
scroll to position [665, 0]
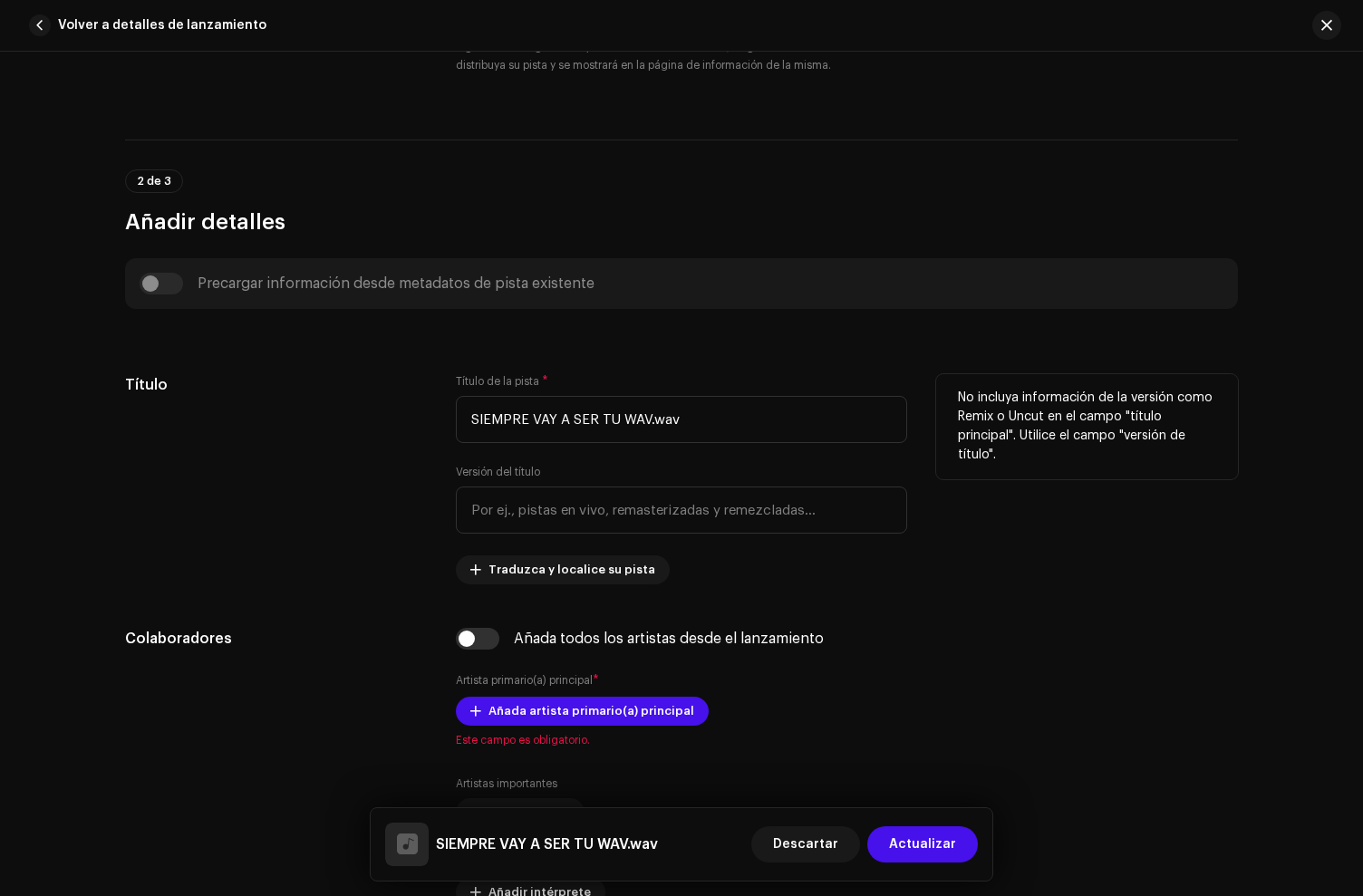
type input "QZW9L2319759"
drag, startPoint x: 392, startPoint y: 402, endPoint x: 313, endPoint y: 385, distance: 80.8
click at [318, 386] on div "Título Título de la pista * SIEMPRE VAY A SER TU WAV.wav Versión del título Tra…" at bounding box center [681, 480] width 1113 height 210
type input "Sempre Vay a Ser Tu"
click at [278, 445] on div "Título" at bounding box center [276, 480] width 302 height 210
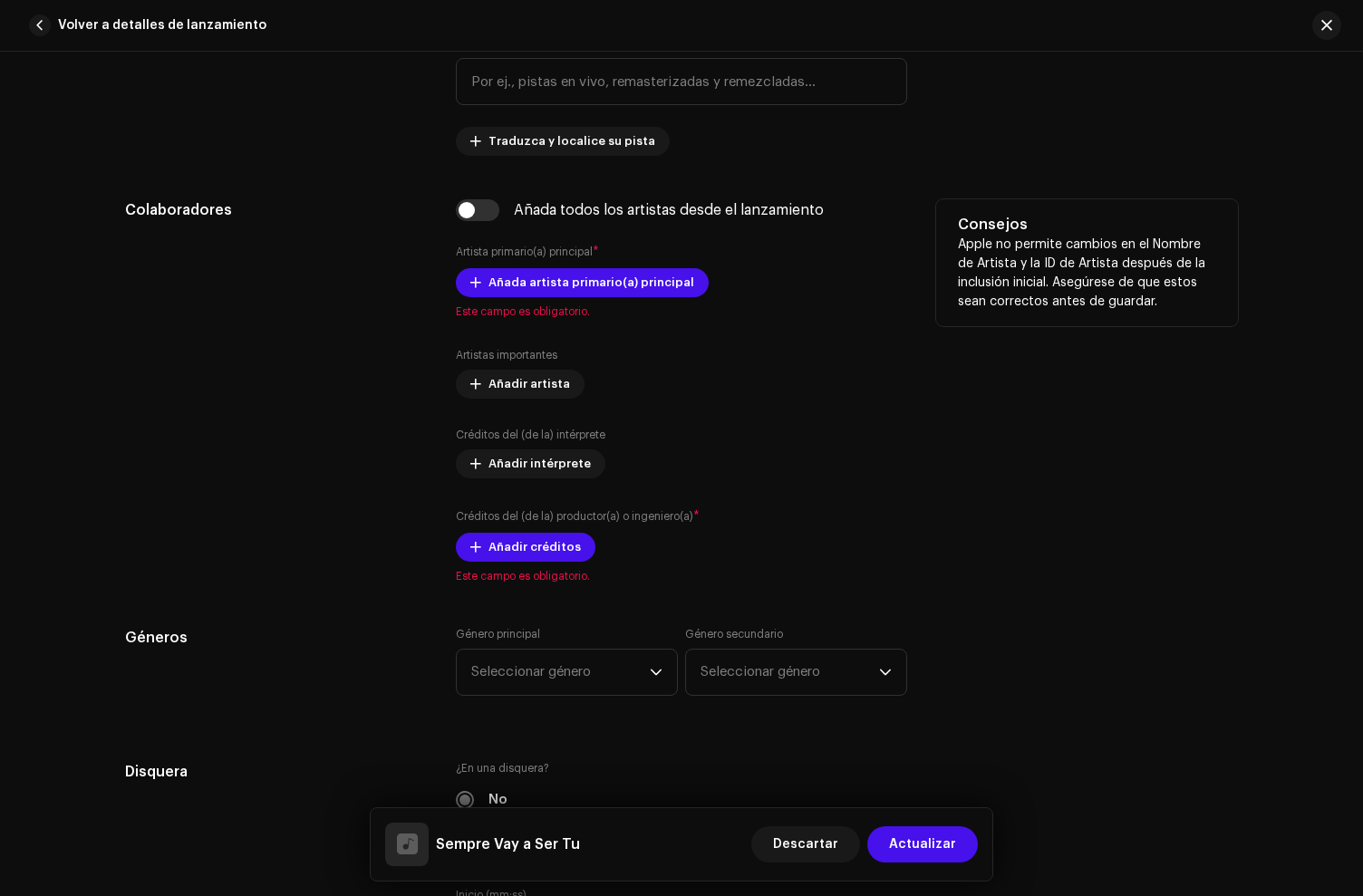
drag, startPoint x: 475, startPoint y: 207, endPoint x: 510, endPoint y: 233, distance: 43.6
click at [475, 208] on input "checkbox" at bounding box center [478, 210] width 44 height 22
checkbox input "true"
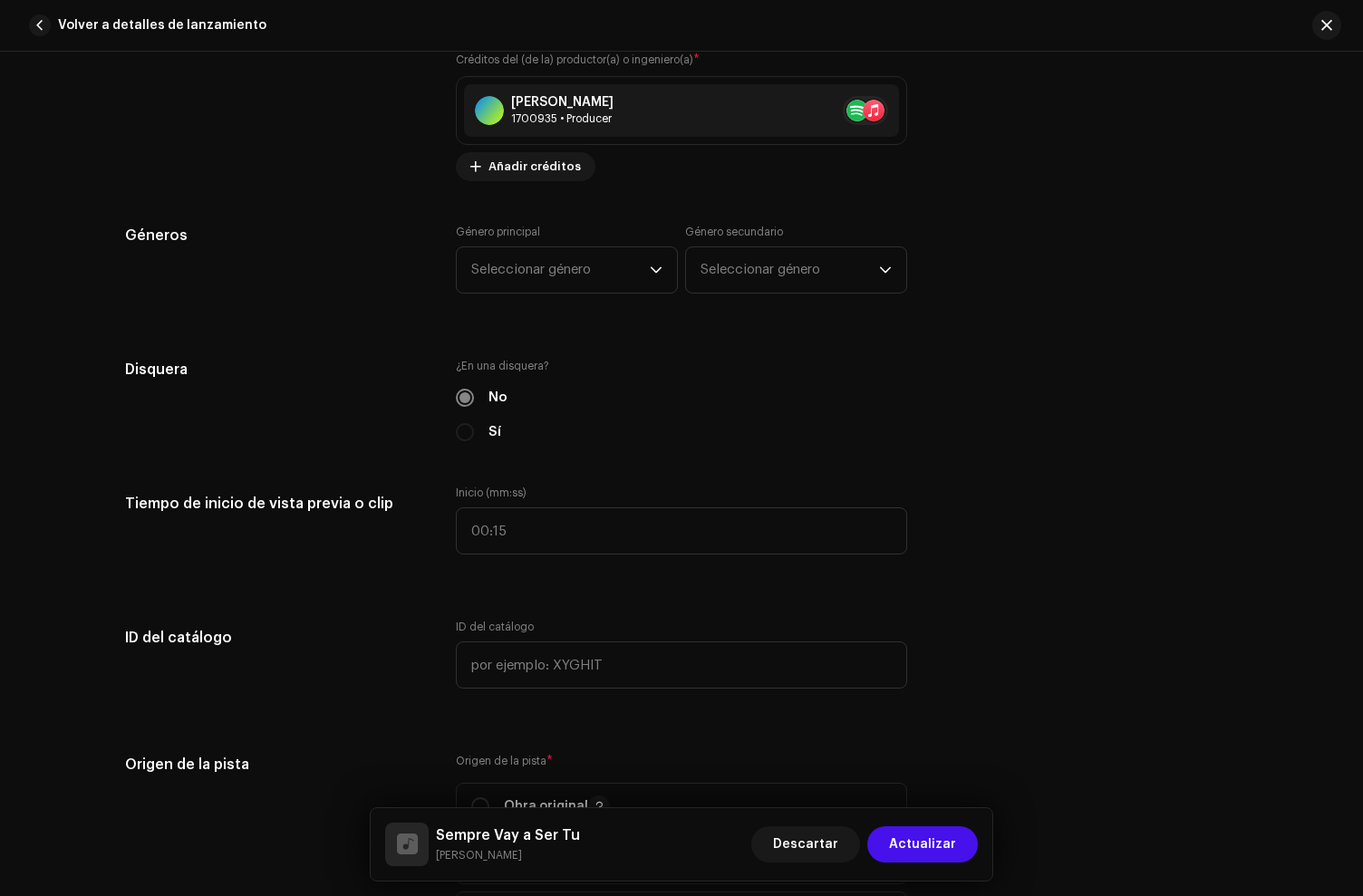
scroll to position [1386, 0]
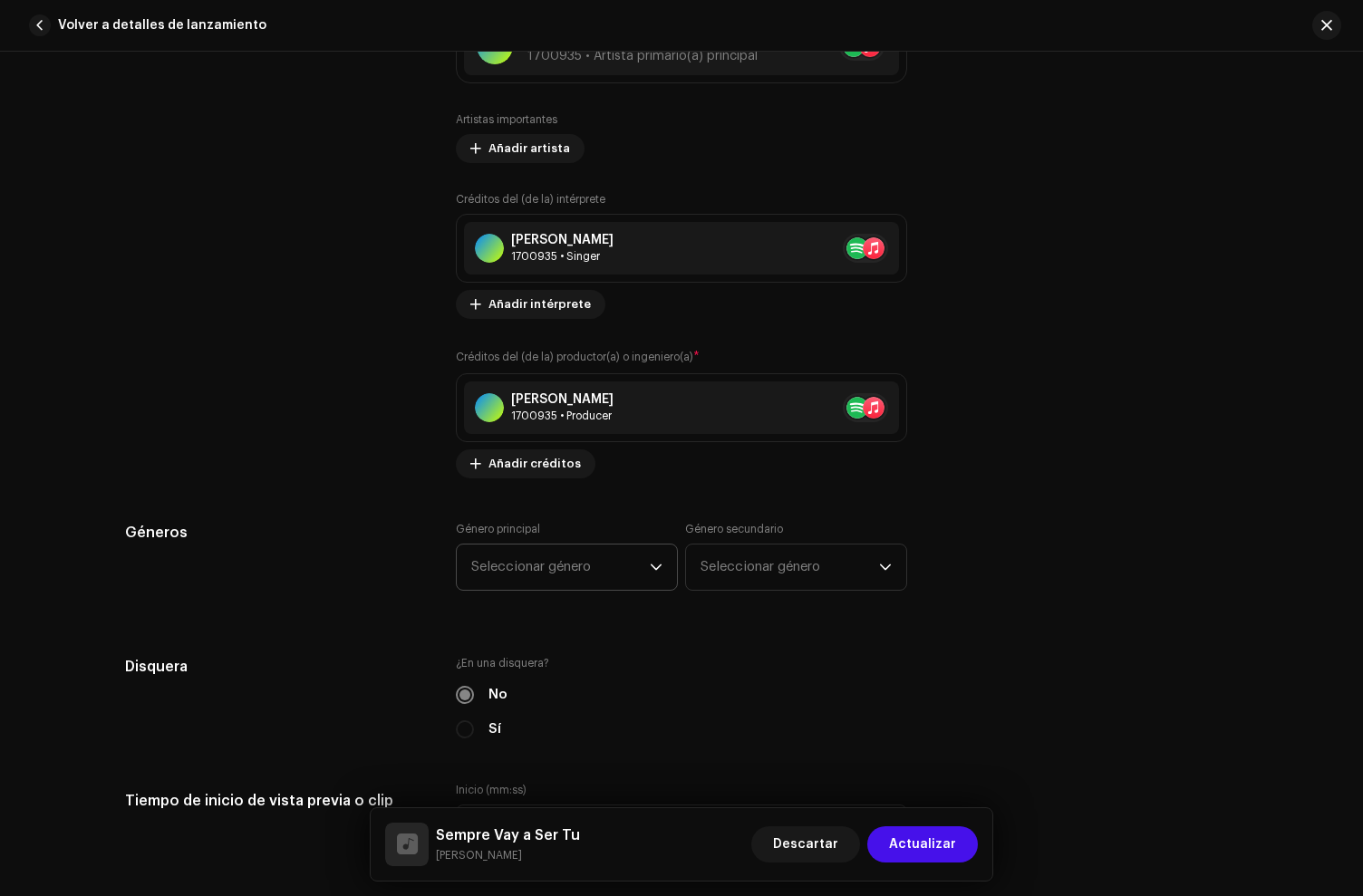
drag, startPoint x: 501, startPoint y: 587, endPoint x: 502, endPoint y: 574, distance: 13.0
click at [501, 586] on span "Seleccionar género" at bounding box center [560, 568] width 179 height 45
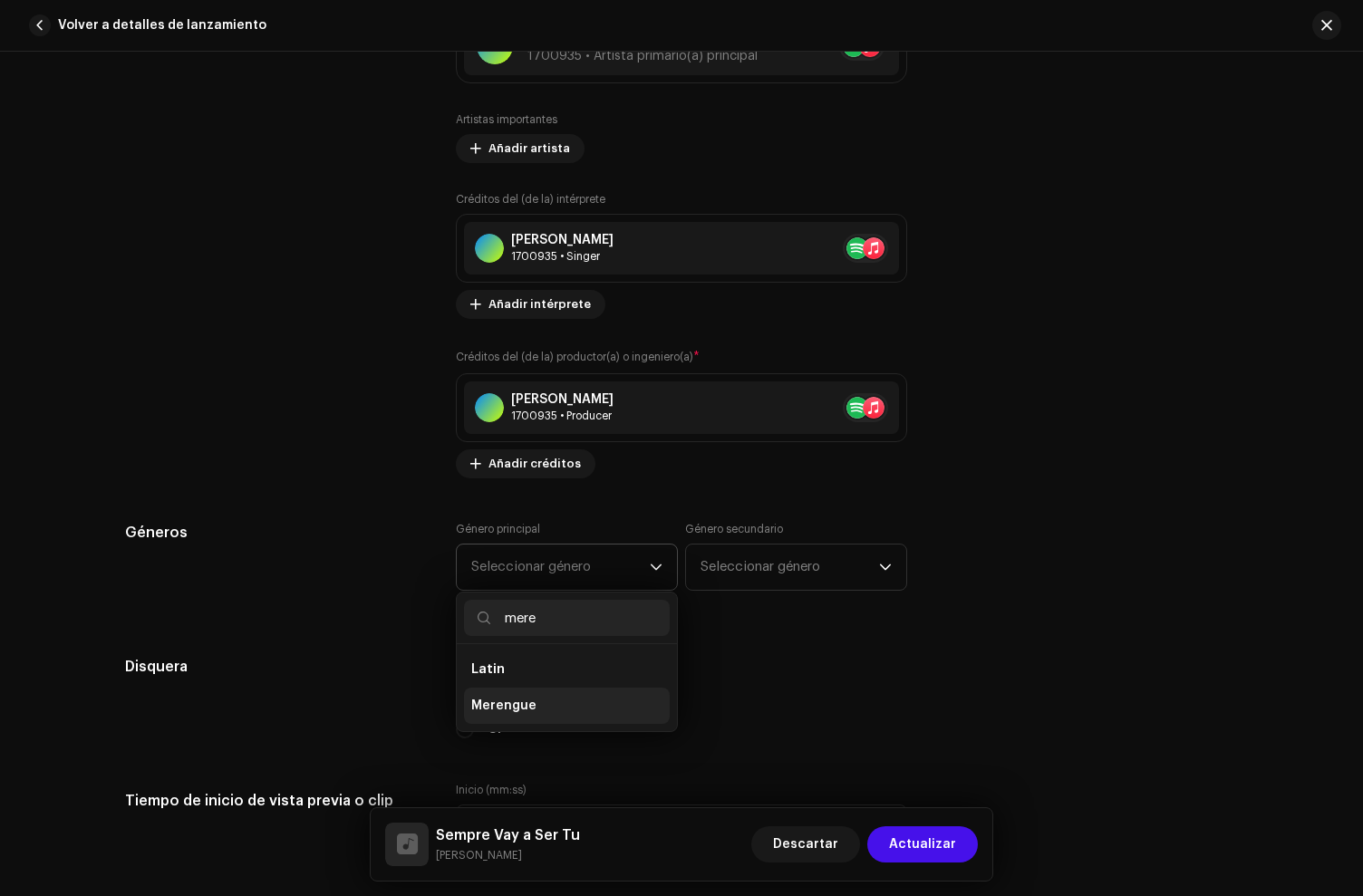
type input "mere"
click at [522, 720] on li "Merengue" at bounding box center [567, 706] width 206 height 36
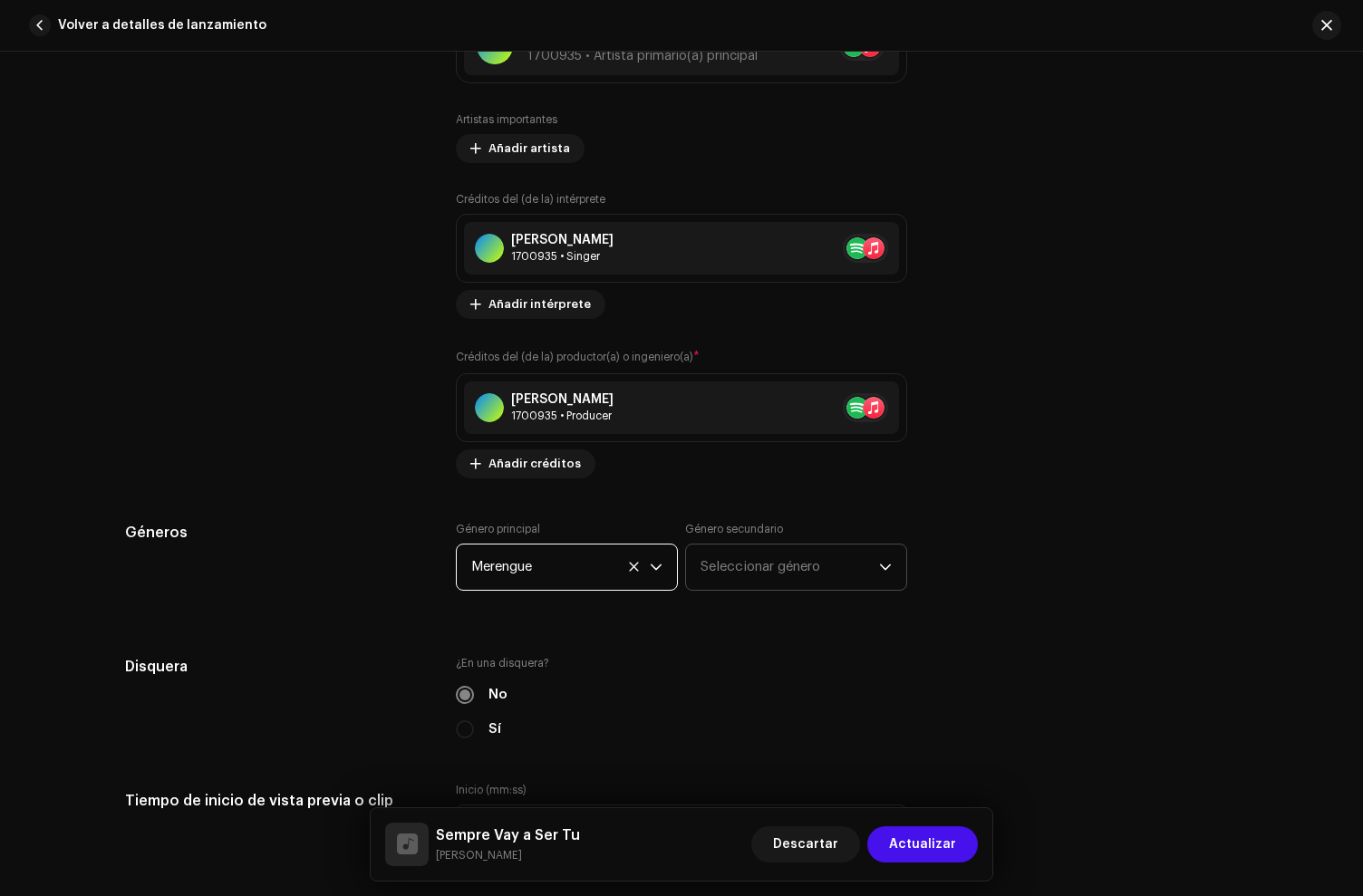
click at [730, 565] on span "Seleccionar género" at bounding box center [790, 568] width 179 height 45
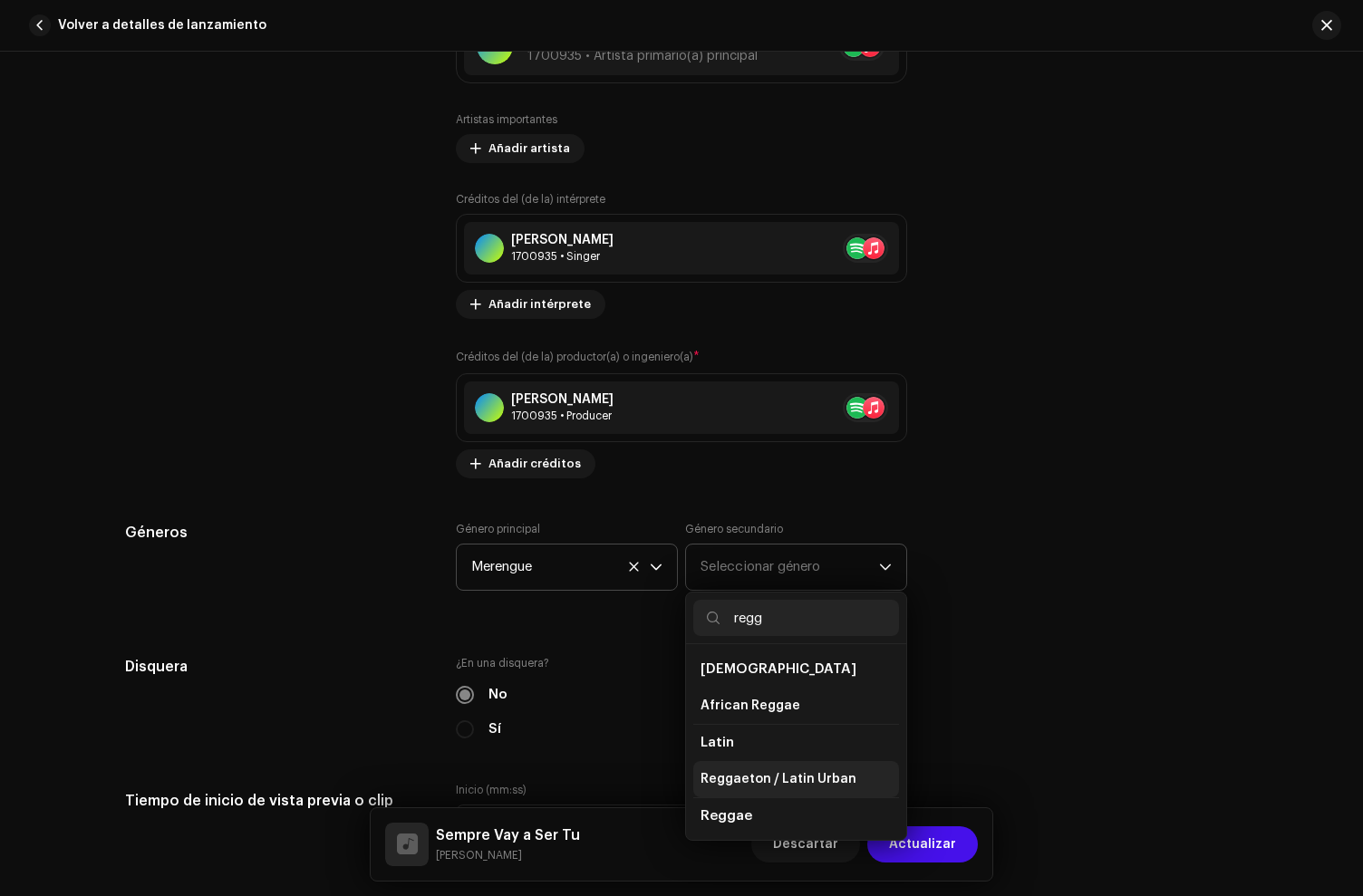
type input "regg"
click at [756, 774] on span "Reggaeton / Latin Urban" at bounding box center [779, 779] width 156 height 18
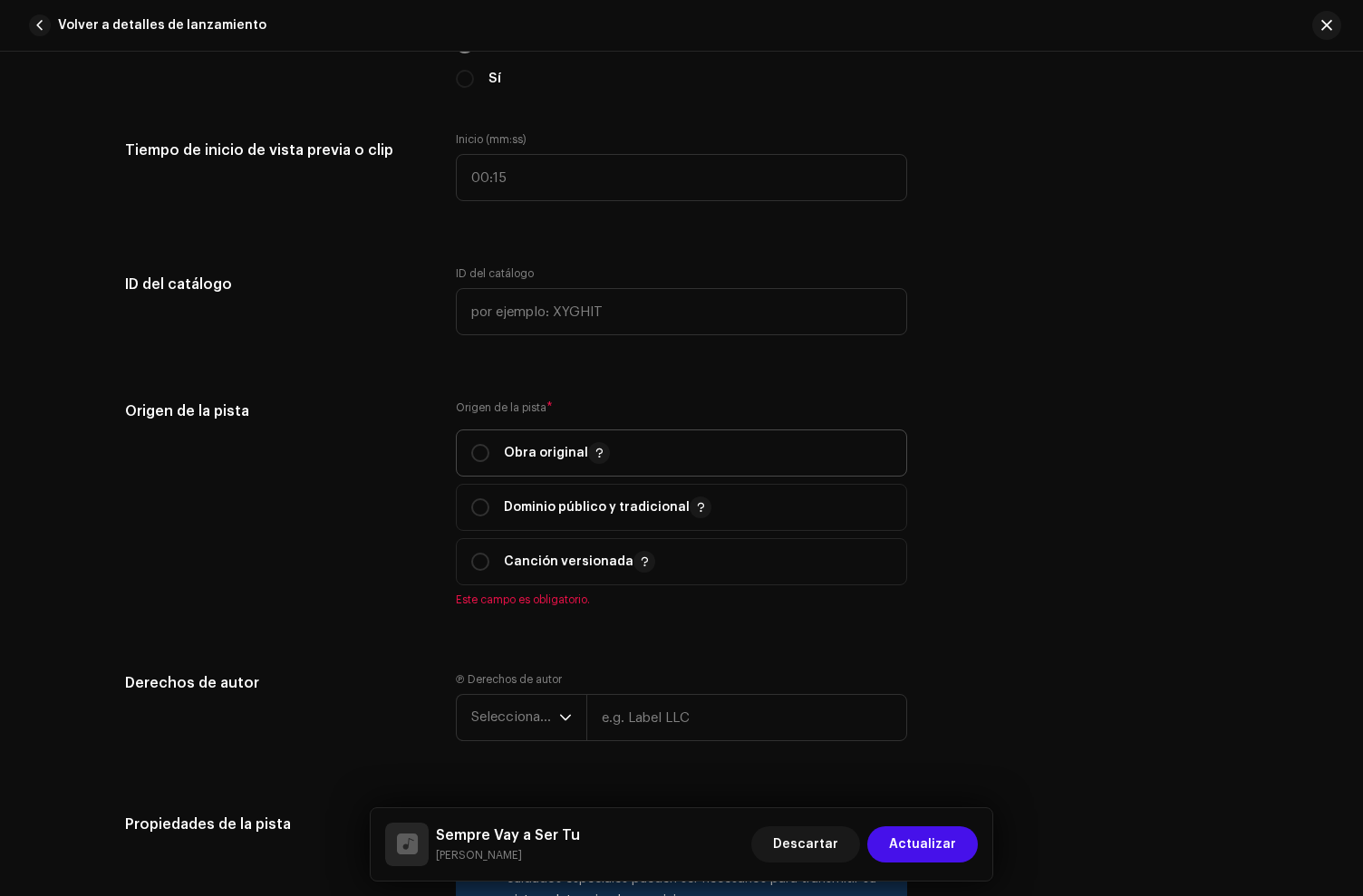
click at [526, 459] on p "Obra original" at bounding box center [557, 453] width 106 height 22
radio input "true"
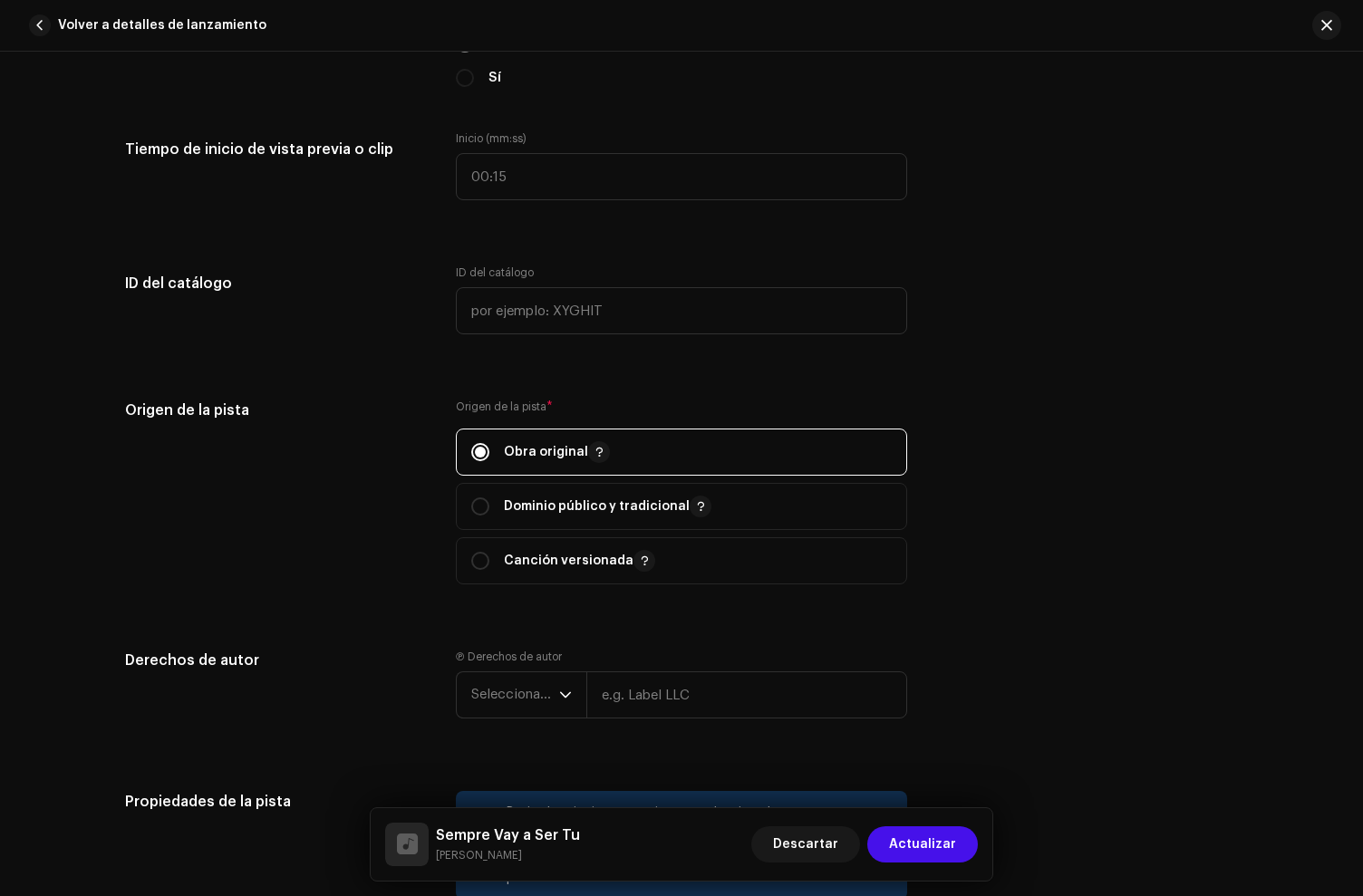
scroll to position [2483, 0]
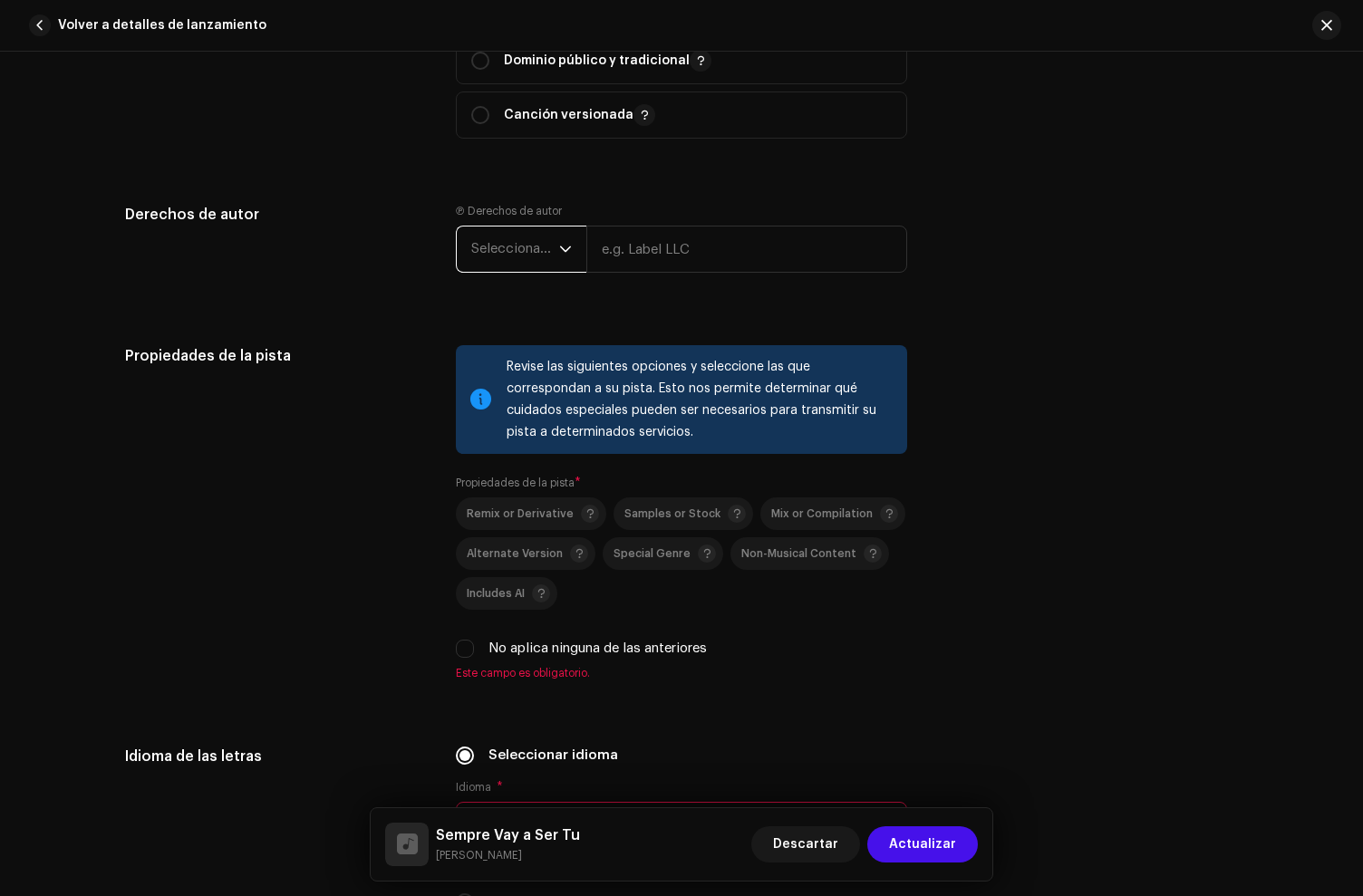
click at [515, 247] on span "Seleccionar año" at bounding box center [515, 249] width 88 height 45
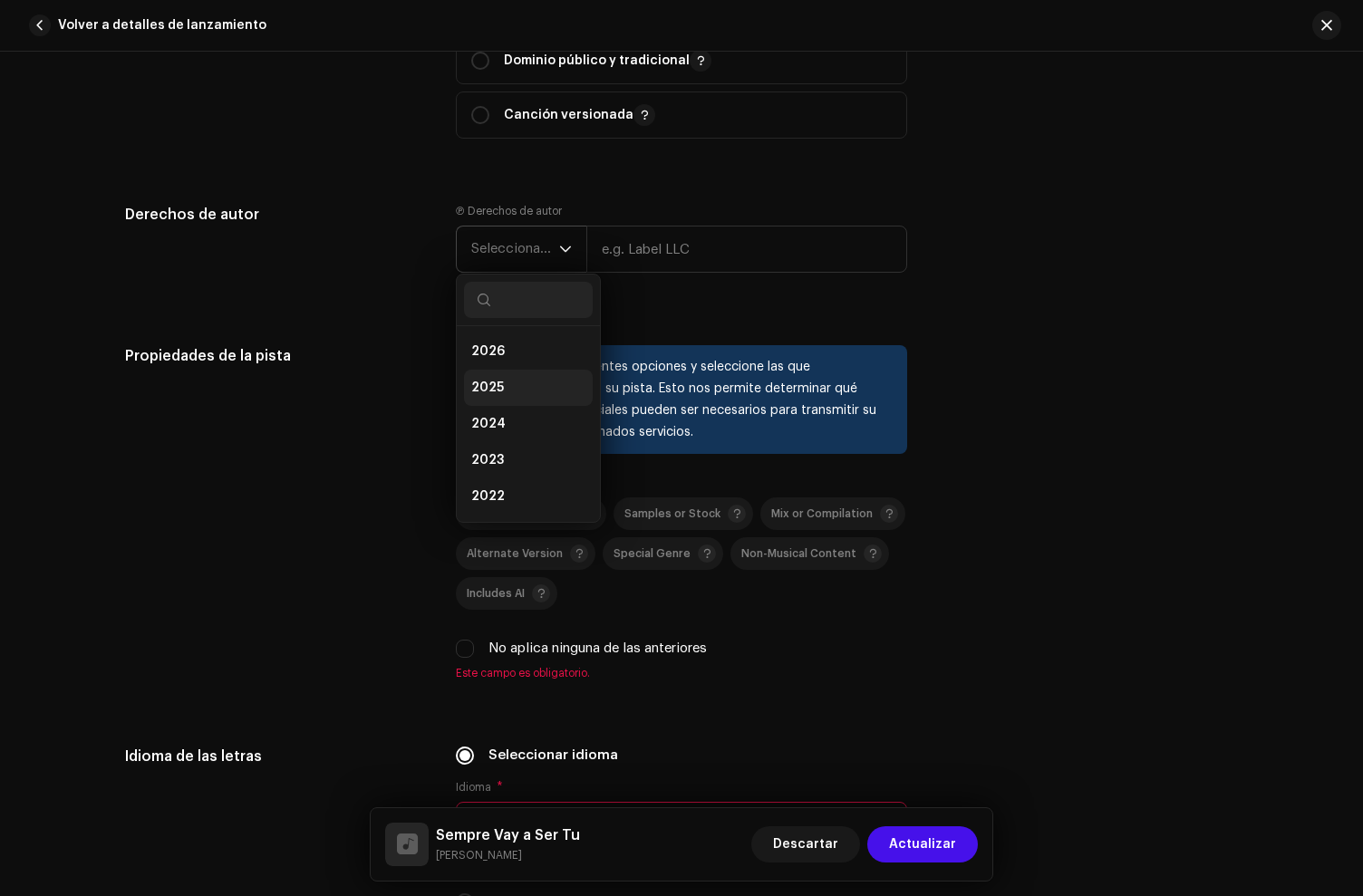
click at [501, 381] on li "2025" at bounding box center [529, 388] width 129 height 36
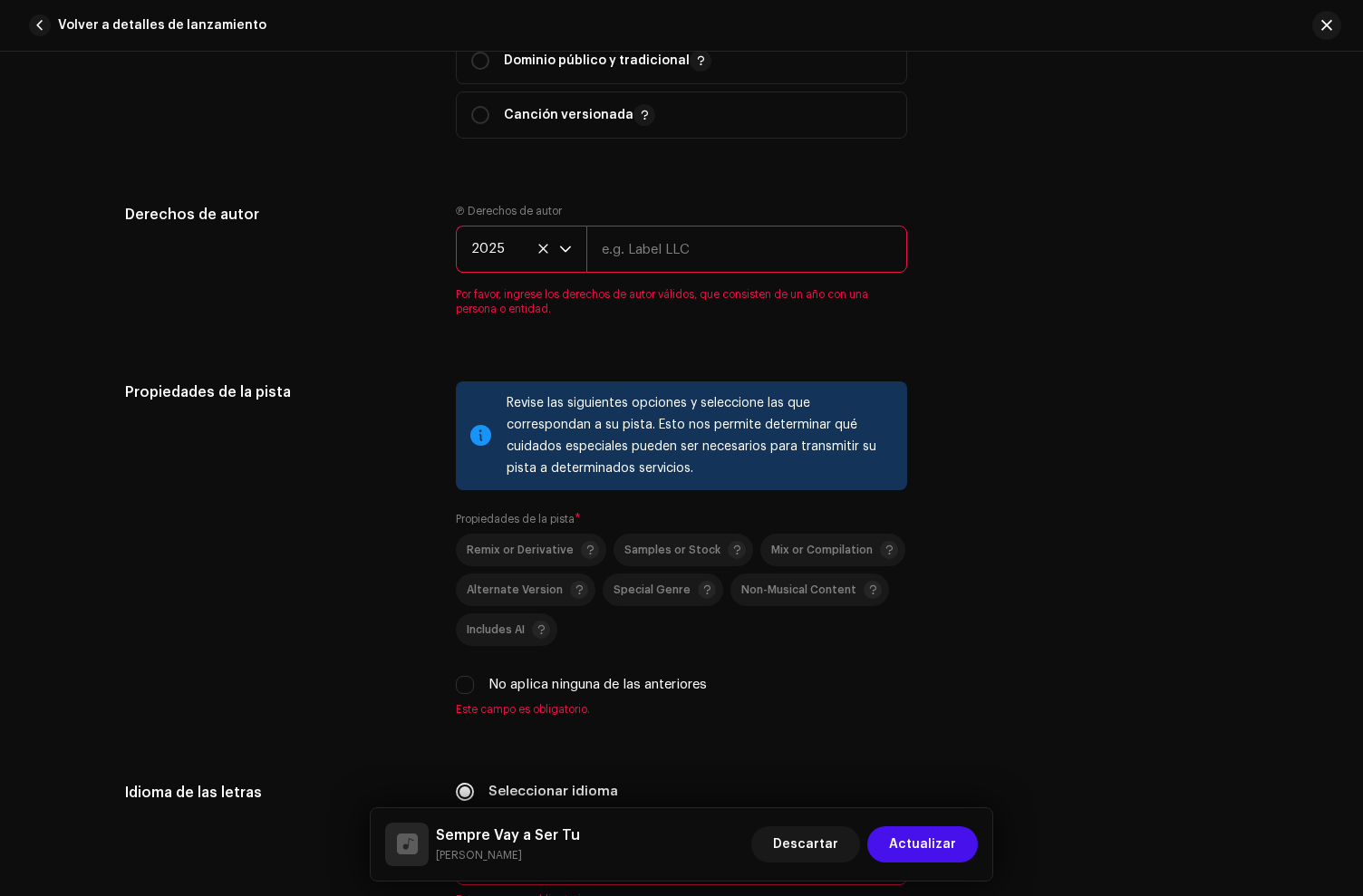
click at [506, 260] on span "2025" at bounding box center [515, 249] width 88 height 45
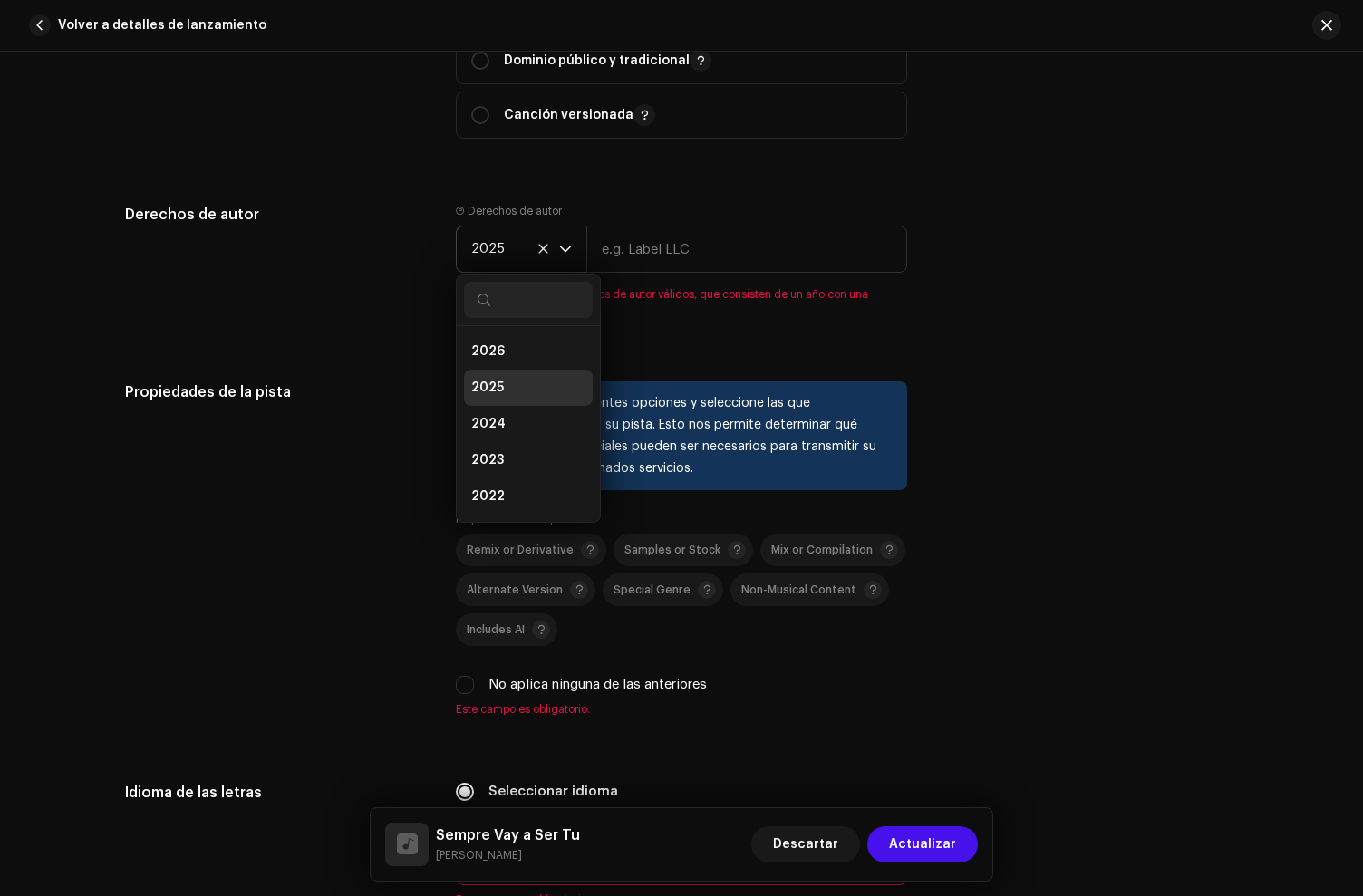
scroll to position [7, 0]
drag, startPoint x: 490, startPoint y: 453, endPoint x: 559, endPoint y: 360, distance: 115.8
click at [490, 453] on span "2023" at bounding box center [488, 453] width 33 height 18
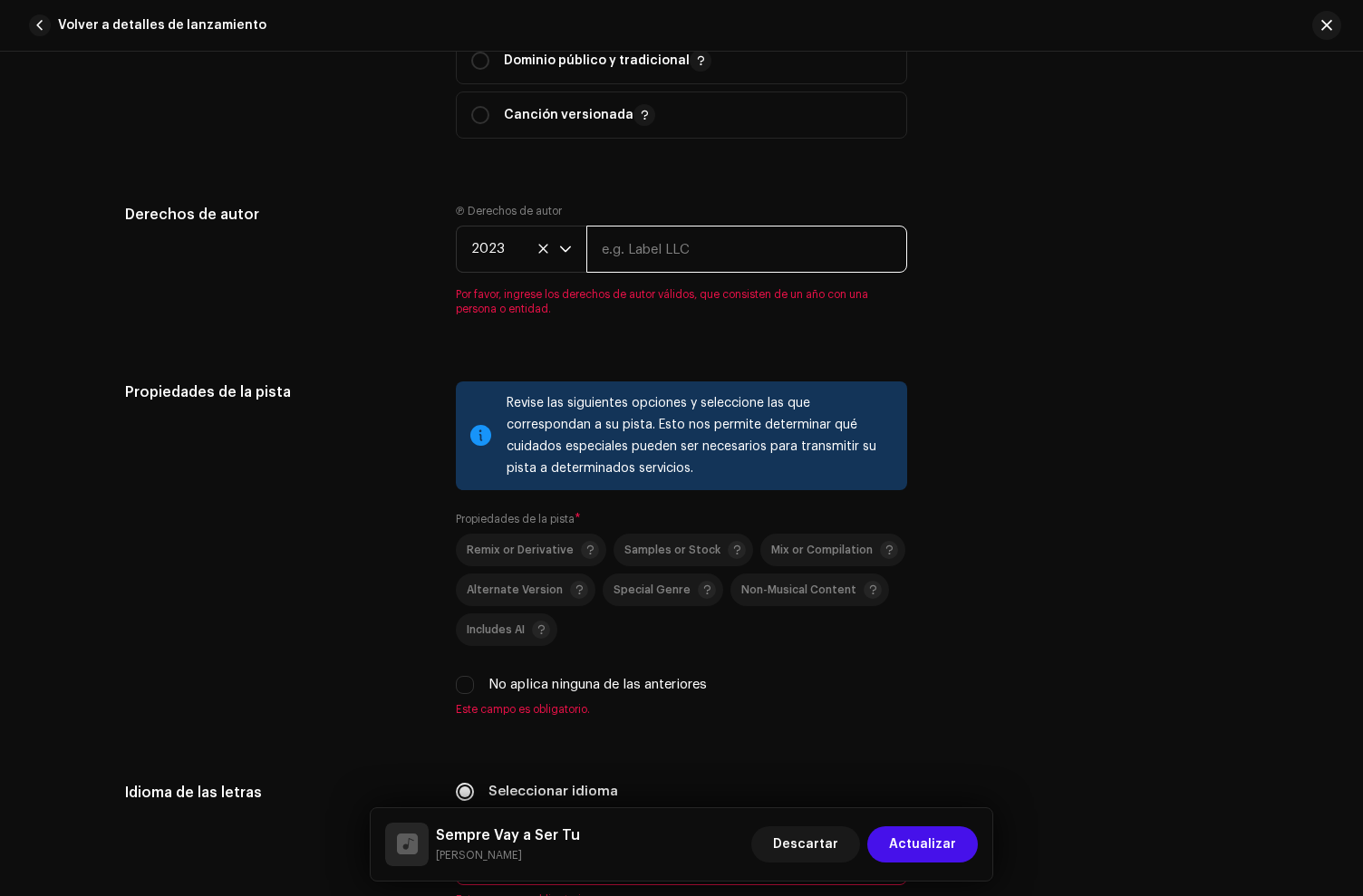
click at [660, 244] on input "text" at bounding box center [747, 249] width 321 height 47
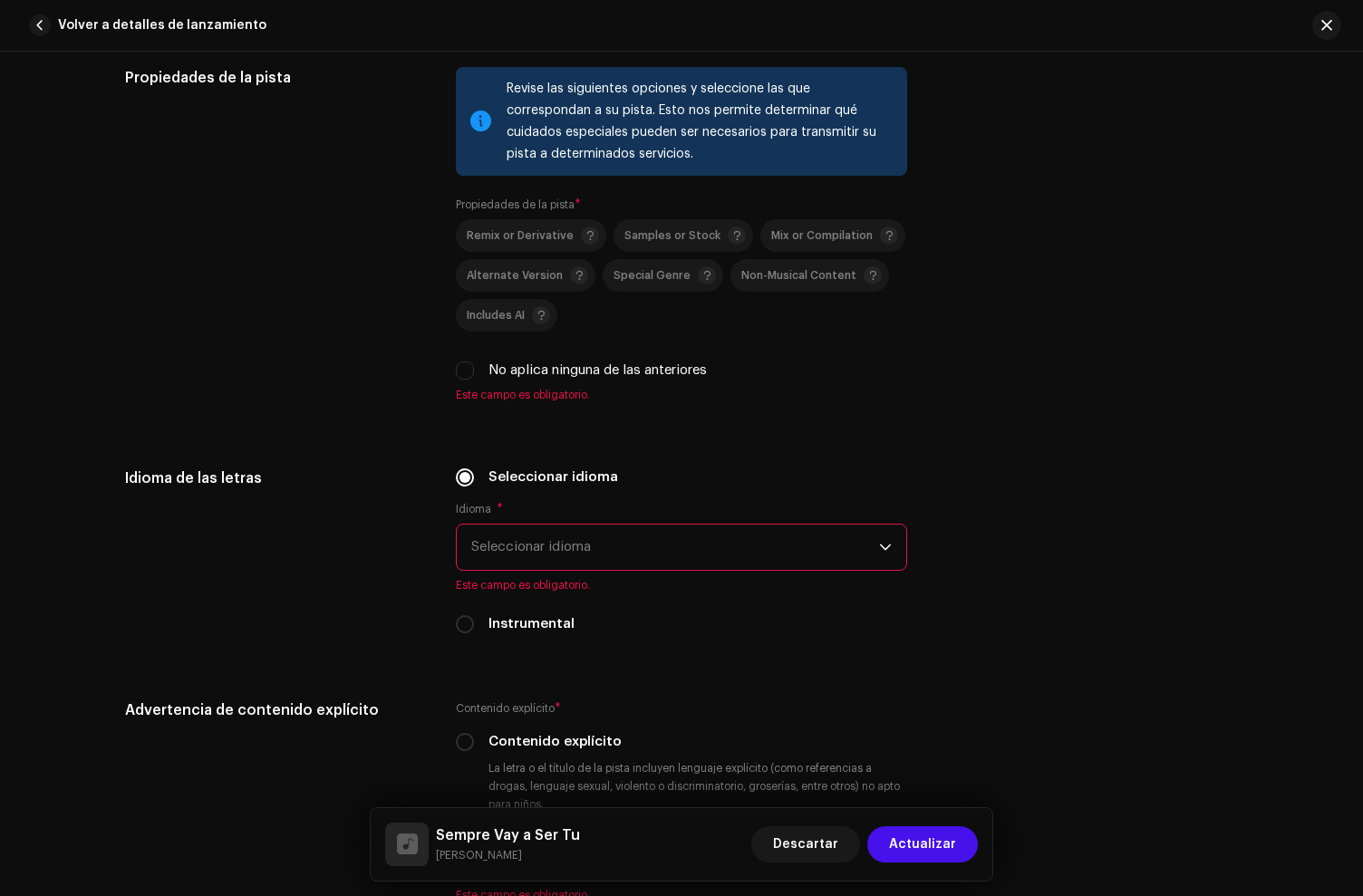
type input "[PERSON_NAME]"
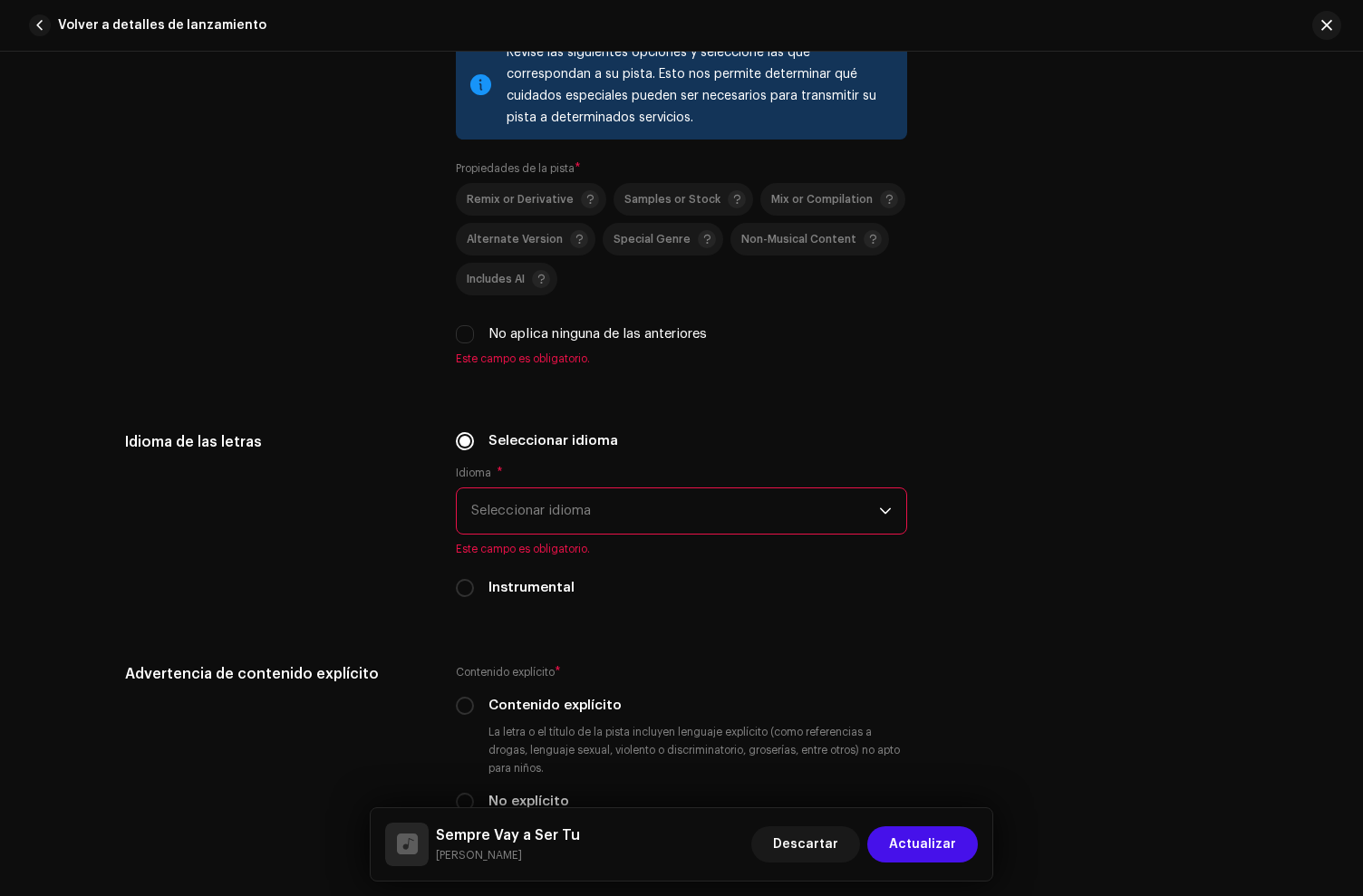
scroll to position [2761, 0]
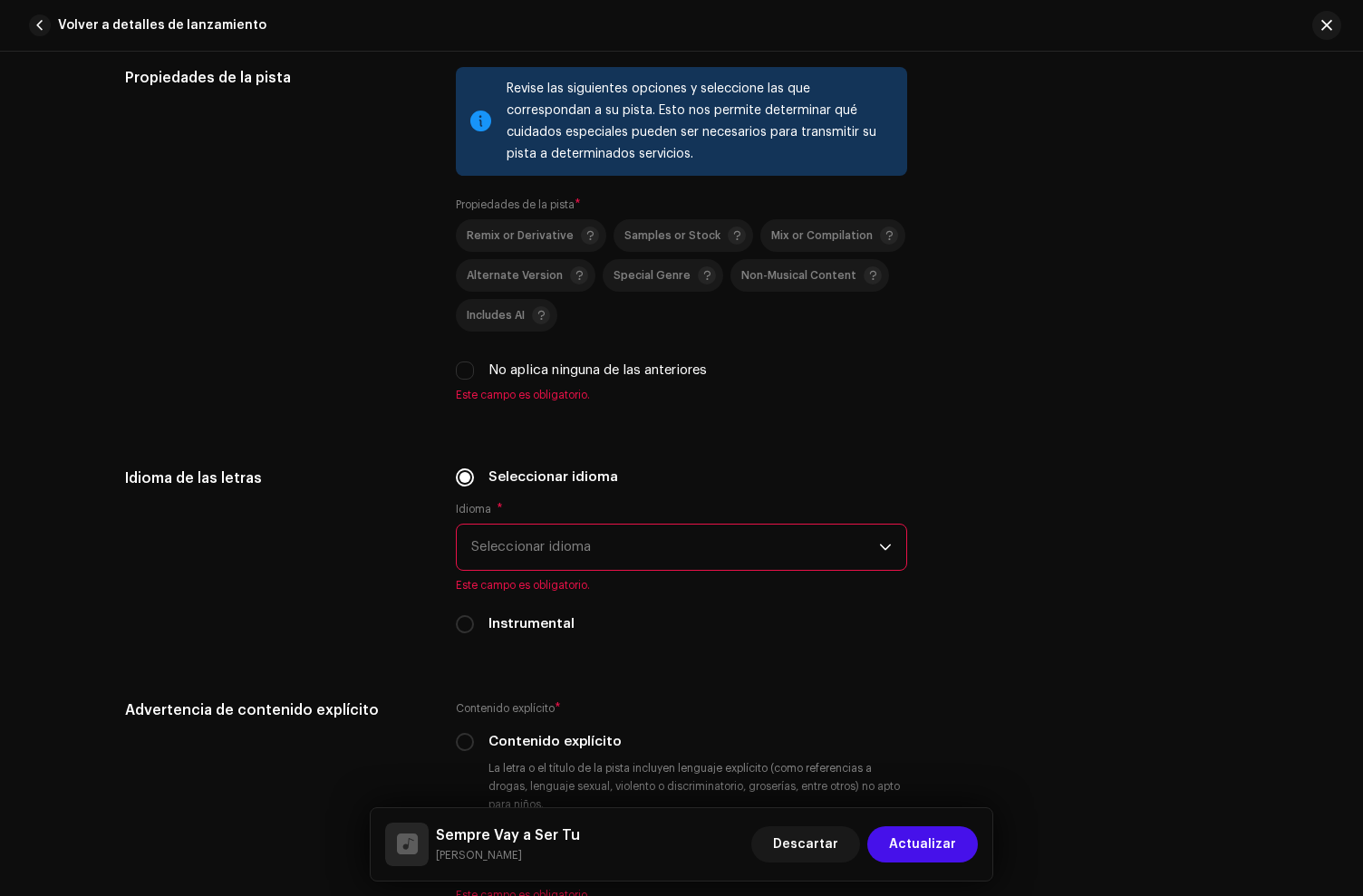
click at [457, 365] on div "No aplica ninguna de las anteriores" at bounding box center [682, 371] width 452 height 20
click at [465, 375] on input "No aplica ninguna de las anteriores" at bounding box center [465, 371] width 18 height 18
checkbox input "true"
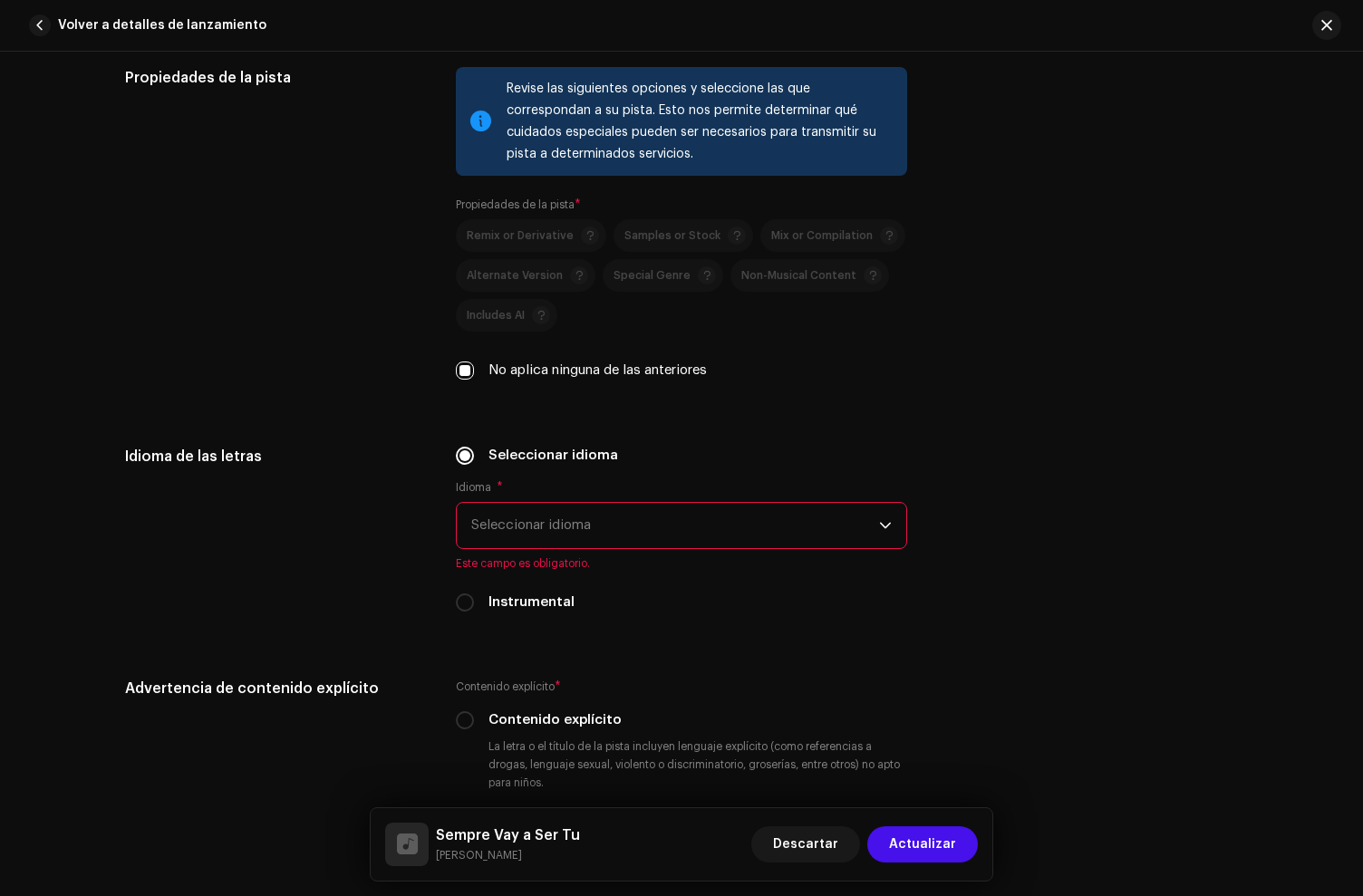
click at [559, 541] on span "Seleccionar idioma" at bounding box center [676, 526] width 408 height 45
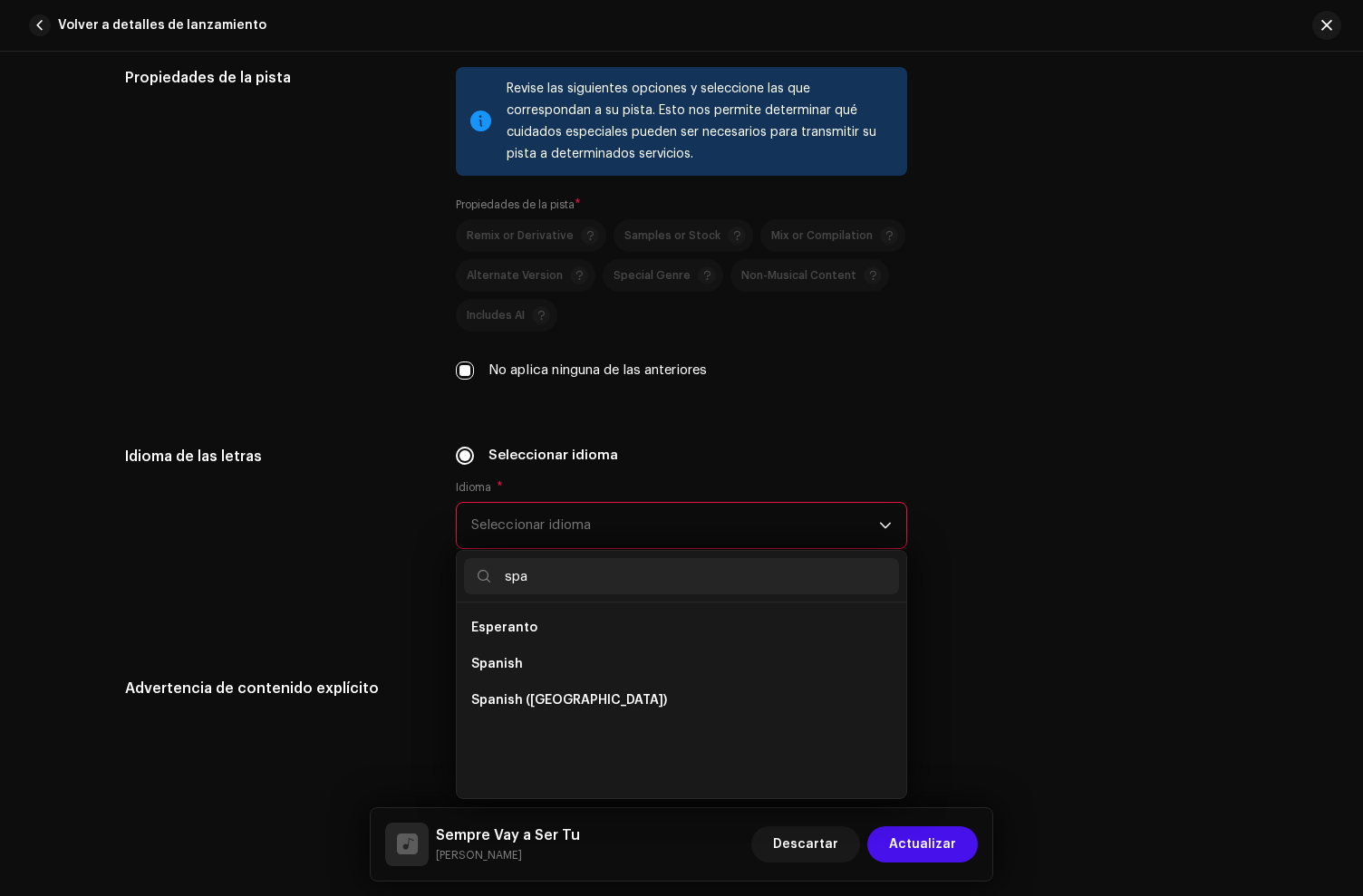
scroll to position [0, 0]
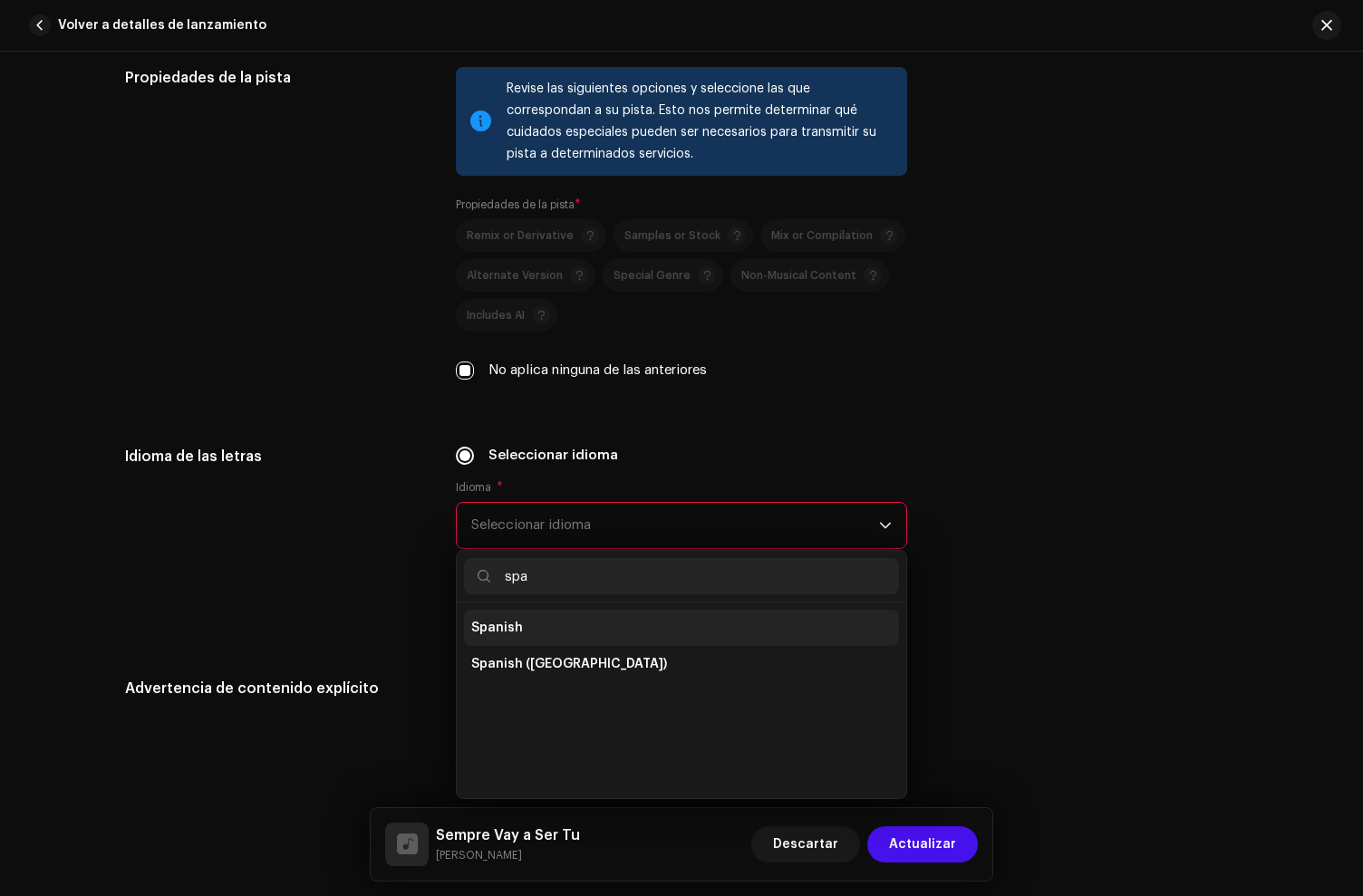
type input "spa"
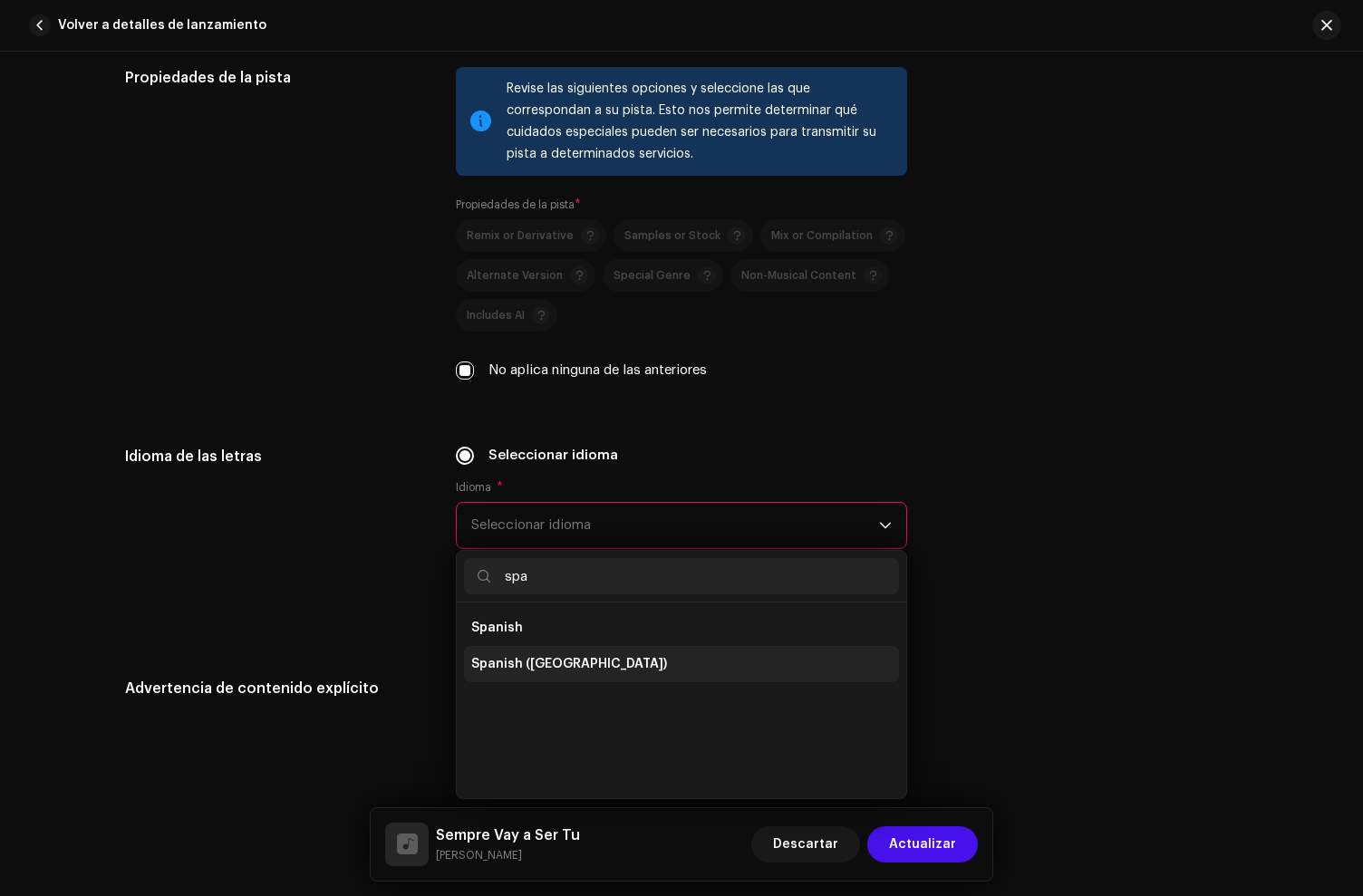
click at [566, 642] on li "Spanish" at bounding box center [682, 628] width 435 height 36
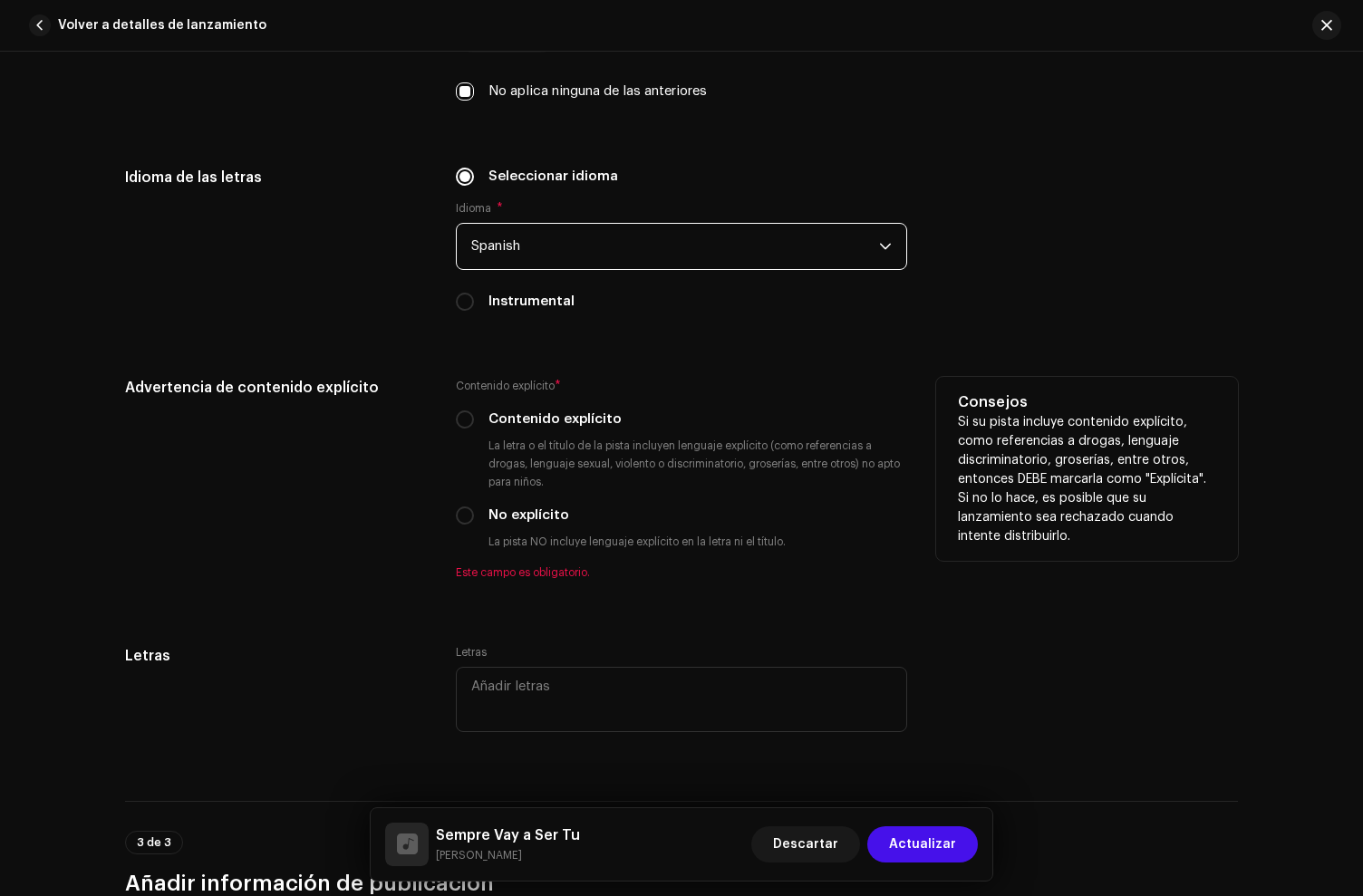
scroll to position [3049, 0]
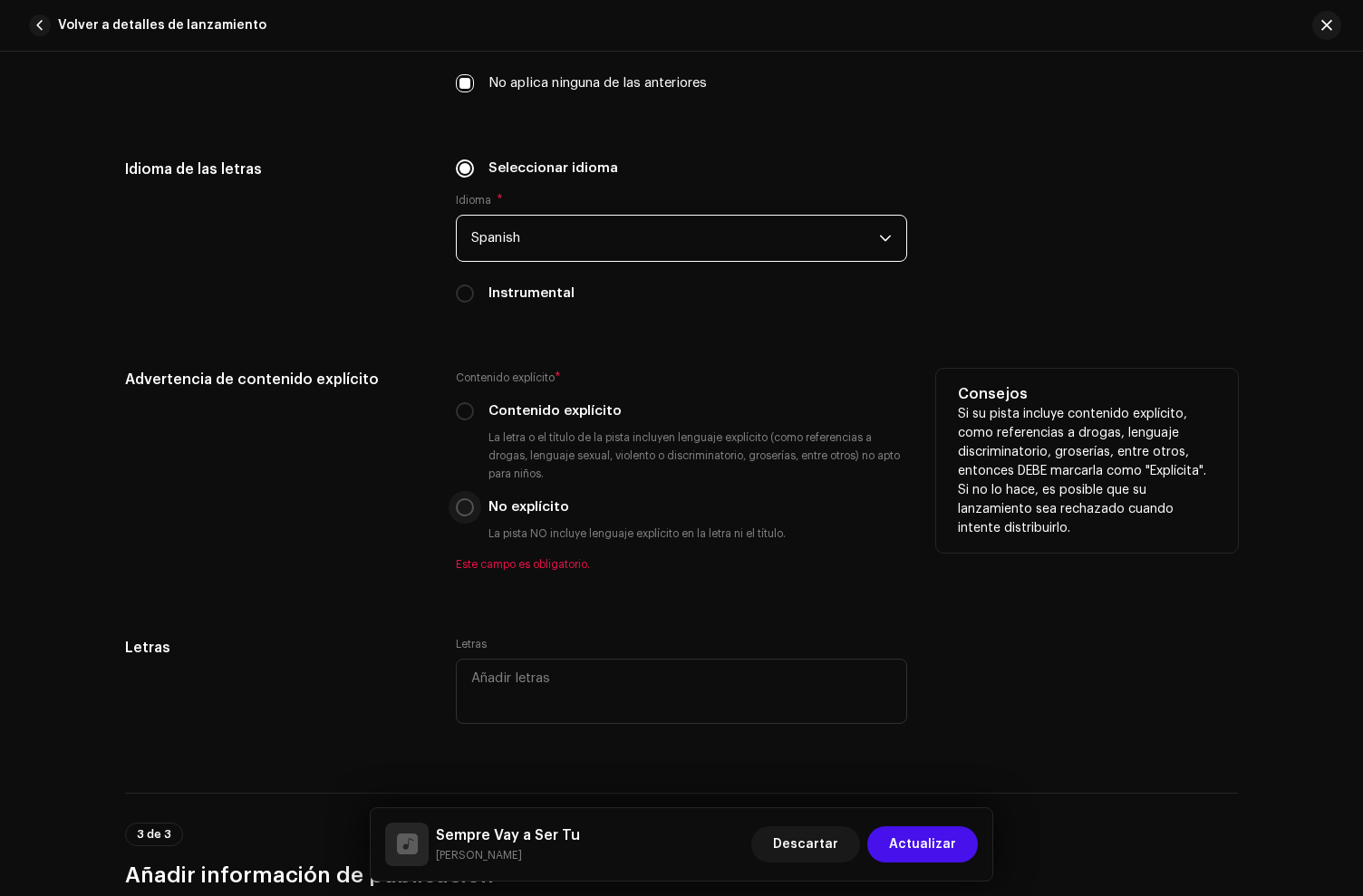
click at [468, 508] on input "No explícito" at bounding box center [465, 508] width 18 height 18
radio input "true"
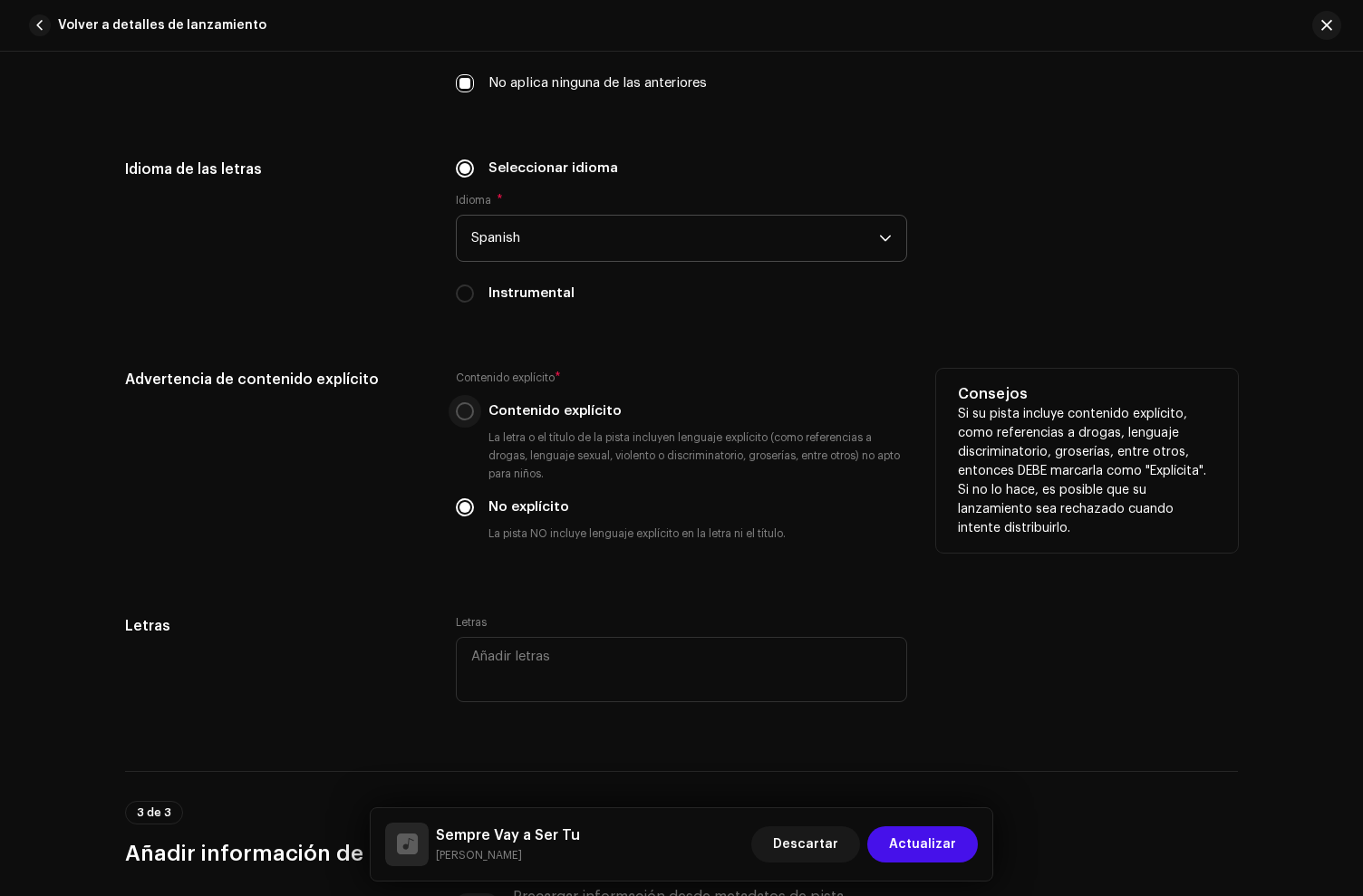
click at [465, 415] on input "Contenido explícito" at bounding box center [465, 412] width 18 height 18
radio input "true"
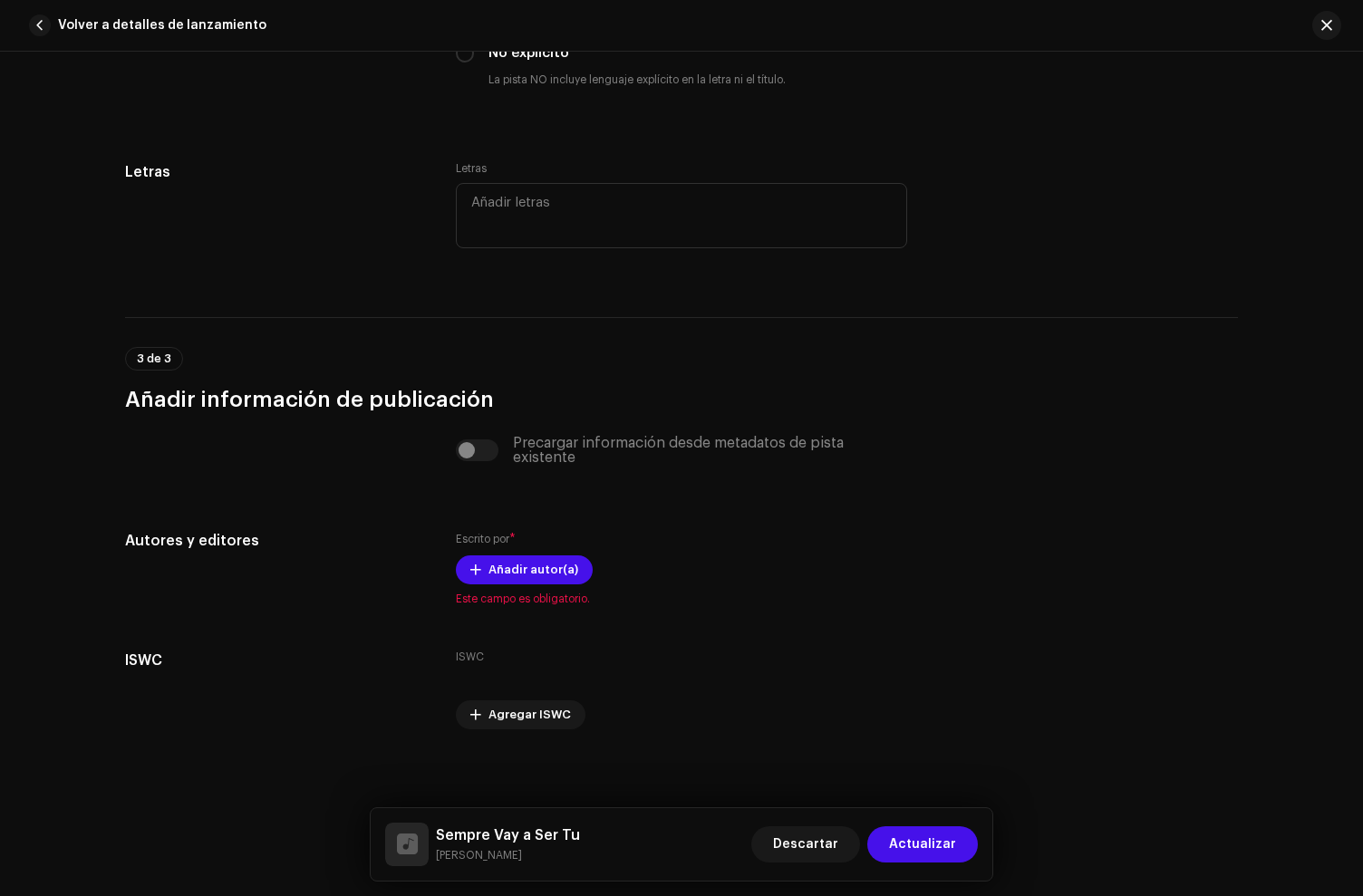
scroll to position [3515, 0]
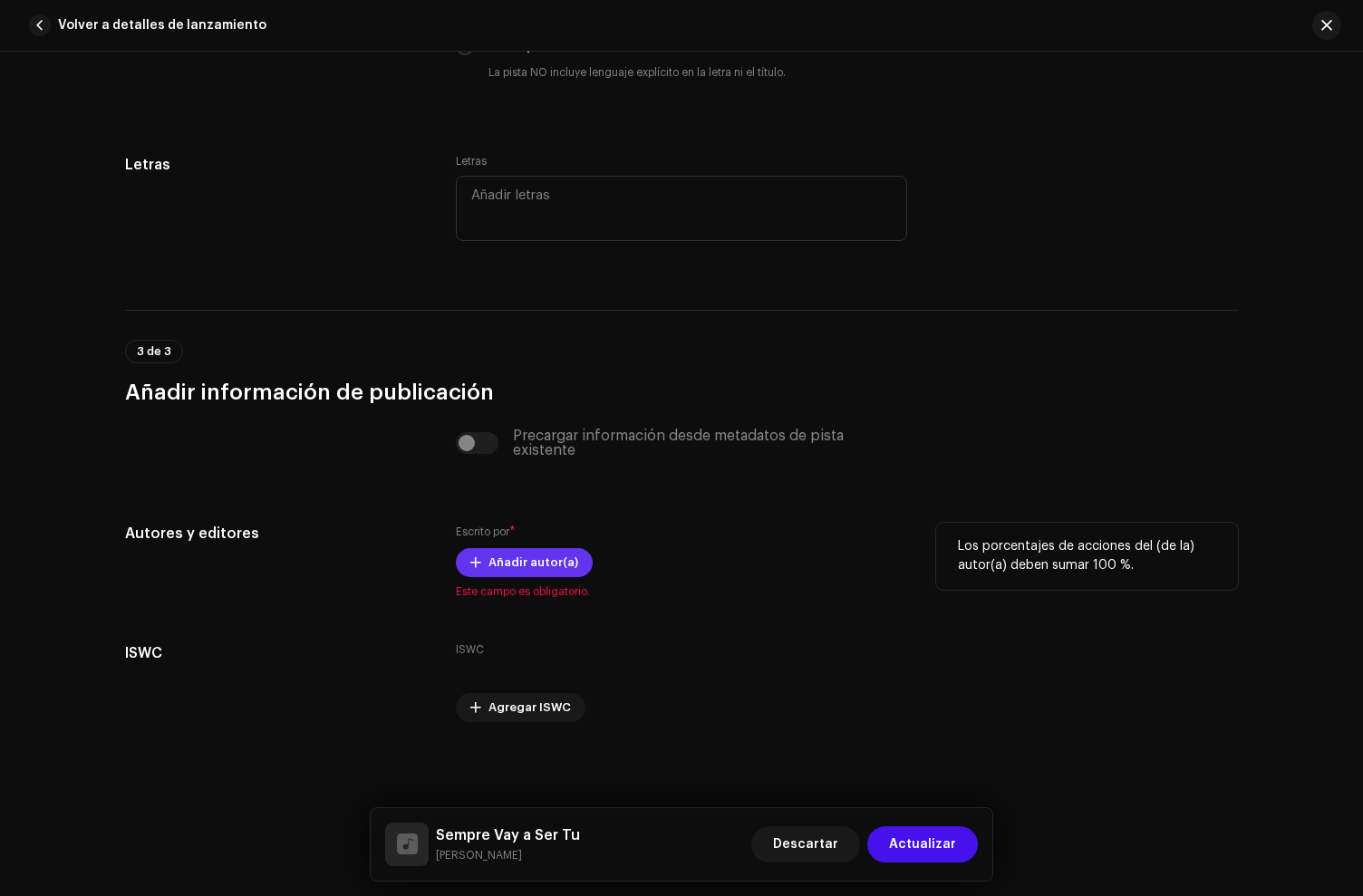
click at [521, 559] on span "Añadir autor(a)" at bounding box center [533, 563] width 90 height 36
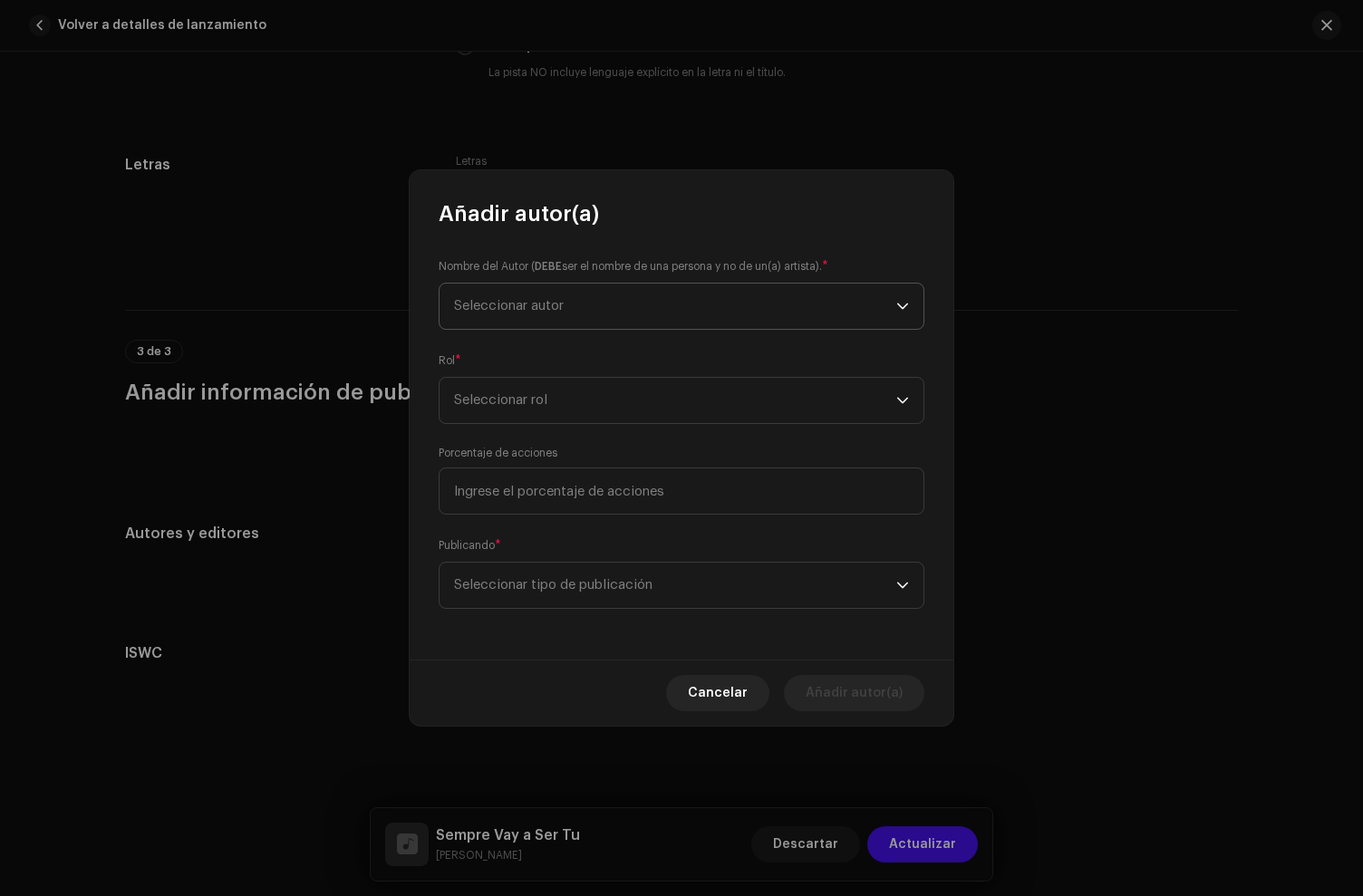
click at [501, 309] on span "Seleccionar autor" at bounding box center [509, 306] width 110 height 14
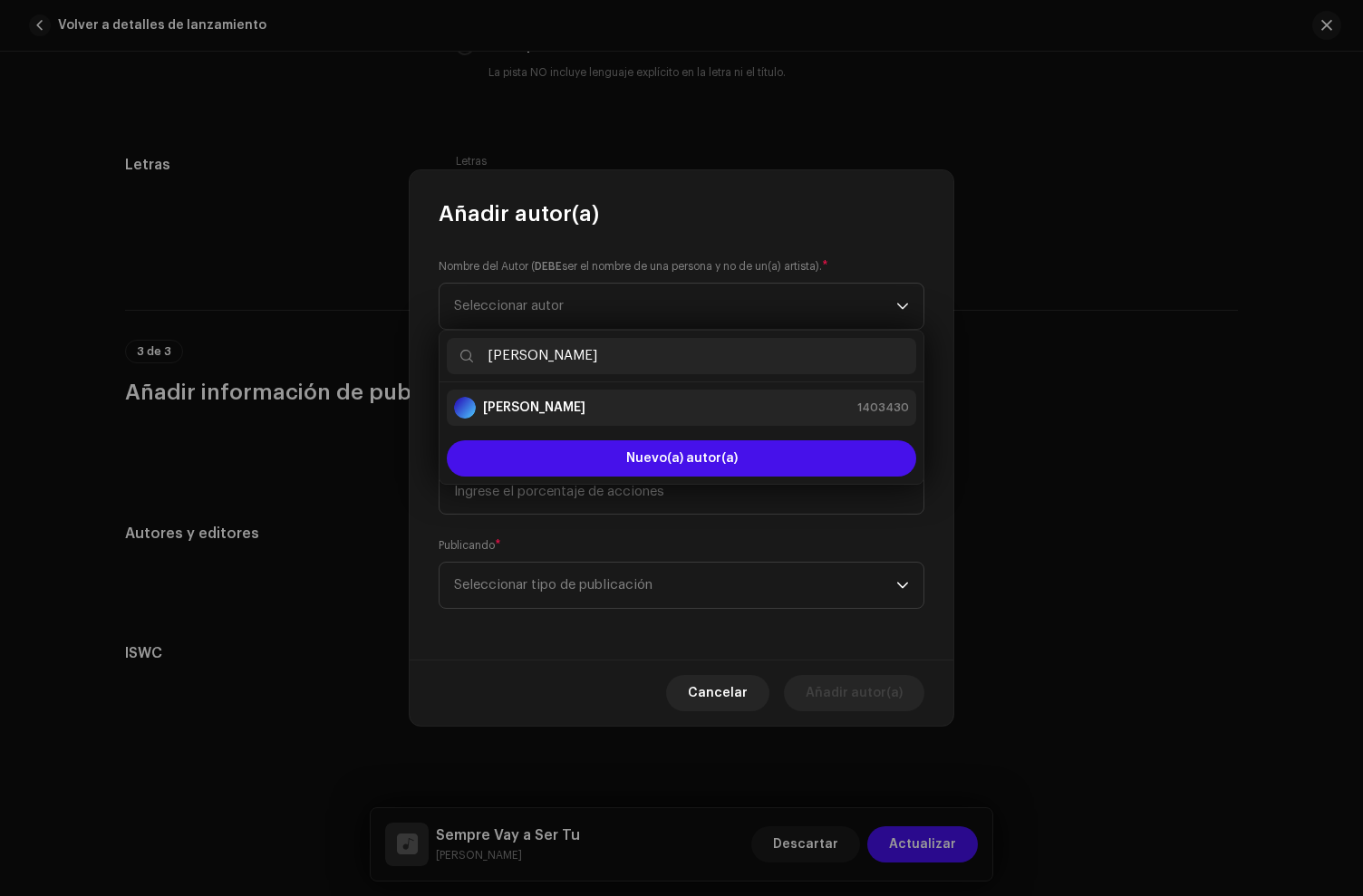
type input "[PERSON_NAME]"
click at [558, 402] on strong "[PERSON_NAME]" at bounding box center [534, 408] width 102 height 18
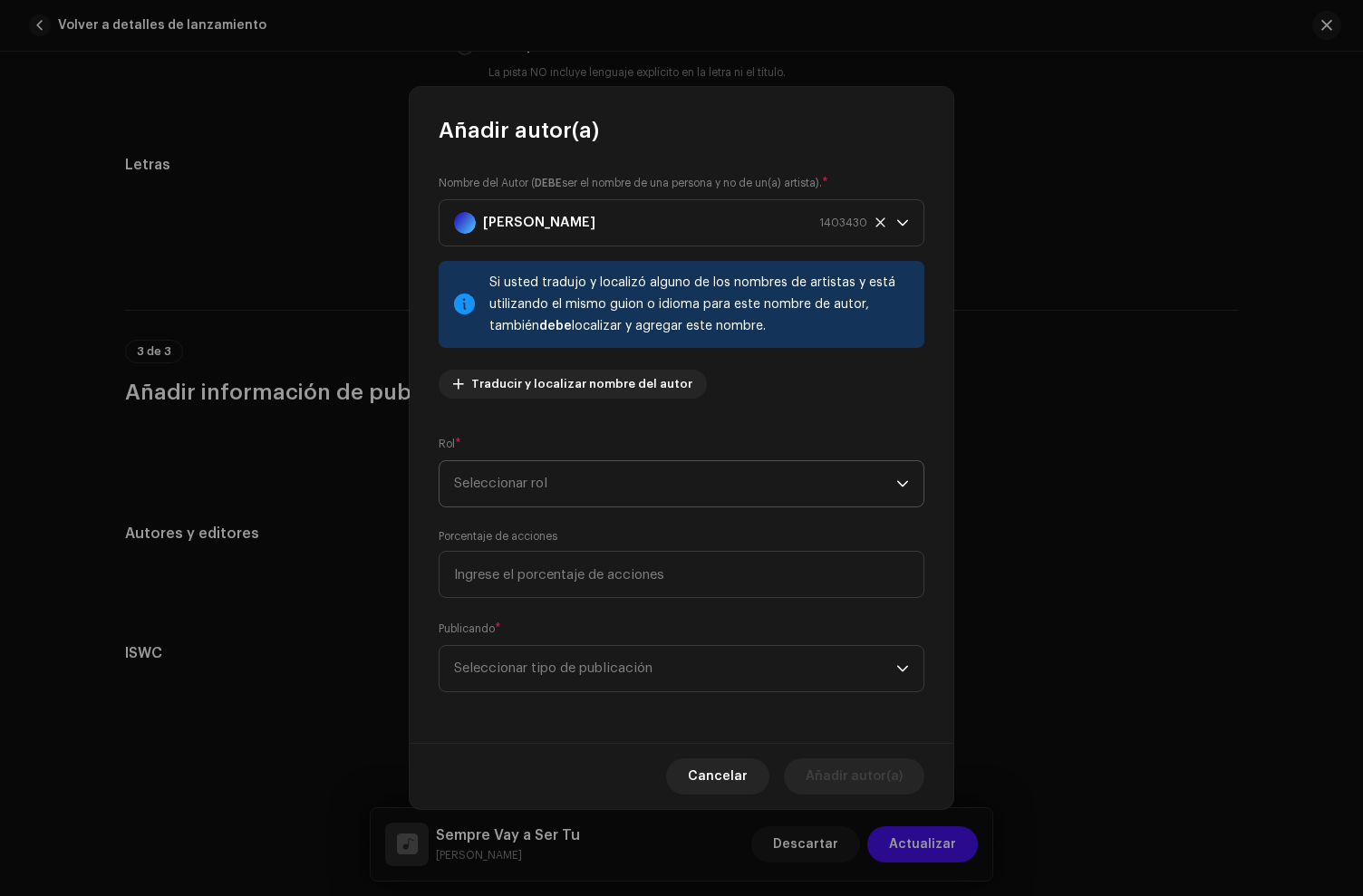
drag, startPoint x: 555, startPoint y: 479, endPoint x: 545, endPoint y: 489, distance: 14.1
click at [550, 481] on span "Seleccionar rol" at bounding box center [676, 484] width 443 height 45
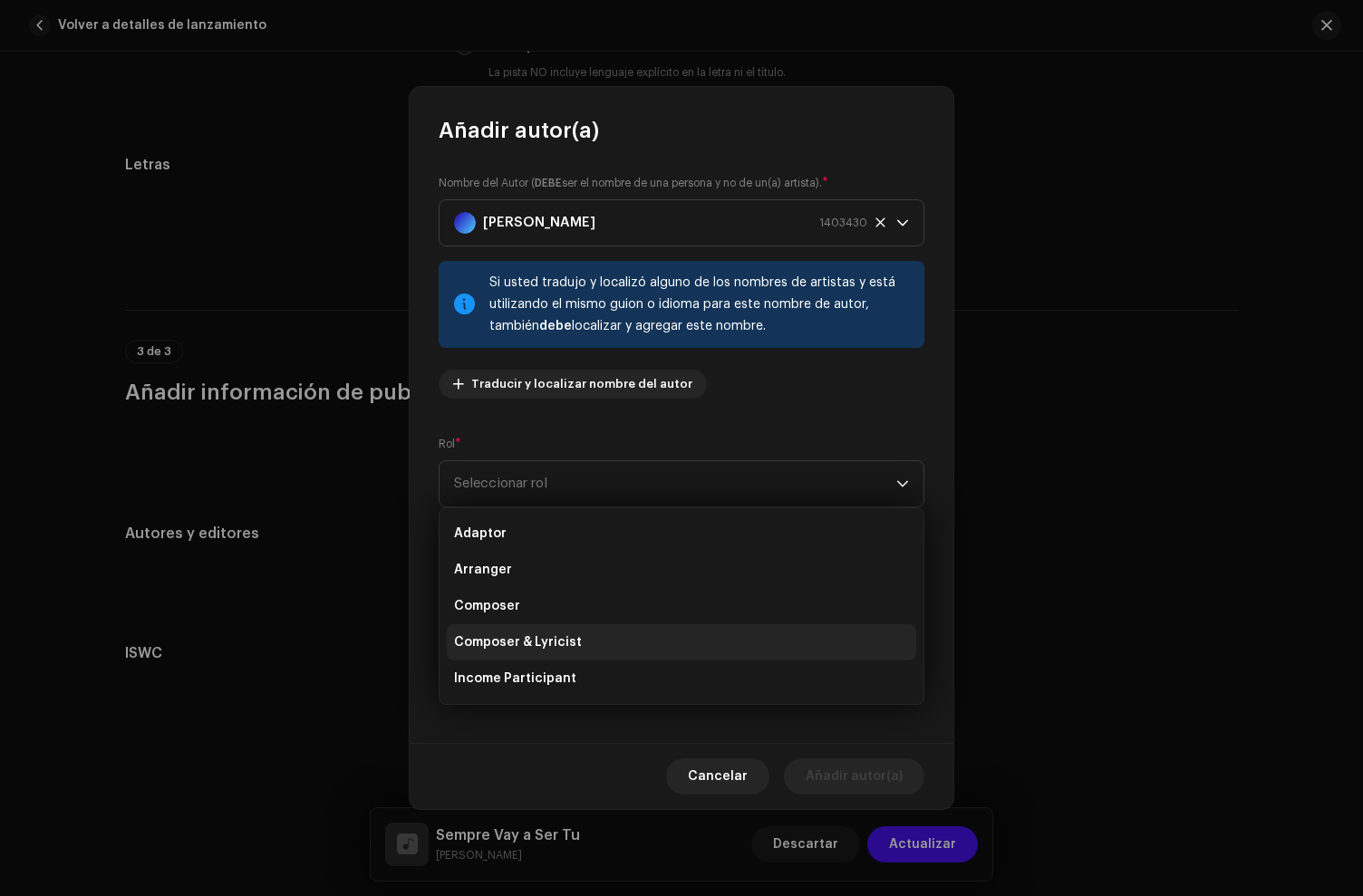
click at [538, 650] on span "Composer & Lyricist" at bounding box center [518, 643] width 128 height 18
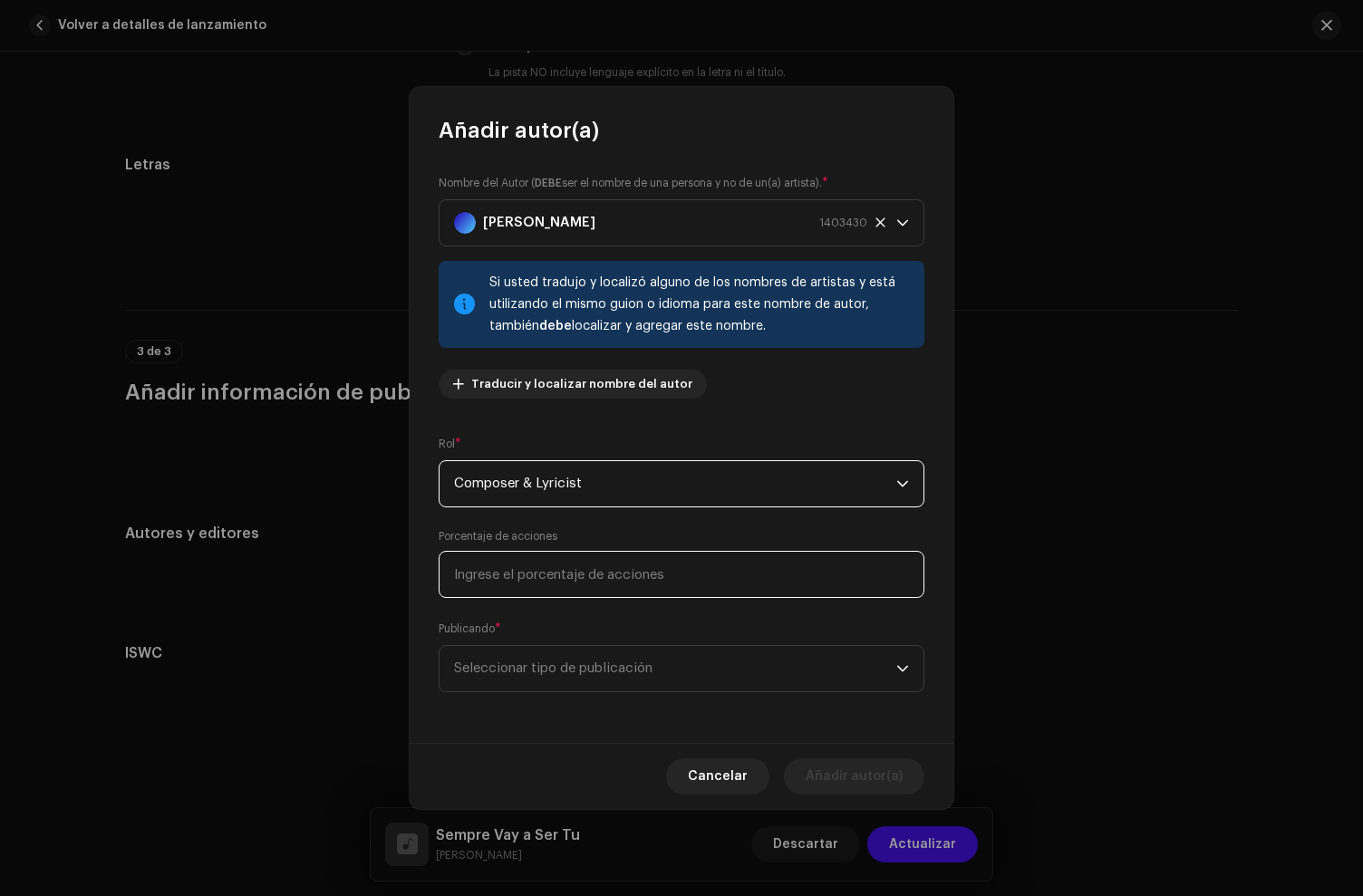
click at [529, 569] on input at bounding box center [682, 575] width 486 height 47
type input "100,00"
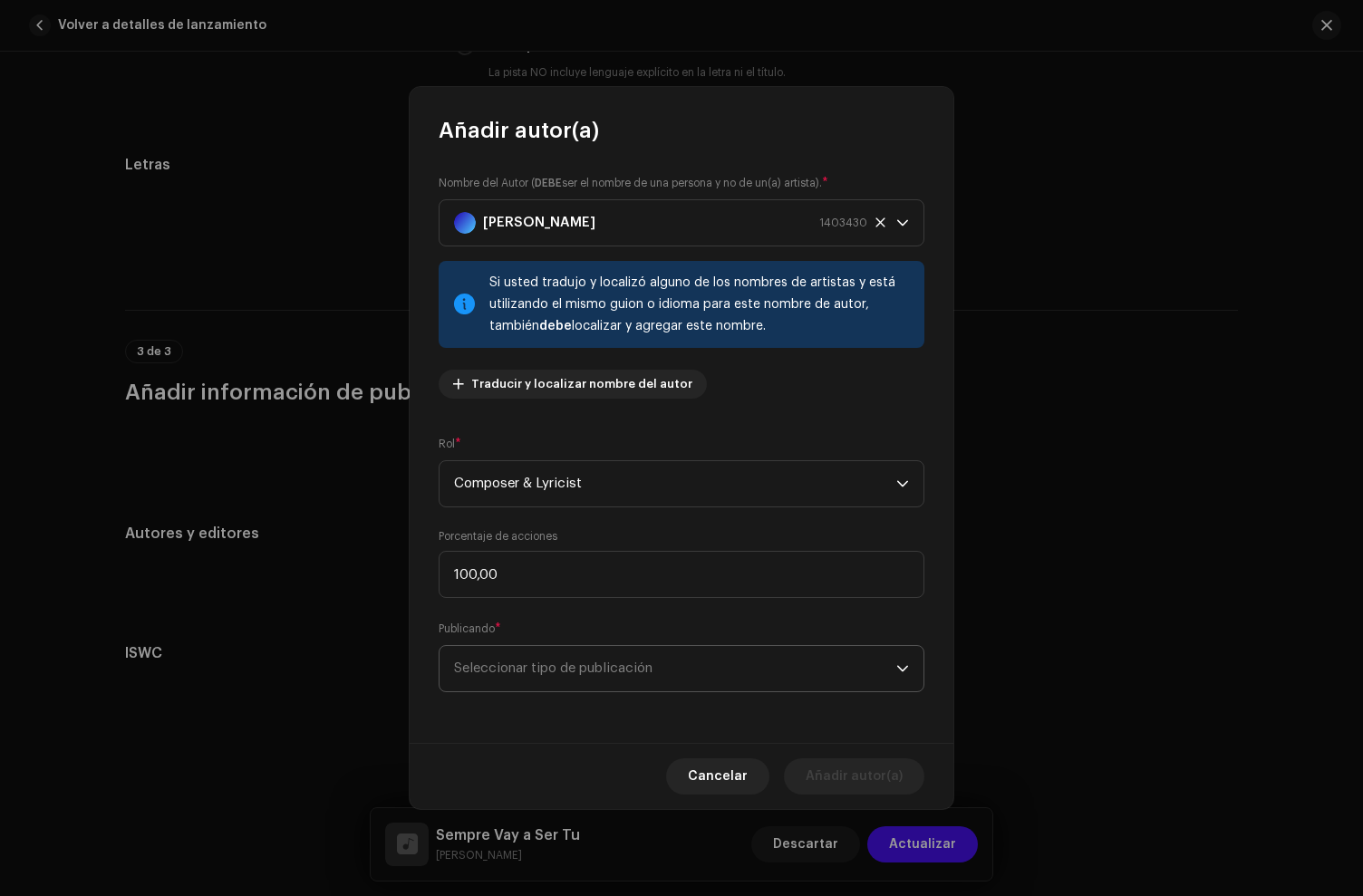
click at [546, 650] on span "Seleccionar tipo de publicación" at bounding box center [676, 669] width 443 height 45
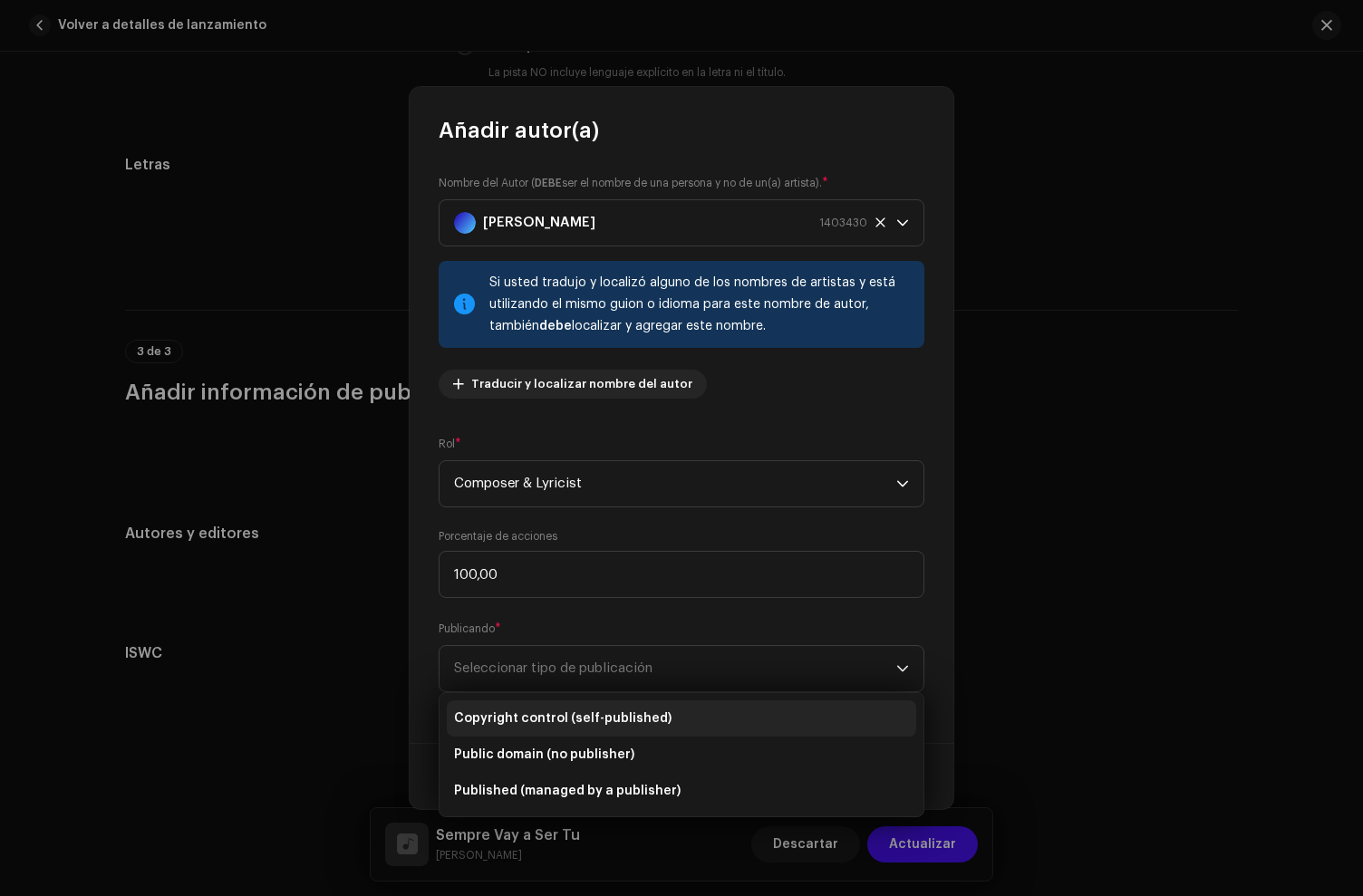
drag, startPoint x: 574, startPoint y: 715, endPoint x: 865, endPoint y: 799, distance: 302.9
click at [574, 715] on span "Copyright control (self-published)" at bounding box center [563, 719] width 218 height 18
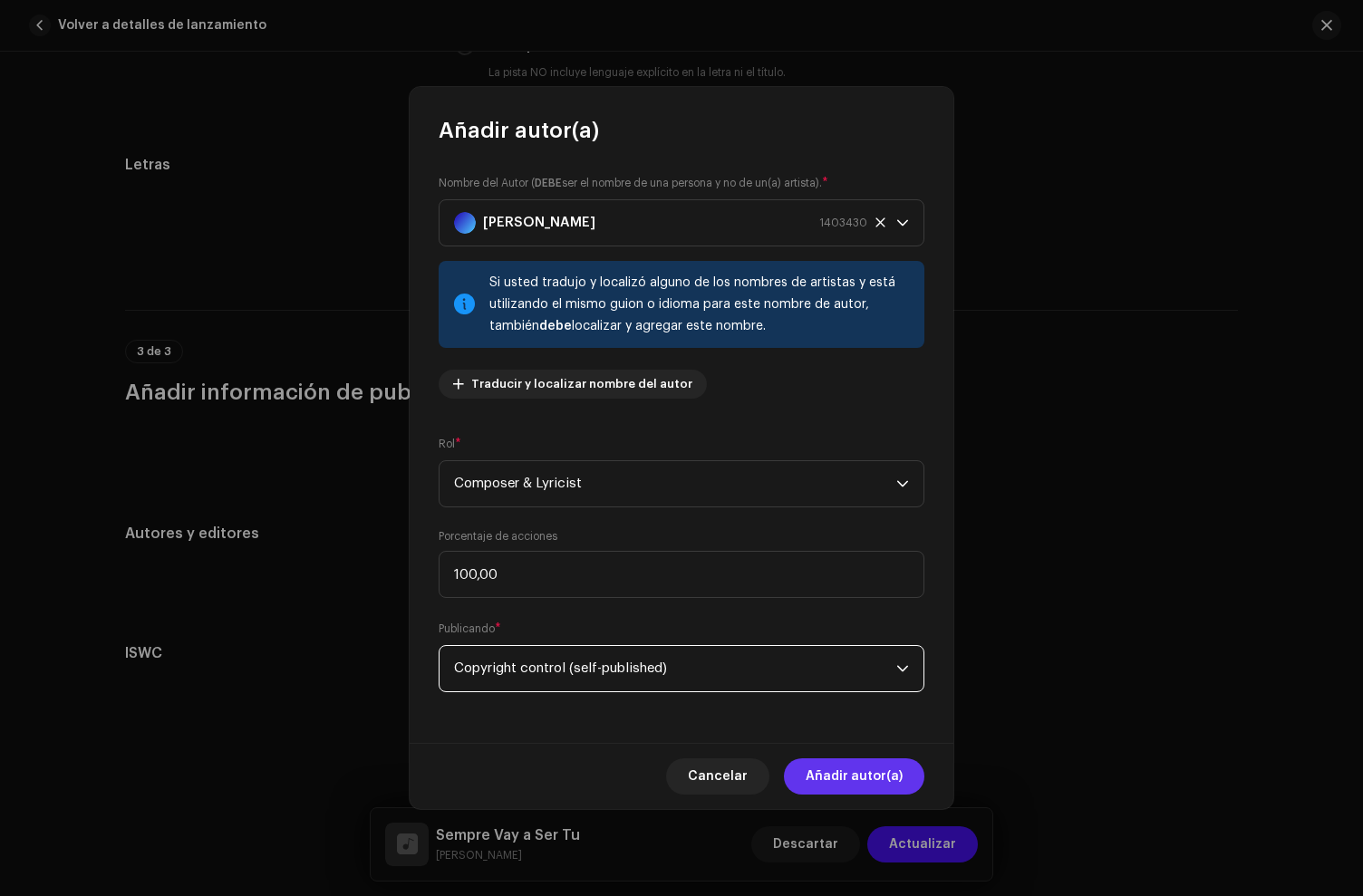
click at [880, 773] on span "Añadir autor(a)" at bounding box center [853, 776] width 97 height 36
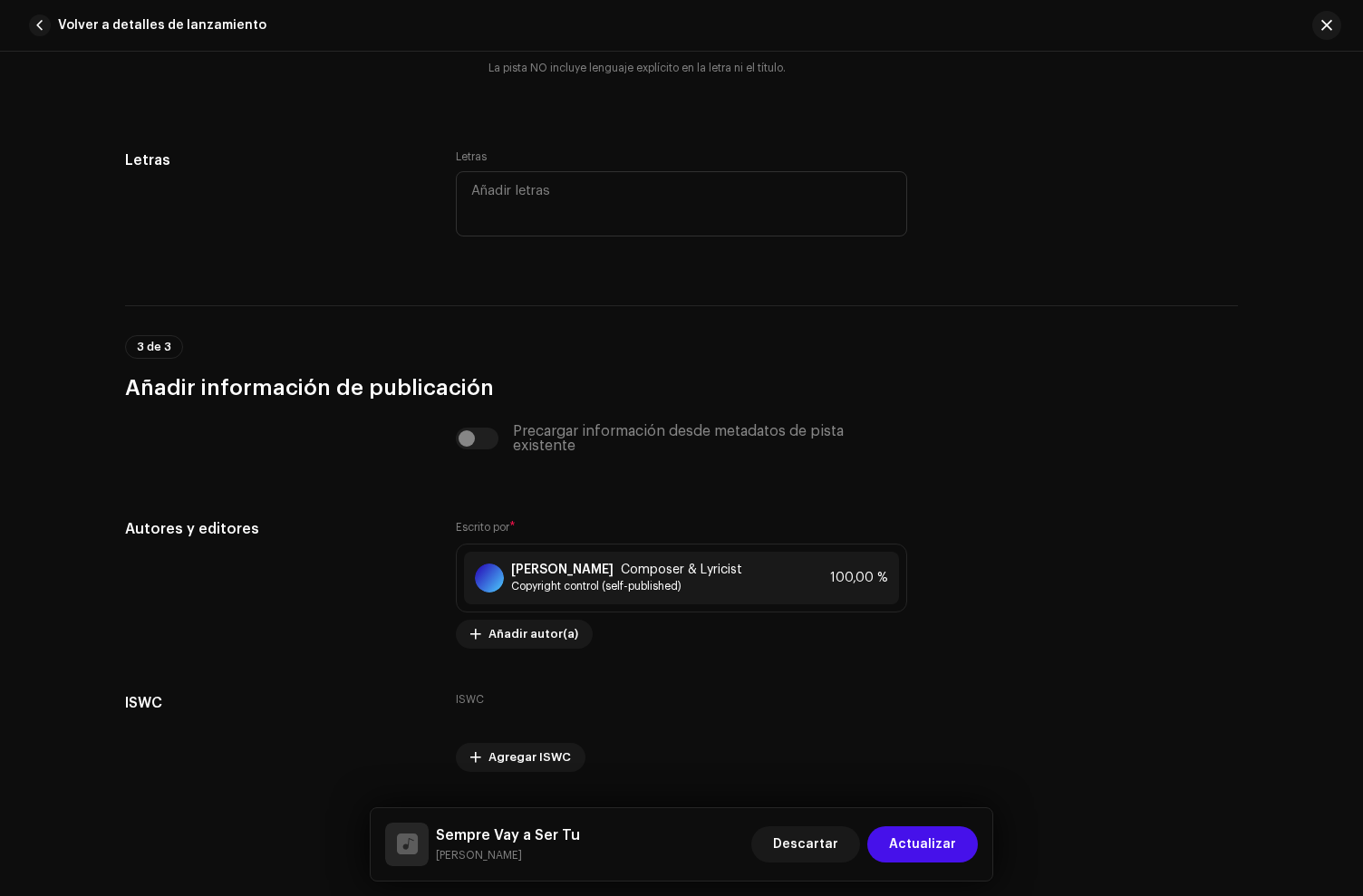
drag, startPoint x: 922, startPoint y: 839, endPoint x: 822, endPoint y: 733, distance: 145.7
click at [922, 838] on span "Actualizar" at bounding box center [922, 844] width 67 height 36
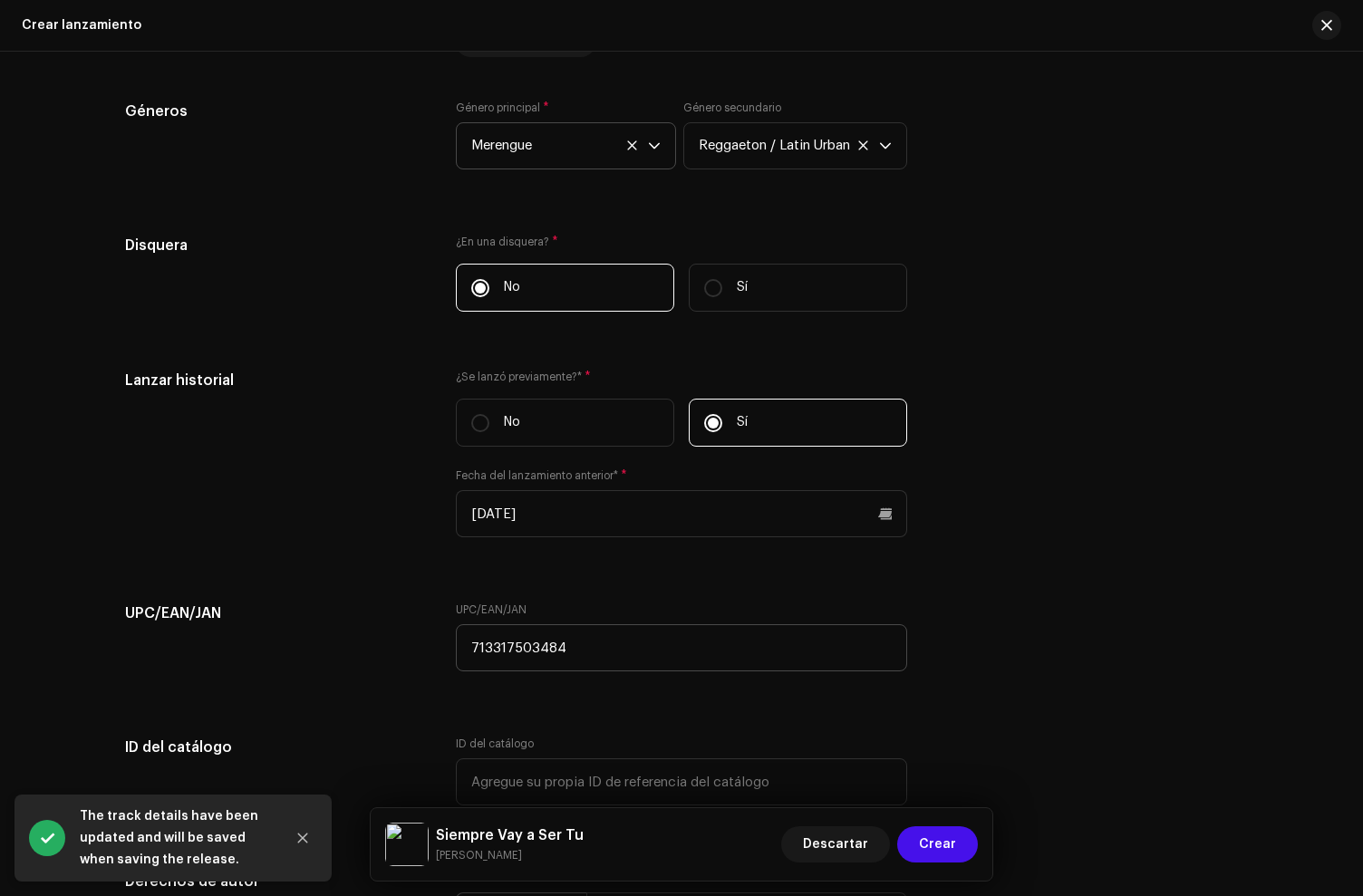
scroll to position [3149, 0]
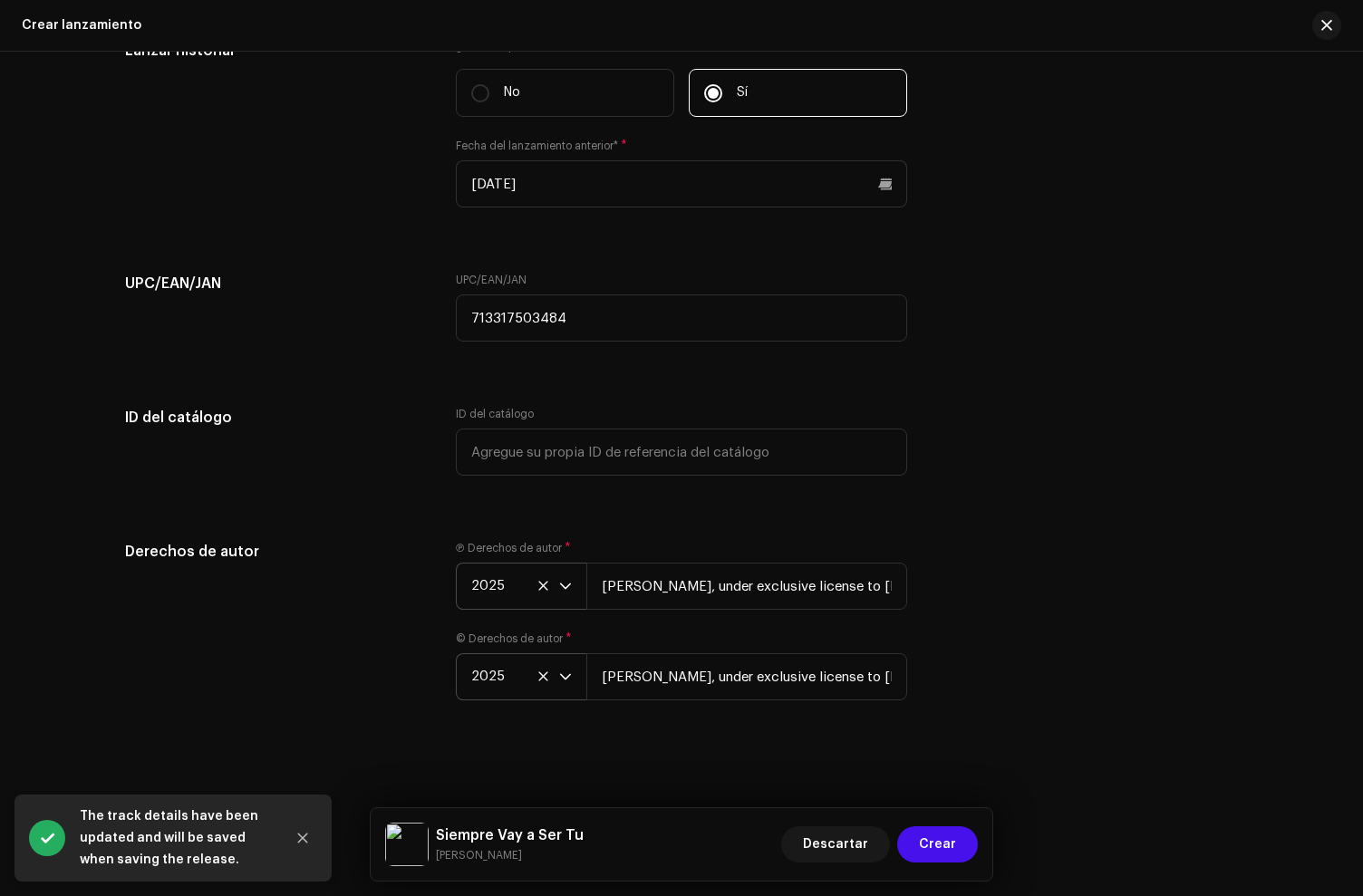
click at [491, 596] on span "2025" at bounding box center [515, 587] width 88 height 45
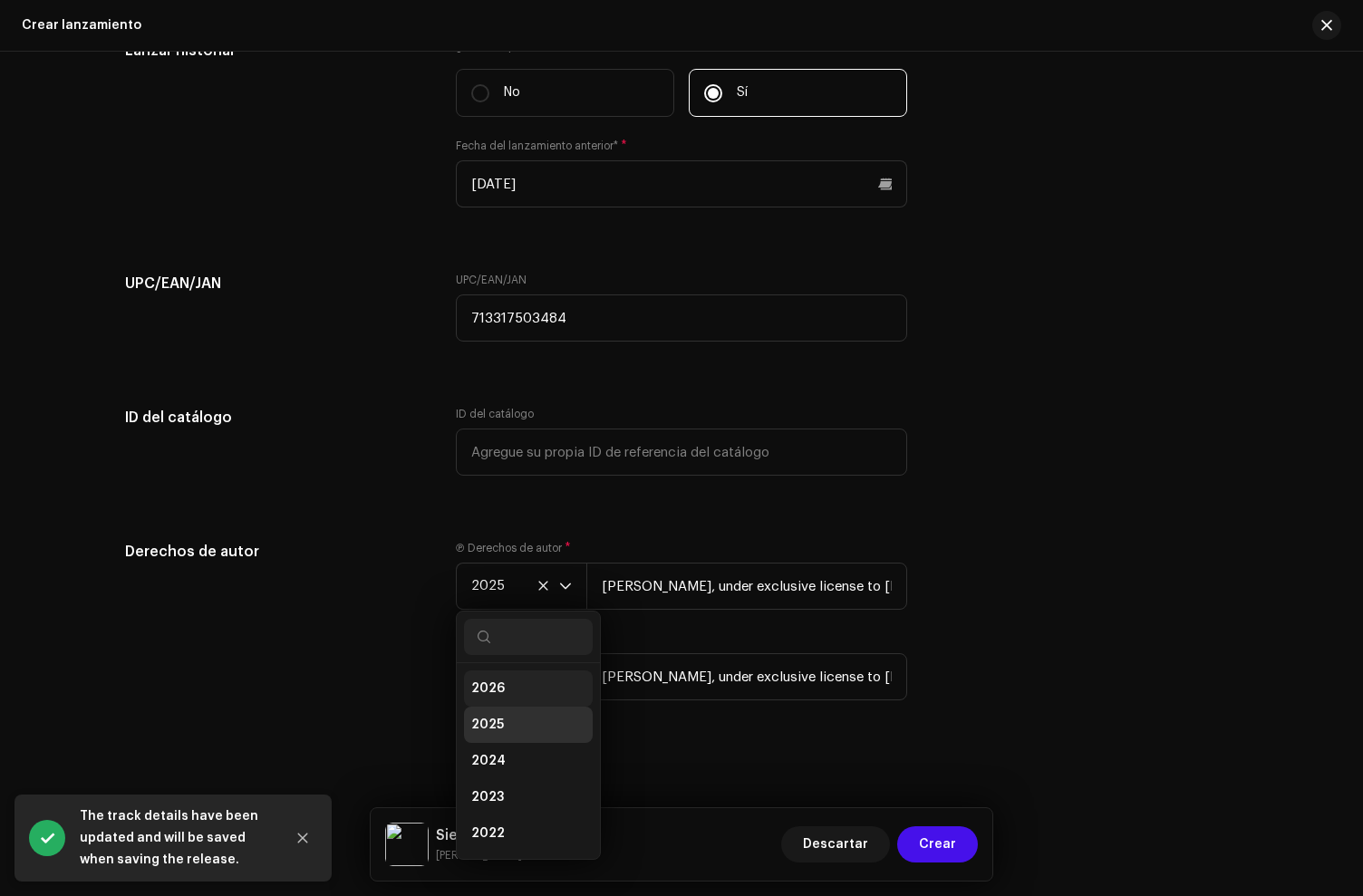
scroll to position [7, 0]
drag, startPoint x: 508, startPoint y: 786, endPoint x: 514, endPoint y: 749, distance: 37.5
click at [507, 786] on li "2023" at bounding box center [529, 790] width 129 height 36
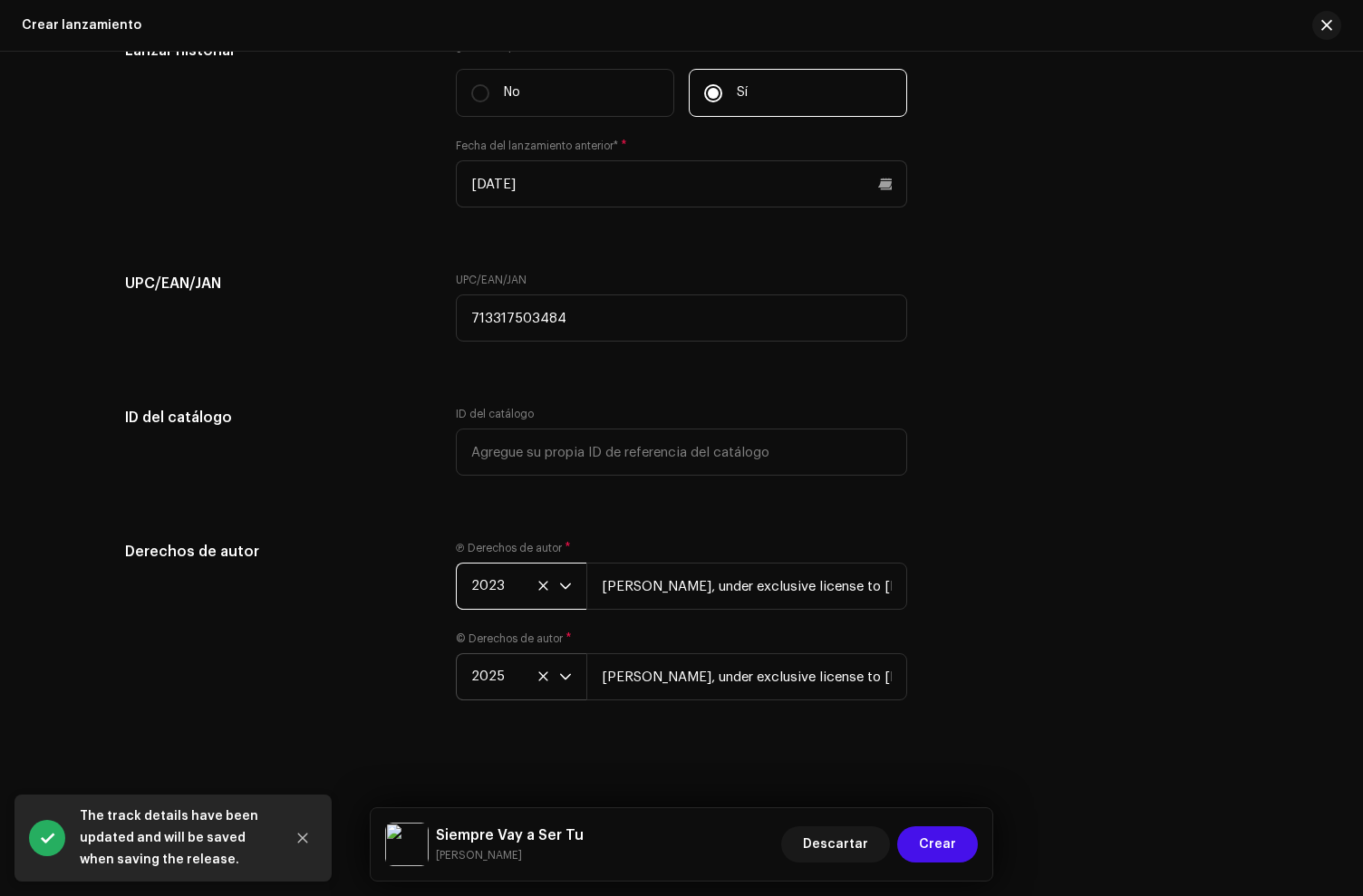
click at [496, 670] on span "2025" at bounding box center [515, 677] width 88 height 45
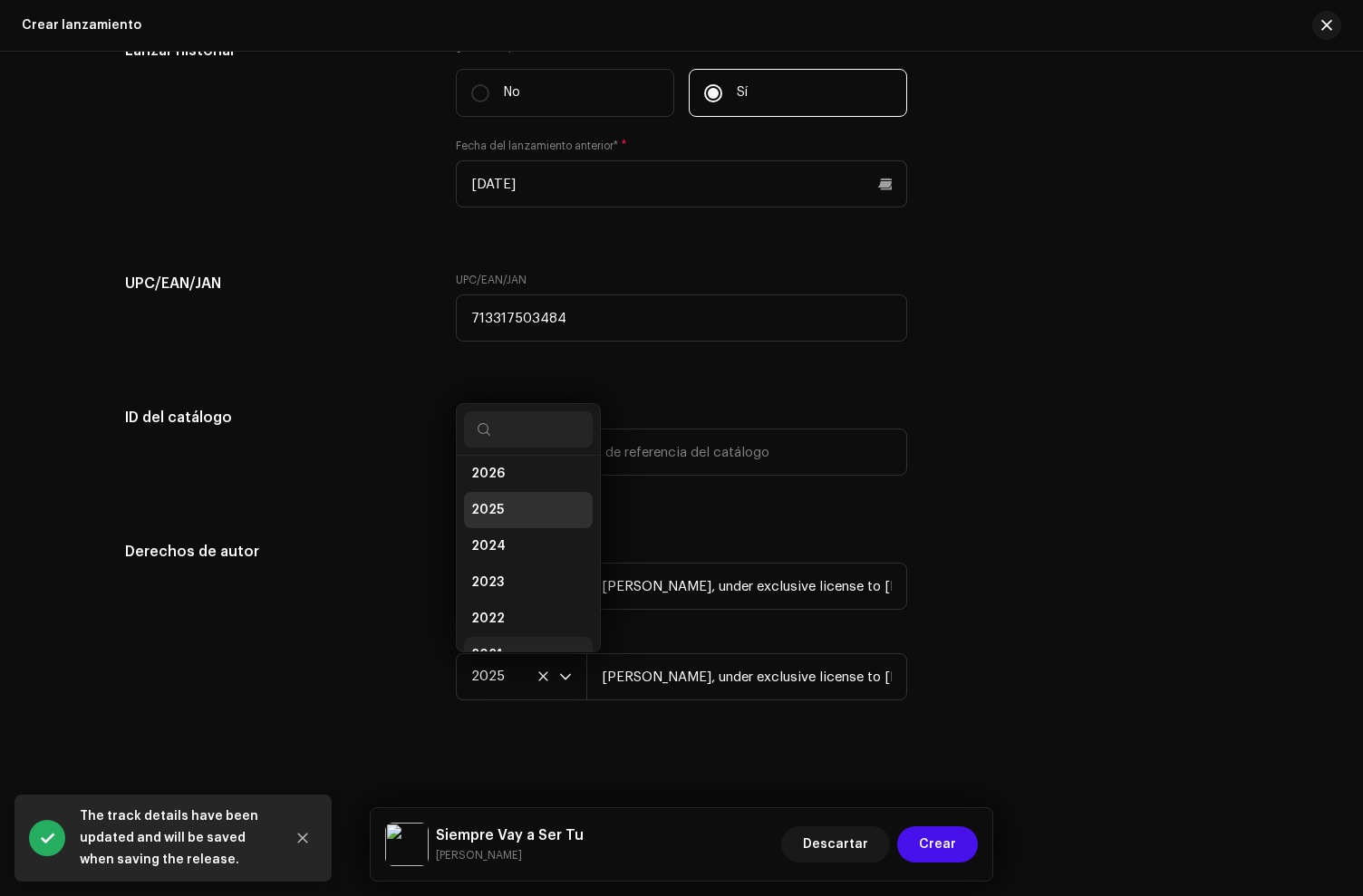
scroll to position [29, 0]
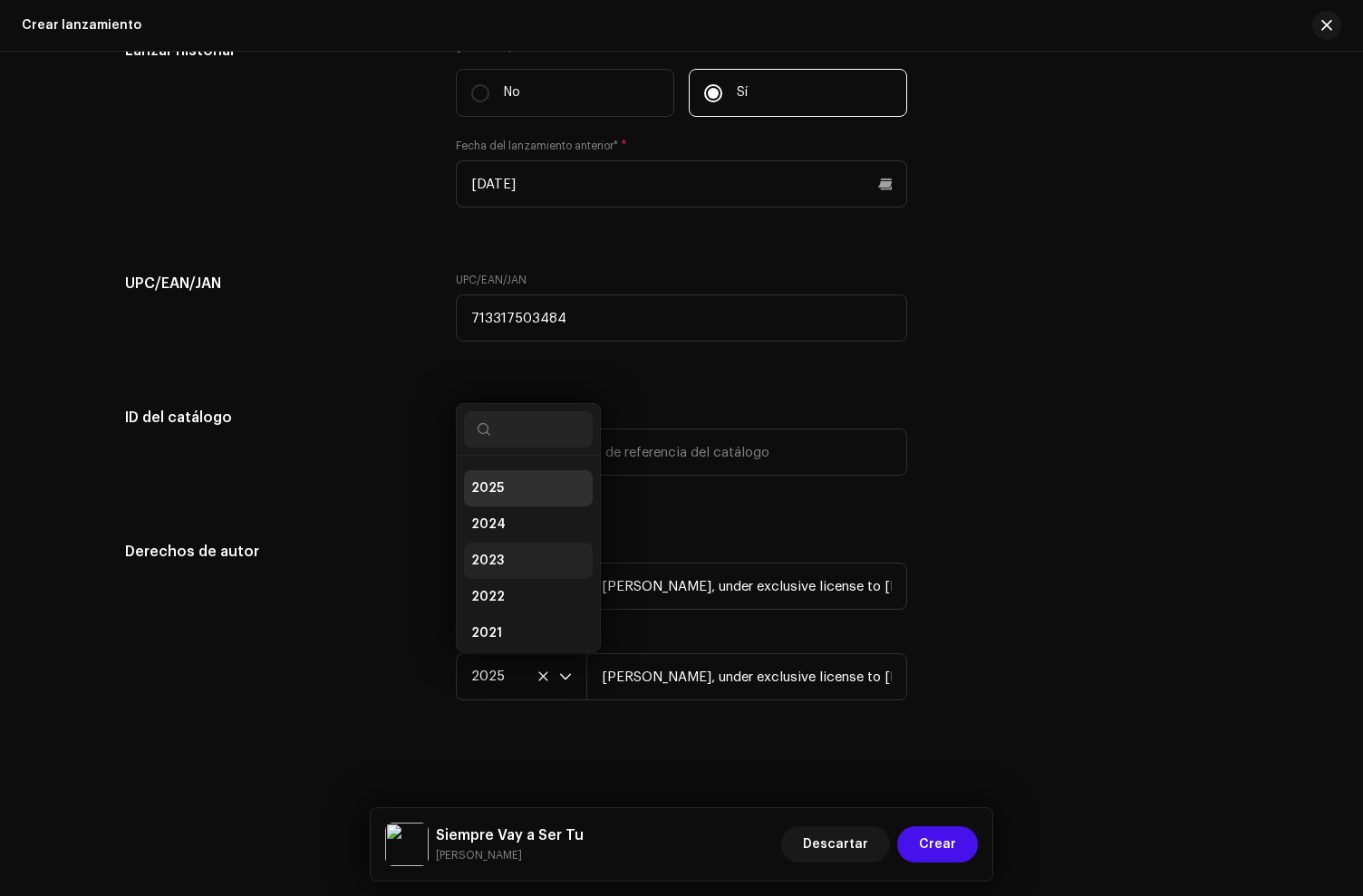
click at [492, 553] on span "2023" at bounding box center [488, 561] width 33 height 18
click at [351, 600] on div "Derechos de autor" at bounding box center [276, 632] width 302 height 181
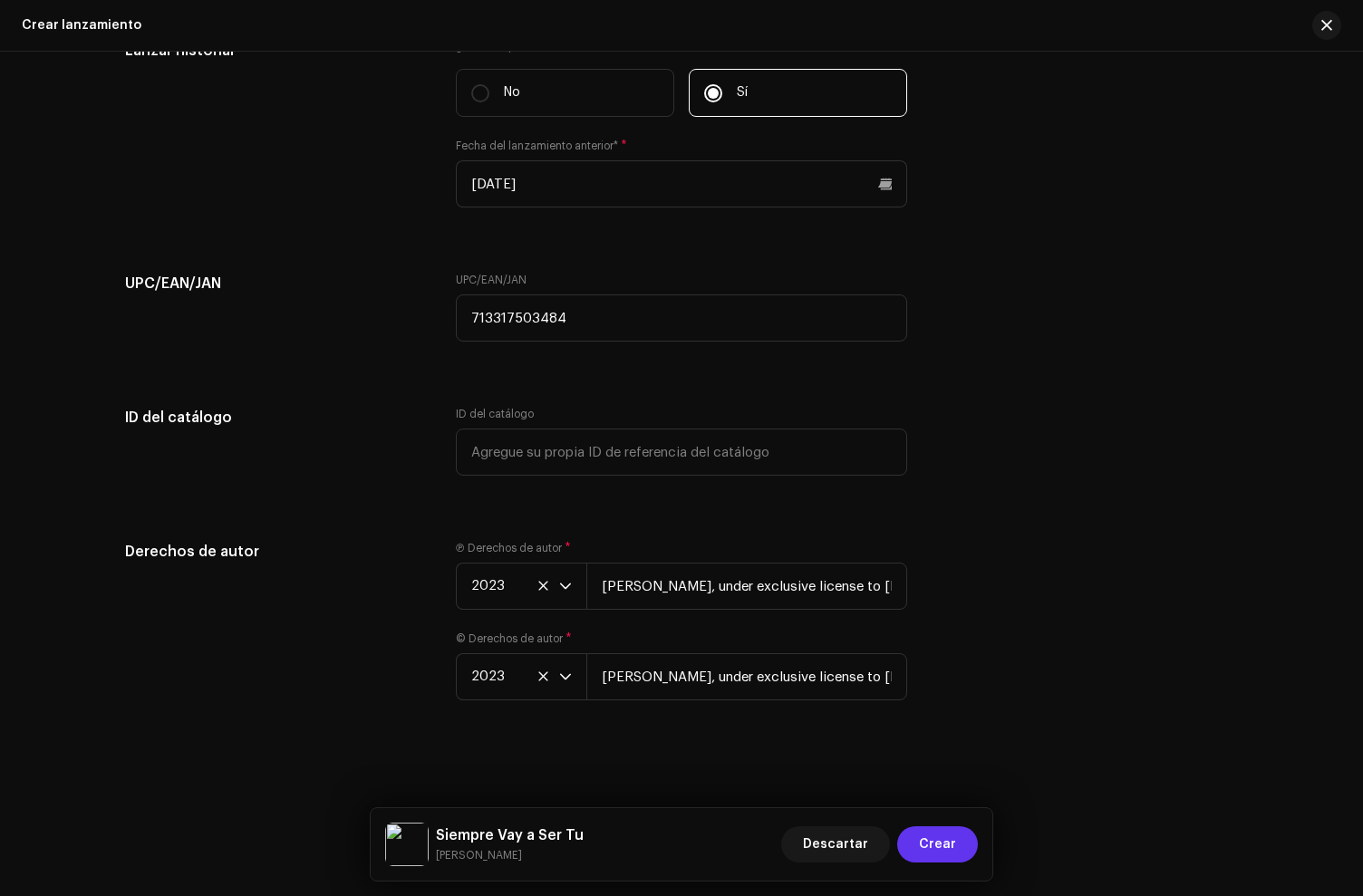
click at [949, 844] on span "Crear" at bounding box center [937, 844] width 37 height 36
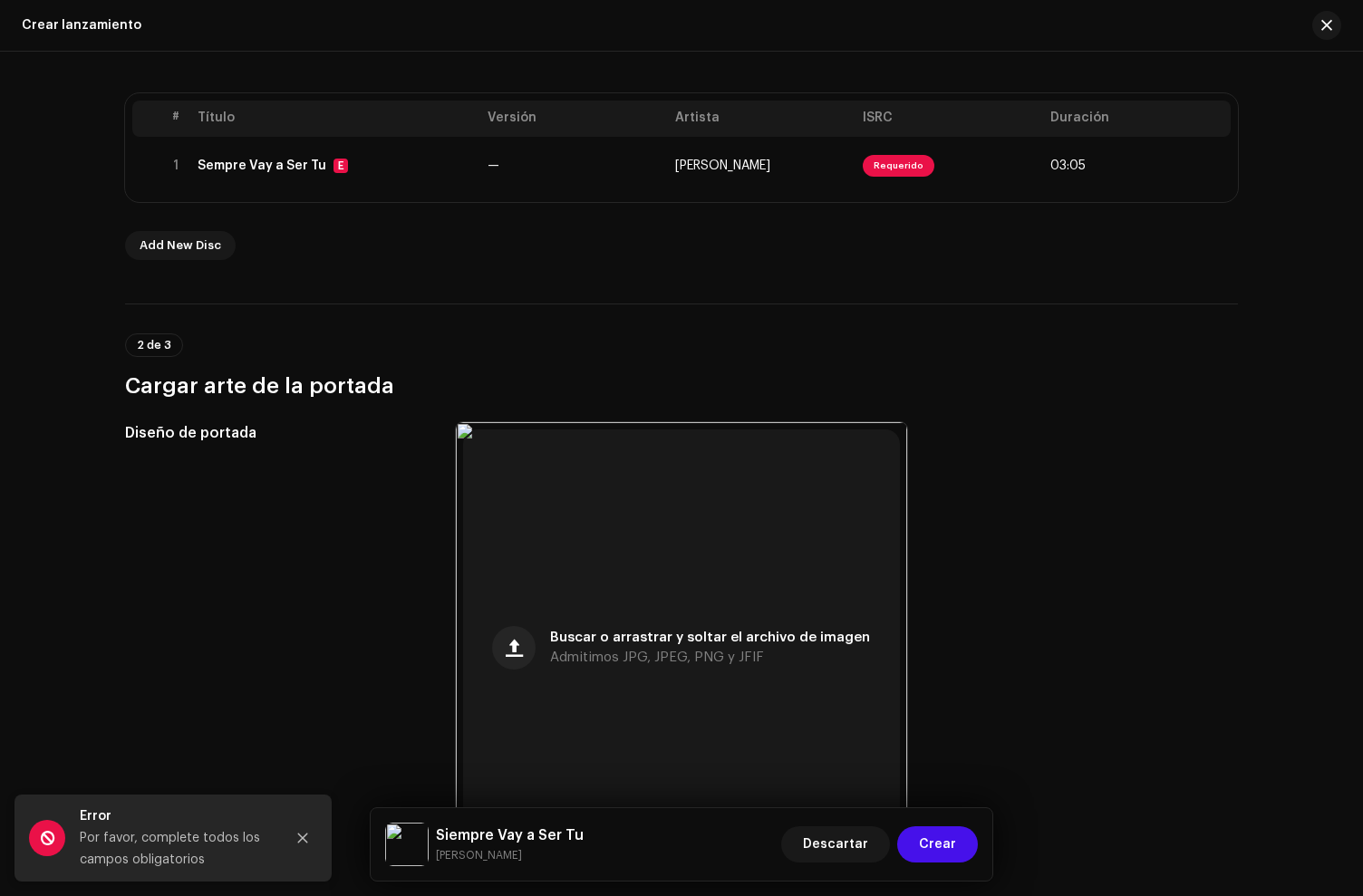
scroll to position [25, 0]
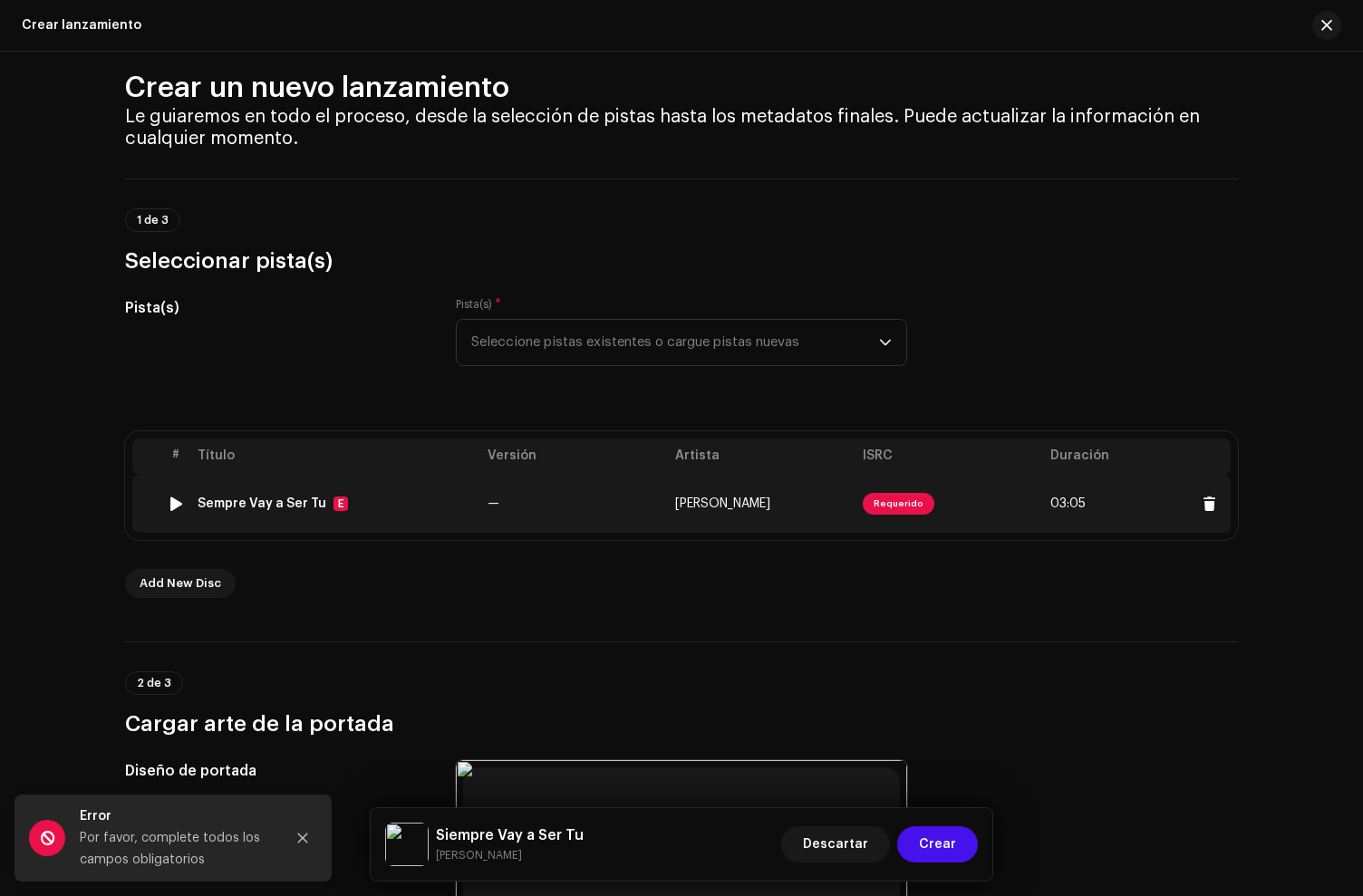
click at [365, 515] on td "Sempre Vay a Ser Tu E" at bounding box center [336, 504] width 290 height 58
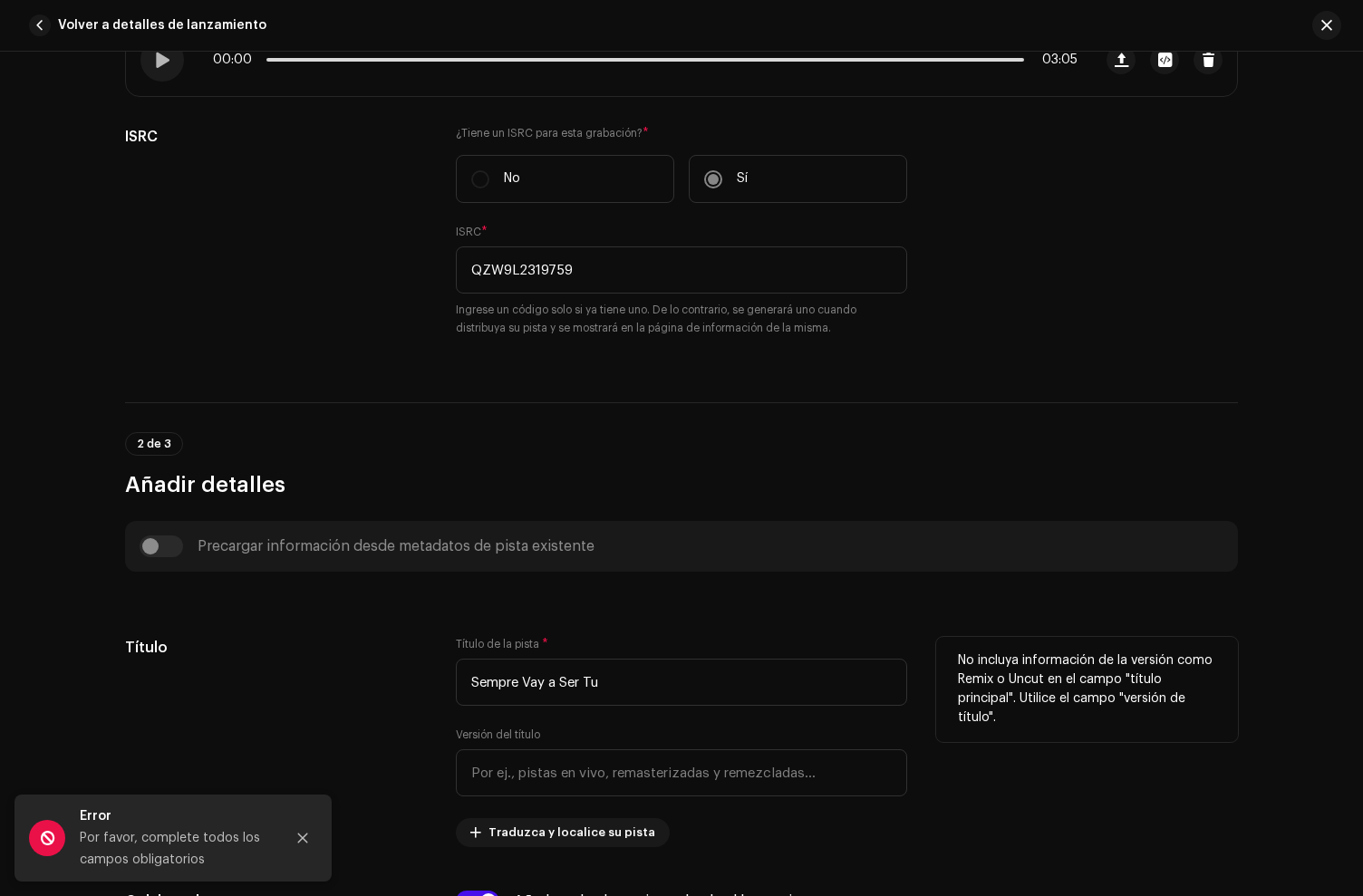
scroll to position [438, 0]
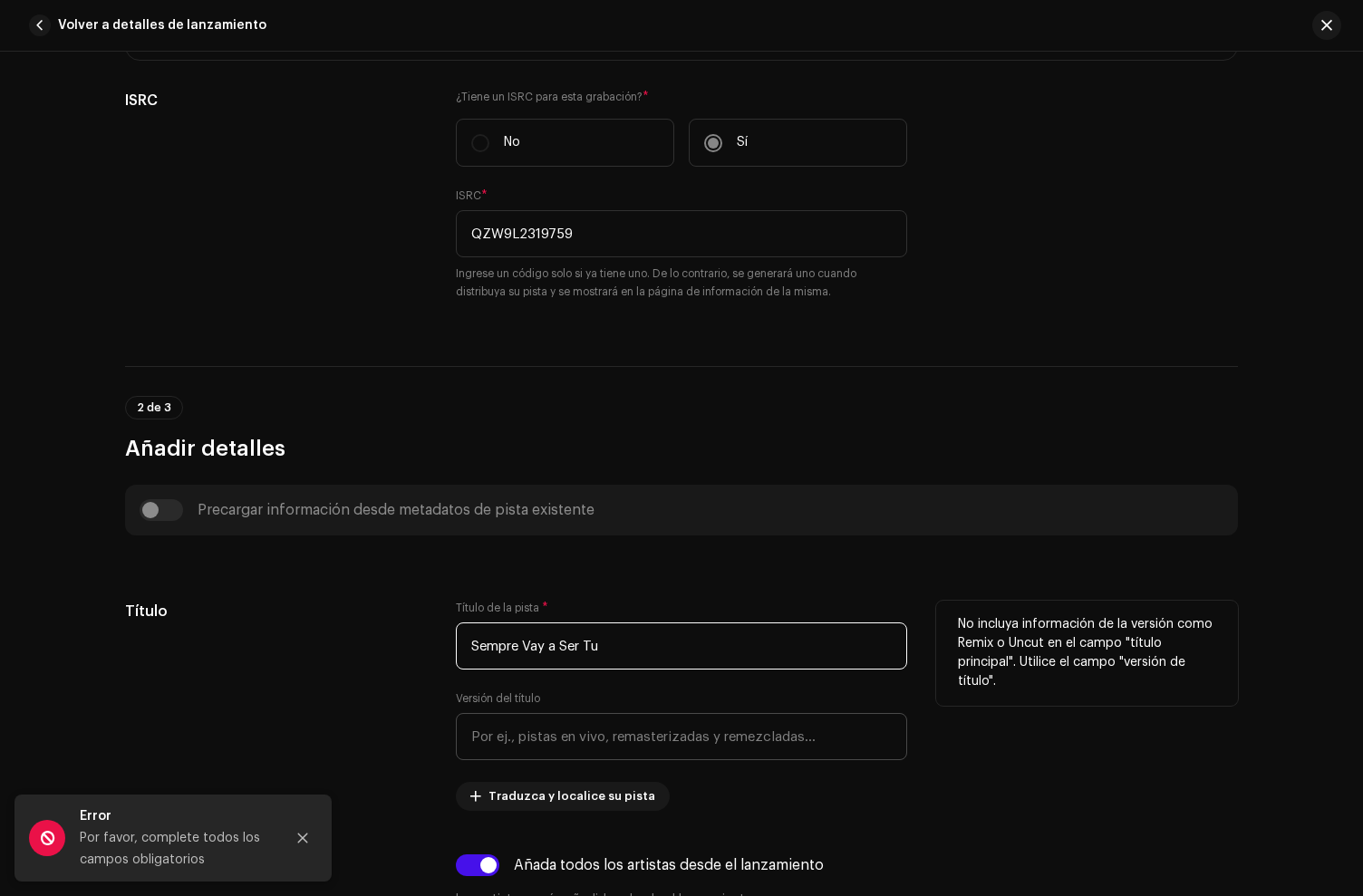
drag, startPoint x: 478, startPoint y: 645, endPoint x: 555, endPoint y: 720, distance: 107.5
click at [480, 648] on input "Sempre Vay a Ser Tu" at bounding box center [682, 647] width 452 height 47
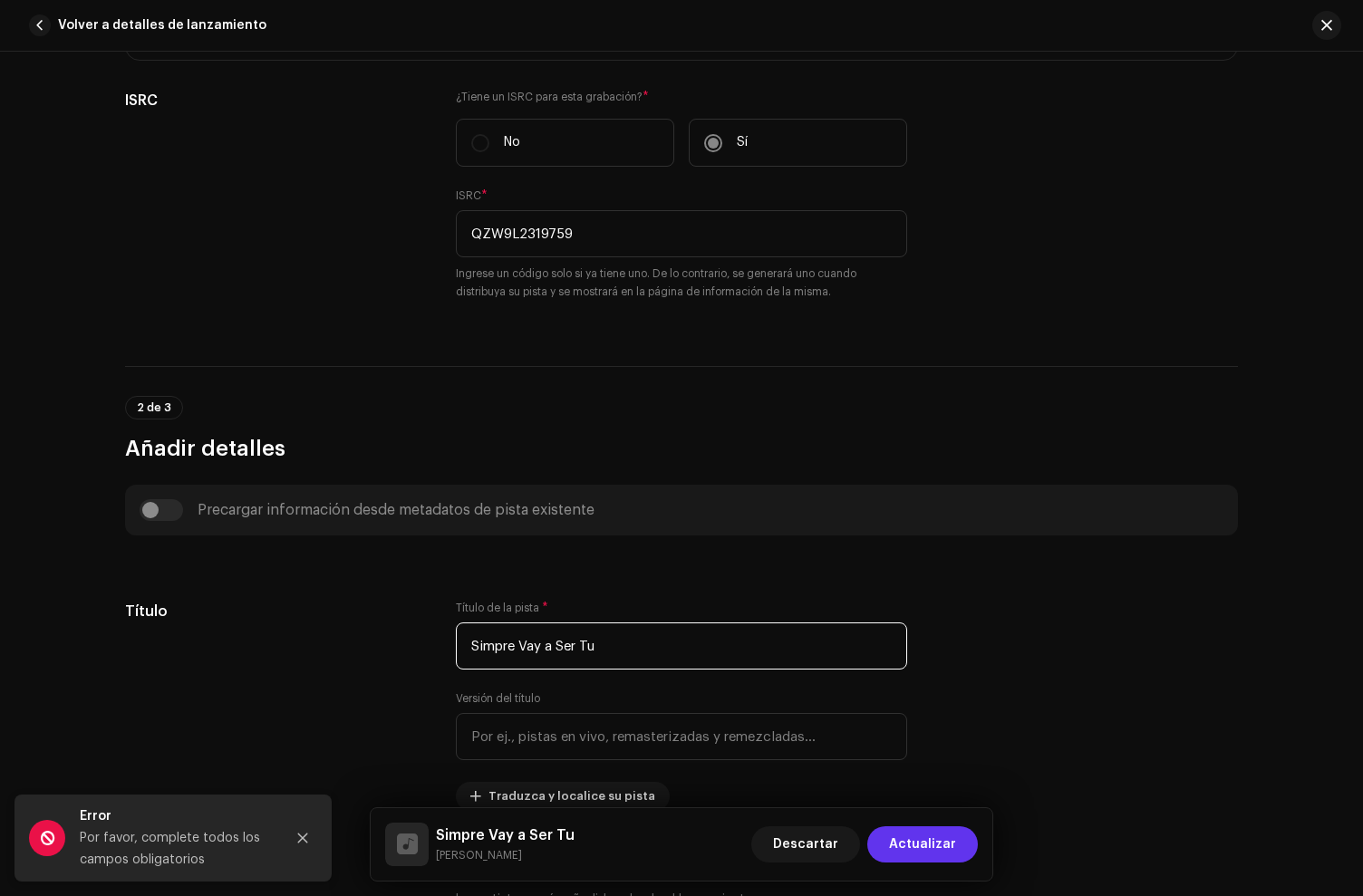
type input "Simpre Vay a Ser Tu"
click at [925, 842] on span "Actualizar" at bounding box center [922, 844] width 67 height 36
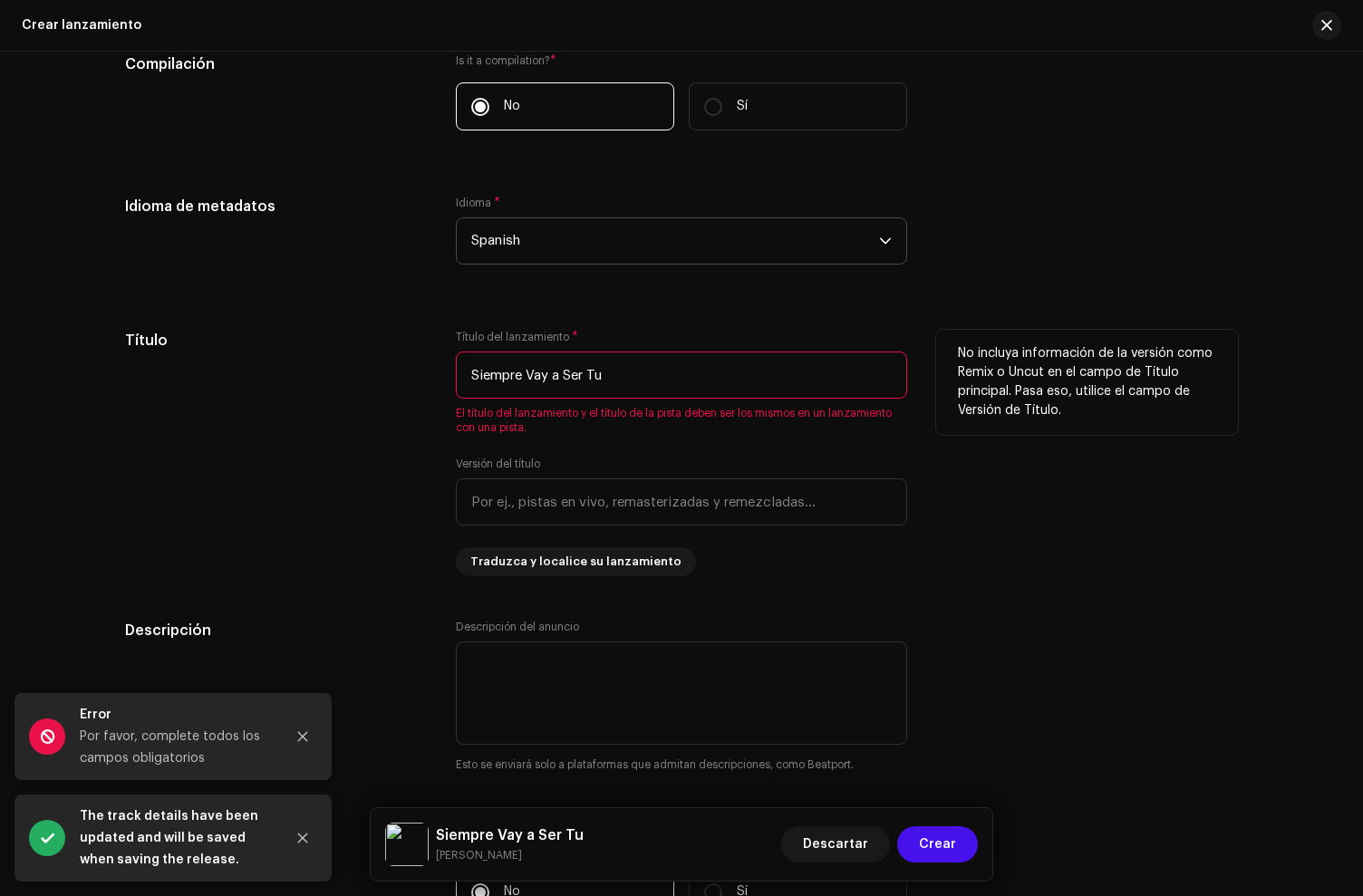
scroll to position [1448, 0]
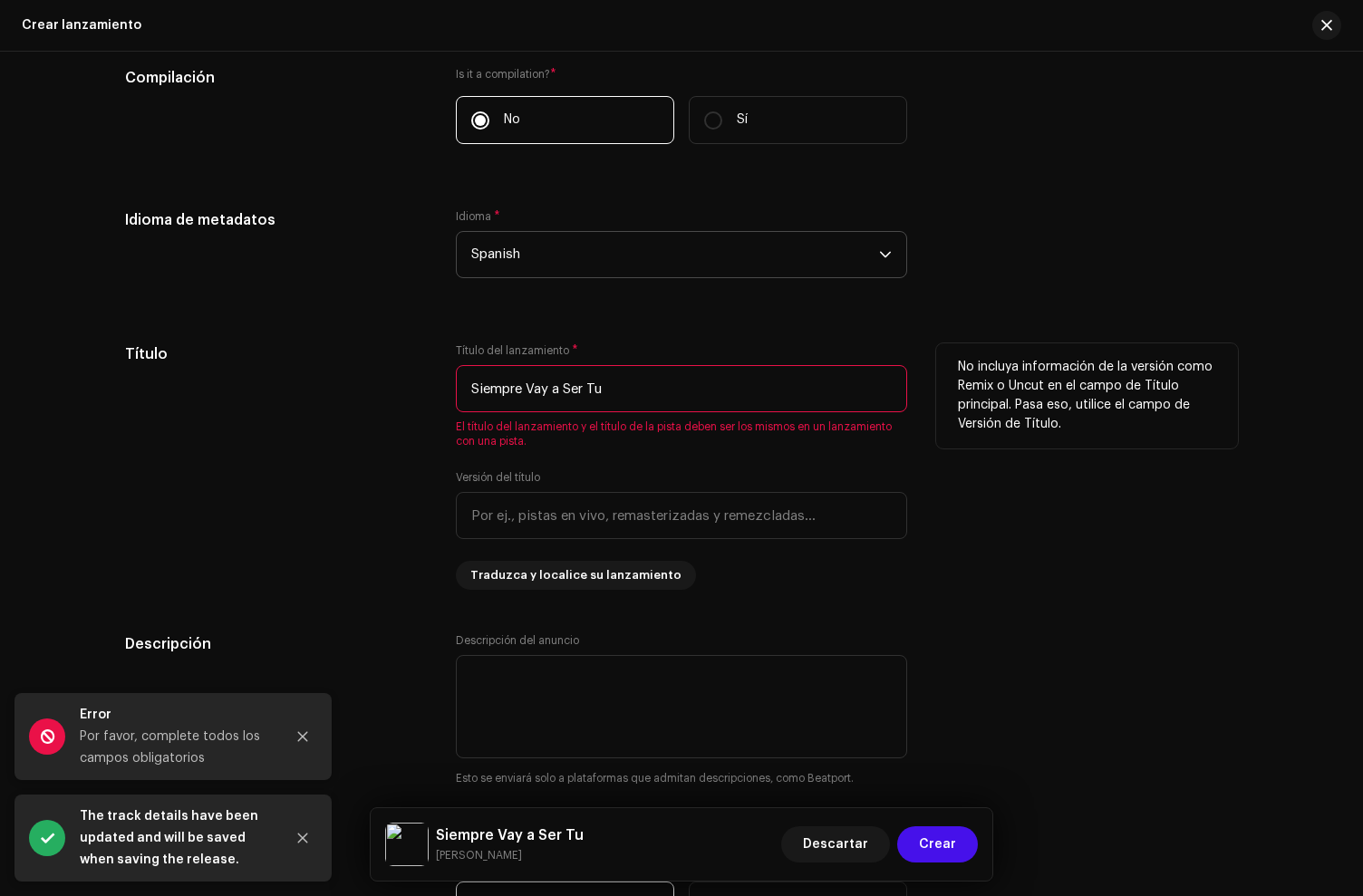
drag, startPoint x: 670, startPoint y: 404, endPoint x: 365, endPoint y: 379, distance: 306.0
click at [336, 377] on div "Título Título del lanzamiento * Siempre Vay a Ser Tu El título del lanzamiento …" at bounding box center [681, 467] width 1113 height 247
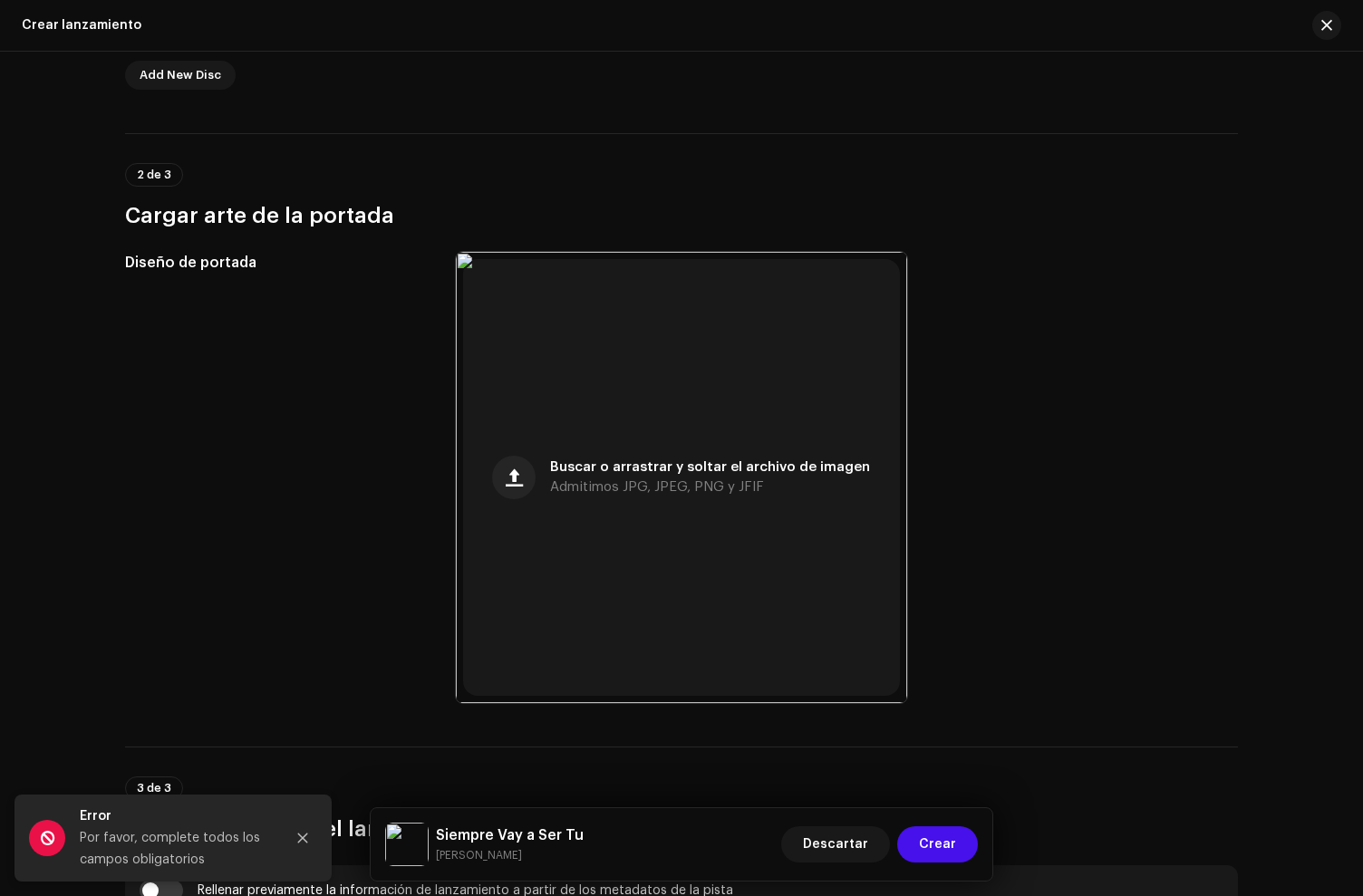
scroll to position [308, 0]
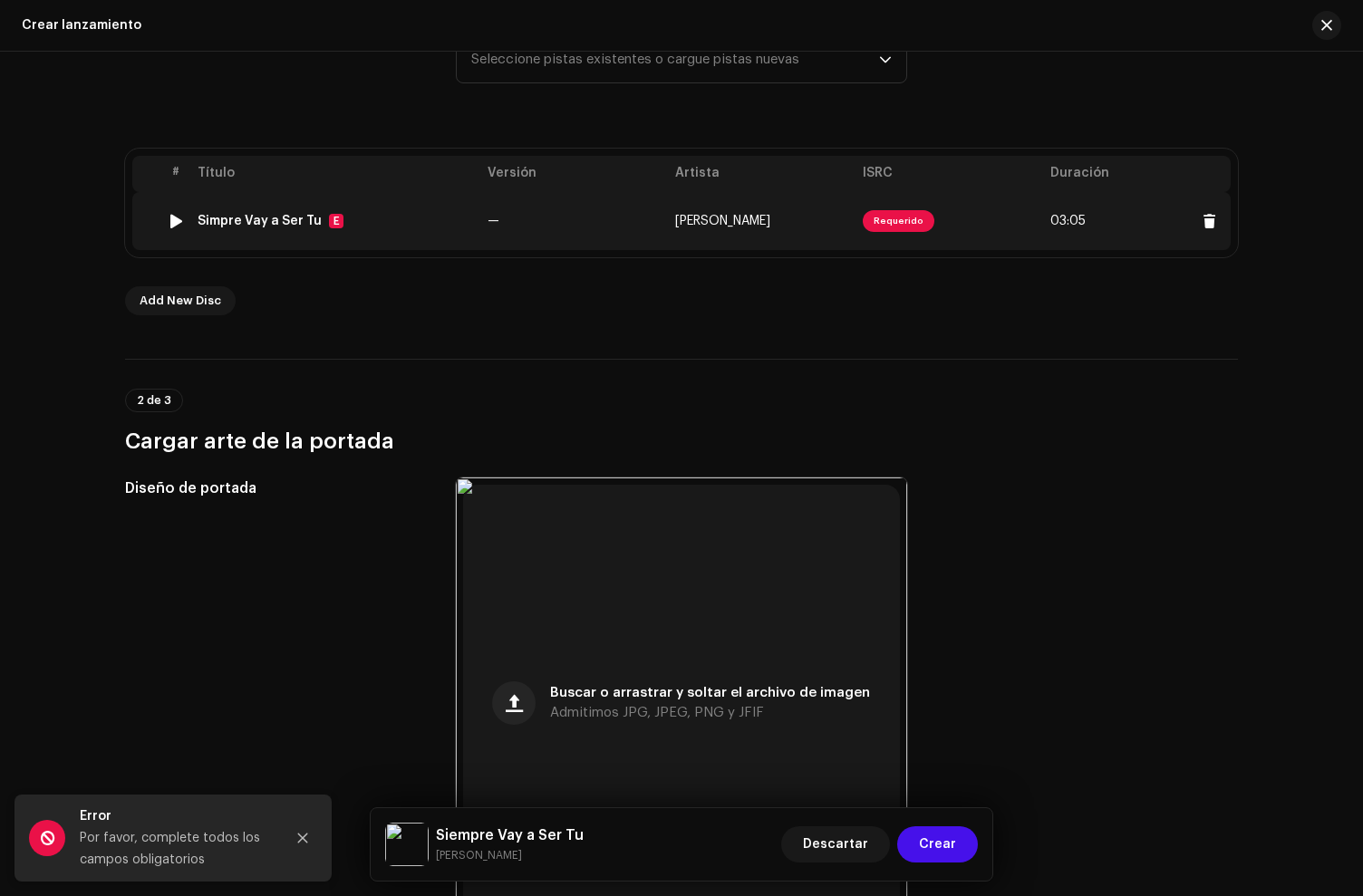
click at [228, 224] on div "Simpre Vay a Ser Tu" at bounding box center [259, 221] width 124 height 15
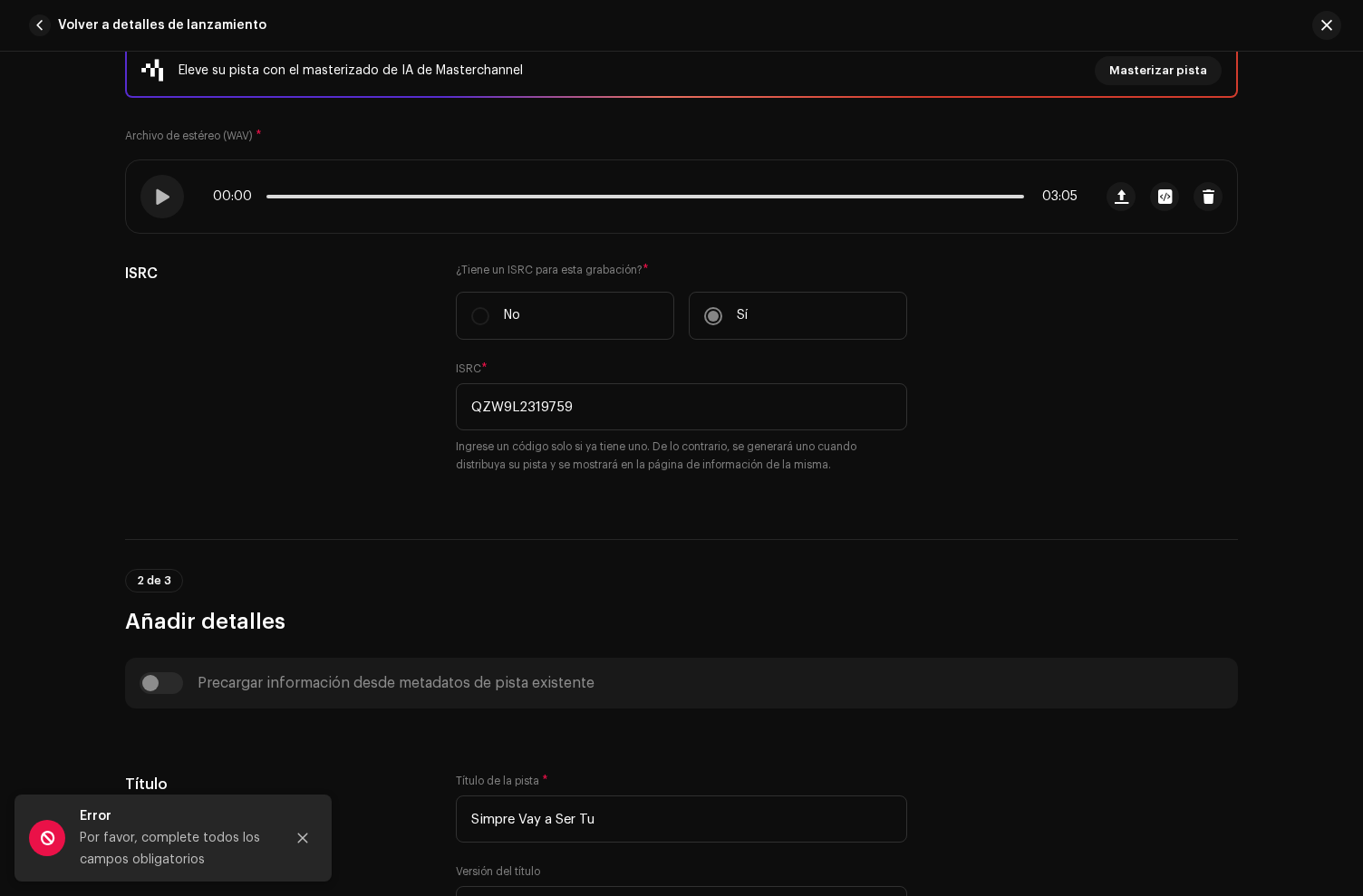
scroll to position [358, 0]
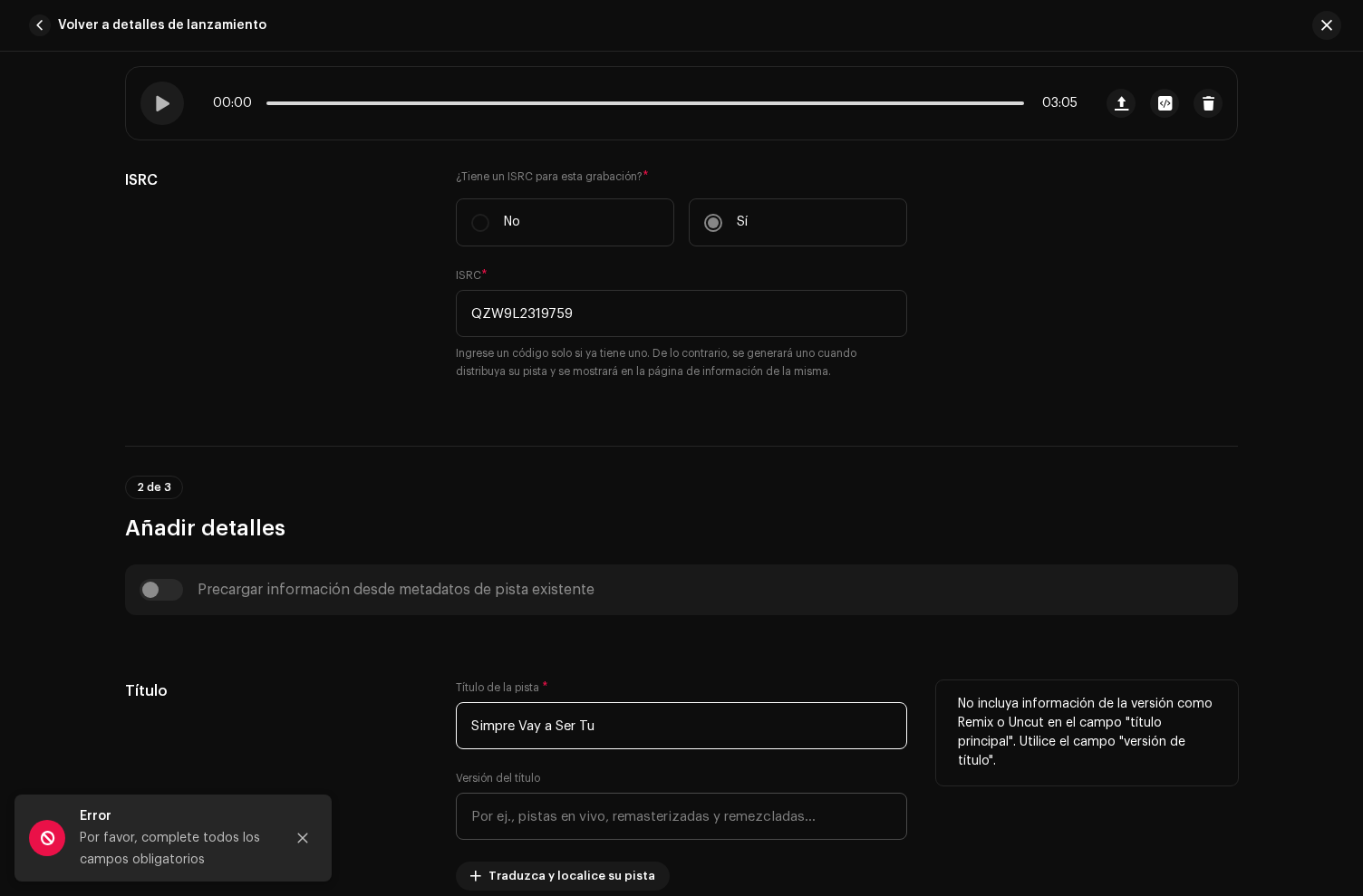
drag, startPoint x: 494, startPoint y: 729, endPoint x: 568, endPoint y: 800, distance: 102.6
click at [494, 729] on input "Simpre Vay a Ser Tu" at bounding box center [682, 726] width 452 height 47
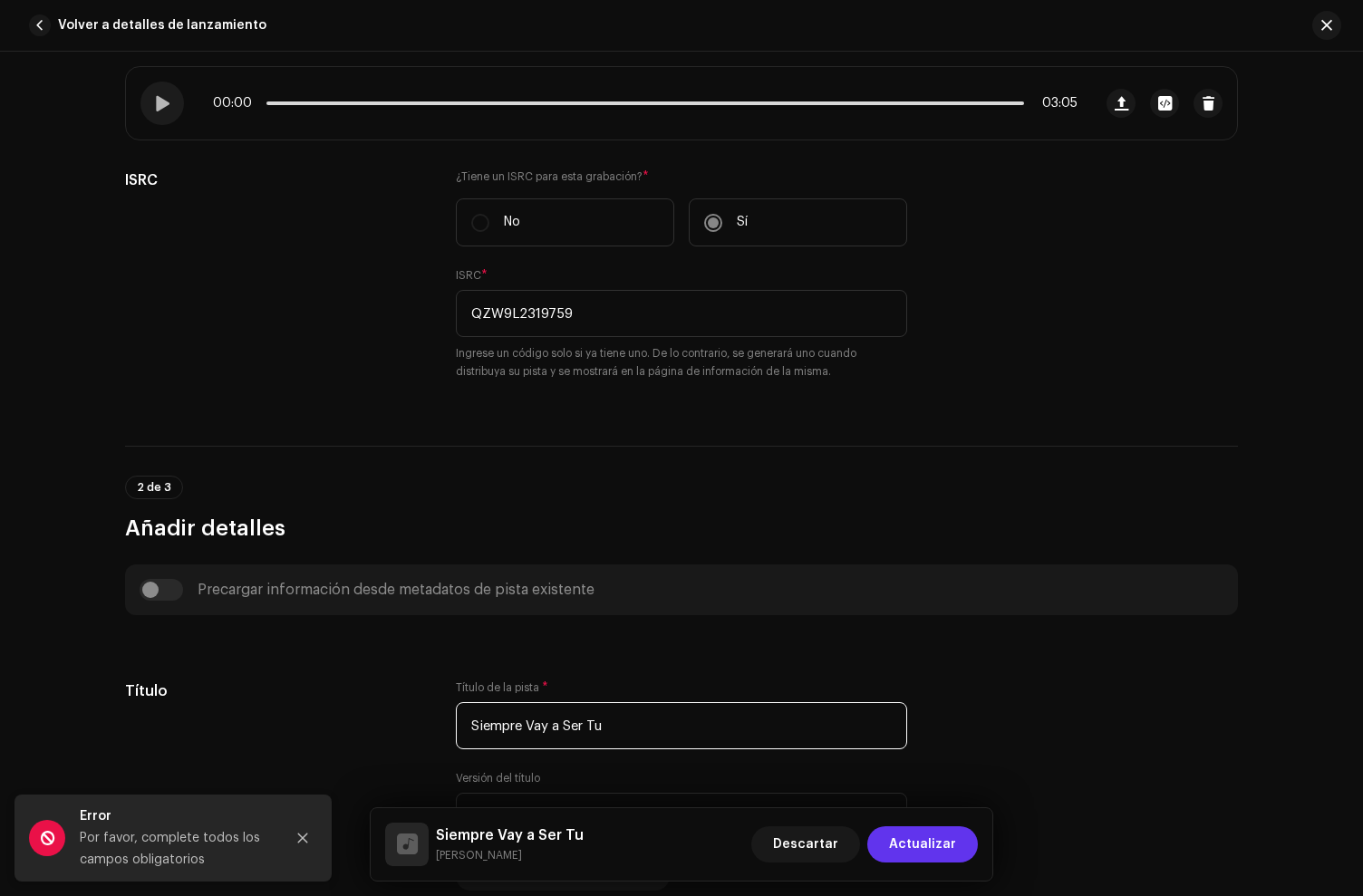
type input "Siempre Vay a Ser Tu"
click at [917, 835] on span "Actualizar" at bounding box center [922, 844] width 67 height 36
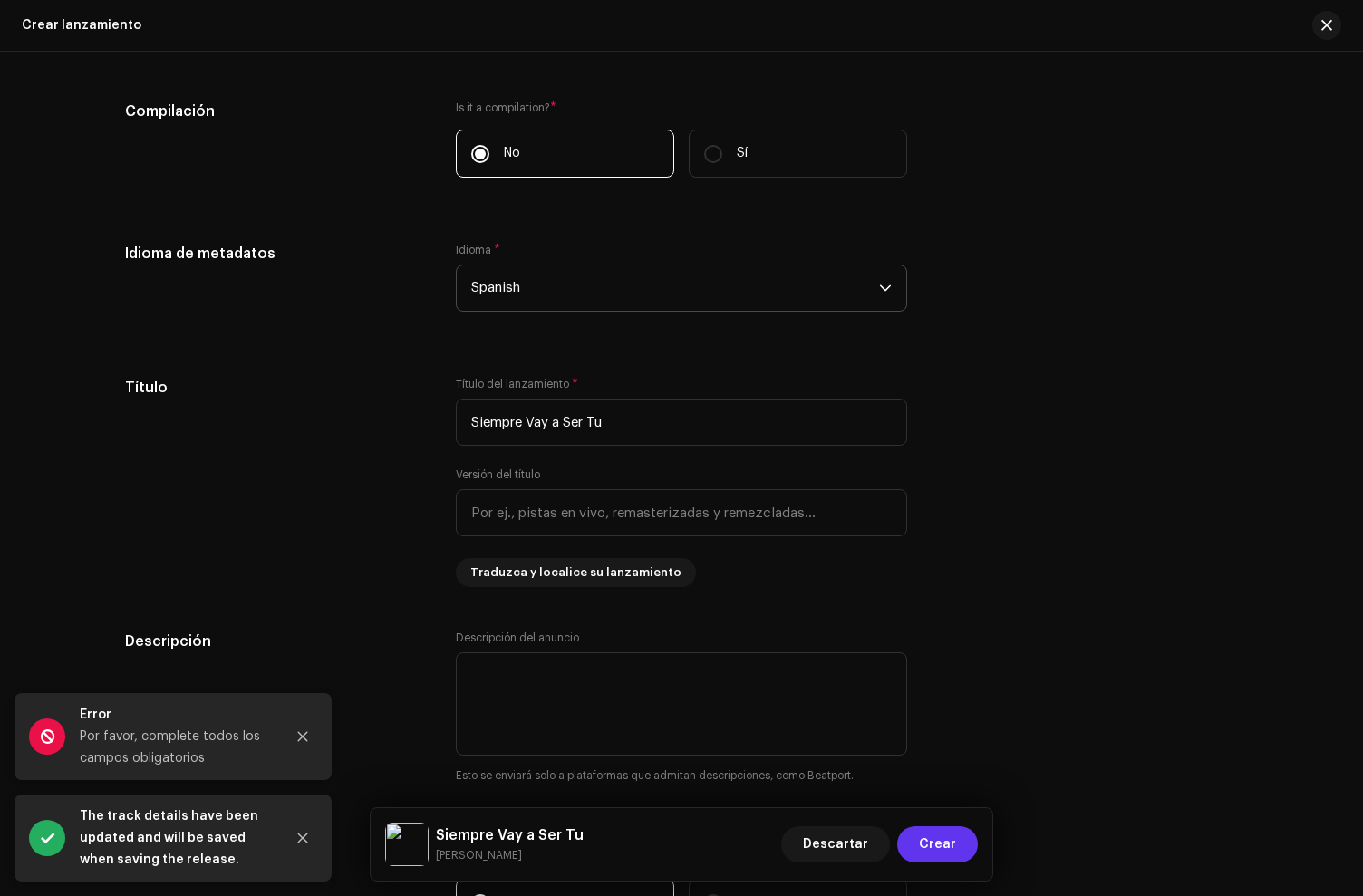
scroll to position [1414, 0]
click at [935, 834] on span "Crear" at bounding box center [937, 844] width 37 height 36
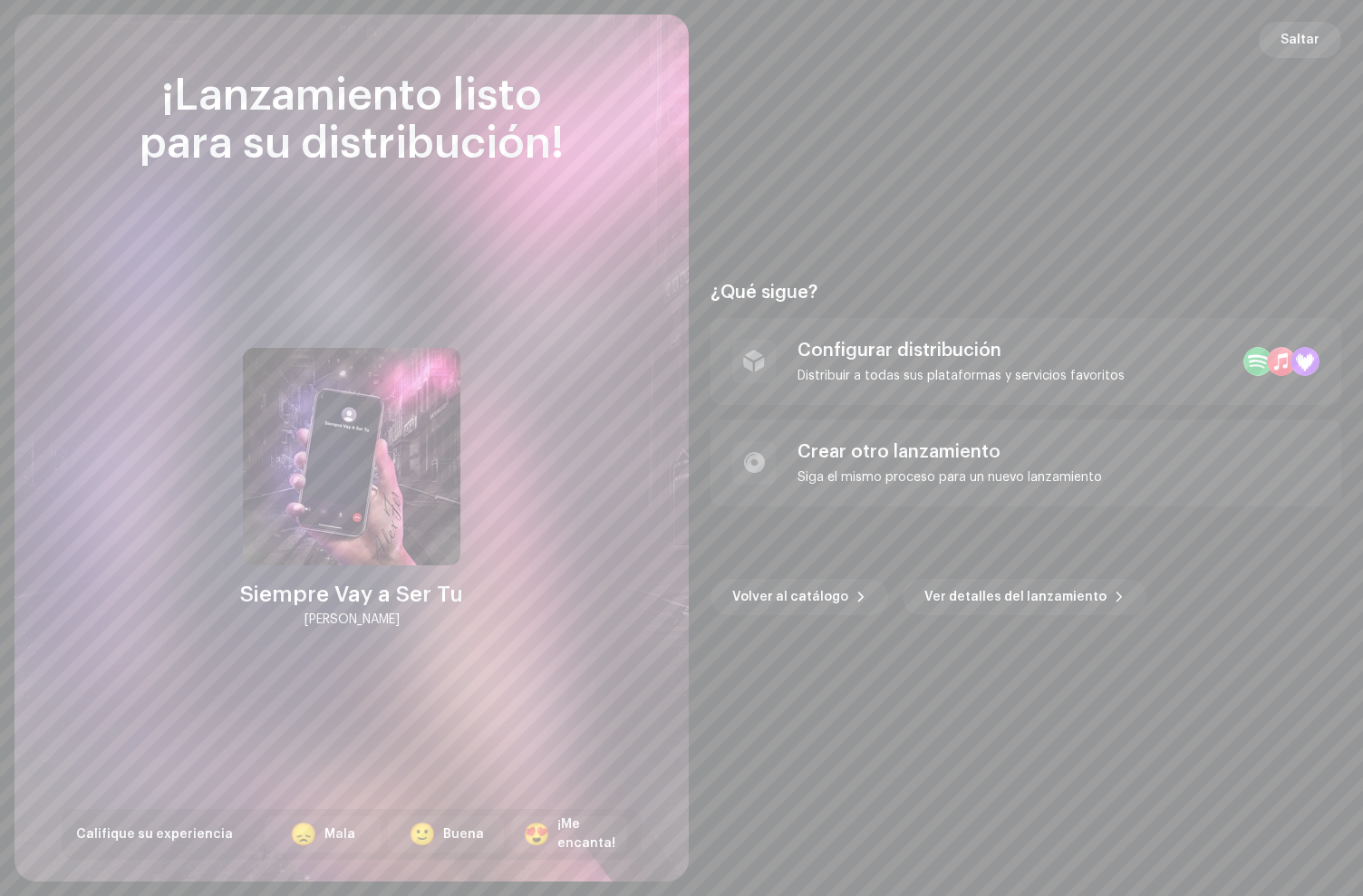
drag, startPoint x: 1218, startPoint y: 131, endPoint x: 1317, endPoint y: 45, distance: 131.1
click at [1222, 123] on div "¿Qué sigue? Configurar distribución Distribuir a todas sus plataformas y servic…" at bounding box center [1027, 448] width 631 height 823
click at [1309, 33] on span "Saltar" at bounding box center [1300, 40] width 39 height 36
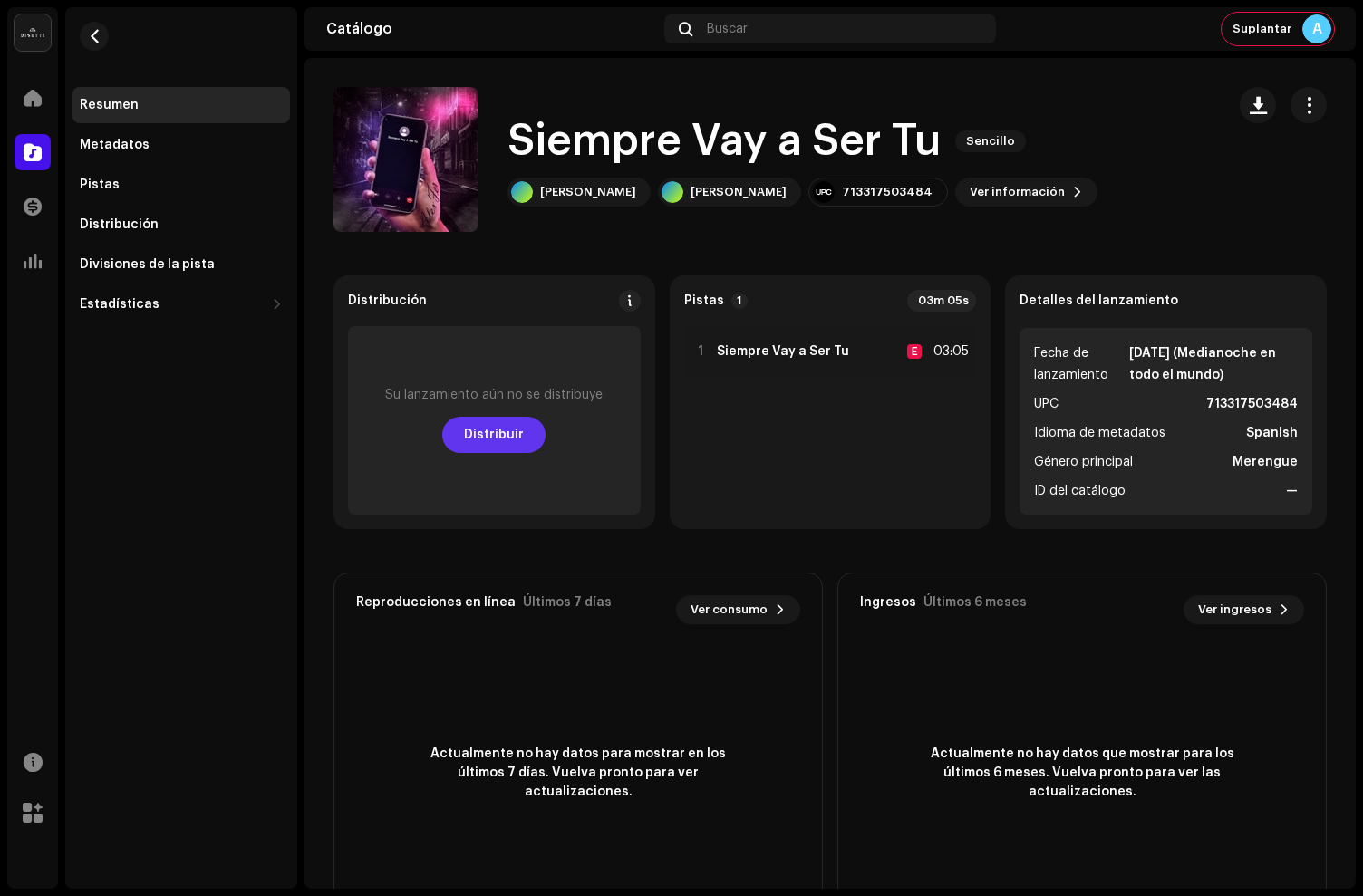
click at [477, 439] on span "Distribuir" at bounding box center [494, 435] width 60 height 36
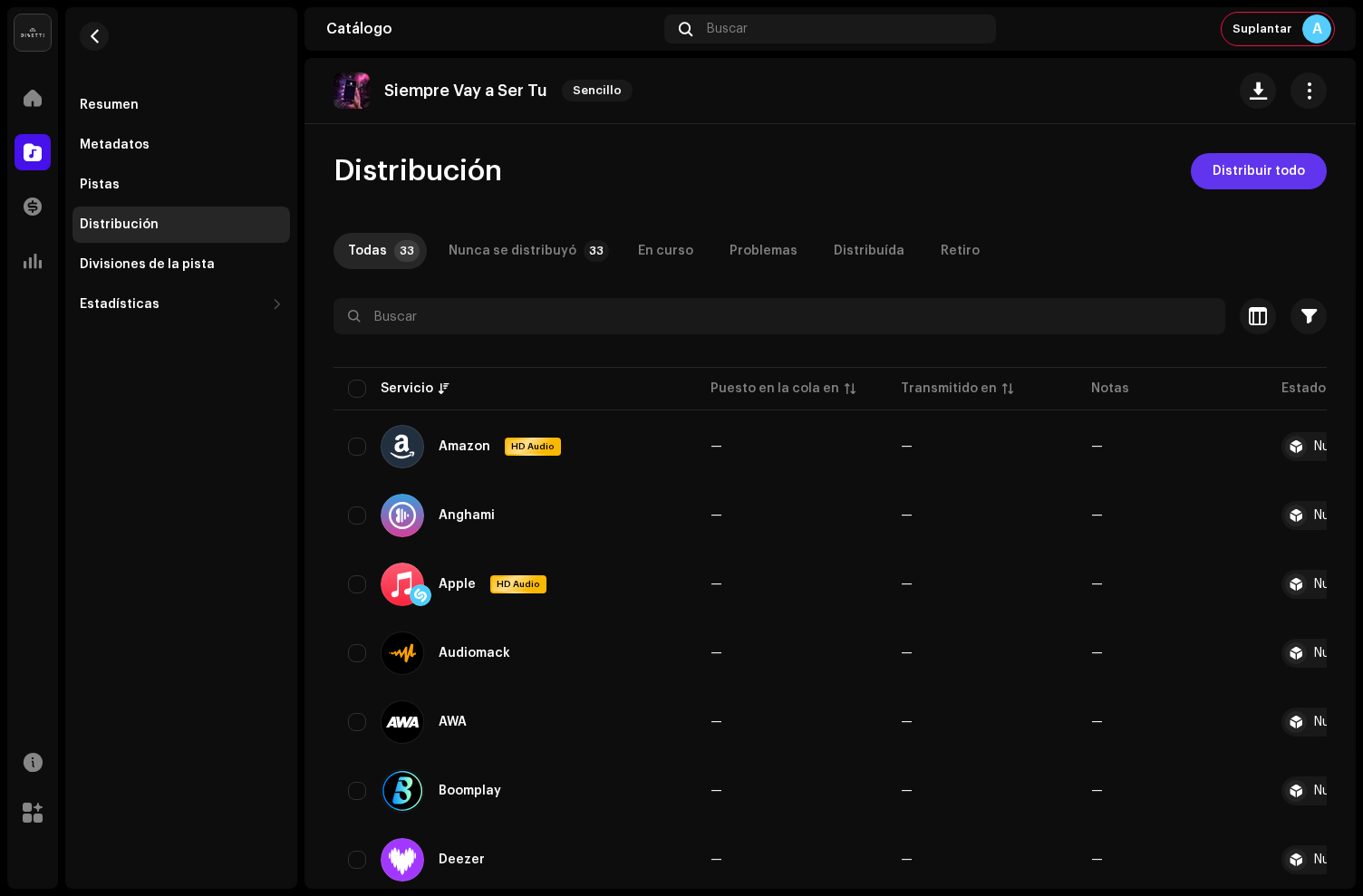
click at [1241, 188] on span "Distribuir todo" at bounding box center [1259, 171] width 92 height 36
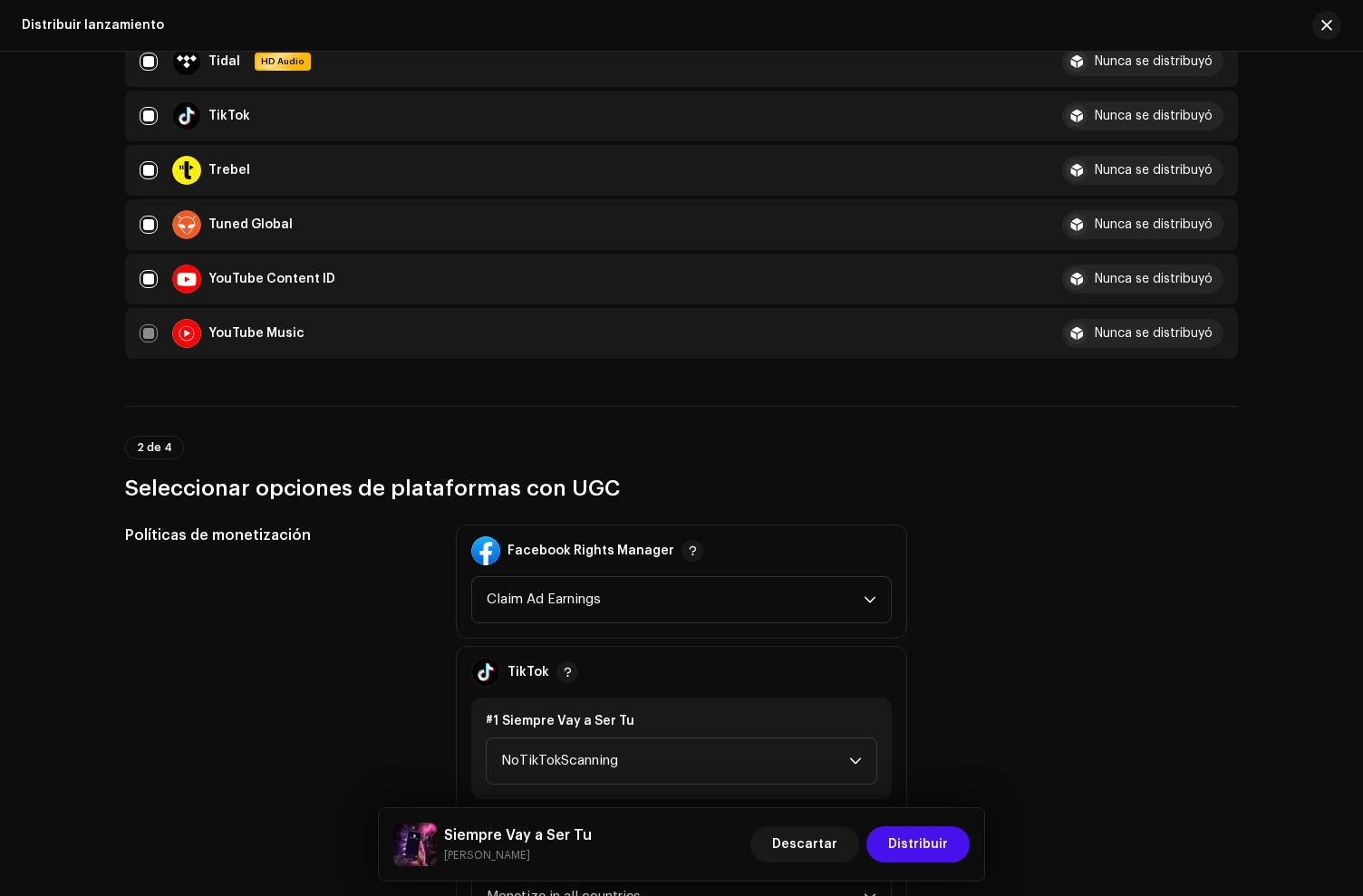
scroll to position [2787, 0]
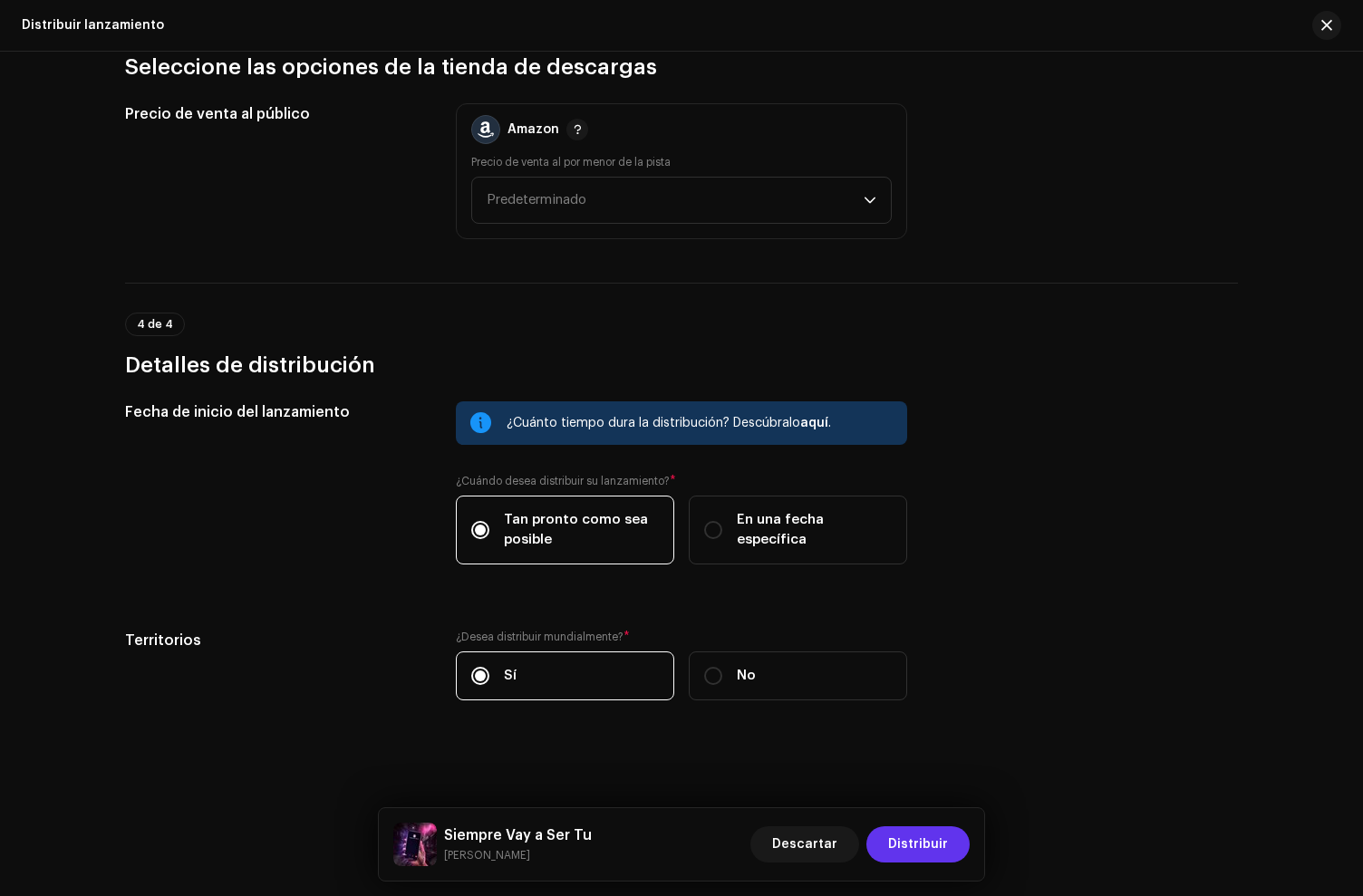
click at [915, 835] on span "Distribuir" at bounding box center [918, 844] width 60 height 36
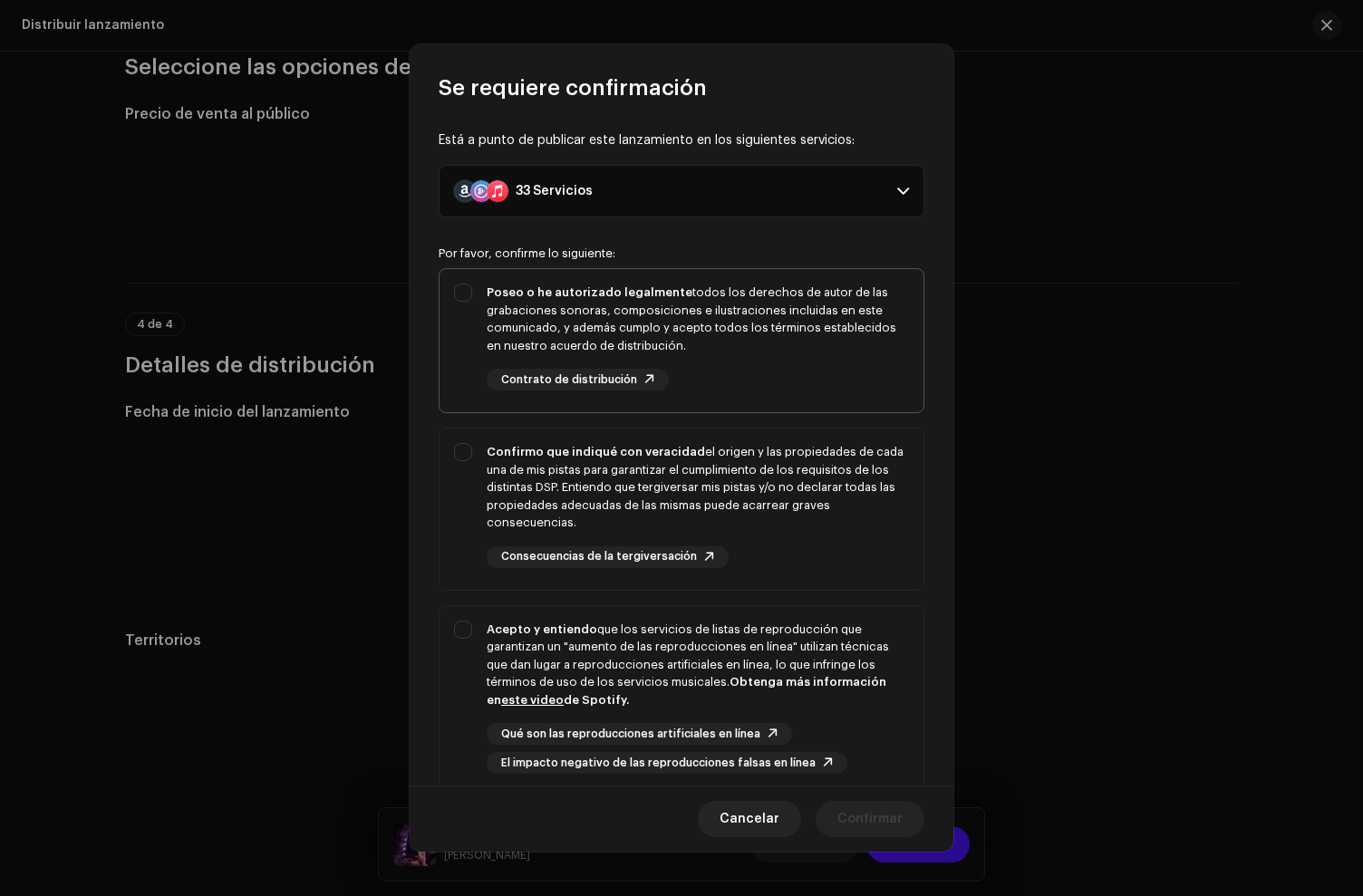
drag, startPoint x: 726, startPoint y: 333, endPoint x: 743, endPoint y: 387, distance: 56.6
click at [726, 333] on div "Poseo o he autorizado legalmente todos los derechos de autor de las grabaciones…" at bounding box center [698, 319] width 423 height 71
checkbox input "true"
click at [774, 458] on div "Confirmo que indiqué con veracidad el origen y las propiedades de cada una de m…" at bounding box center [698, 488] width 423 height 89
checkbox input "true"
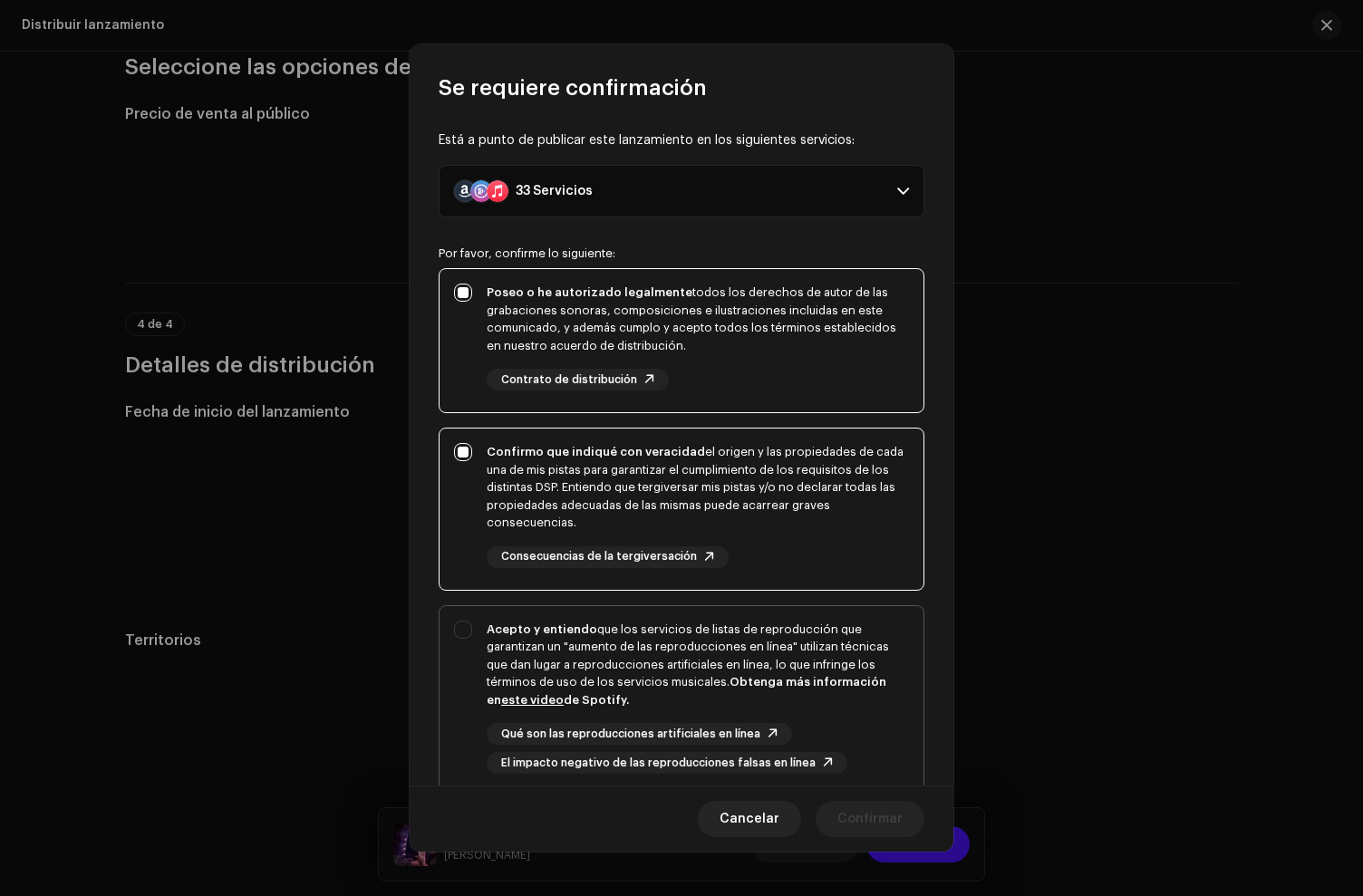
drag, startPoint x: 784, startPoint y: 642, endPoint x: 793, endPoint y: 636, distance: 10.8
click at [784, 639] on div "Acepto y entiendo que los servicios de listas de reproducción que garantizan un…" at bounding box center [698, 666] width 423 height 89
checkbox input "true"
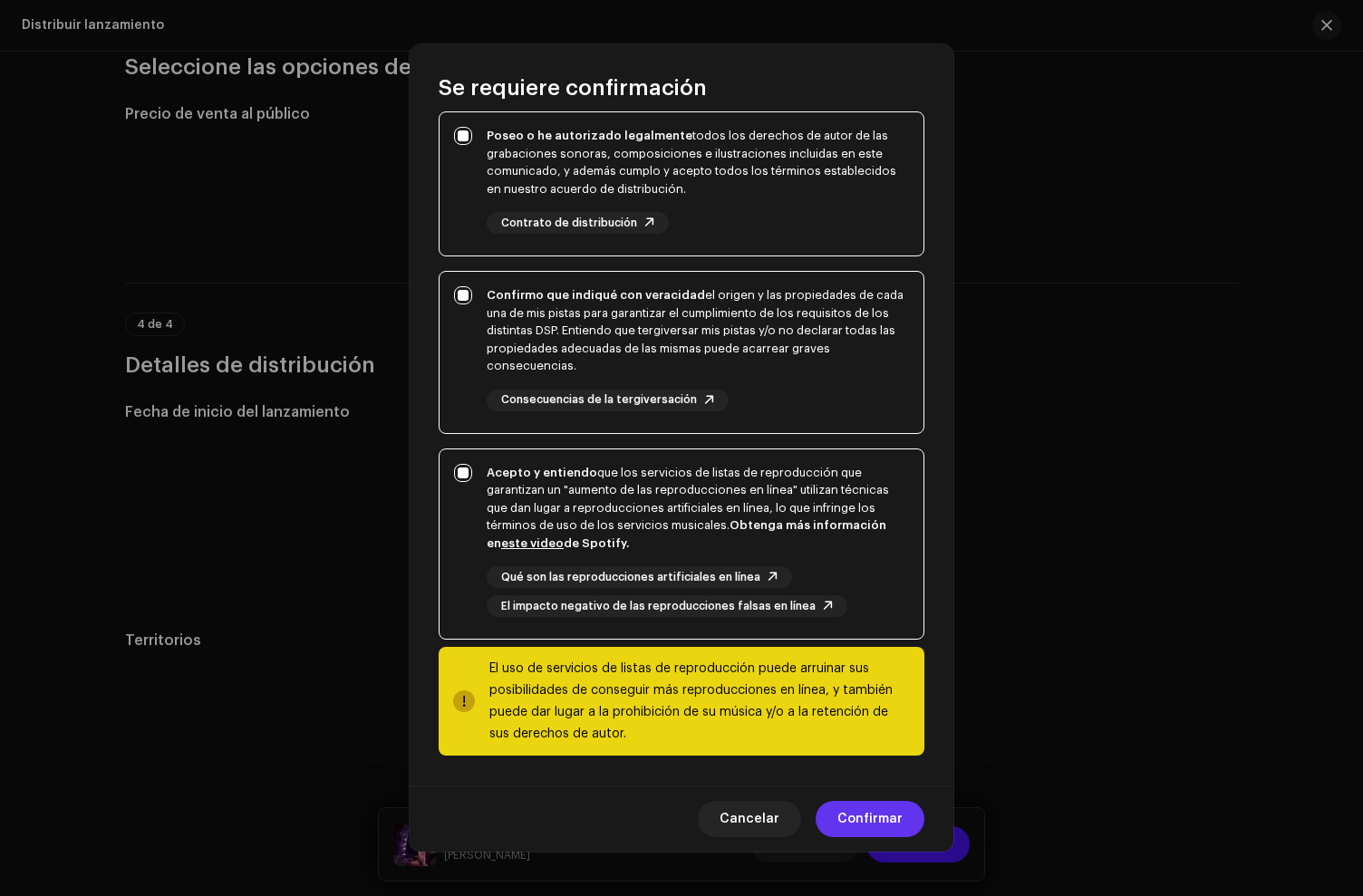
click at [874, 816] on span "Confirmar" at bounding box center [870, 819] width 65 height 36
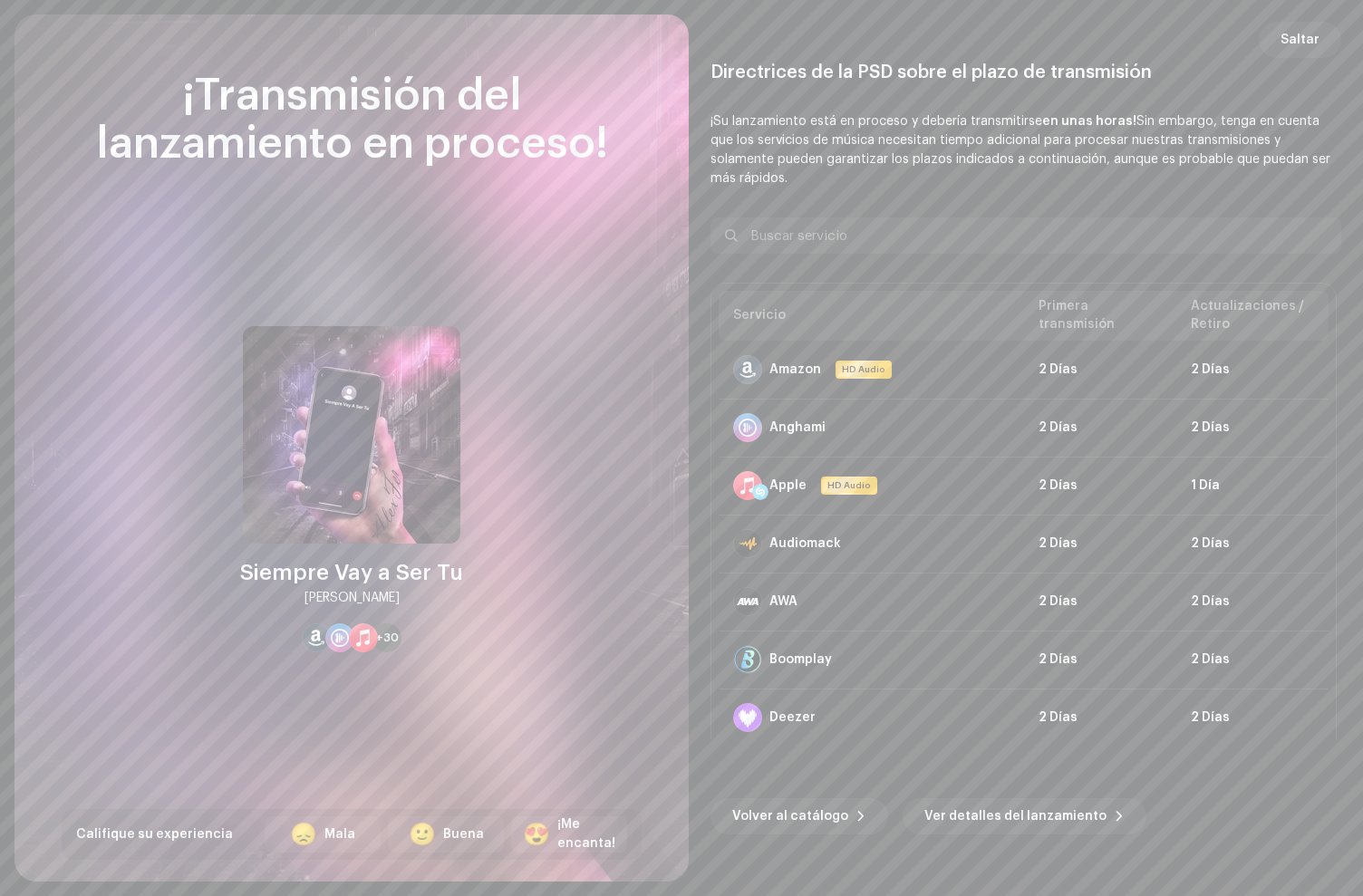
drag, startPoint x: 1313, startPoint y: 56, endPoint x: 1309, endPoint y: 48, distance: 8.9
click at [1313, 55] on span "Saltar" at bounding box center [1300, 40] width 39 height 36
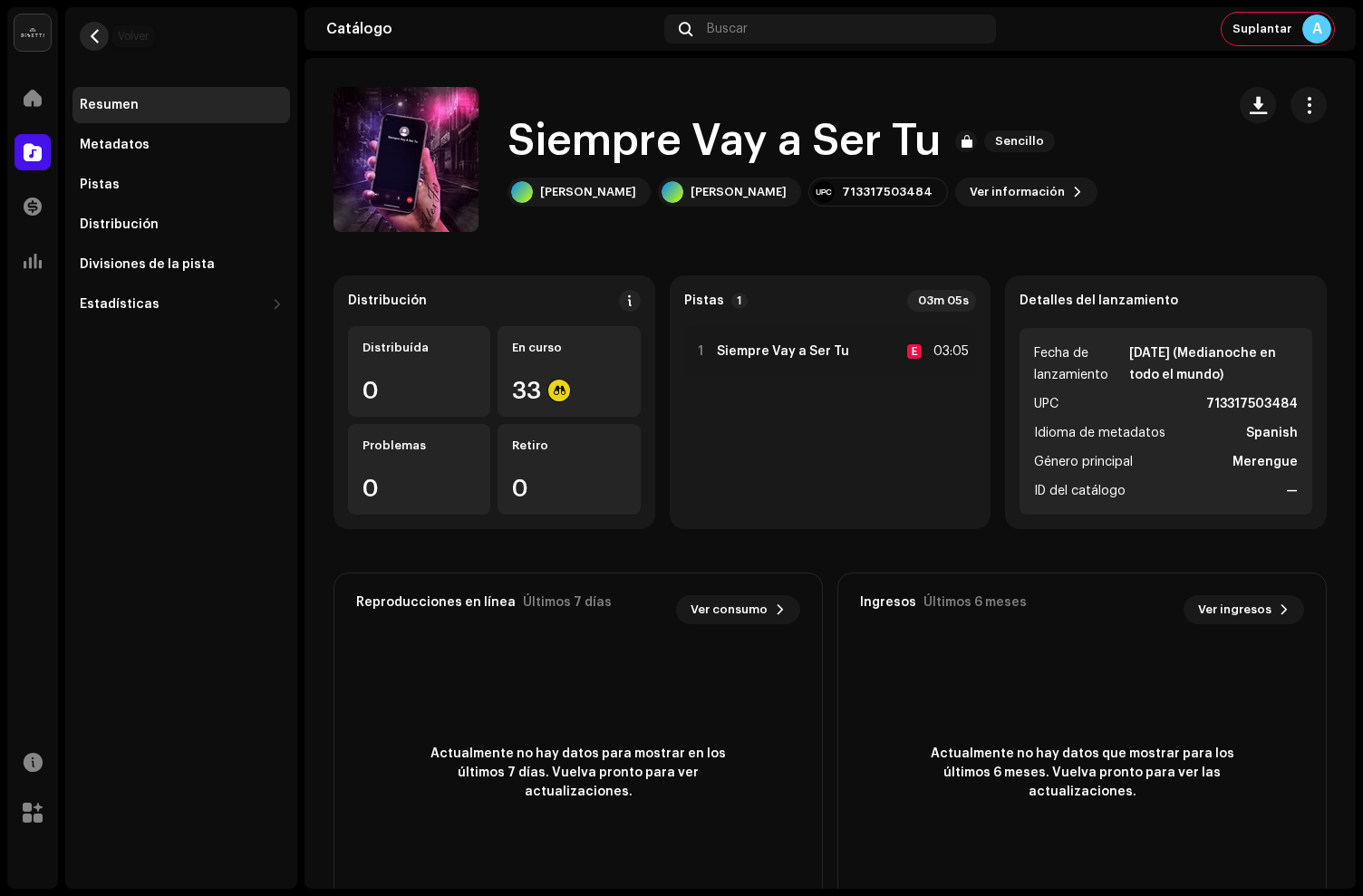
click at [104, 34] on button "button" at bounding box center [94, 36] width 29 height 29
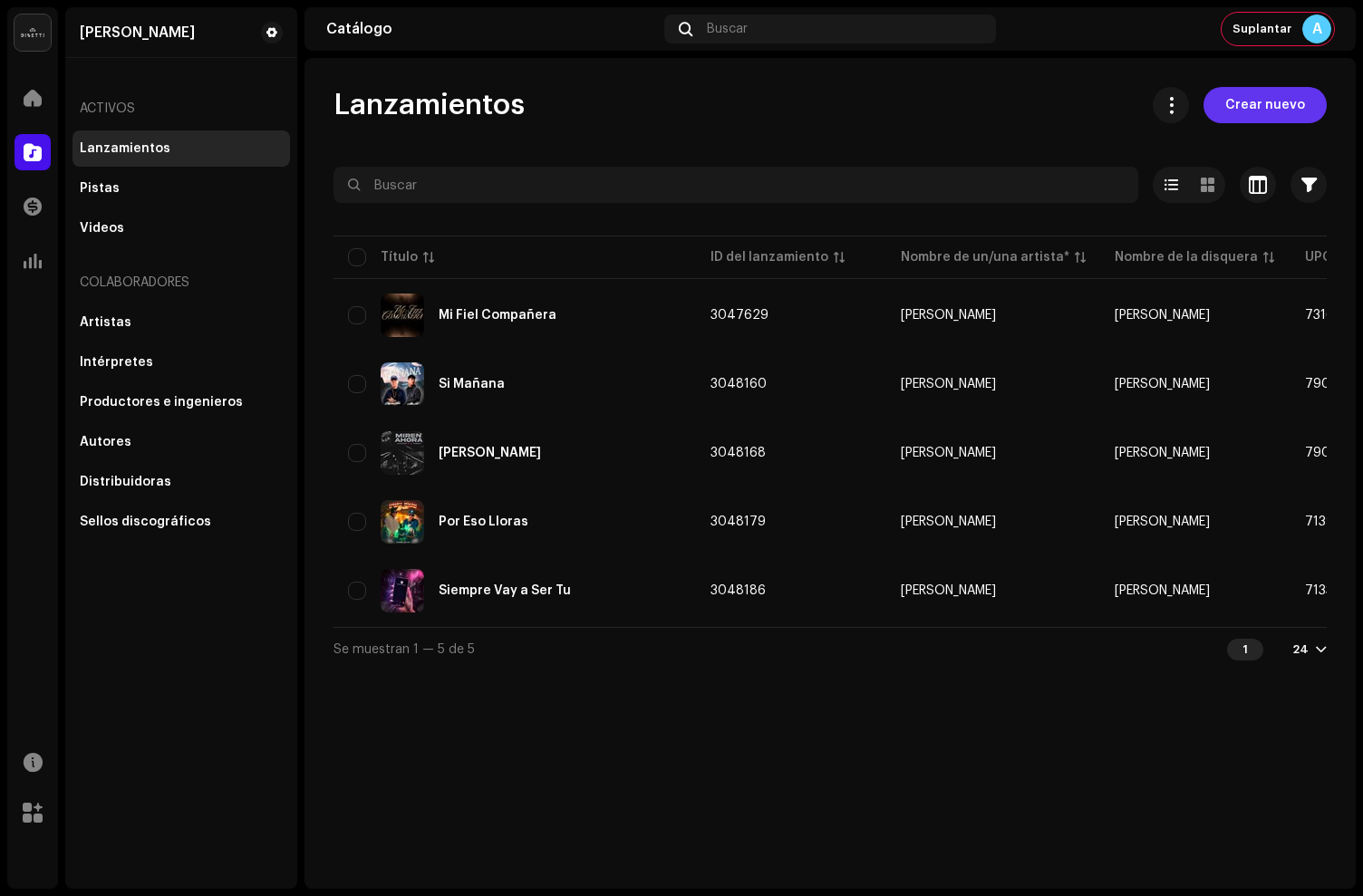
click at [1264, 112] on span "Crear nuevo" at bounding box center [1265, 105] width 80 height 36
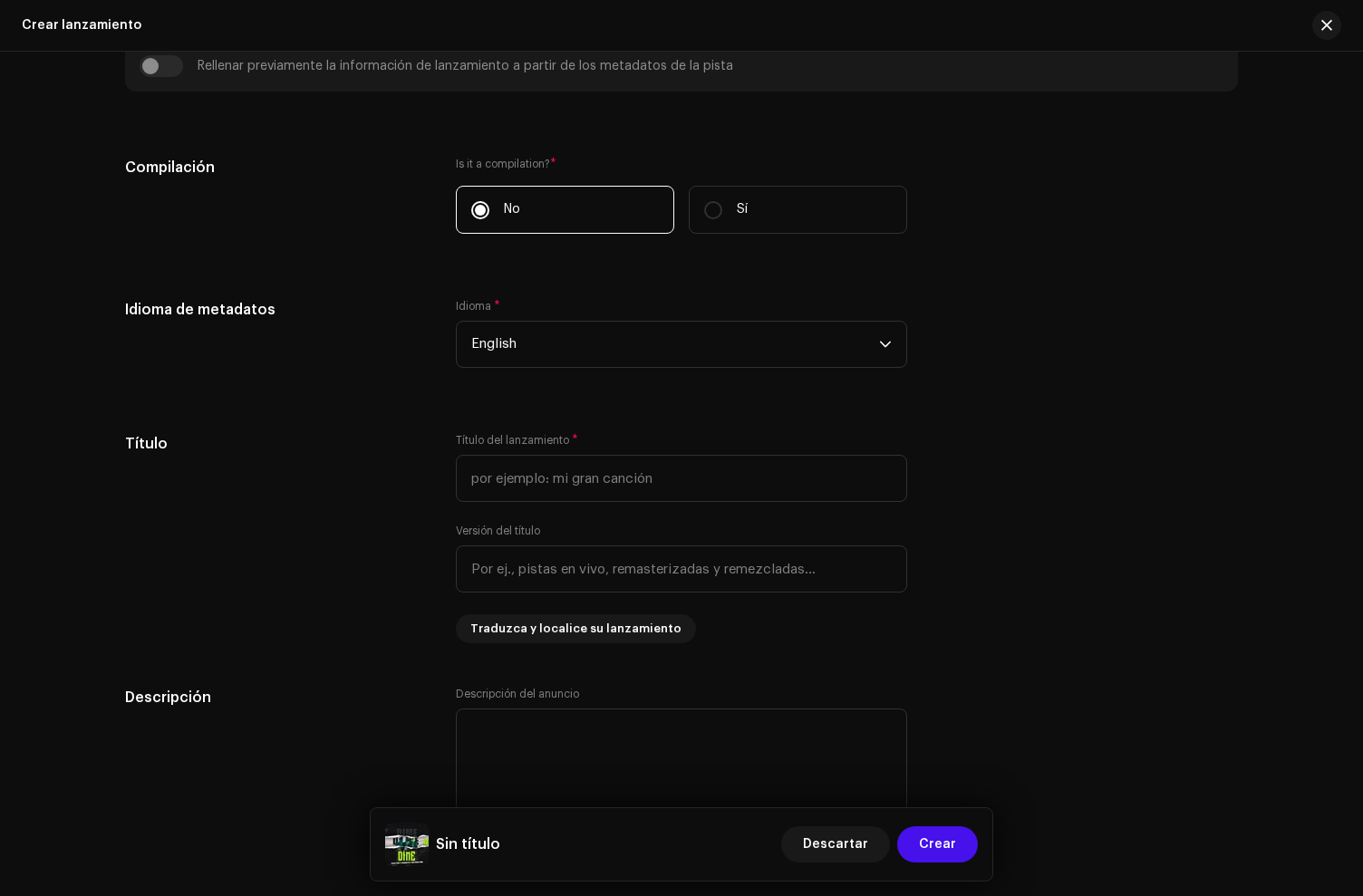
scroll to position [1179, 0]
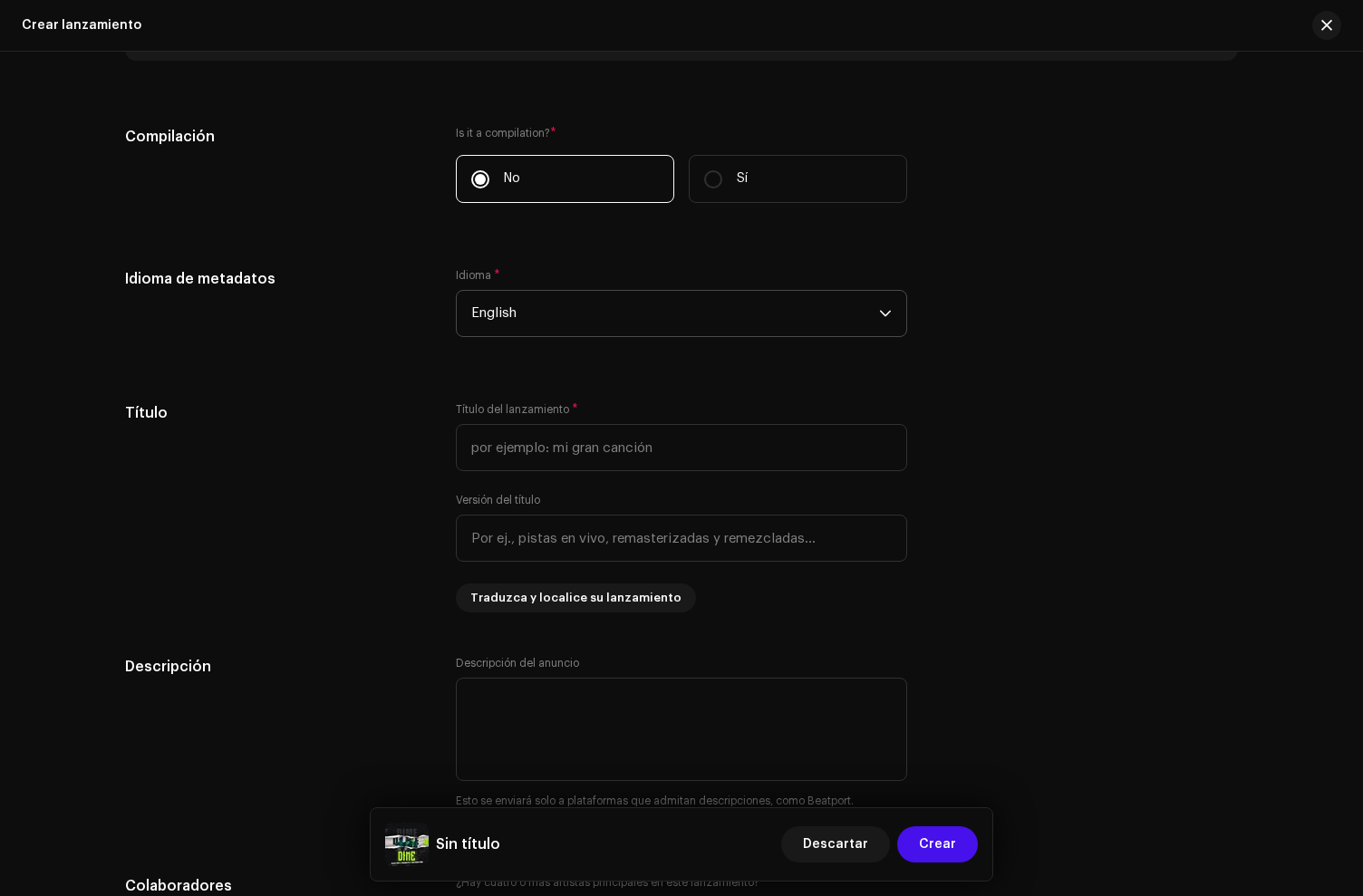
click at [511, 303] on span "English" at bounding box center [676, 314] width 408 height 45
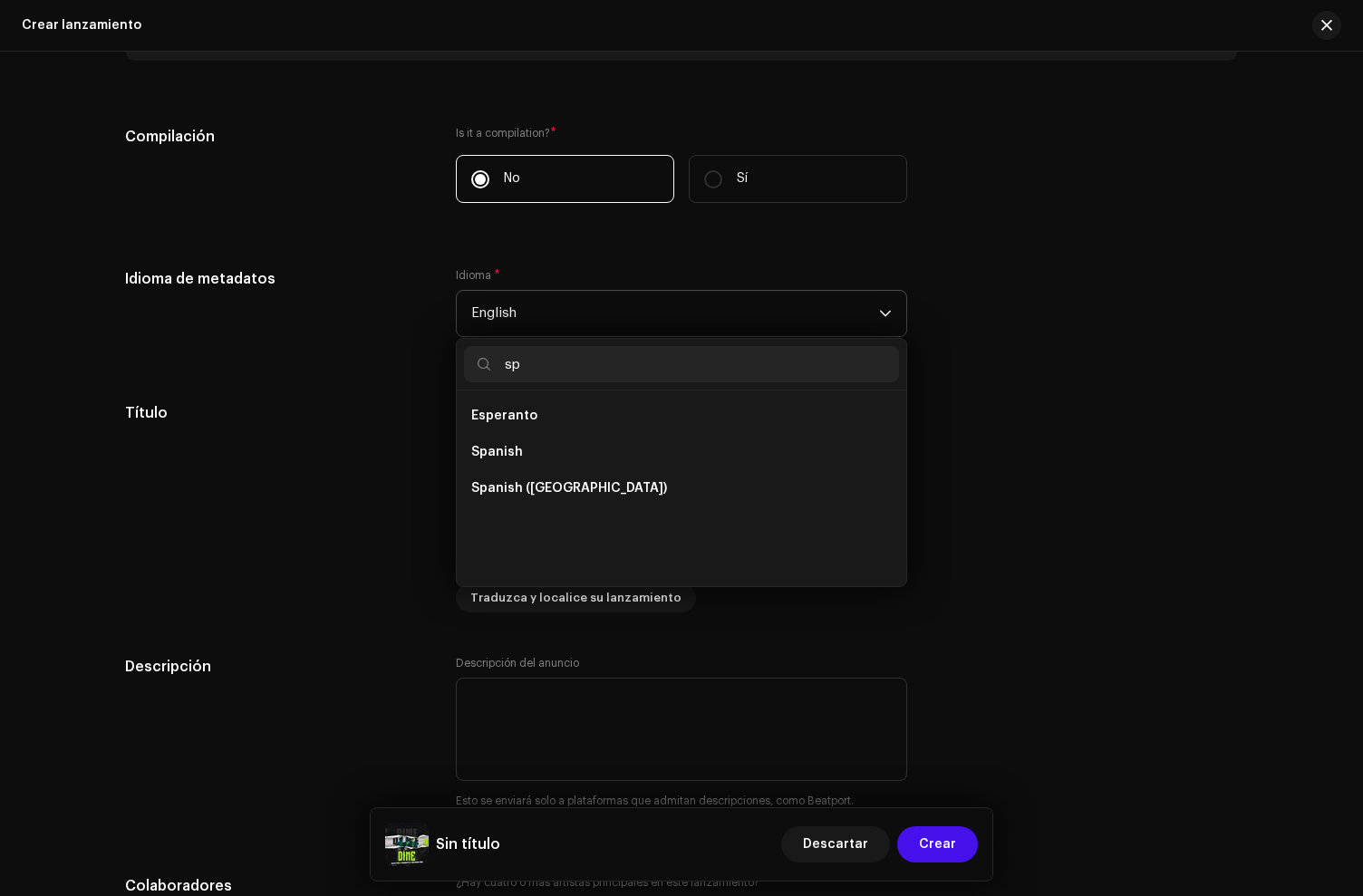
scroll to position [0, 0]
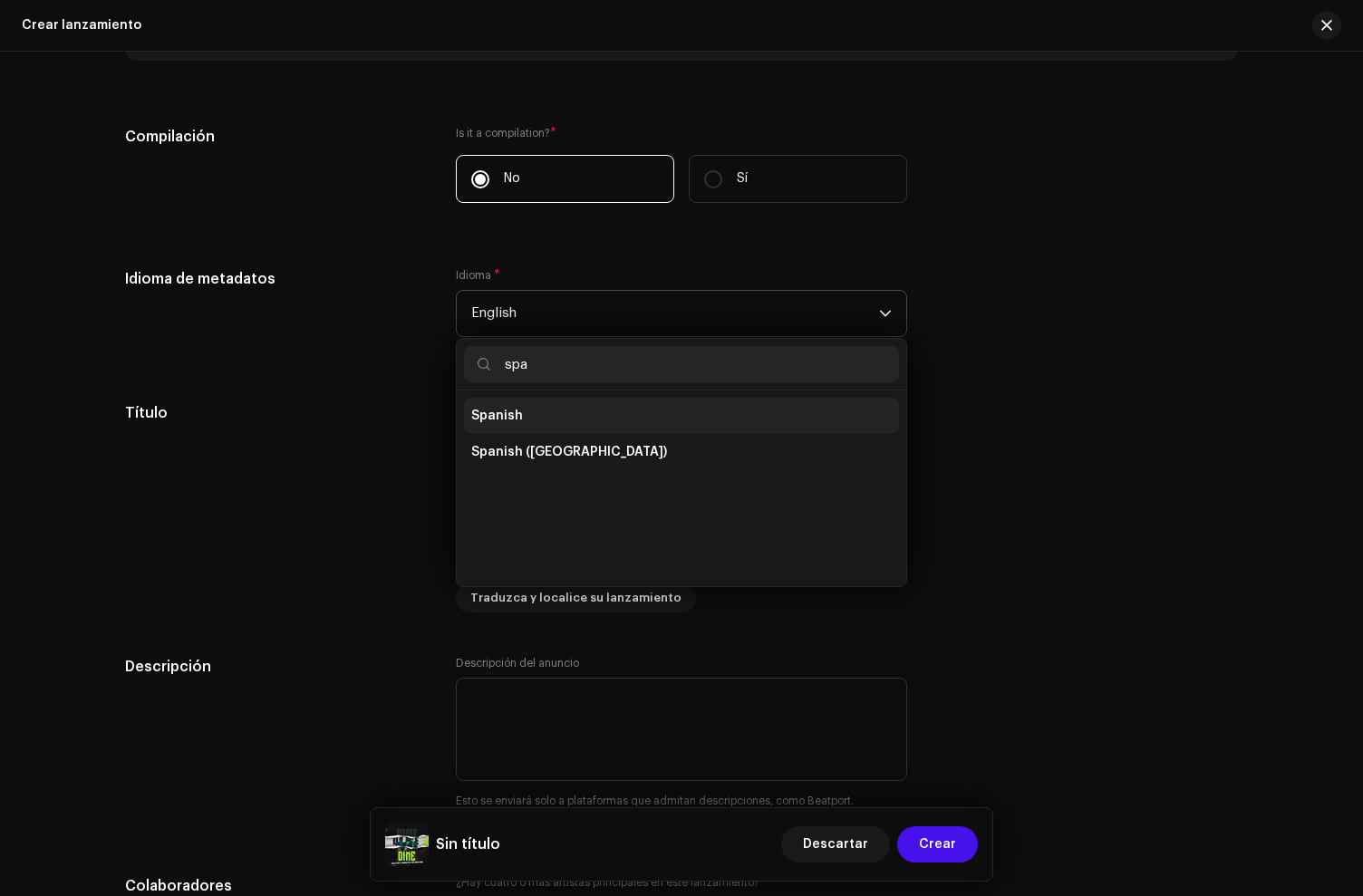
type input "spa"
click at [488, 404] on li "Spanish" at bounding box center [682, 416] width 435 height 36
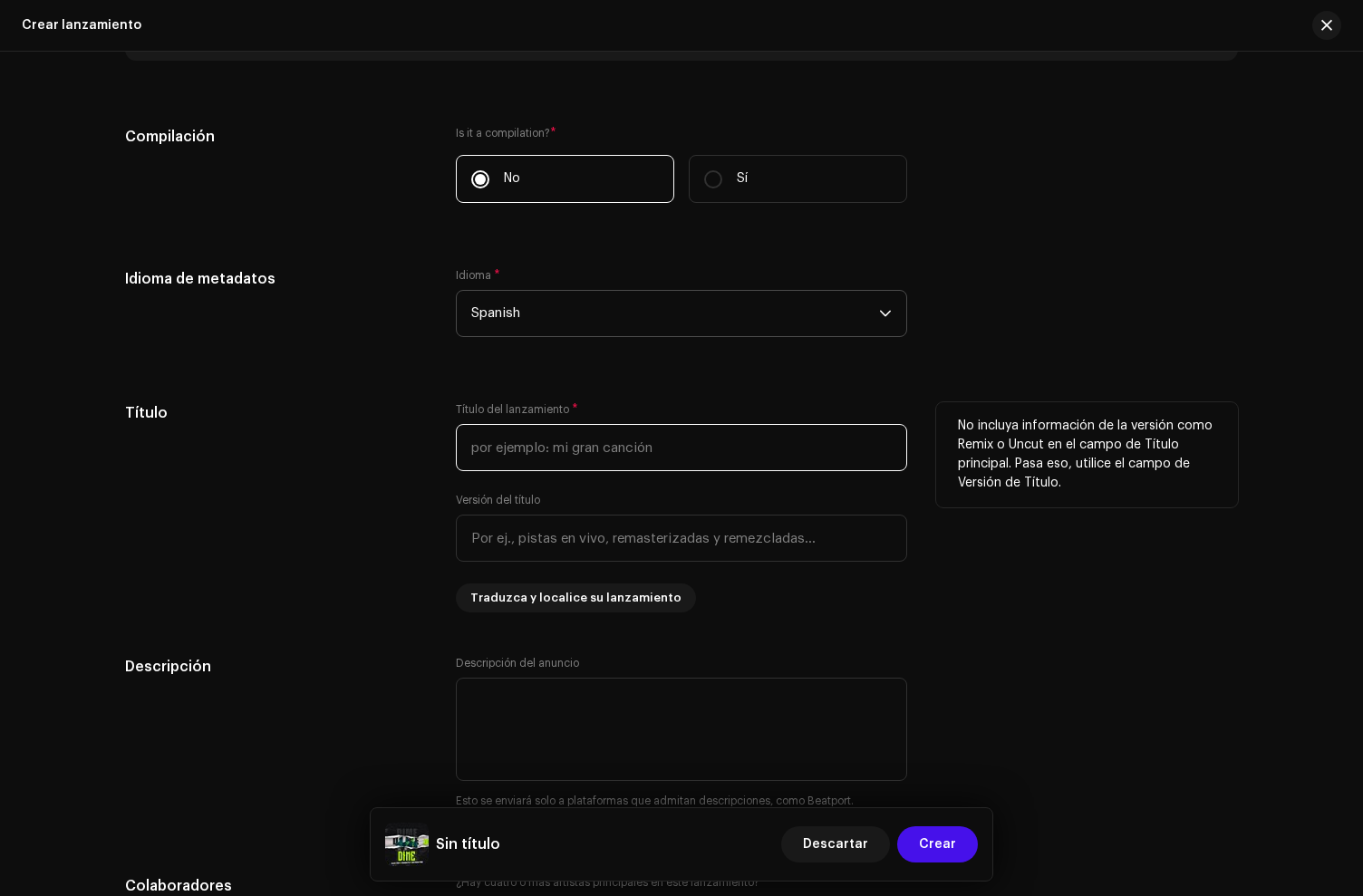
click at [517, 456] on input "text" at bounding box center [682, 448] width 452 height 47
type input "Dime"
click at [363, 417] on h5 "Título" at bounding box center [276, 414] width 302 height 22
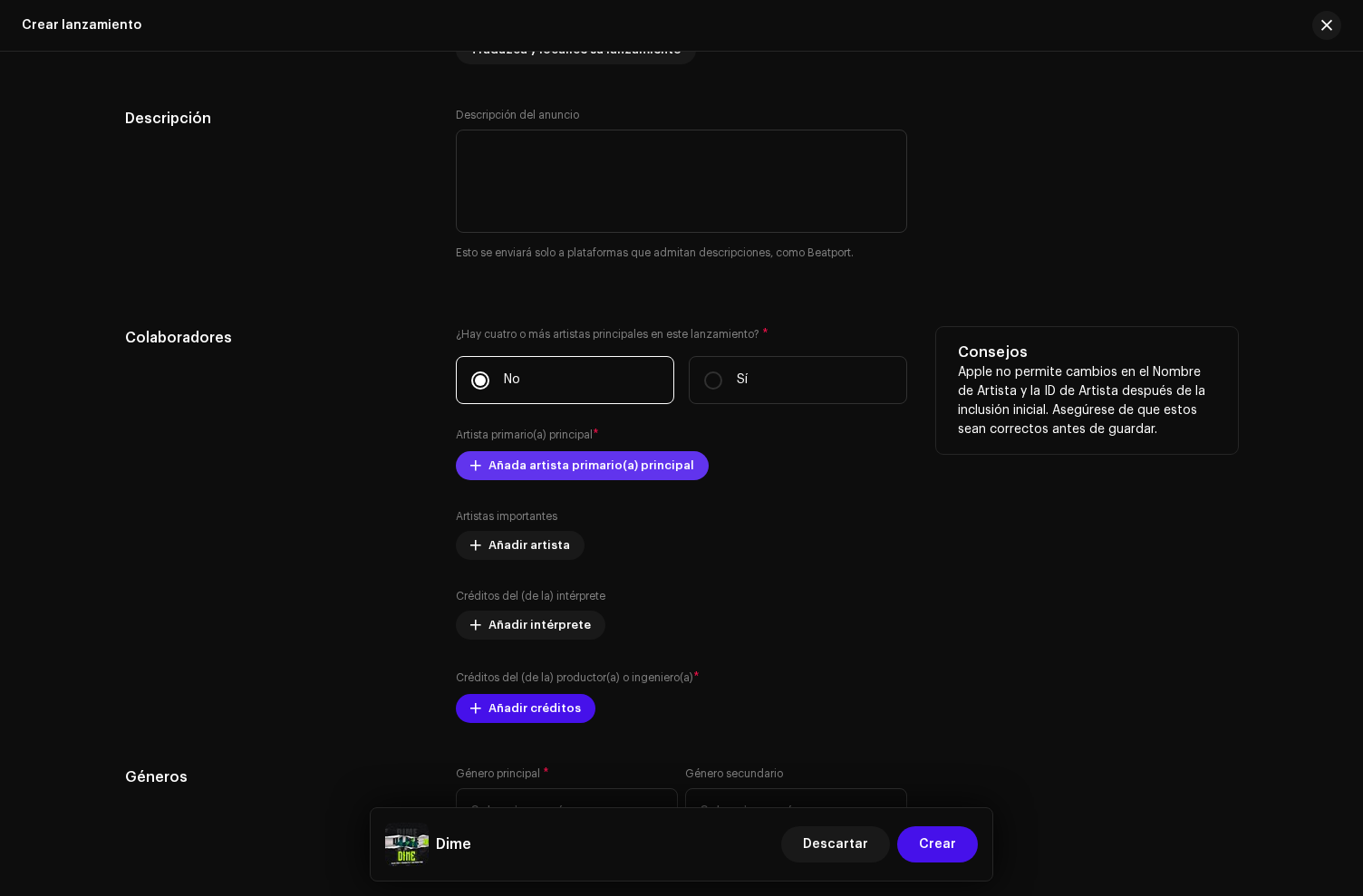
click at [505, 458] on span "Añada artista primario(a) principal" at bounding box center [591, 466] width 206 height 36
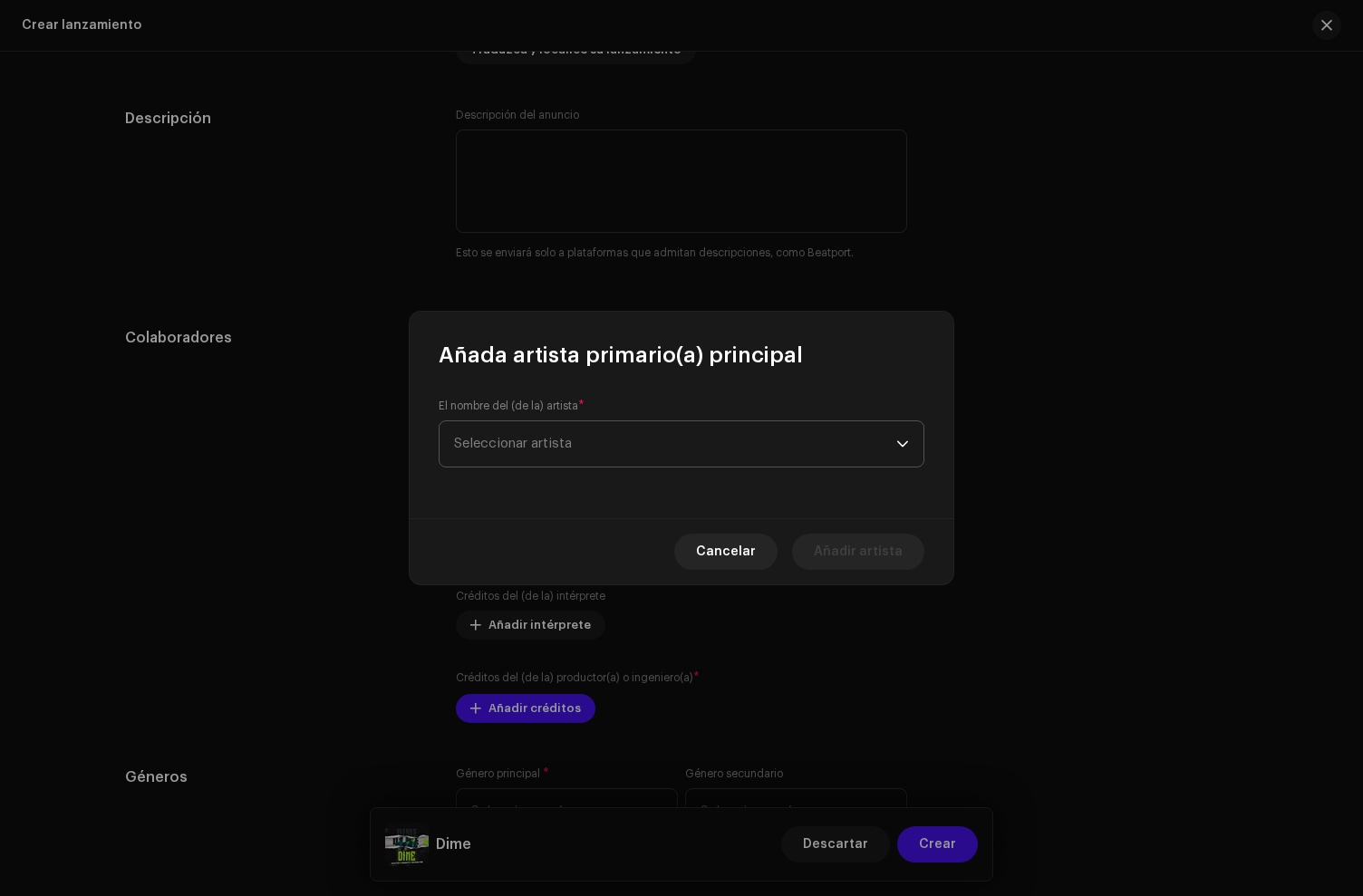
click at [520, 424] on span "Seleccionar artista" at bounding box center [676, 444] width 443 height 45
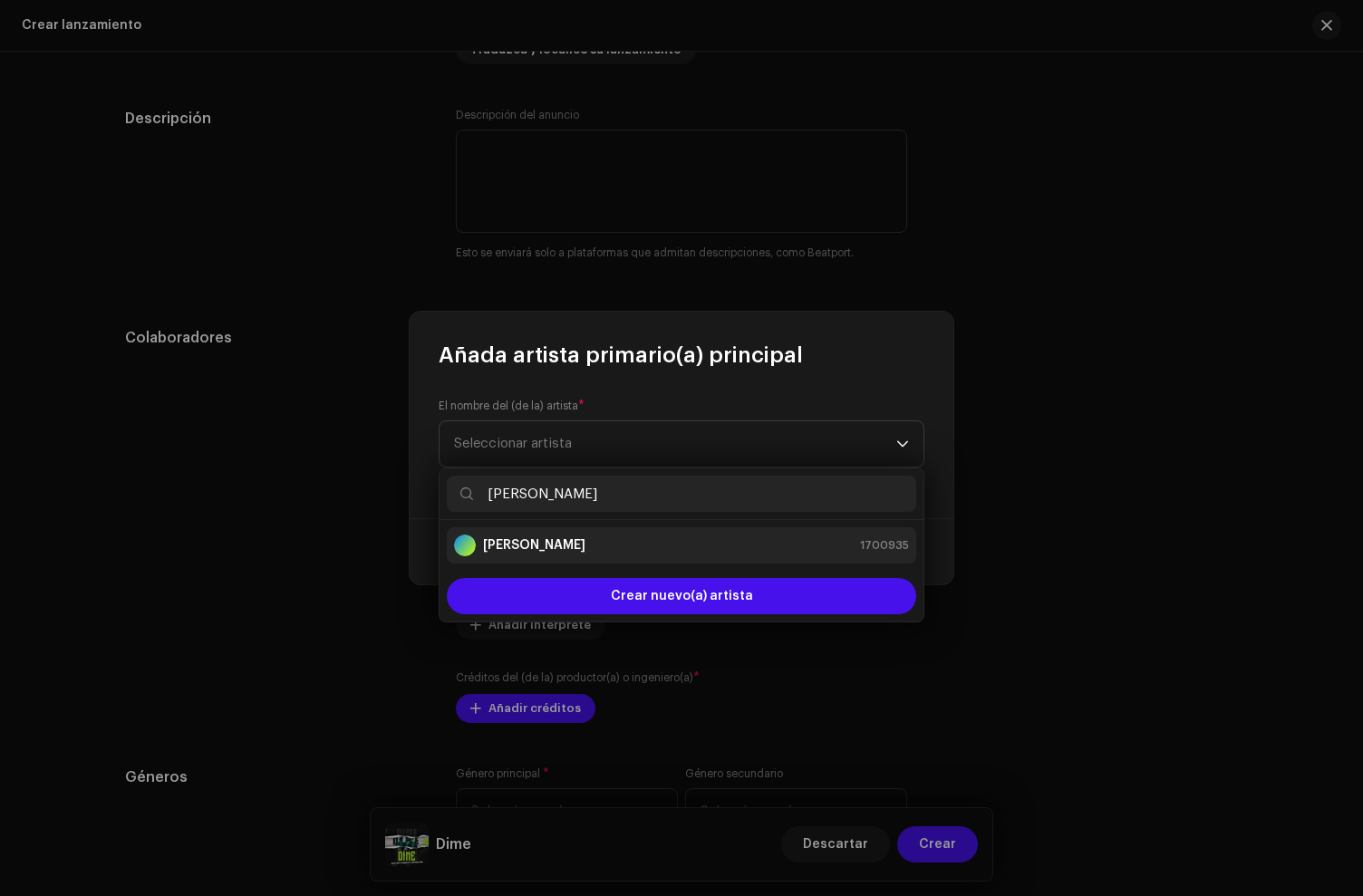
type input "[PERSON_NAME]"
click at [539, 531] on li "[PERSON_NAME] 1700935" at bounding box center [682, 546] width 470 height 36
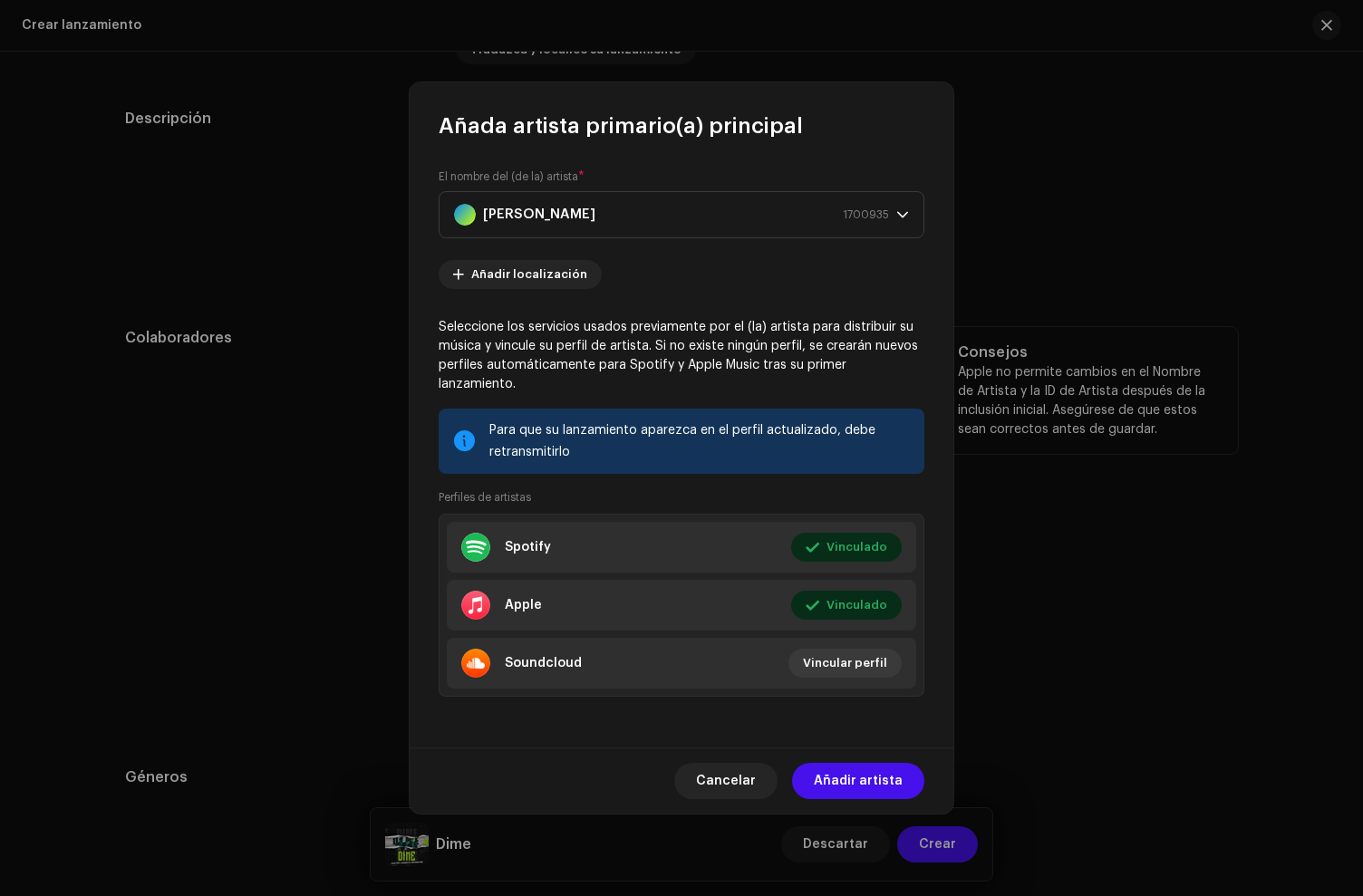
drag, startPoint x: 908, startPoint y: 774, endPoint x: 870, endPoint y: 634, distance: 145.1
click at [908, 774] on button "Añadir artista" at bounding box center [858, 781] width 132 height 36
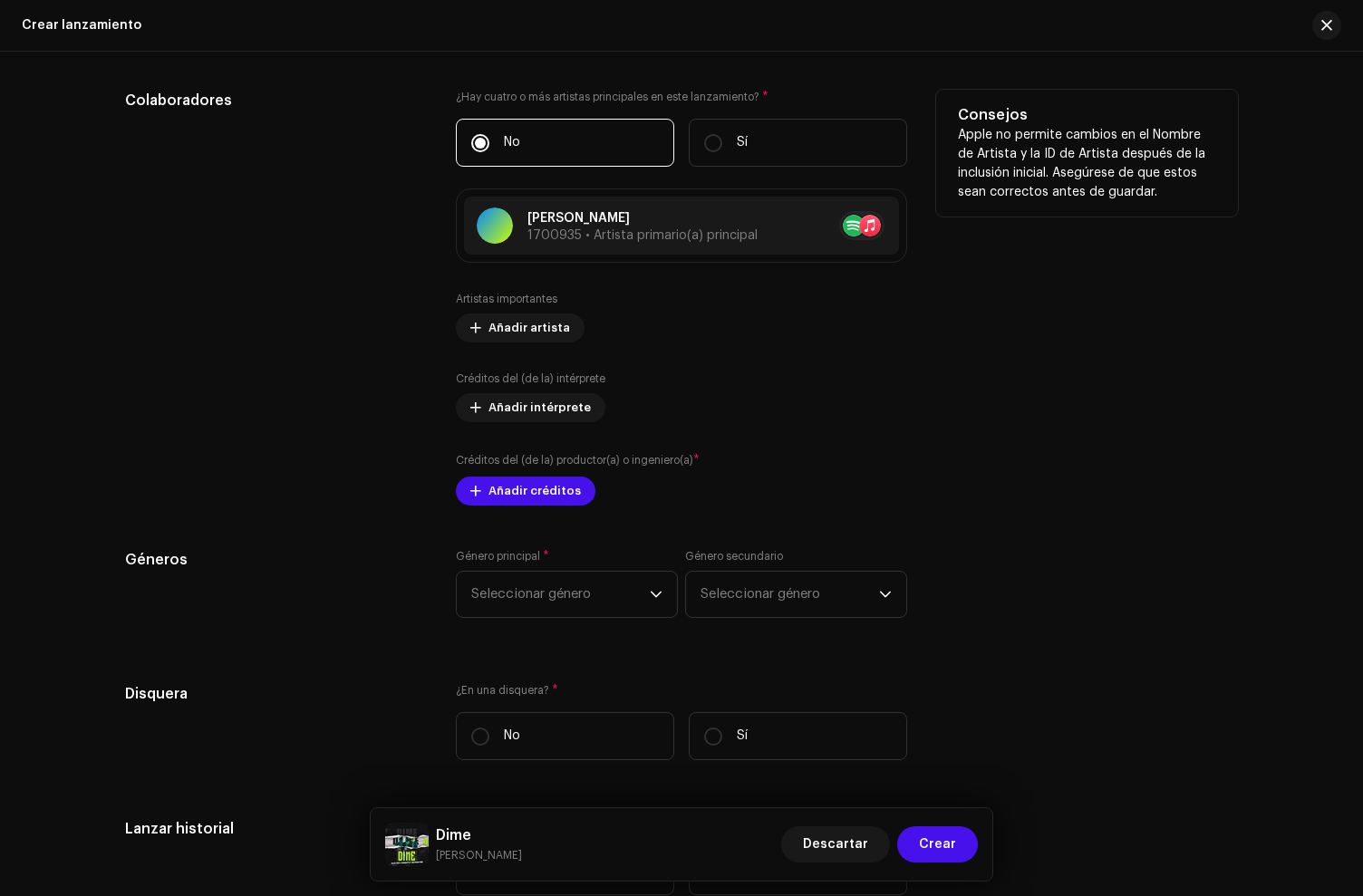
scroll to position [1969, 0]
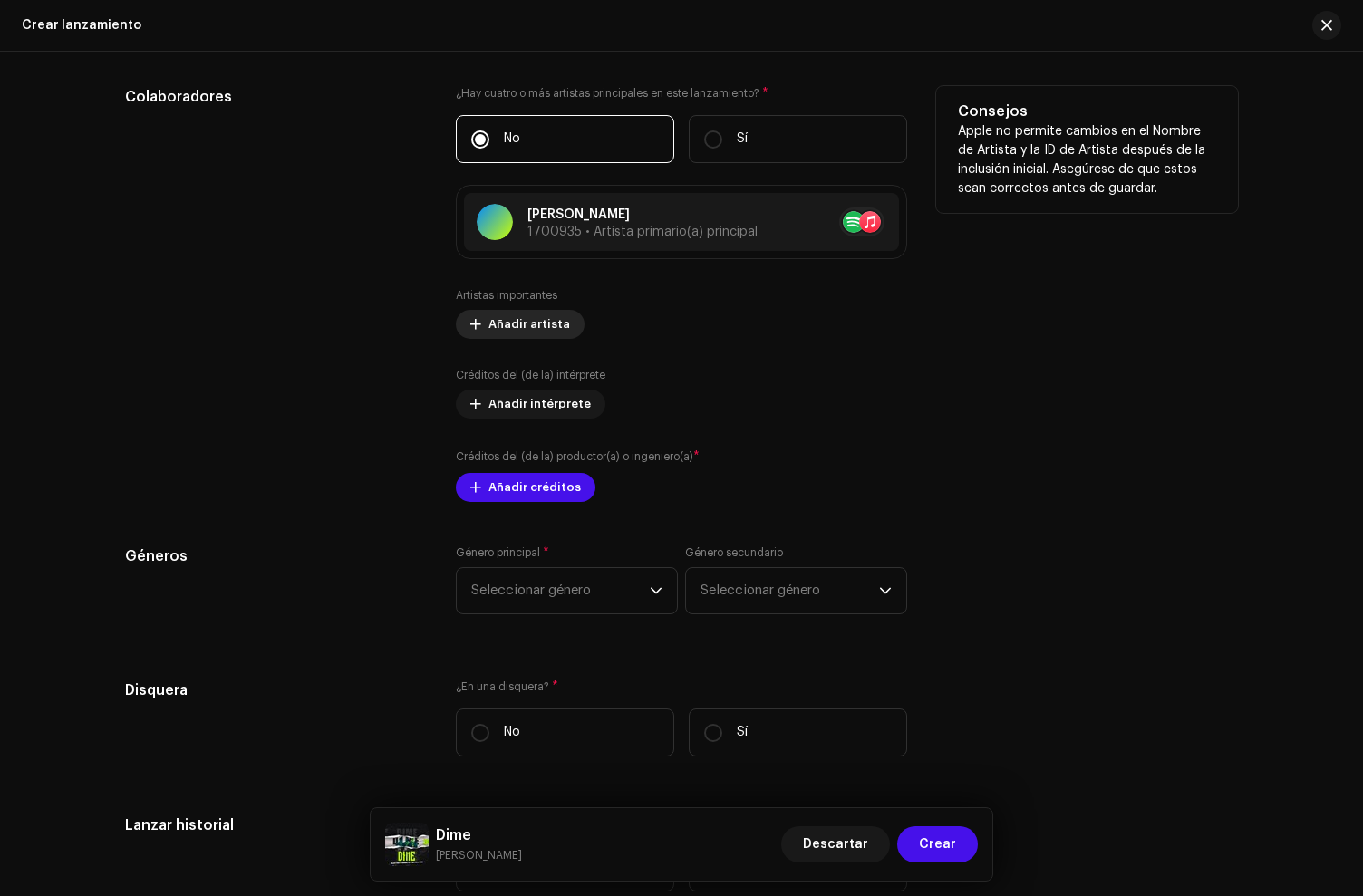
click at [534, 331] on span "Añadir artista" at bounding box center [530, 325] width 82 height 36
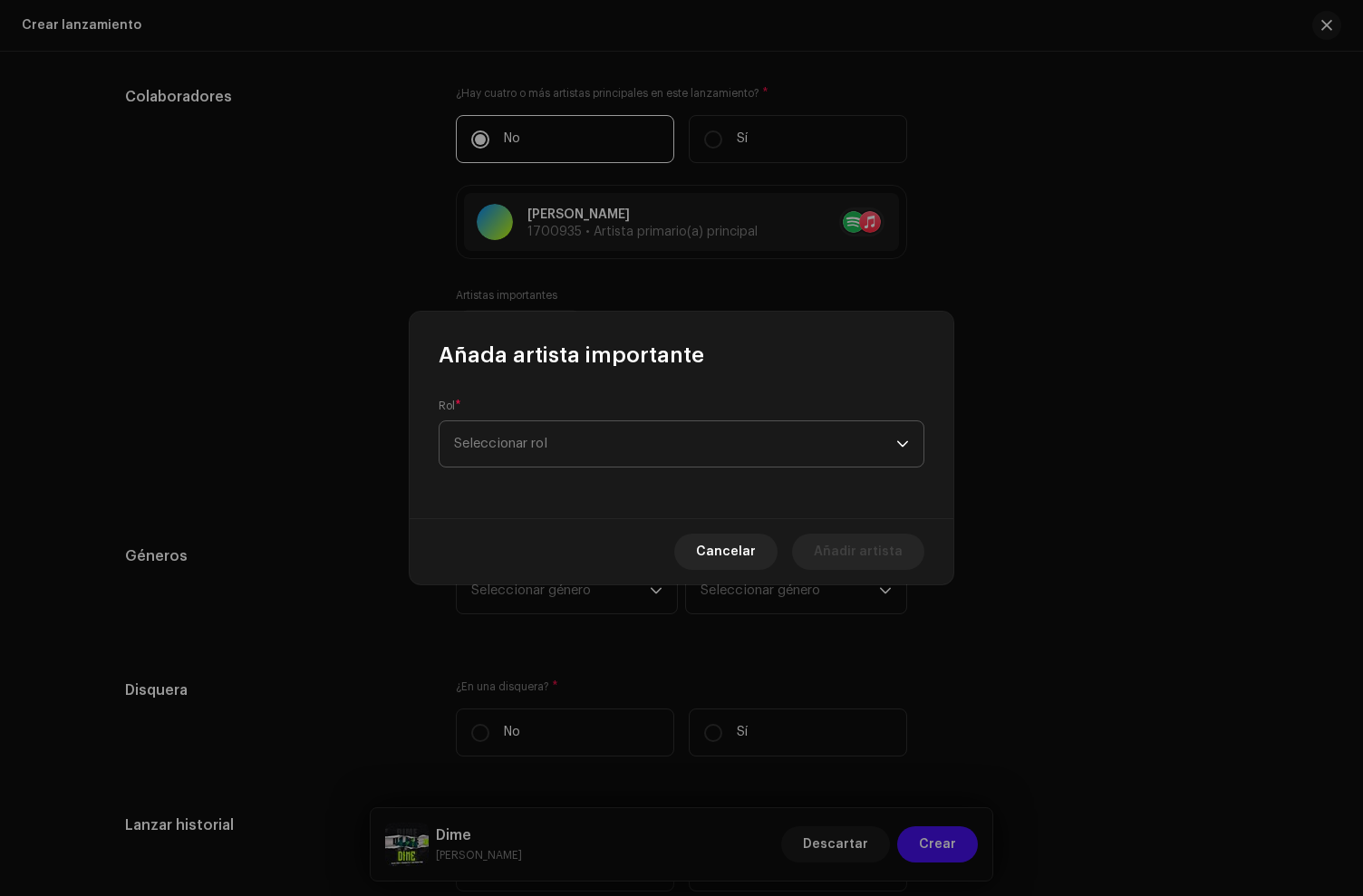
click at [523, 437] on span "Seleccionar rol" at bounding box center [676, 444] width 443 height 45
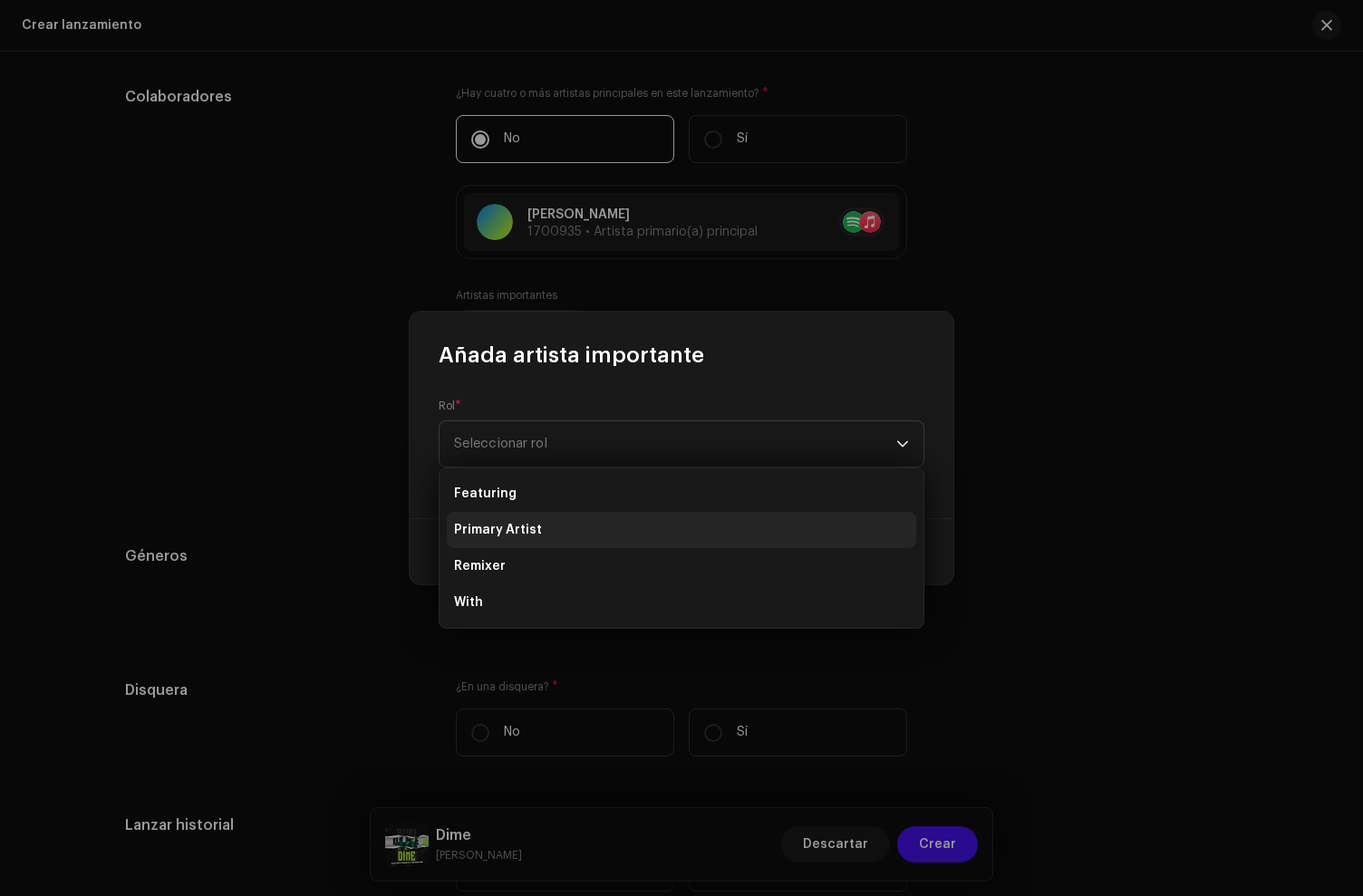
click at [510, 537] on span "Primary Artist" at bounding box center [498, 531] width 88 height 18
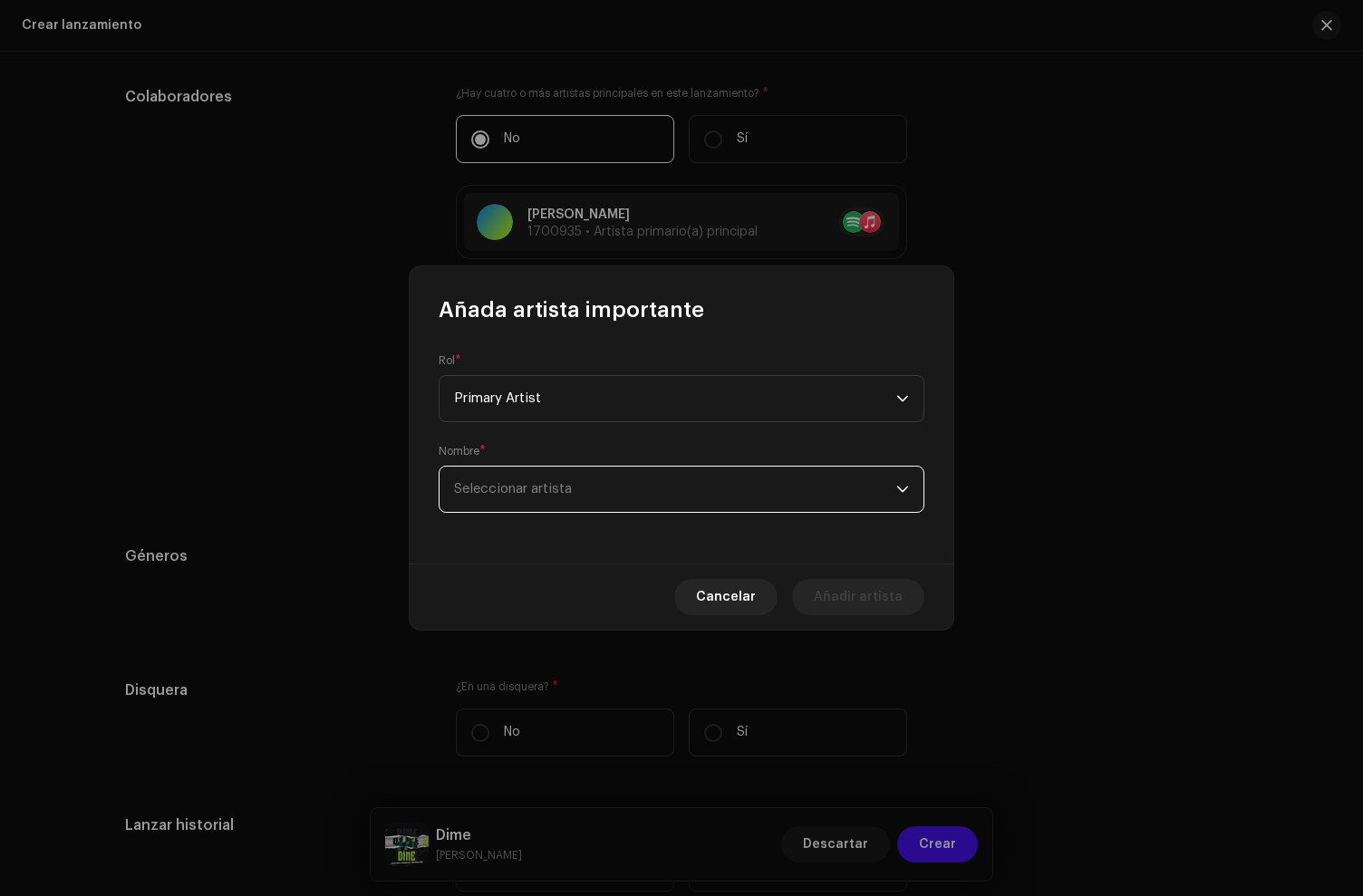
click at [520, 491] on span "Seleccionar artista" at bounding box center [513, 489] width 118 height 14
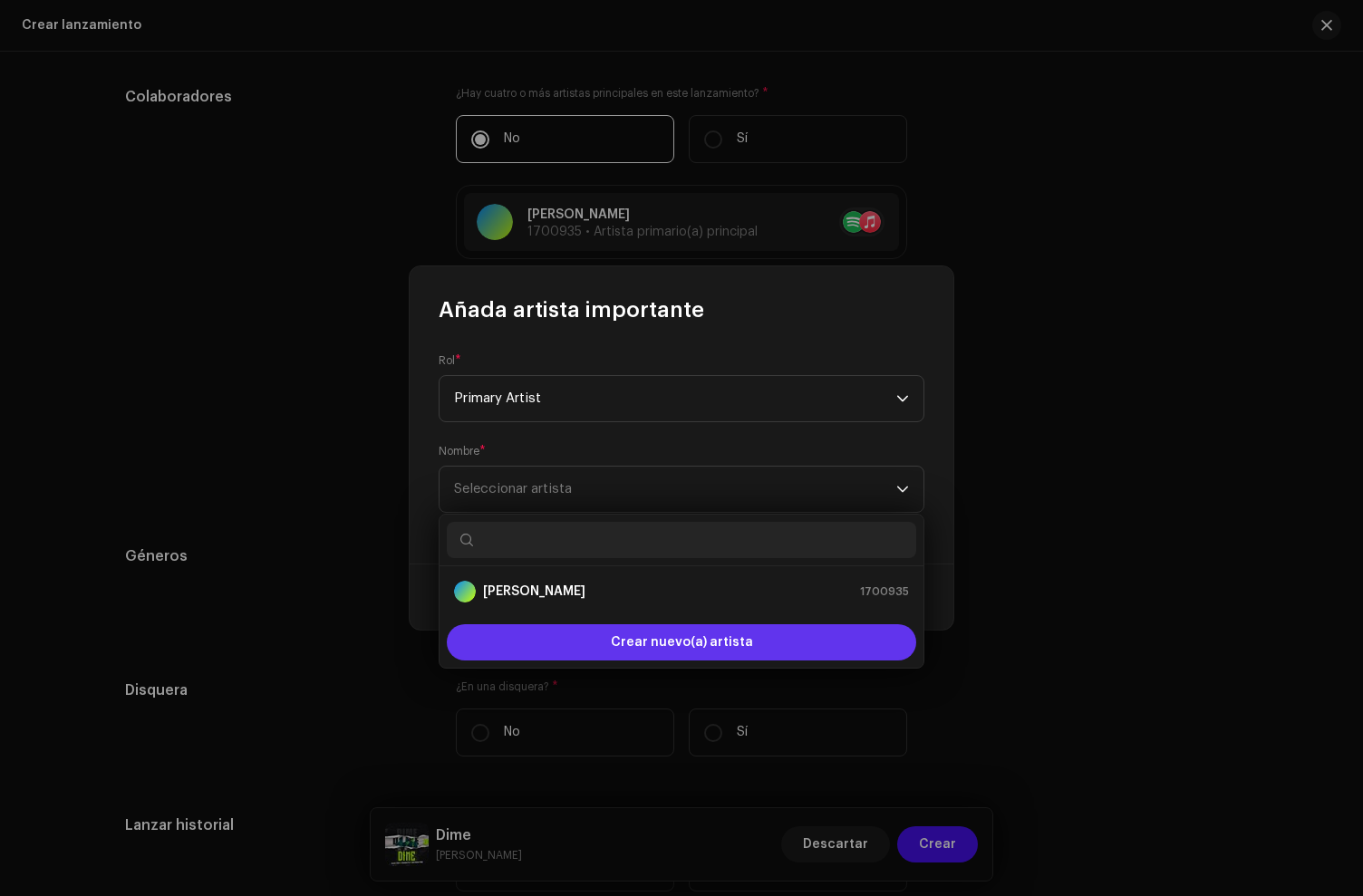
click at [540, 647] on div "Crear nuevo(a) artista" at bounding box center [682, 643] width 470 height 36
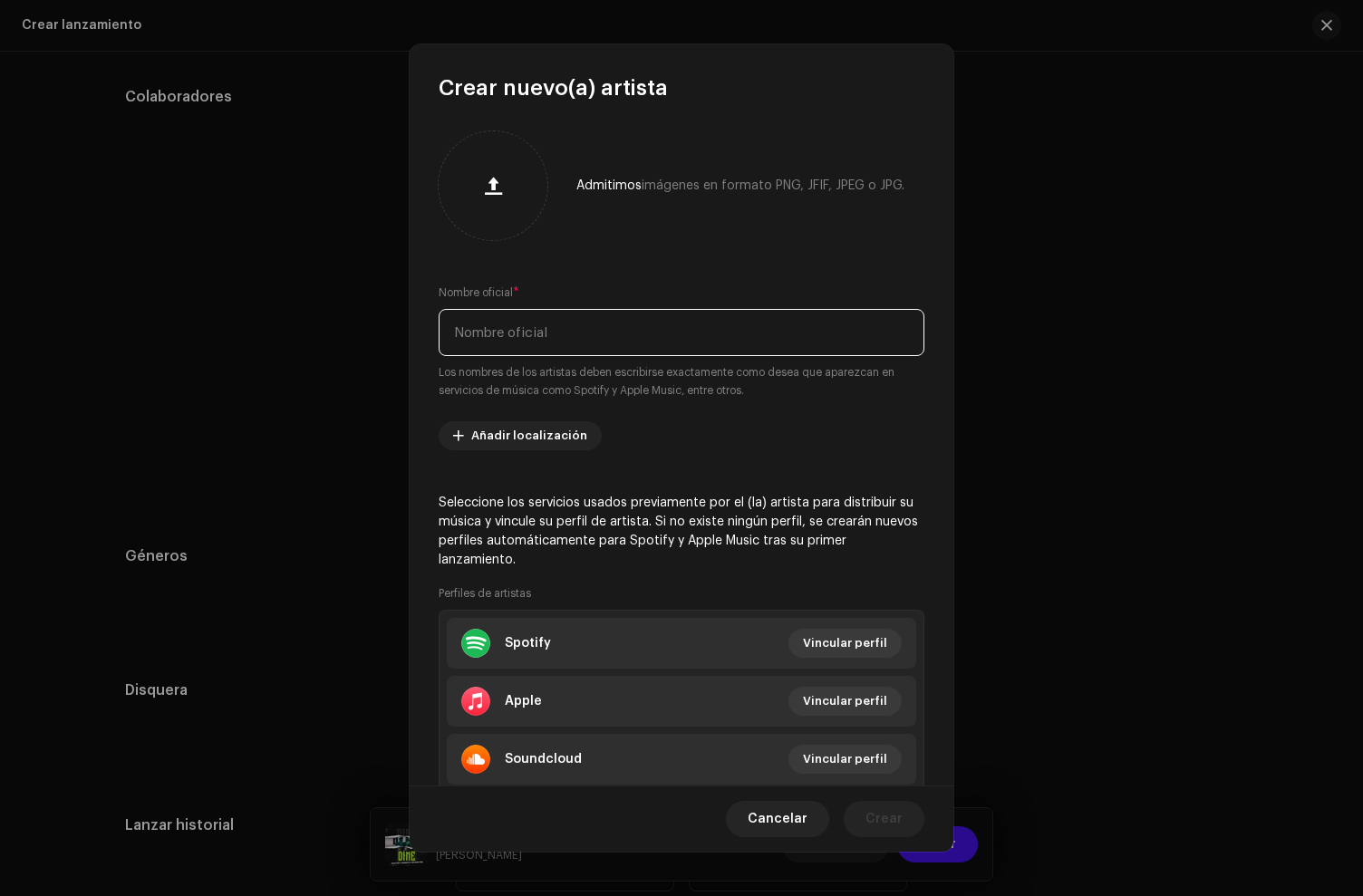
click at [550, 332] on input "text" at bounding box center [682, 333] width 486 height 47
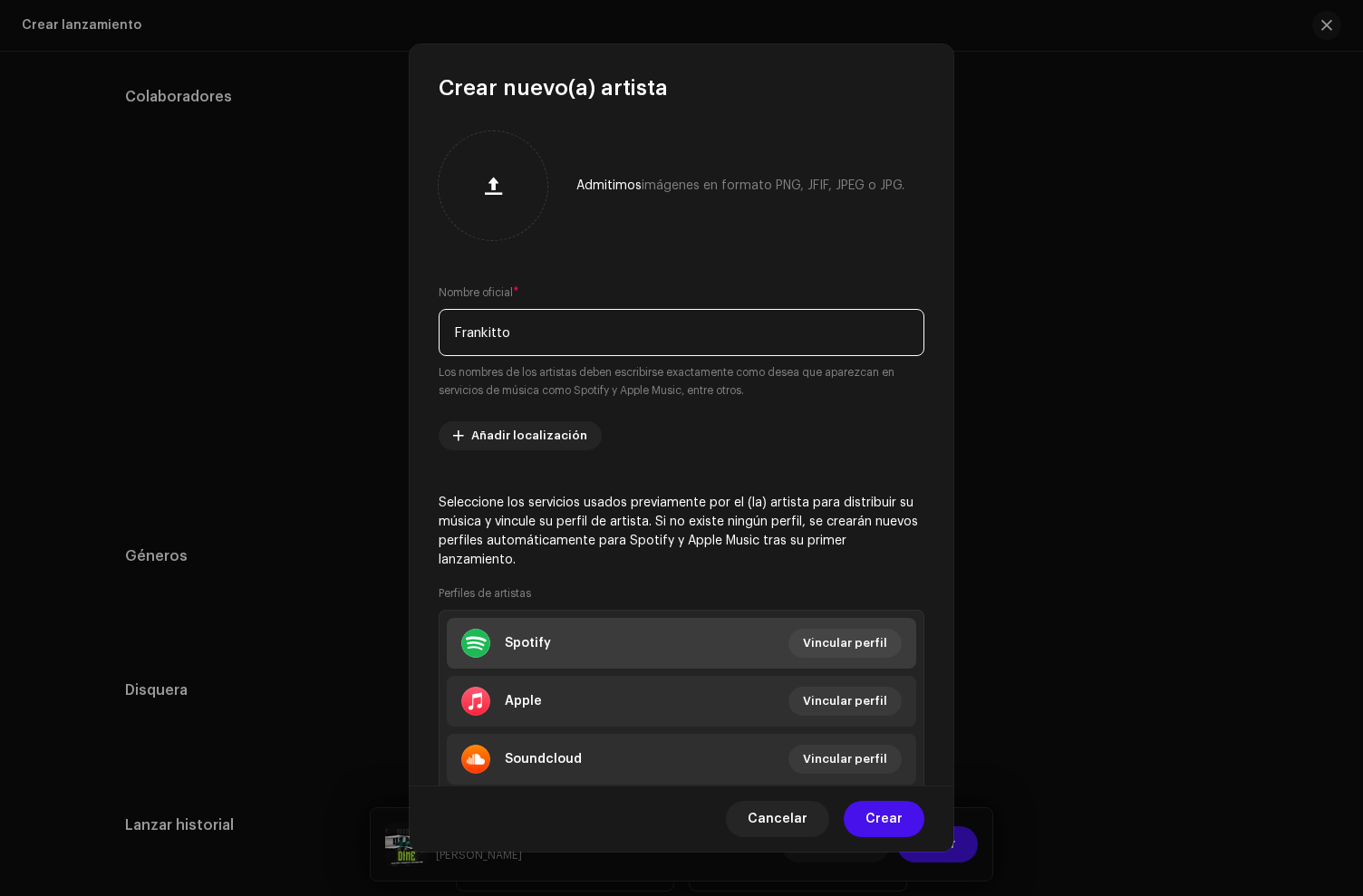
type input "Frankitto"
click at [587, 653] on li "Spotify Vincular perfil" at bounding box center [682, 644] width 470 height 51
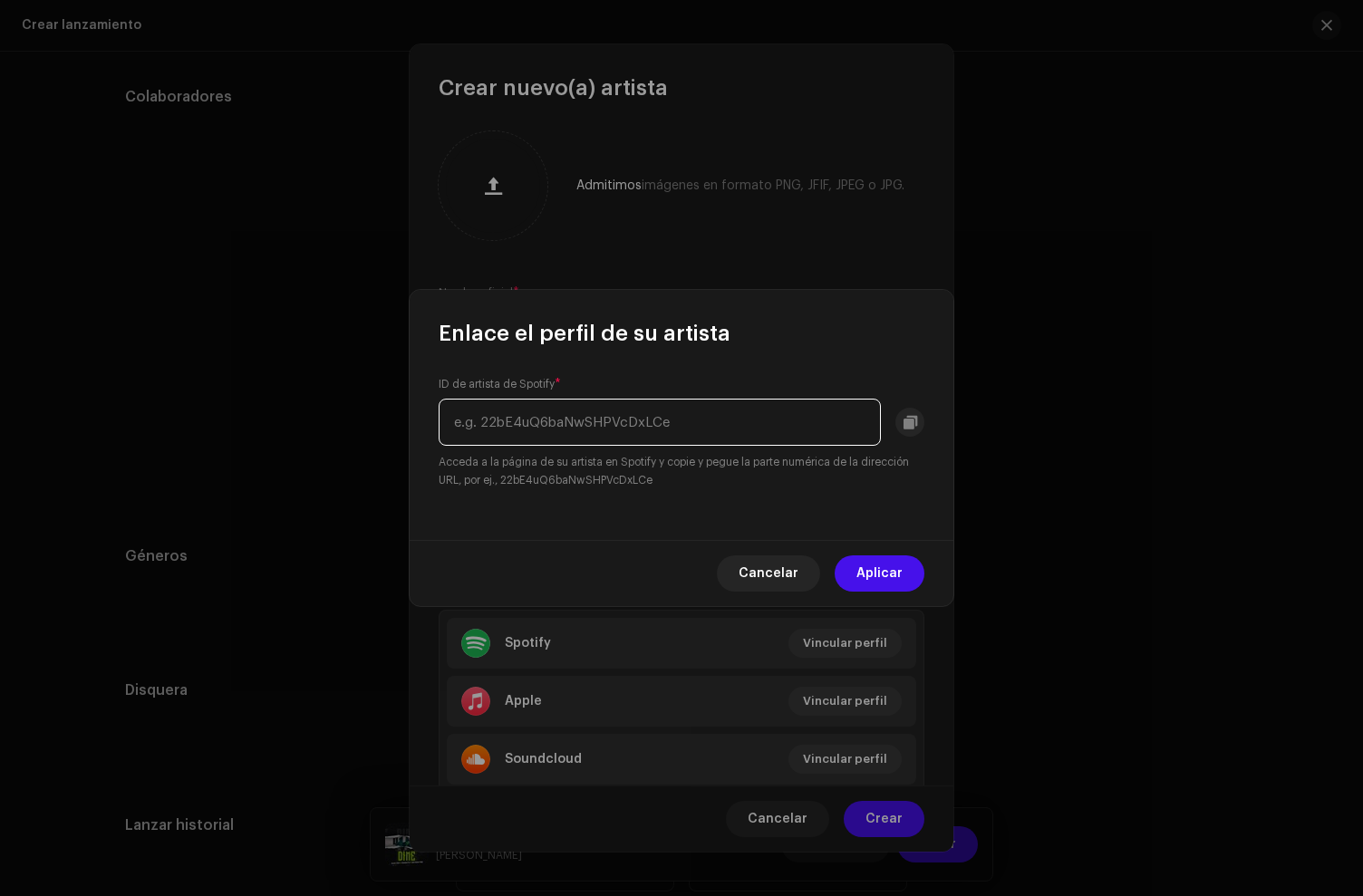
click at [545, 425] on input "text" at bounding box center [660, 423] width 443 height 47
paste input "https://open.spotify.com/intl-es/artist/17QURwITX2Dxu7f2ige6Tm?si=Pve3-UzQS7CPy…"
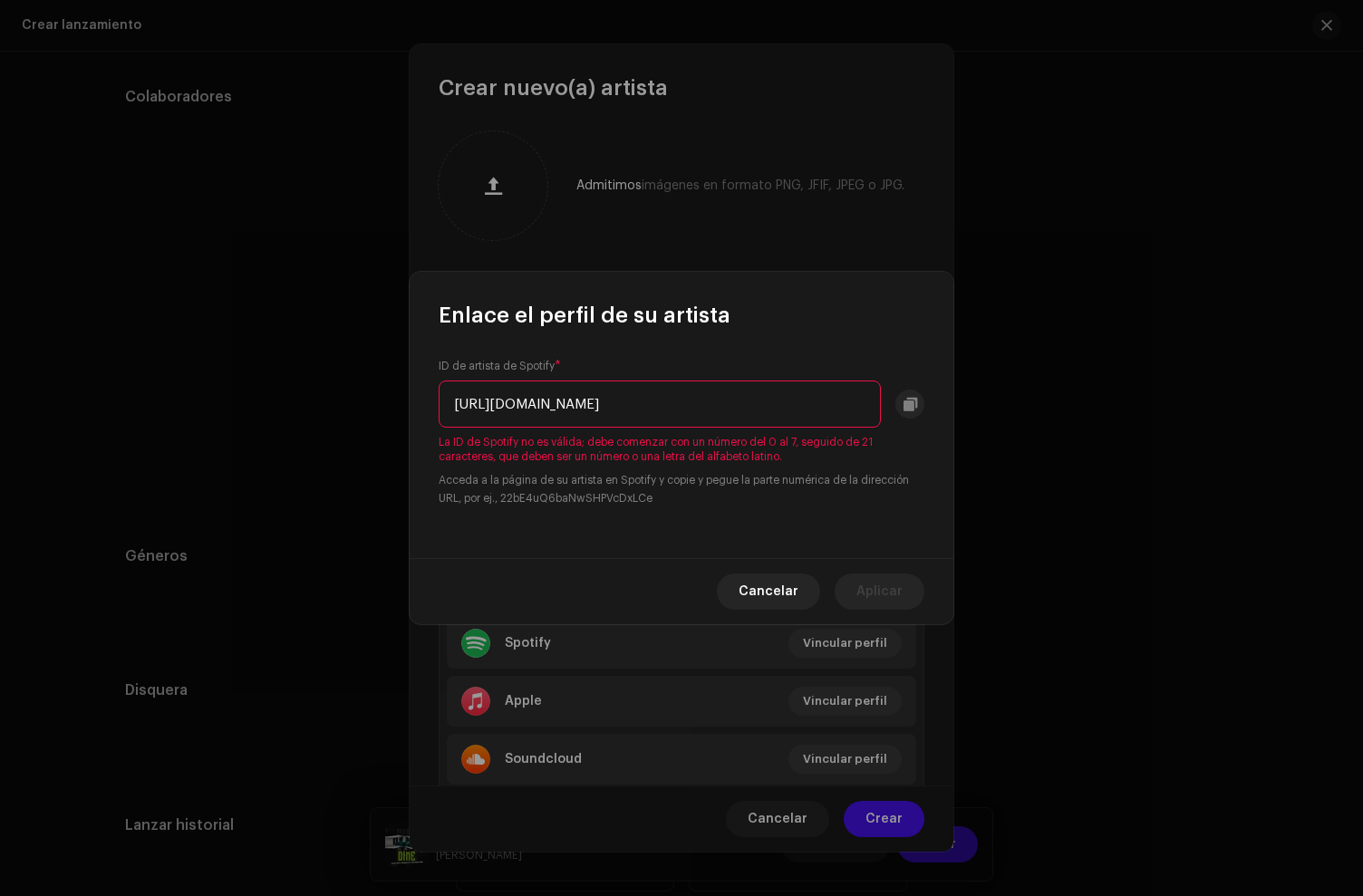
scroll to position [0, 0]
drag, startPoint x: 491, startPoint y: 407, endPoint x: 340, endPoint y: 387, distance: 152.3
click at [340, 387] on div "Enlace el perfil de su artista ID de artista de Spotify * https://open.spotify.…" at bounding box center [681, 448] width 1363 height 896
drag, startPoint x: 628, startPoint y: 404, endPoint x: 1085, endPoint y: 412, distance: 457.1
click at [1085, 412] on div "Enlace el perfil de su artista ID de artista de Spotify * 17QURwITX2Dxu7f2ige6T…" at bounding box center [681, 448] width 1363 height 896
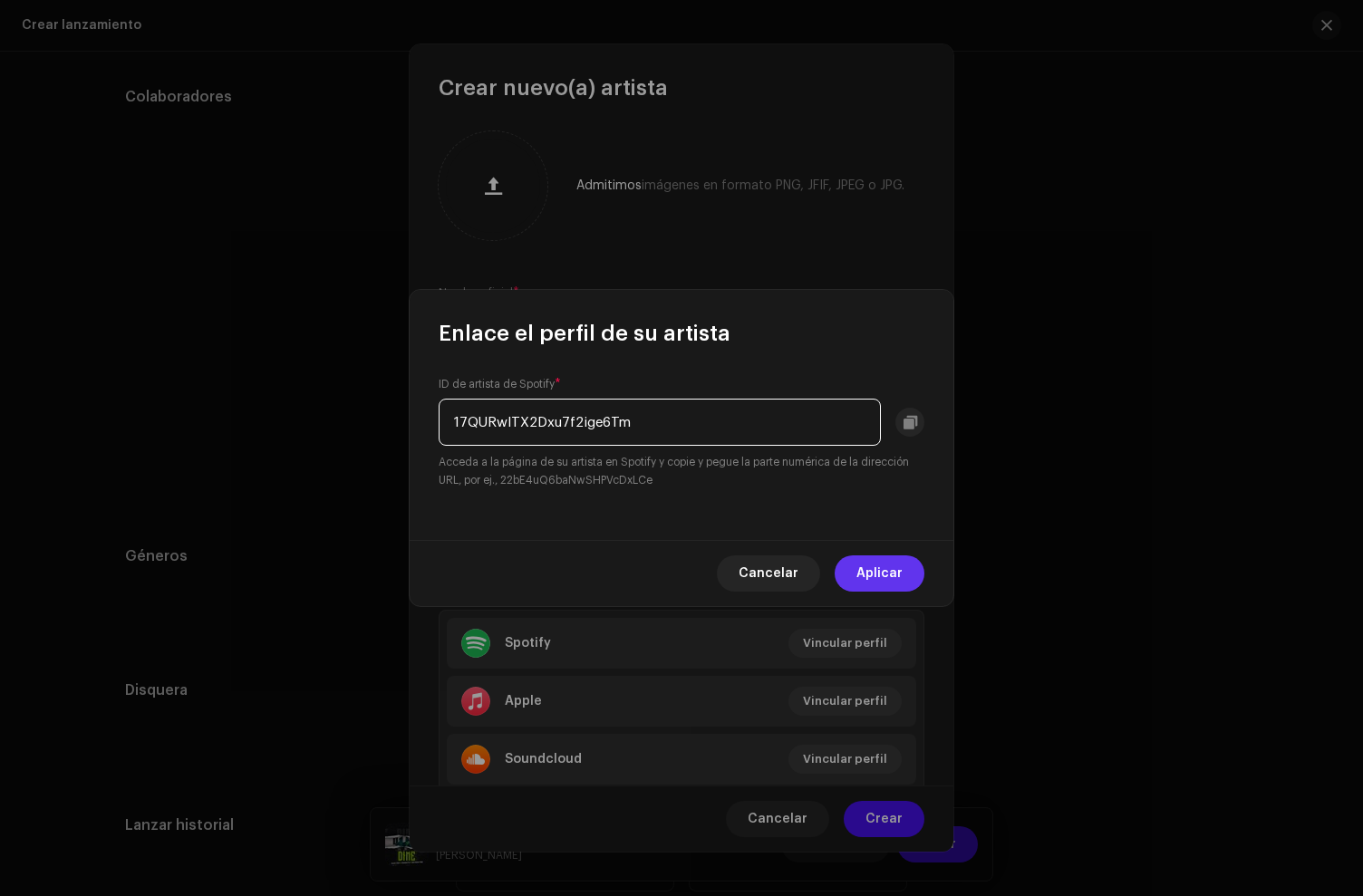
type input "17QURwITX2Dxu7f2ige6Tm"
click at [848, 570] on button "Aplicar" at bounding box center [879, 574] width 90 height 36
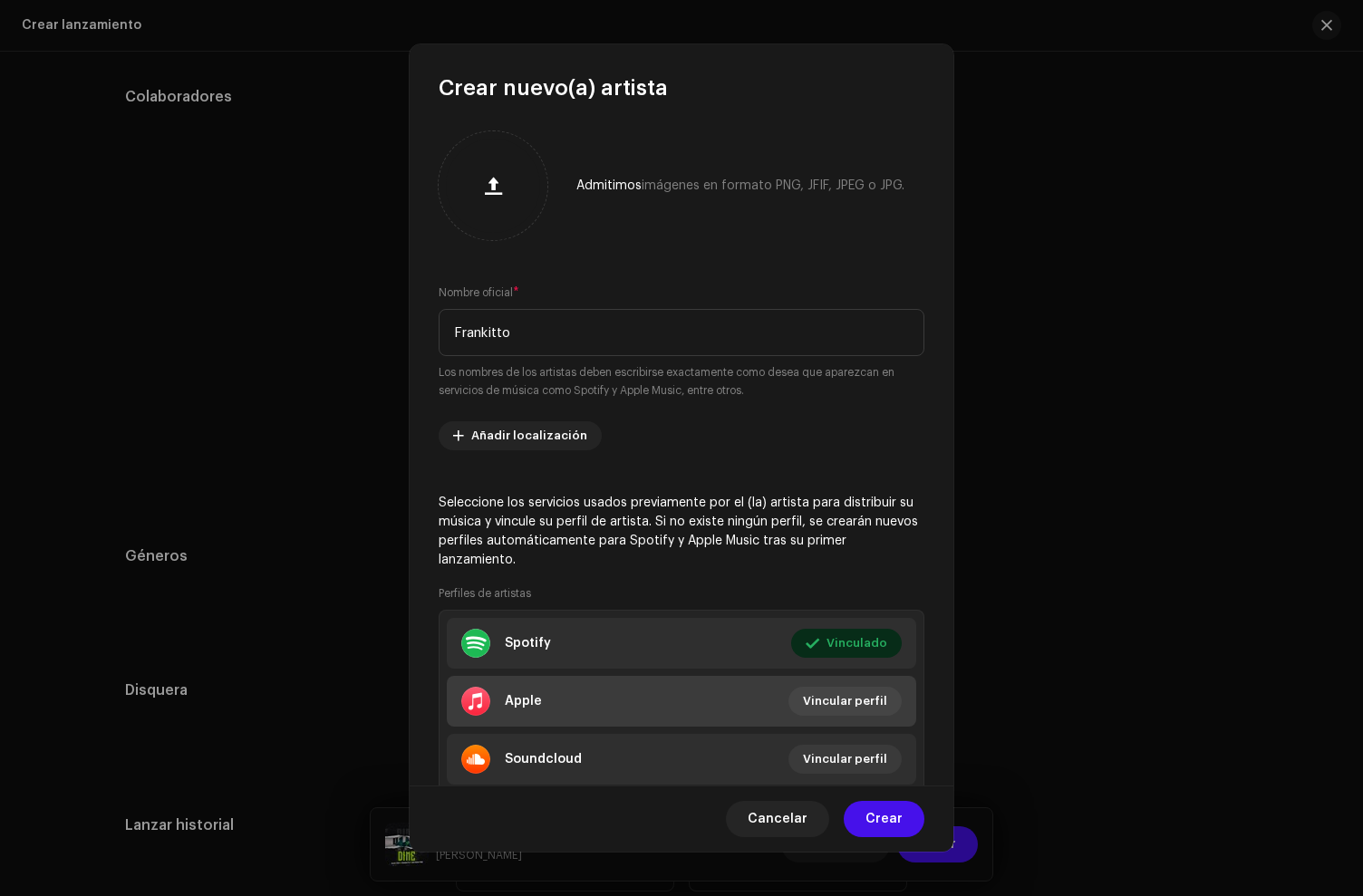
click at [621, 710] on li "Apple Vincular perfil" at bounding box center [682, 702] width 470 height 51
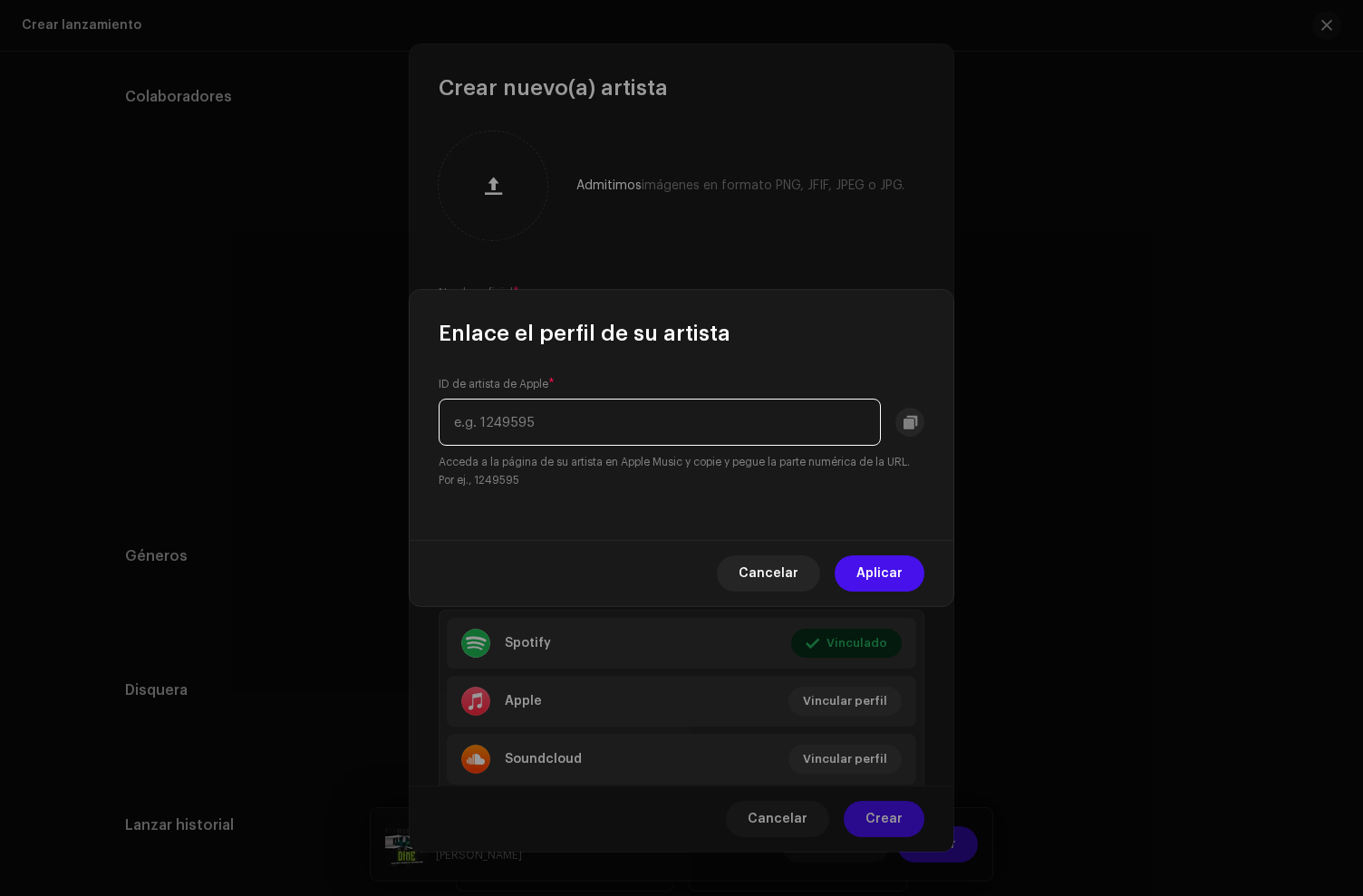
click at [503, 423] on input "text" at bounding box center [660, 423] width 443 height 47
paste input "1686026016"
type input "1686026016"
click at [840, 560] on div "Cancelar Aplicar" at bounding box center [682, 573] width 544 height 66
click at [874, 568] on span "Aplicar" at bounding box center [879, 574] width 46 height 36
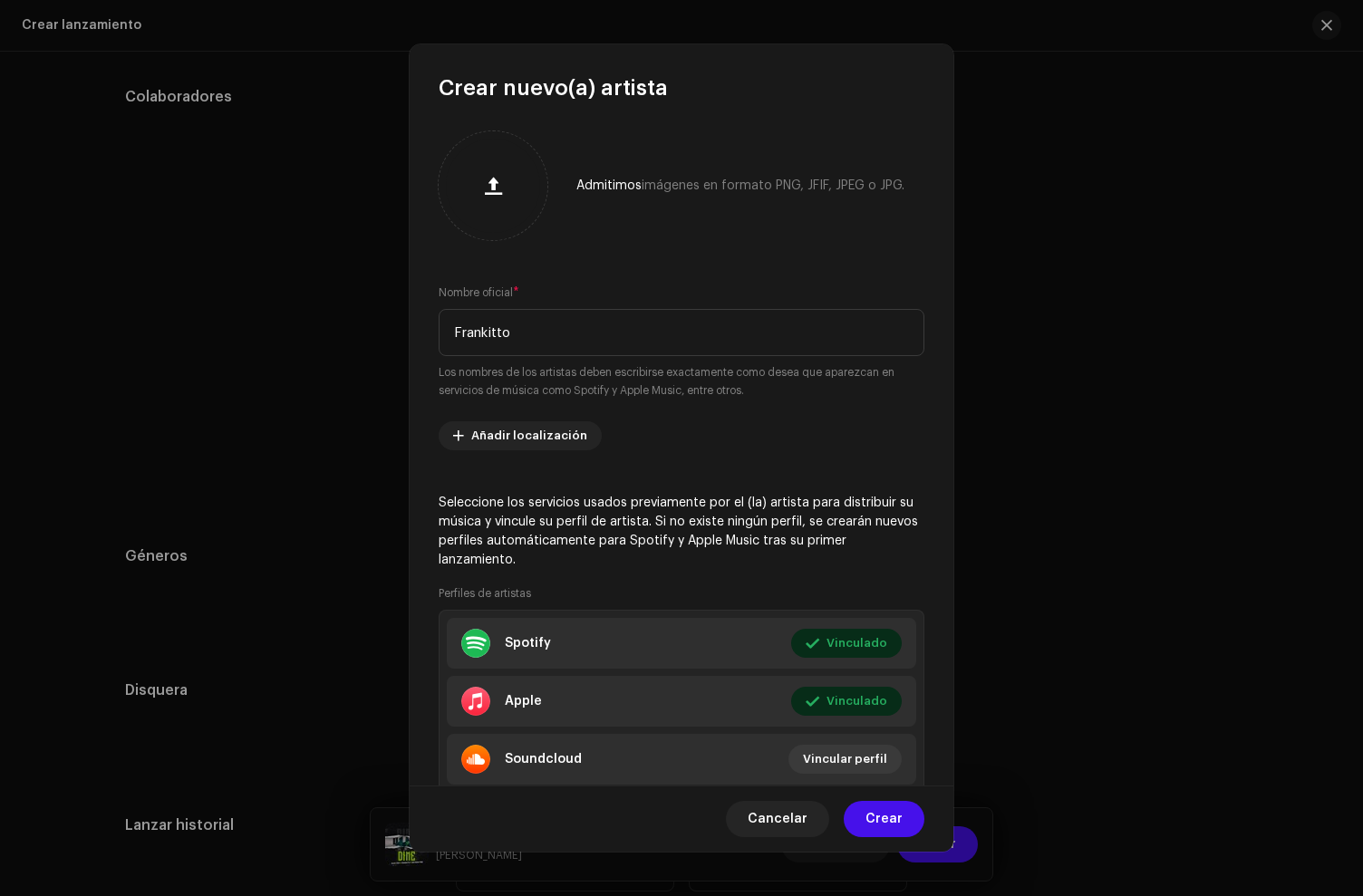
scroll to position [59, 0]
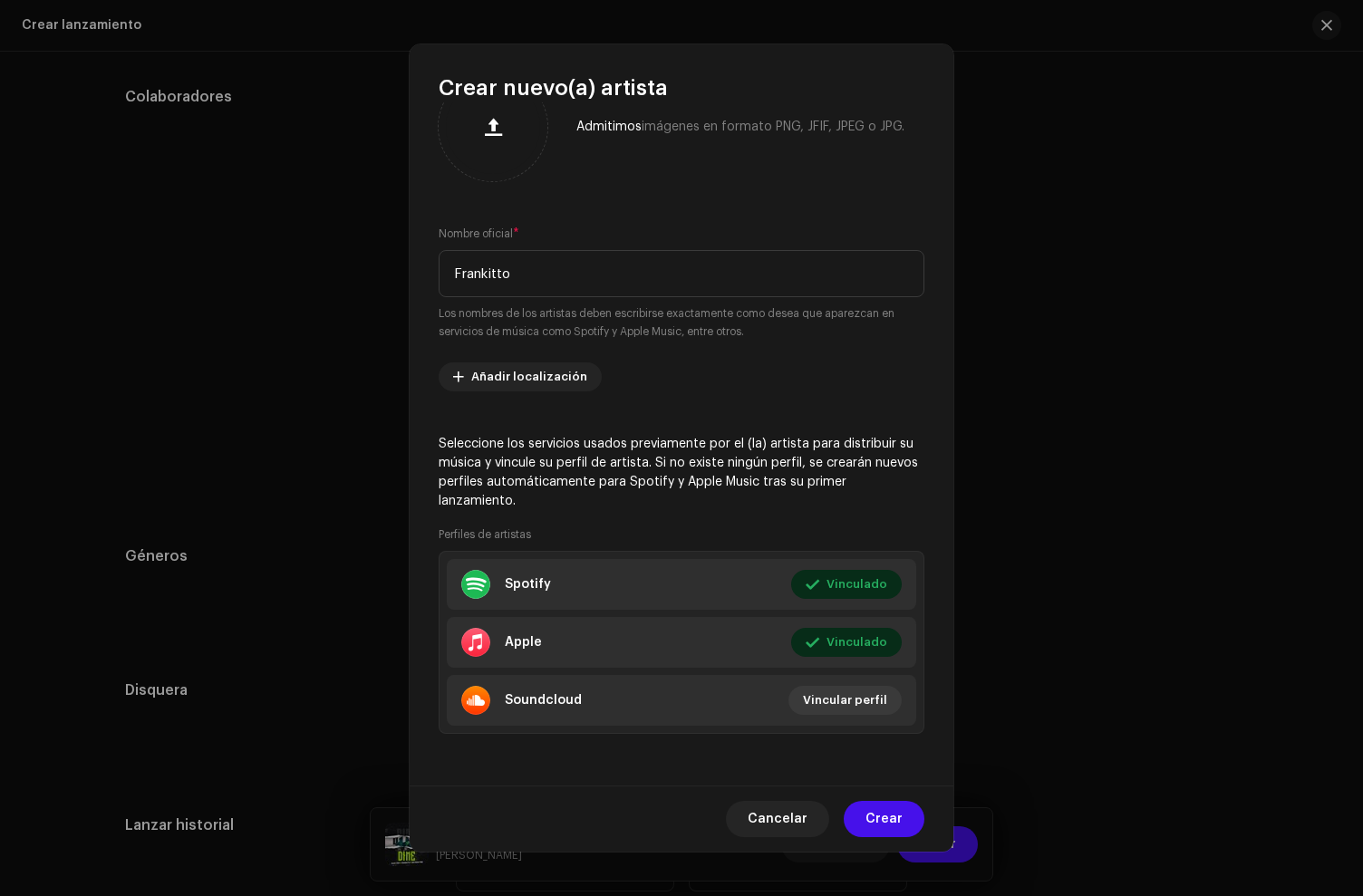
click at [883, 827] on span "Crear" at bounding box center [883, 819] width 37 height 36
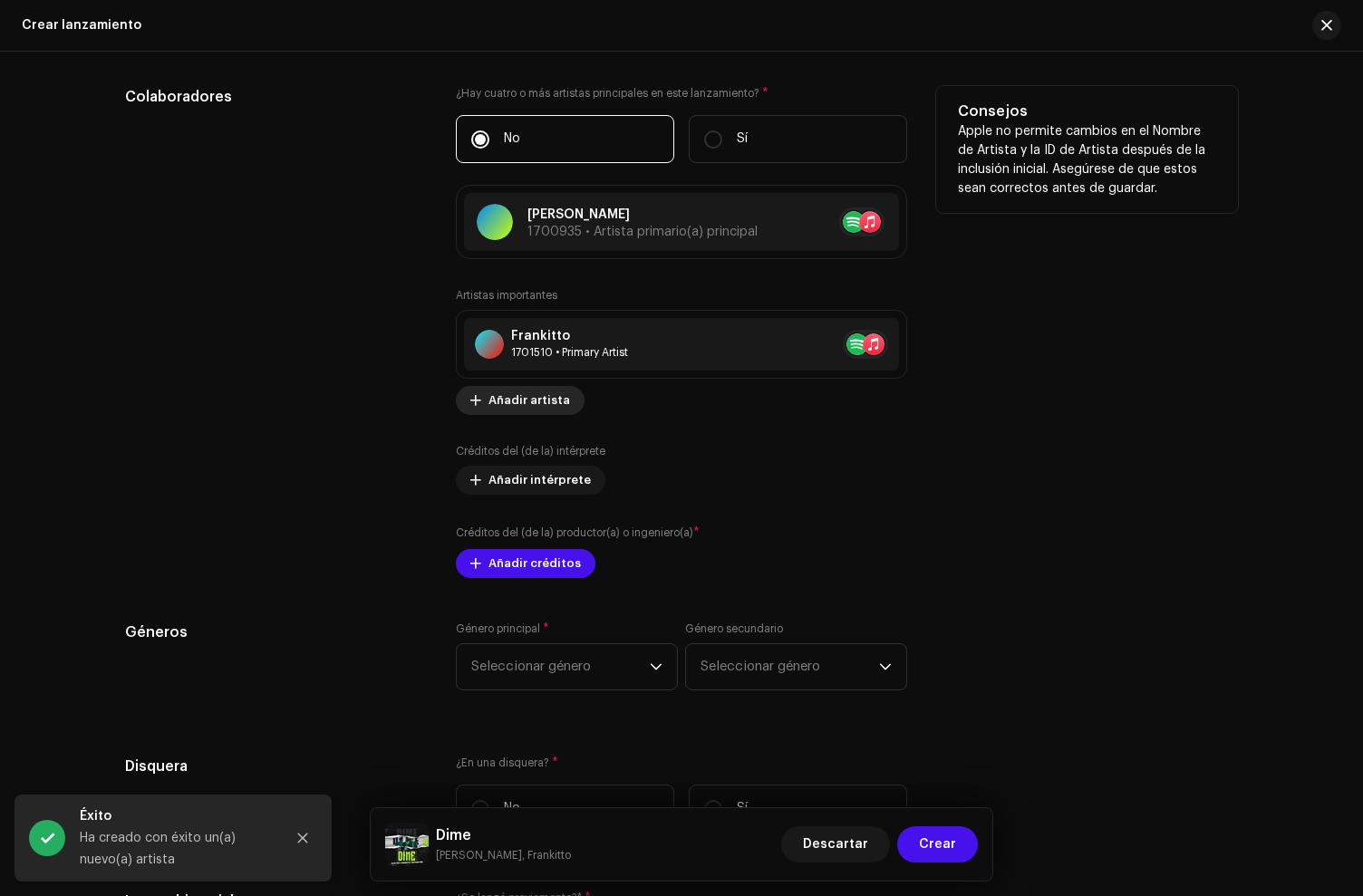
click at [521, 401] on span "Añadir artista" at bounding box center [530, 401] width 82 height 36
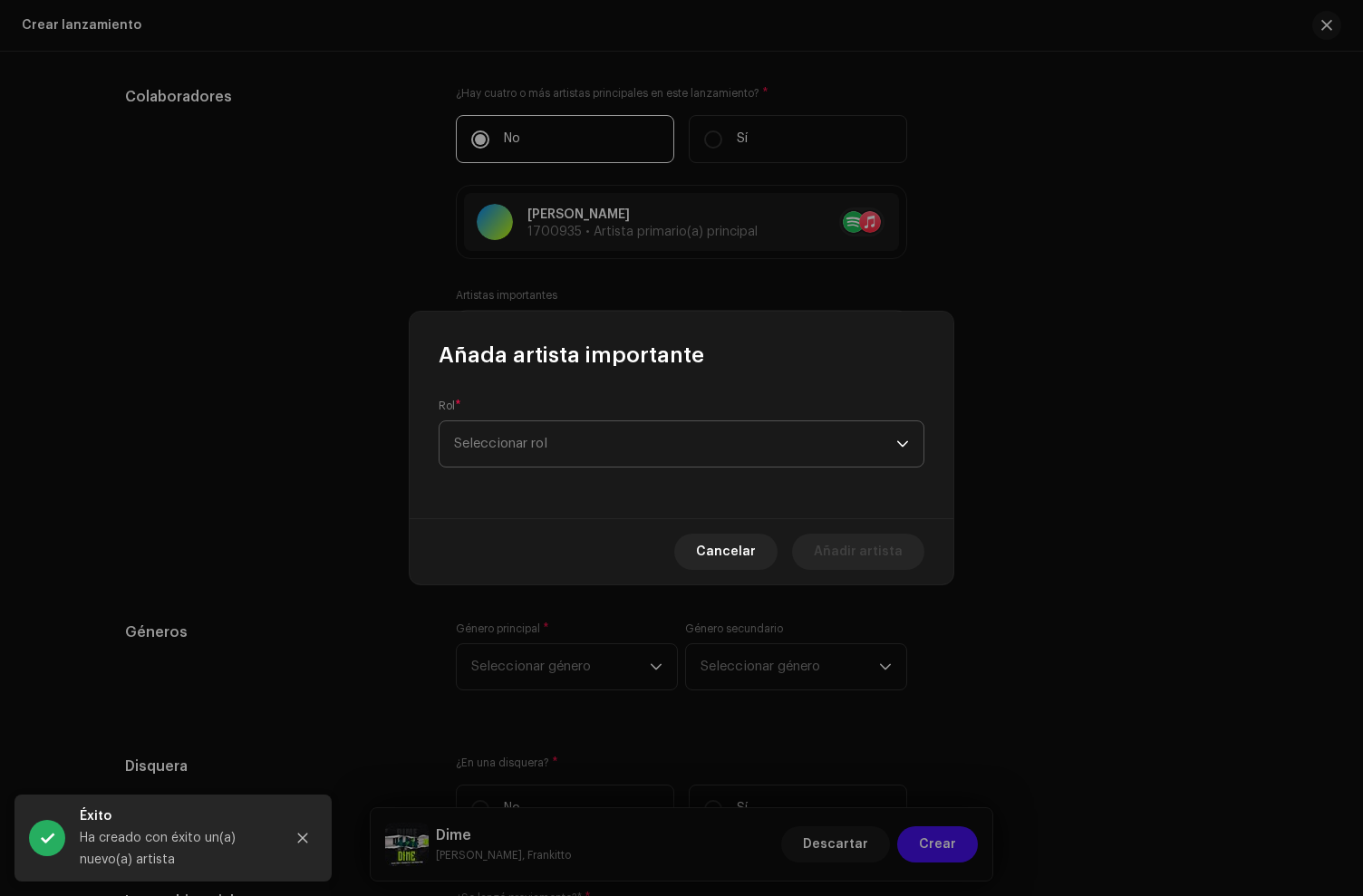
click at [534, 441] on span "Seleccionar rol" at bounding box center [676, 444] width 443 height 45
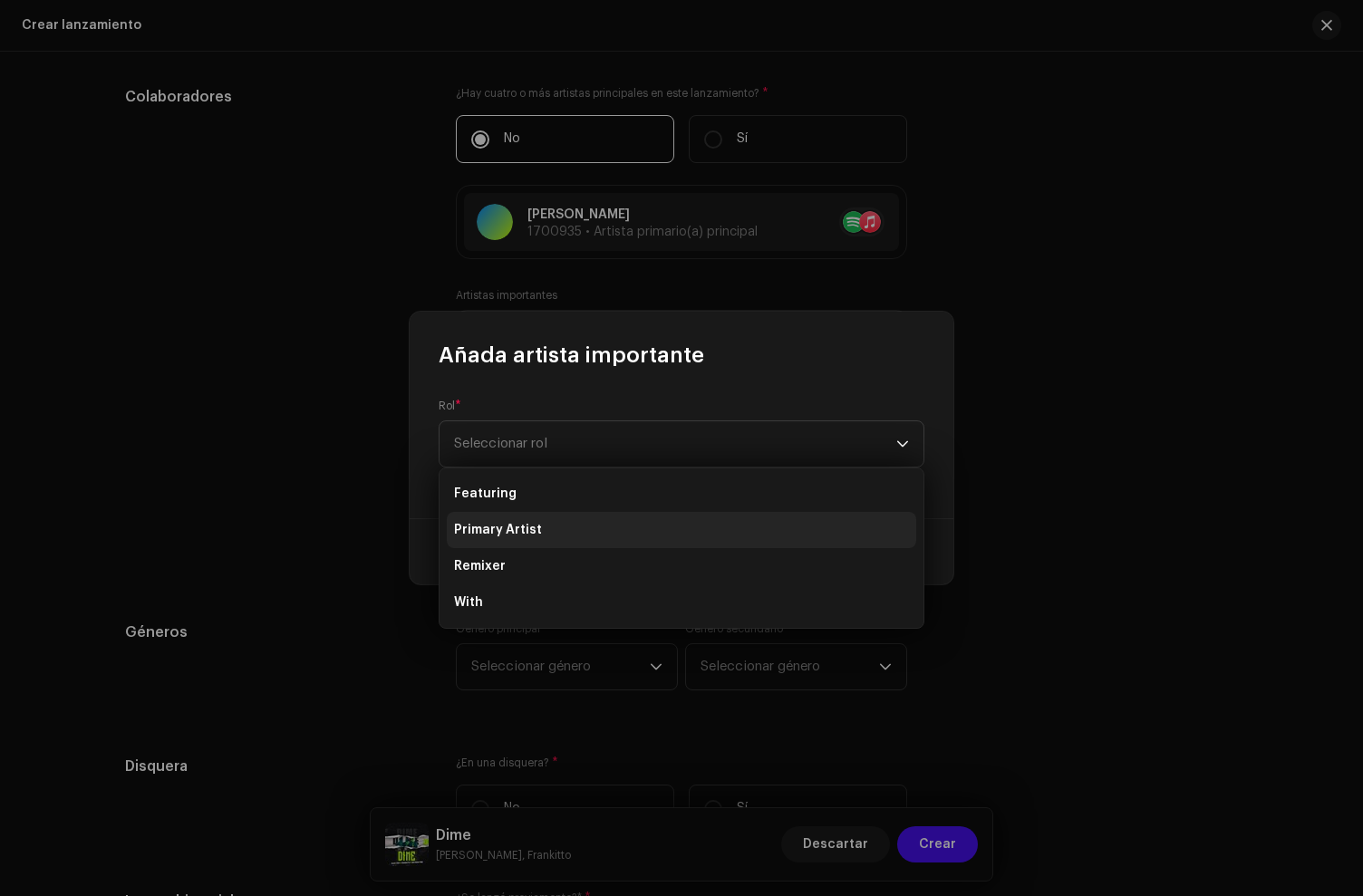
click at [552, 528] on li "Primary Artist" at bounding box center [682, 531] width 470 height 36
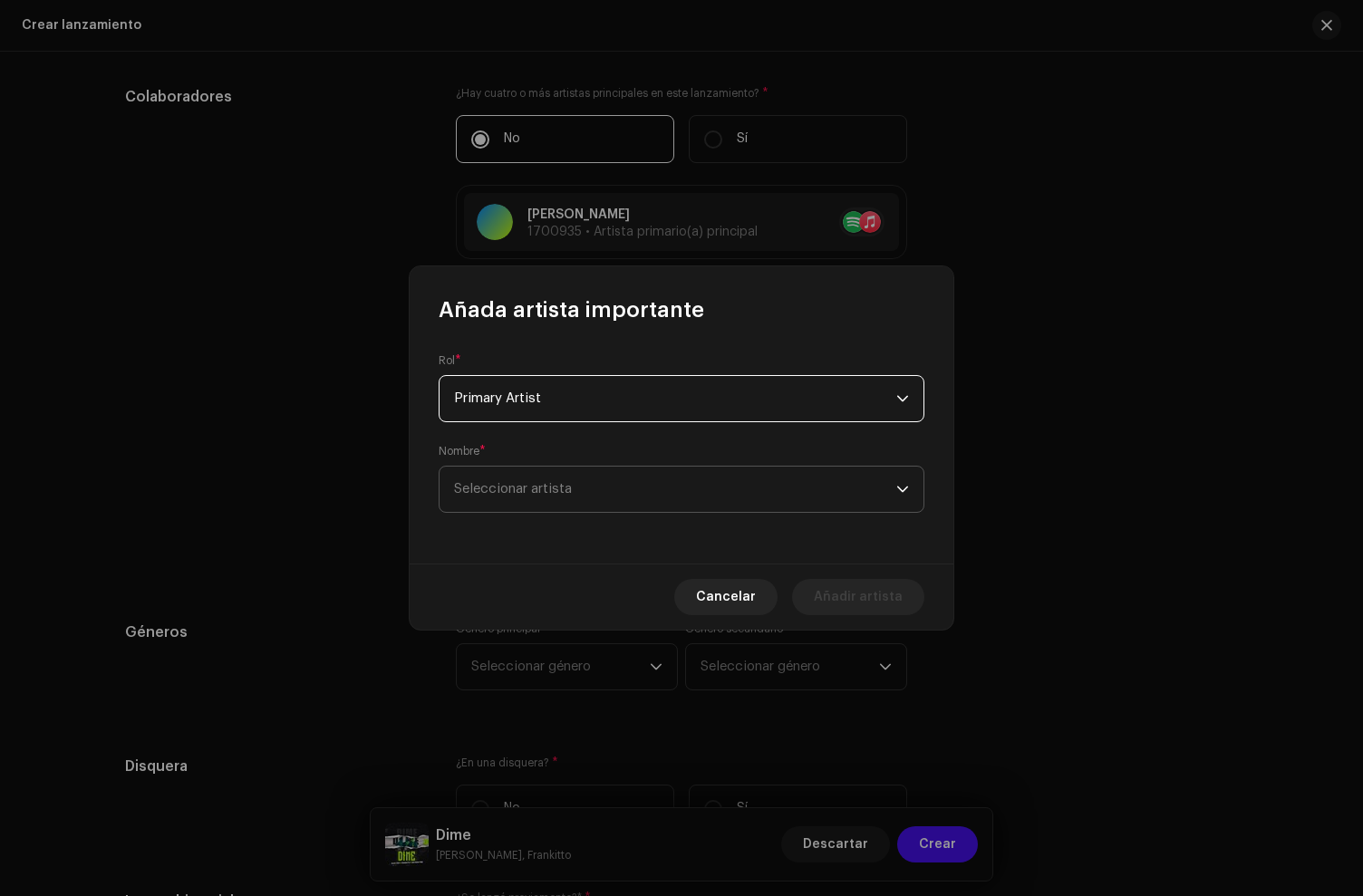
click at [547, 473] on span "Seleccionar artista" at bounding box center [676, 490] width 443 height 45
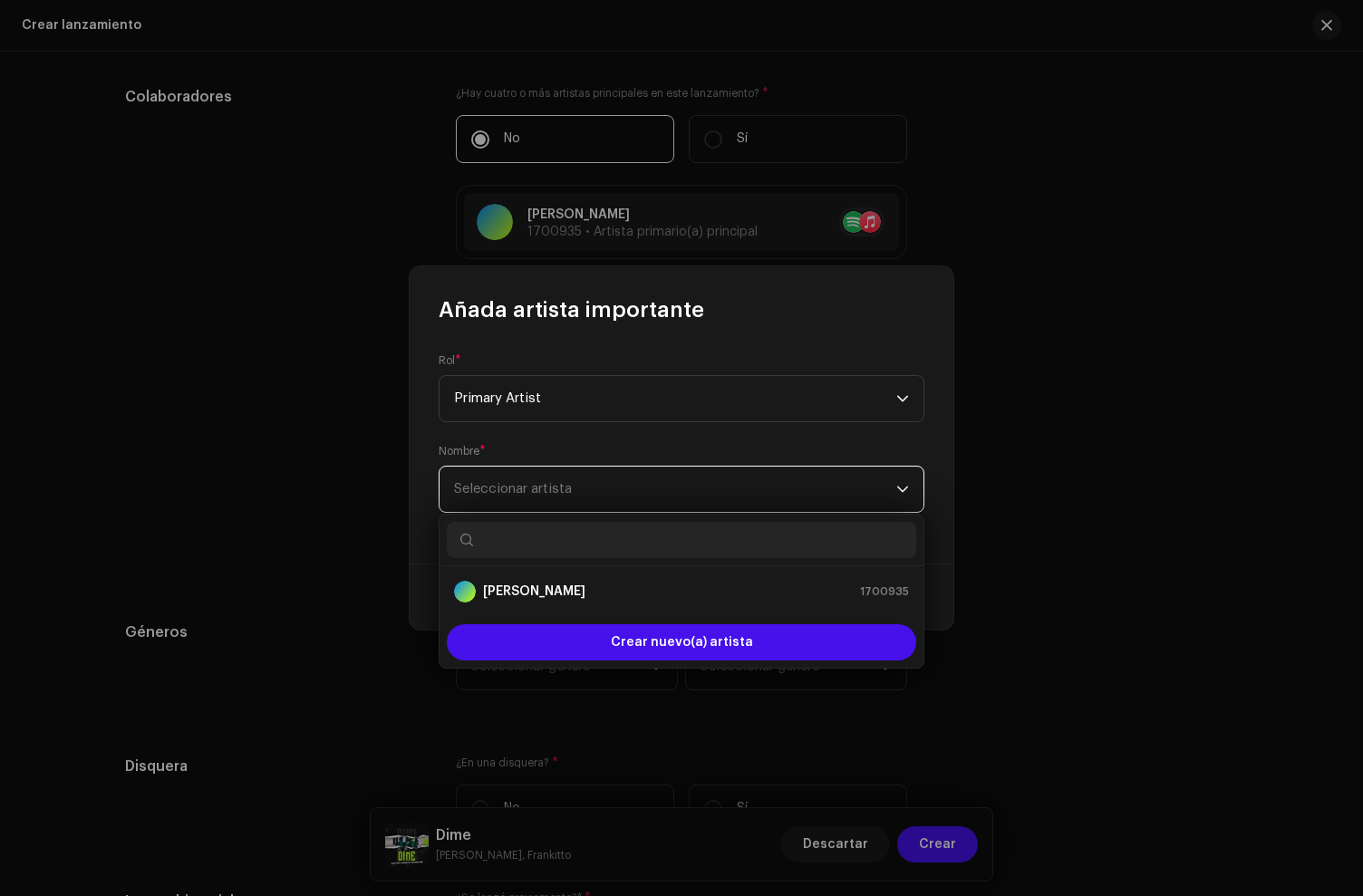
click at [545, 478] on span "Seleccionar artista" at bounding box center [676, 490] width 443 height 45
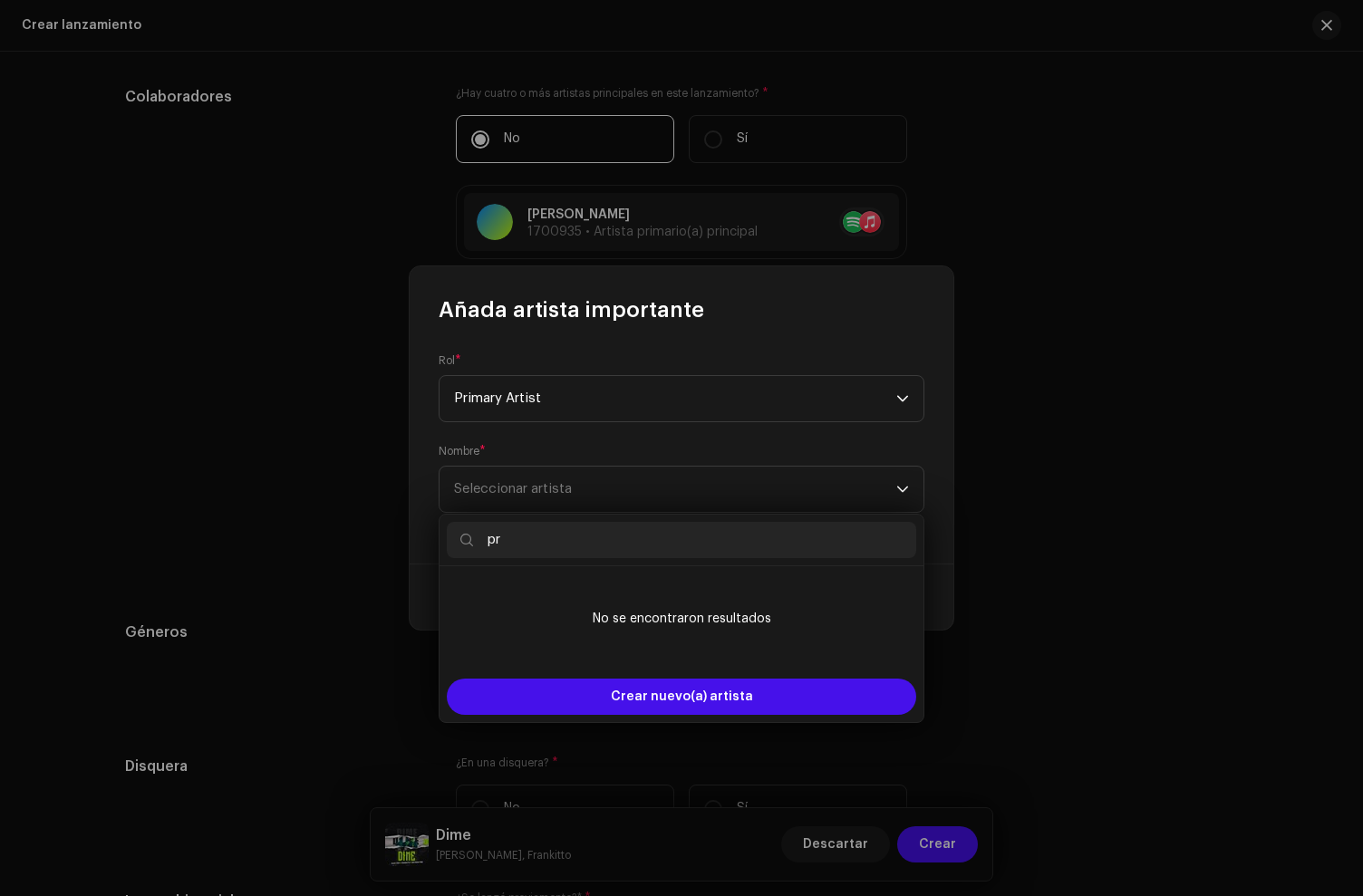
type input "p"
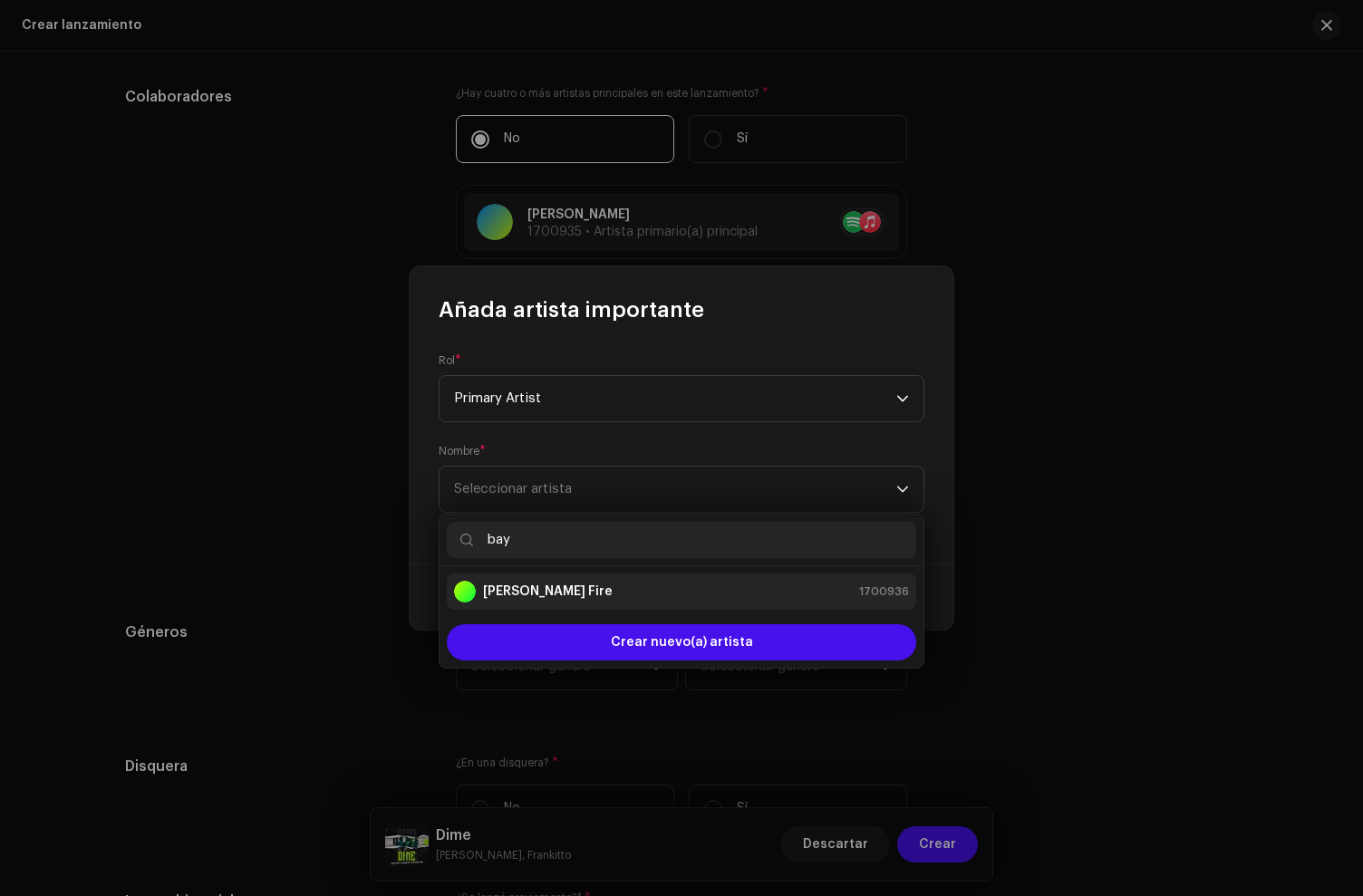
type input "bay"
click at [552, 590] on div "[PERSON_NAME] Fire 1700936" at bounding box center [682, 592] width 455 height 22
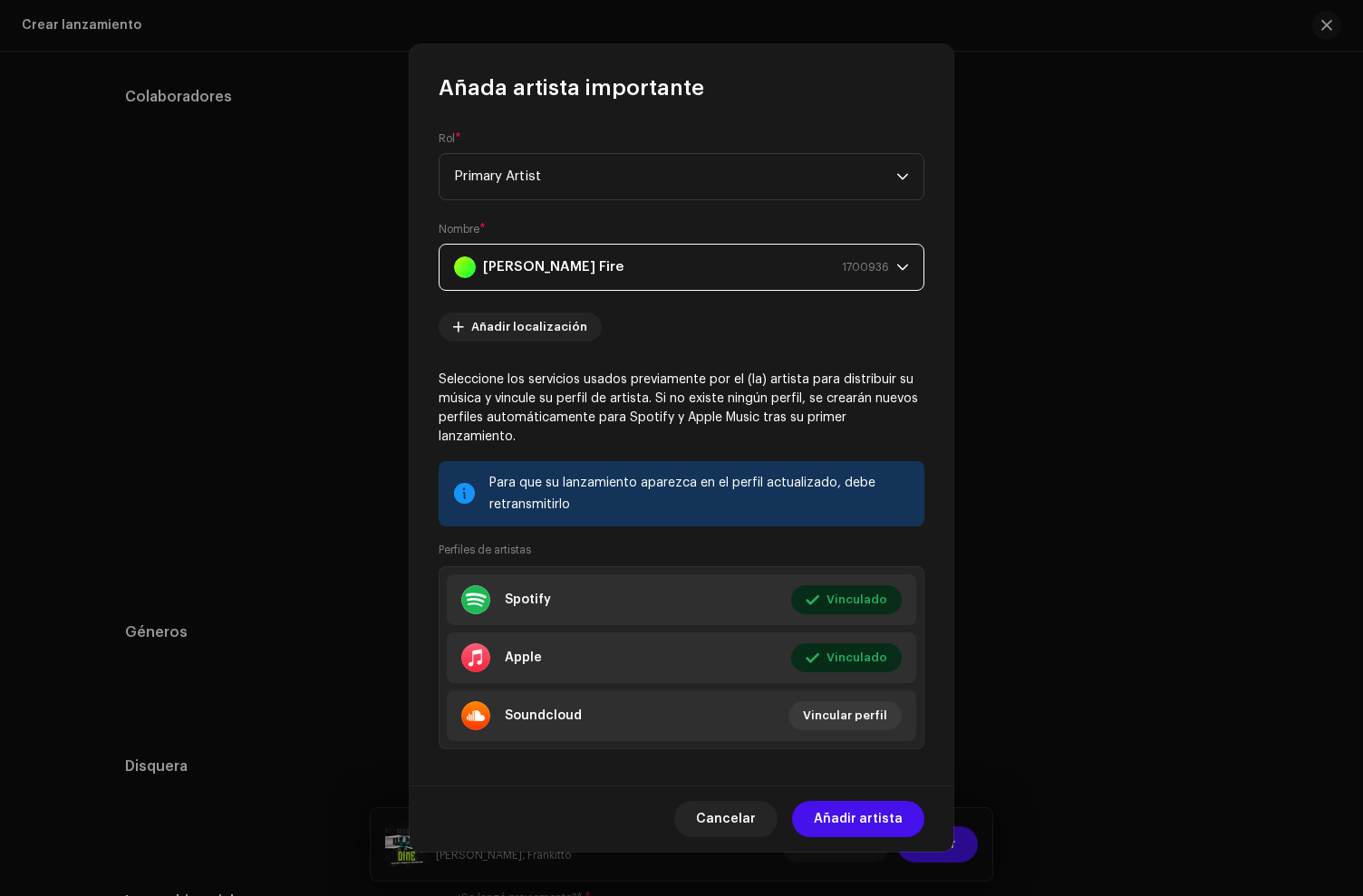
click at [868, 806] on span "Añadir artista" at bounding box center [858, 819] width 89 height 36
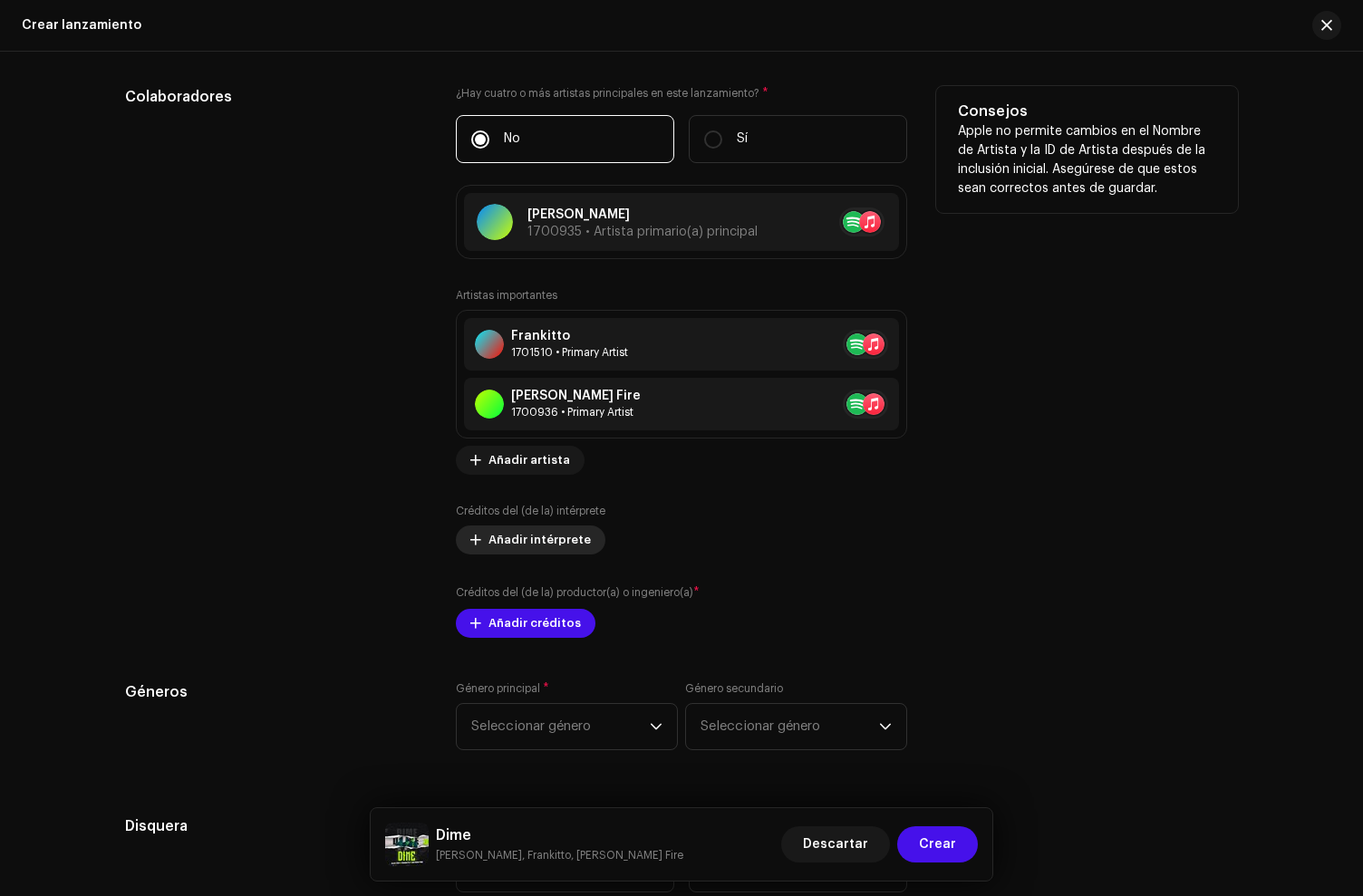
click at [535, 541] on span "Añadir intérprete" at bounding box center [540, 541] width 102 height 36
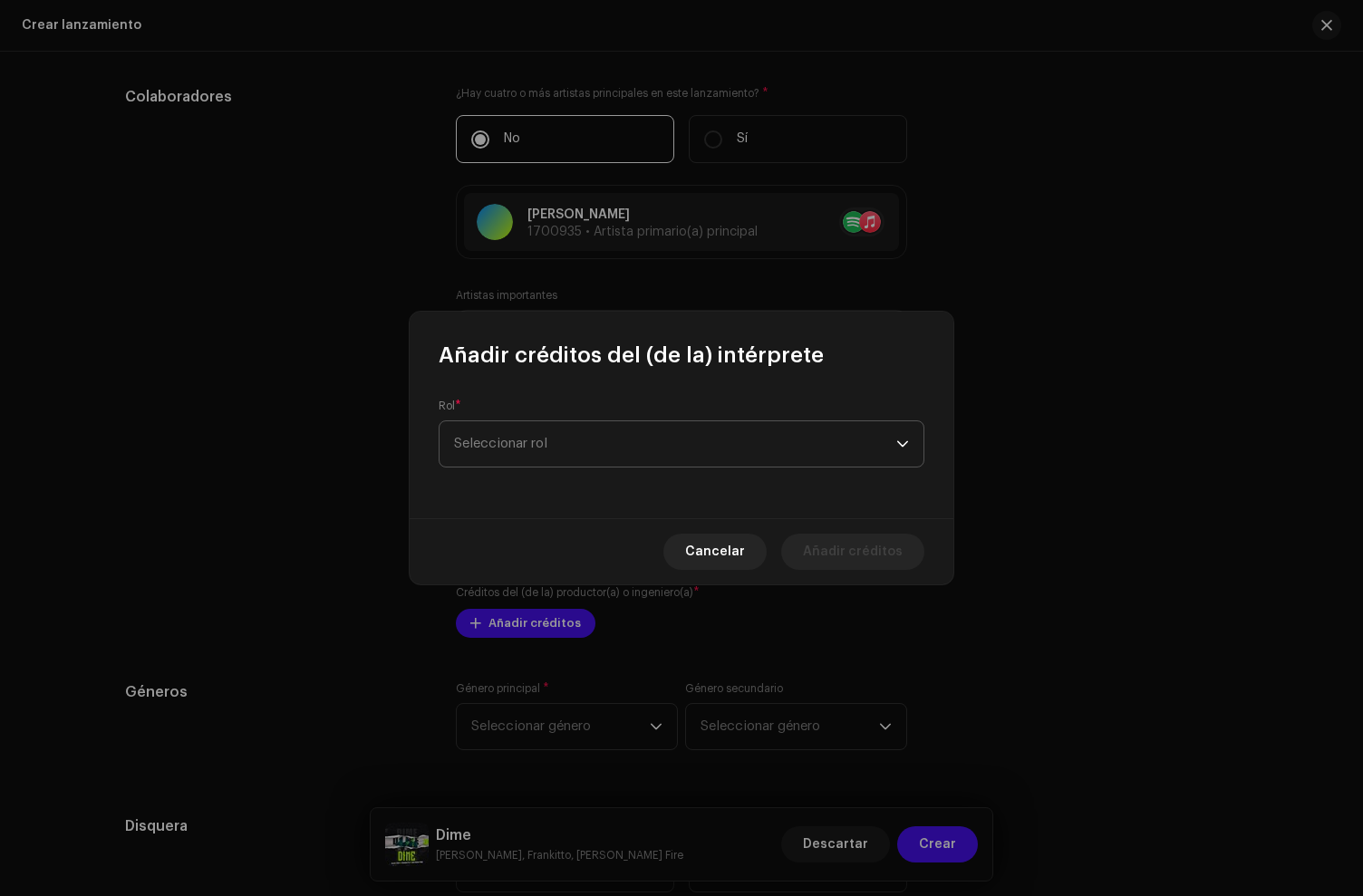
click at [503, 452] on span "Seleccionar rol" at bounding box center [676, 444] width 443 height 45
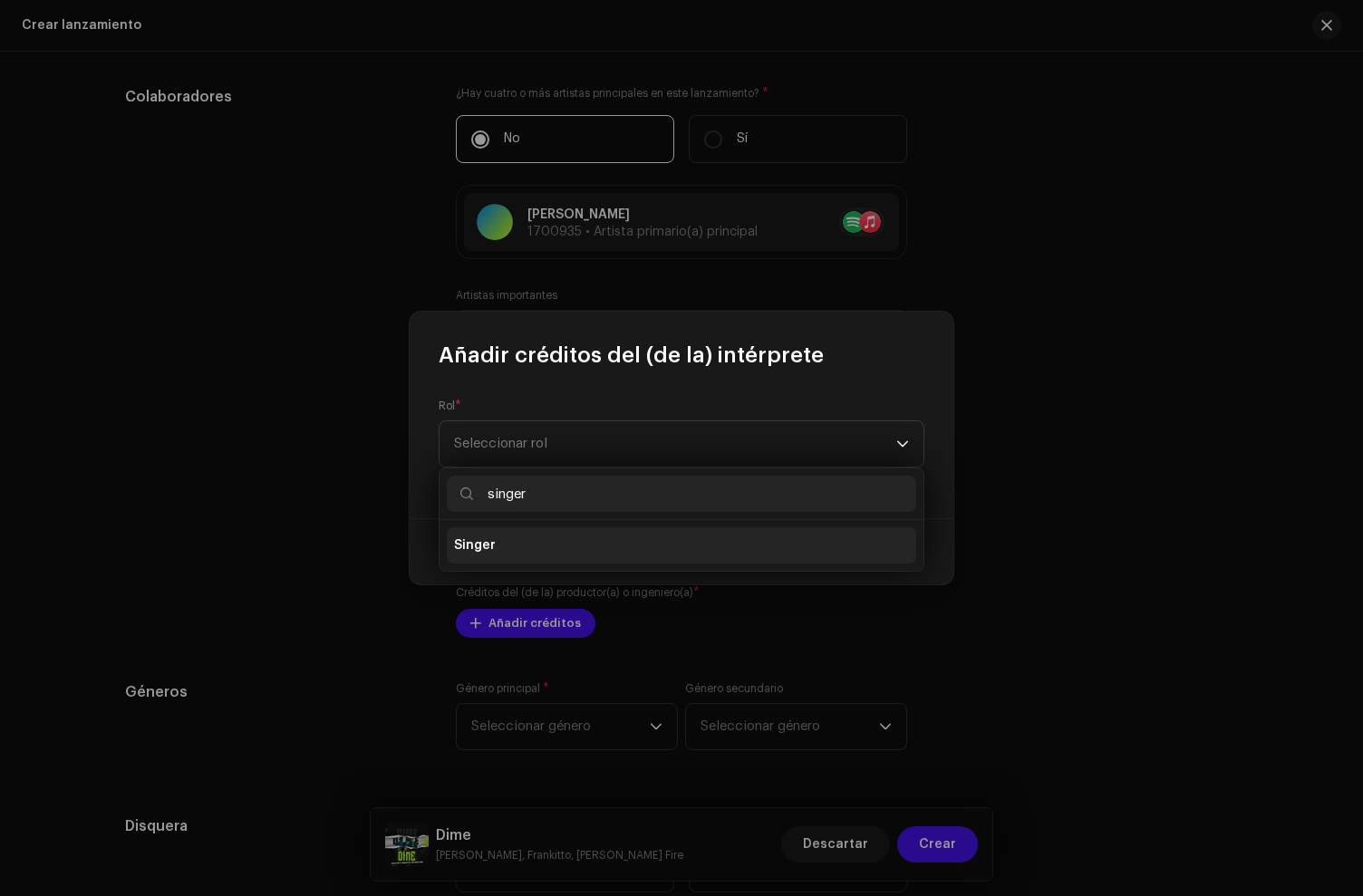
type input "singer"
click at [526, 550] on li "Singer" at bounding box center [682, 546] width 470 height 36
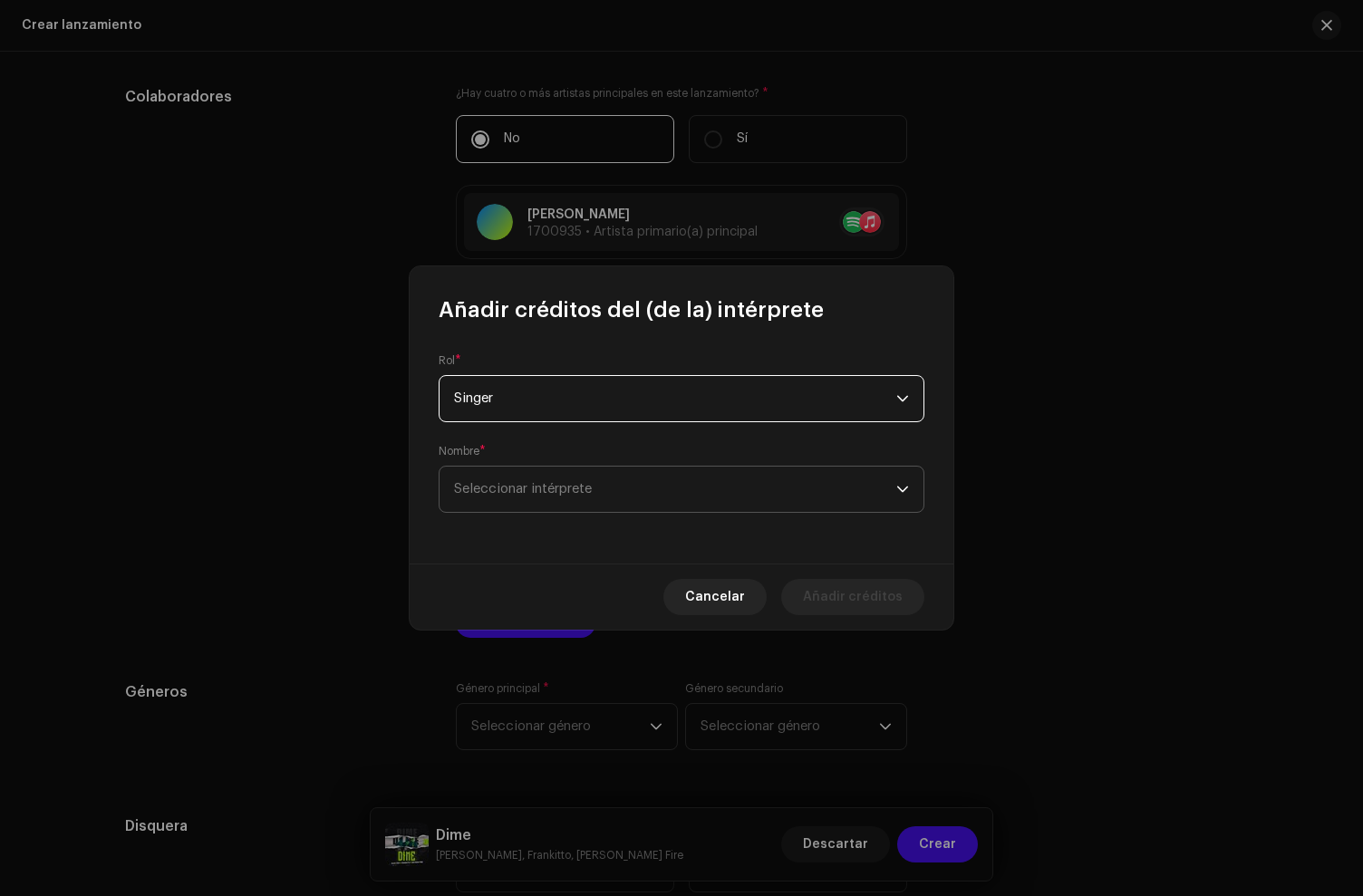
click at [523, 496] on span "Seleccionar intérprete" at bounding box center [523, 489] width 138 height 14
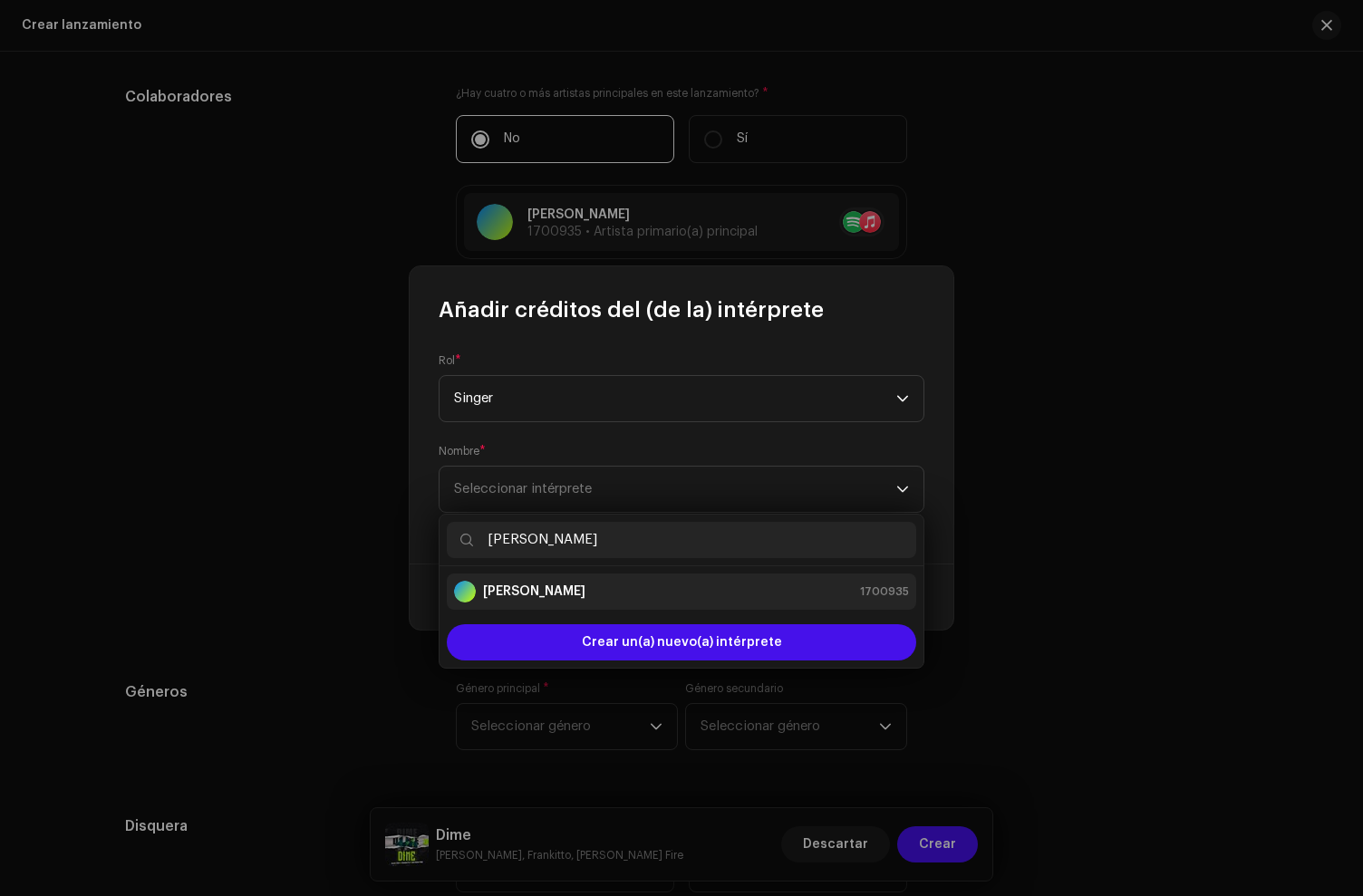
type input "[PERSON_NAME]"
click at [544, 581] on div "[PERSON_NAME] 1700935" at bounding box center [682, 592] width 455 height 22
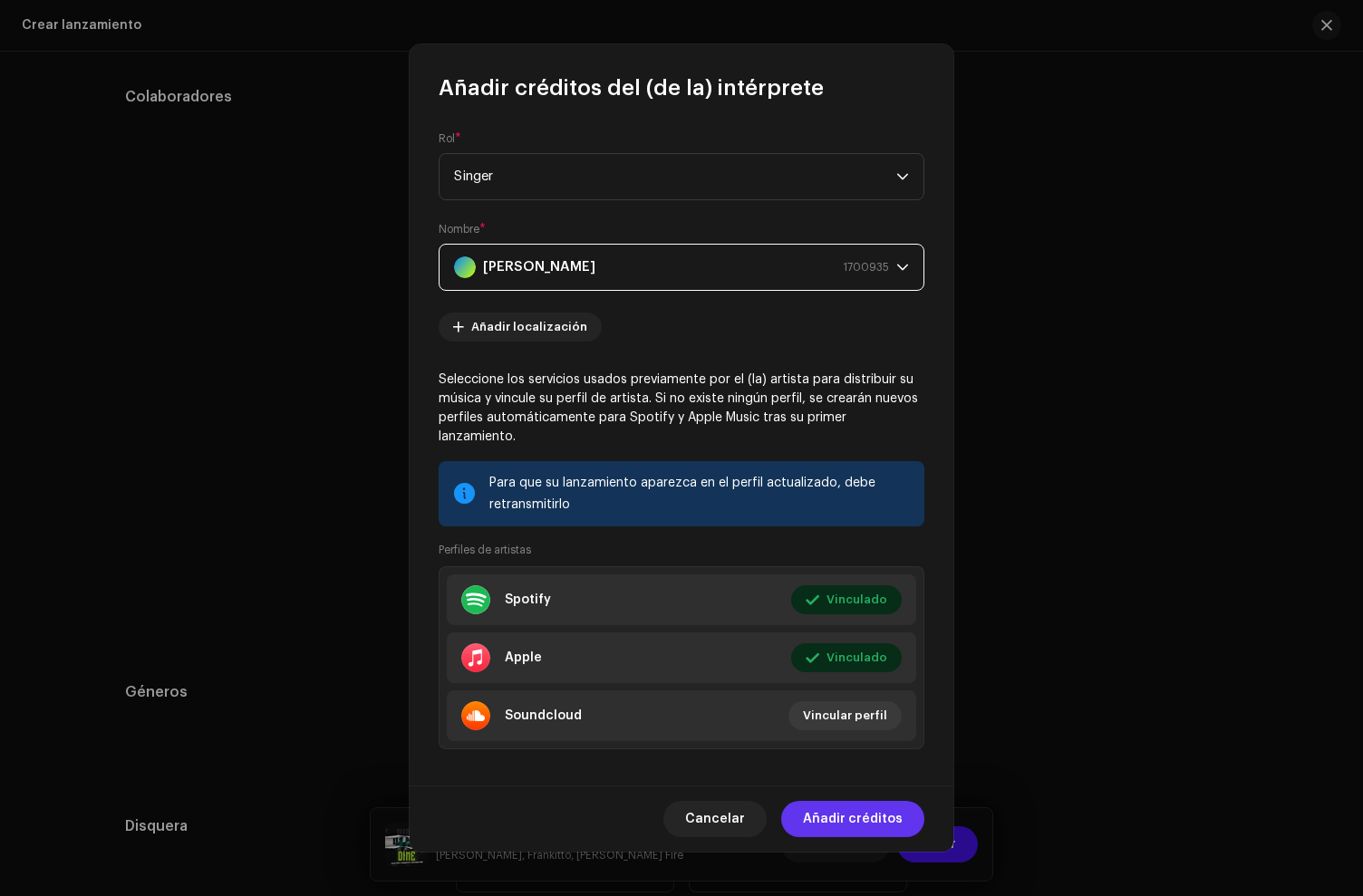
click at [877, 813] on span "Añadir créditos" at bounding box center [852, 819] width 100 height 36
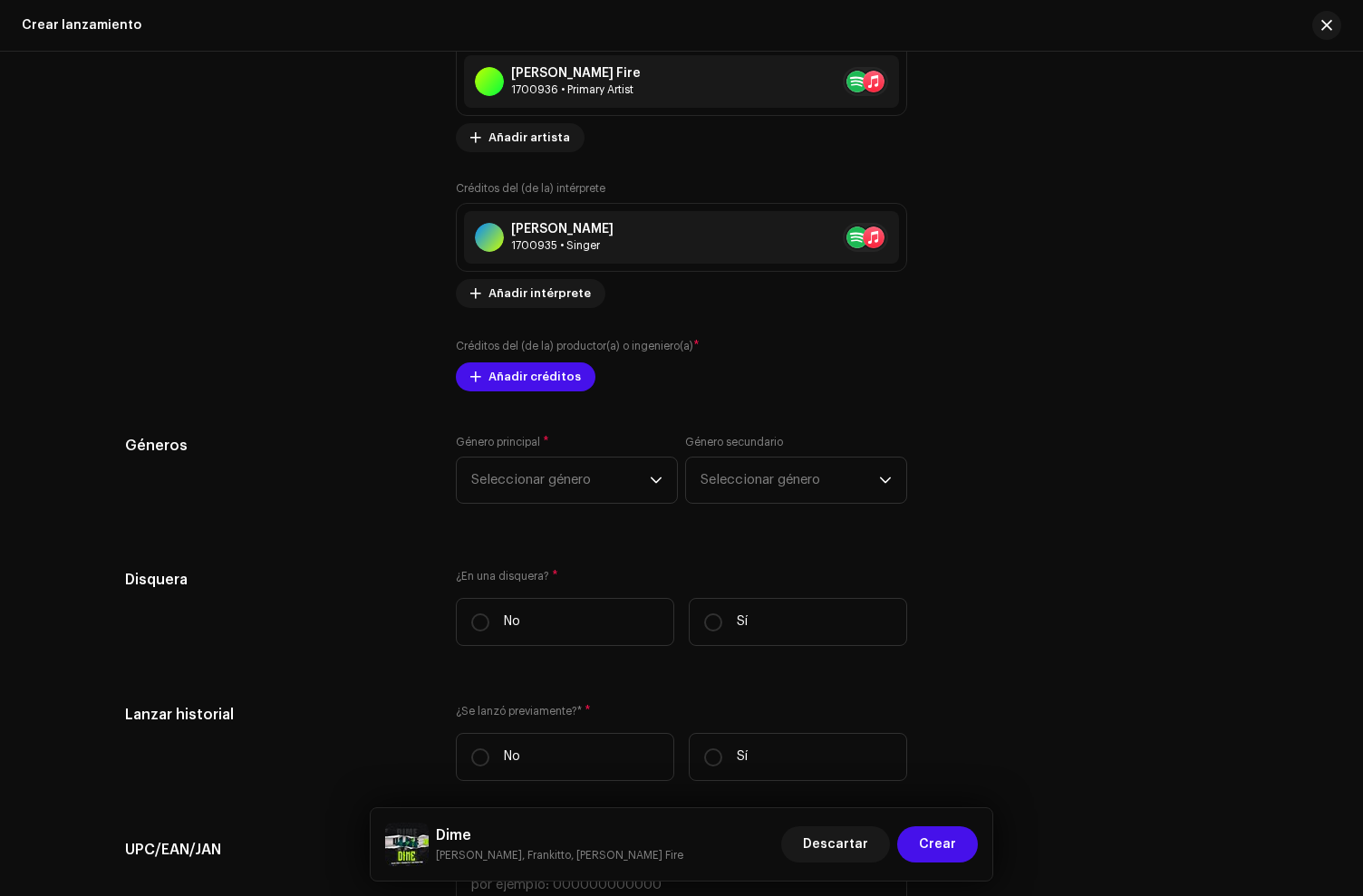
scroll to position [2294, 0]
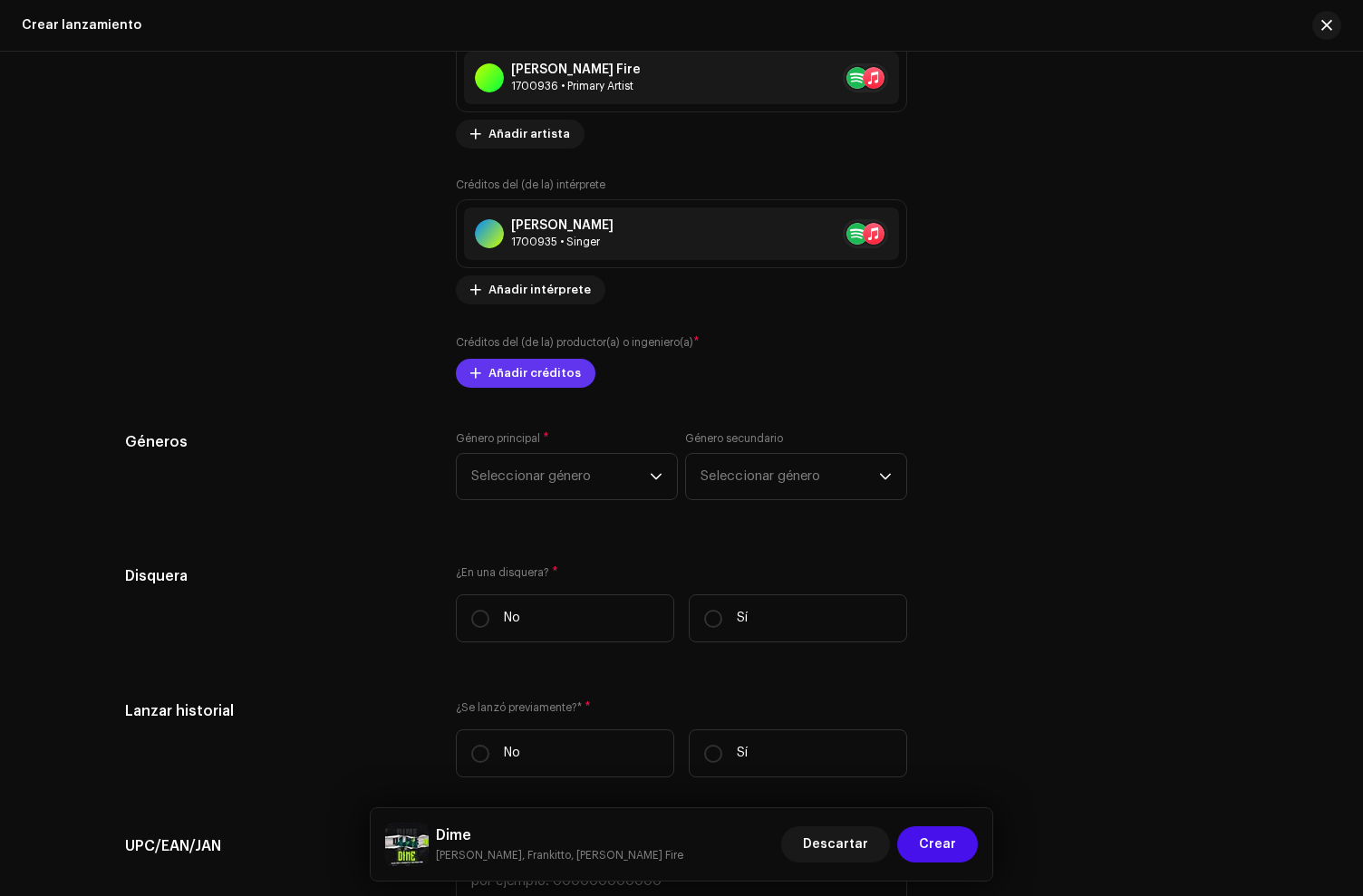
click at [505, 386] on span "Añadir créditos" at bounding box center [535, 374] width 92 height 36
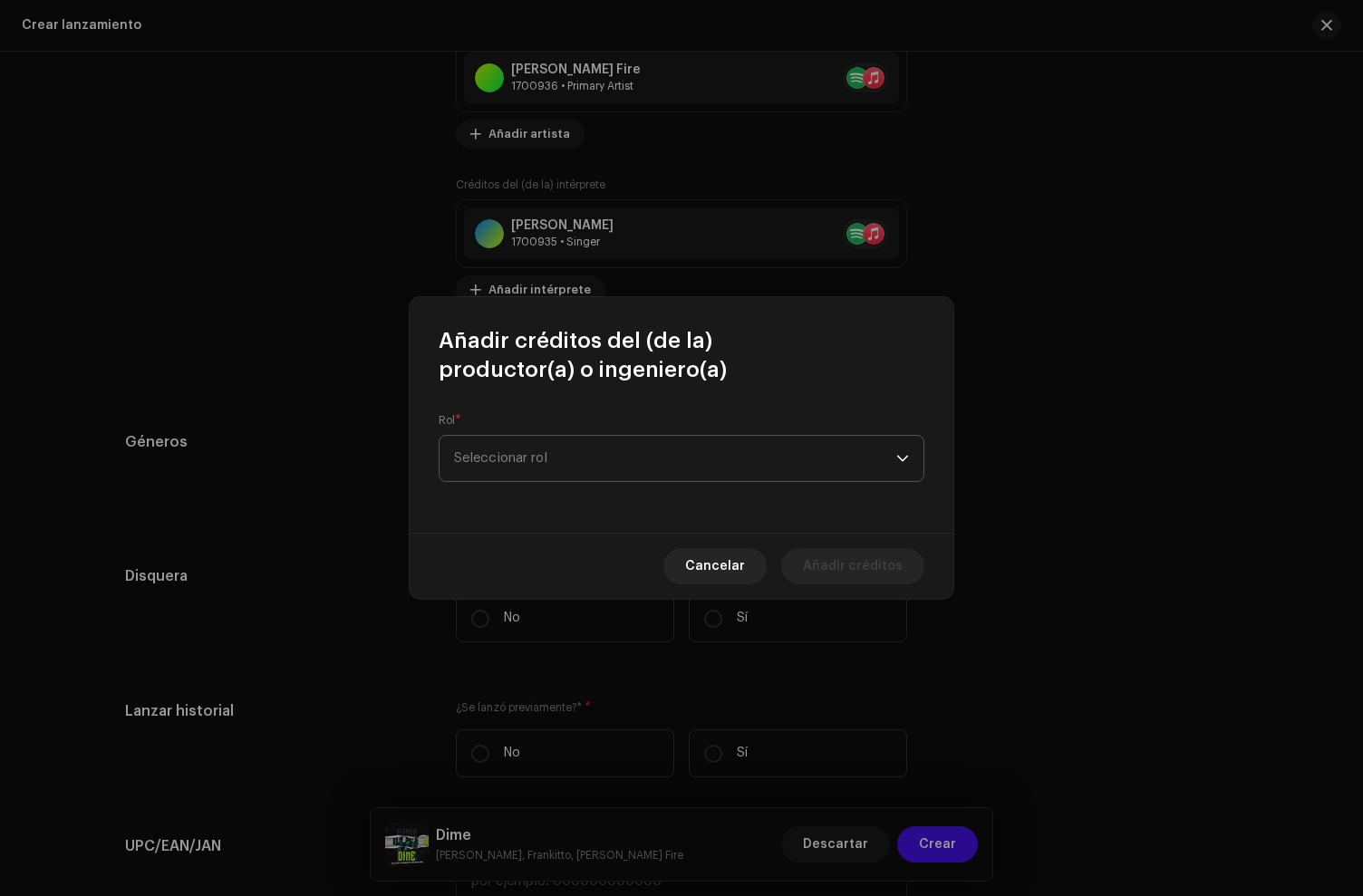
click at [492, 454] on span "Seleccionar rol" at bounding box center [676, 459] width 443 height 45
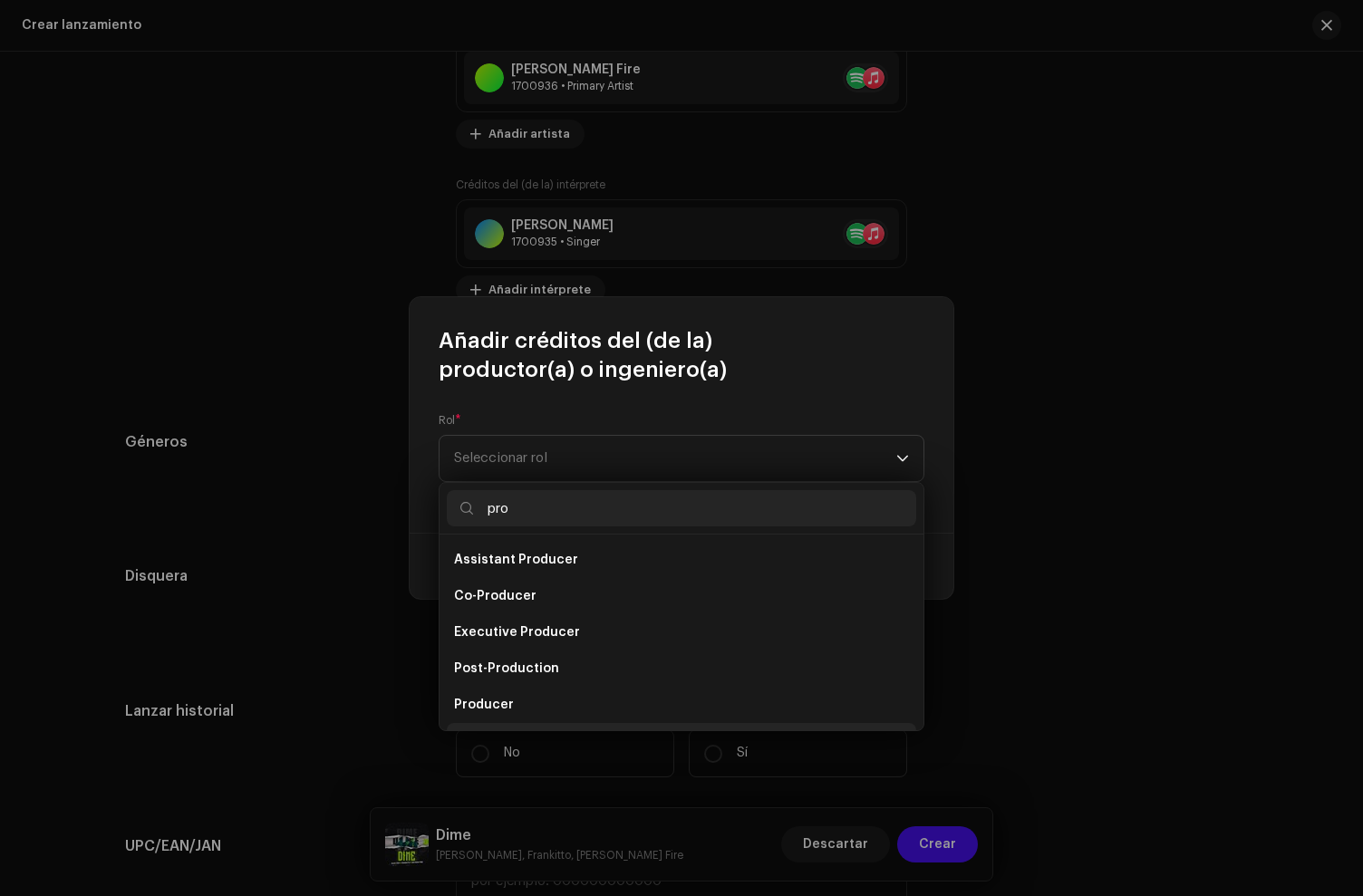
scroll to position [29, 0]
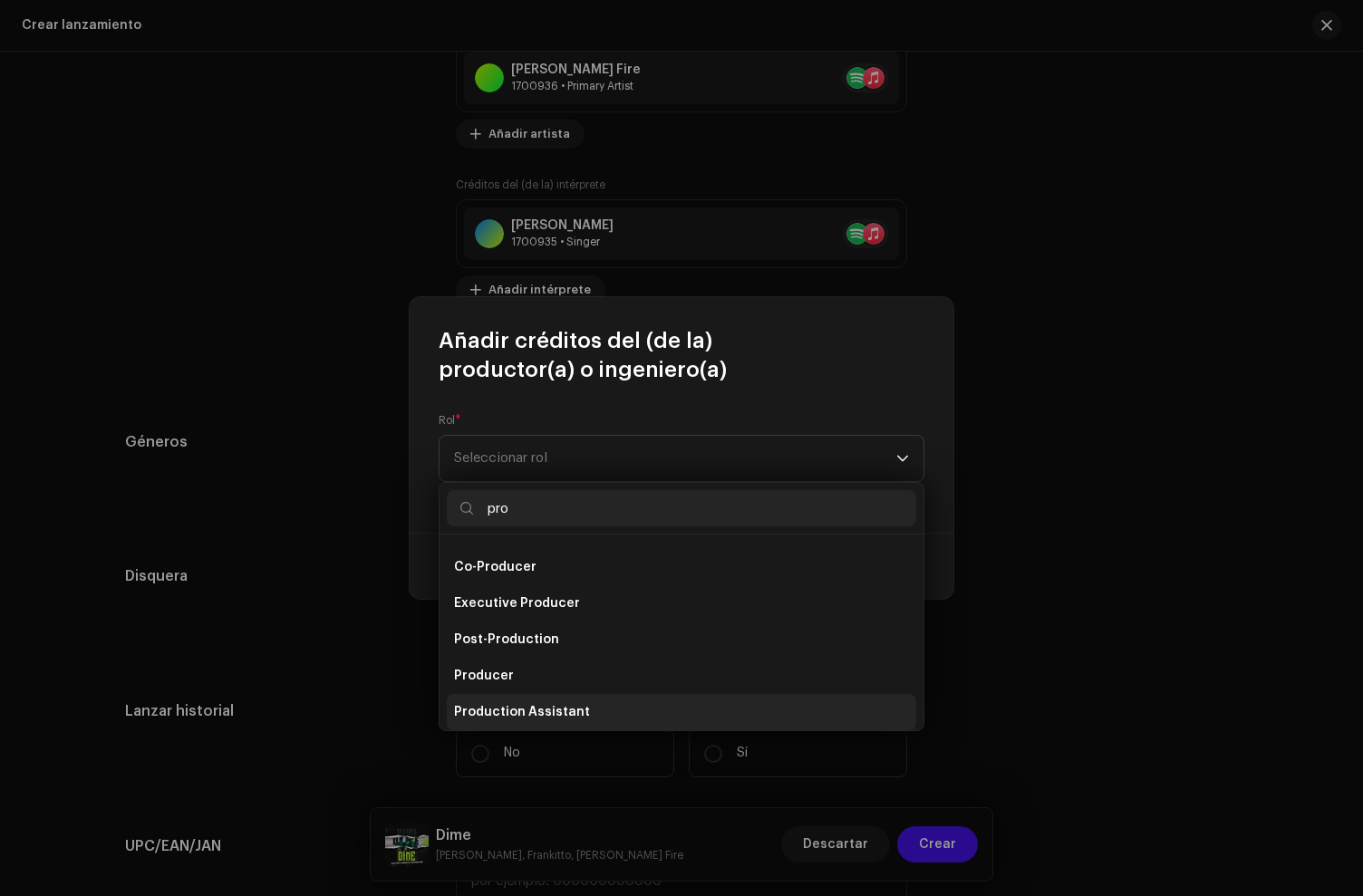
type input "pro"
click at [499, 706] on span "Production Assistant" at bounding box center [522, 713] width 136 height 18
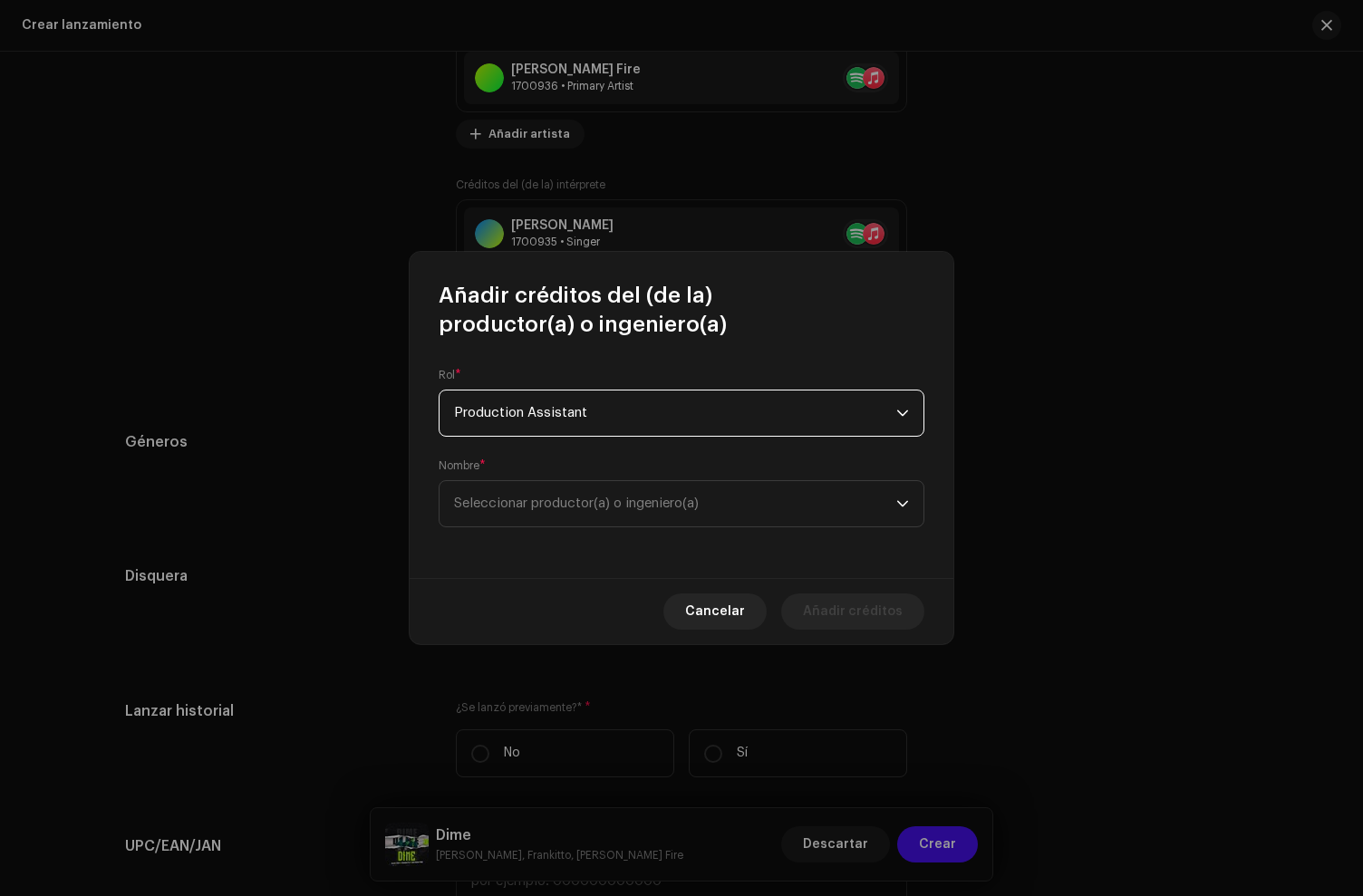
click at [500, 415] on span "Production Assistant" at bounding box center [676, 414] width 443 height 45
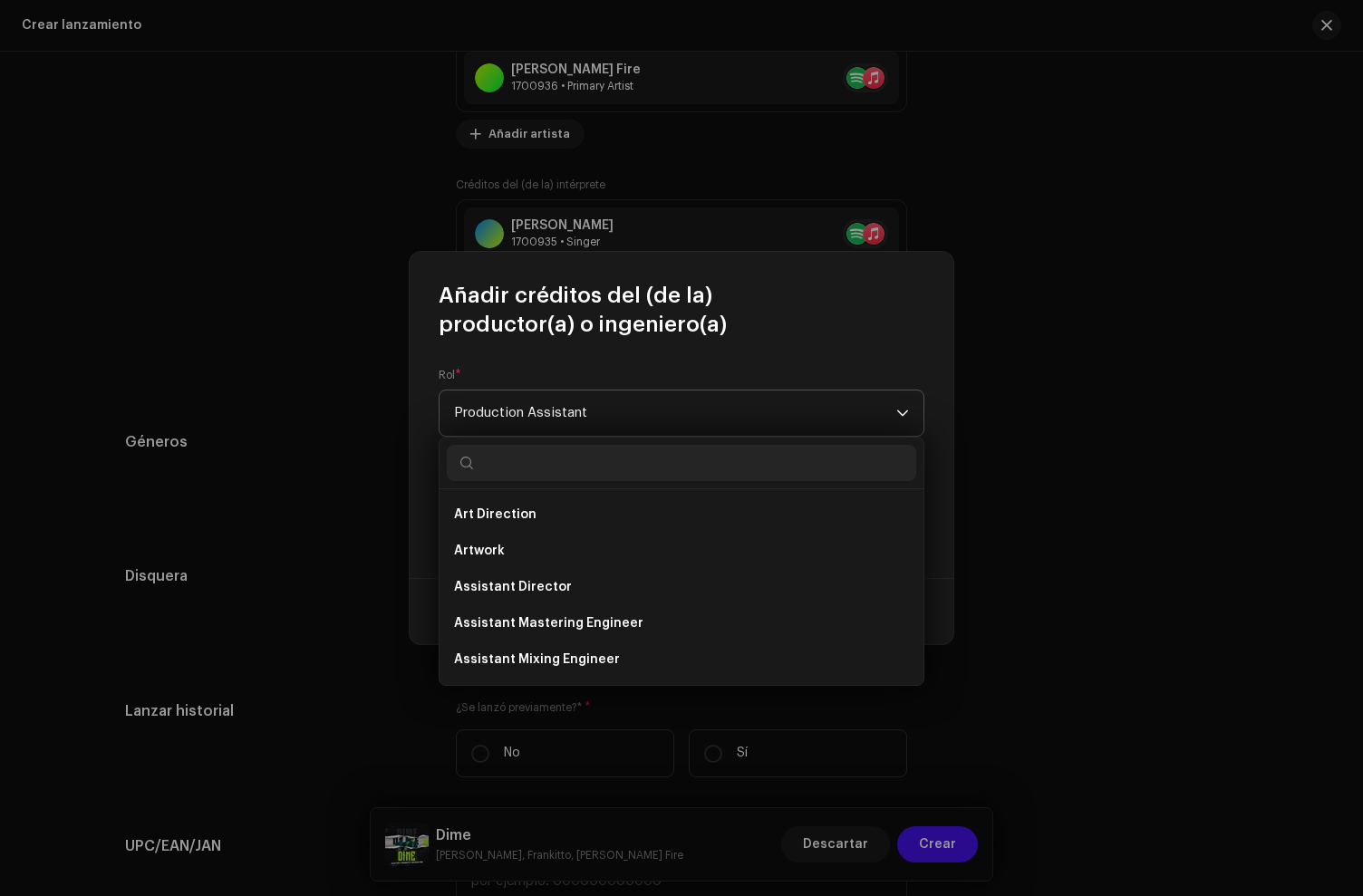
scroll to position [609, 0]
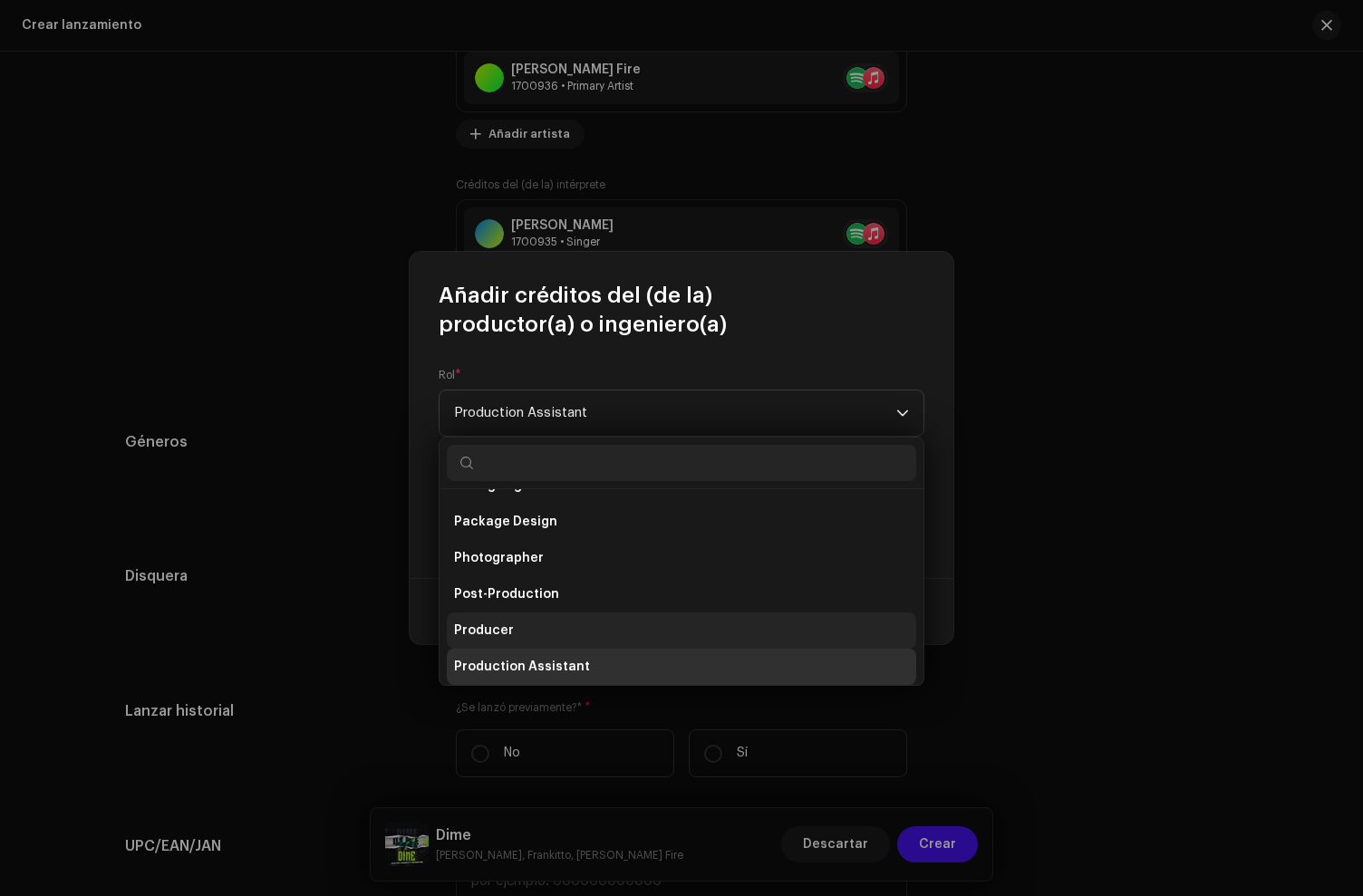
click at [502, 626] on span "Producer" at bounding box center [484, 631] width 60 height 18
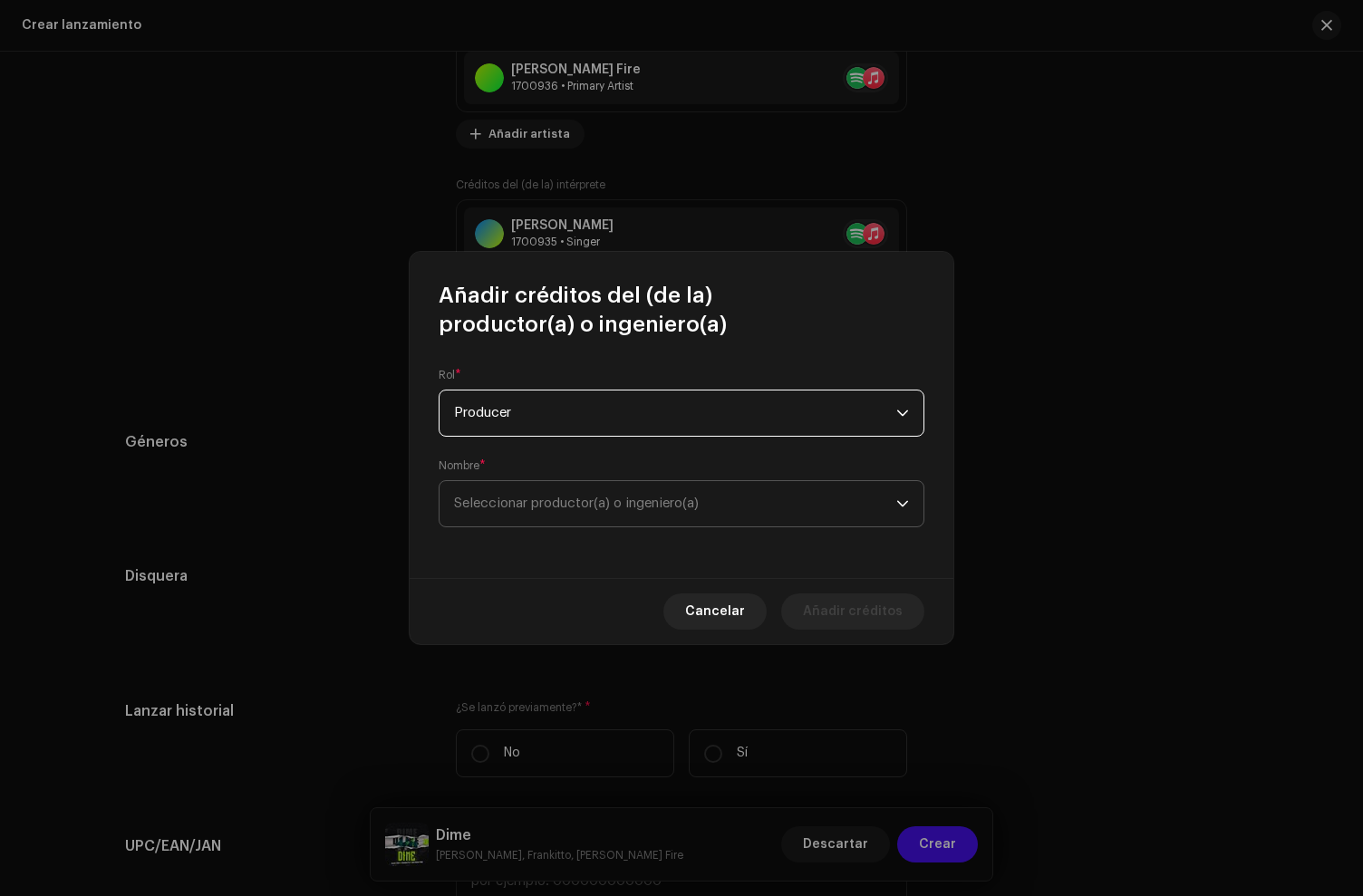
click at [521, 518] on span "Seleccionar productor(a) o ingeniero(a)" at bounding box center [676, 504] width 443 height 45
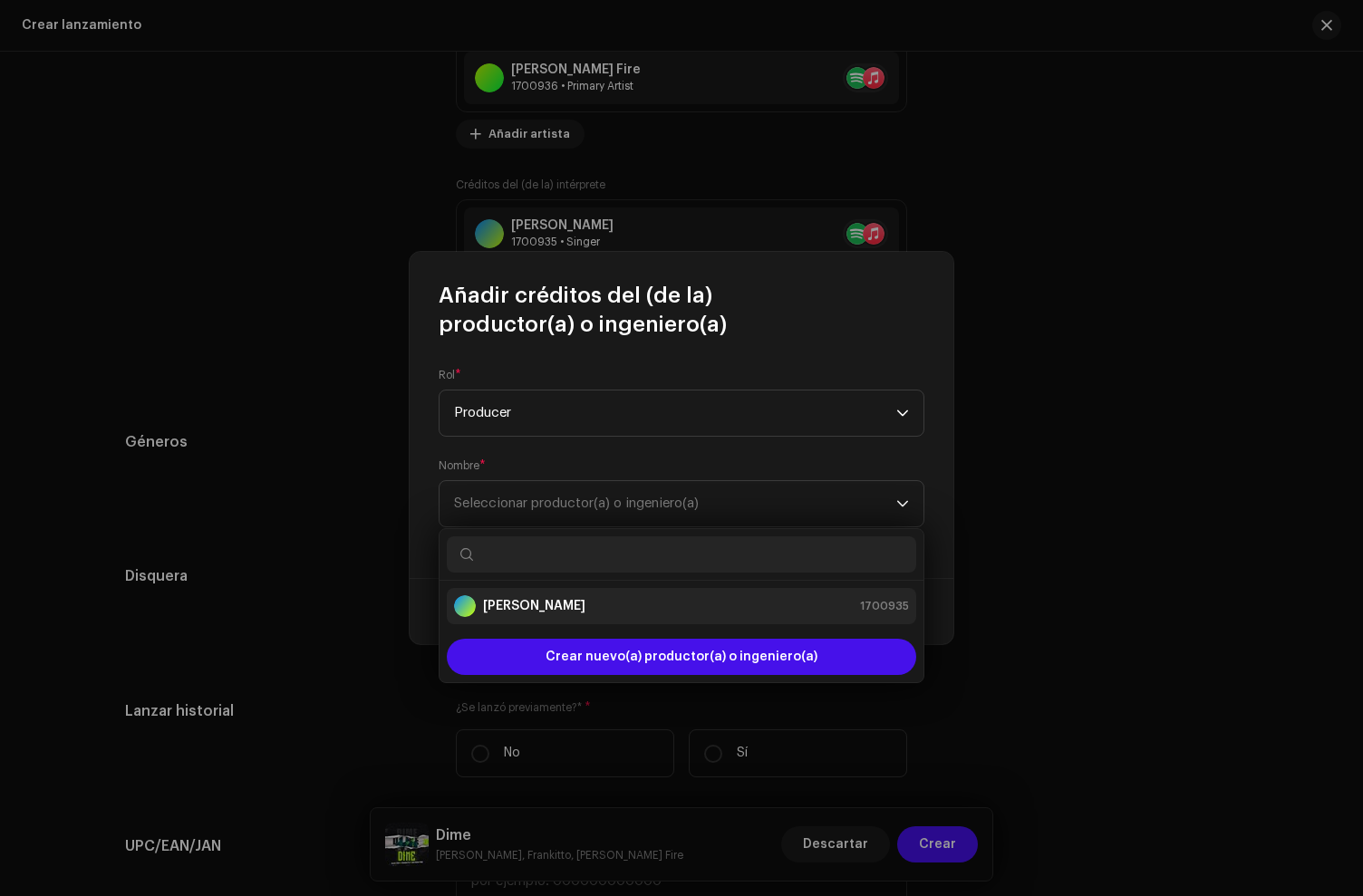
click at [520, 608] on strong "[PERSON_NAME]" at bounding box center [534, 607] width 102 height 18
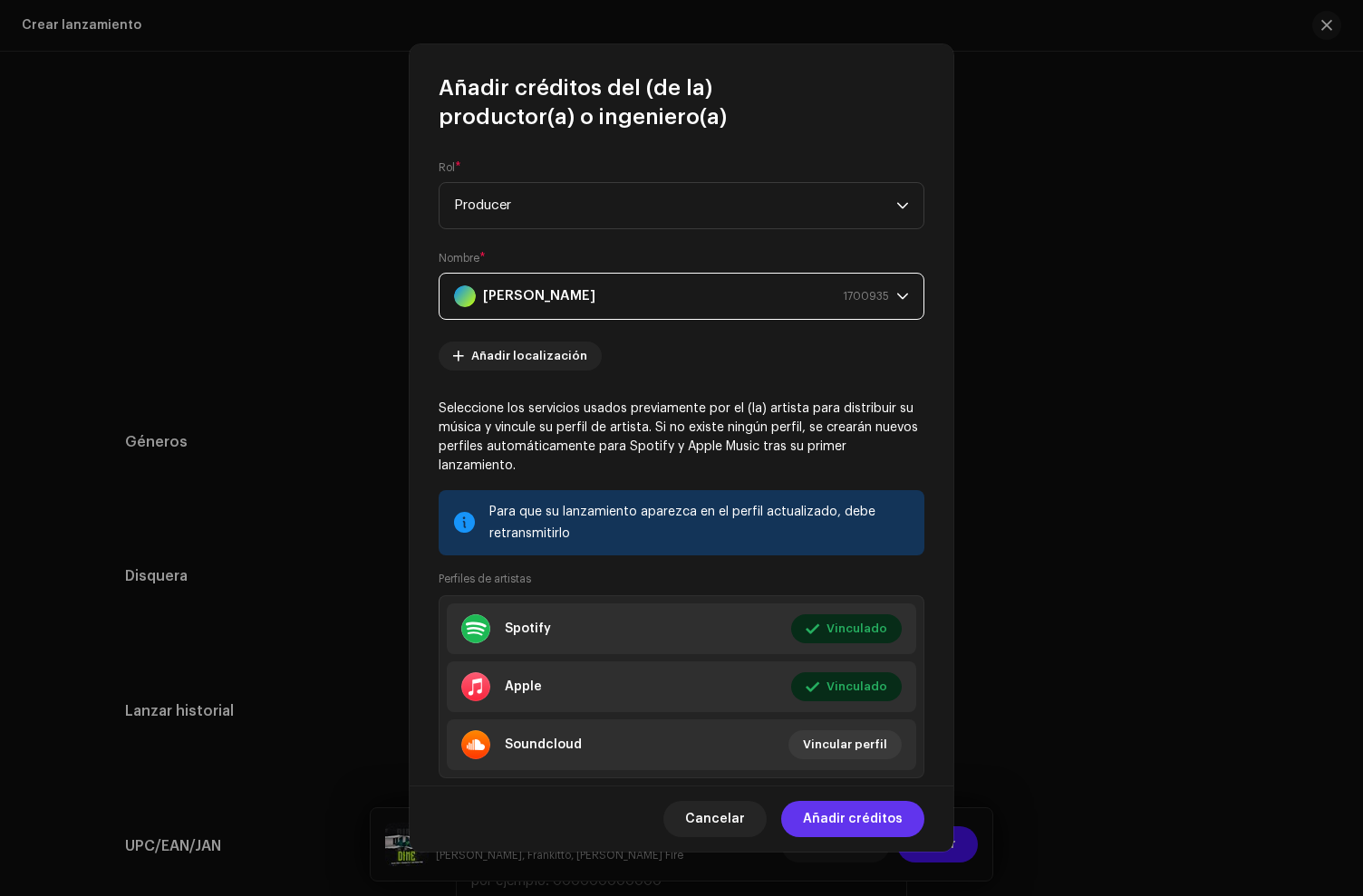
click at [862, 813] on span "Añadir créditos" at bounding box center [852, 819] width 100 height 36
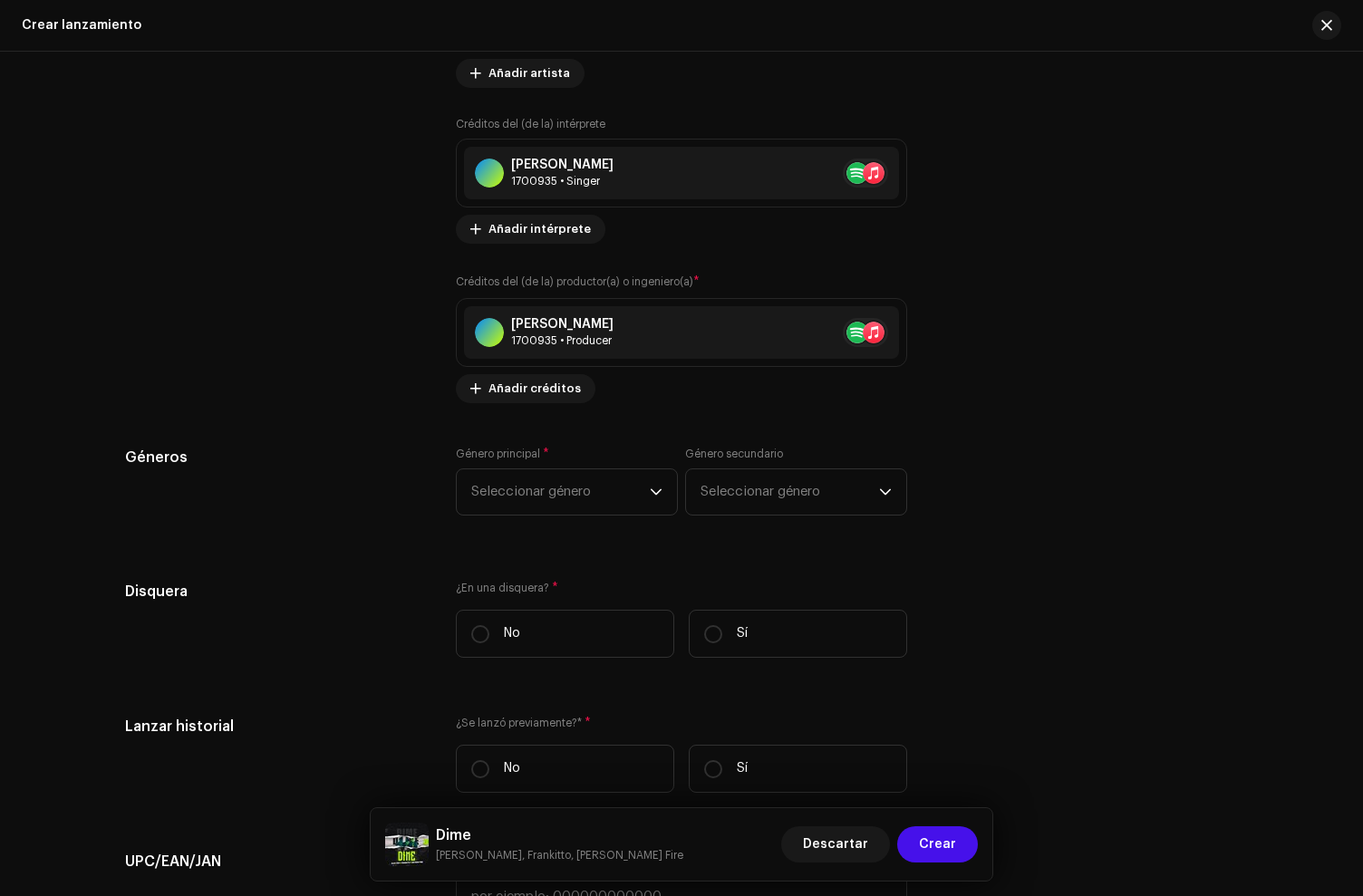
scroll to position [2358, 0]
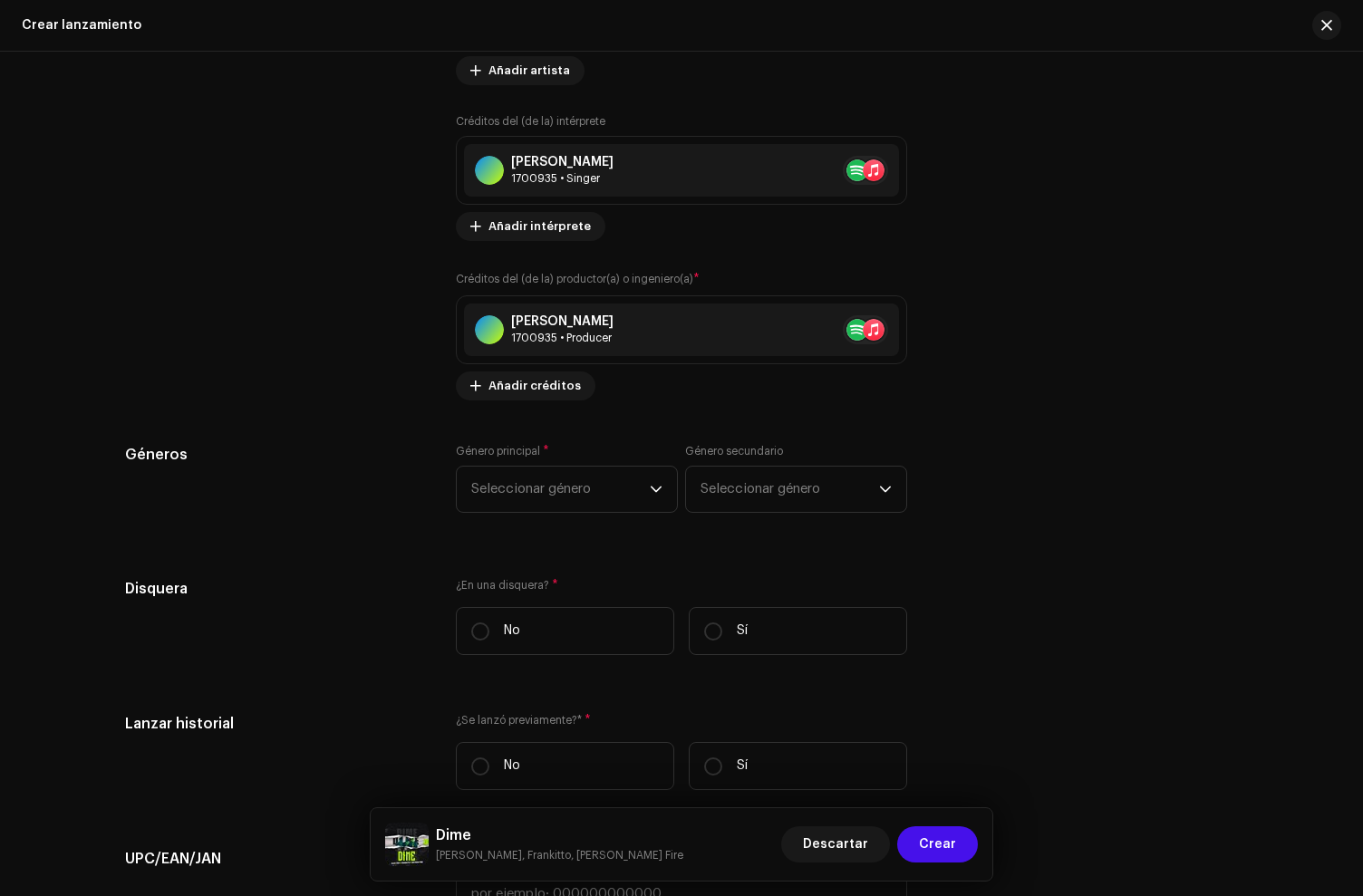
click at [548, 462] on div "Género principal * Seleccionar género" at bounding box center [567, 479] width 222 height 69
click at [540, 479] on span "Seleccionar género" at bounding box center [560, 490] width 179 height 45
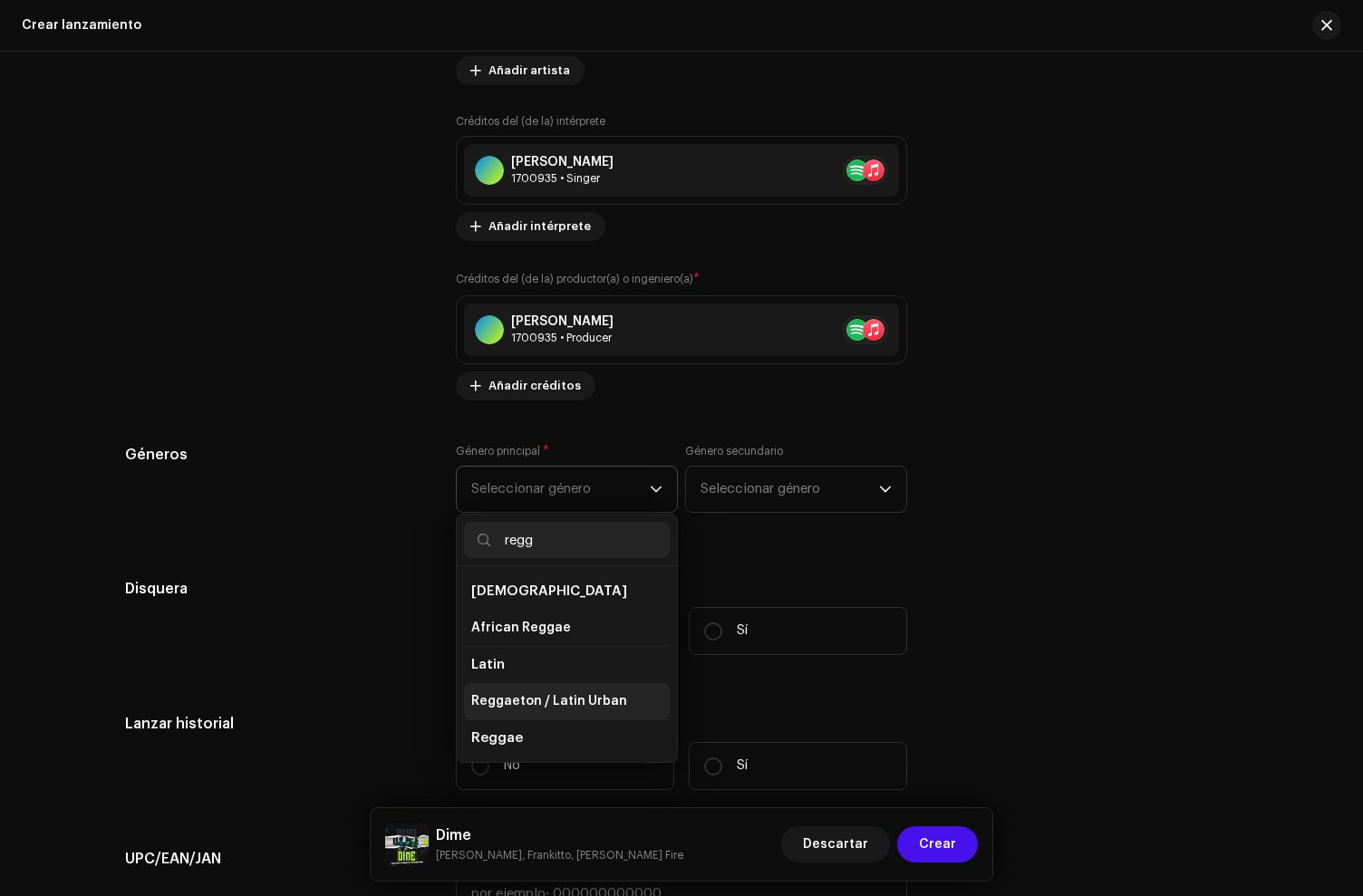
type input "regg"
drag, startPoint x: 534, startPoint y: 706, endPoint x: 528, endPoint y: 677, distance: 29.6
click at [534, 705] on span "Reggaeton / Latin Urban" at bounding box center [550, 702] width 156 height 18
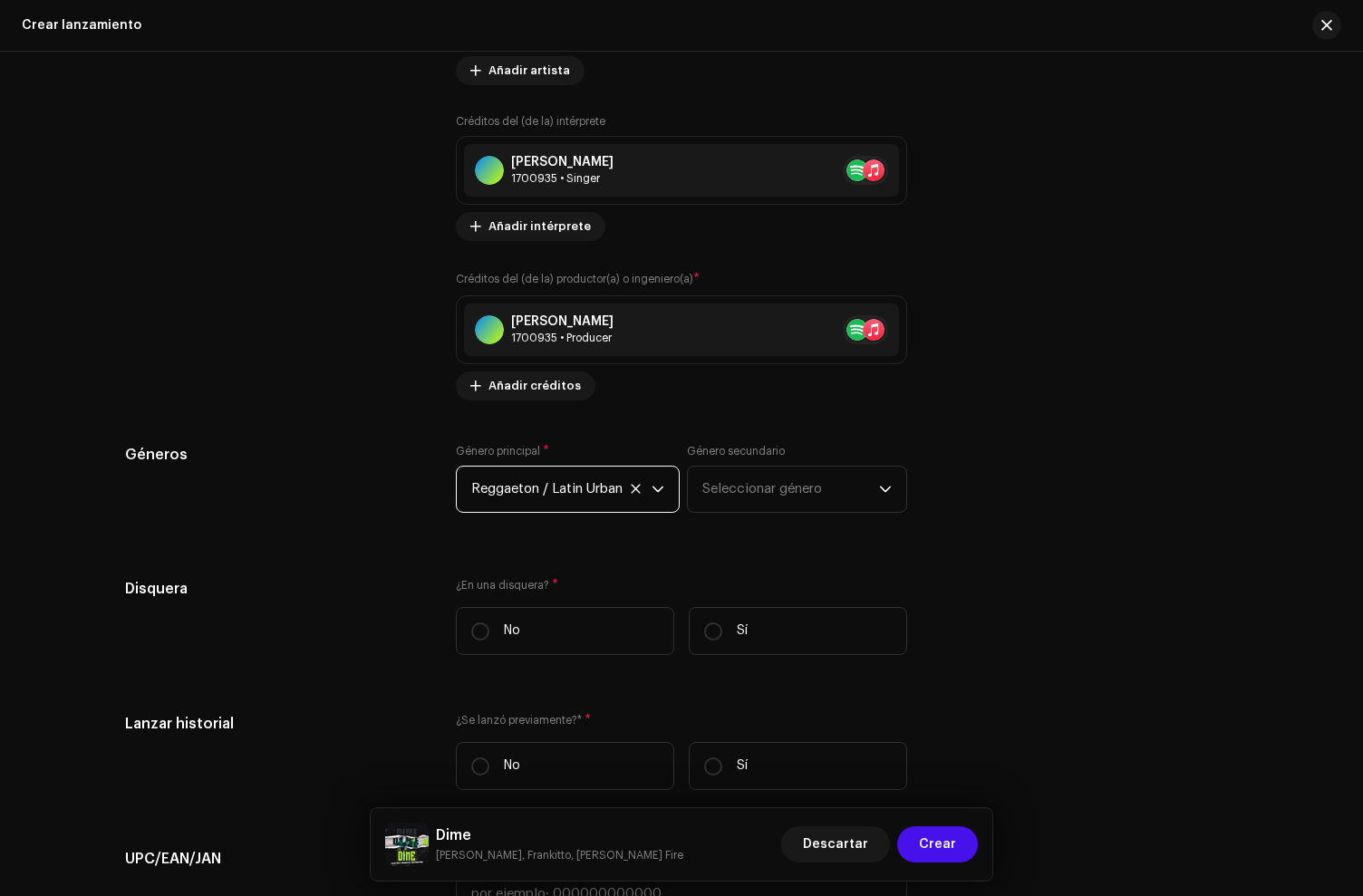
scroll to position [2617, 0]
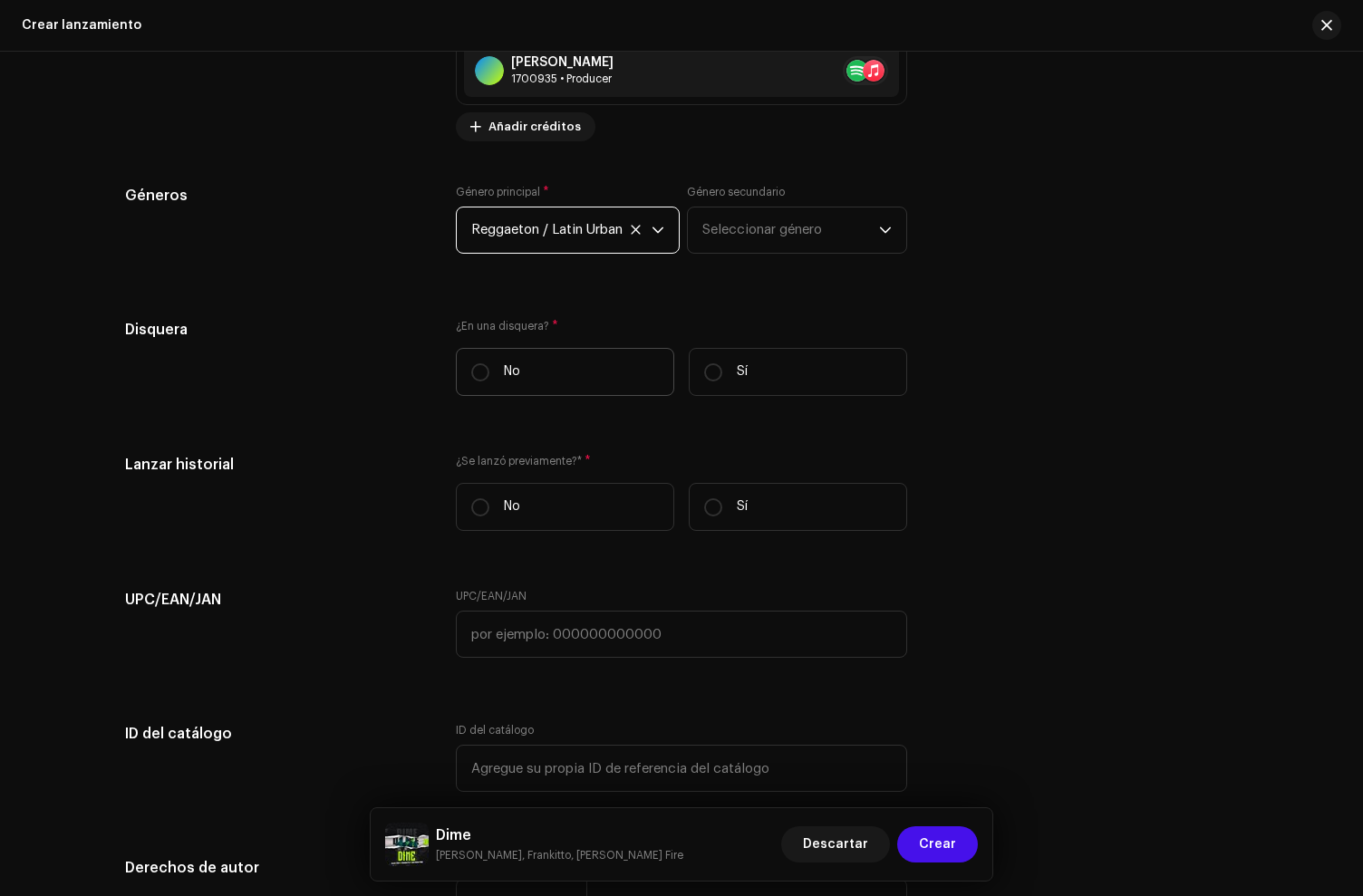
click at [606, 387] on label "No" at bounding box center [565, 372] width 219 height 48
click at [490, 382] on input "No" at bounding box center [481, 373] width 18 height 18
radio input "true"
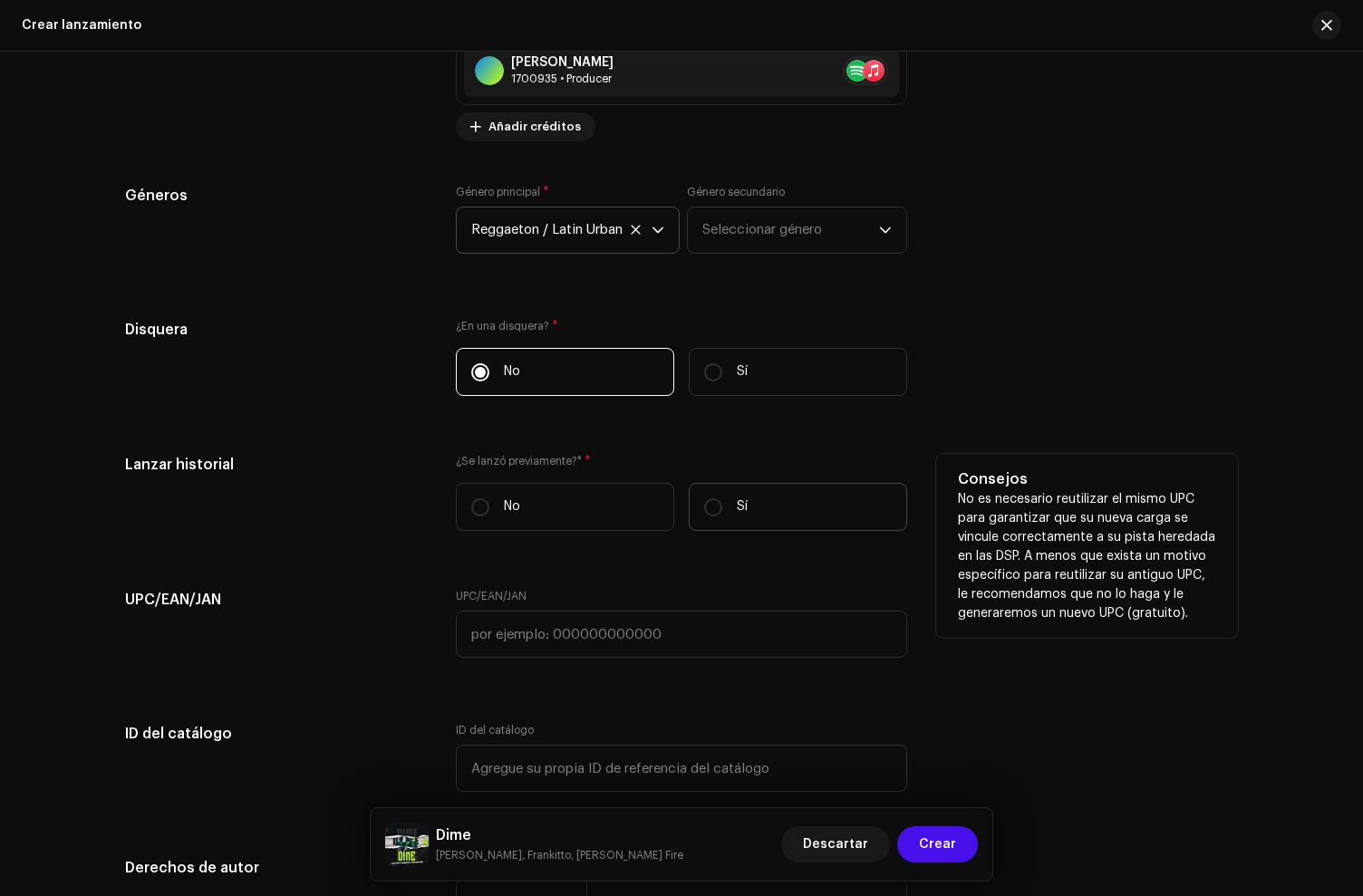
click at [753, 529] on label "Sí" at bounding box center [798, 507] width 219 height 48
click at [723, 517] on input "Sí" at bounding box center [714, 508] width 18 height 18
radio input "true"
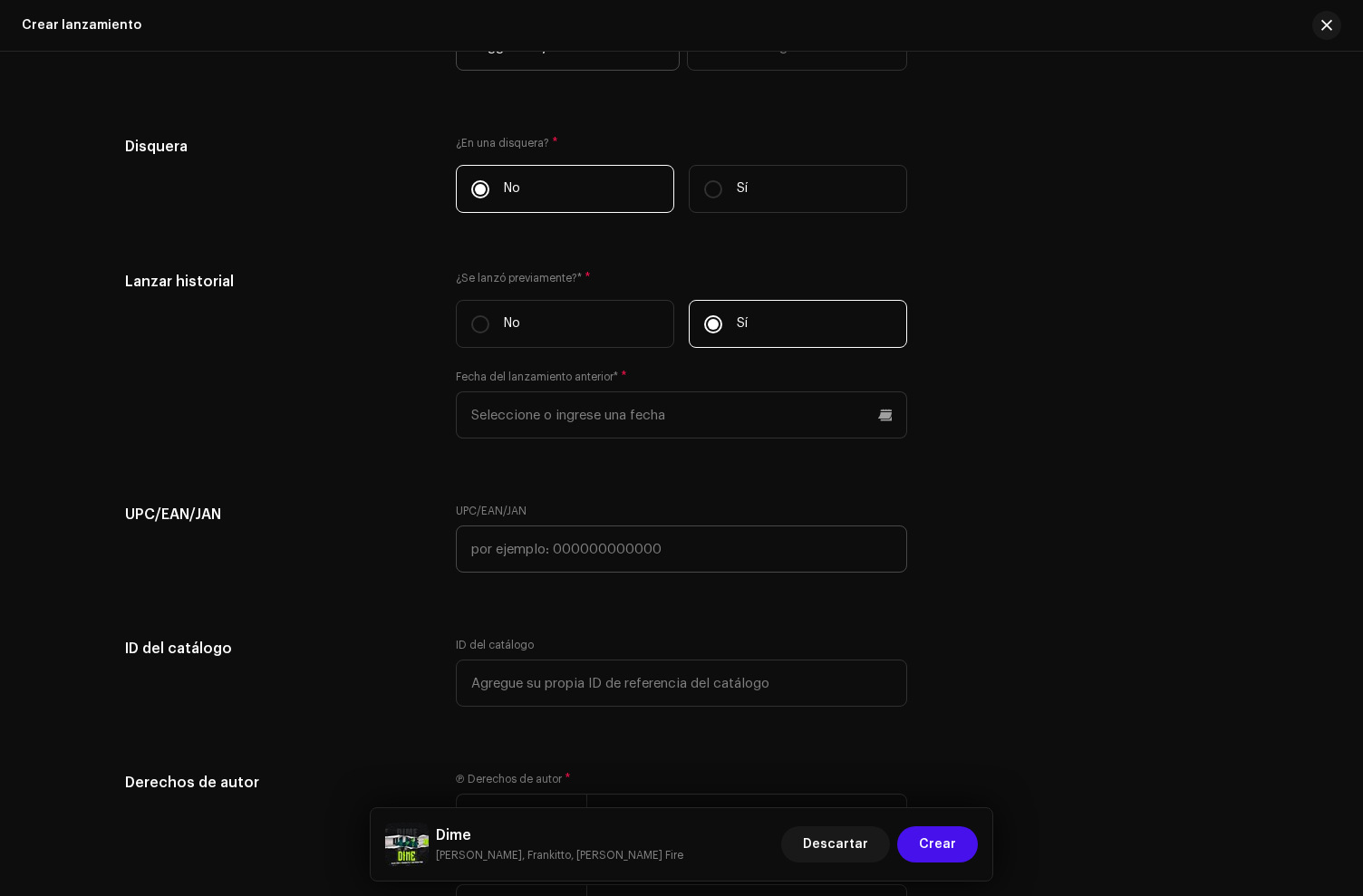
scroll to position [2816, 0]
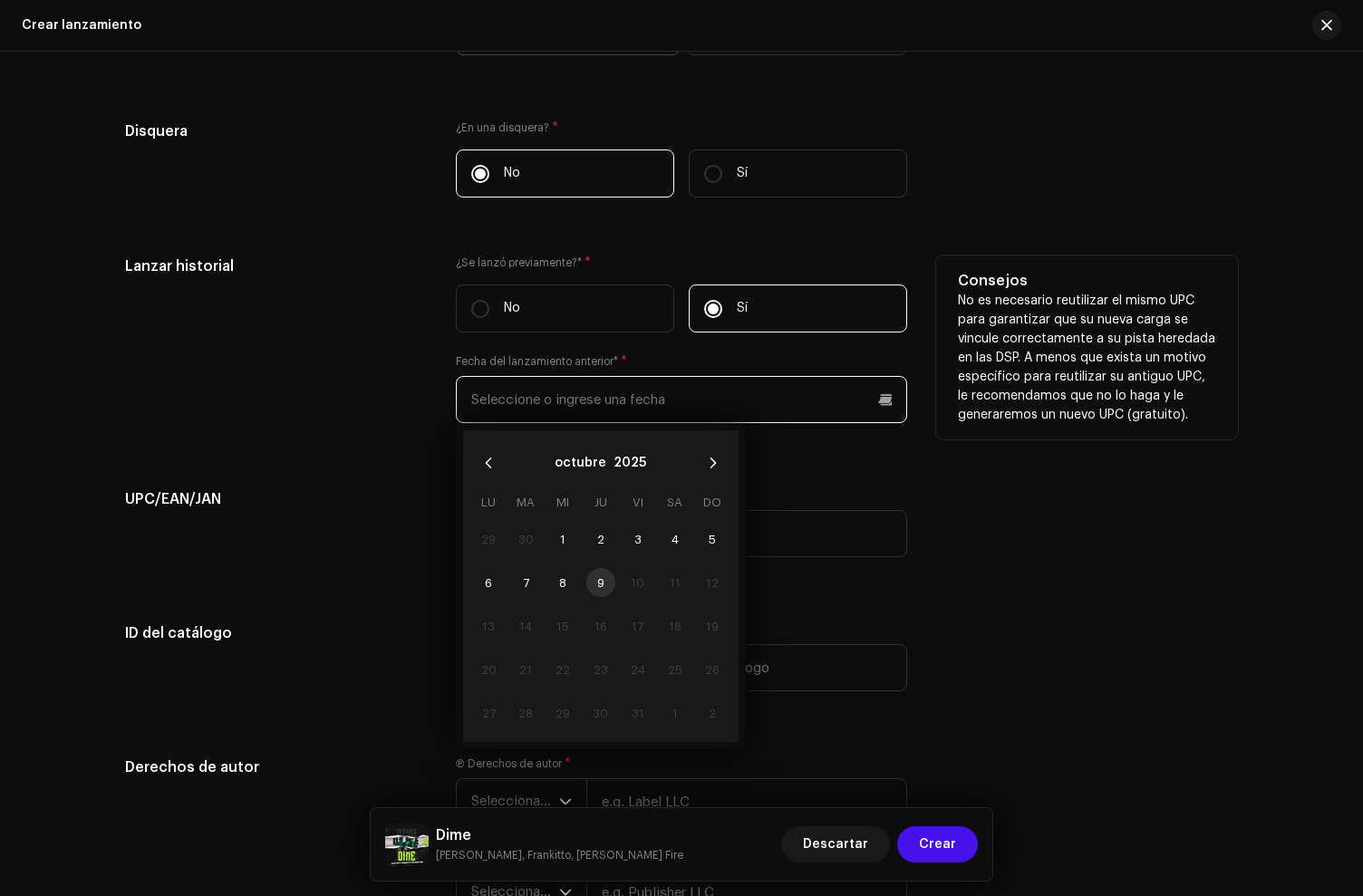
click at [587, 420] on input "text" at bounding box center [682, 400] width 452 height 47
click at [621, 472] on button "2025" at bounding box center [630, 463] width 33 height 29
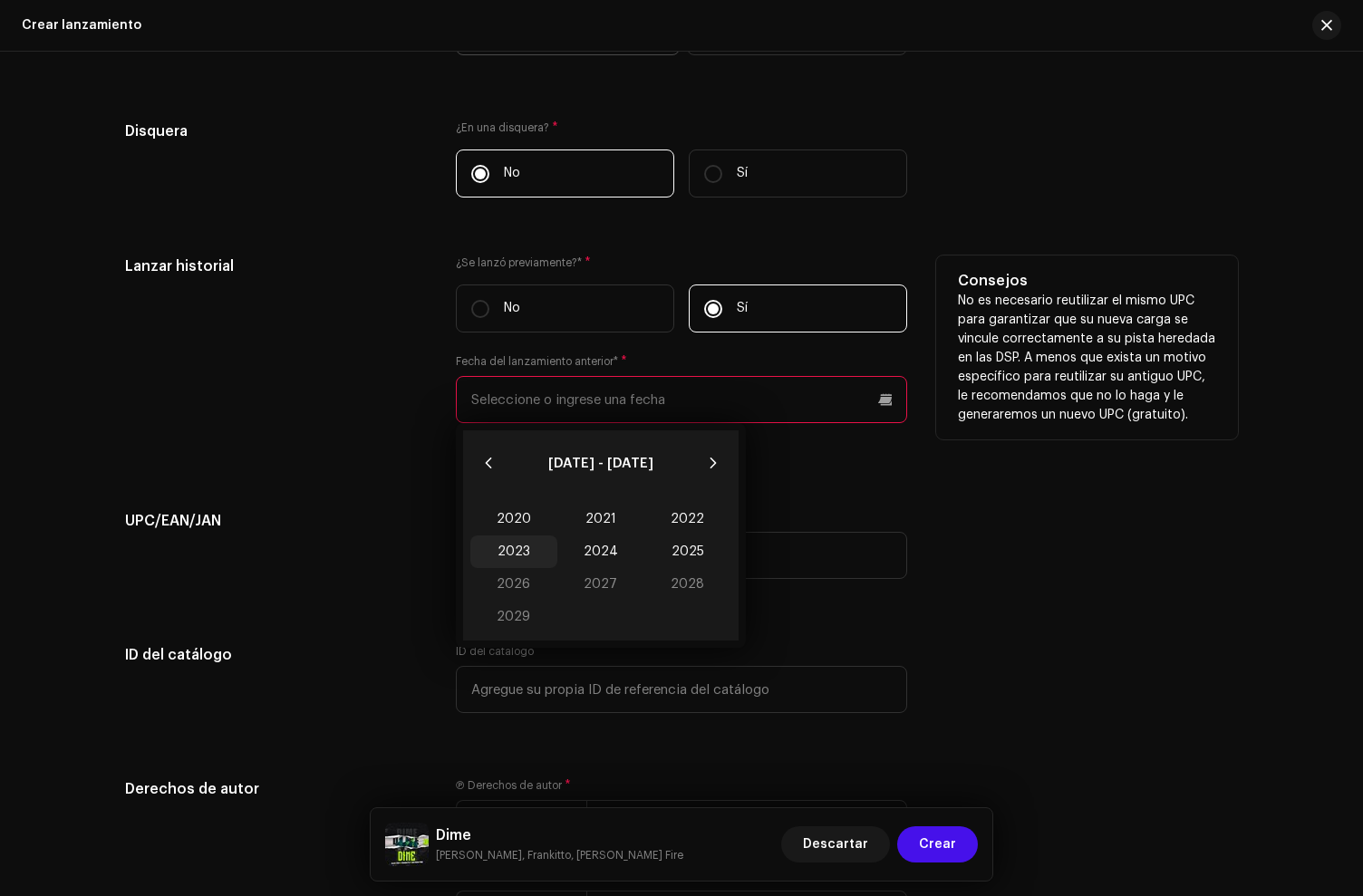
click at [531, 552] on span "2023" at bounding box center [514, 552] width 87 height 33
click at [699, 558] on span "Jun" at bounding box center [692, 554] width 77 height 29
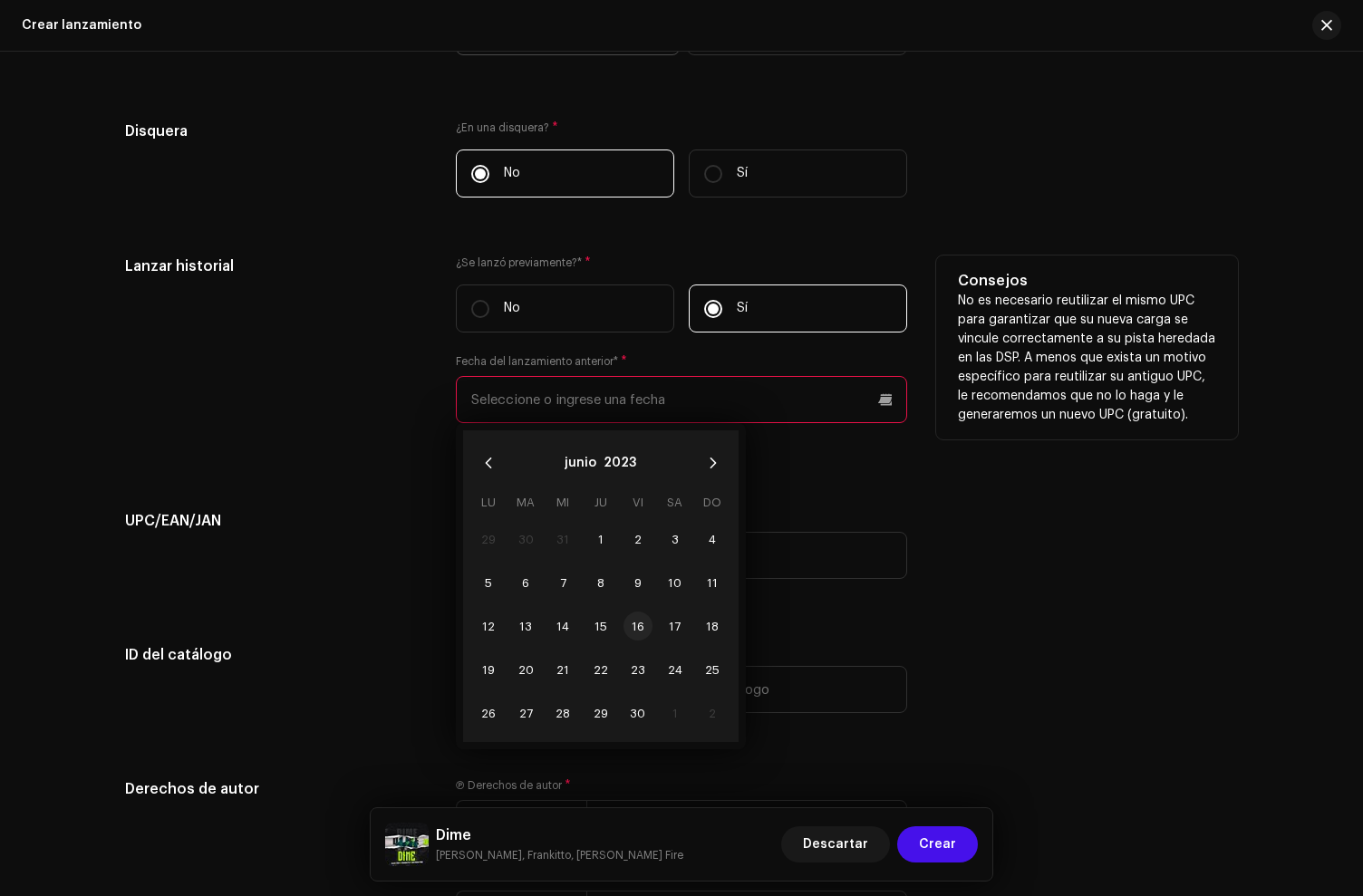
click at [624, 628] on span "16" at bounding box center [638, 627] width 29 height 29
type input "16/06/2023"
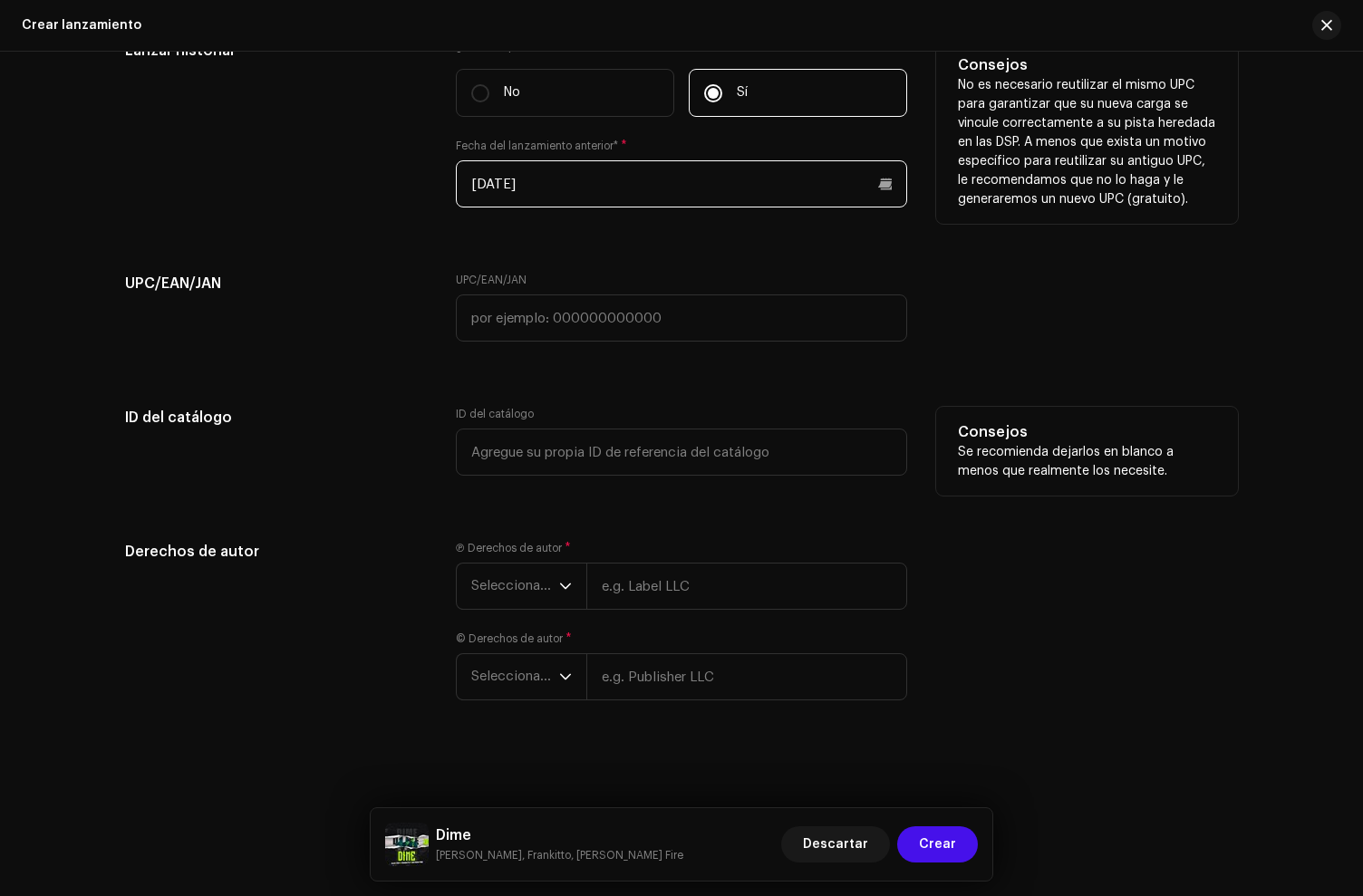
scroll to position [3038, 0]
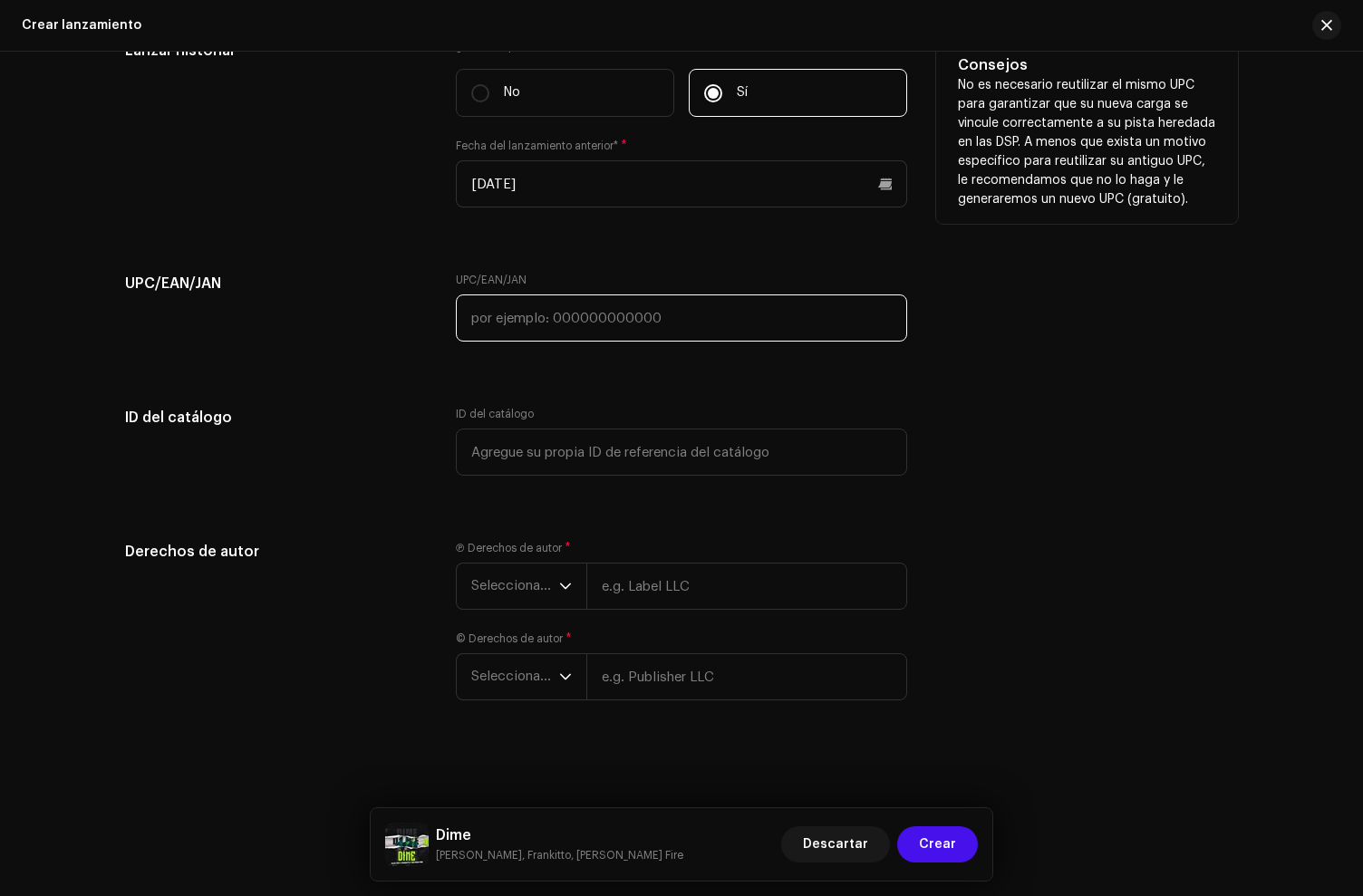
click at [580, 336] on input "text" at bounding box center [682, 318] width 452 height 47
paste input "744553940610"
type input "744553940610"
click at [491, 572] on span "Seleccionar año" at bounding box center [515, 587] width 88 height 45
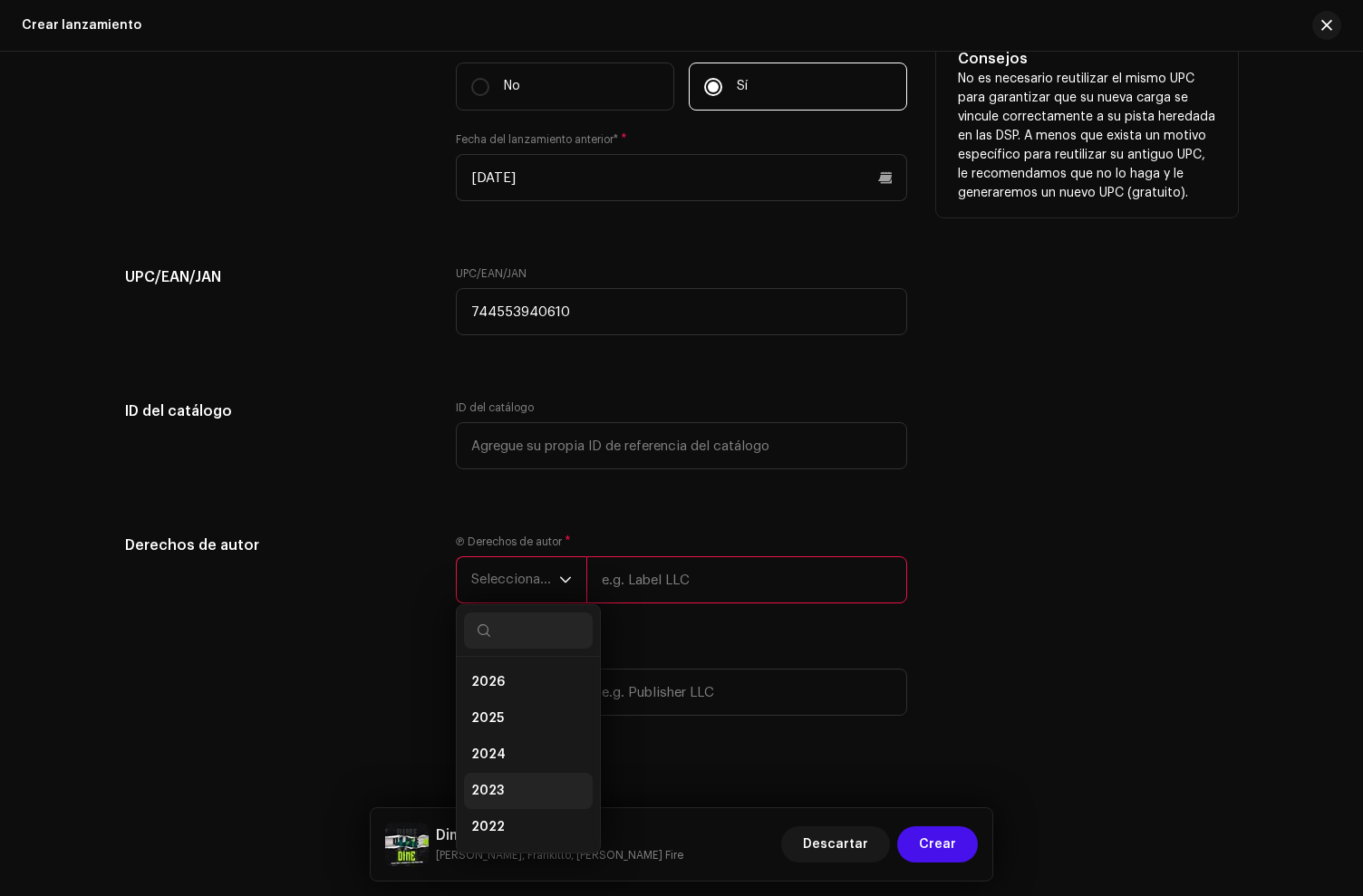
click at [496, 787] on span "2023" at bounding box center [488, 791] width 33 height 18
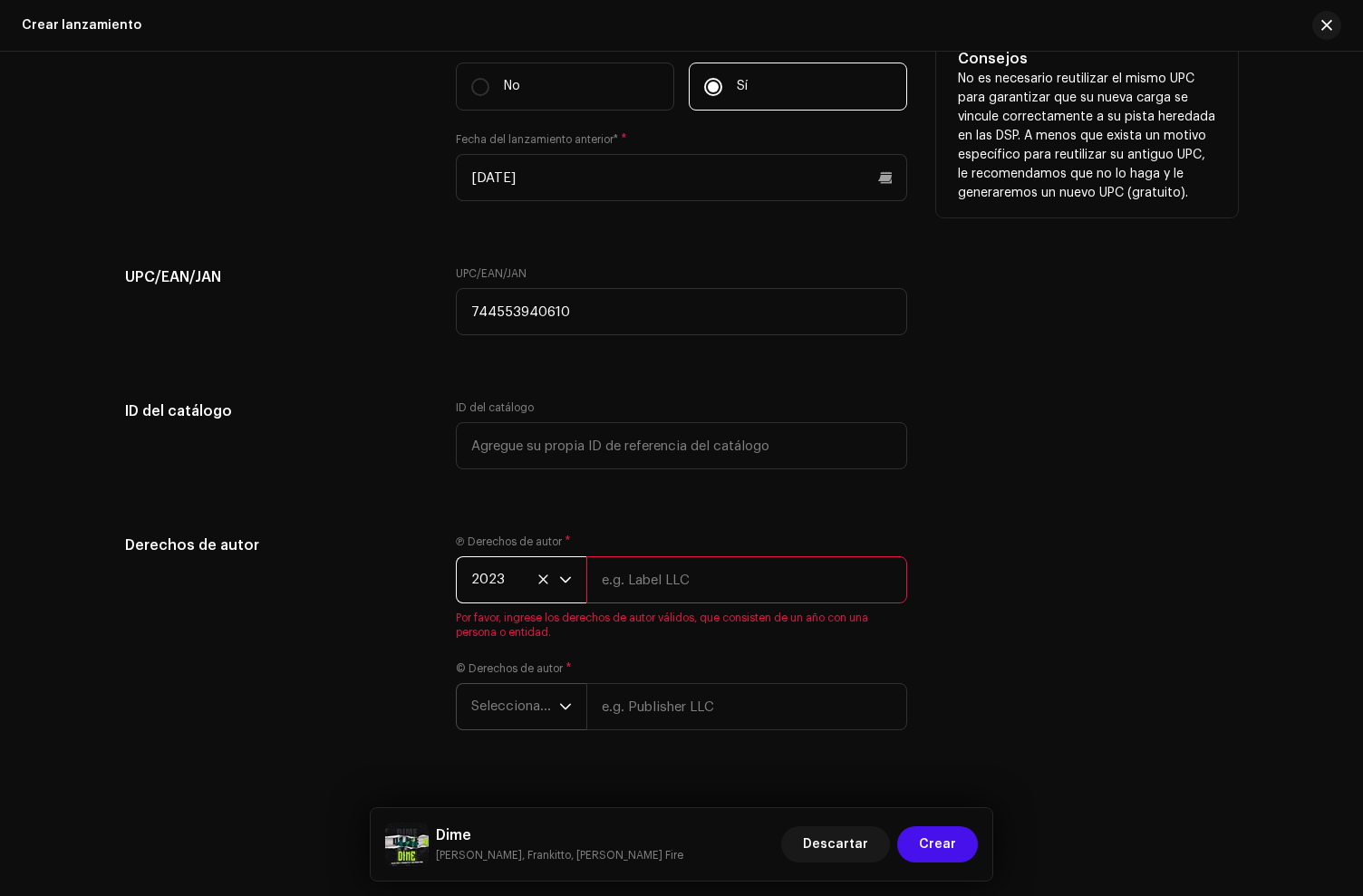
scroll to position [3074, 0]
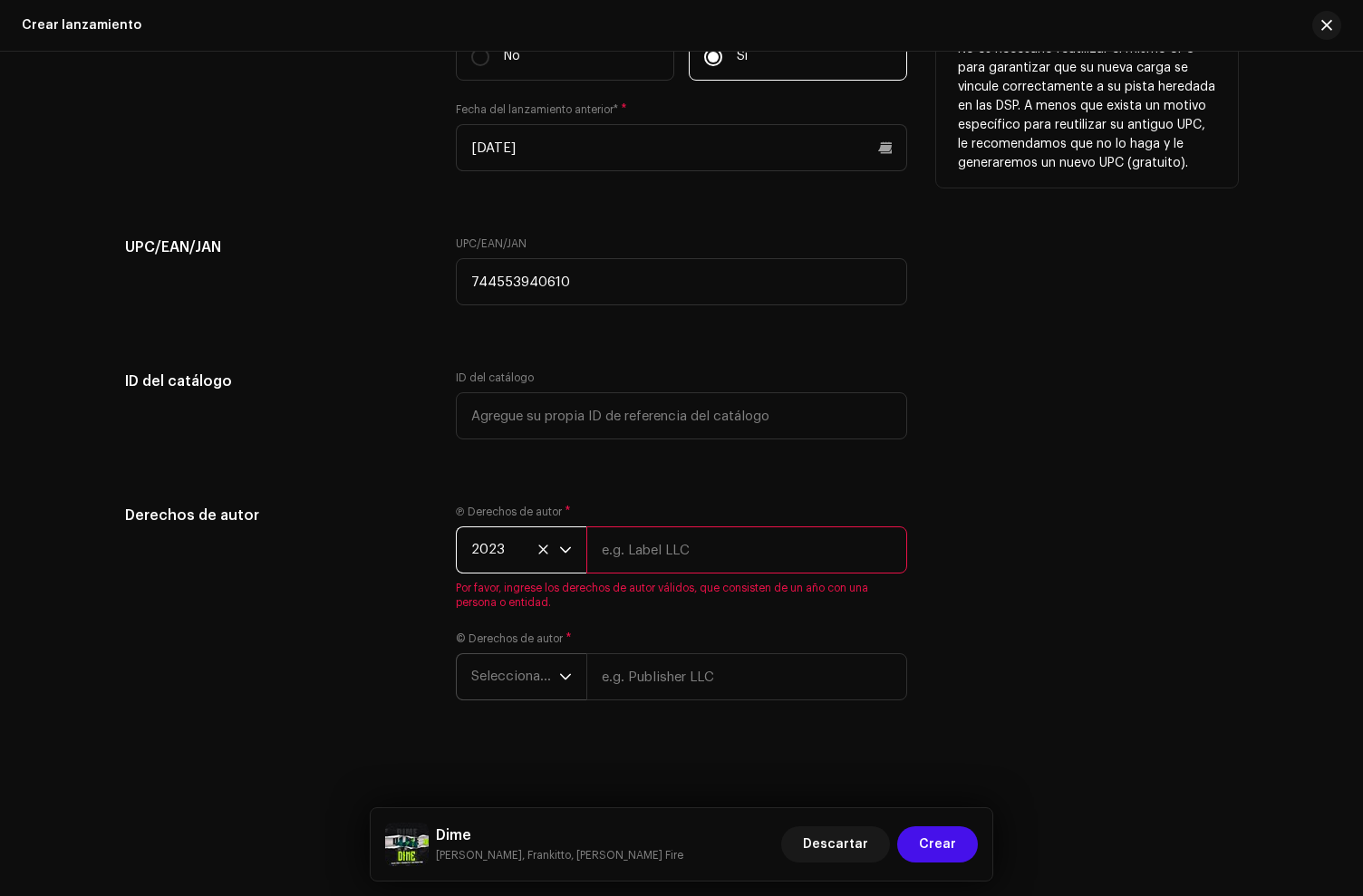
click at [538, 676] on span "Seleccionar año" at bounding box center [515, 677] width 88 height 45
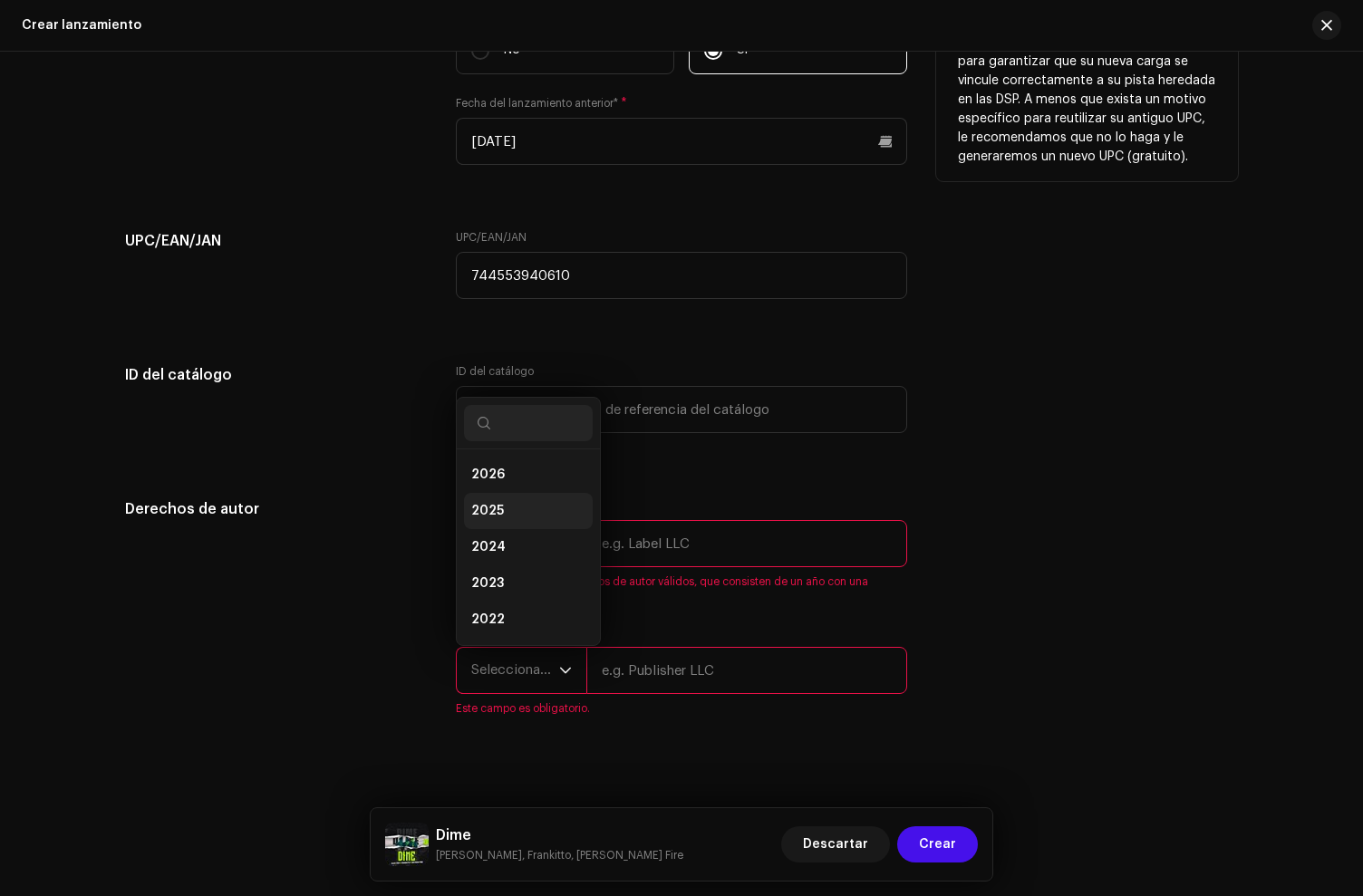
scroll to position [3096, 0]
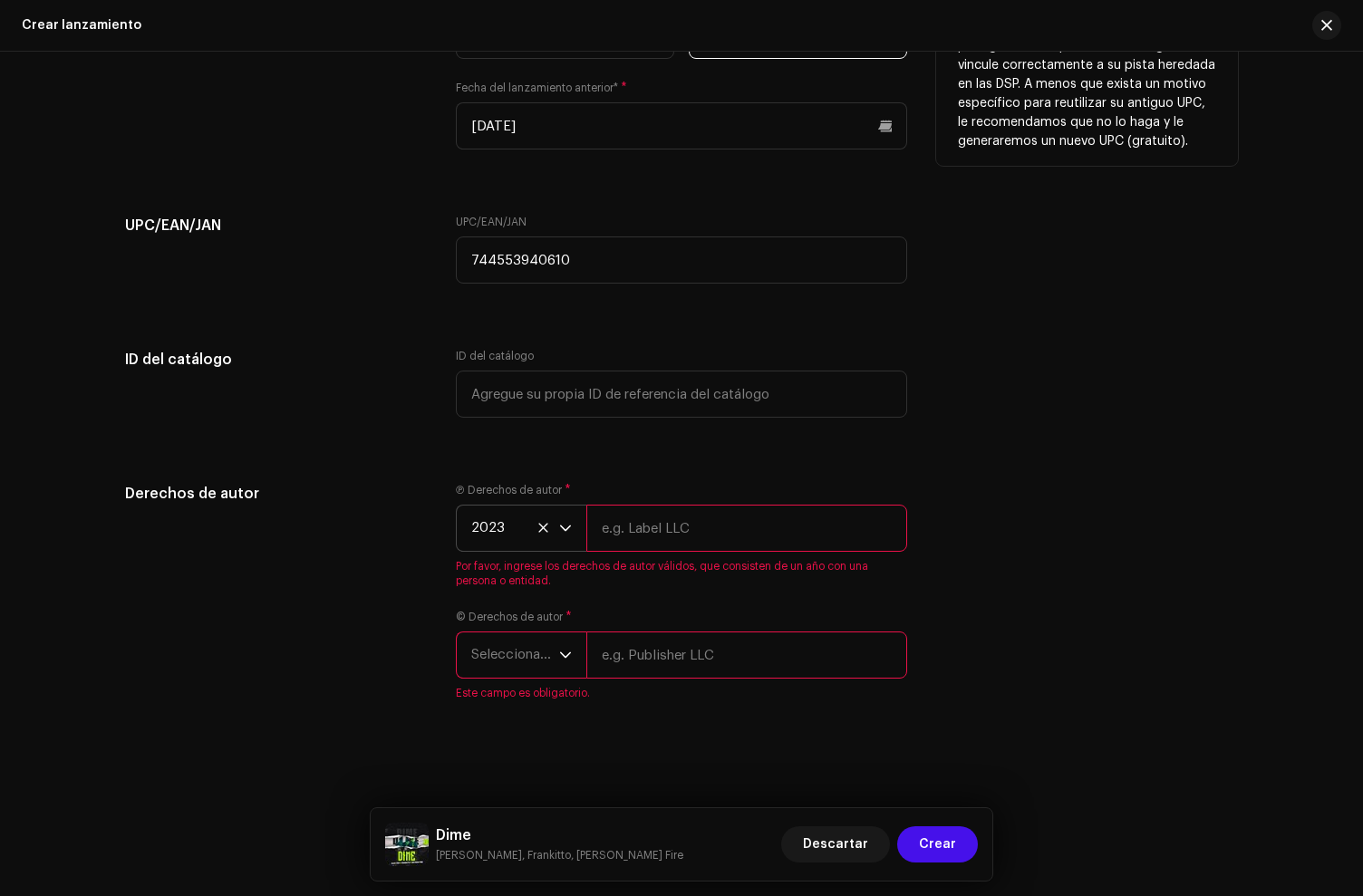
click at [512, 660] on span "Seleccionar año" at bounding box center [515, 656] width 88 height 45
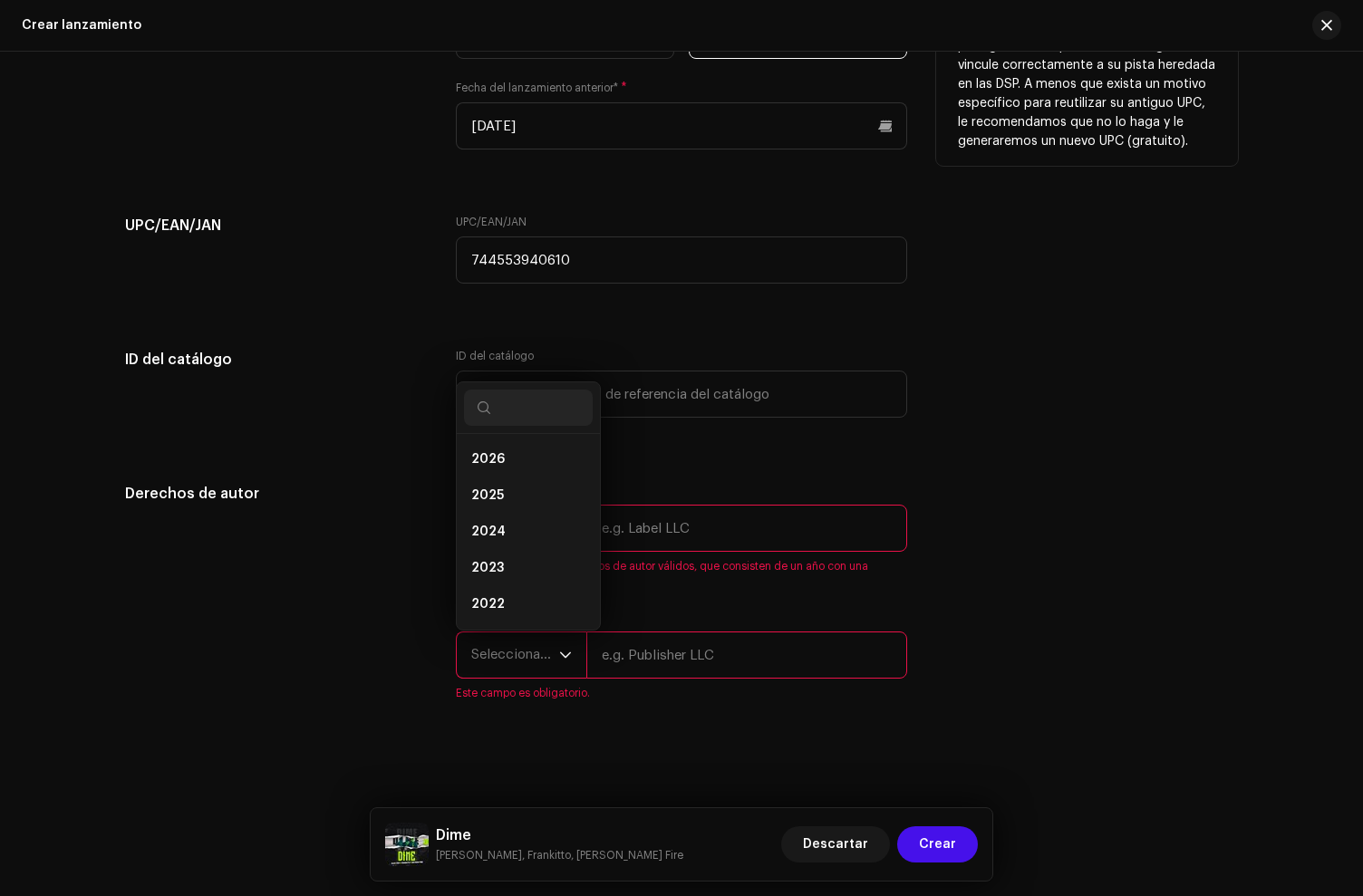
scroll to position [3092, 0]
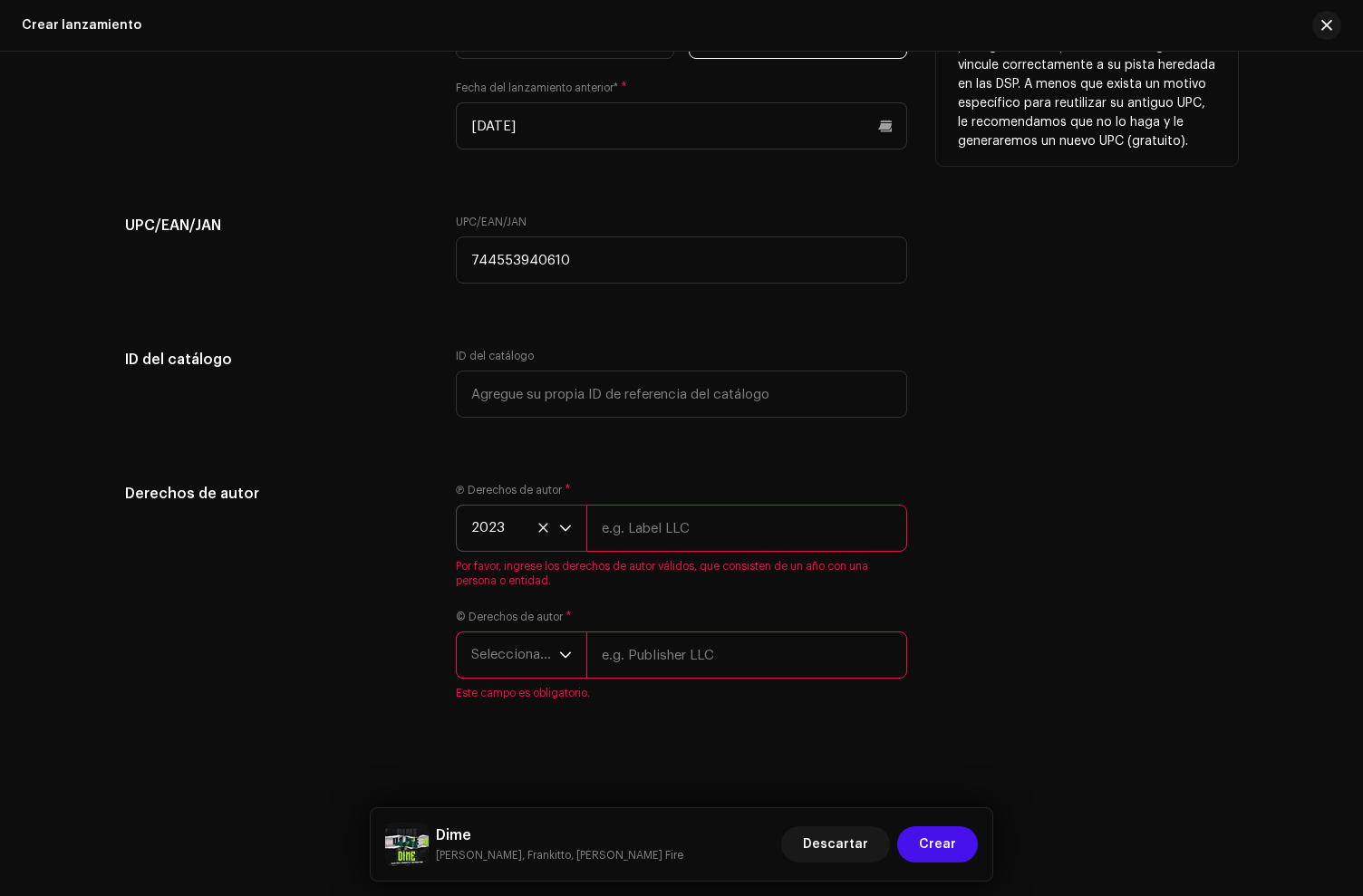
click at [501, 665] on span "Seleccionar año" at bounding box center [515, 656] width 88 height 45
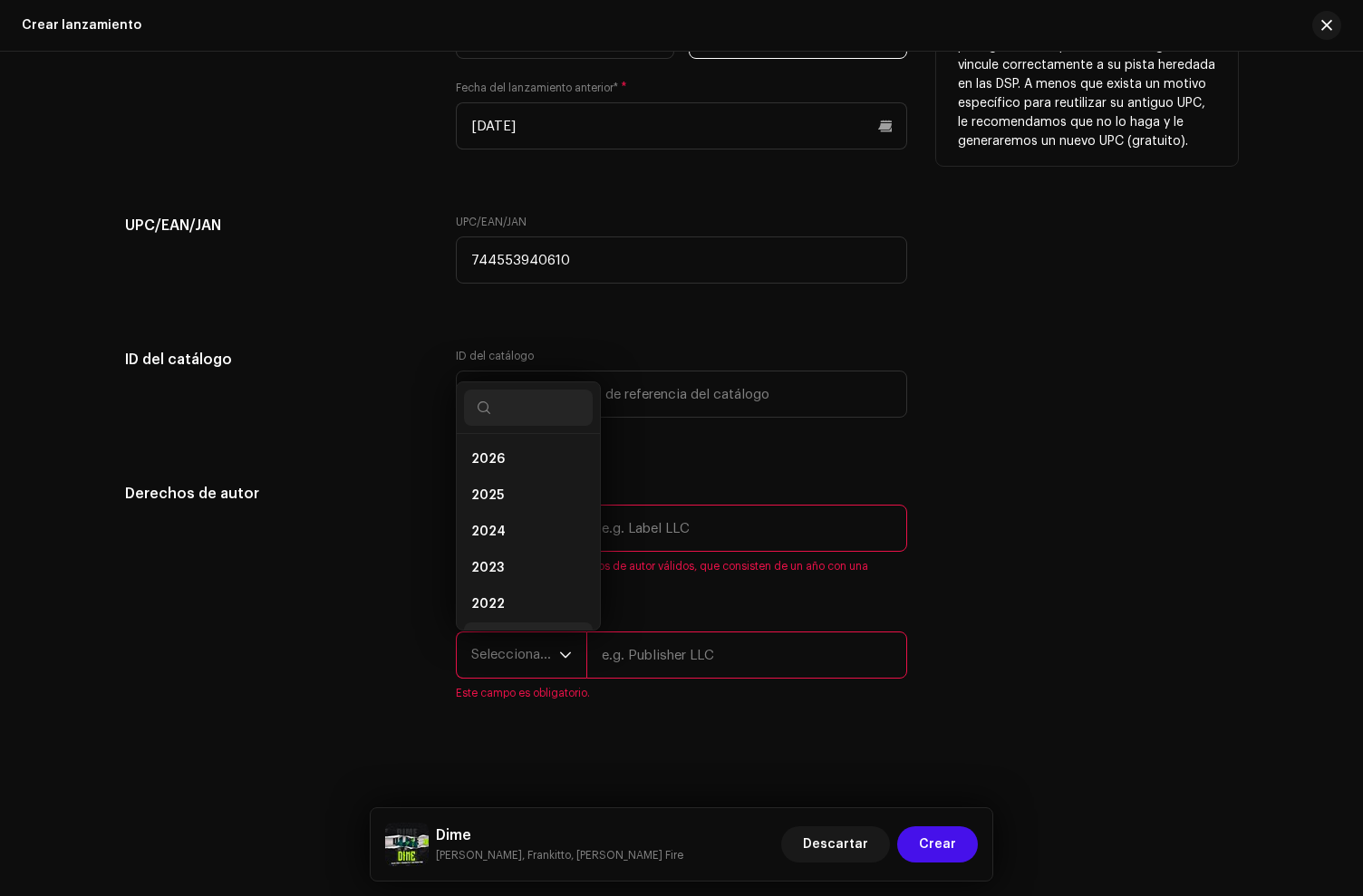
scroll to position [29, 0]
click at [496, 541] on span "2023" at bounding box center [488, 540] width 33 height 18
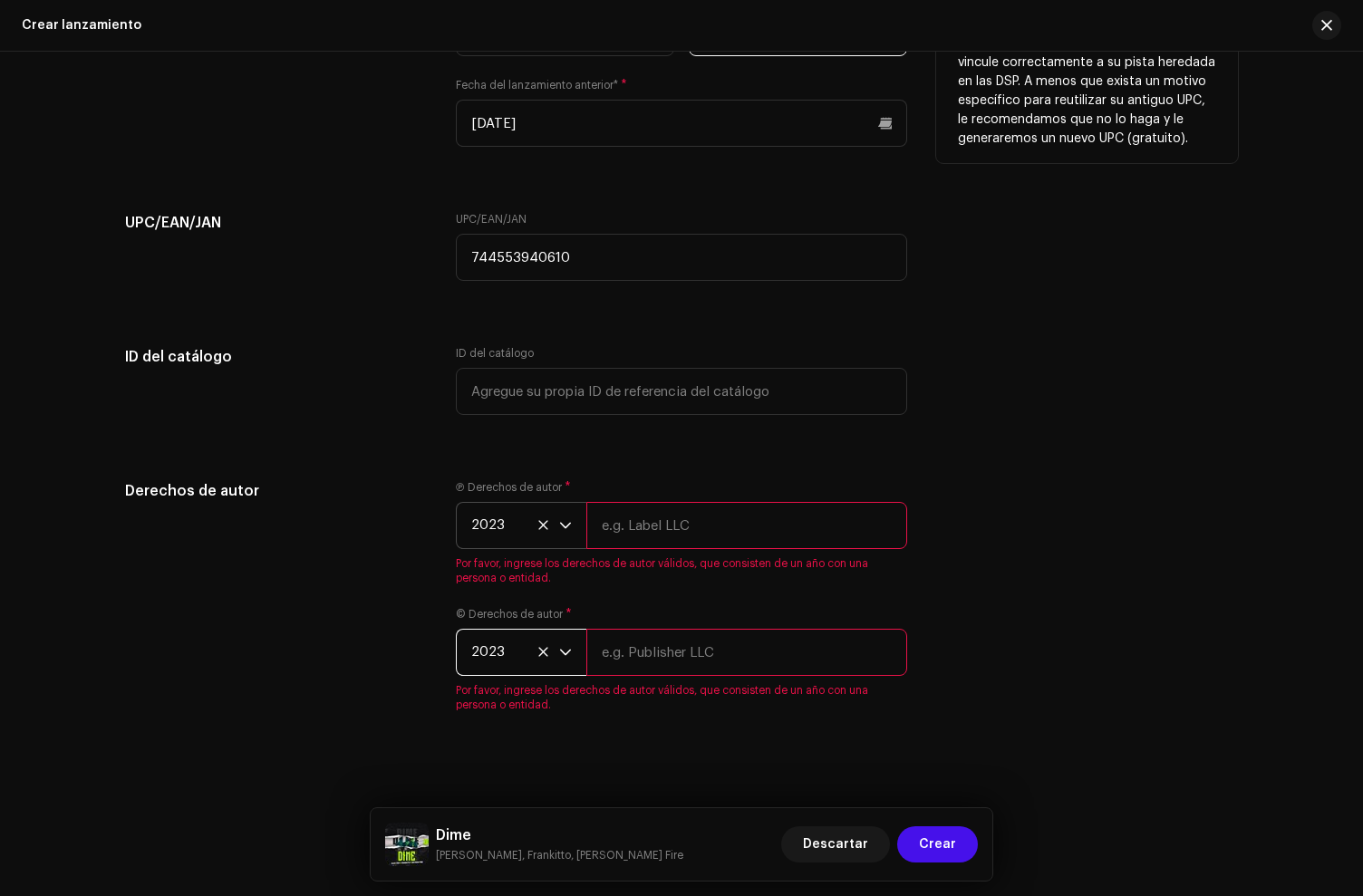
click at [724, 544] on input "text" at bounding box center [747, 526] width 321 height 47
paste input "[PERSON_NAME], under exclusive license to [PERSON_NAME] Music LLC"
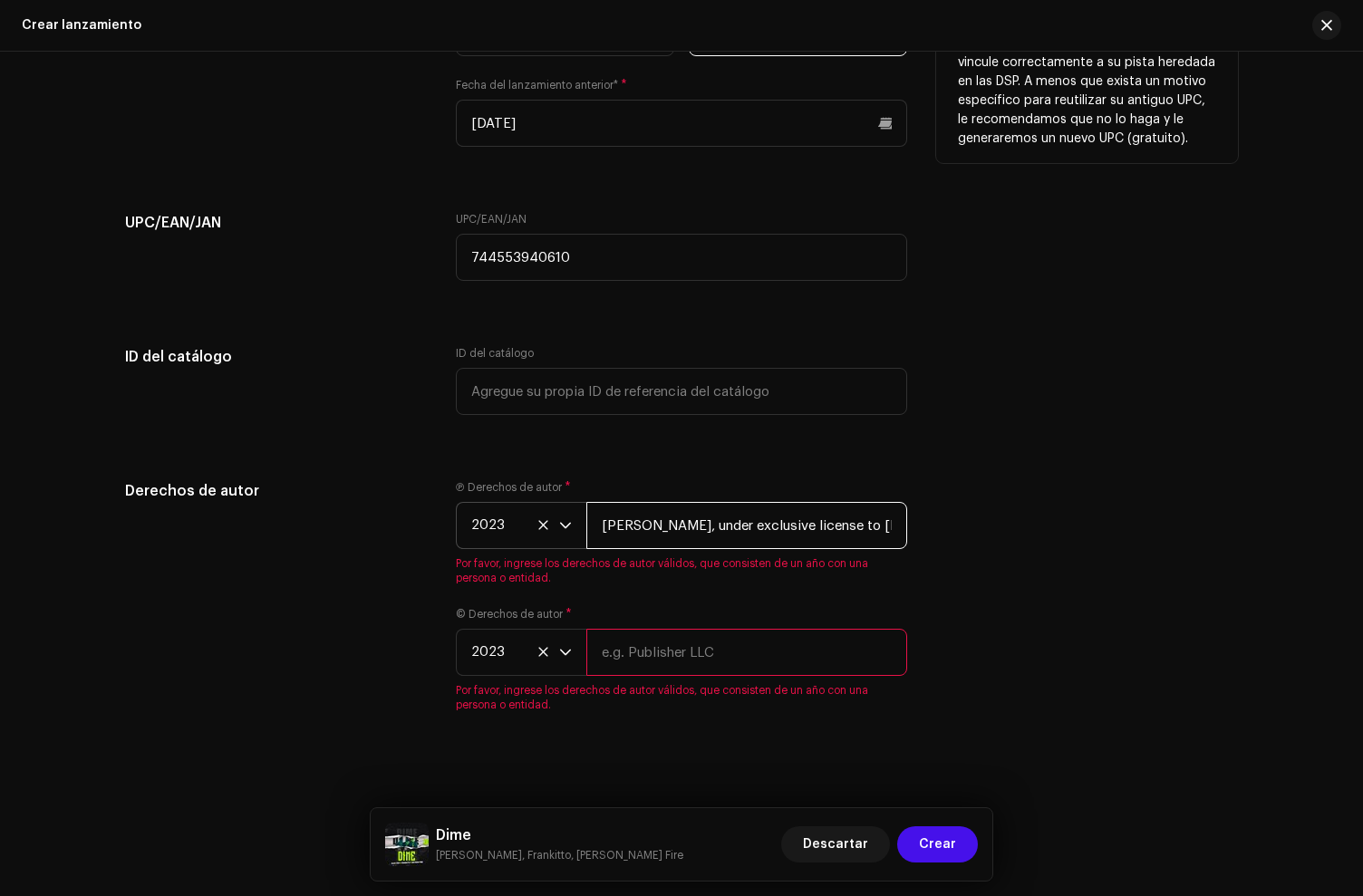
scroll to position [0, 44]
type input "[PERSON_NAME], under exclusive license to [PERSON_NAME] Music LLC"
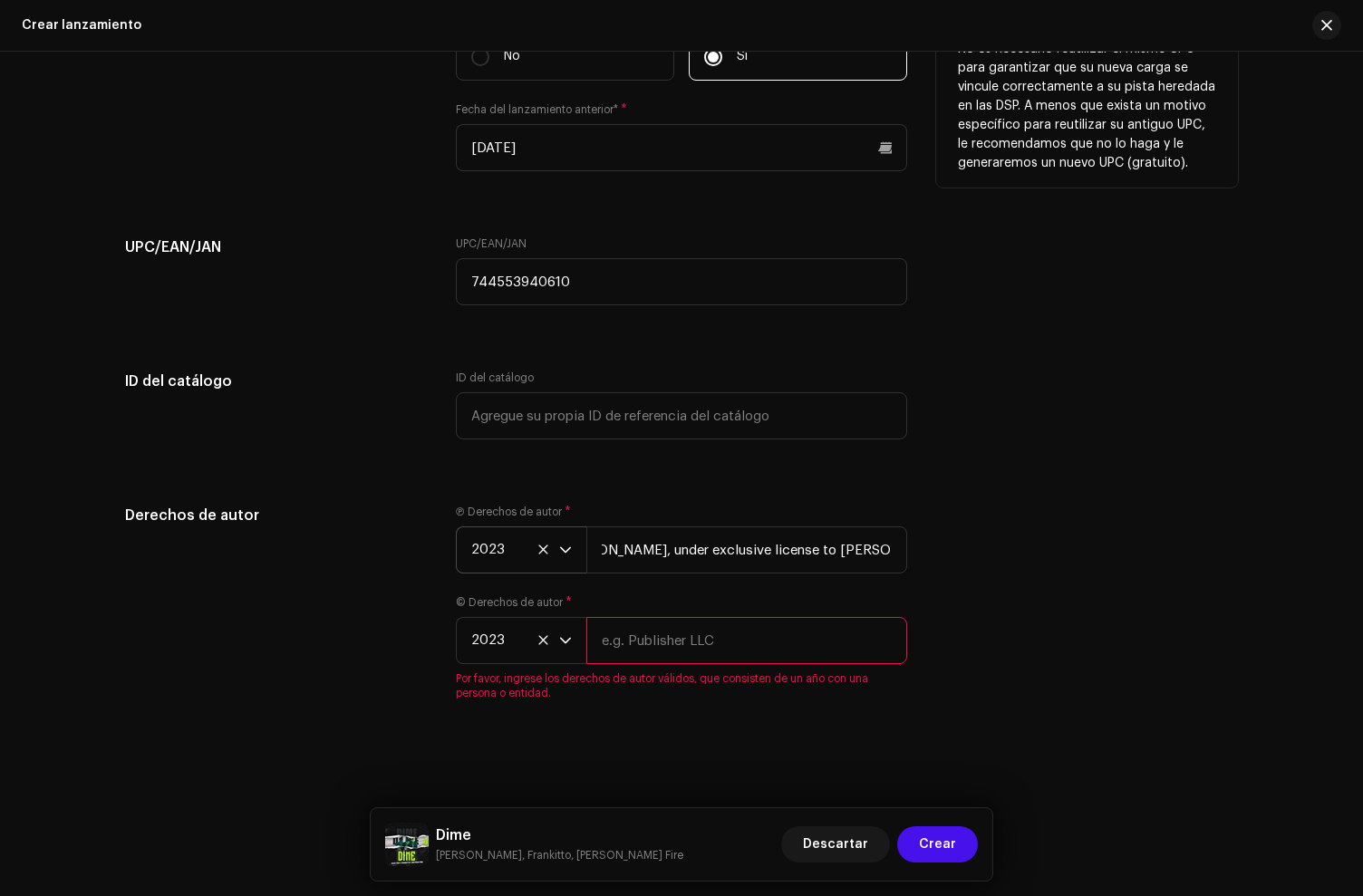
click at [696, 653] on input "text" at bounding box center [747, 641] width 321 height 47
paste input "[PERSON_NAME], under exclusive license to [PERSON_NAME] Music LLC"
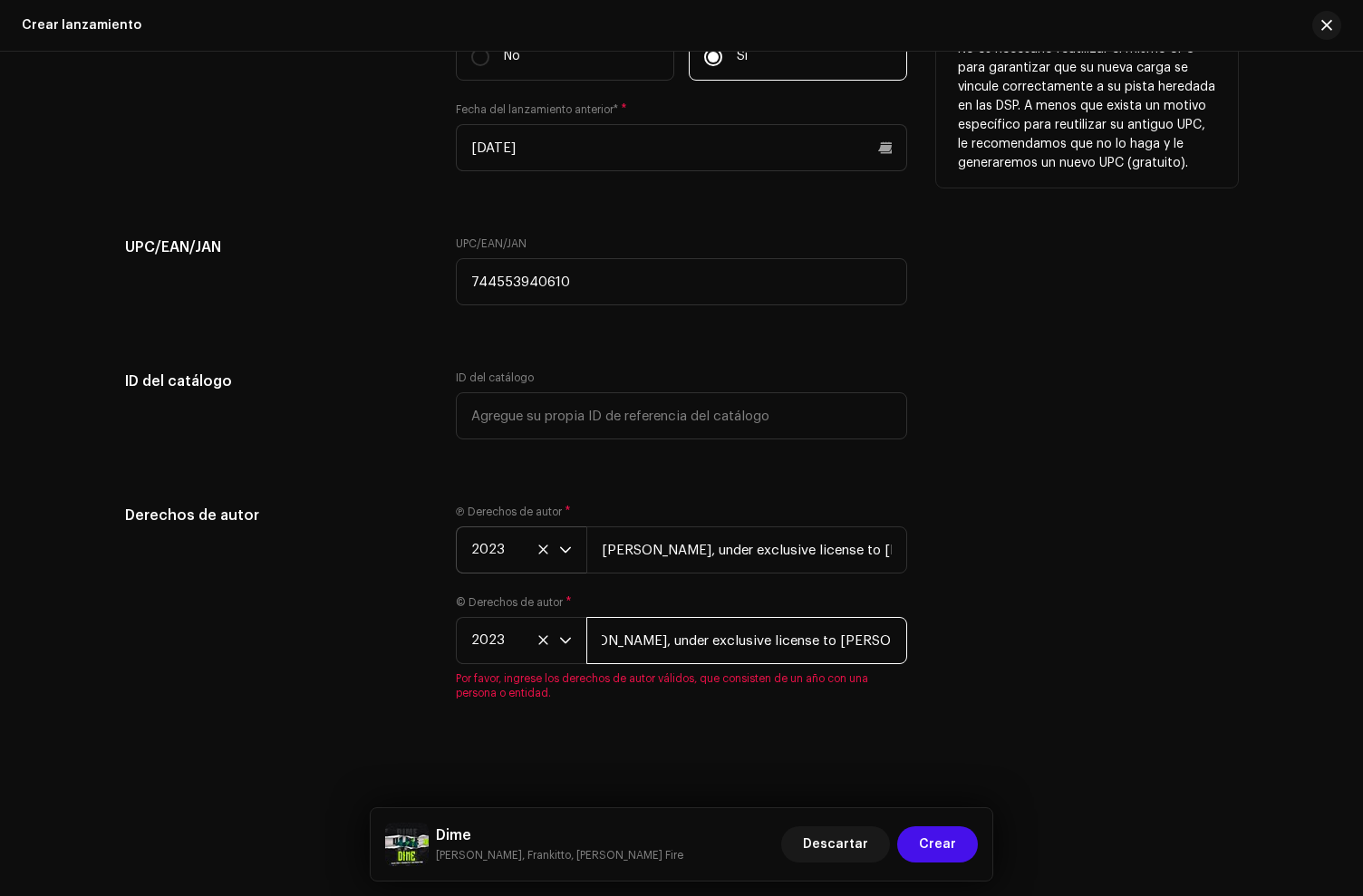
type input "[PERSON_NAME], under exclusive license to [PERSON_NAME] Music LLC"
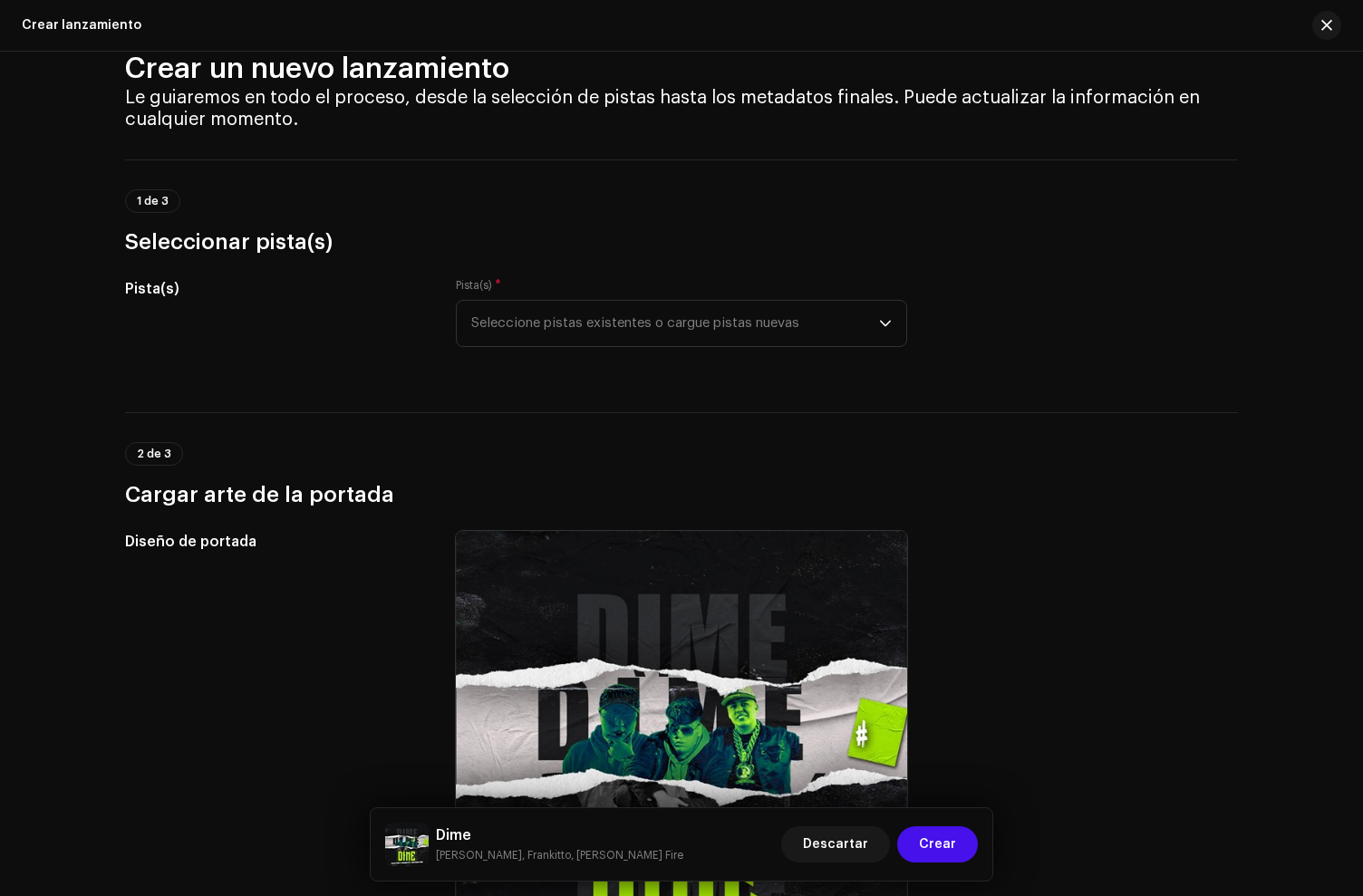
scroll to position [0, 0]
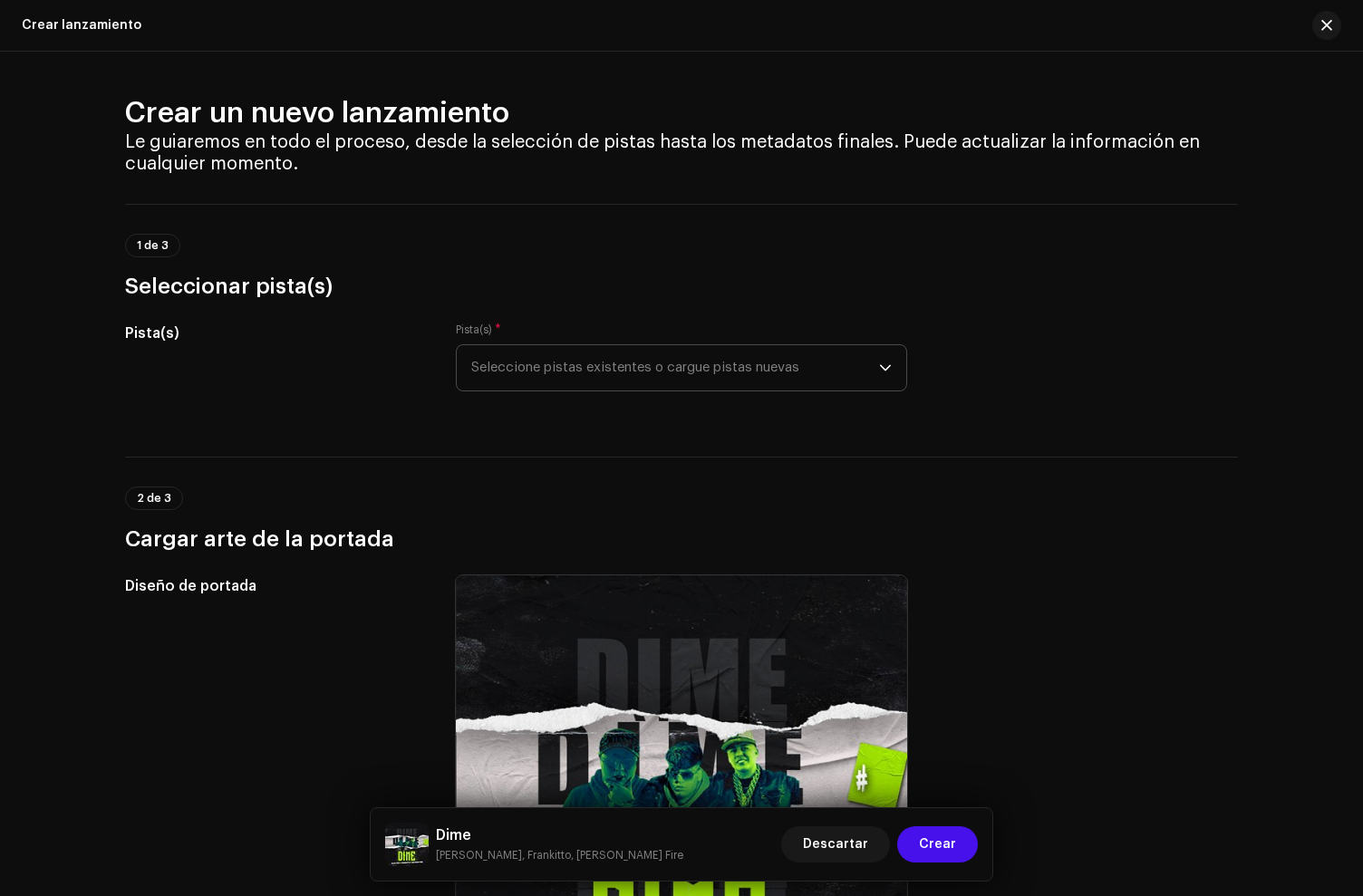
click at [652, 367] on span "Seleccione pistas existentes o cargue pistas nuevas" at bounding box center [676, 368] width 408 height 45
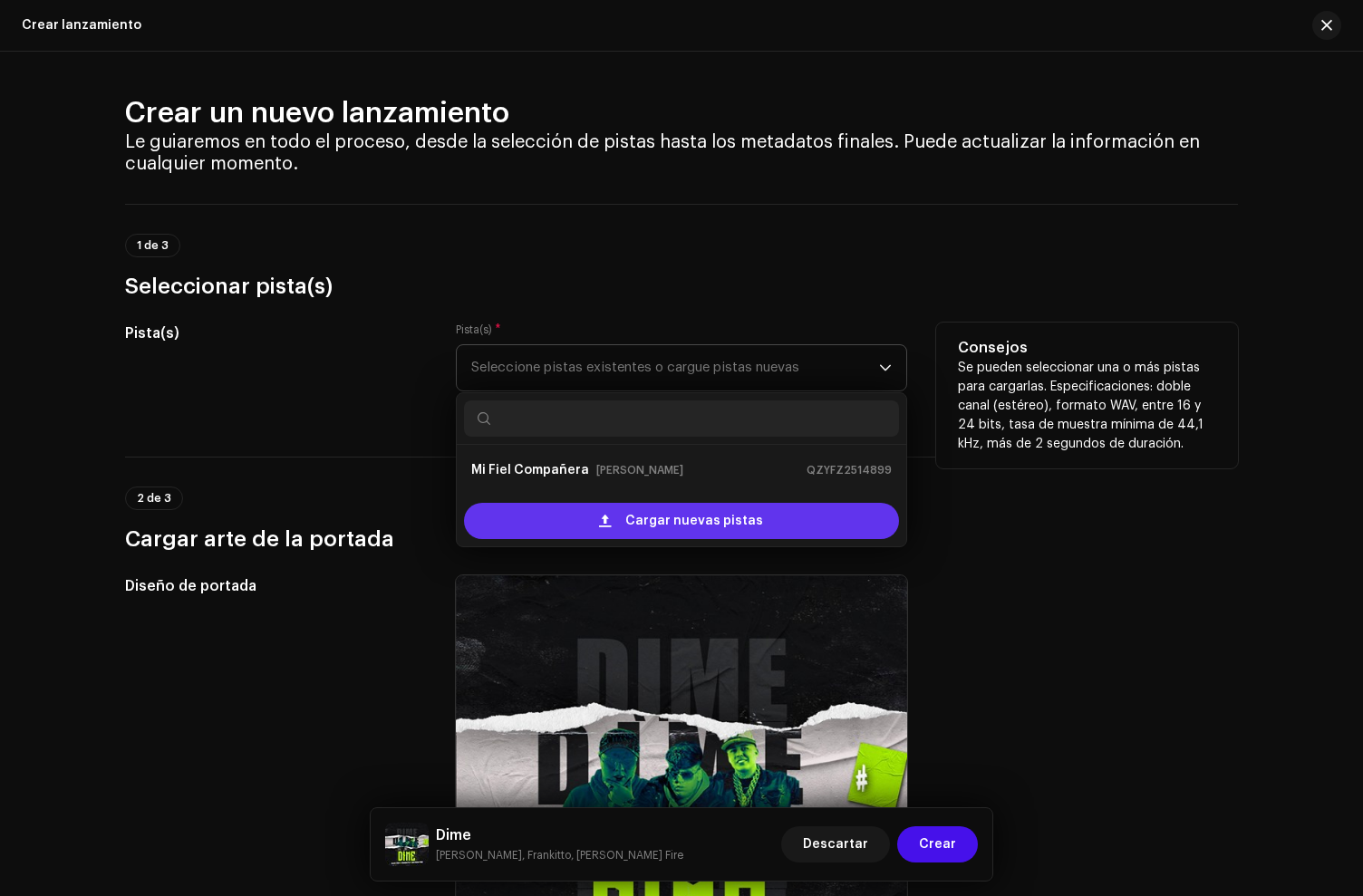
click at [627, 529] on div "Cargar nuevas pistas" at bounding box center [682, 521] width 435 height 36
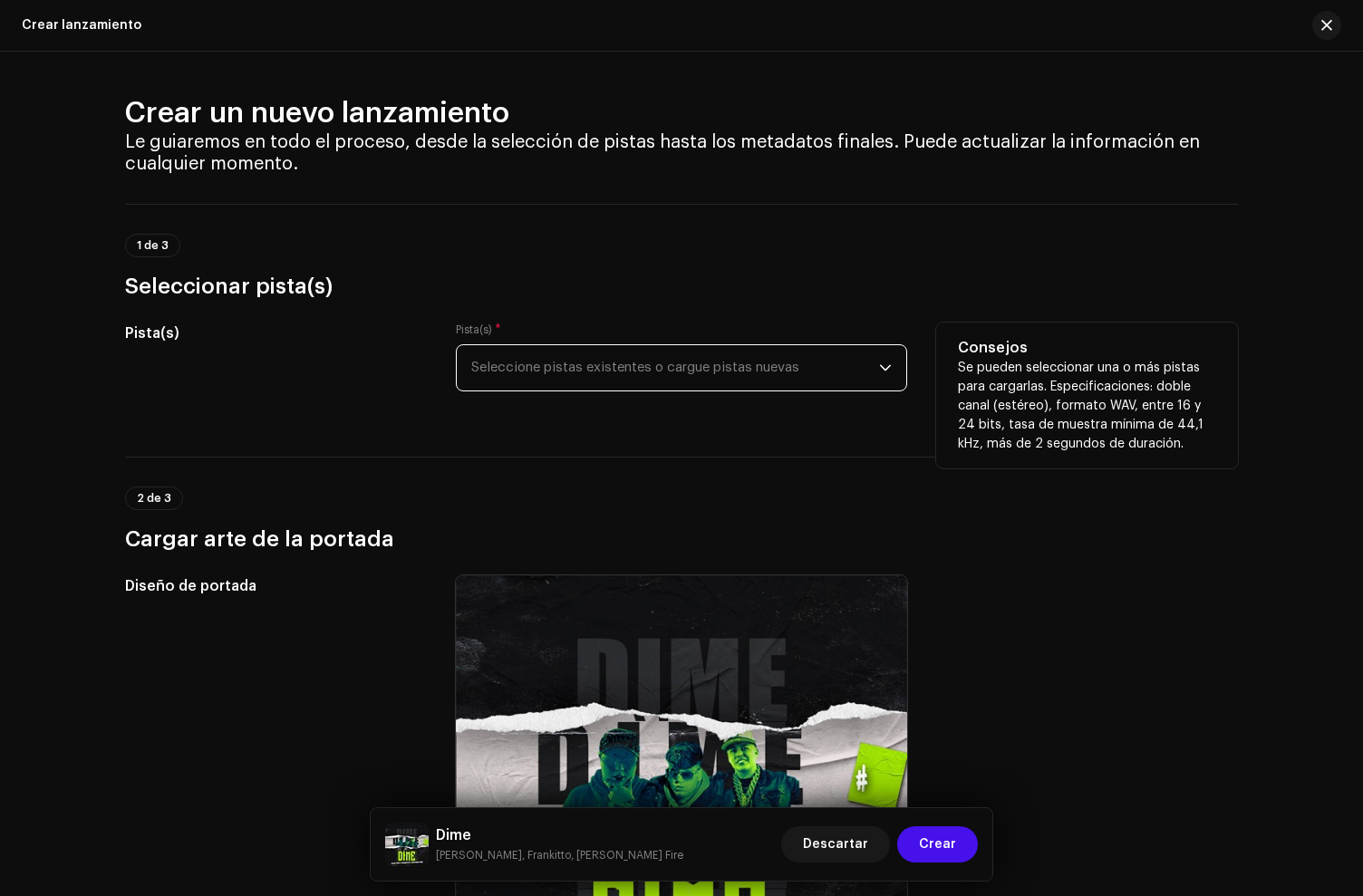
click at [618, 376] on span "Seleccione pistas existentes o cargue pistas nuevas" at bounding box center [676, 368] width 408 height 45
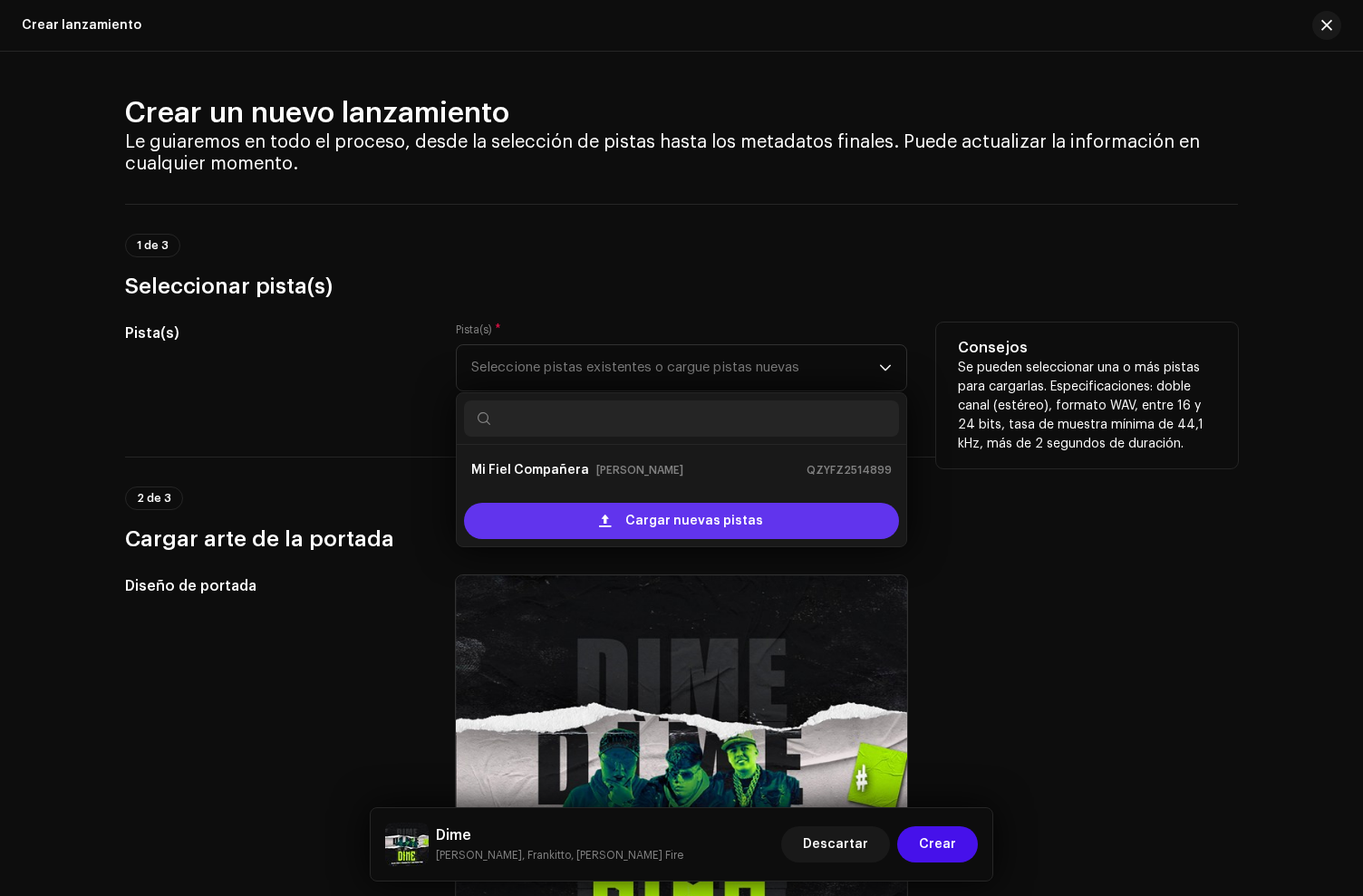
click at [626, 531] on div "Cargar nuevas pistas" at bounding box center [682, 521] width 435 height 36
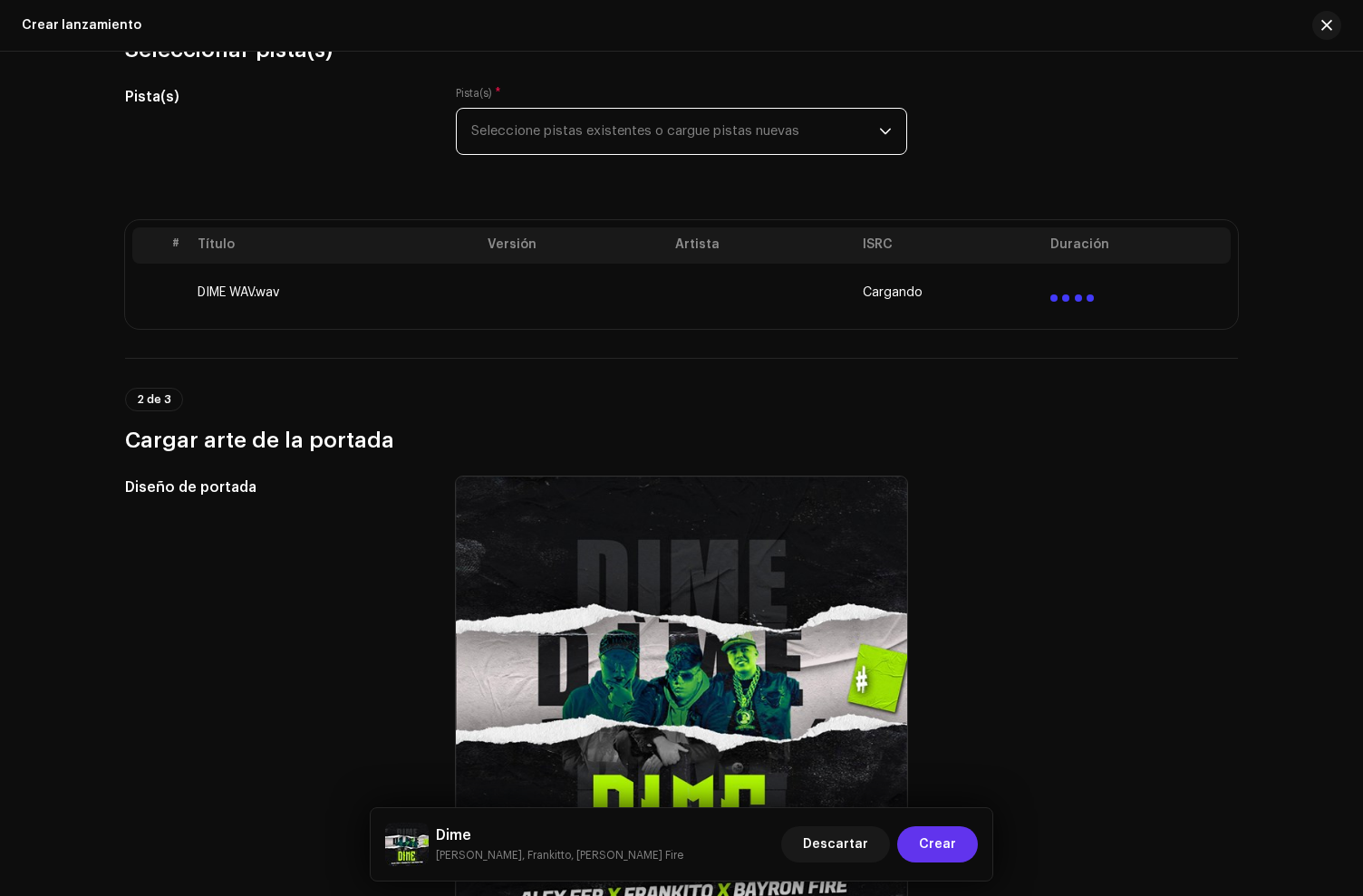
scroll to position [256, 0]
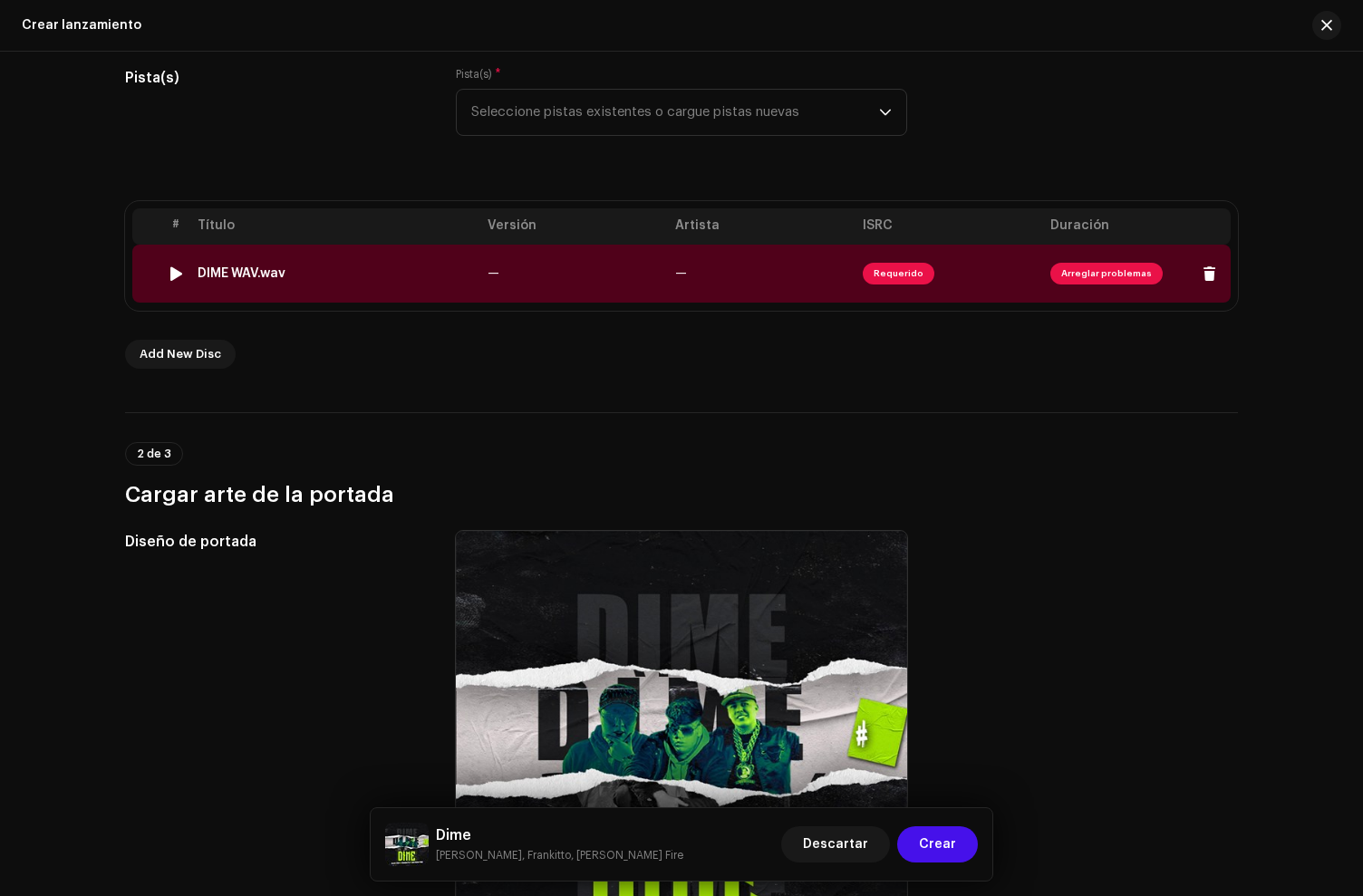
click at [357, 271] on div "DIME WAV.wav" at bounding box center [336, 274] width 276 height 15
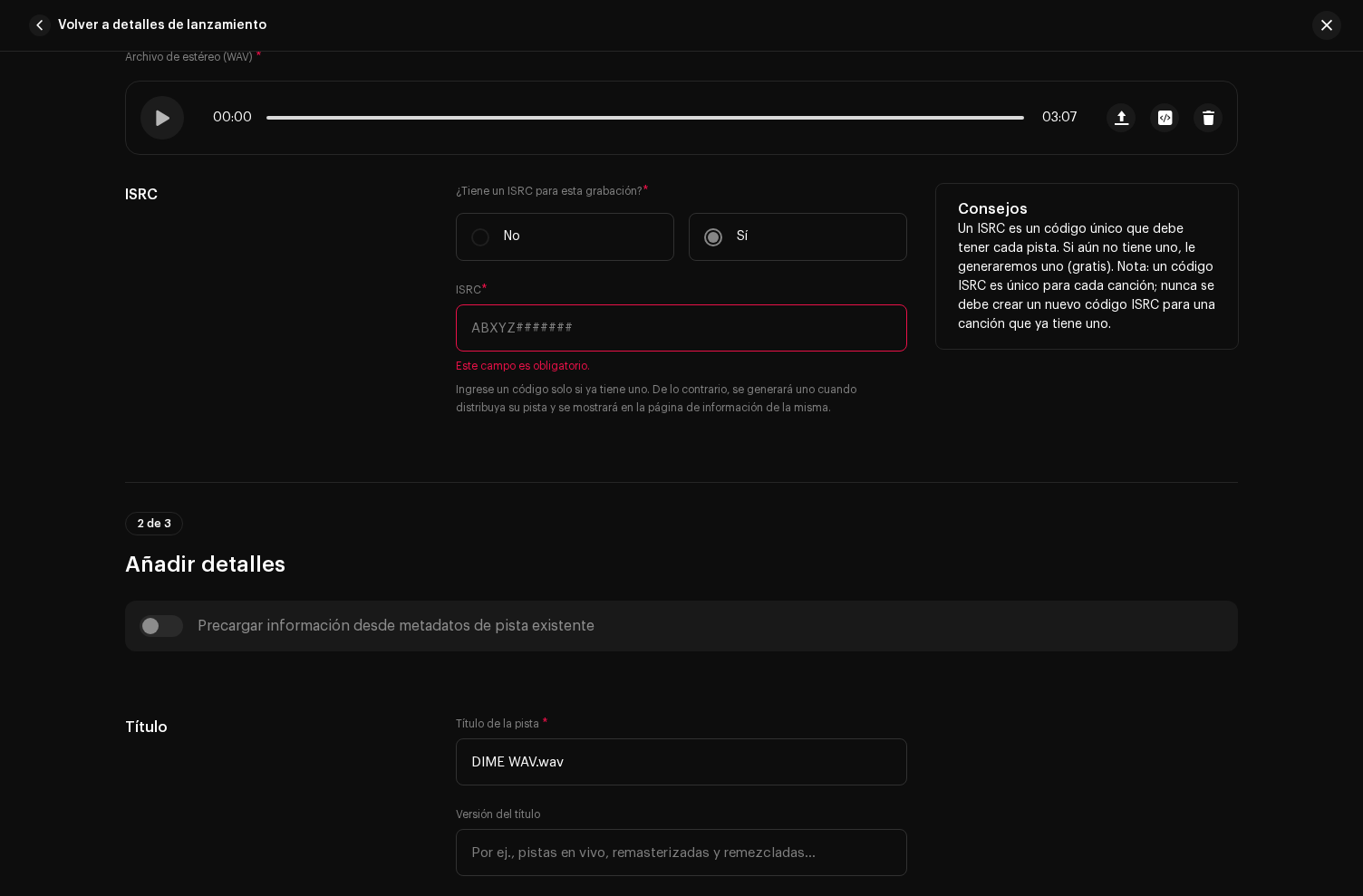
scroll to position [351, 0]
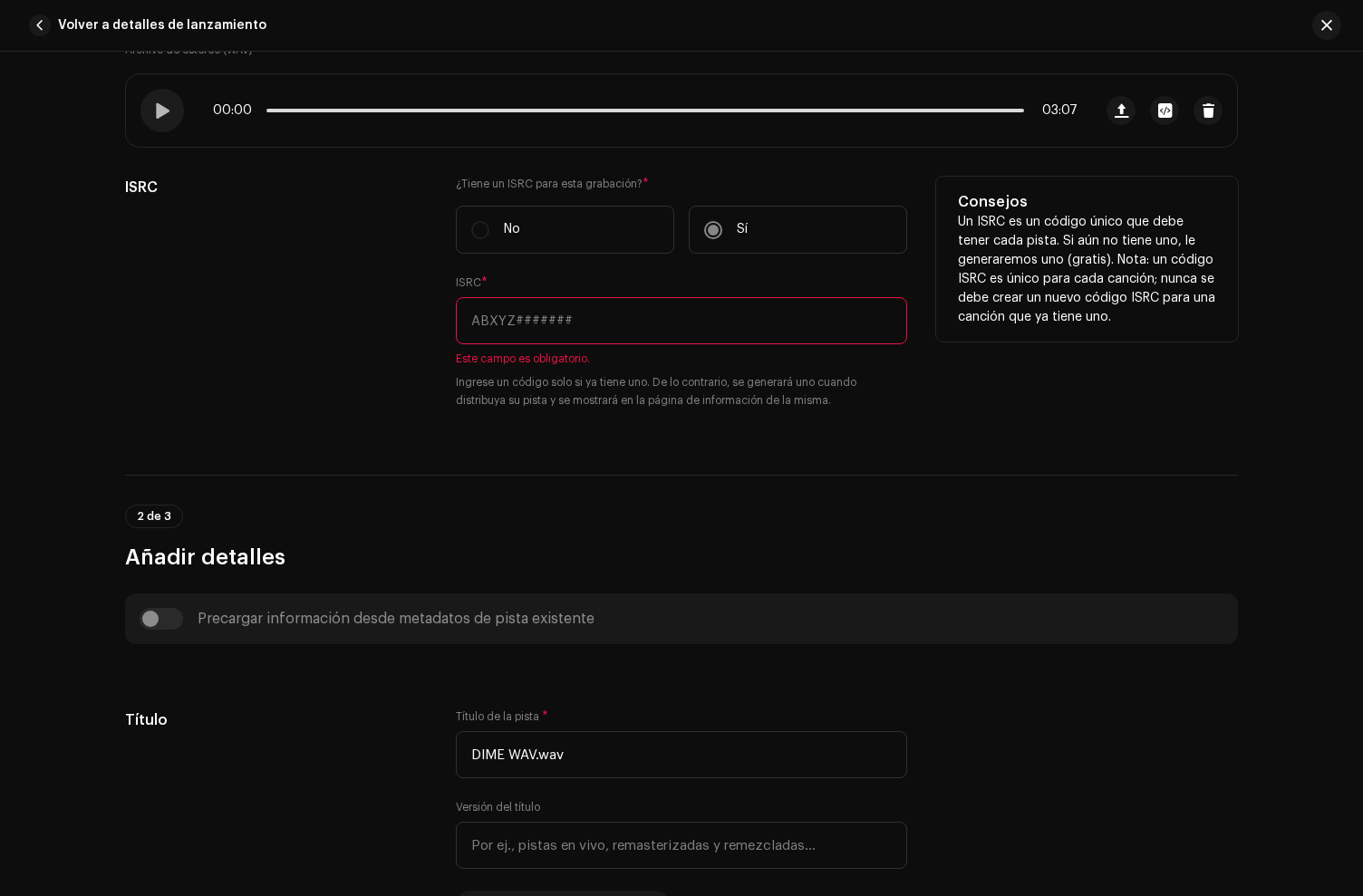
click at [493, 348] on div "ISRC * Este campo es obligatorio. Ingrese un código solo si ya tiene uno. De lo…" at bounding box center [682, 343] width 452 height 134
click at [560, 330] on input "text" at bounding box center [682, 321] width 452 height 47
paste input "QZNJW2398697"
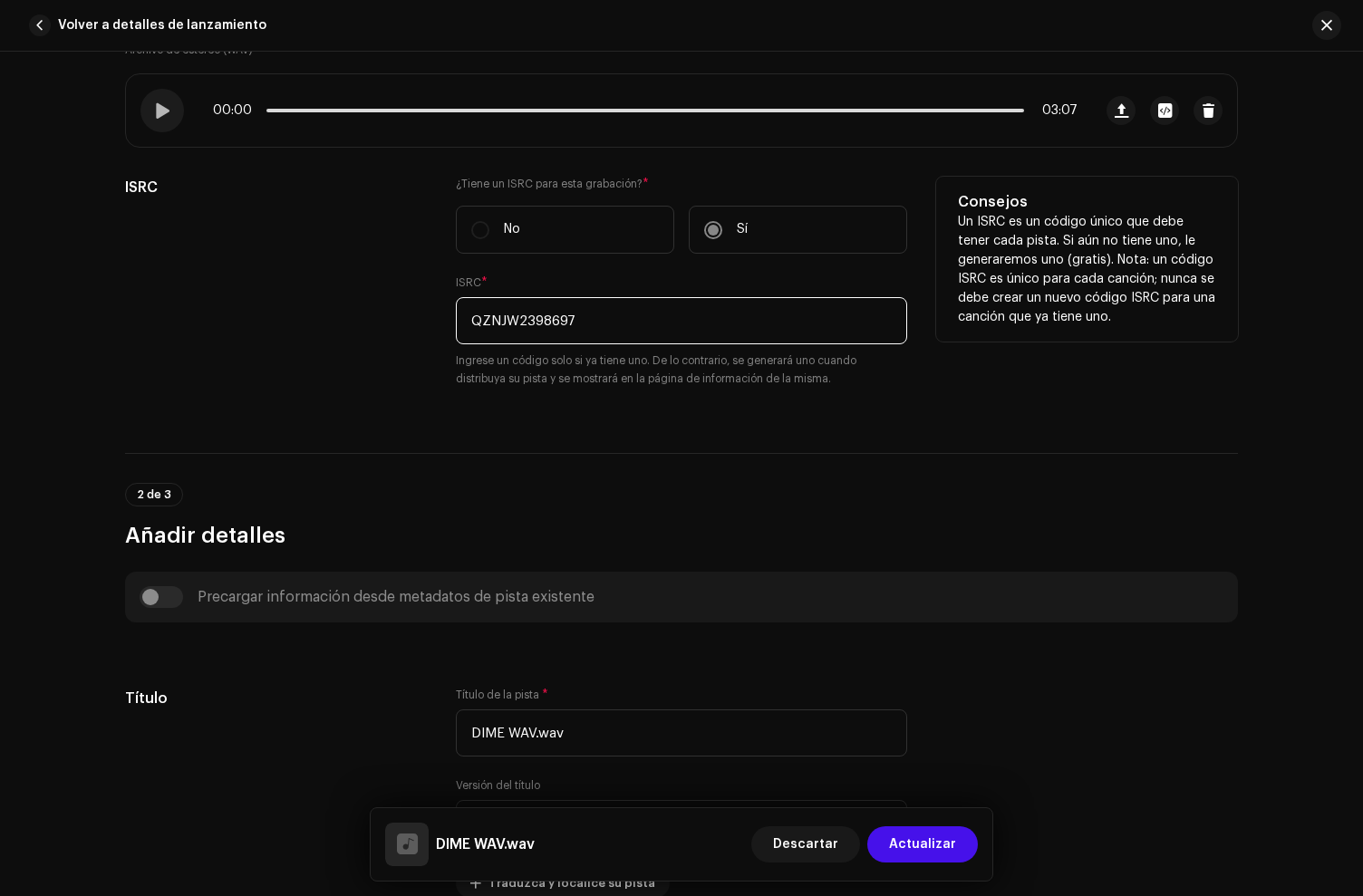
type input "QZNJW2398697"
click at [373, 353] on div "ISRC" at bounding box center [276, 293] width 302 height 233
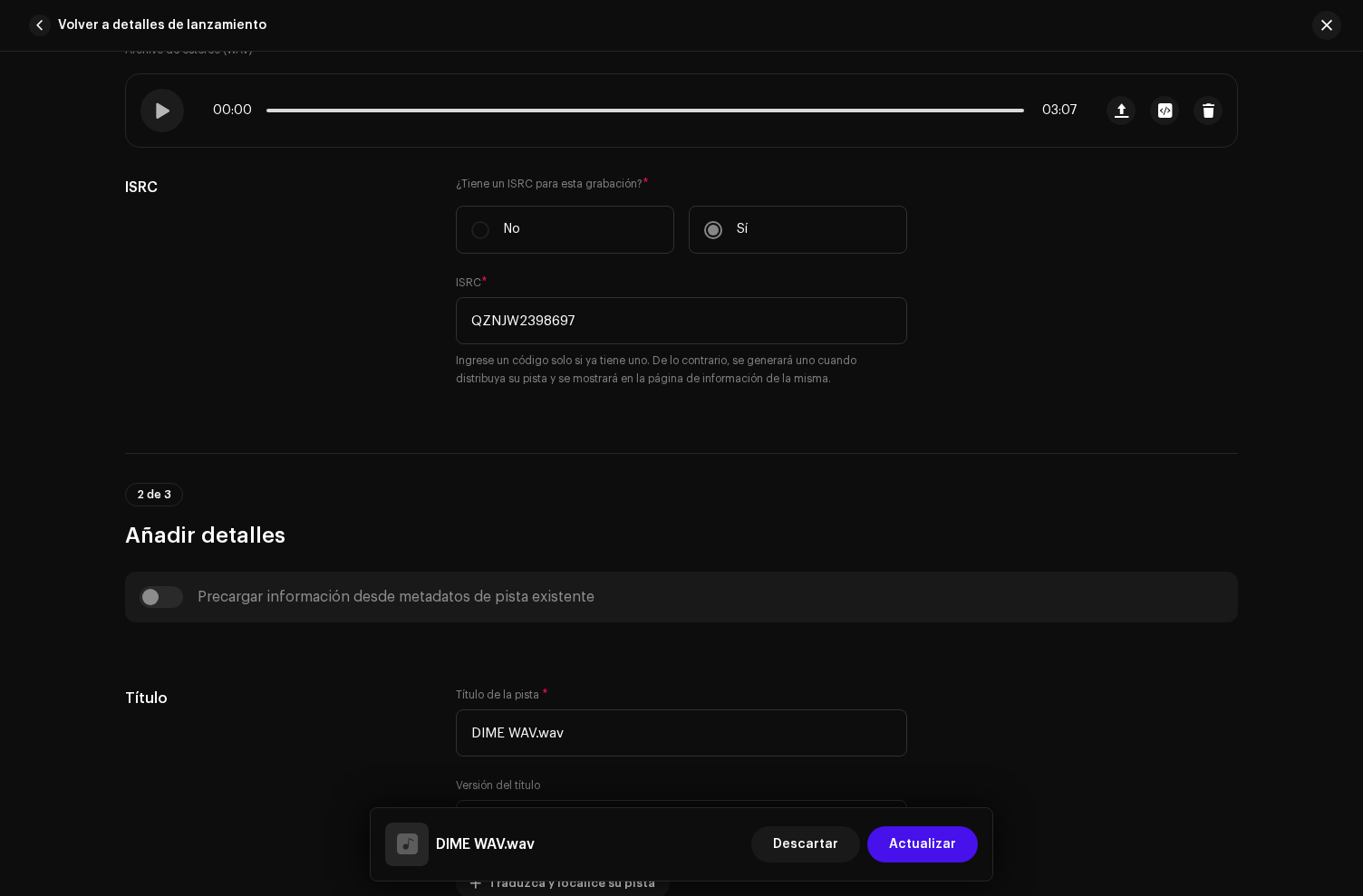
scroll to position [873, 0]
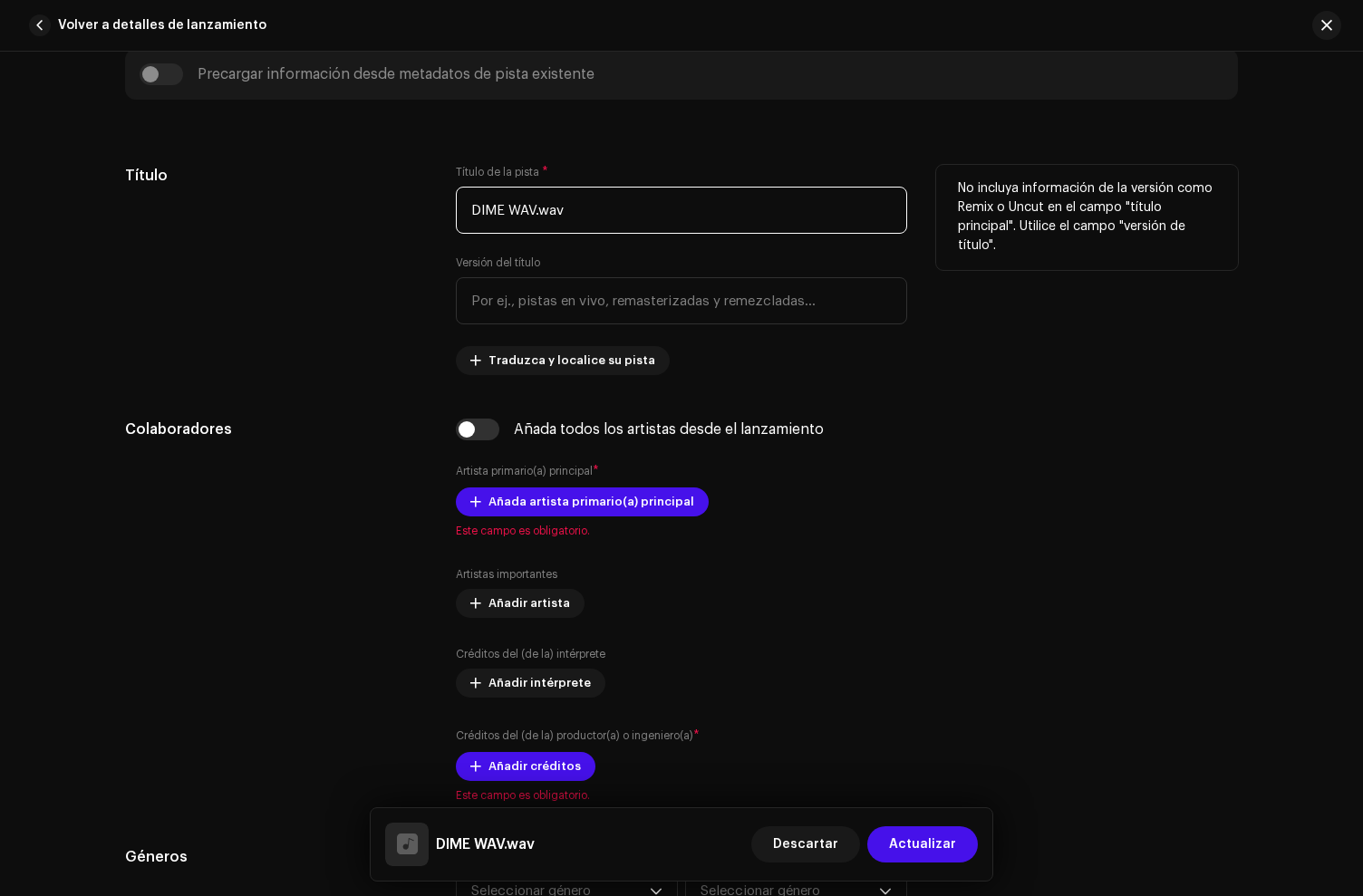
drag, startPoint x: 609, startPoint y: 219, endPoint x: 326, endPoint y: 170, distance: 287.2
click at [326, 170] on div "Título Título de la pista * DIME WAV.wav Versión del título Traduzca y localice…" at bounding box center [681, 270] width 1113 height 210
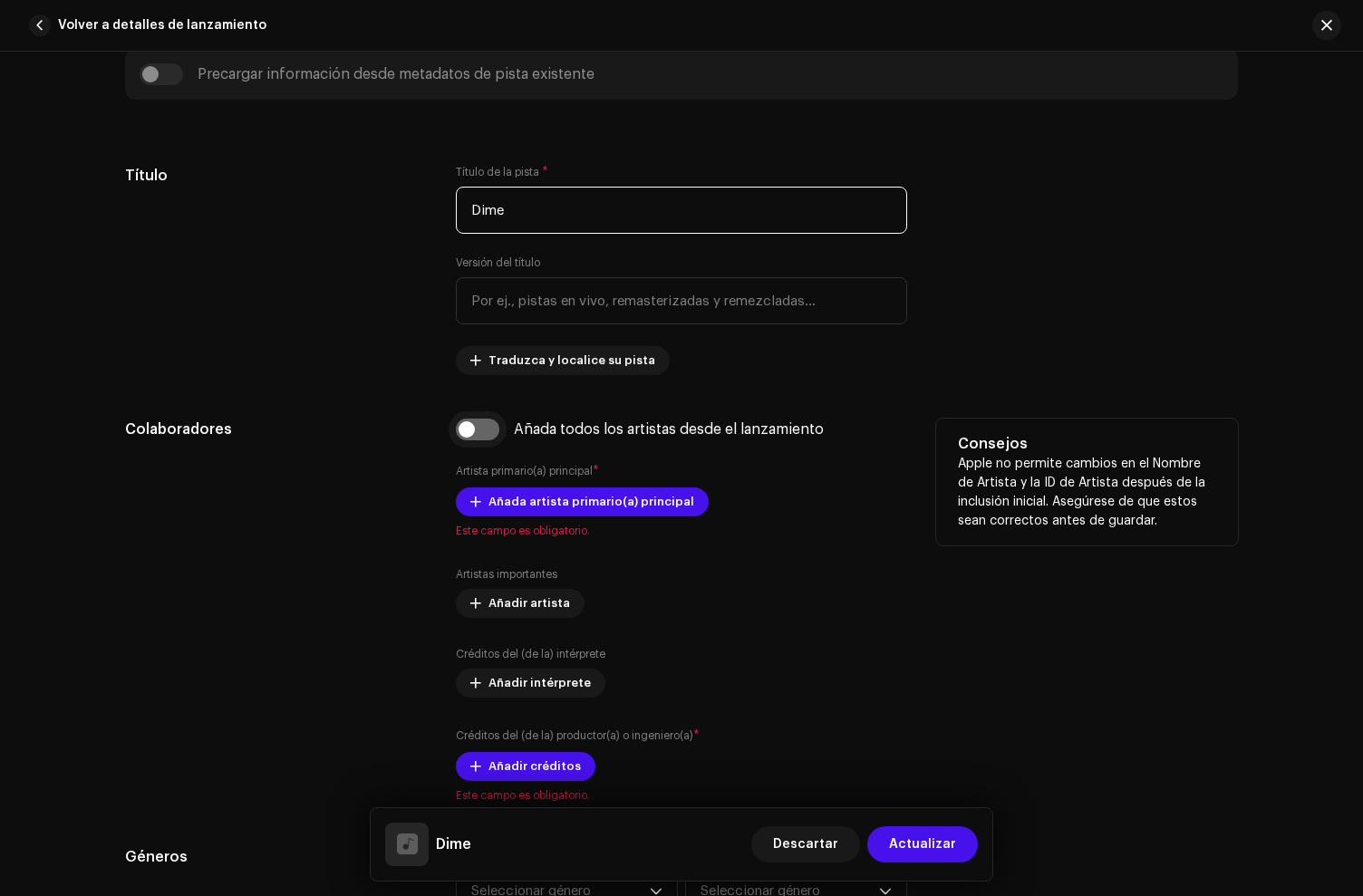
type input "Dime"
drag, startPoint x: 481, startPoint y: 426, endPoint x: 499, endPoint y: 425, distance: 18.0
click at [482, 426] on input "checkbox" at bounding box center [478, 430] width 44 height 22
checkbox input "true"
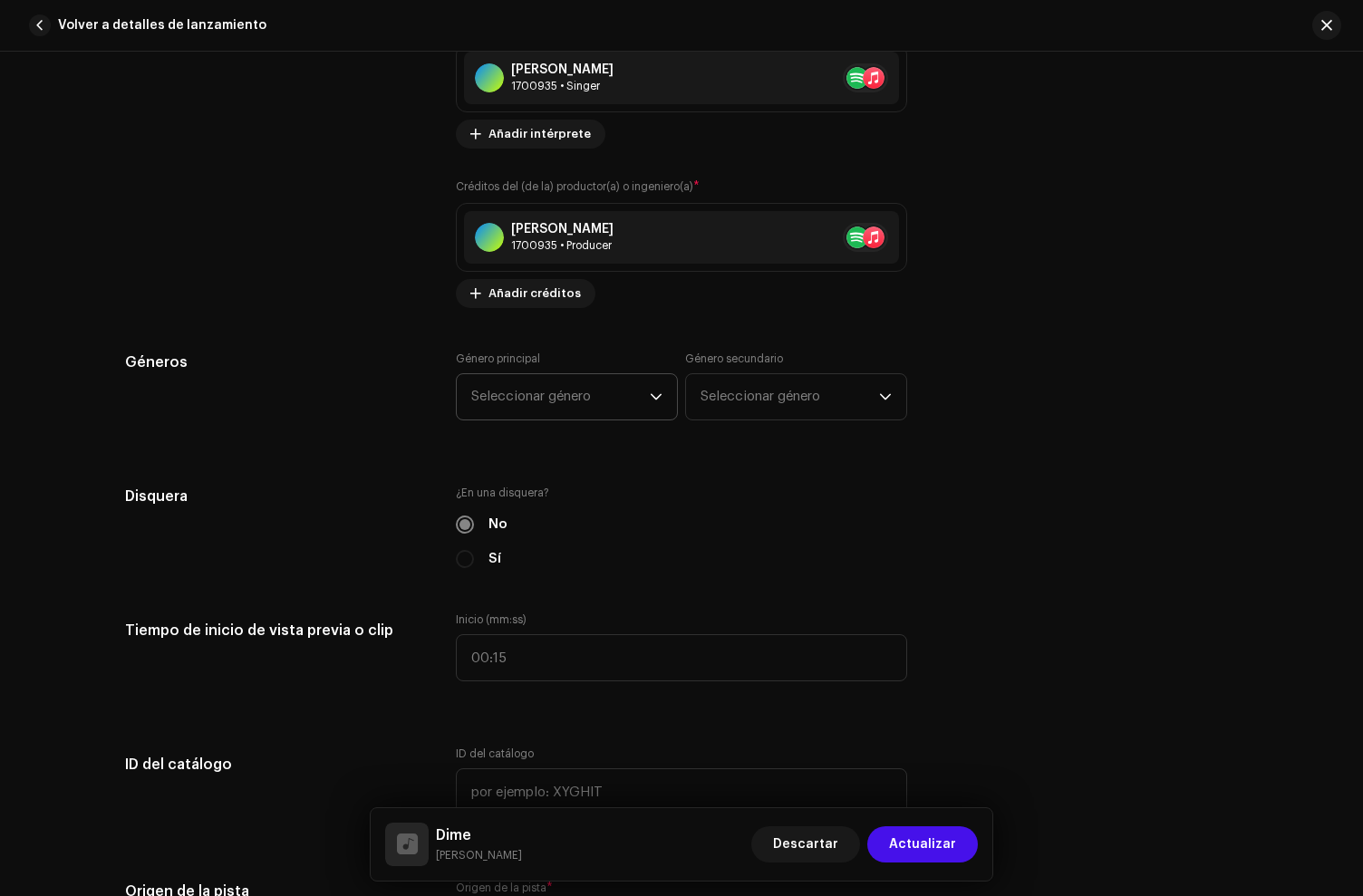
scroll to position [1702, 0]
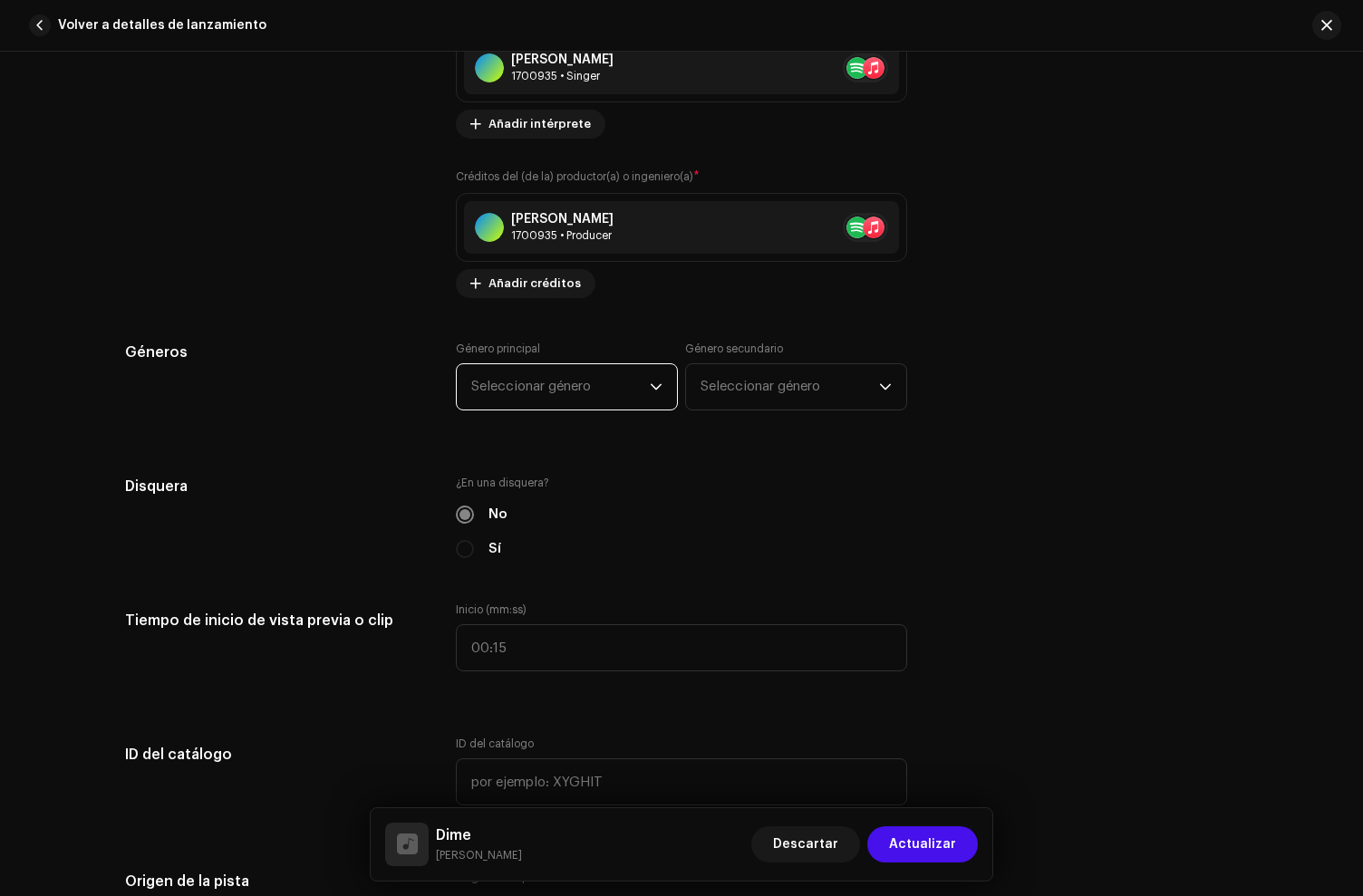
click at [573, 387] on span "Seleccionar género" at bounding box center [560, 387] width 179 height 45
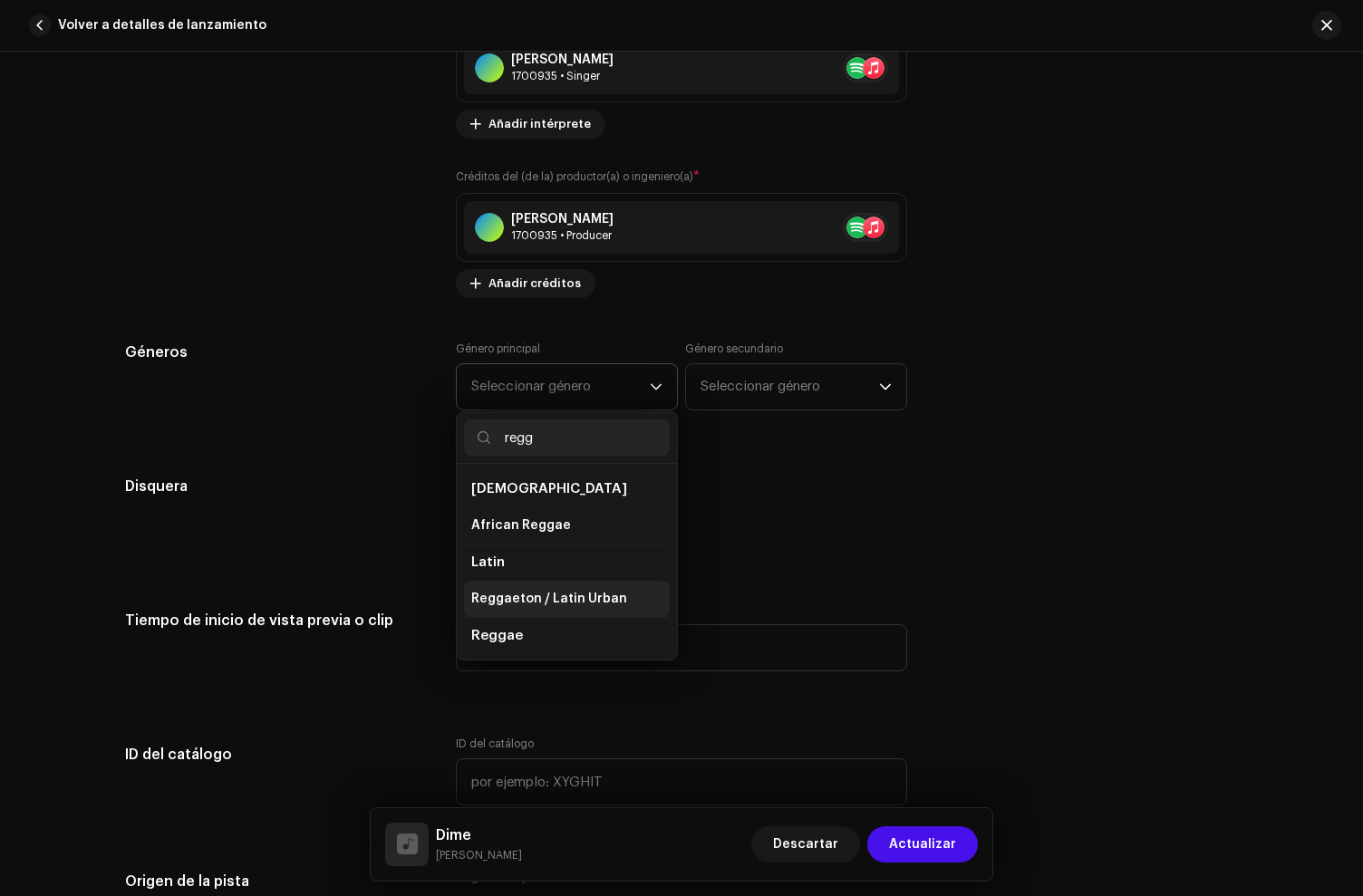
type input "regg"
click at [559, 601] on span "Reggaeton / Latin Urban" at bounding box center [550, 599] width 156 height 18
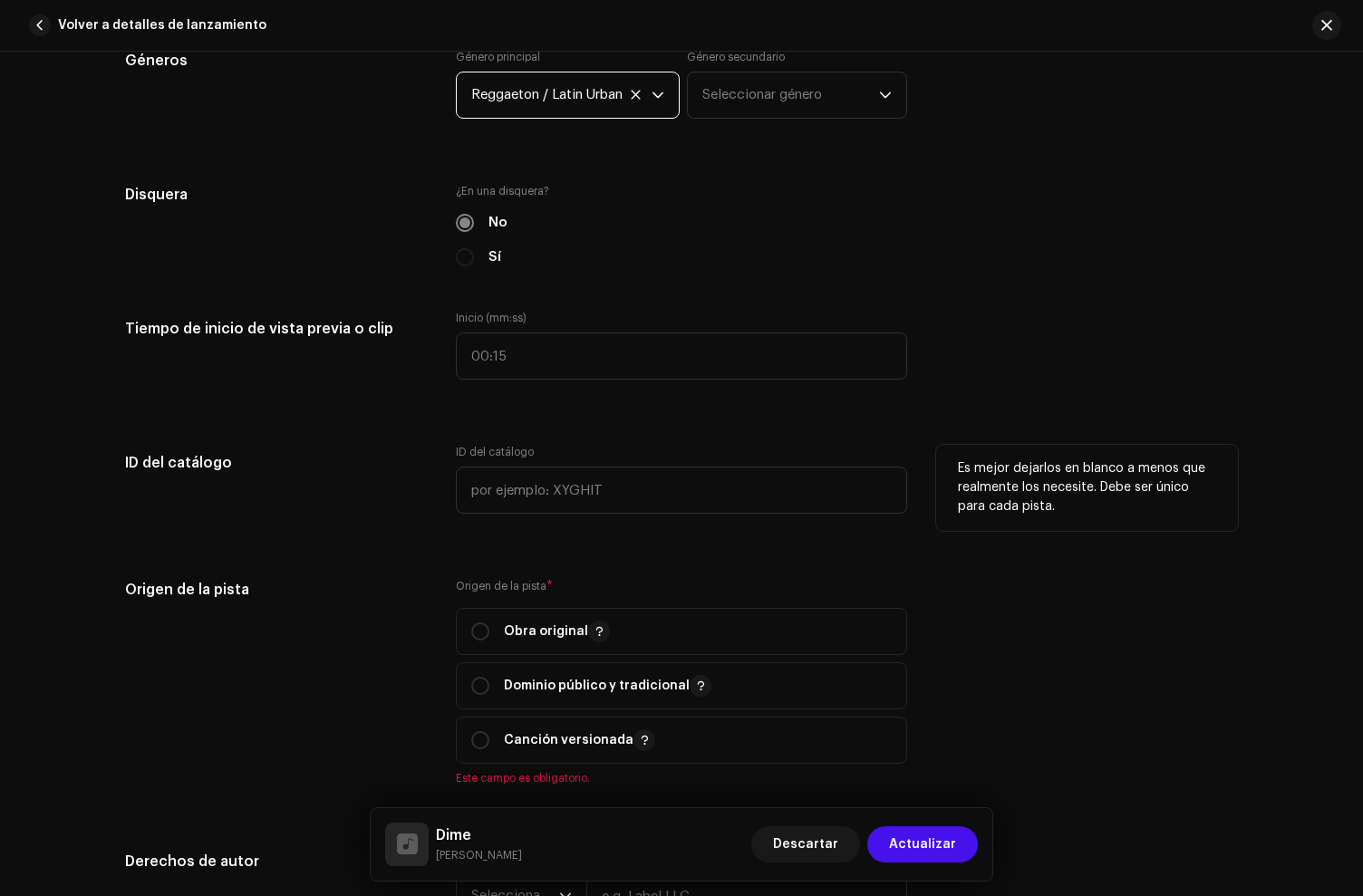
scroll to position [1995, 0]
drag, startPoint x: 500, startPoint y: 641, endPoint x: 570, endPoint y: 540, distance: 122.9
click at [504, 640] on p "Obra original" at bounding box center [557, 631] width 106 height 22
radio input "true"
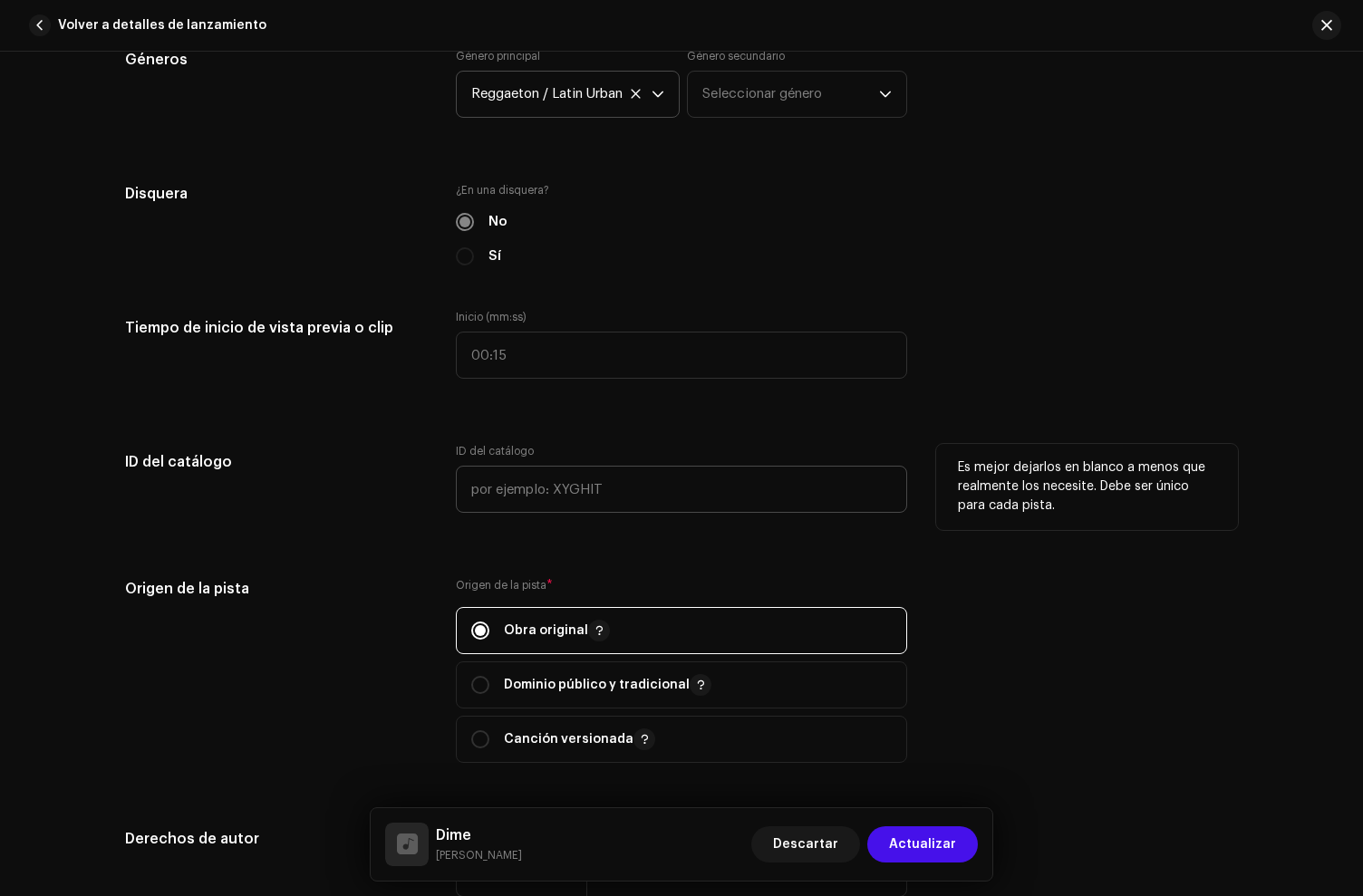
scroll to position [2592, 0]
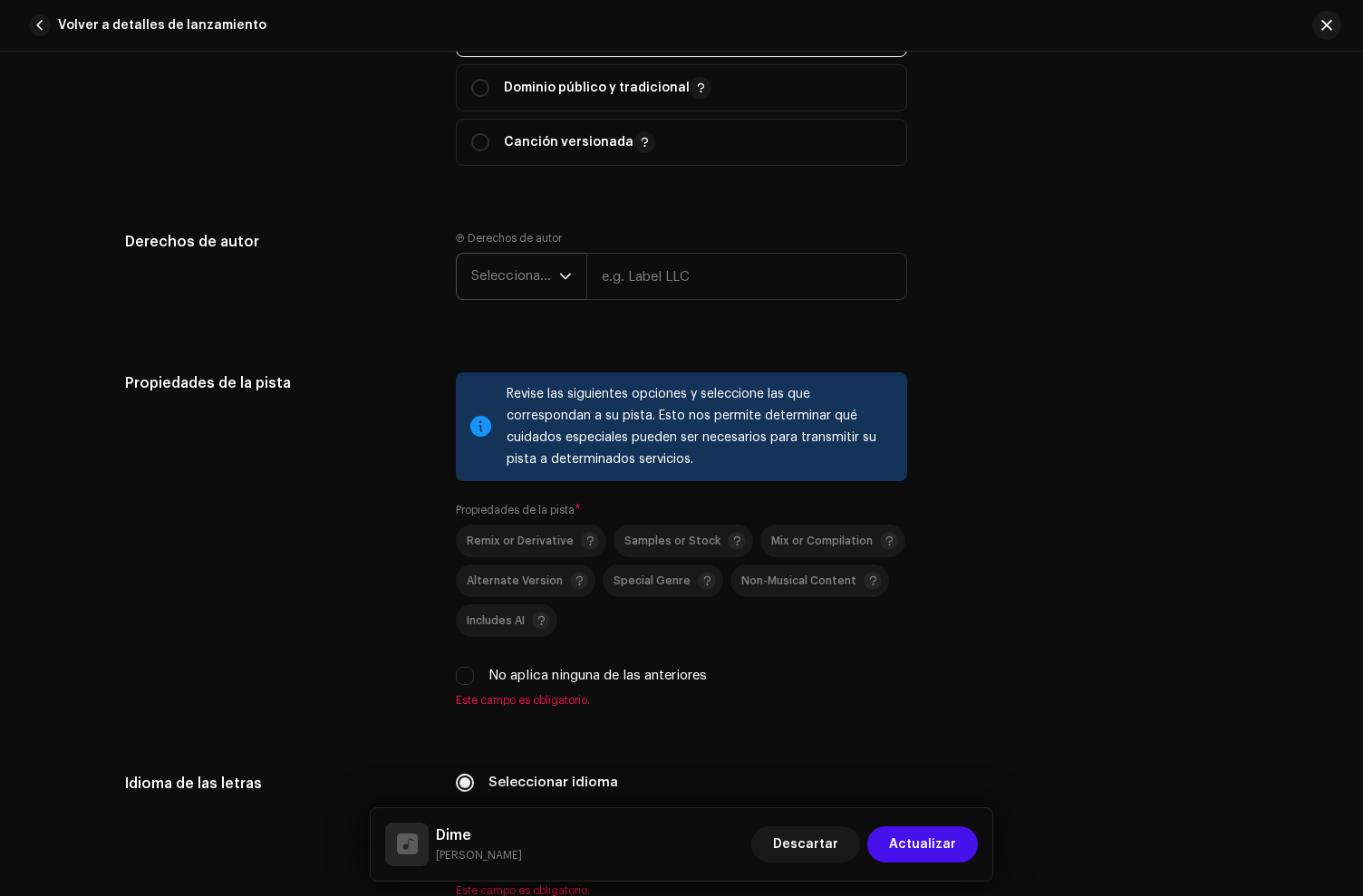
click at [548, 285] on span "Seleccionar año" at bounding box center [515, 277] width 88 height 45
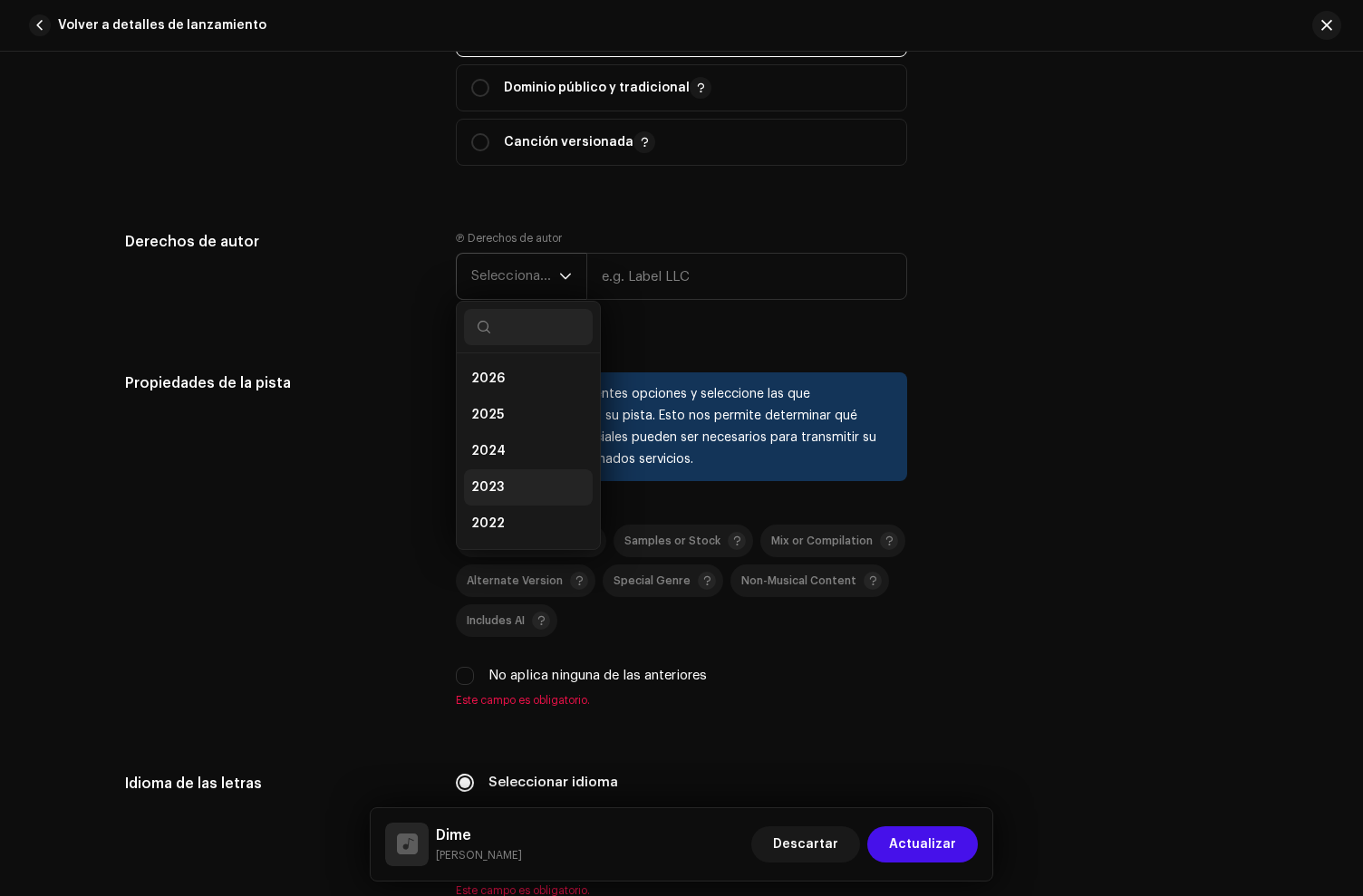
click at [501, 478] on li "2023" at bounding box center [529, 488] width 129 height 36
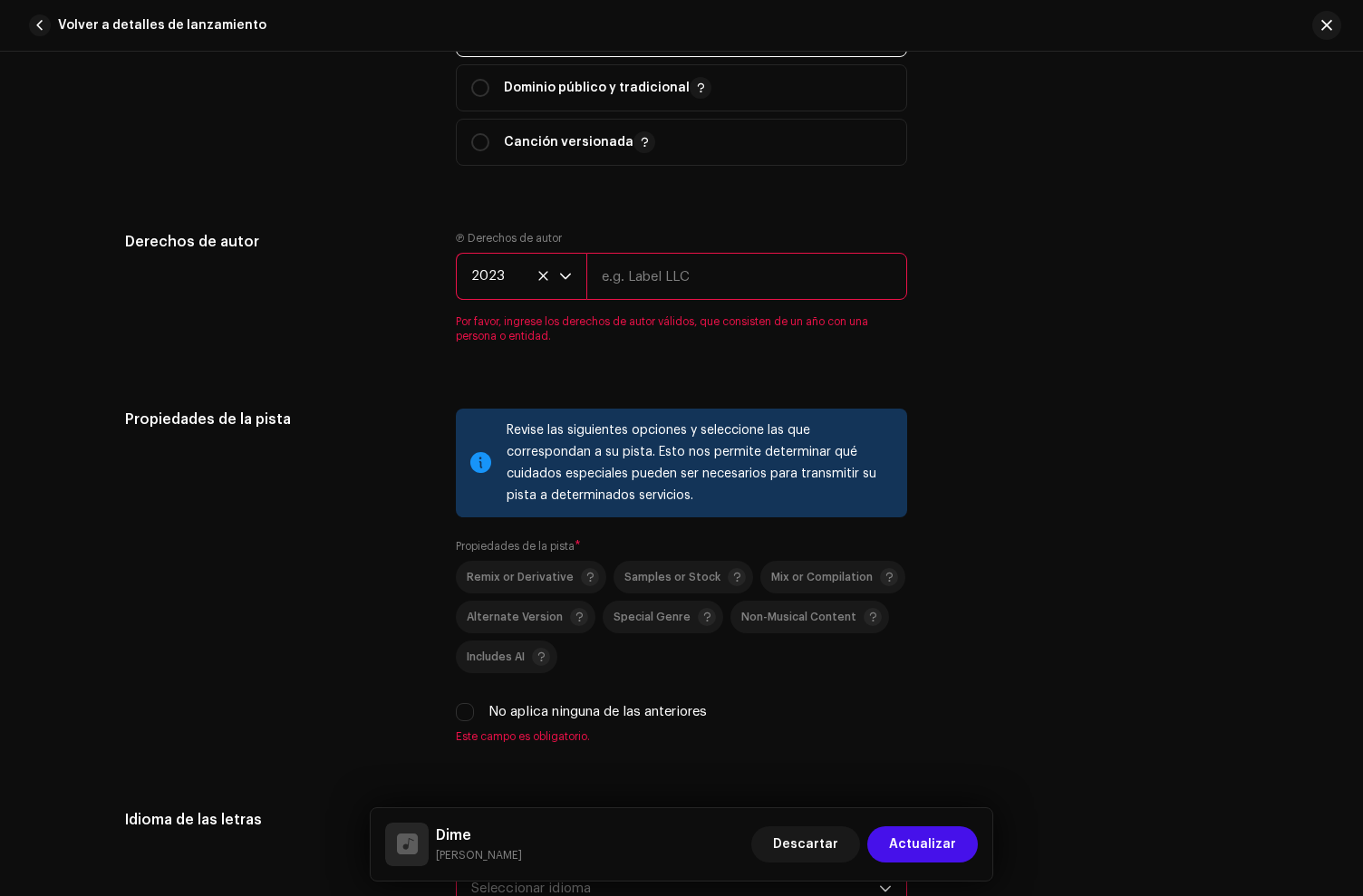
click at [644, 260] on input "text" at bounding box center [747, 277] width 321 height 47
type input "[PERSON_NAME]"
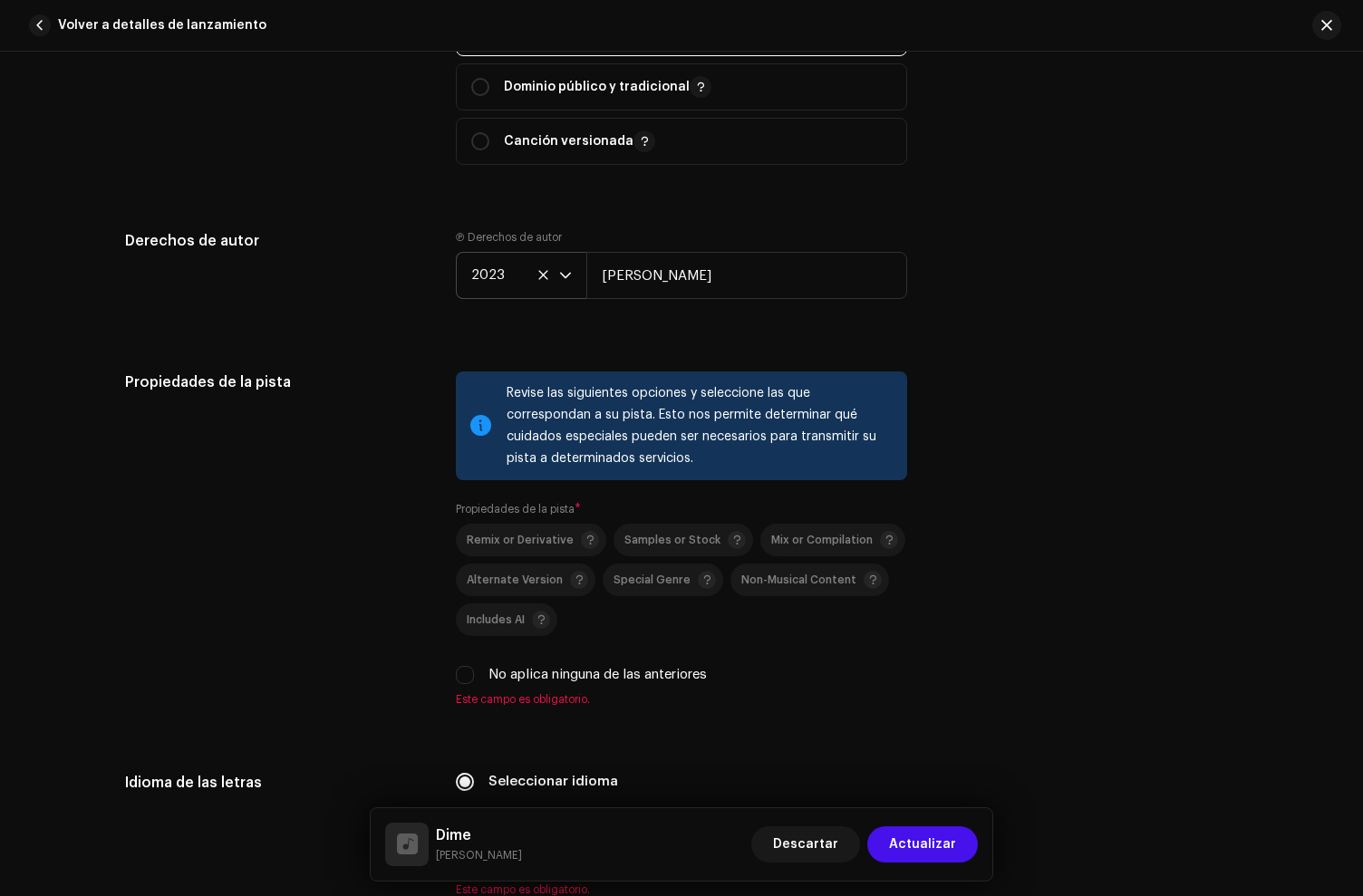
drag, startPoint x: 1087, startPoint y: 278, endPoint x: 647, endPoint y: 326, distance: 442.6
click at [1086, 277] on div "Derechos de autor Ⓟ Derechos de autor 2023 Alex Fer" at bounding box center [681, 279] width 1113 height 98
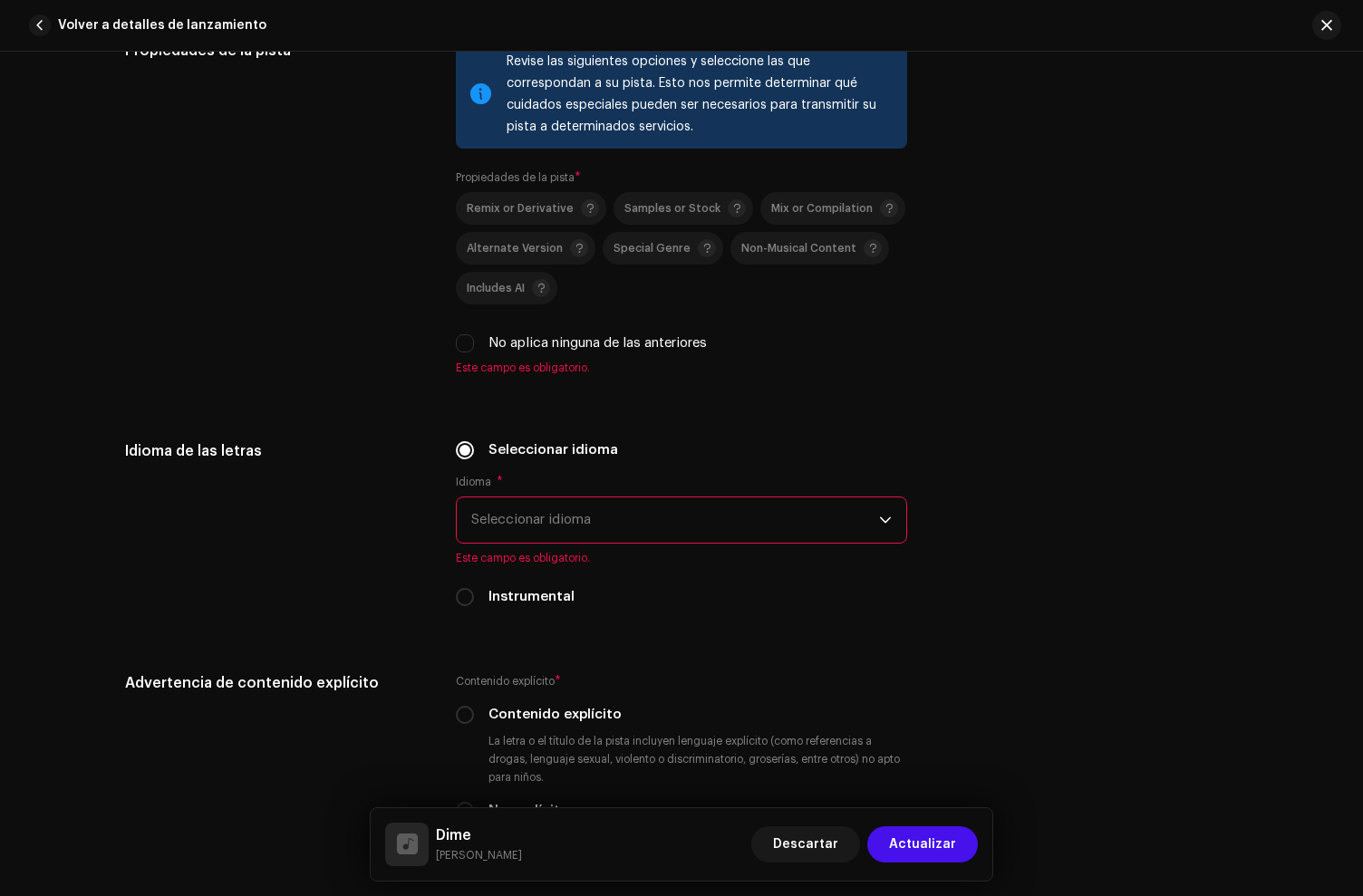
scroll to position [2926, 0]
click at [456, 346] on input "No aplica ninguna de las anteriores" at bounding box center [465, 343] width 18 height 18
checkbox input "true"
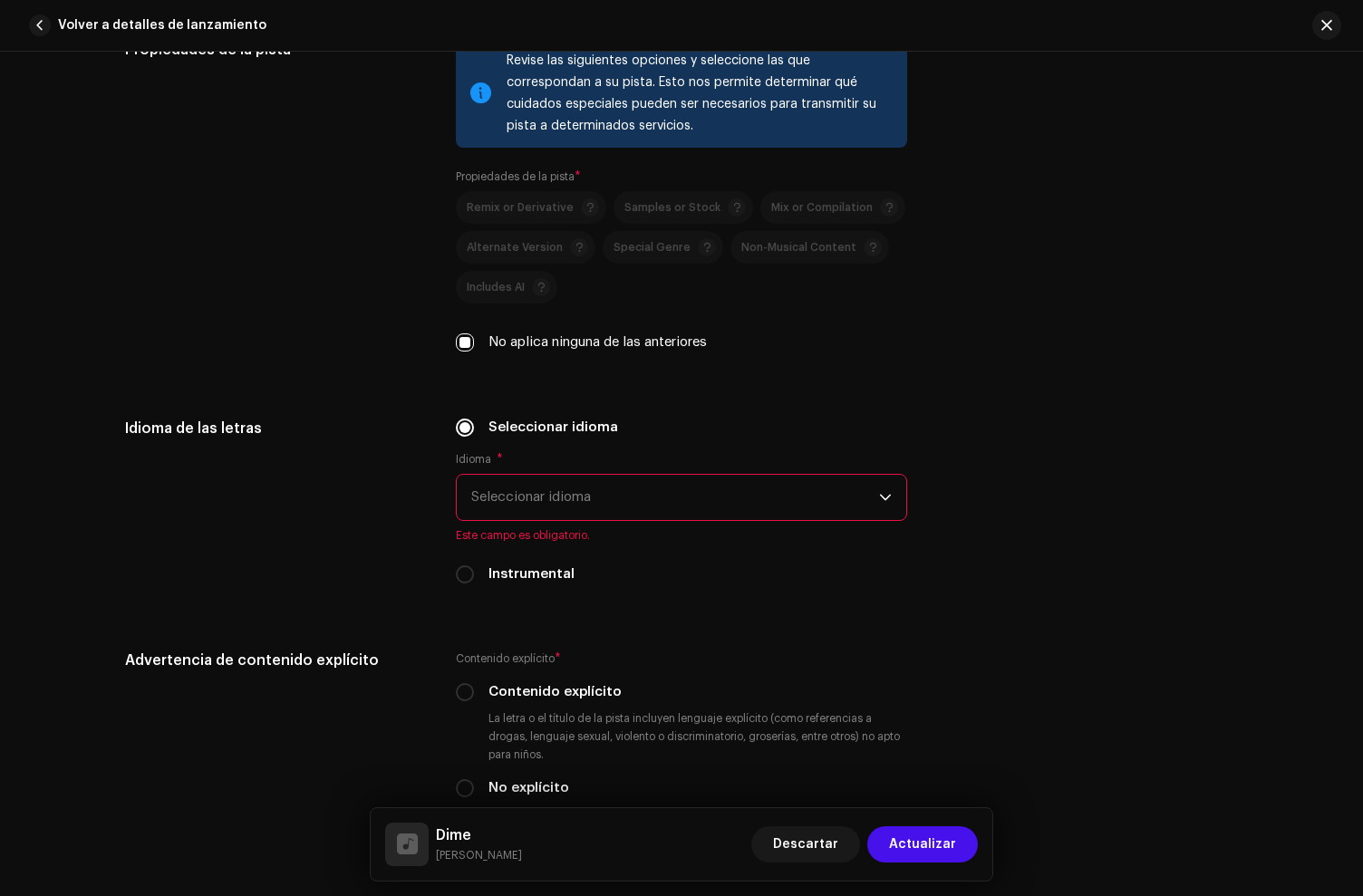
click at [549, 511] on span "Seleccionar idioma" at bounding box center [676, 498] width 408 height 45
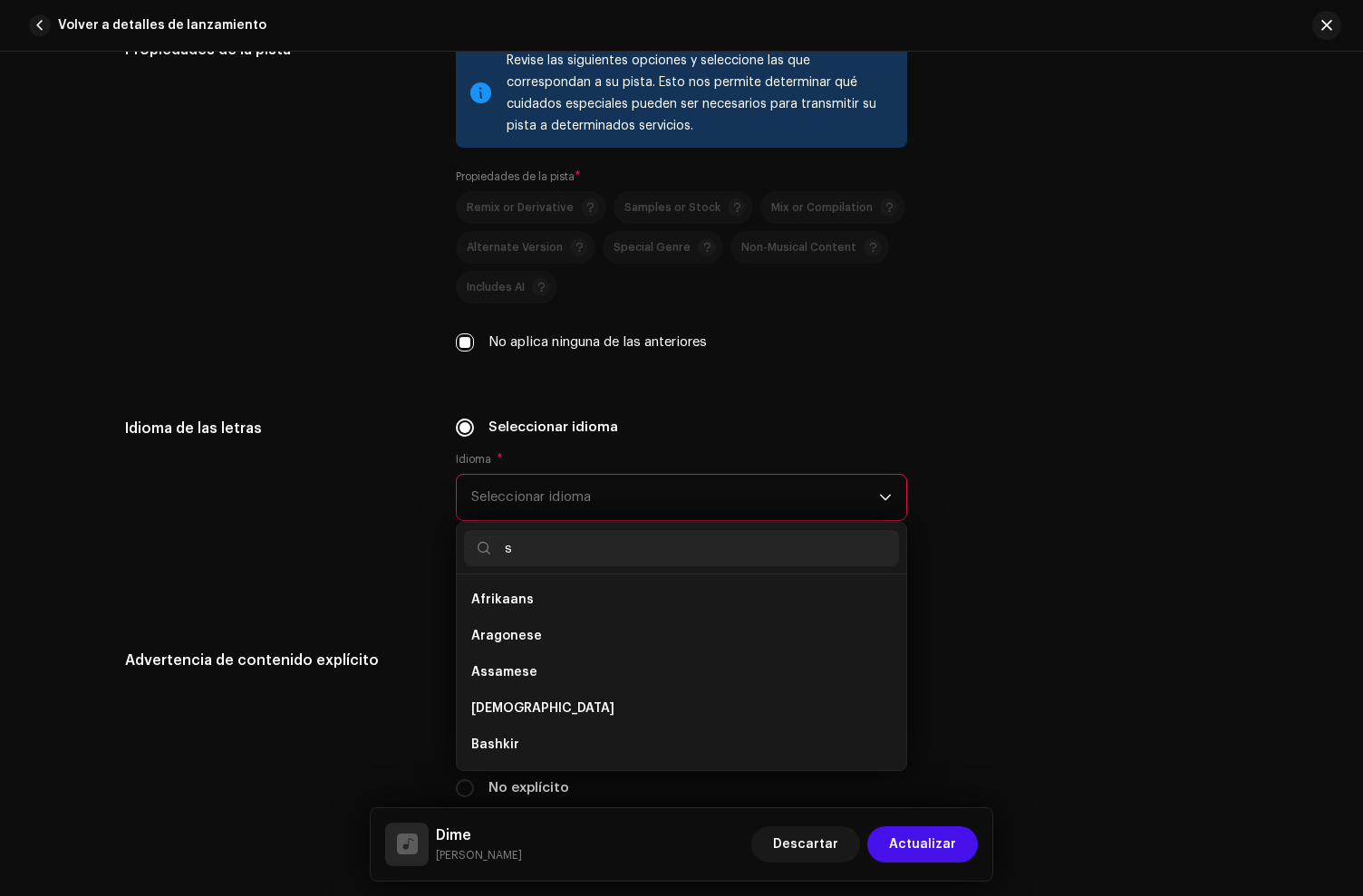
scroll to position [0, 0]
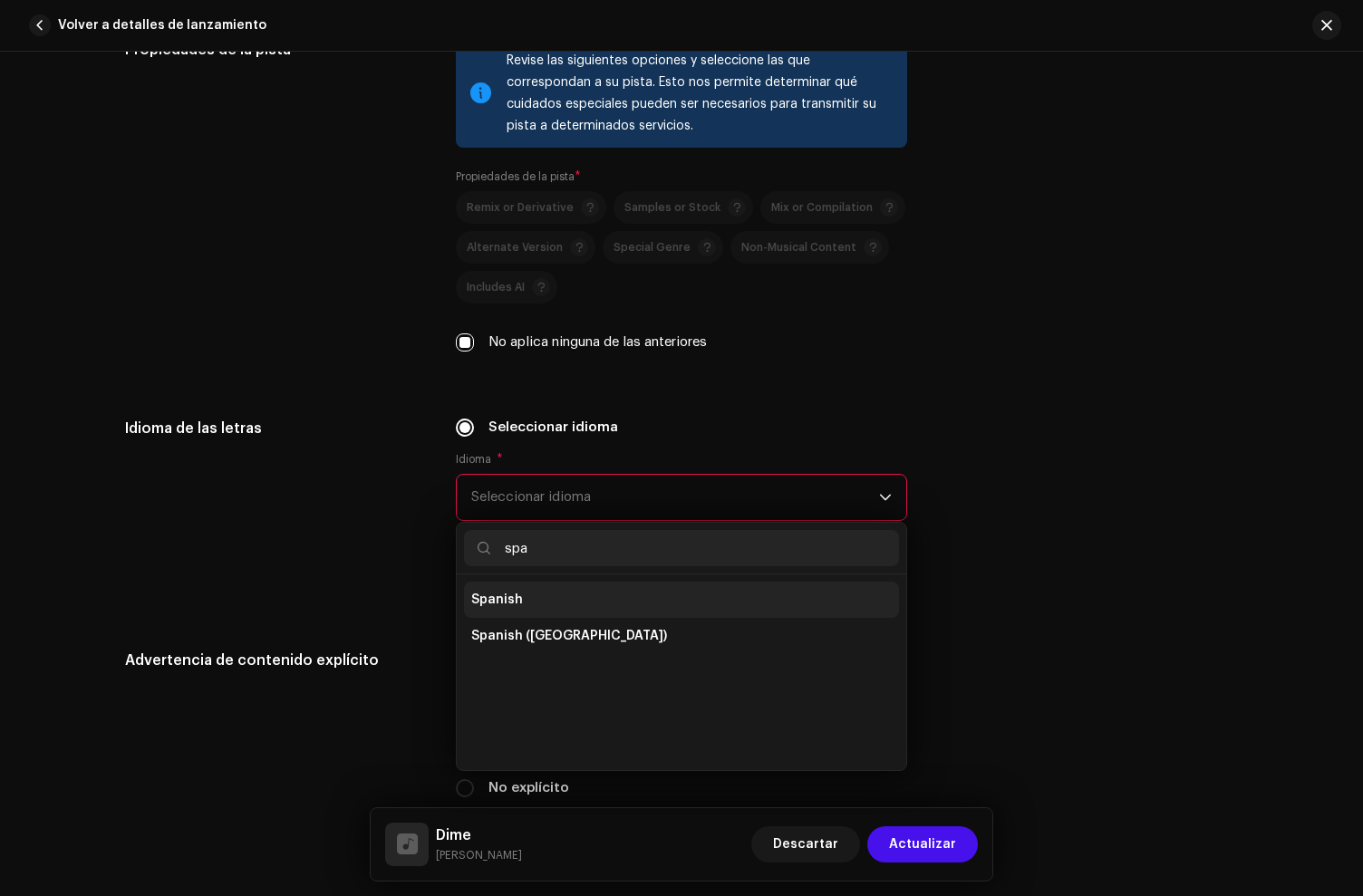
type input "spa"
click at [574, 590] on li "Spanish" at bounding box center [682, 600] width 435 height 36
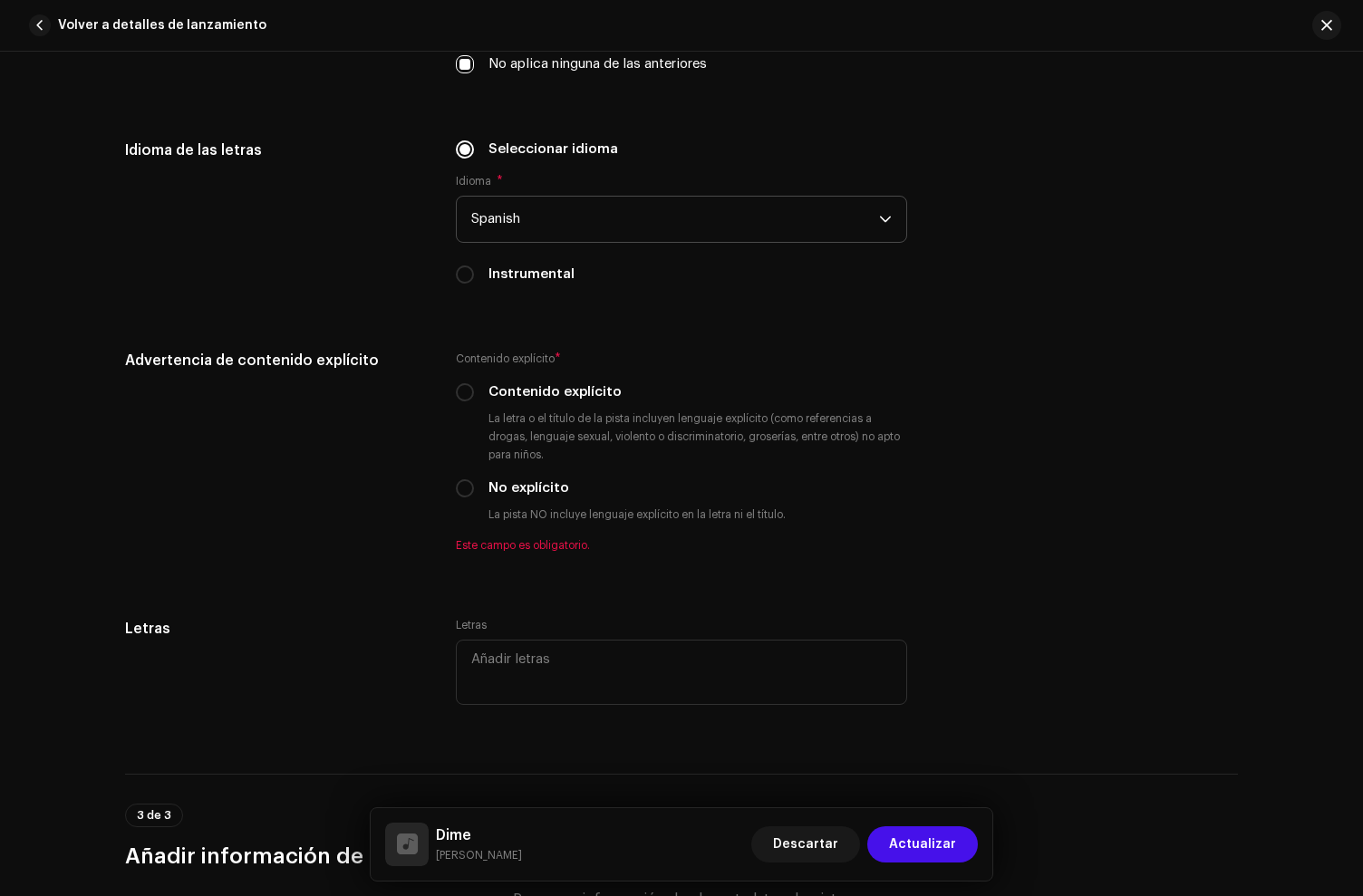
scroll to position [3206, 0]
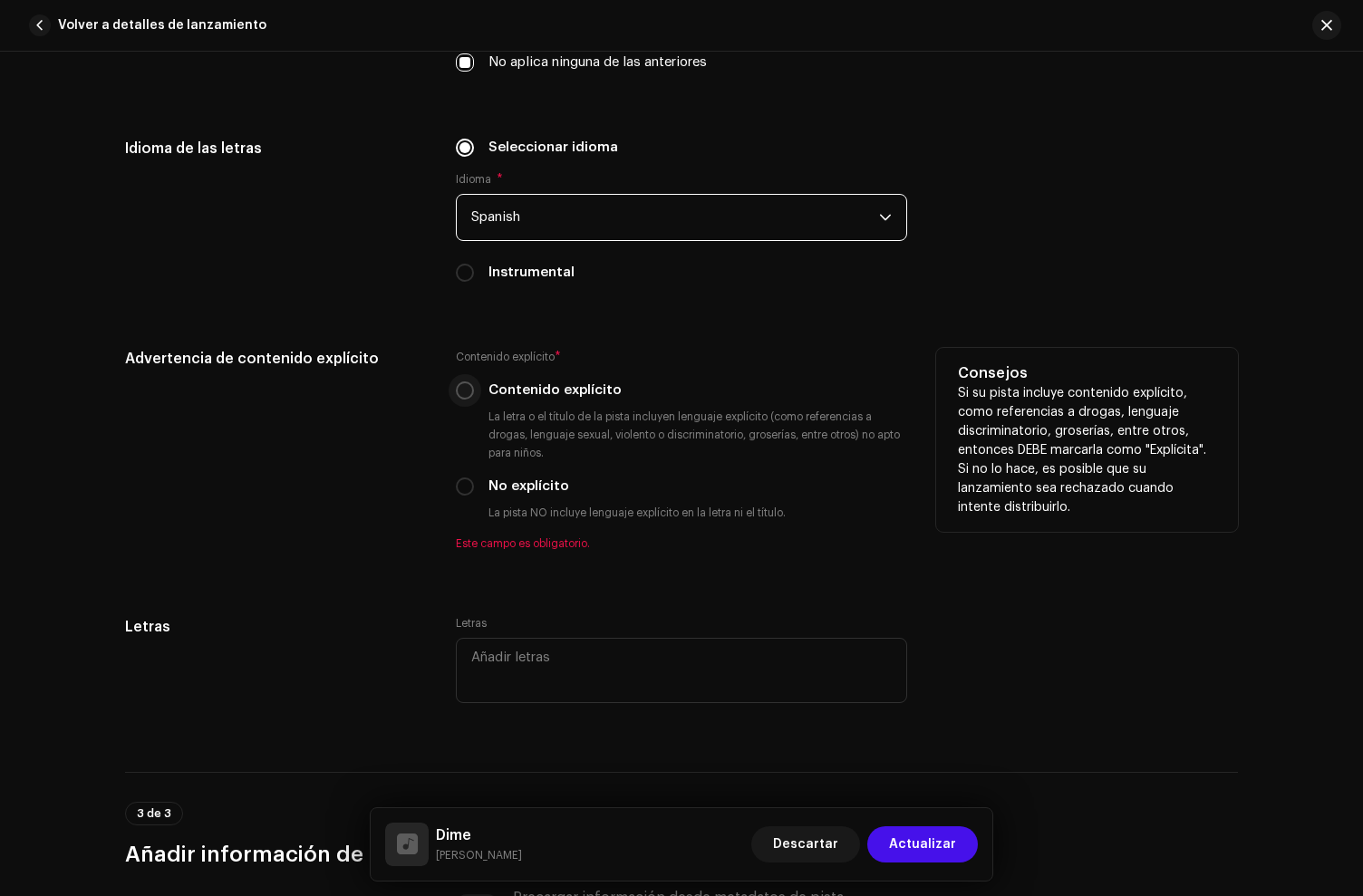
click at [464, 394] on input "Contenido explícito" at bounding box center [465, 391] width 18 height 18
radio input "true"
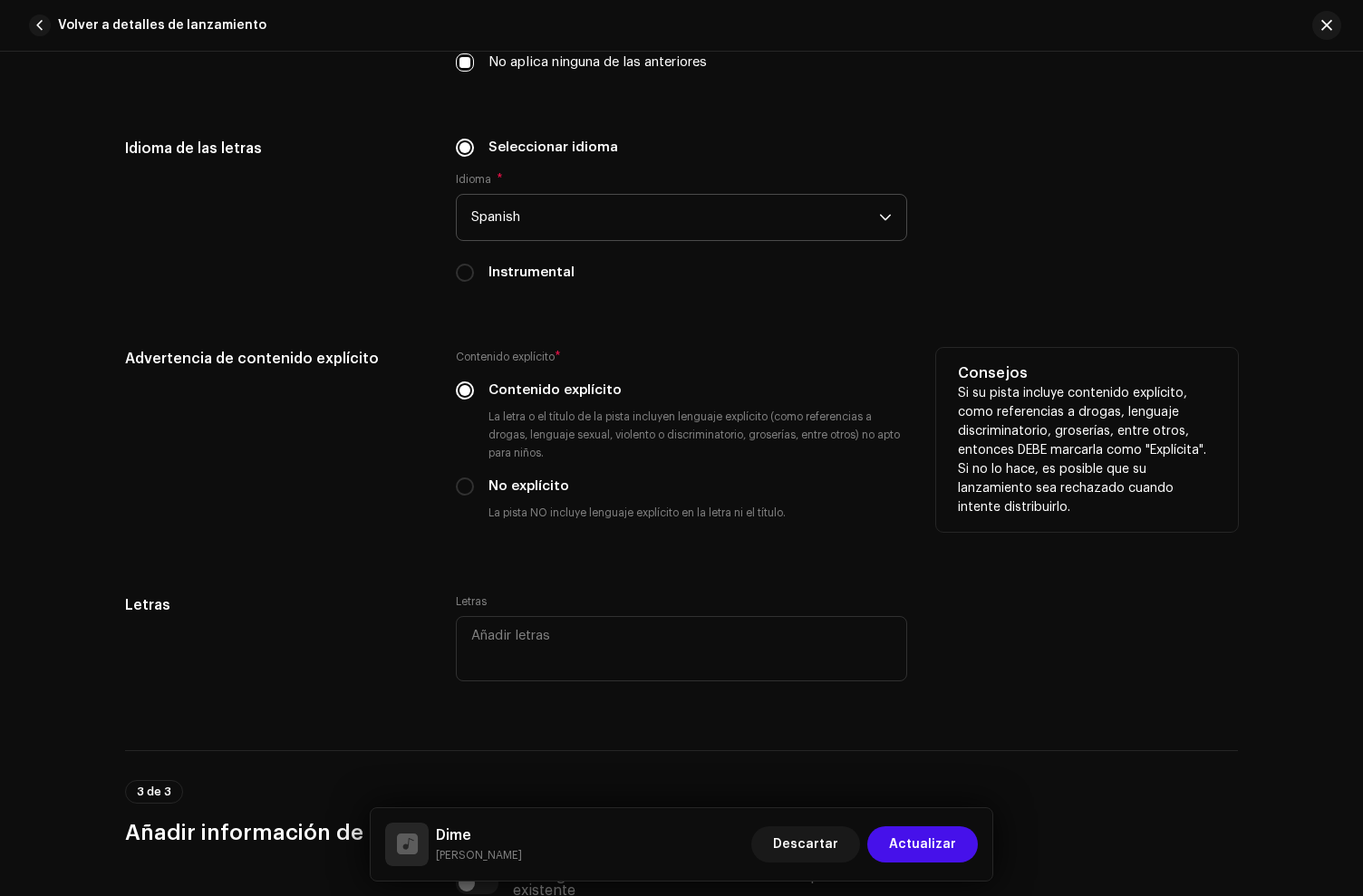
scroll to position [3485, 0]
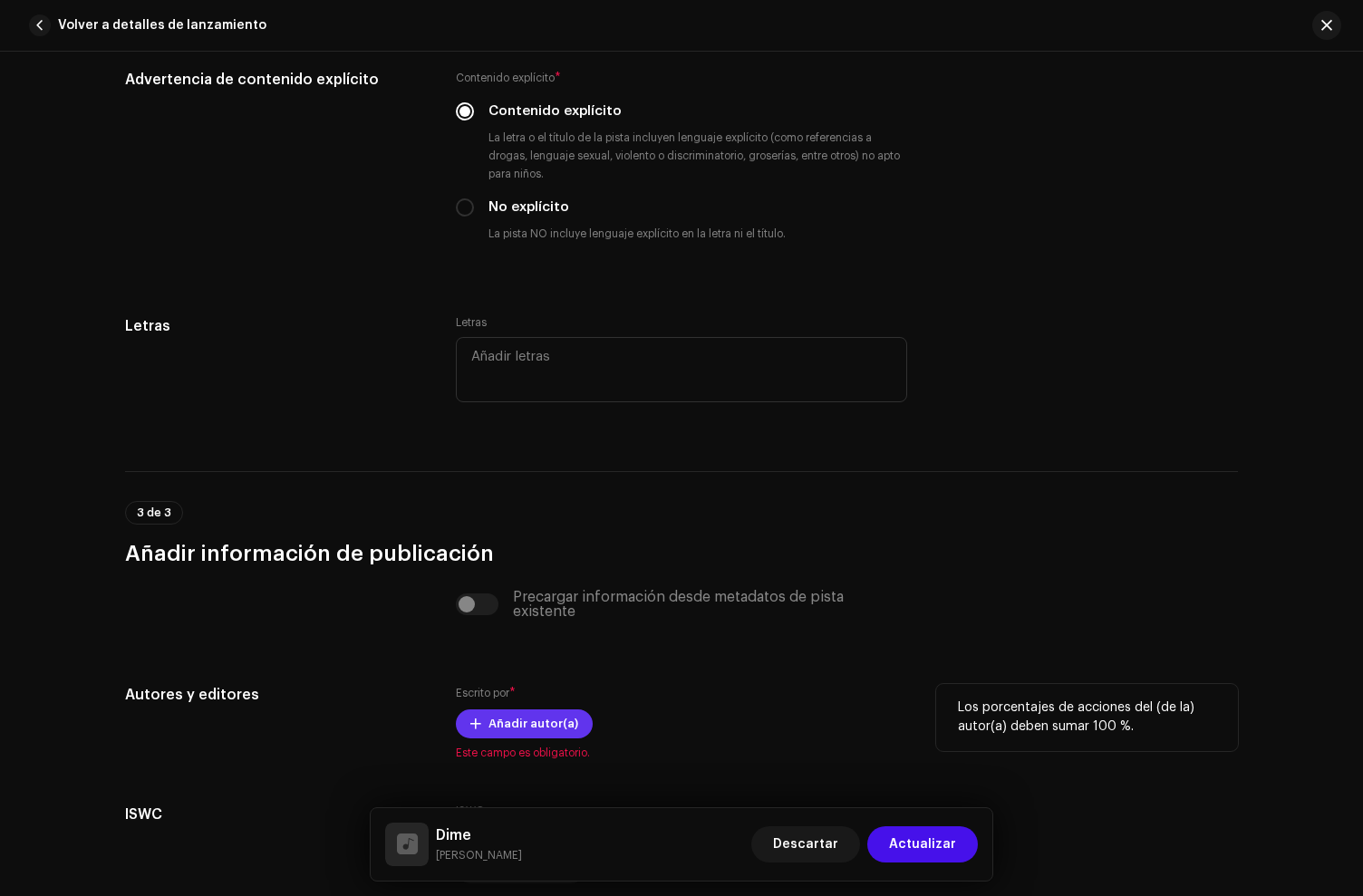
click at [490, 726] on span "Añadir autor(a)" at bounding box center [533, 725] width 90 height 36
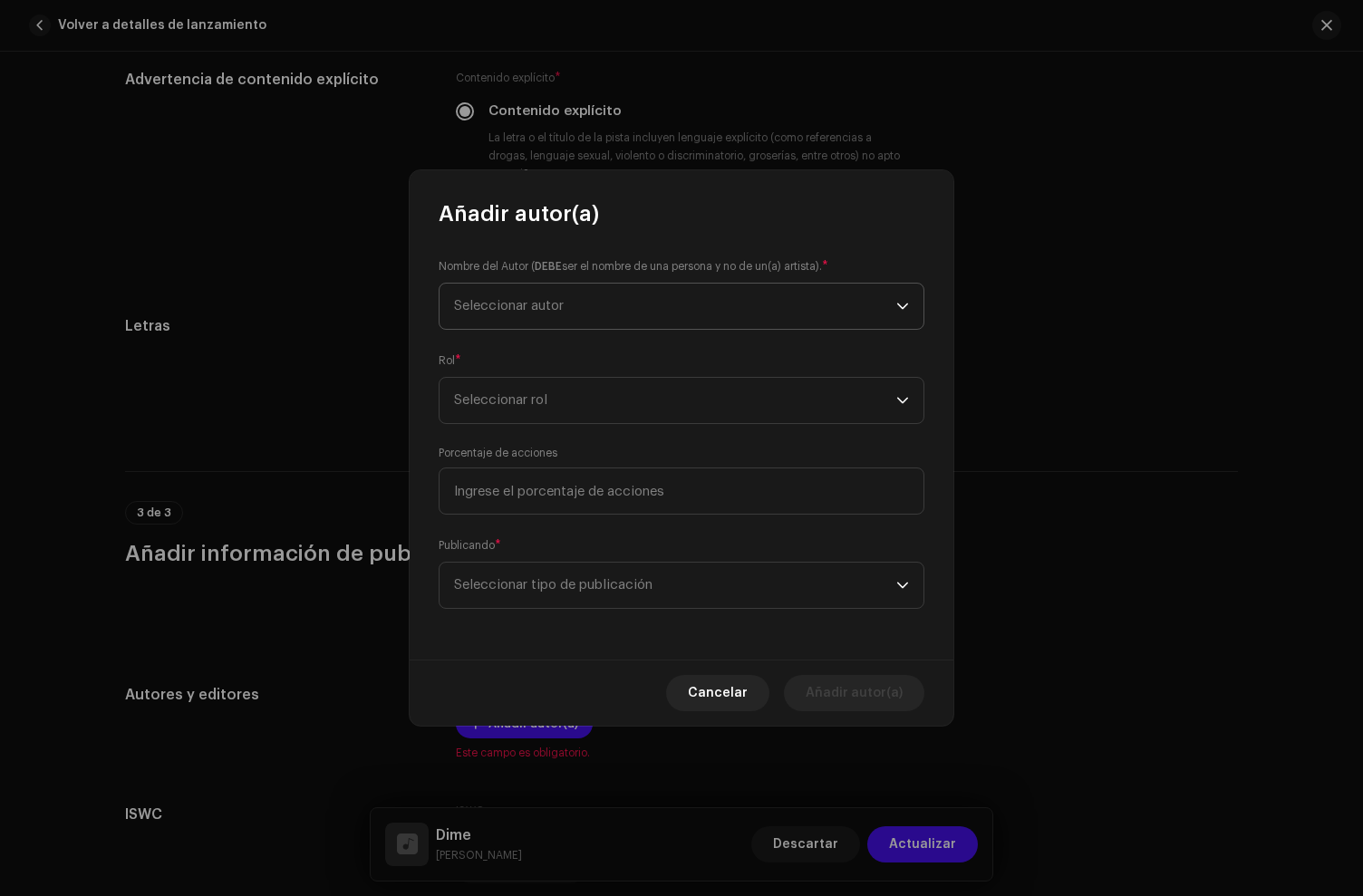
click at [562, 315] on span "Seleccionar autor" at bounding box center [676, 307] width 443 height 45
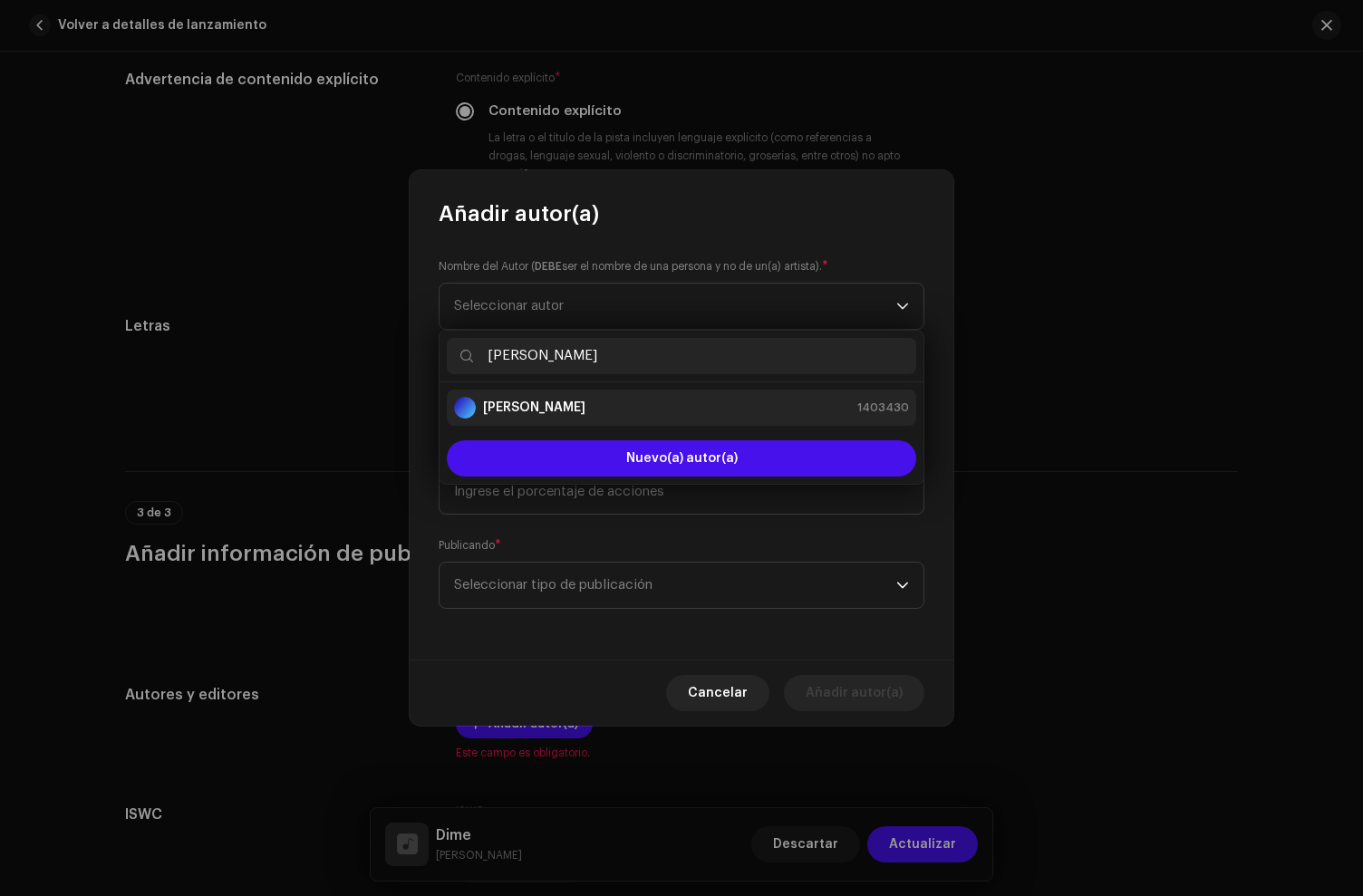
type input "[PERSON_NAME]"
click at [542, 403] on strong "[PERSON_NAME]" at bounding box center [534, 408] width 102 height 18
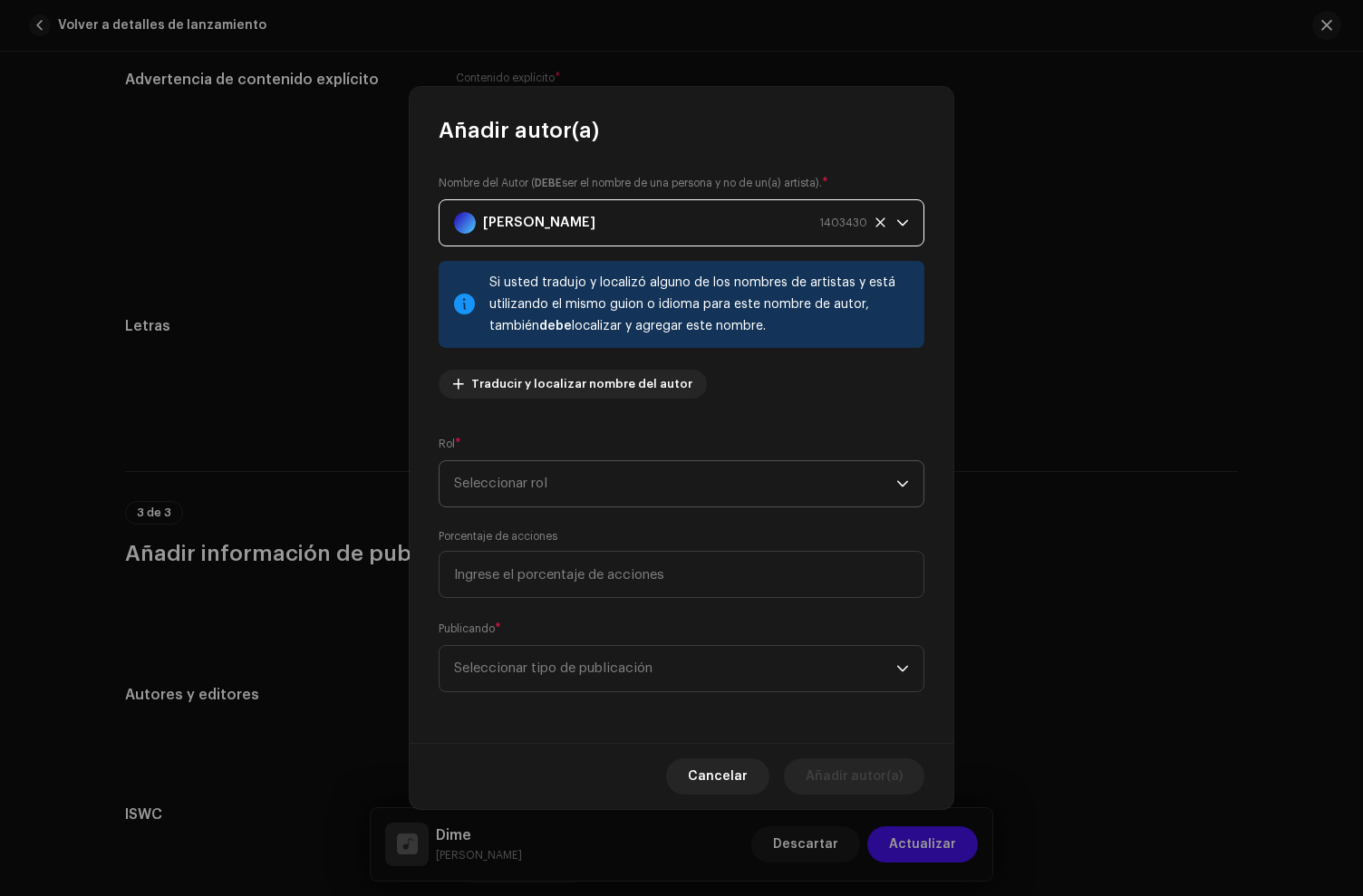
click at [530, 480] on span "Seleccionar rol" at bounding box center [676, 484] width 443 height 45
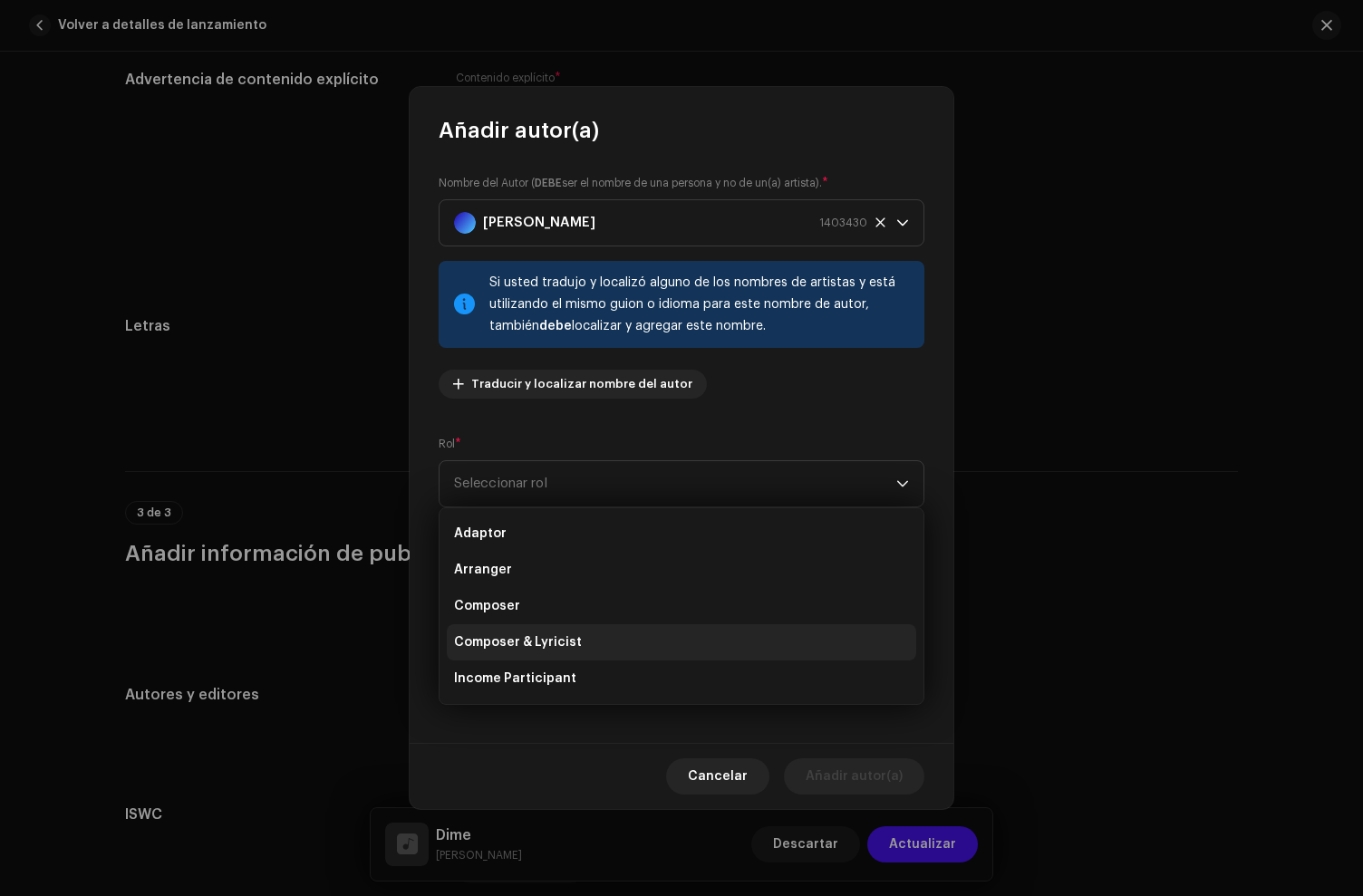
click at [534, 633] on li "Composer & Lyricist" at bounding box center [682, 643] width 470 height 36
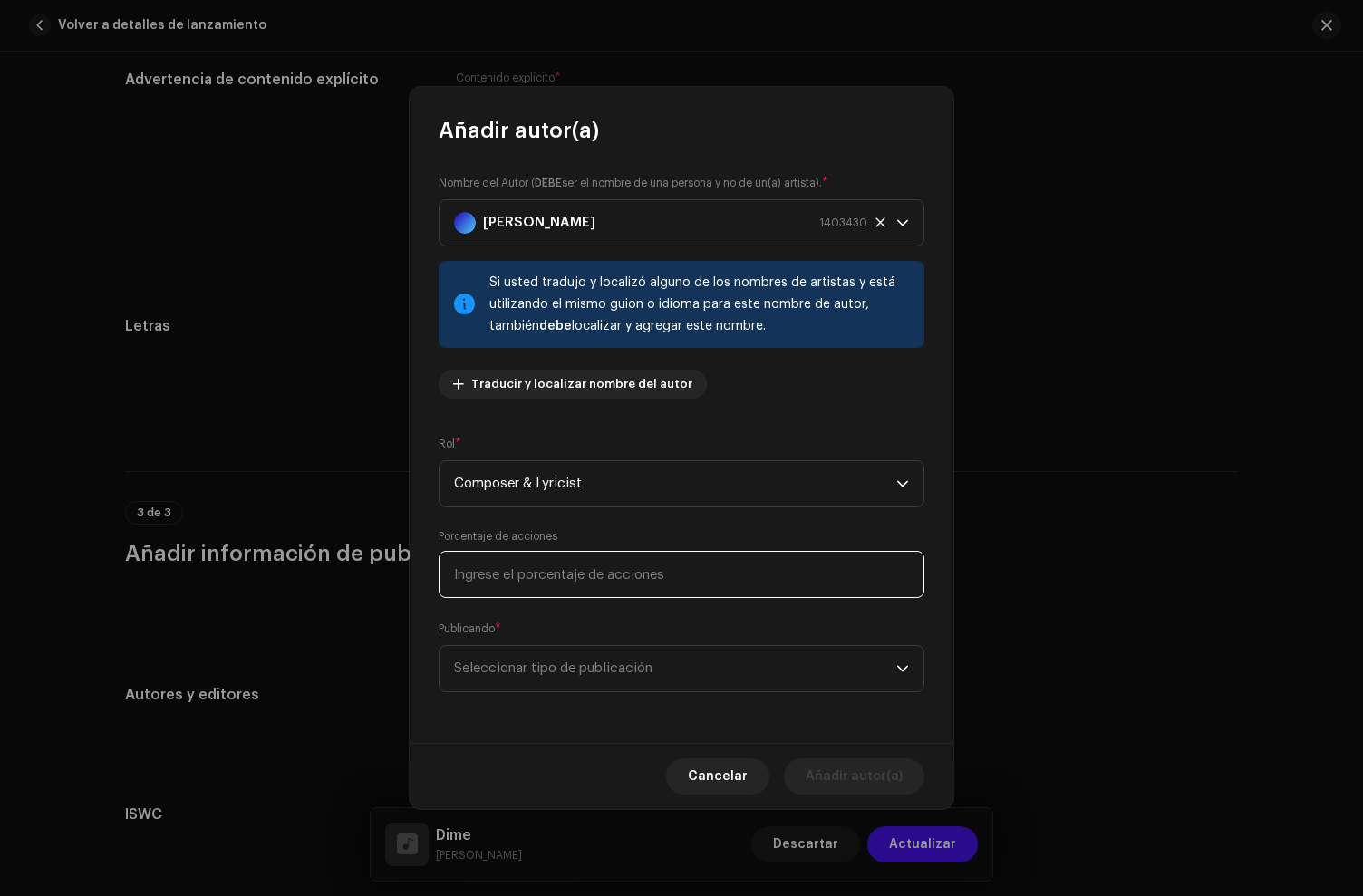
click at [529, 573] on input at bounding box center [682, 575] width 486 height 47
type input "100,00"
click at [560, 676] on span "Seleccionar tipo de publicación" at bounding box center [676, 669] width 443 height 45
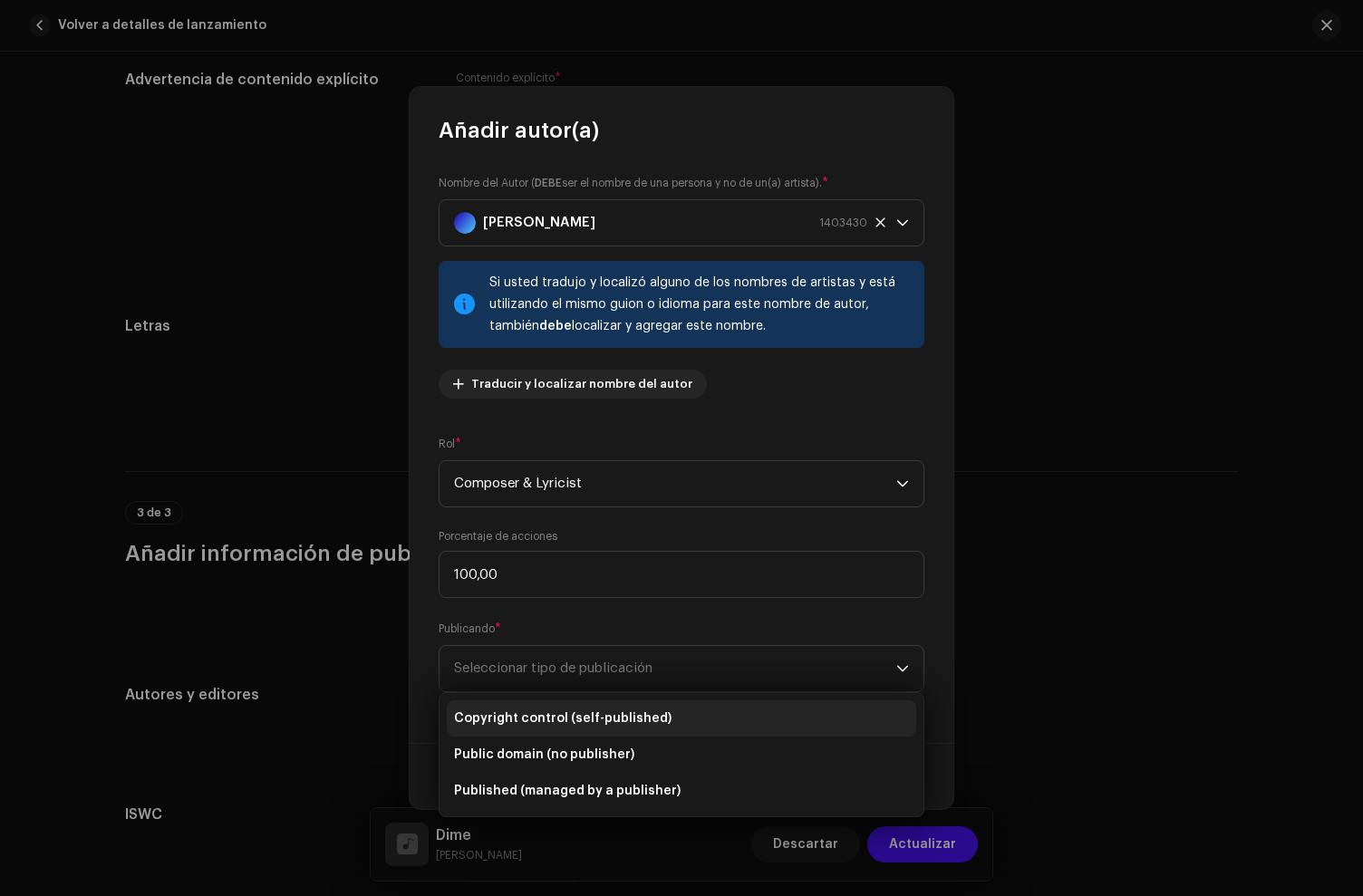
click at [560, 720] on span "Copyright control (self-published)" at bounding box center [563, 719] width 218 height 18
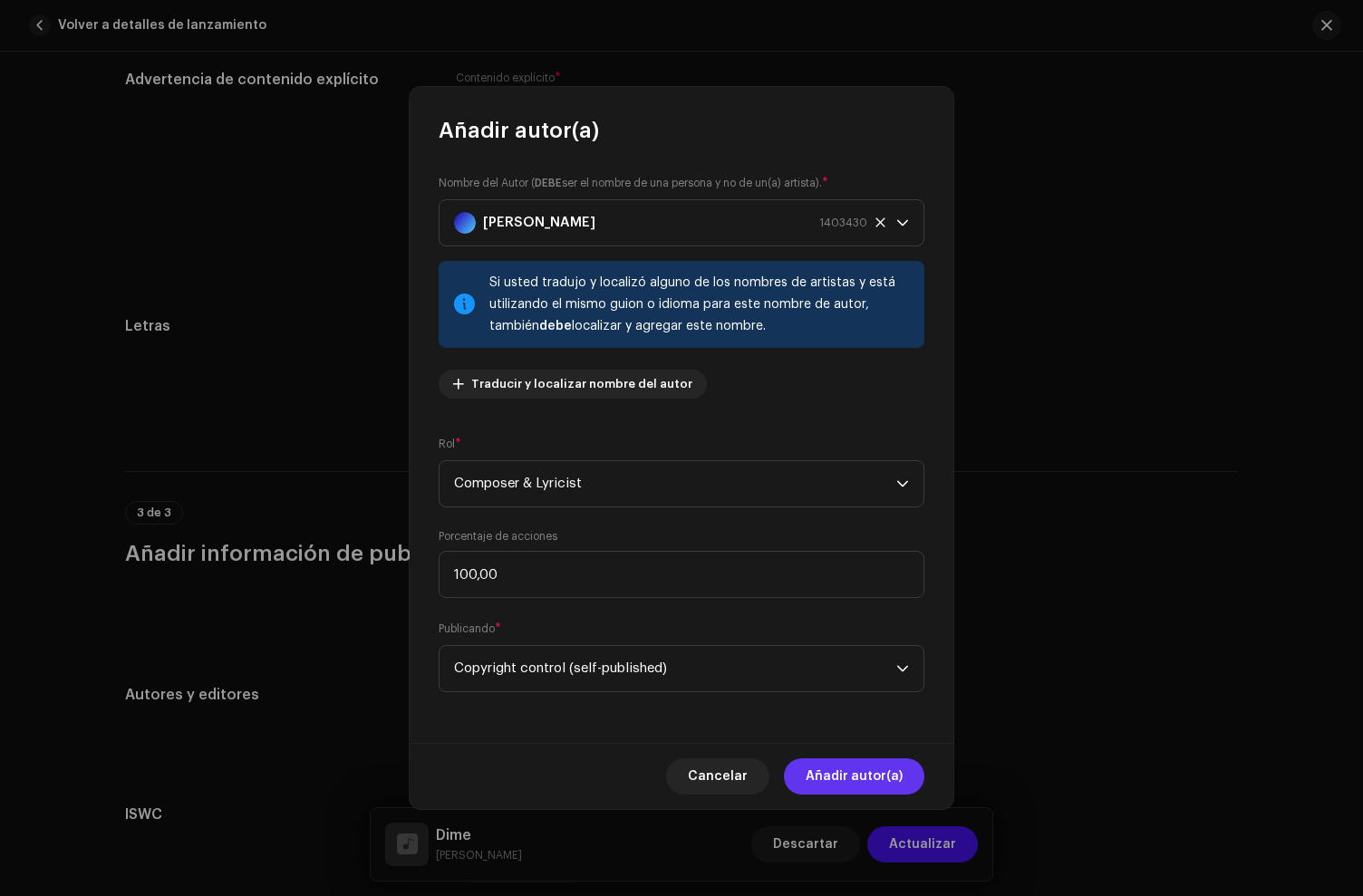
click at [853, 768] on span "Añadir autor(a)" at bounding box center [853, 776] width 97 height 36
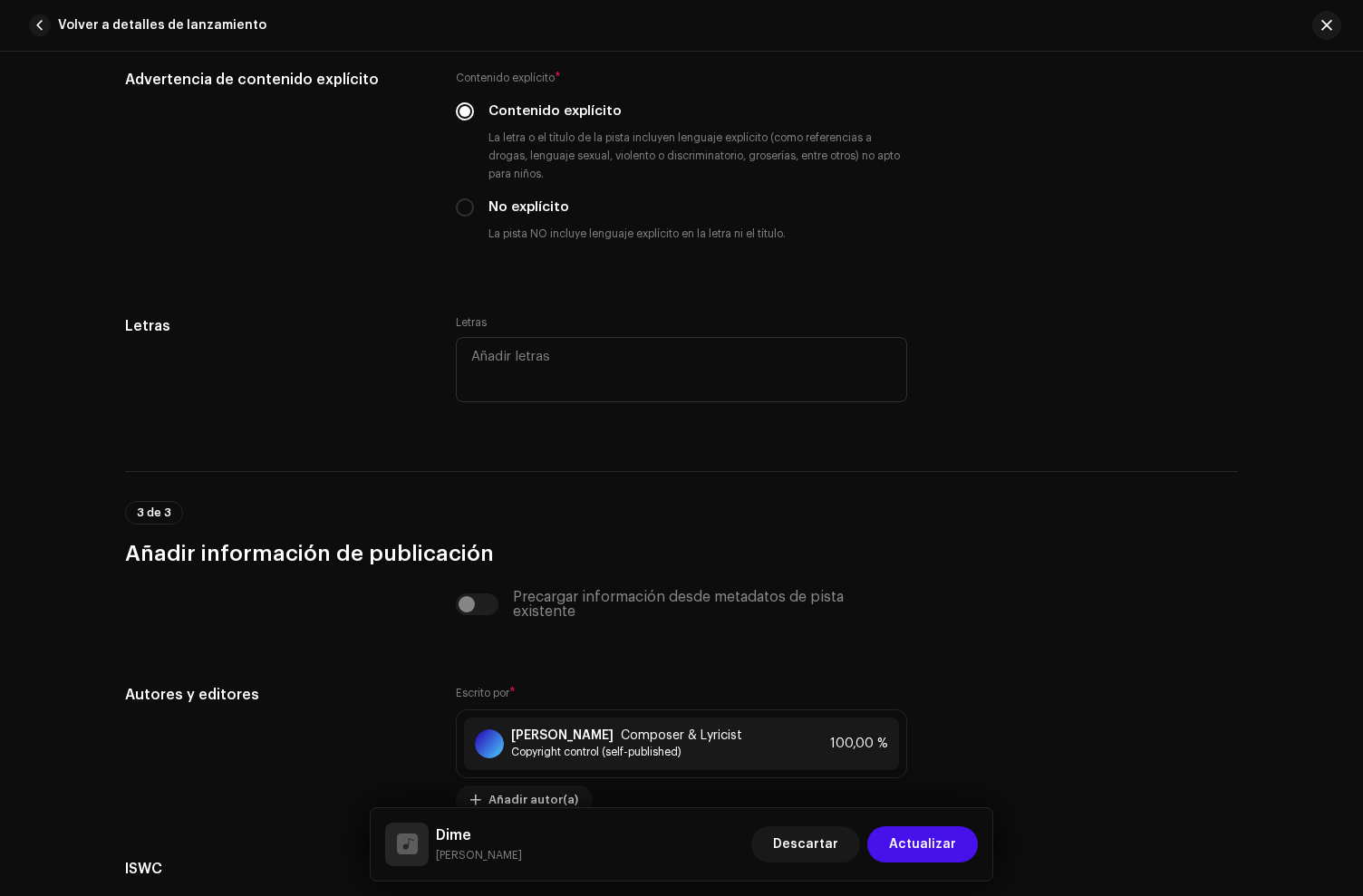
drag, startPoint x: 914, startPoint y: 831, endPoint x: 851, endPoint y: 696, distance: 149.0
click at [914, 830] on span "Actualizar" at bounding box center [922, 844] width 67 height 36
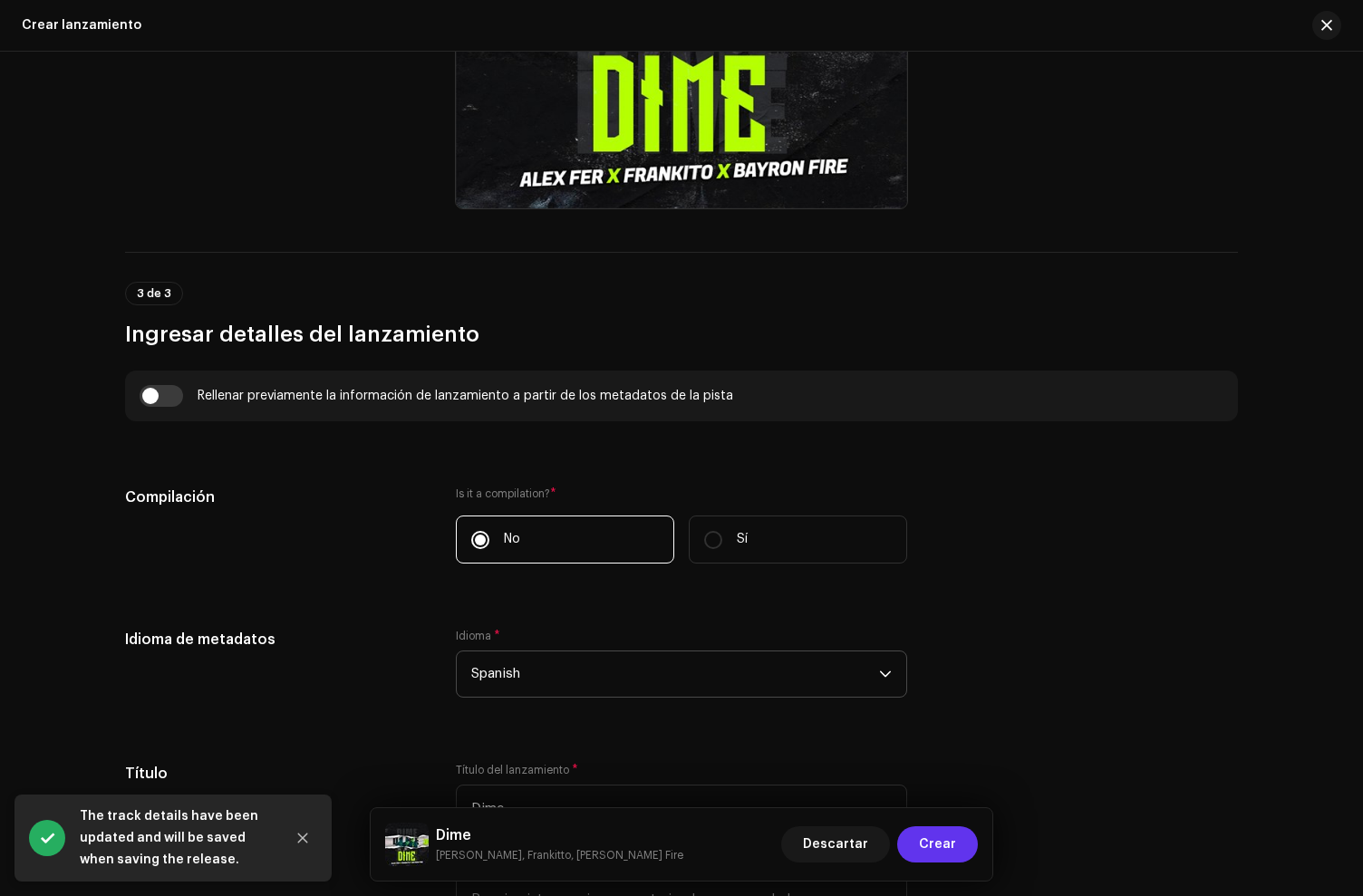
scroll to position [1192, 0]
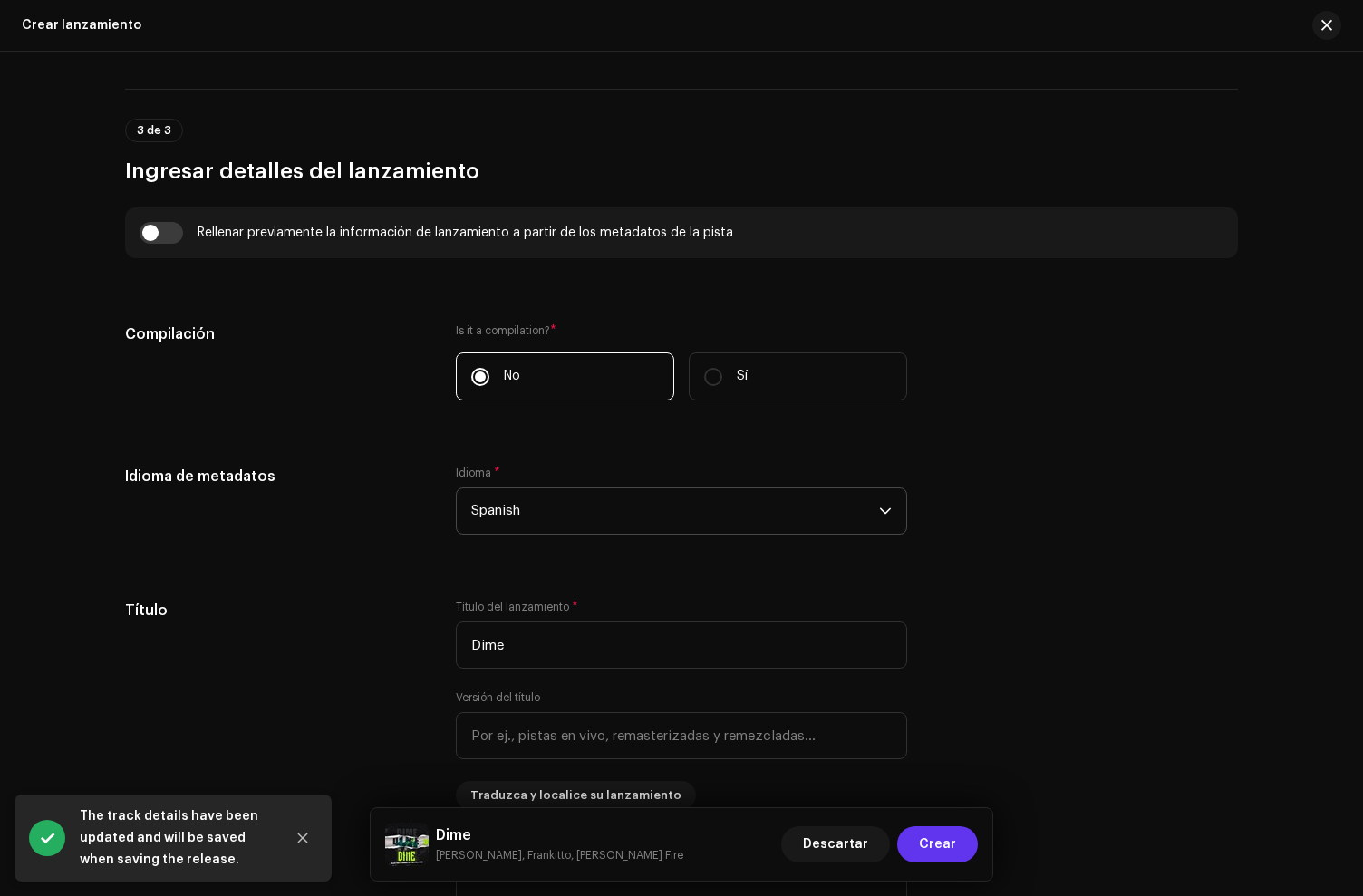
click at [926, 831] on span "Crear" at bounding box center [937, 844] width 37 height 36
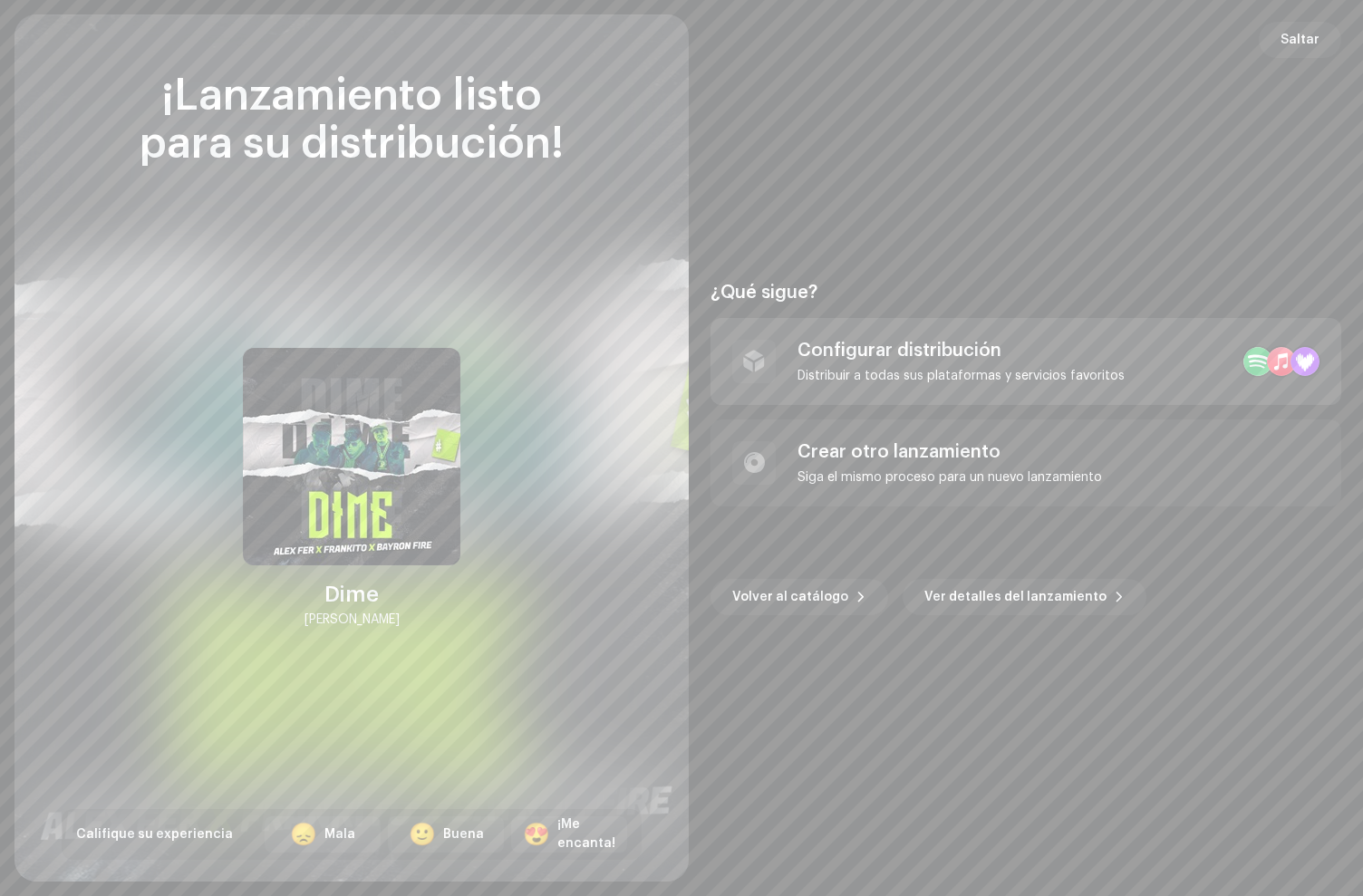
click at [892, 342] on div "Configurar distribución" at bounding box center [960, 351] width 327 height 22
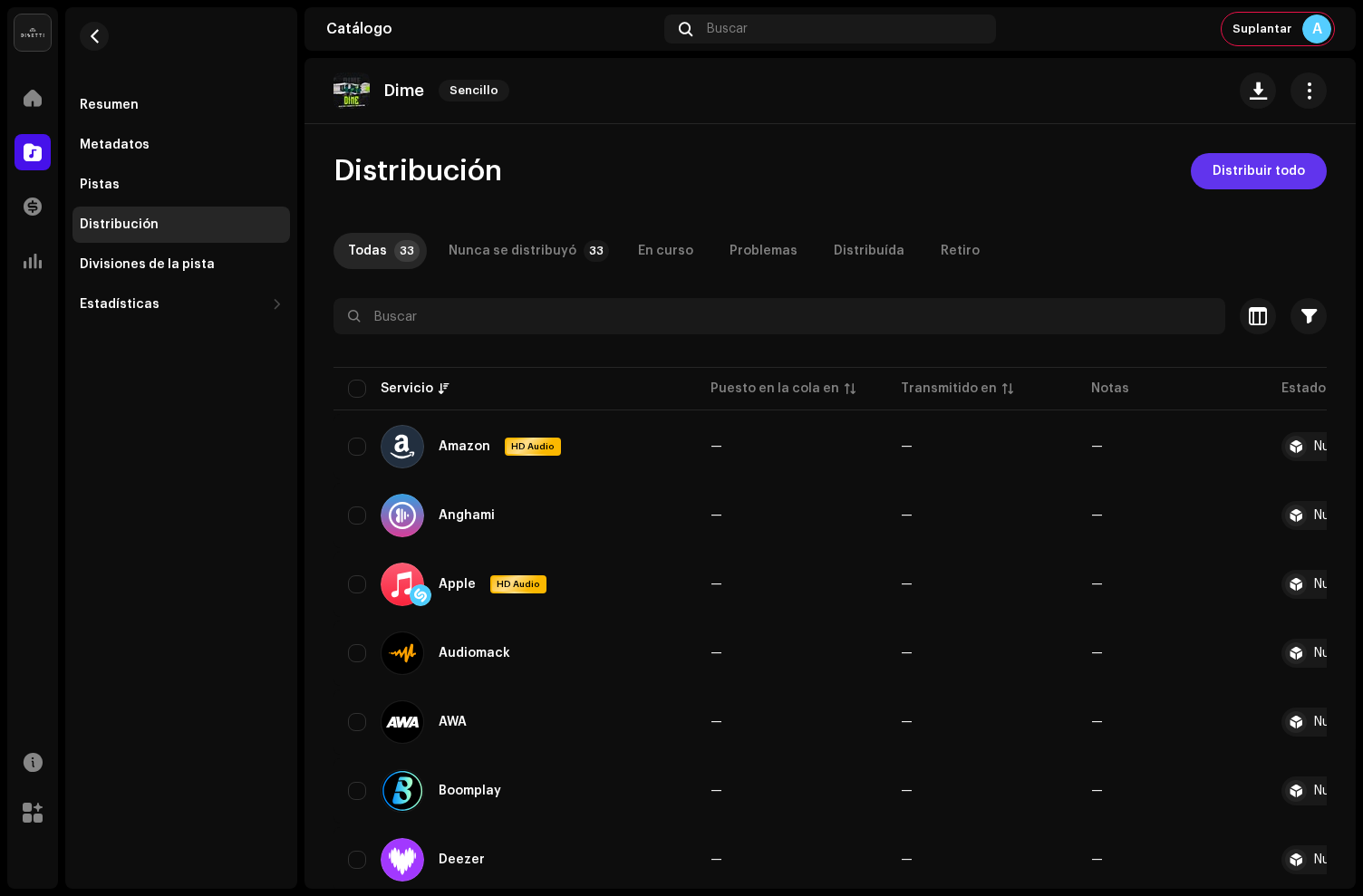
click at [1268, 174] on span "Distribuir todo" at bounding box center [1259, 171] width 92 height 36
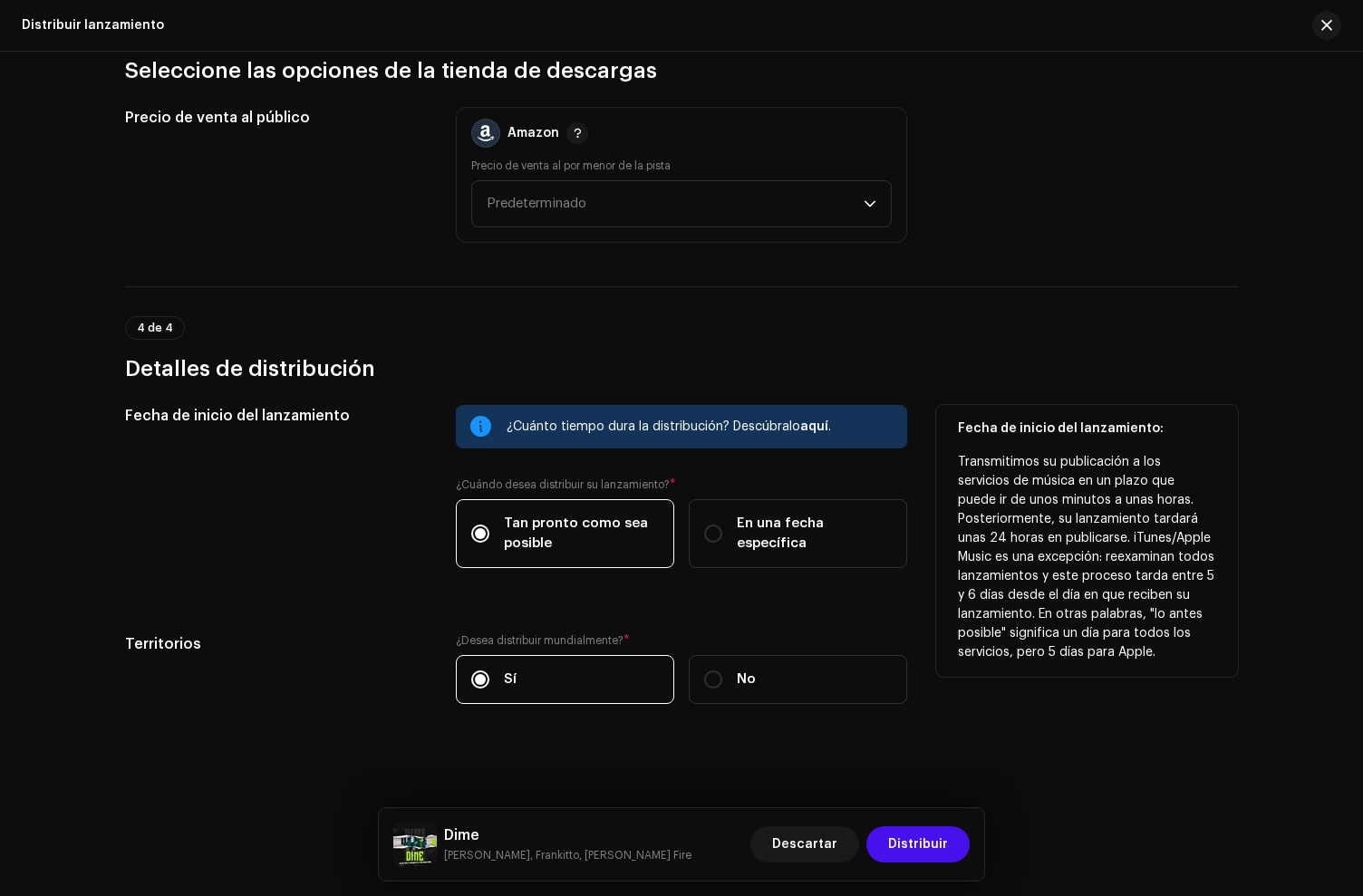
scroll to position [2787, 0]
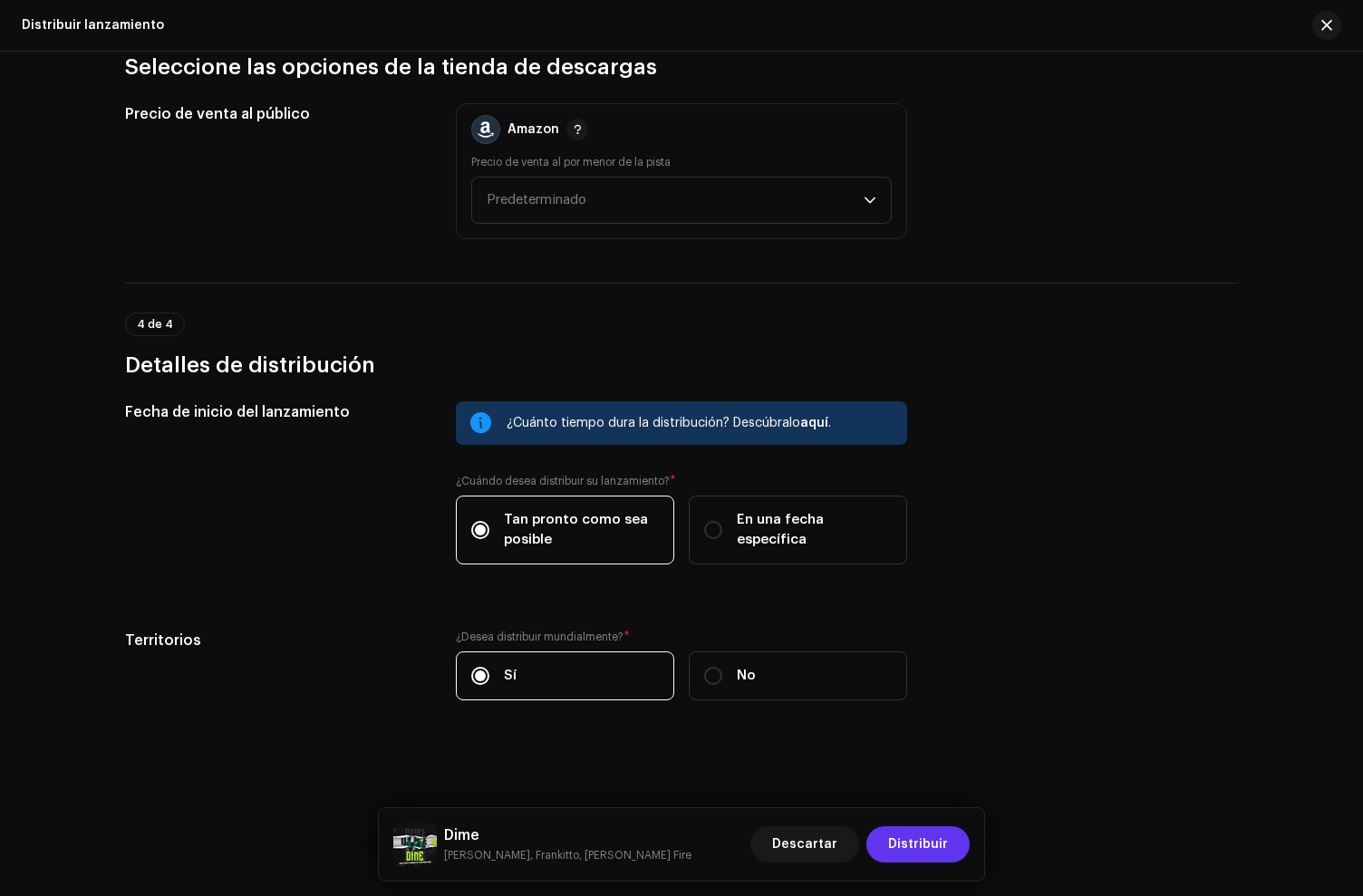
click at [919, 849] on span "Distribuir" at bounding box center [918, 844] width 60 height 36
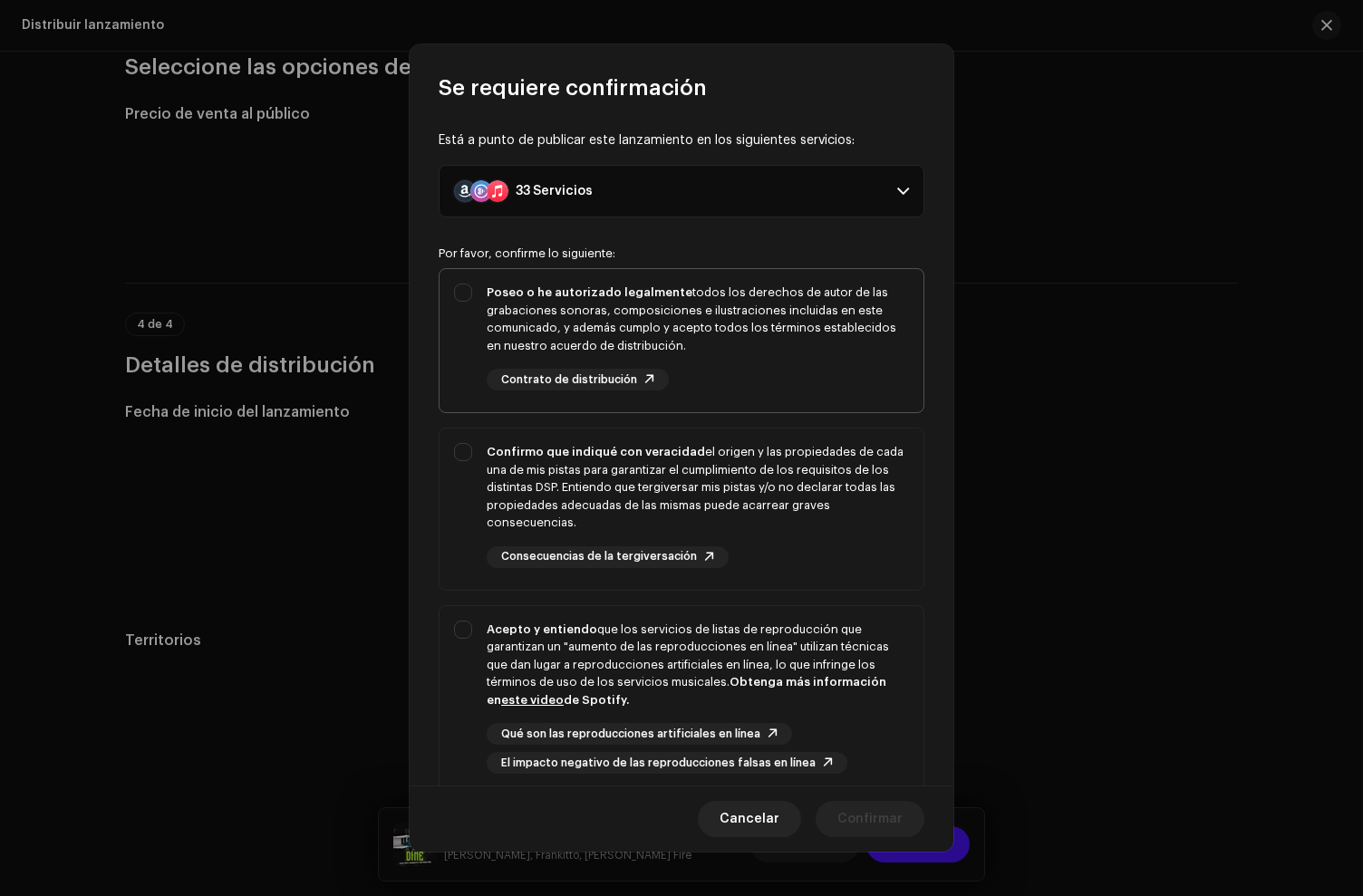
click at [695, 360] on div "Poseo o he autorizado legalmente todos los derechos de autor de las grabaciones…" at bounding box center [698, 337] width 423 height 107
checkbox input "true"
click at [777, 502] on div "Confirmo que indiqué con veracidad el origen y las propiedades de cada una de m…" at bounding box center [698, 488] width 423 height 89
checkbox input "true"
click at [807, 656] on div "Acepto y entiendo que los servicios de listas de reproducción que garantizan un…" at bounding box center [698, 666] width 423 height 89
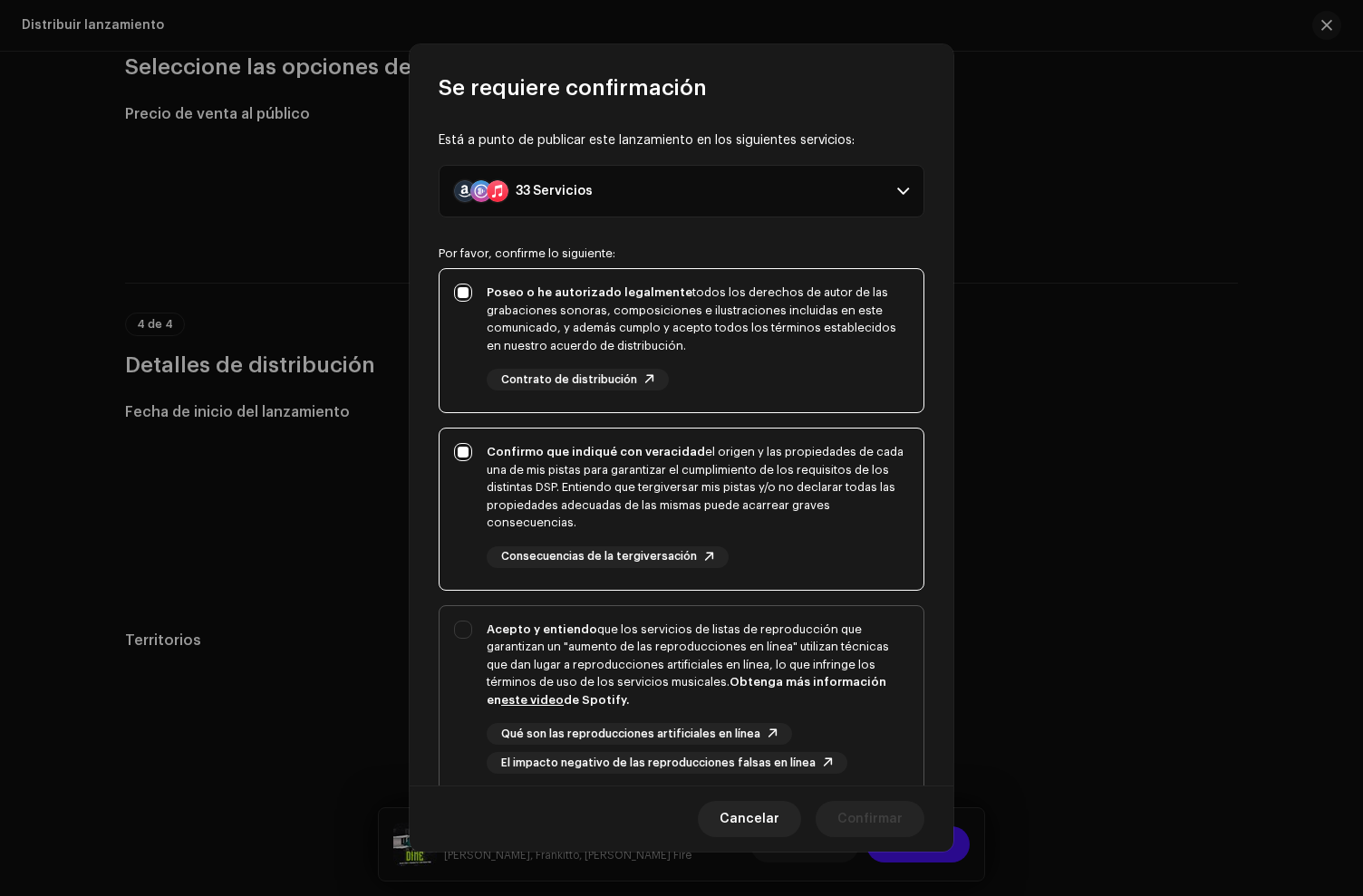
checkbox input "true"
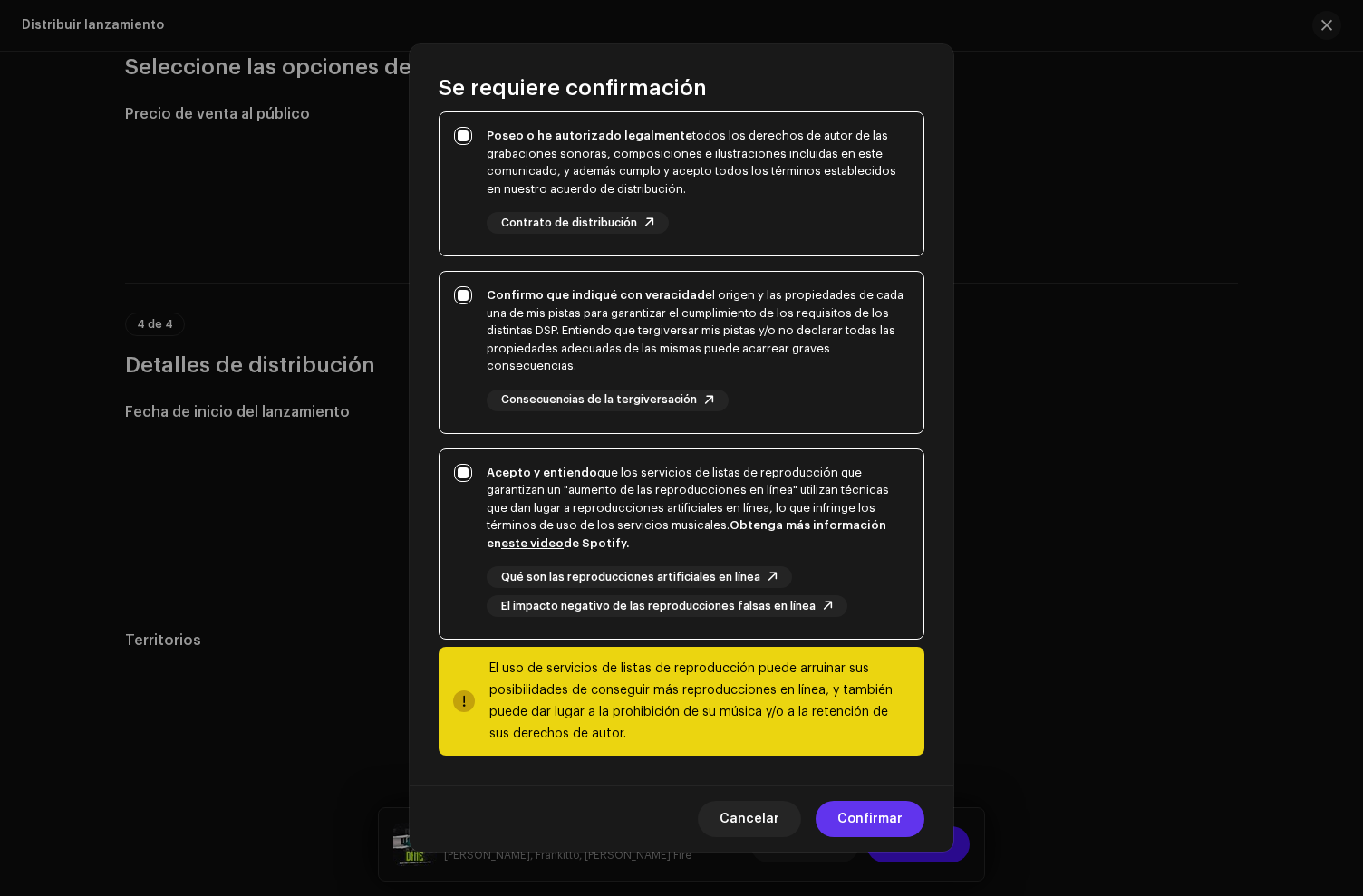
click at [881, 808] on span "Confirmar" at bounding box center [870, 819] width 65 height 36
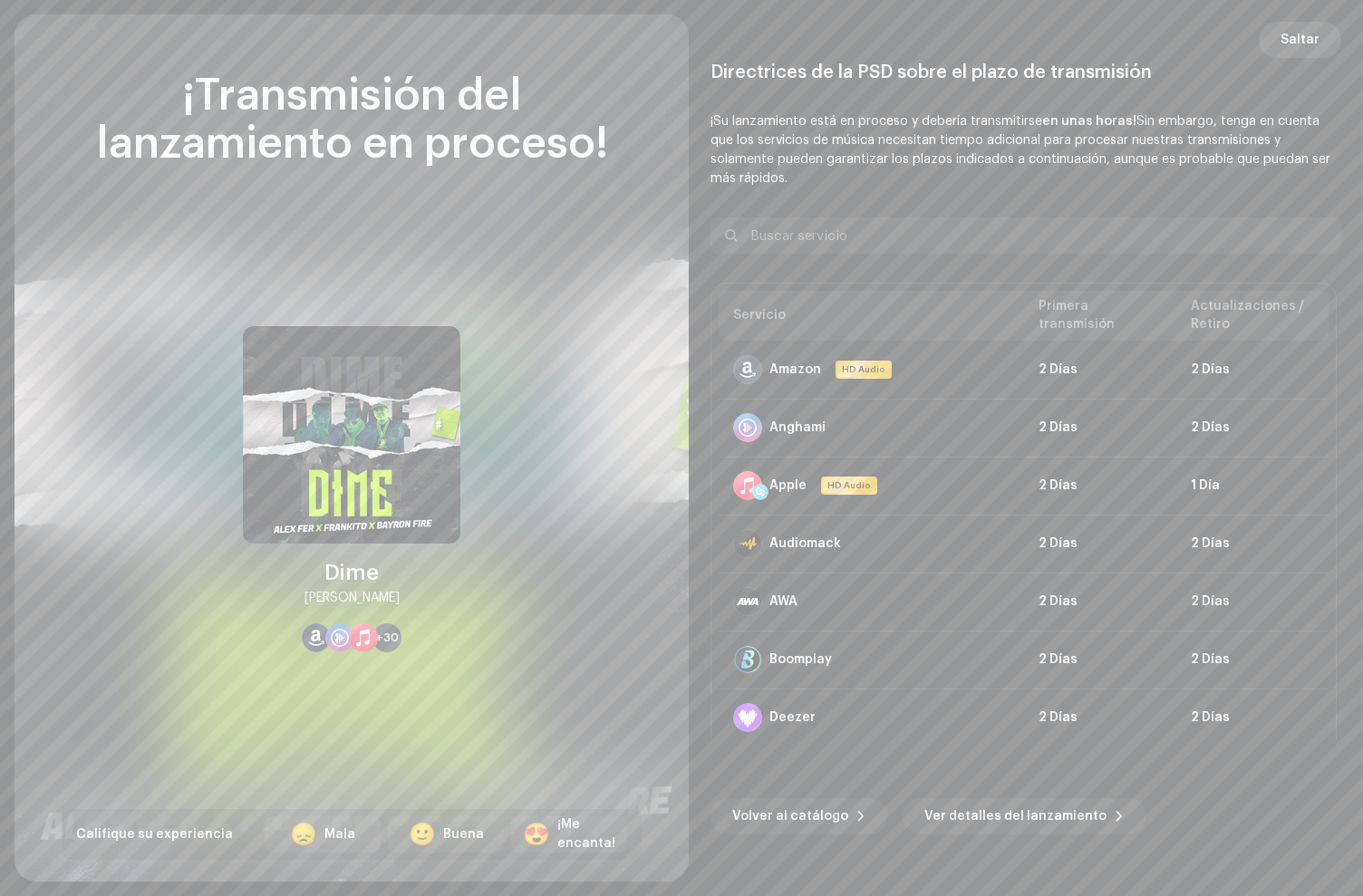
click at [1293, 48] on span "Saltar" at bounding box center [1300, 40] width 39 height 36
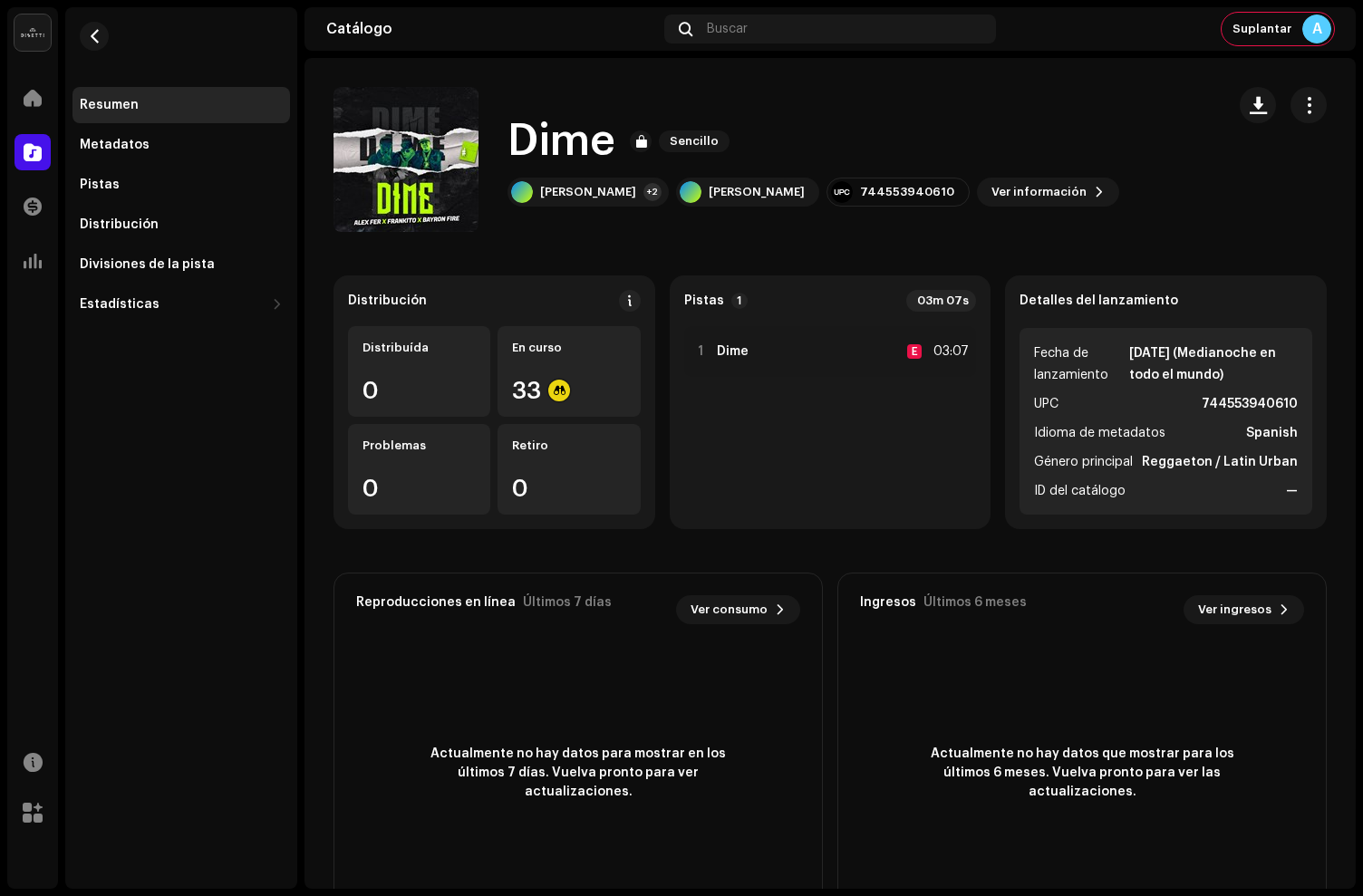
click at [83, 24] on re-m-nav-back at bounding box center [94, 47] width 44 height 80
click at [96, 29] on span "button" at bounding box center [94, 36] width 14 height 15
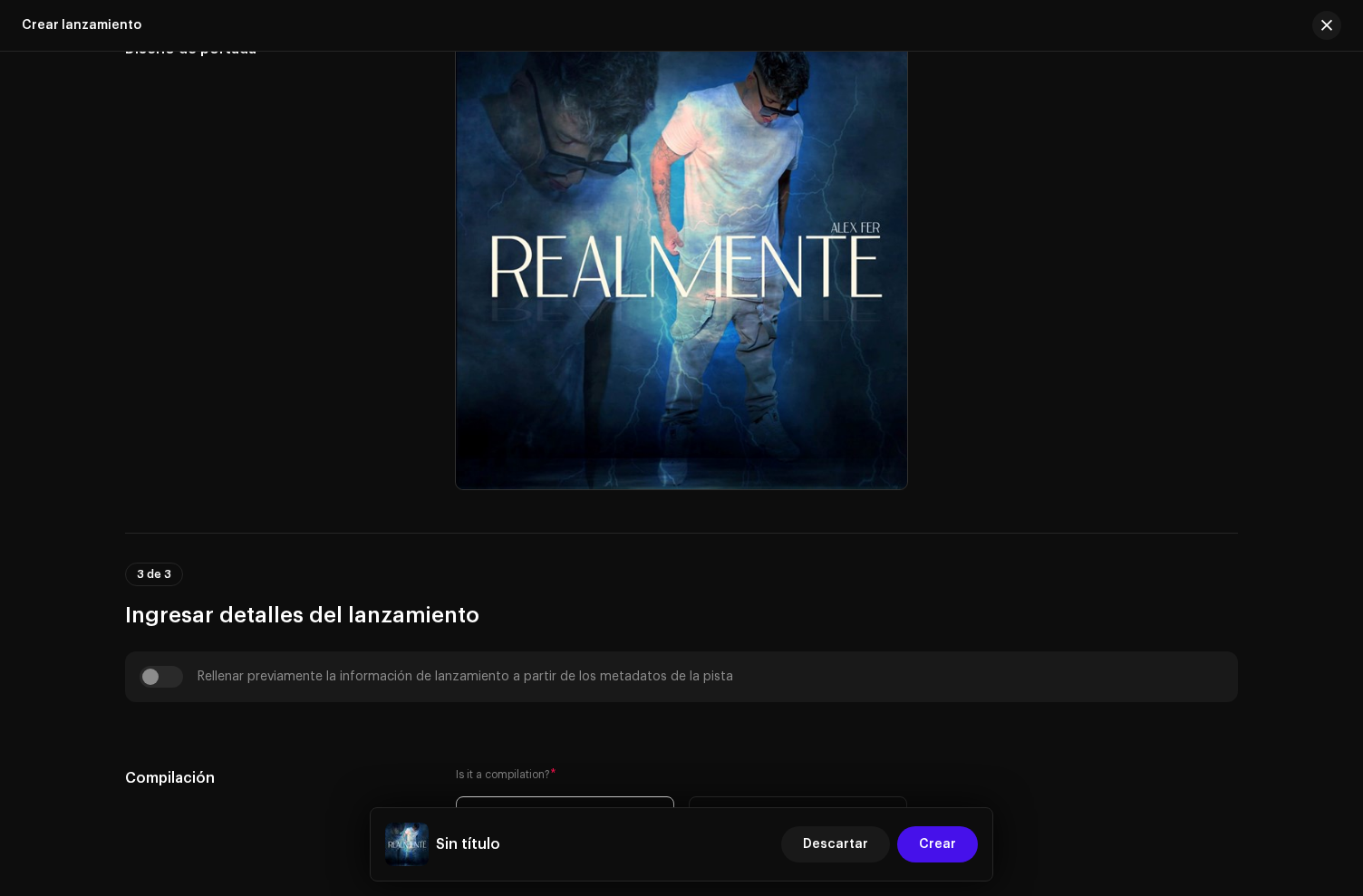
scroll to position [915, 0]
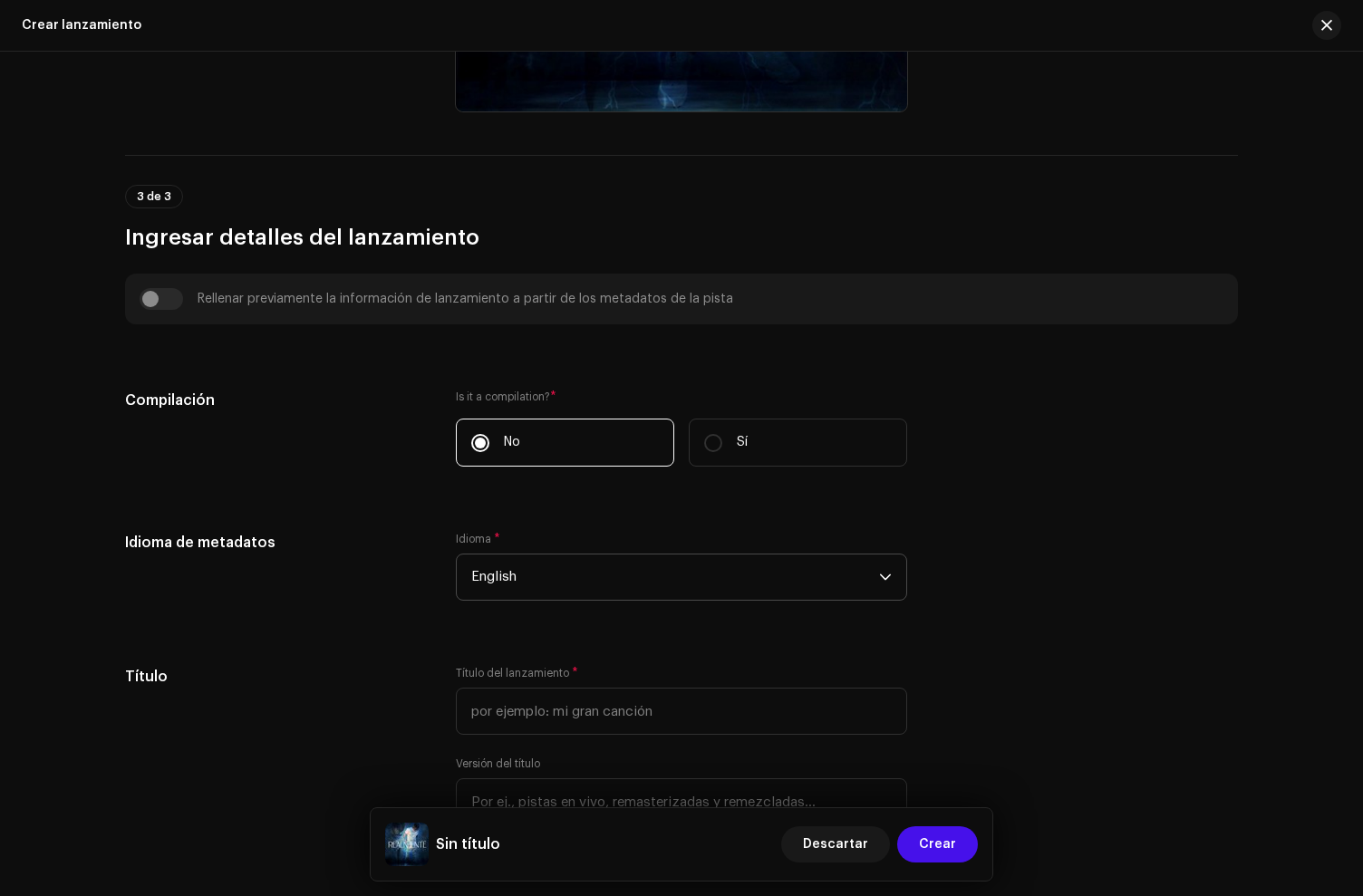
click at [501, 573] on span "English" at bounding box center [676, 578] width 408 height 45
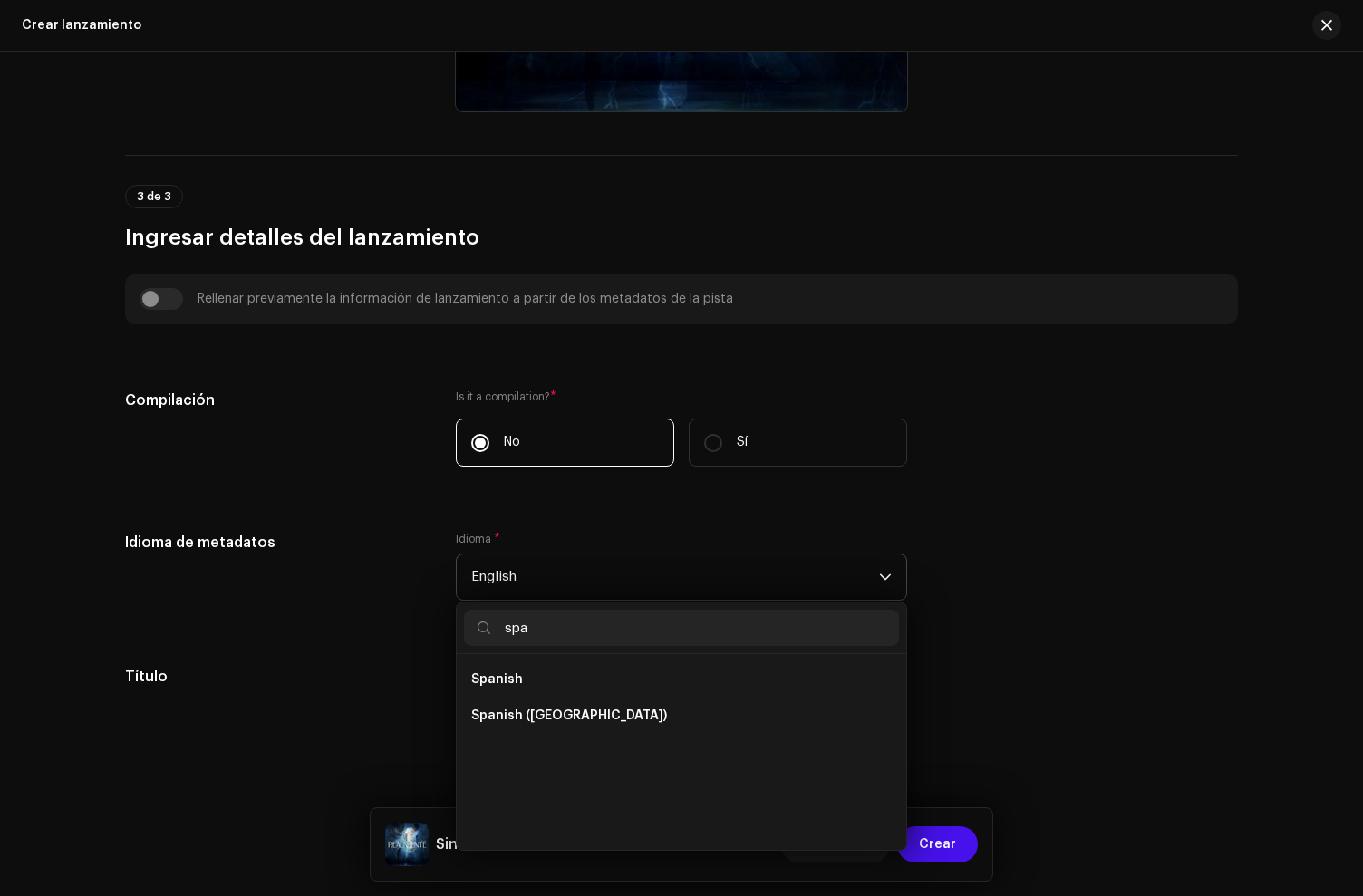
scroll to position [0, 0]
type input "spa"
click at [506, 675] on span "Spanish" at bounding box center [497, 680] width 52 height 18
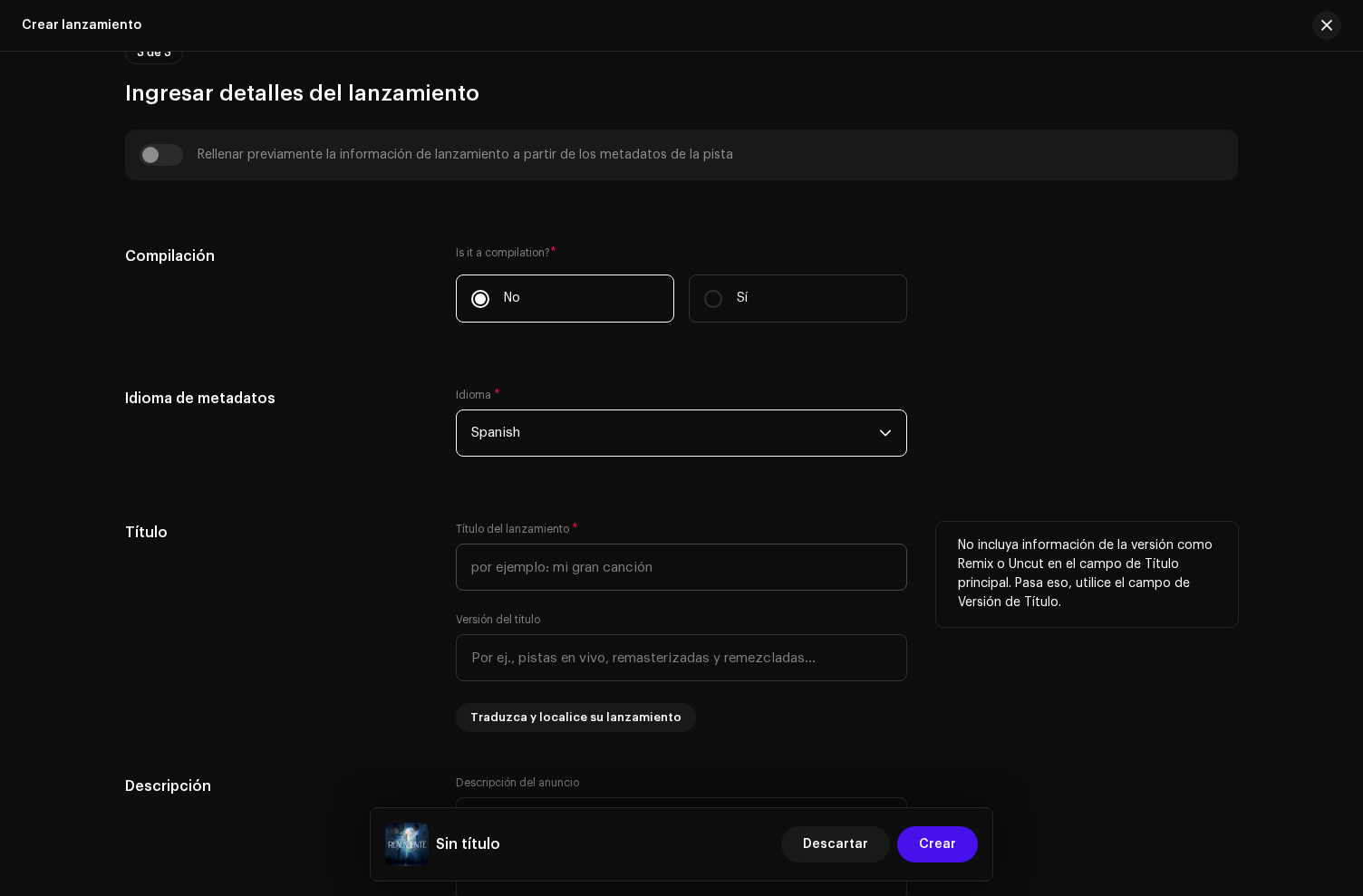
scroll to position [1058, 0]
click at [537, 564] on input "text" at bounding box center [682, 569] width 452 height 47
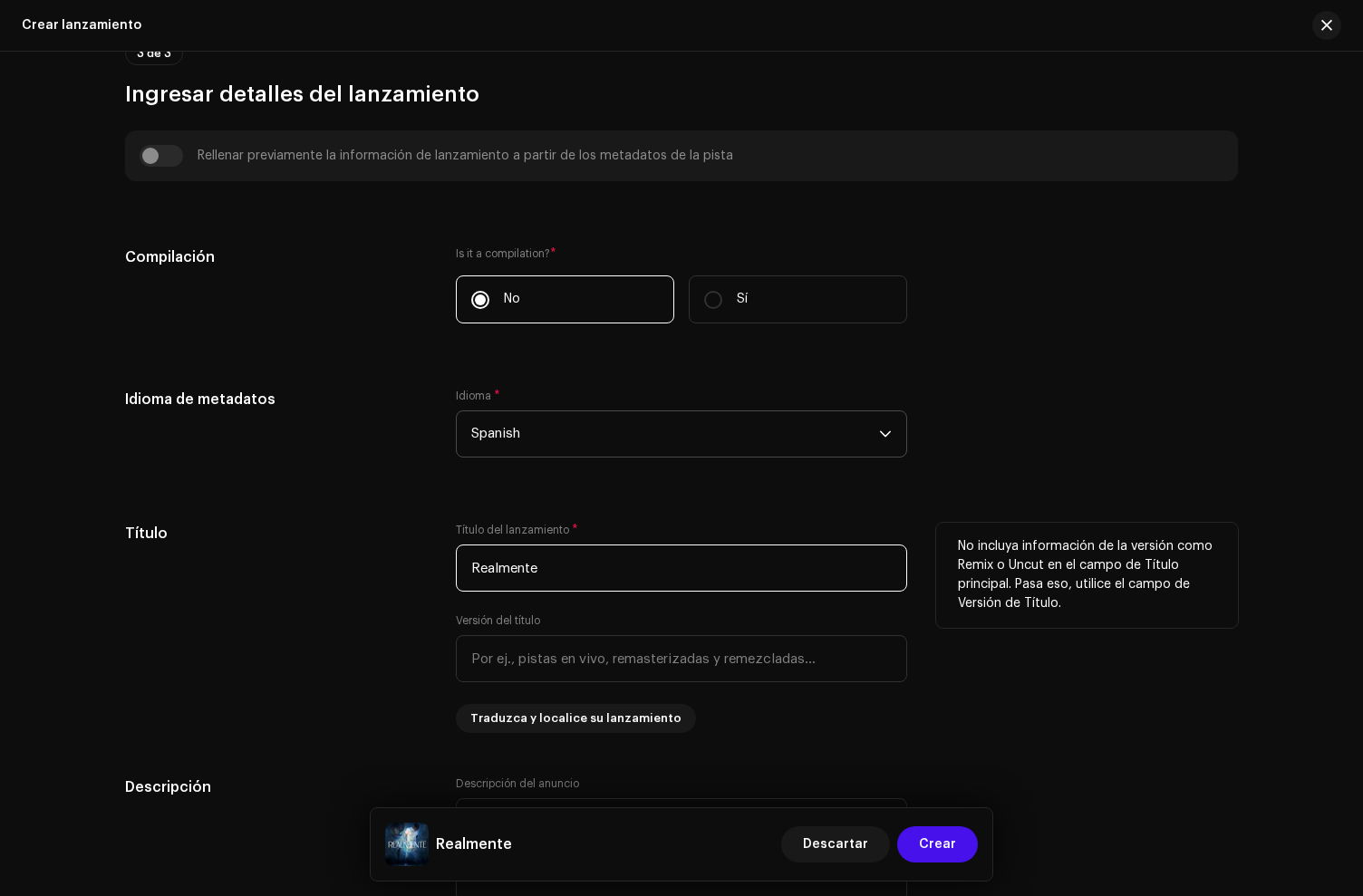
scroll to position [1061, 0]
type input "Realmente"
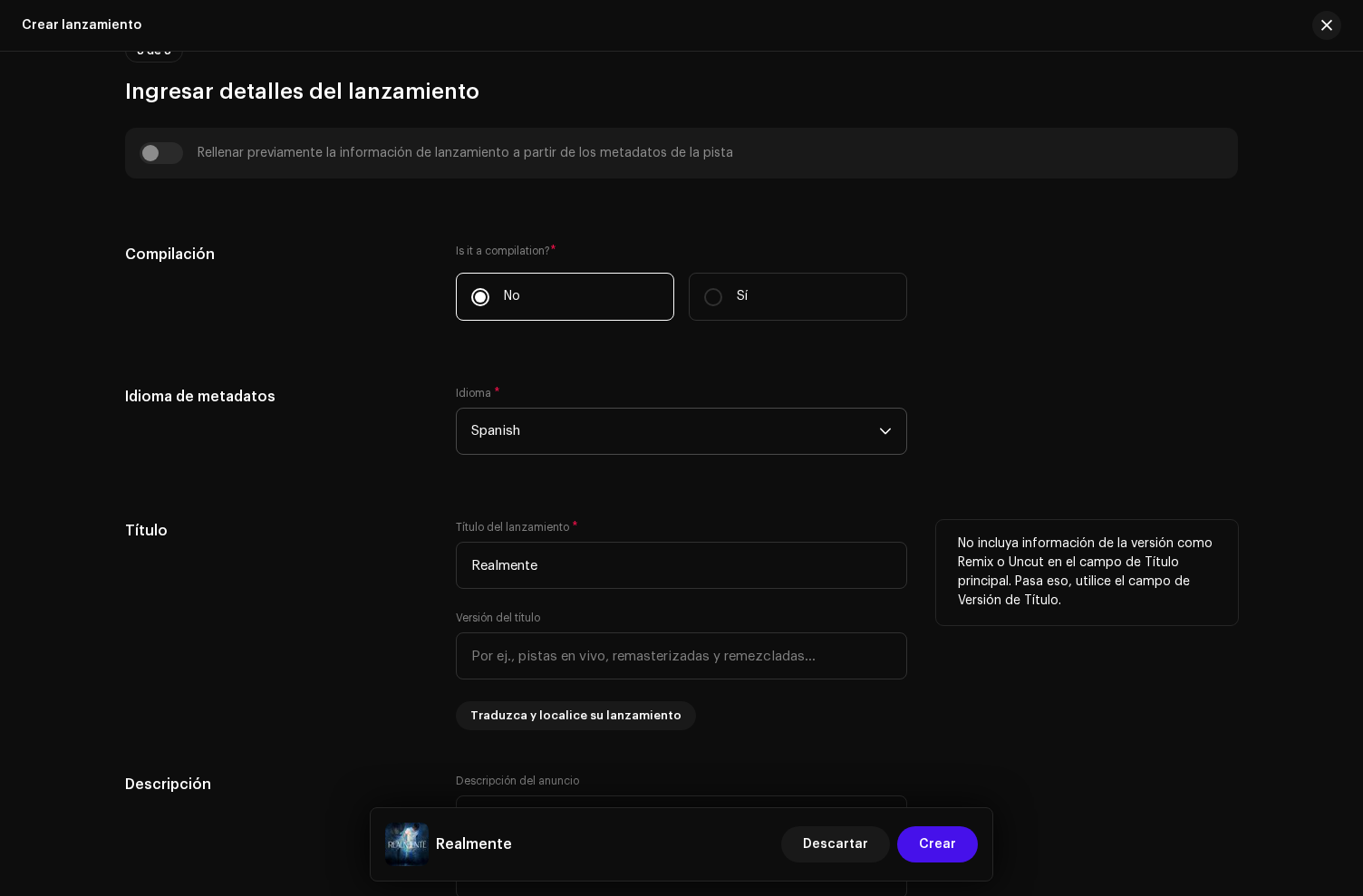
click at [335, 653] on div "Título" at bounding box center [276, 626] width 302 height 210
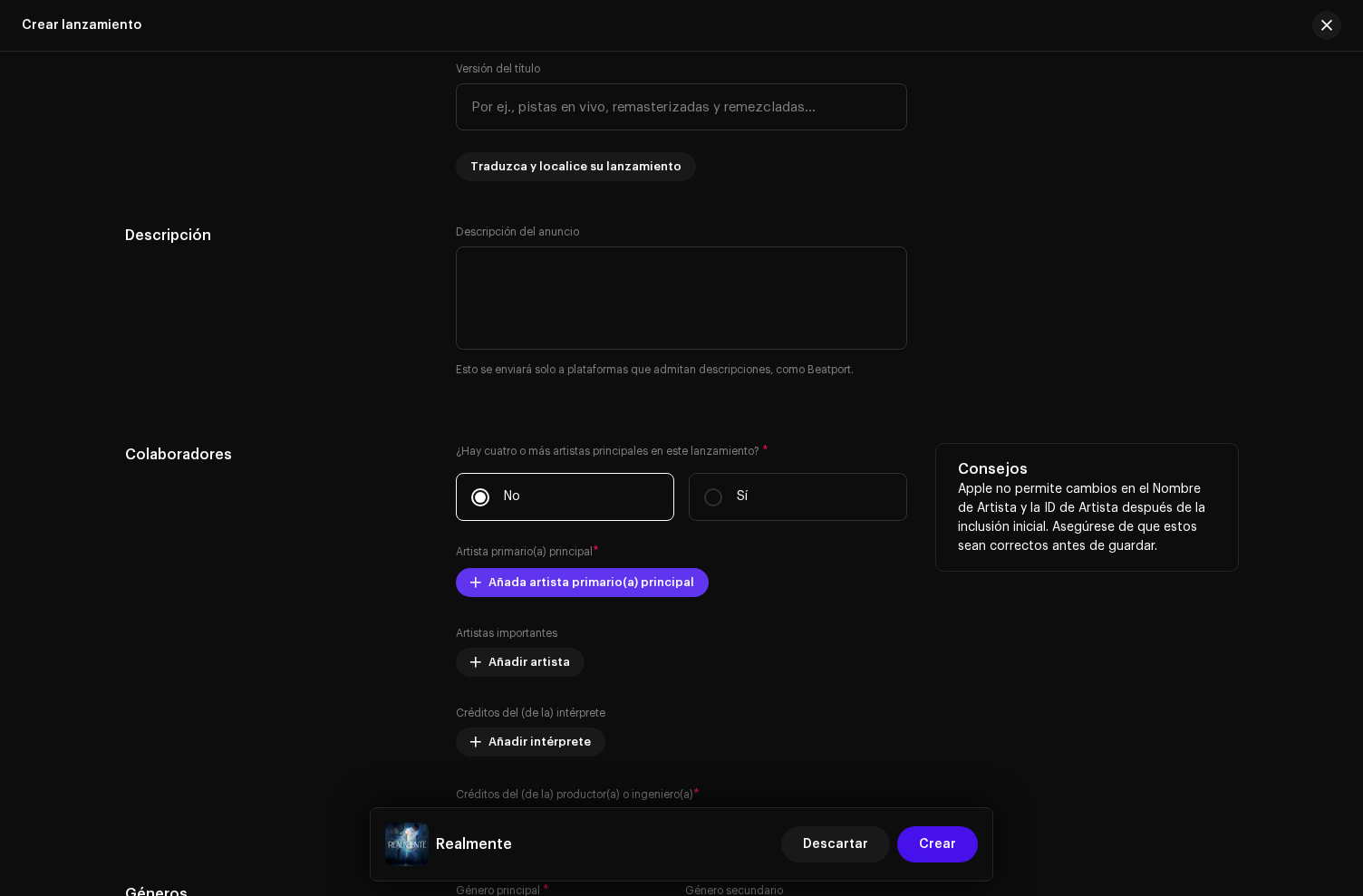
scroll to position [1624, 0]
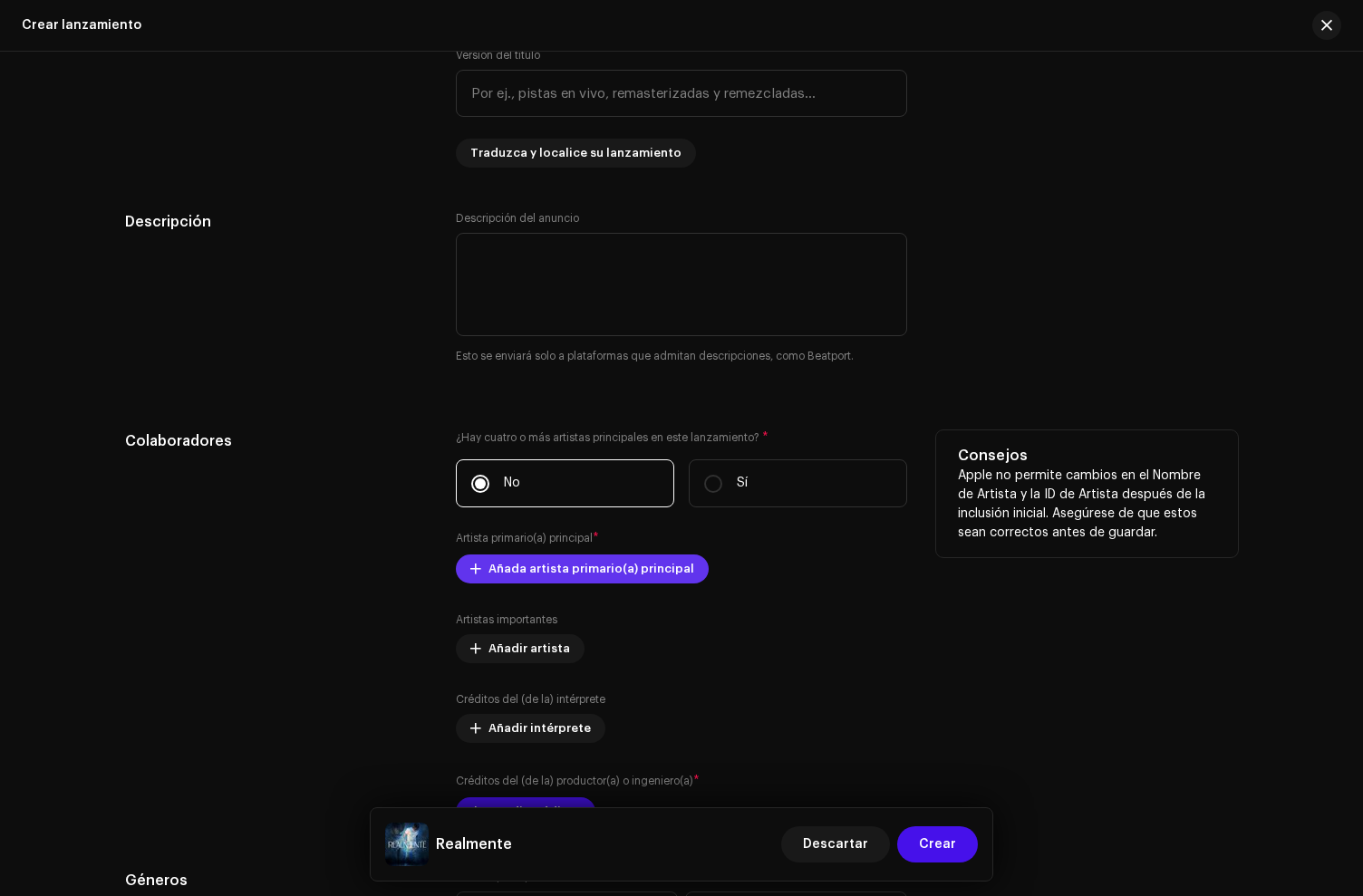
click at [529, 569] on span "Añada artista primario(a) principal" at bounding box center [591, 570] width 206 height 36
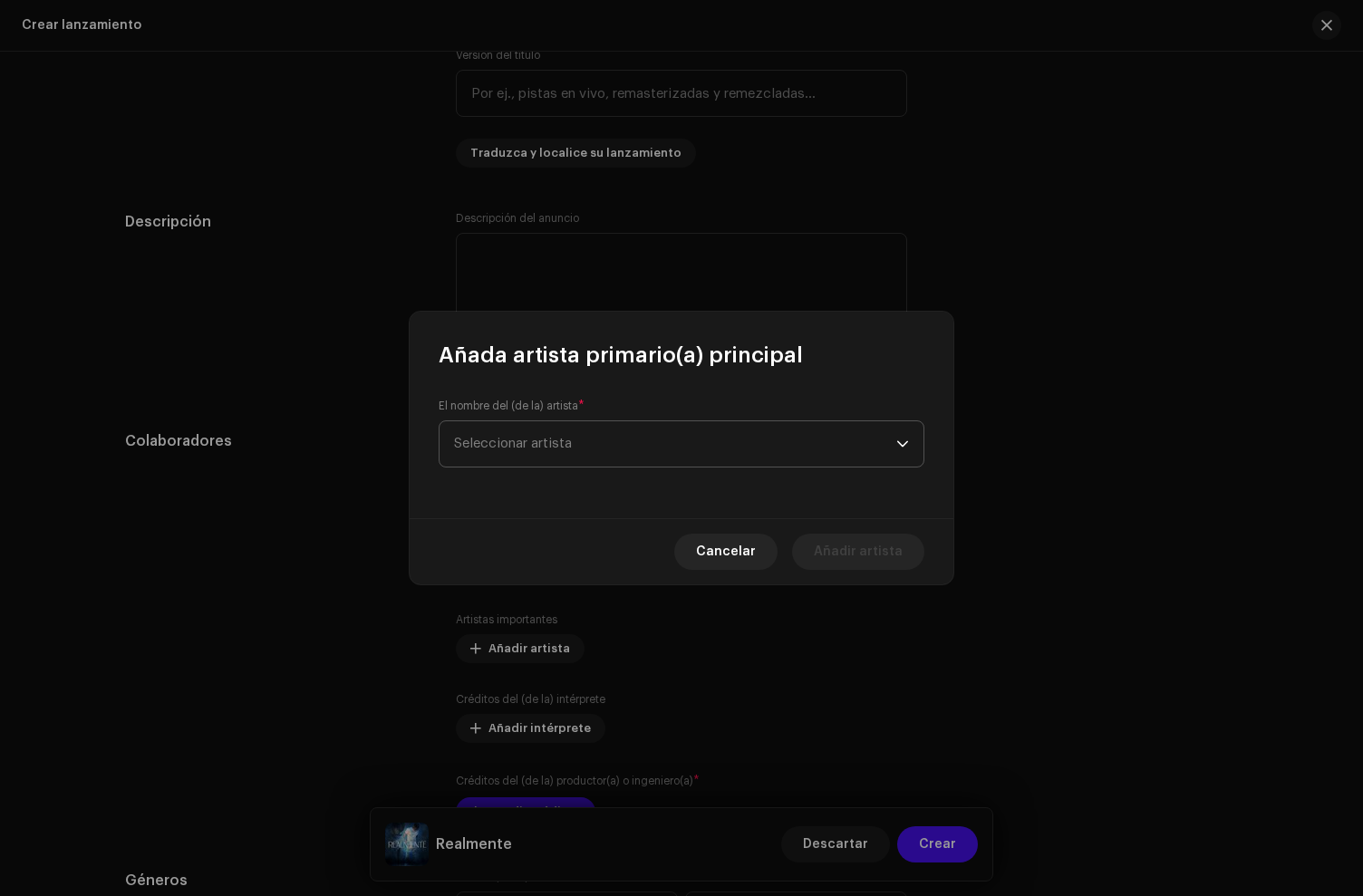
click at [529, 440] on span "Seleccionar artista" at bounding box center [513, 443] width 118 height 14
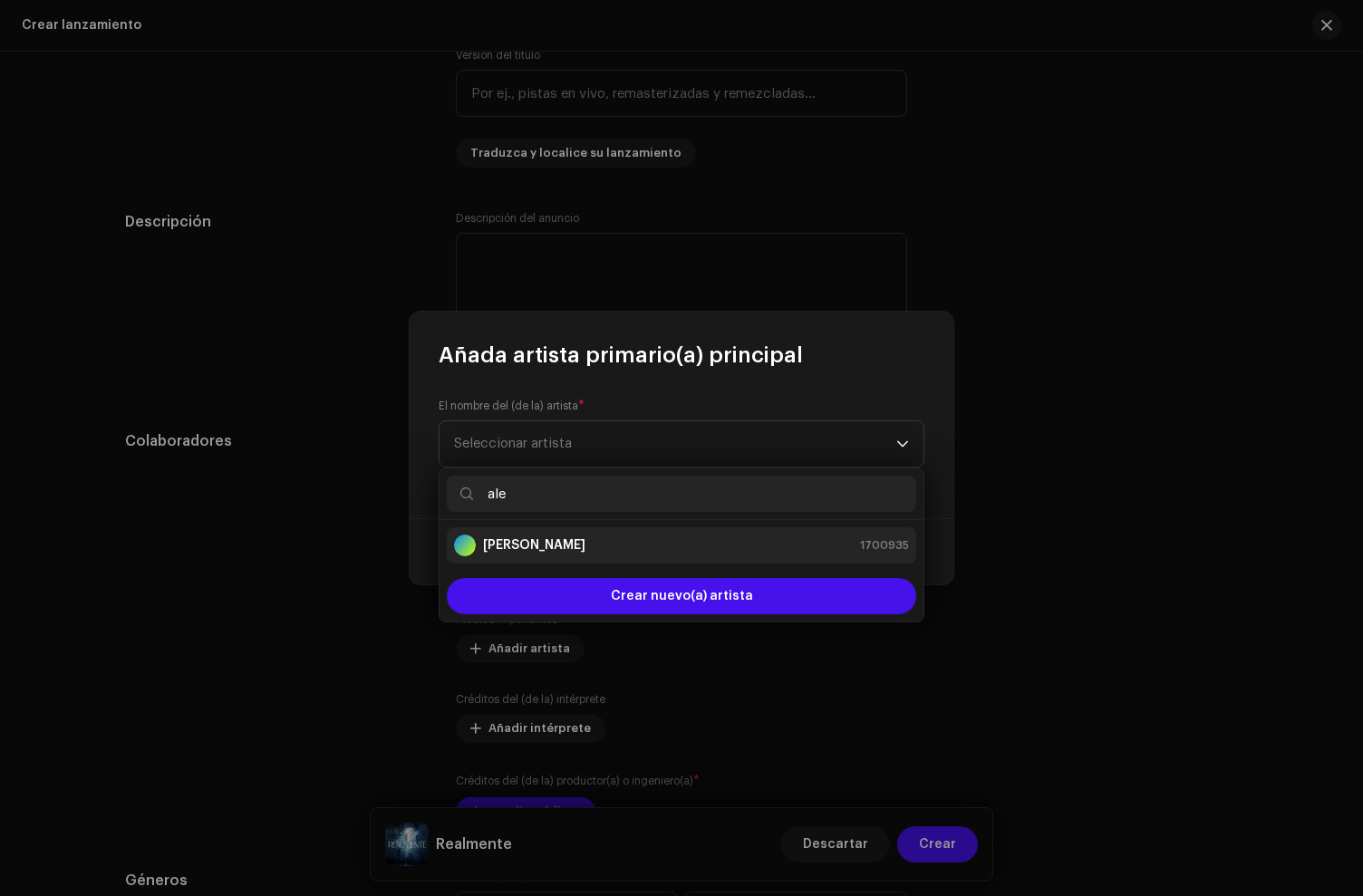
type input "ale"
click at [521, 551] on strong "[PERSON_NAME]" at bounding box center [534, 546] width 102 height 18
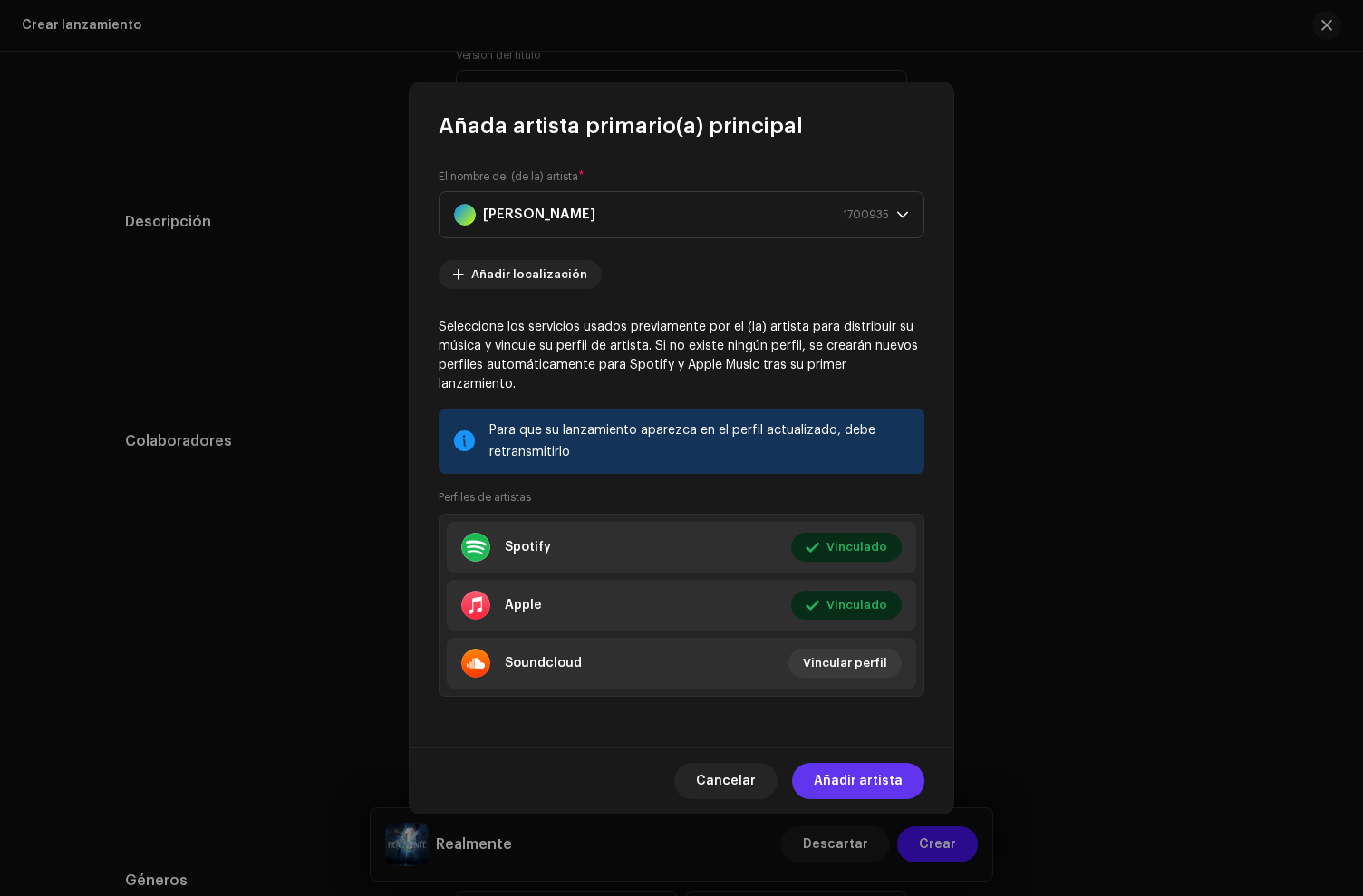
click at [902, 767] on button "Añadir artista" at bounding box center [858, 781] width 132 height 36
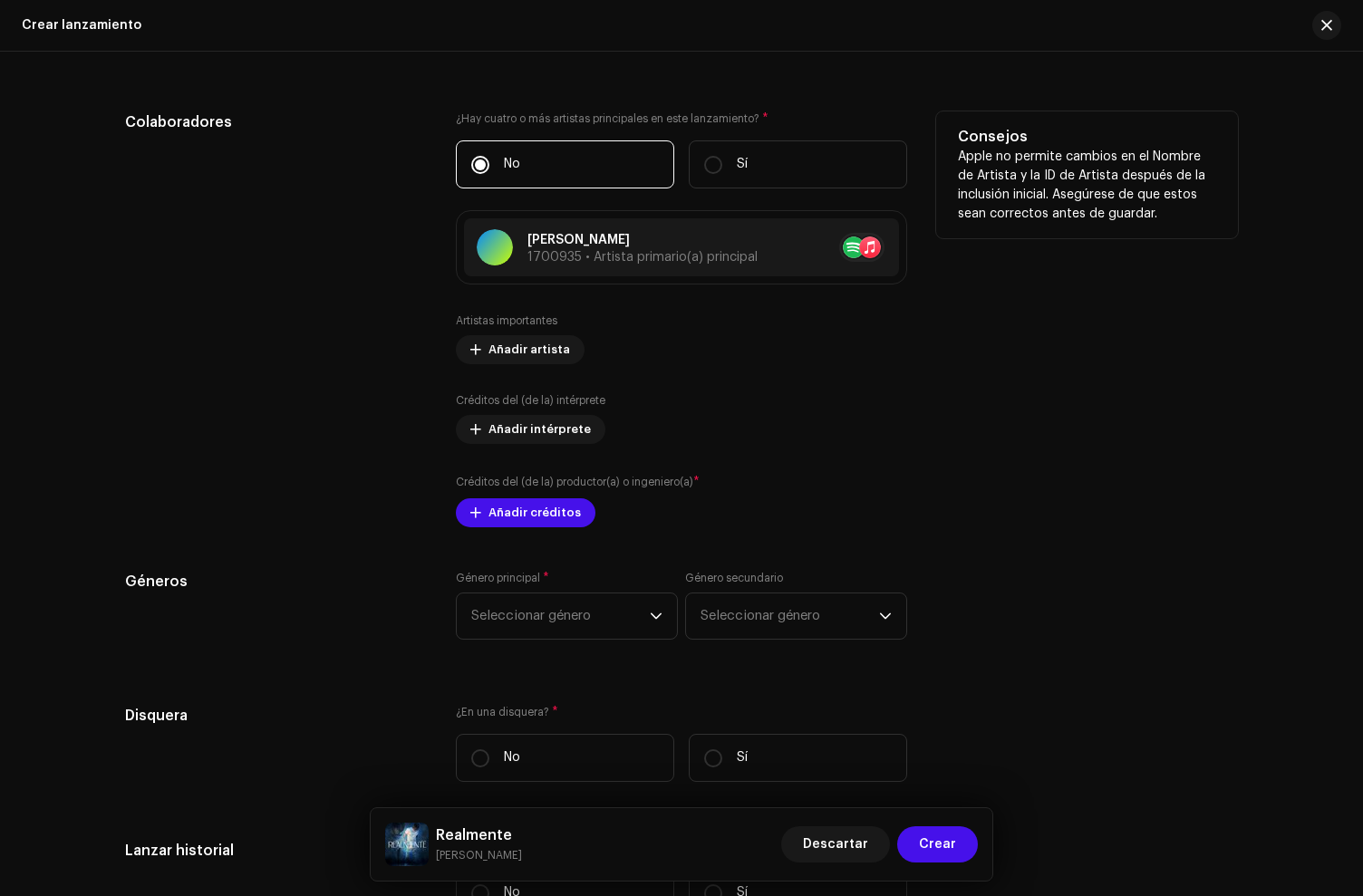
scroll to position [1946, 0]
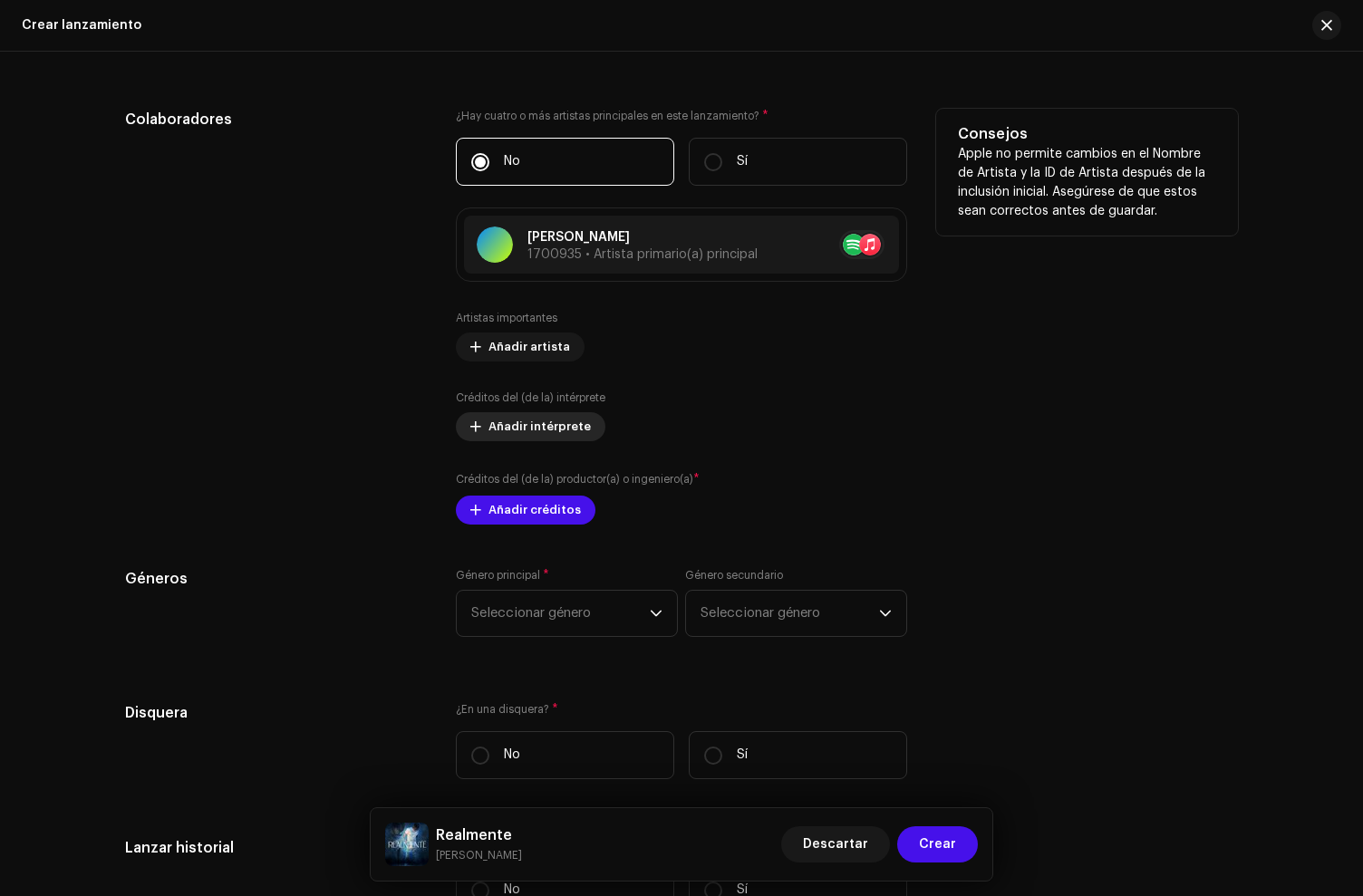
click at [491, 433] on span "Añadir intérprete" at bounding box center [540, 427] width 102 height 36
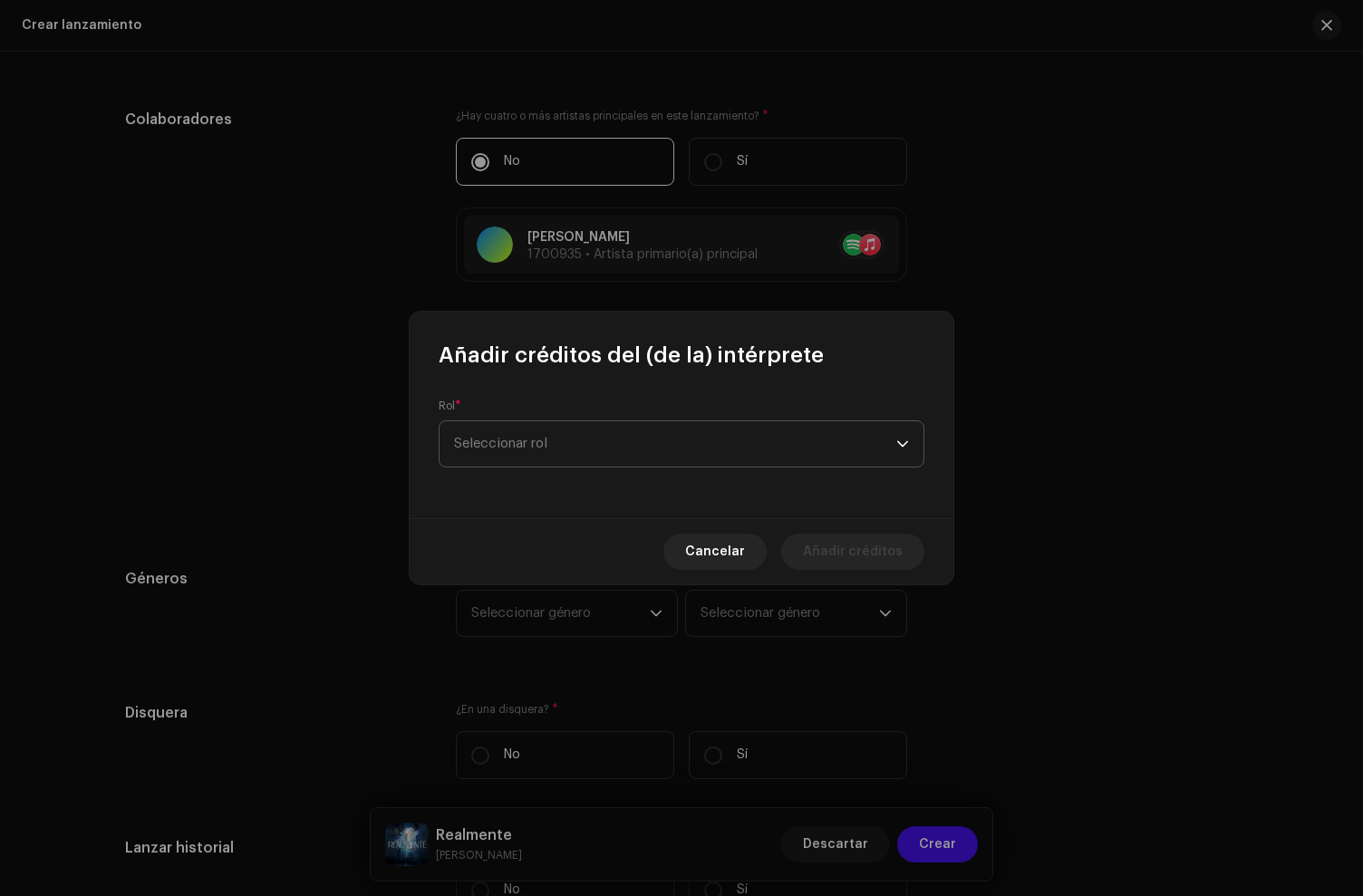
click at [502, 443] on span "Seleccionar rol" at bounding box center [676, 444] width 443 height 45
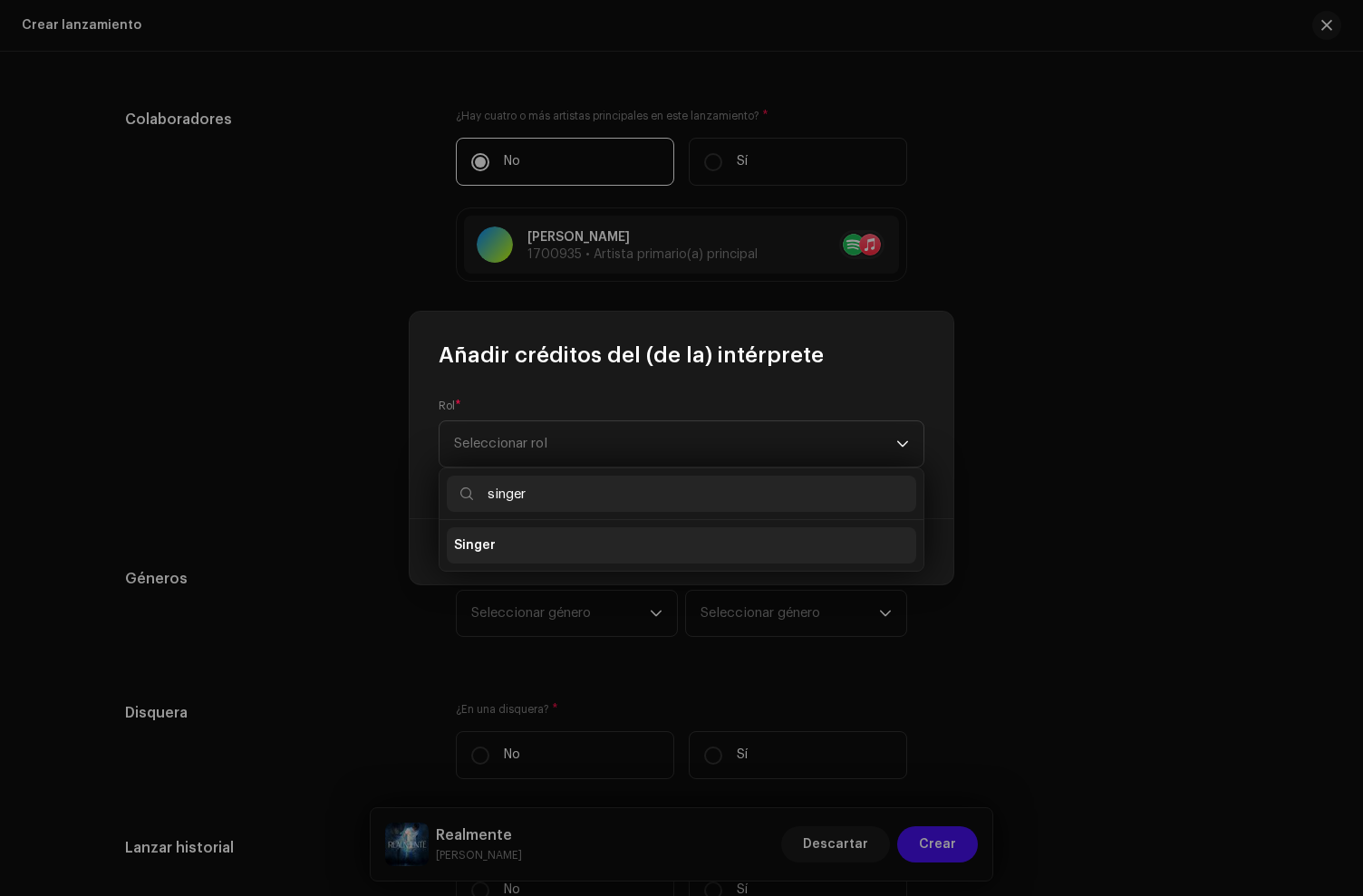
type input "singer"
click at [491, 542] on span "Singer" at bounding box center [475, 546] width 42 height 18
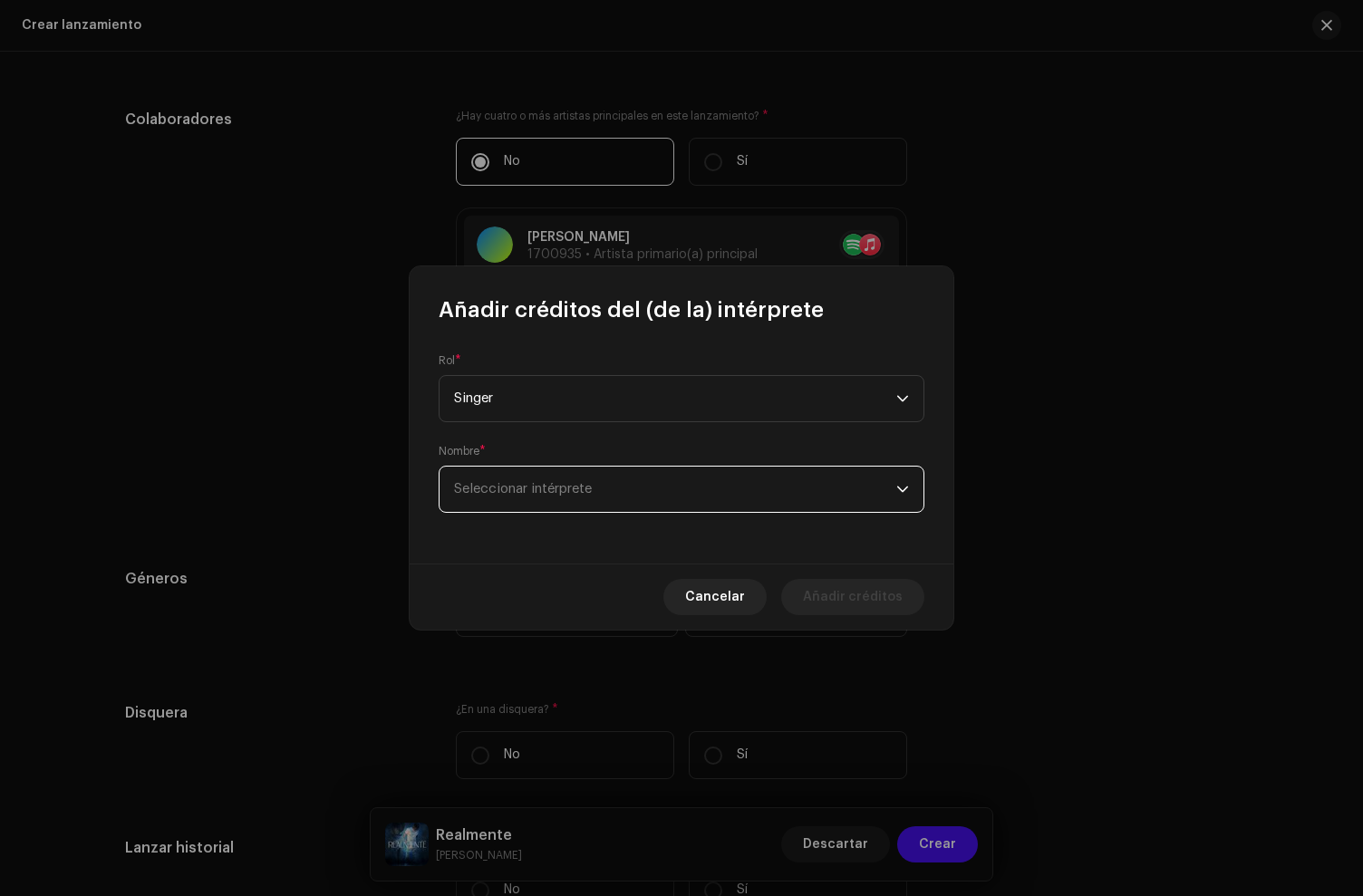
click at [532, 493] on span "Seleccionar intérprete" at bounding box center [523, 489] width 138 height 14
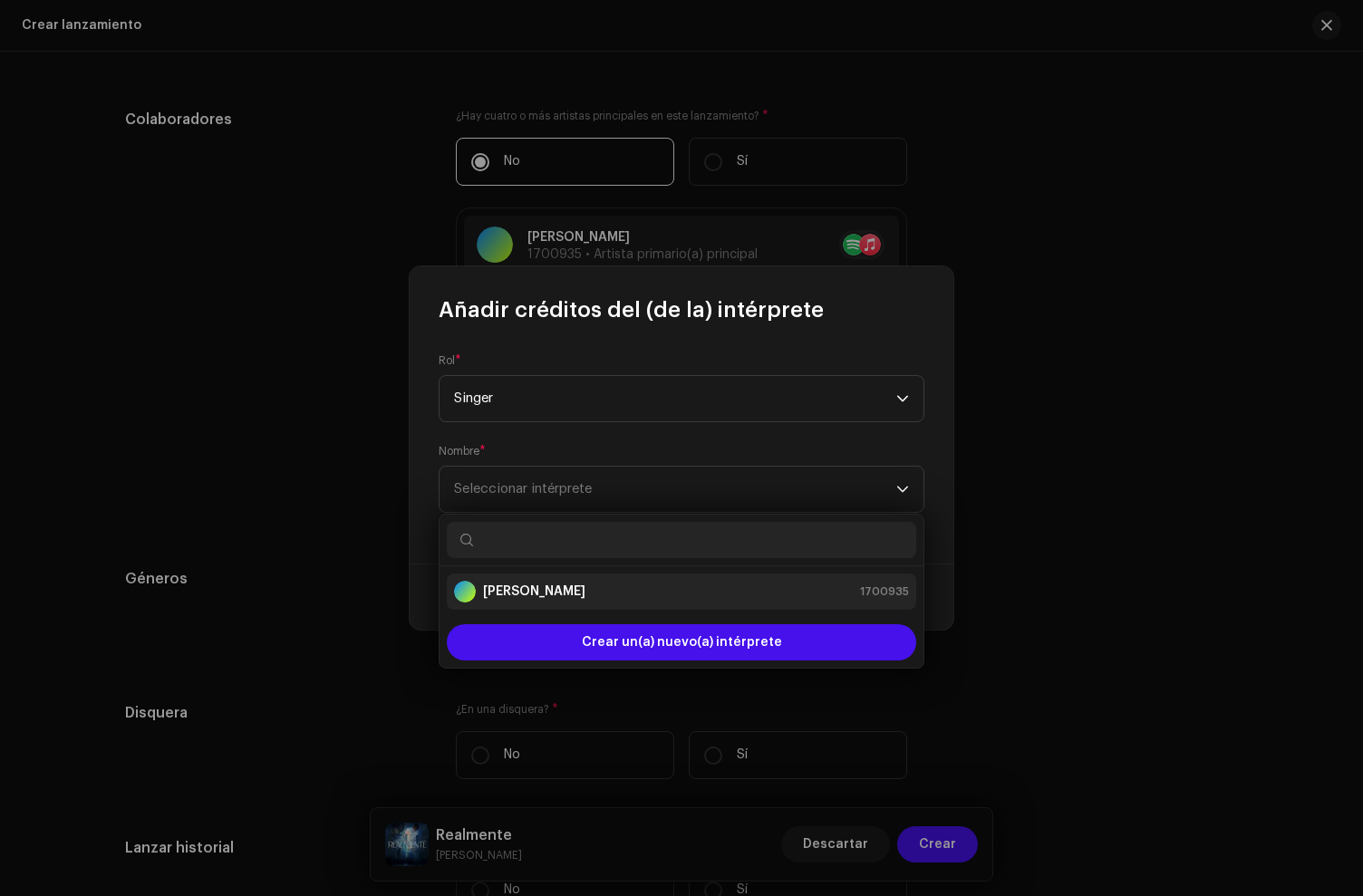
click at [545, 592] on div "[PERSON_NAME] 1700935" at bounding box center [682, 592] width 455 height 22
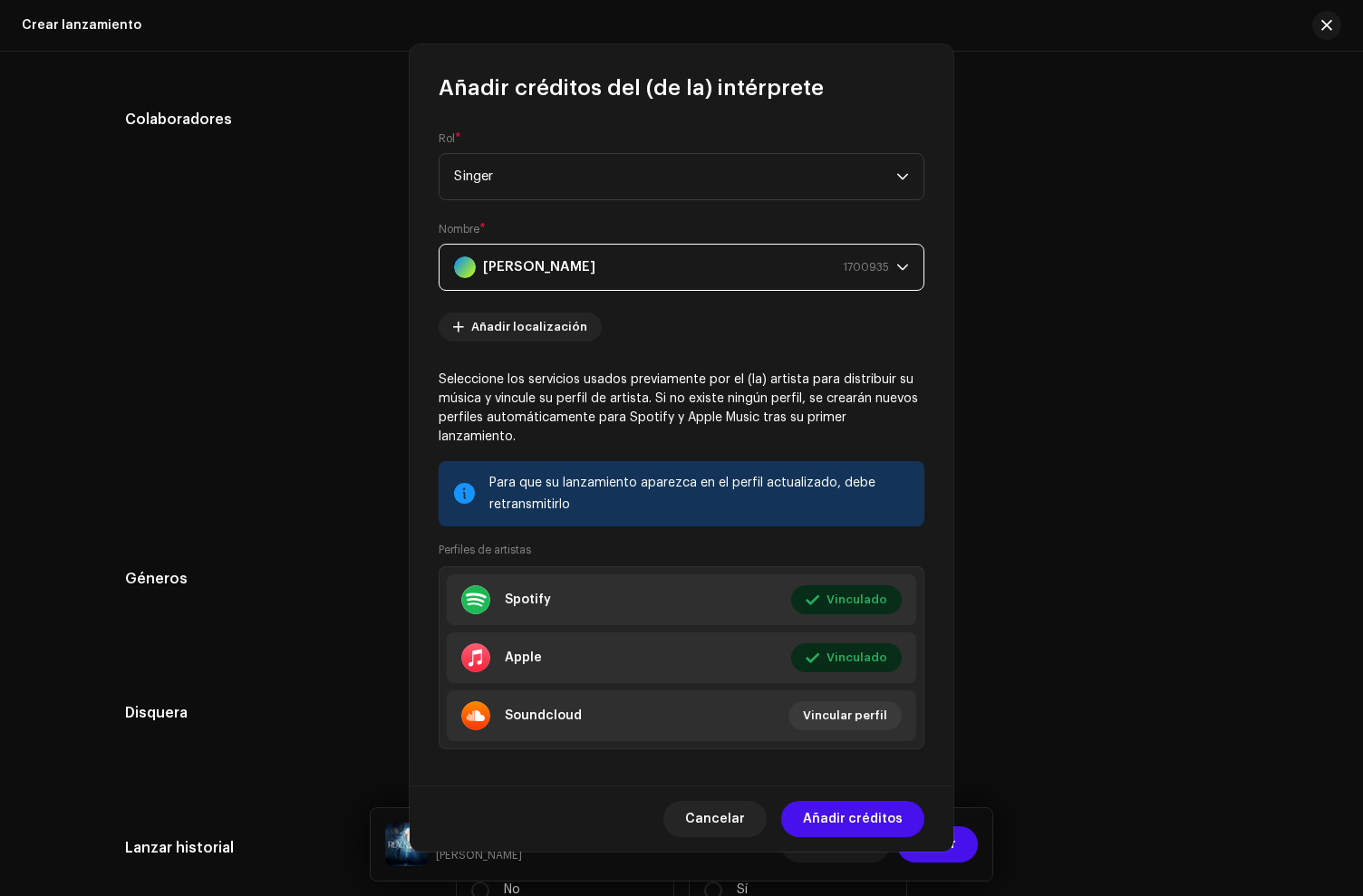
click at [365, 278] on div "Añadir créditos del (de la) intérprete Rol * Singer Nombre * Alex Fer 1700935 A…" at bounding box center [681, 448] width 1363 height 896
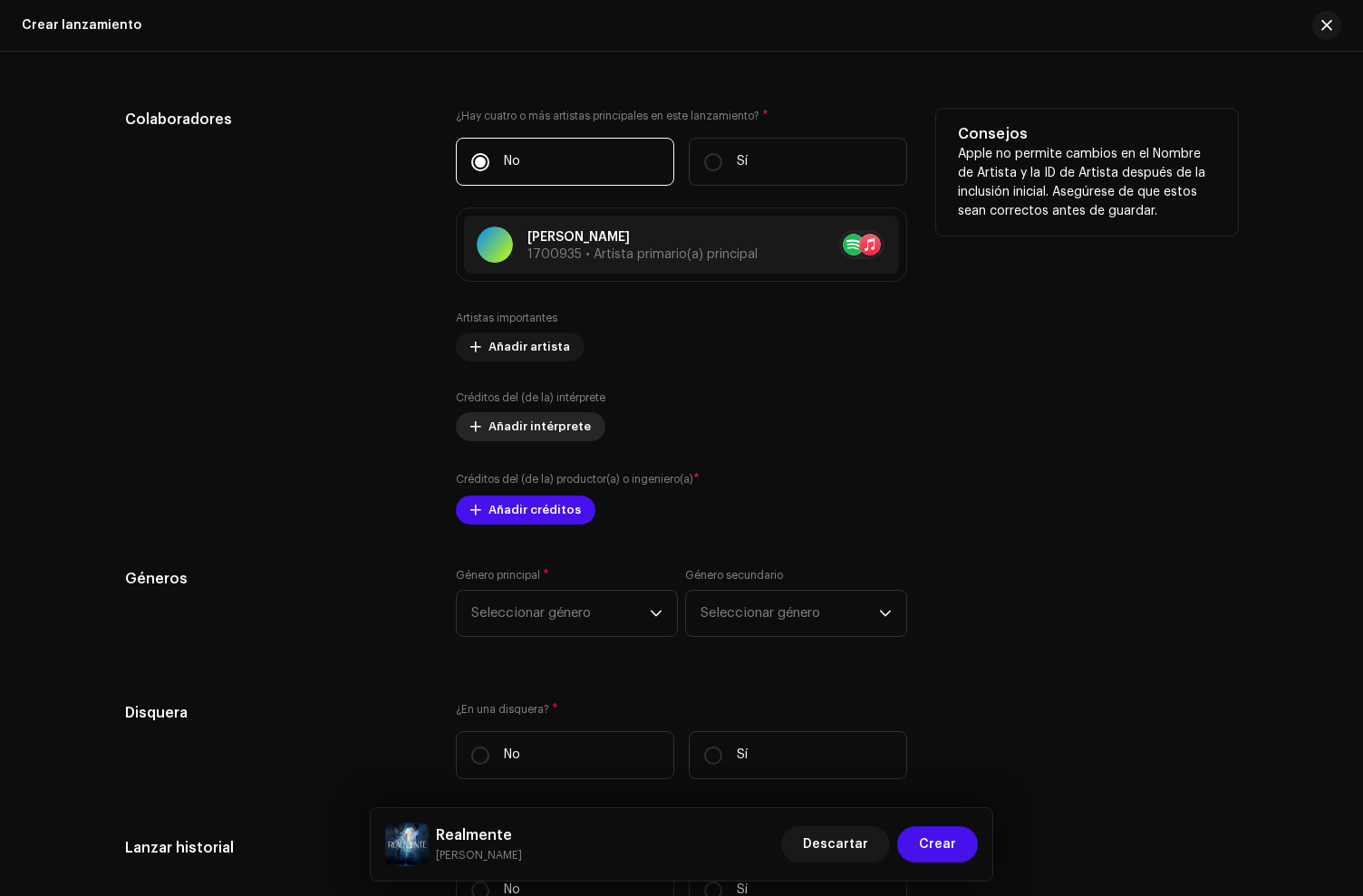
click at [489, 428] on span "Añadir intérprete" at bounding box center [540, 427] width 102 height 36
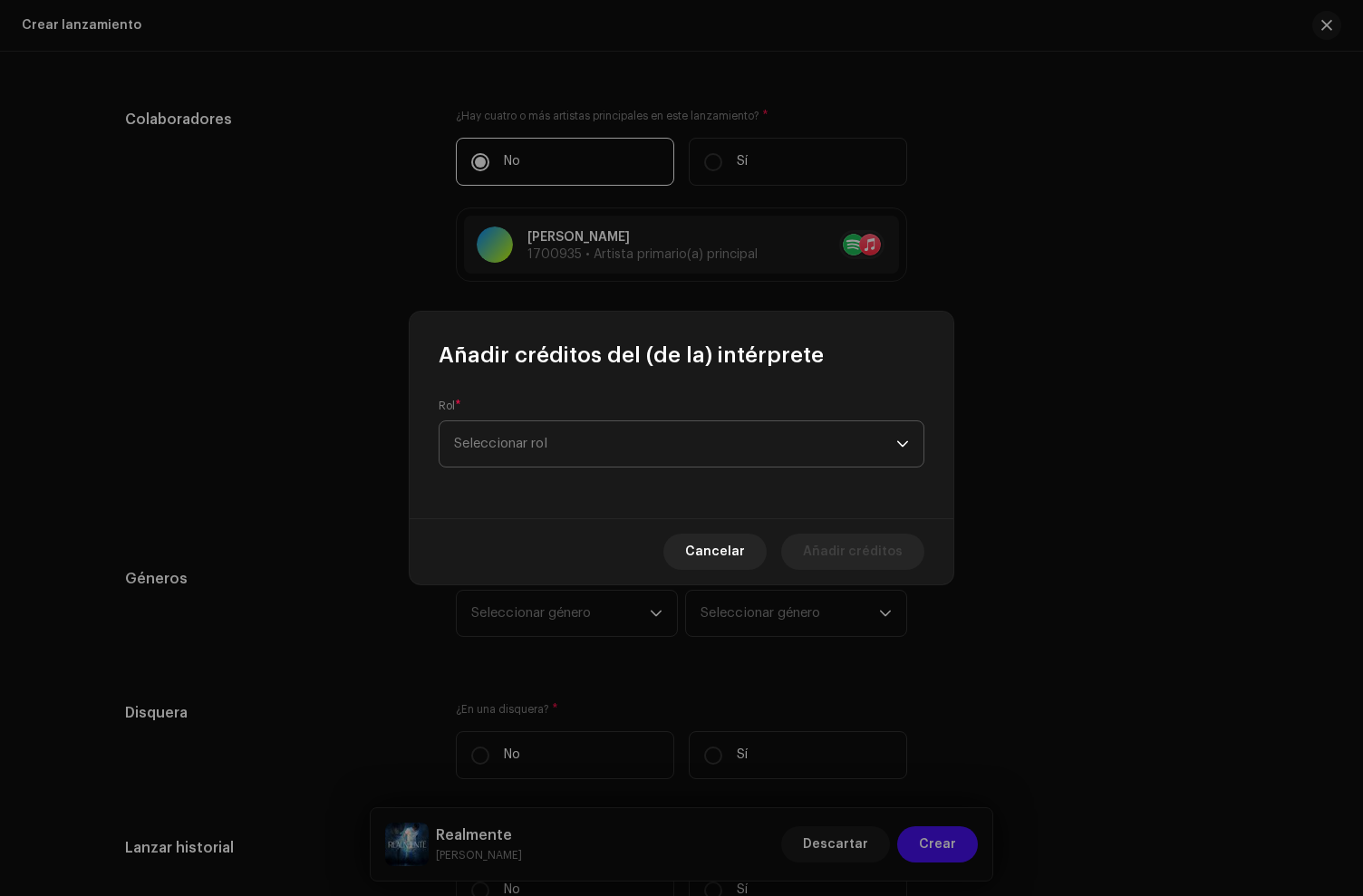
click at [537, 440] on span "Seleccionar rol" at bounding box center [676, 444] width 443 height 45
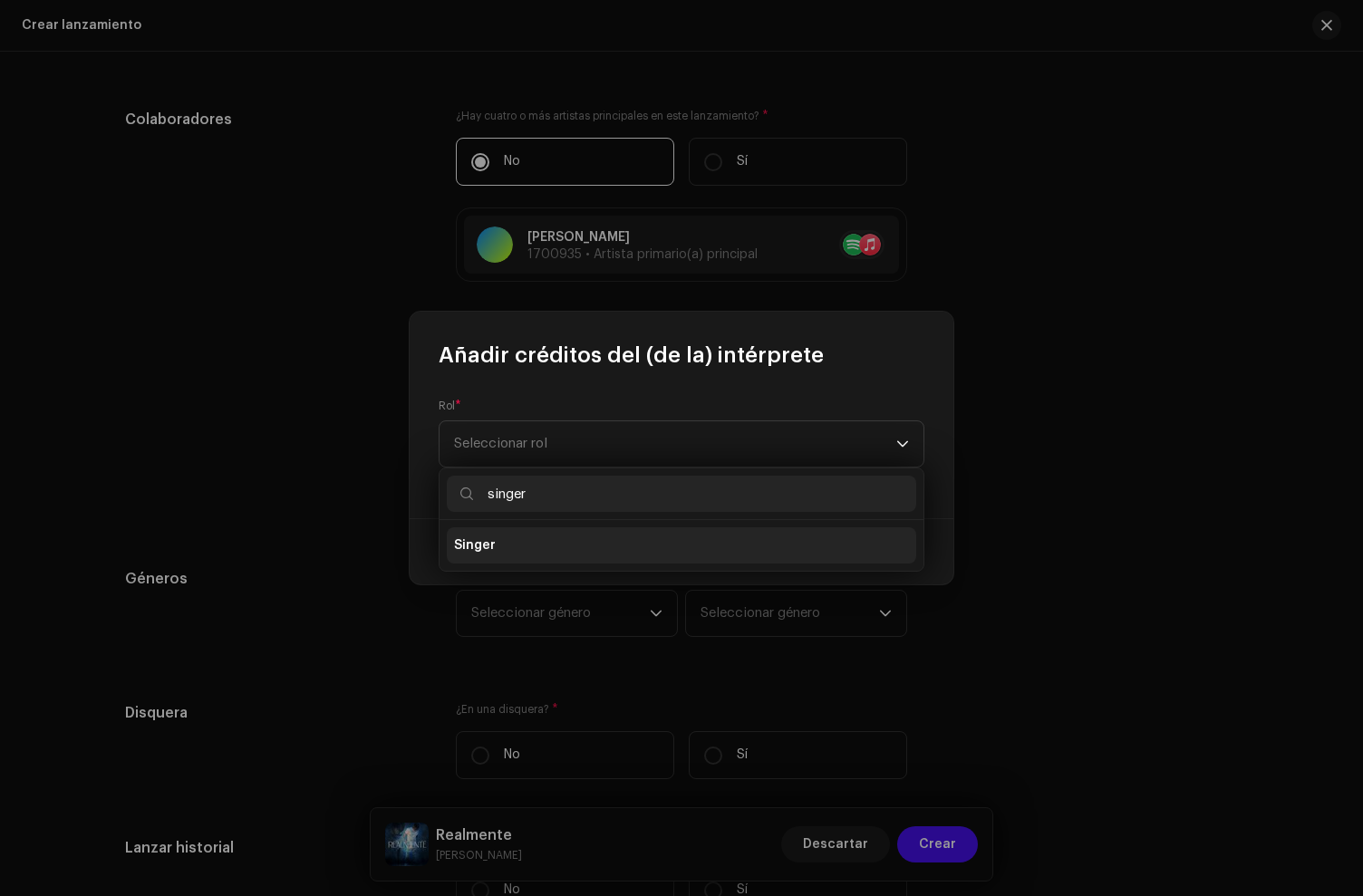
type input "singer"
click at [518, 543] on li "Singer" at bounding box center [682, 546] width 470 height 36
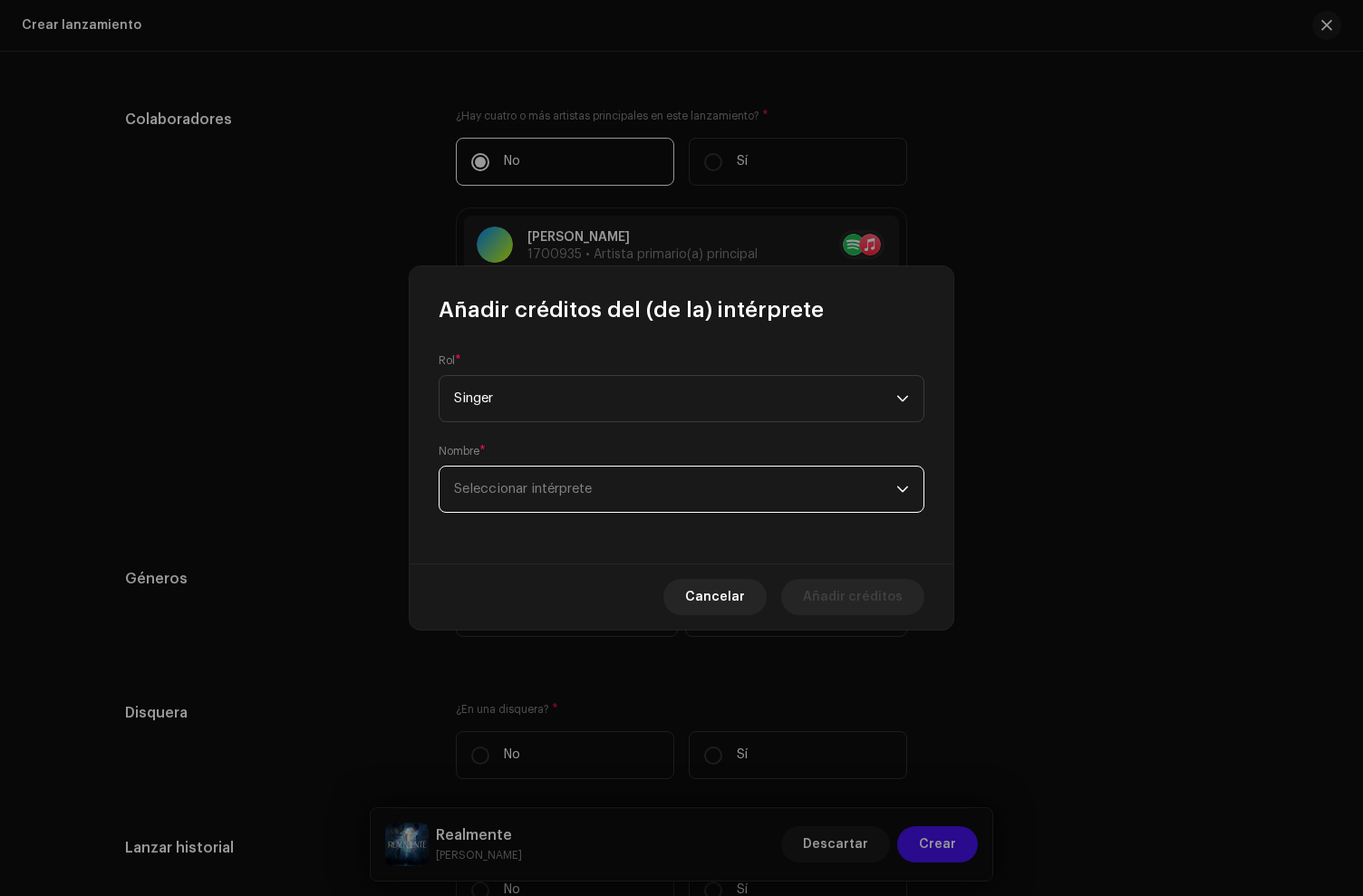
click at [518, 495] on span "Seleccionar intérprete" at bounding box center [523, 489] width 138 height 14
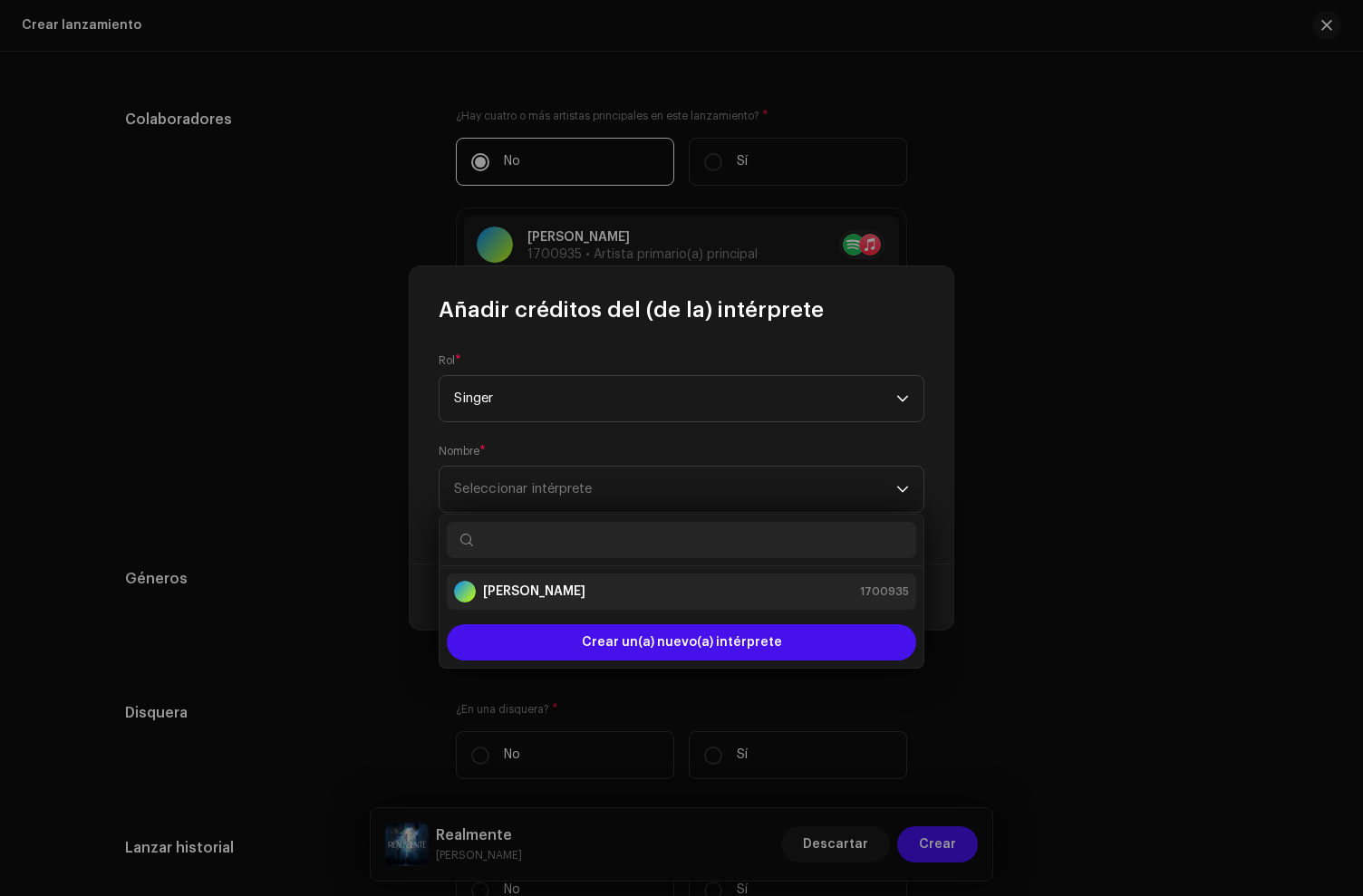
click at [509, 585] on strong "[PERSON_NAME]" at bounding box center [534, 592] width 102 height 18
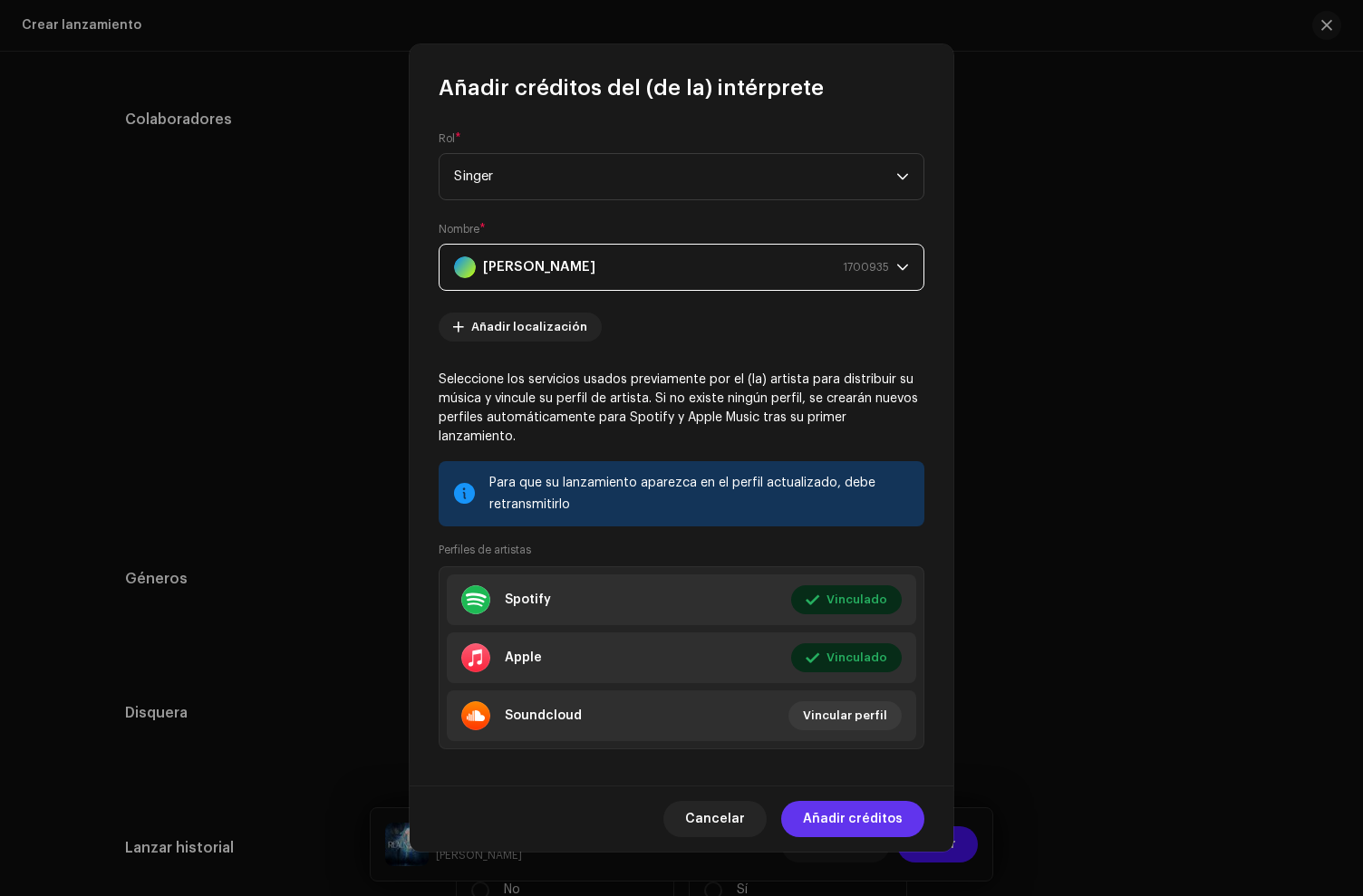
click at [842, 803] on span "Añadir créditos" at bounding box center [852, 819] width 100 height 36
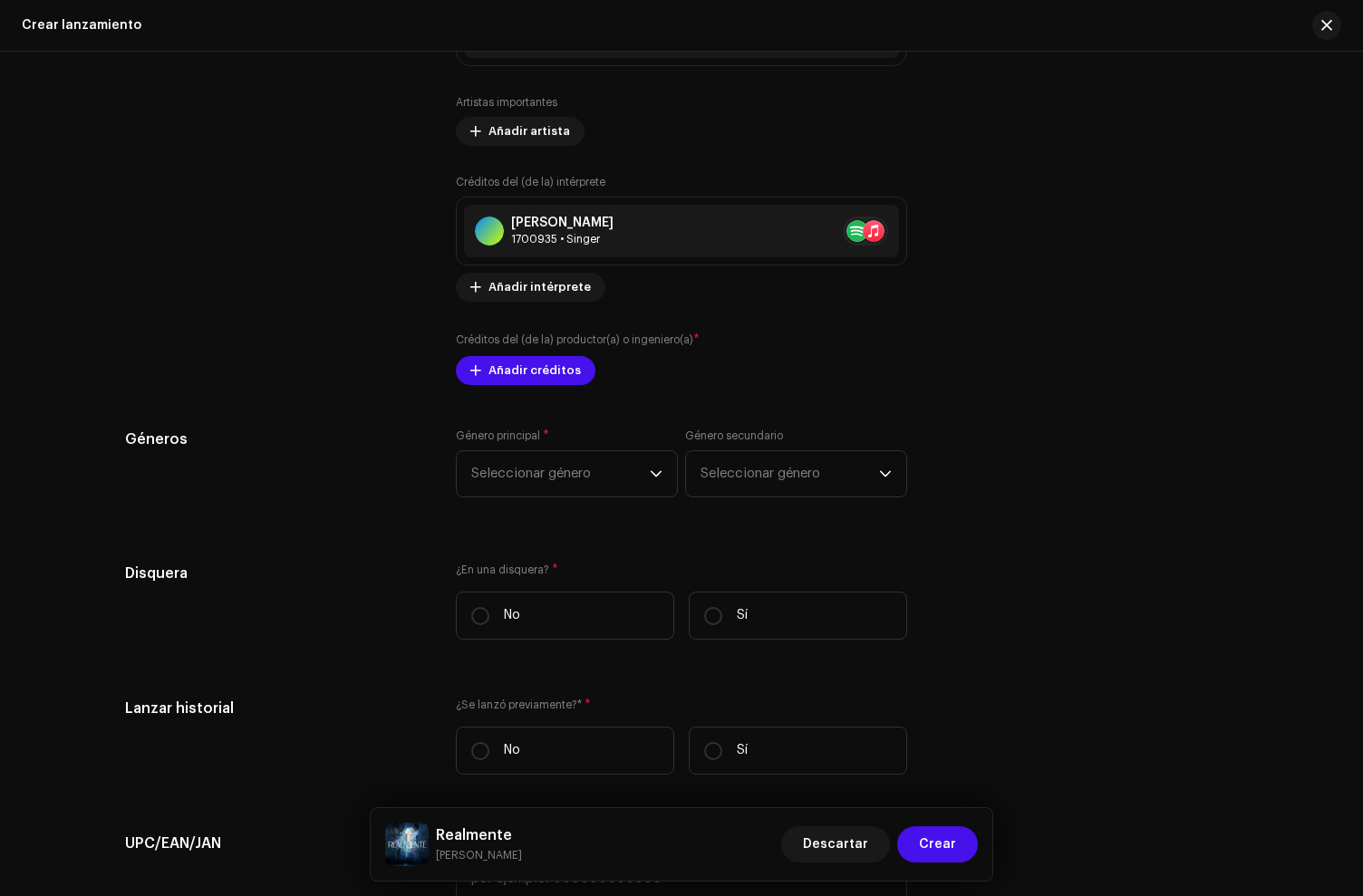
scroll to position [2167, 0]
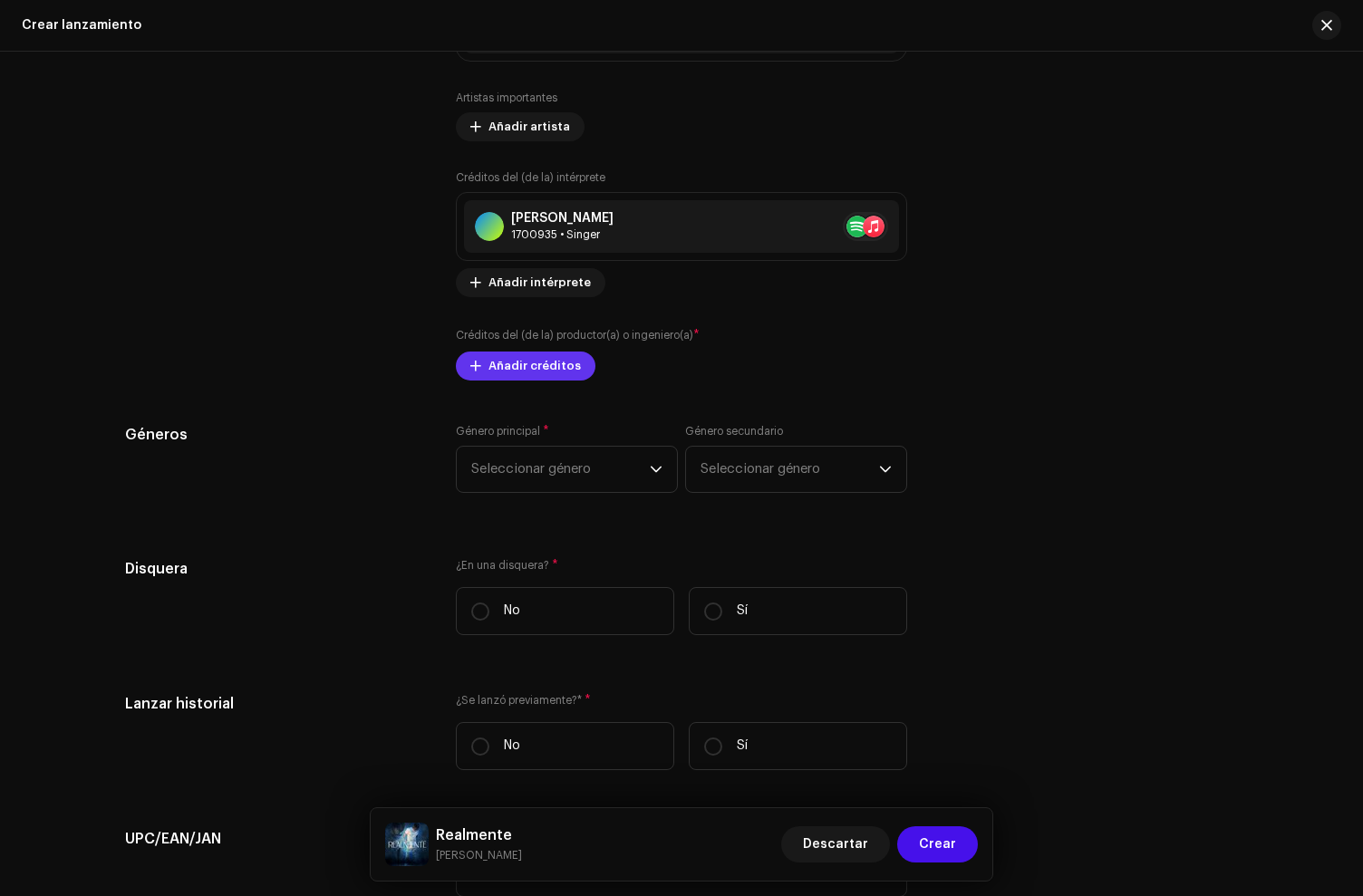
click at [500, 377] on span "Añadir créditos" at bounding box center [535, 366] width 92 height 36
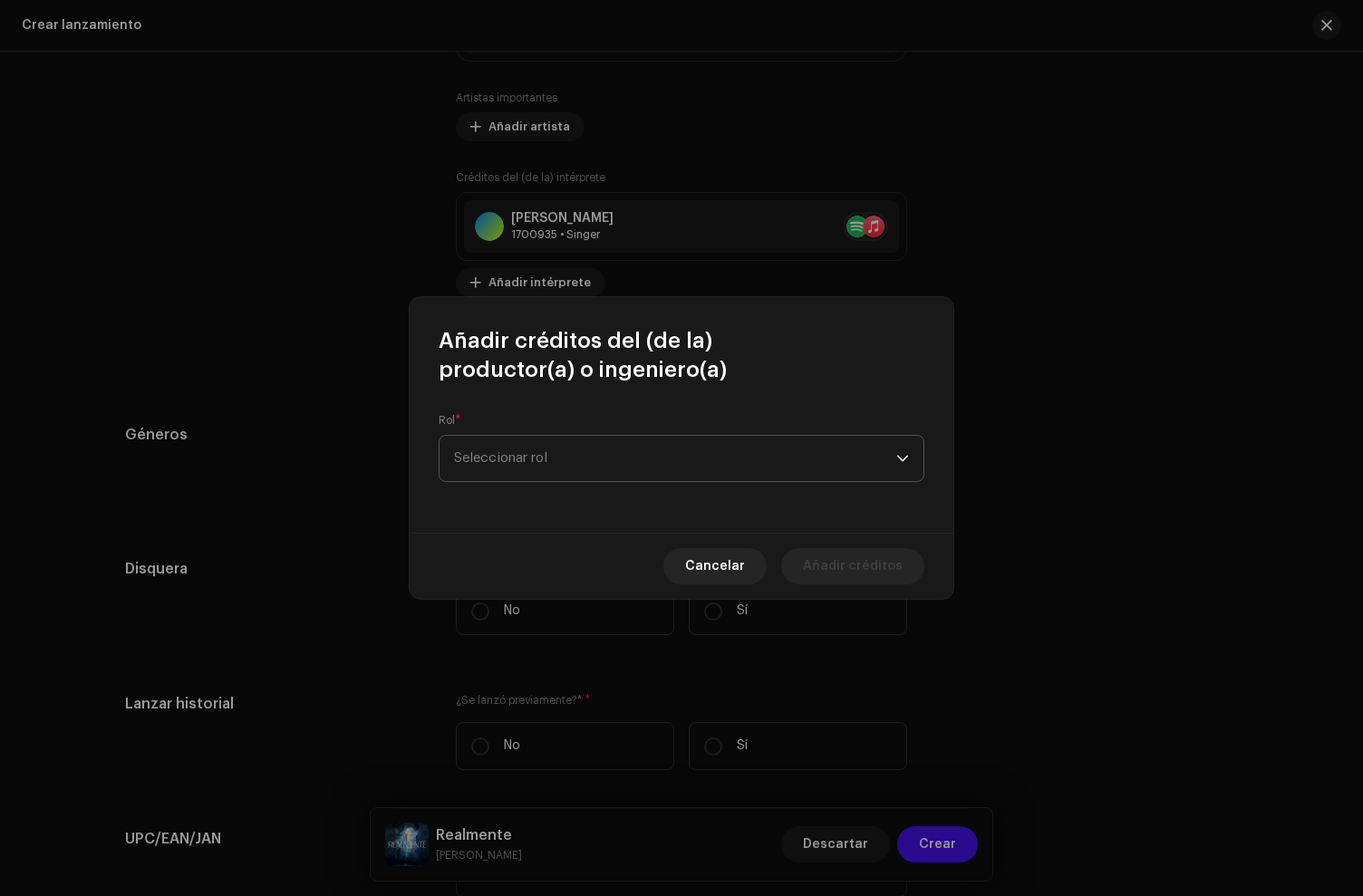
click at [490, 476] on span "Seleccionar rol" at bounding box center [676, 459] width 443 height 45
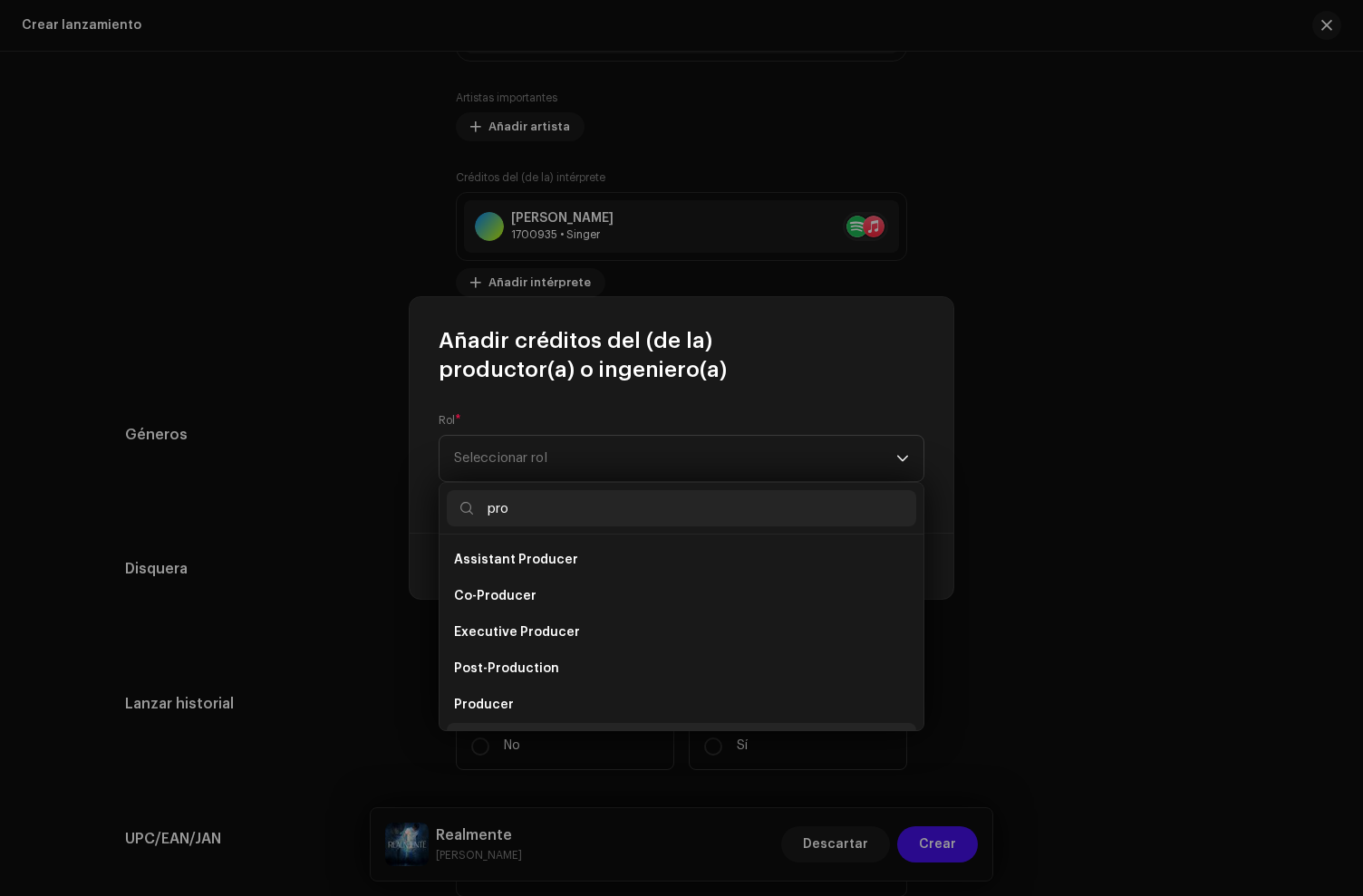
scroll to position [29, 0]
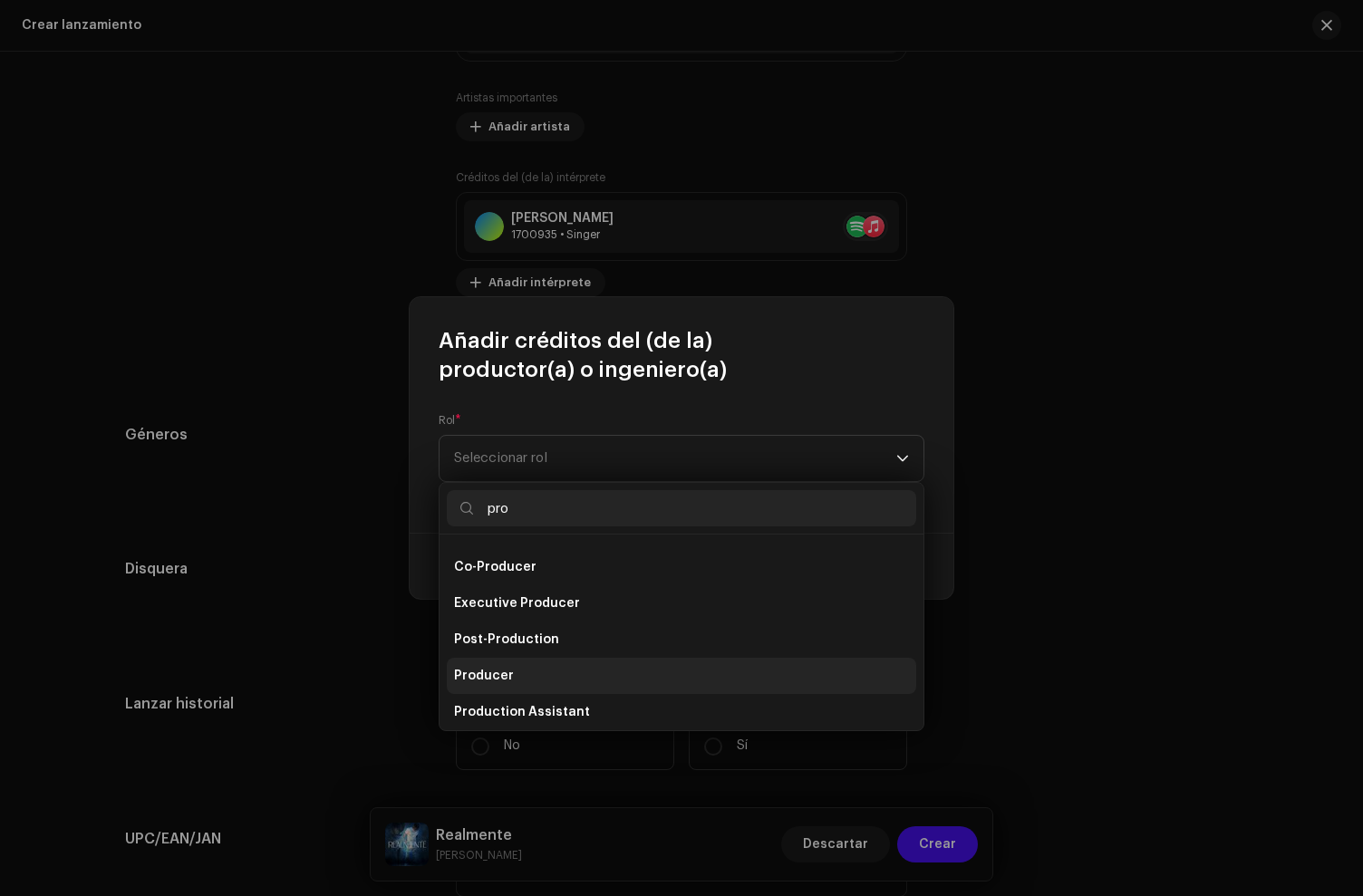
type input "pro"
click at [495, 677] on span "Producer" at bounding box center [484, 677] width 60 height 18
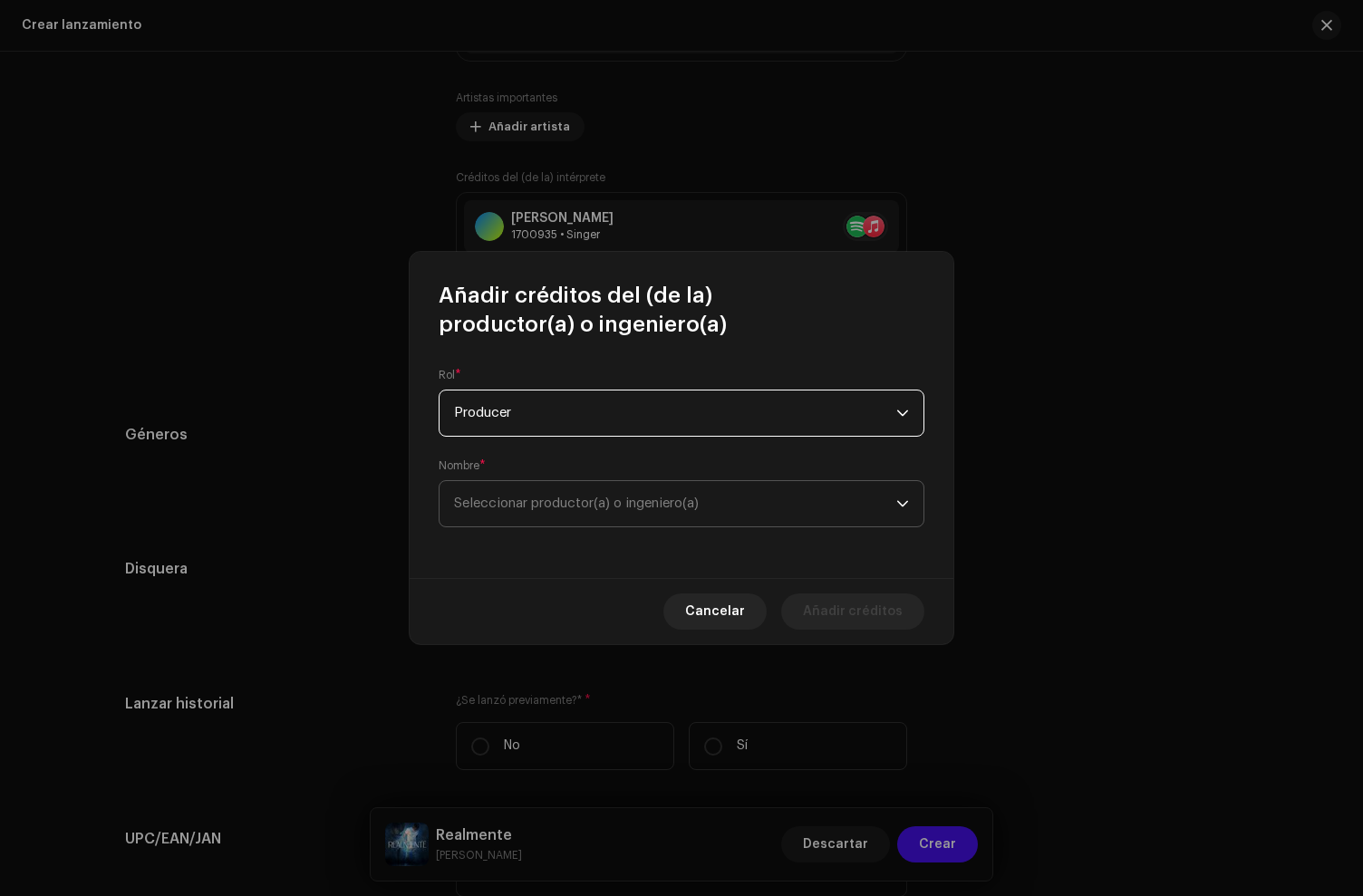
click at [518, 502] on span "Seleccionar productor(a) o ingeniero(a)" at bounding box center [577, 503] width 245 height 14
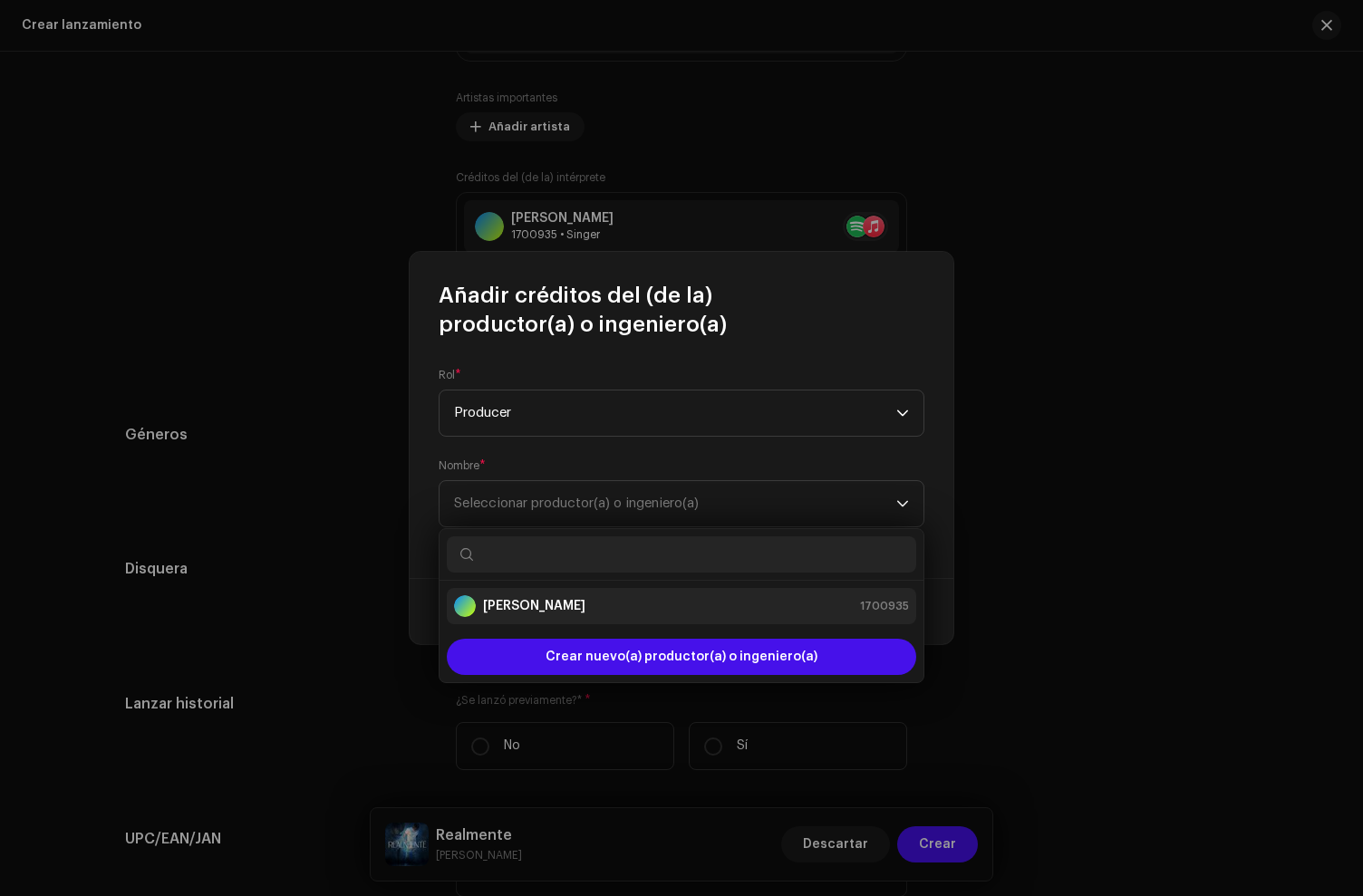
click at [531, 599] on strong "[PERSON_NAME]" at bounding box center [534, 607] width 102 height 18
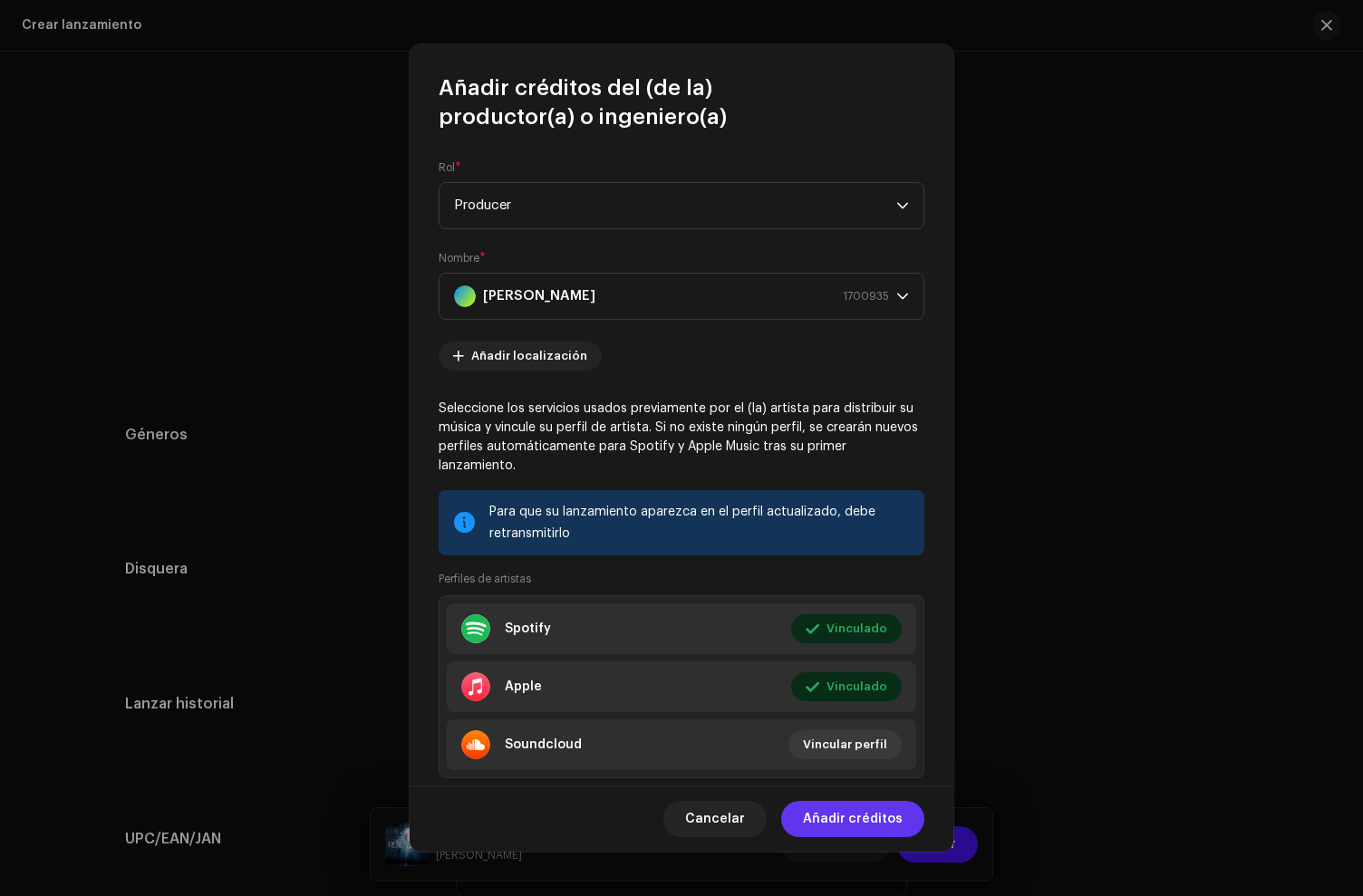
click at [856, 821] on span "Añadir créditos" at bounding box center [852, 819] width 100 height 36
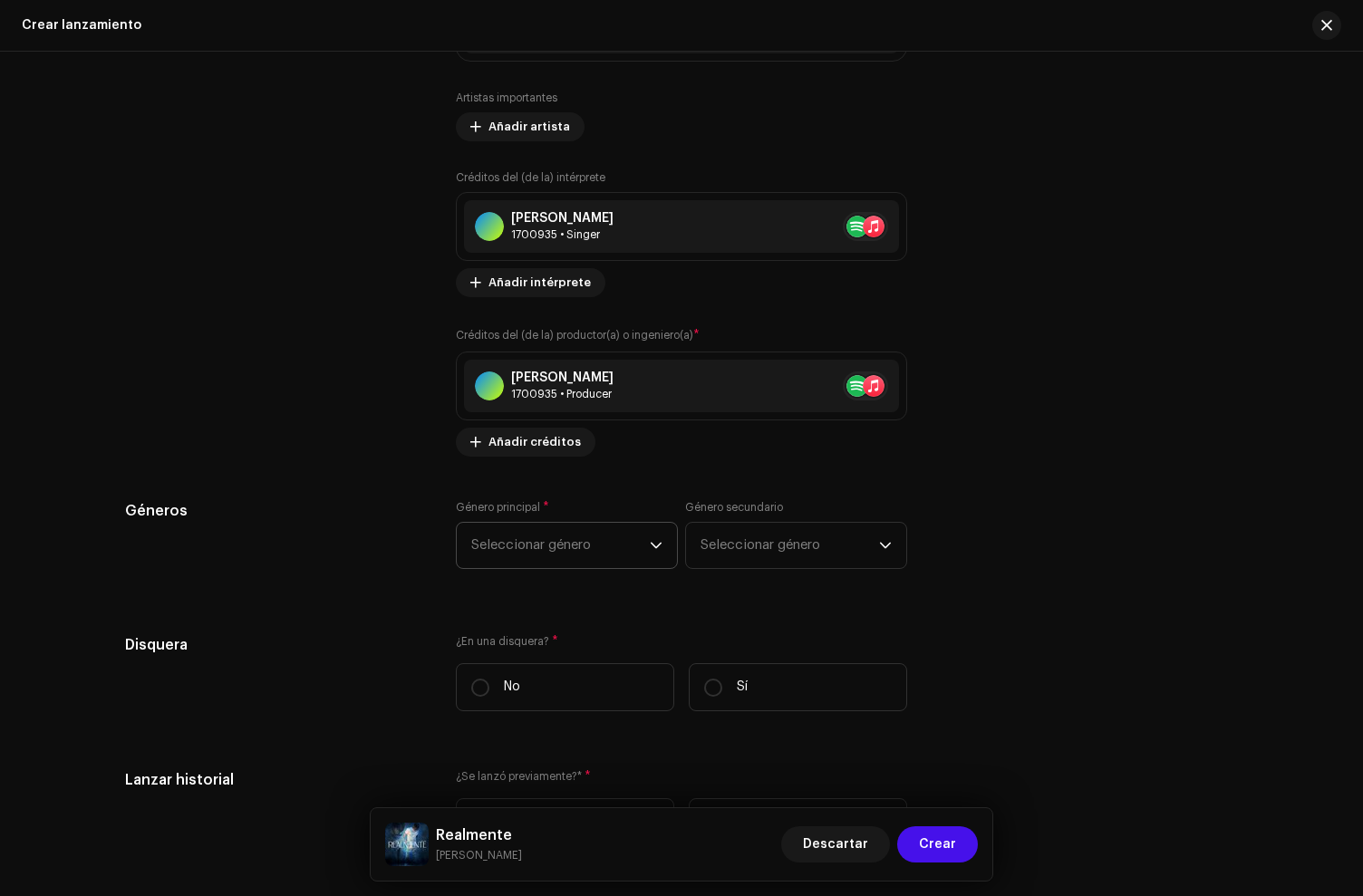
click at [519, 551] on span "Seleccionar género" at bounding box center [560, 546] width 179 height 45
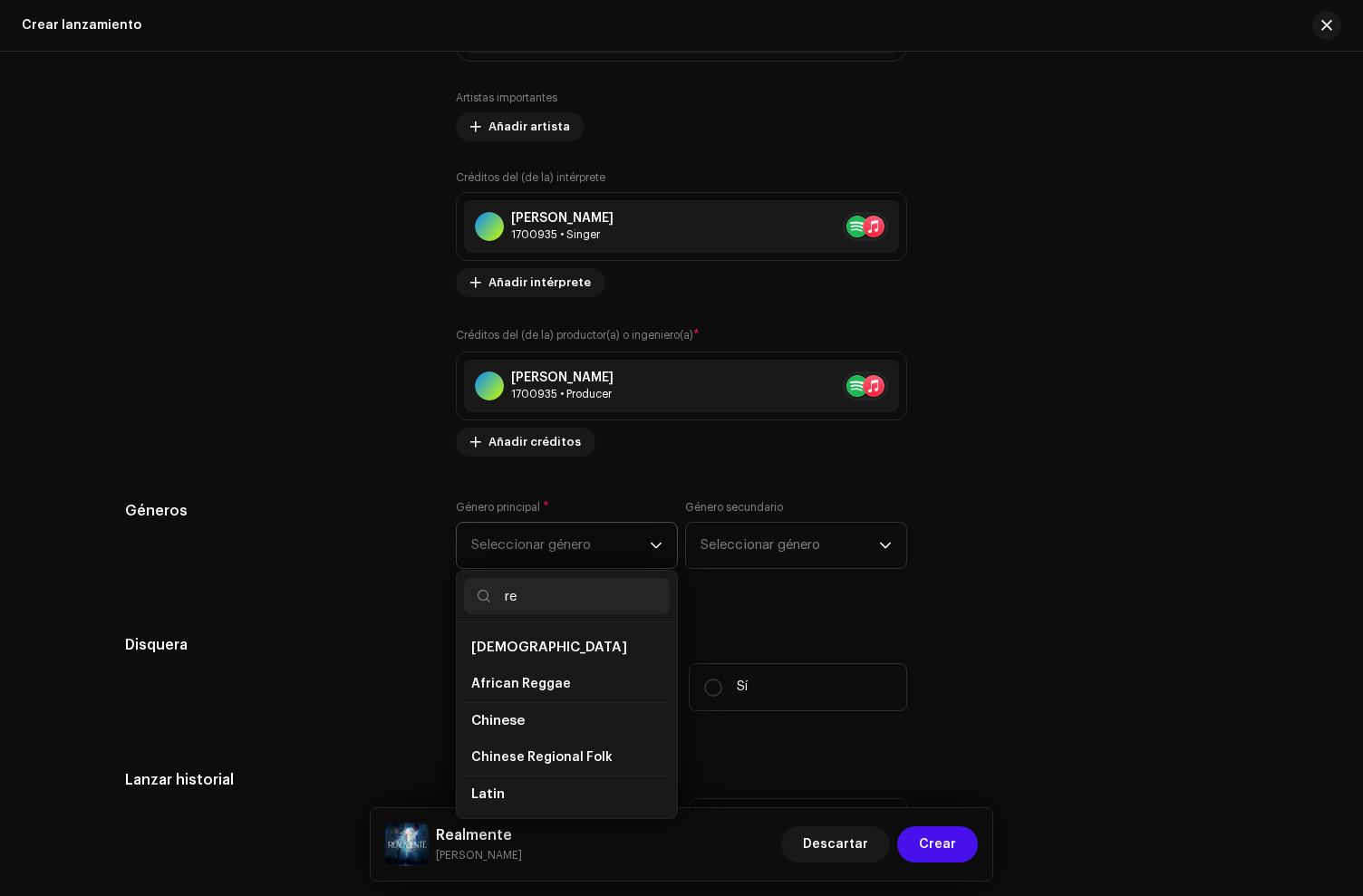
type input "r"
type input "regg"
click at [540, 766] on span "Reggaeton / Latin Urban" at bounding box center [550, 757] width 156 height 18
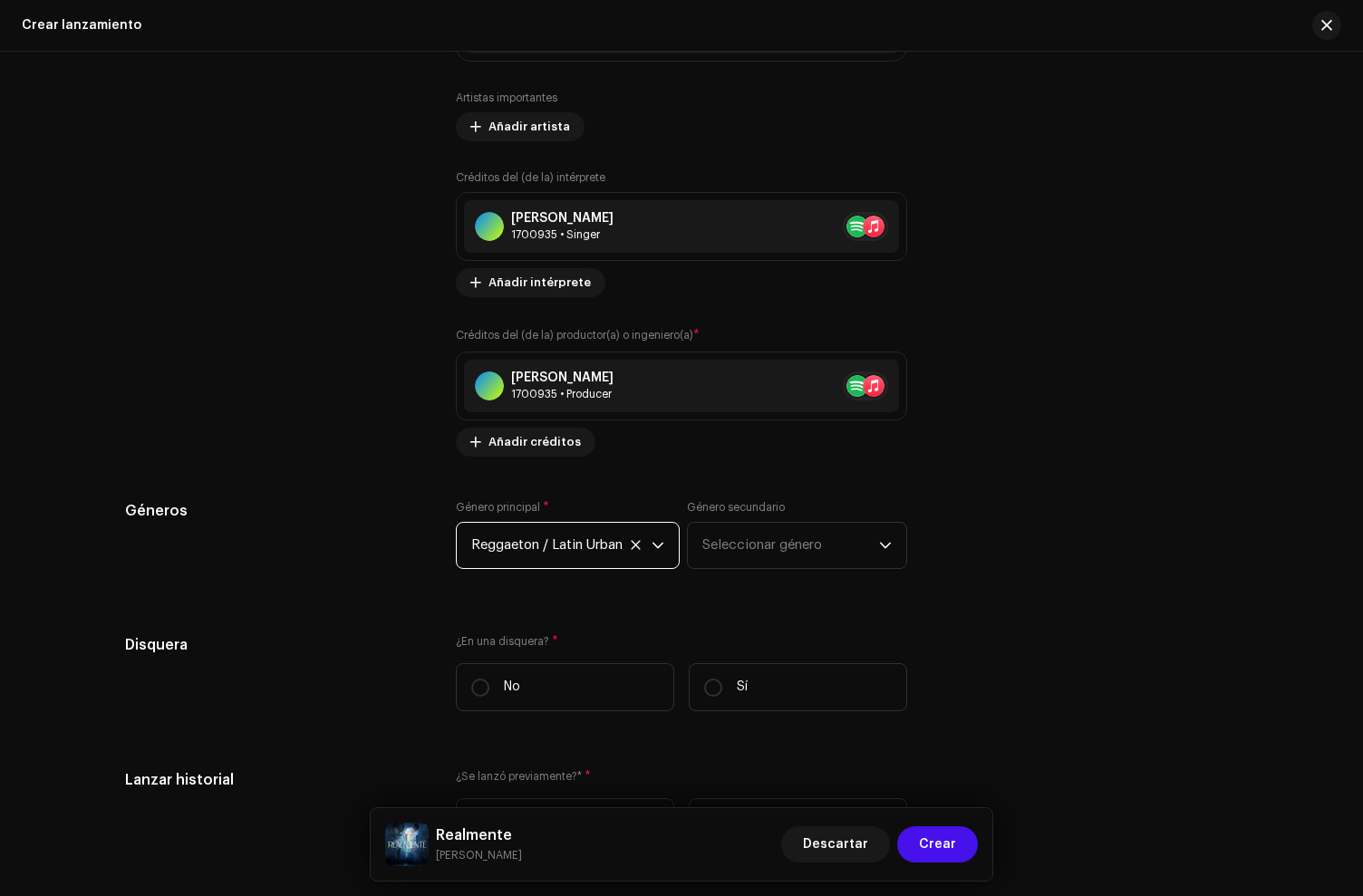
drag, startPoint x: 392, startPoint y: 486, endPoint x: 438, endPoint y: 531, distance: 64.4
click at [391, 486] on div "Rellenar previamente la información de lanzamiento a partir de los metadatos de…" at bounding box center [681, 189] width 1113 height 2331
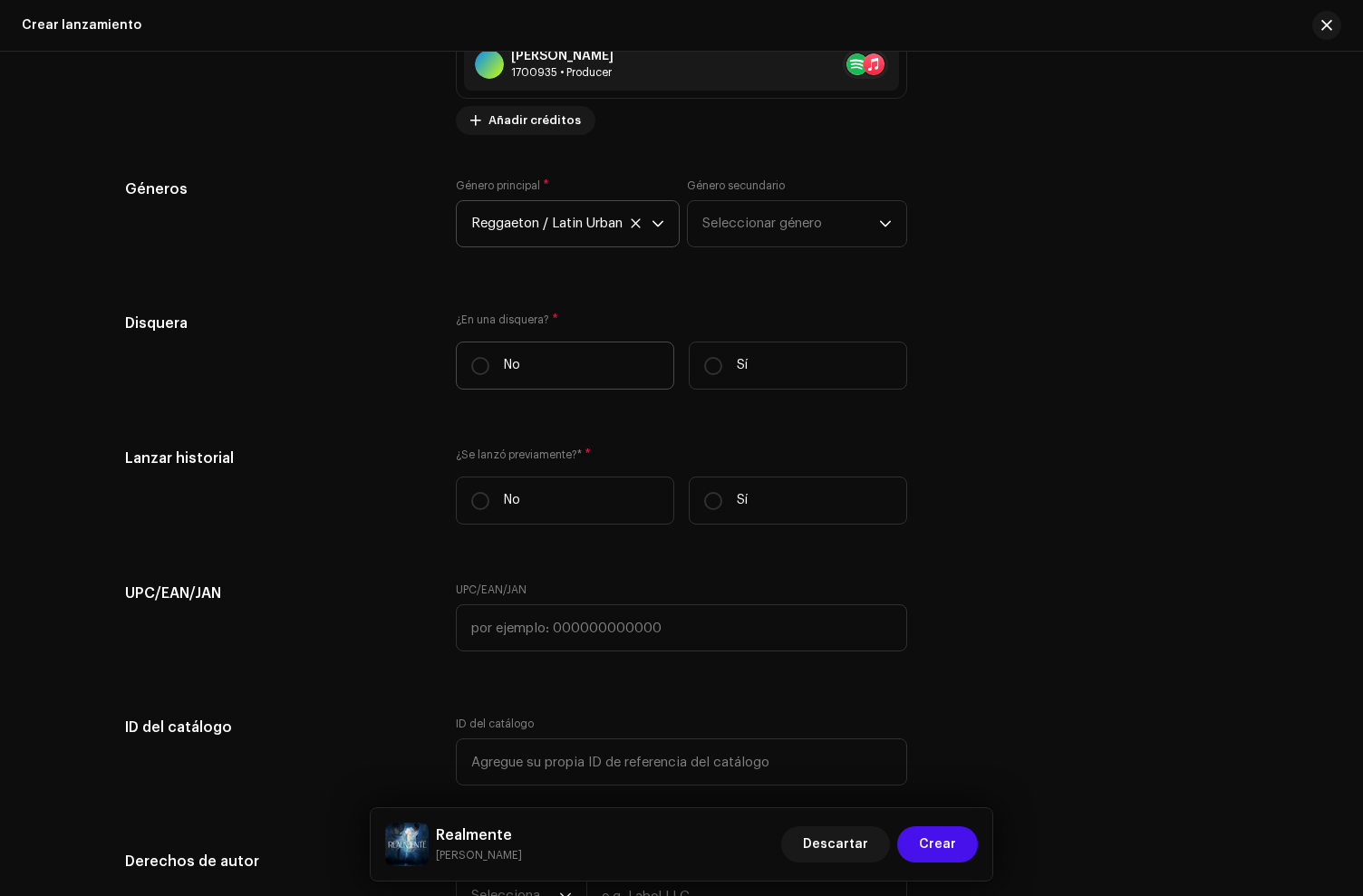
scroll to position [2495, 0]
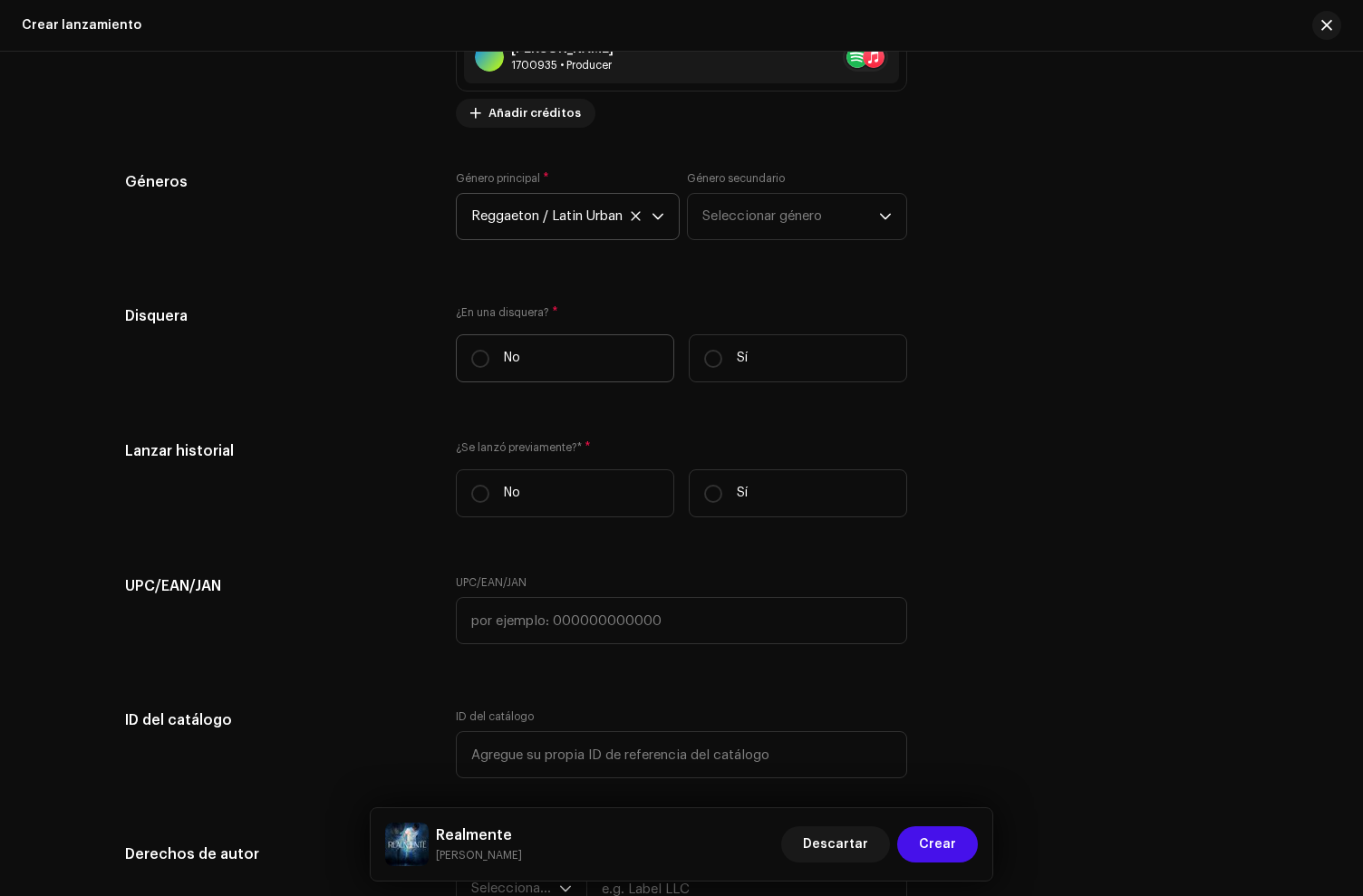
click at [571, 362] on label "No" at bounding box center [565, 358] width 219 height 48
click at [490, 362] on input "No" at bounding box center [481, 359] width 18 height 18
radio input "true"
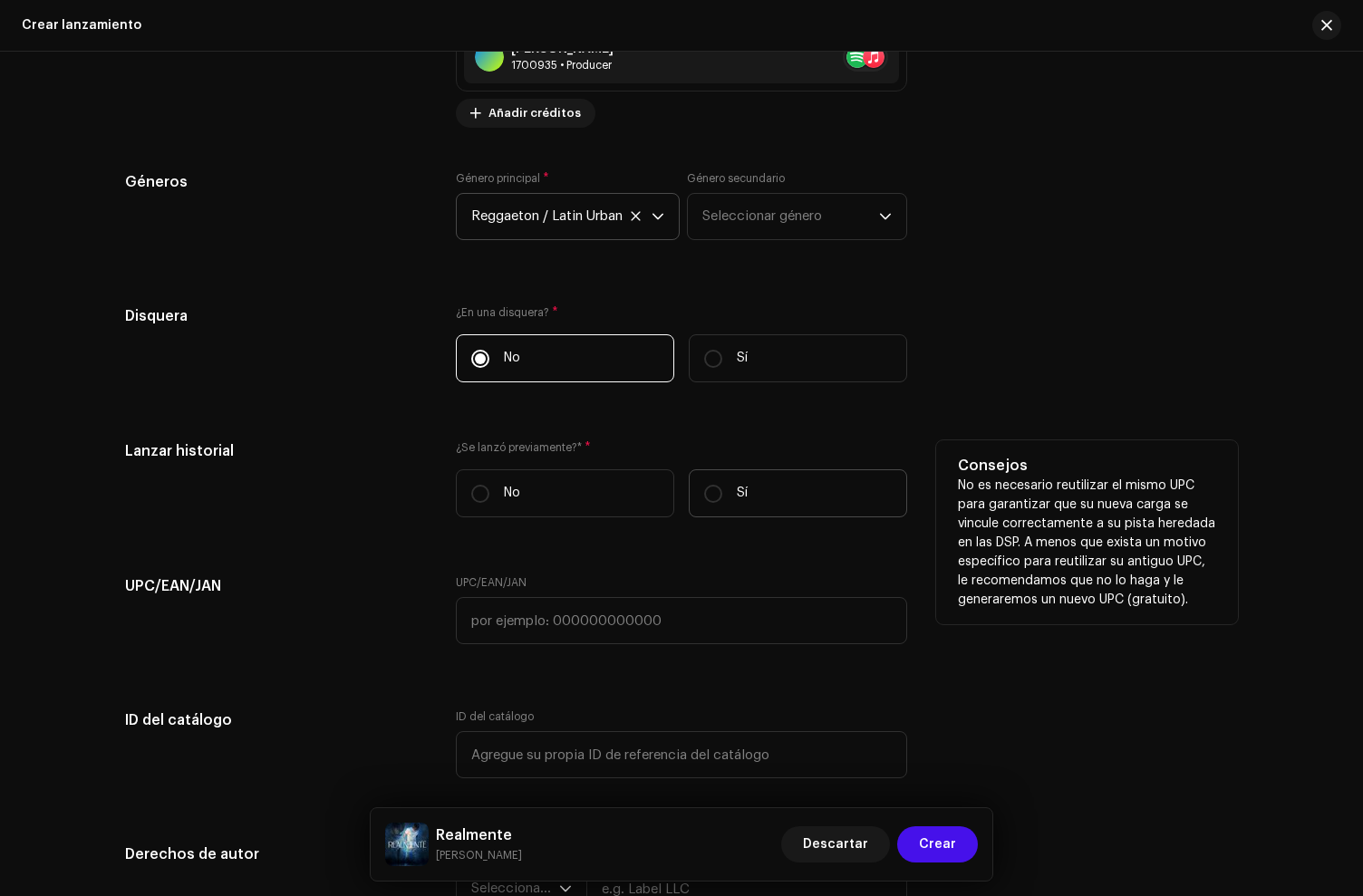
click at [744, 500] on label "Sí" at bounding box center [798, 493] width 219 height 48
click at [723, 500] on input "Sí" at bounding box center [714, 494] width 18 height 18
radio input "true"
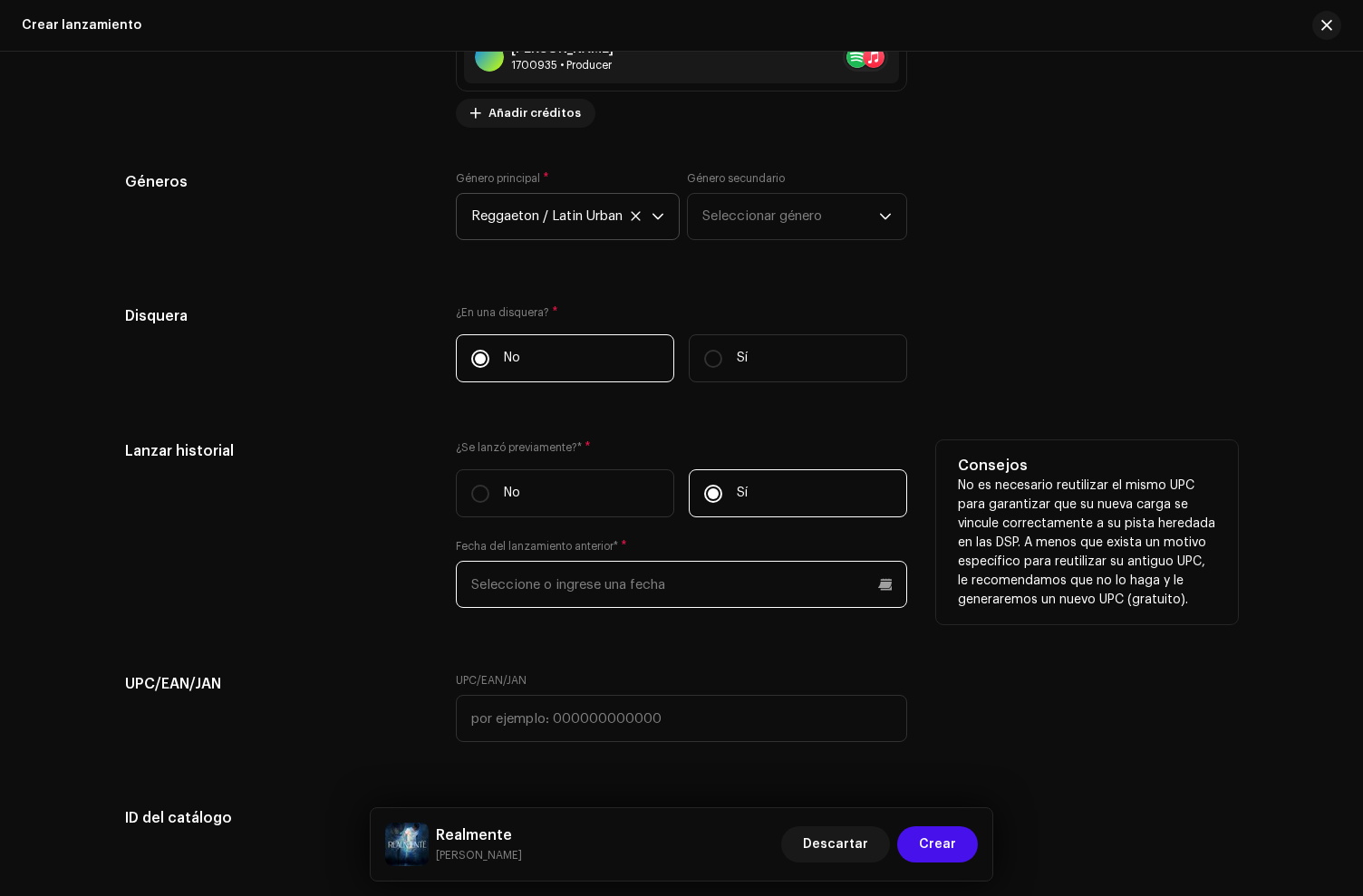
click at [564, 591] on input "text" at bounding box center [682, 585] width 452 height 47
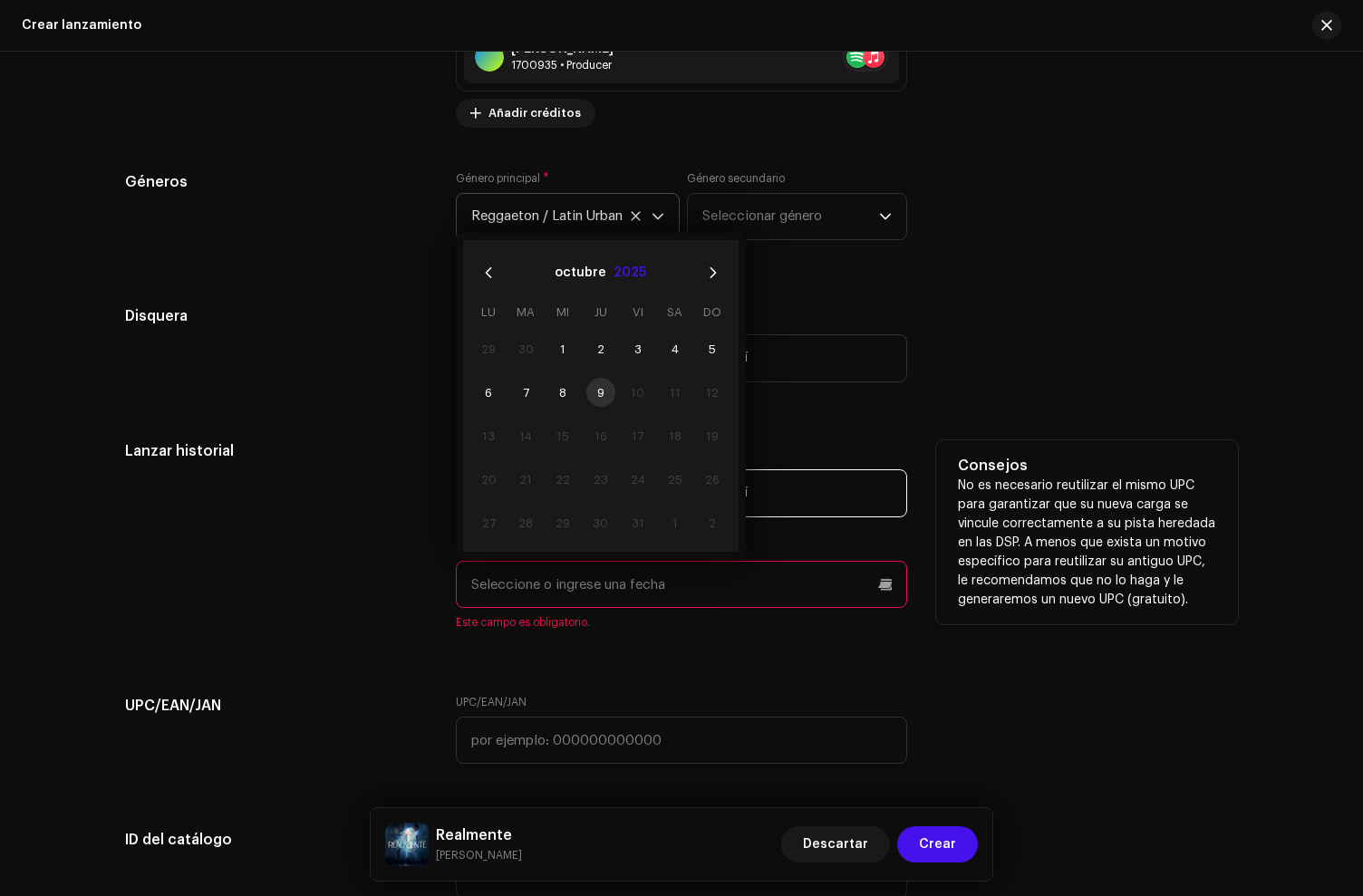
click at [620, 269] on button "2025" at bounding box center [630, 273] width 33 height 29
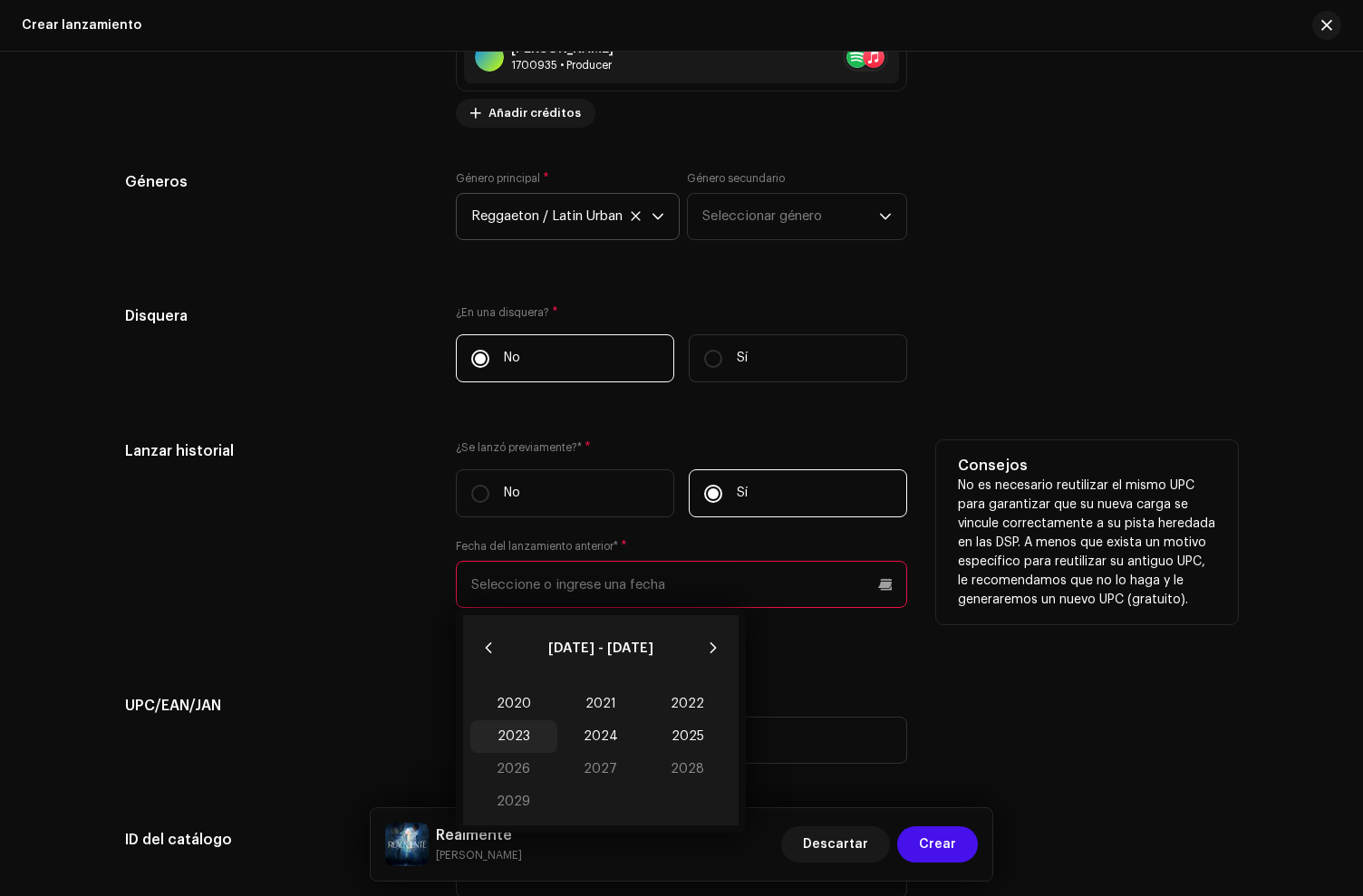
click at [499, 744] on span "2023" at bounding box center [514, 737] width 87 height 33
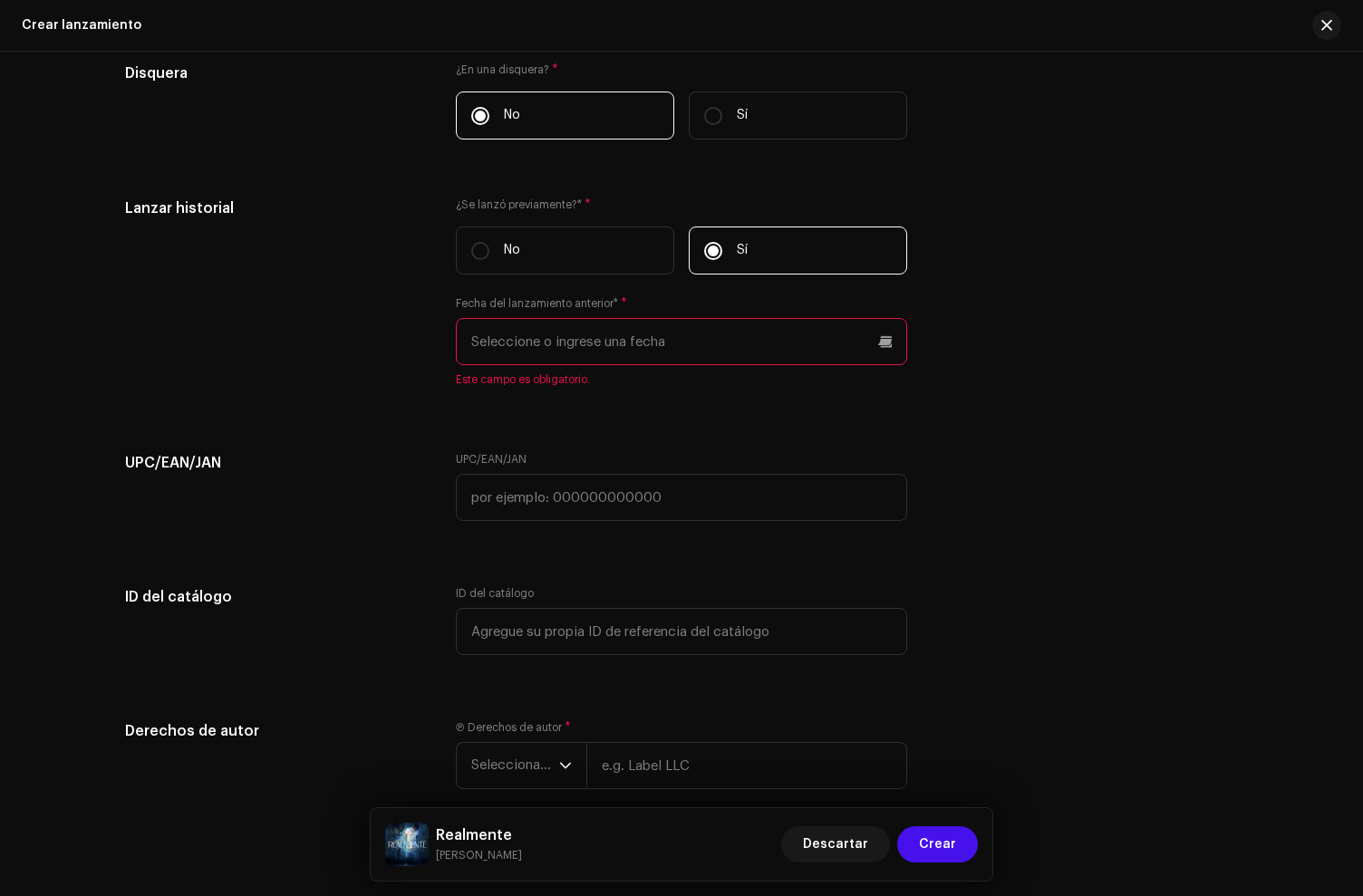
scroll to position [2742, 0]
click at [499, 352] on input "text" at bounding box center [682, 337] width 452 height 47
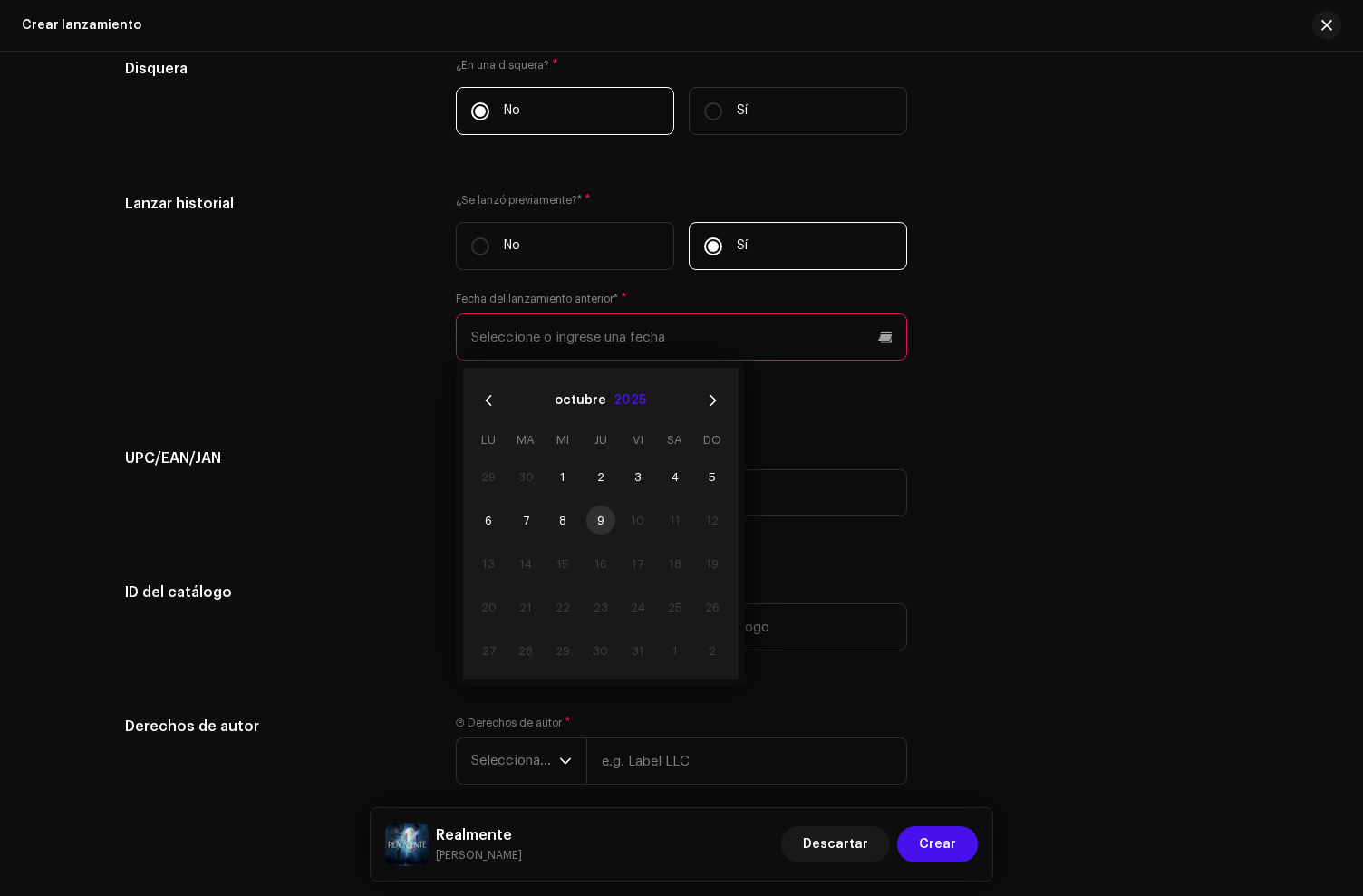
click at [614, 407] on button "2025" at bounding box center [630, 401] width 33 height 29
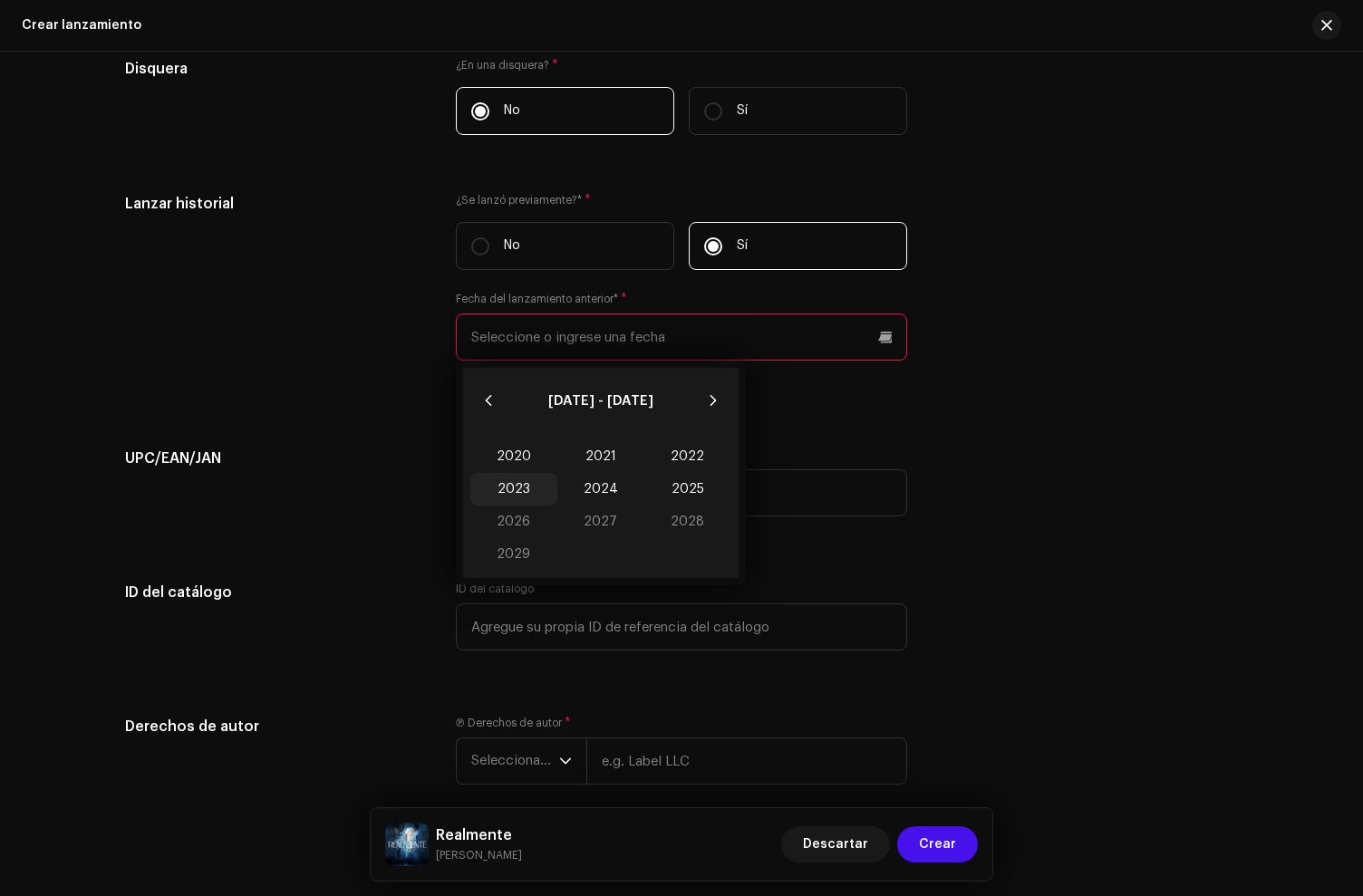
click at [527, 488] on span "2023" at bounding box center [514, 490] width 87 height 33
click at [598, 503] on span "May" at bounding box center [600, 492] width 77 height 29
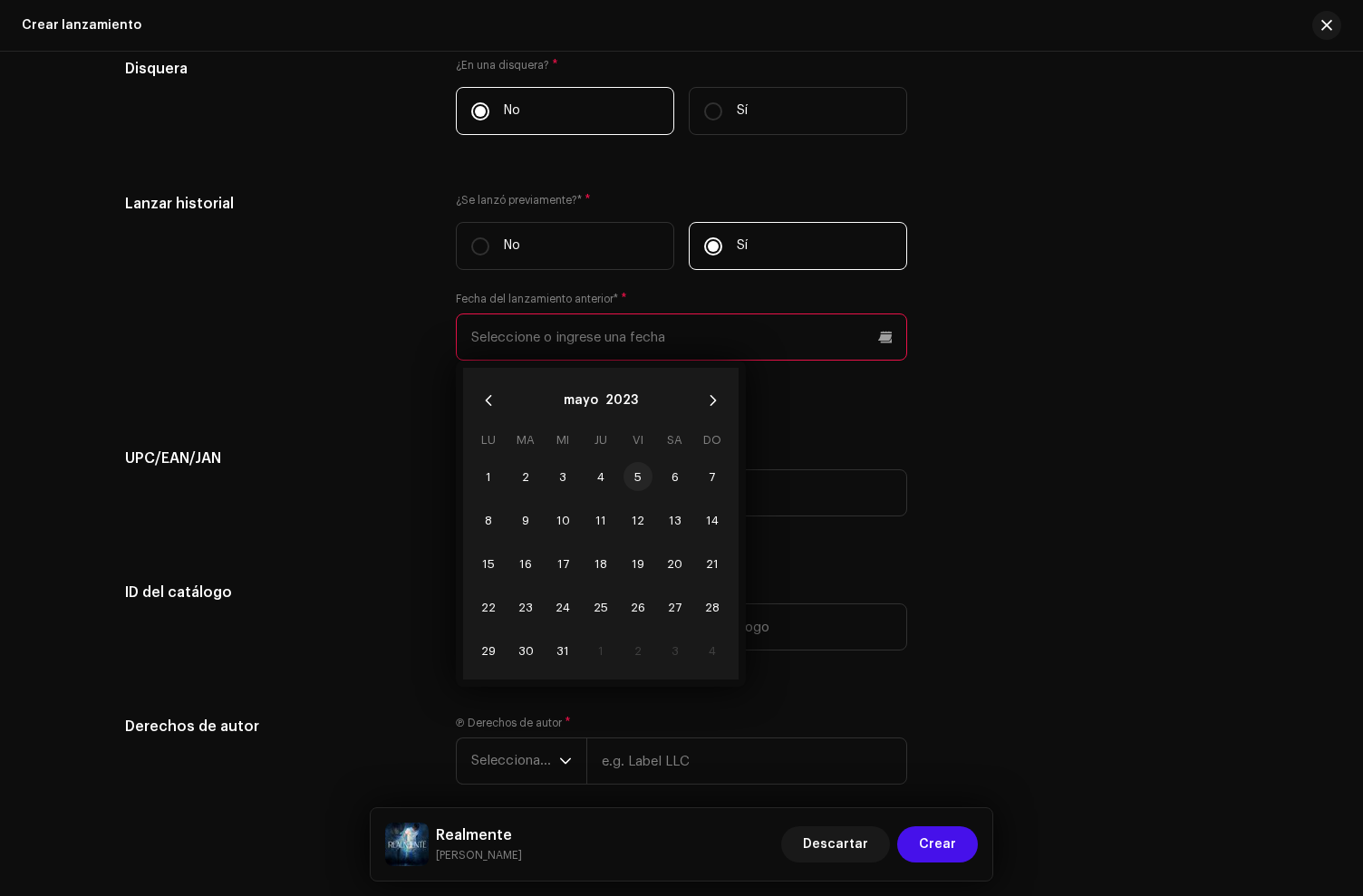
click at [636, 482] on span "5" at bounding box center [638, 477] width 29 height 29
type input "05/05/2023"
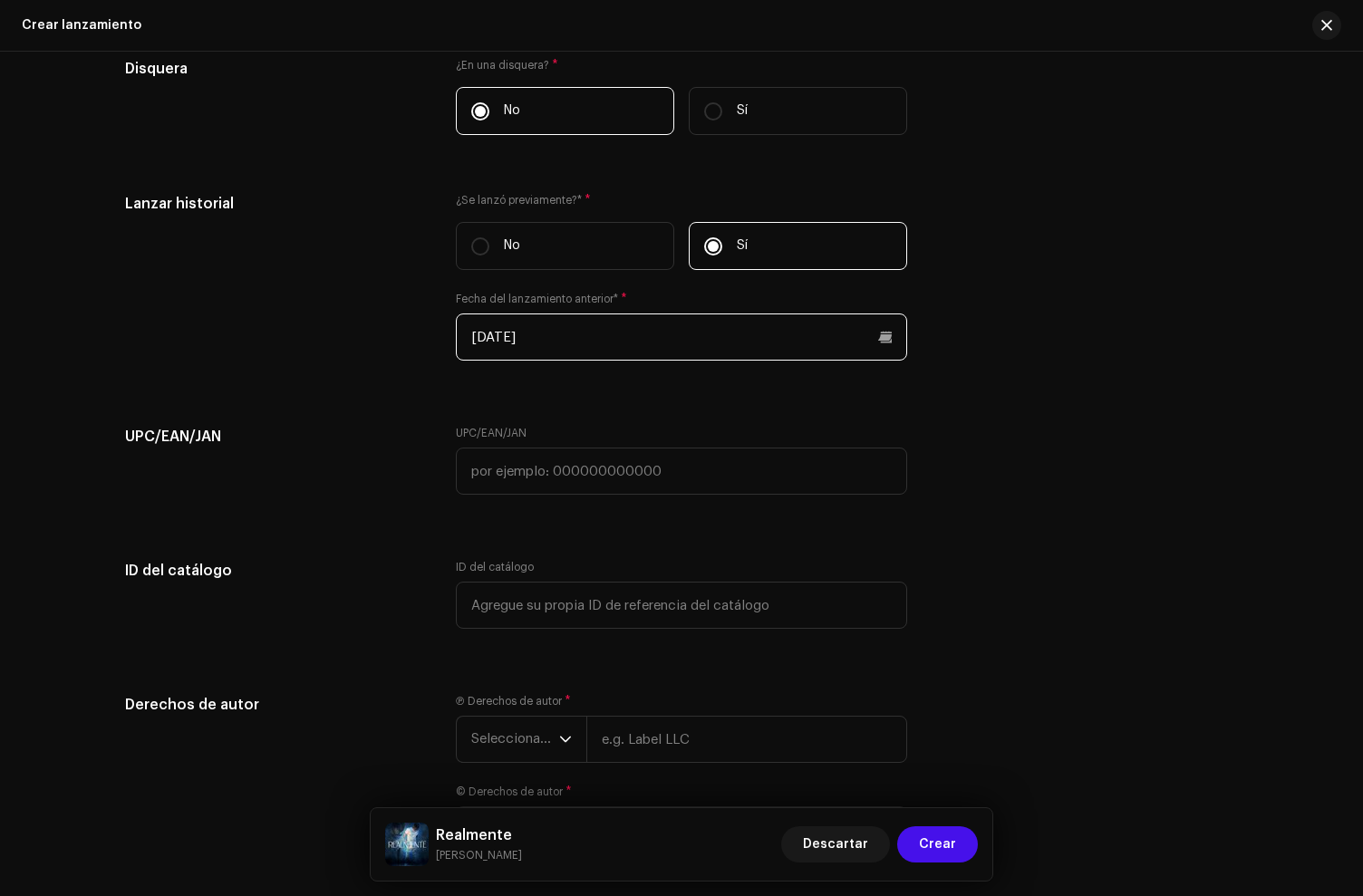
scroll to position [2890, 0]
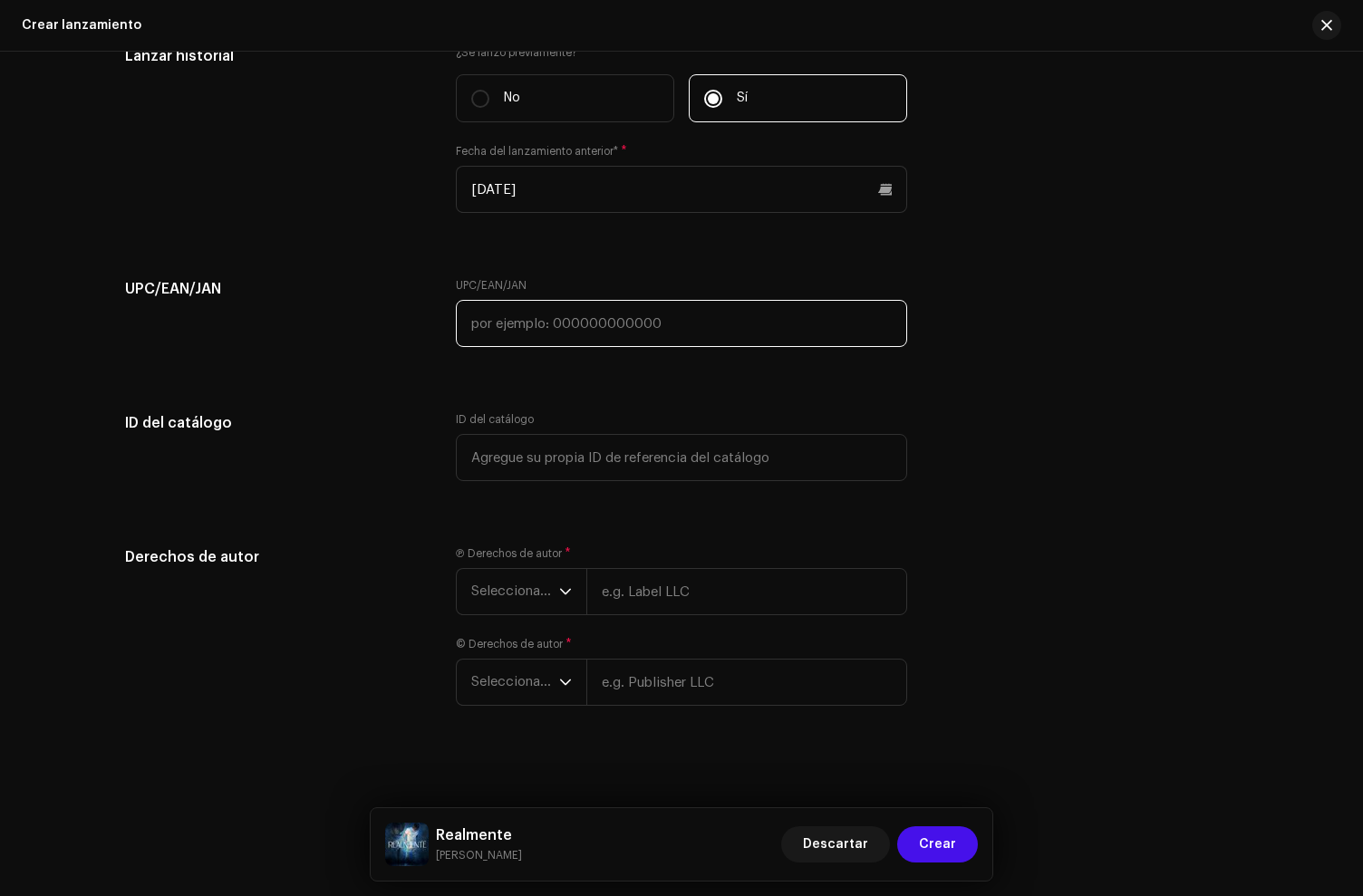
click at [507, 337] on input "text" at bounding box center [682, 324] width 452 height 47
click at [483, 332] on input "text" at bounding box center [682, 324] width 452 height 47
click at [651, 345] on input "text" at bounding box center [682, 324] width 452 height 47
click at [570, 330] on input "text" at bounding box center [682, 324] width 452 height 47
paste input "656464899133"
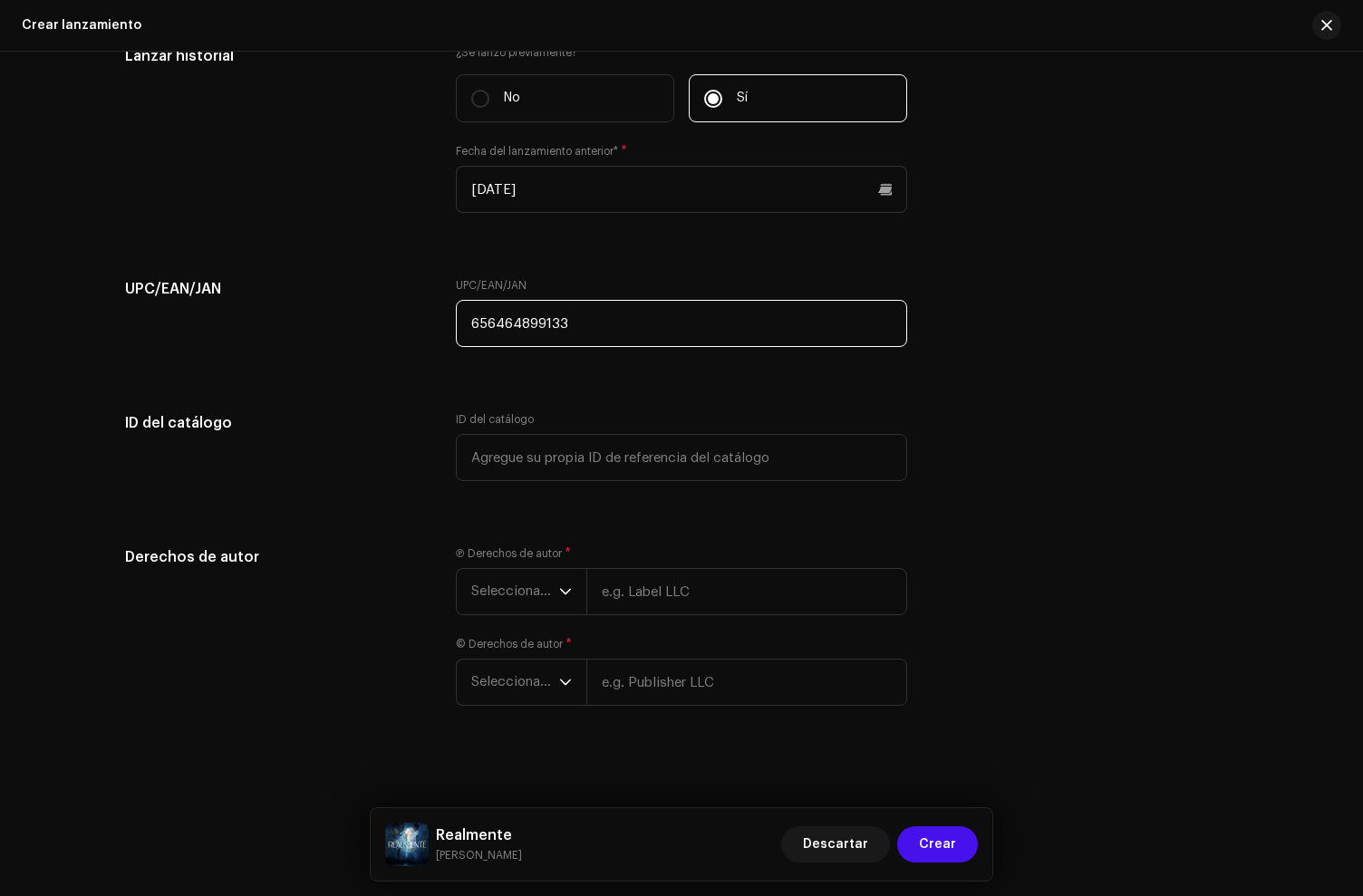
scroll to position [2902, 0]
type input "656464899133"
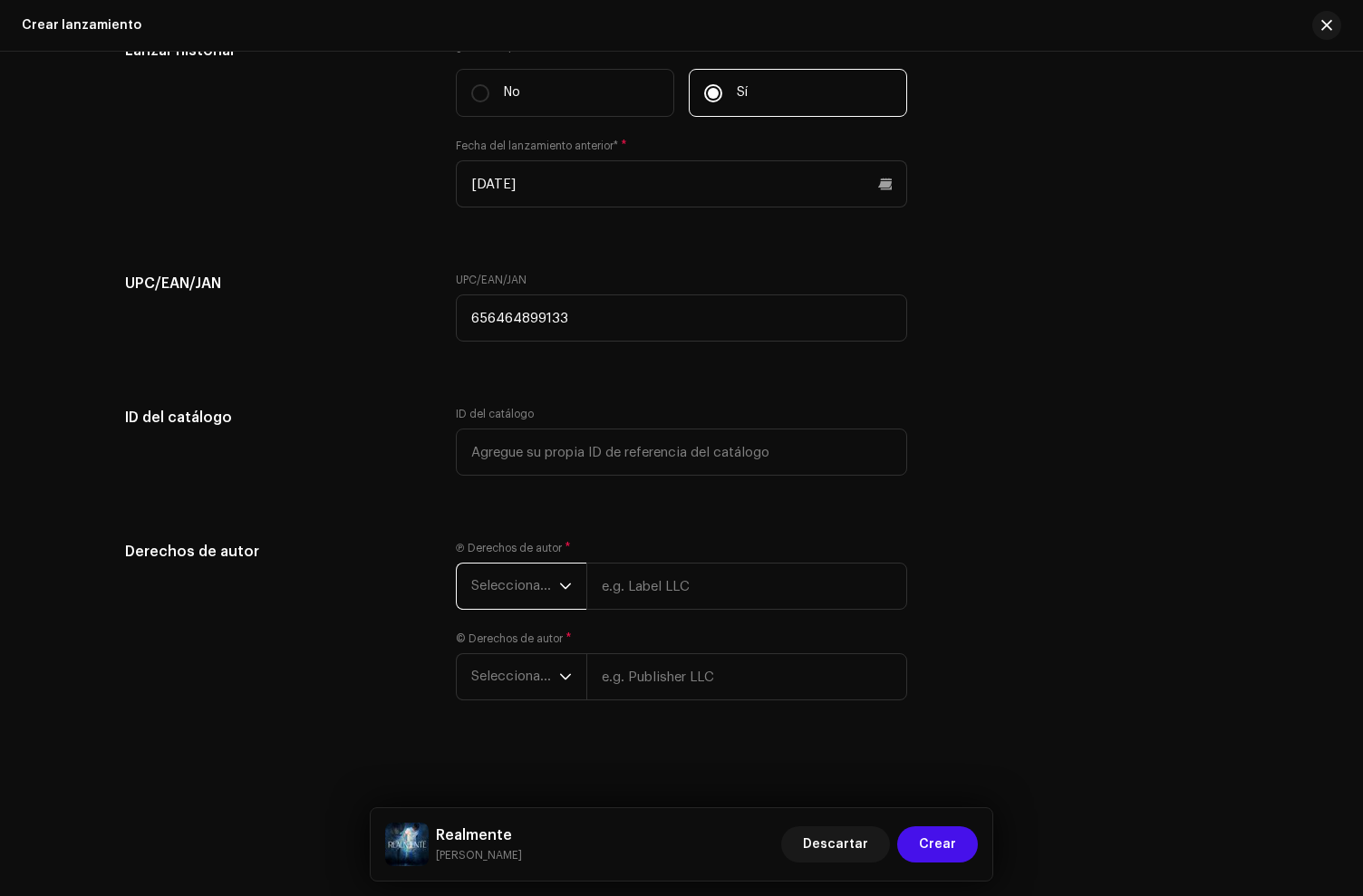
click at [516, 595] on span "Seleccionar año" at bounding box center [515, 587] width 88 height 45
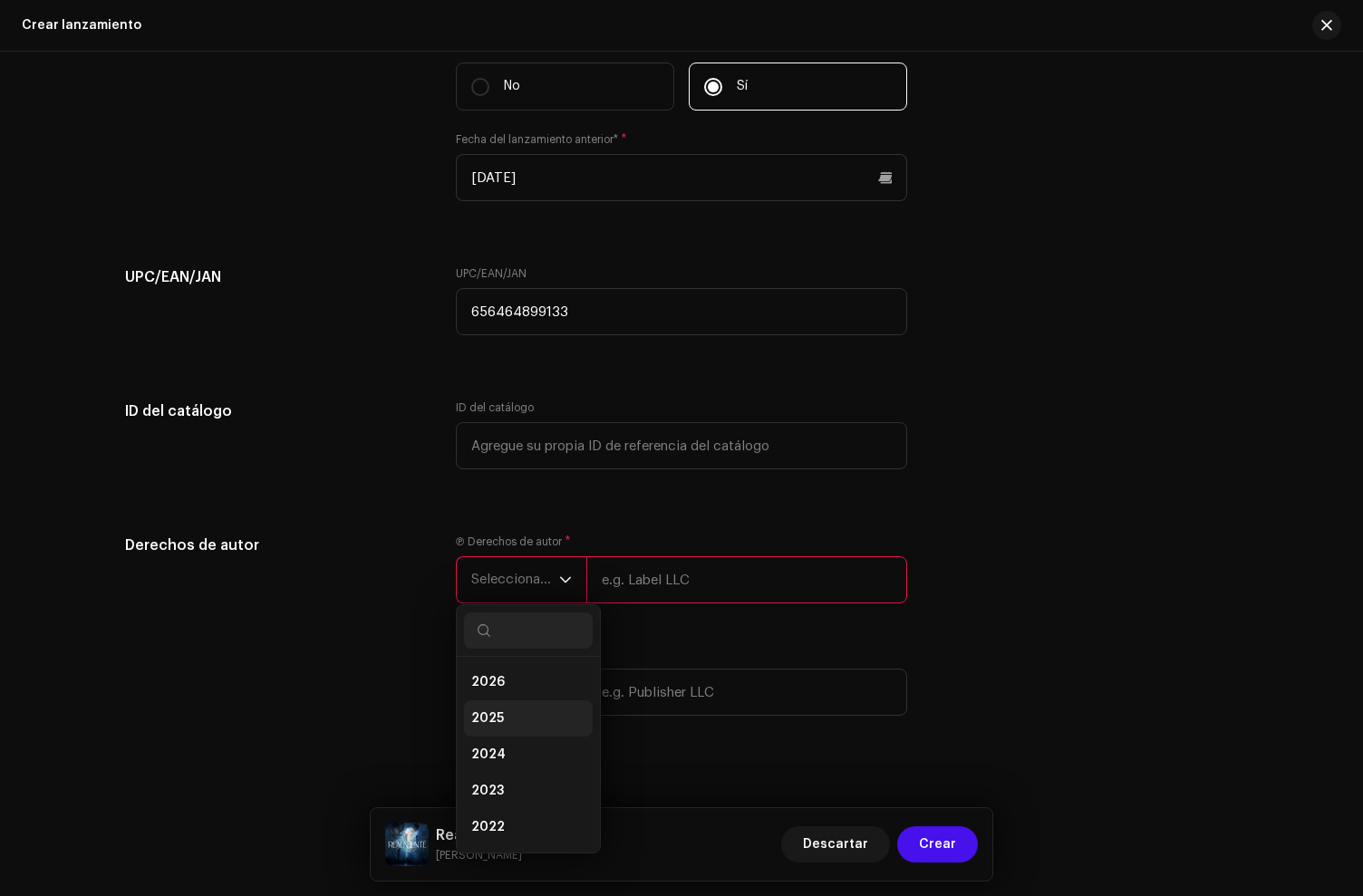
click at [495, 721] on span "2025" at bounding box center [488, 719] width 33 height 18
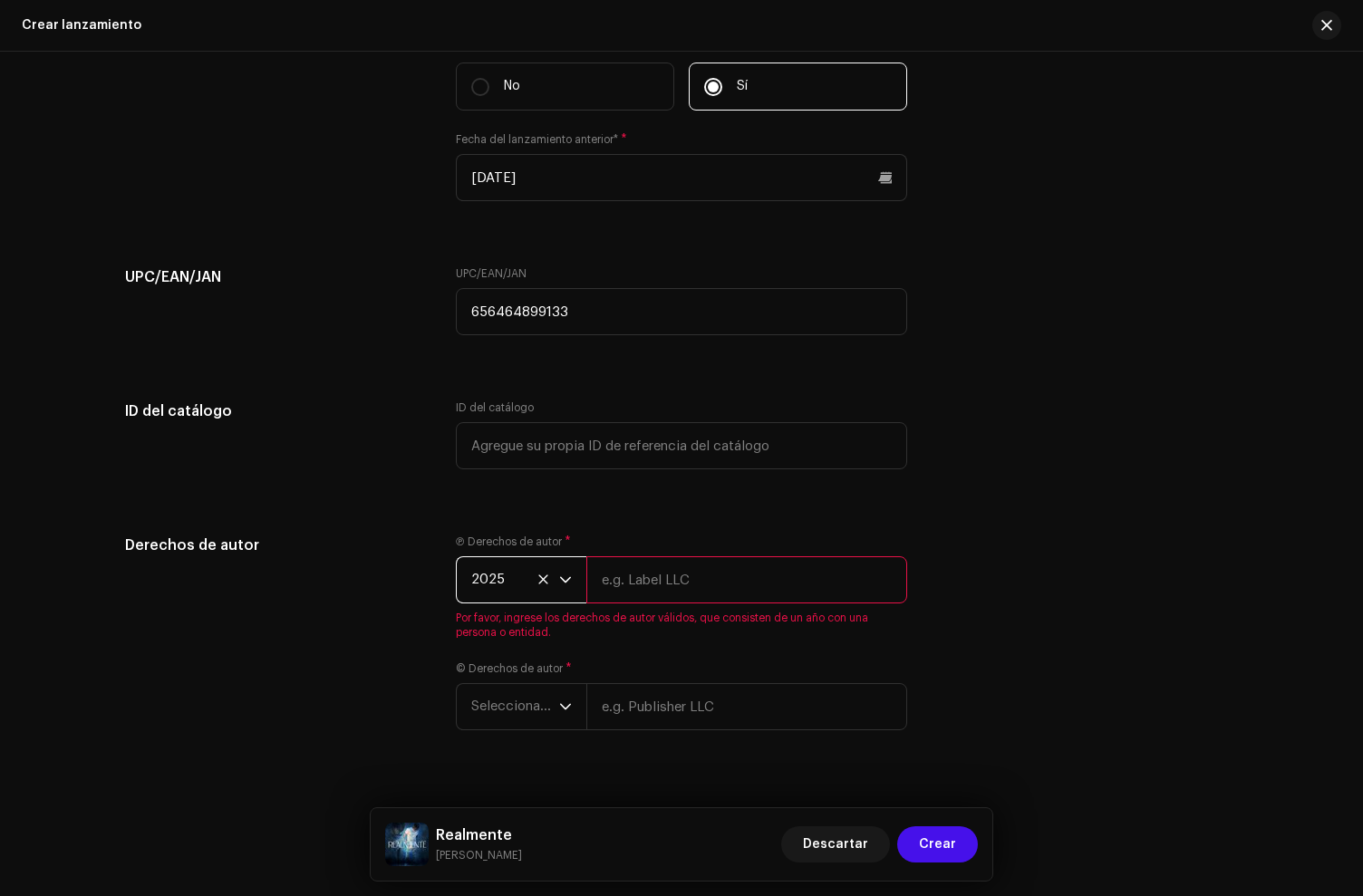
click at [482, 583] on span "2025" at bounding box center [515, 580] width 88 height 45
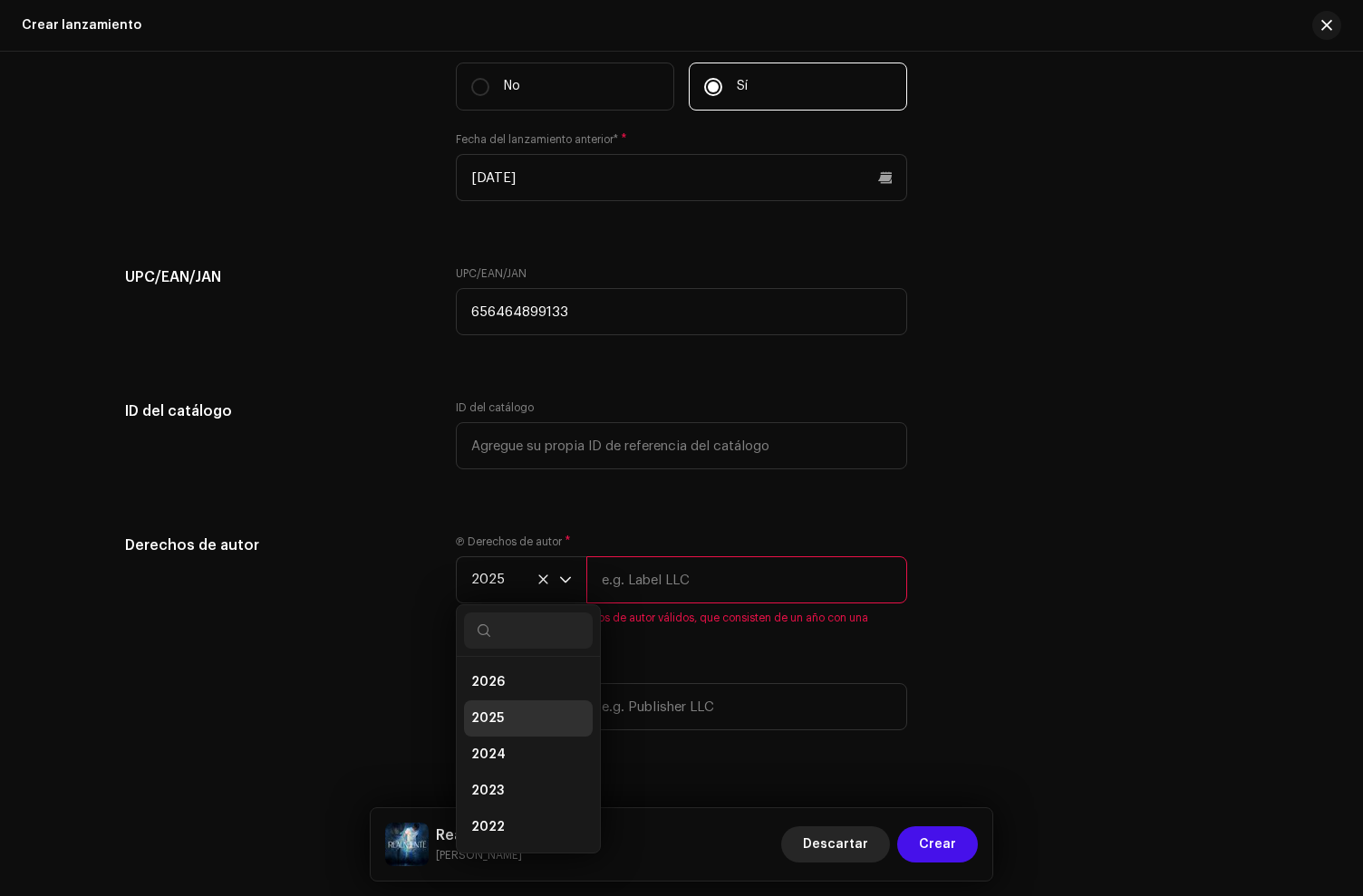
scroll to position [7, 0]
drag, startPoint x: 489, startPoint y: 788, endPoint x: 498, endPoint y: 767, distance: 22.8
click at [490, 785] on span "2023" at bounding box center [488, 784] width 33 height 18
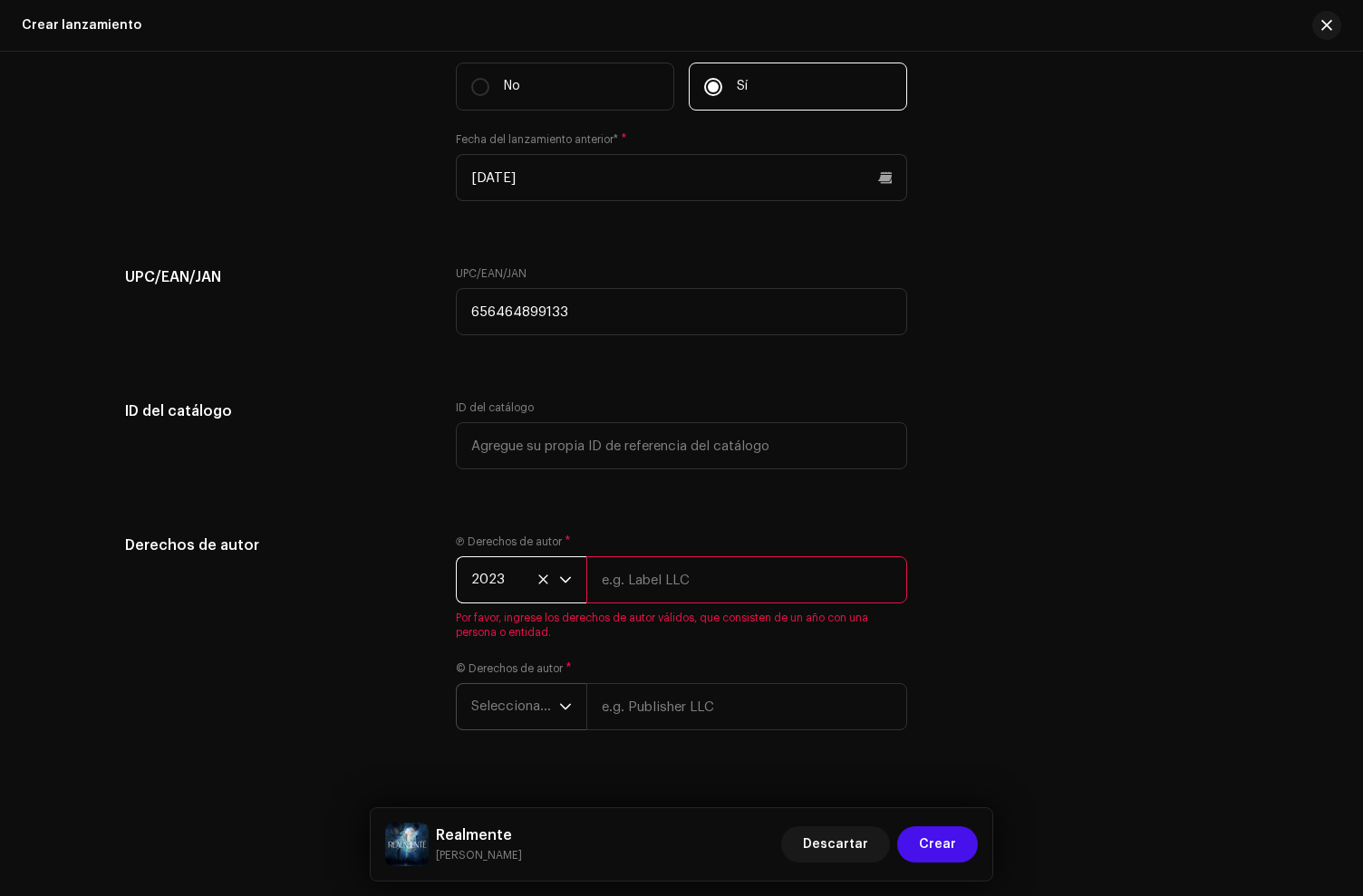
click at [499, 706] on span "Seleccionar año" at bounding box center [515, 707] width 88 height 45
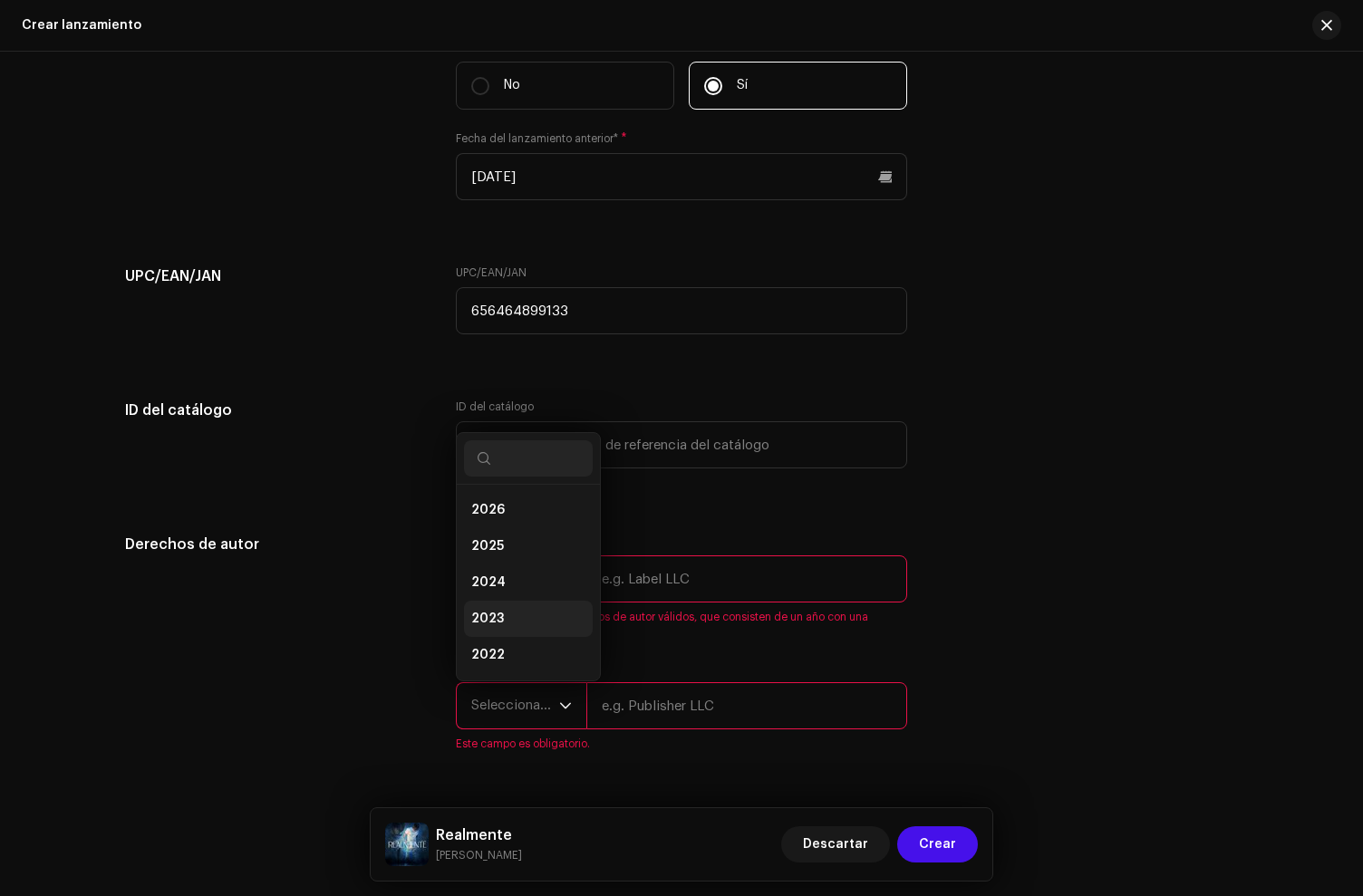
click at [499, 616] on li "2023" at bounding box center [529, 619] width 129 height 36
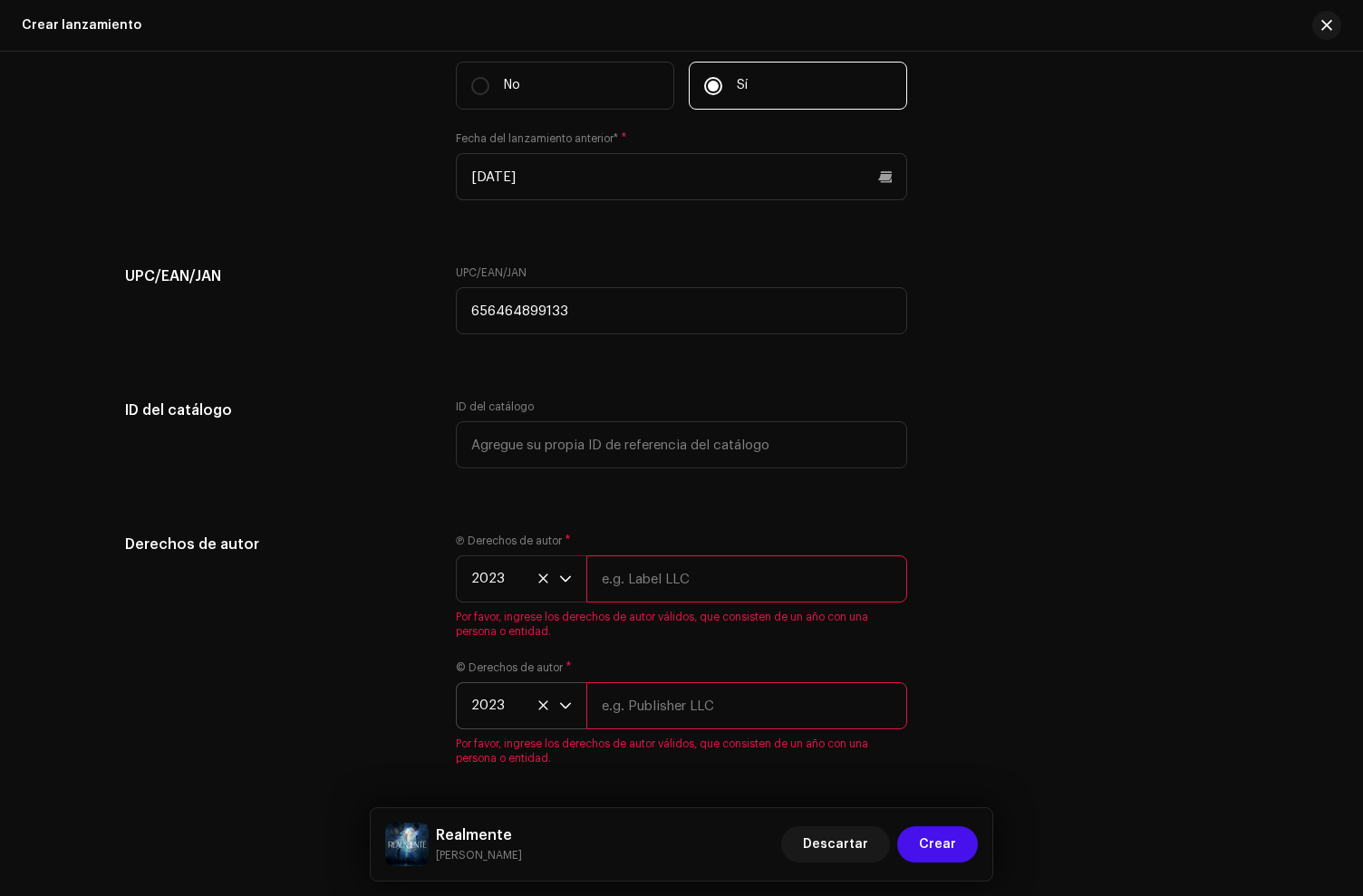
click at [636, 590] on input "text" at bounding box center [747, 579] width 321 height 47
click at [647, 491] on div "ID del catálogo" at bounding box center [682, 445] width 452 height 91
click at [684, 580] on input "text" at bounding box center [747, 579] width 321 height 47
paste input "[PERSON_NAME], under exclusive license to [PERSON_NAME] Music LLC"
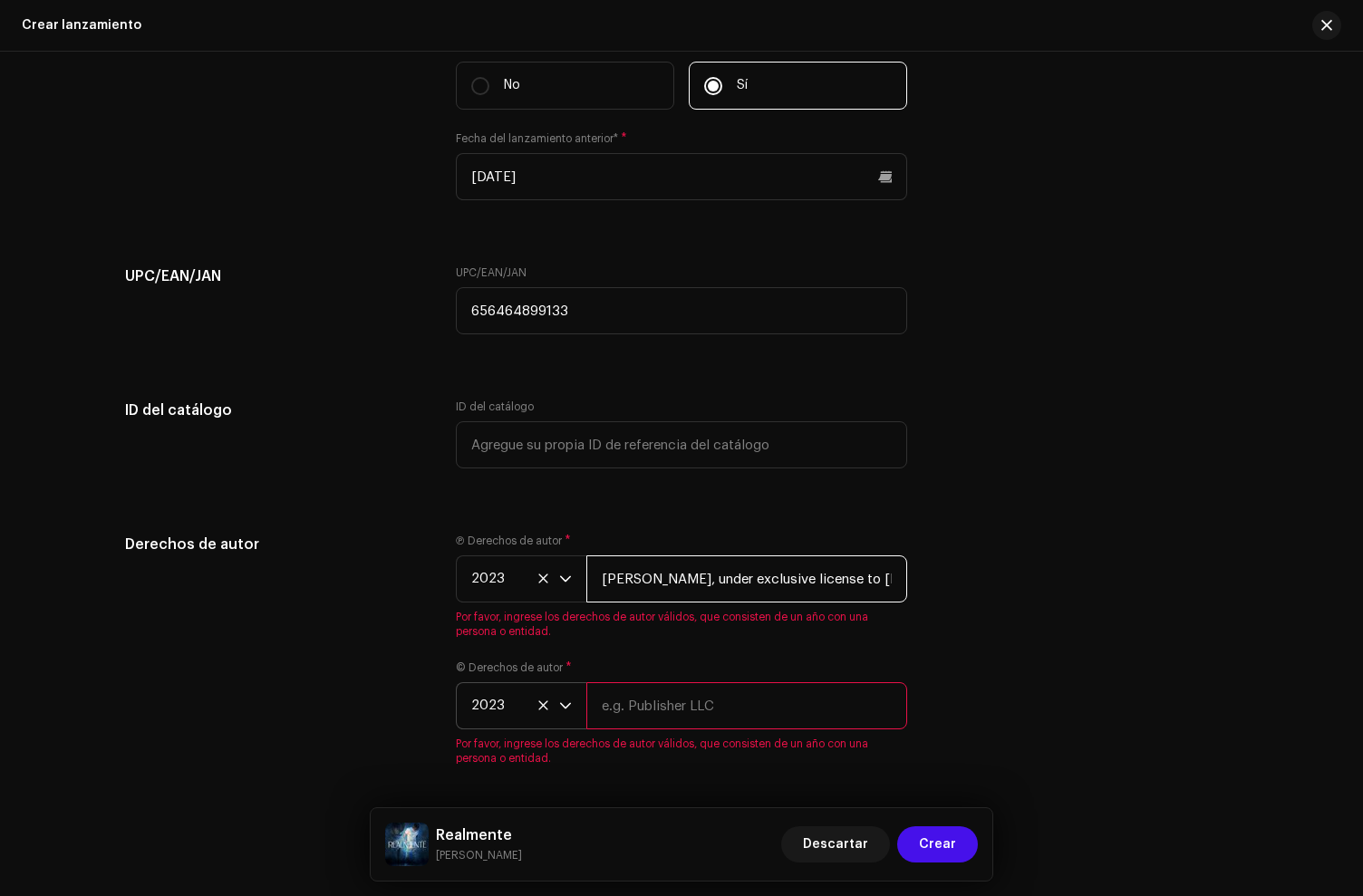
scroll to position [0, 44]
type input "[PERSON_NAME], under exclusive license to [PERSON_NAME] Music LLC"
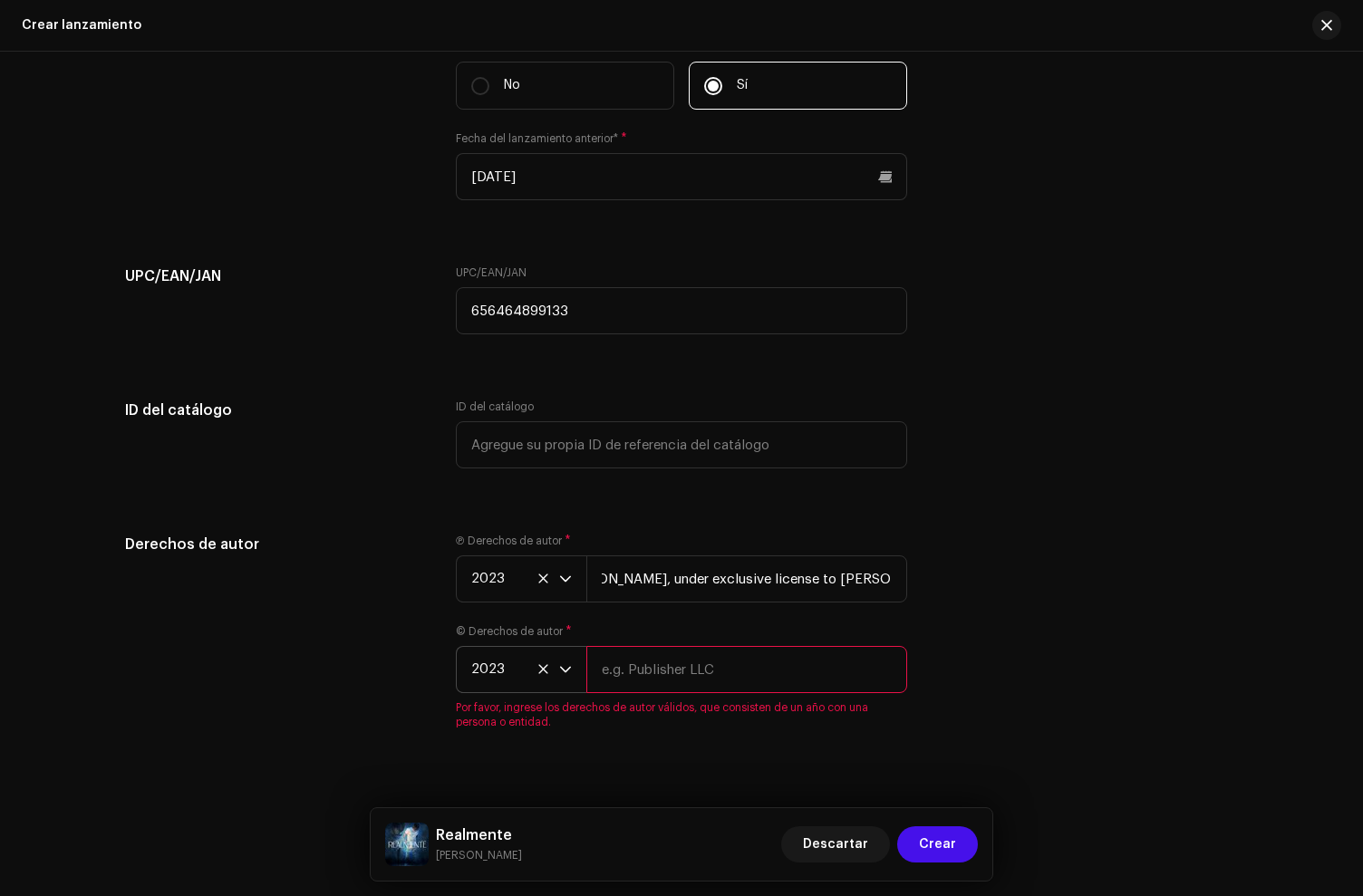
scroll to position [0, 0]
click at [652, 716] on div "© Derechos de autor * 2023 Por favor, ingrese los derechos de autor válidos, qu…" at bounding box center [682, 677] width 452 height 105
paste input "[PERSON_NAME], under exclusive license to [PERSON_NAME] Music LLC"
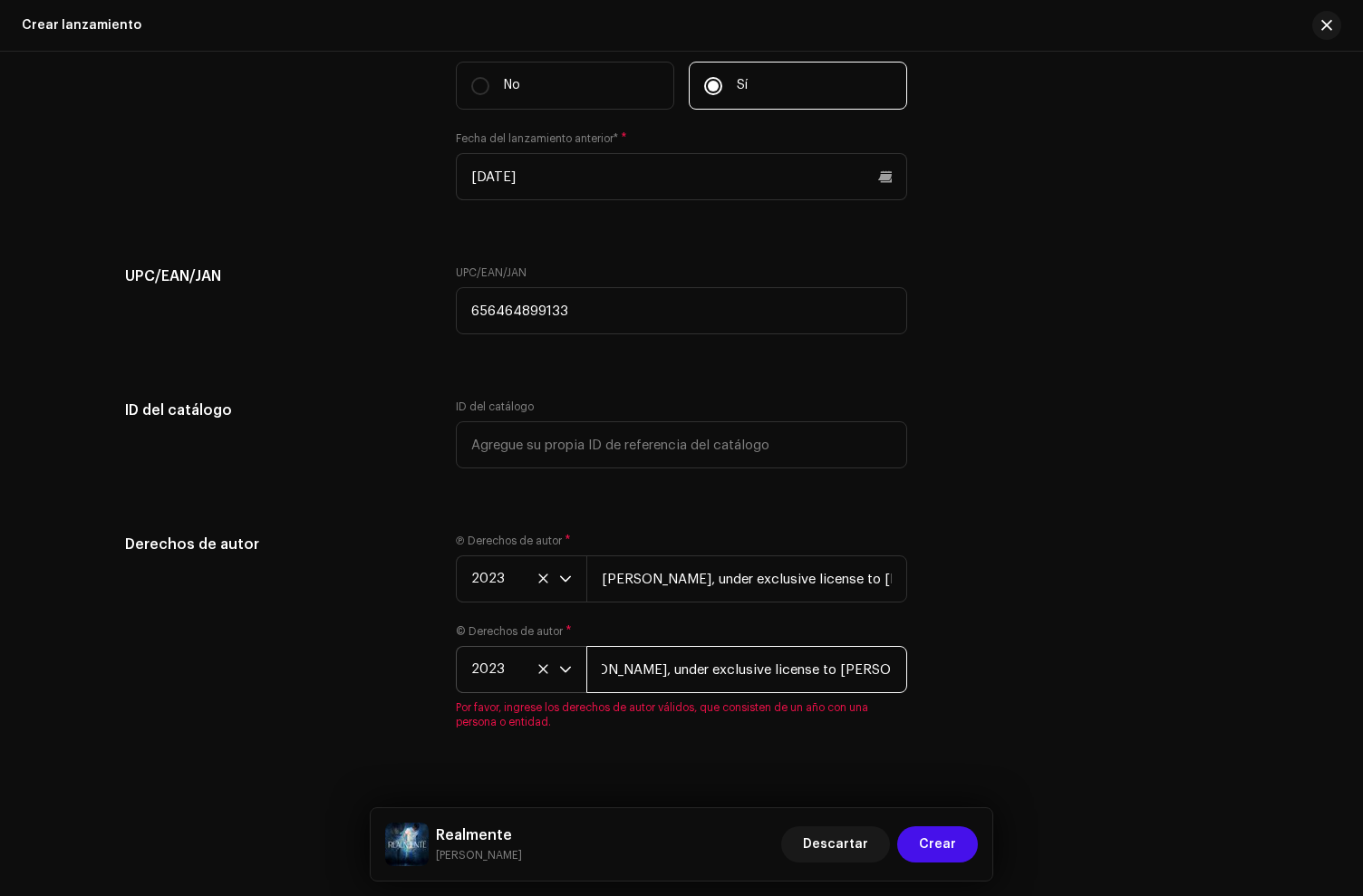
type input "[PERSON_NAME], under exclusive license to [PERSON_NAME] Music LLC"
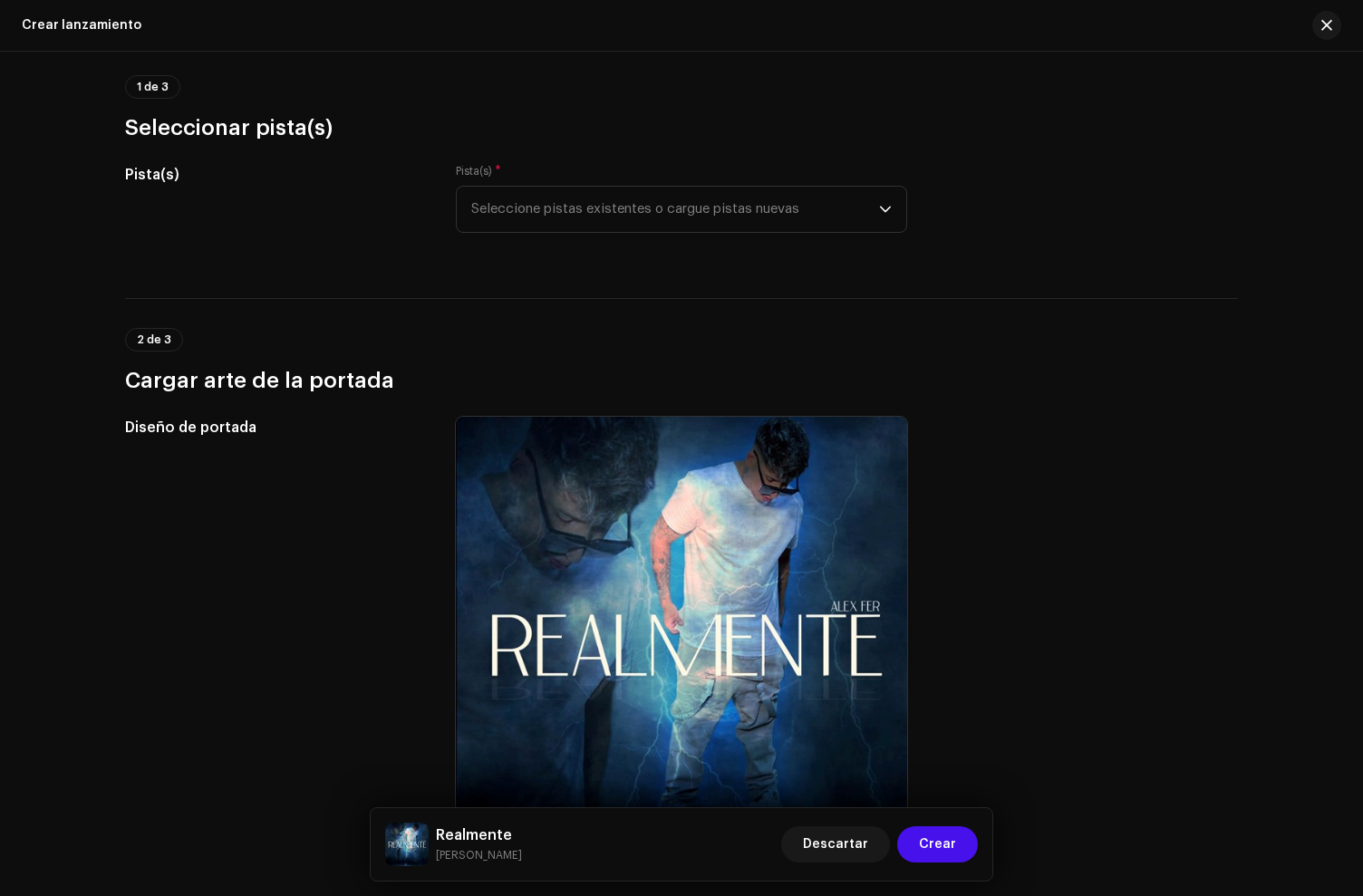
scroll to position [0, 0]
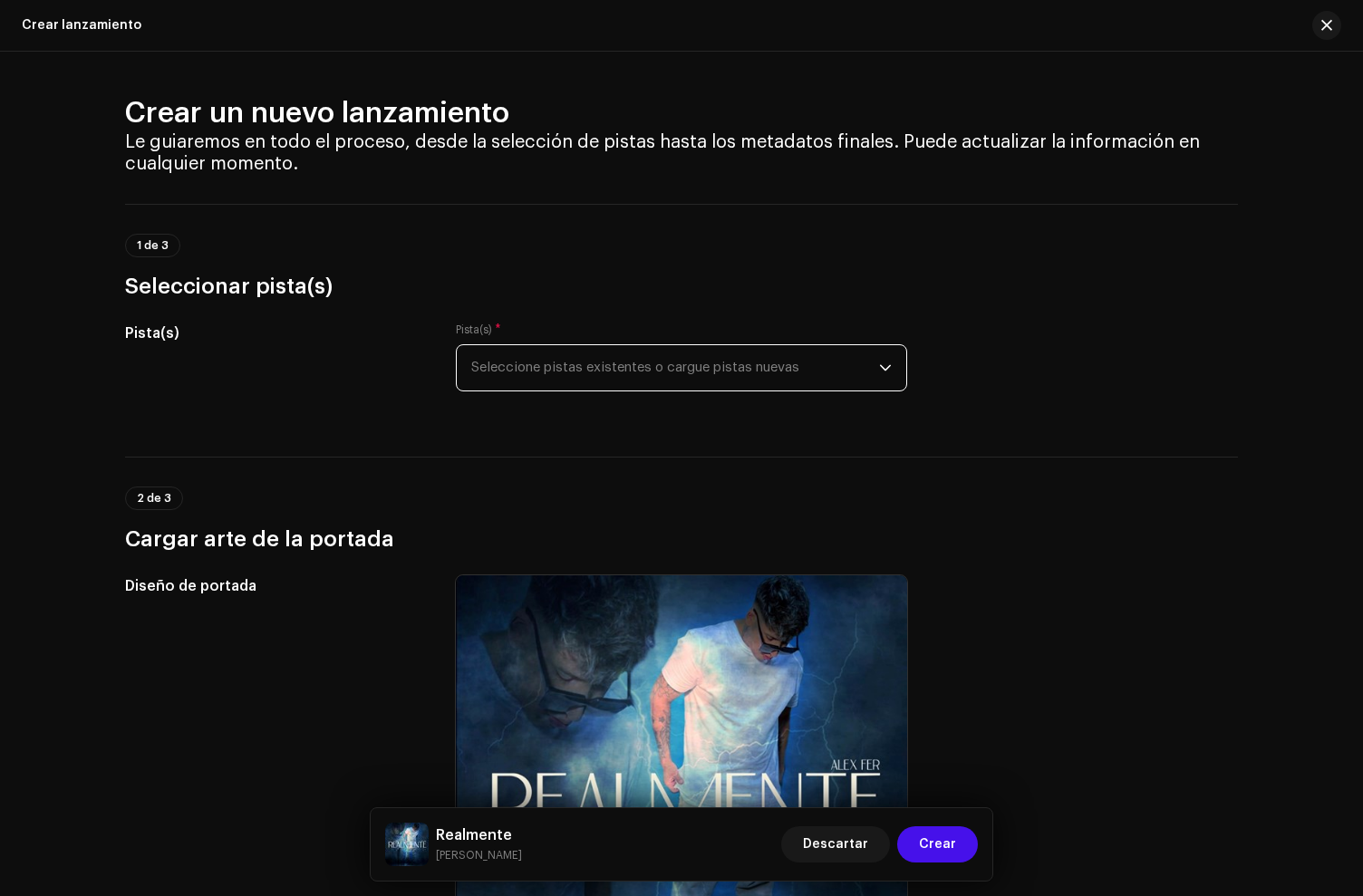
click at [569, 370] on span "Seleccione pistas existentes o cargue pistas nuevas" at bounding box center [676, 368] width 408 height 45
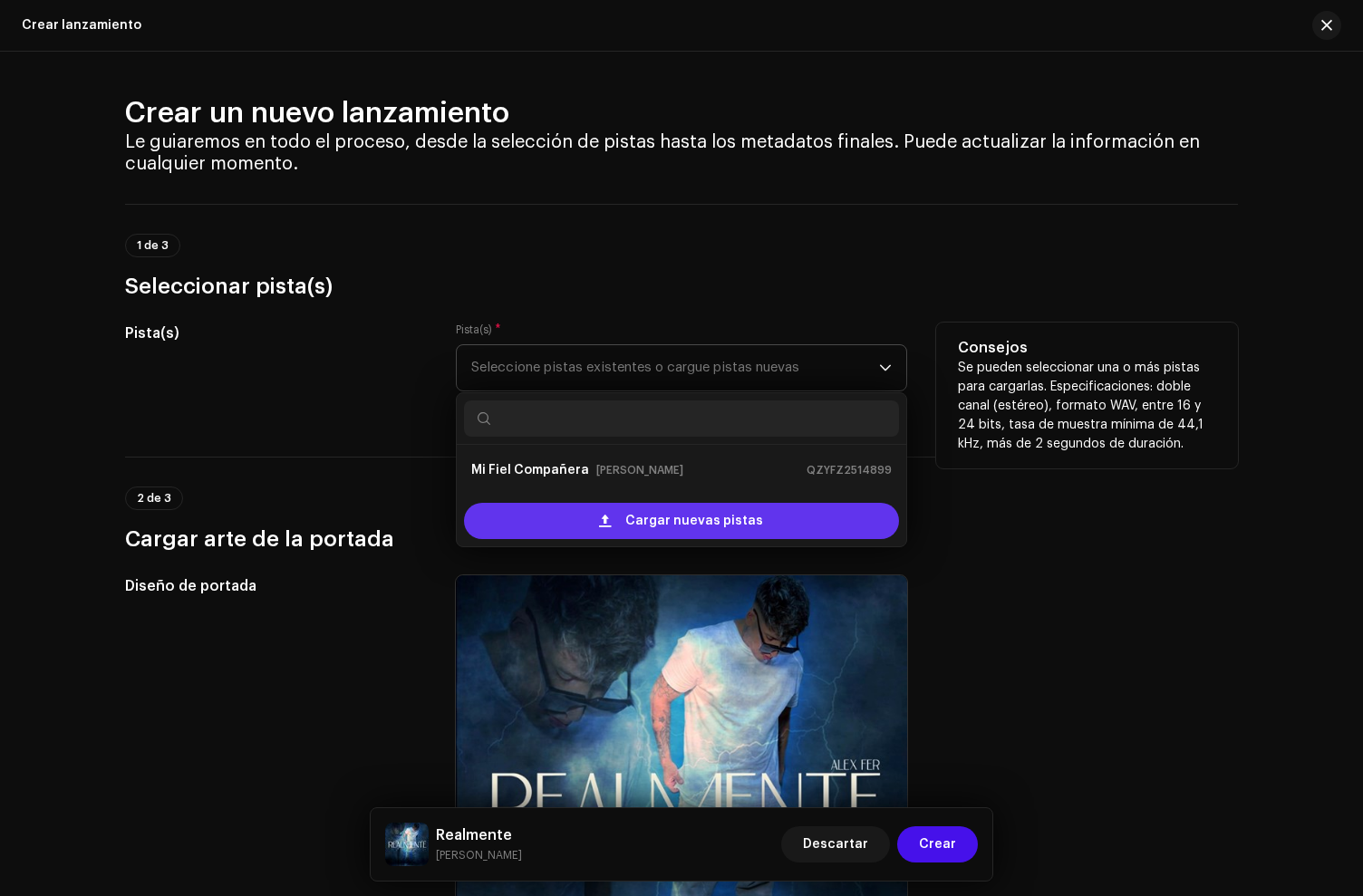
click at [624, 524] on div "Cargar nuevas pistas" at bounding box center [682, 521] width 435 height 36
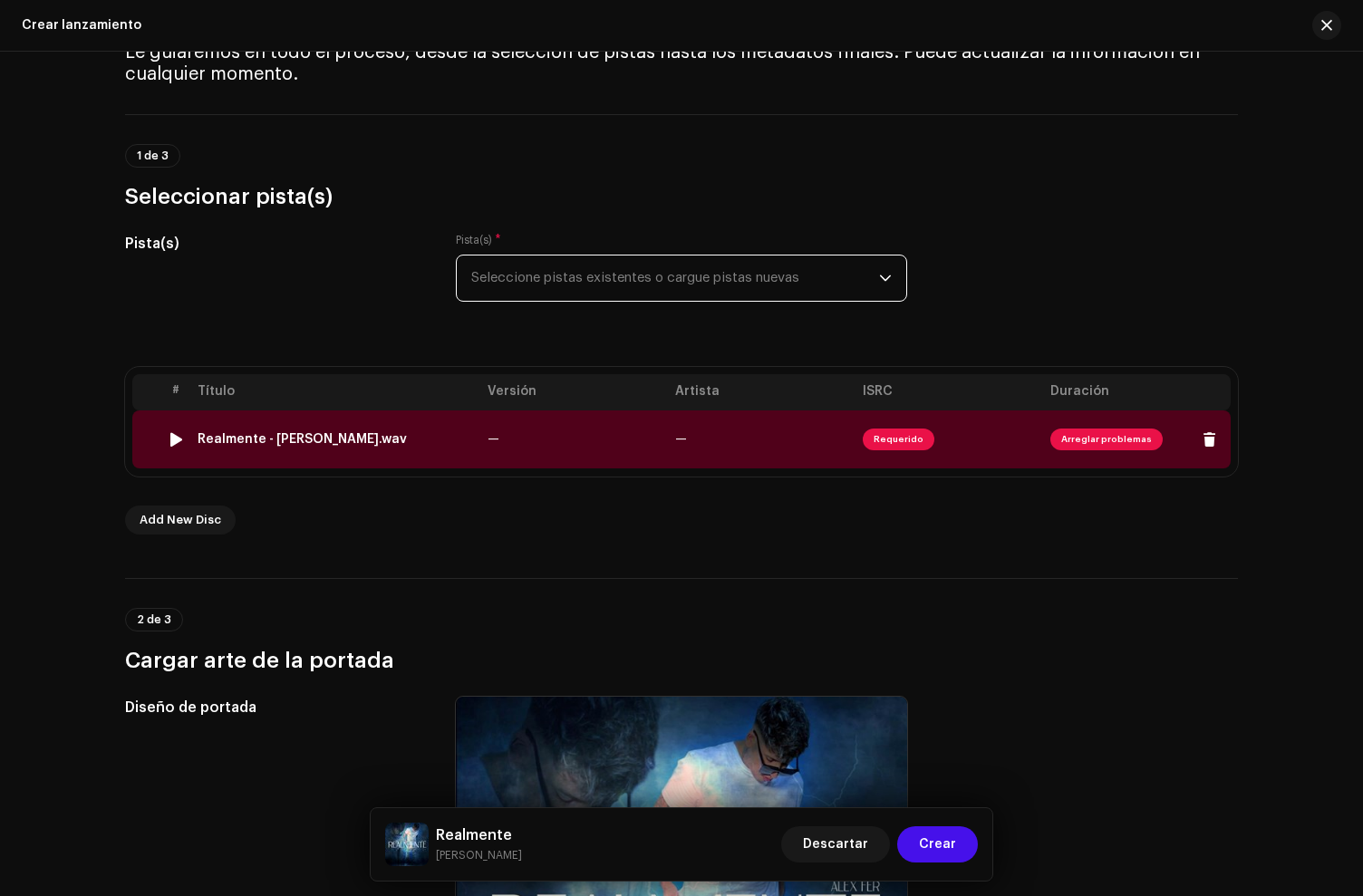
scroll to position [102, 0]
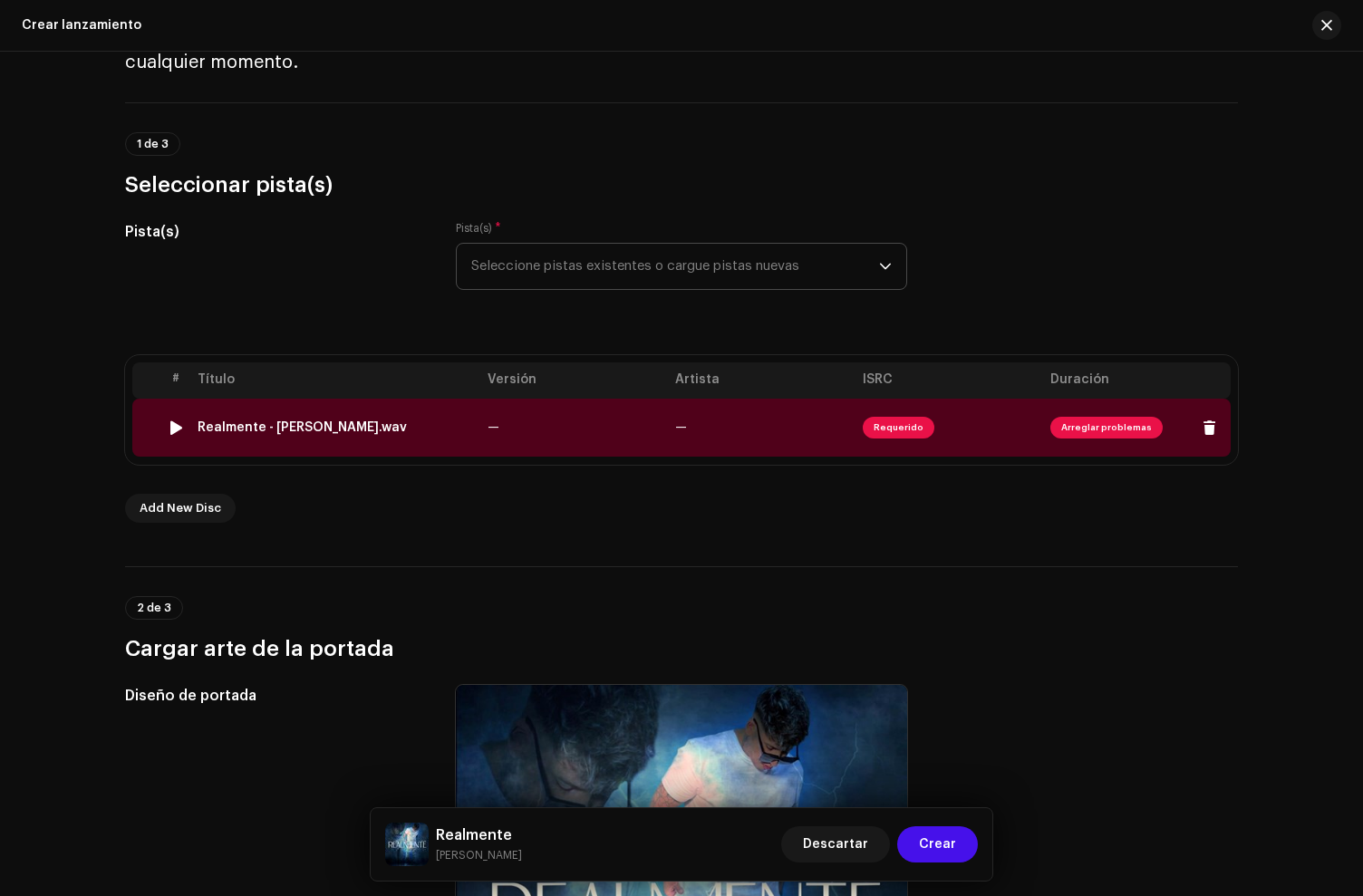
click at [308, 448] on td "Realmente - Alex Fer.wav" at bounding box center [336, 428] width 290 height 58
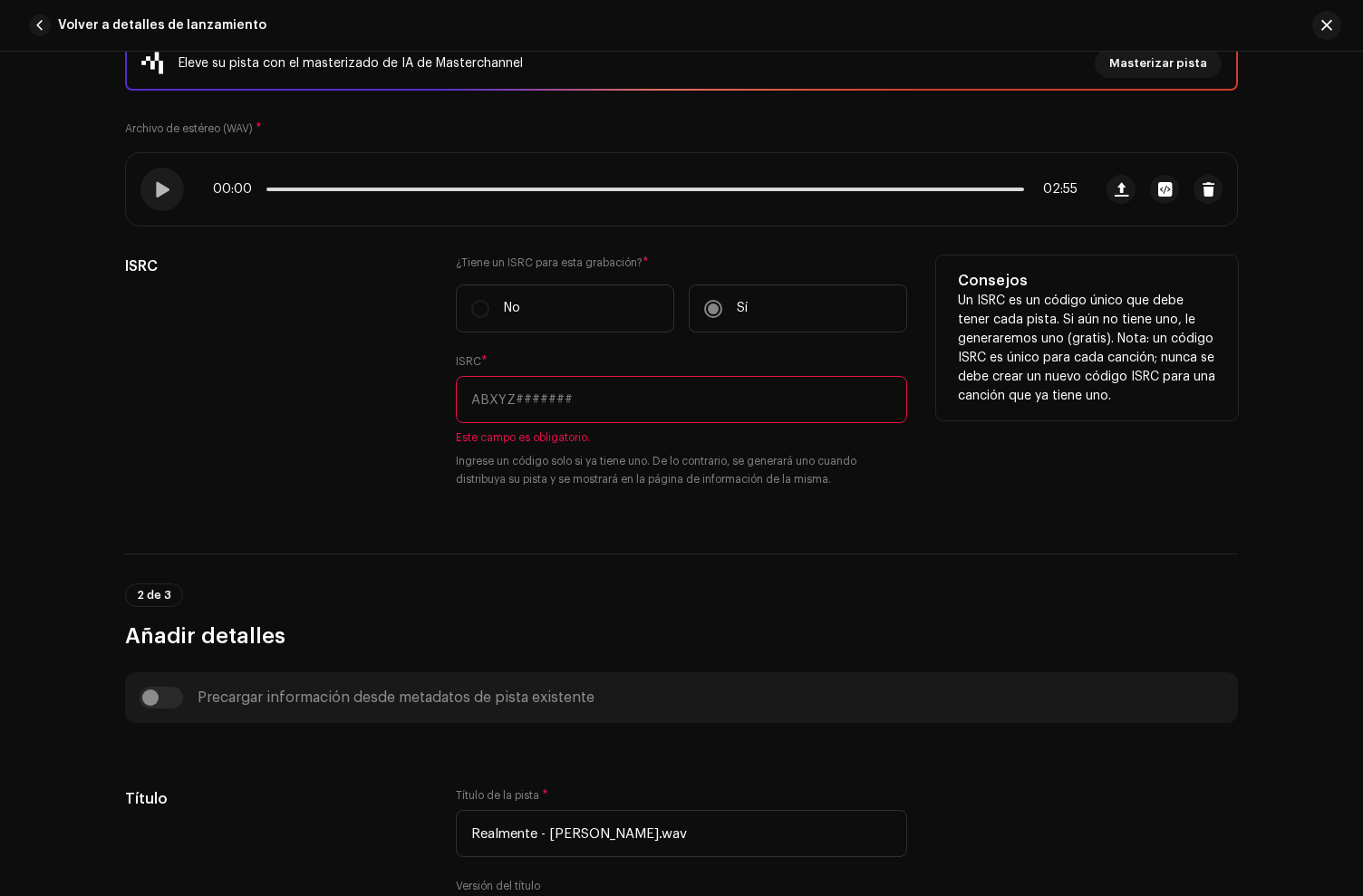
scroll to position [273, 0]
drag, startPoint x: 573, startPoint y: 405, endPoint x: 626, endPoint y: 286, distance: 130.3
click at [573, 404] on input "text" at bounding box center [682, 399] width 452 height 47
click at [502, 394] on input "text" at bounding box center [682, 399] width 452 height 47
paste input "QZMZ92387290"
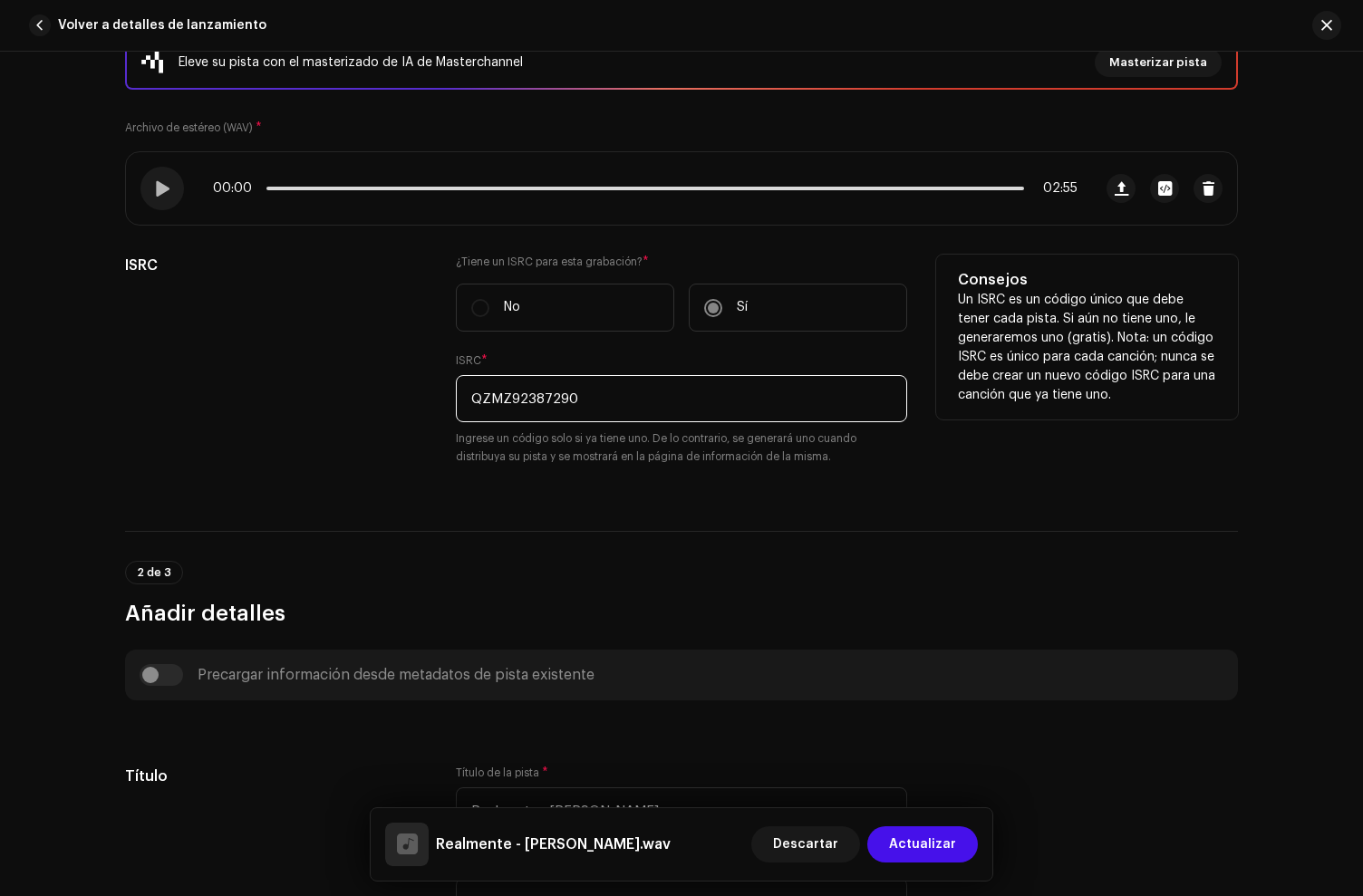
type input "QZMZ92387290"
click at [386, 447] on div "ISRC" at bounding box center [276, 371] width 302 height 233
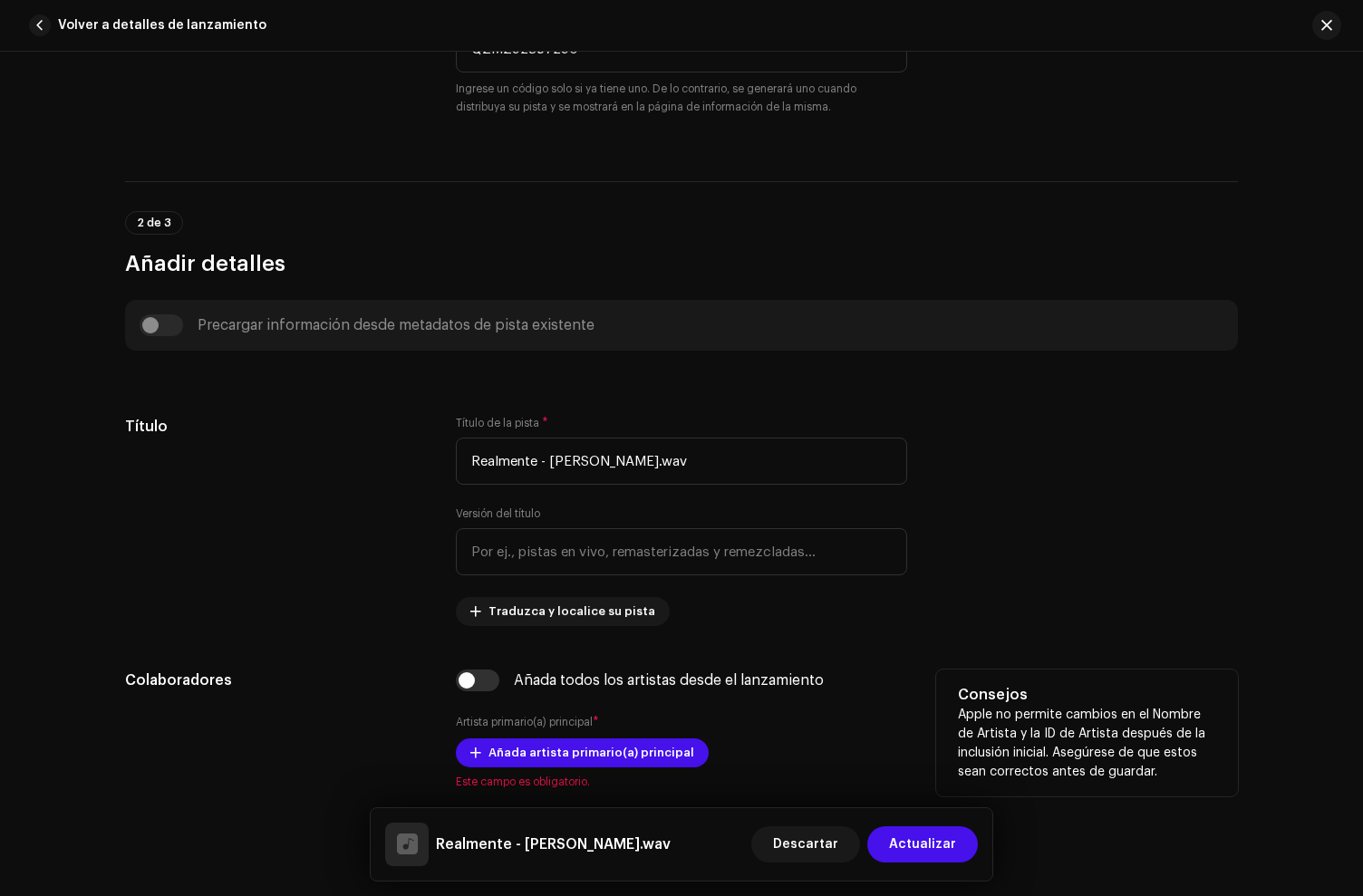
scroll to position [754, 0]
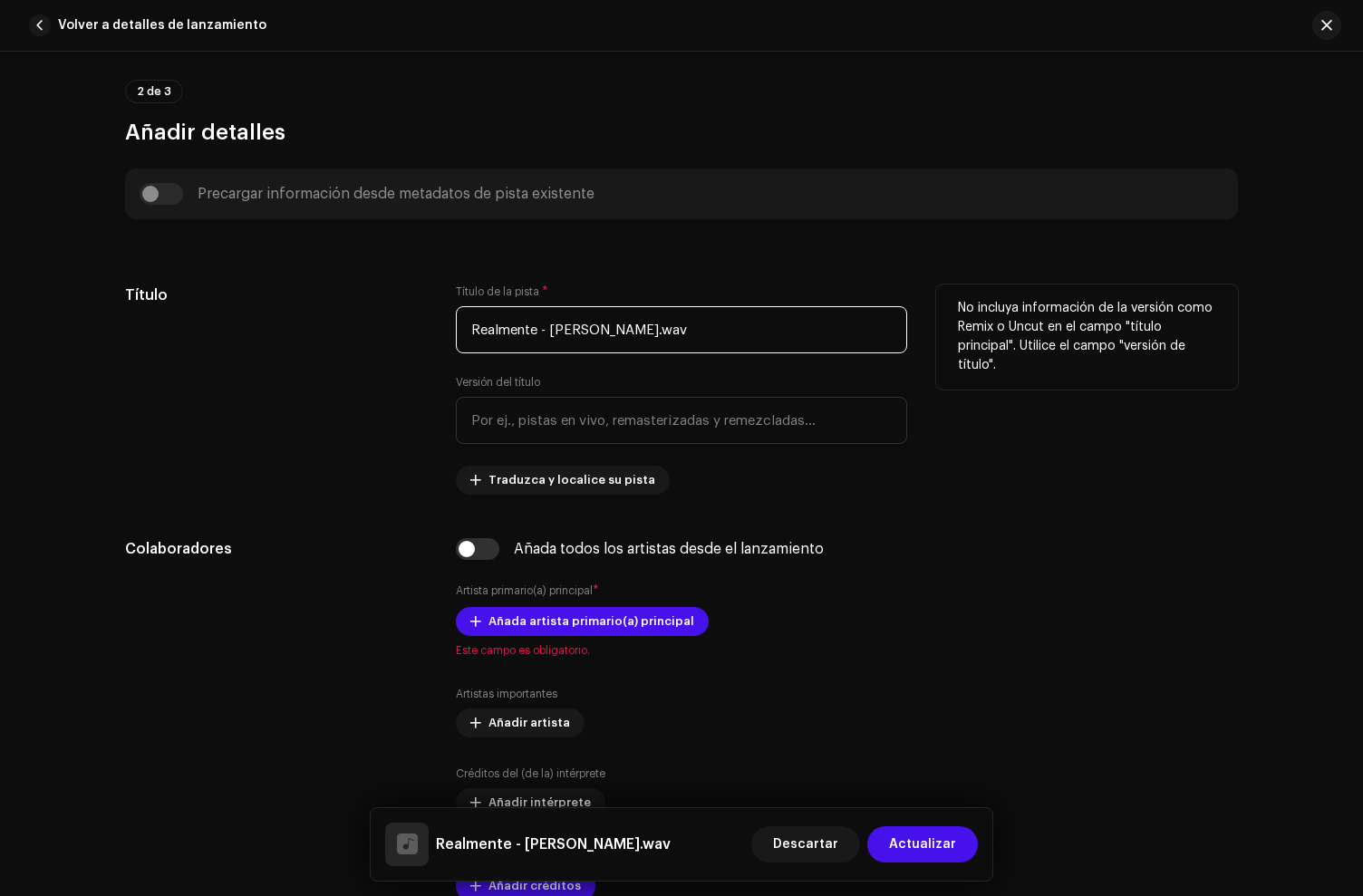
drag, startPoint x: 531, startPoint y: 336, endPoint x: 839, endPoint y: 345, distance: 308.1
click at [839, 345] on input "Realmente - Alex Fer.wav" at bounding box center [682, 330] width 452 height 47
type input "Realmente"
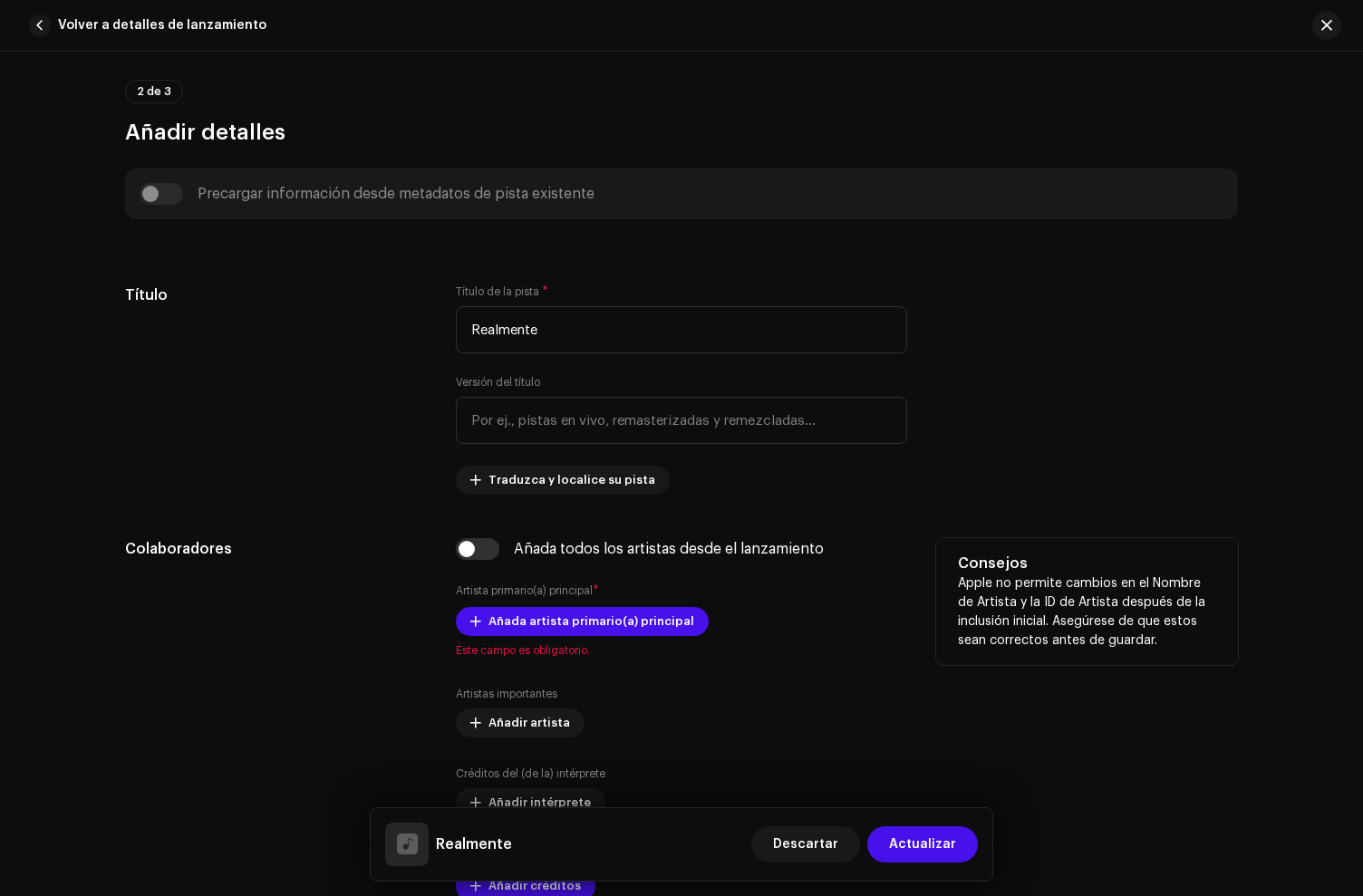
drag, startPoint x: 375, startPoint y: 301, endPoint x: 516, endPoint y: 699, distance: 422.2
click at [375, 303] on h5 "Título" at bounding box center [276, 296] width 302 height 22
click at [475, 546] on input "checkbox" at bounding box center [478, 550] width 44 height 22
checkbox input "true"
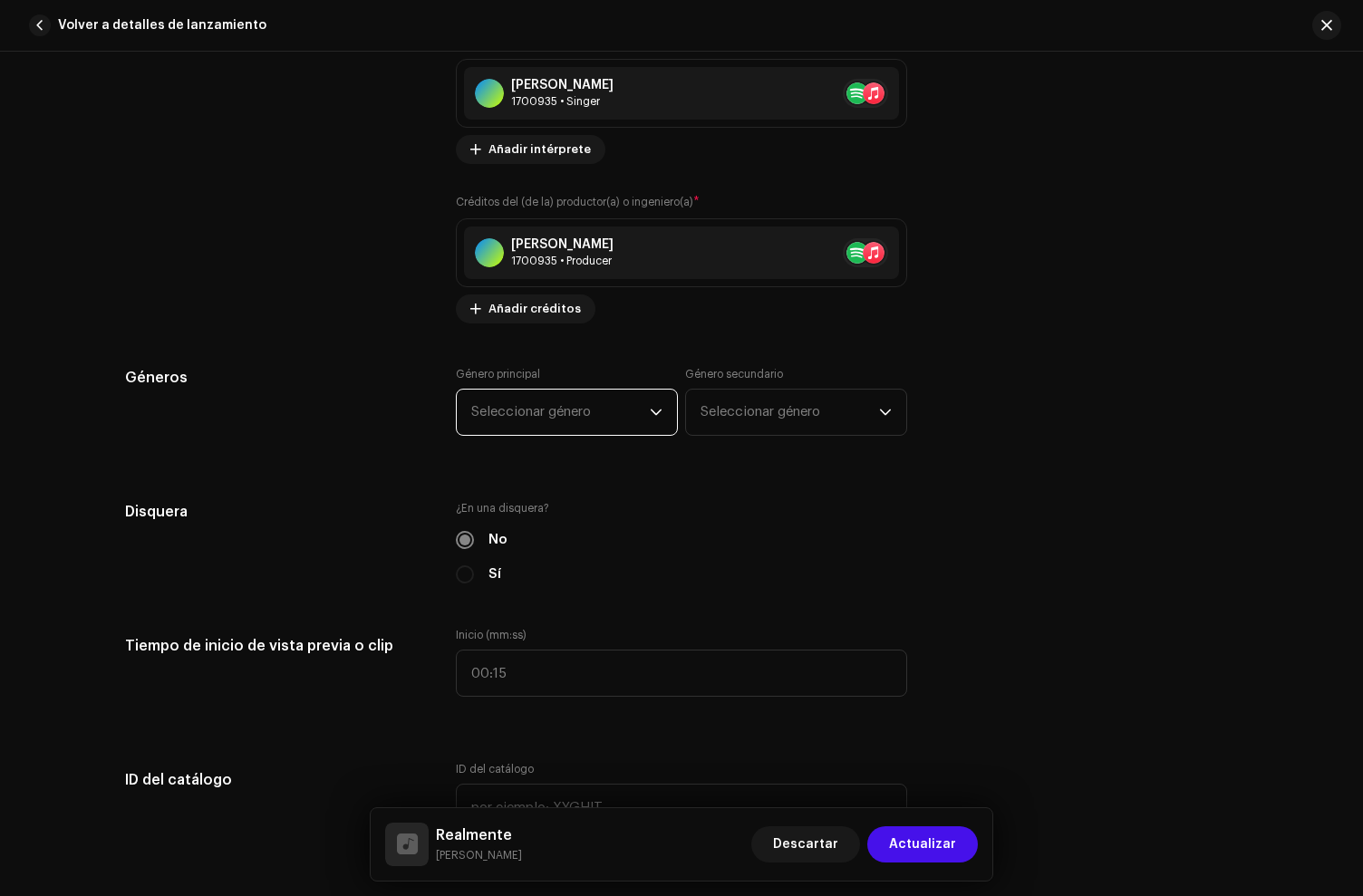
click at [570, 408] on span "Seleccionar género" at bounding box center [560, 413] width 179 height 45
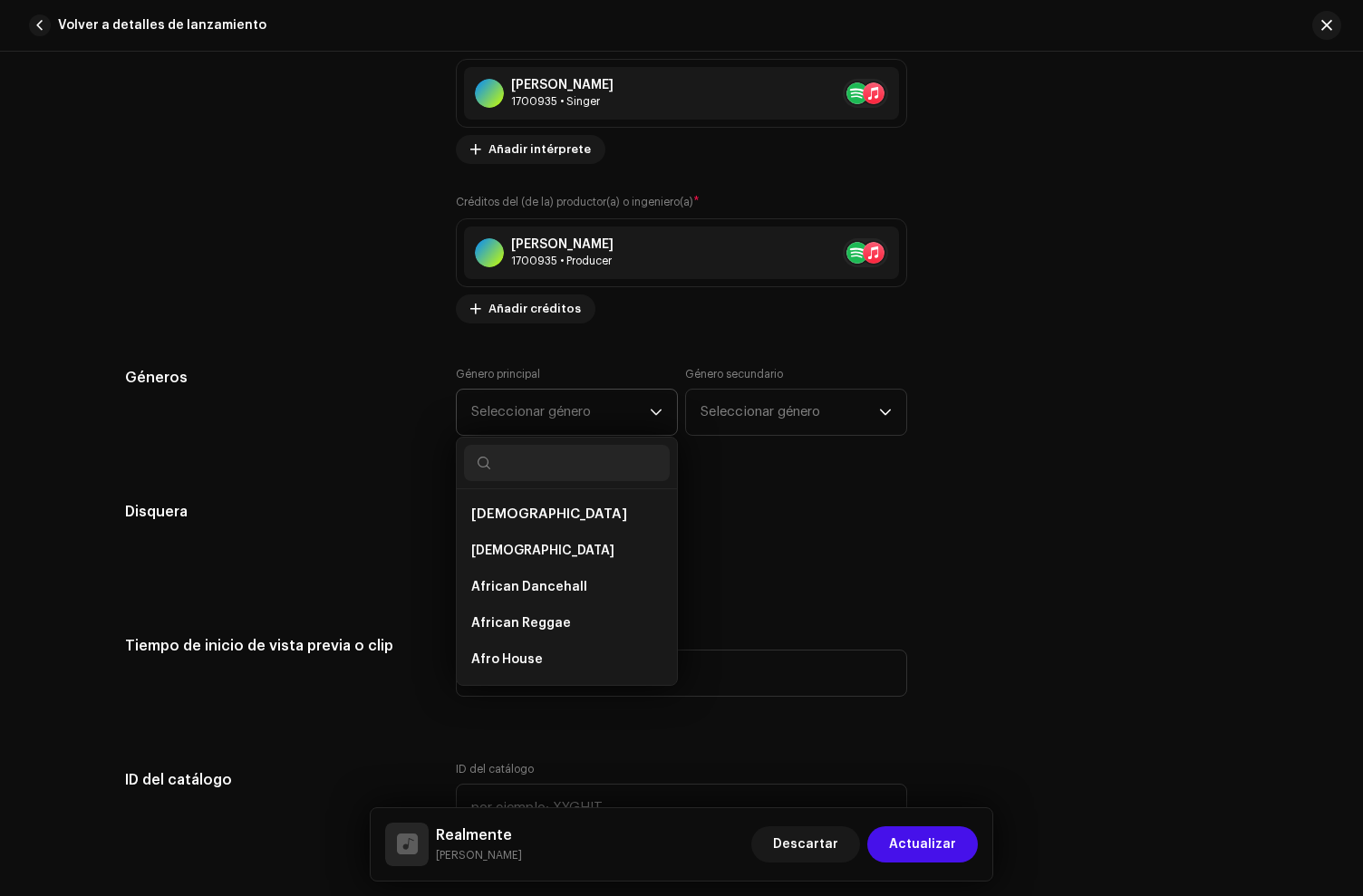
scroll to position [1542, 0]
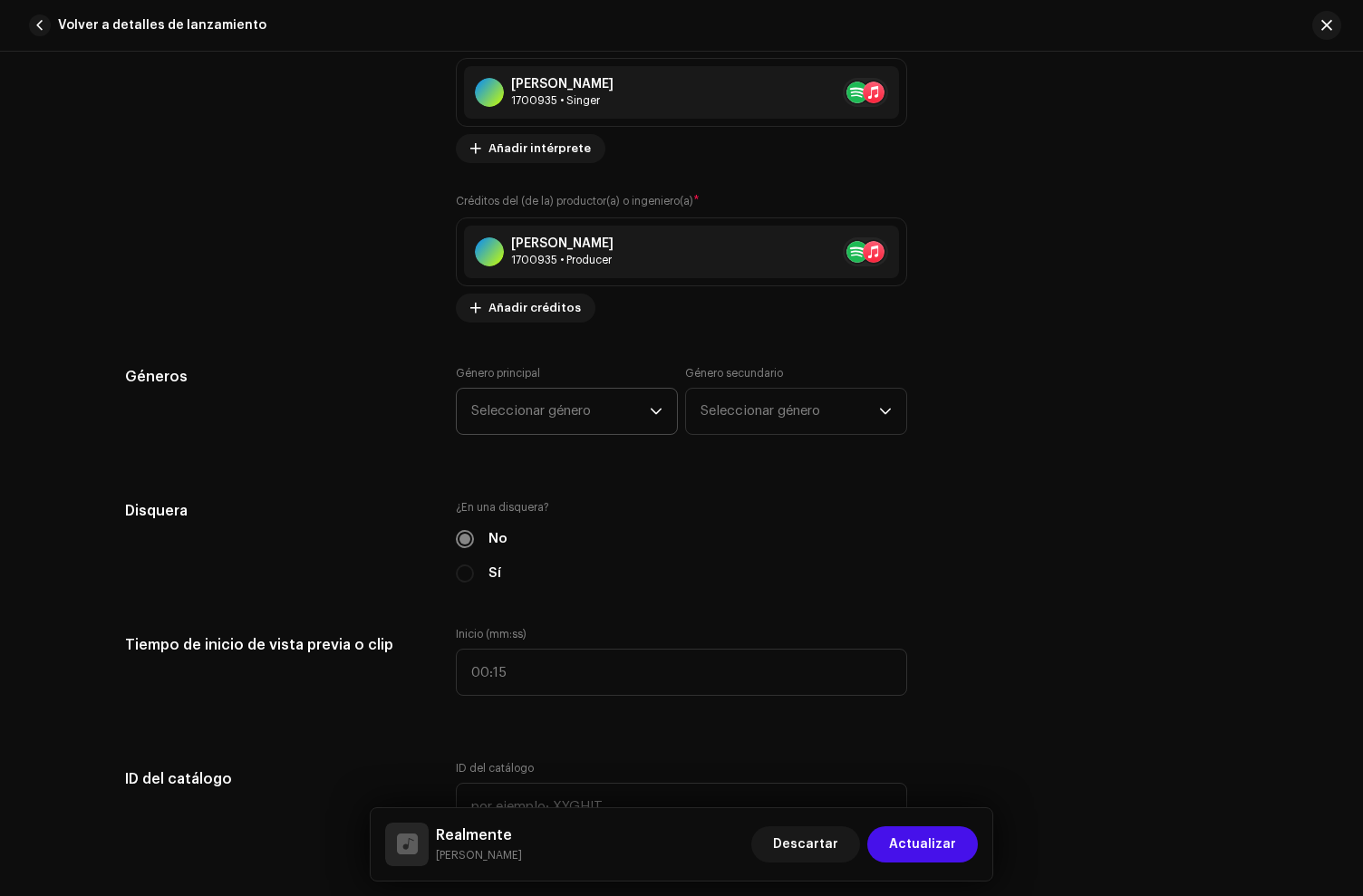
click at [610, 423] on span "Seleccionar género" at bounding box center [560, 412] width 179 height 45
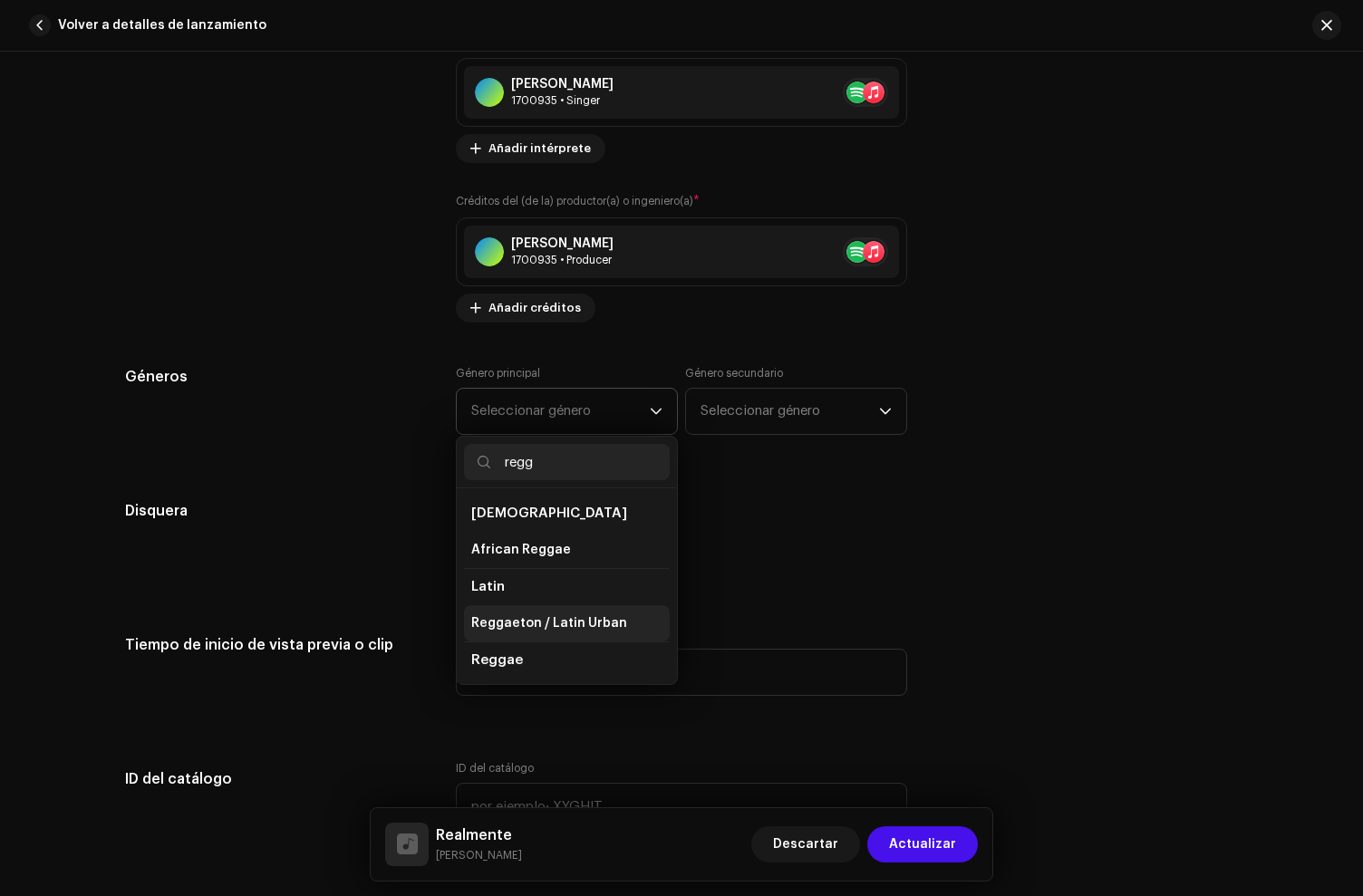
type input "regg"
click at [539, 620] on span "Reggaeton / Latin Urban" at bounding box center [550, 624] width 156 height 18
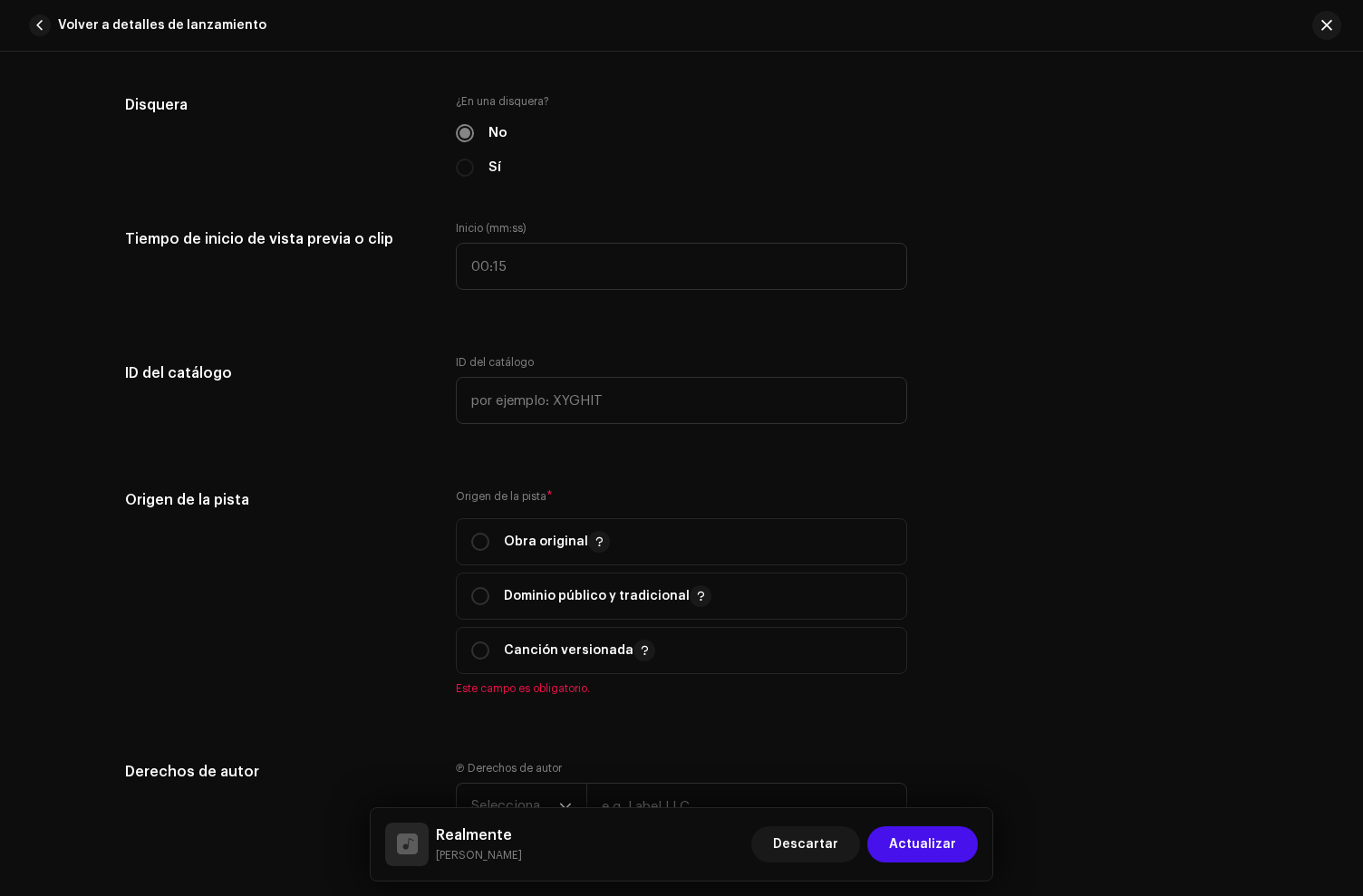
scroll to position [1953, 0]
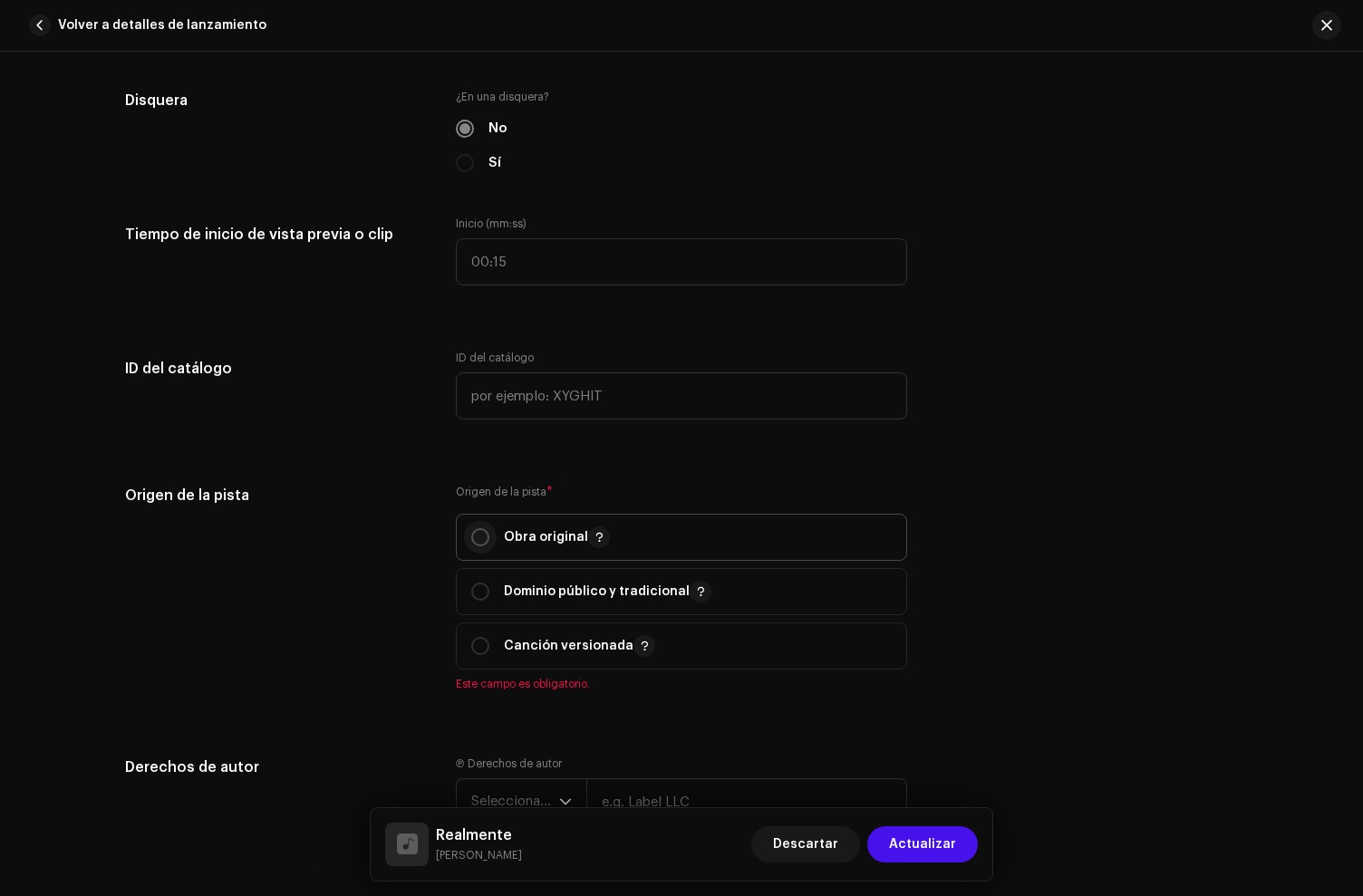
click at [488, 560] on span "Obra original" at bounding box center [682, 538] width 421 height 45
radio input "true"
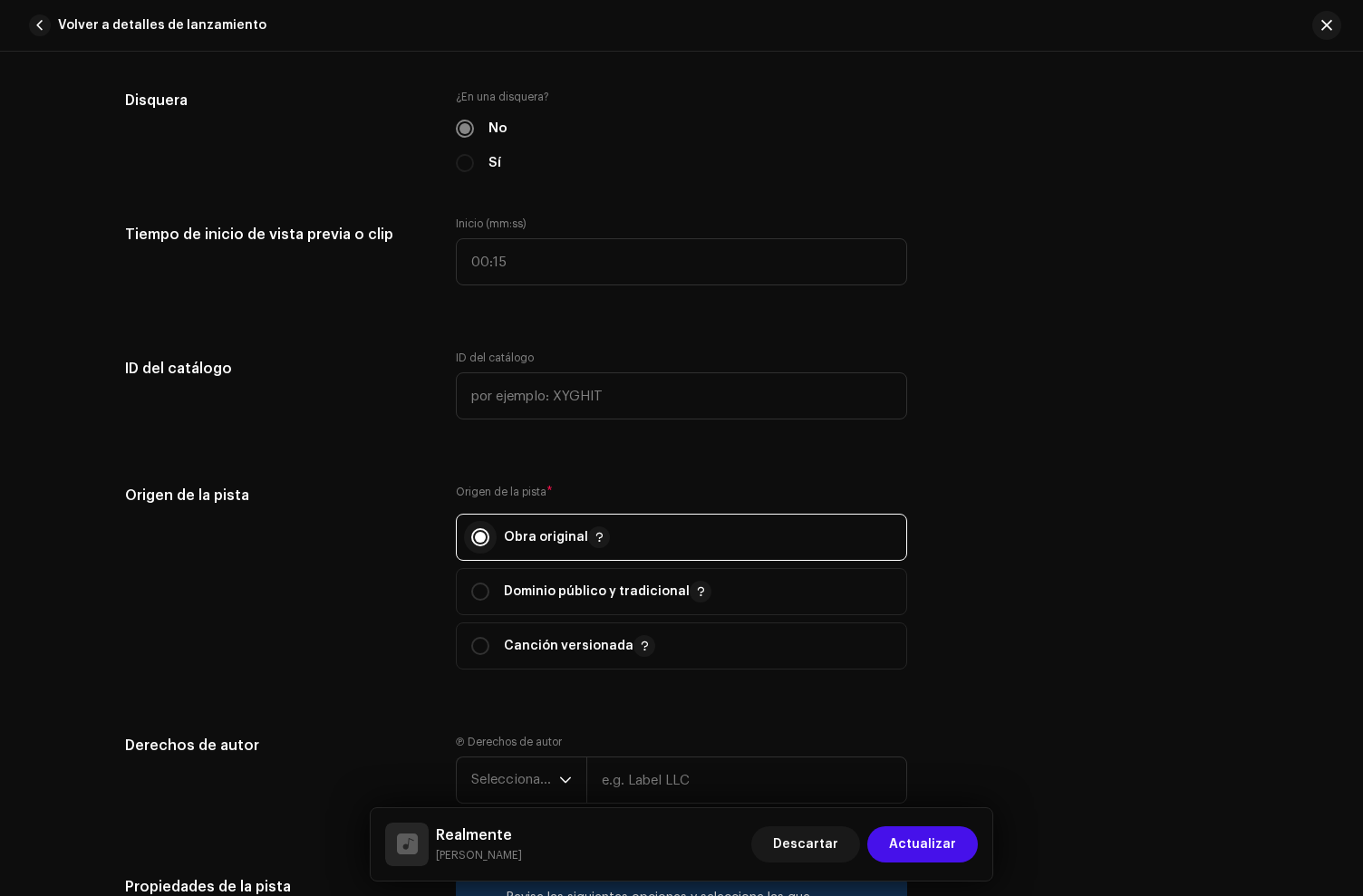
click at [484, 542] on input "radio" at bounding box center [481, 538] width 18 height 18
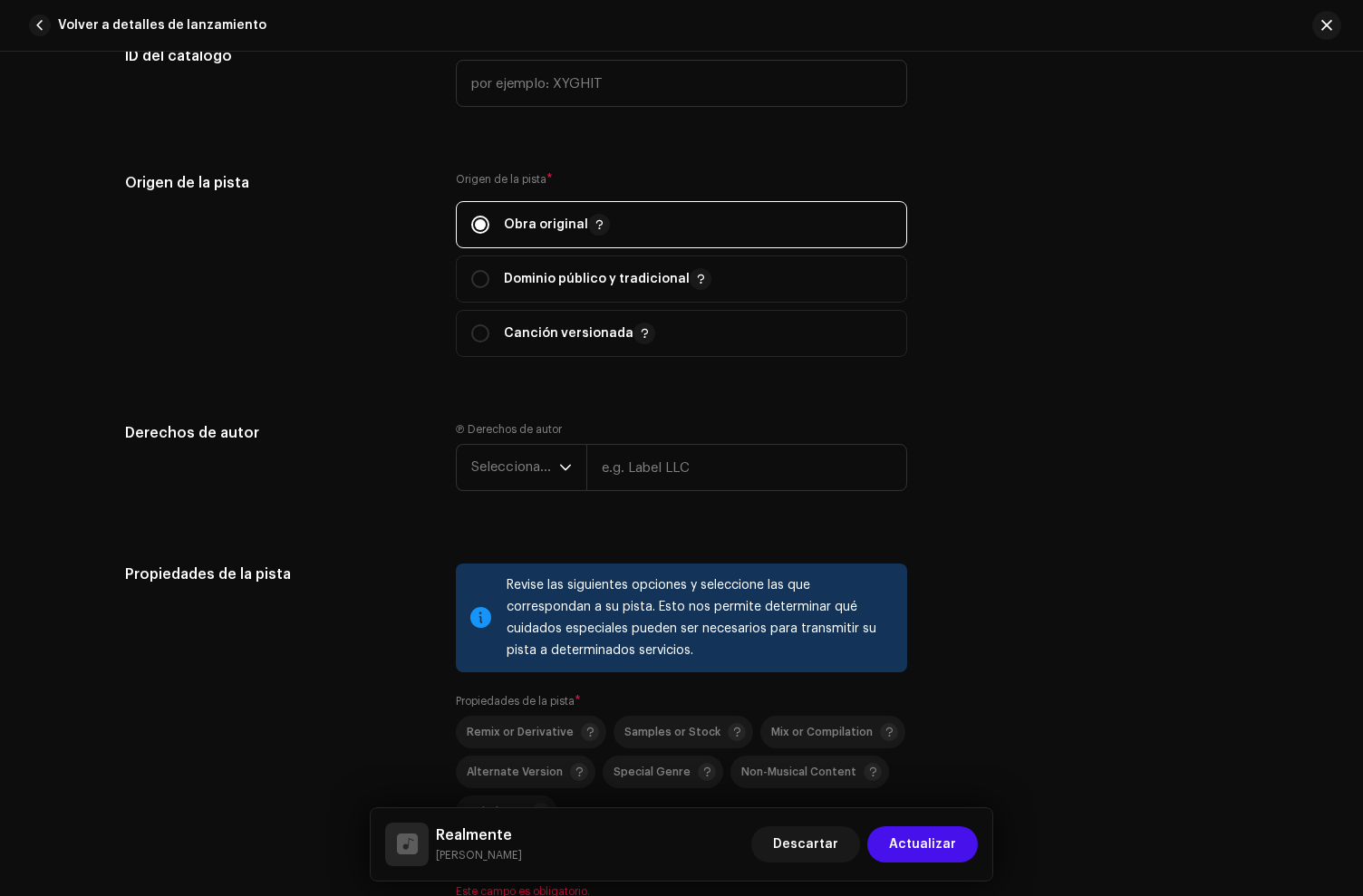
scroll to position [2277, 0]
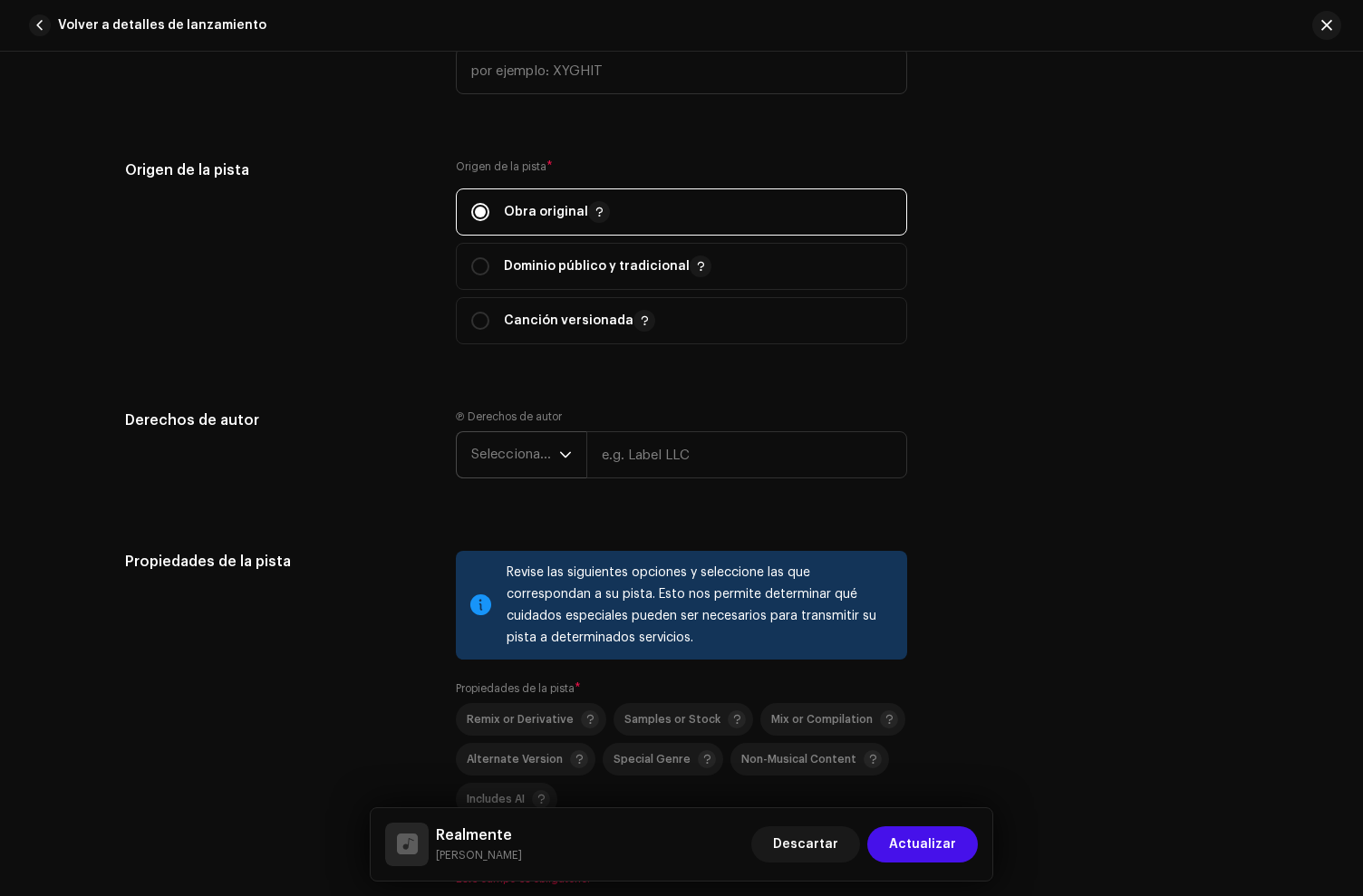
click at [505, 457] on span "Seleccionar año" at bounding box center [515, 455] width 88 height 45
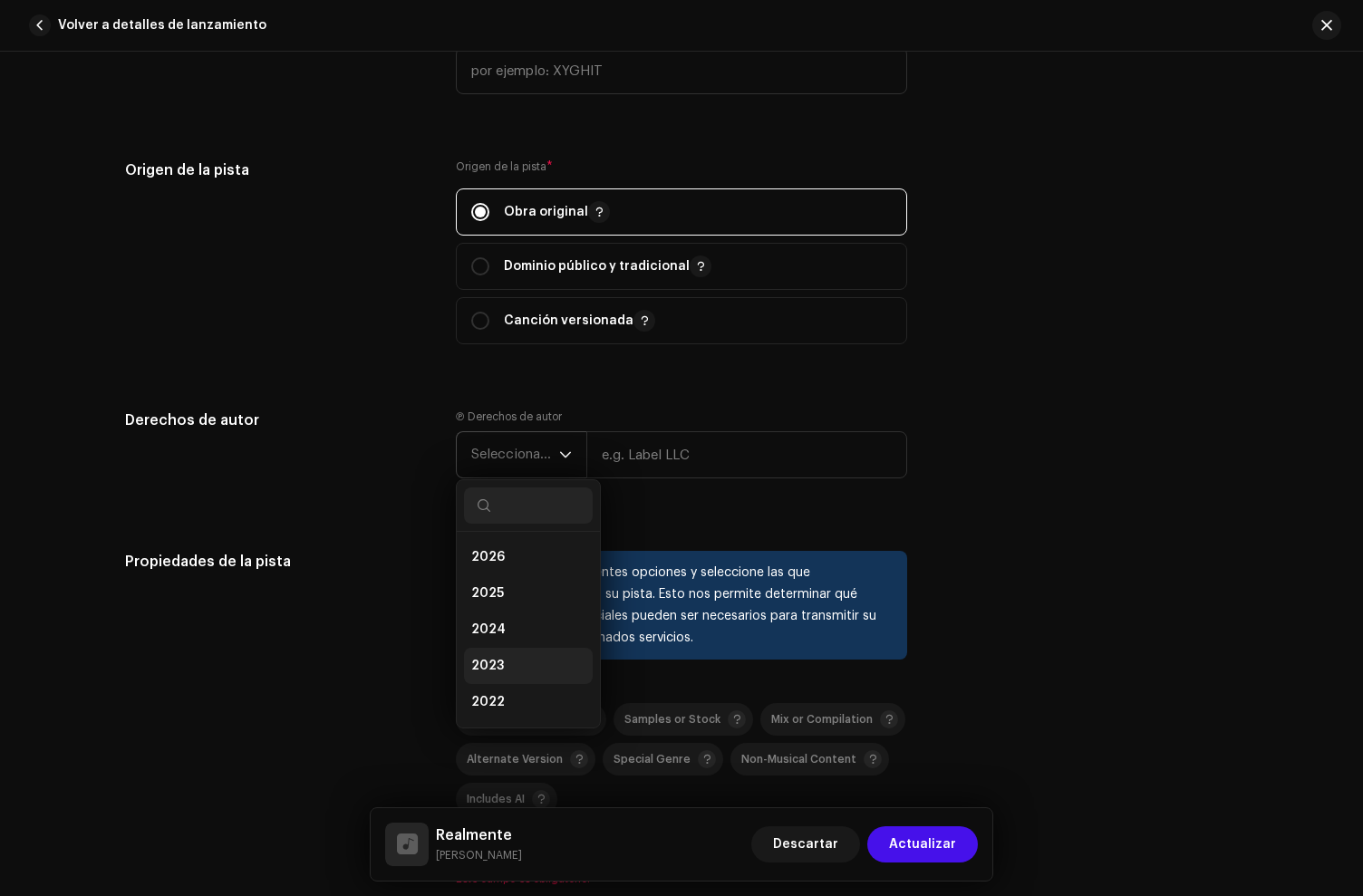
click at [489, 661] on span "2023" at bounding box center [488, 667] width 33 height 18
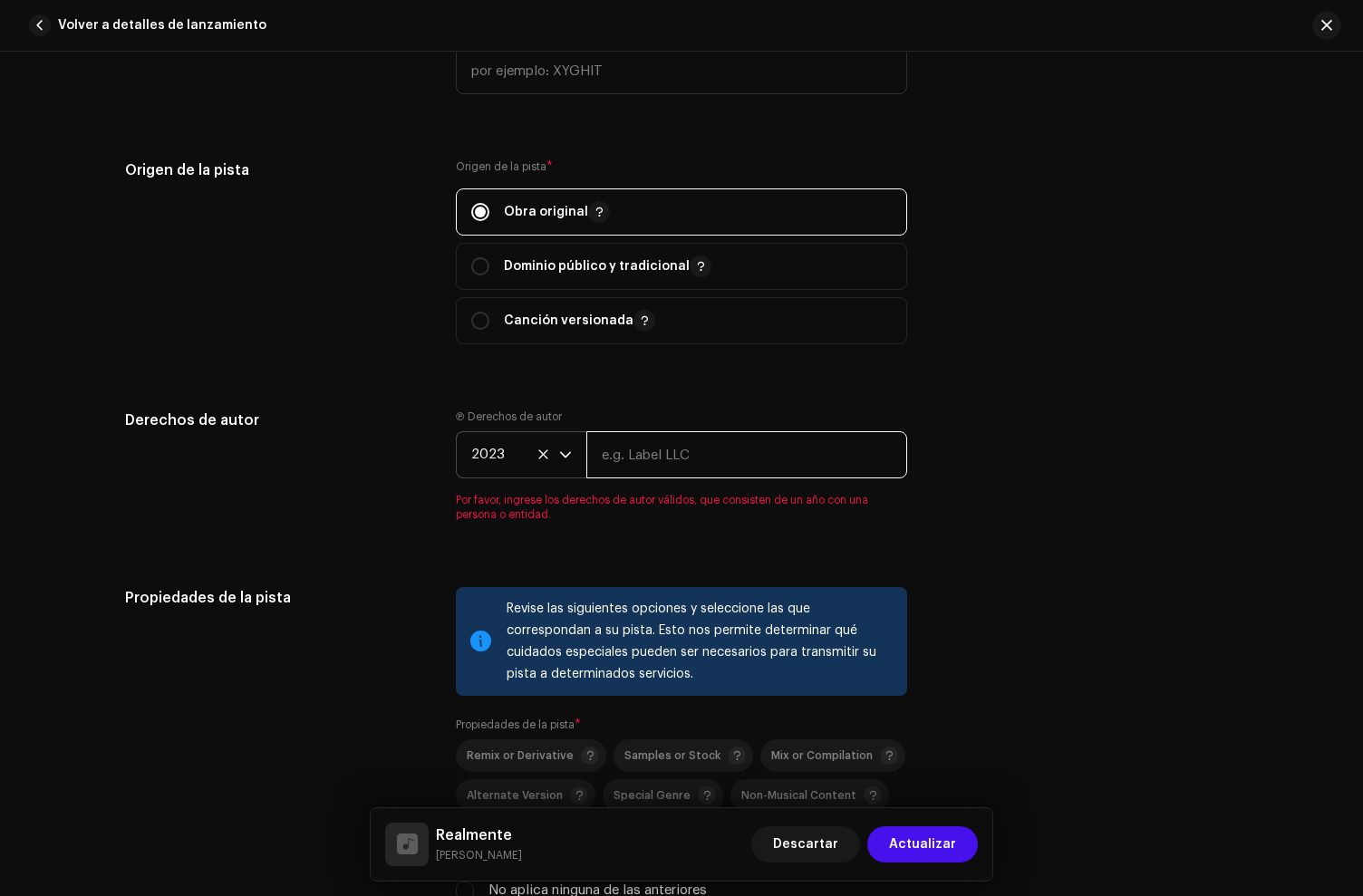
click at [698, 453] on input "text" at bounding box center [747, 455] width 321 height 47
type input "[PERSON_NAME]"
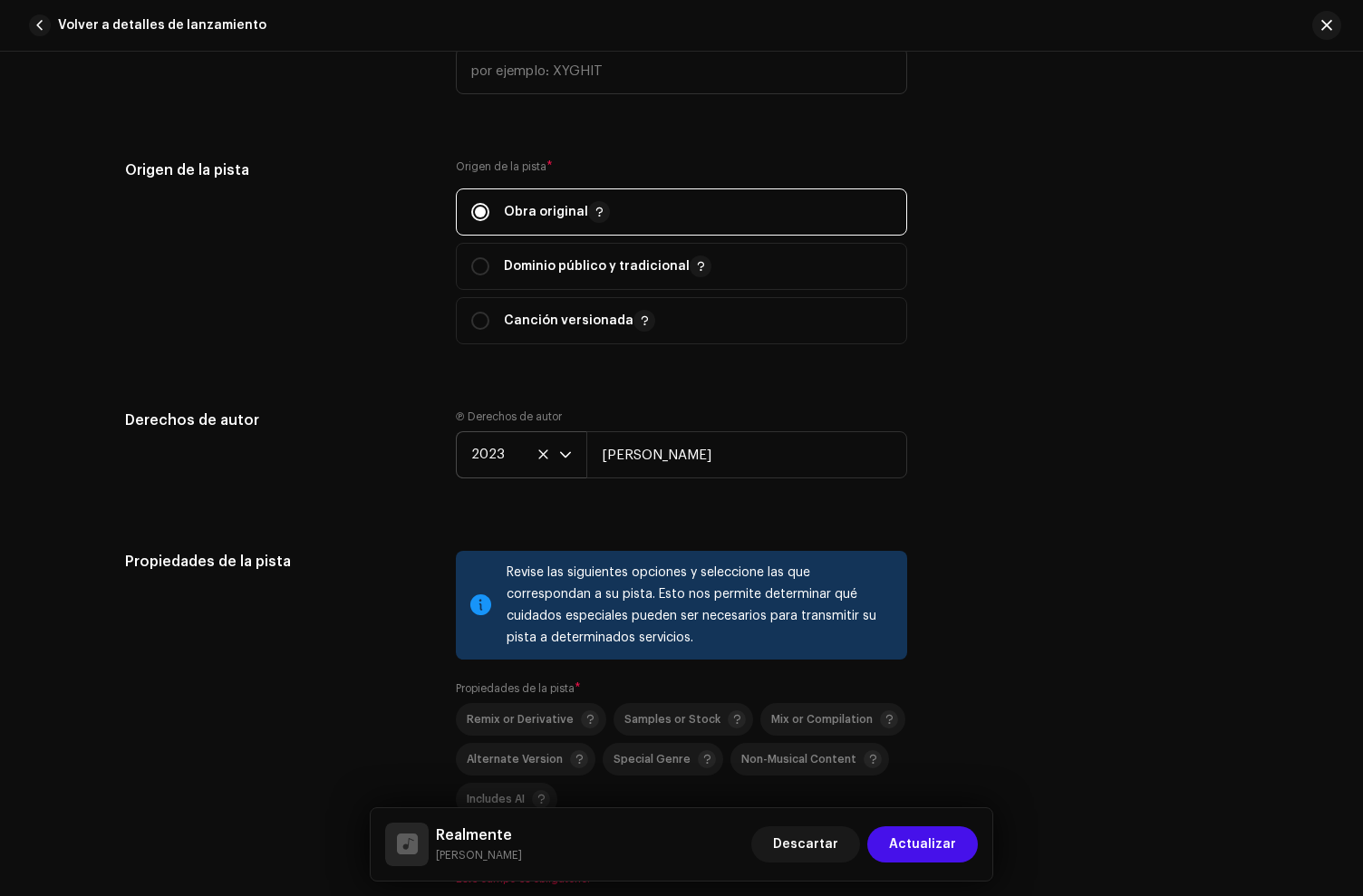
click at [908, 323] on div "Origen de la pista Origen de la pista * Obra original Dominio público y tradici…" at bounding box center [681, 263] width 1113 height 207
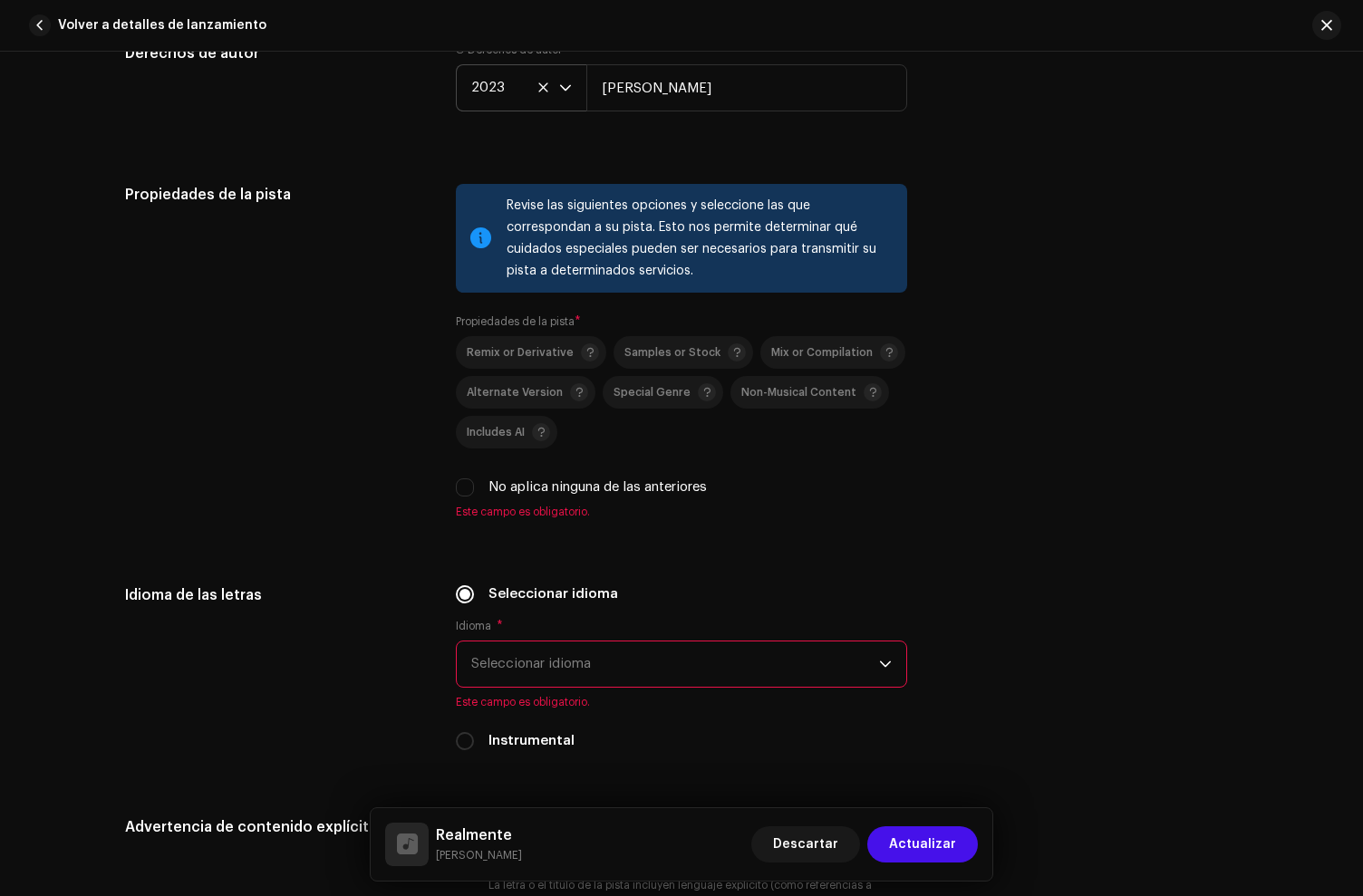
scroll to position [2645, 0]
click at [461, 488] on input "No aplica ninguna de las anteriores" at bounding box center [465, 487] width 18 height 18
checkbox input "true"
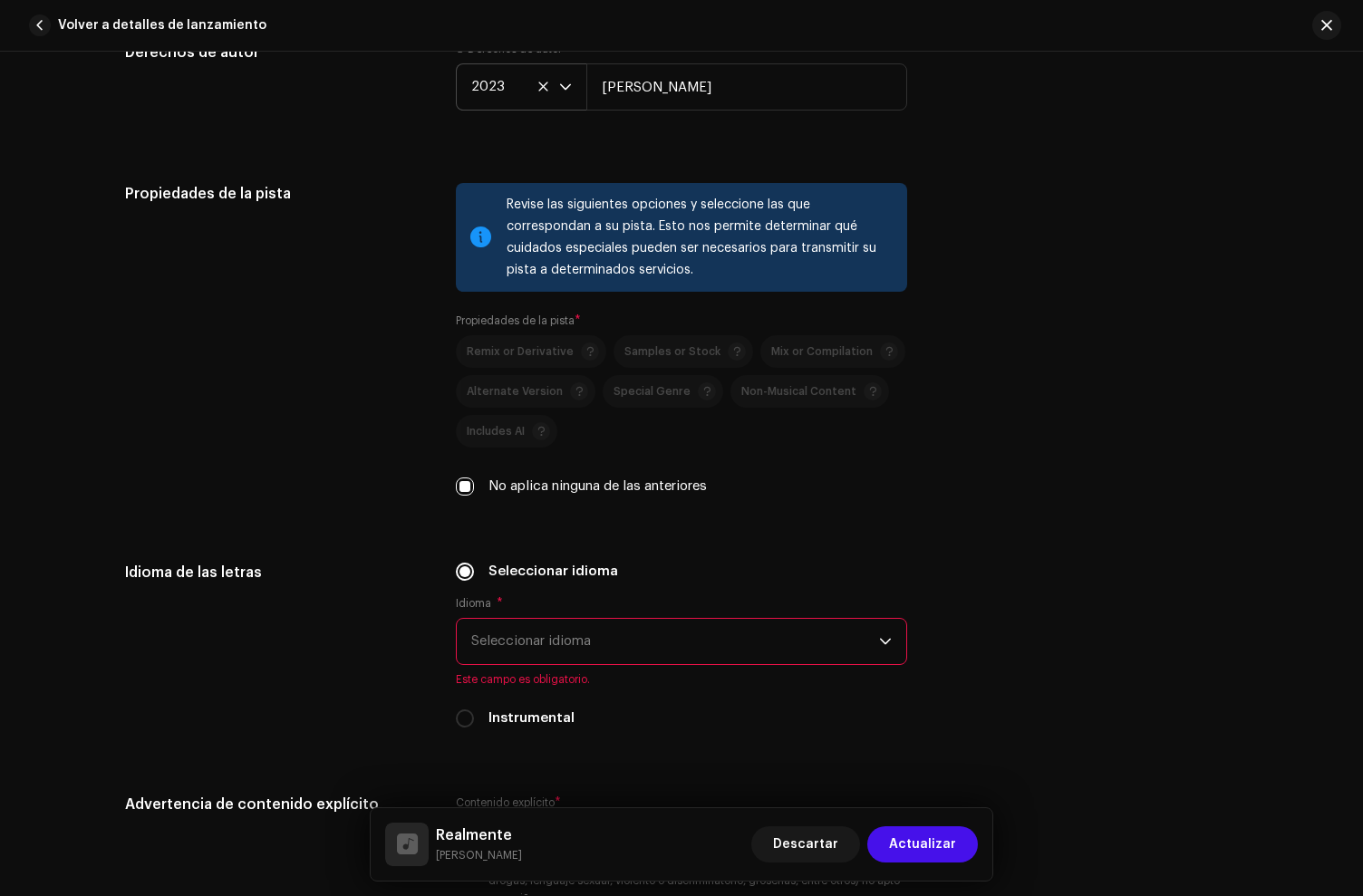
click at [532, 644] on span "Seleccionar idioma" at bounding box center [676, 642] width 408 height 45
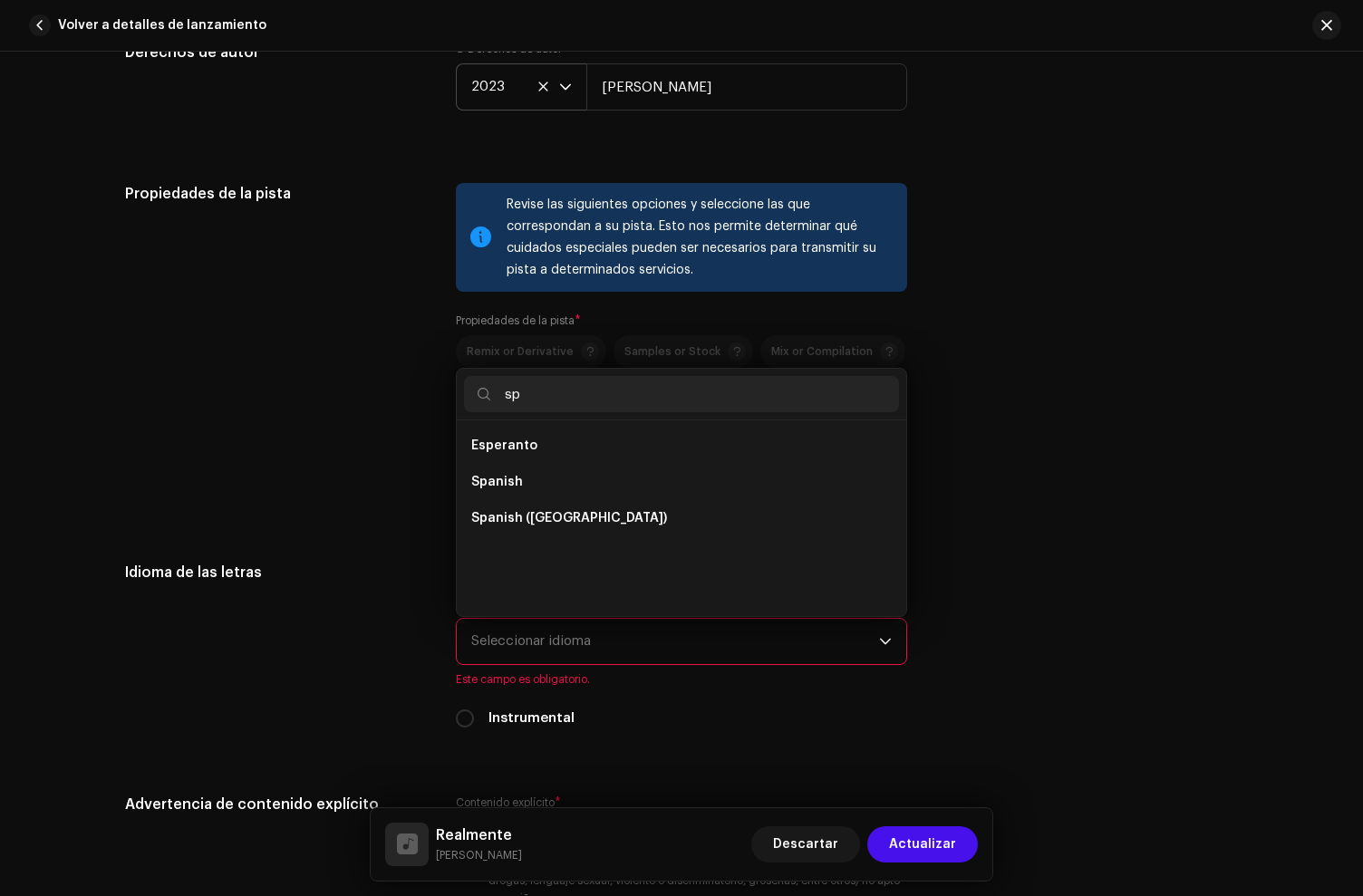
scroll to position [0, 0]
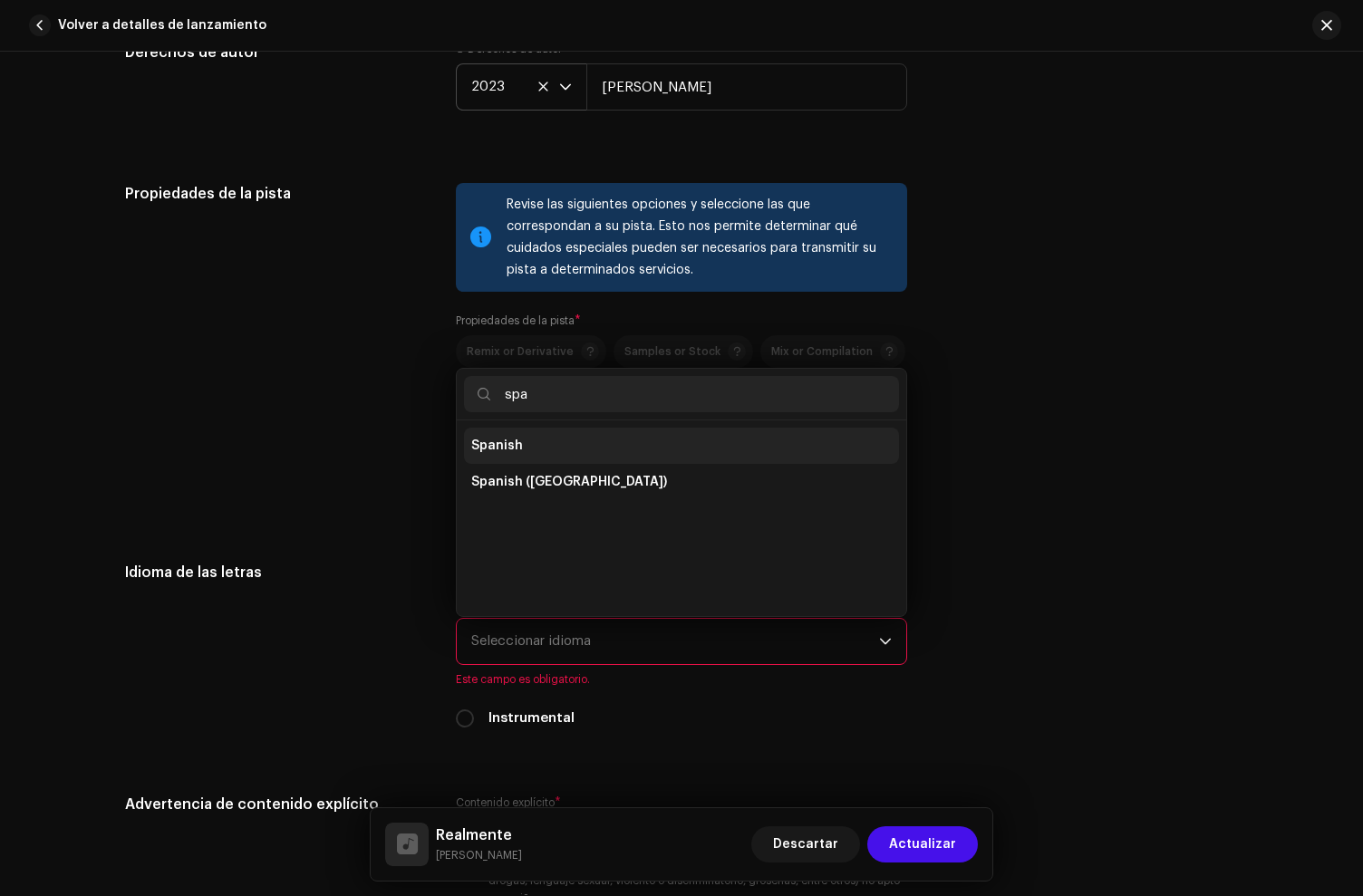
type input "spa"
drag, startPoint x: 501, startPoint y: 441, endPoint x: 513, endPoint y: 453, distance: 17.0
click at [507, 444] on li "Spanish" at bounding box center [682, 446] width 435 height 36
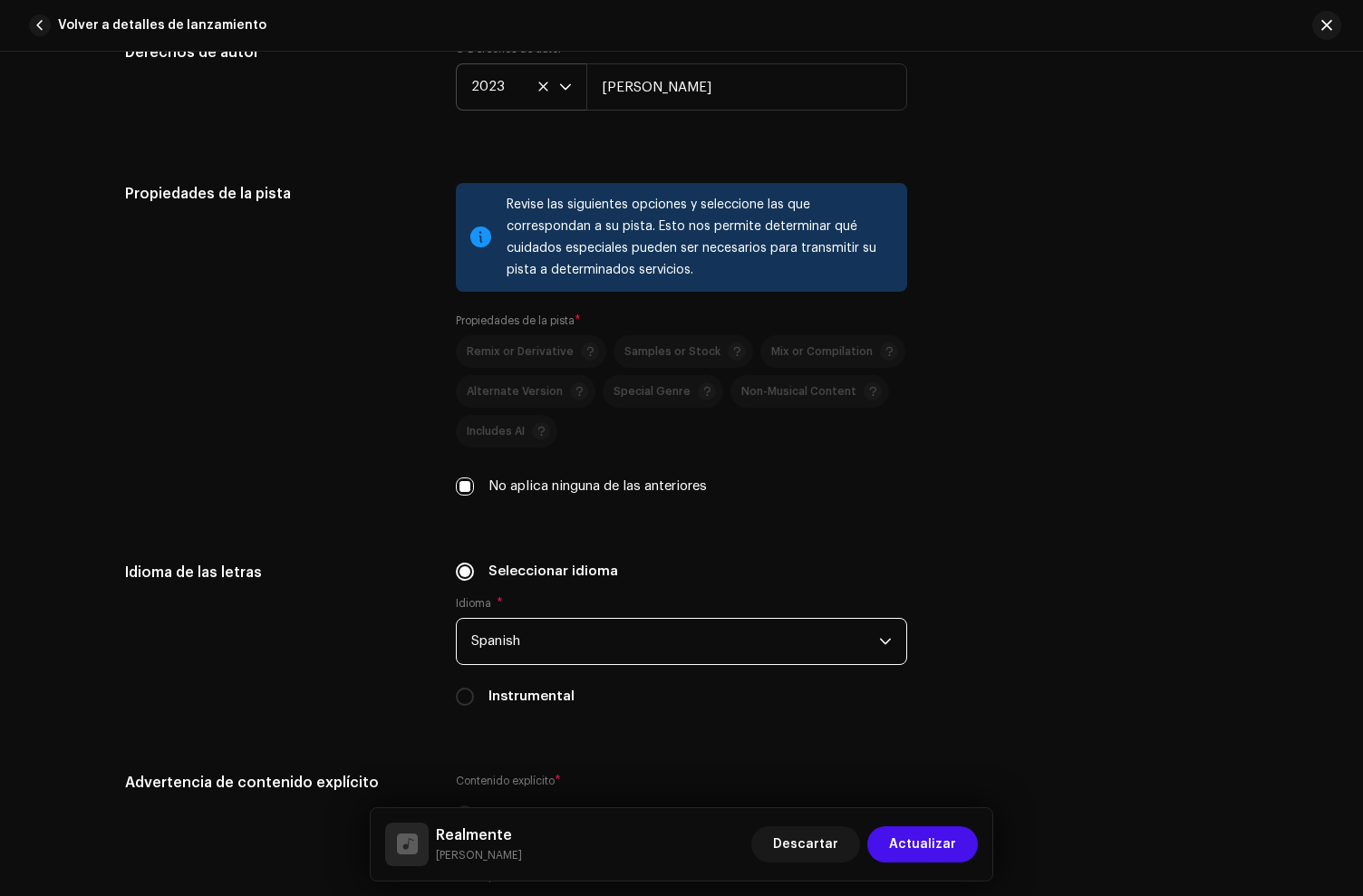
scroll to position [2986, 0]
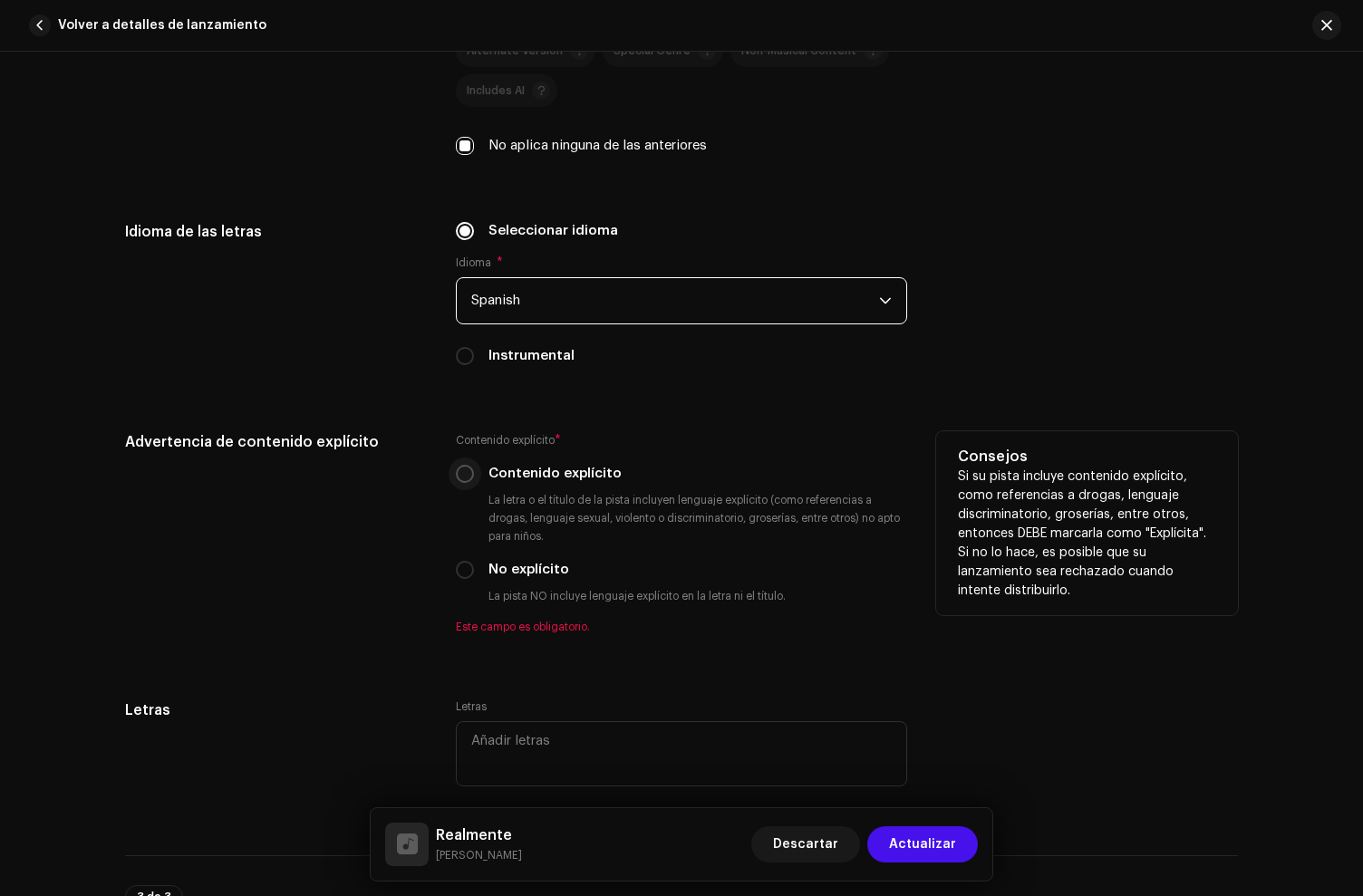
click at [464, 475] on input "Contenido explícito" at bounding box center [465, 474] width 18 height 18
radio input "true"
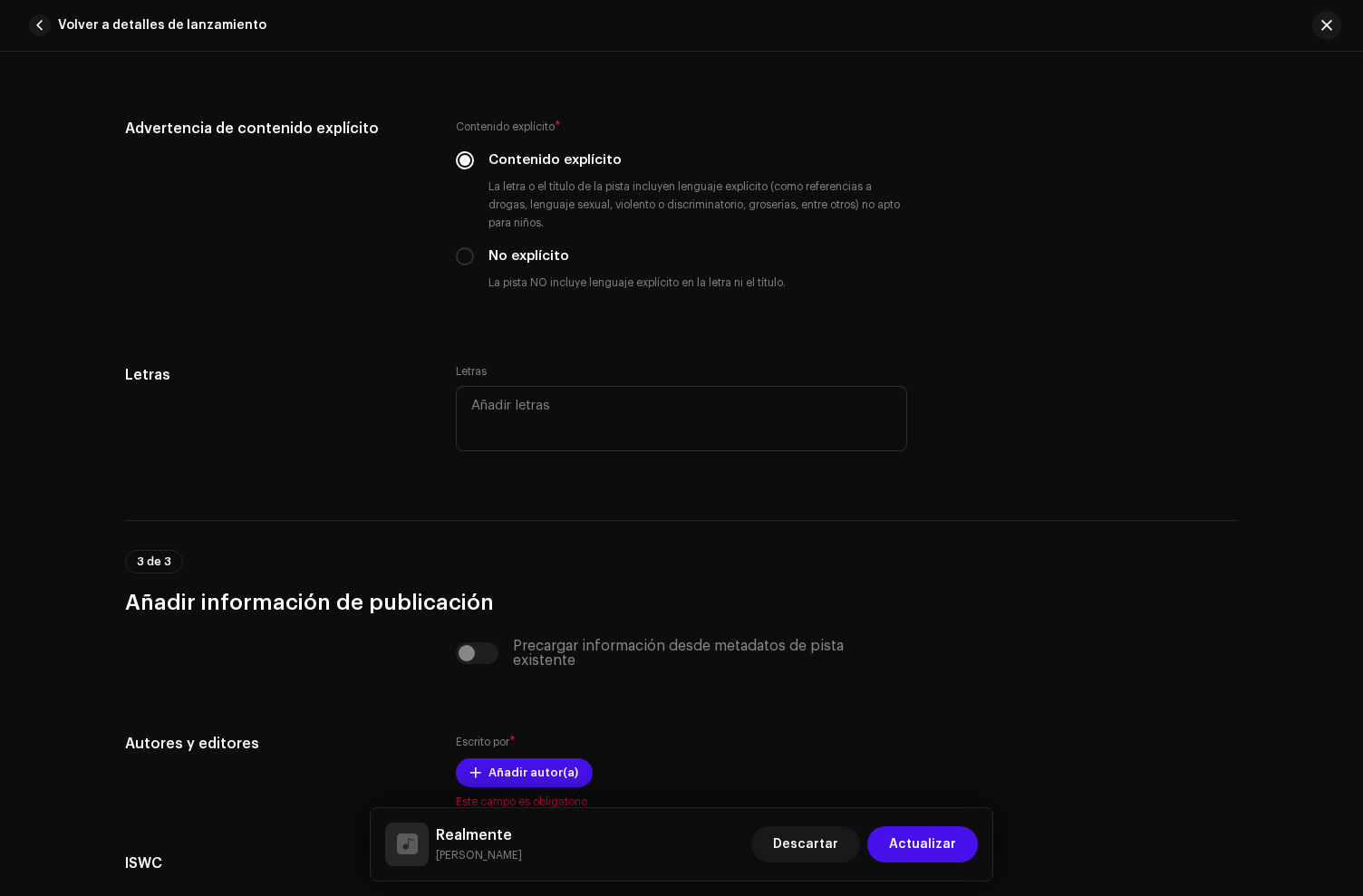
scroll to position [3375, 0]
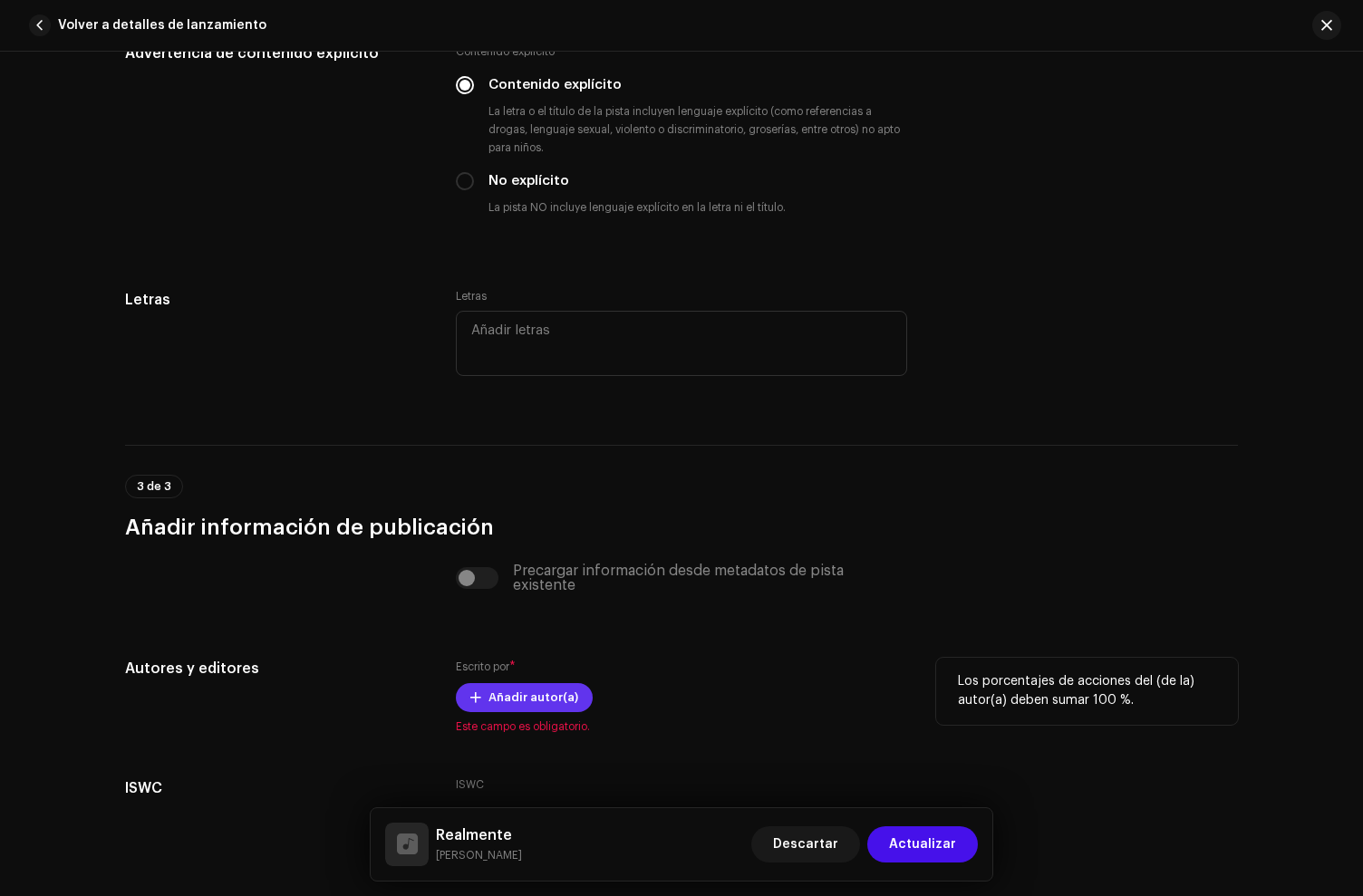
click at [517, 714] on span "Añadir autor(a)" at bounding box center [533, 698] width 90 height 36
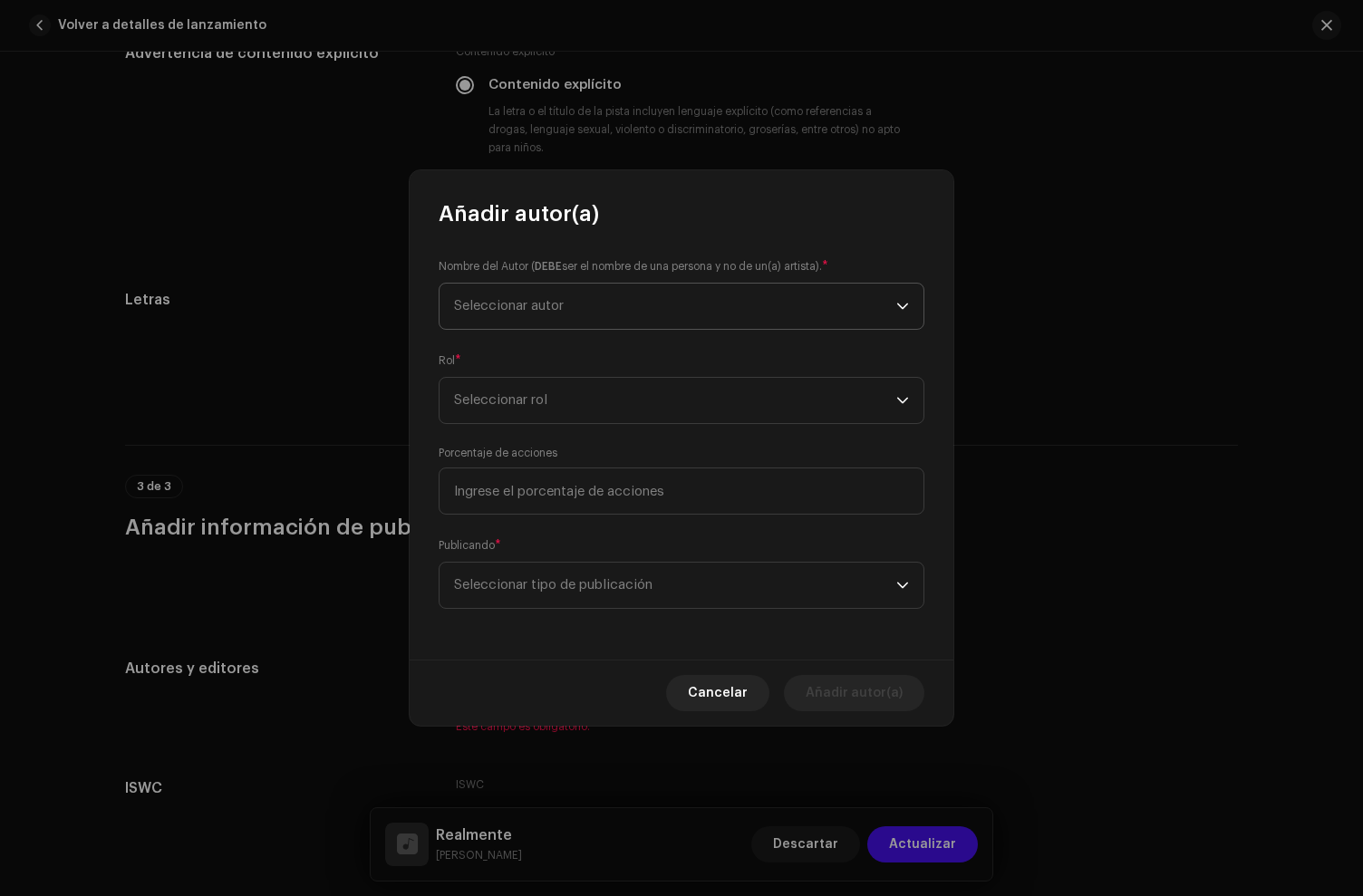
click at [529, 305] on span "Seleccionar autor" at bounding box center [509, 306] width 110 height 14
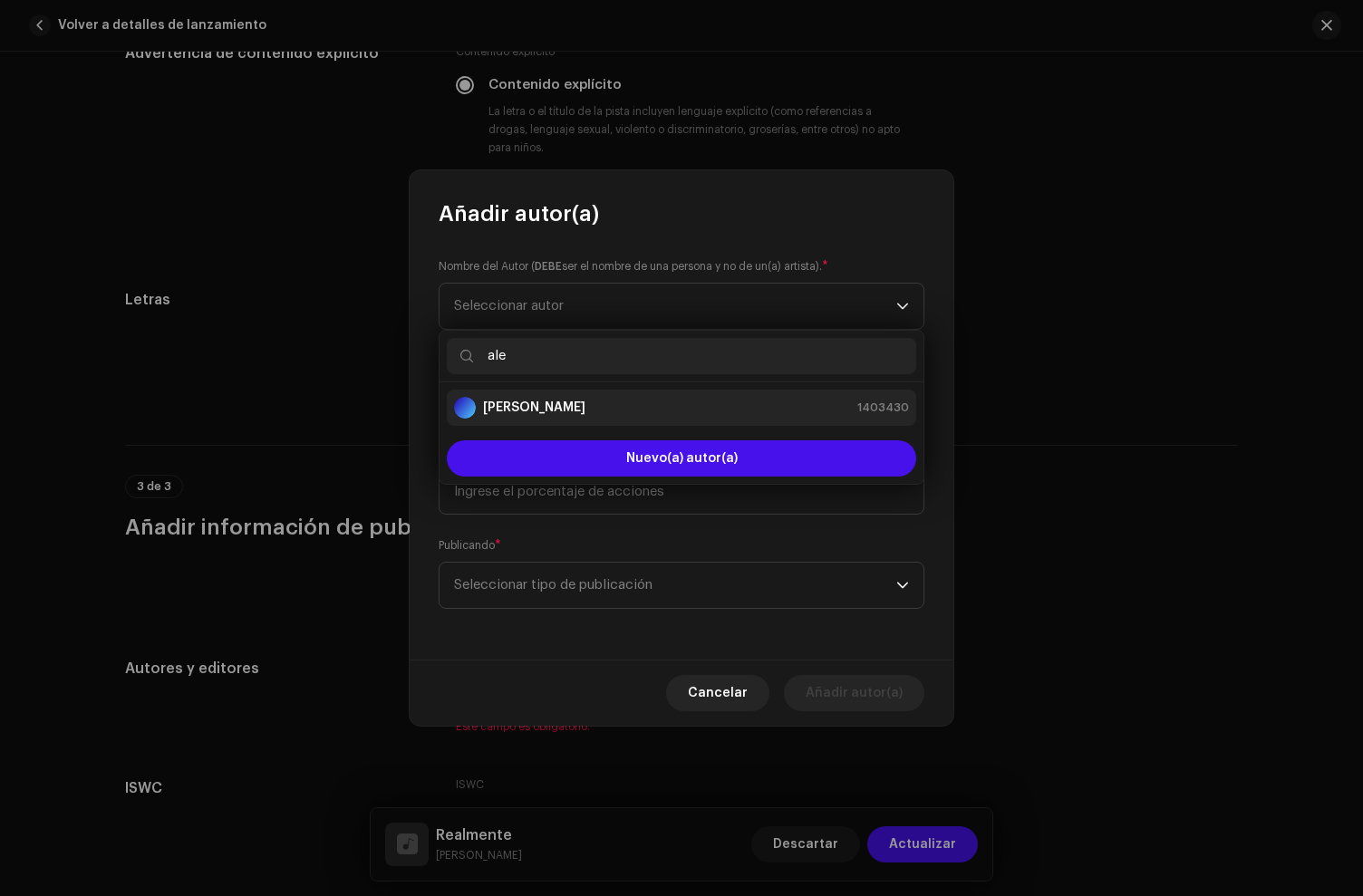
type input "ale"
click at [577, 405] on strong "[PERSON_NAME]" at bounding box center [534, 408] width 102 height 18
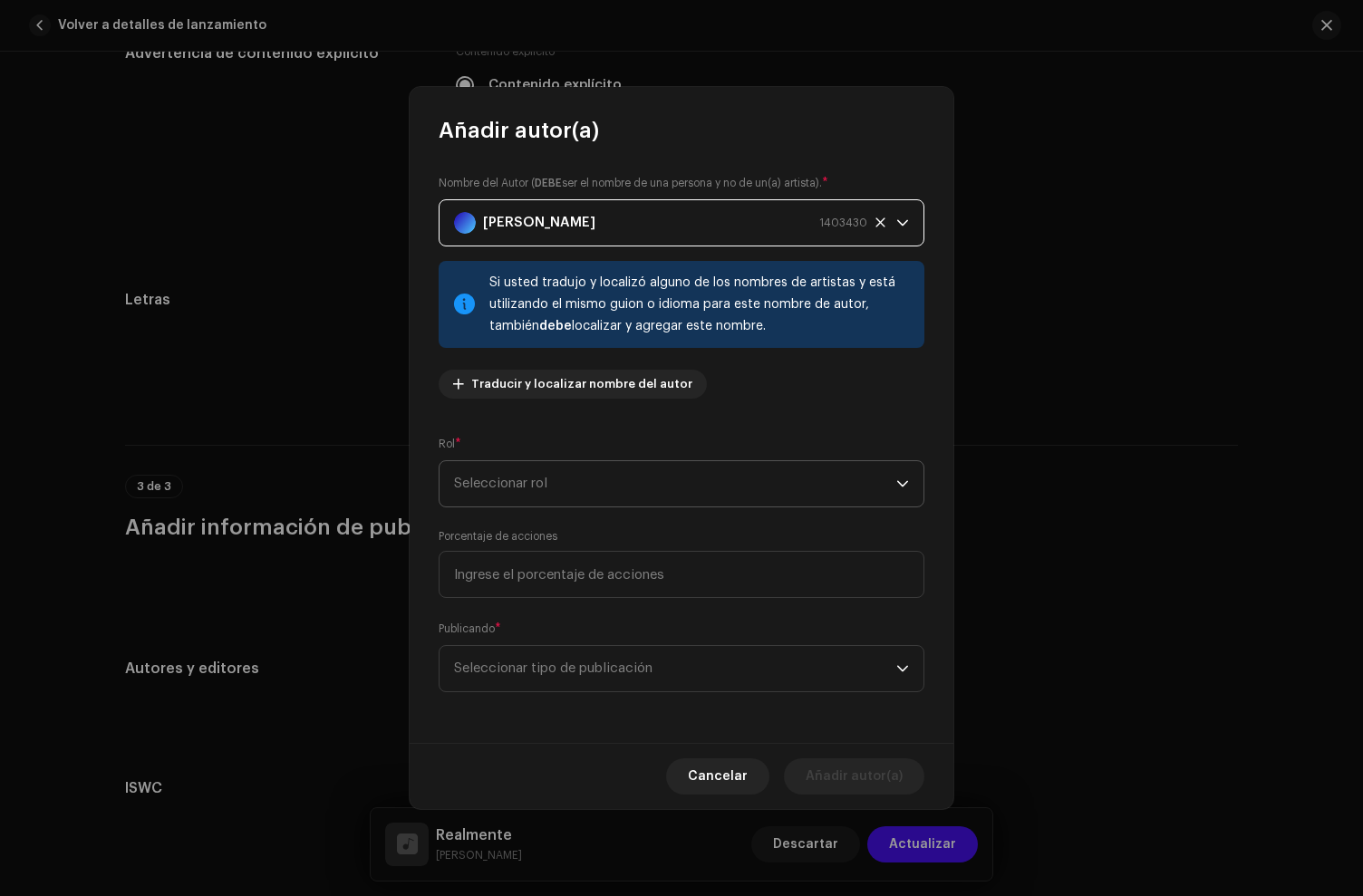
click at [531, 501] on span "Seleccionar rol" at bounding box center [676, 484] width 443 height 45
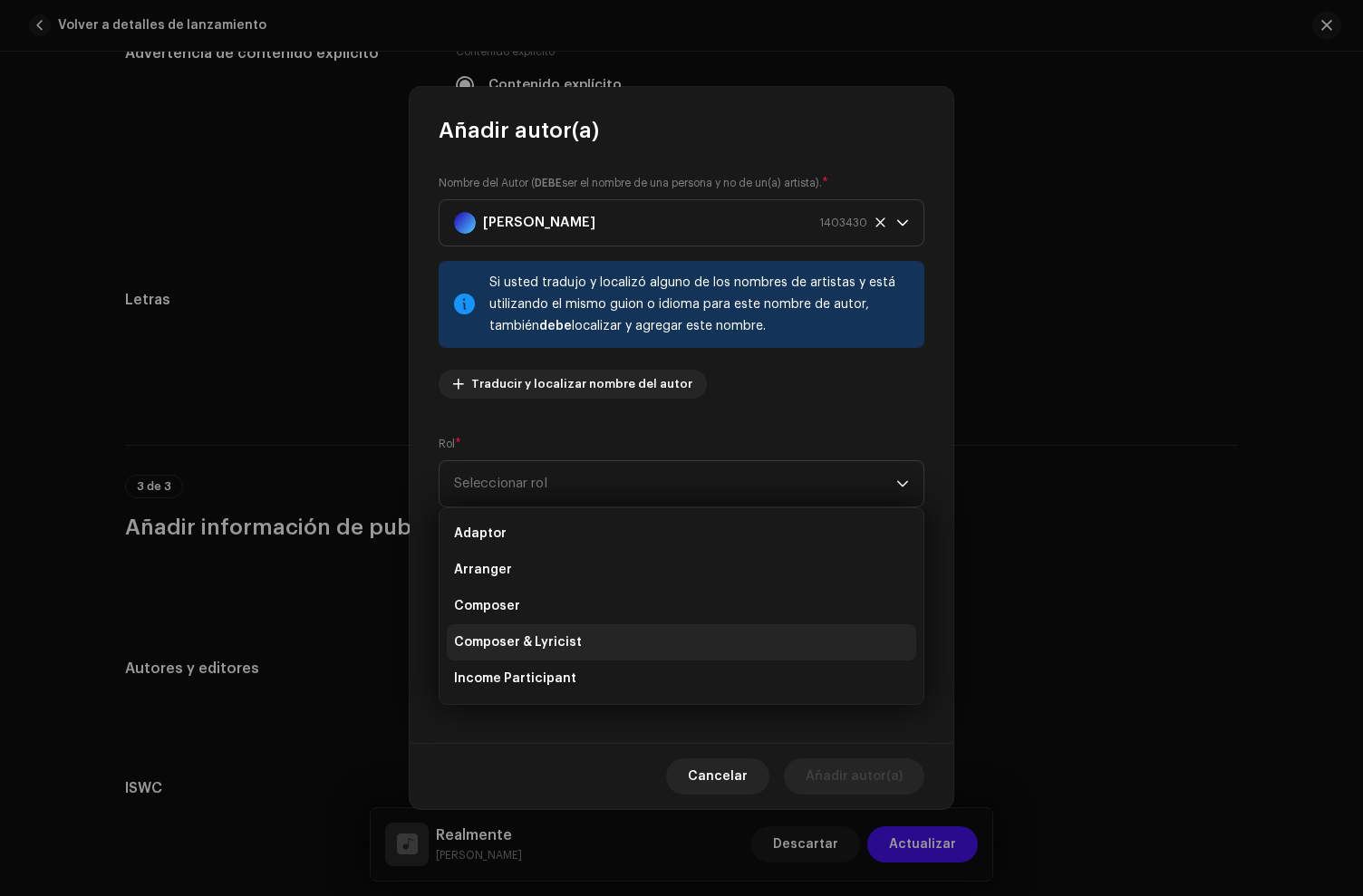
click at [547, 646] on span "Composer & Lyricist" at bounding box center [518, 643] width 128 height 18
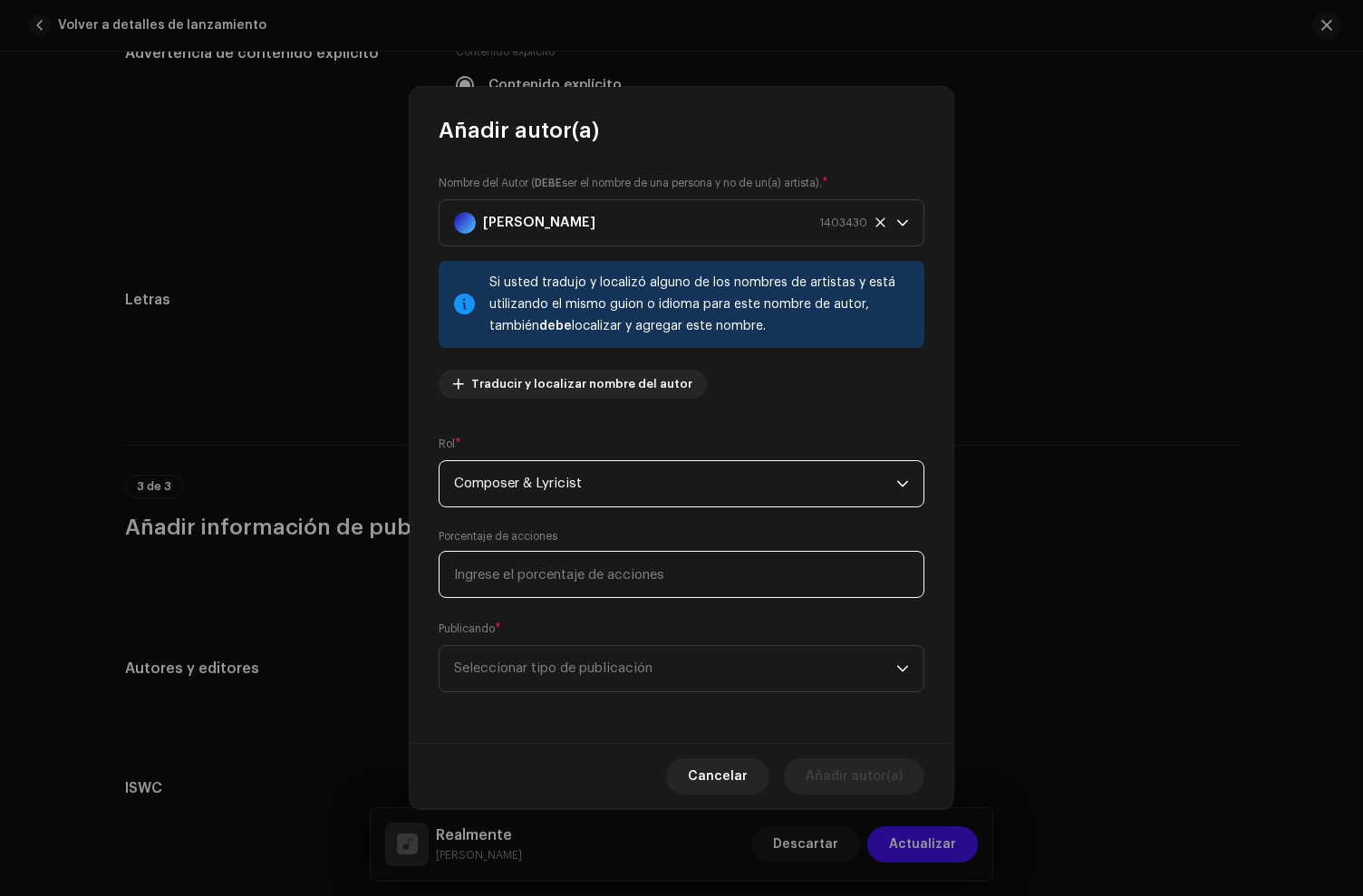
click at [540, 587] on input at bounding box center [682, 575] width 486 height 47
type input "100,00"
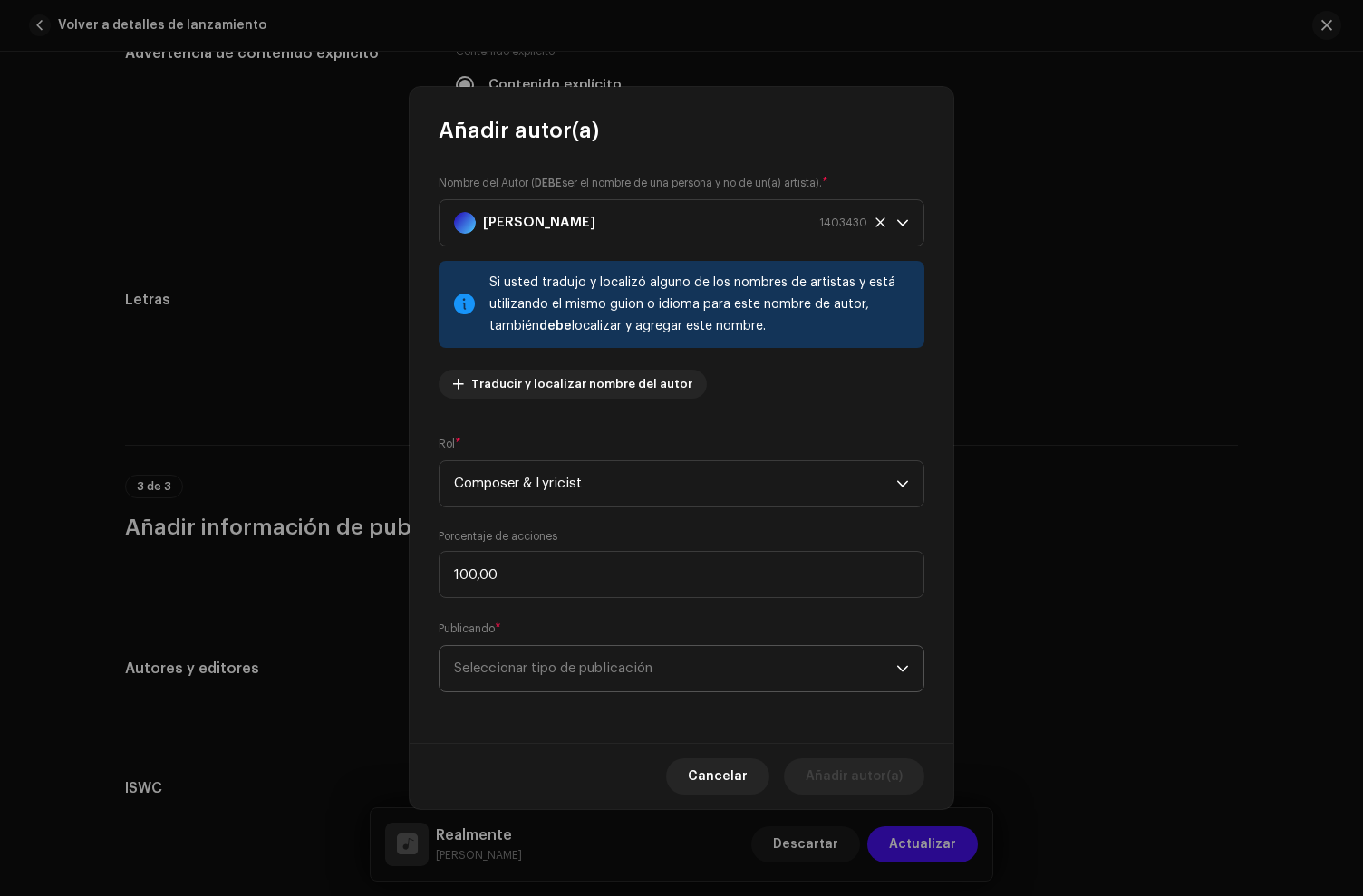
click at [533, 672] on span "Seleccionar tipo de publicación" at bounding box center [676, 669] width 443 height 45
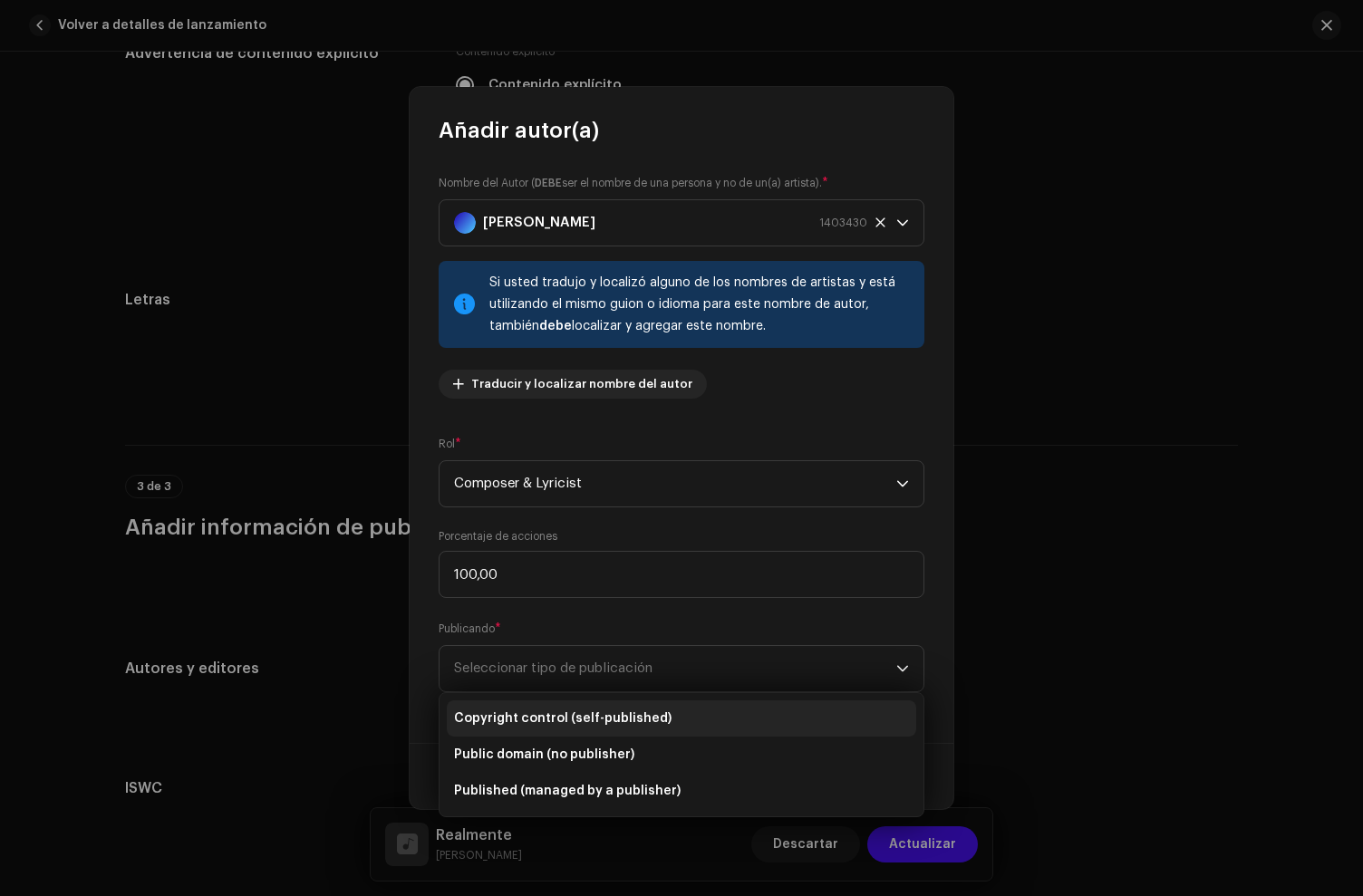
drag, startPoint x: 548, startPoint y: 715, endPoint x: 571, endPoint y: 717, distance: 23.1
click at [548, 715] on span "Copyright control (self-published)" at bounding box center [563, 719] width 218 height 18
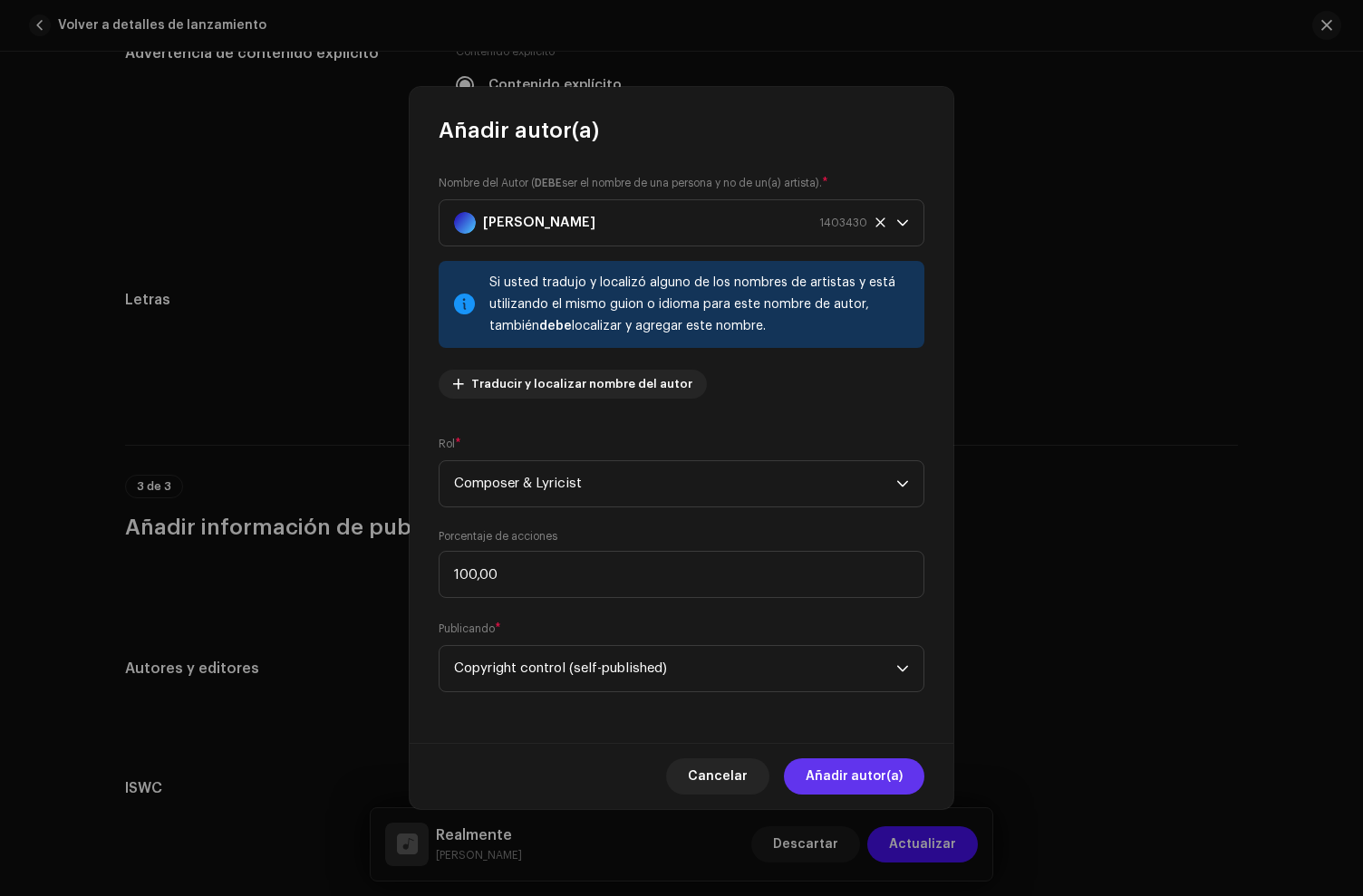
drag, startPoint x: 859, startPoint y: 774, endPoint x: 903, endPoint y: 821, distance: 64.4
click at [862, 774] on span "Añadir autor(a)" at bounding box center [853, 776] width 97 height 36
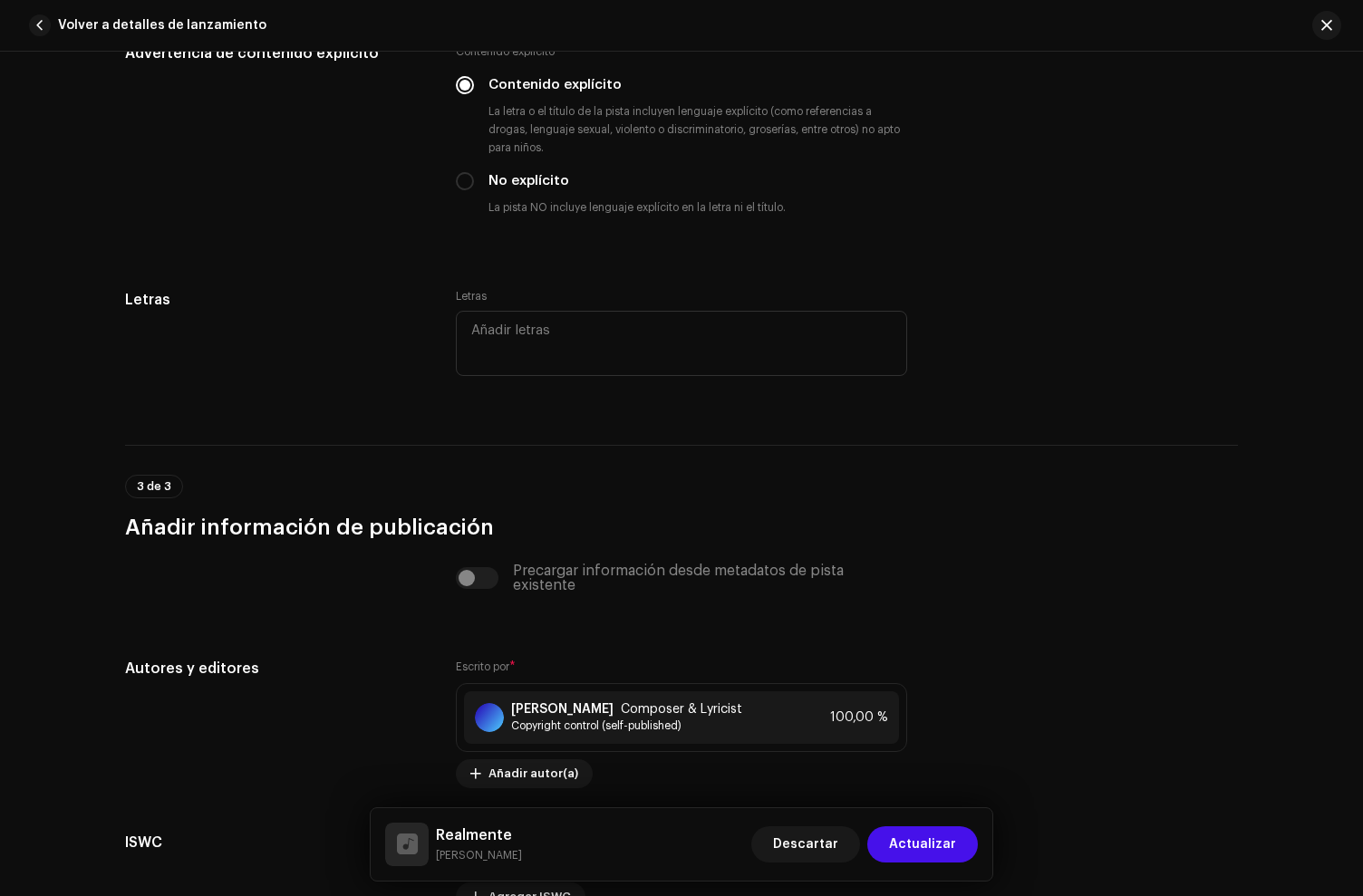
click at [910, 835] on span "Actualizar" at bounding box center [922, 844] width 67 height 36
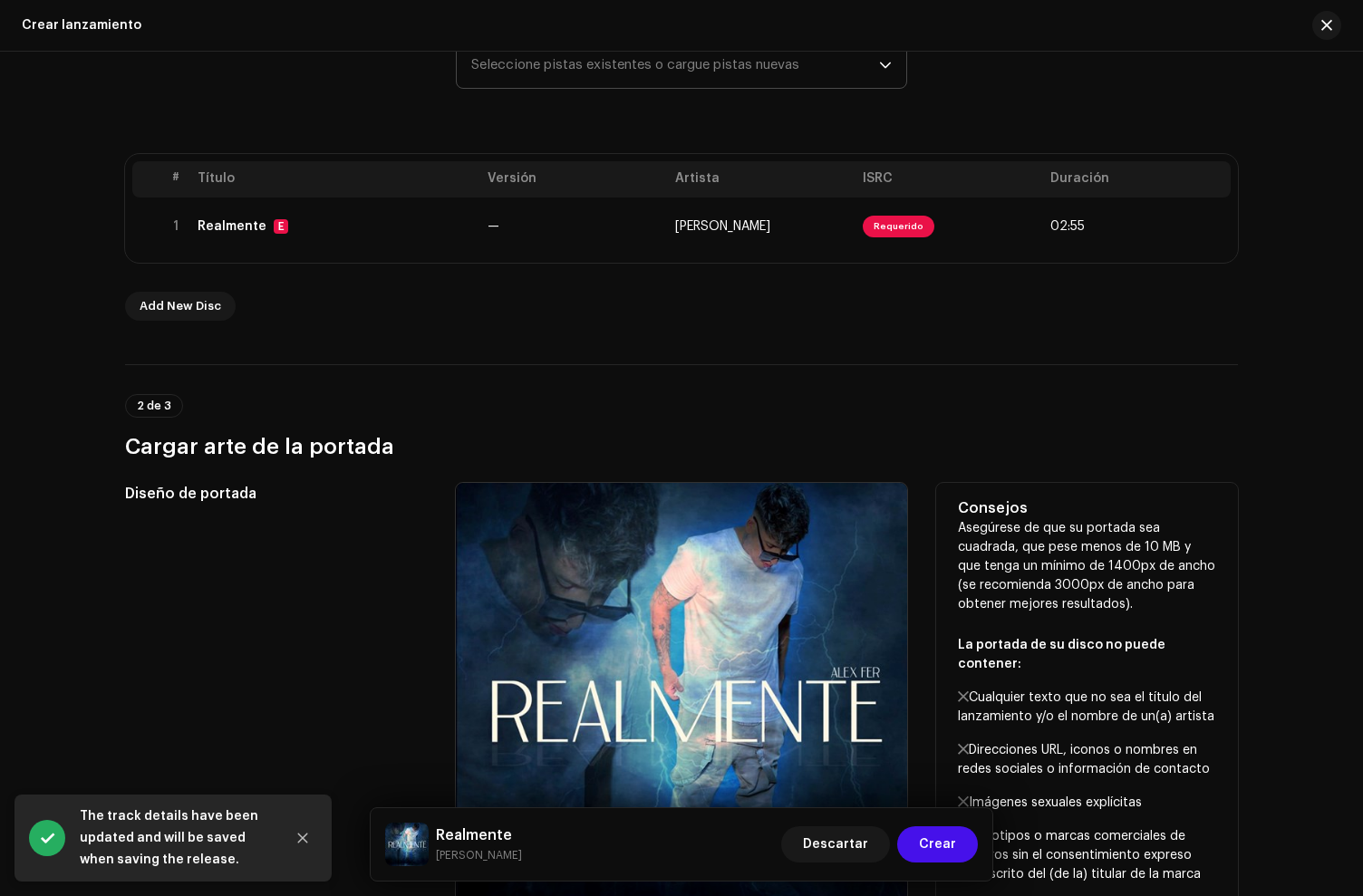
scroll to position [283, 0]
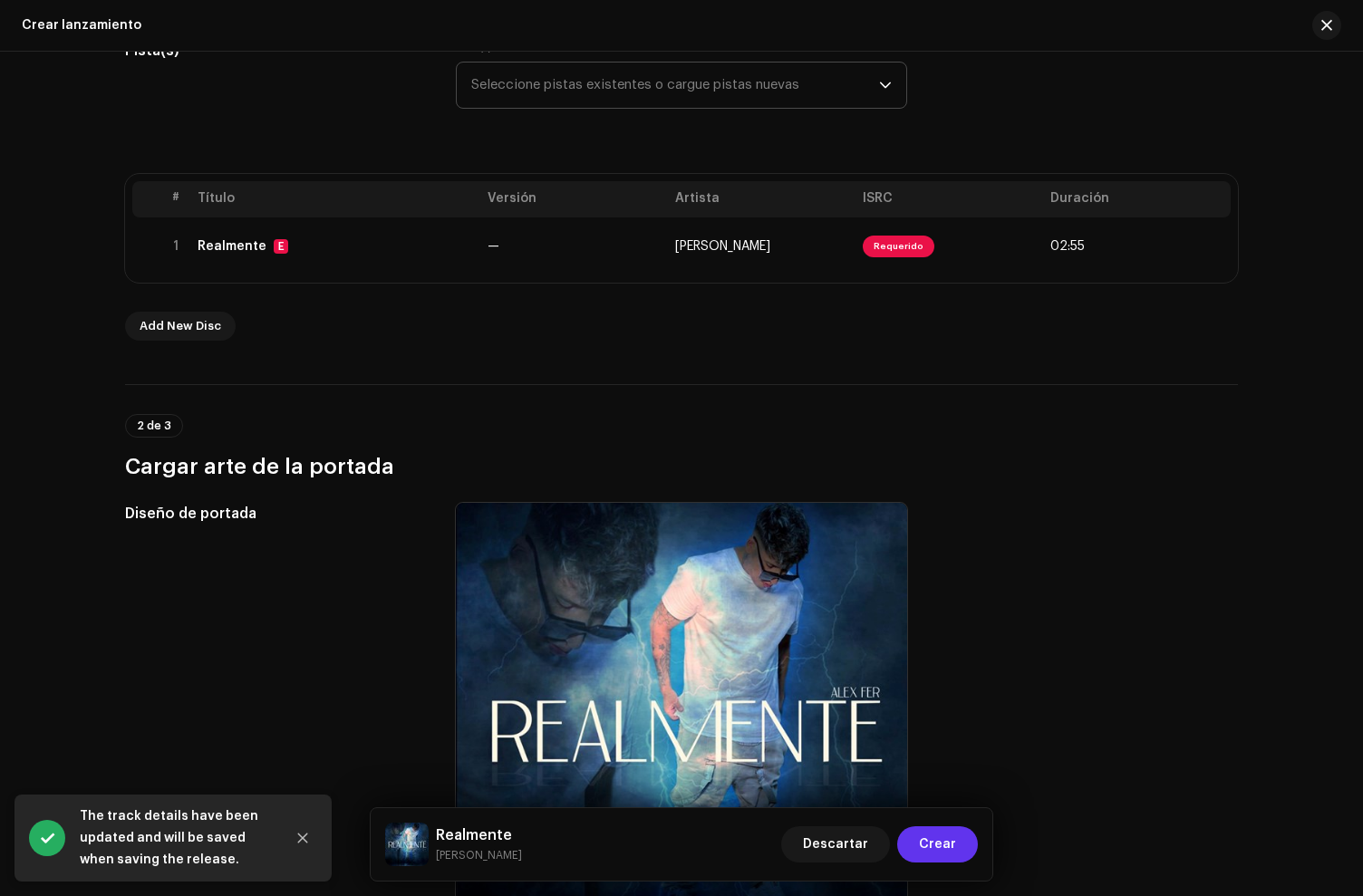
click at [945, 845] on span "Crear" at bounding box center [937, 844] width 37 height 36
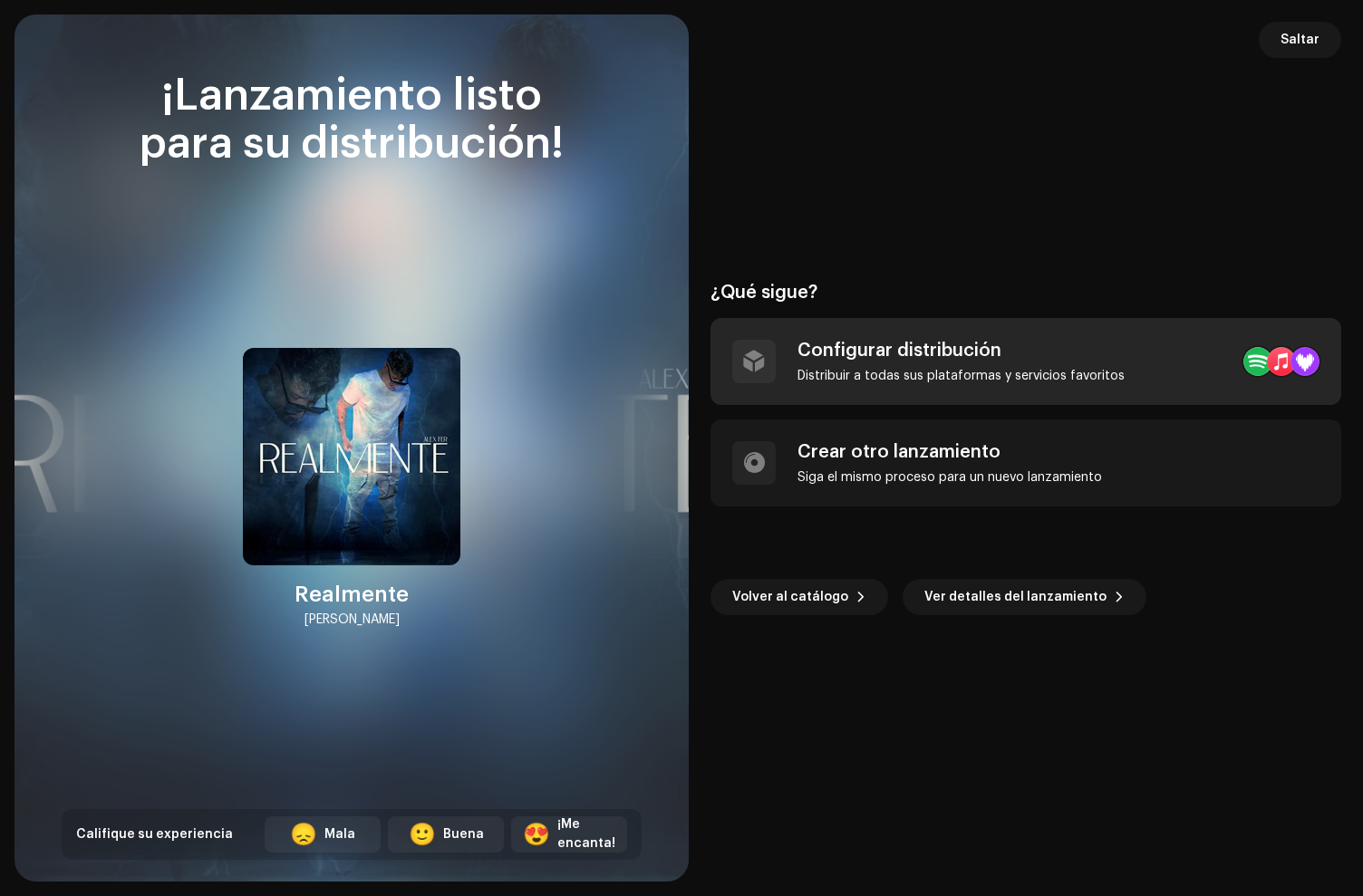
click at [853, 349] on div "Configurar distribución" at bounding box center [960, 351] width 327 height 22
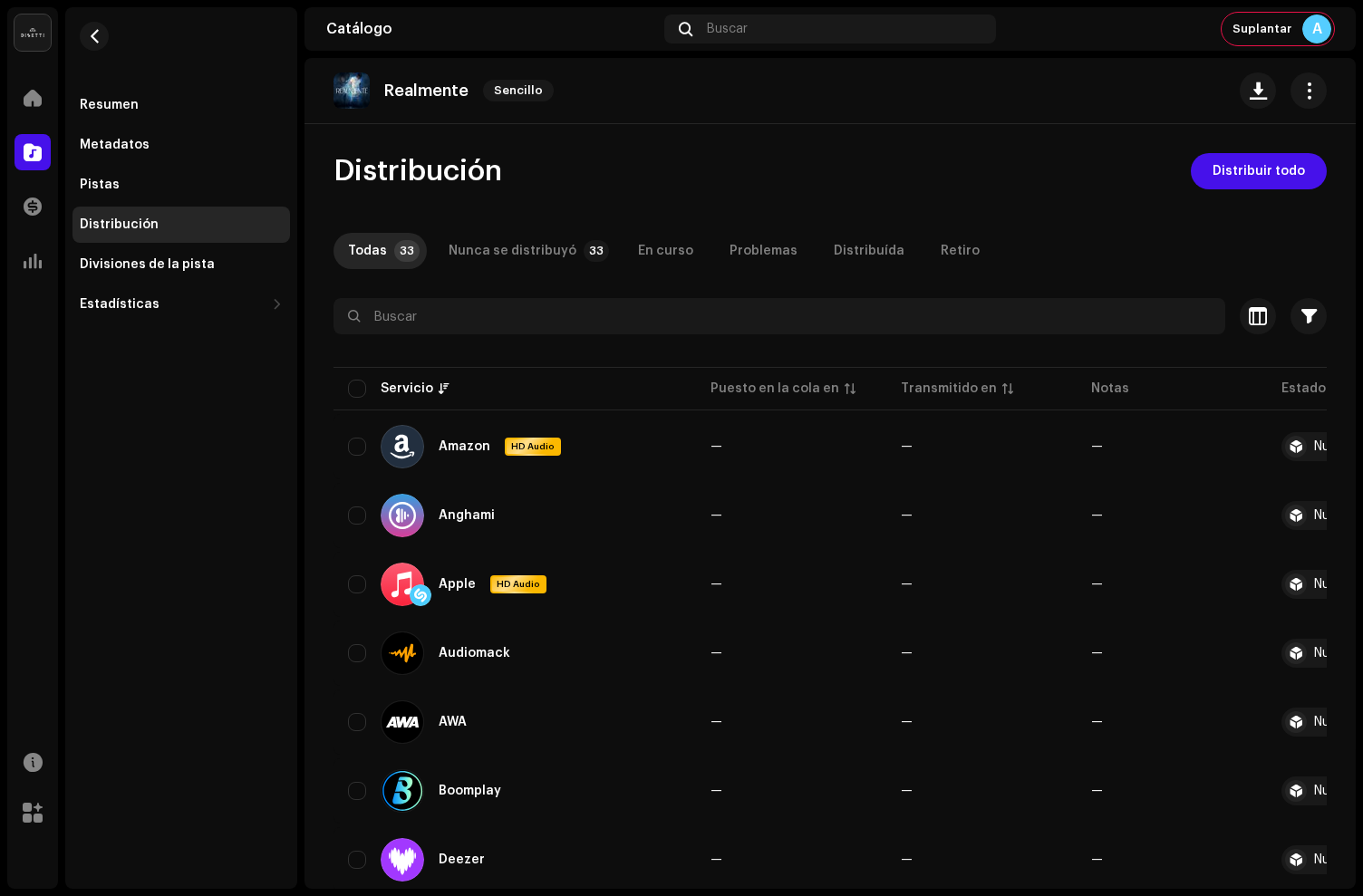
click at [1234, 177] on span "Distribuir todo" at bounding box center [1259, 171] width 92 height 36
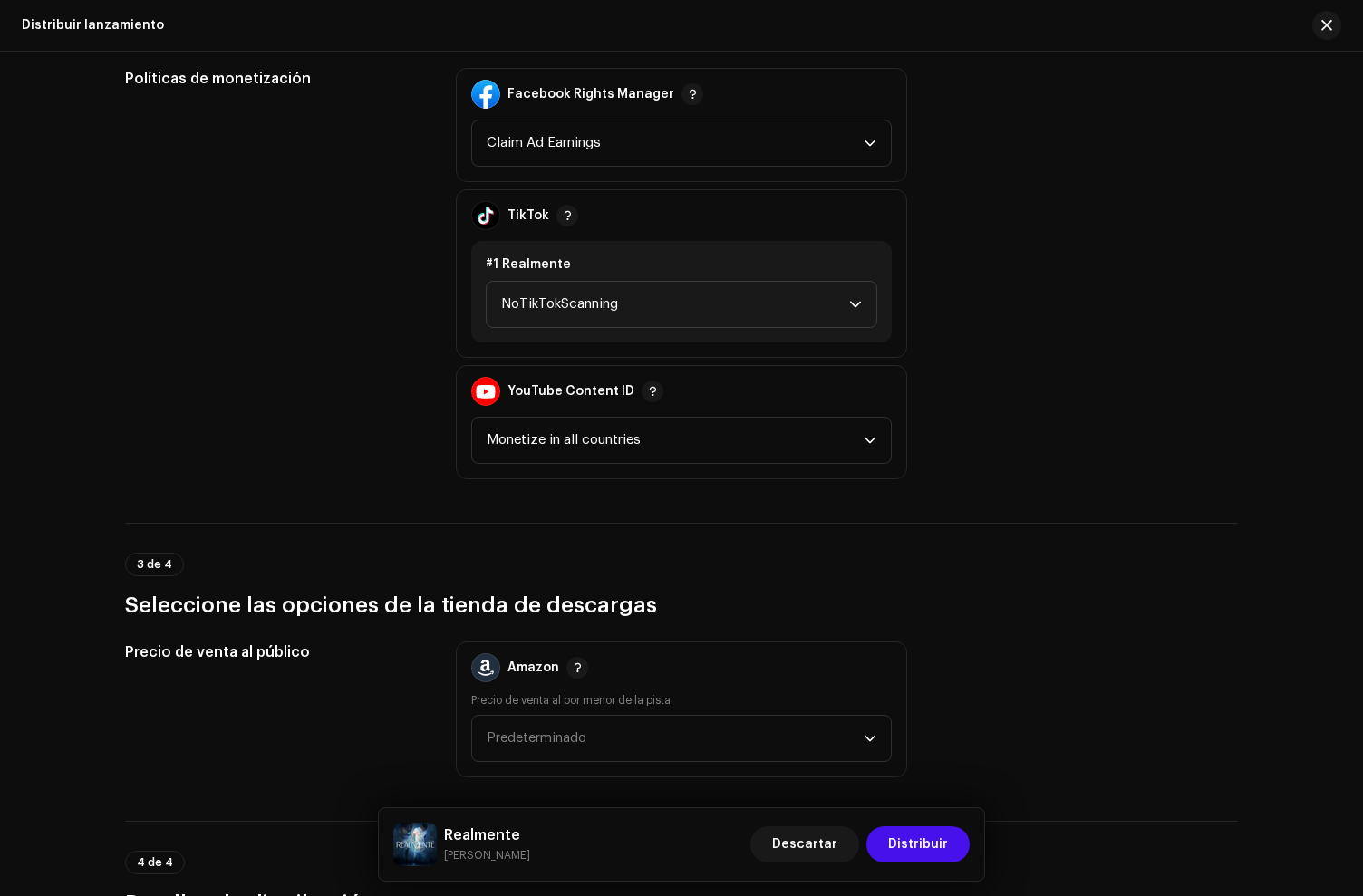
scroll to position [2787, 0]
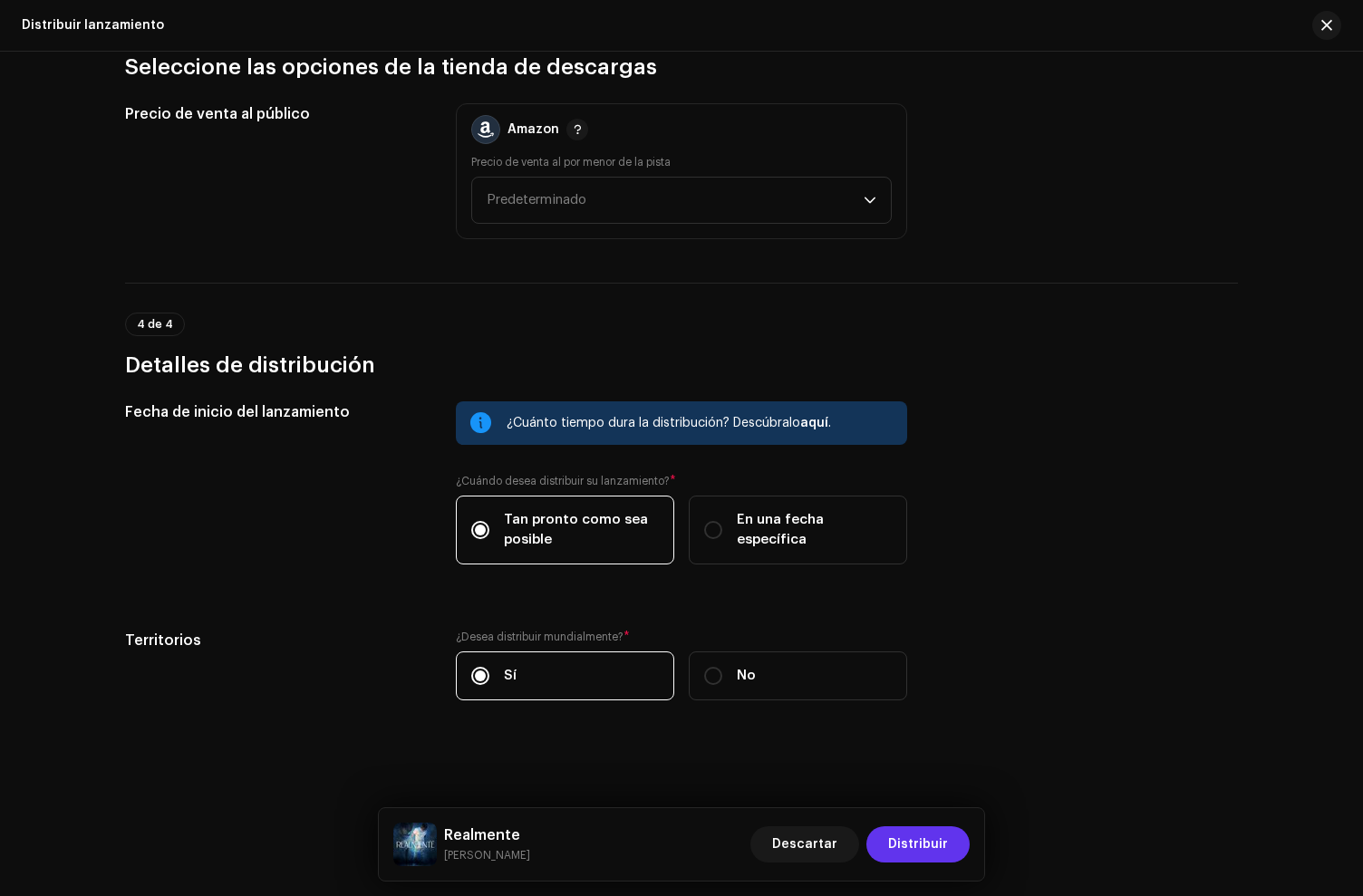
click at [896, 834] on span "Distribuir" at bounding box center [918, 844] width 60 height 36
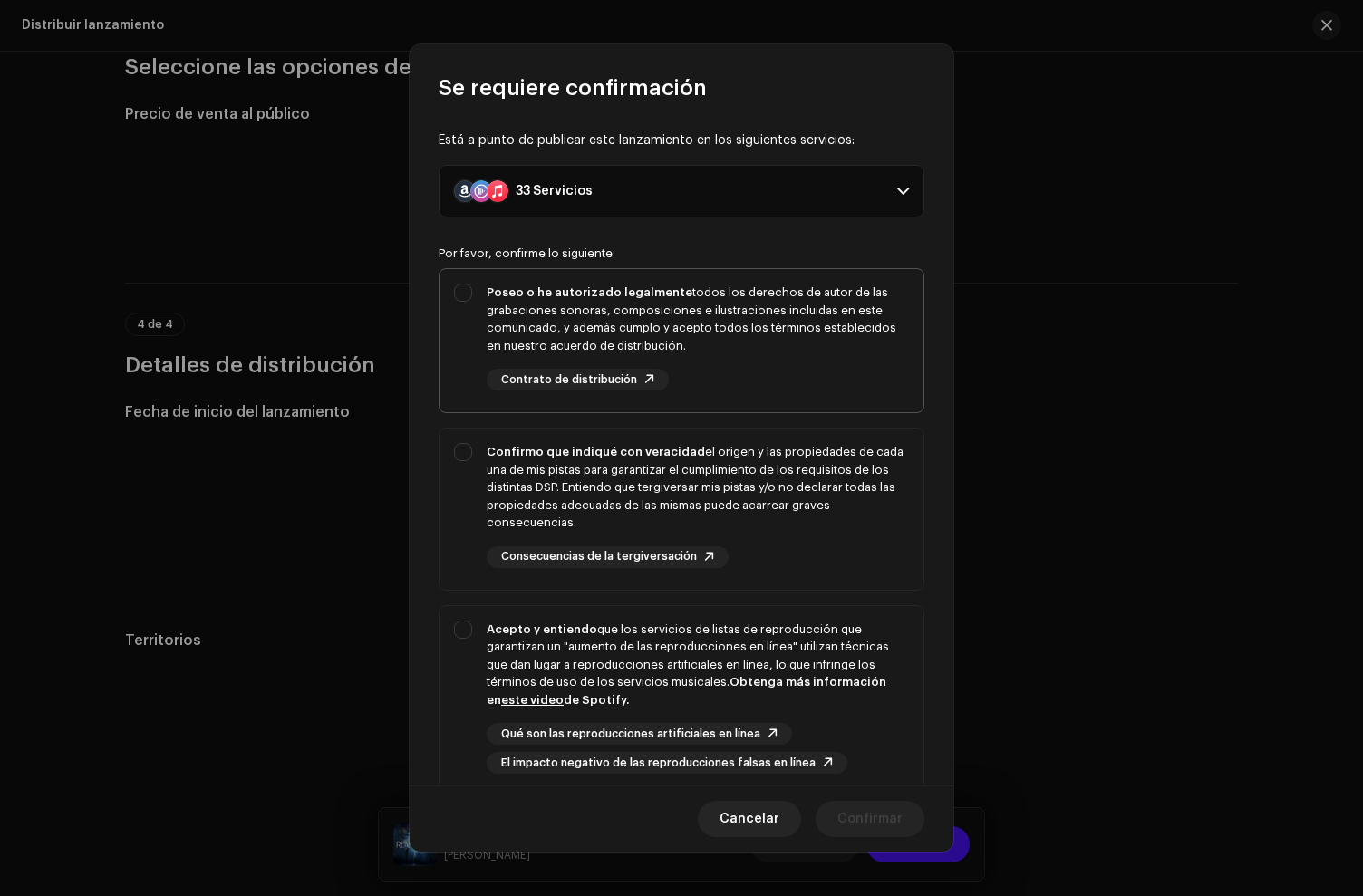
click at [782, 327] on div "Poseo o he autorizado legalmente todos los derechos de autor de las grabaciones…" at bounding box center [698, 319] width 423 height 71
checkbox input "true"
click at [784, 487] on div "Confirmo que indiqué con veracidad el origen y las propiedades de cada una de m…" at bounding box center [698, 488] width 423 height 89
checkbox input "true"
click at [779, 677] on strong "Obtenga más información en este video de Spotify." at bounding box center [686, 691] width 400 height 30
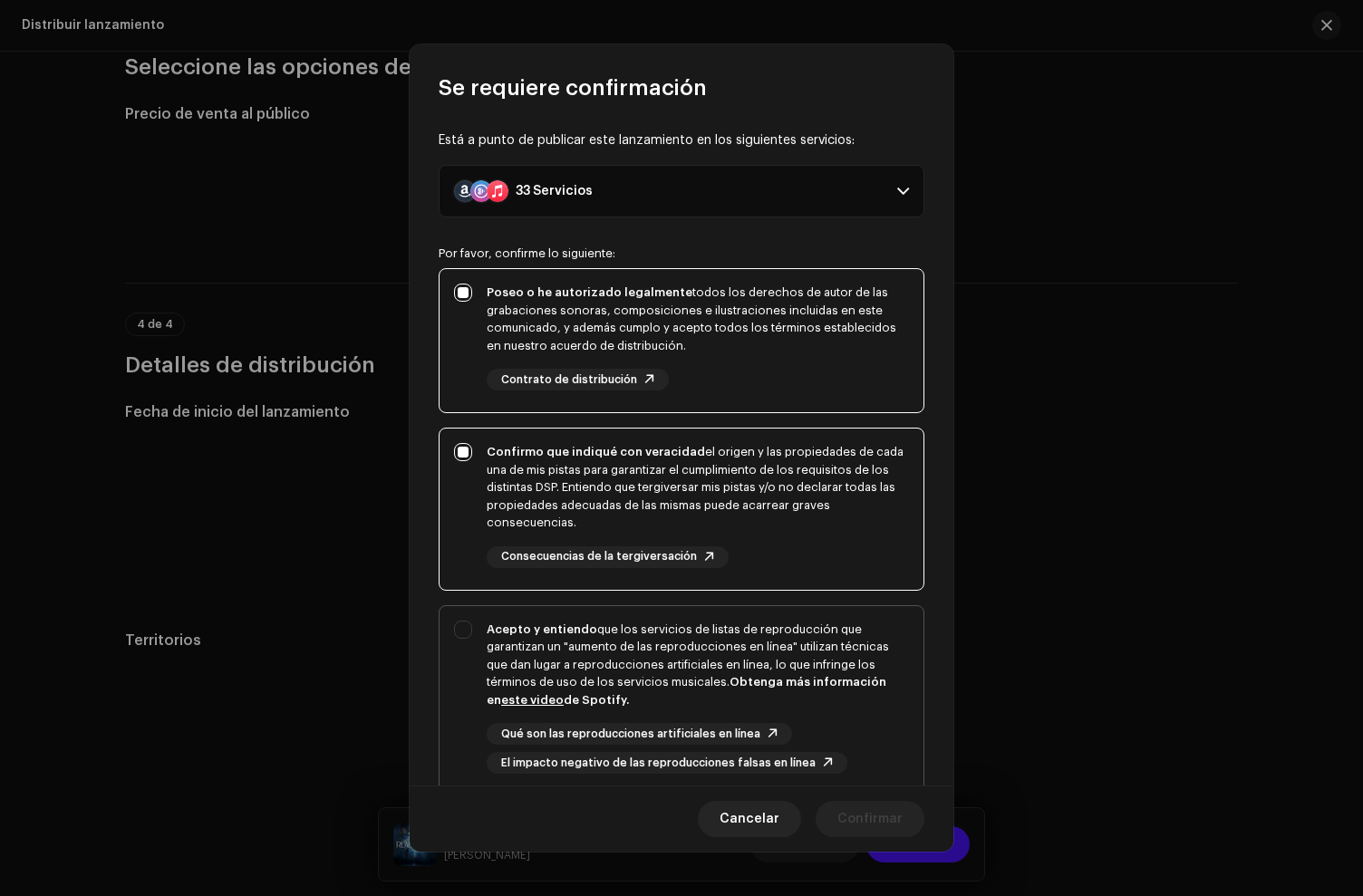
checkbox input "true"
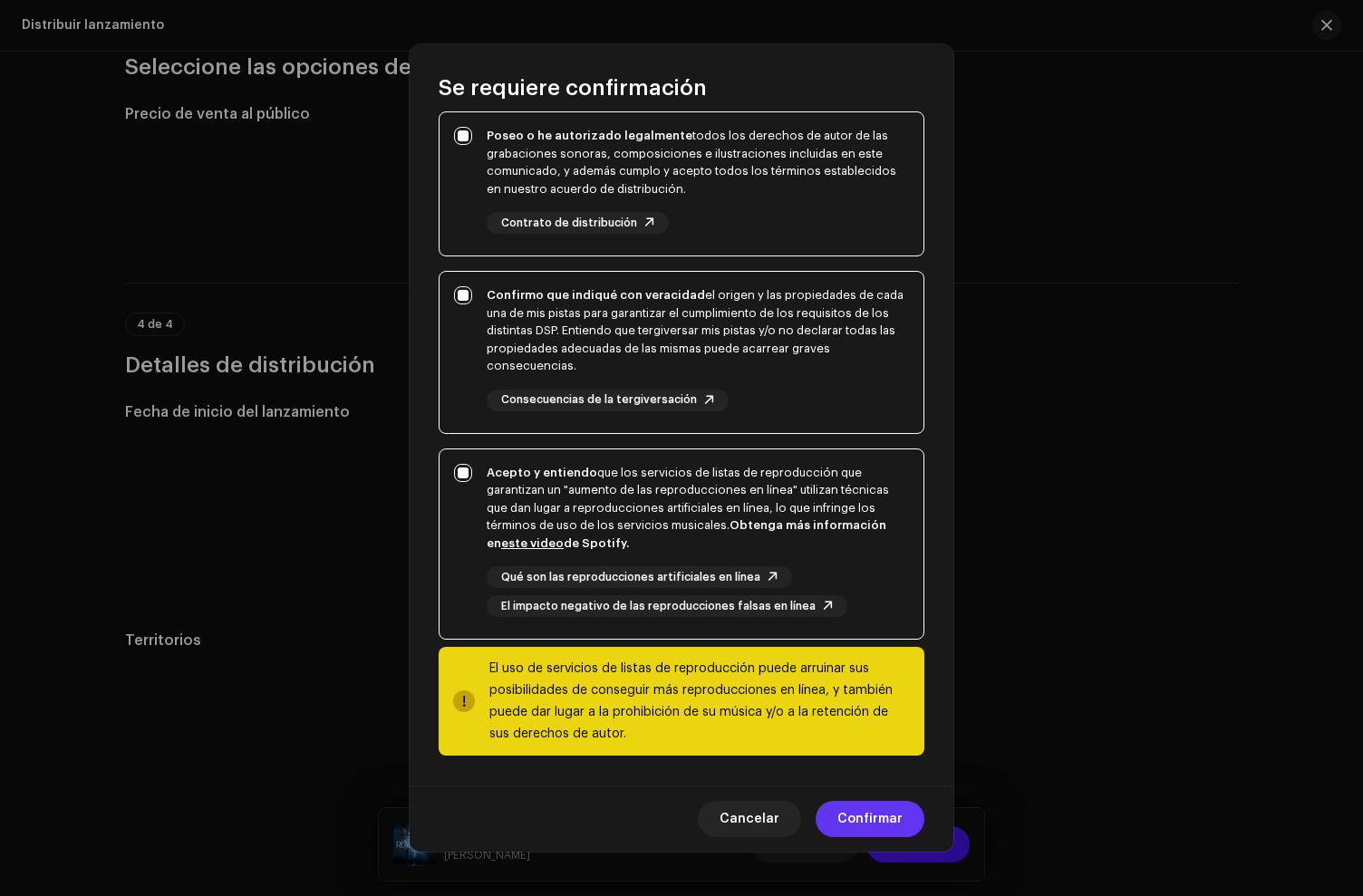
click at [882, 813] on span "Confirmar" at bounding box center [870, 819] width 65 height 36
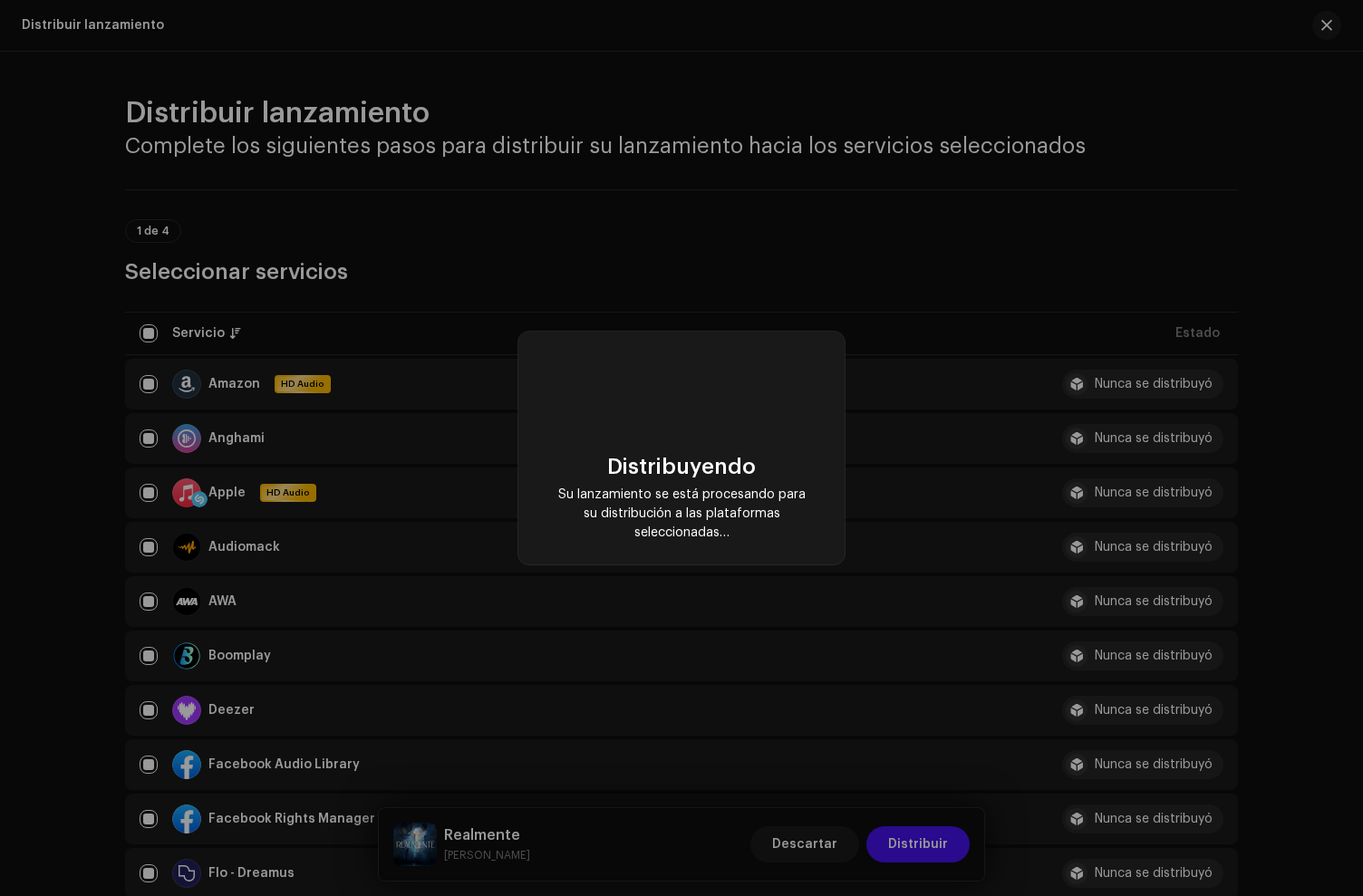
scroll to position [2787, 0]
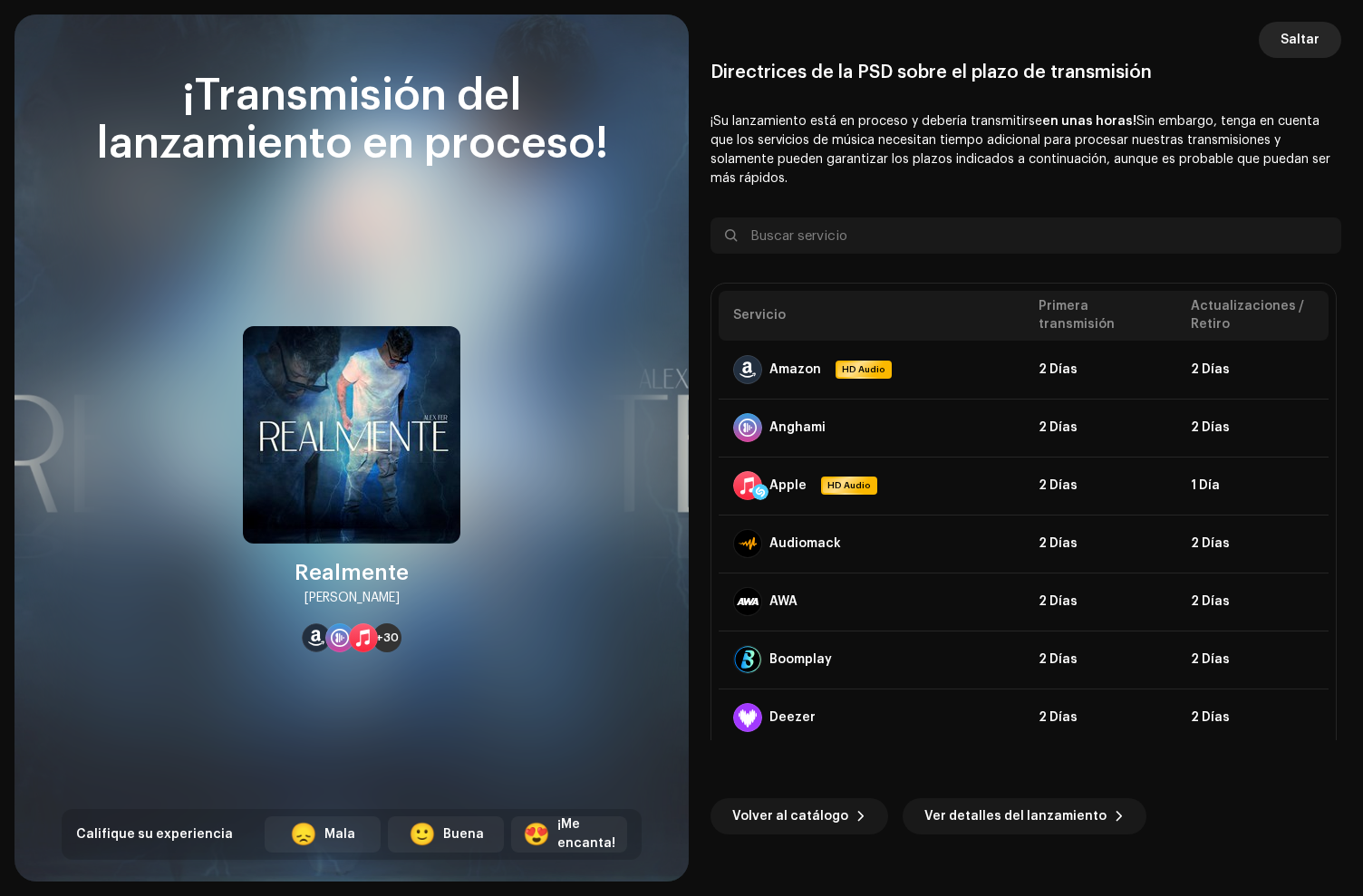
click at [1315, 38] on span "Saltar" at bounding box center [1300, 40] width 39 height 36
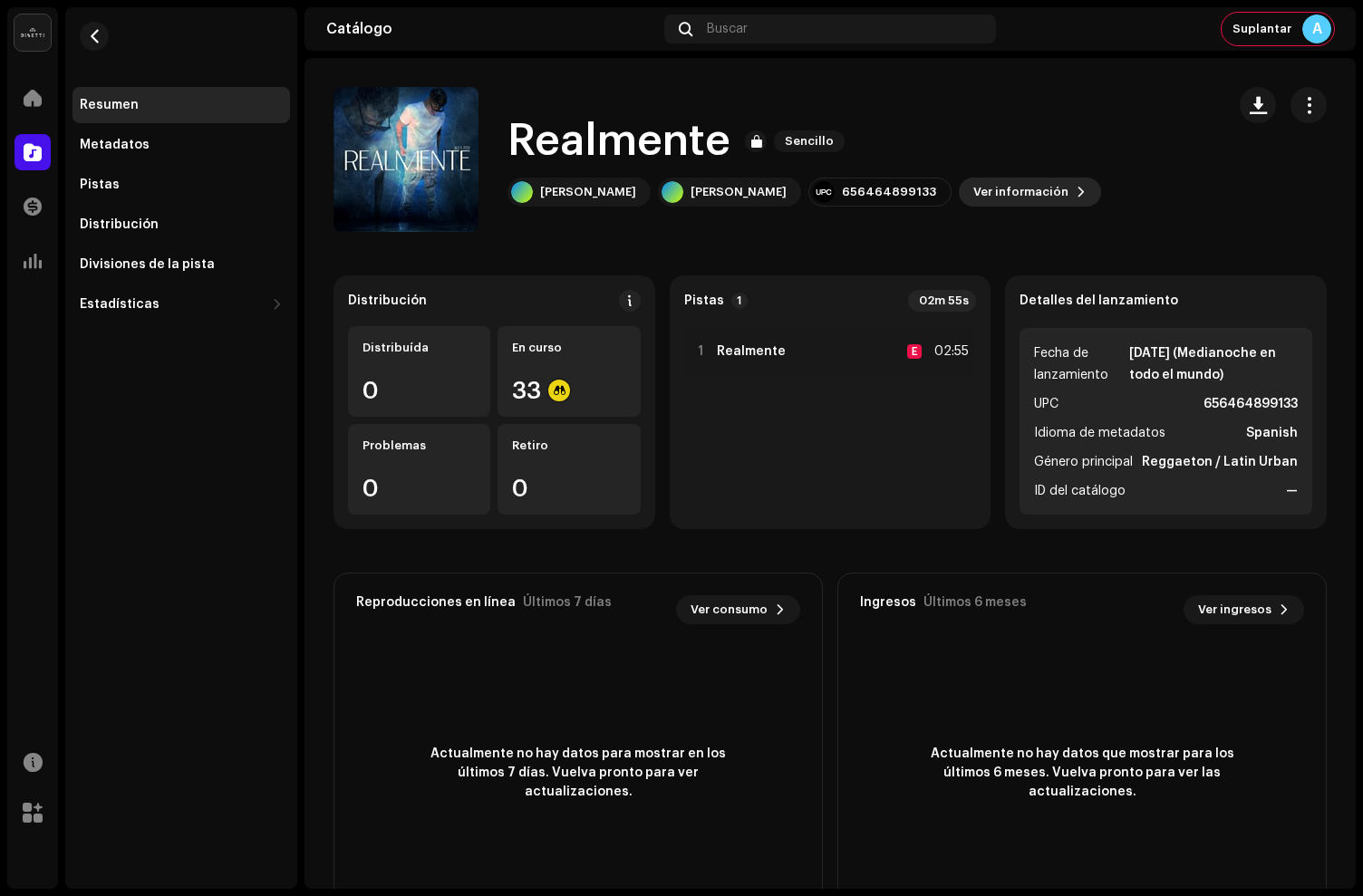
click at [973, 180] on span "Ver información" at bounding box center [1020, 192] width 95 height 36
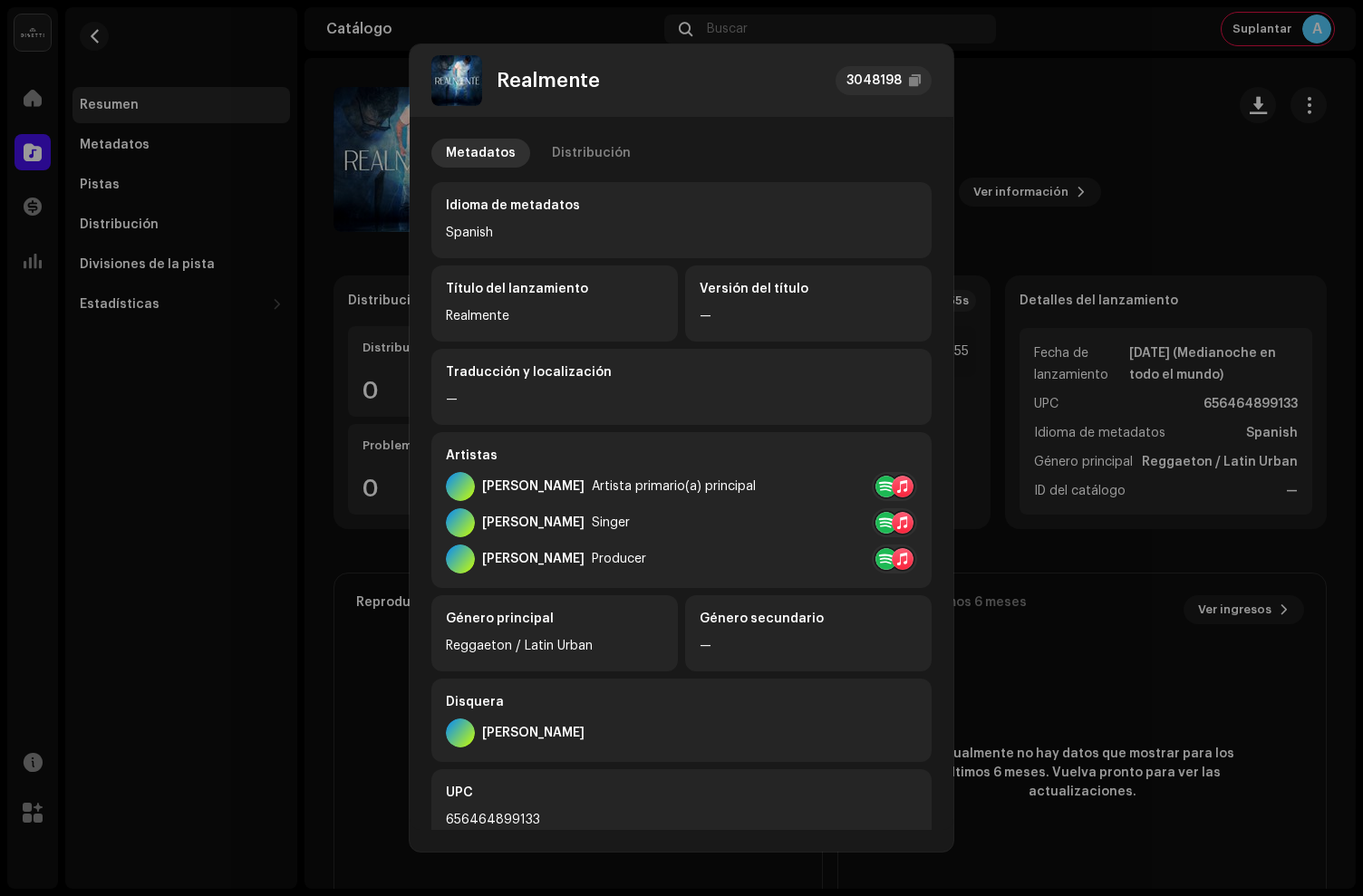
scroll to position [227, 0]
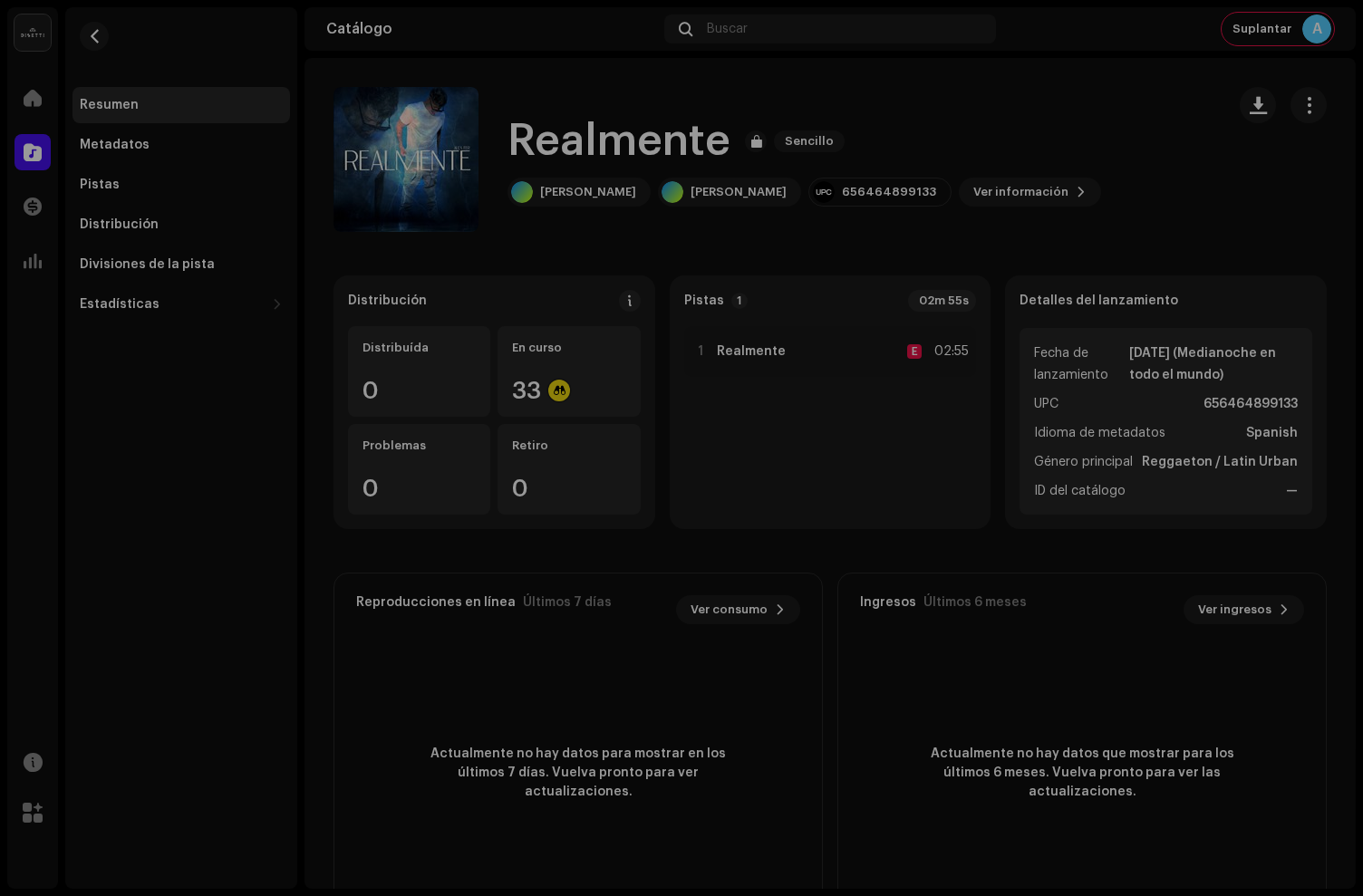
click at [313, 459] on div "Realmente 3048198 Metadatos Distribución Idioma de metadatos Spanish Título del…" at bounding box center [681, 448] width 1363 height 896
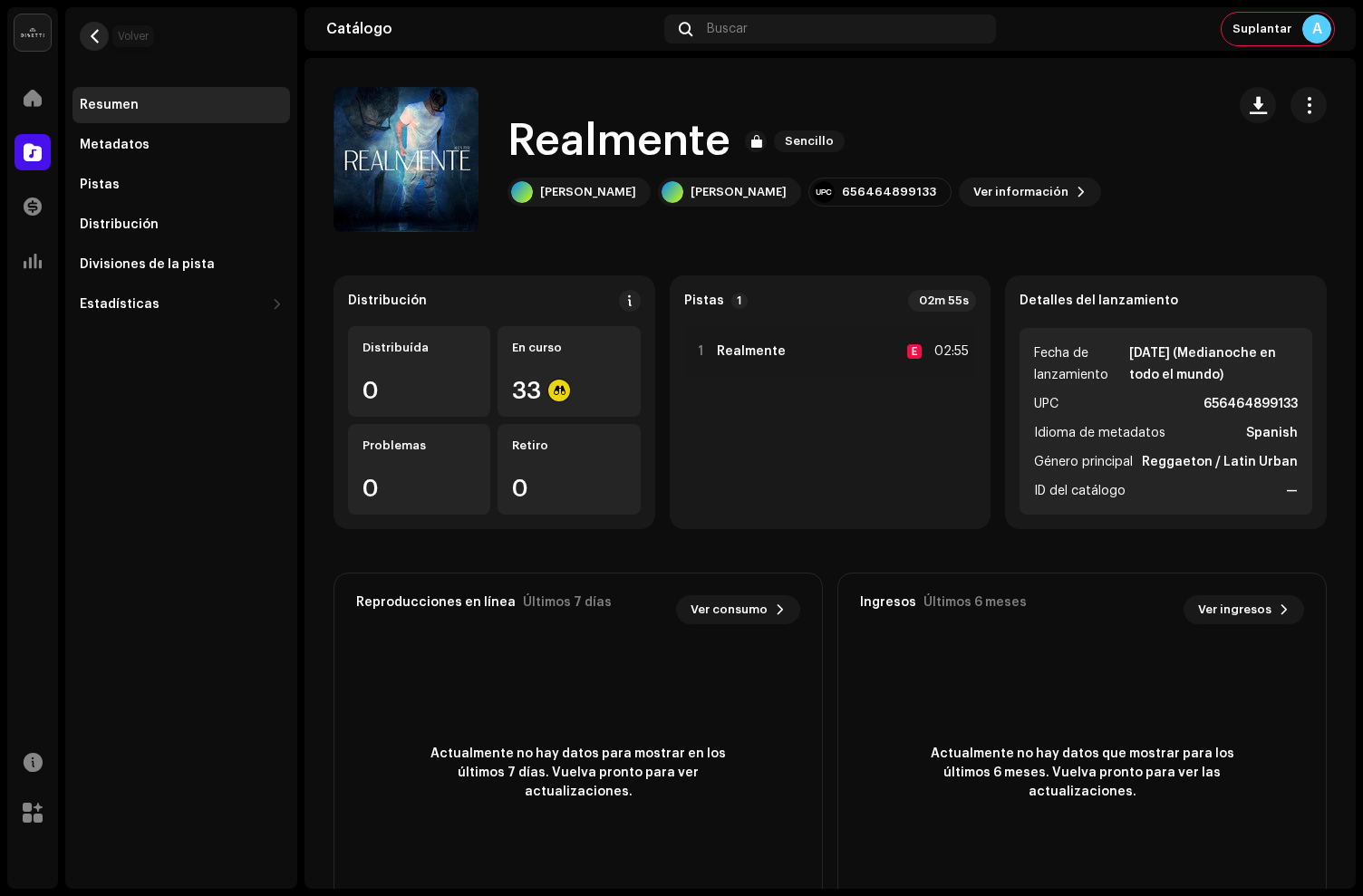
click at [95, 36] on span "button" at bounding box center [94, 36] width 14 height 15
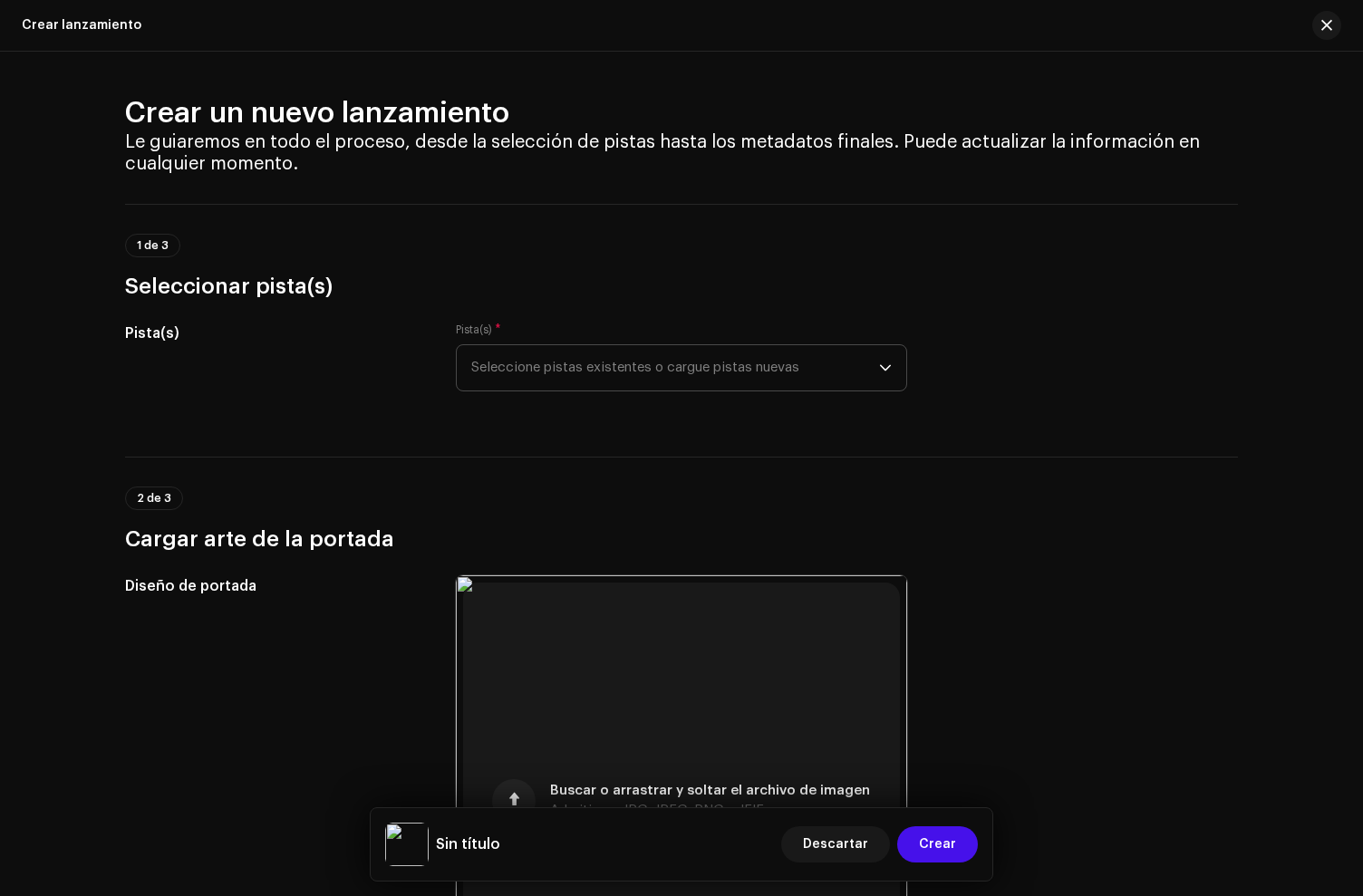
click at [748, 362] on span "Seleccione pistas existentes o cargue pistas nuevas" at bounding box center [676, 368] width 408 height 45
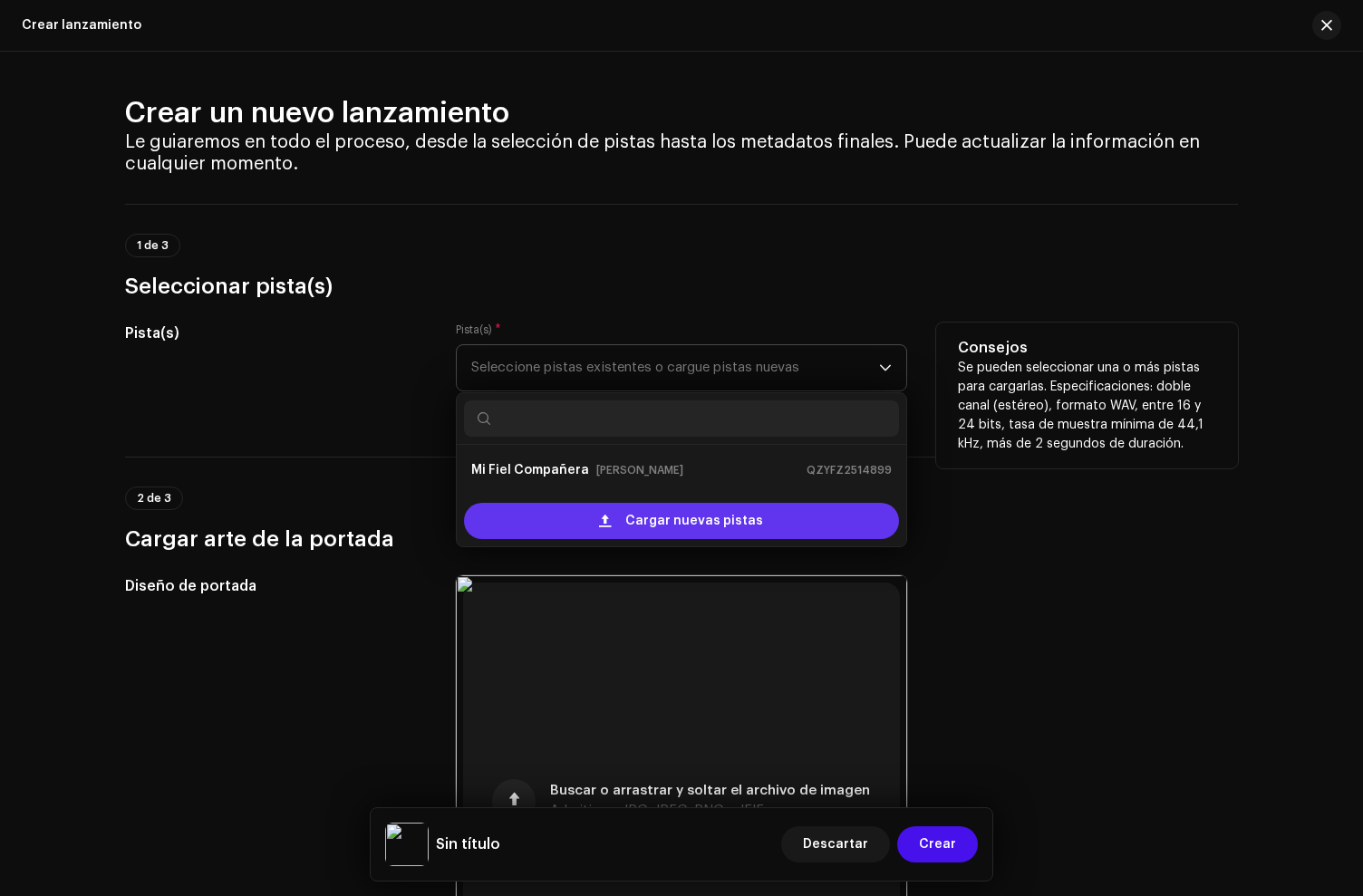
click at [589, 518] on div "Cargar nuevas pistas" at bounding box center [682, 521] width 435 height 36
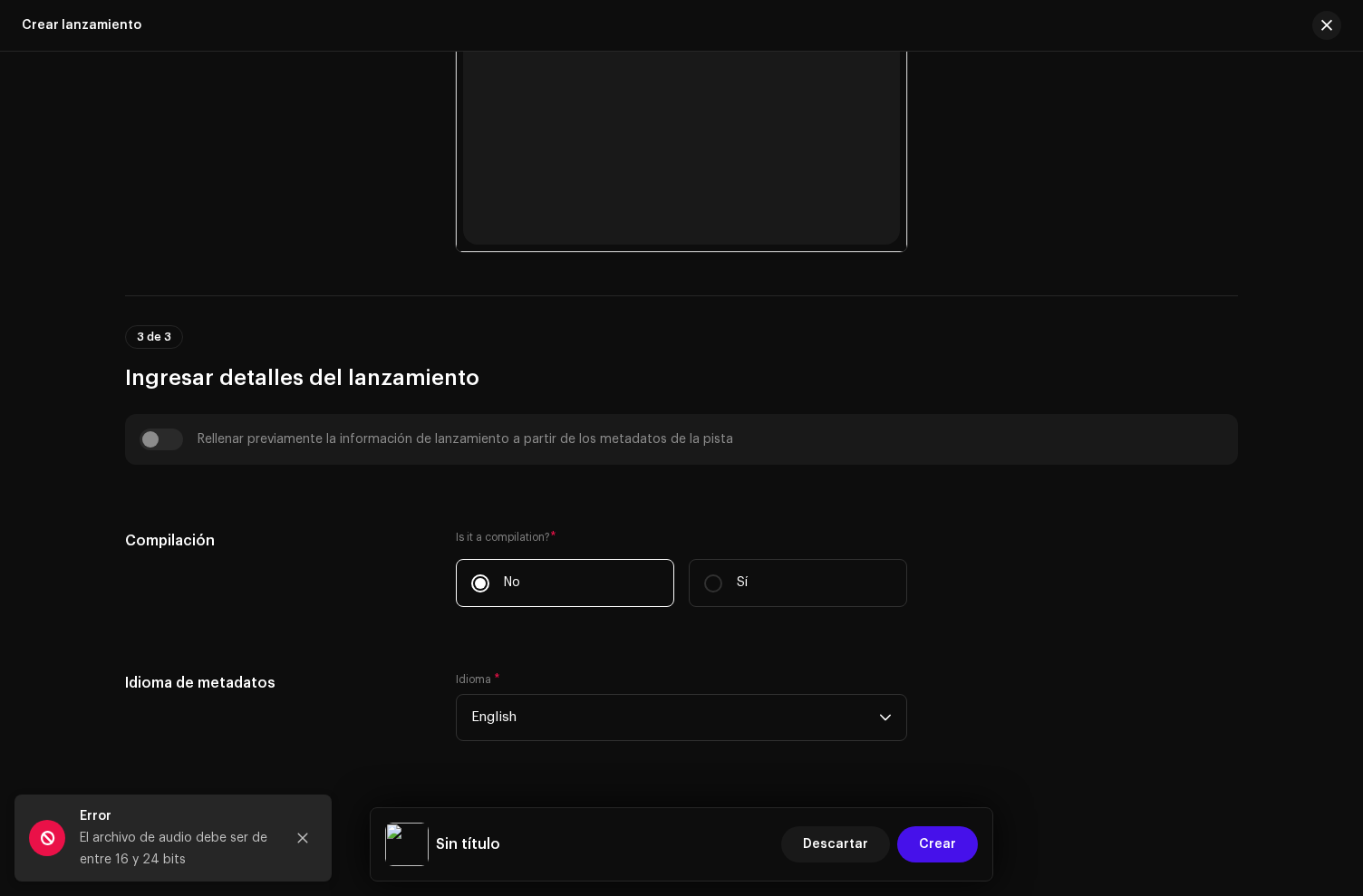
scroll to position [811, 0]
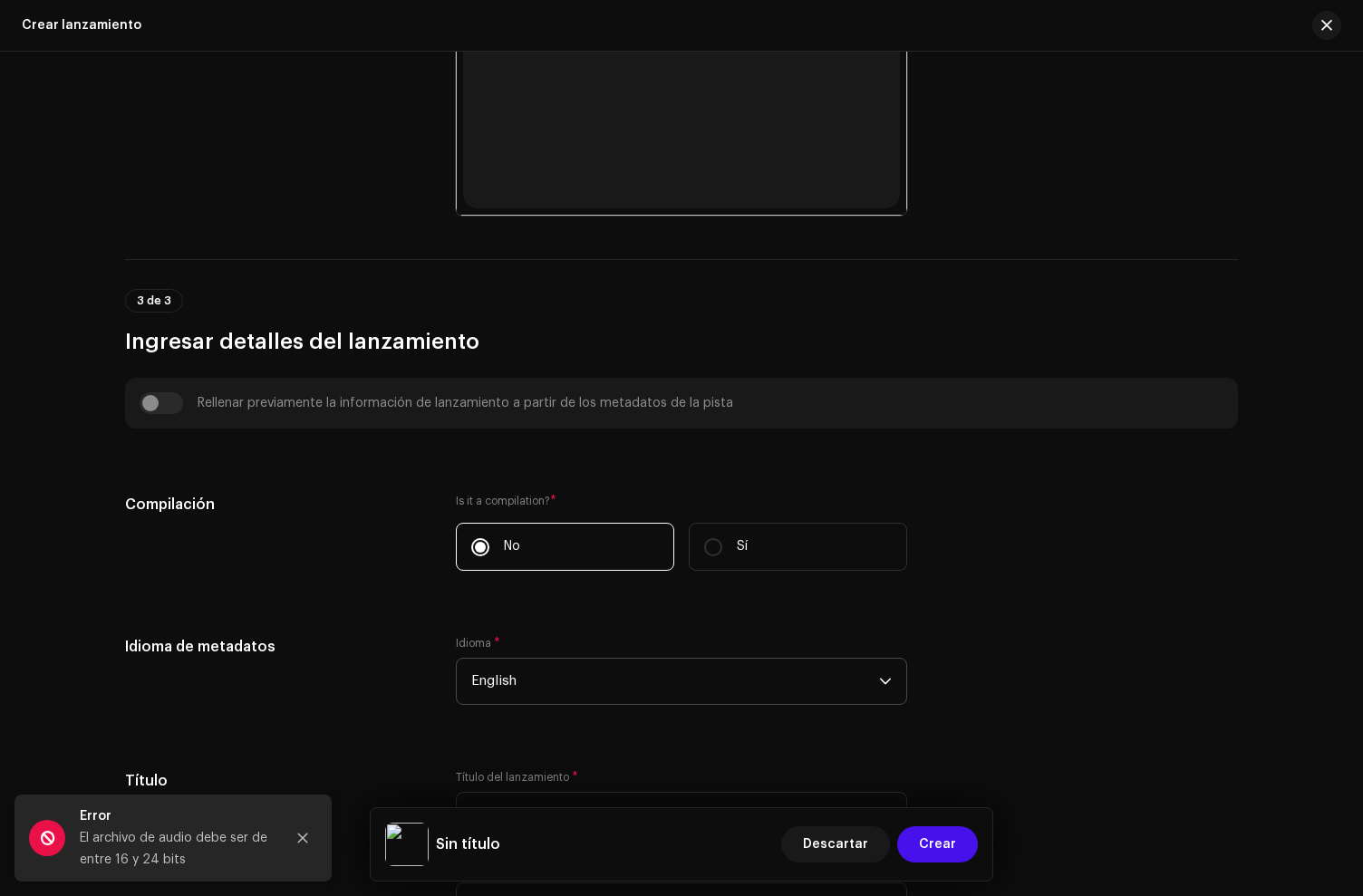
click at [508, 674] on span "English" at bounding box center [676, 682] width 408 height 45
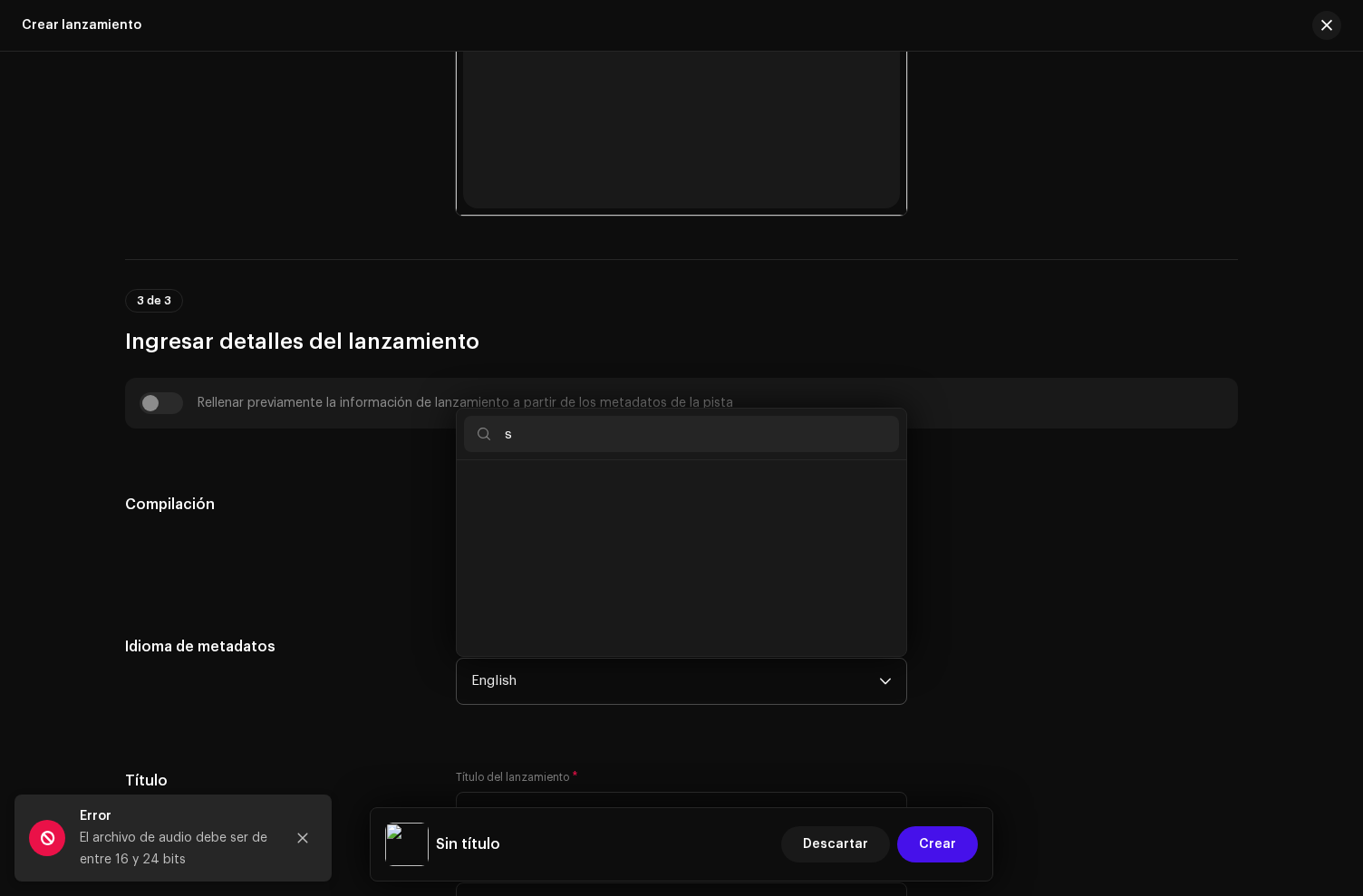
scroll to position [0, 0]
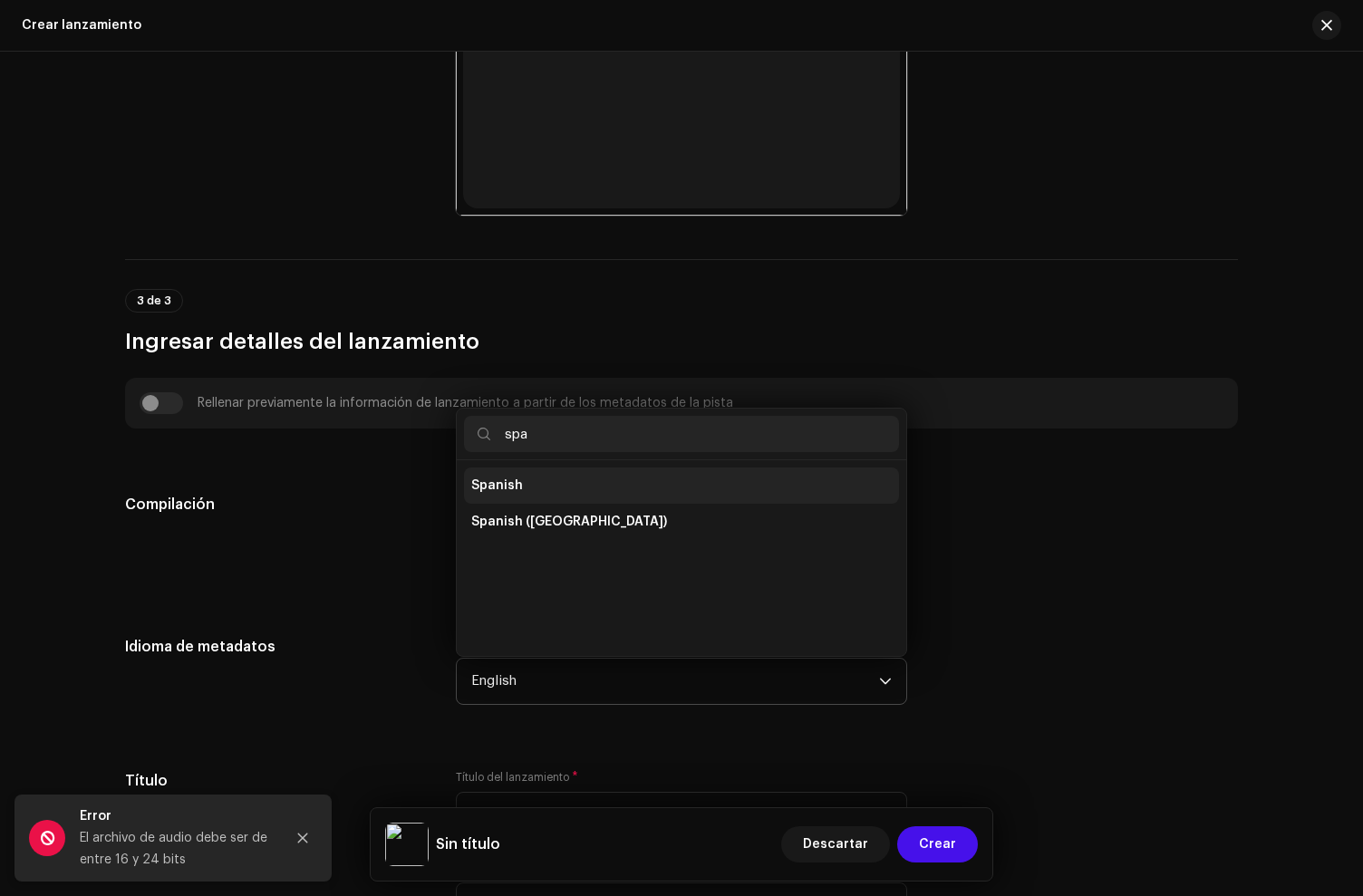
type input "spa"
click at [525, 485] on li "Spanish" at bounding box center [682, 486] width 435 height 36
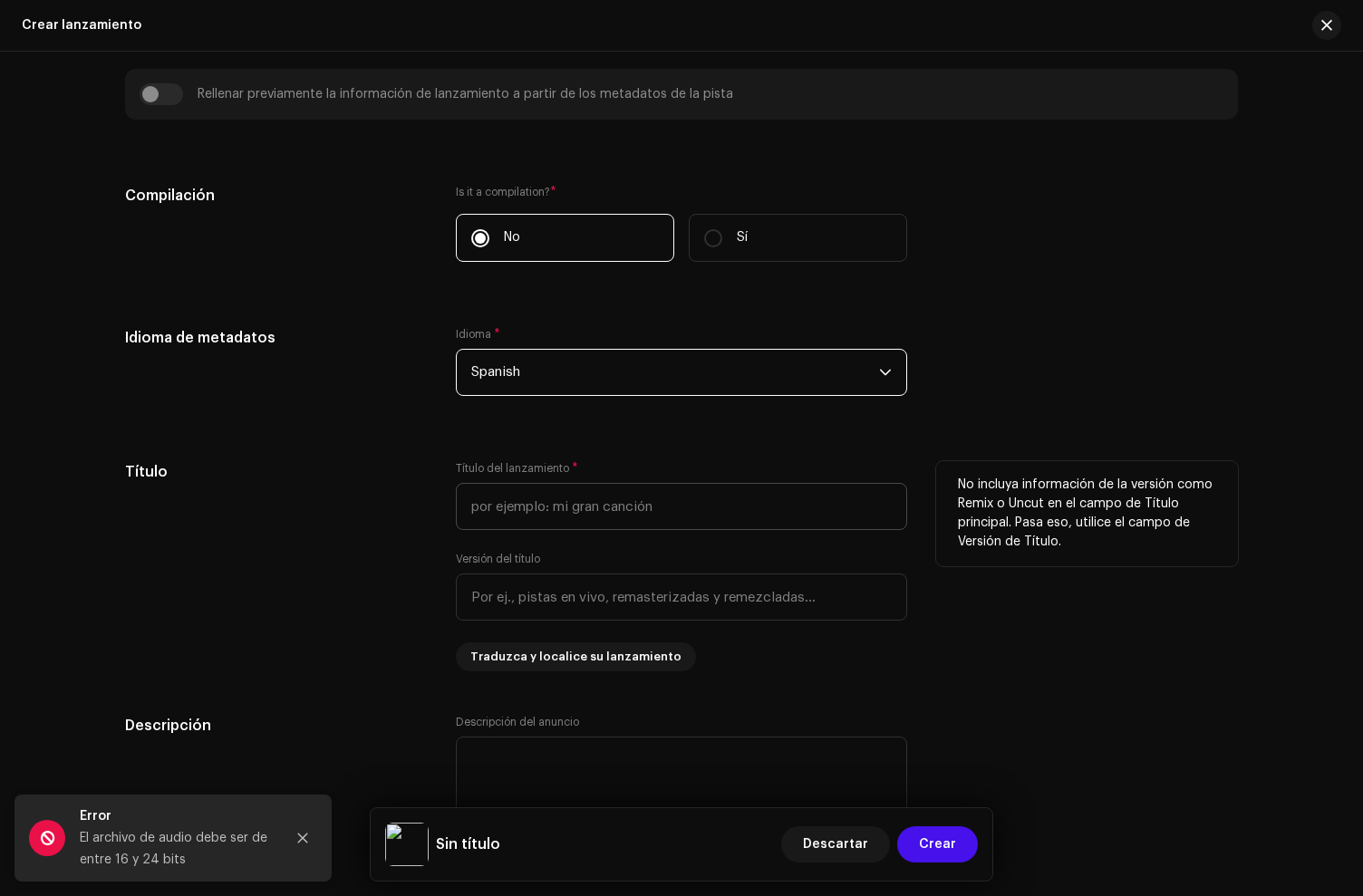
scroll to position [1127, 0]
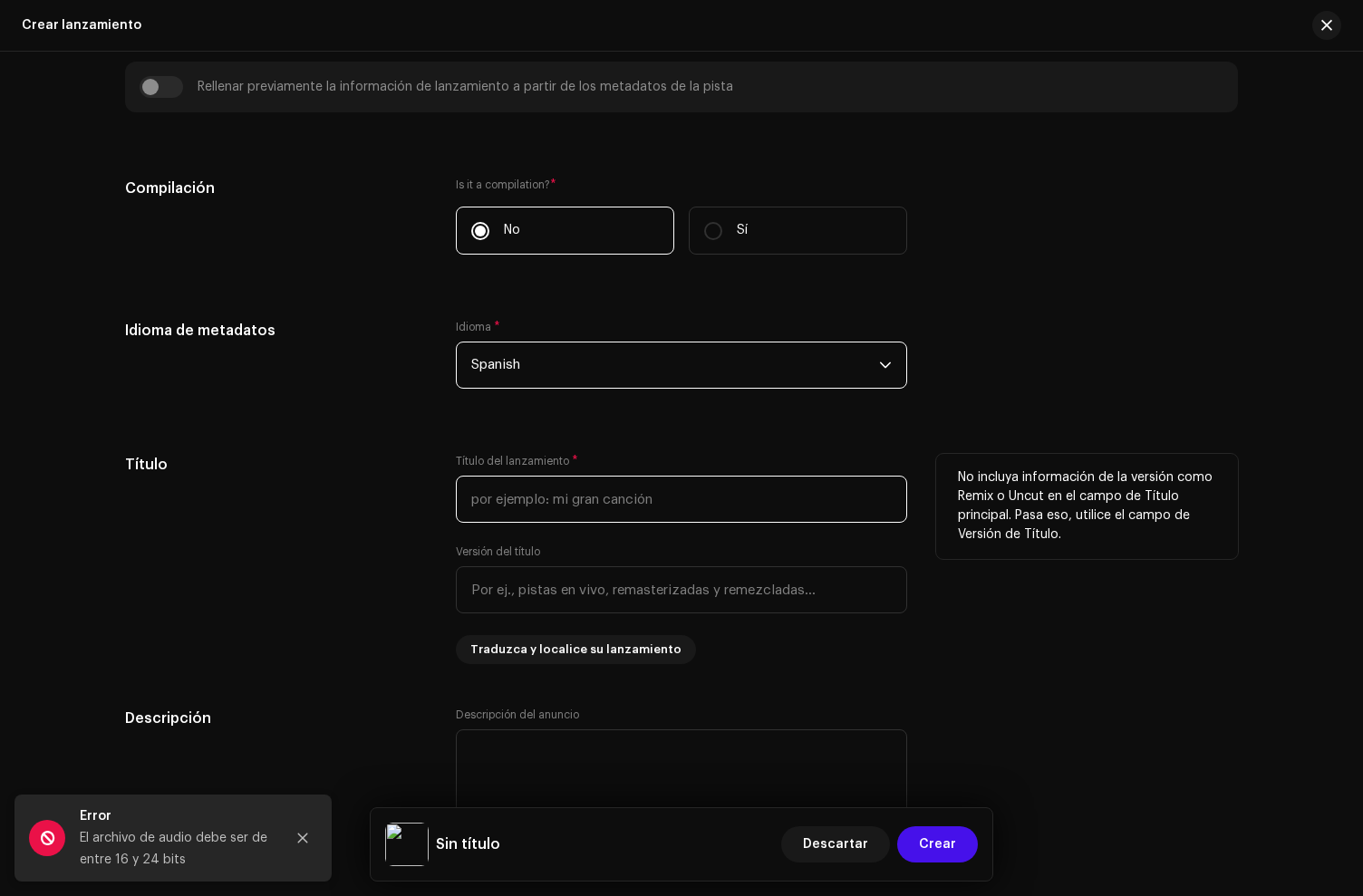
click at [529, 502] on input "text" at bounding box center [682, 500] width 452 height 47
type input "Tu Bandido"
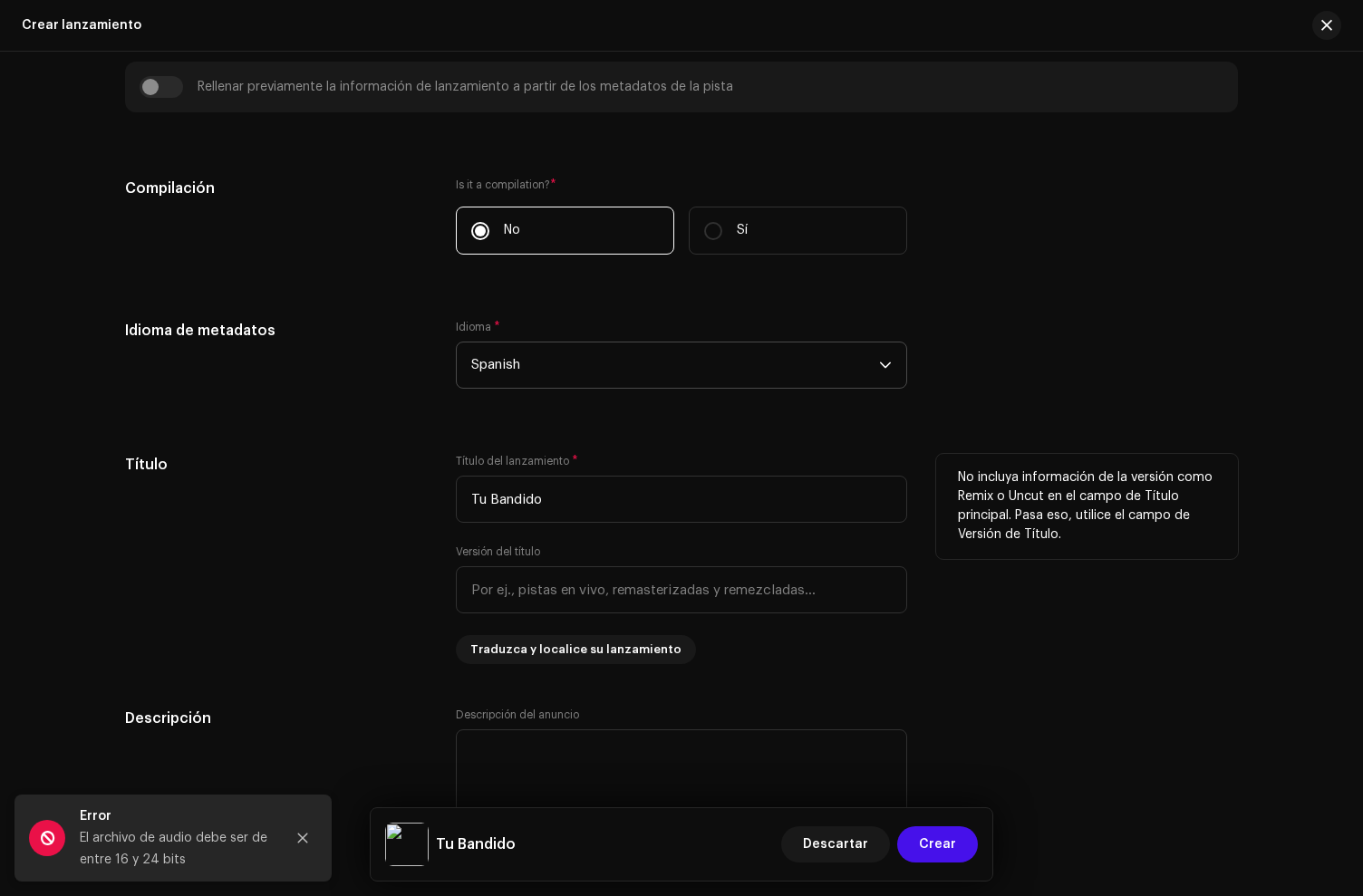
click at [310, 497] on div "Título" at bounding box center [276, 560] width 302 height 210
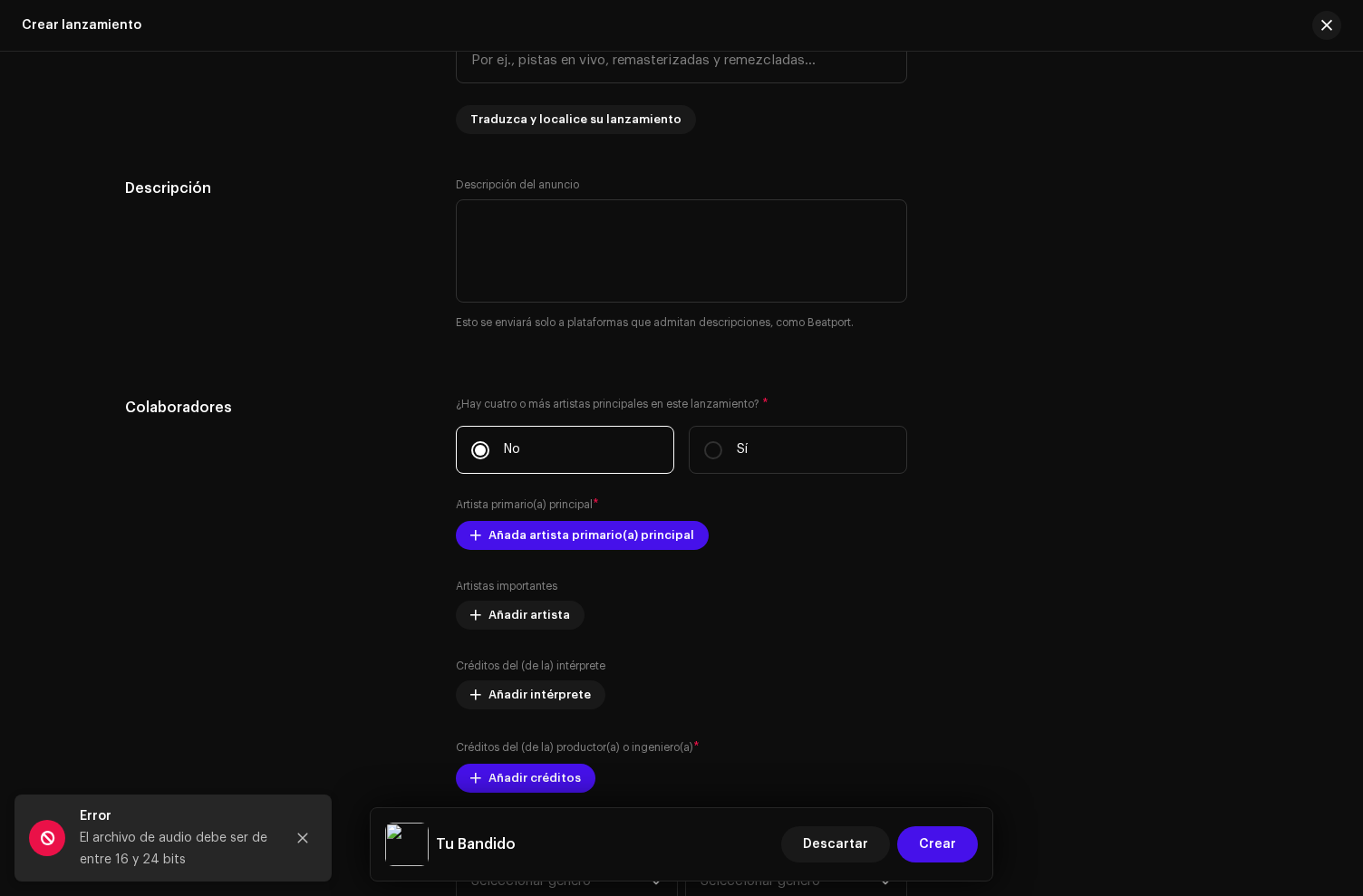
scroll to position [1675, 0]
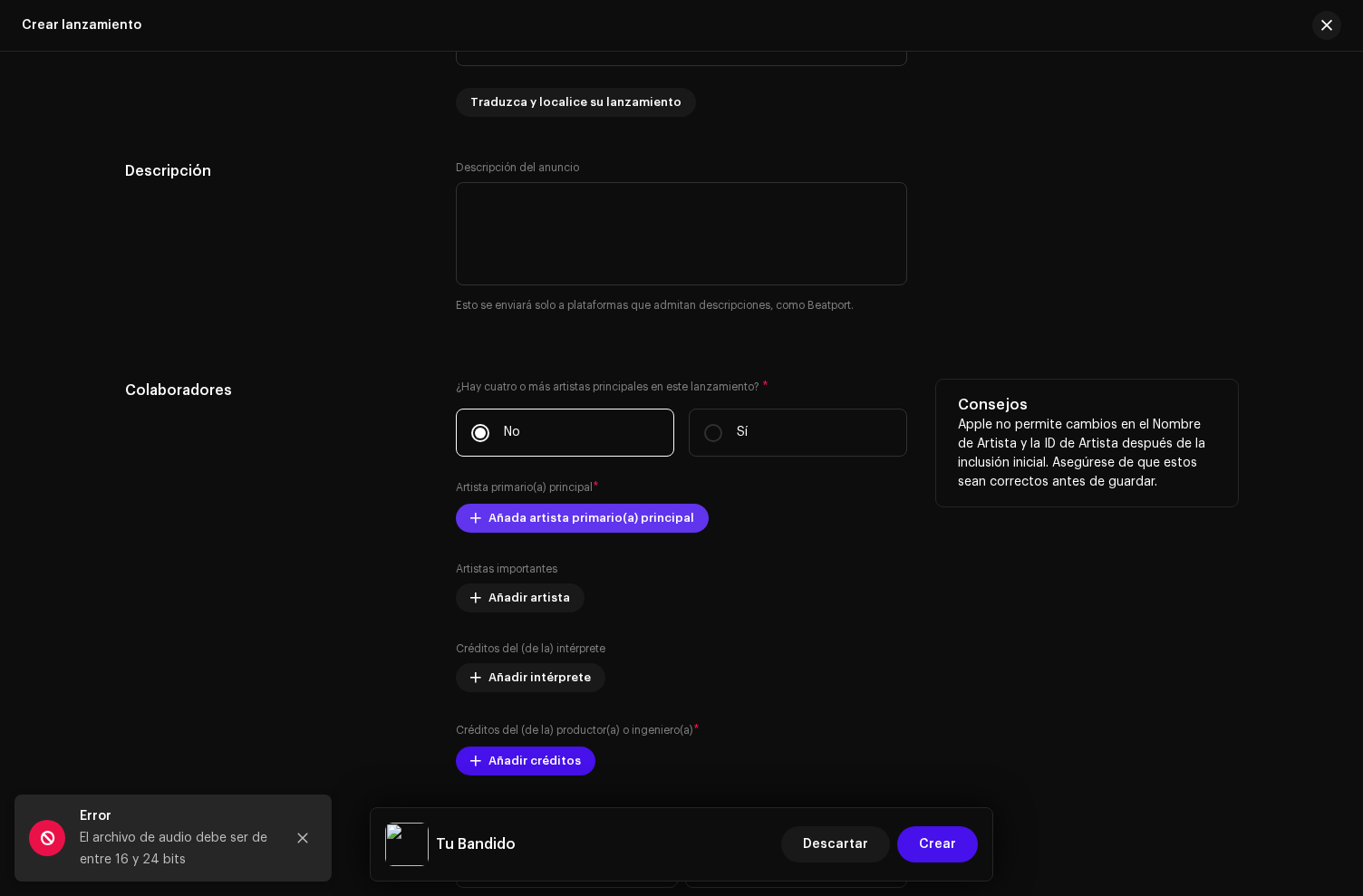
click at [548, 523] on span "Añada artista primario(a) principal" at bounding box center [591, 519] width 206 height 36
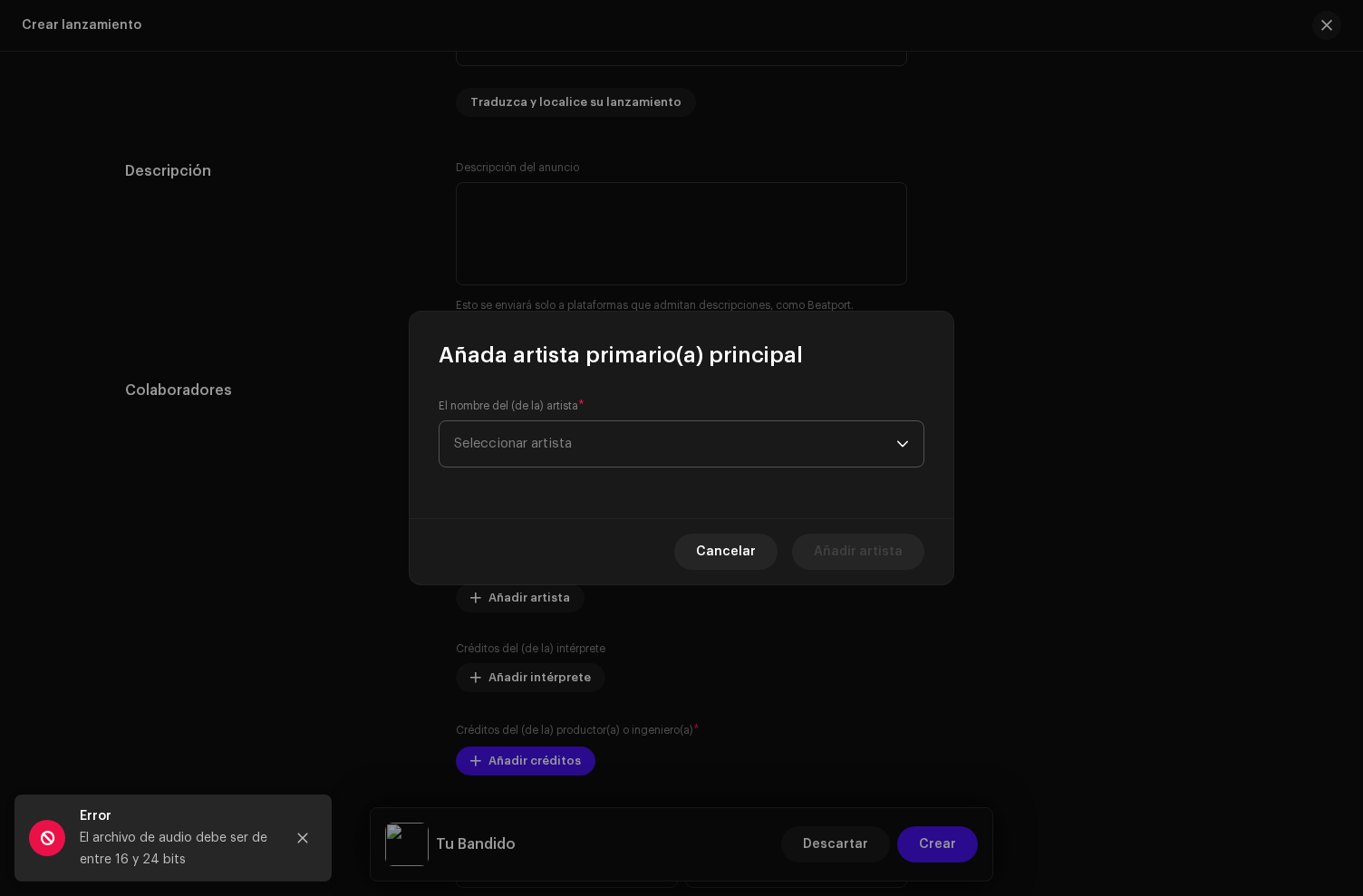
click at [526, 458] on span "Seleccionar artista" at bounding box center [676, 444] width 443 height 45
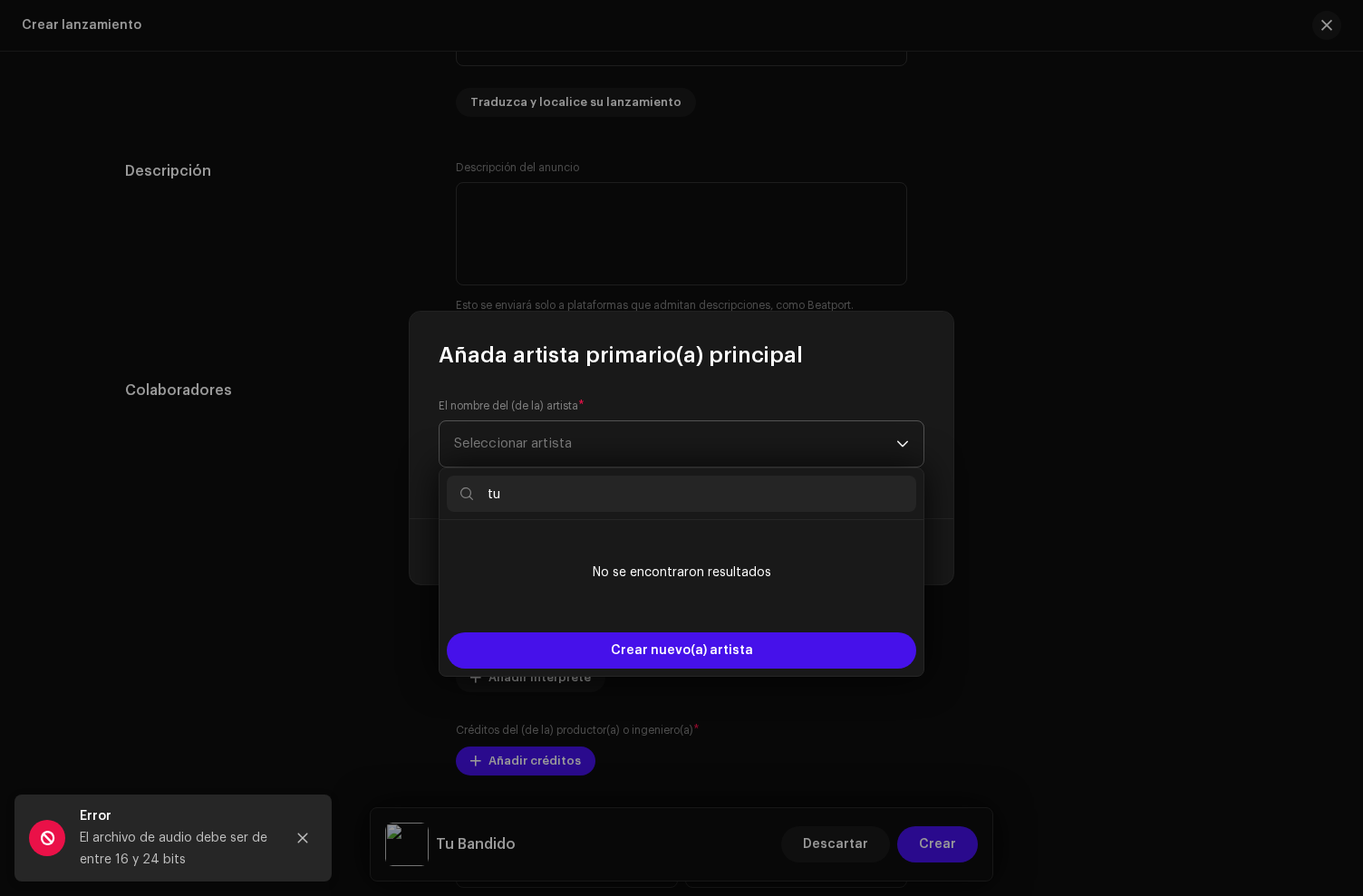
type input "t"
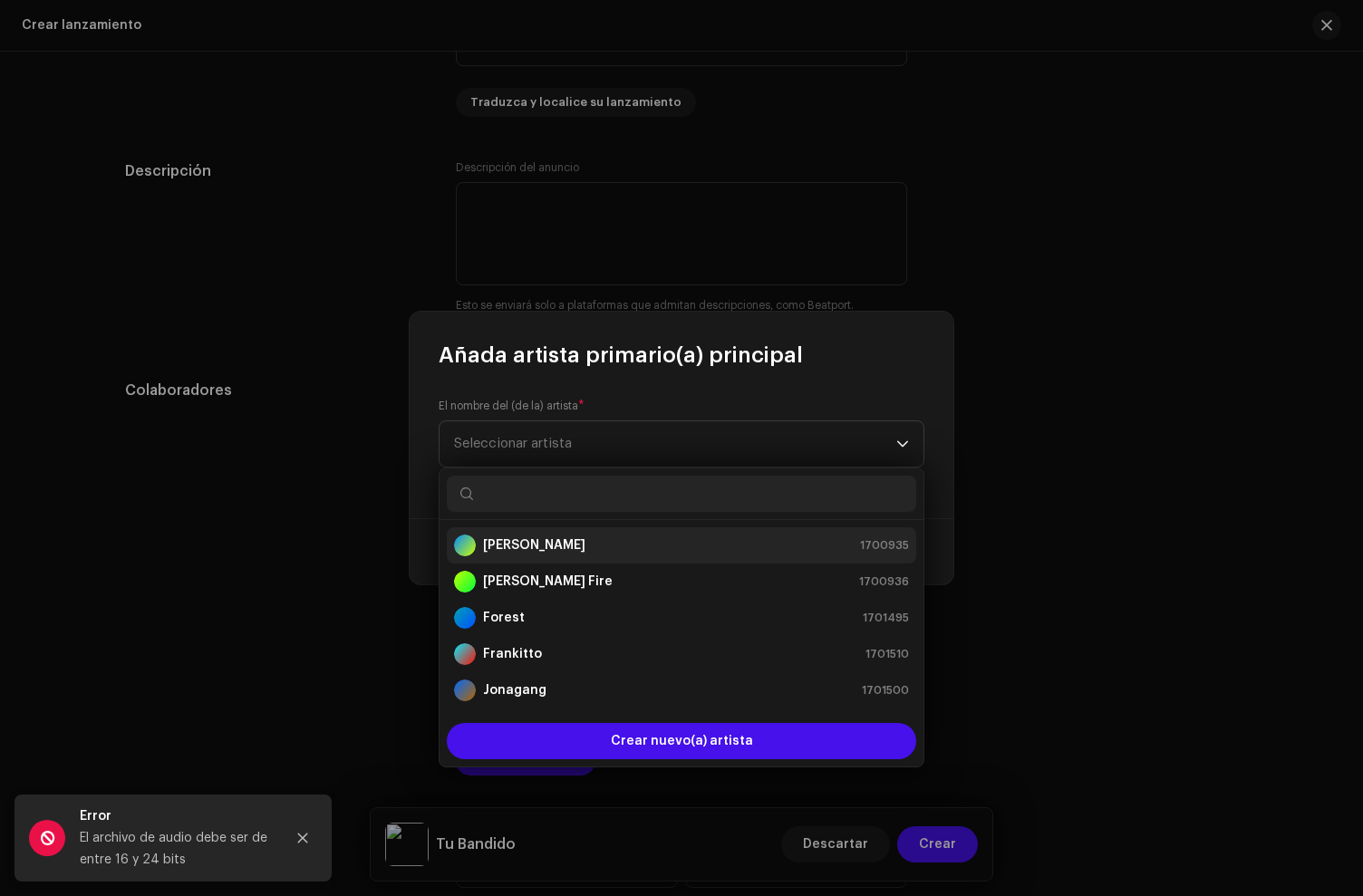
click at [520, 547] on strong "[PERSON_NAME]" at bounding box center [534, 546] width 102 height 18
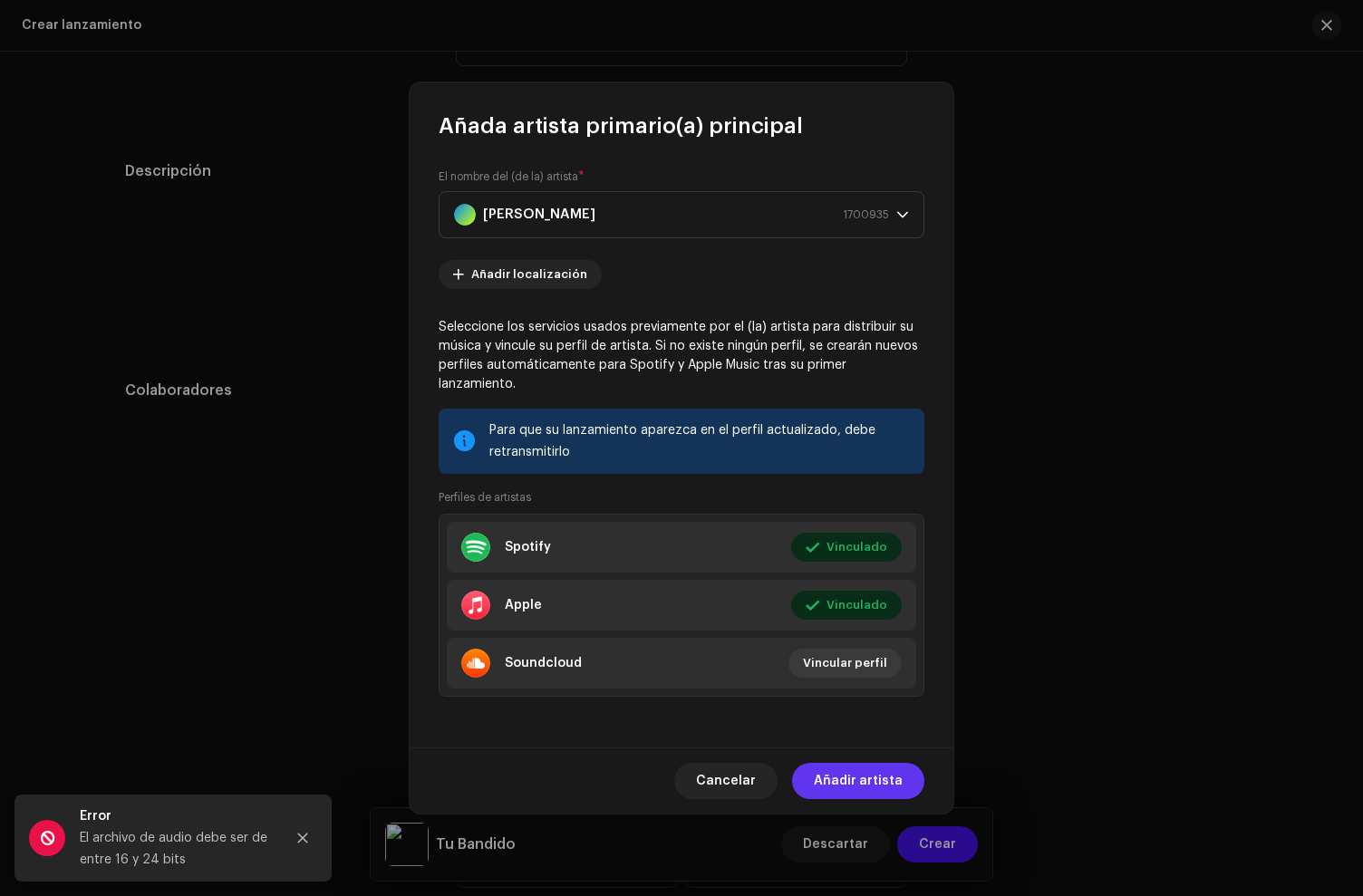
click at [879, 771] on span "Añadir artista" at bounding box center [858, 781] width 89 height 36
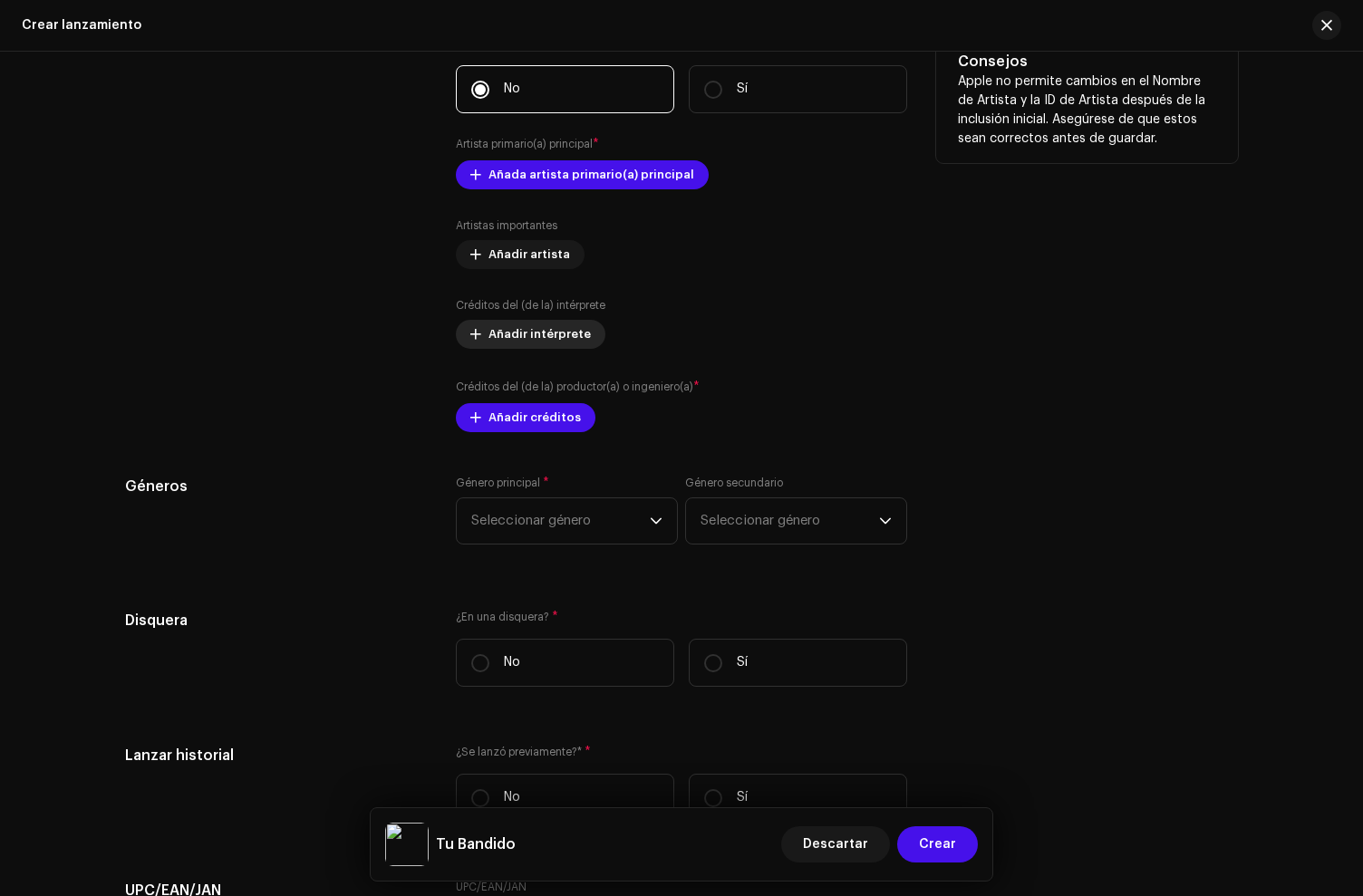
scroll to position [2021, 0]
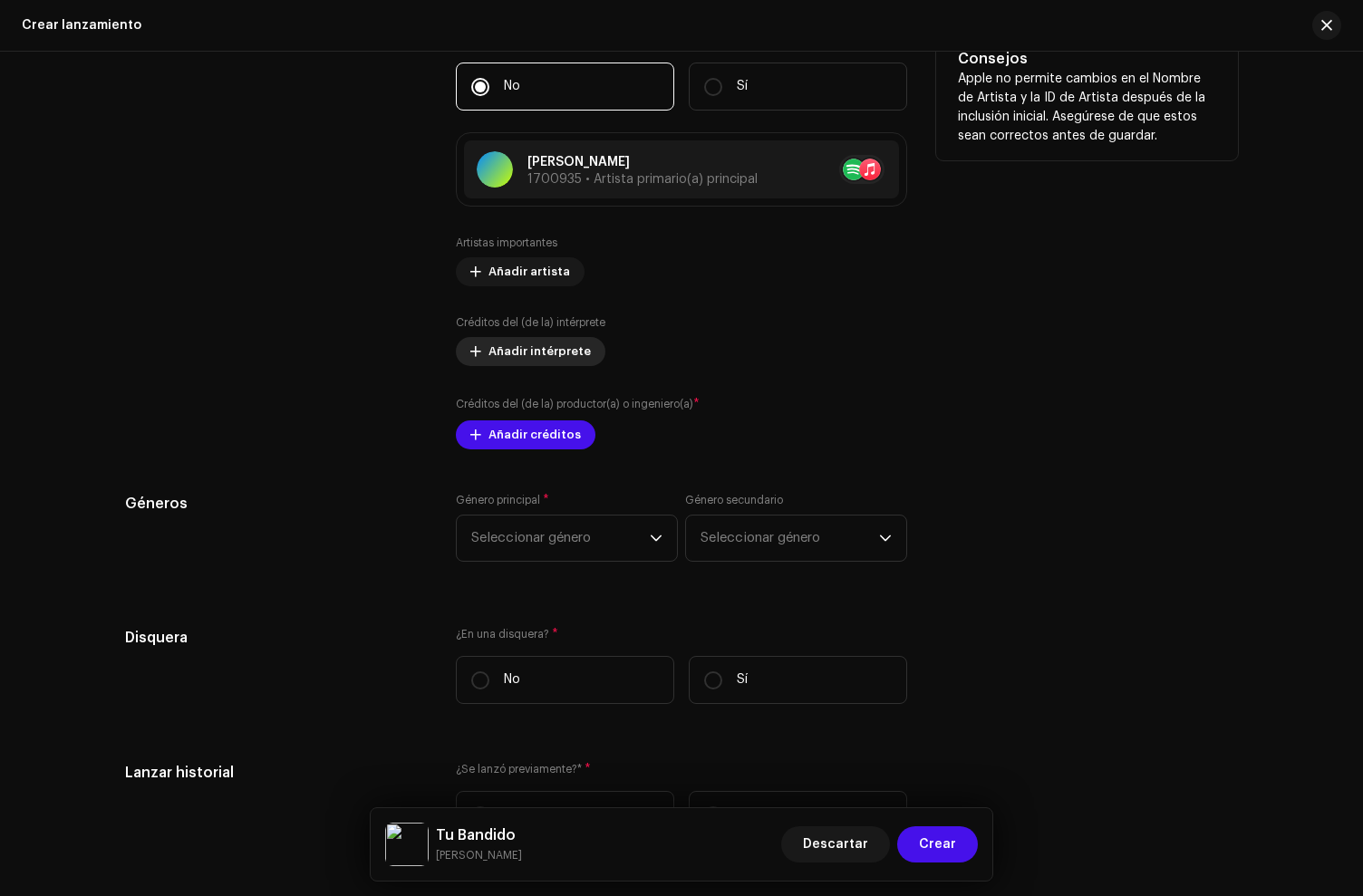
click at [514, 357] on span "Añadir intérprete" at bounding box center [540, 352] width 102 height 36
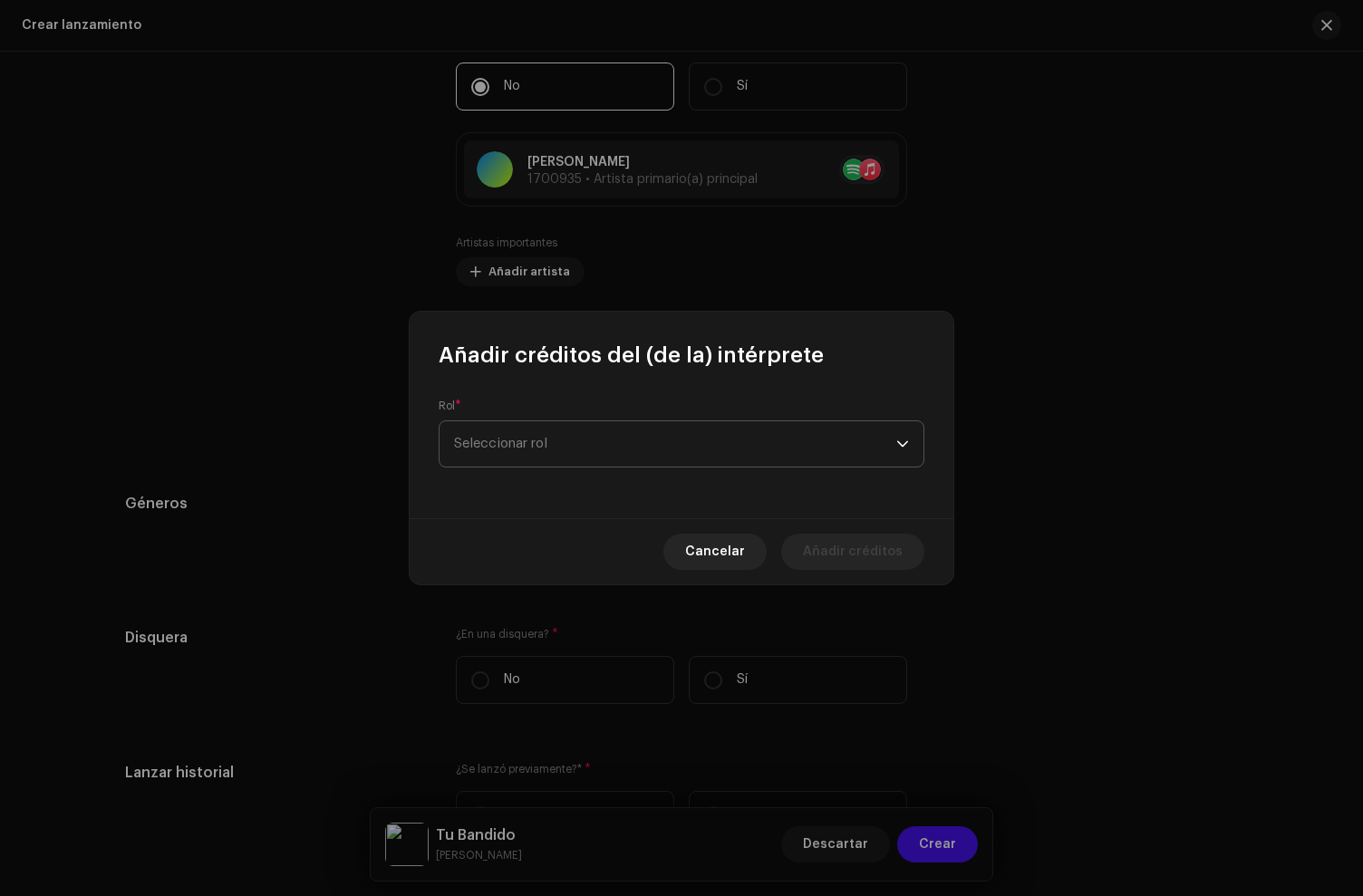
click at [525, 440] on span "Seleccionar rol" at bounding box center [676, 444] width 443 height 45
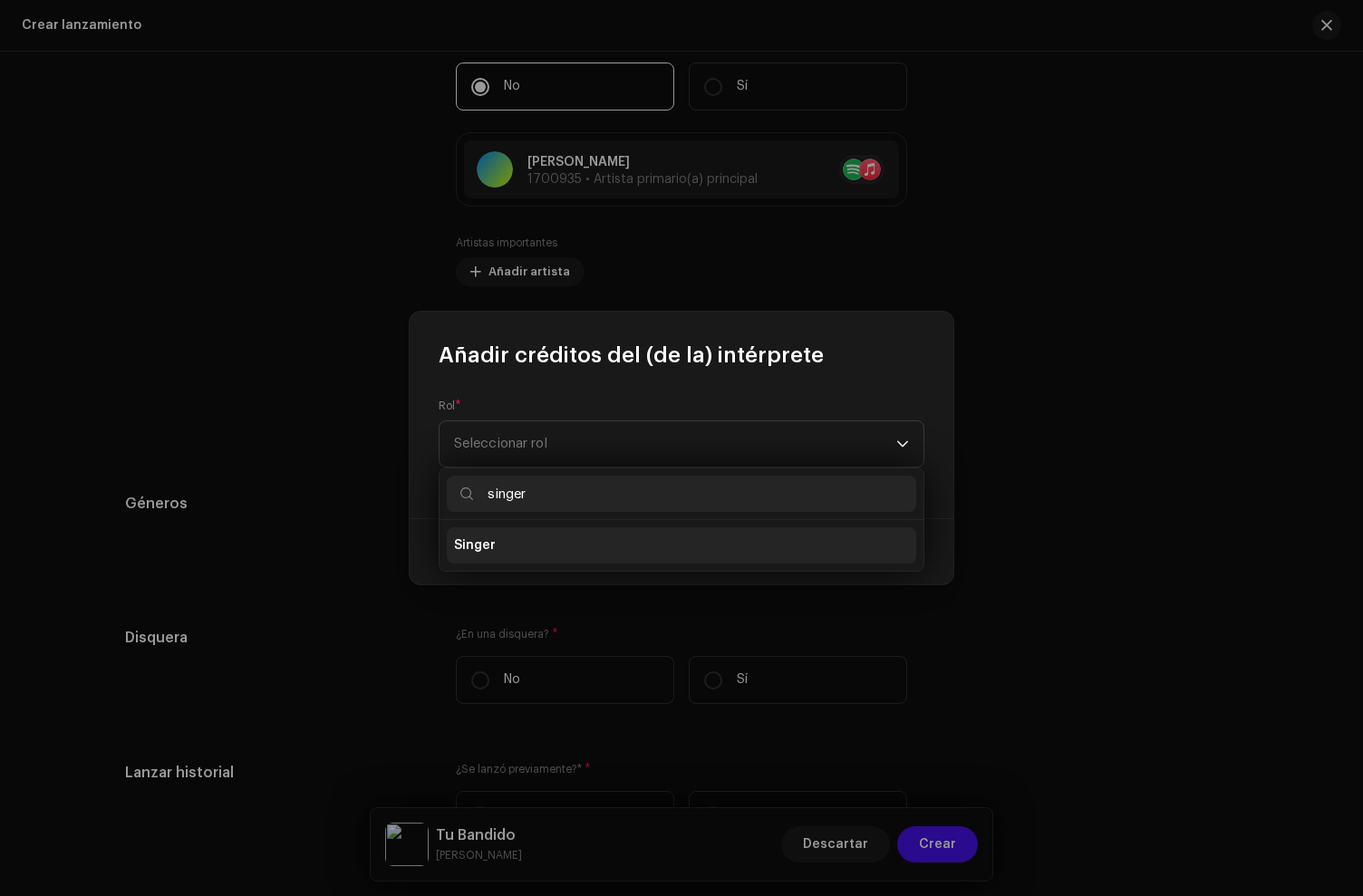
type input "singer"
click at [592, 543] on li "Singer" at bounding box center [682, 546] width 470 height 36
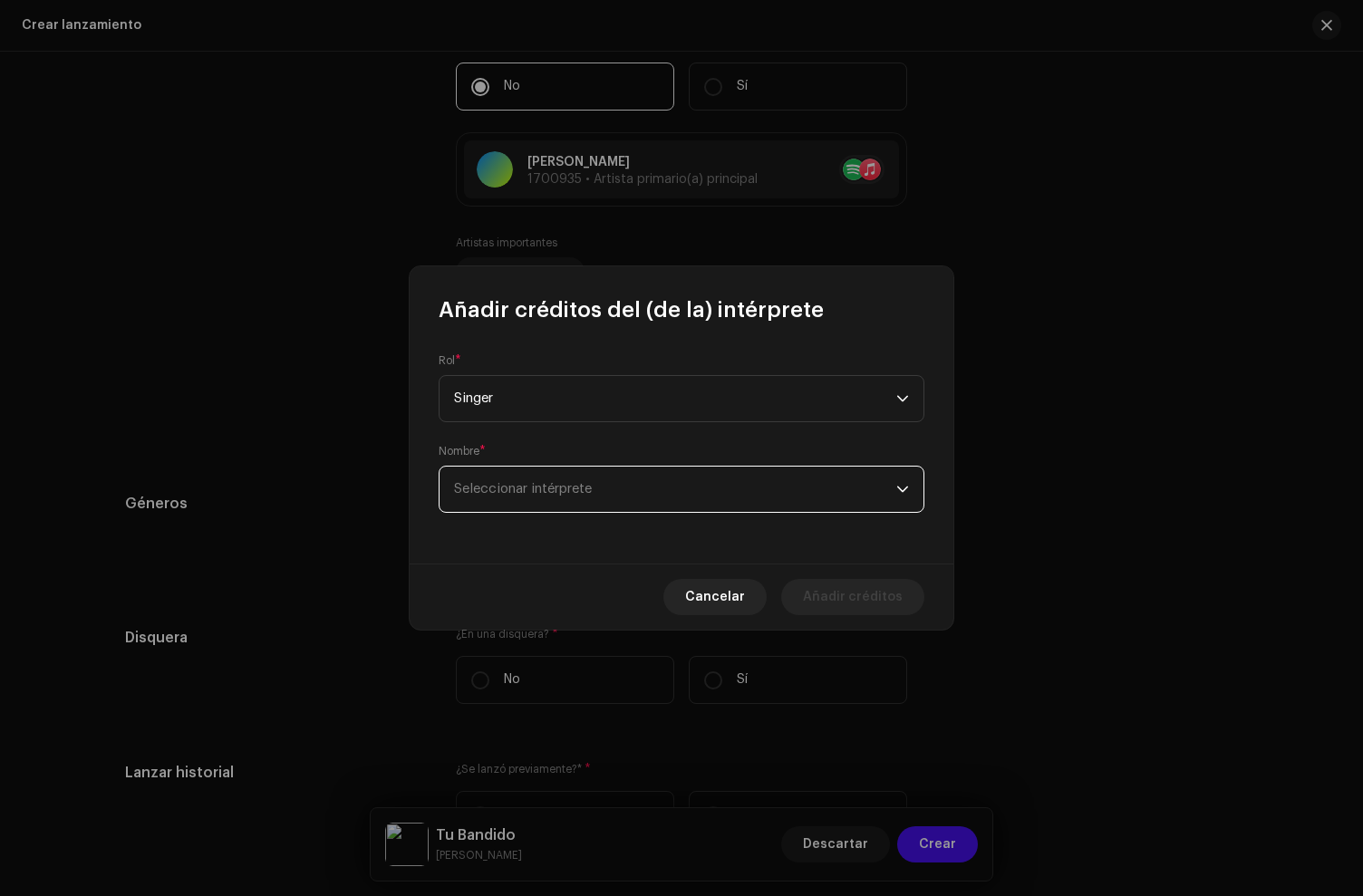
click at [584, 481] on span "Seleccionar intérprete" at bounding box center [676, 490] width 443 height 45
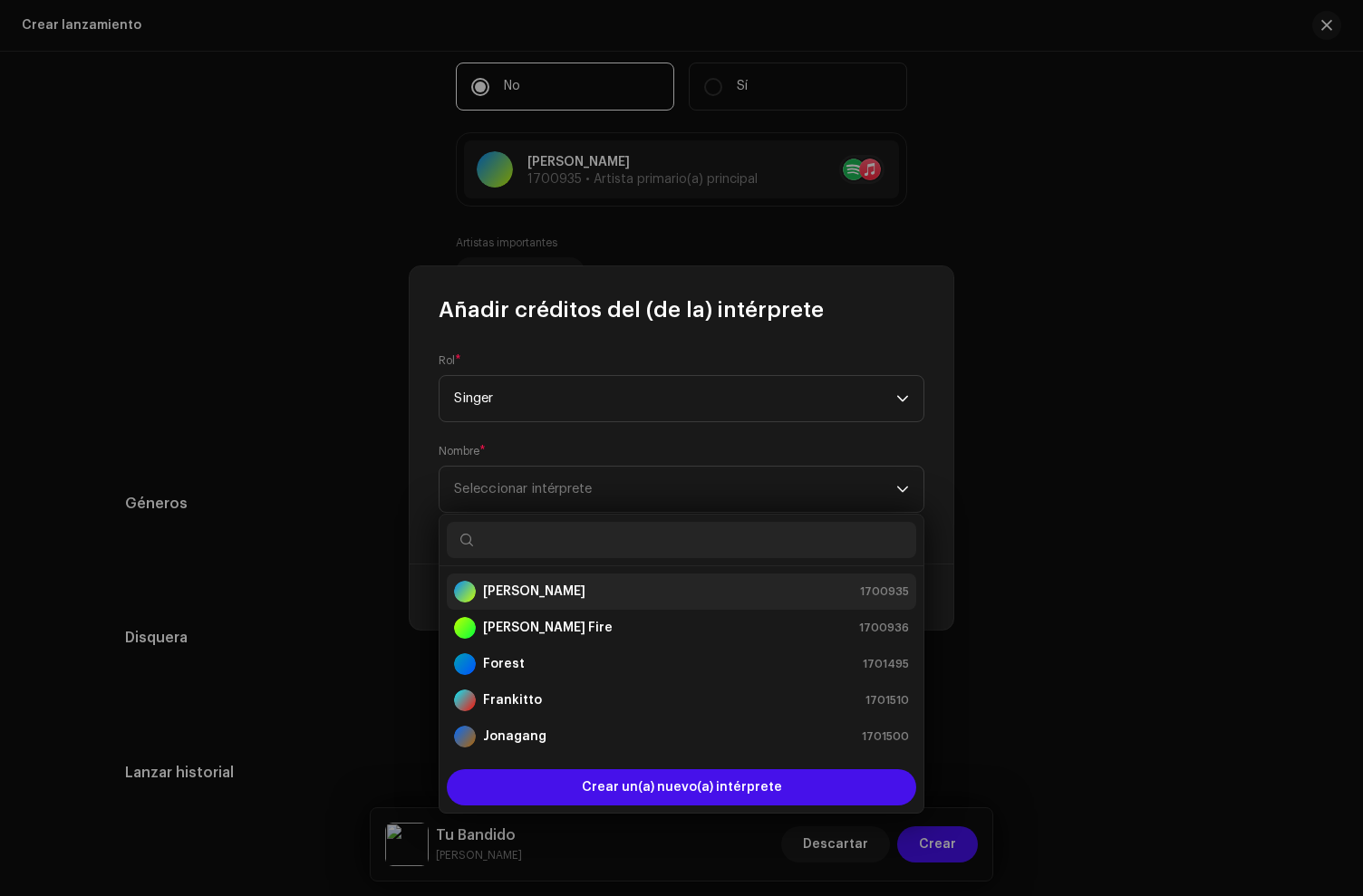
click at [531, 599] on strong "[PERSON_NAME]" at bounding box center [534, 592] width 102 height 18
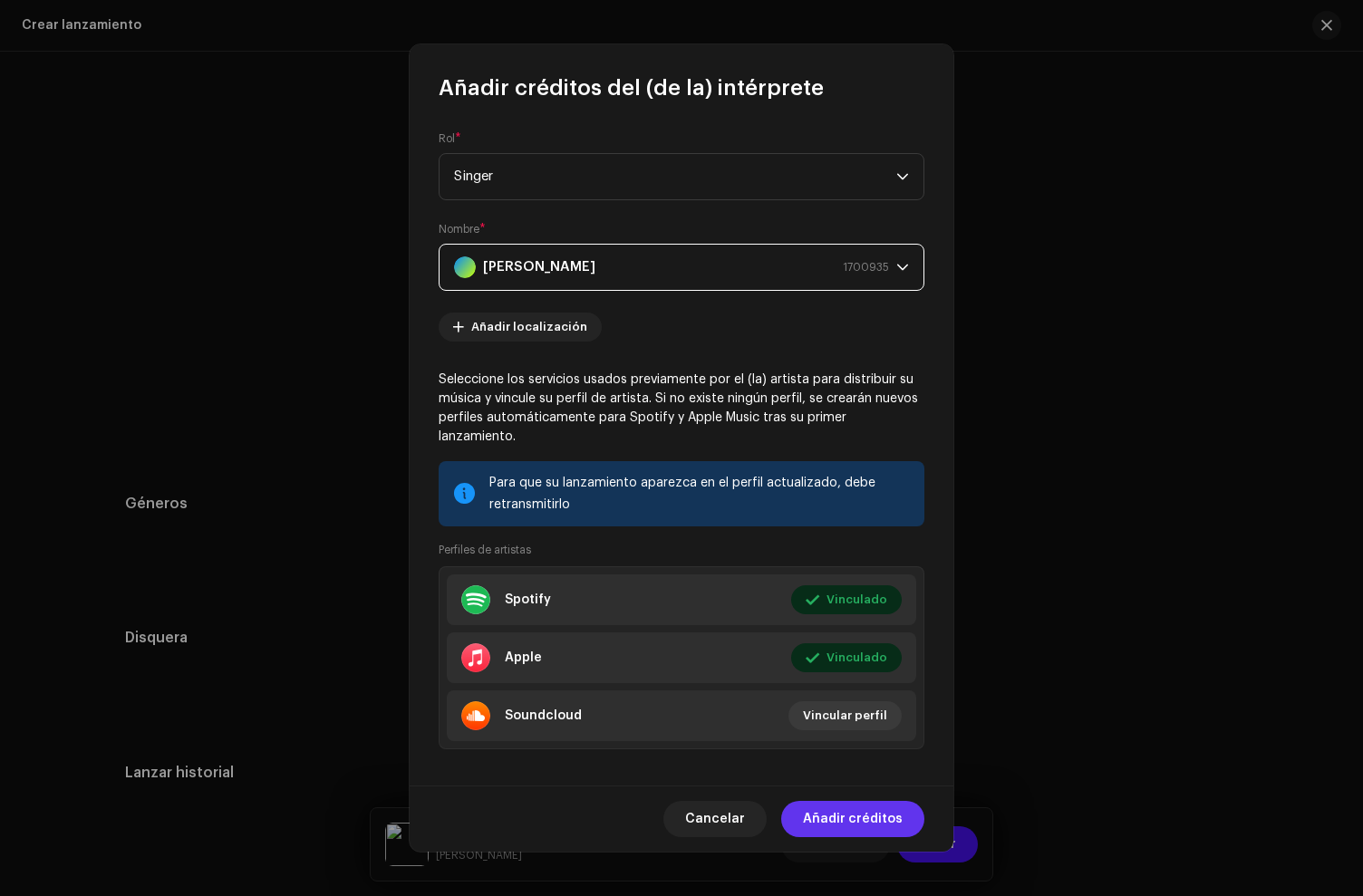
click at [871, 824] on span "Añadir créditos" at bounding box center [852, 819] width 100 height 36
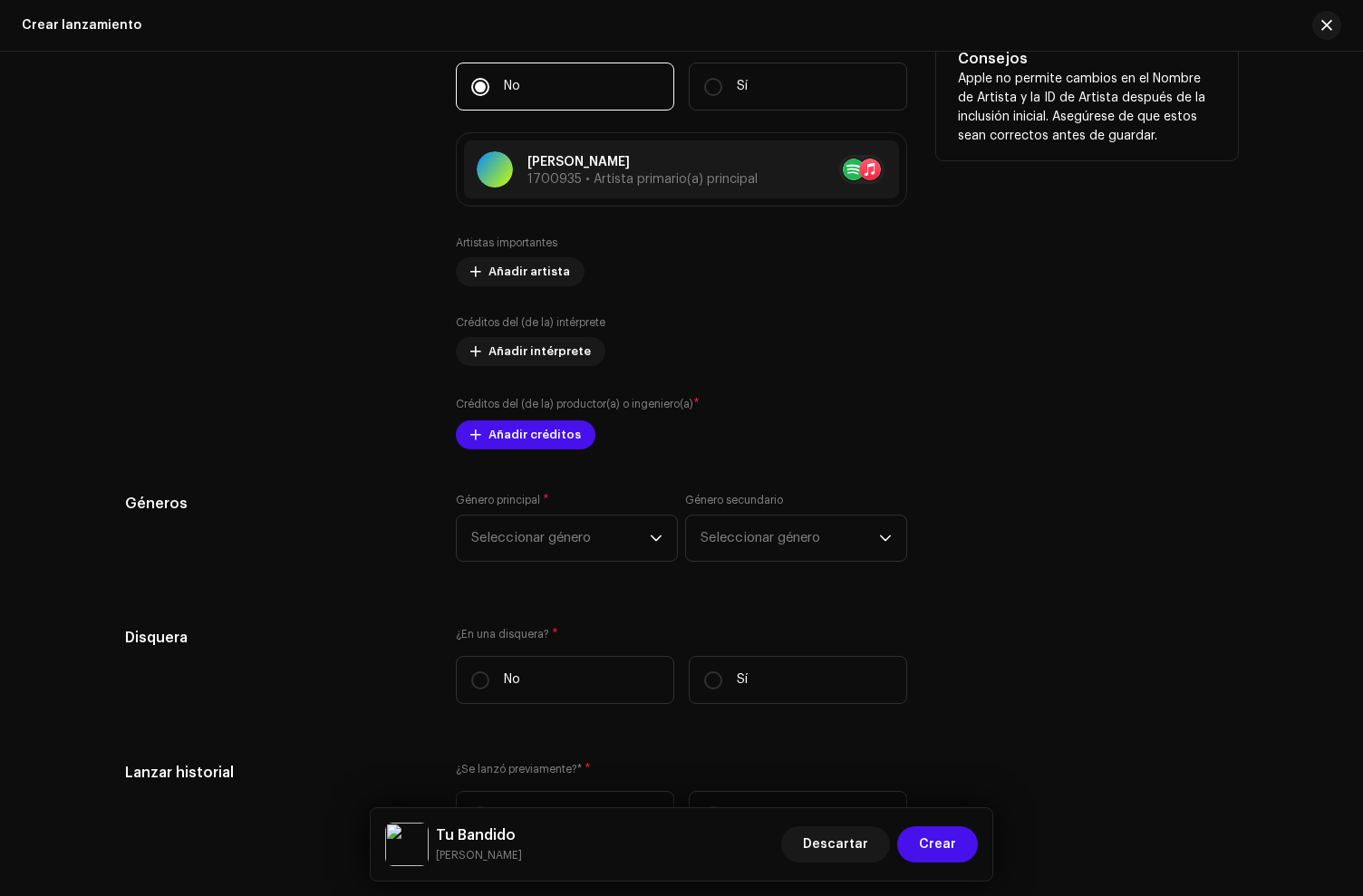
scroll to position [2025, 0]
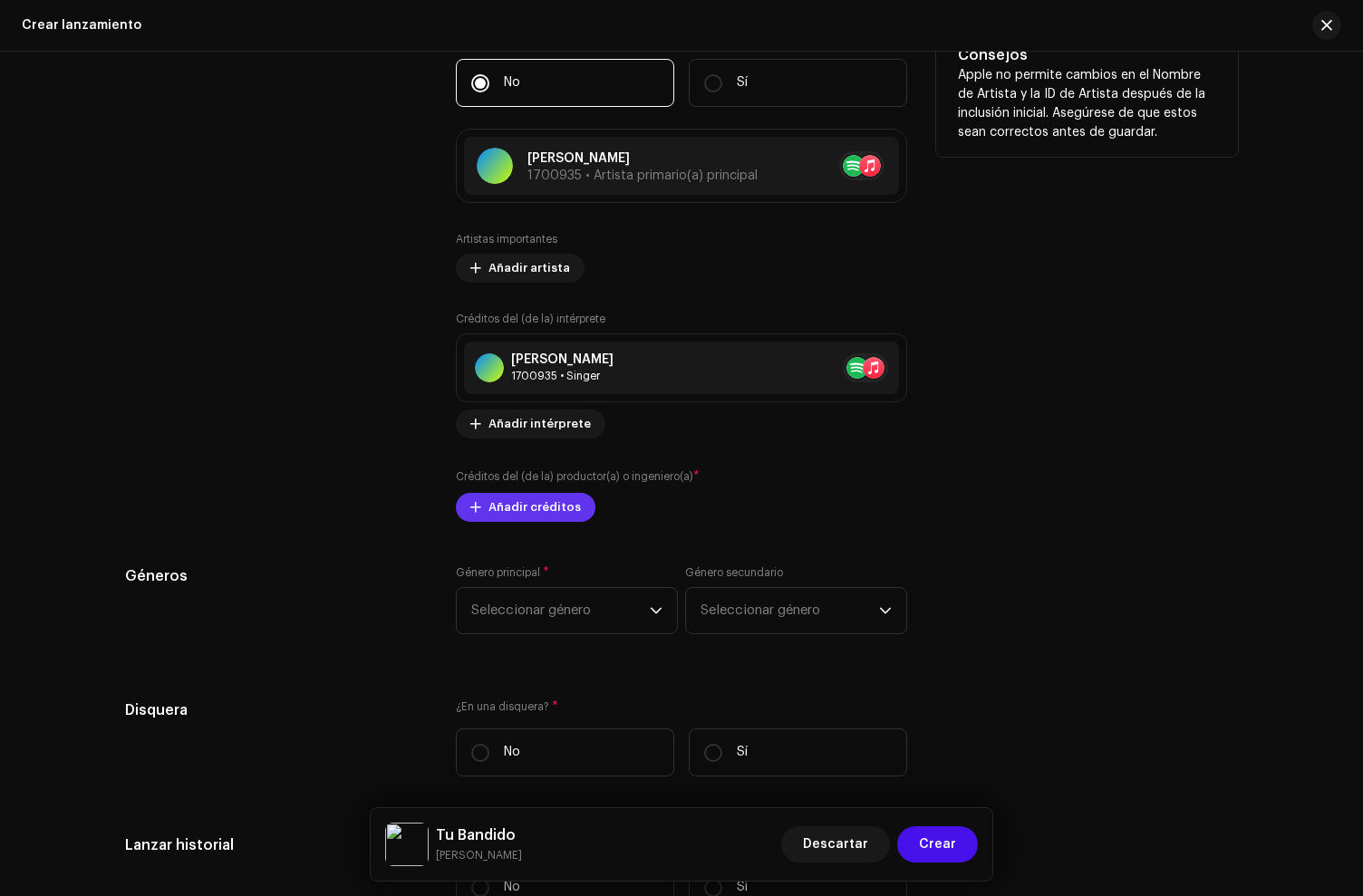
click at [538, 505] on span "Añadir créditos" at bounding box center [535, 508] width 92 height 36
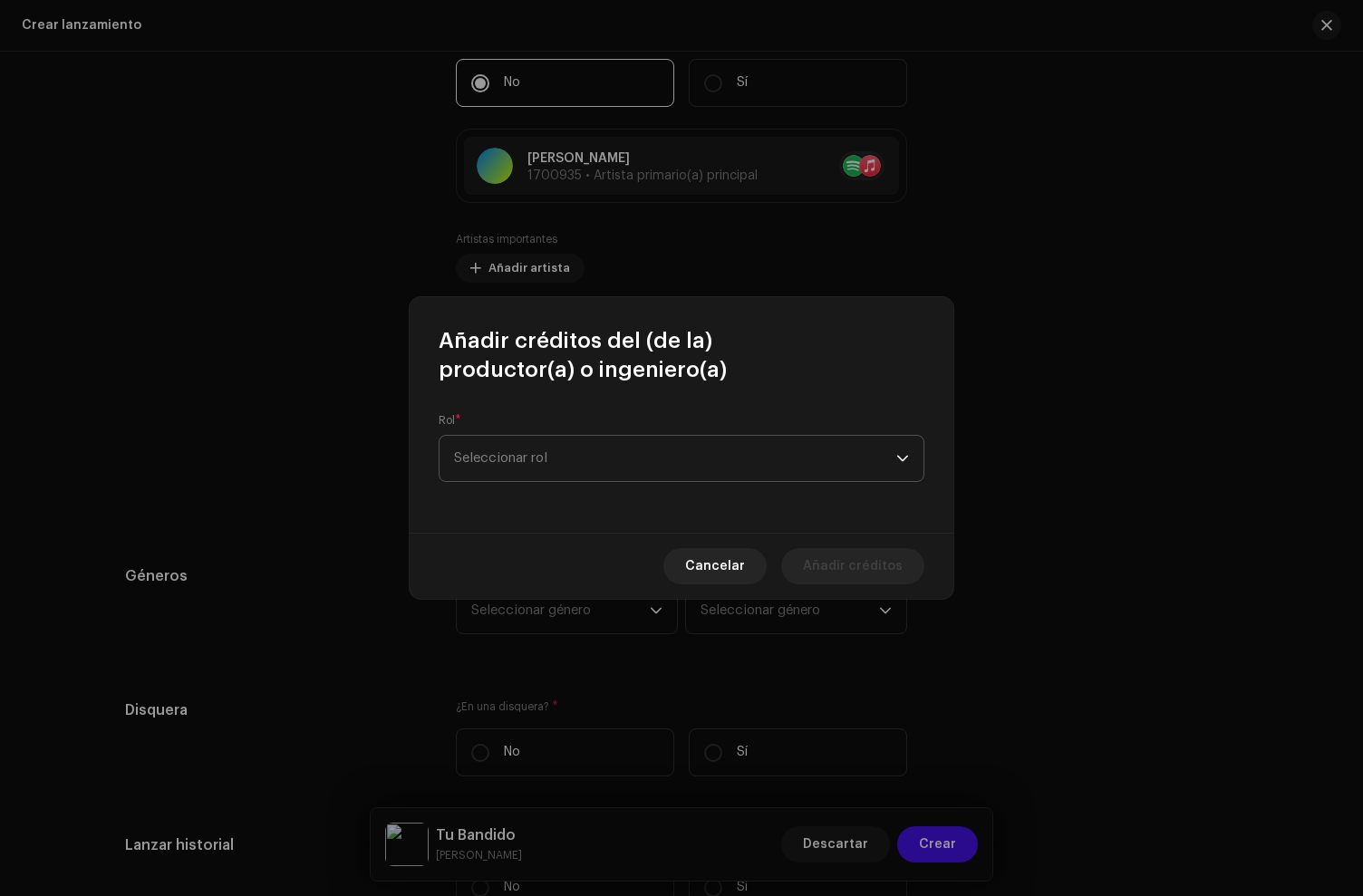
click at [537, 464] on span "Seleccionar rol" at bounding box center [676, 459] width 443 height 45
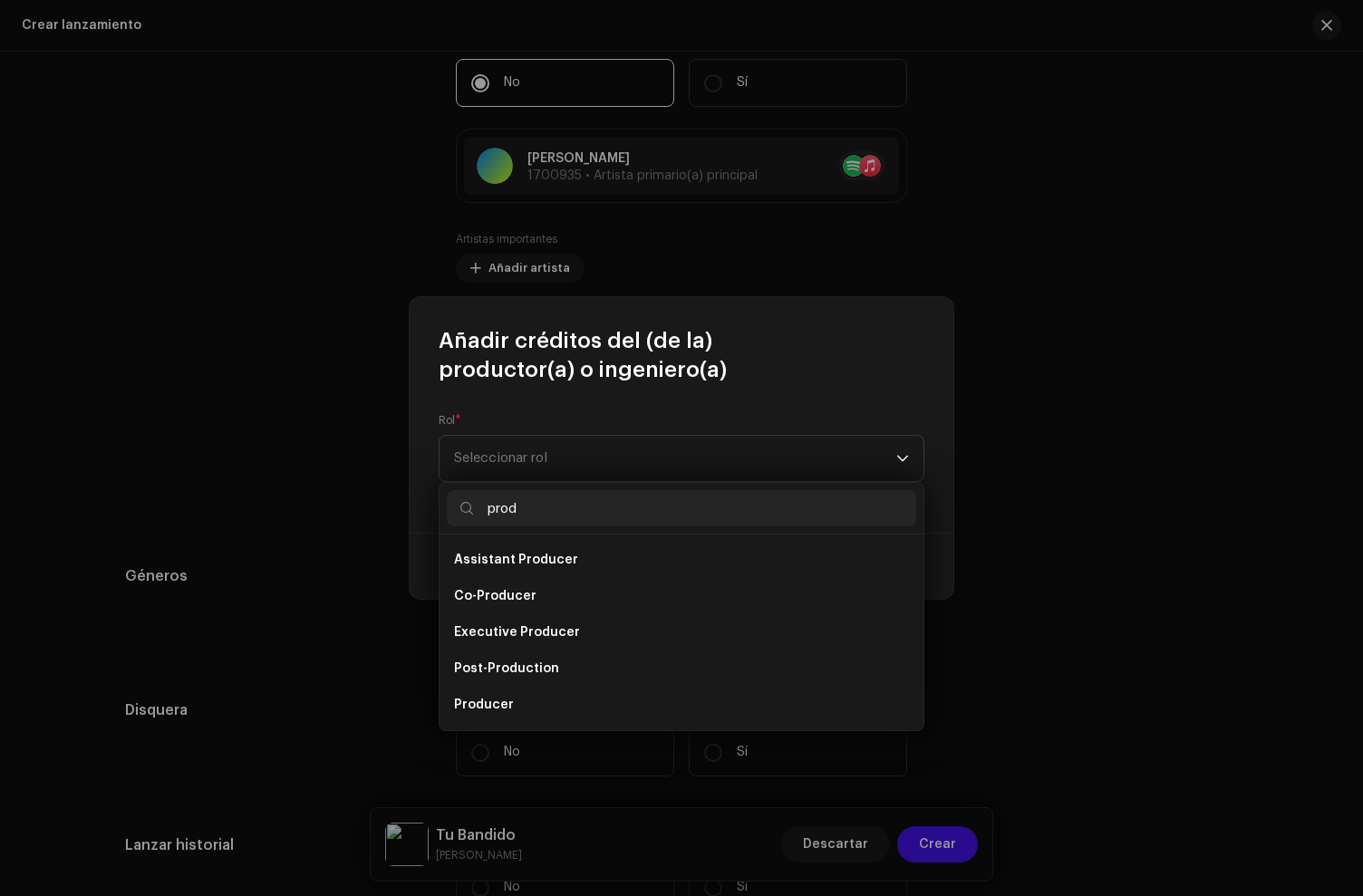
scroll to position [29, 0]
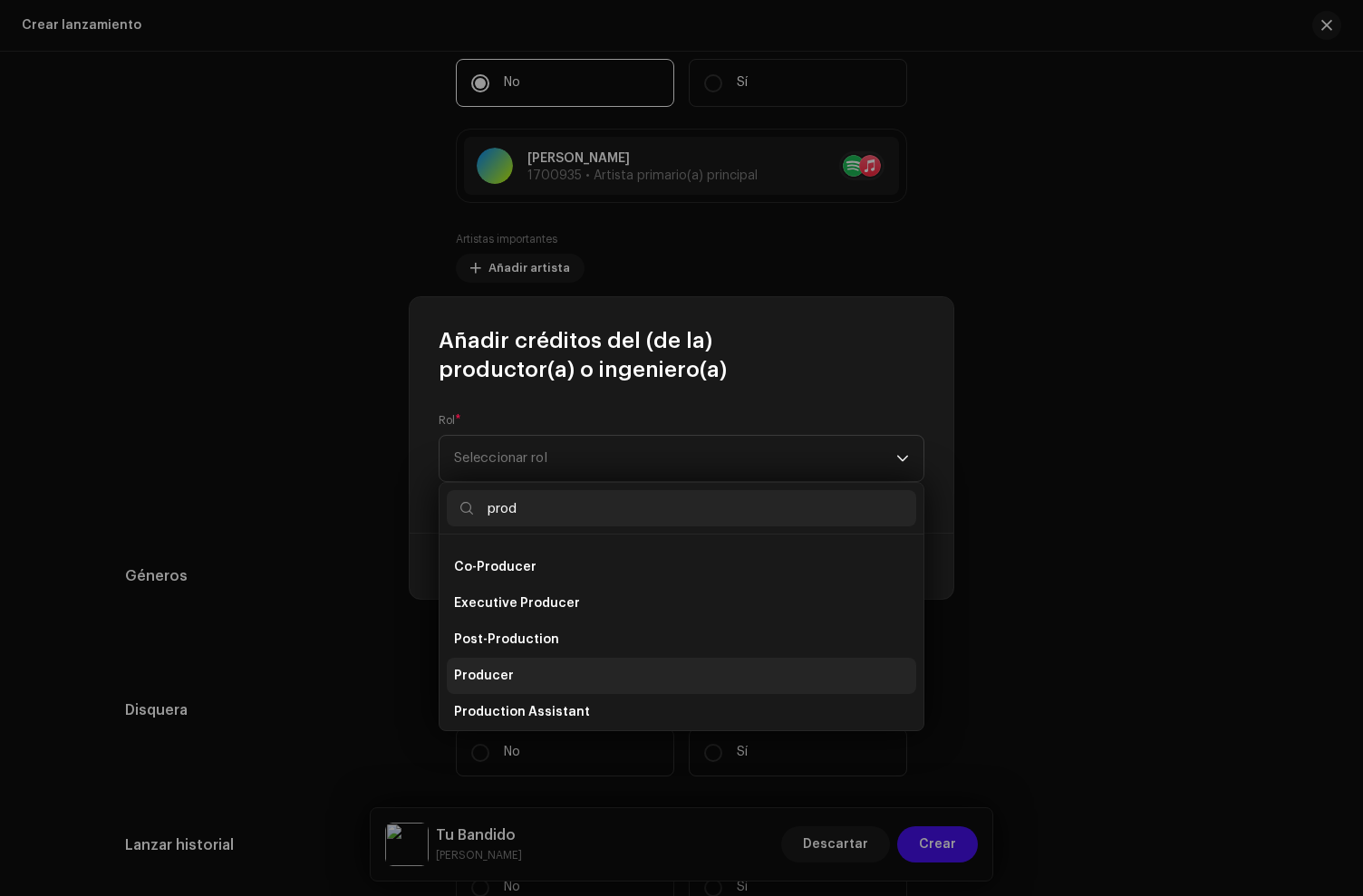
type input "prod"
click at [500, 681] on span "Producer" at bounding box center [484, 677] width 60 height 18
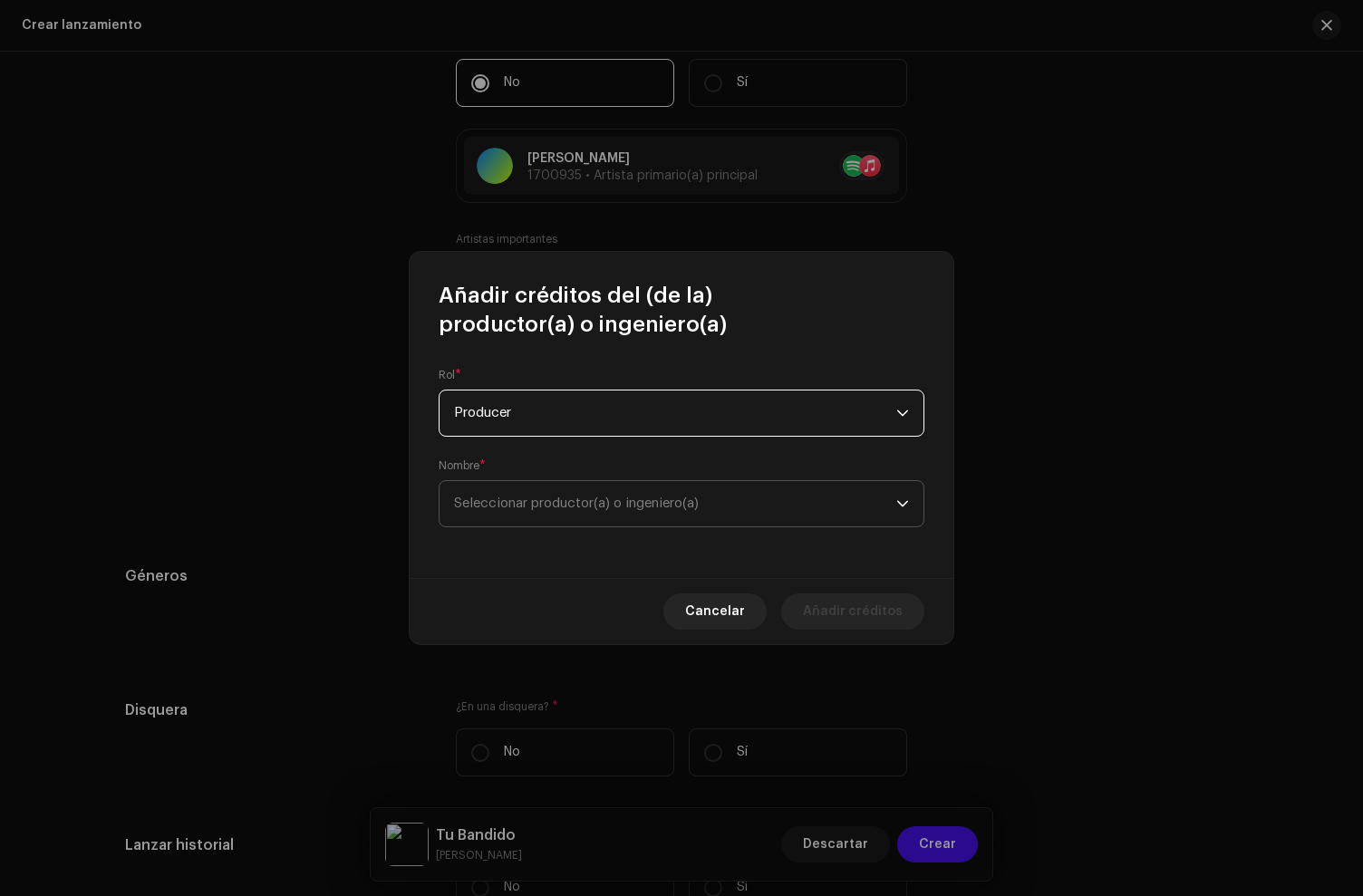
click at [507, 506] on span "Seleccionar productor(a) o ingeniero(a)" at bounding box center [577, 503] width 245 height 14
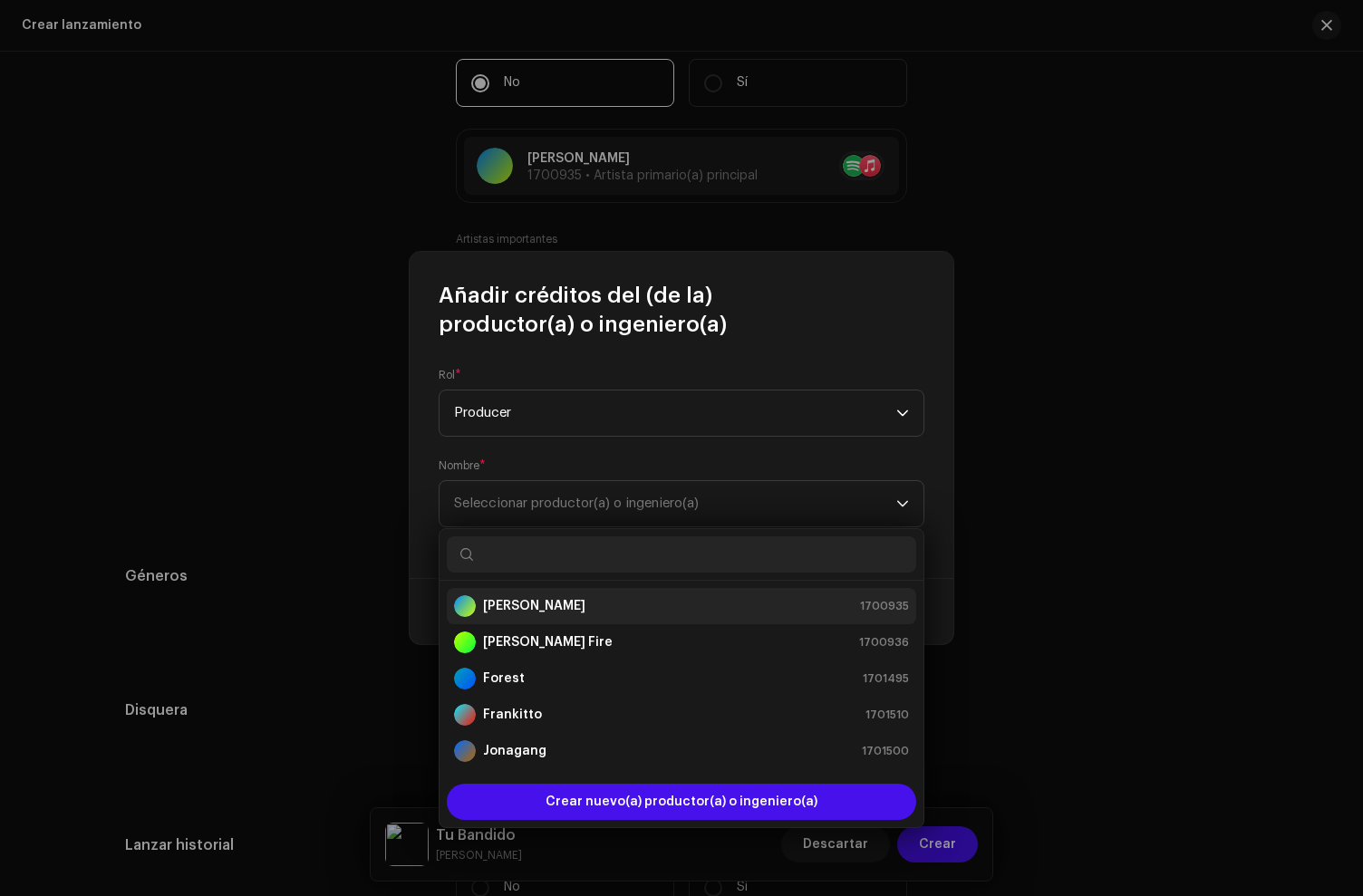
click at [536, 610] on div "[PERSON_NAME] 1700935" at bounding box center [682, 607] width 455 height 22
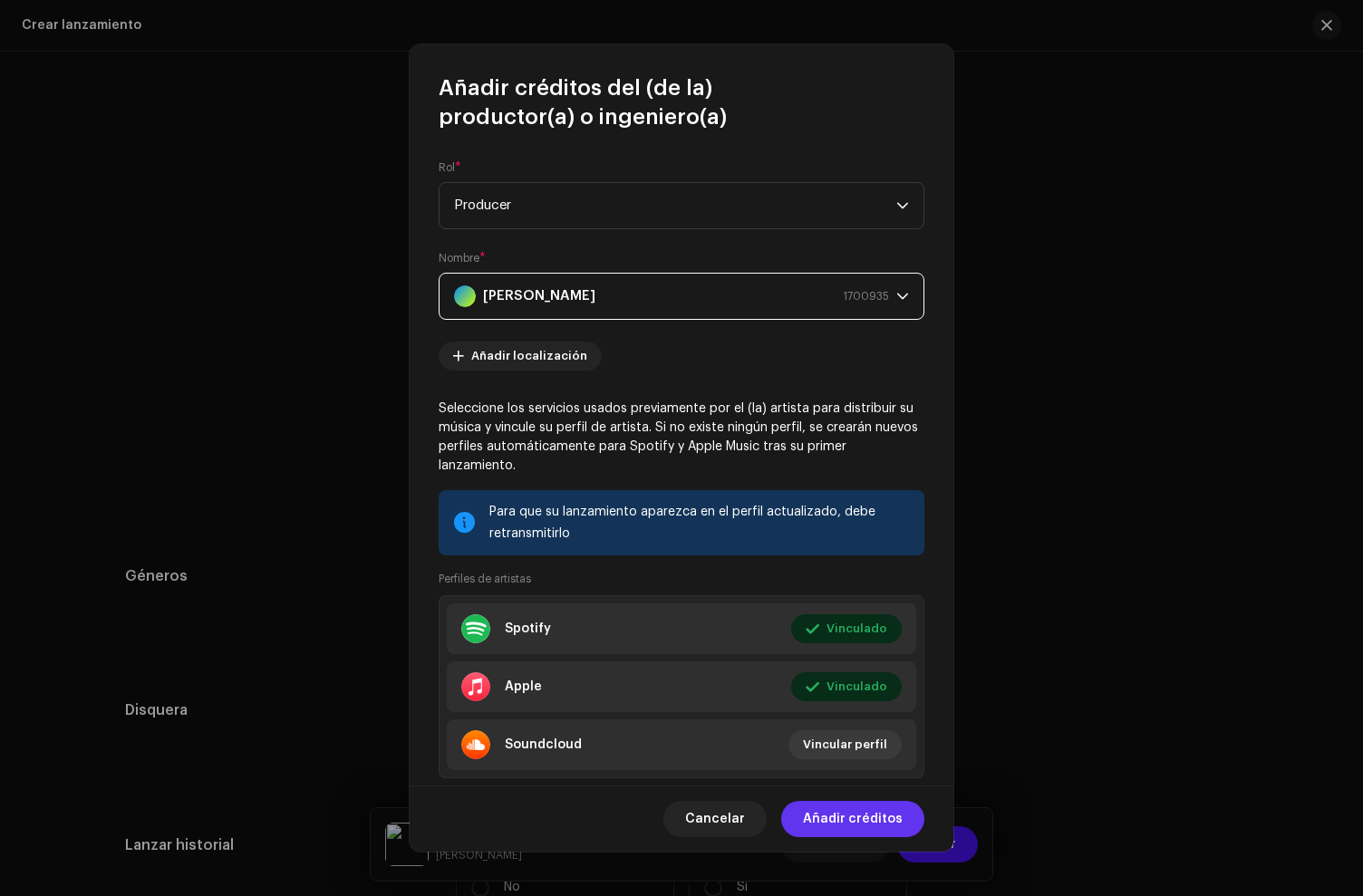
click at [875, 818] on span "Añadir créditos" at bounding box center [852, 819] width 100 height 36
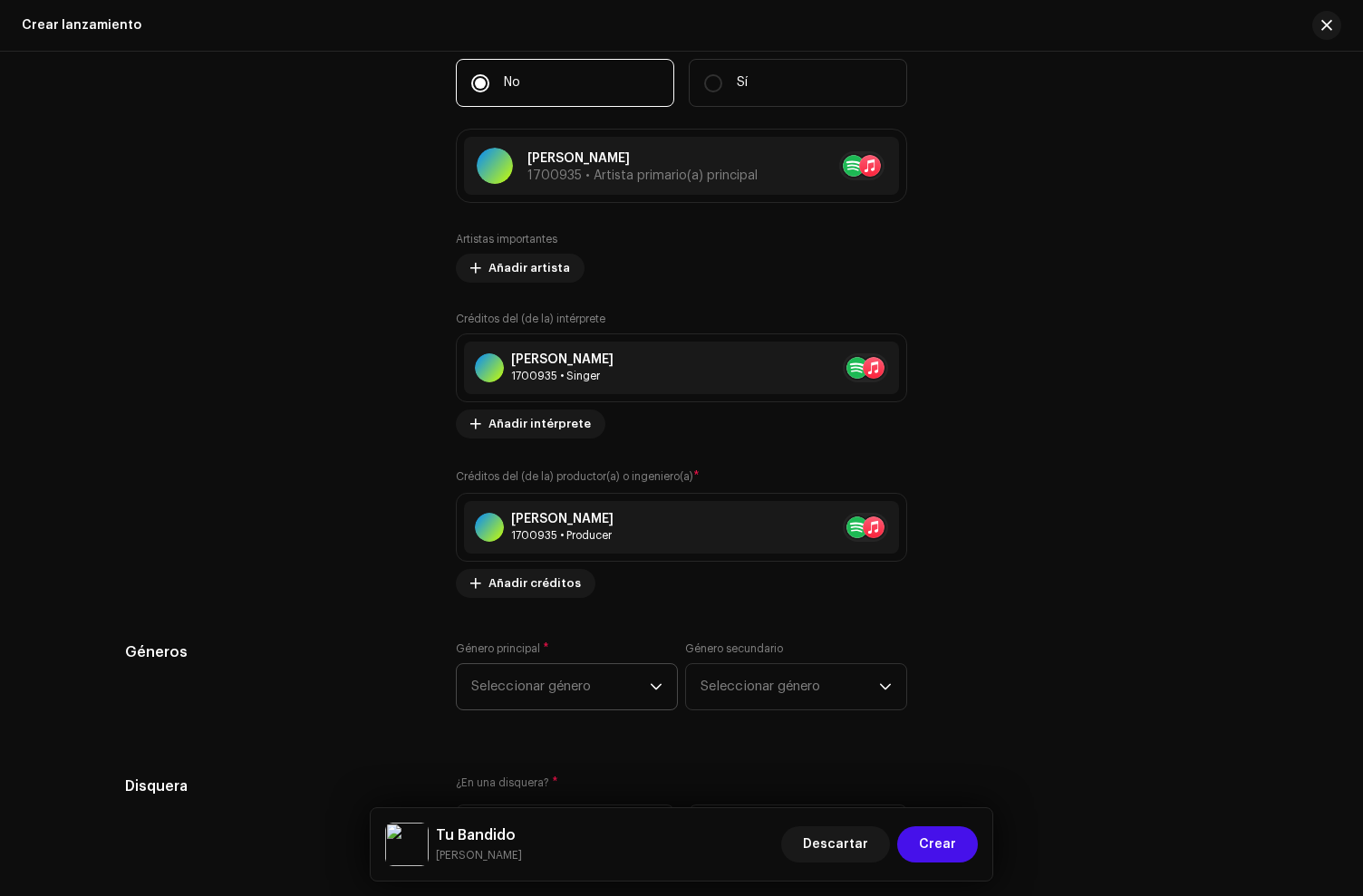
click at [531, 687] on span "Seleccionar género" at bounding box center [560, 687] width 179 height 45
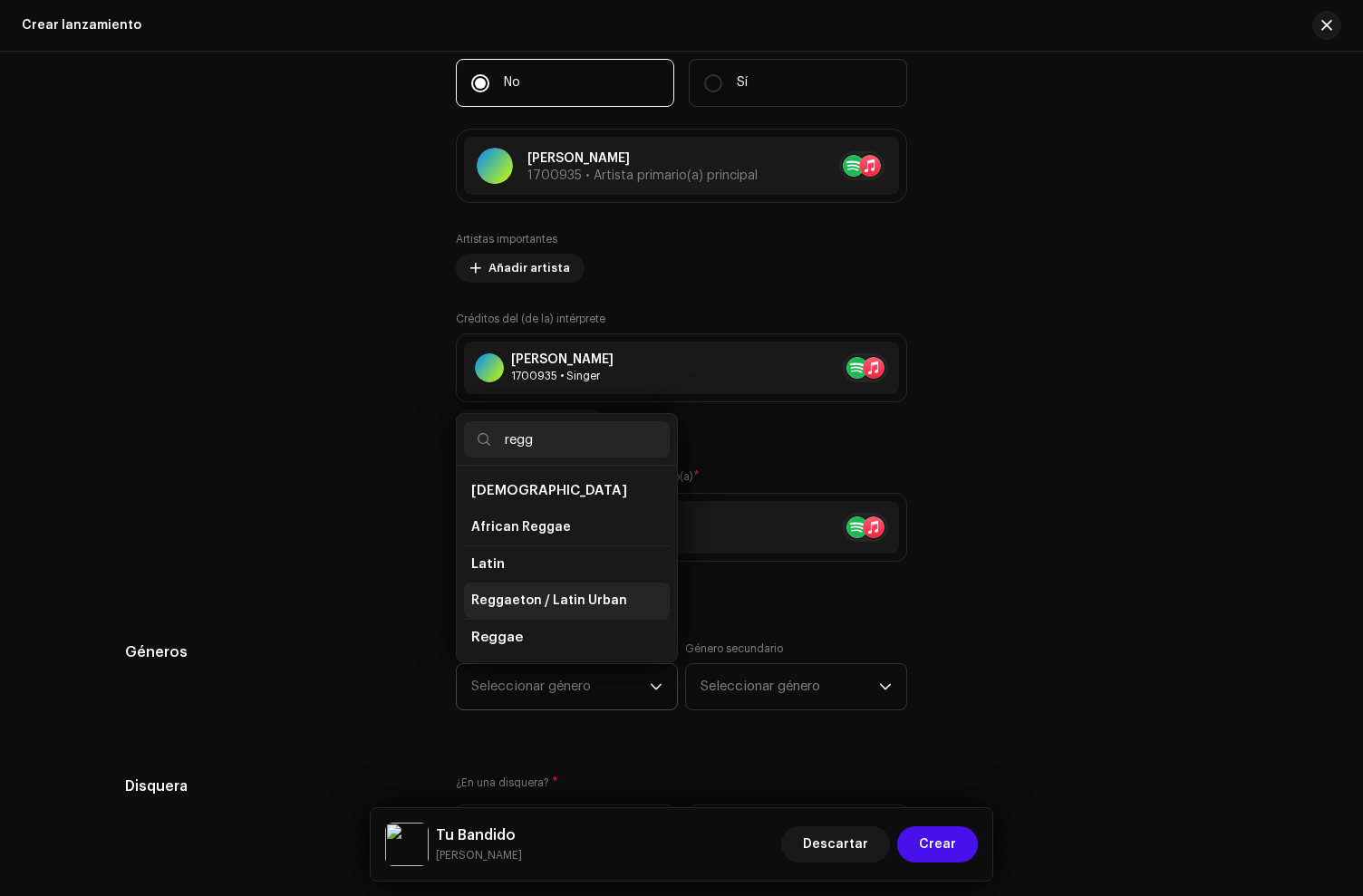
type input "regg"
click at [540, 603] on span "Reggaeton / Latin Urban" at bounding box center [550, 601] width 156 height 18
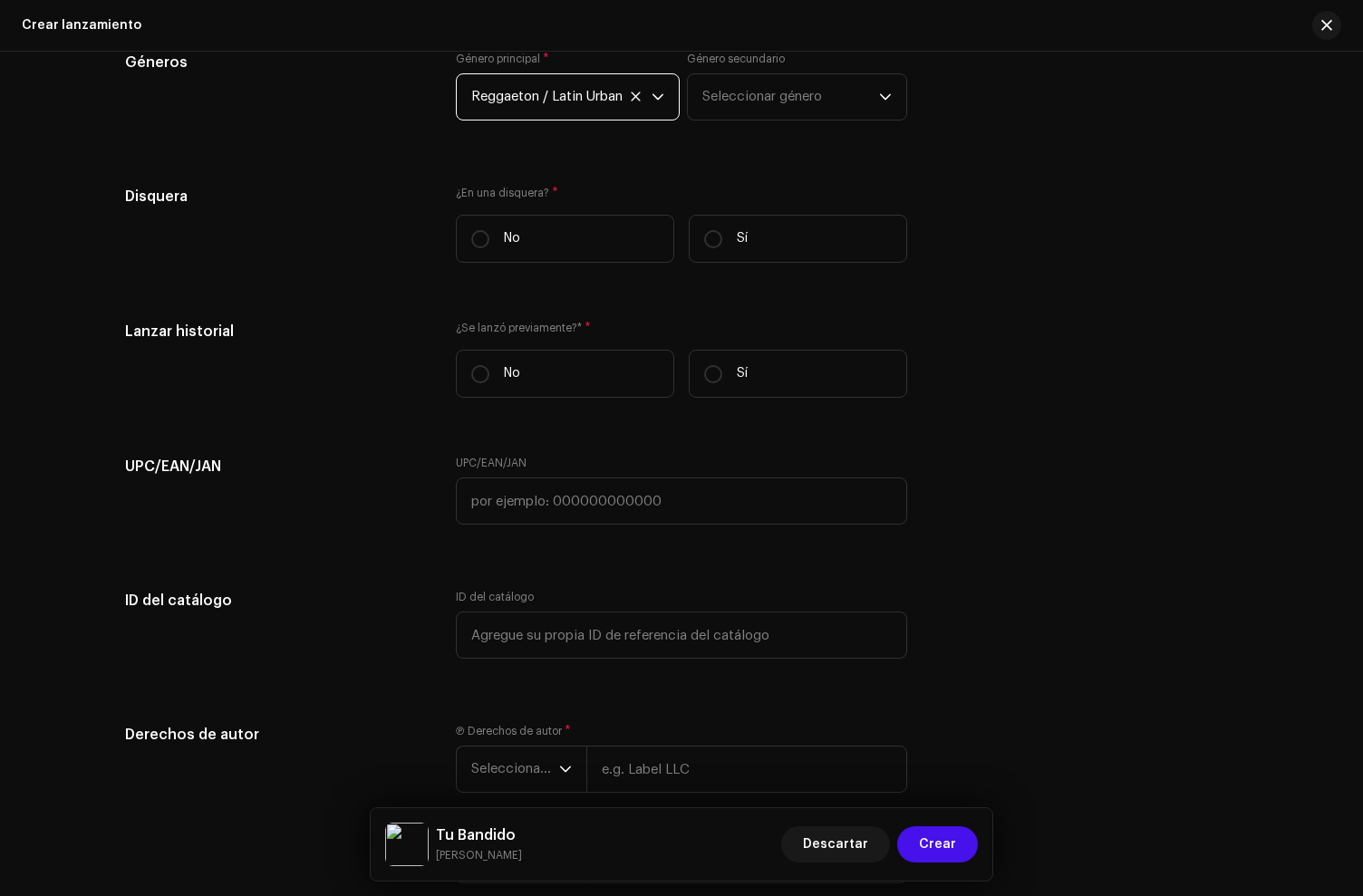
scroll to position [2623, 0]
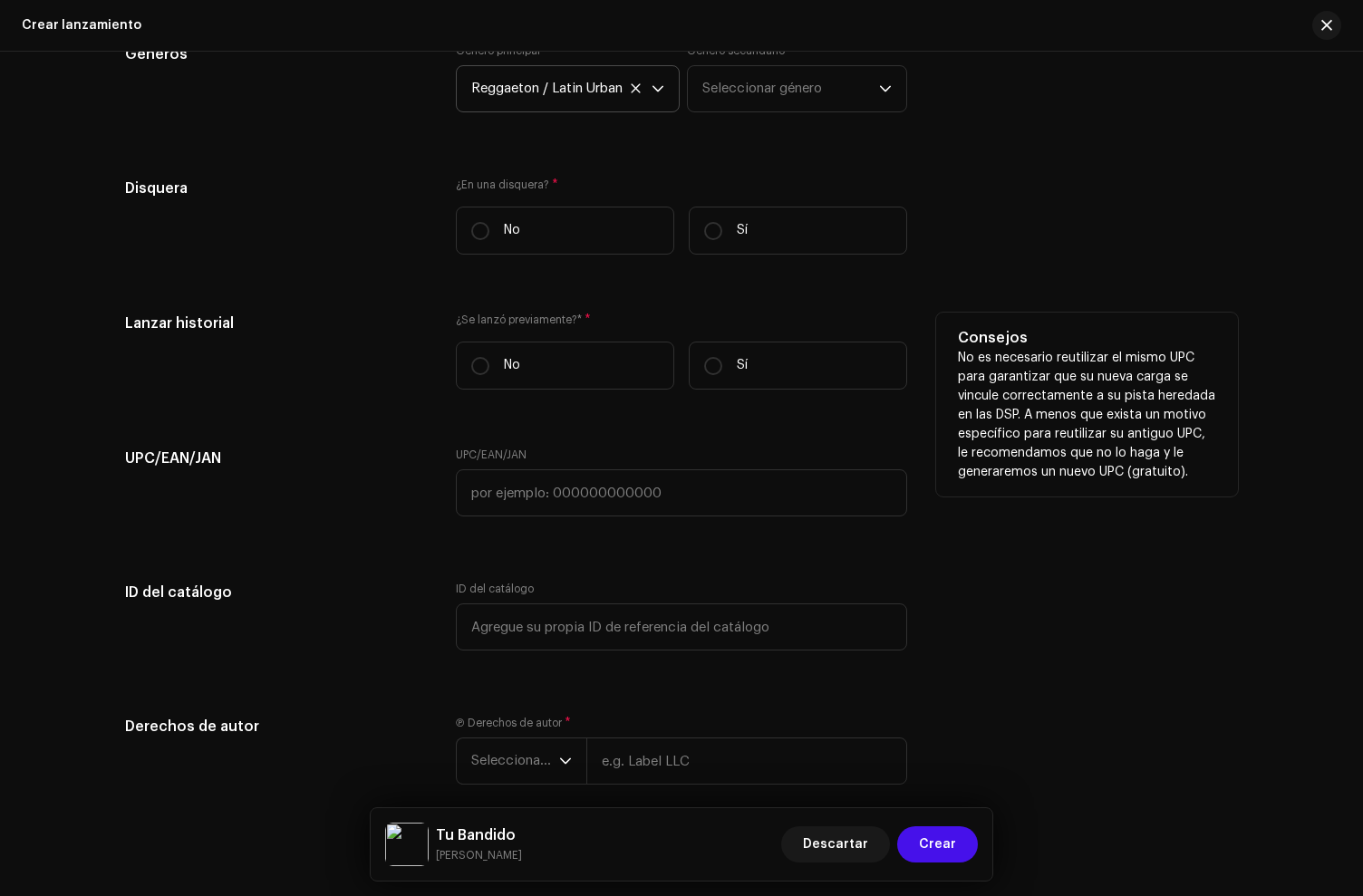
drag, startPoint x: 612, startPoint y: 230, endPoint x: 702, endPoint y: 336, distance: 139.1
click at [612, 231] on label "No" at bounding box center [565, 230] width 219 height 48
click at [490, 231] on input "No" at bounding box center [481, 231] width 18 height 18
radio input "true"
drag, startPoint x: 739, startPoint y: 375, endPoint x: 707, endPoint y: 404, distance: 43.2
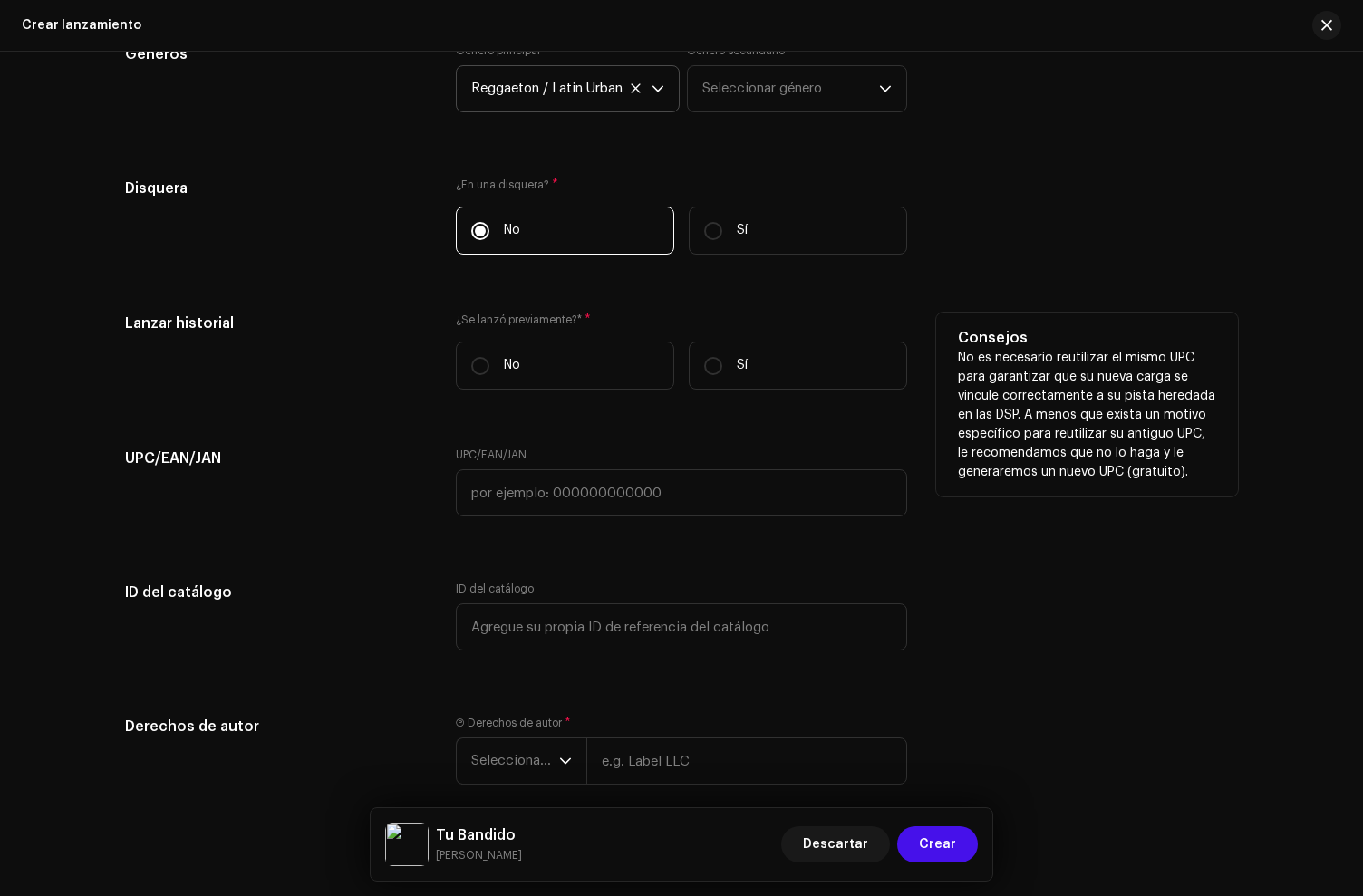
click at [736, 375] on p "Sí" at bounding box center [742, 365] width 11 height 19
click at [723, 375] on input "Sí" at bounding box center [714, 366] width 18 height 18
radio input "true"
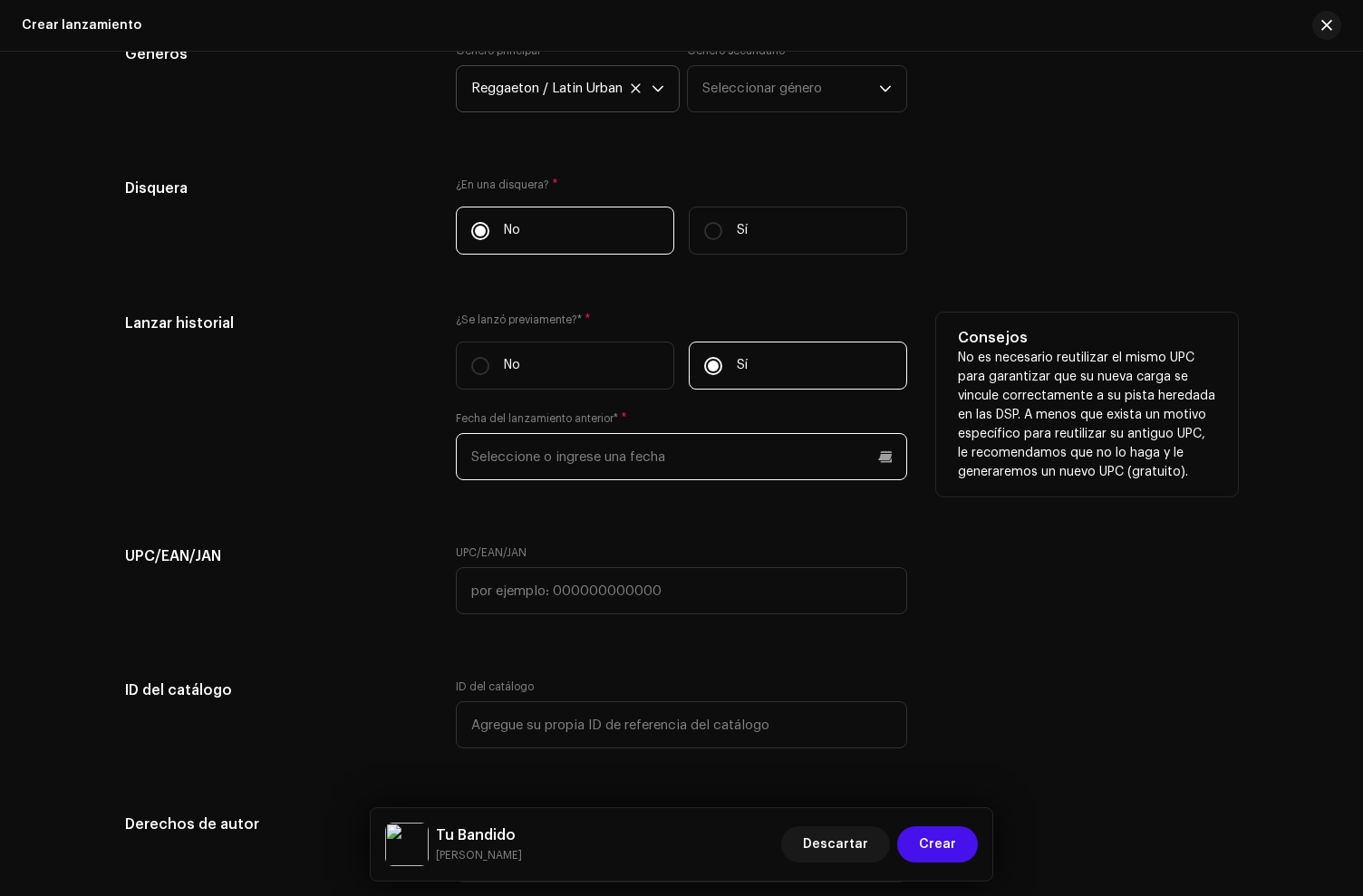
click at [566, 469] on input "text" at bounding box center [682, 457] width 452 height 47
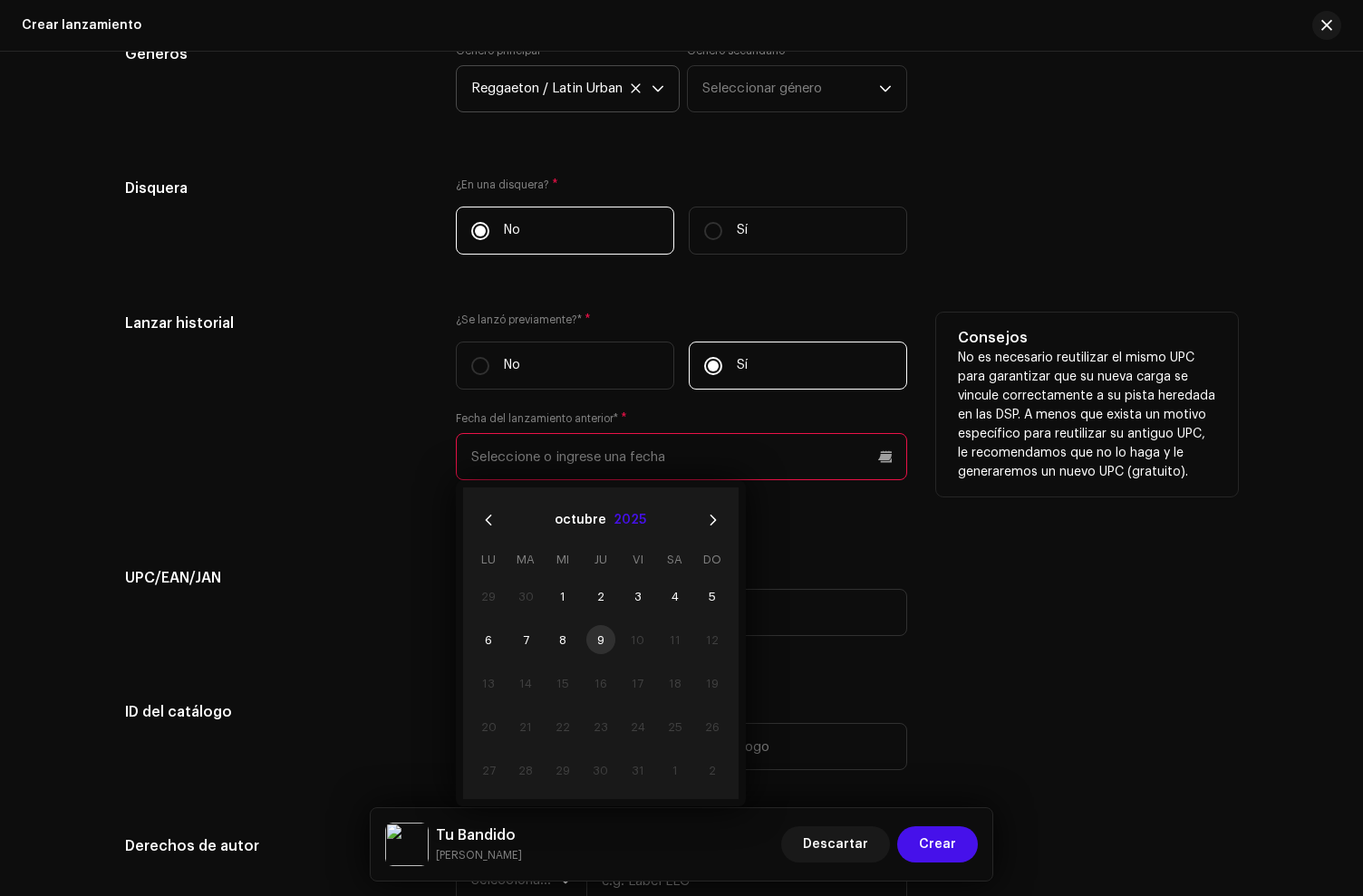
click at [629, 524] on button "2025" at bounding box center [630, 521] width 33 height 29
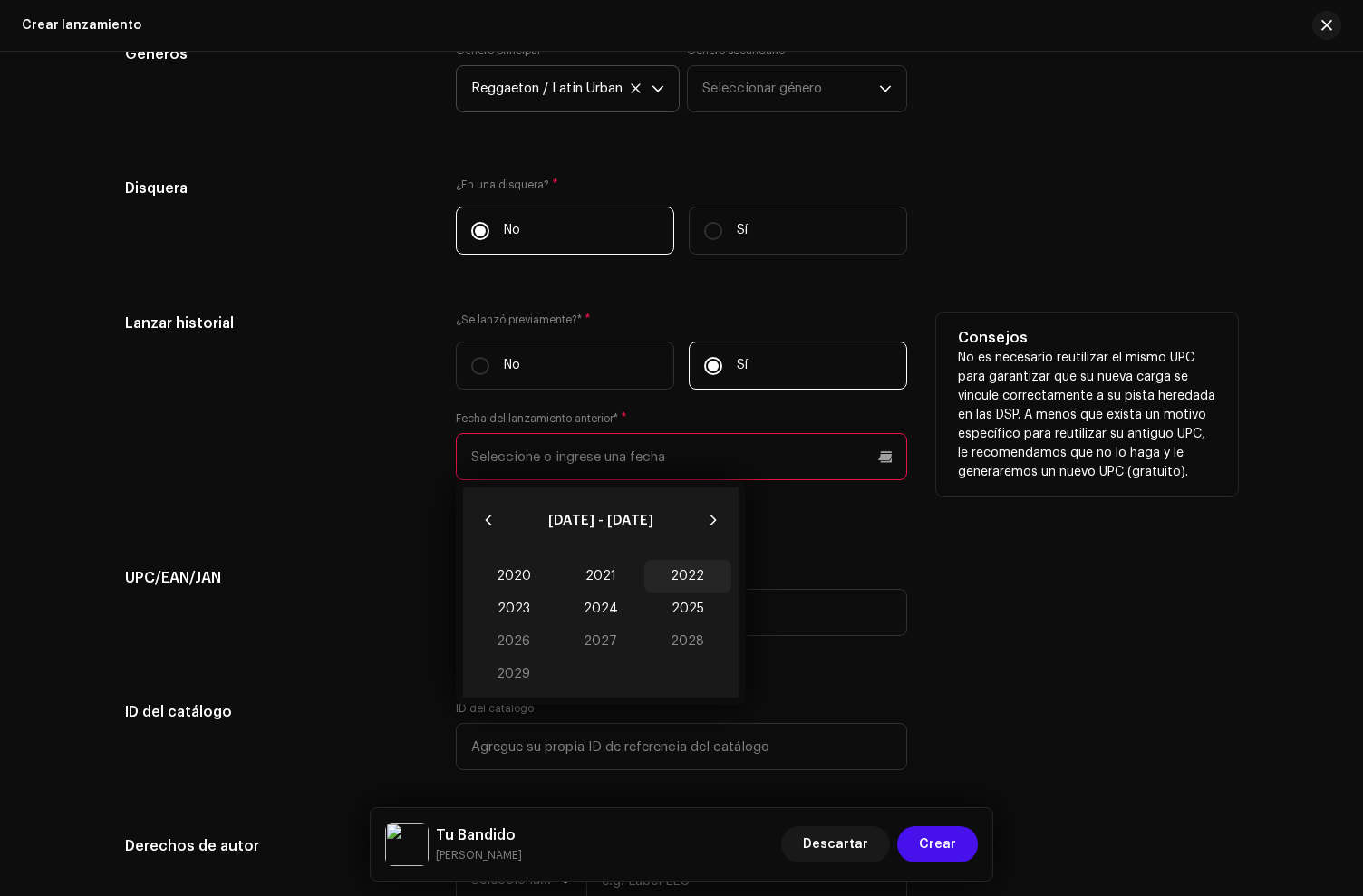
click at [686, 579] on span "2022" at bounding box center [688, 577] width 87 height 33
click at [700, 696] on span "Dic" at bounding box center [692, 684] width 77 height 29
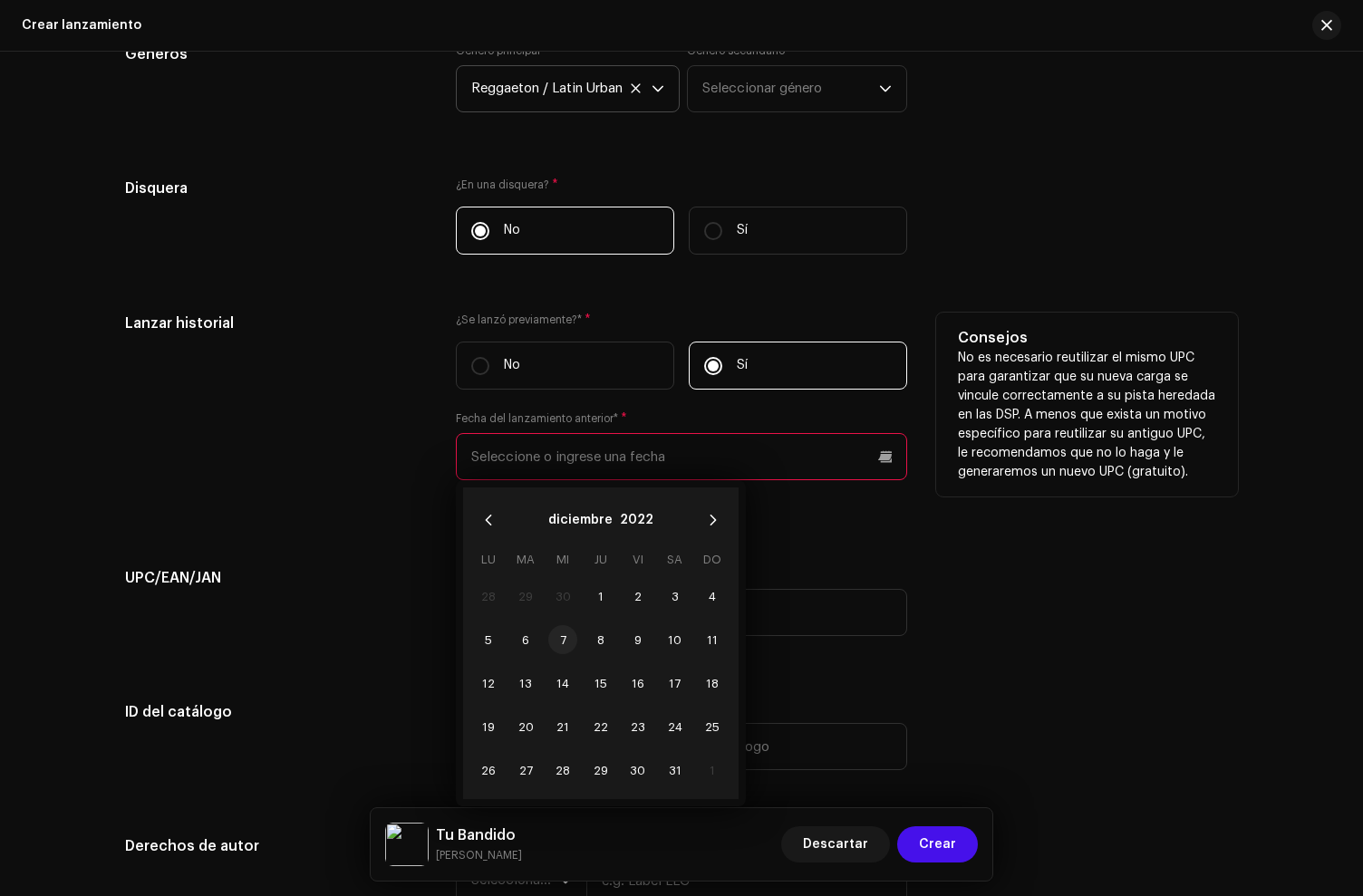
click at [562, 645] on span "7" at bounding box center [563, 640] width 29 height 29
type input "07/12/2022"
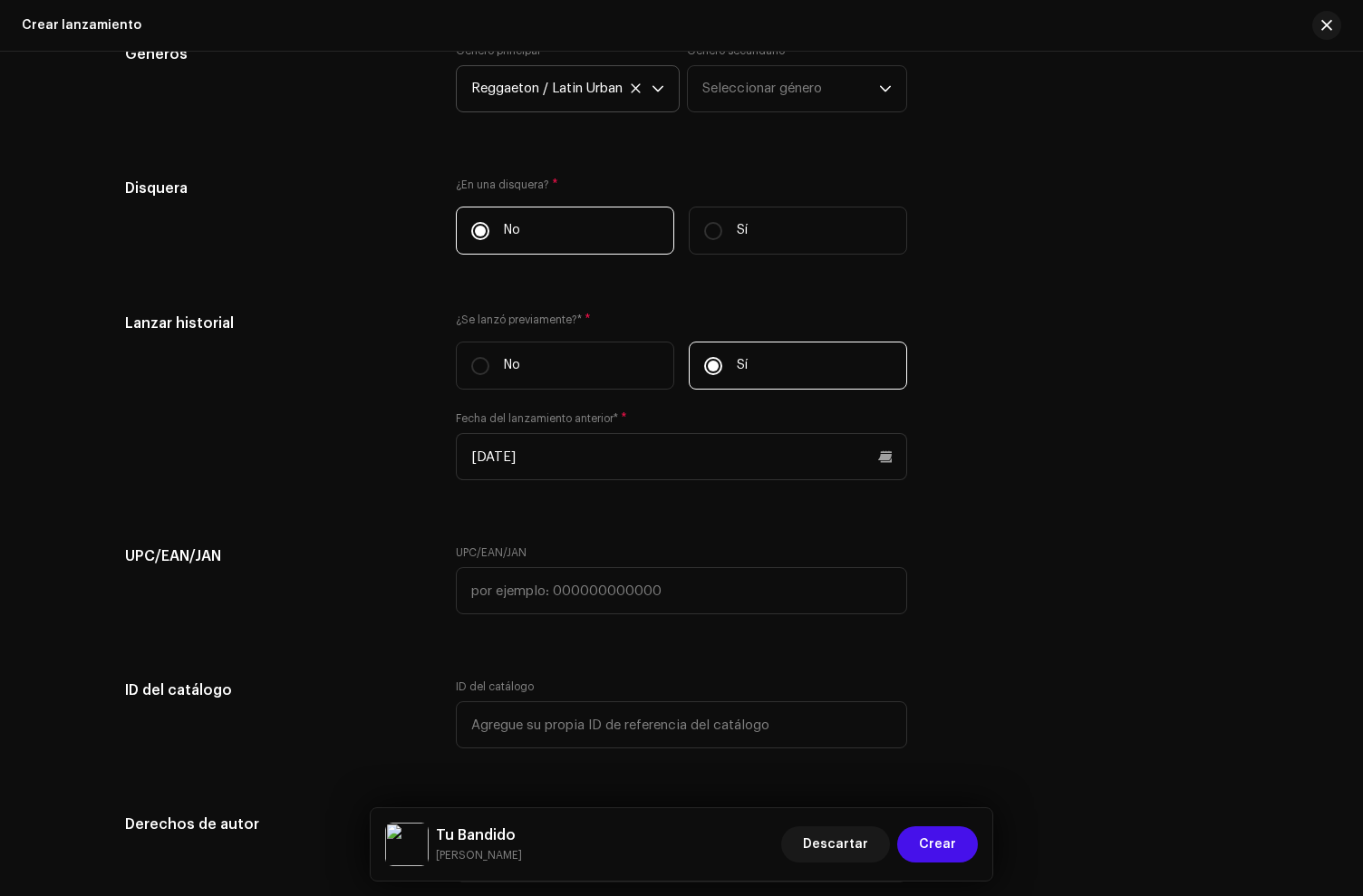
click at [491, 588] on input "text" at bounding box center [682, 591] width 452 height 47
click at [549, 596] on input "text" at bounding box center [682, 591] width 452 height 47
paste input "792268746959"
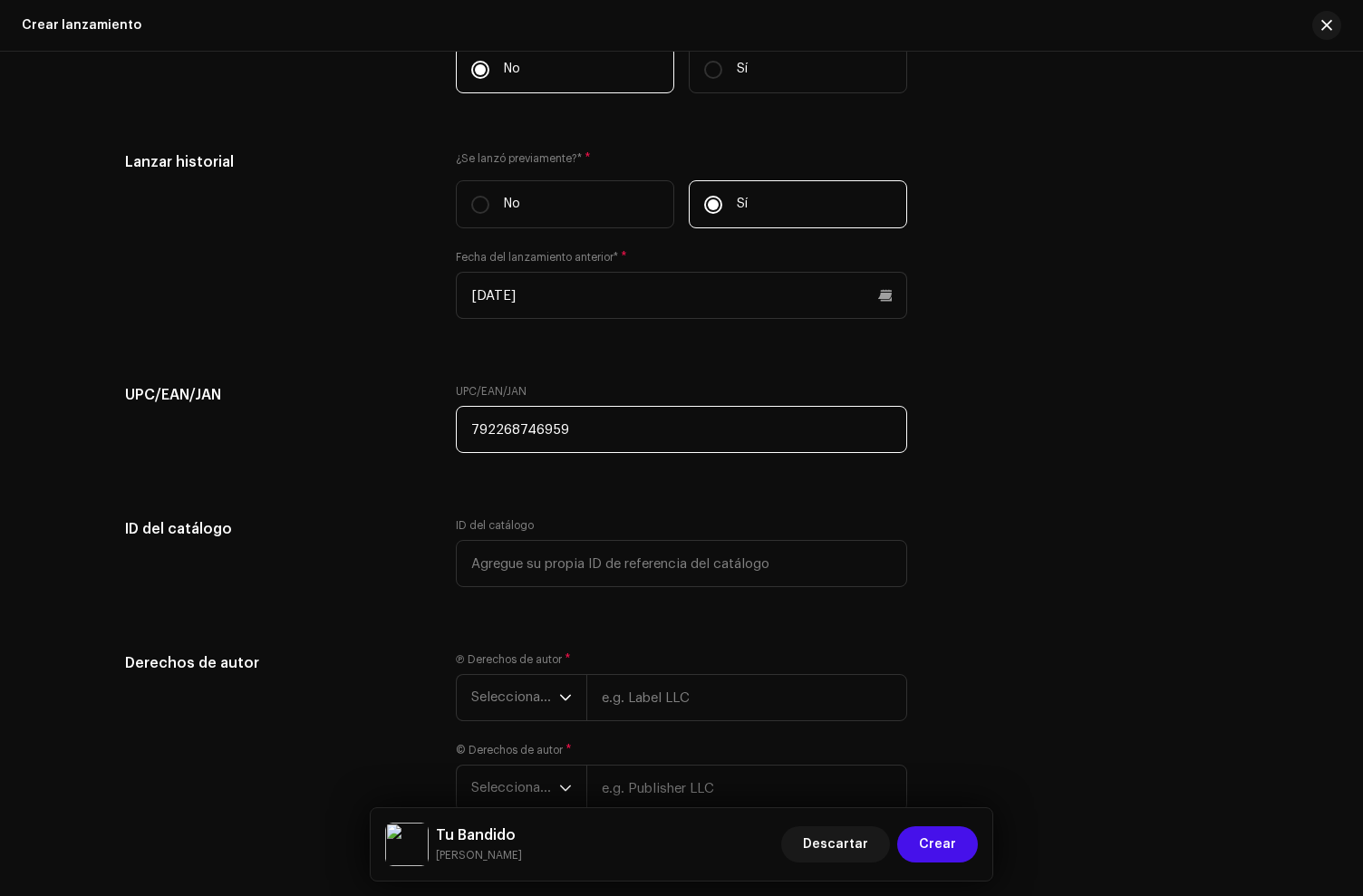
scroll to position [2902, 0]
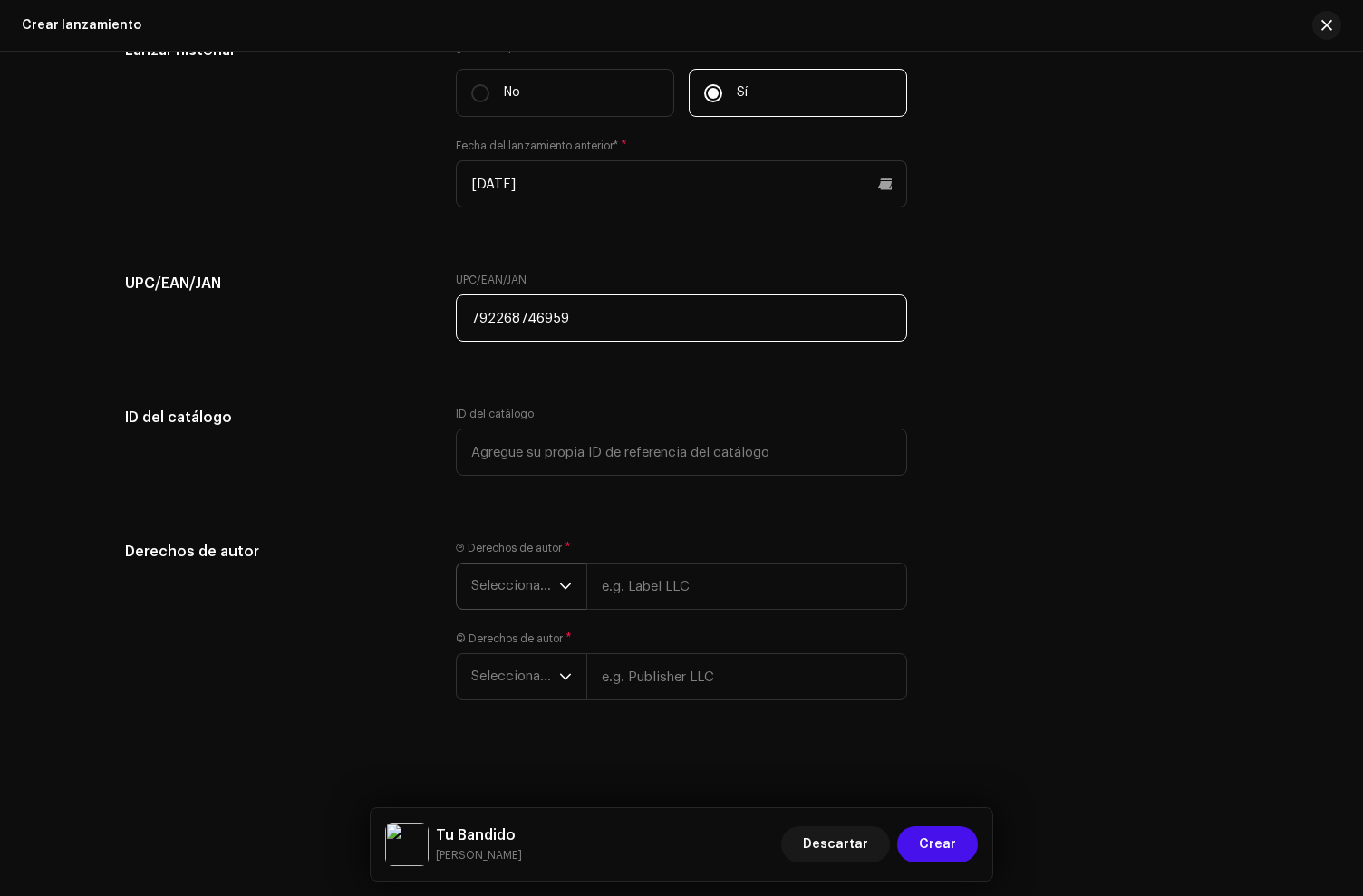
type input "792268746959"
click at [529, 588] on span "Seleccionar año" at bounding box center [515, 587] width 88 height 45
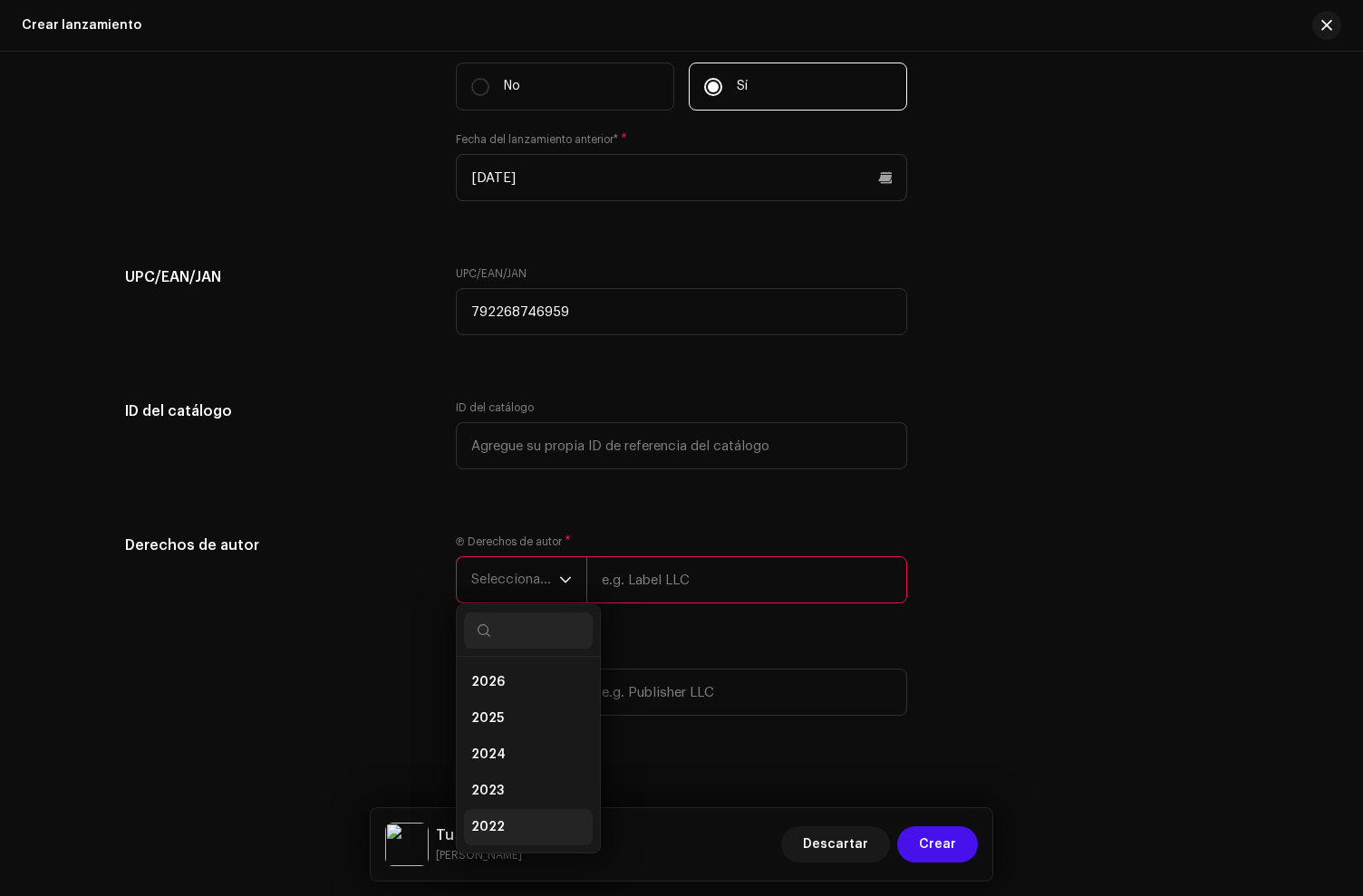
click at [490, 827] on span "2022" at bounding box center [488, 827] width 34 height 18
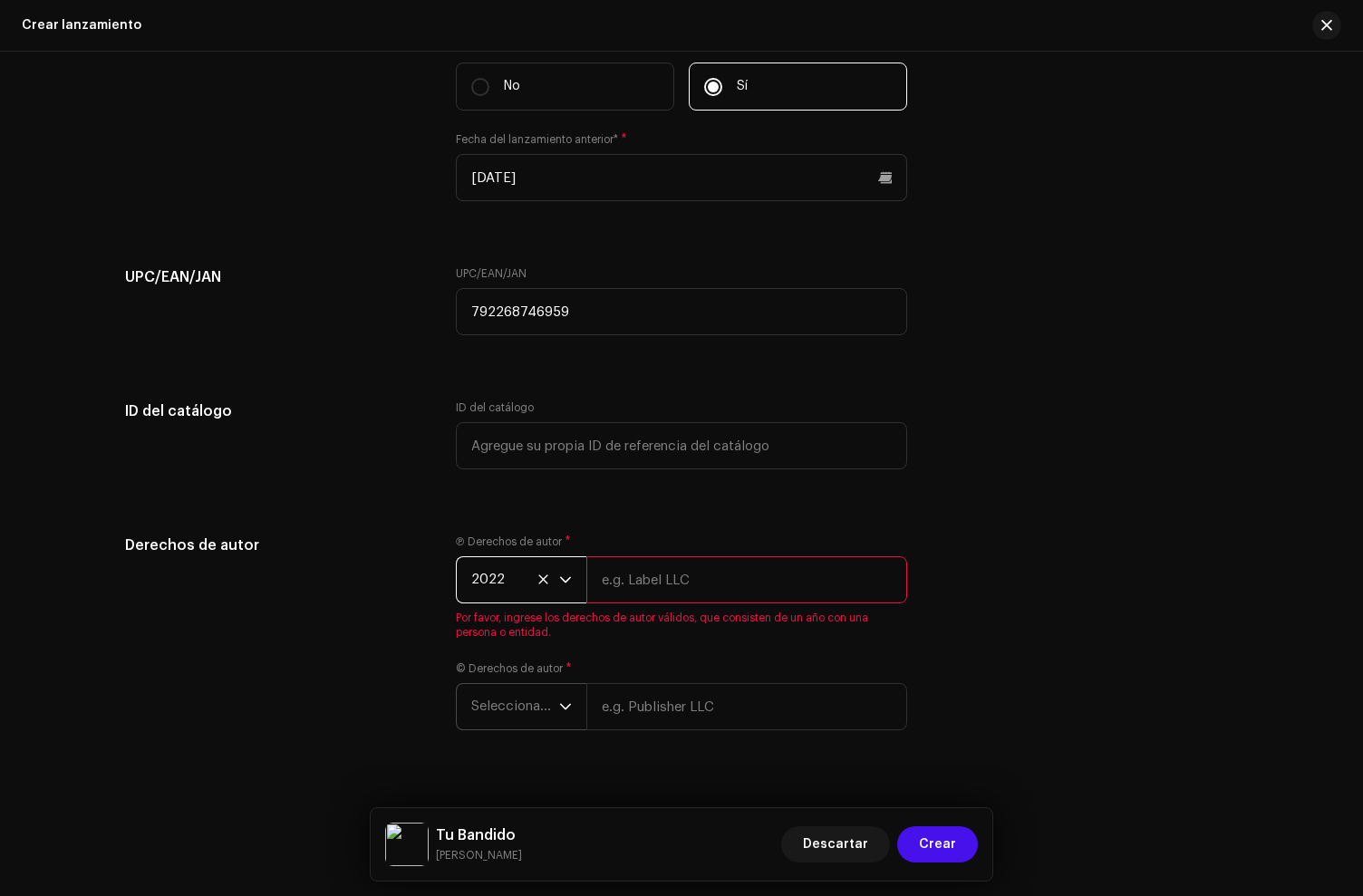
click at [514, 717] on span "Seleccionar año" at bounding box center [515, 707] width 88 height 45
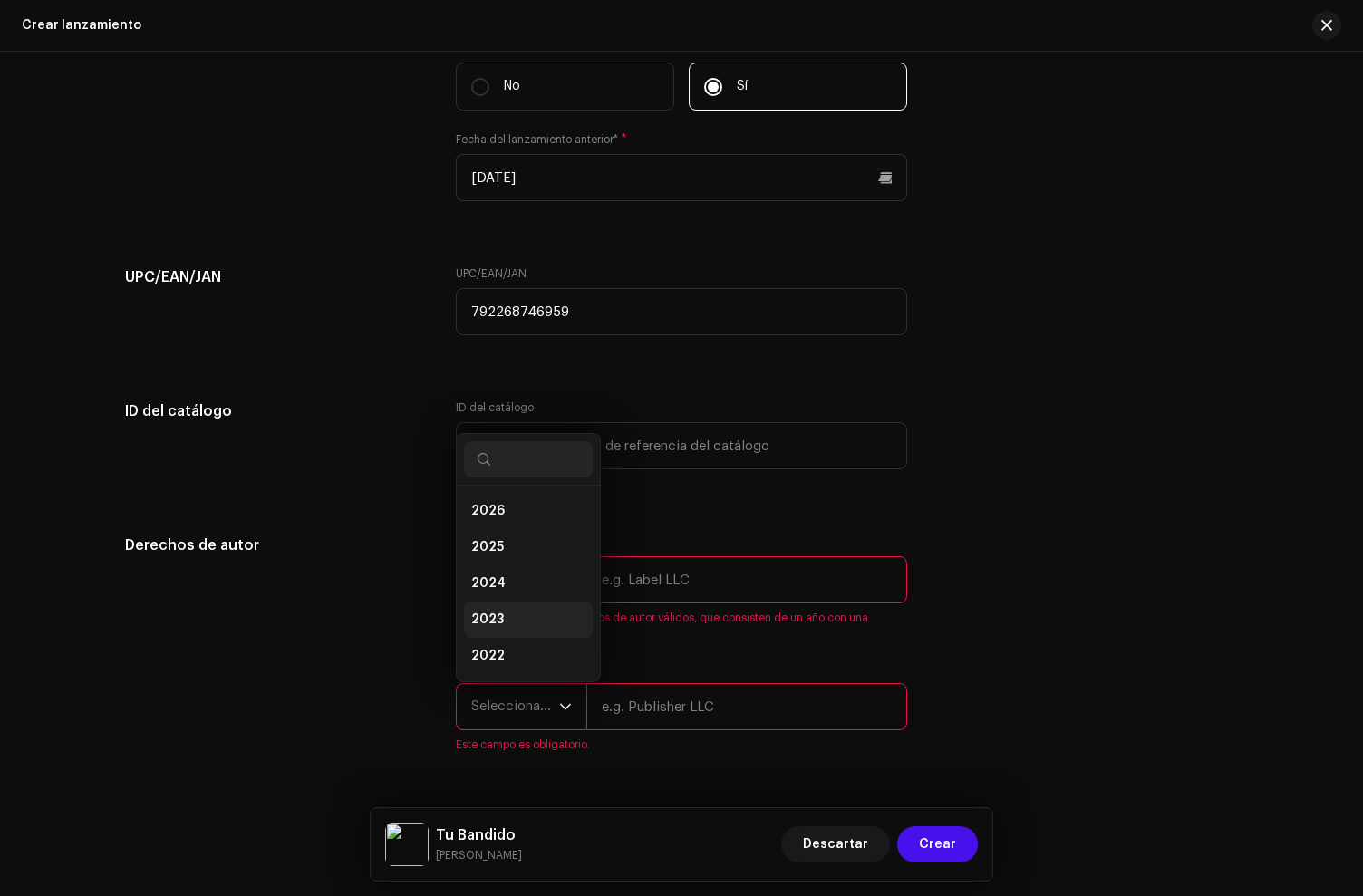
drag, startPoint x: 500, startPoint y: 659, endPoint x: 523, endPoint y: 648, distance: 25.5
click at [500, 659] on li "2022" at bounding box center [529, 657] width 129 height 36
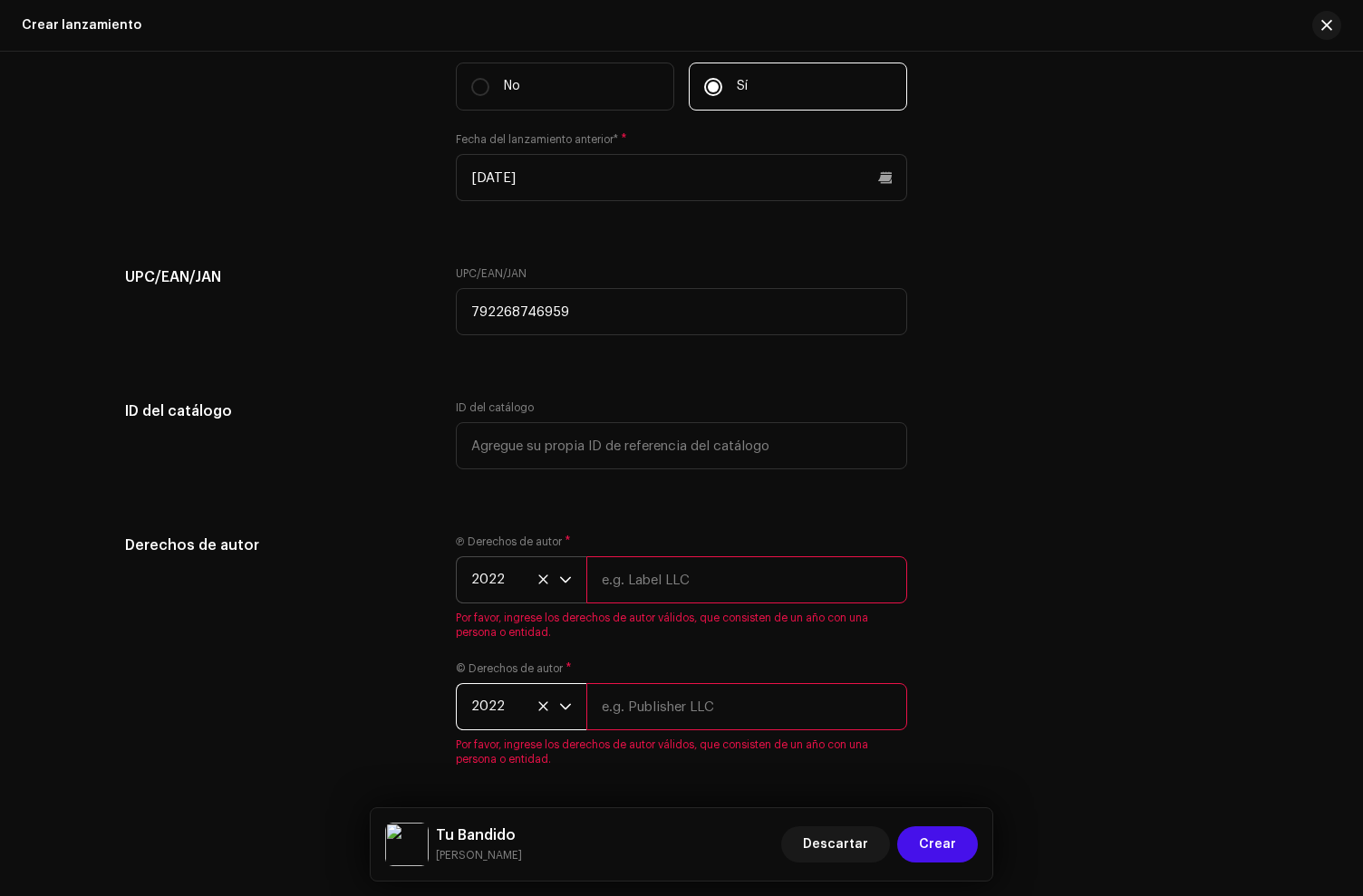
click at [706, 586] on input "text" at bounding box center [747, 580] width 321 height 47
click at [625, 585] on input "text" at bounding box center [747, 580] width 321 height 47
paste input "[PERSON_NAME], under exclusive license to [PERSON_NAME] Music LLC"
type input "[PERSON_NAME], under exclusive license to [PERSON_NAME] Music LLC"
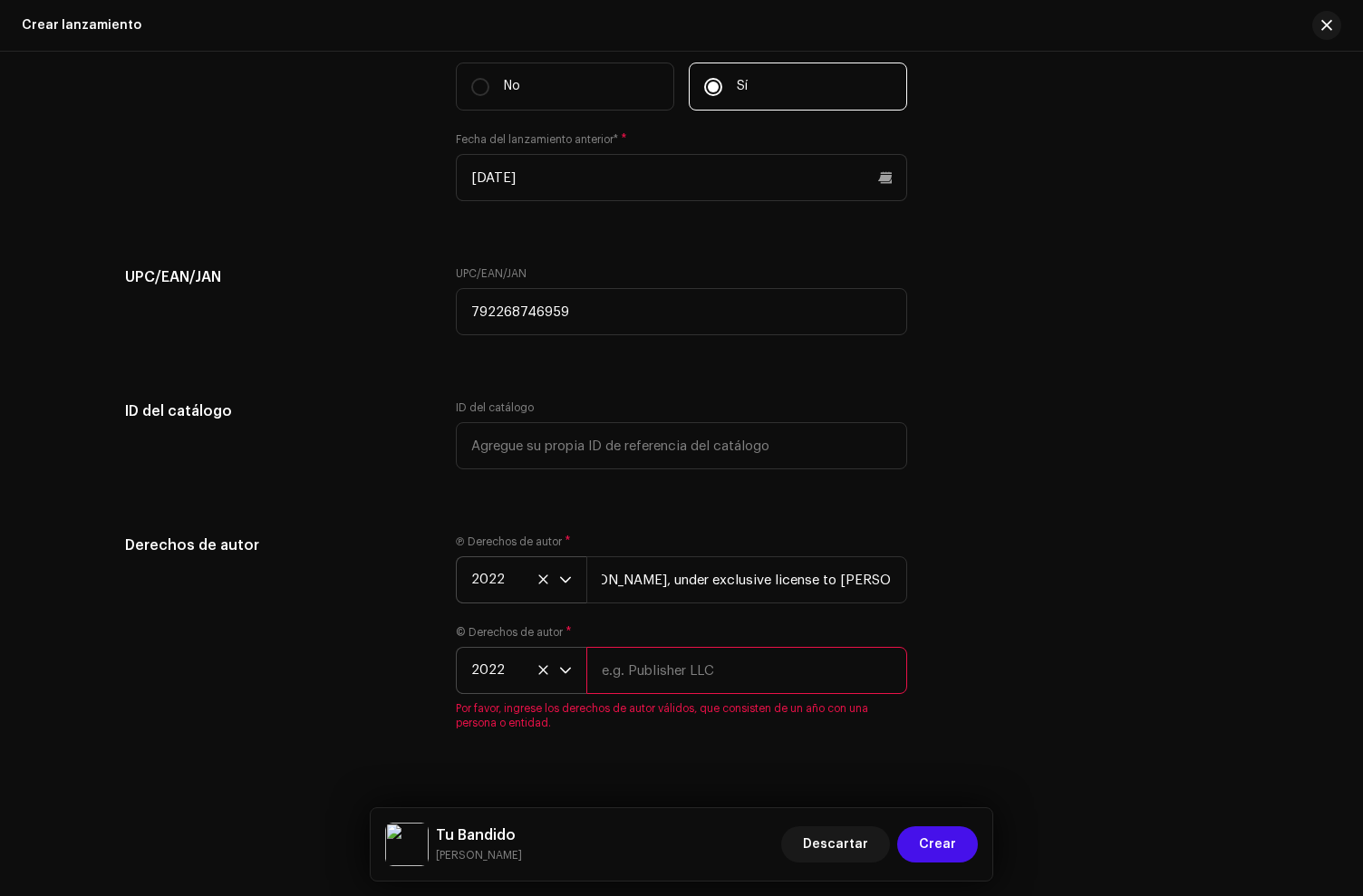
scroll to position [0, 0]
click at [675, 710] on div "© Derechos de autor * 2022 Por favor, ingrese los derechos de autor válidos, qu…" at bounding box center [682, 678] width 452 height 105
paste input "[PERSON_NAME], under exclusive license to [PERSON_NAME] Music LLC"
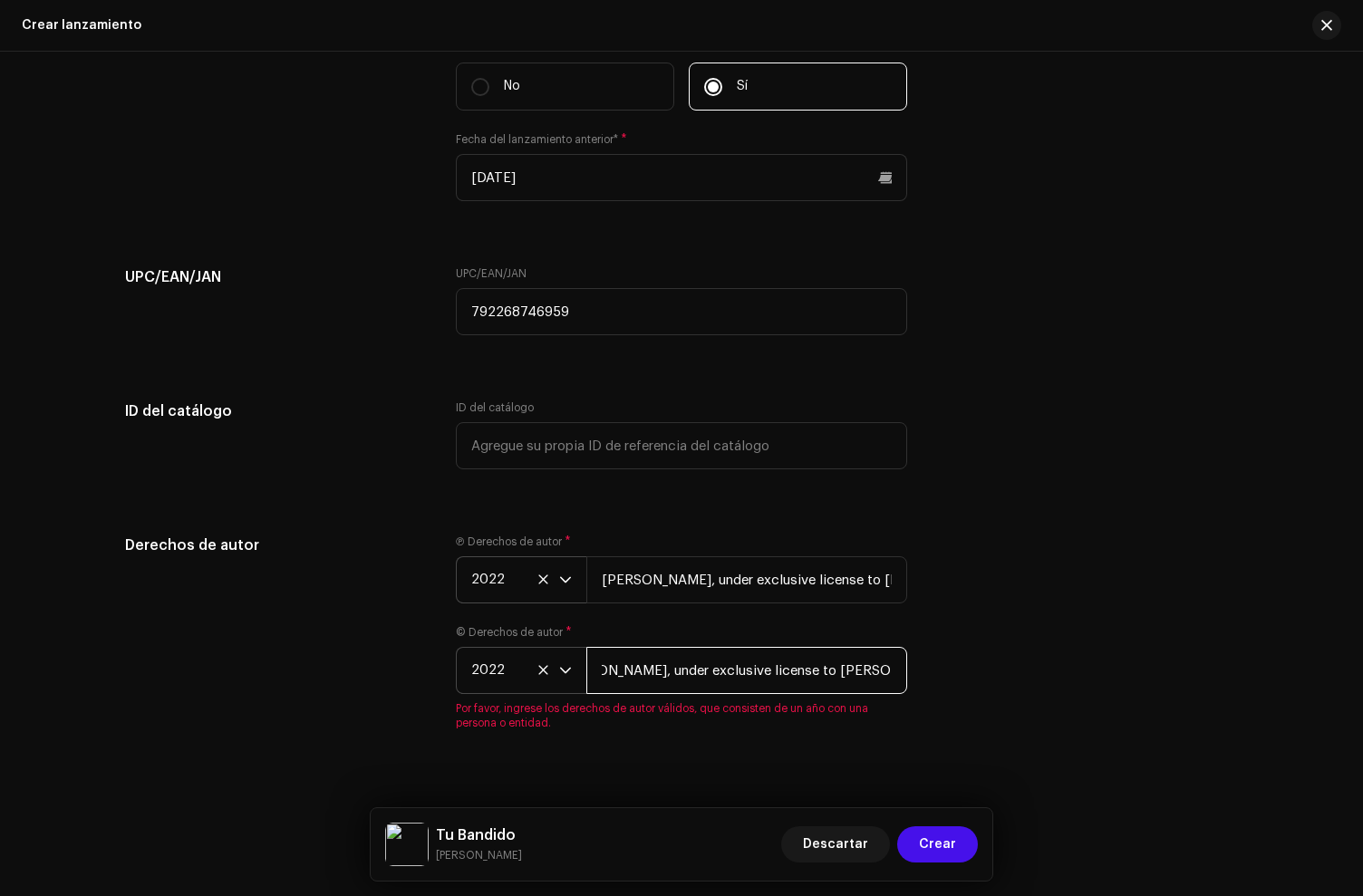
type input "[PERSON_NAME], under exclusive license to [PERSON_NAME] Music LLC"
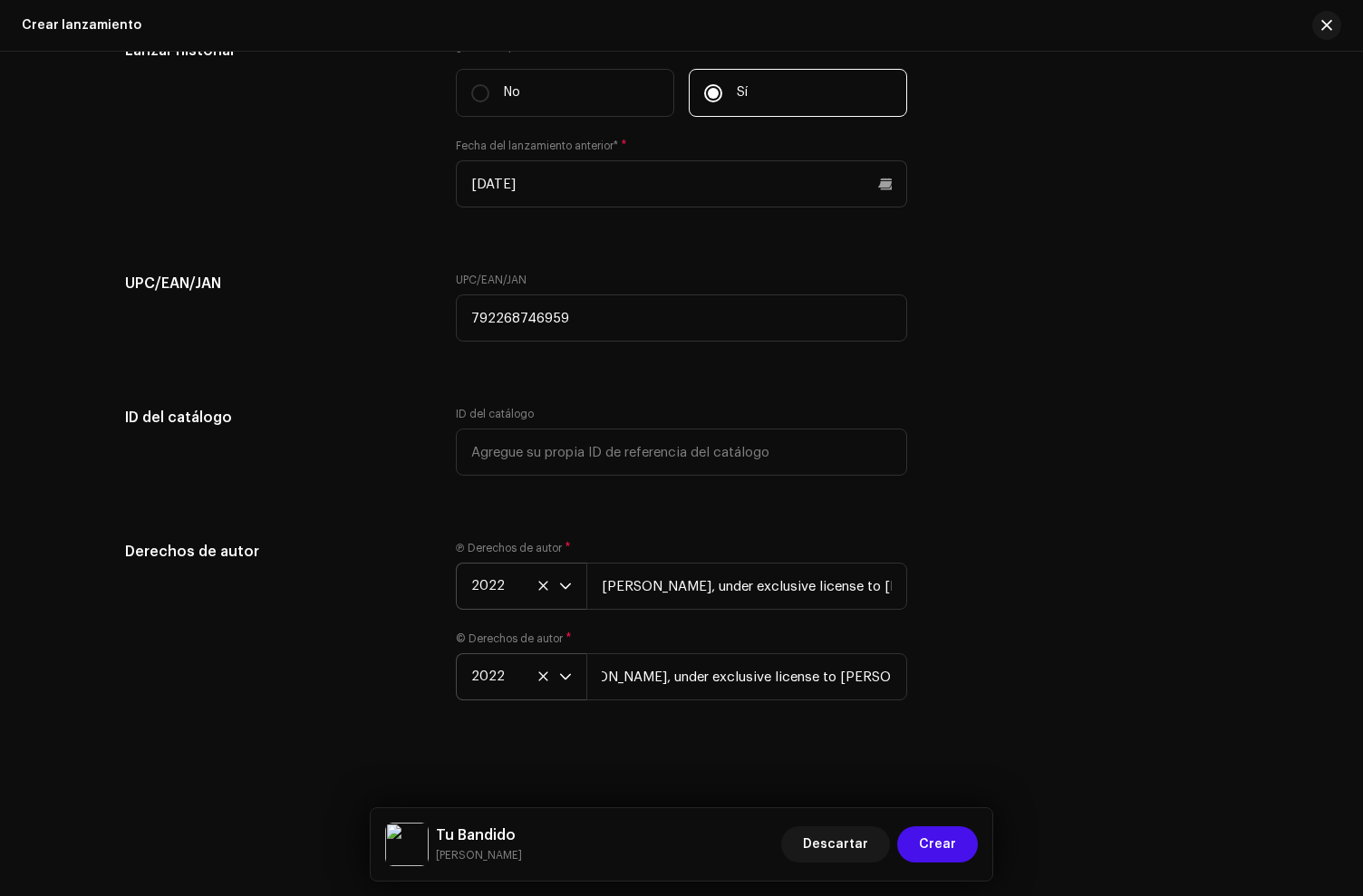
drag, startPoint x: 657, startPoint y: 525, endPoint x: 628, endPoint y: 388, distance: 140.0
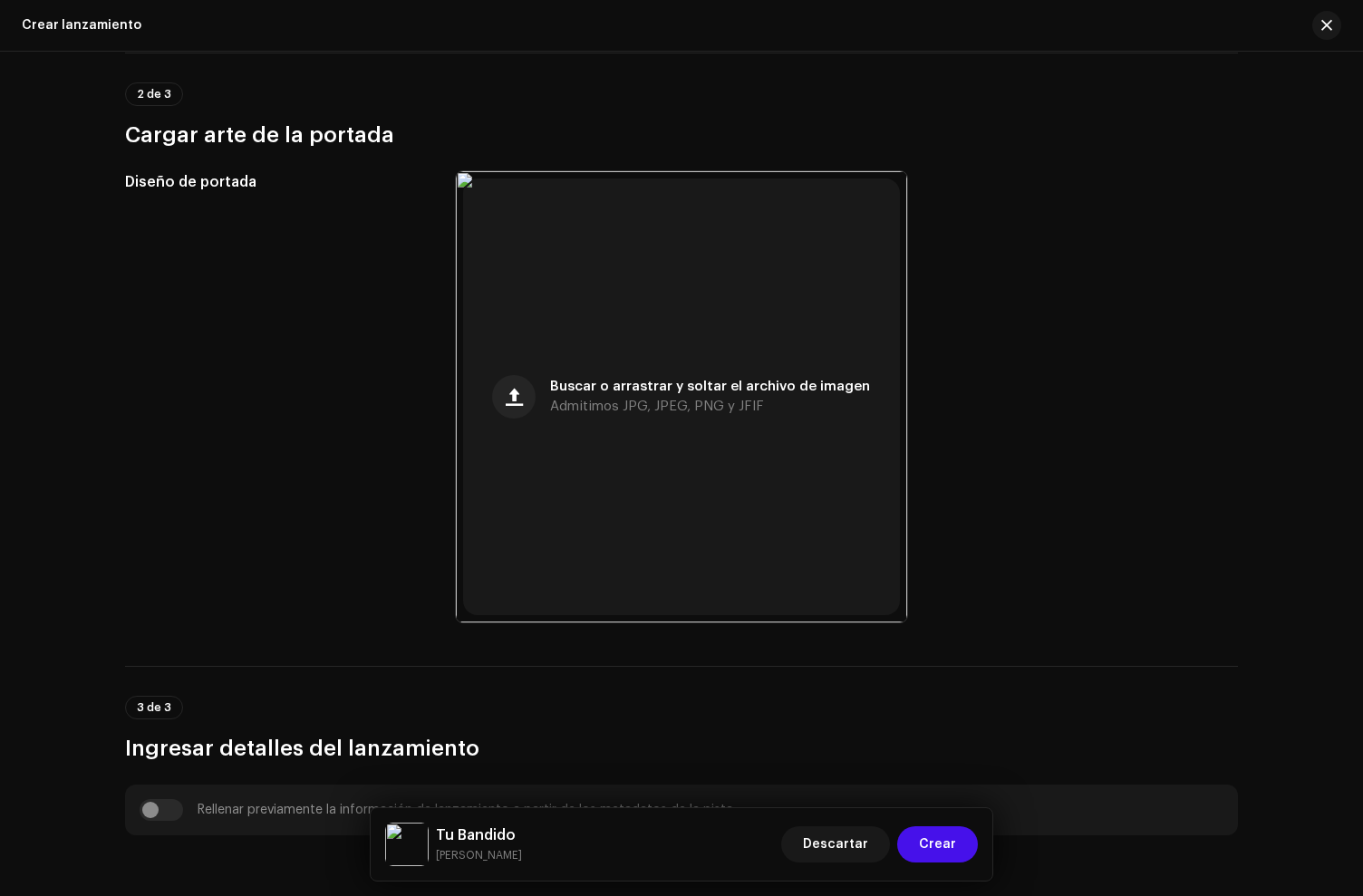
scroll to position [0, 0]
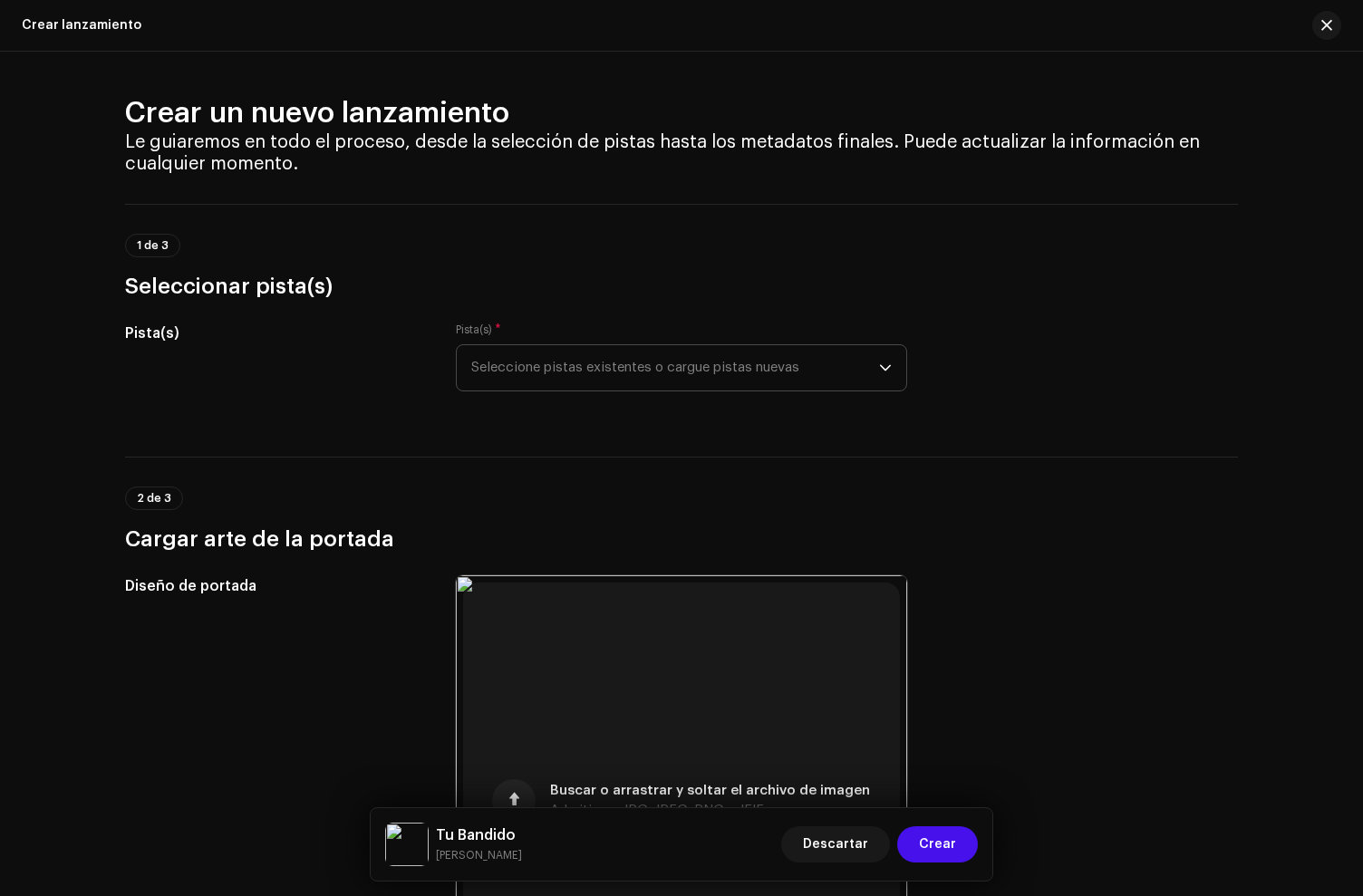
click at [593, 369] on span "Seleccione pistas existentes o cargue pistas nuevas" at bounding box center [676, 368] width 408 height 45
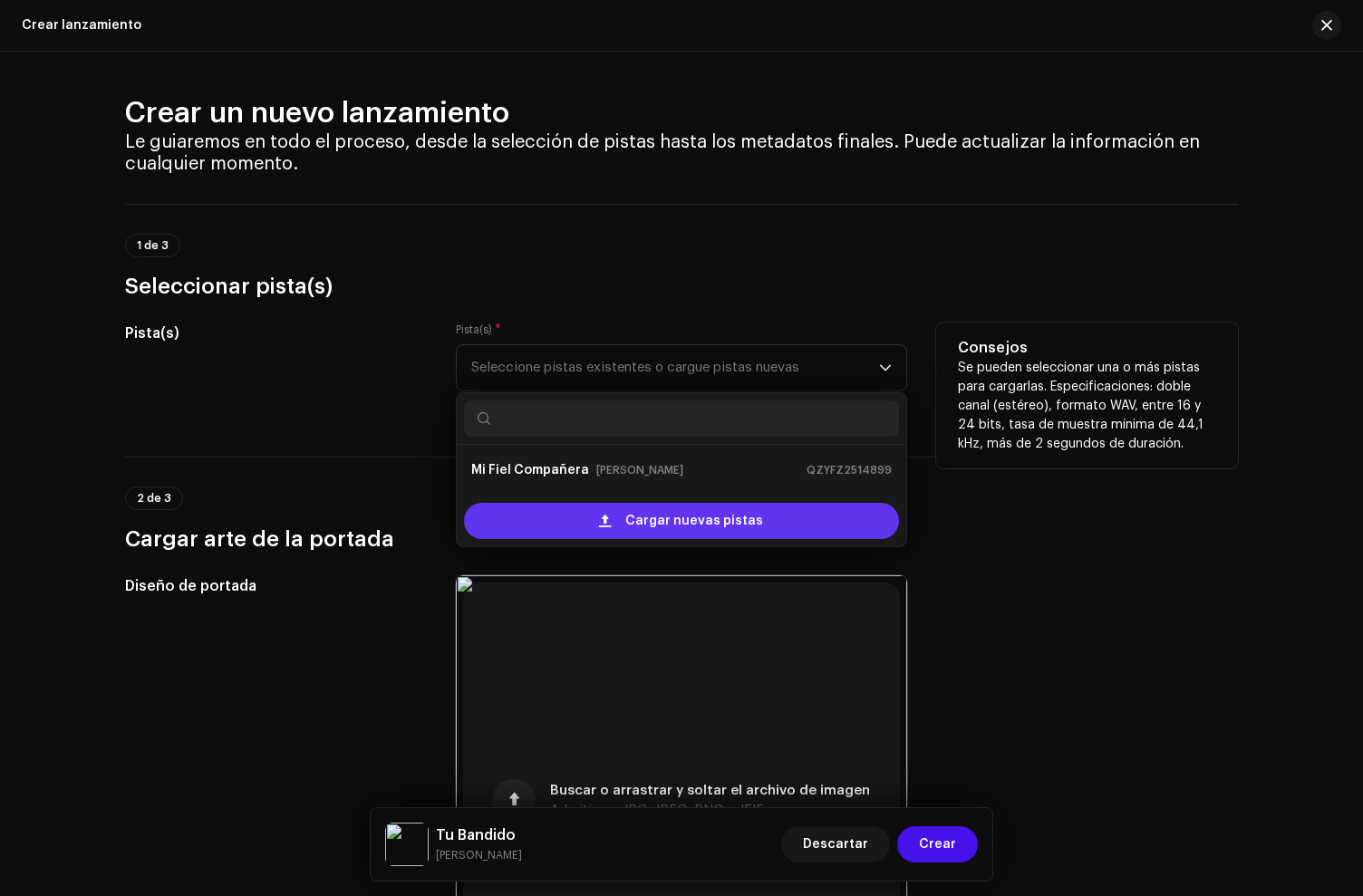
click at [492, 528] on div "Cargar nuevas pistas" at bounding box center [682, 521] width 435 height 36
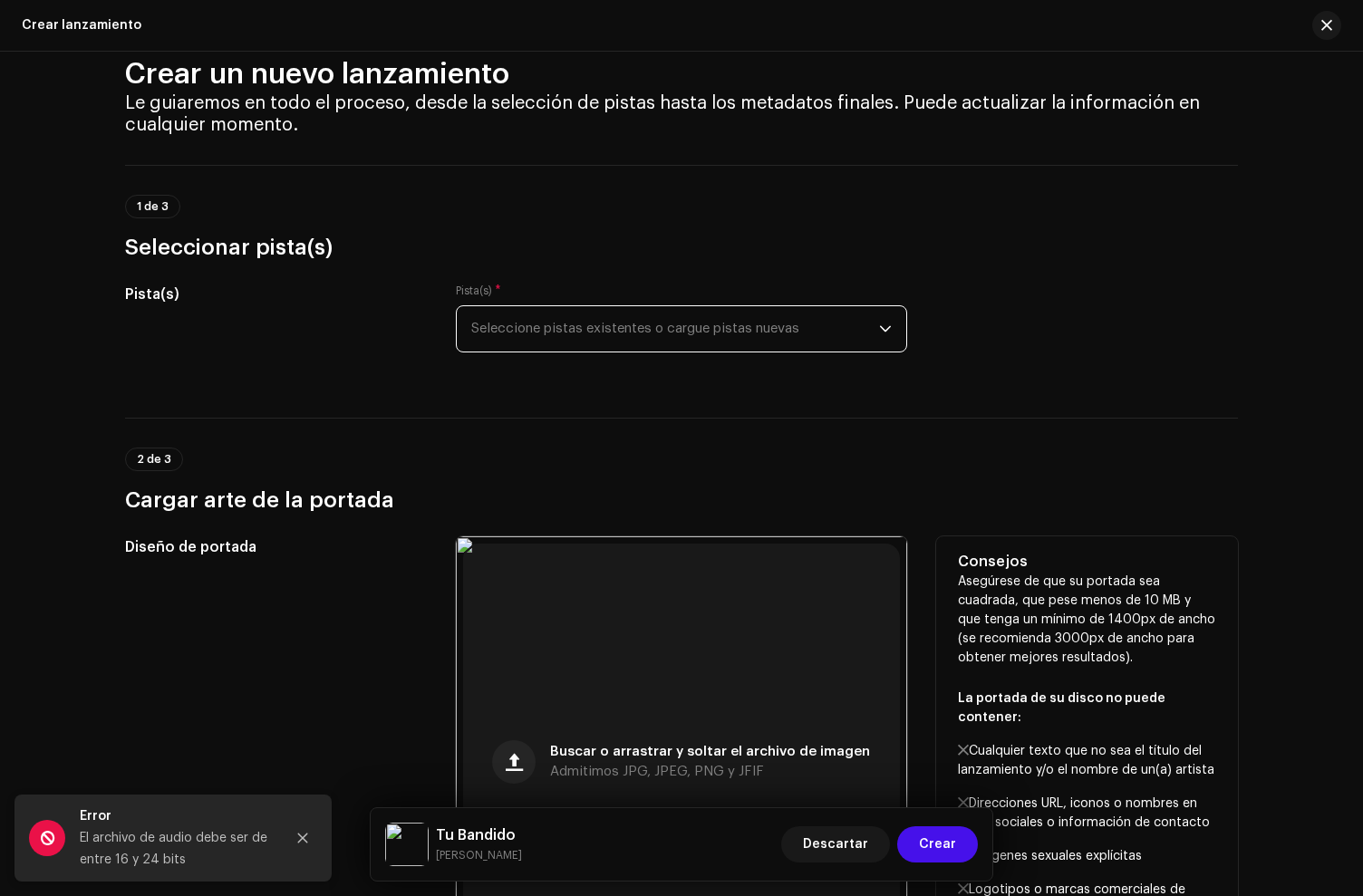
scroll to position [40, 0]
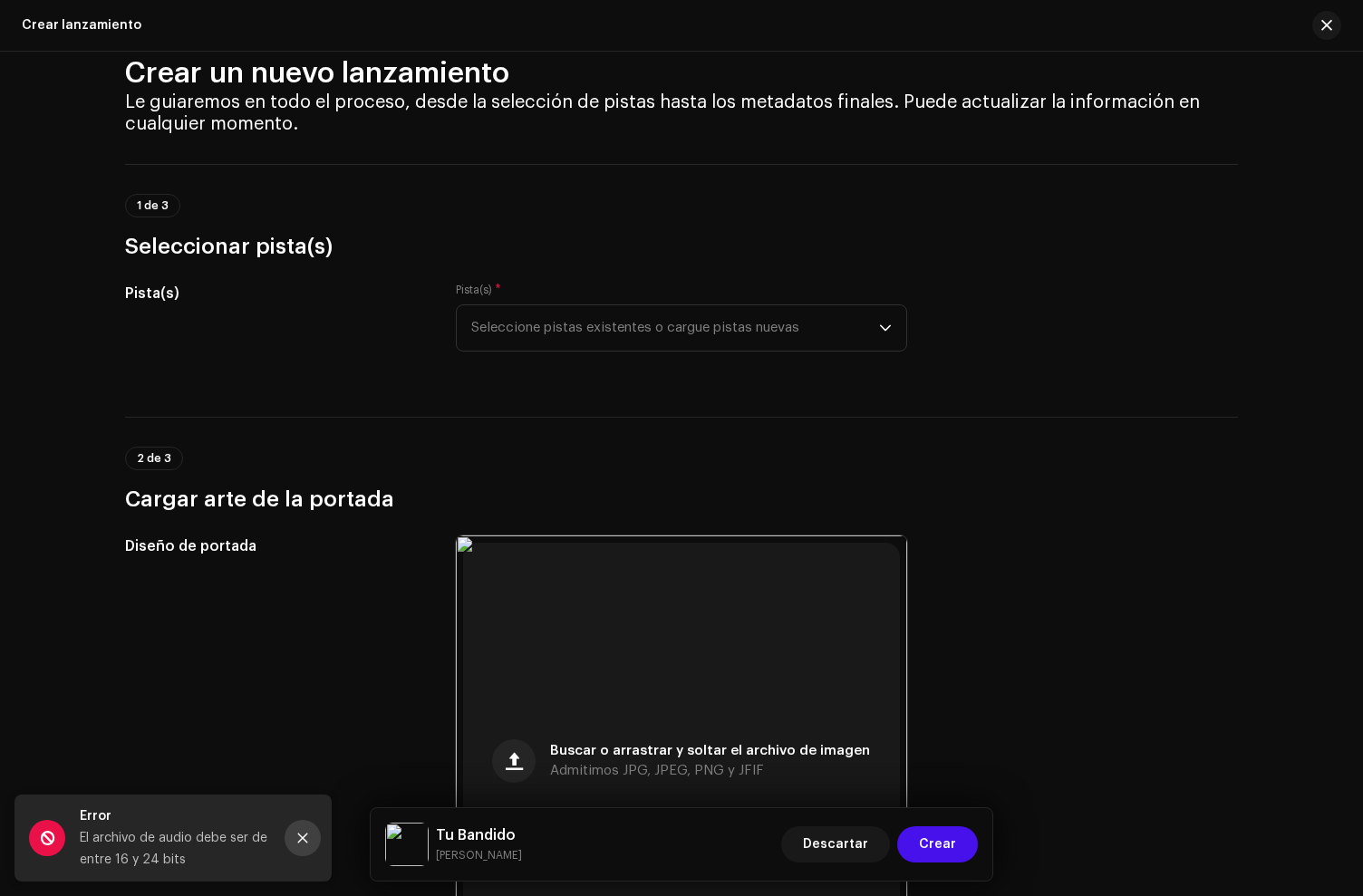
click at [295, 844] on button "Close" at bounding box center [303, 838] width 36 height 36
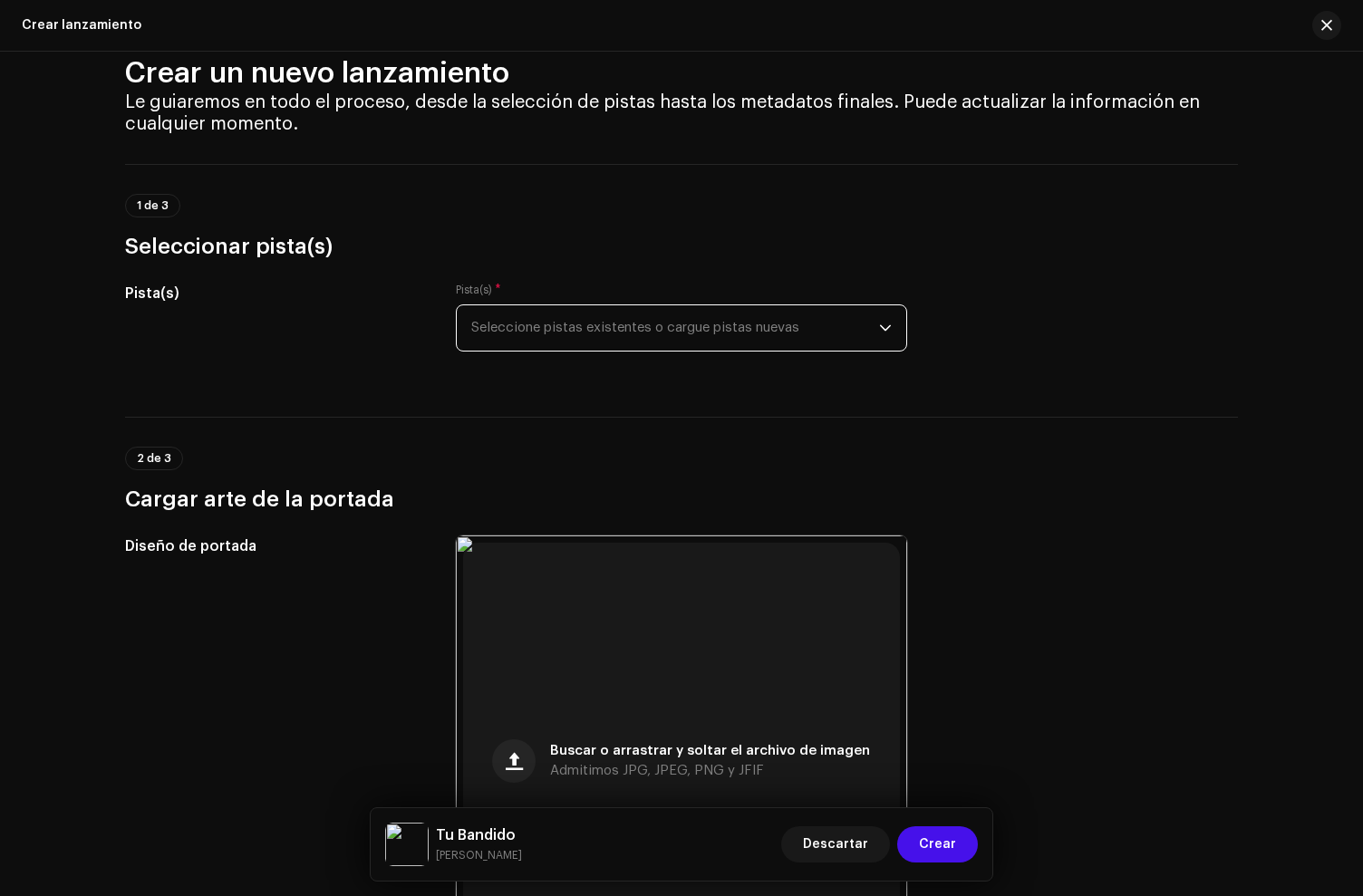
click at [569, 333] on span "Seleccione pistas existentes o cargue pistas nuevas" at bounding box center [676, 328] width 408 height 45
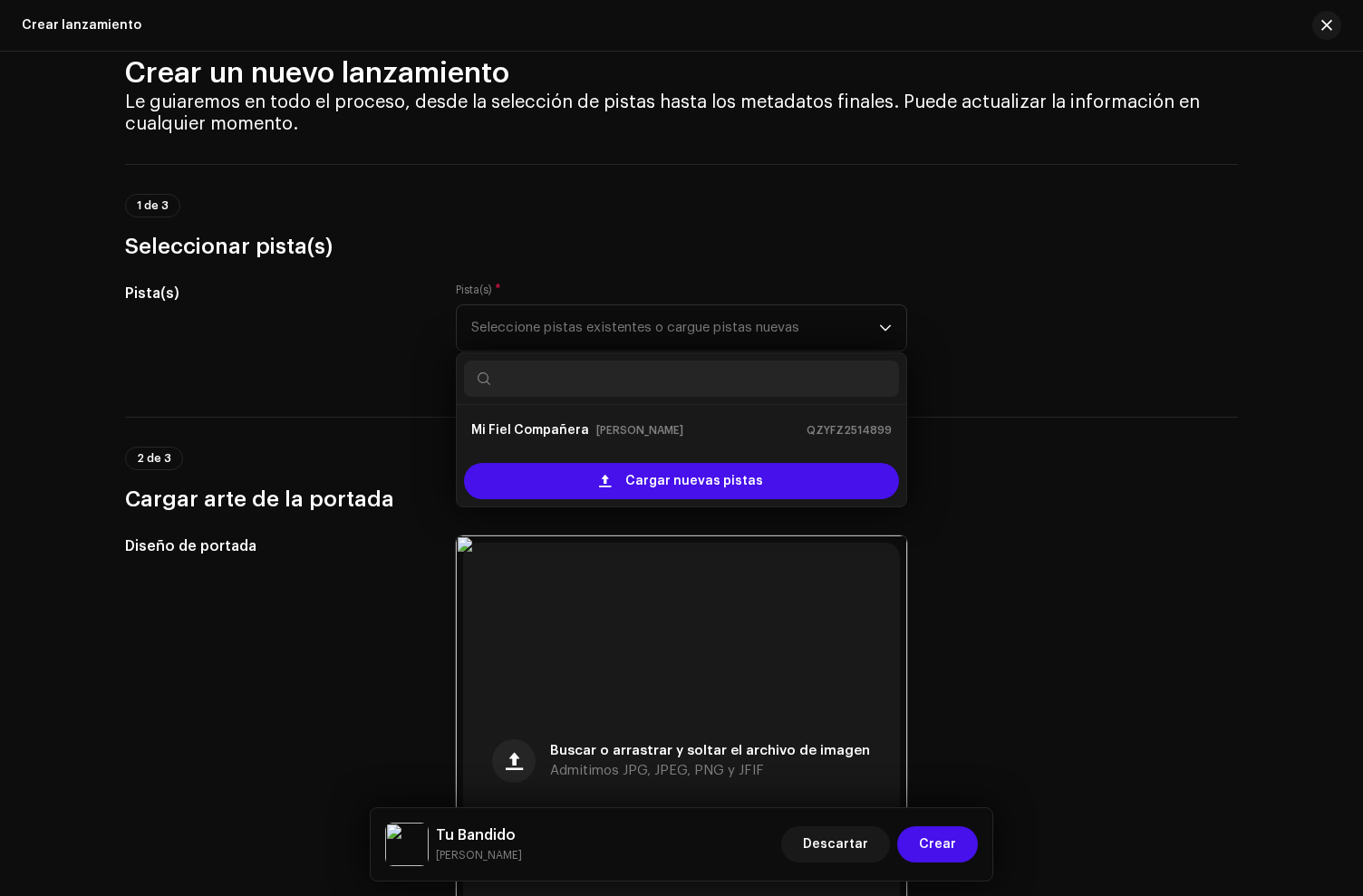
drag, startPoint x: 427, startPoint y: 400, endPoint x: 442, endPoint y: 419, distance: 24.2
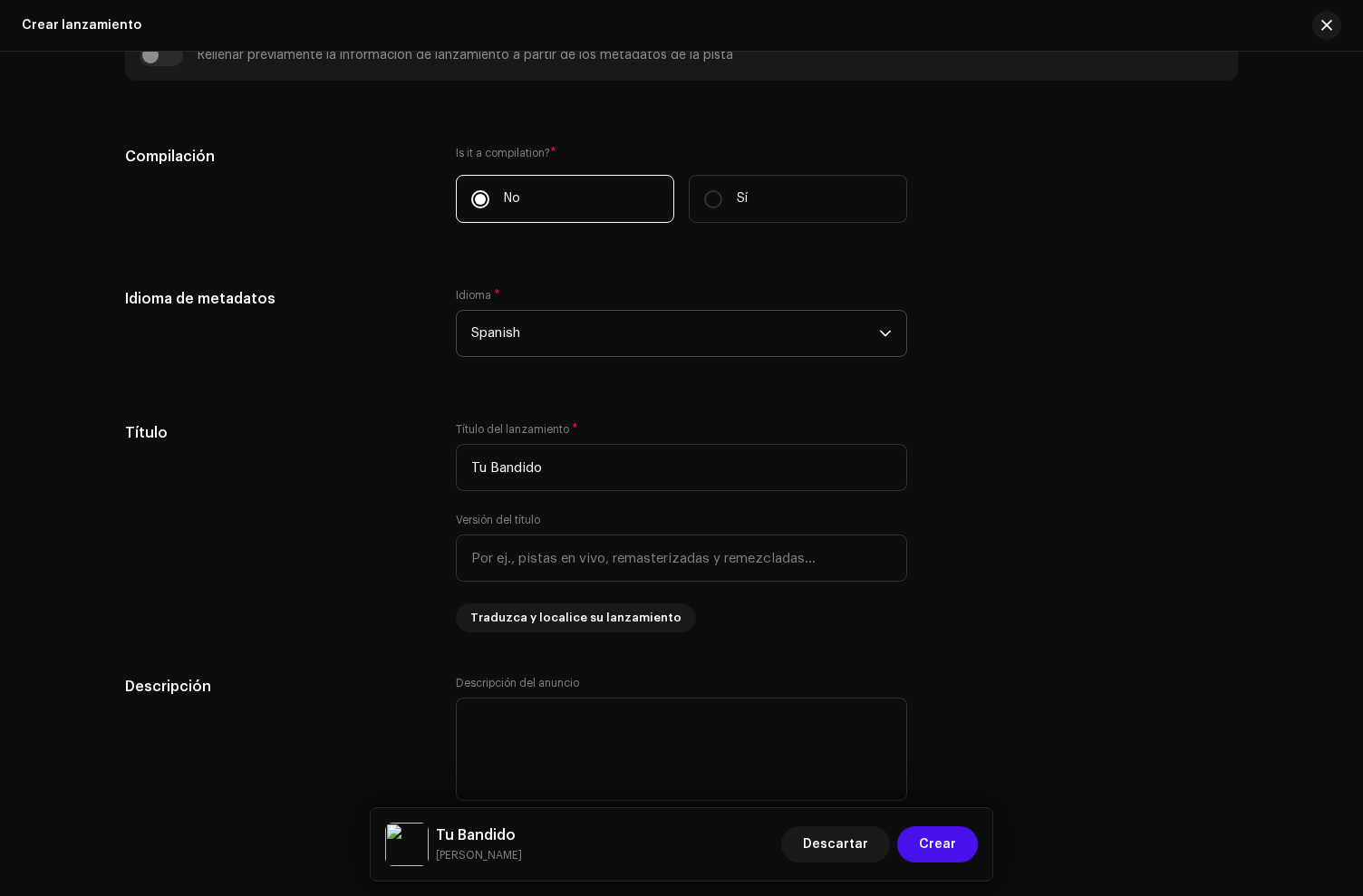
scroll to position [0, 0]
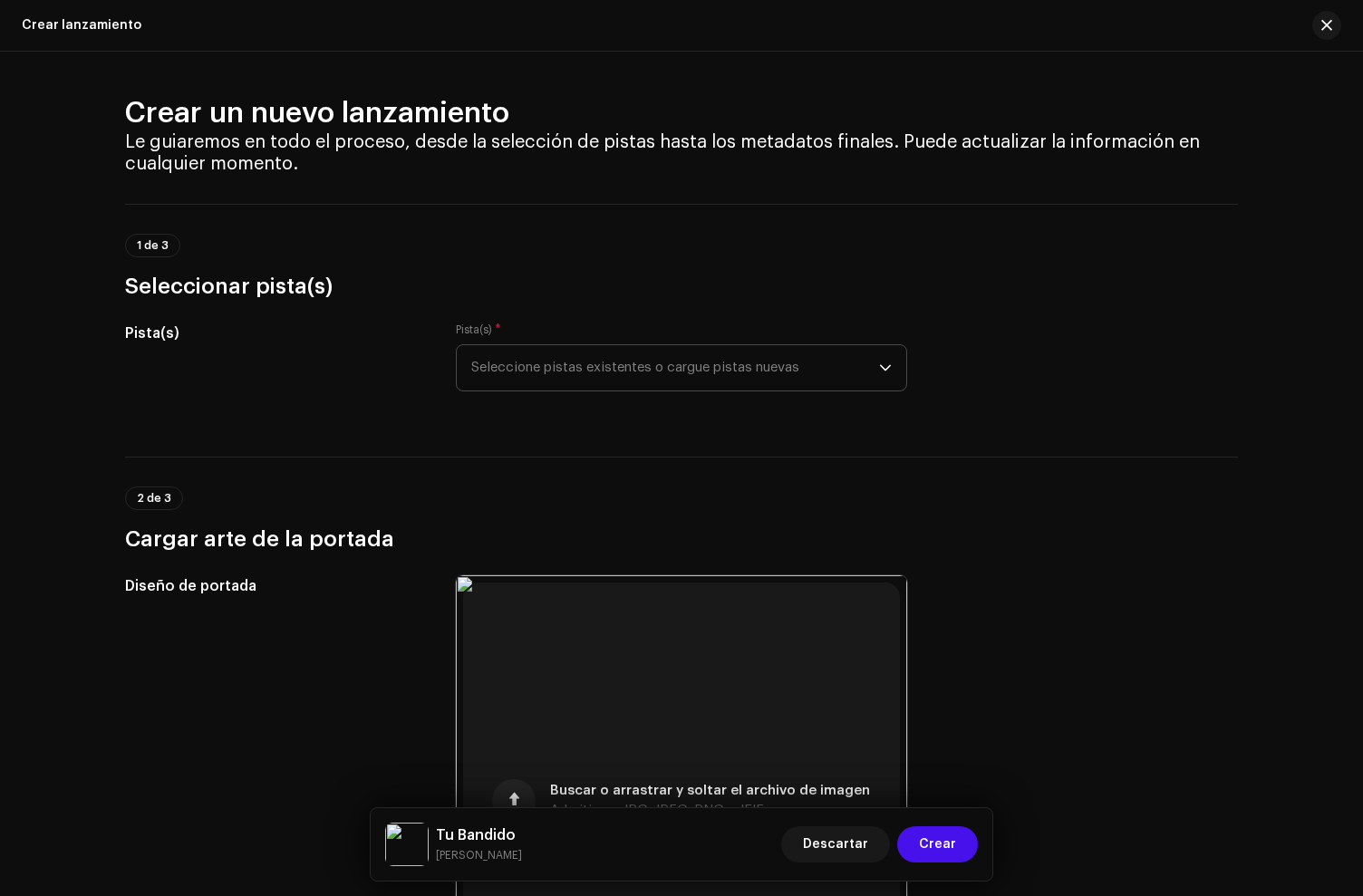
click at [676, 349] on span "Seleccione pistas existentes o cargue pistas nuevas" at bounding box center [676, 368] width 408 height 45
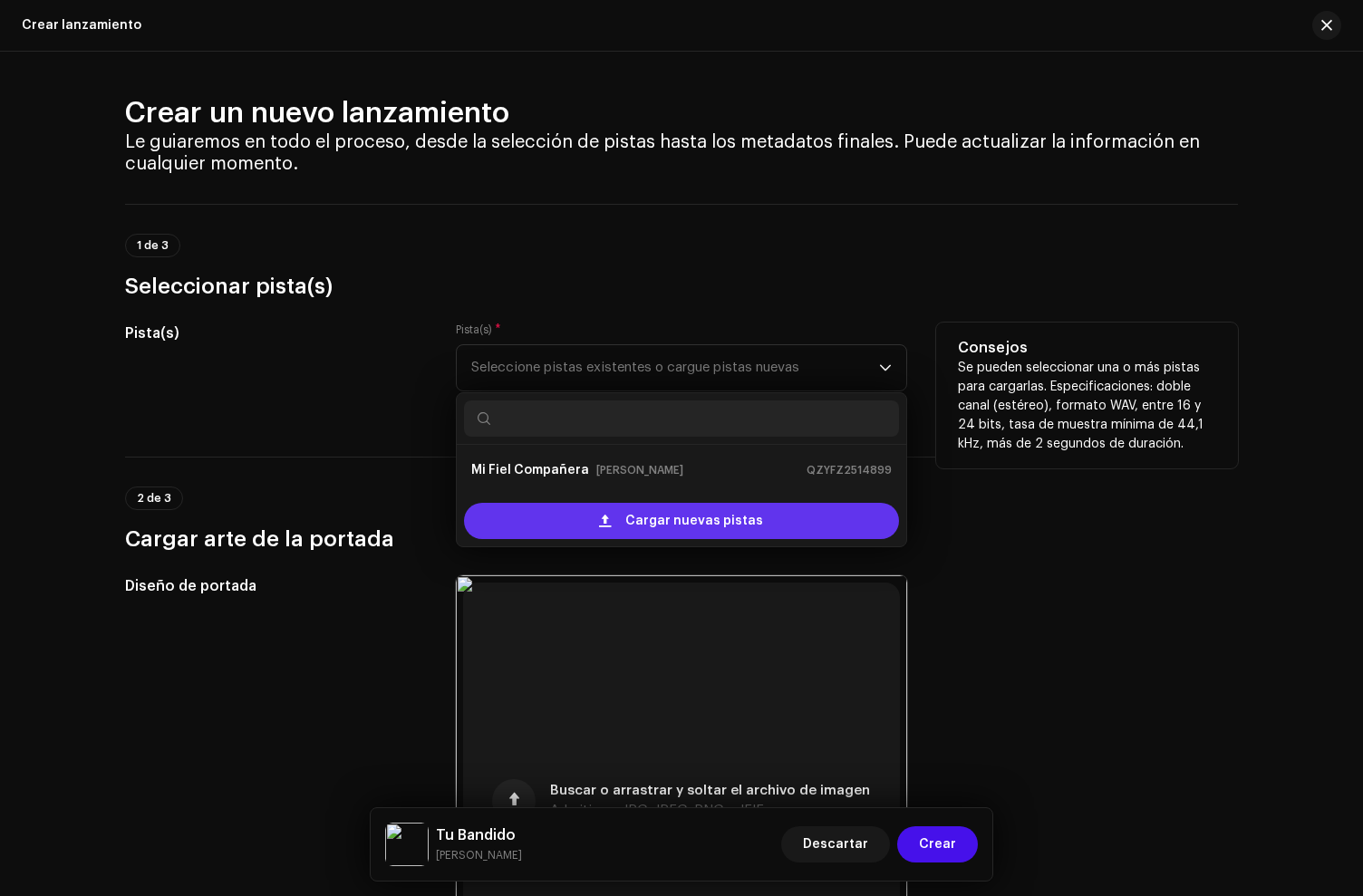
click at [598, 514] on div "Cargar nuevas pistas" at bounding box center [682, 521] width 435 height 36
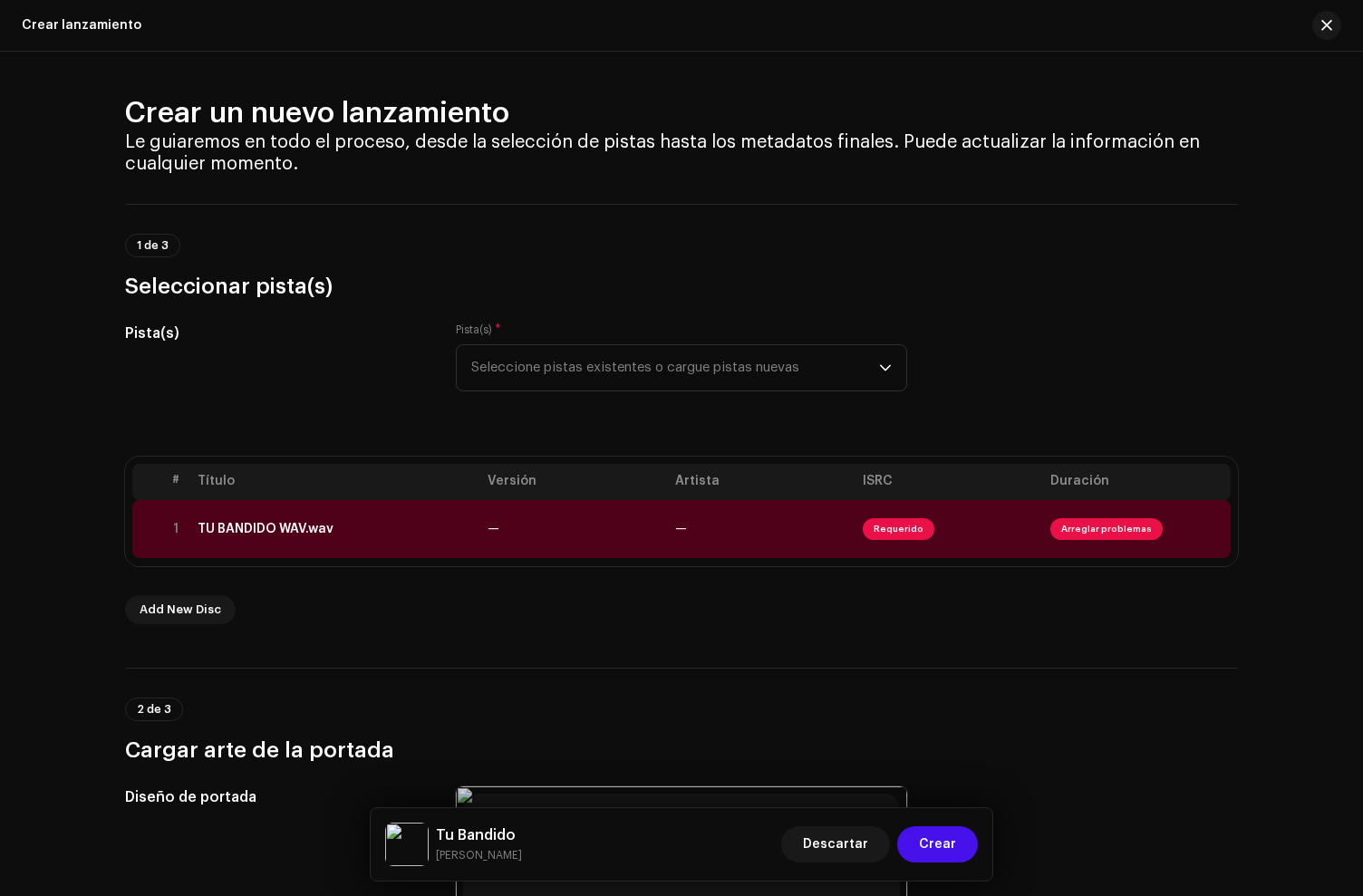
drag, startPoint x: 307, startPoint y: 570, endPoint x: 309, endPoint y: 556, distance: 14.1
click at [307, 570] on div "# Título Versión Artista ISRC Duración 1 TU BANDIDO WAV.wav — — Requerido Arreg…" at bounding box center [681, 541] width 1113 height 168
click at [310, 555] on td "TU BANDIDO WAV.wav" at bounding box center [336, 530] width 290 height 58
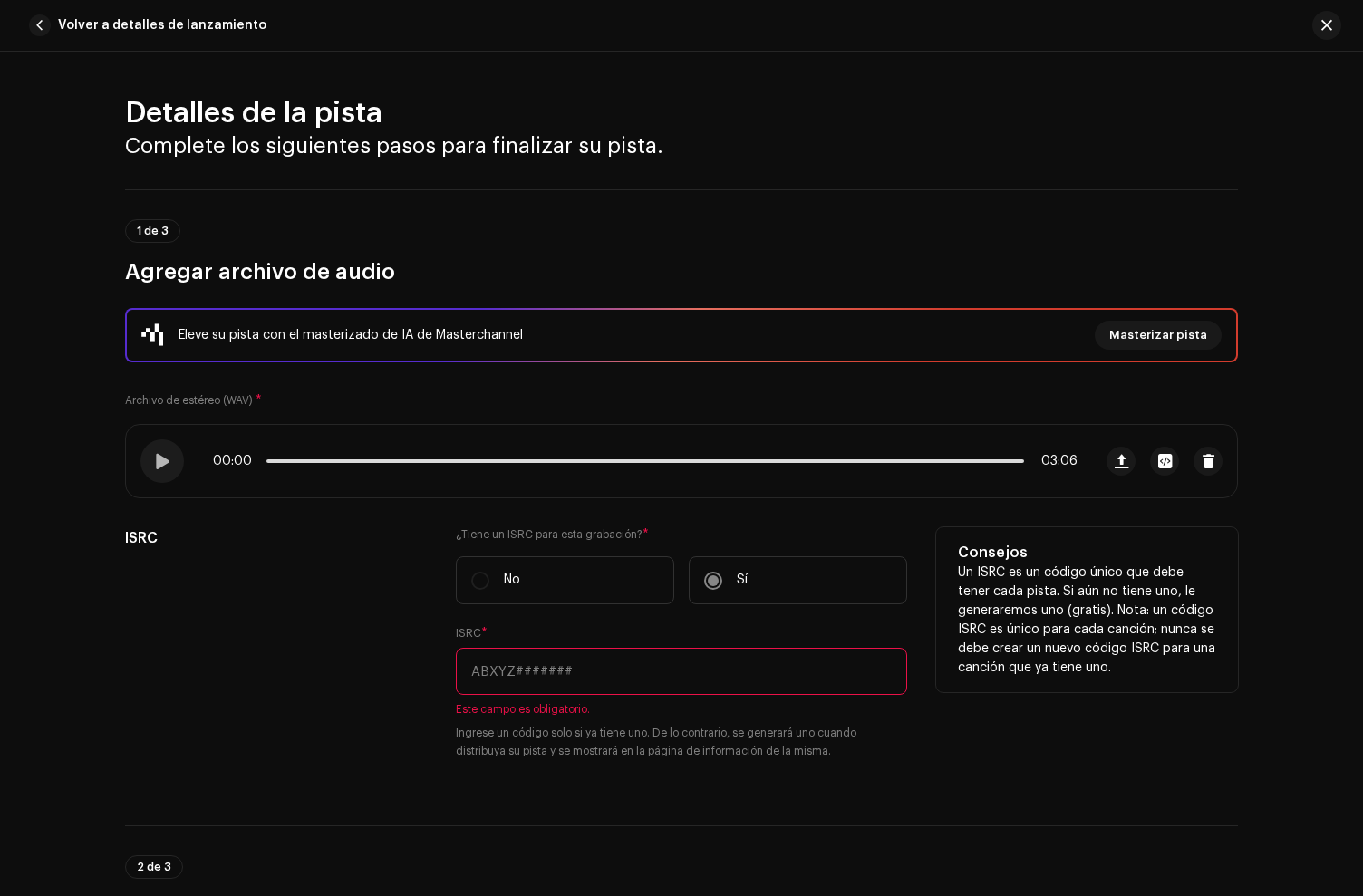
scroll to position [448, 0]
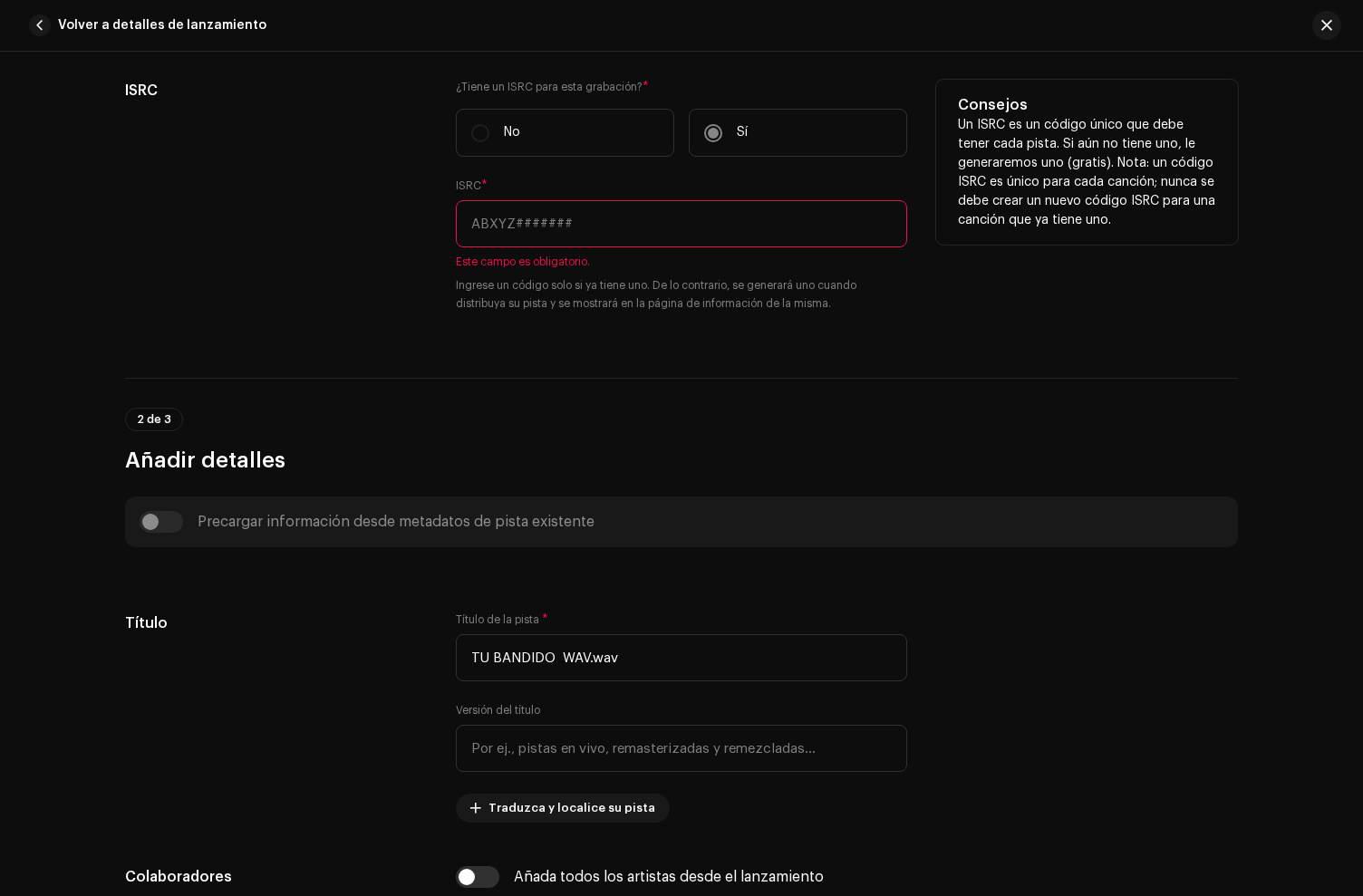
click at [528, 214] on input "text" at bounding box center [682, 224] width 452 height 47
click at [562, 216] on input "text" at bounding box center [682, 224] width 452 height 47
paste input "QZW9M2277068"
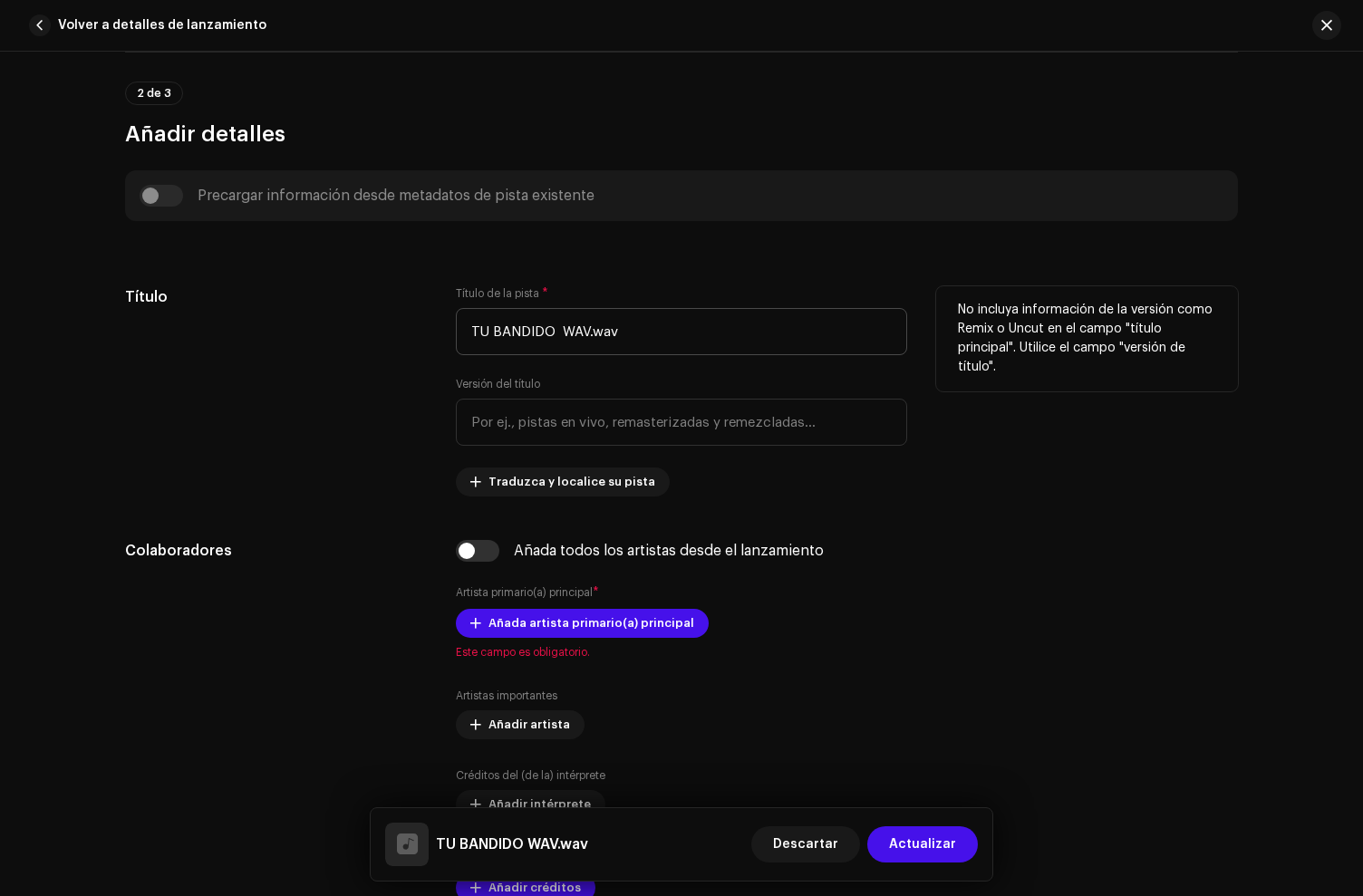
scroll to position [757, 0]
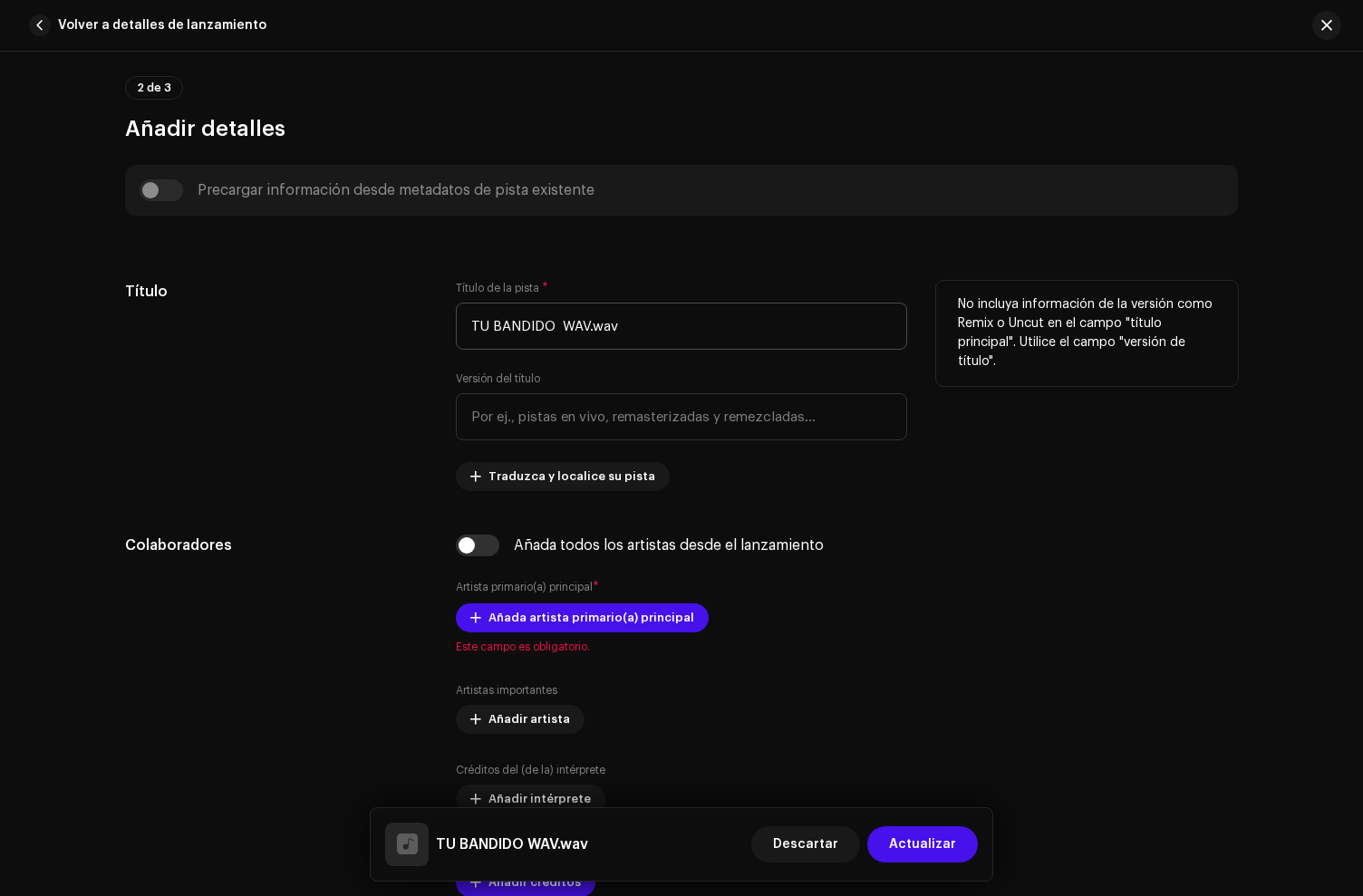
type input "QZW9M2277068"
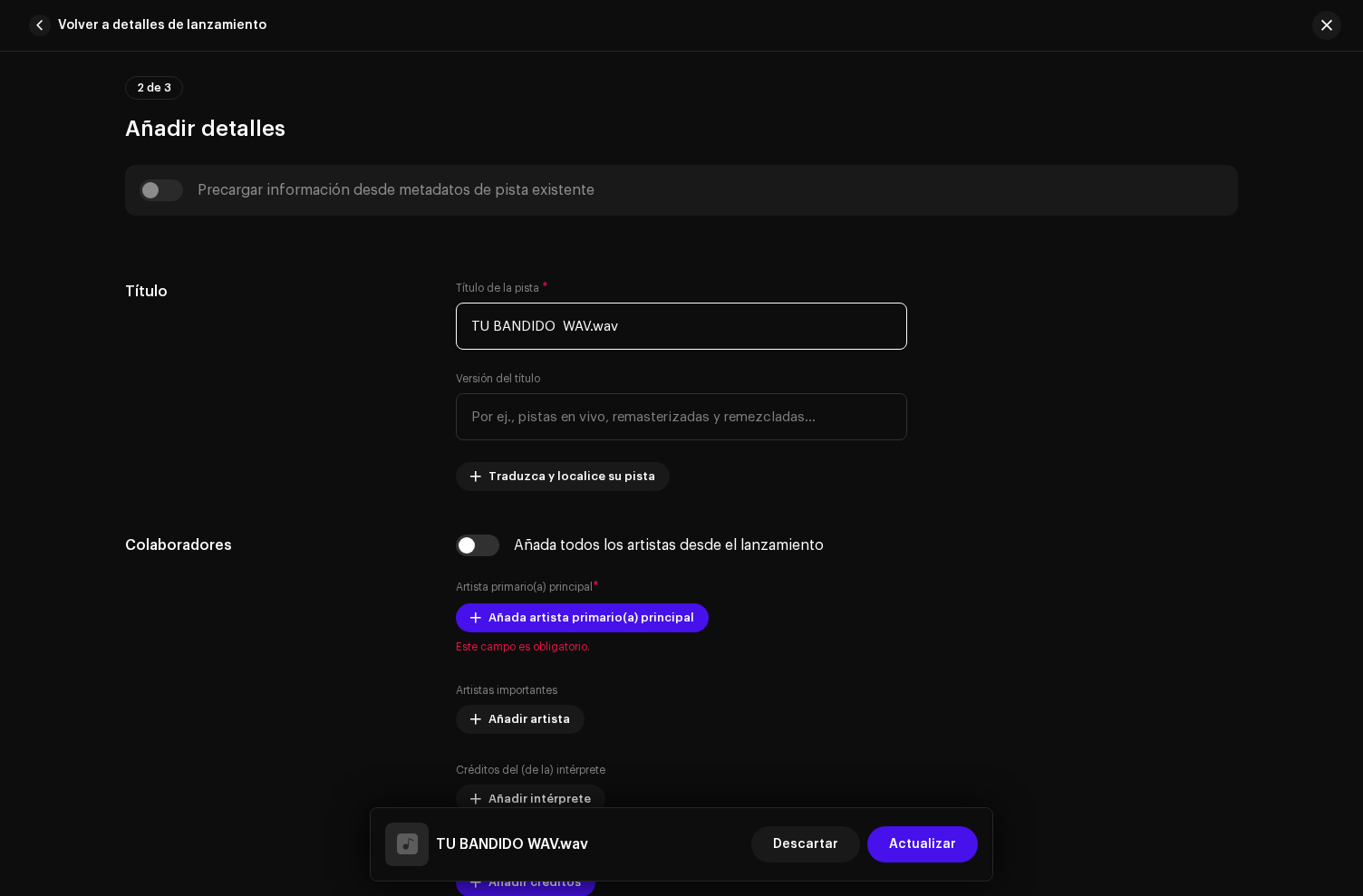
drag, startPoint x: 735, startPoint y: 327, endPoint x: 376, endPoint y: 253, distance: 366.5
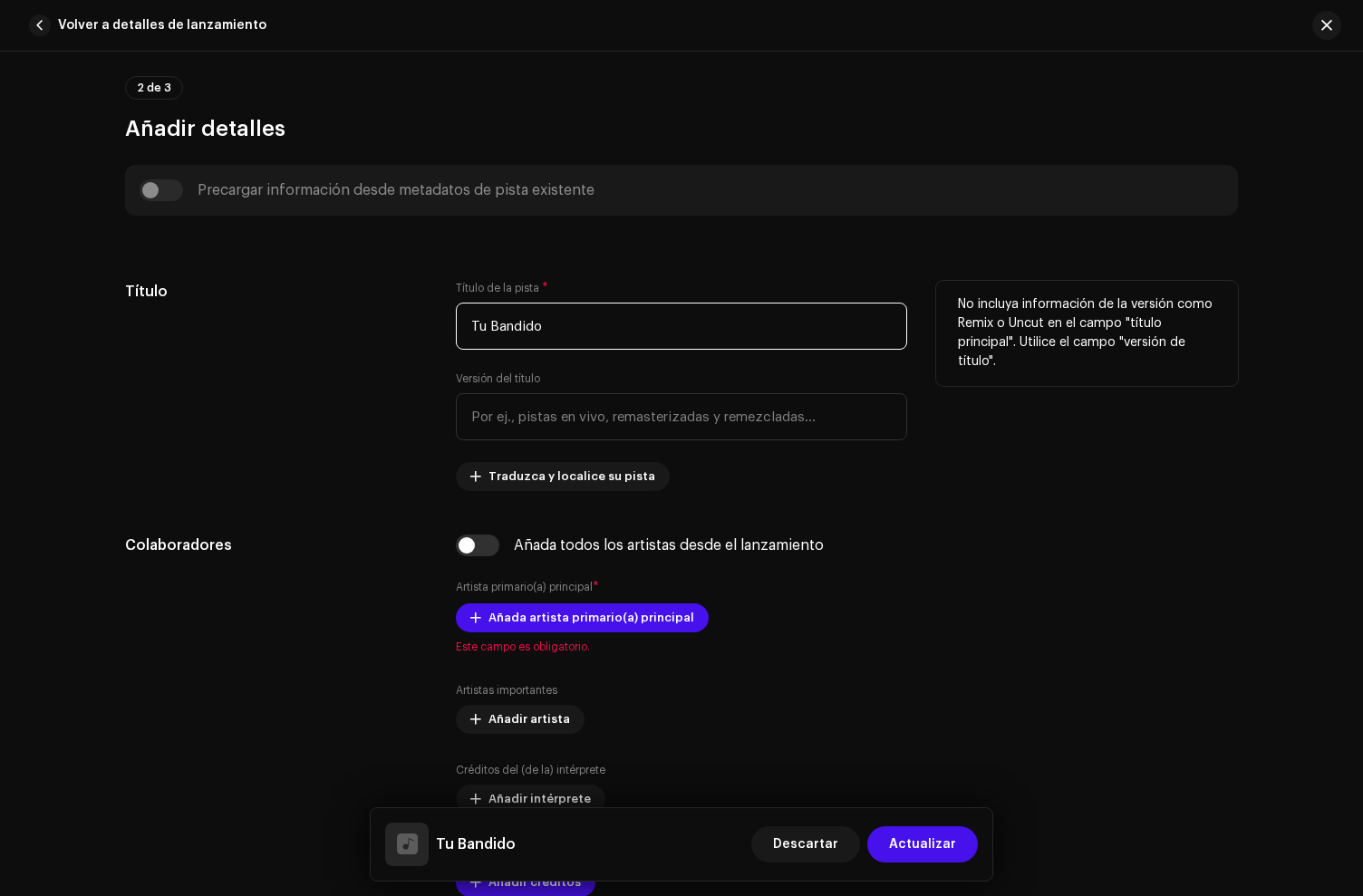
type input "Tu Bandido"
click at [203, 307] on div "Título" at bounding box center [276, 386] width 302 height 210
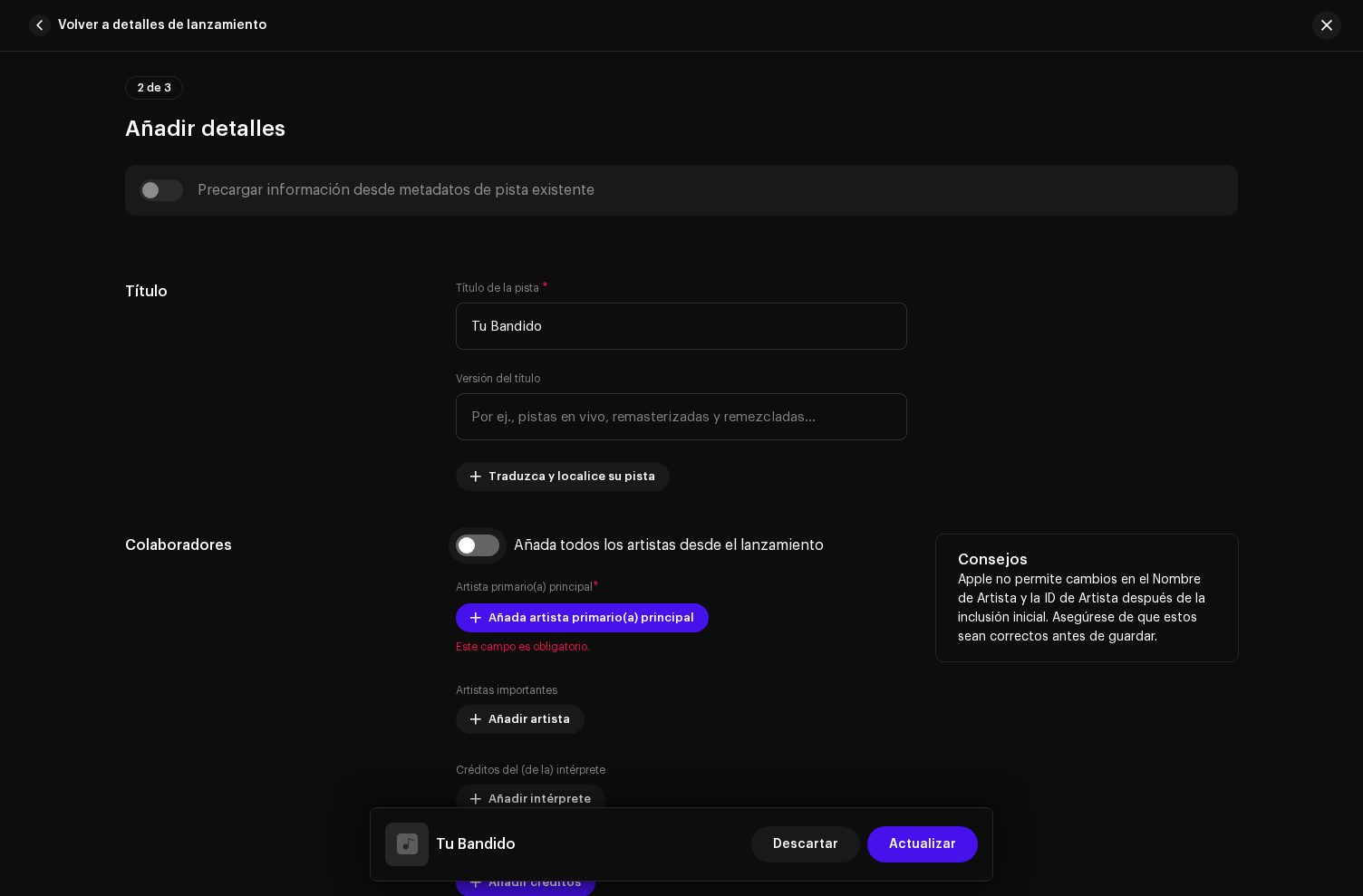
click at [490, 553] on input "checkbox" at bounding box center [478, 546] width 44 height 22
checkbox input "true"
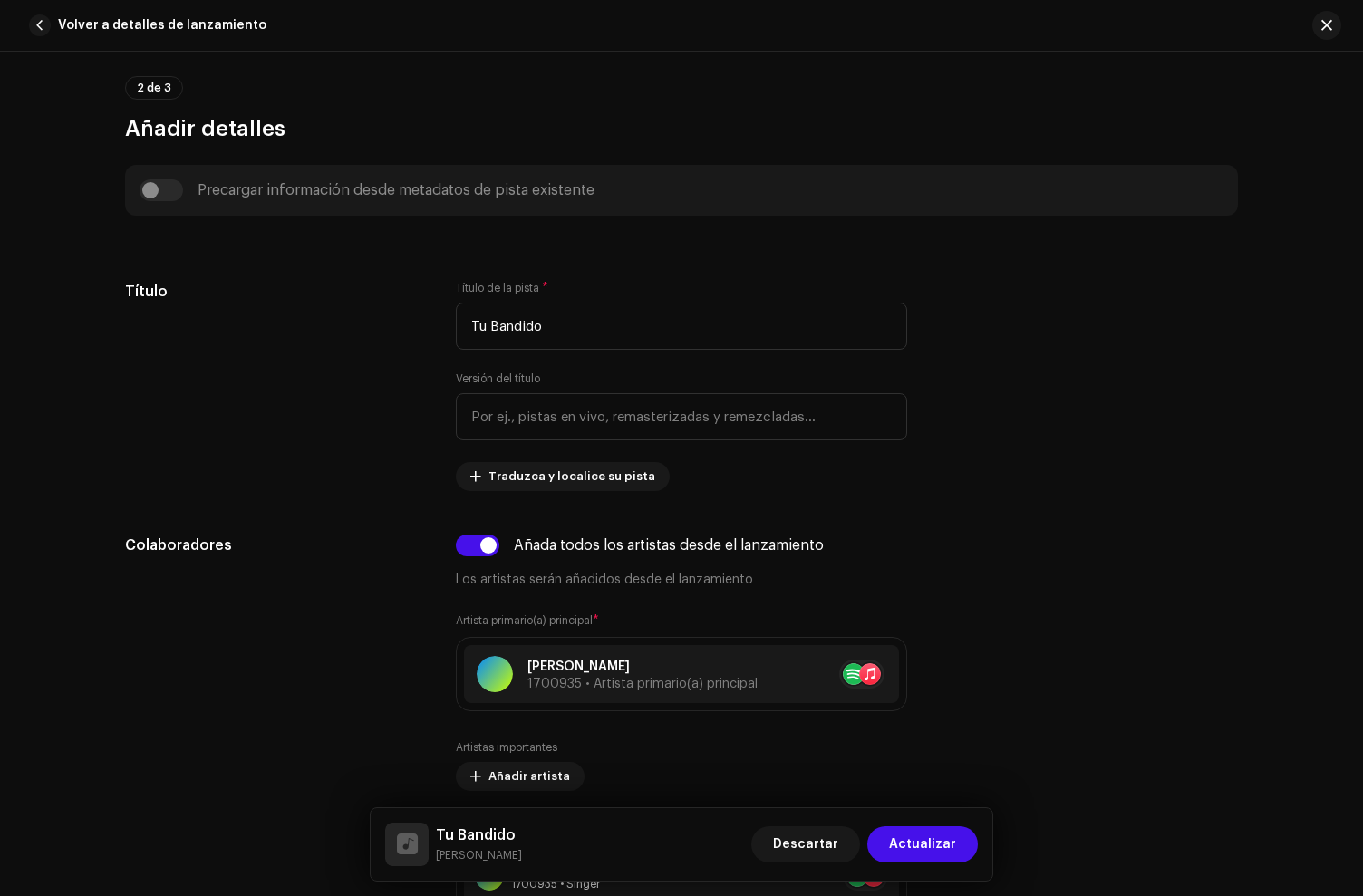
scroll to position [1489, 0]
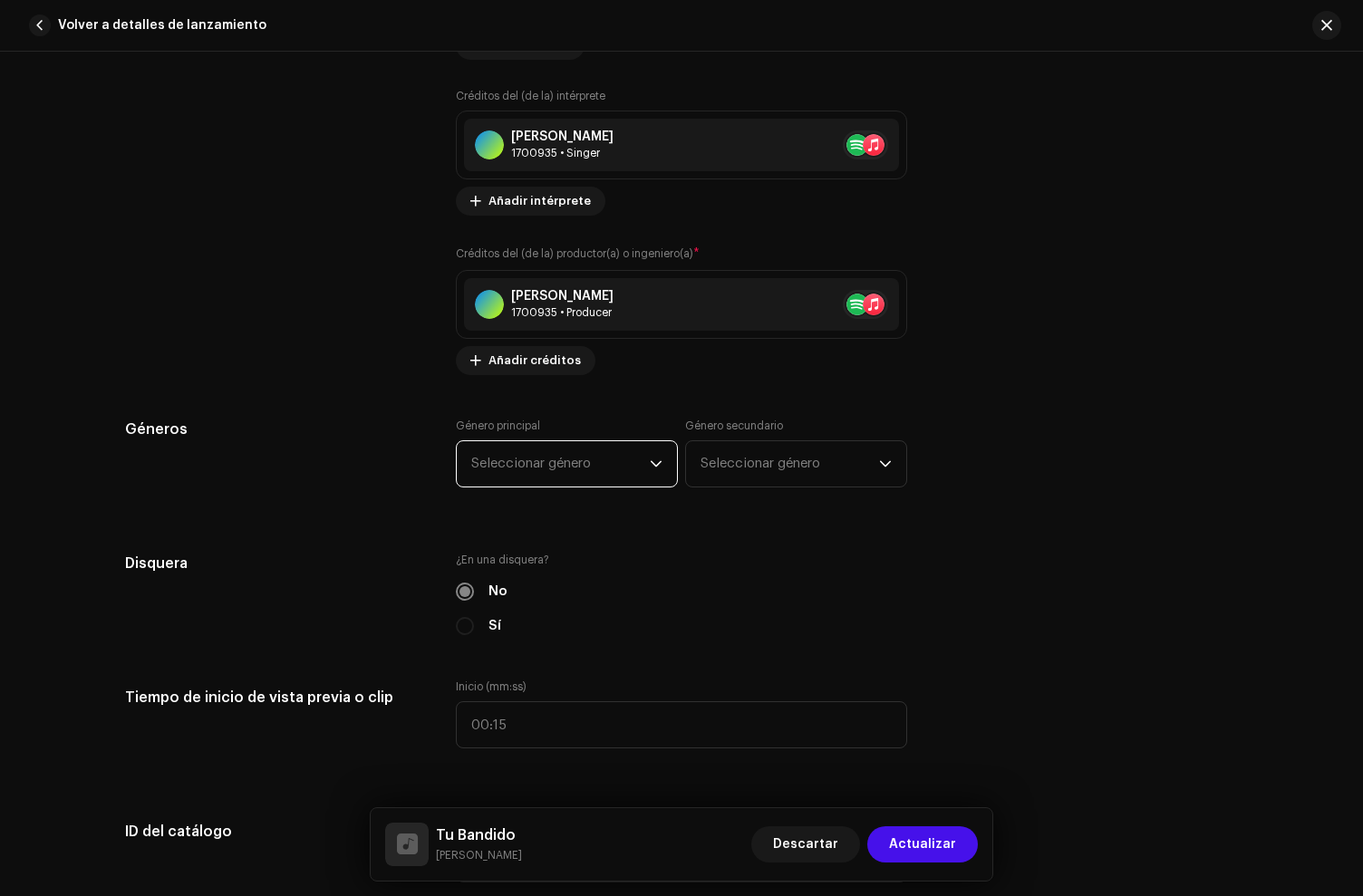
click at [570, 462] on span "Seleccionar género" at bounding box center [560, 464] width 179 height 45
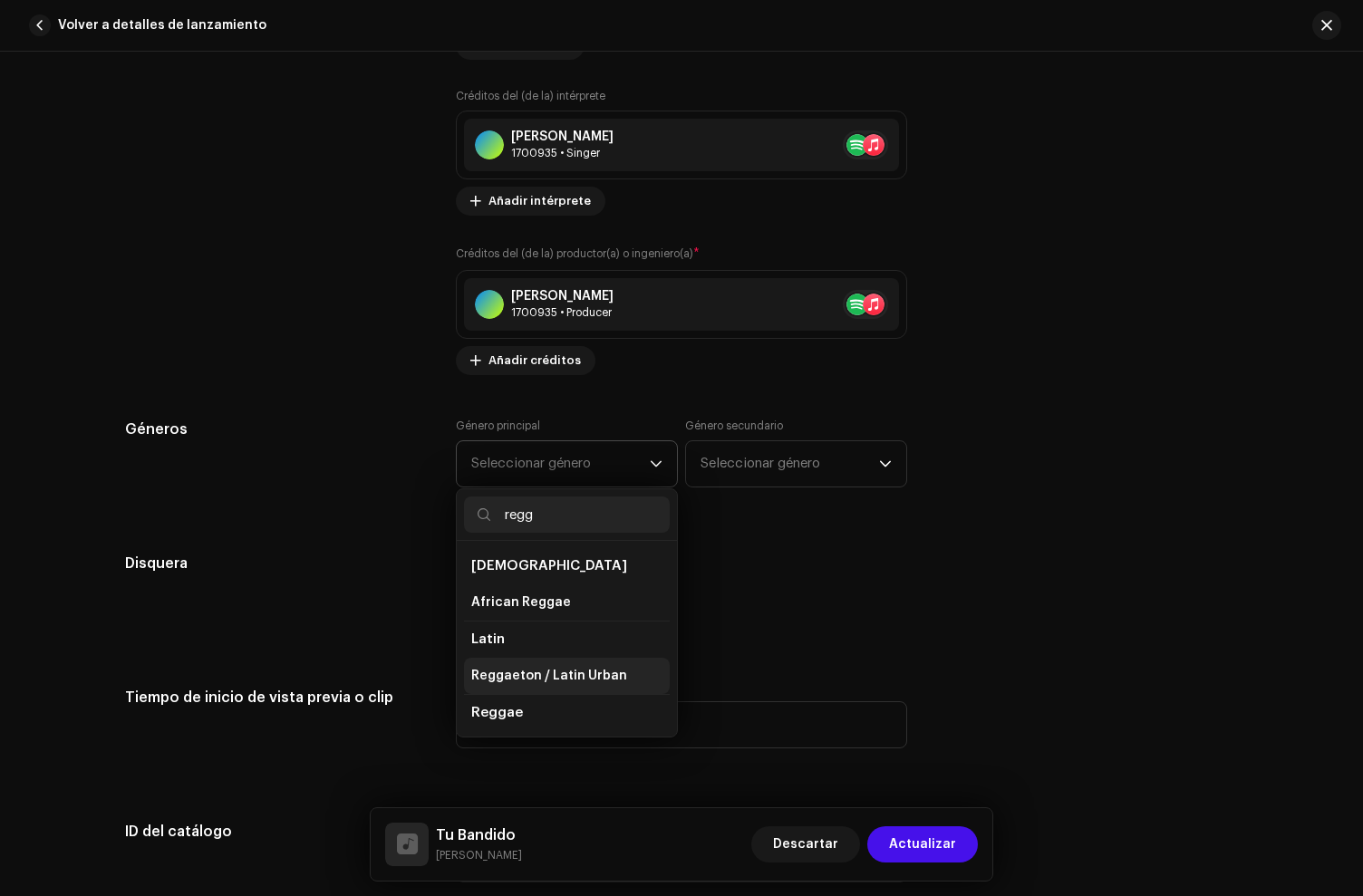
type input "regg"
click at [572, 686] on span "Reggaeton / Latin Urban" at bounding box center [550, 677] width 156 height 18
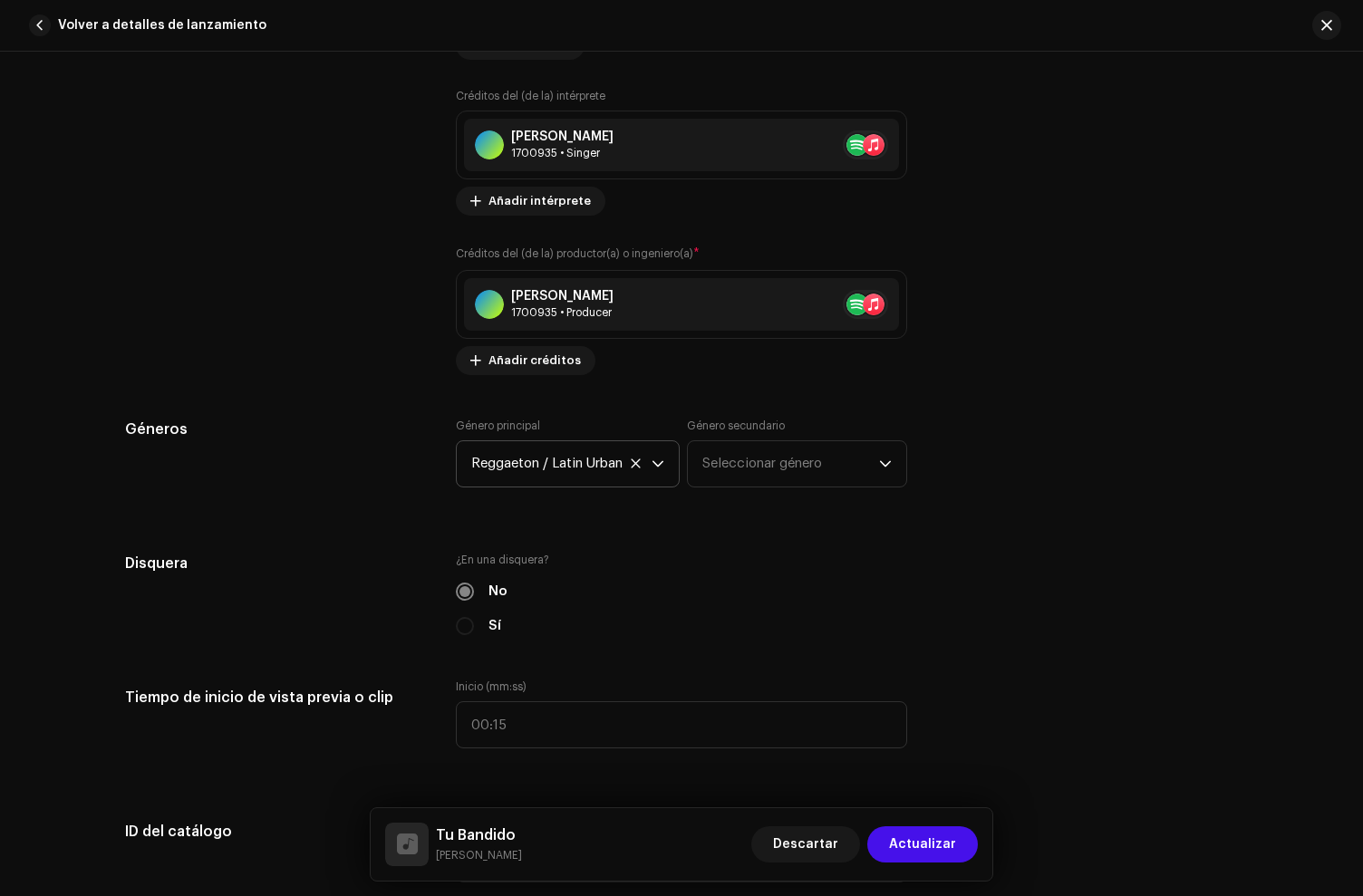
click at [347, 464] on div "Géneros" at bounding box center [276, 464] width 302 height 91
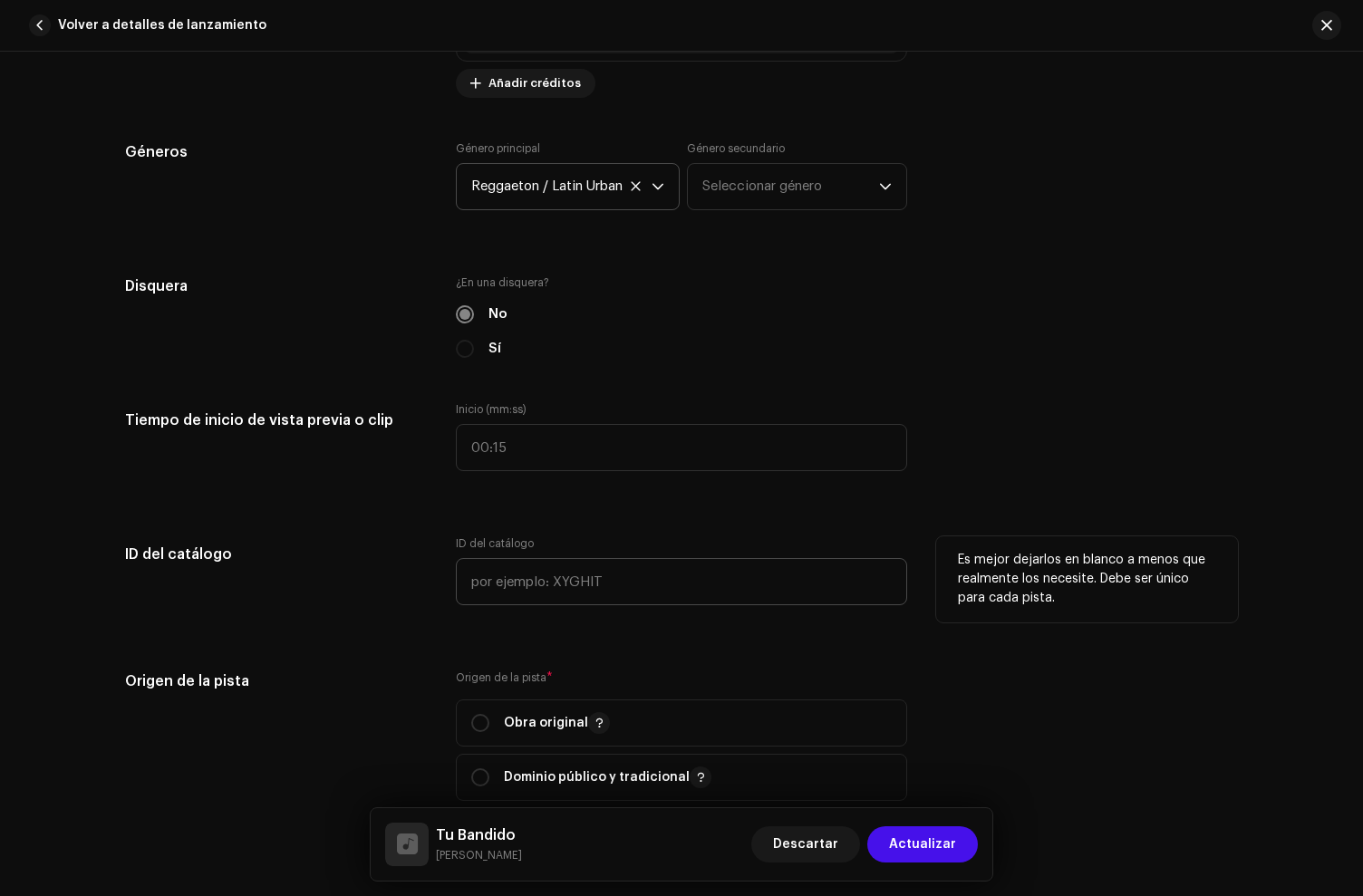
scroll to position [1785, 0]
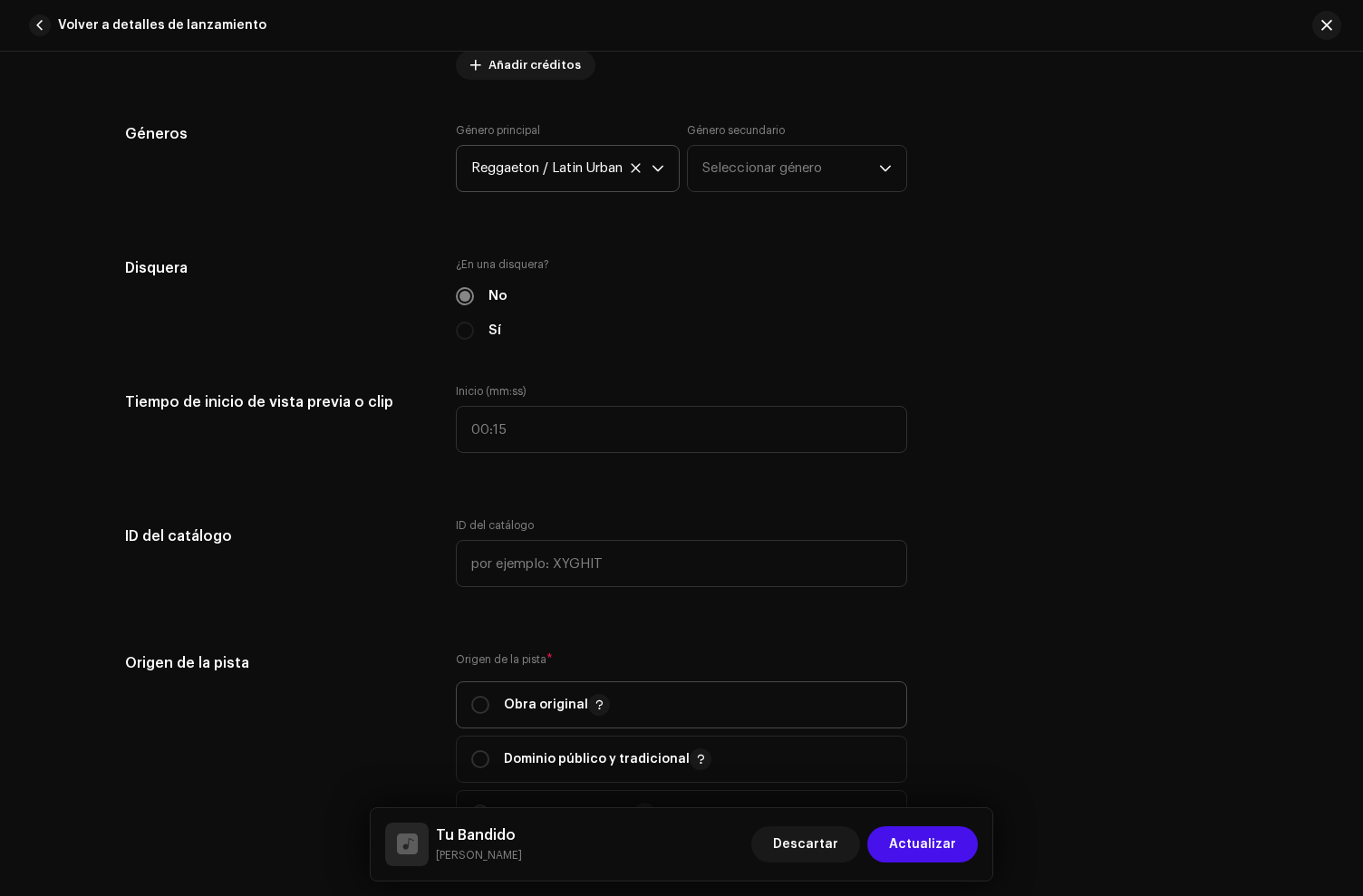
click at [514, 708] on p "Obra original" at bounding box center [557, 706] width 106 height 22
radio input "true"
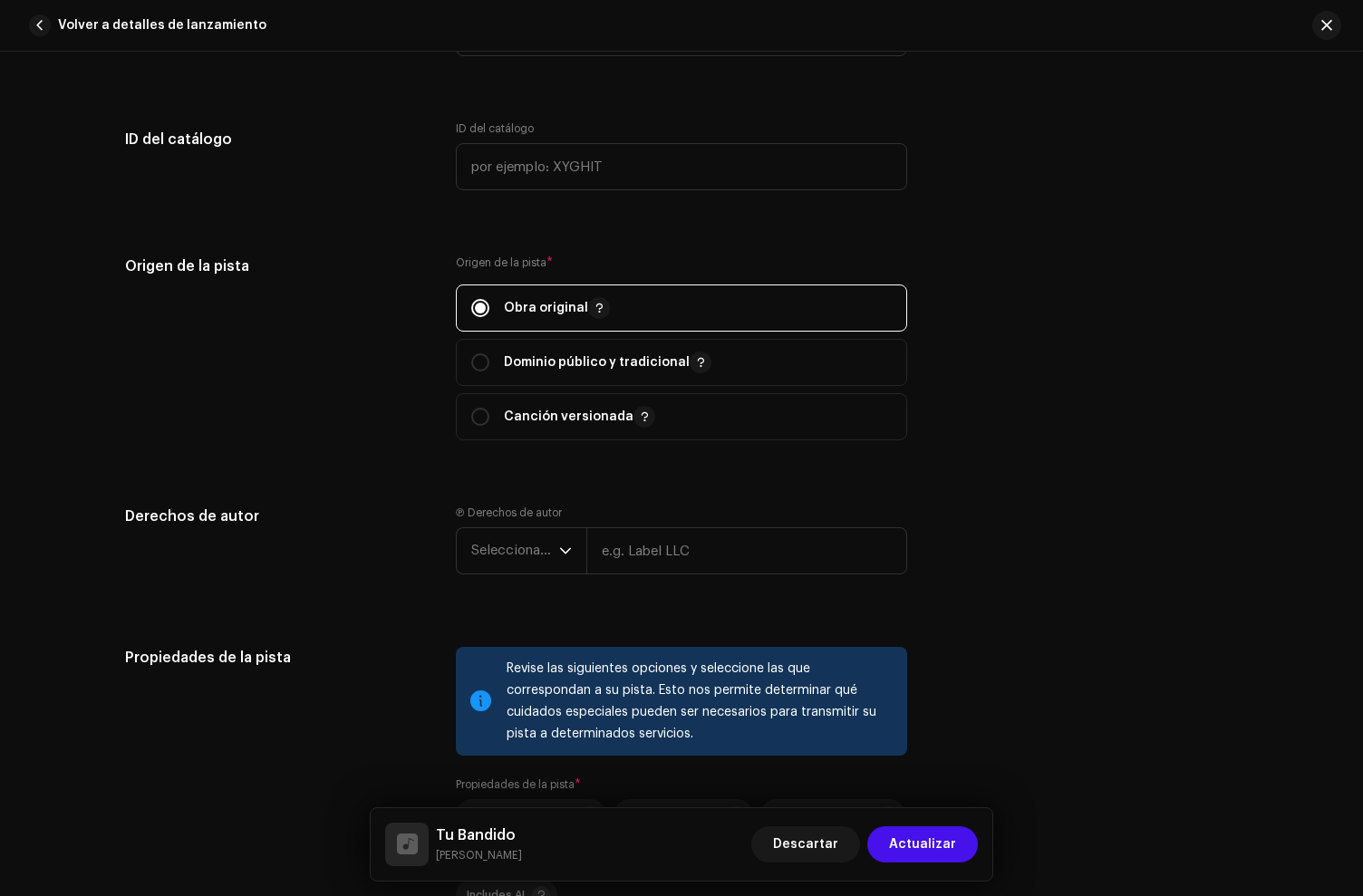
scroll to position [2346, 0]
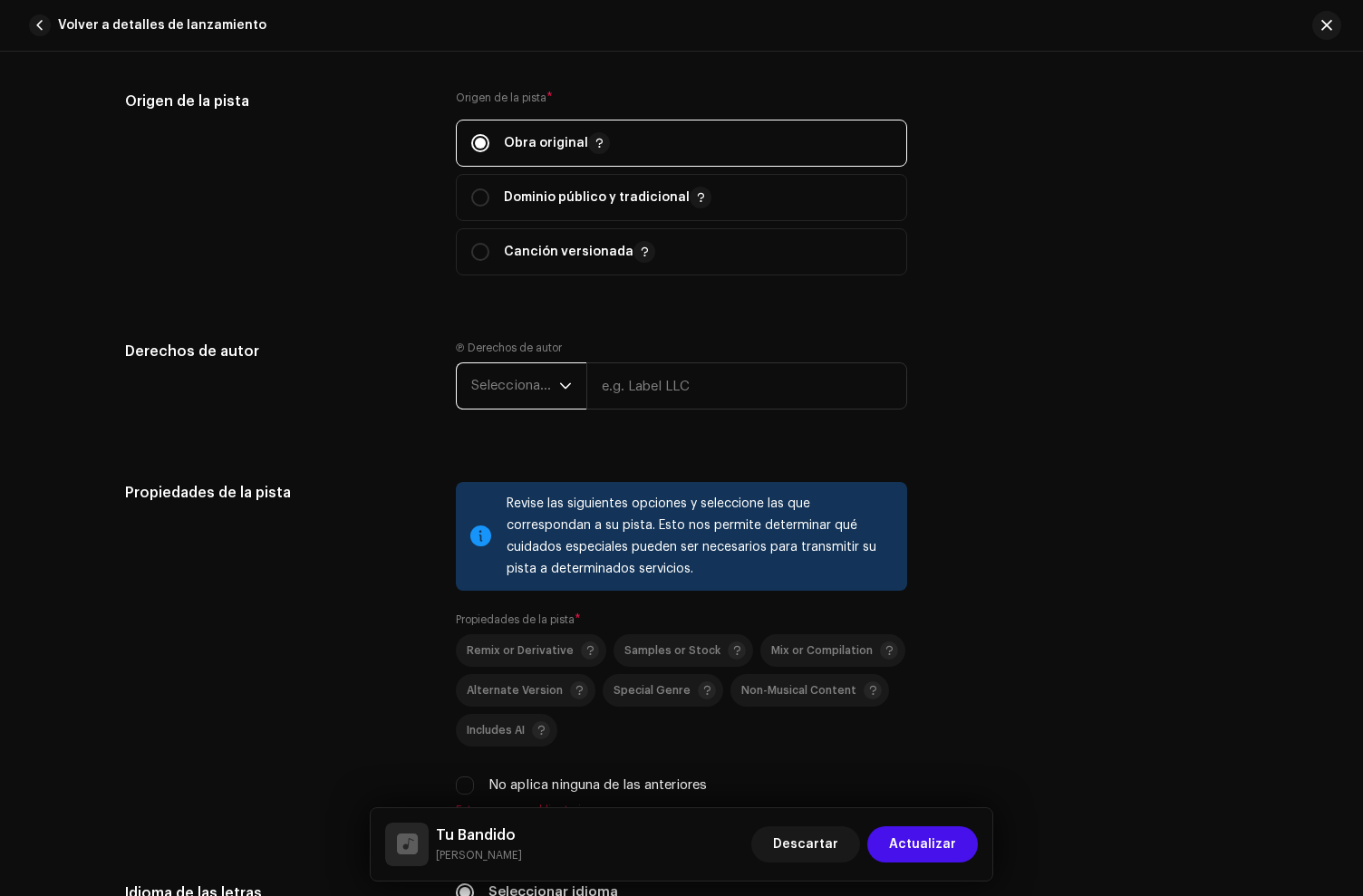
click at [473, 385] on span "Seleccionar año" at bounding box center [515, 386] width 88 height 45
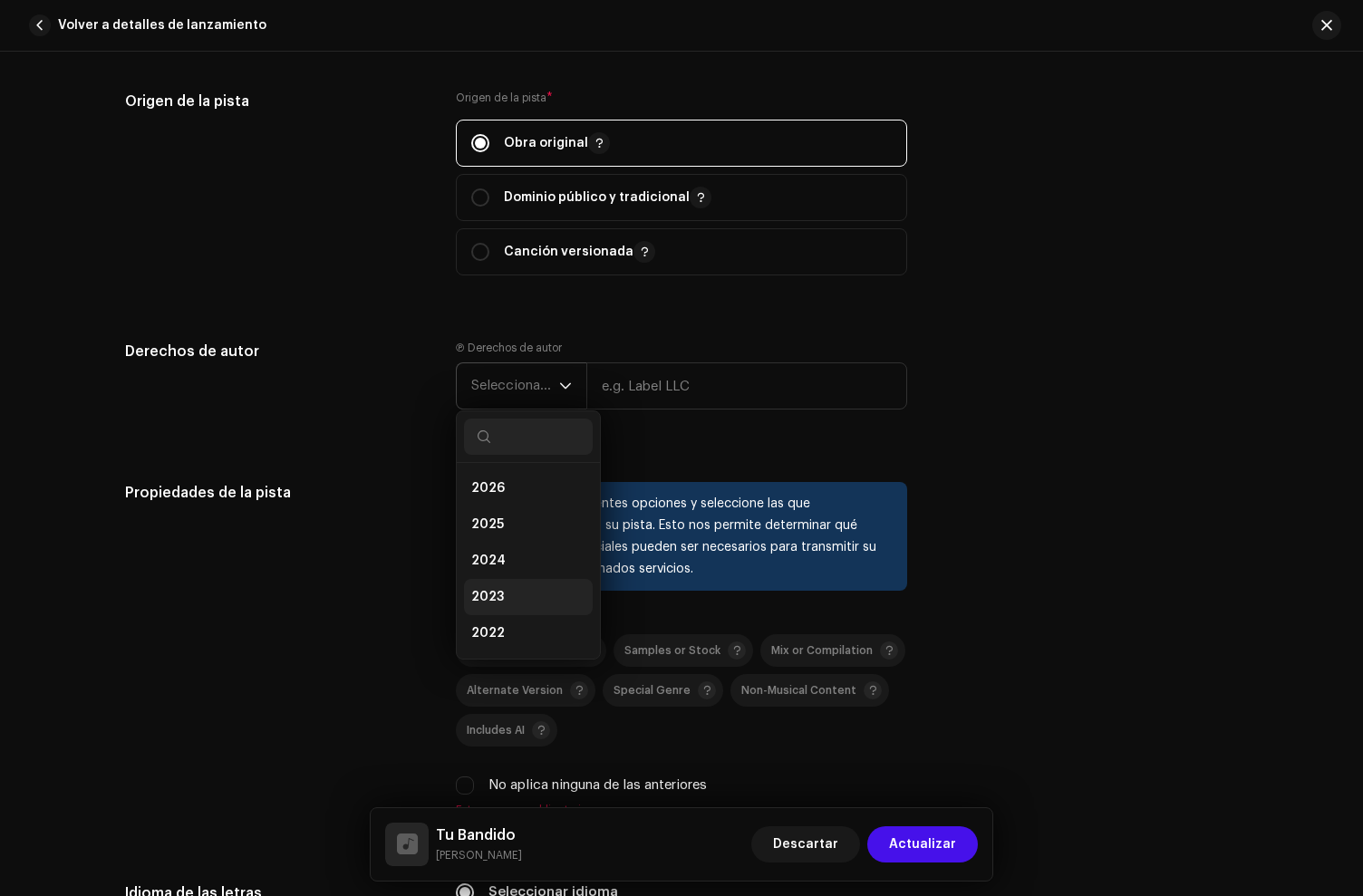
drag, startPoint x: 501, startPoint y: 635, endPoint x: 534, endPoint y: 576, distance: 67.6
click at [502, 635] on li "2022" at bounding box center [529, 634] width 129 height 36
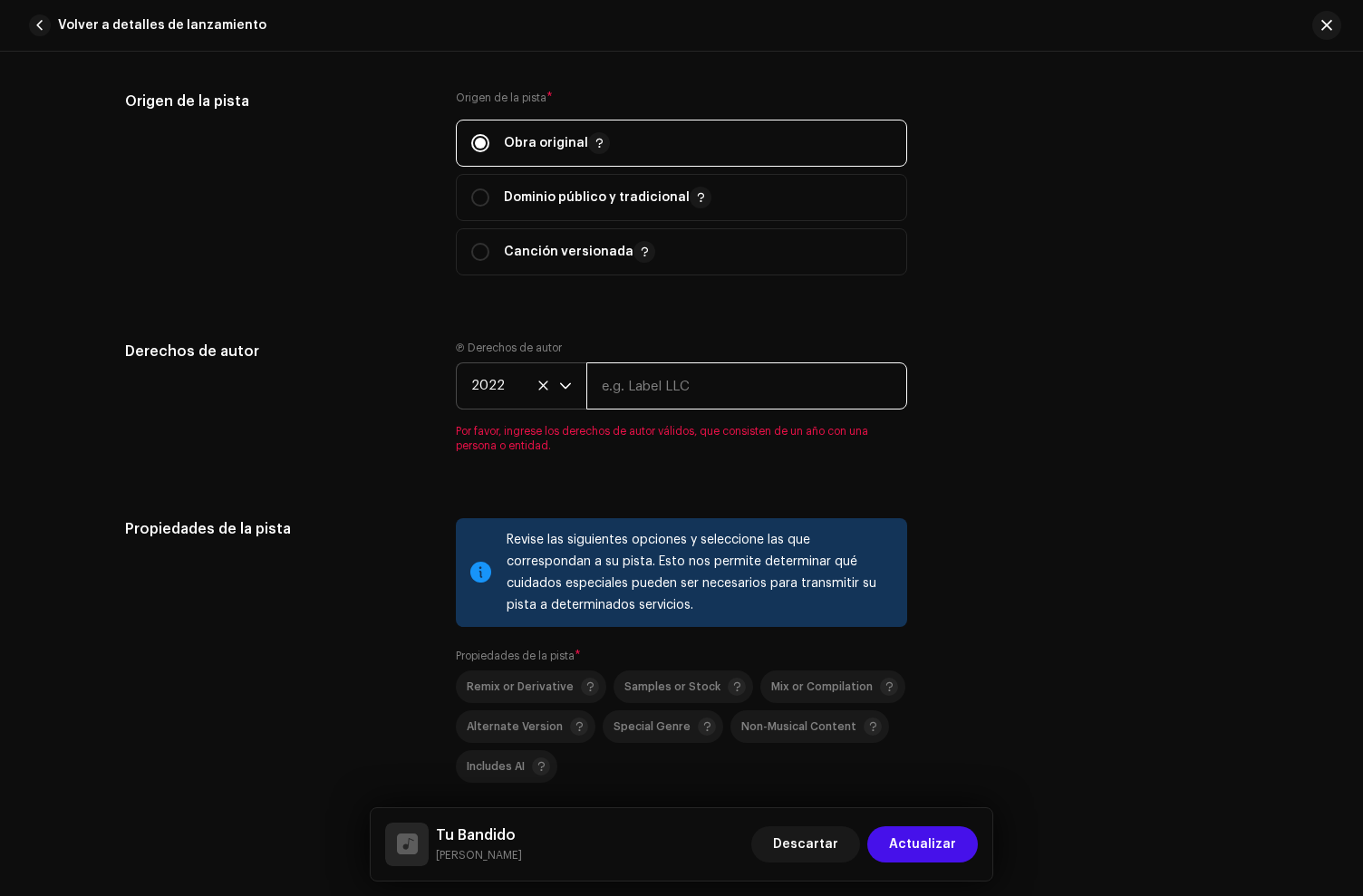
click at [636, 385] on input "text" at bounding box center [747, 386] width 321 height 47
type input "[PERSON_NAME]"
click at [774, 297] on div "Origen de la pista * Obra original Dominio público y tradicional Canción versio…" at bounding box center [682, 194] width 452 height 207
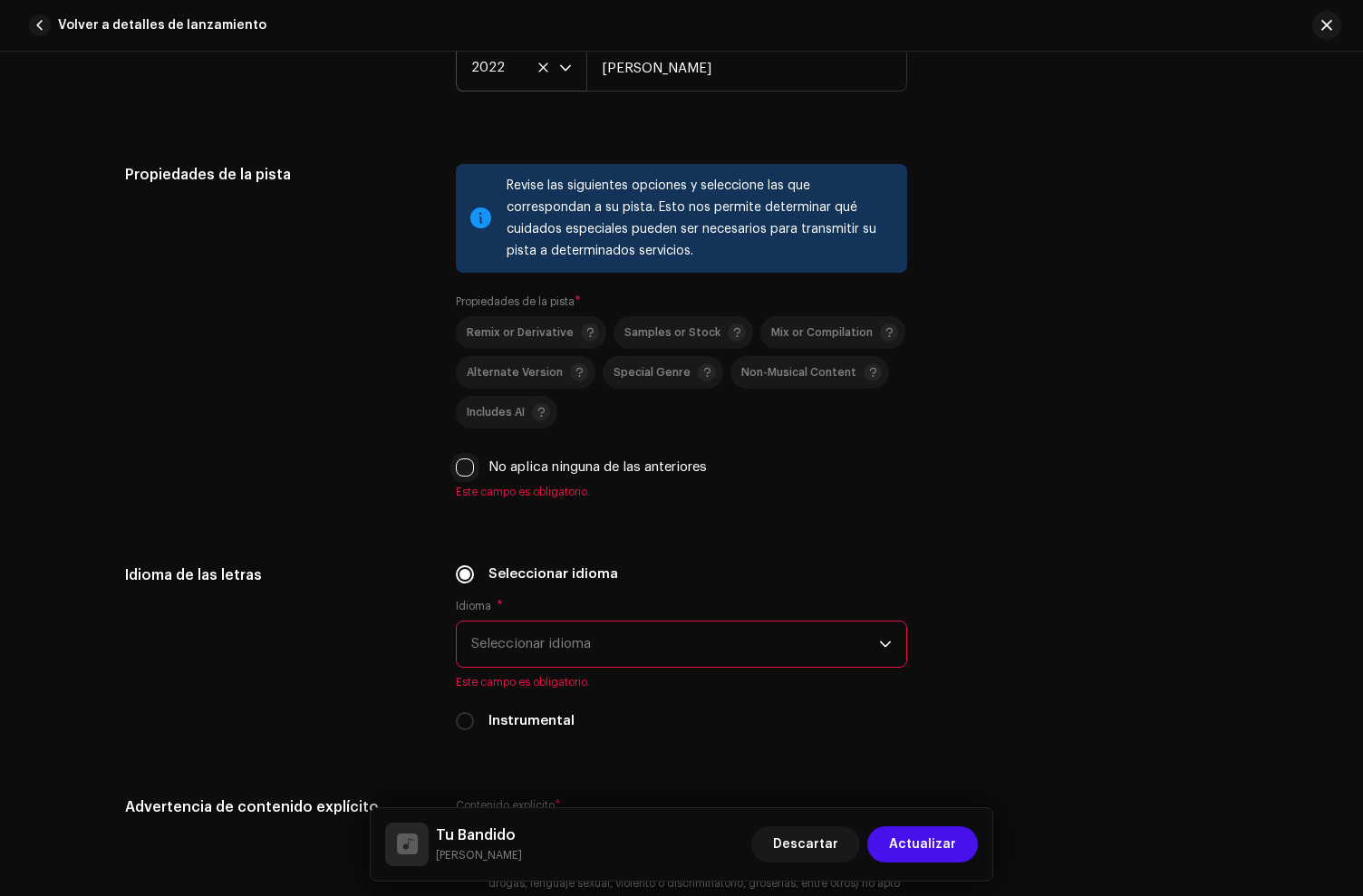
scroll to position [2666, 0]
click at [466, 470] on input "No aplica ninguna de las anteriores" at bounding box center [465, 466] width 18 height 18
checkbox input "true"
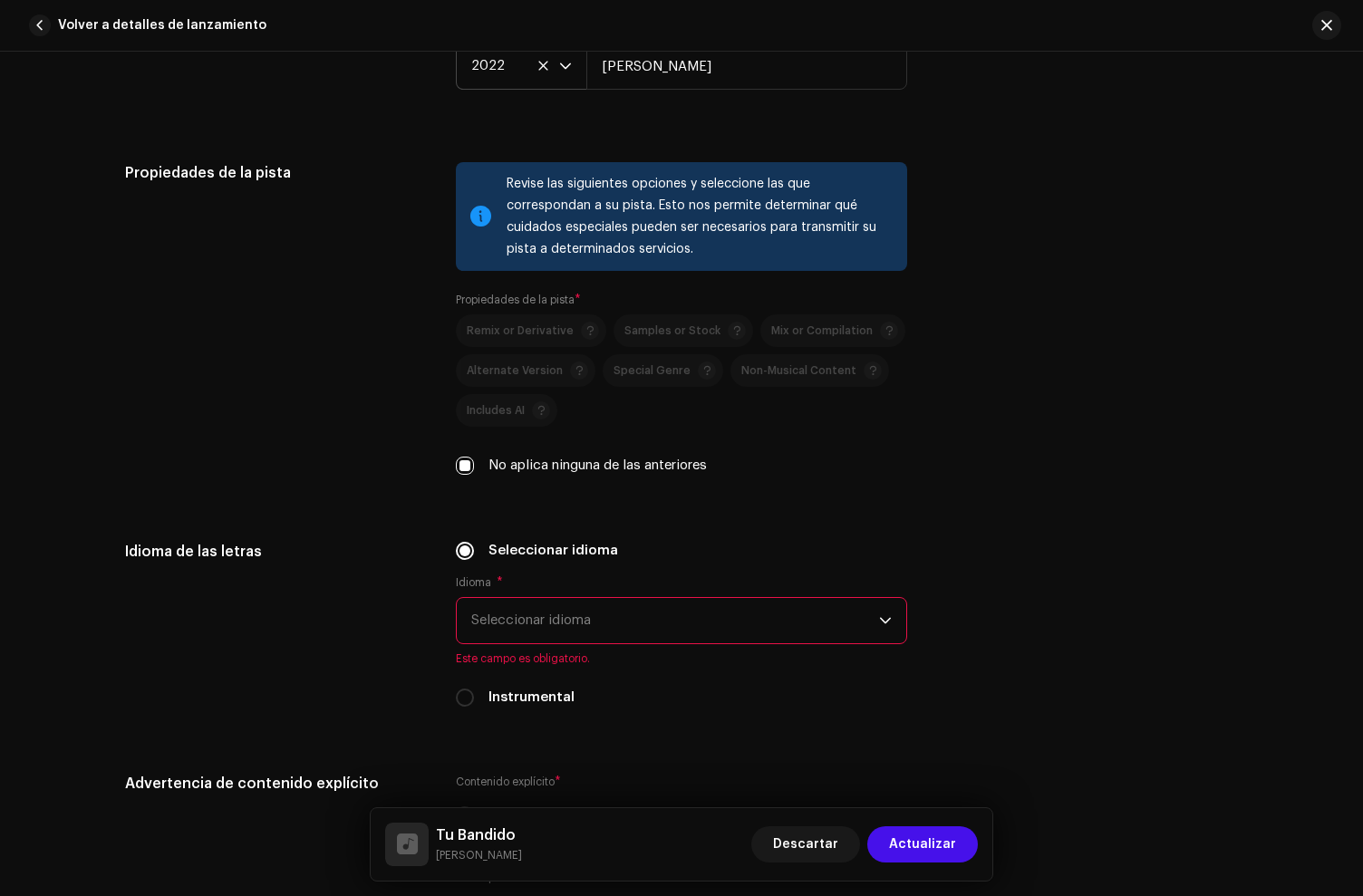
click at [575, 615] on span "Seleccionar idioma" at bounding box center [676, 621] width 408 height 45
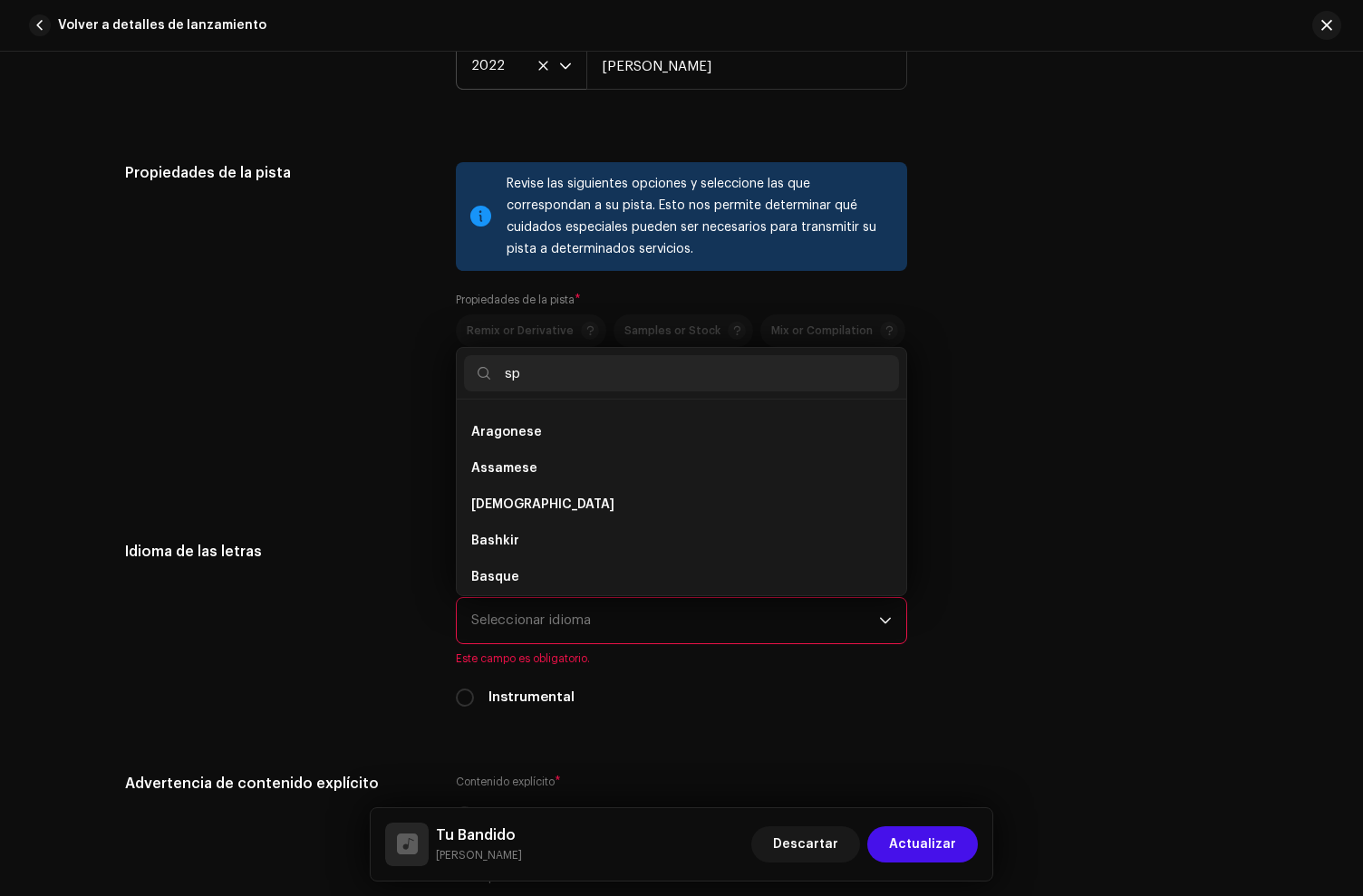
scroll to position [0, 0]
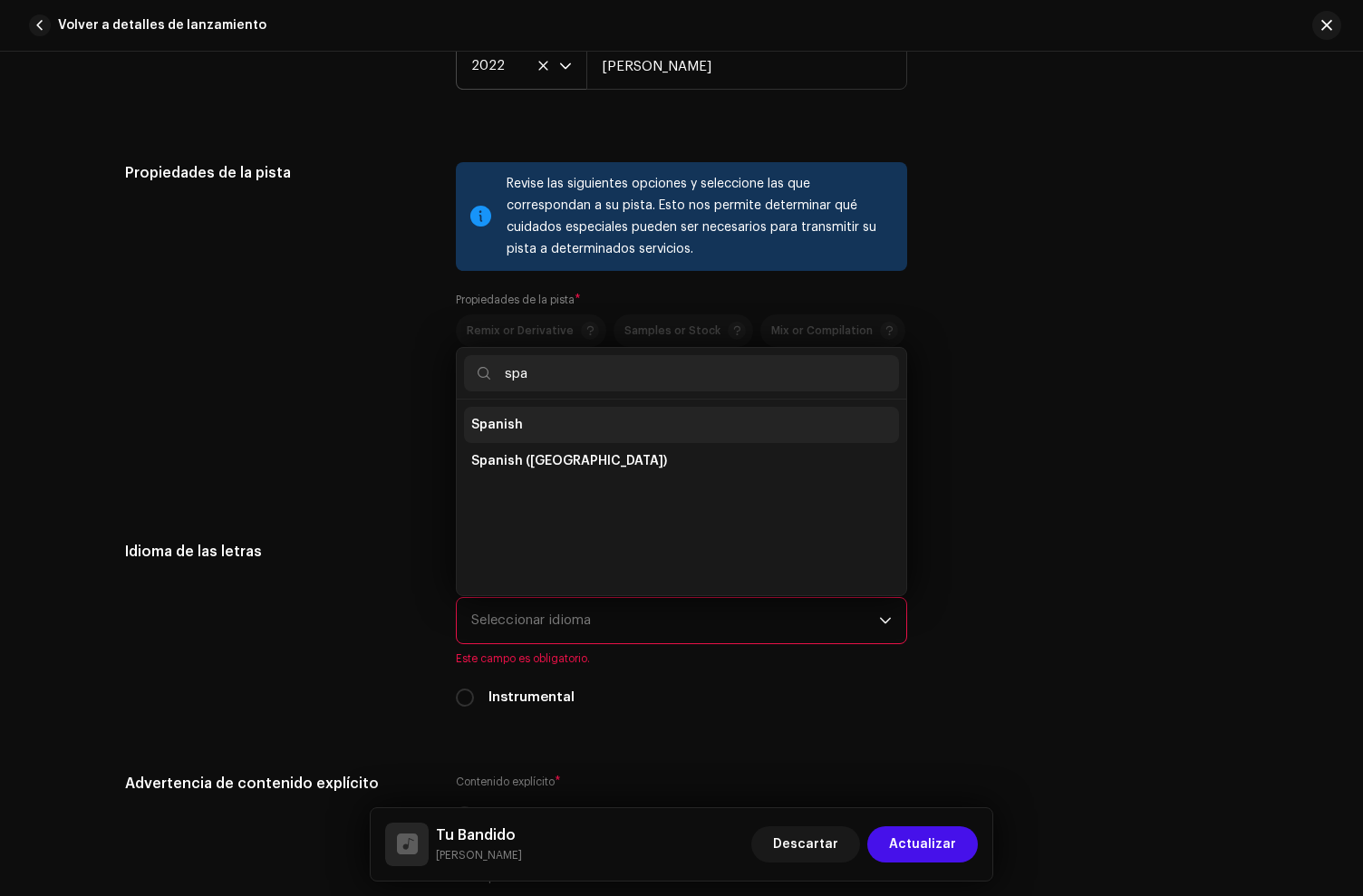
type input "spa"
click at [532, 411] on li "Spanish" at bounding box center [682, 425] width 435 height 36
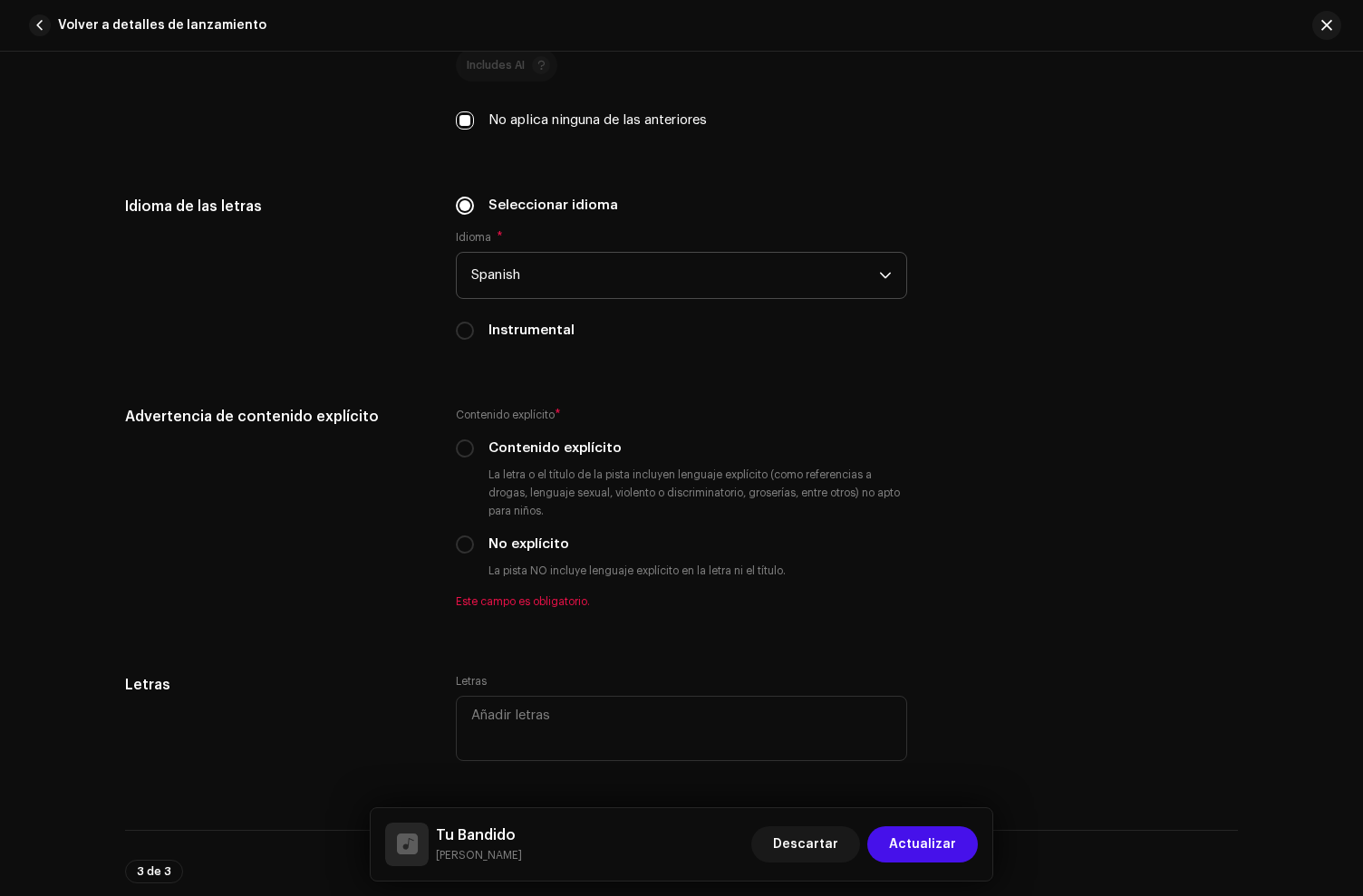
scroll to position [3014, 0]
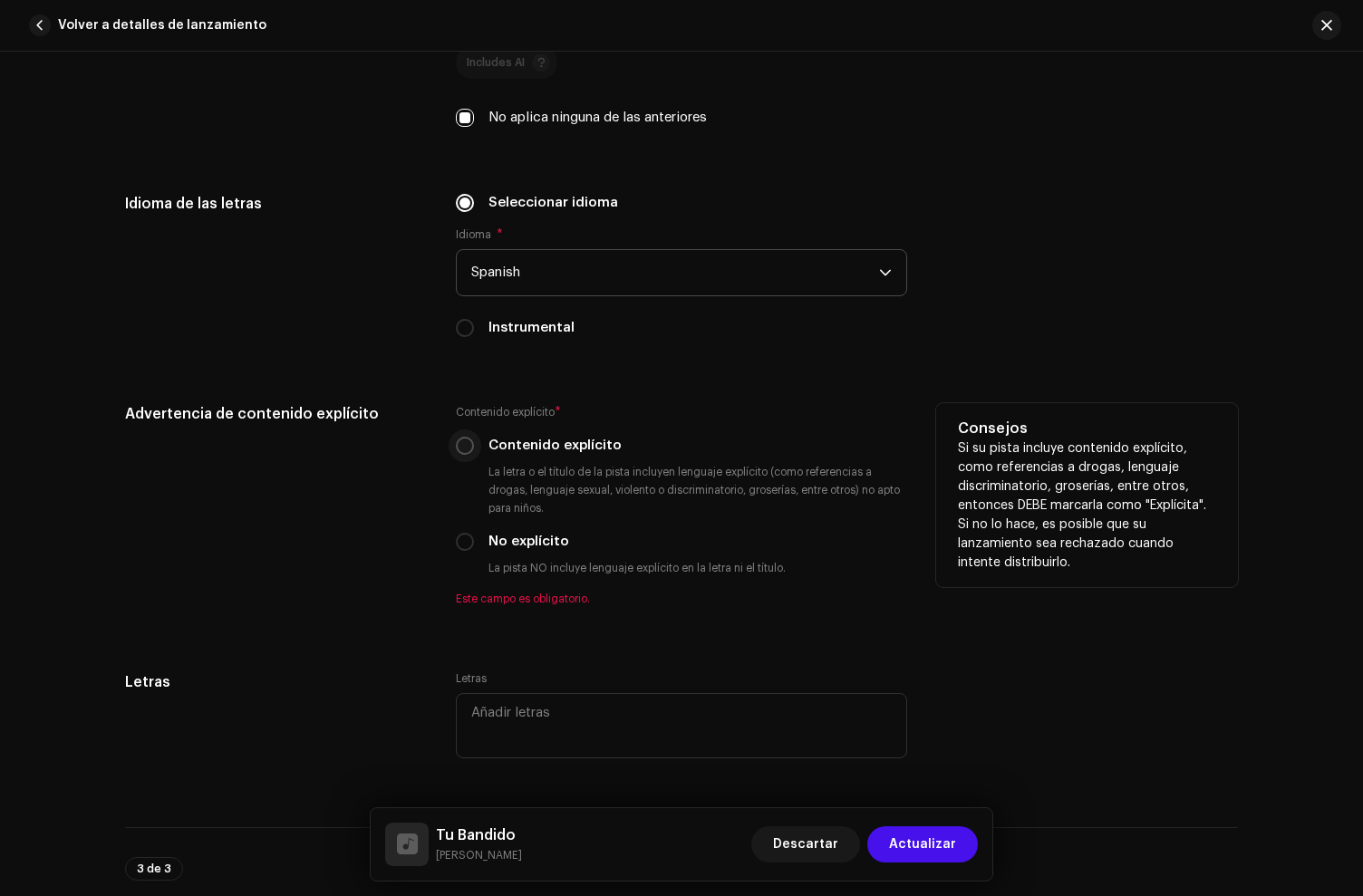
click at [465, 448] on input "Contenido explícito" at bounding box center [465, 446] width 18 height 18
radio input "true"
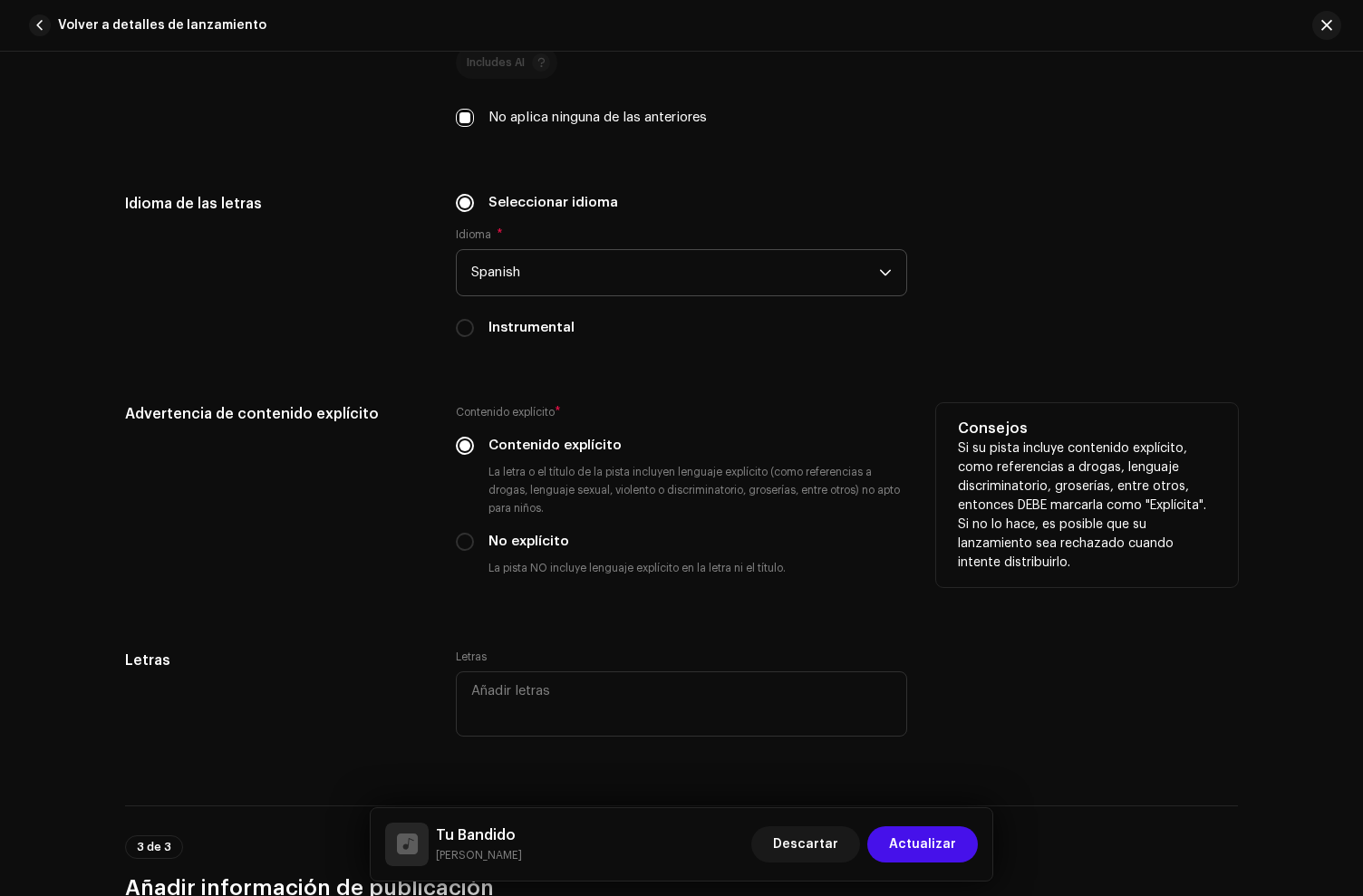
scroll to position [3452, 0]
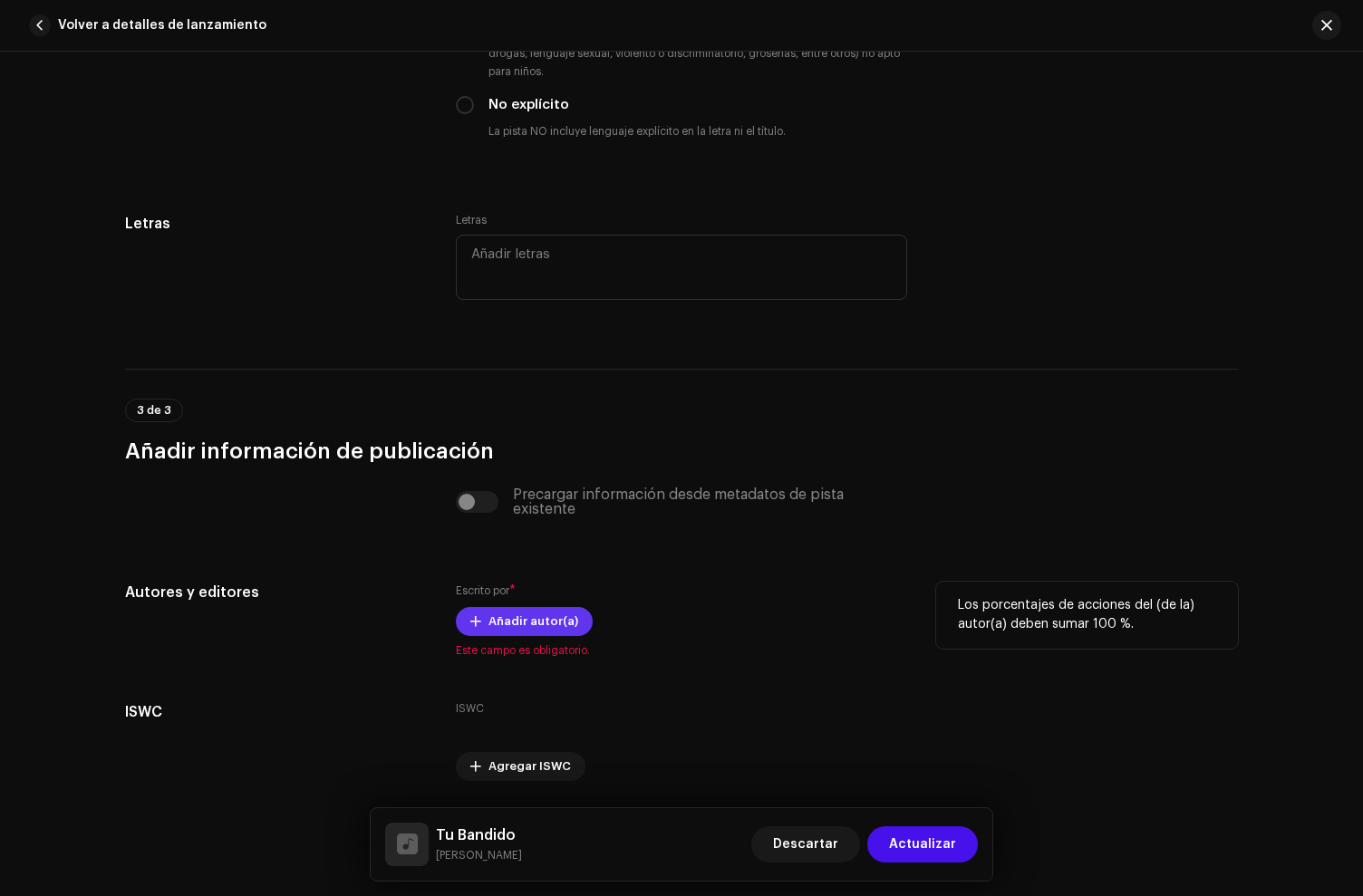
click at [505, 628] on span "Añadir autor(a)" at bounding box center [533, 622] width 90 height 36
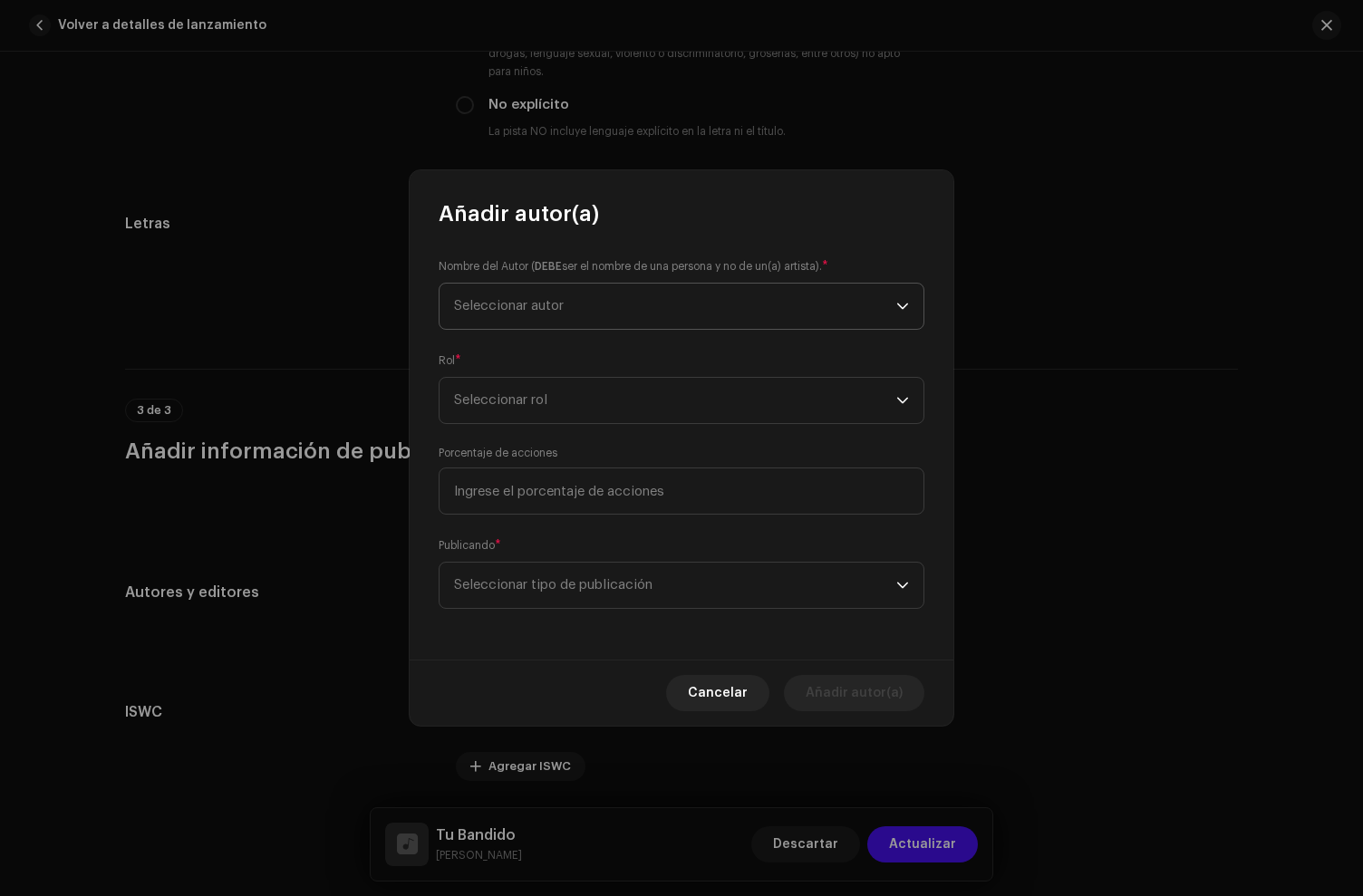
click at [522, 300] on span "Seleccionar autor" at bounding box center [509, 306] width 110 height 14
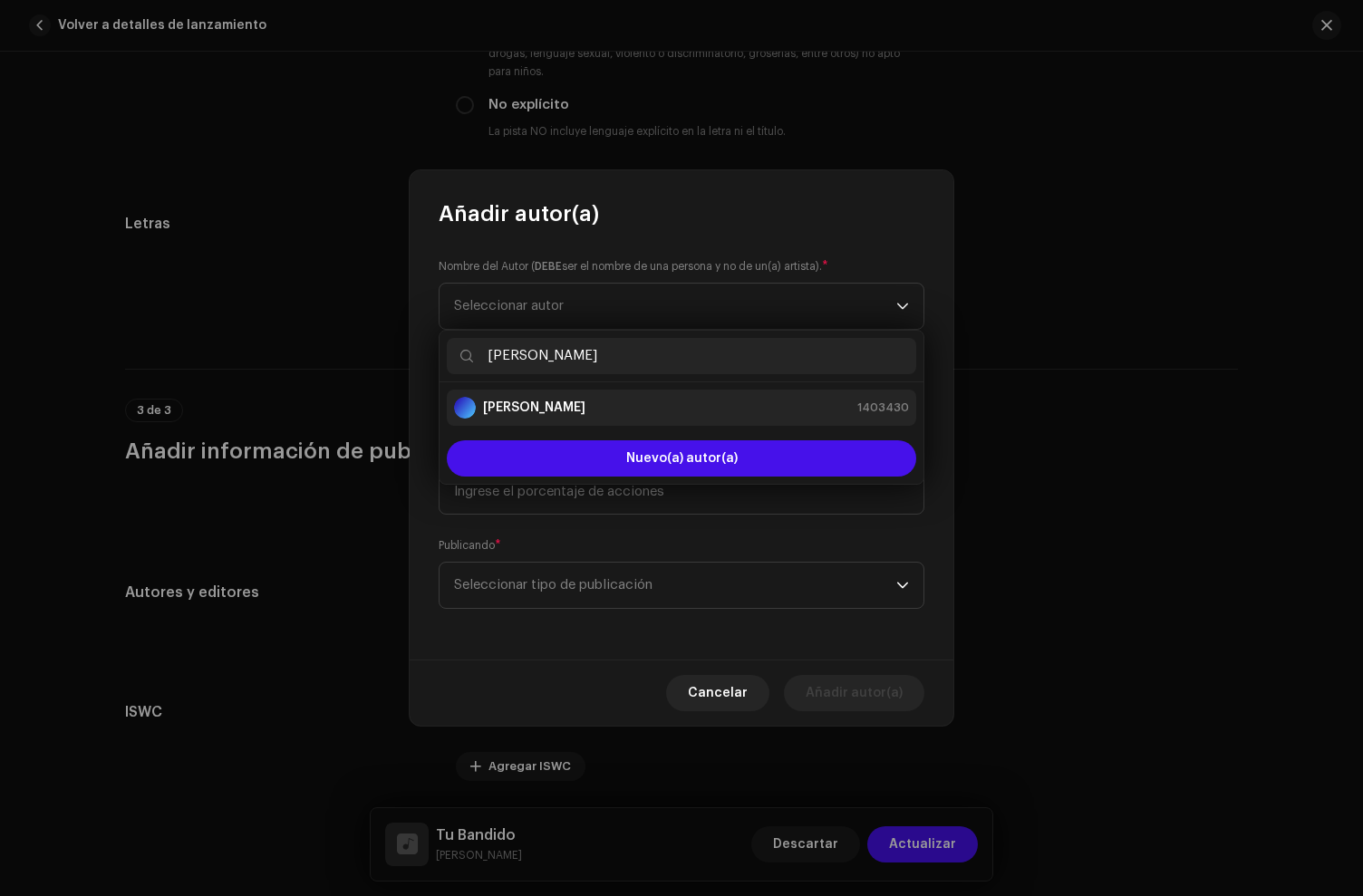
type input "[PERSON_NAME]"
click at [531, 401] on strong "[PERSON_NAME]" at bounding box center [534, 408] width 102 height 18
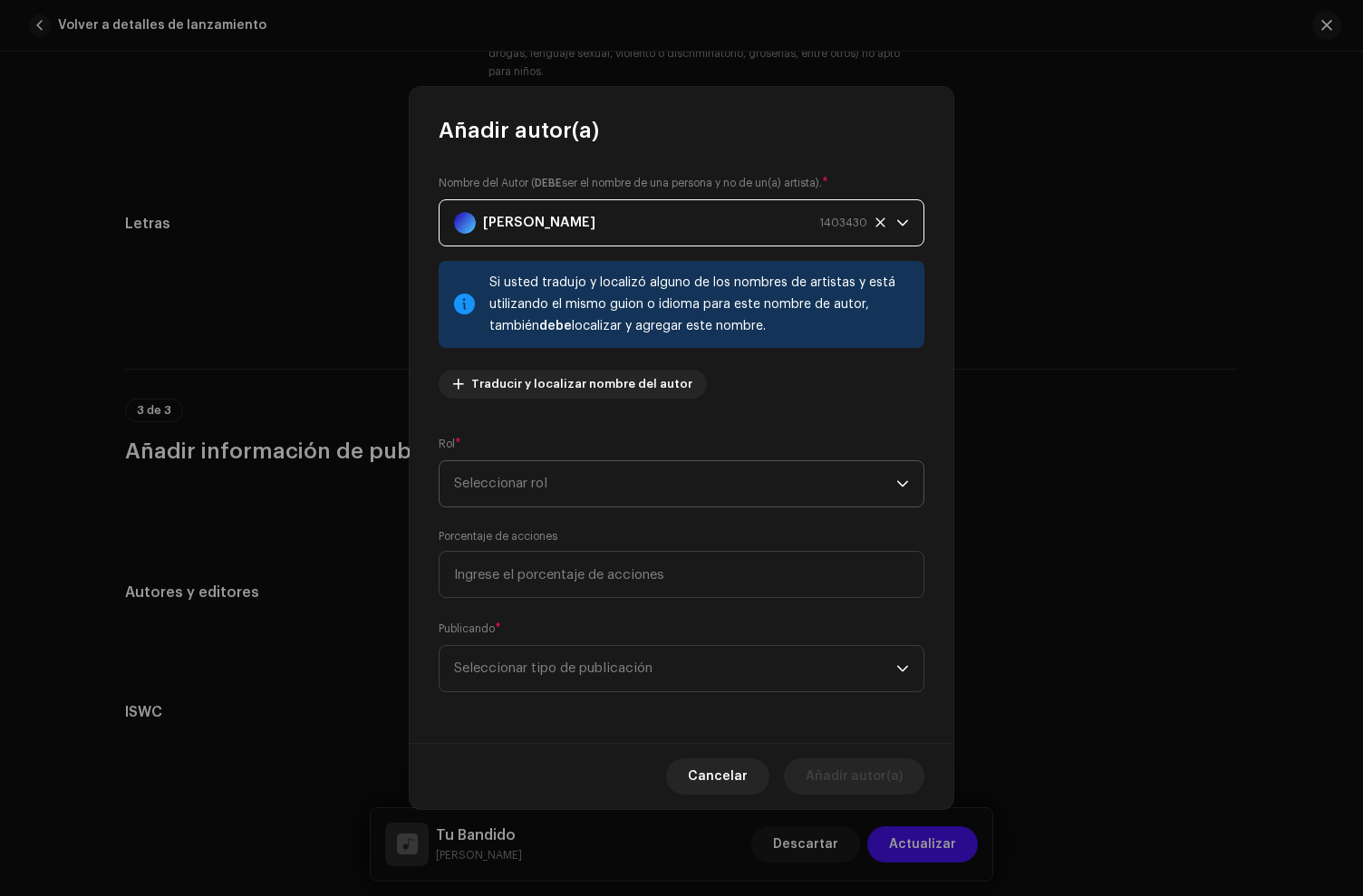
click at [516, 490] on span "Seleccionar rol" at bounding box center [676, 484] width 443 height 45
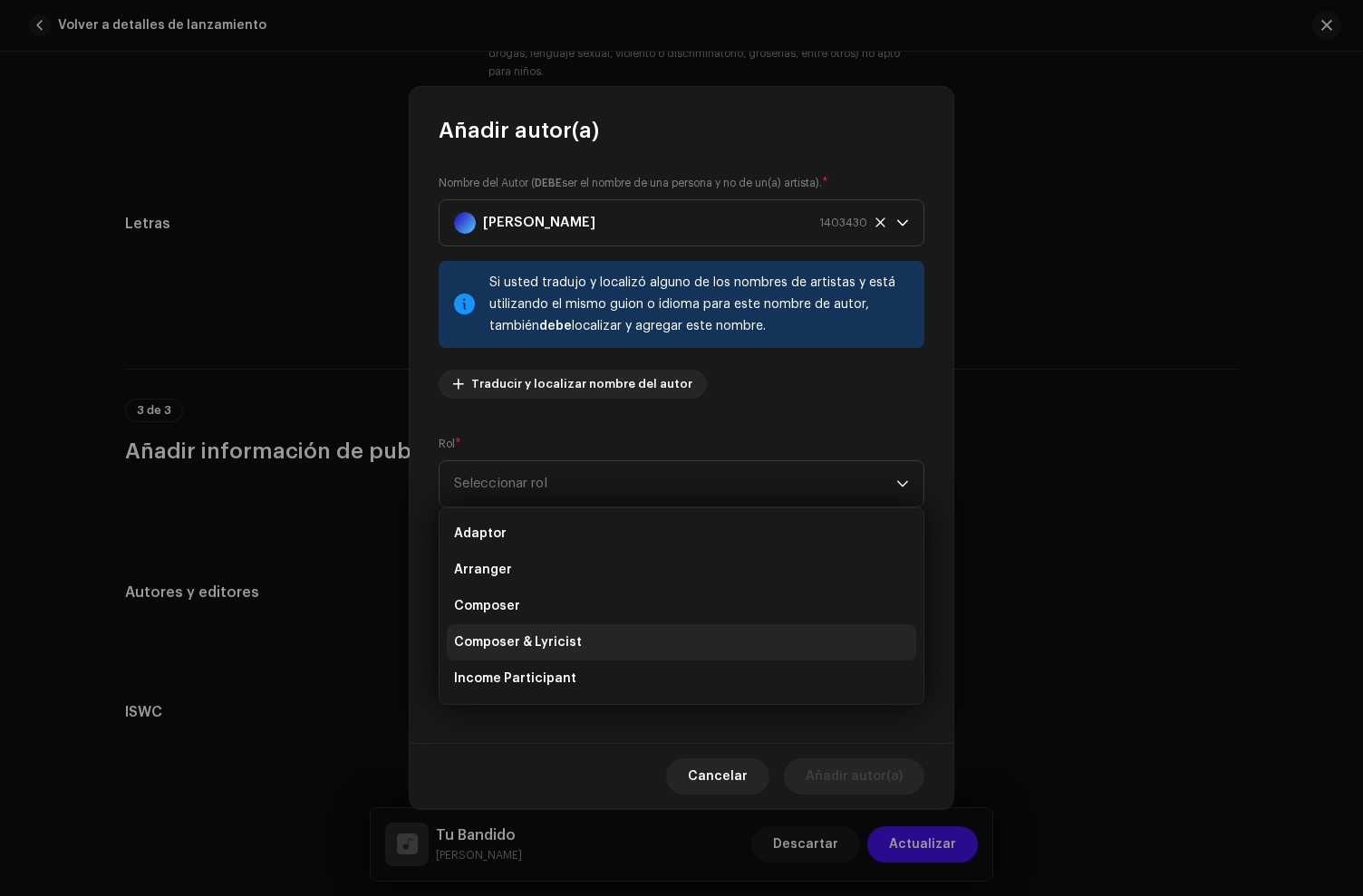
click at [539, 643] on span "Composer & Lyricist" at bounding box center [518, 643] width 128 height 18
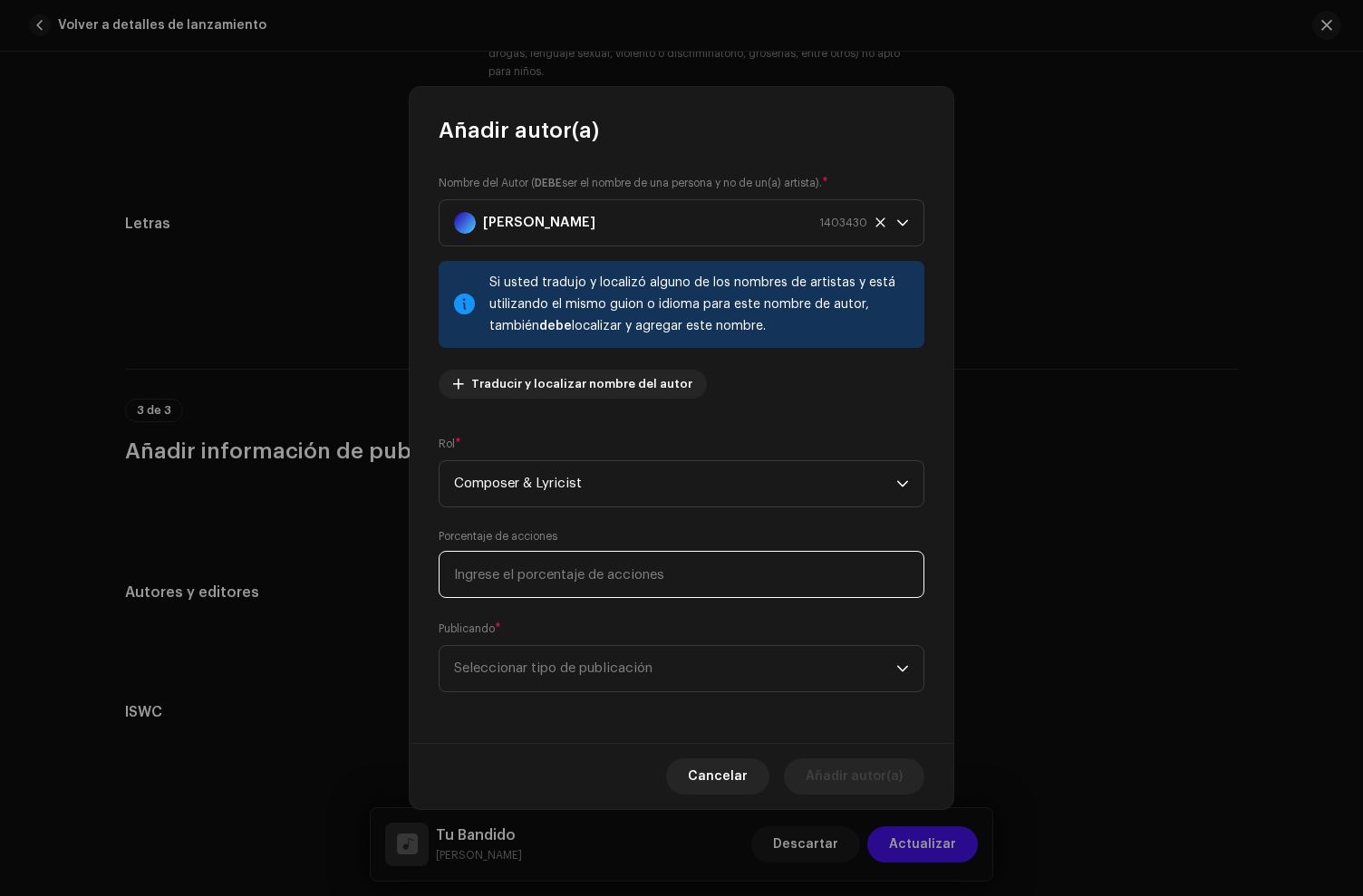
click at [547, 565] on input at bounding box center [682, 575] width 486 height 47
type input "100,00"
click at [526, 677] on span "Seleccionar tipo de publicación" at bounding box center [676, 669] width 443 height 45
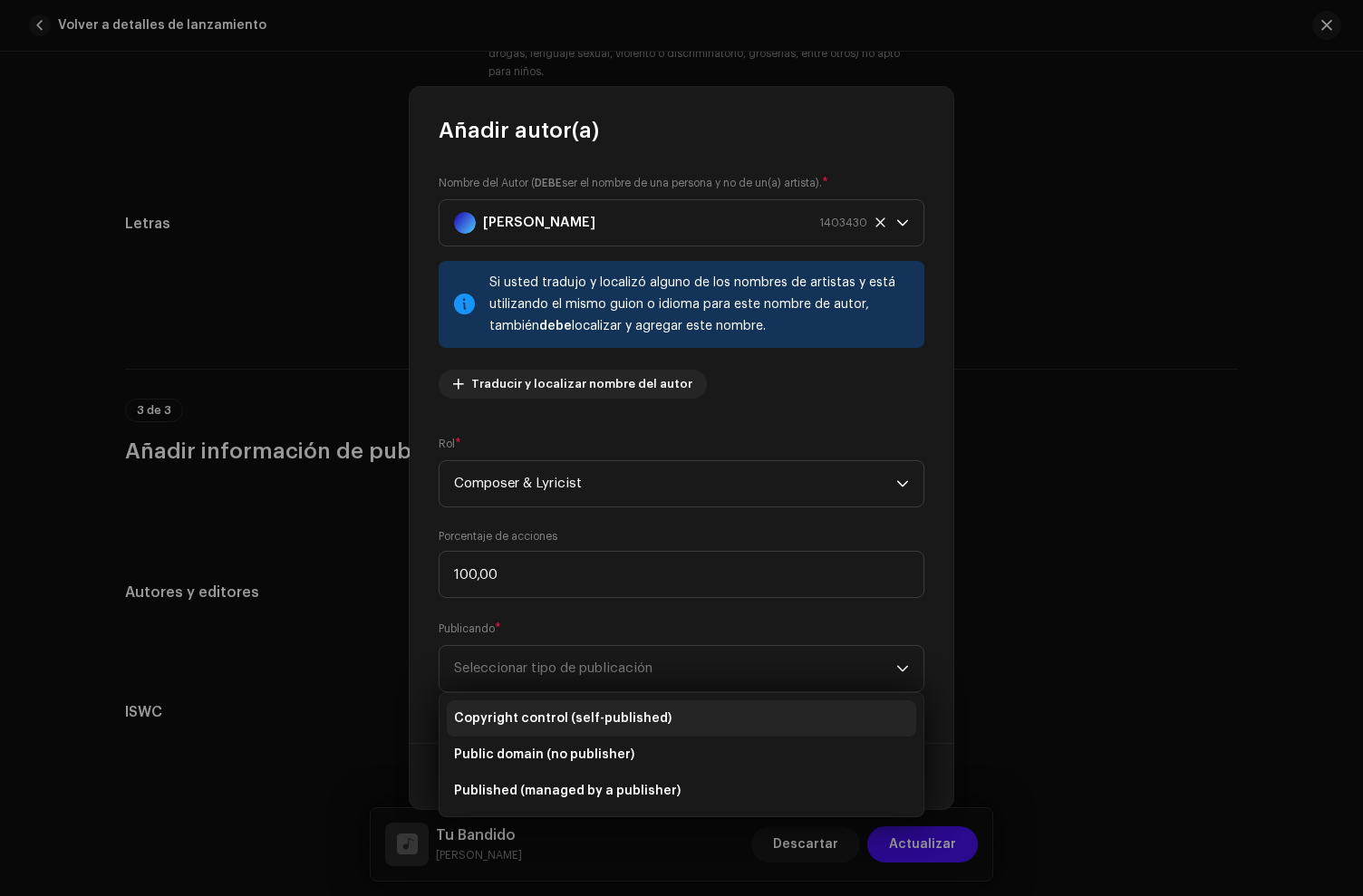
click at [554, 729] on li "Copyright control (self-published)" at bounding box center [682, 719] width 470 height 36
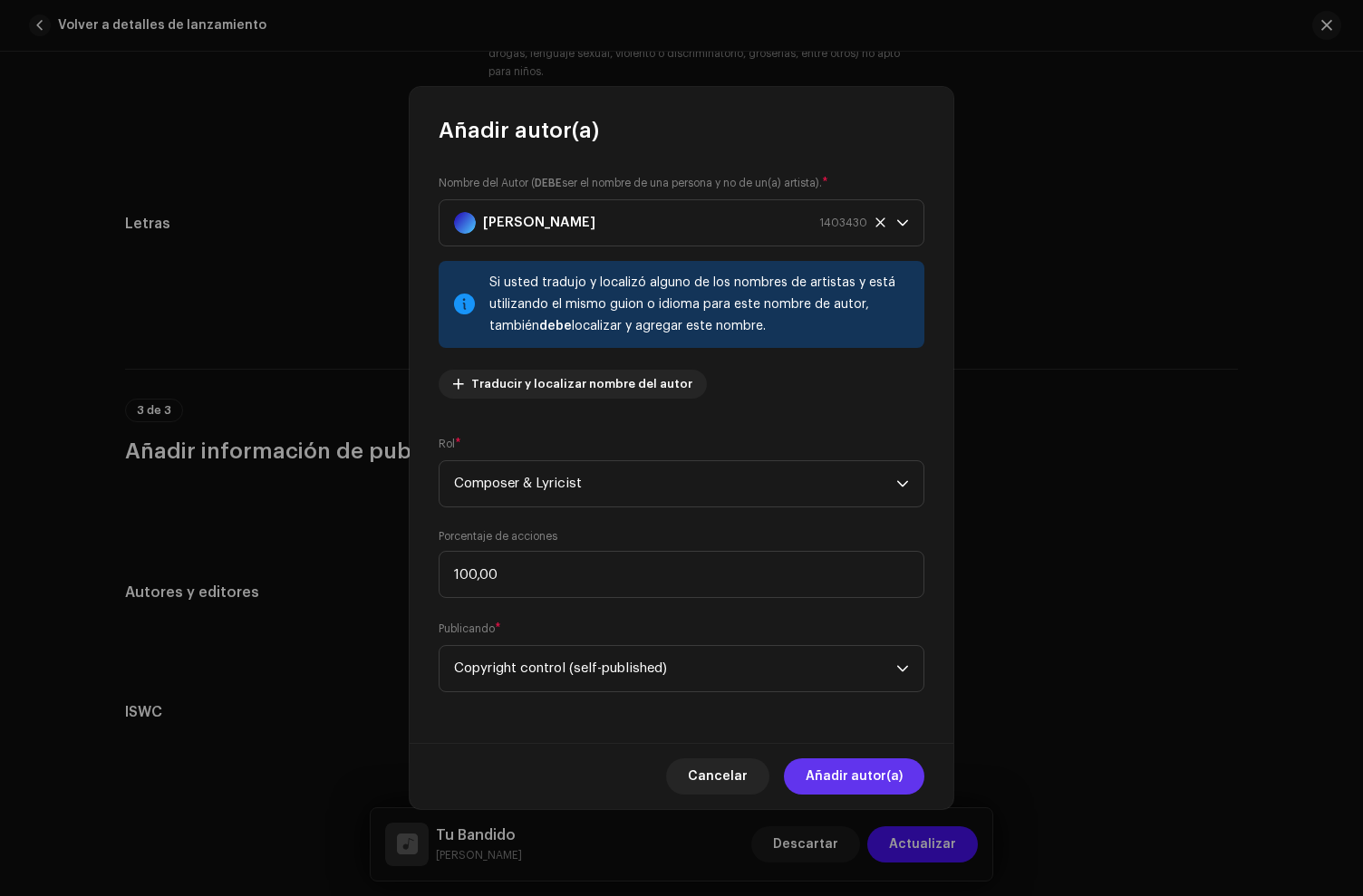
click at [840, 777] on span "Añadir autor(a)" at bounding box center [853, 776] width 97 height 36
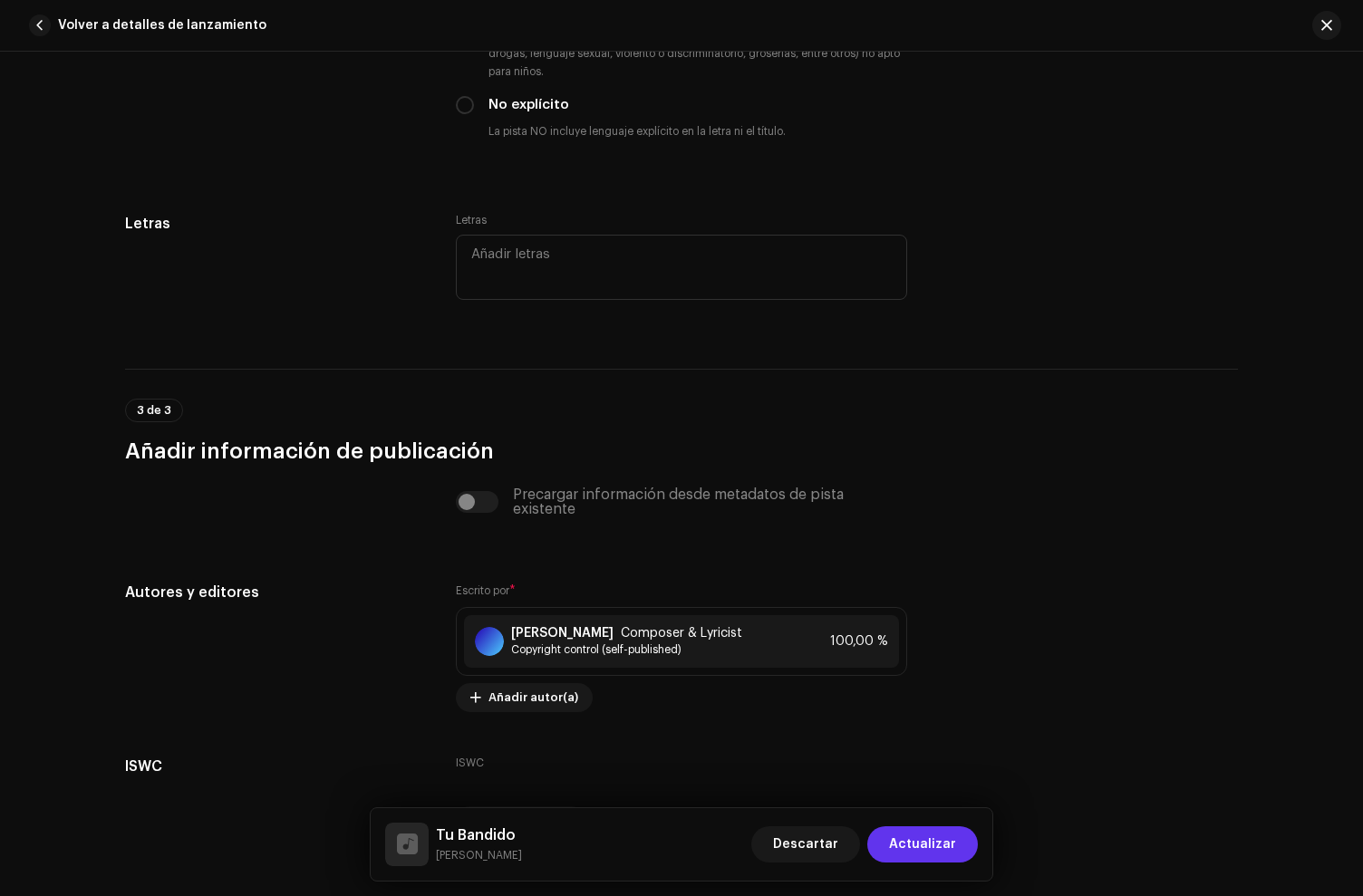
click at [939, 846] on span "Actualizar" at bounding box center [922, 844] width 67 height 36
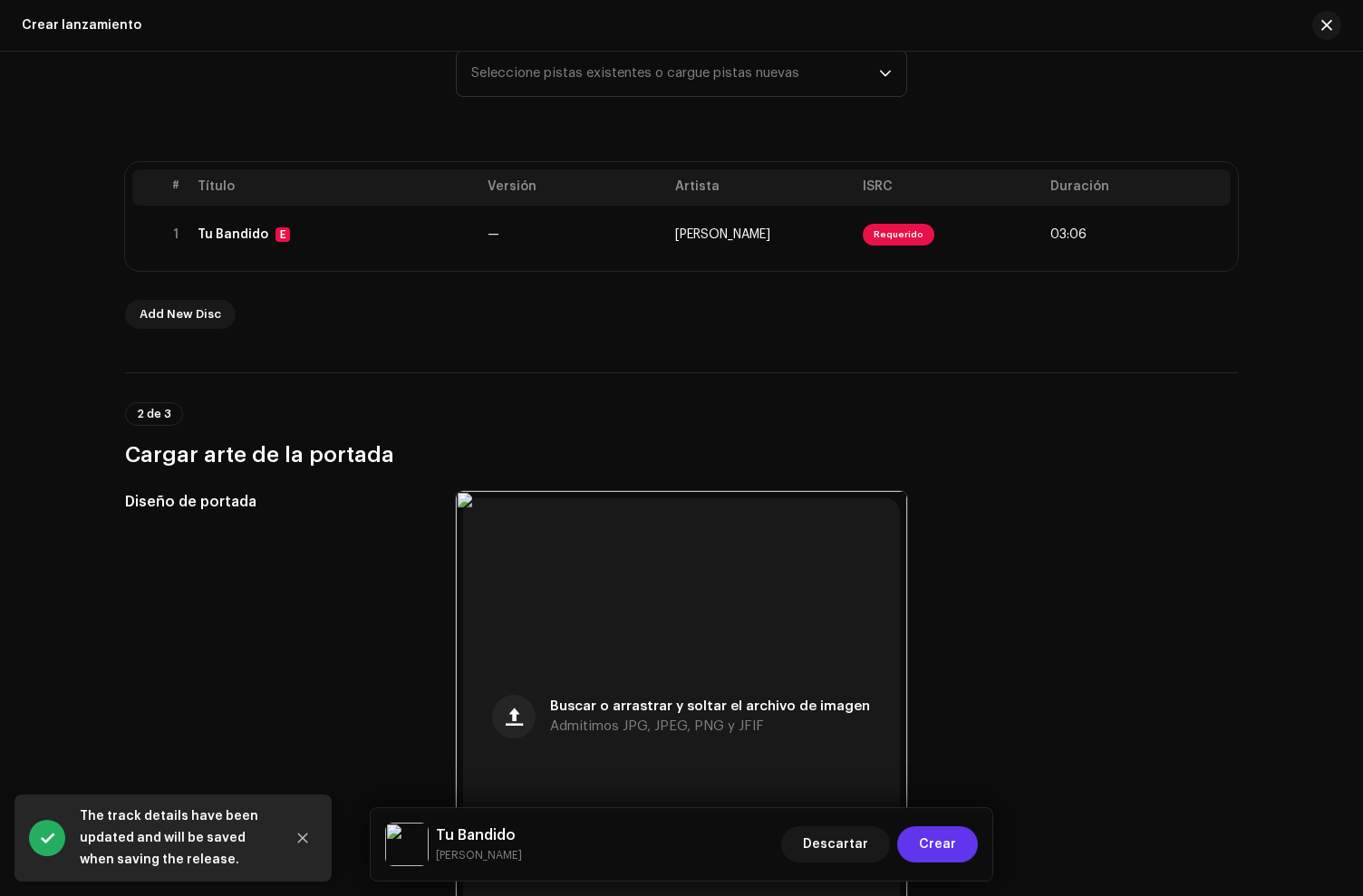
scroll to position [297, 0]
click at [956, 842] on button "Crear" at bounding box center [937, 844] width 81 height 36
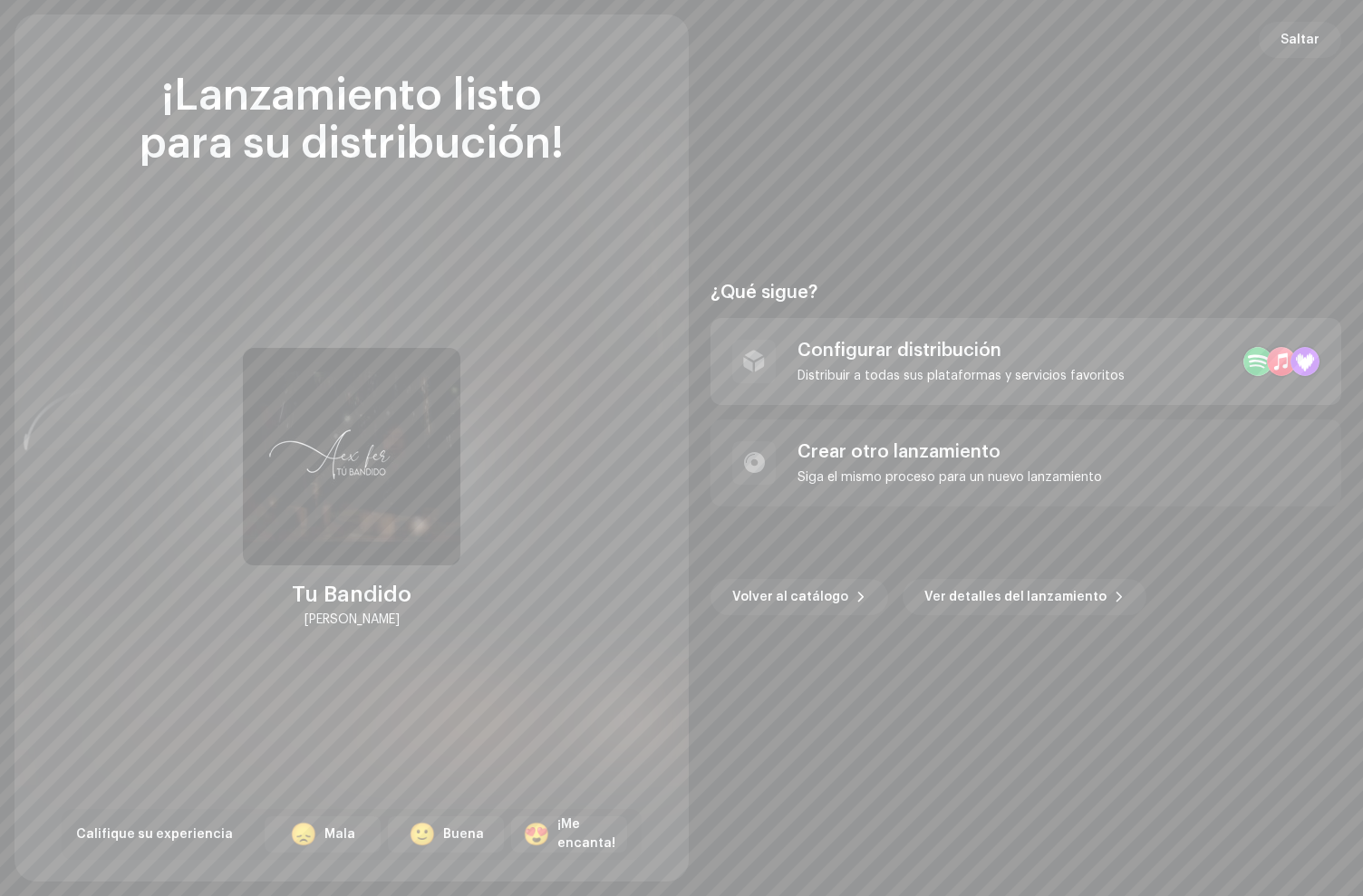
click at [898, 333] on div "Configurar distribución Distribuir a todas sus plataformas y servicios favoritos" at bounding box center [1027, 362] width 631 height 87
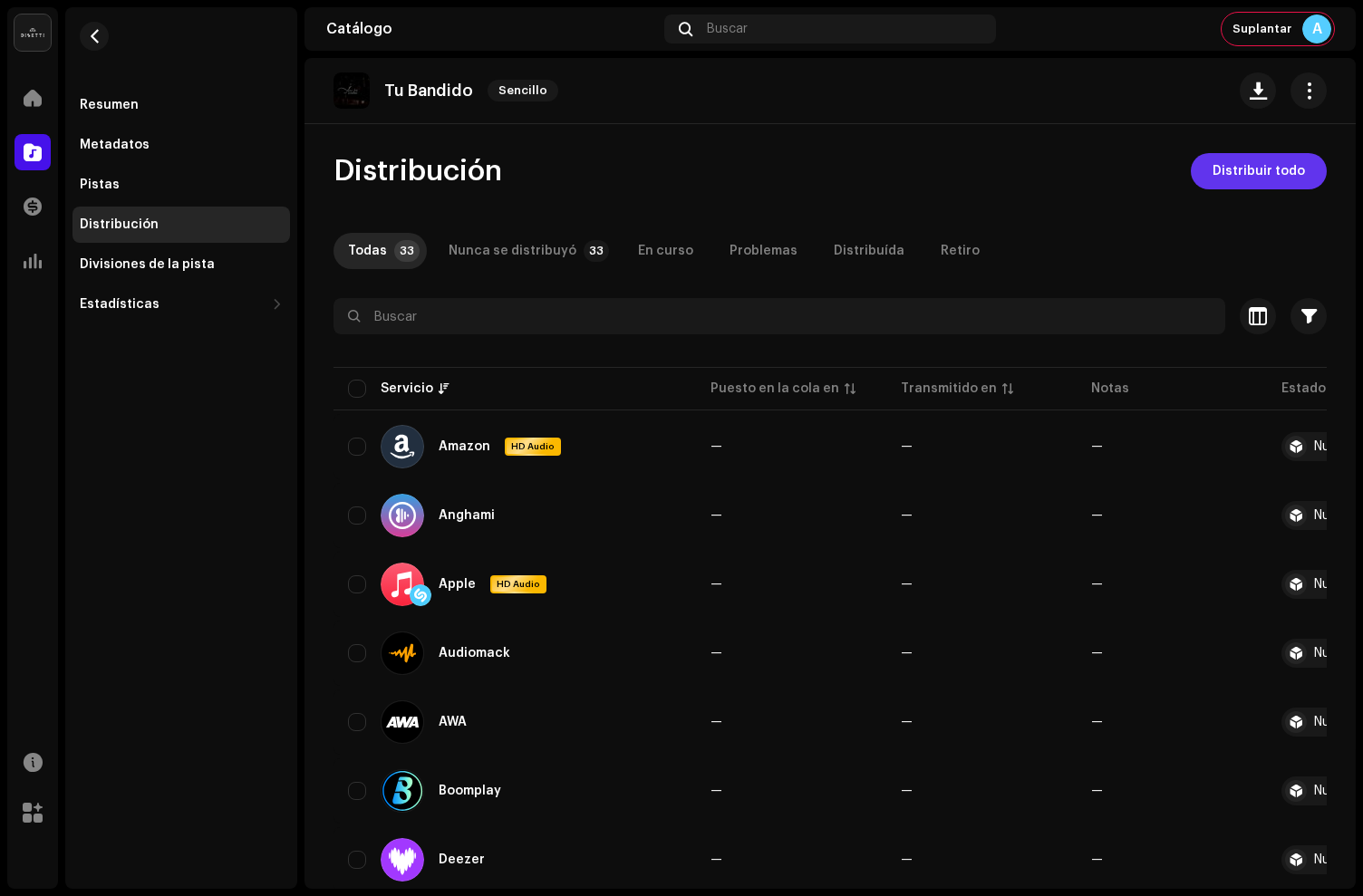
click at [1233, 170] on span "Distribuir todo" at bounding box center [1259, 171] width 92 height 36
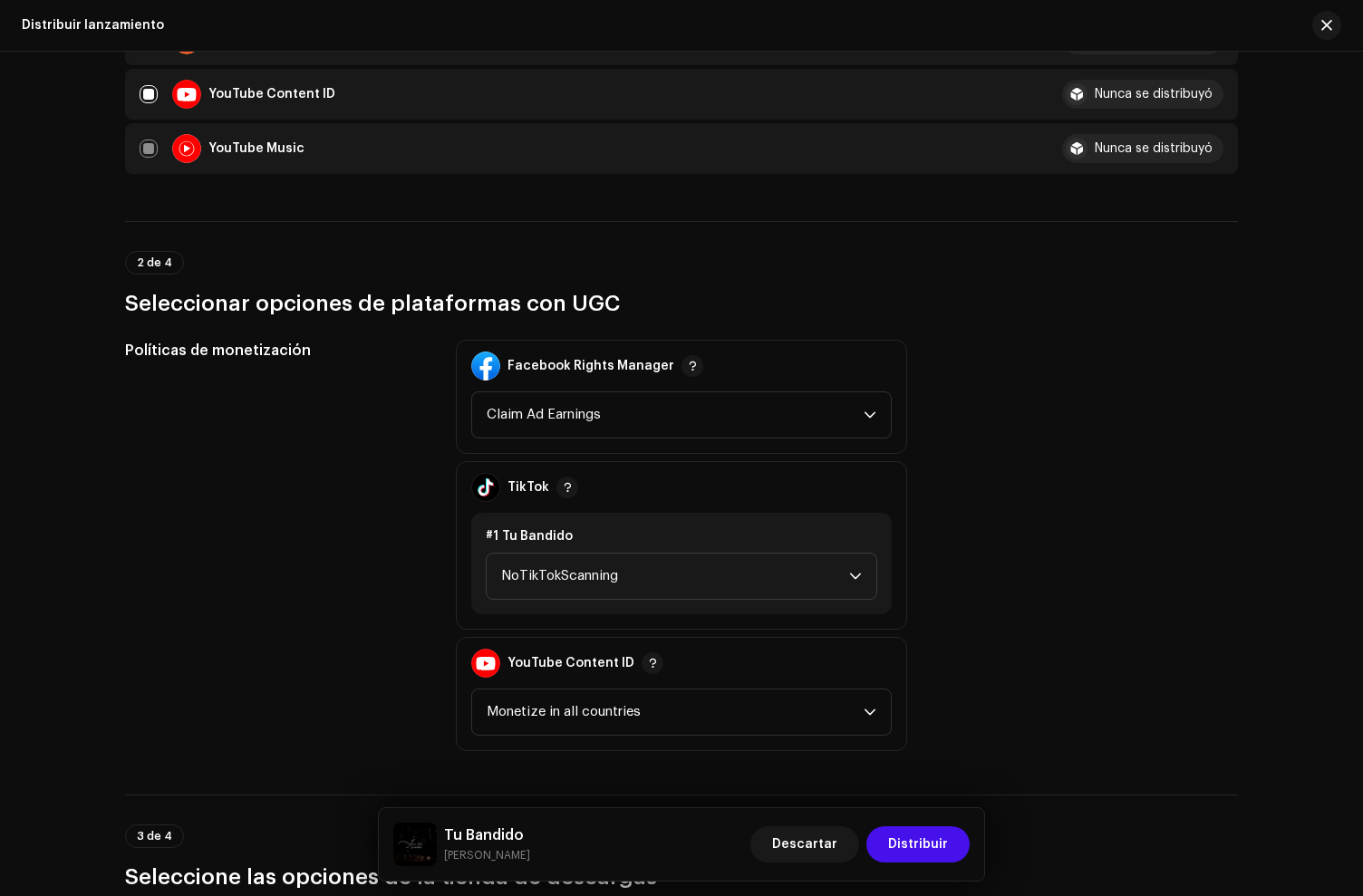
scroll to position [2787, 0]
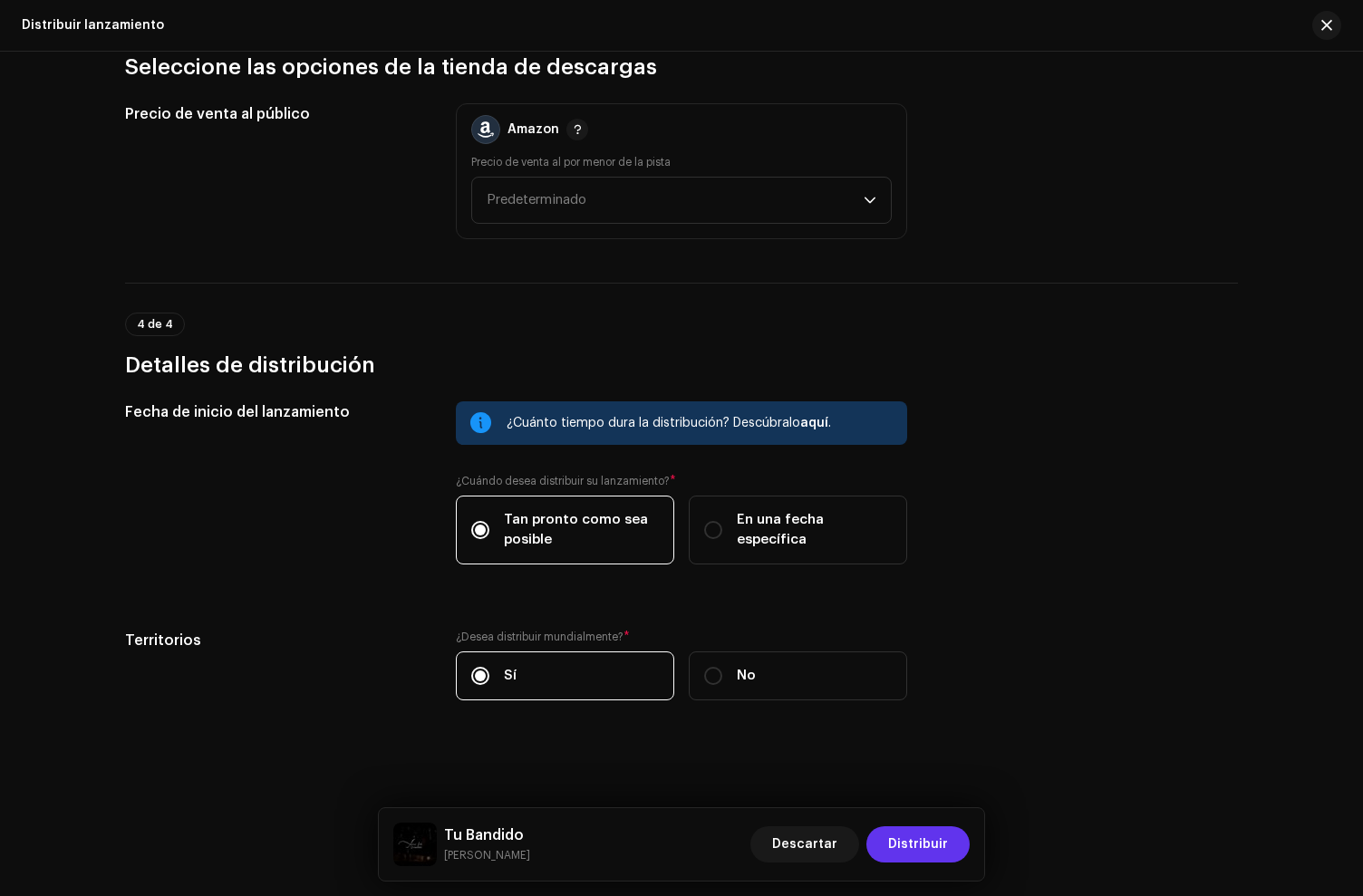
click at [898, 851] on span "Distribuir" at bounding box center [918, 844] width 60 height 36
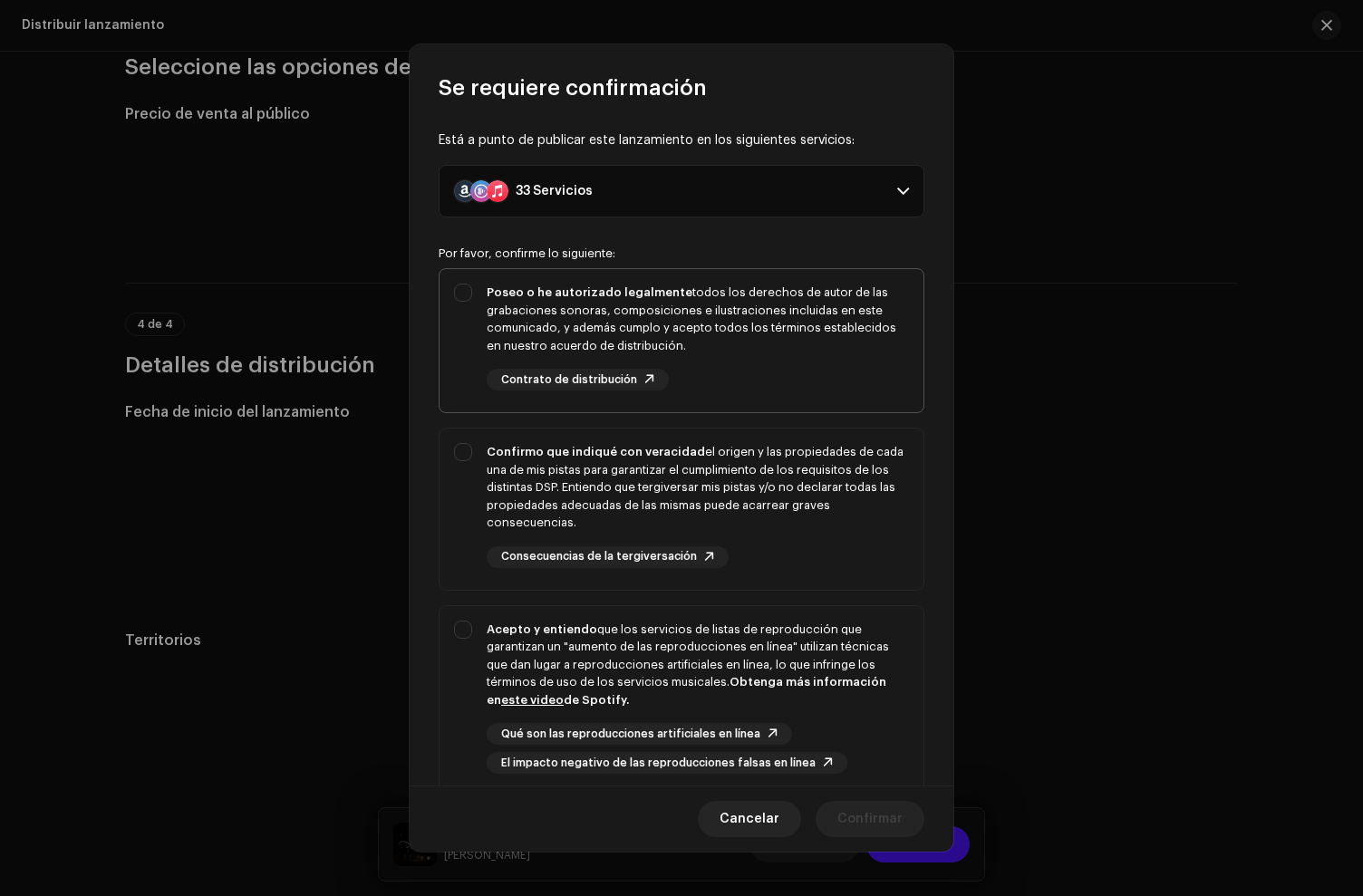
click at [697, 330] on div "Poseo o he autorizado legalmente todos los derechos de autor de las grabaciones…" at bounding box center [698, 319] width 423 height 71
checkbox input "true"
click at [785, 550] on div "Confirmo que indiqué con veracidad el origen y las propiedades de cada una de m…" at bounding box center [698, 506] width 423 height 125
checkbox input "true"
click at [790, 691] on div "Acepto y entiendo que los servicios de listas de reproducción que garantizan un…" at bounding box center [698, 666] width 423 height 89
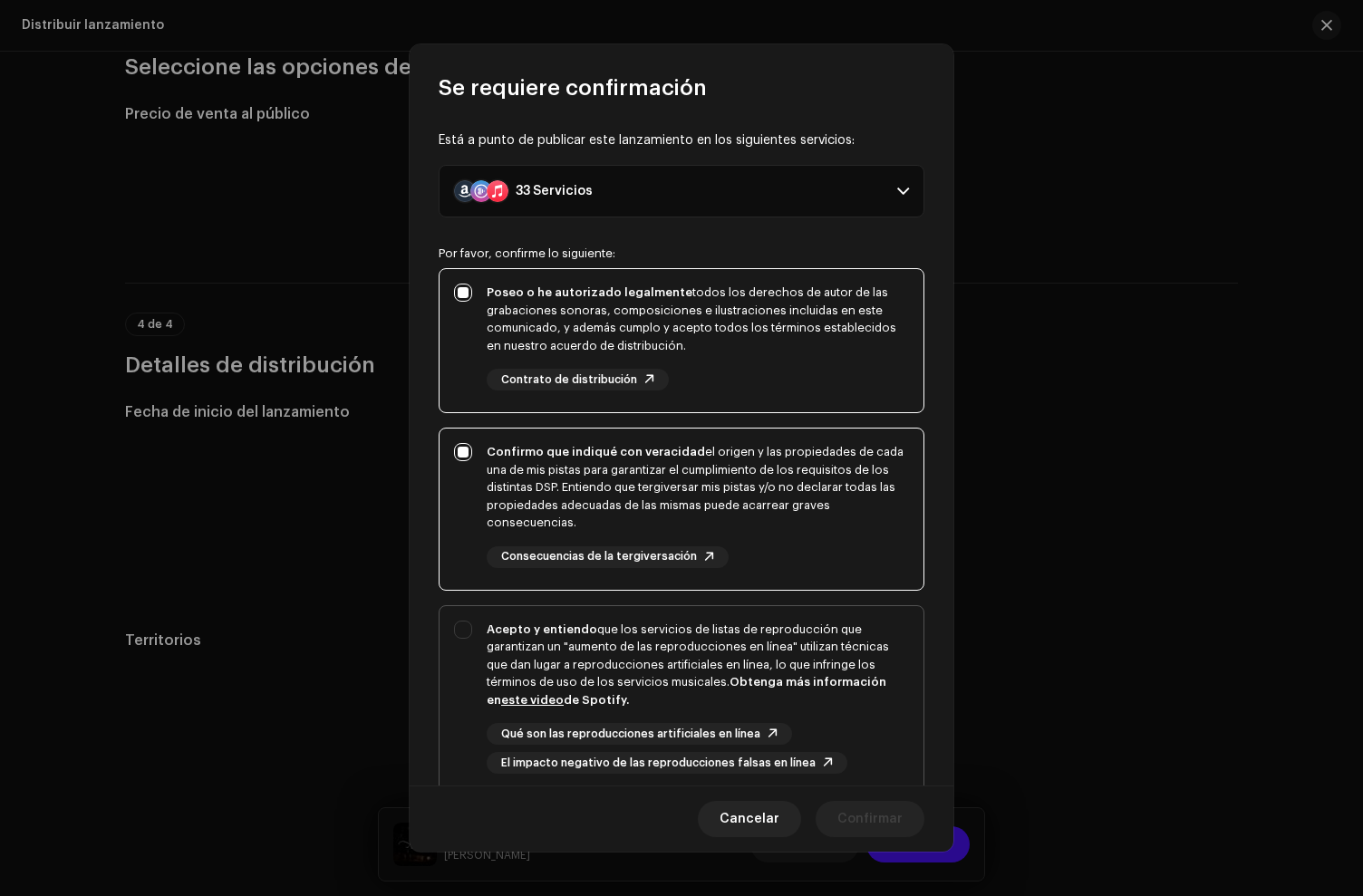
checkbox input "true"
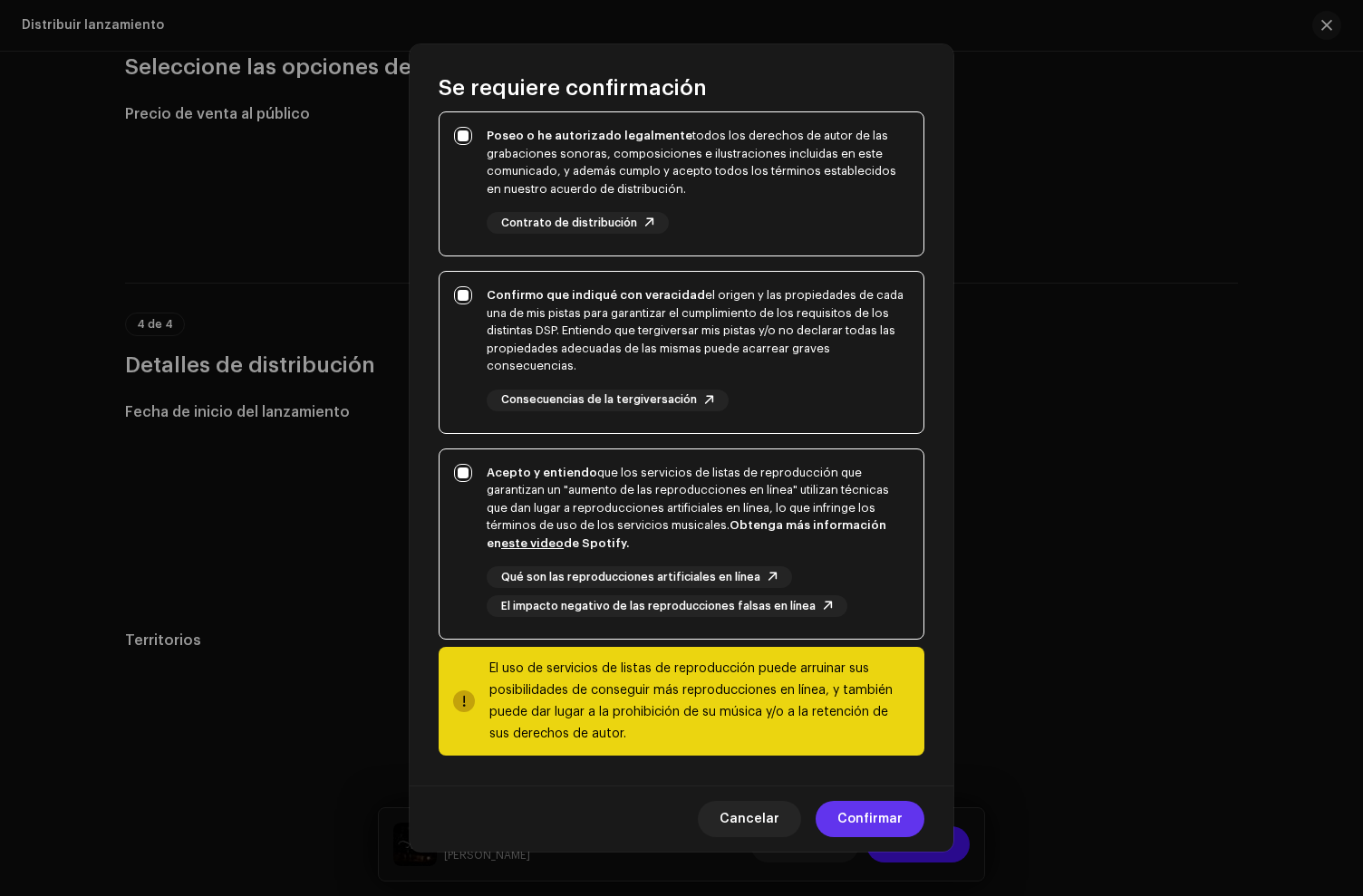
click at [888, 822] on span "Confirmar" at bounding box center [870, 819] width 65 height 36
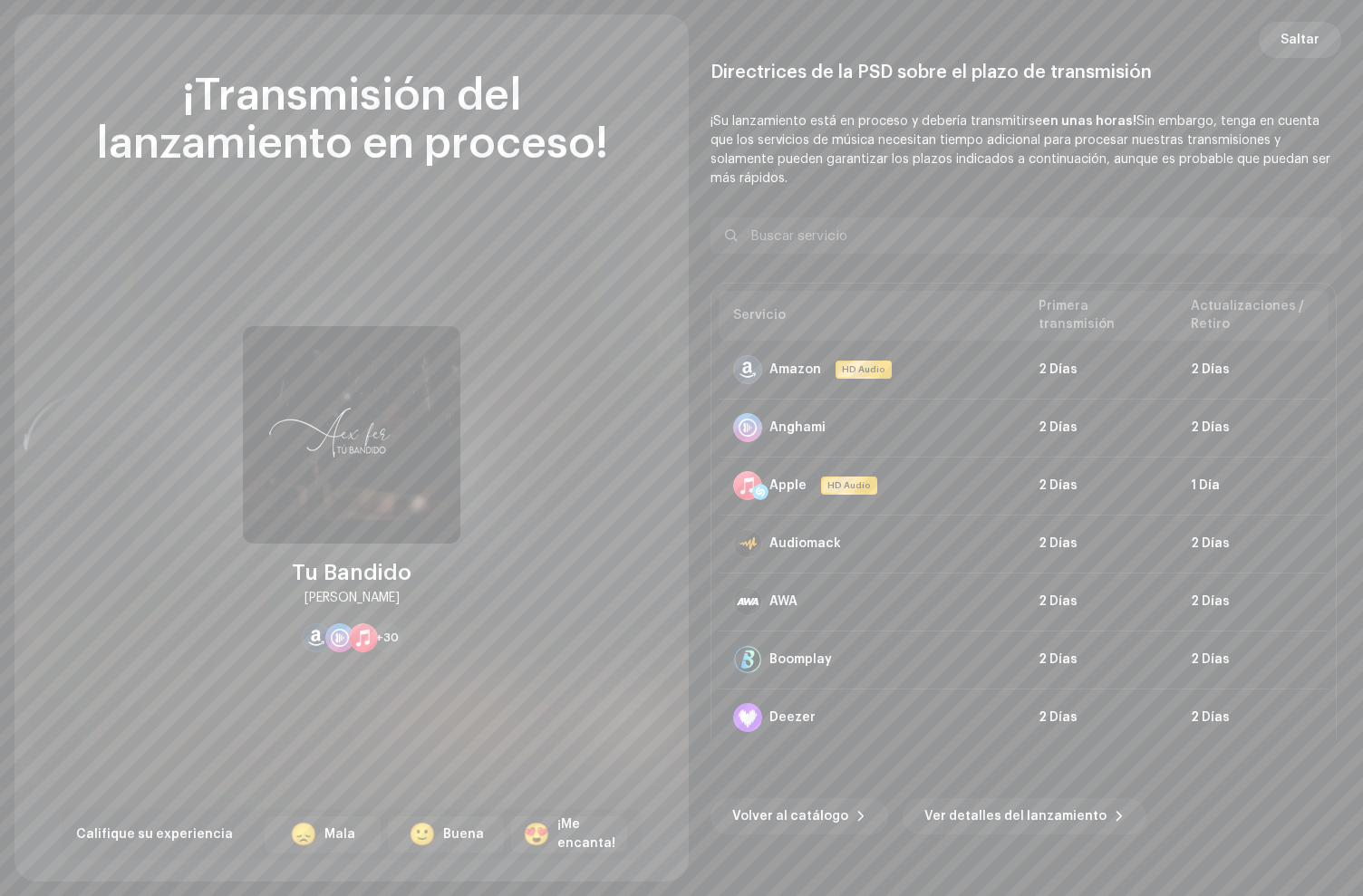
click at [1277, 38] on button "Saltar" at bounding box center [1300, 40] width 83 height 36
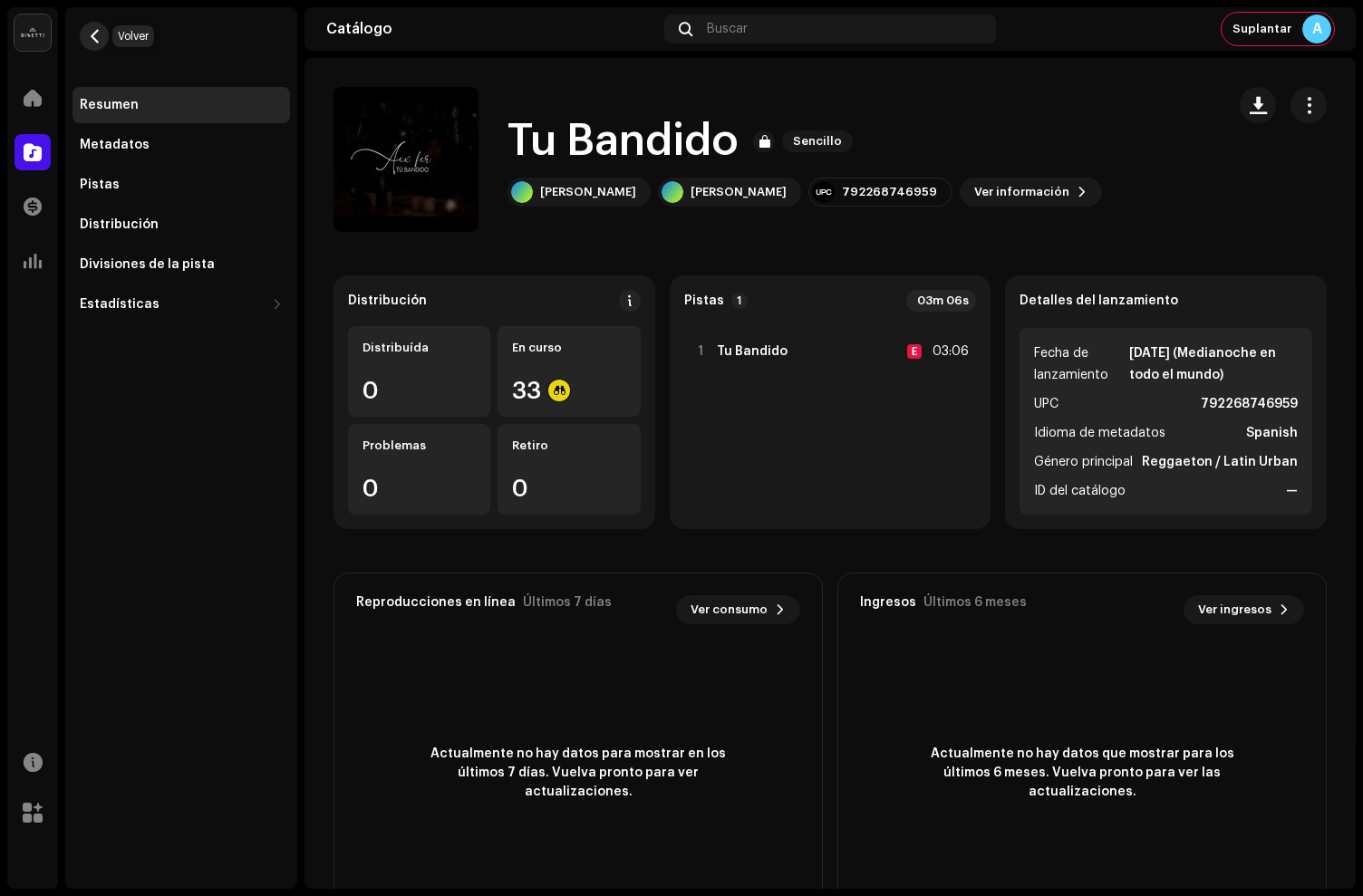
click at [90, 38] on span "button" at bounding box center [94, 36] width 14 height 15
